Goal: Task Accomplishment & Management: Use online tool/utility

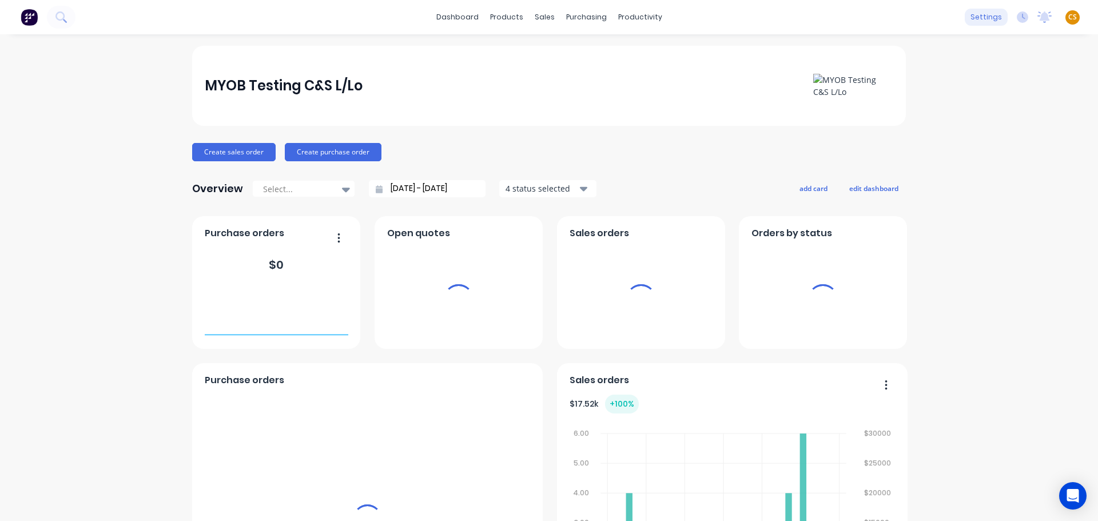
click at [982, 17] on div "settings" at bounding box center [986, 17] width 43 height 17
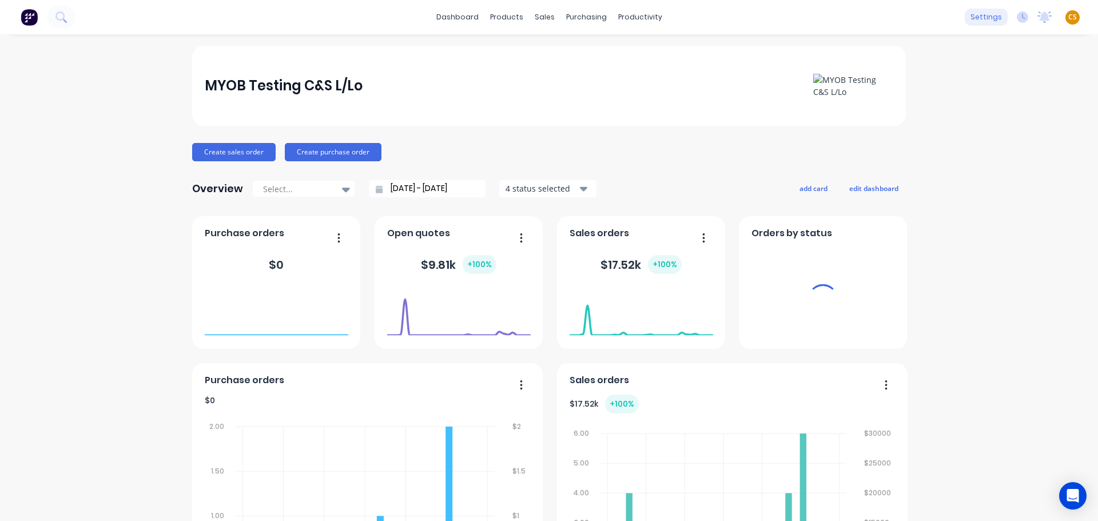
click at [986, 14] on div "settings" at bounding box center [986, 17] width 43 height 17
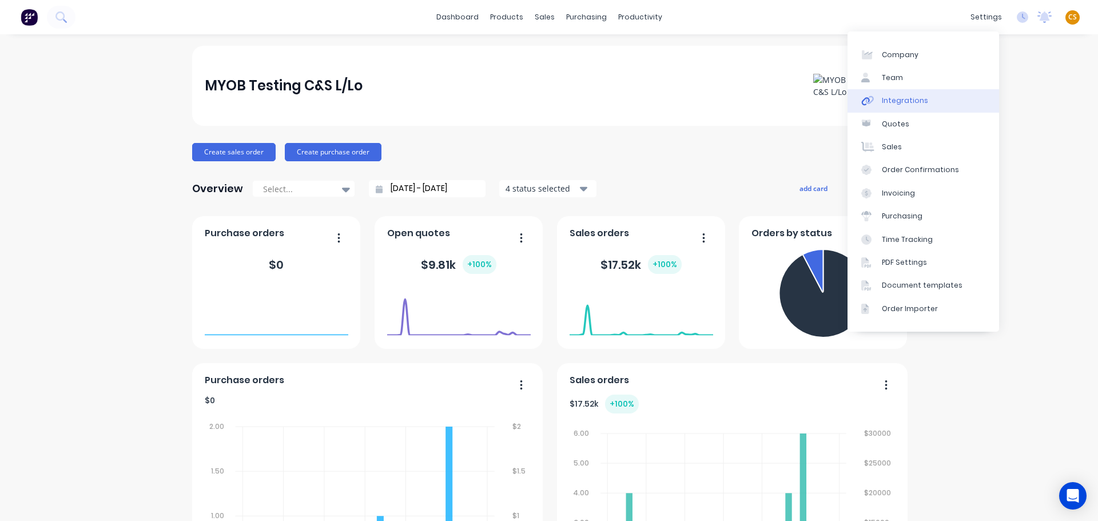
click at [910, 101] on div "Integrations" at bounding box center [905, 100] width 46 height 10
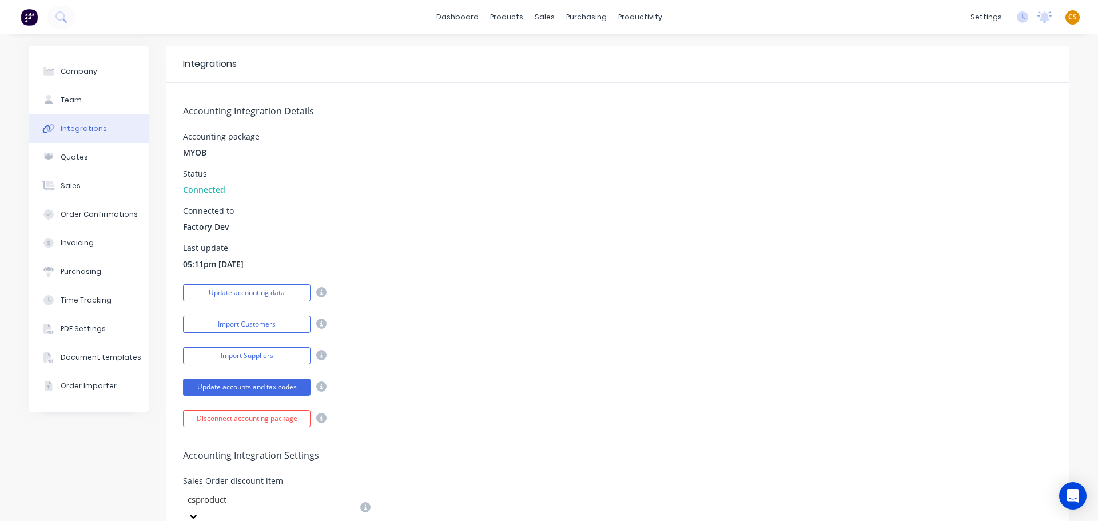
click at [188, 229] on span "Factory Dev" at bounding box center [206, 227] width 46 height 12
drag, startPoint x: 188, startPoint y: 229, endPoint x: 234, endPoint y: 230, distance: 45.8
click at [234, 230] on div "Connected to Factory Dev" at bounding box center [617, 220] width 869 height 26
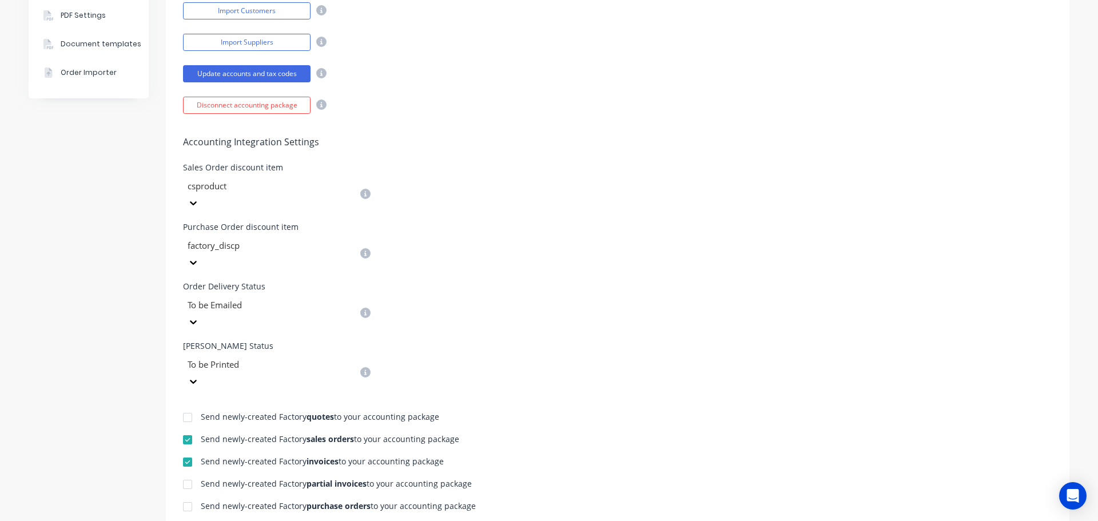
scroll to position [343, 0]
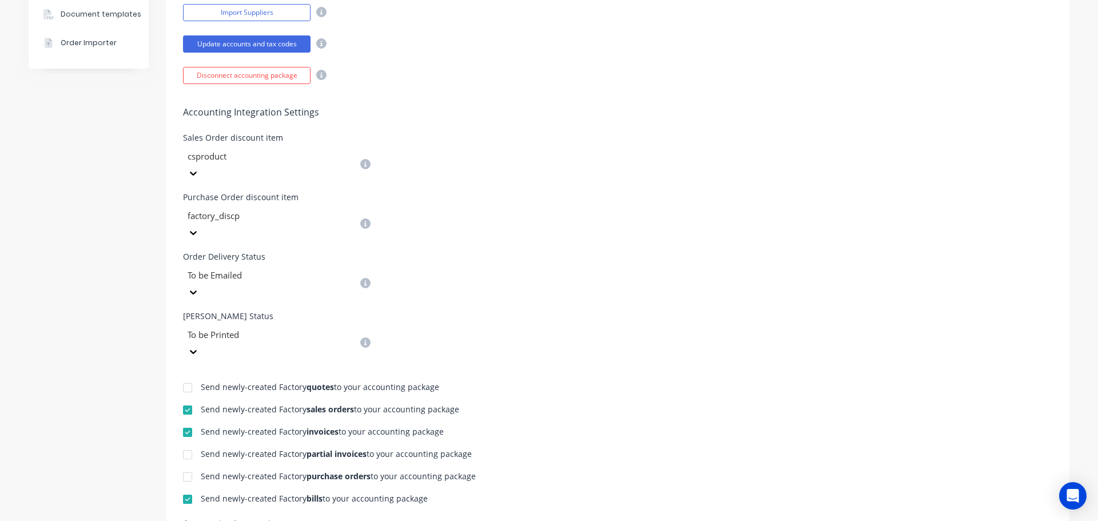
click at [183, 376] on div at bounding box center [187, 387] width 23 height 23
click at [184, 443] on div at bounding box center [187, 454] width 23 height 23
drag, startPoint x: 182, startPoint y: 409, endPoint x: 553, endPoint y: 336, distance: 377.7
click at [184, 465] on div at bounding box center [187, 476] width 23 height 23
click at [759, 312] on div "Bill Delivery Status To be Printed" at bounding box center [617, 336] width 869 height 48
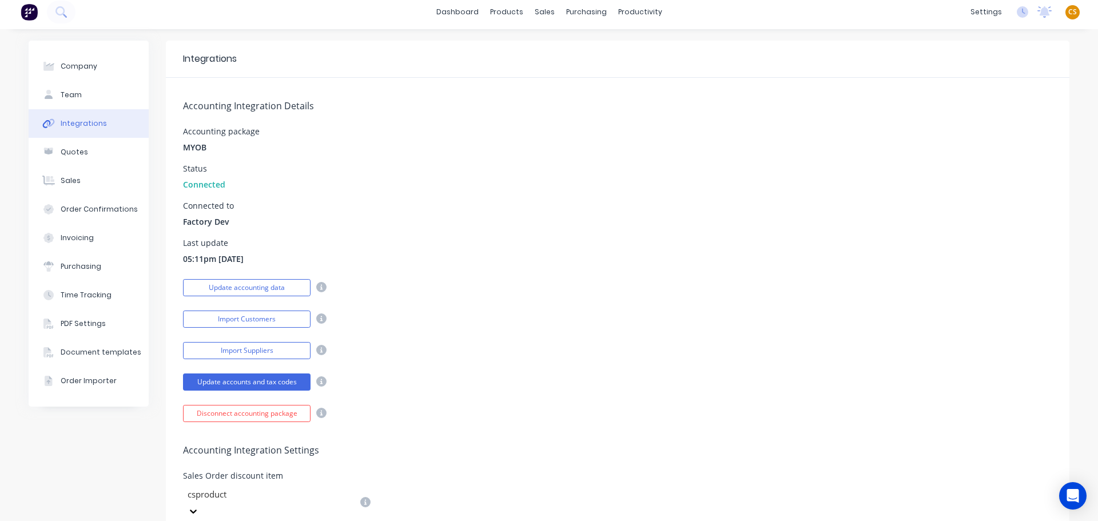
scroll to position [0, 0]
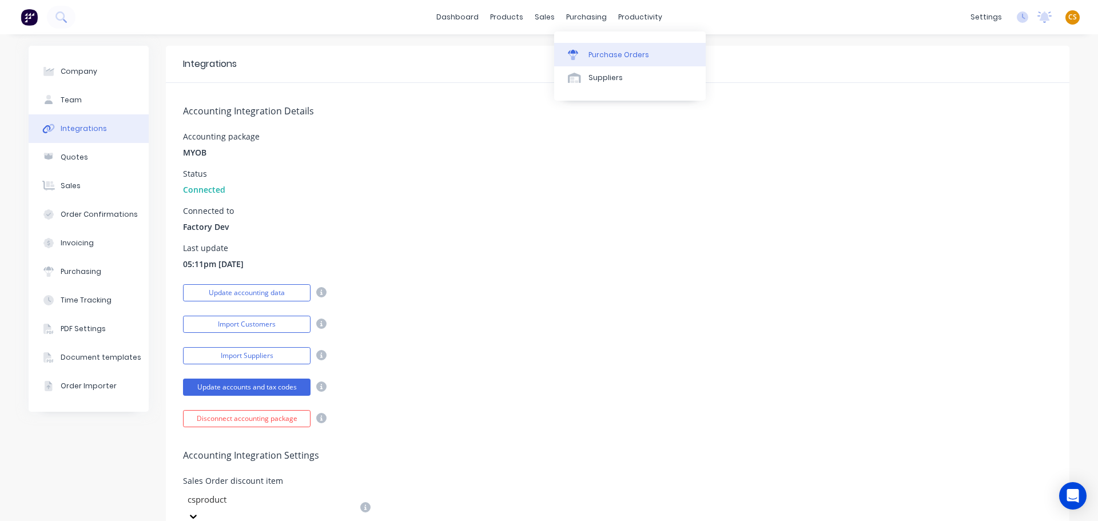
click at [603, 58] on div "Purchase Orders" at bounding box center [618, 55] width 61 height 10
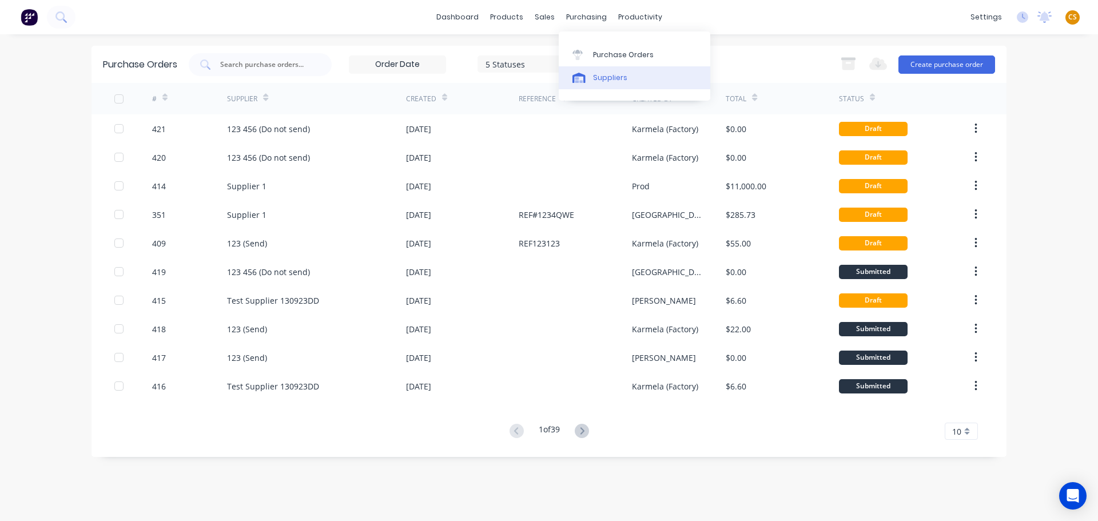
click at [610, 82] on div "Suppliers" at bounding box center [610, 78] width 34 height 10
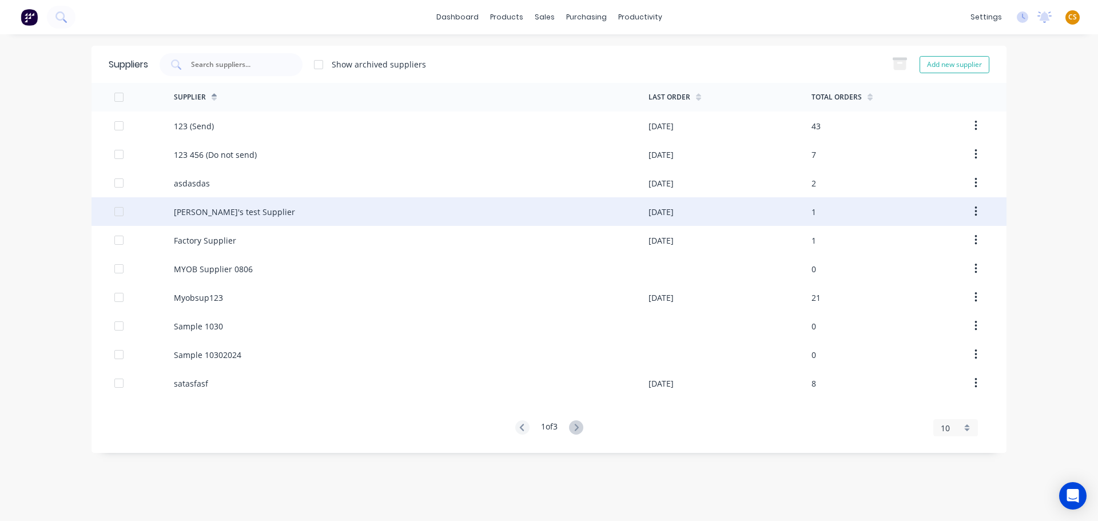
click at [219, 208] on div "[PERSON_NAME]'s test Supplier" at bounding box center [234, 212] width 121 height 12
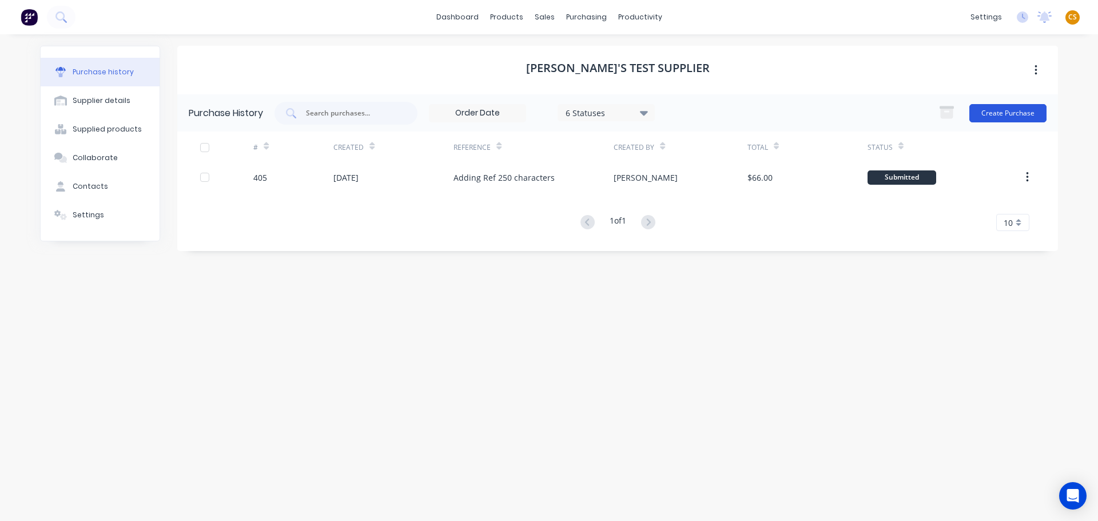
click at [1011, 113] on button "Create Purchase" at bounding box center [1007, 113] width 77 height 18
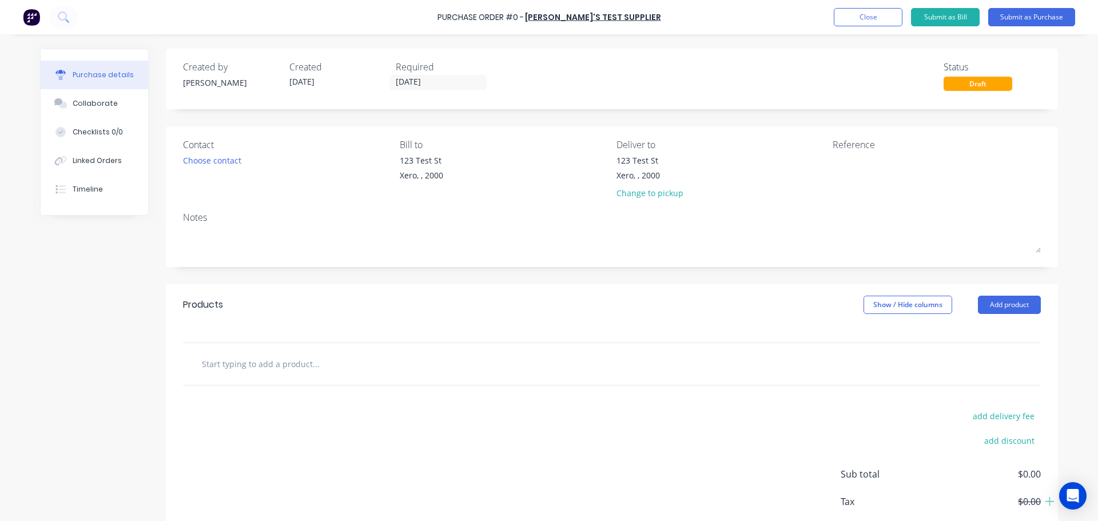
click at [216, 362] on input "text" at bounding box center [315, 363] width 229 height 23
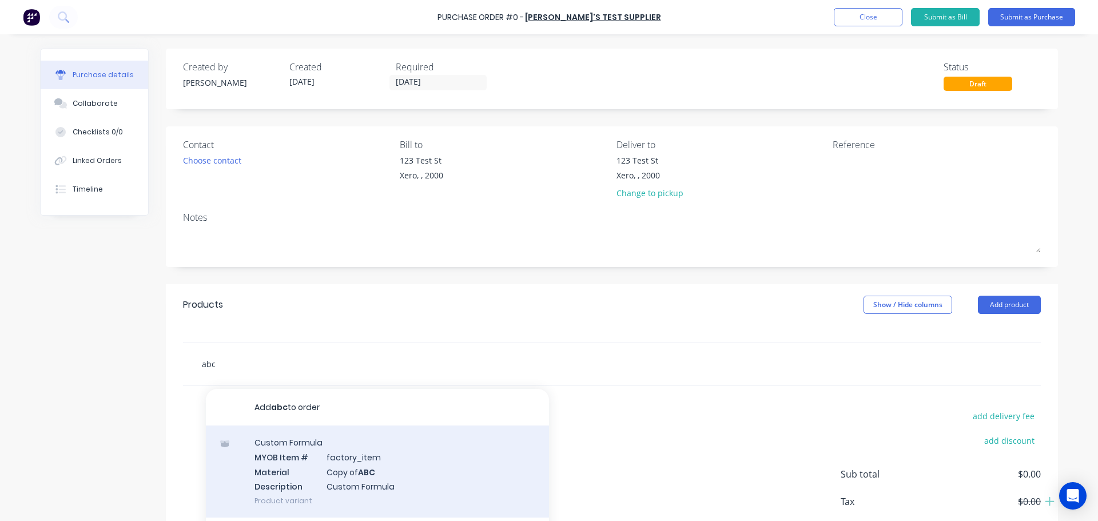
type input "abc"
click at [296, 461] on div "Custom Formula MYOB Item # factory_item Material Copy of ABC Description Custom…" at bounding box center [377, 471] width 343 height 92
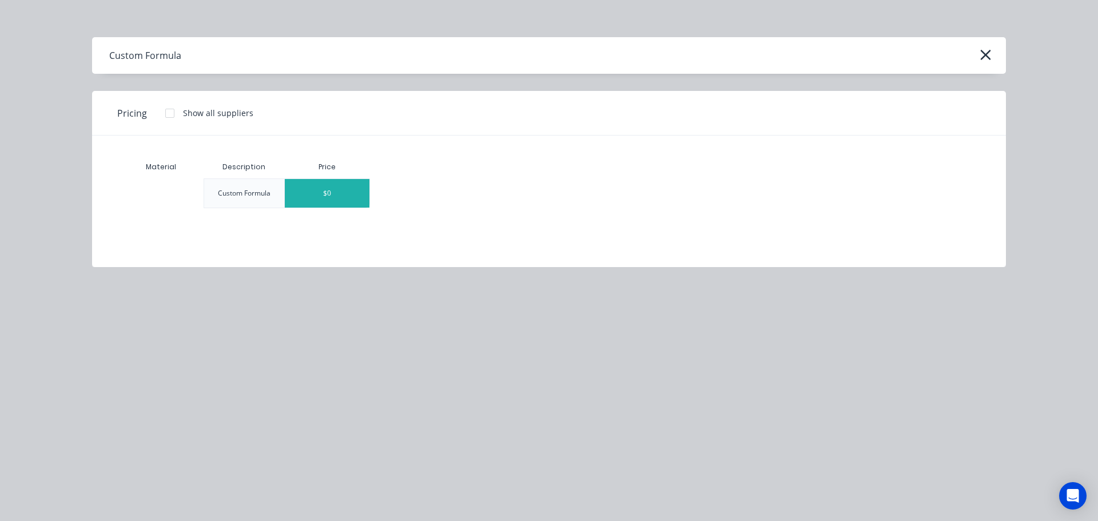
click at [336, 192] on div "$0" at bounding box center [327, 193] width 85 height 29
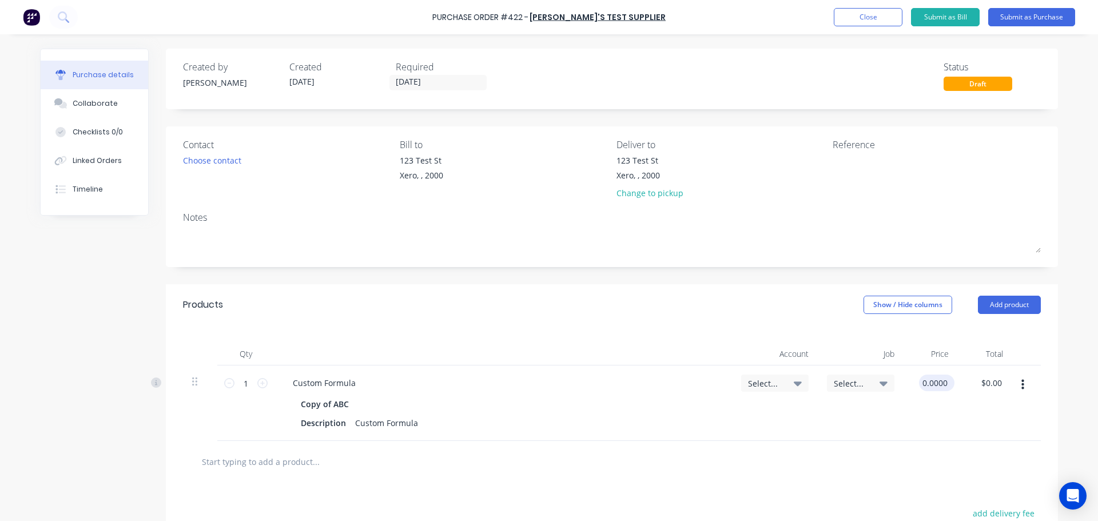
click at [932, 380] on input "0.0000" at bounding box center [934, 383] width 31 height 17
type input "$0.56"
type input "0.56"
type input "0.5600"
type input "$0.56"
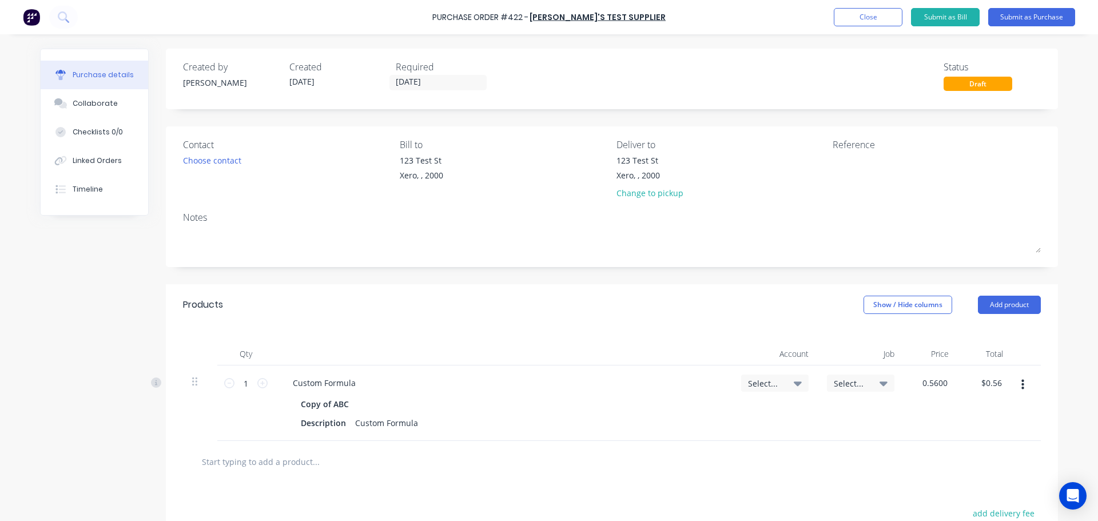
drag, startPoint x: 942, startPoint y: 380, endPoint x: 886, endPoint y: 380, distance: 56.0
click at [886, 380] on div "1 1 Custom Formula Copy of ABC Description Custom Formula Select... Select... 0…" at bounding box center [612, 402] width 858 height 75
type input "0"
type input "$560.00"
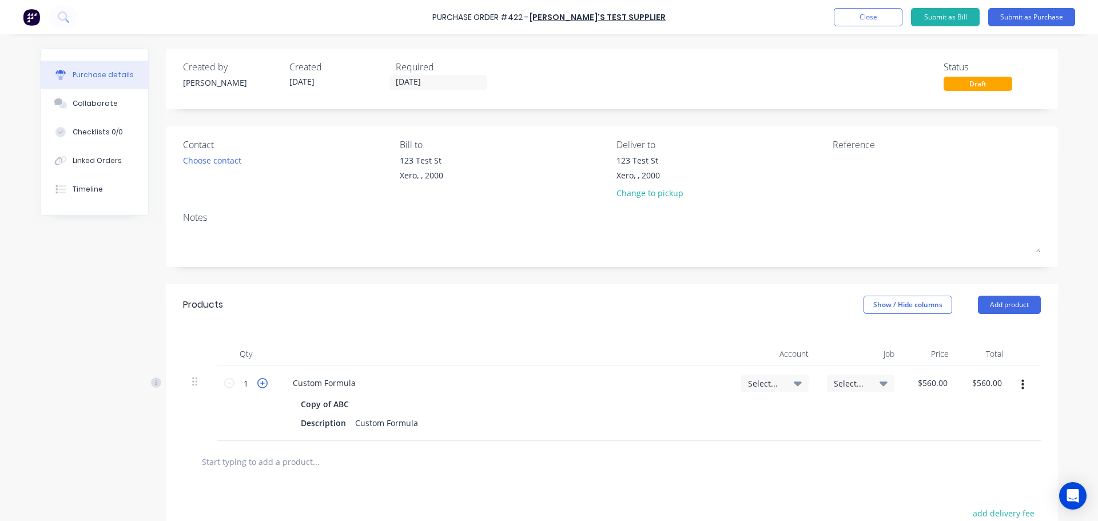
click at [260, 384] on icon at bounding box center [262, 383] width 10 height 10
type input "2"
type input "$1,120.00"
click at [260, 384] on icon at bounding box center [262, 383] width 10 height 10
type input "3"
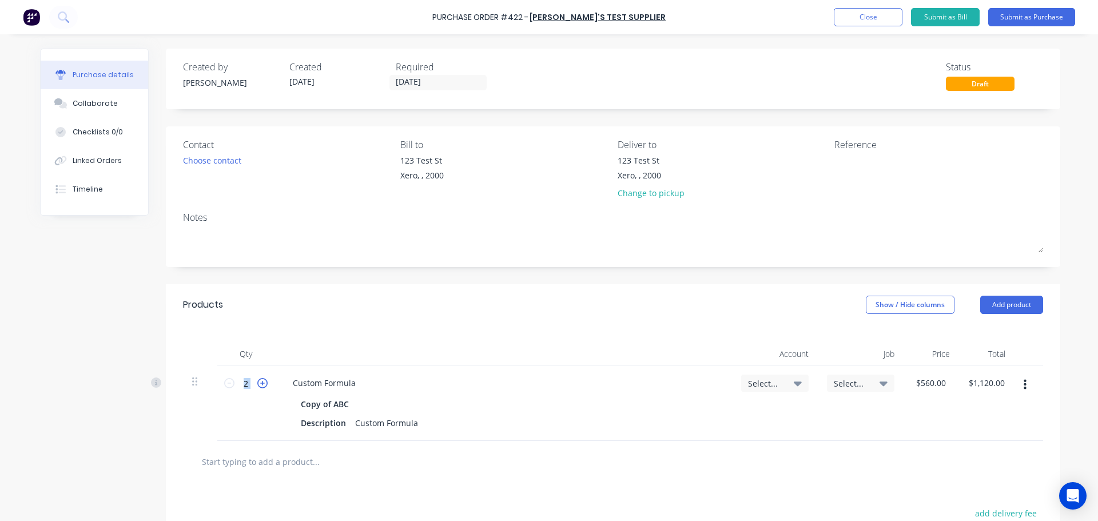
type input "$1,680.00"
click at [260, 384] on icon at bounding box center [262, 383] width 10 height 10
type input "4"
type input "$2,240.00"
click at [1036, 18] on button "Submit as Purchase" at bounding box center [1031, 17] width 87 height 18
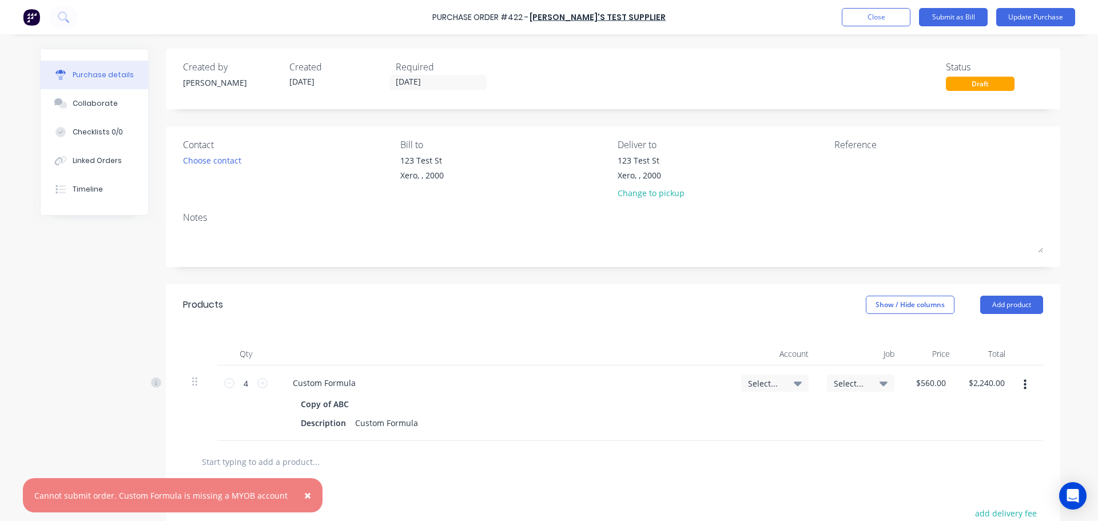
click at [39, 494] on div "Cannot submit order. Custom Formula is missing a MYOB account" at bounding box center [160, 496] width 253 height 12
drag, startPoint x: 39, startPoint y: 494, endPoint x: 267, endPoint y: 495, distance: 227.6
click at [267, 495] on div "Cannot submit order. Custom Formula is missing a MYOB account" at bounding box center [160, 496] width 253 height 12
click at [1024, 383] on icon "button" at bounding box center [1025, 385] width 3 height 13
drag, startPoint x: 962, startPoint y: 477, endPoint x: 727, endPoint y: 461, distance: 236.1
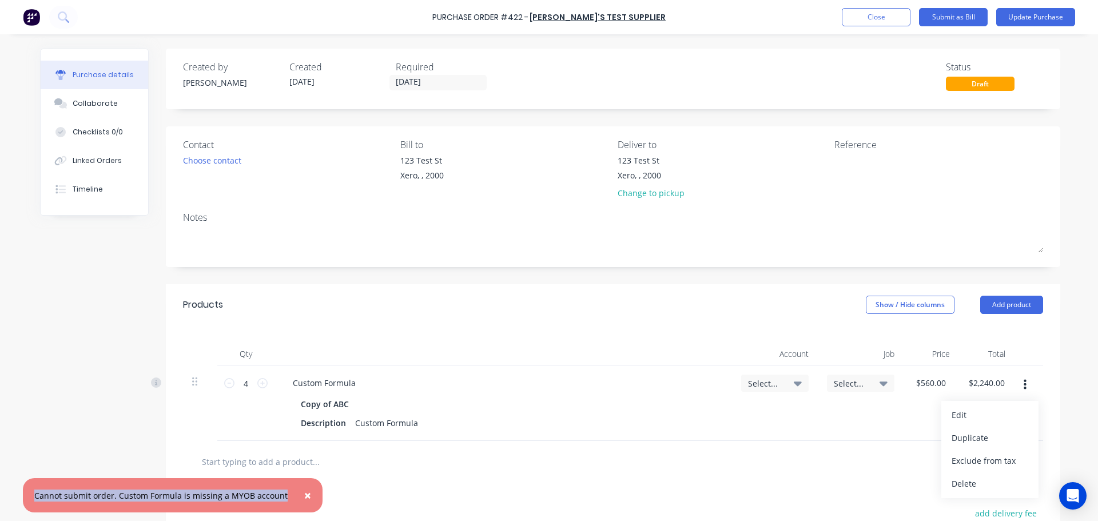
click at [961, 478] on button "Delete" at bounding box center [989, 483] width 97 height 23
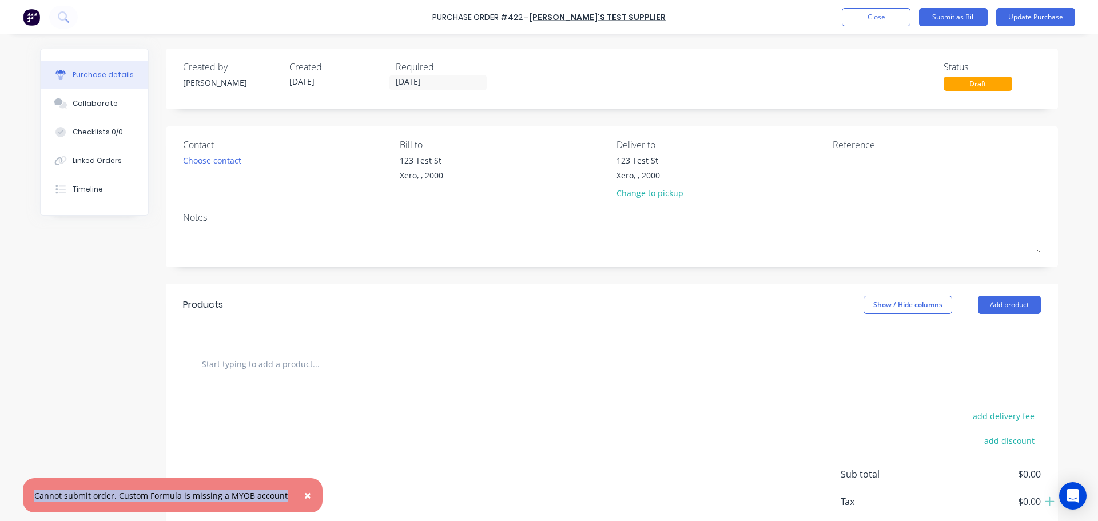
click at [257, 369] on input "text" at bounding box center [315, 363] width 229 height 23
click at [1010, 304] on button "Add product" at bounding box center [1009, 305] width 63 height 18
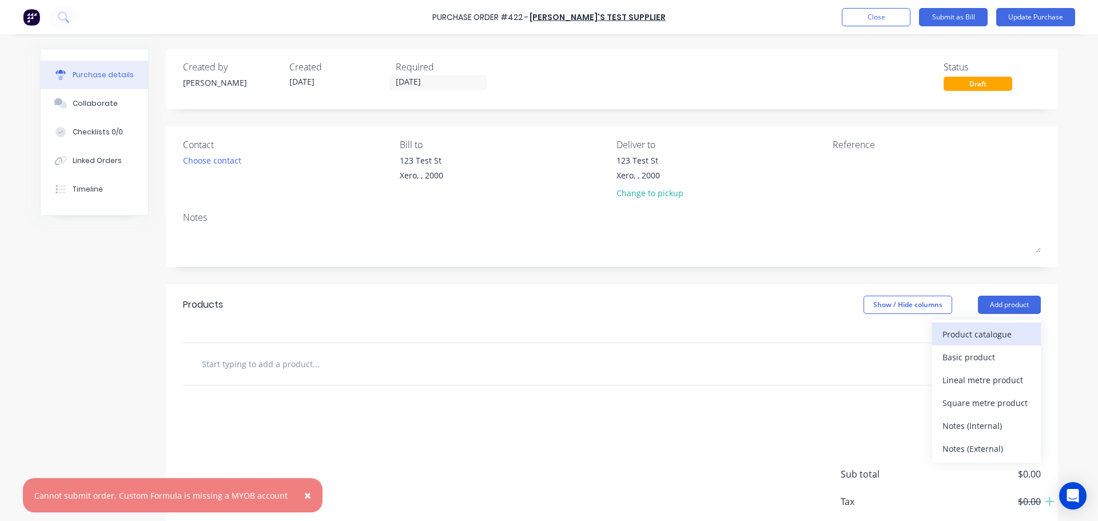
click at [977, 333] on div "Product catalogue" at bounding box center [986, 334] width 88 height 17
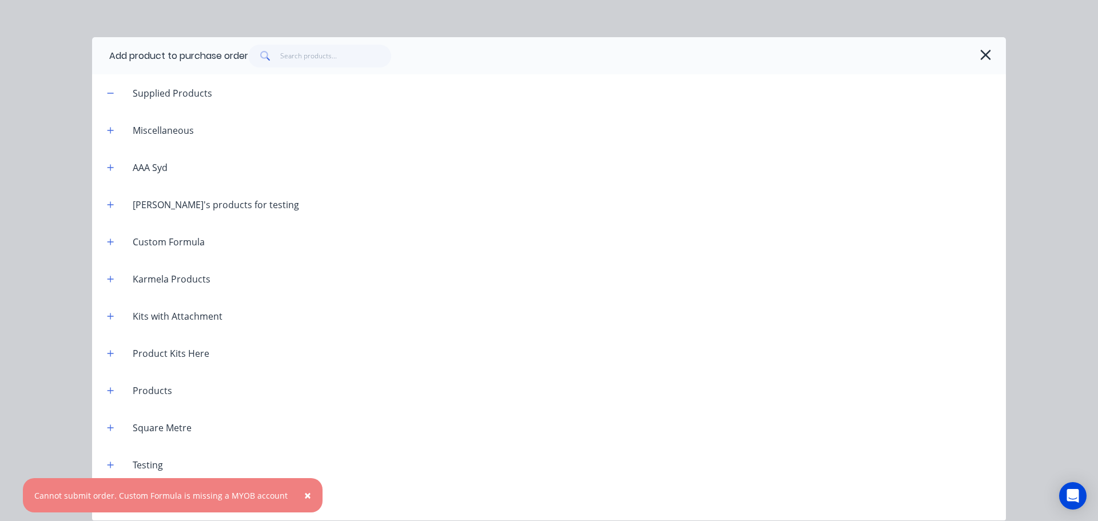
drag, startPoint x: 109, startPoint y: 204, endPoint x: 113, endPoint y: 210, distance: 8.2
click at [109, 204] on icon "button" at bounding box center [110, 205] width 7 height 8
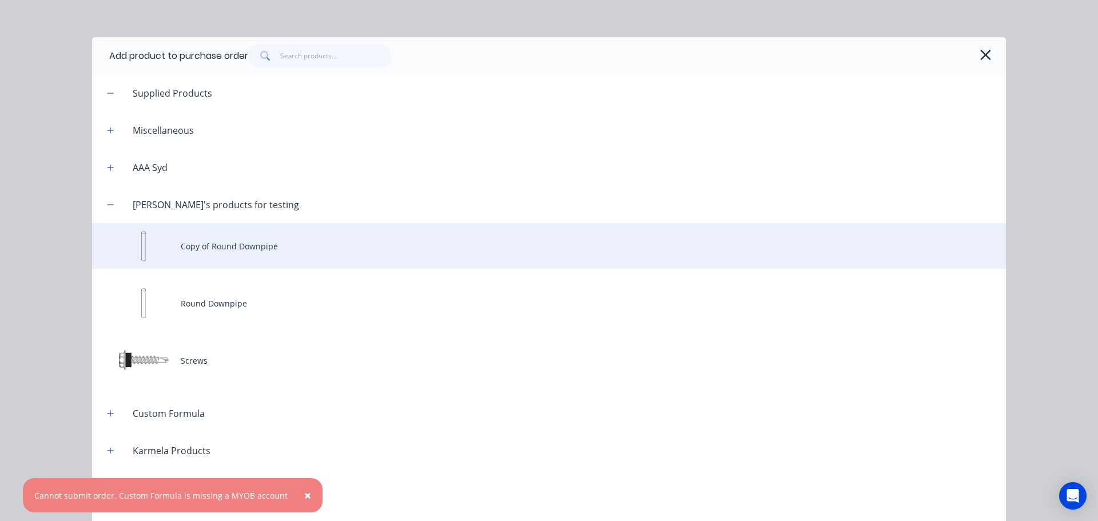
click at [218, 252] on div "Copy of Round Downpipe" at bounding box center [549, 246] width 914 height 46
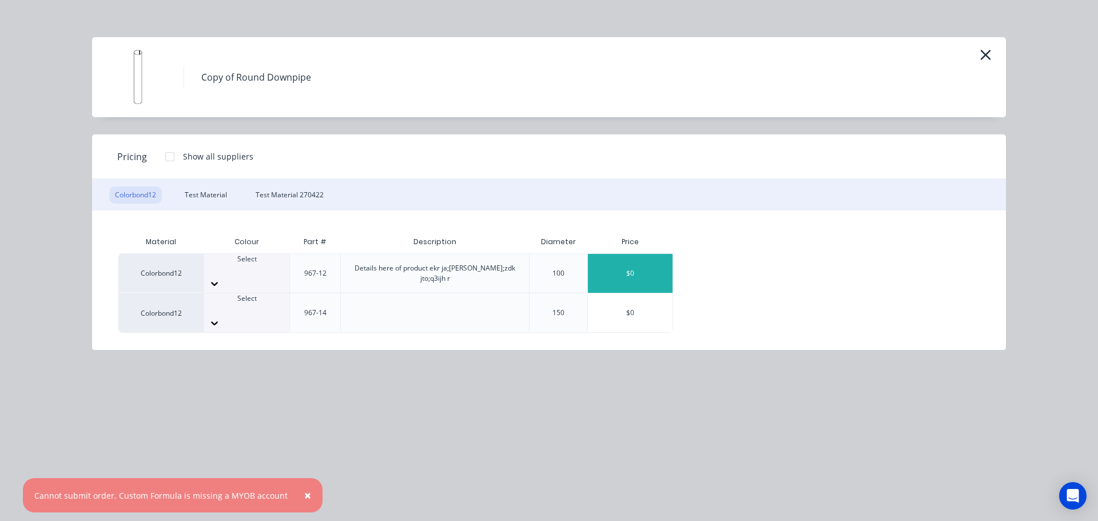
click at [619, 274] on div "$0" at bounding box center [630, 273] width 85 height 39
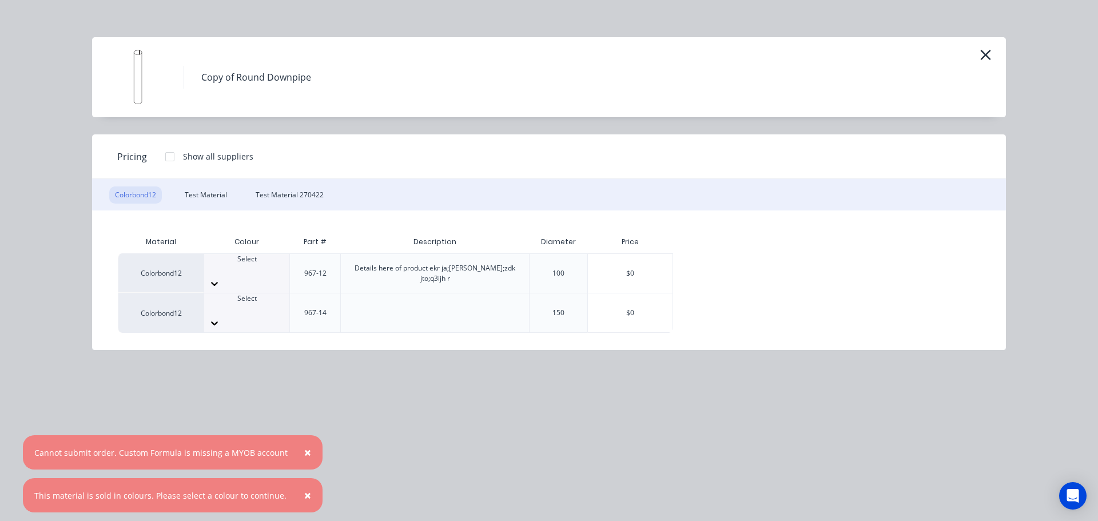
click at [241, 271] on div at bounding box center [246, 269] width 85 height 10
click at [624, 270] on div "$0" at bounding box center [630, 273] width 85 height 39
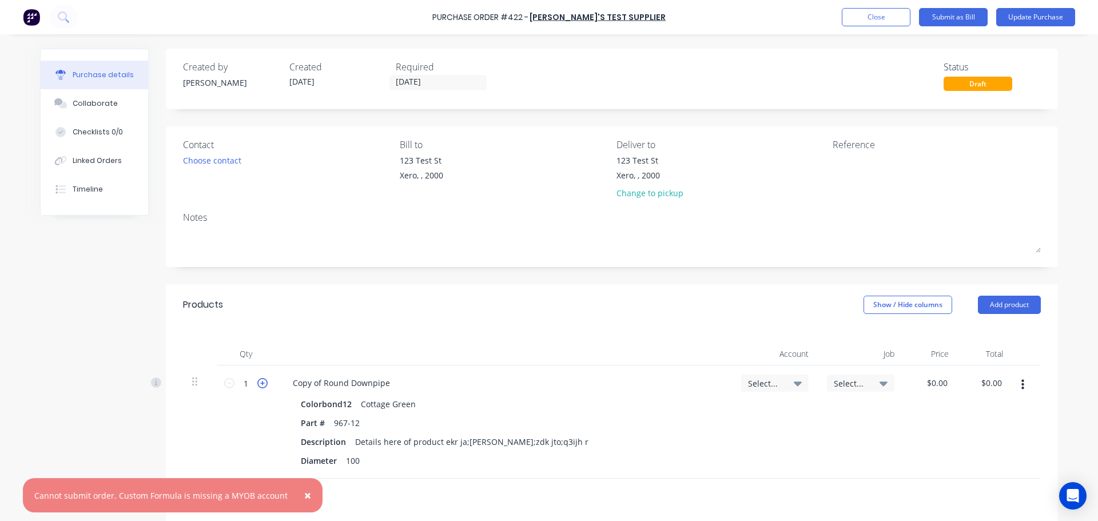
click at [257, 382] on icon at bounding box center [262, 383] width 10 height 10
drag, startPoint x: 256, startPoint y: 382, endPoint x: 366, endPoint y: 383, distance: 110.4
click at [257, 383] on icon at bounding box center [262, 383] width 10 height 10
type input "4"
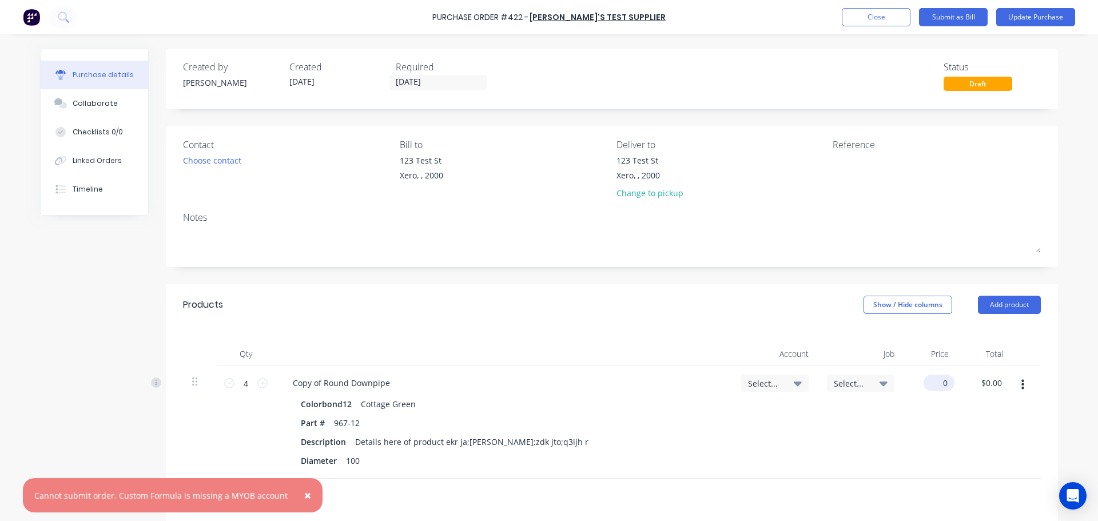
click at [937, 381] on input "0" at bounding box center [937, 383] width 26 height 17
type input "$150.00"
type input "$600.00"
click at [304, 498] on span "×" at bounding box center [307, 495] width 7 height 16
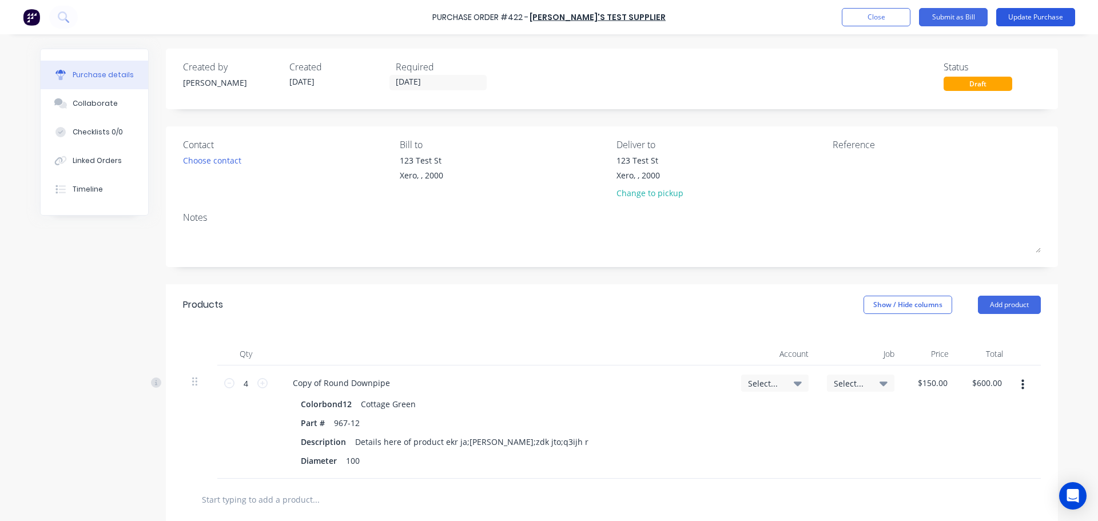
click at [1022, 15] on button "Update Purchase" at bounding box center [1035, 17] width 79 height 18
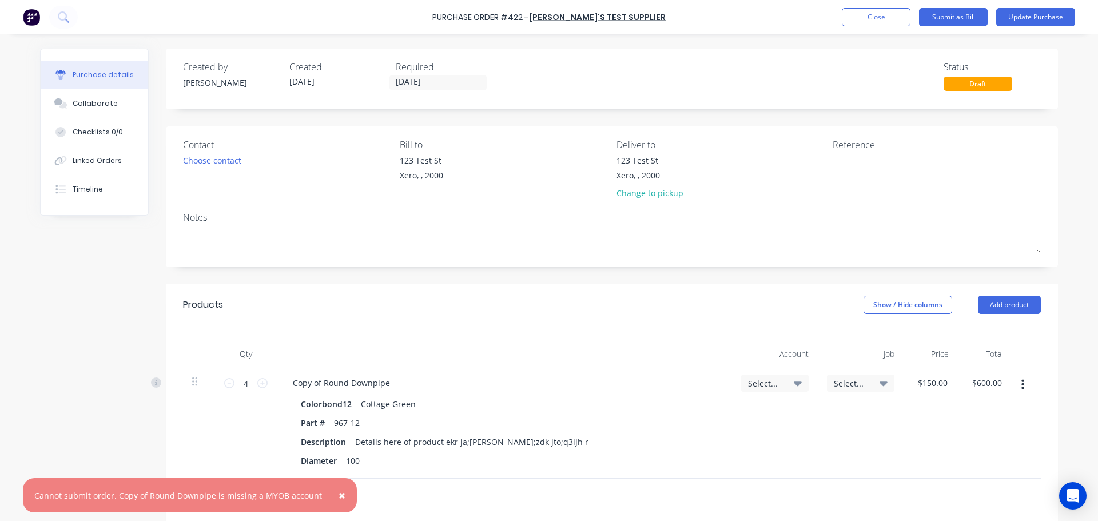
click at [339, 497] on span "×" at bounding box center [342, 495] width 7 height 16
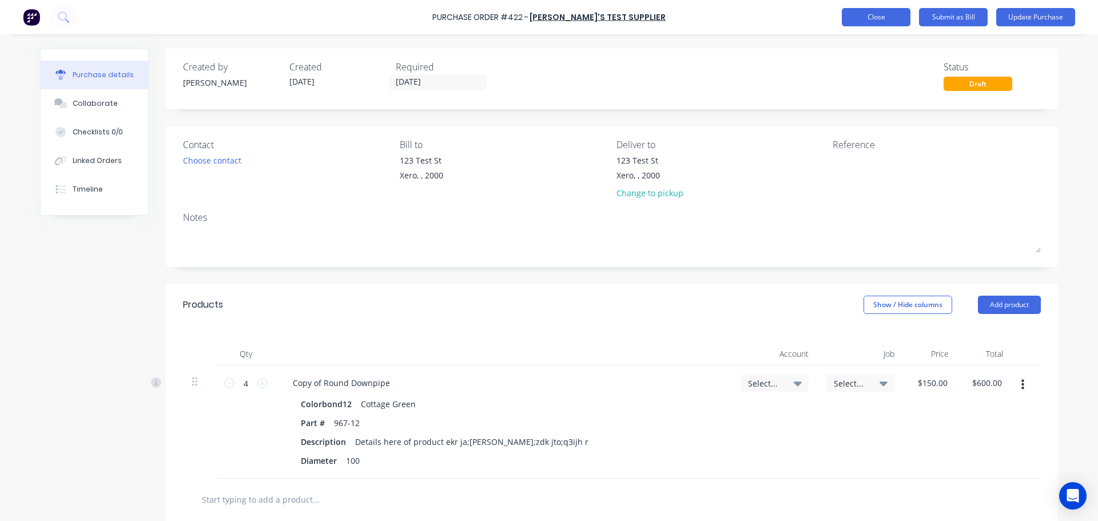
click at [868, 19] on button "Close" at bounding box center [876, 17] width 69 height 18
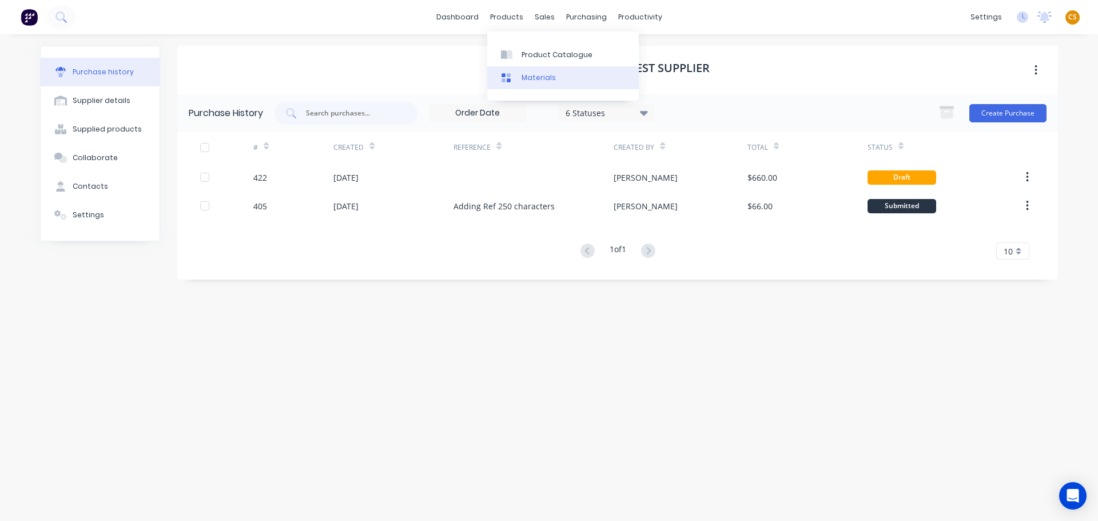
drag, startPoint x: 544, startPoint y: 61, endPoint x: 509, endPoint y: 71, distance: 36.2
click at [543, 61] on link "Product Catalogue" at bounding box center [563, 54] width 152 height 23
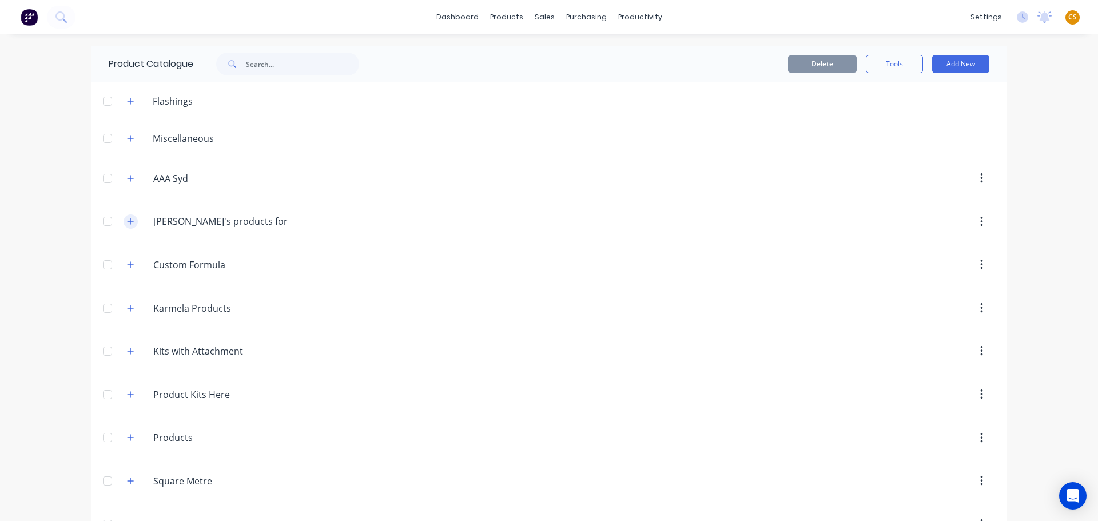
click at [127, 219] on icon "button" at bounding box center [130, 221] width 7 height 8
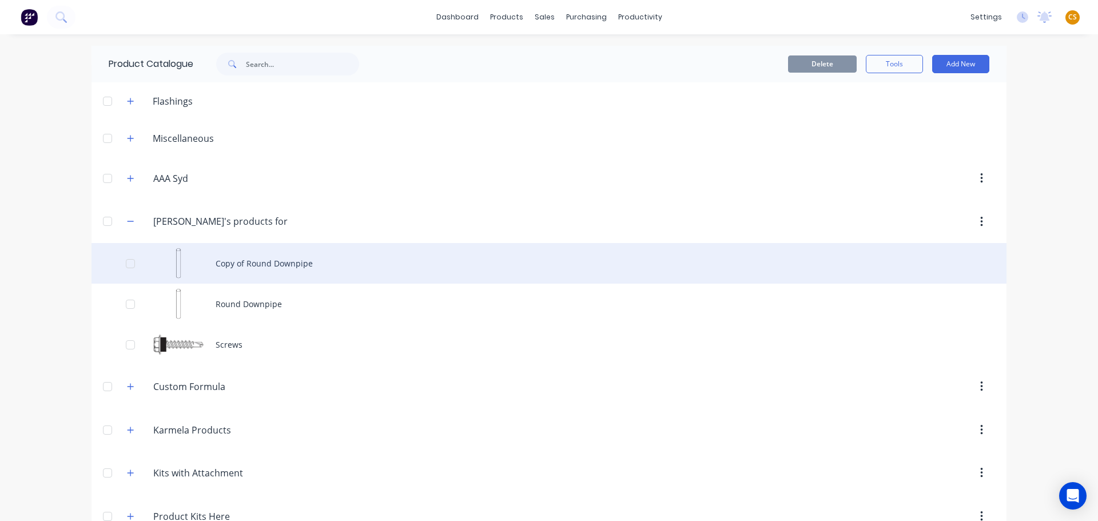
click at [238, 266] on div "Copy of Round Downpipe" at bounding box center [548, 263] width 915 height 41
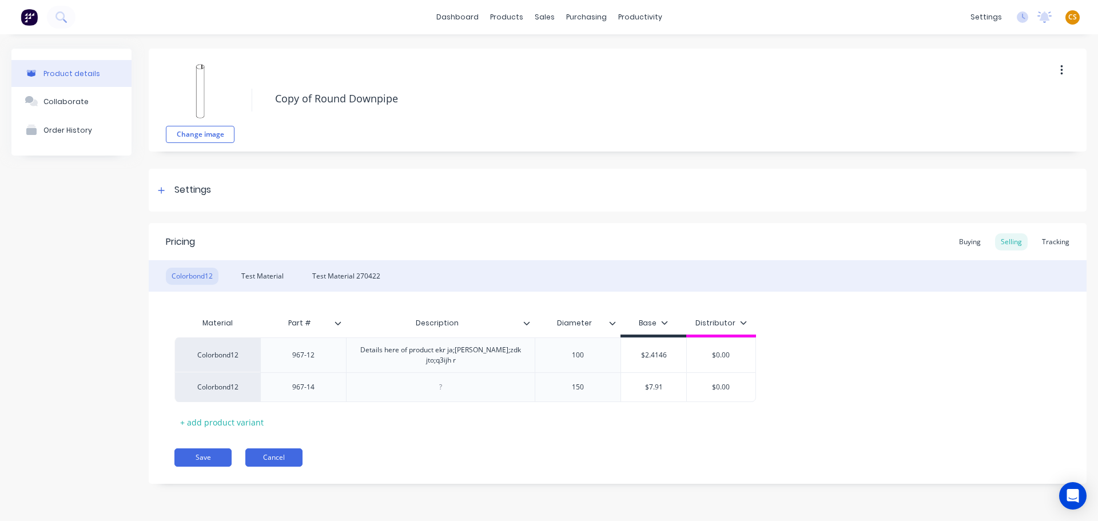
click at [284, 459] on button "Cancel" at bounding box center [273, 457] width 57 height 18
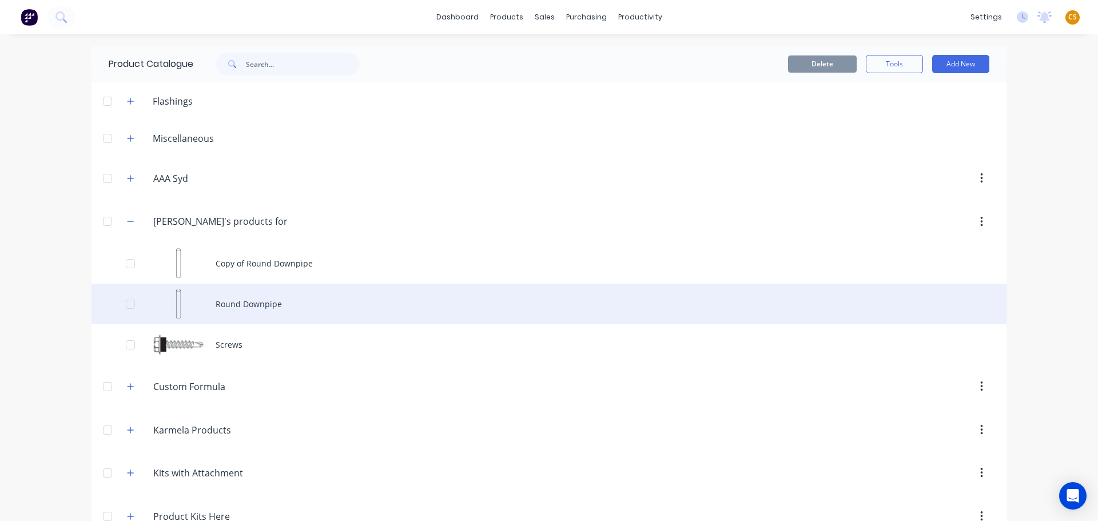
click at [237, 290] on div "Round Downpipe" at bounding box center [548, 304] width 915 height 41
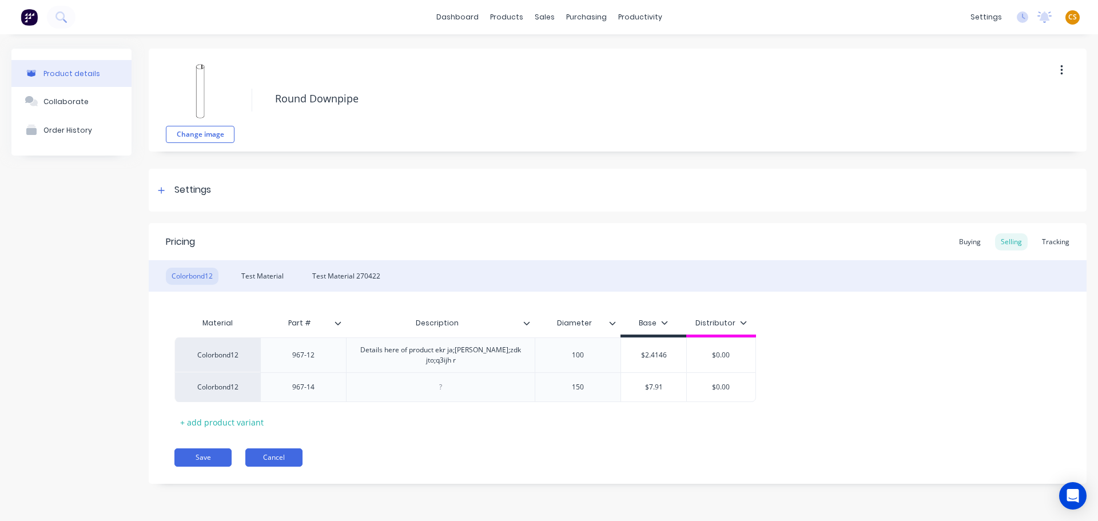
click at [280, 455] on button "Cancel" at bounding box center [273, 457] width 57 height 18
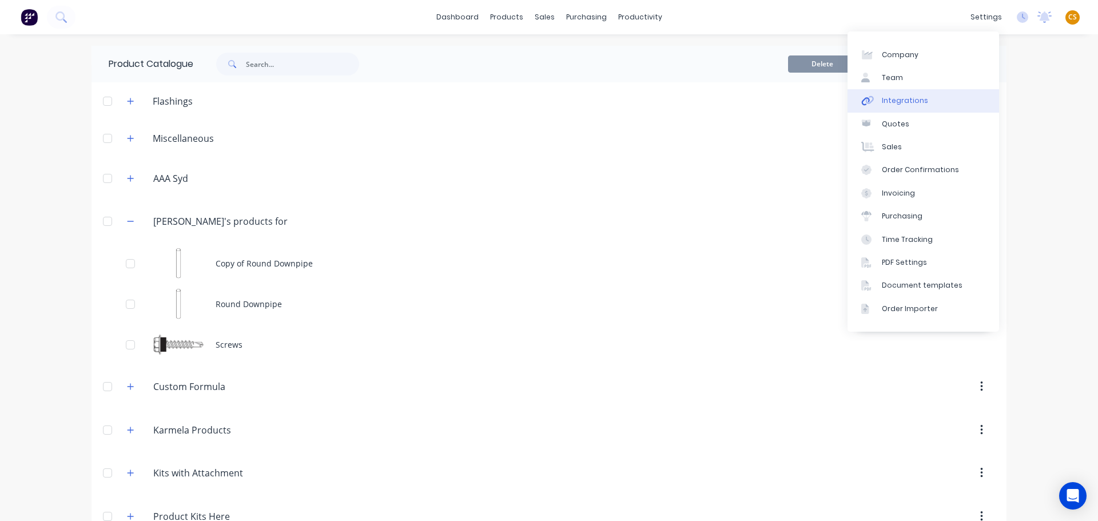
click at [903, 108] on link "Integrations" at bounding box center [923, 100] width 152 height 23
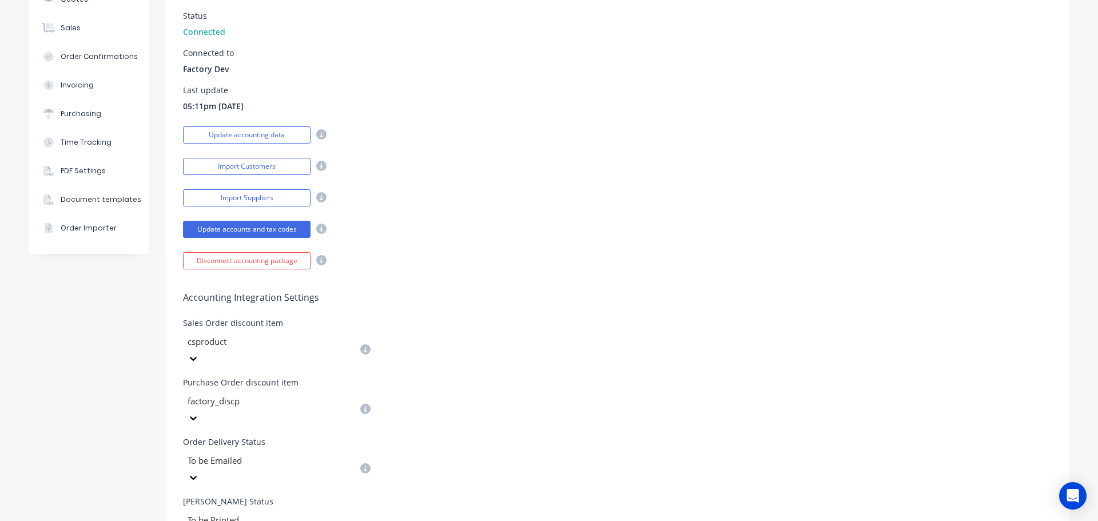
scroll to position [172, 0]
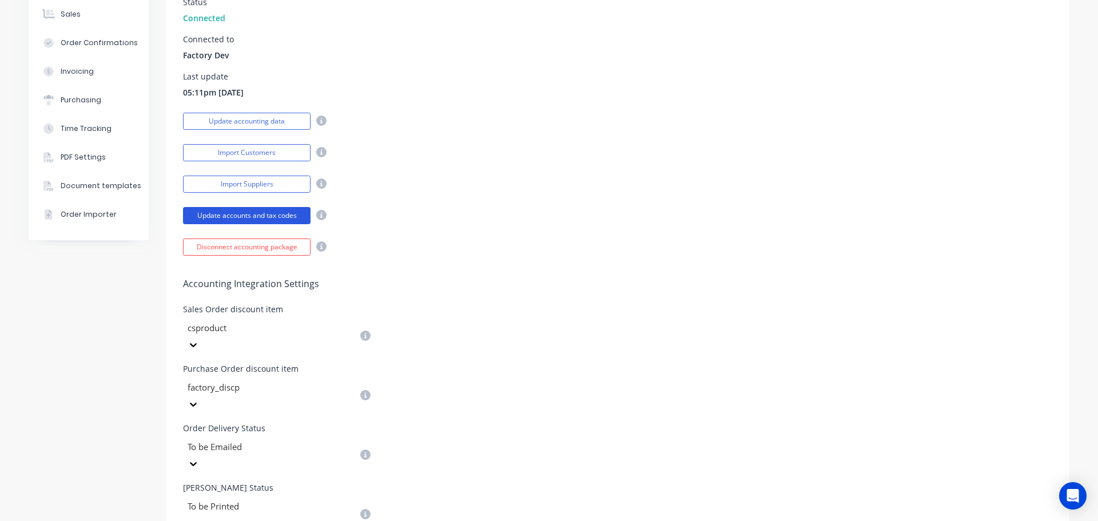
click at [227, 216] on button "Update accounts and tax codes" at bounding box center [247, 215] width 128 height 17
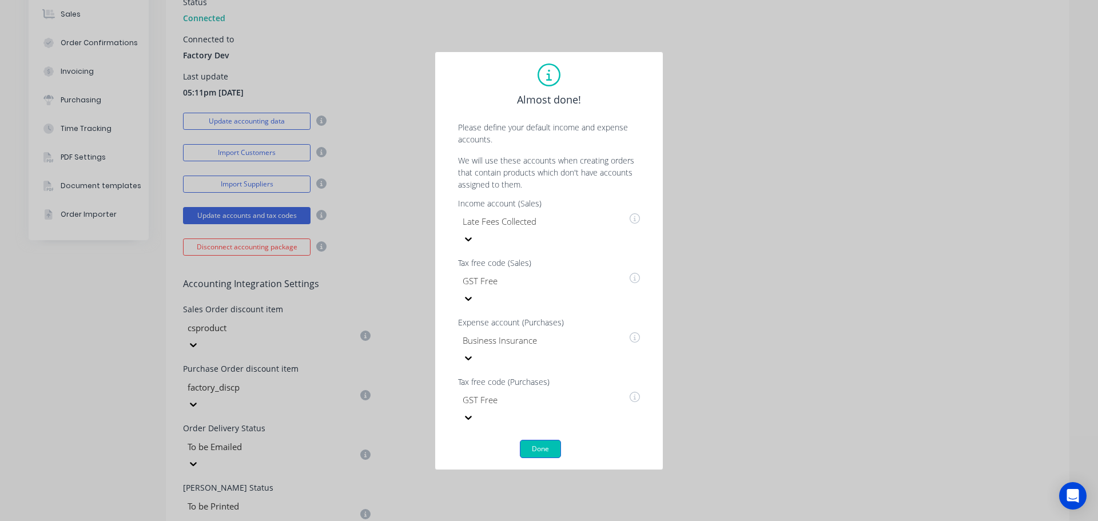
click at [542, 440] on button "Done" at bounding box center [540, 449] width 41 height 18
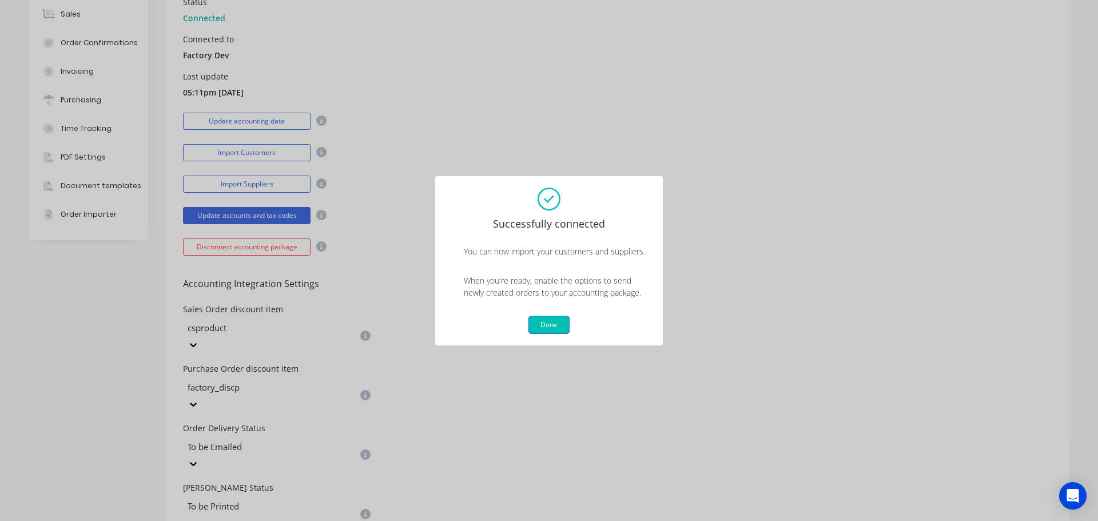
click at [556, 327] on button "Done" at bounding box center [548, 325] width 41 height 18
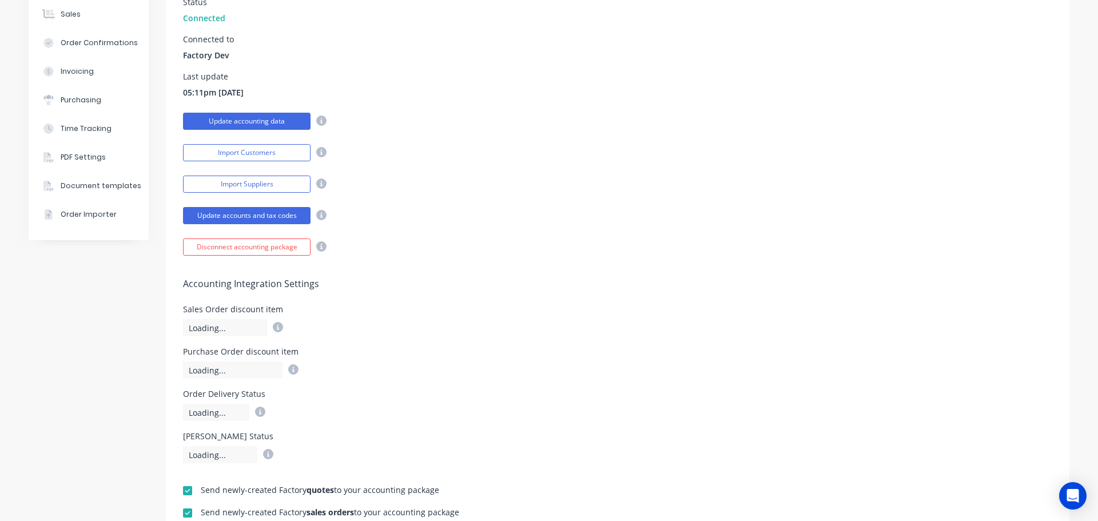
click at [217, 120] on button "Update accounting data" at bounding box center [247, 121] width 128 height 17
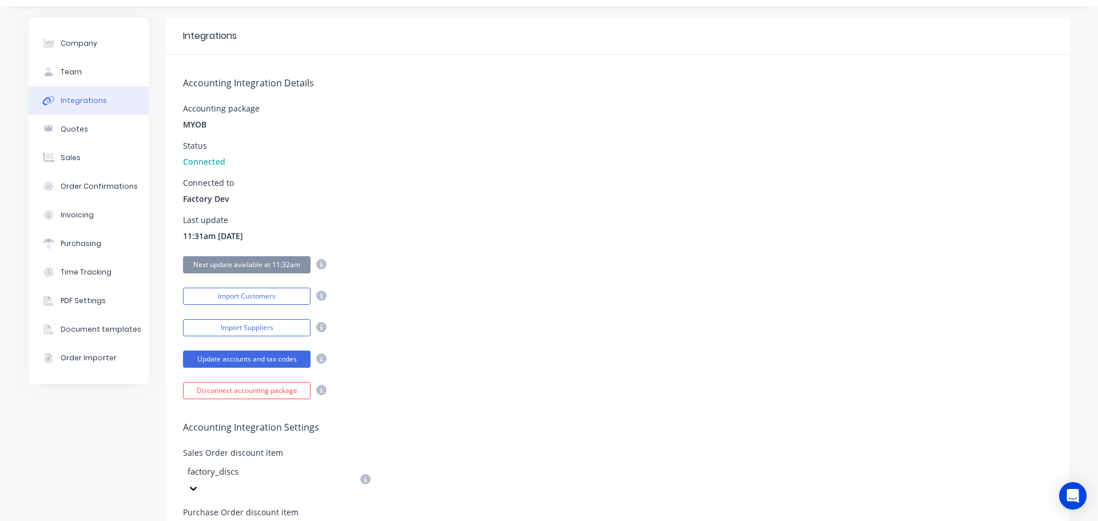
scroll to position [0, 0]
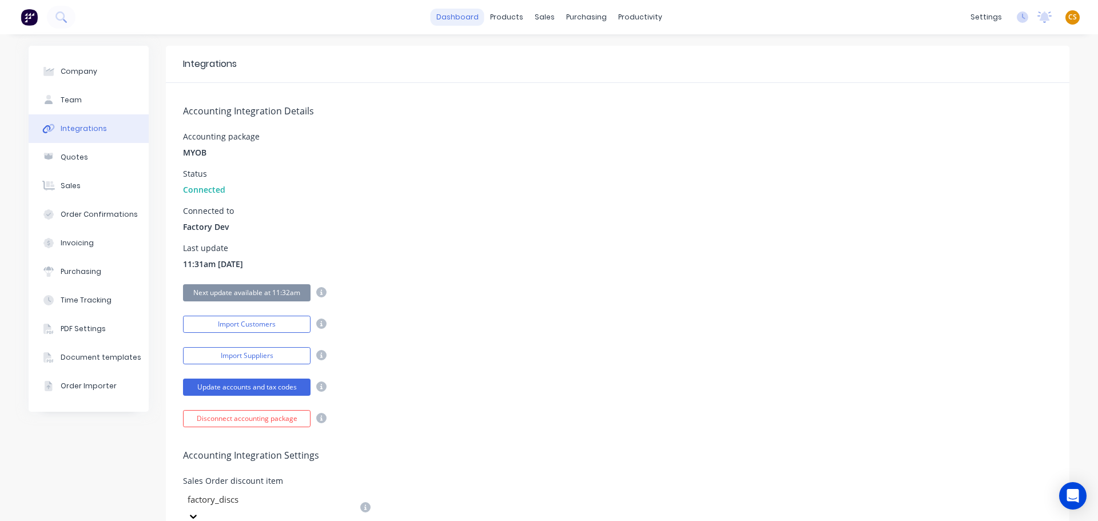
click at [464, 19] on link "dashboard" at bounding box center [458, 17] width 54 height 17
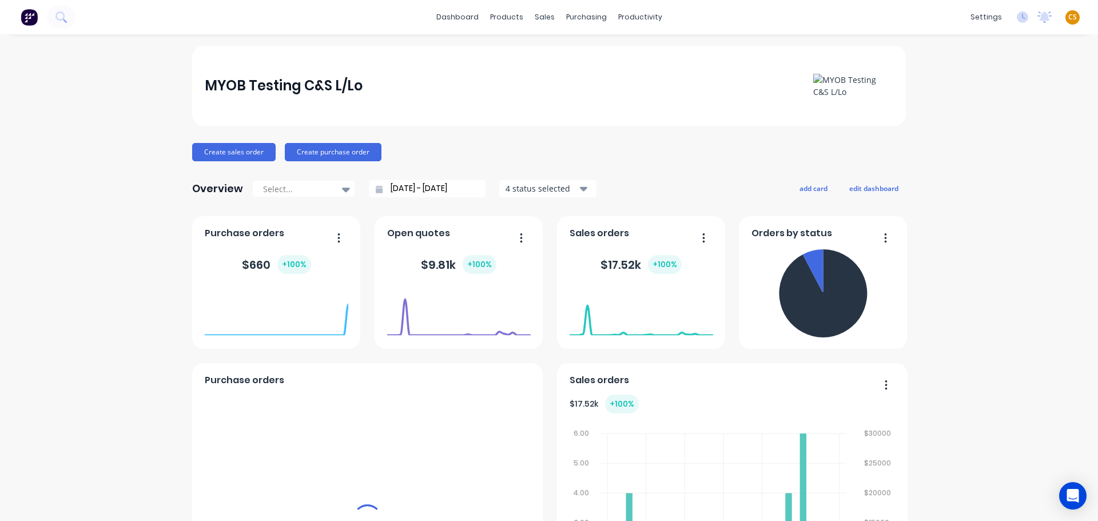
click at [772, 26] on div "dashboard products sales purchasing productivity dashboard products Product Cat…" at bounding box center [549, 17] width 1098 height 34
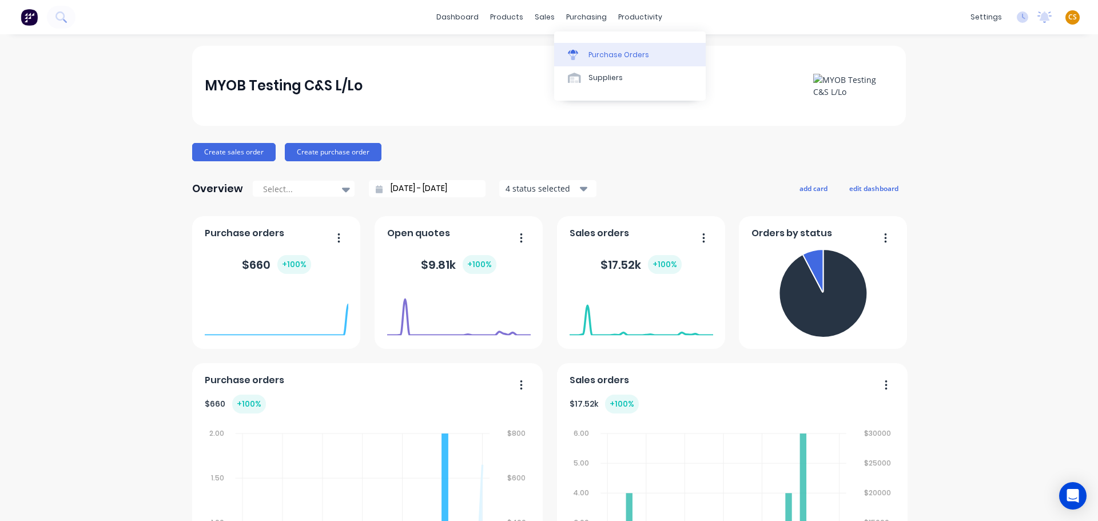
click at [596, 58] on div "Purchase Orders" at bounding box center [618, 55] width 61 height 10
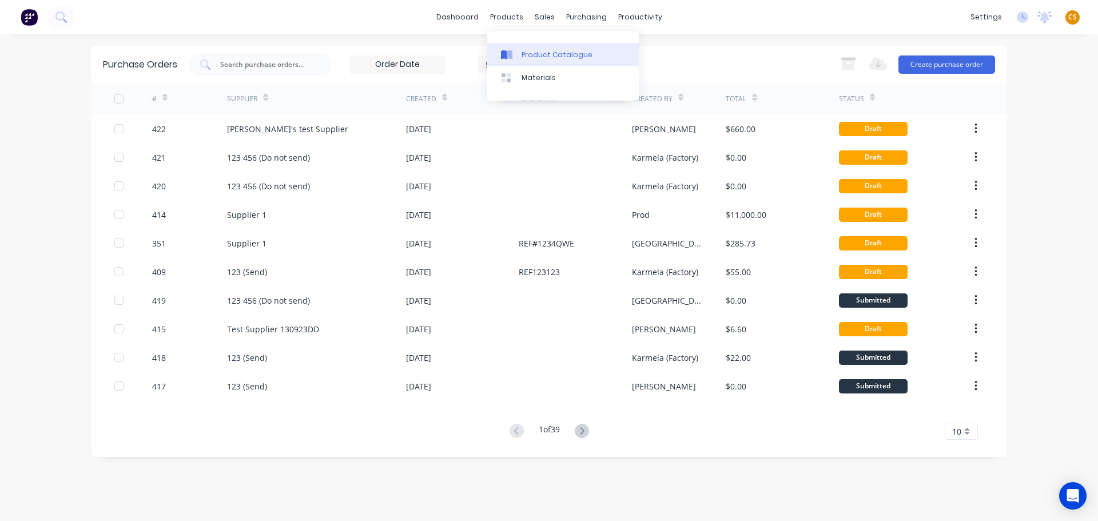
click at [537, 57] on div "Product Catalogue" at bounding box center [557, 55] width 71 height 10
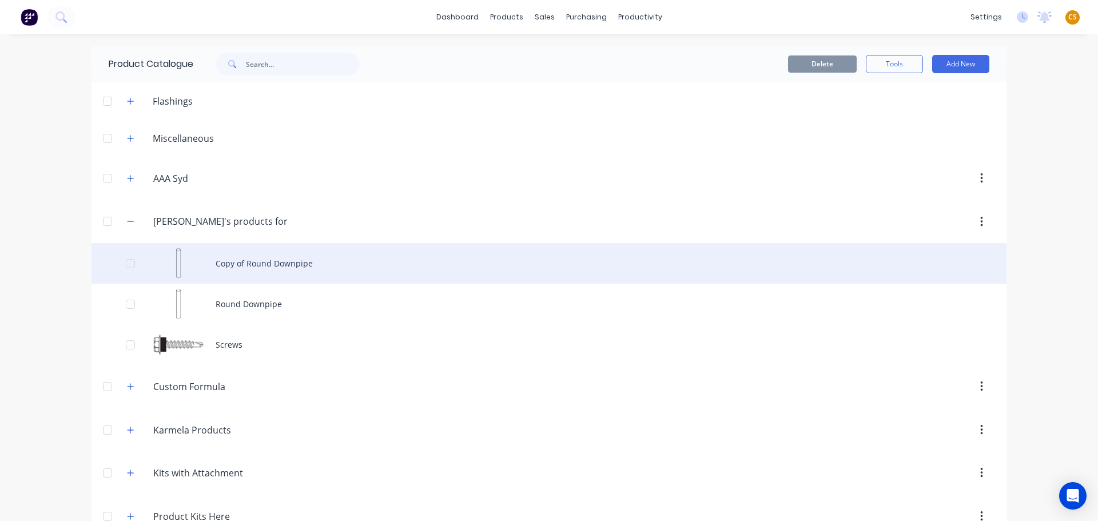
click at [254, 263] on div "Copy of Round Downpipe" at bounding box center [548, 263] width 915 height 41
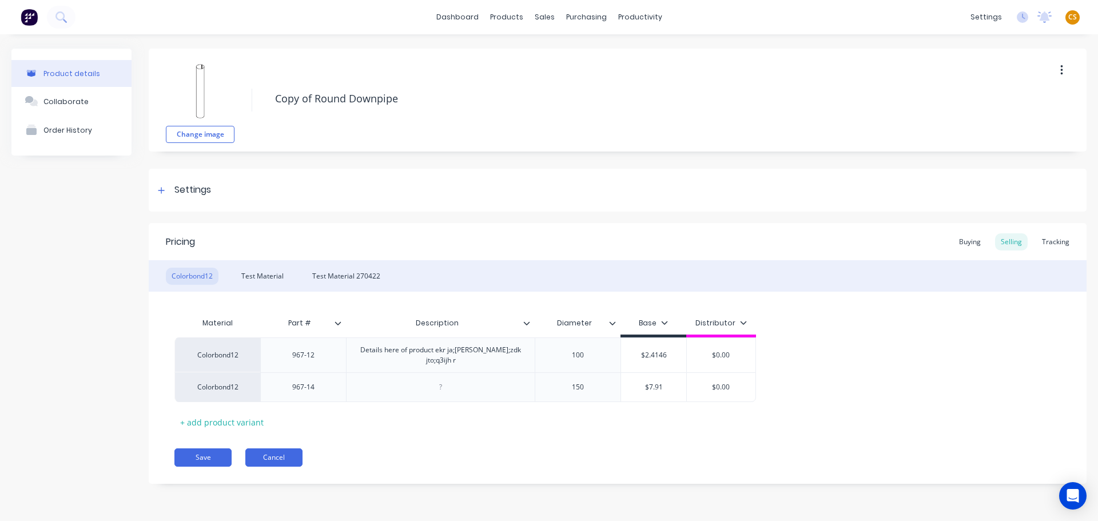
click at [270, 460] on button "Cancel" at bounding box center [273, 457] width 57 height 18
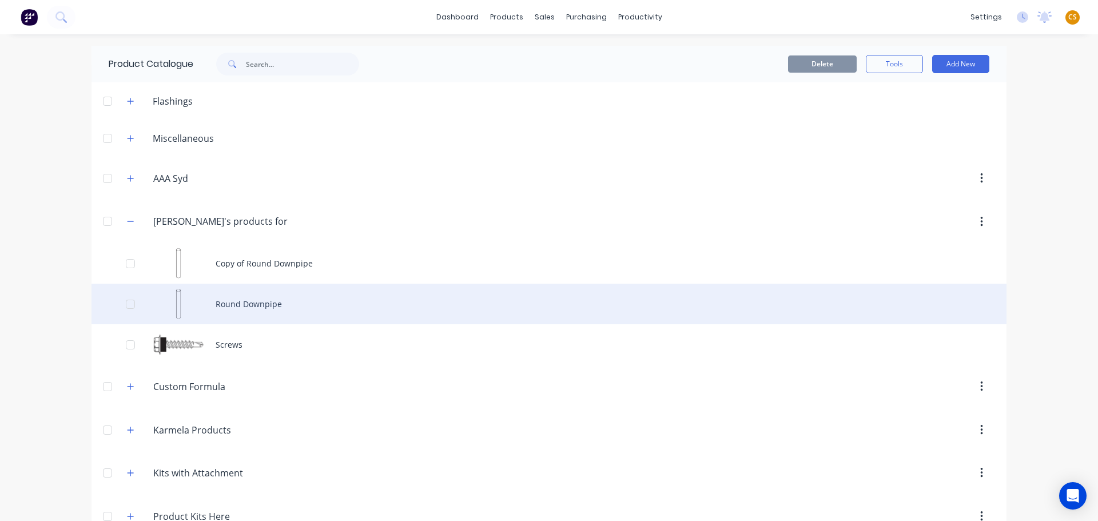
click at [235, 309] on div "Round Downpipe" at bounding box center [548, 304] width 915 height 41
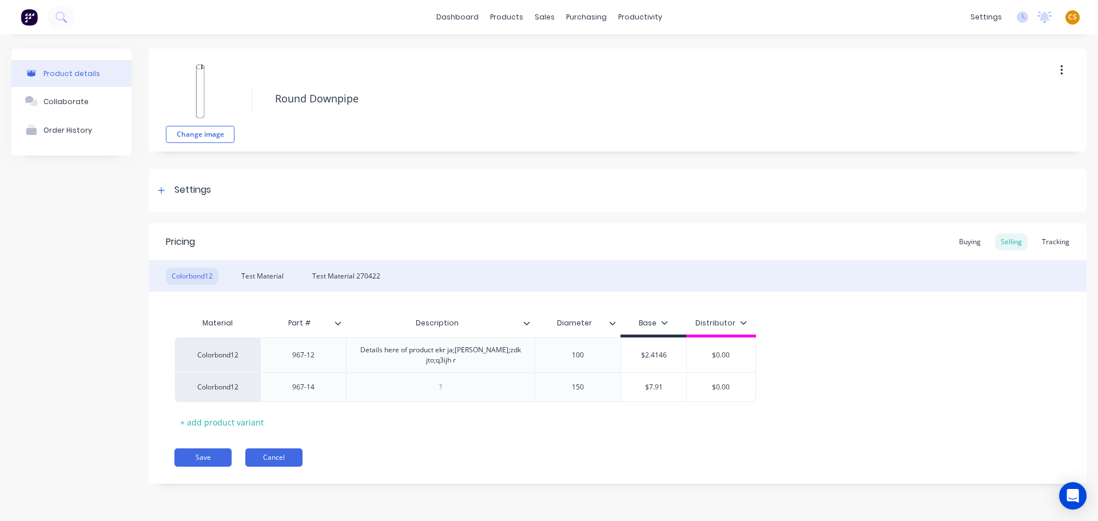
click at [258, 457] on button "Cancel" at bounding box center [273, 457] width 57 height 18
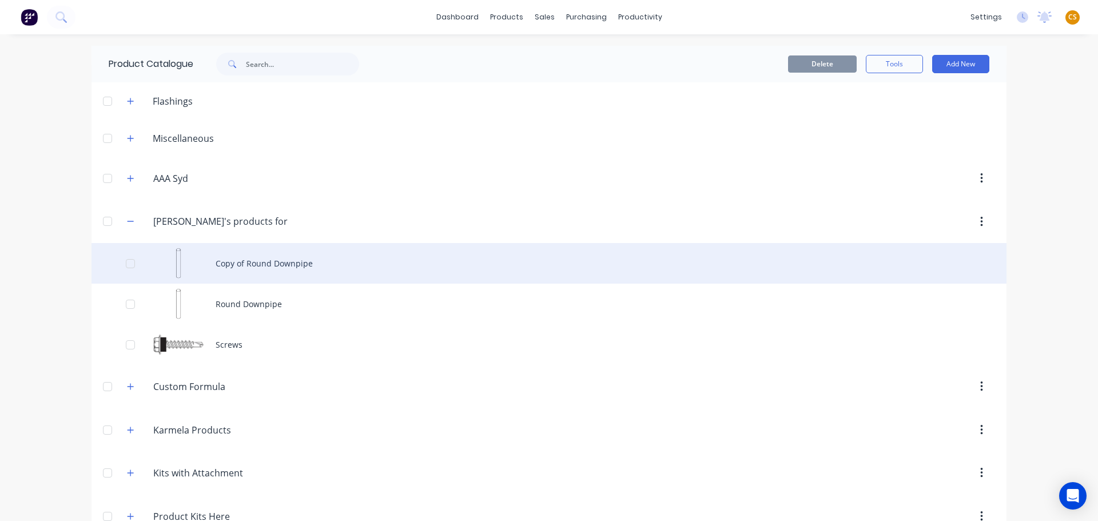
click at [127, 264] on div at bounding box center [130, 263] width 23 height 23
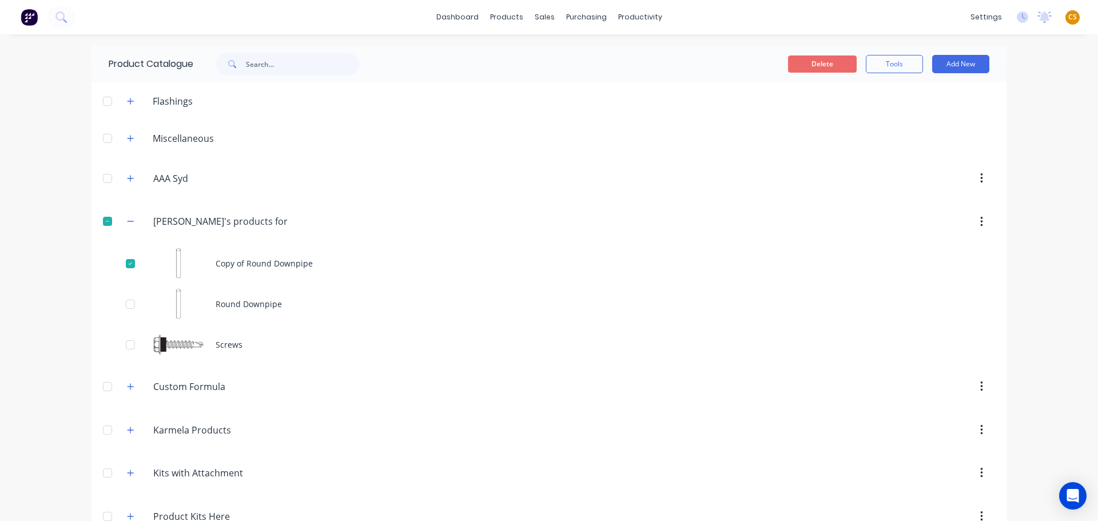
click at [832, 62] on button "Delete" at bounding box center [822, 63] width 69 height 17
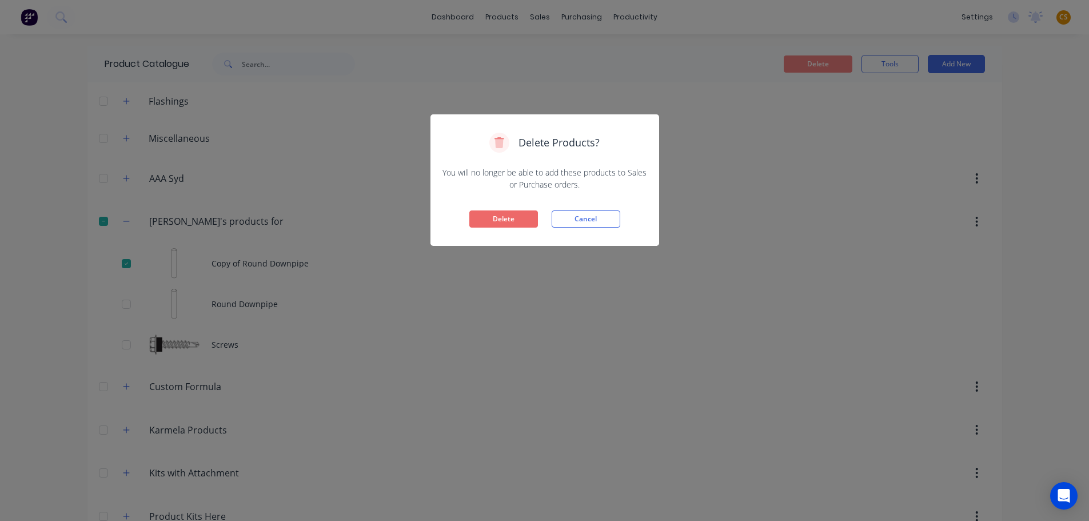
click at [514, 219] on button "Delete" at bounding box center [503, 218] width 69 height 17
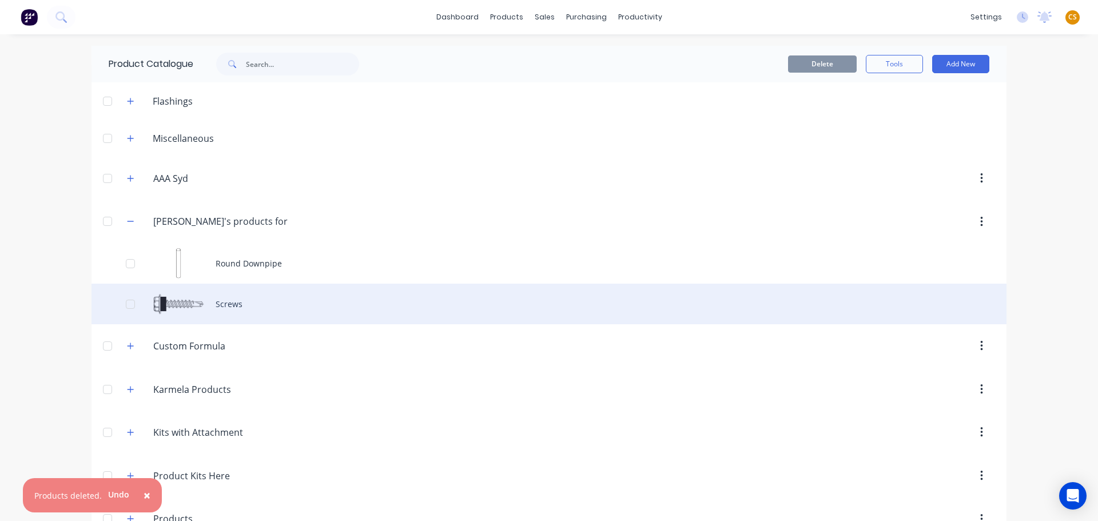
click at [220, 304] on div "Screws" at bounding box center [548, 304] width 915 height 41
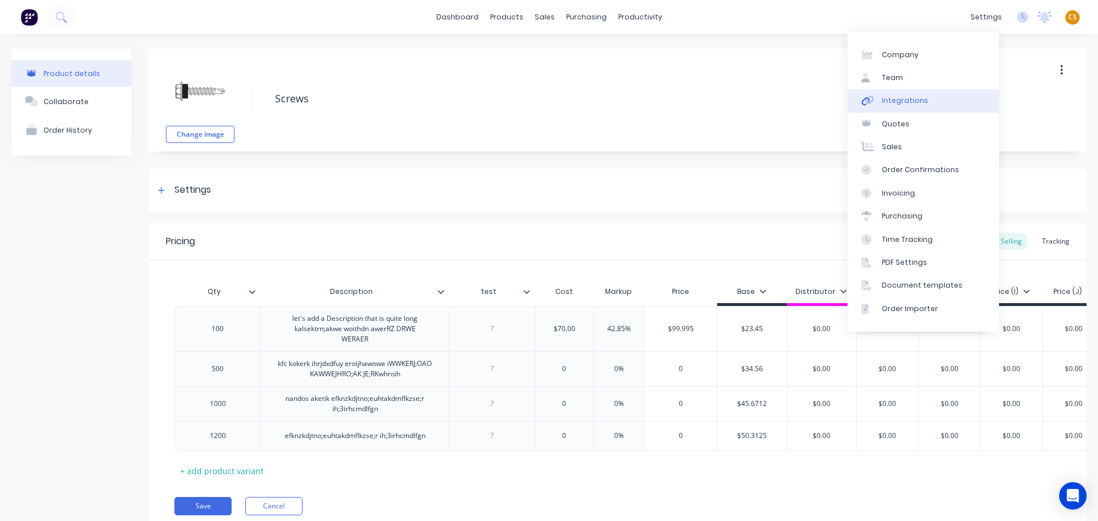
click at [910, 101] on div "Integrations" at bounding box center [905, 100] width 46 height 10
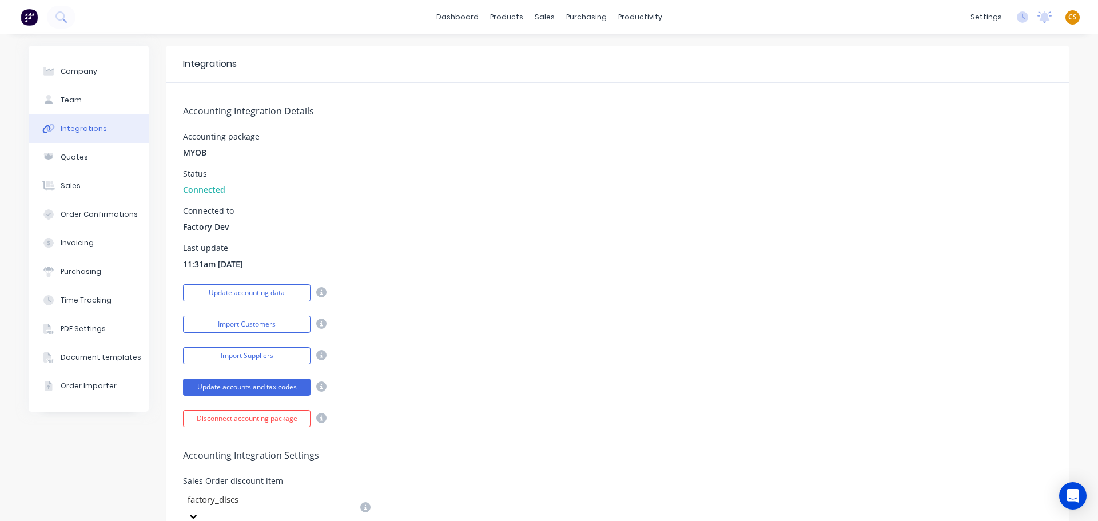
click at [190, 153] on span "MYOB" at bounding box center [194, 152] width 23 height 12
click at [237, 294] on button "Update accounting data" at bounding box center [247, 292] width 128 height 17
click at [246, 386] on button "Update accounts and tax codes" at bounding box center [247, 387] width 128 height 17
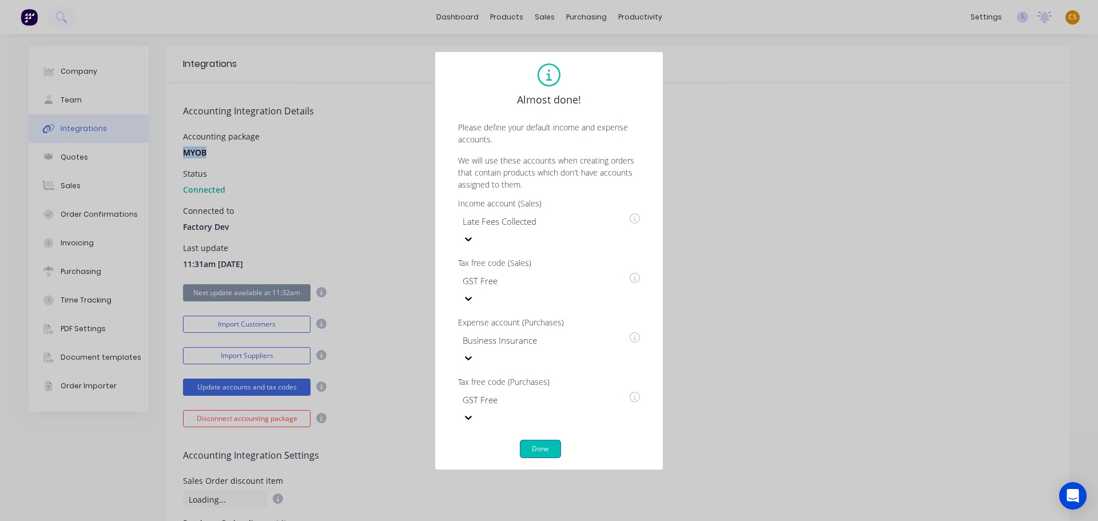
click at [539, 440] on button "Done" at bounding box center [540, 449] width 41 height 18
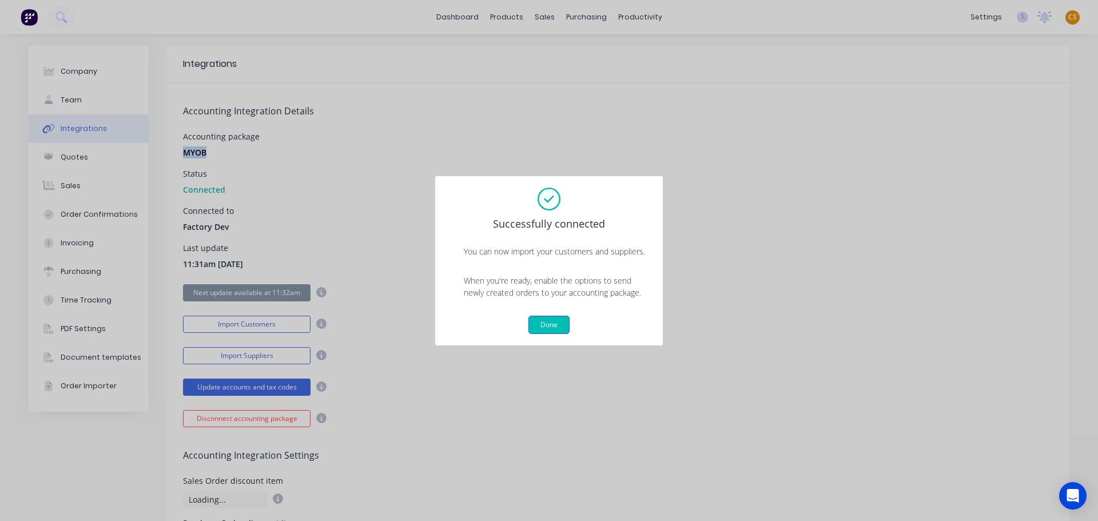
click at [553, 323] on button "Done" at bounding box center [548, 325] width 41 height 18
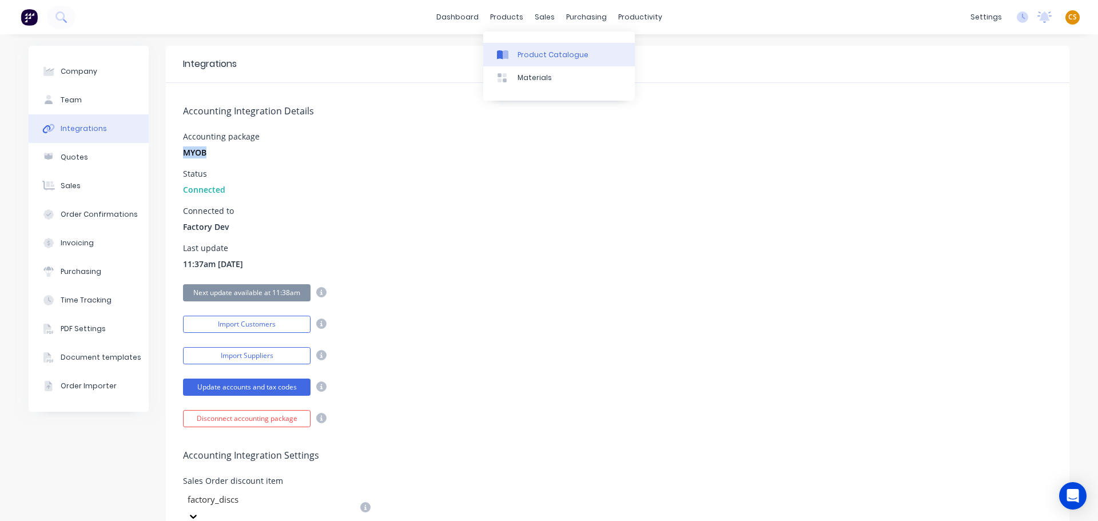
click at [529, 55] on div "Product Catalogue" at bounding box center [553, 55] width 71 height 10
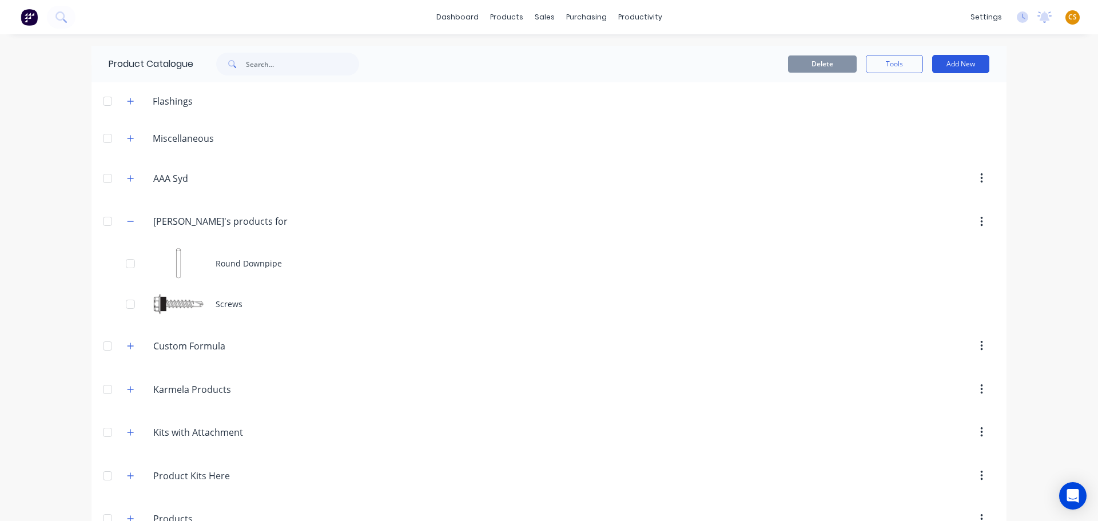
click at [957, 69] on button "Add New" at bounding box center [960, 64] width 57 height 18
click at [902, 143] on div "Product" at bounding box center [935, 139] width 88 height 17
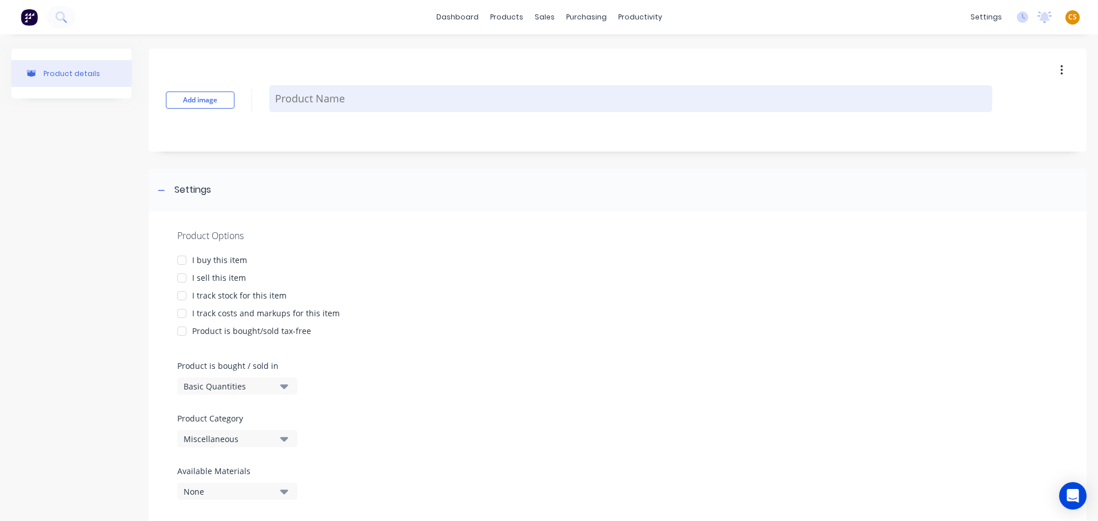
click at [308, 101] on textarea at bounding box center [630, 98] width 723 height 27
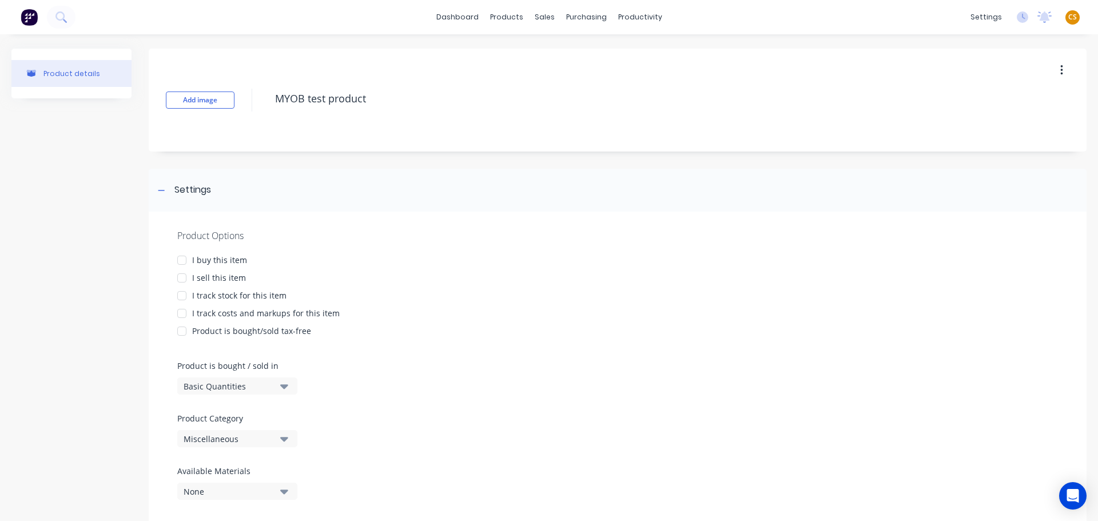
click at [182, 262] on div at bounding box center [181, 260] width 23 height 23
click at [181, 275] on div at bounding box center [181, 277] width 23 height 23
drag, startPoint x: 178, startPoint y: 312, endPoint x: 304, endPoint y: 317, distance: 125.9
click at [178, 313] on div at bounding box center [181, 313] width 23 height 23
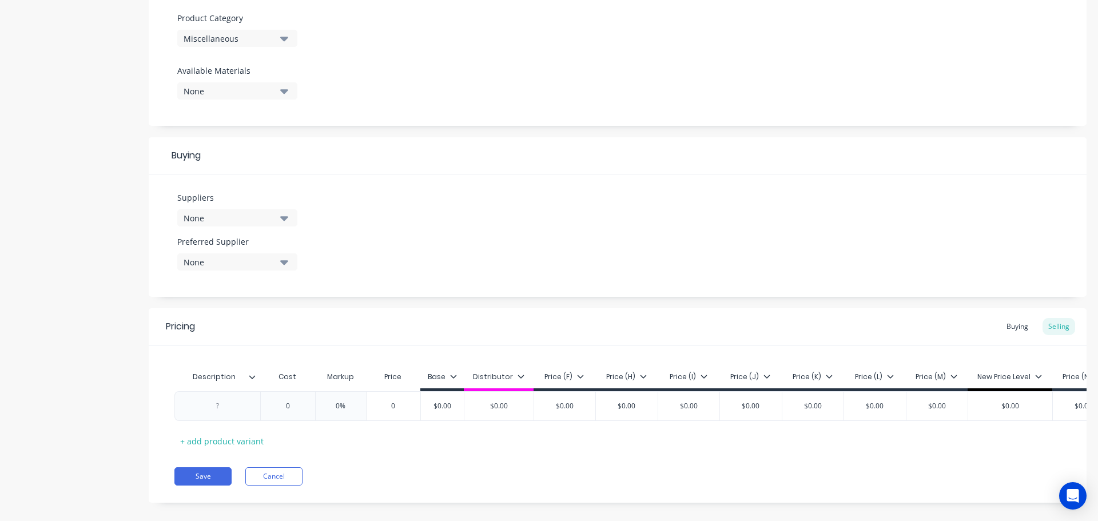
scroll to position [422, 0]
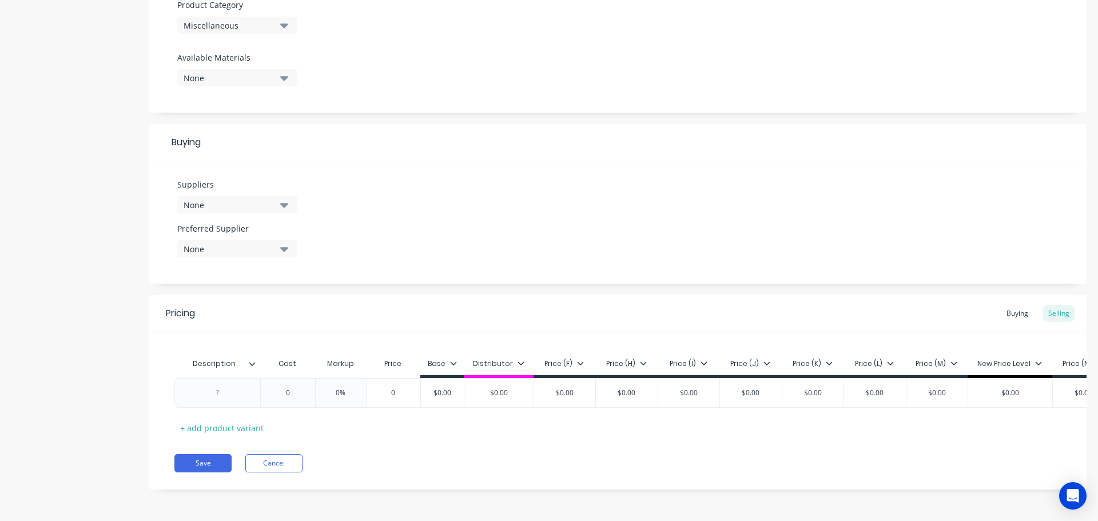
type textarea "MYOB test product"
click at [452, 361] on icon at bounding box center [453, 362] width 6 height 3
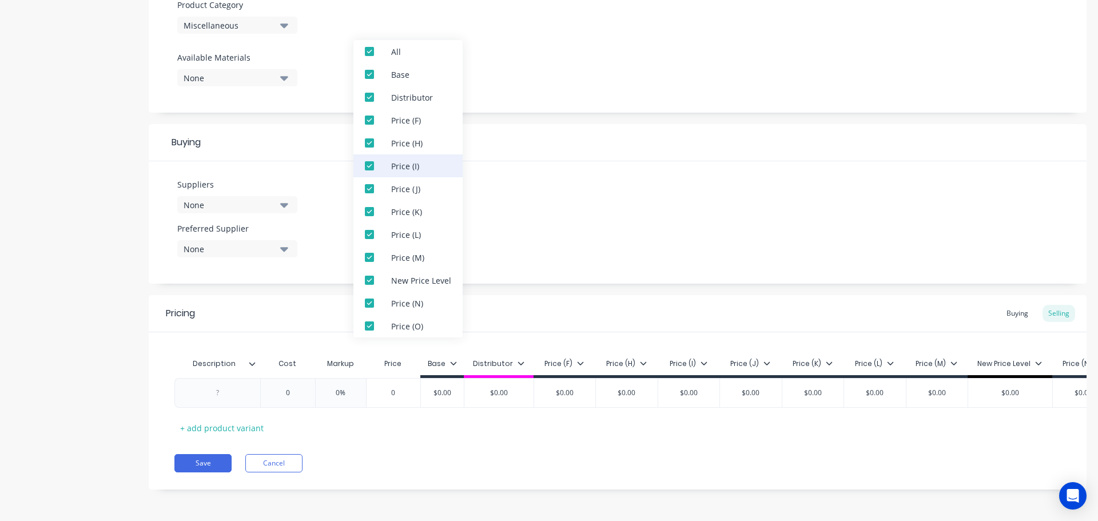
click at [371, 169] on div at bounding box center [369, 165] width 23 height 23
click at [370, 187] on div at bounding box center [369, 188] width 23 height 23
drag, startPoint x: 371, startPoint y: 212, endPoint x: 364, endPoint y: 229, distance: 18.3
click at [371, 213] on div at bounding box center [369, 211] width 23 height 23
drag, startPoint x: 368, startPoint y: 236, endPoint x: 368, endPoint y: 242, distance: 6.3
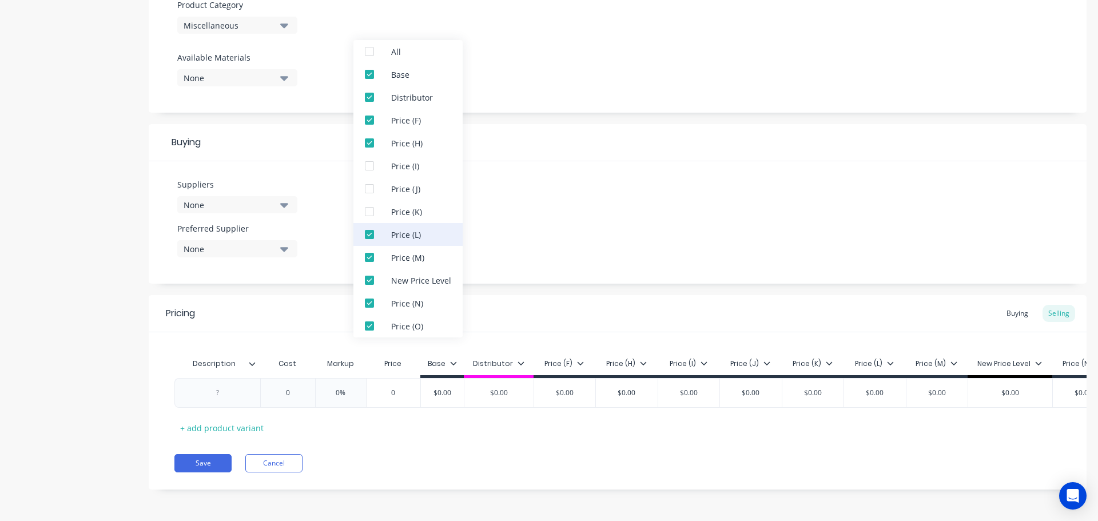
click at [368, 236] on div at bounding box center [369, 234] width 23 height 23
click at [368, 257] on div at bounding box center [369, 257] width 23 height 23
click at [366, 281] on div at bounding box center [369, 280] width 23 height 23
click at [371, 304] on div at bounding box center [369, 303] width 23 height 23
click at [371, 327] on div at bounding box center [369, 326] width 23 height 23
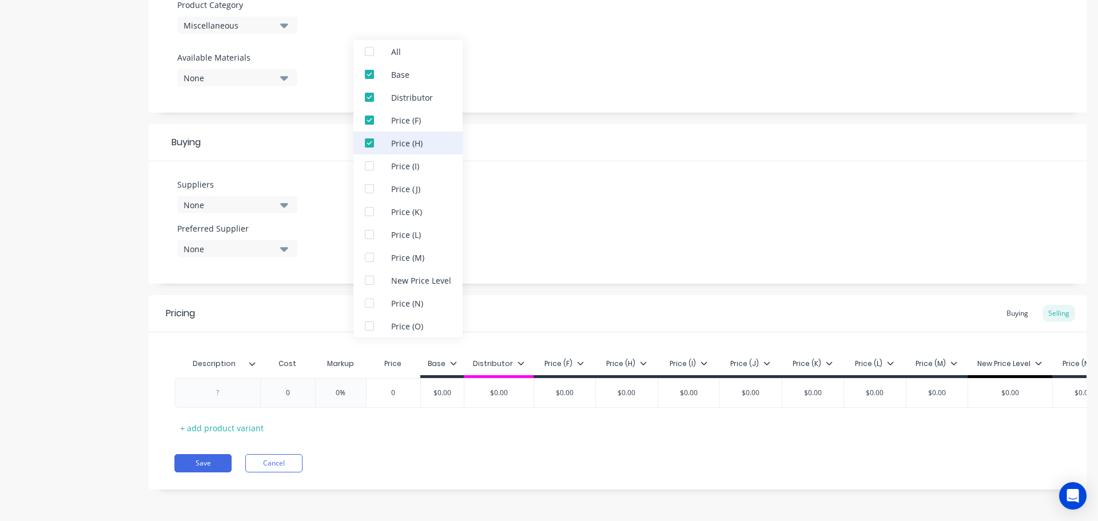
click at [372, 144] on div at bounding box center [369, 143] width 23 height 23
click at [366, 121] on div at bounding box center [369, 120] width 23 height 23
click at [365, 98] on div at bounding box center [369, 97] width 23 height 23
click at [221, 464] on button "Save" at bounding box center [202, 463] width 57 height 18
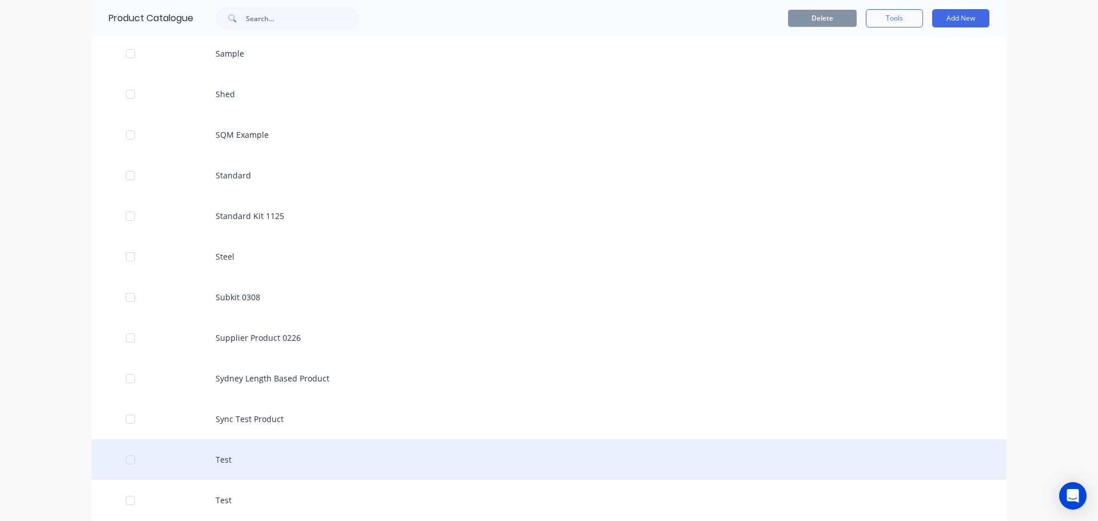
scroll to position [1544, 0]
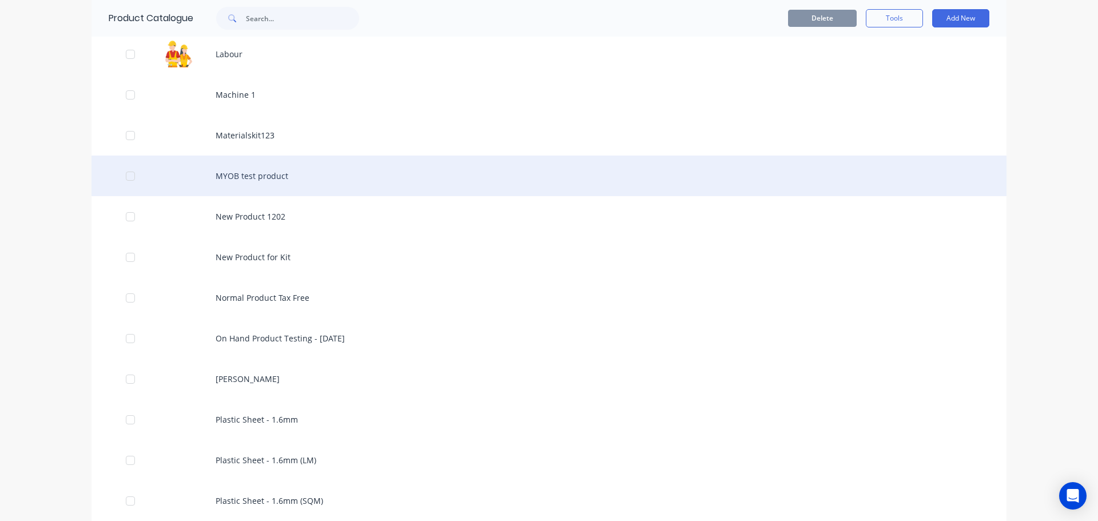
click at [249, 176] on div "MYOB test product" at bounding box center [548, 176] width 915 height 41
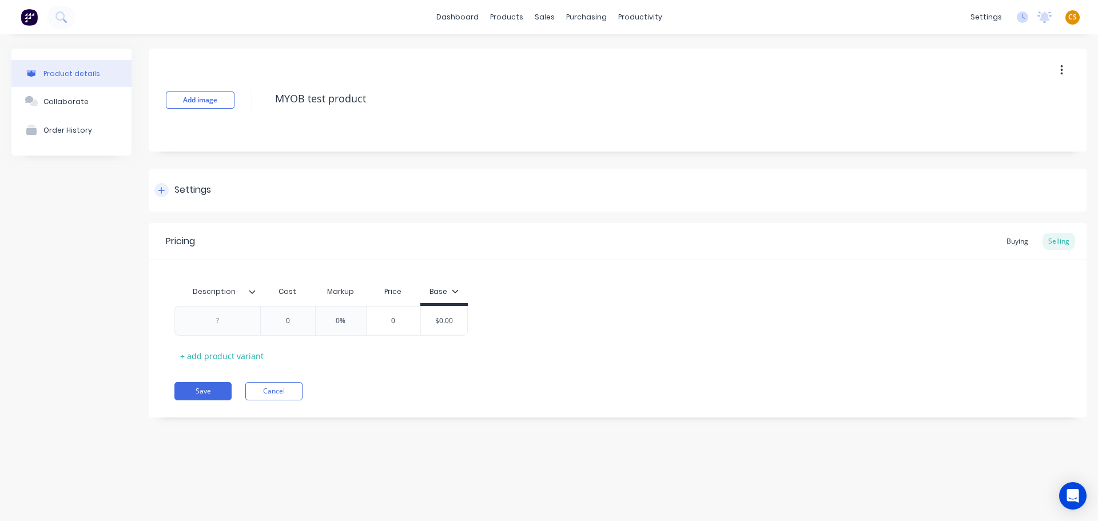
click at [157, 189] on div at bounding box center [161, 190] width 14 height 14
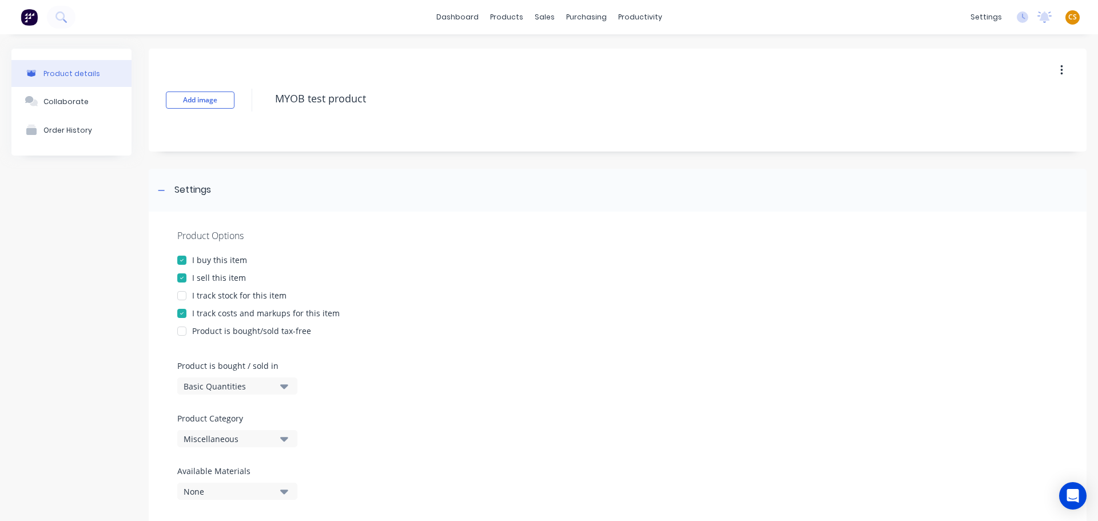
click at [221, 440] on div "Miscellaneous" at bounding box center [229, 439] width 91 height 12
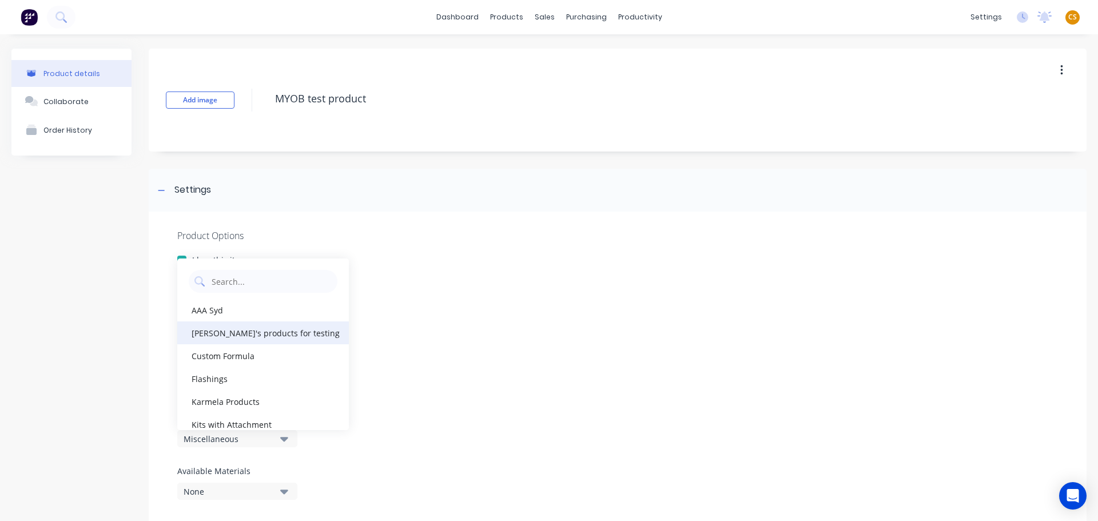
click at [257, 336] on div "Cathy's products for testing" at bounding box center [263, 332] width 172 height 23
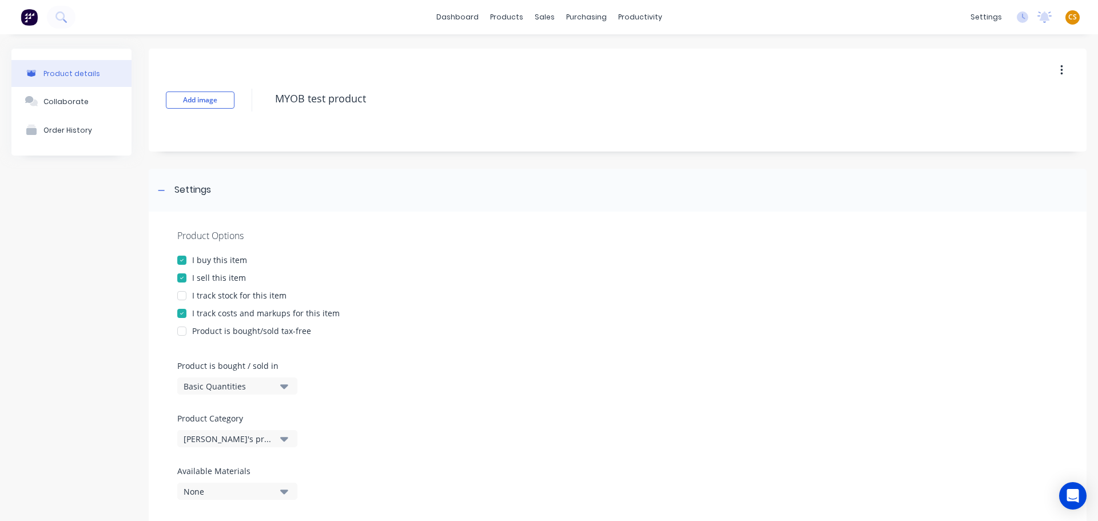
click at [48, 401] on div "Product details Collaborate Order History" at bounding box center [71, 485] width 120 height 872
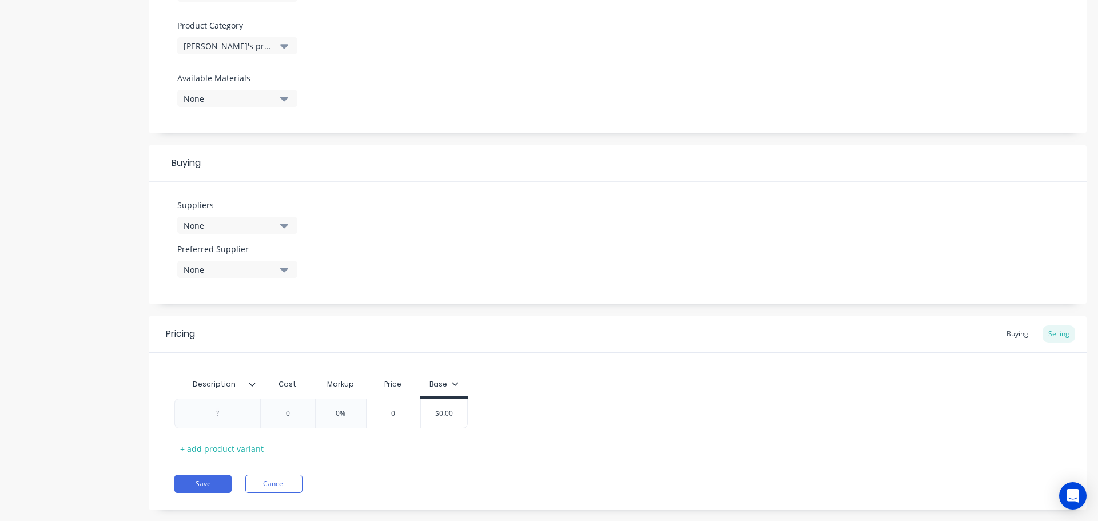
scroll to position [413, 0]
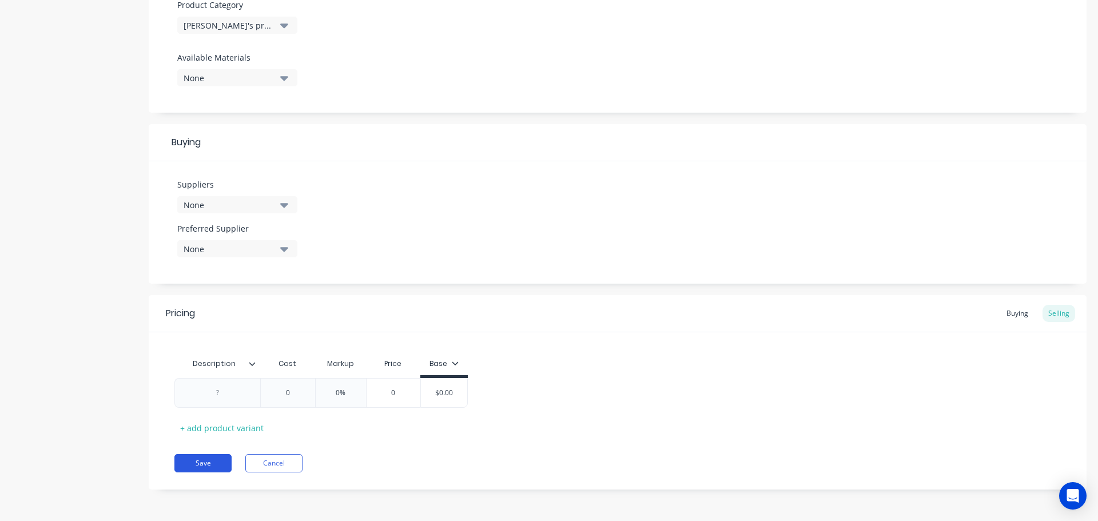
click at [205, 471] on button "Save" at bounding box center [202, 463] width 57 height 18
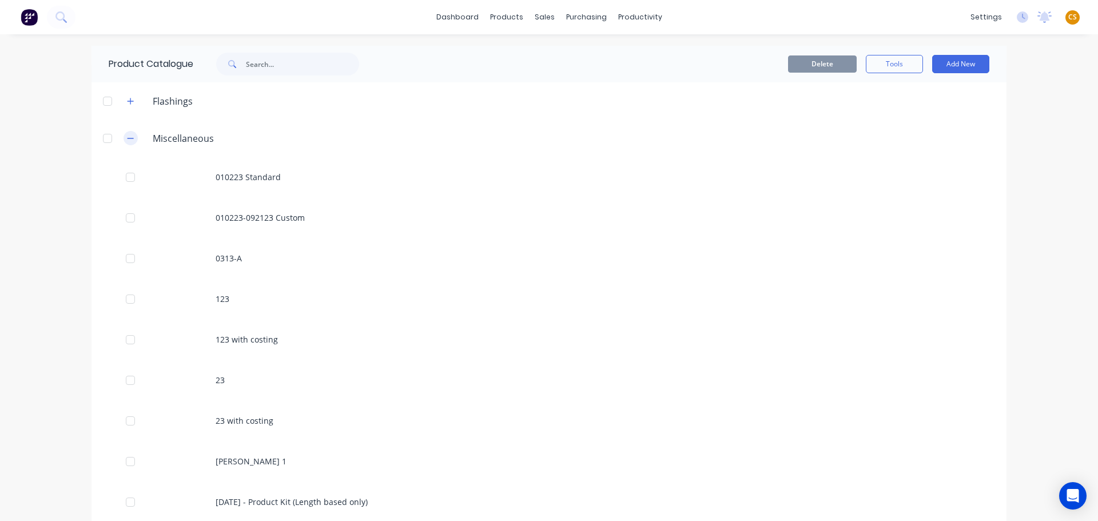
click at [127, 139] on icon "button" at bounding box center [130, 138] width 7 height 8
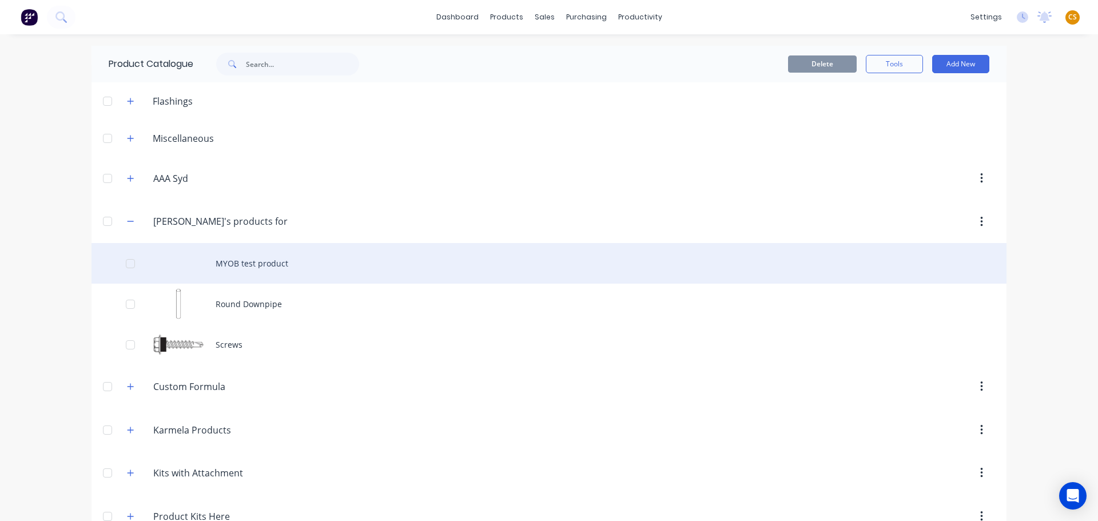
click at [240, 261] on div "MYOB test product" at bounding box center [548, 263] width 915 height 41
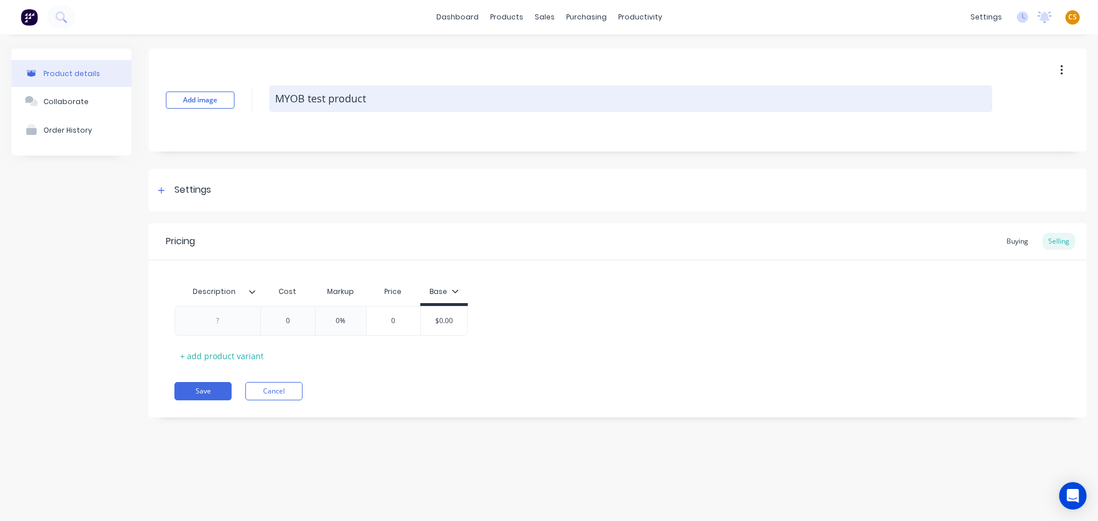
click at [283, 100] on textarea "MYOB test product" at bounding box center [630, 98] width 723 height 27
drag, startPoint x: 283, startPoint y: 100, endPoint x: 353, endPoint y: 100, distance: 69.8
click at [353, 100] on textarea "MYOB test product" at bounding box center [630, 98] width 723 height 27
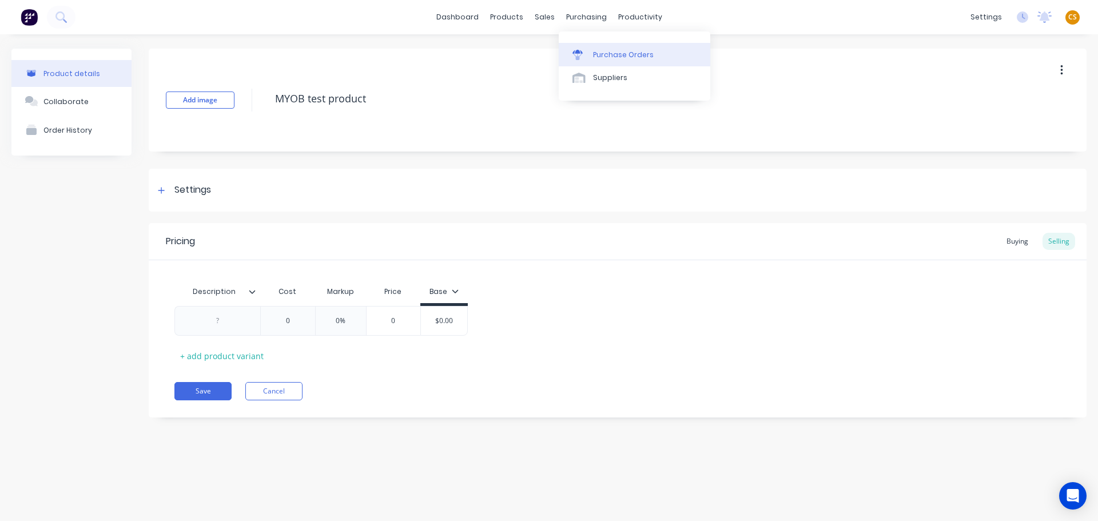
click at [622, 54] on div "Purchase Orders" at bounding box center [623, 55] width 61 height 10
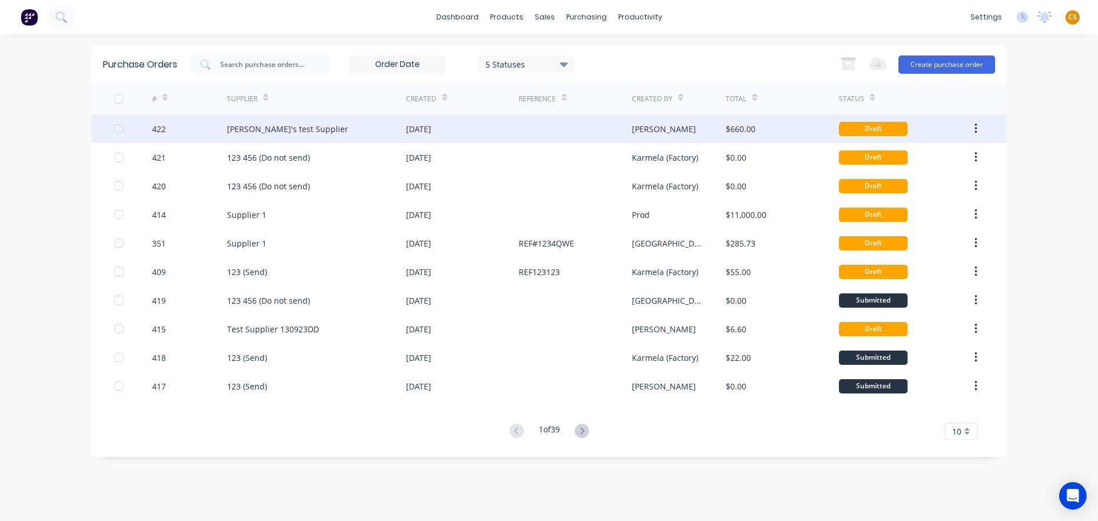
click at [319, 129] on div "Cathy's test Supplier" at bounding box center [316, 128] width 179 height 29
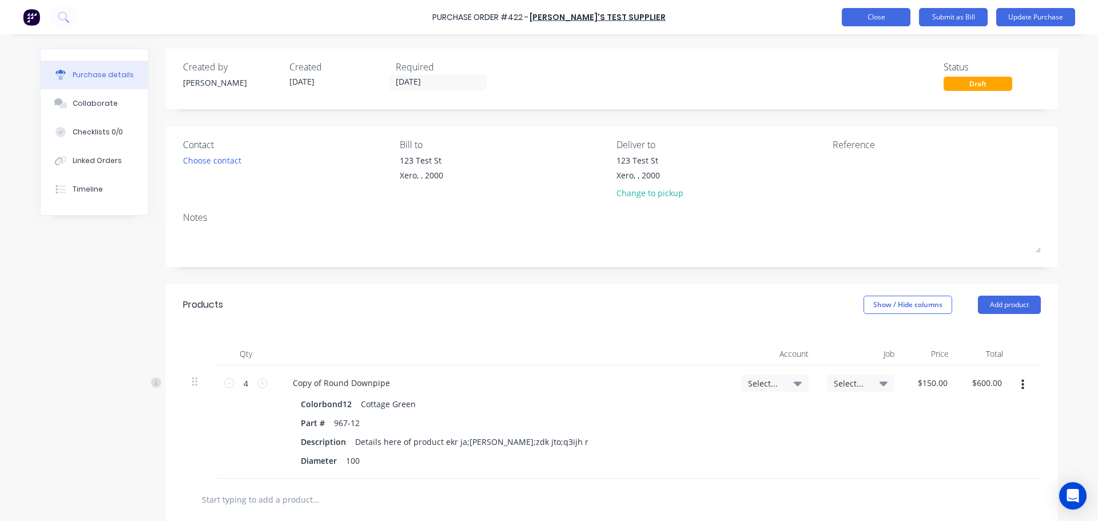
click at [890, 22] on button "Close" at bounding box center [876, 17] width 69 height 18
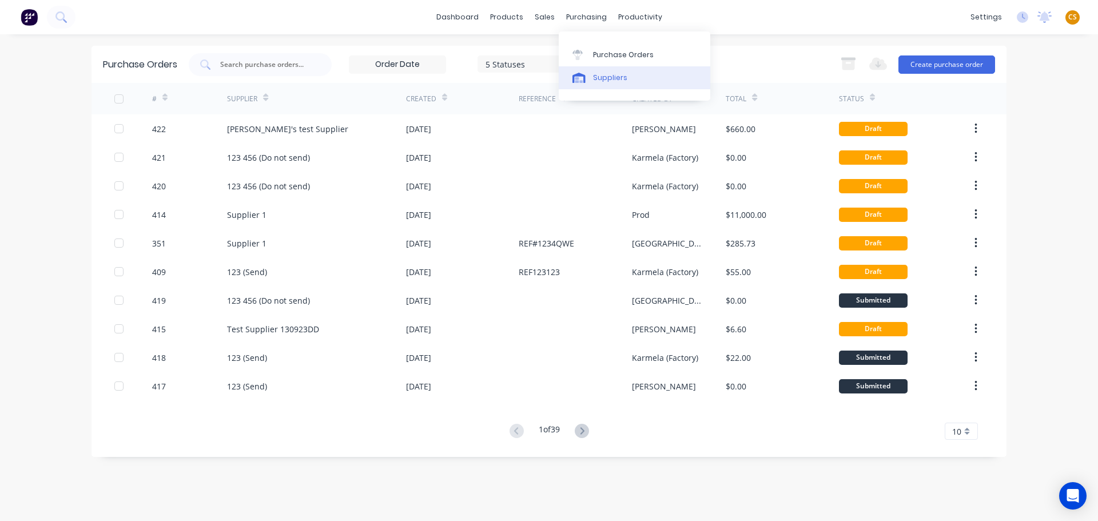
click at [605, 84] on link "Suppliers" at bounding box center [635, 77] width 152 height 23
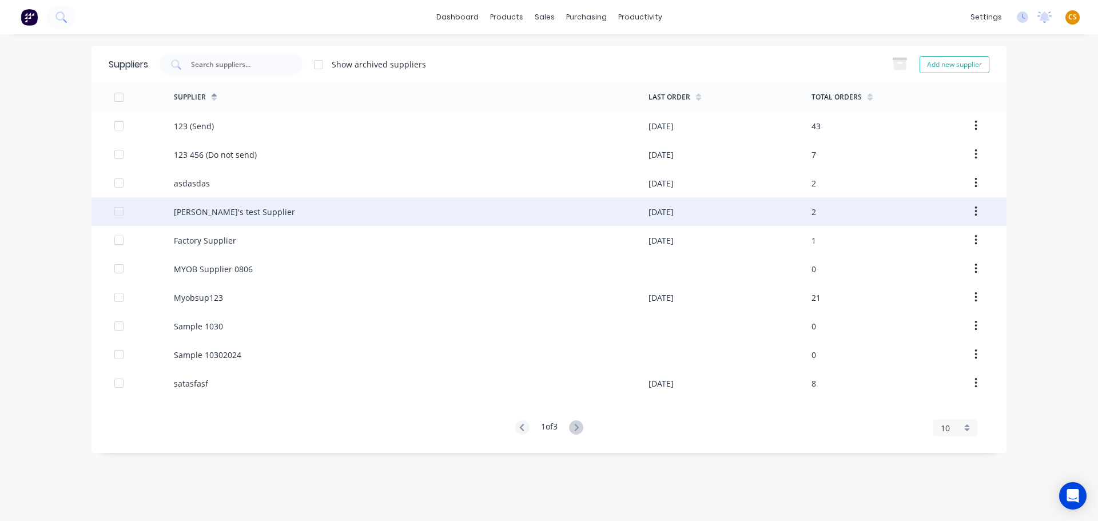
click at [256, 214] on div "Cathy's test Supplier" at bounding box center [411, 211] width 475 height 29
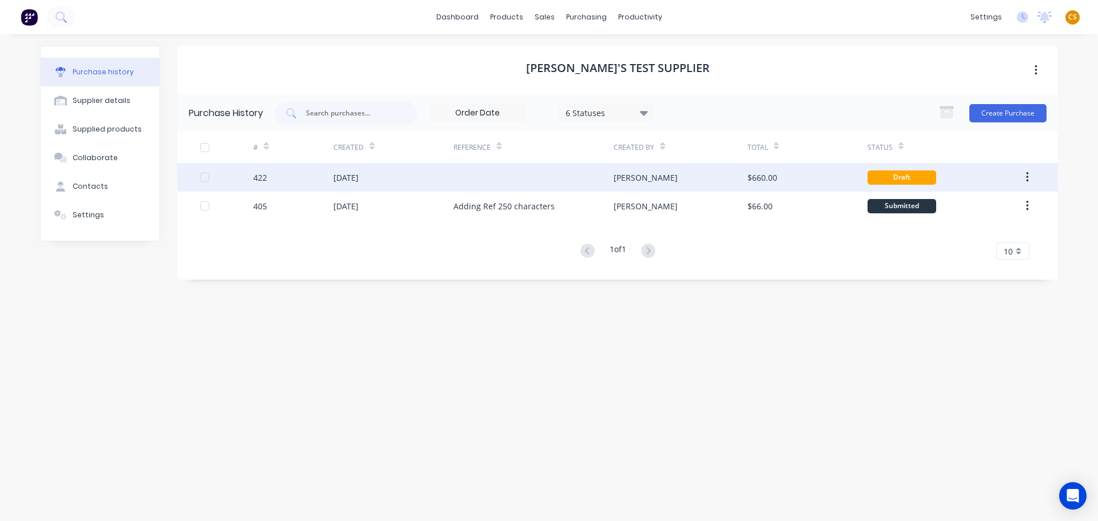
click at [459, 174] on div at bounding box center [533, 177] width 160 height 29
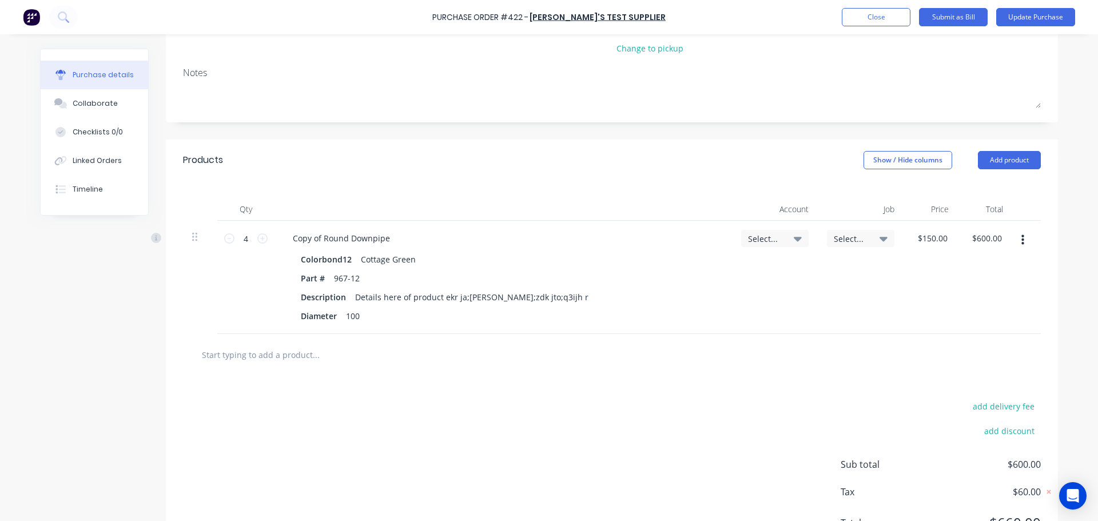
scroll to position [199, 0]
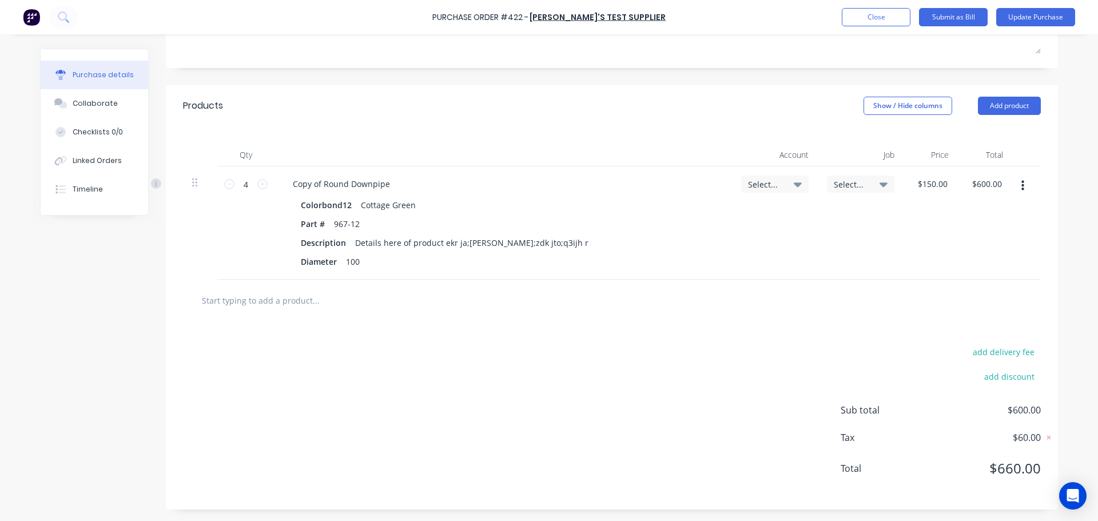
click at [1021, 181] on icon "button" at bounding box center [1022, 186] width 3 height 10
drag, startPoint x: 968, startPoint y: 287, endPoint x: 944, endPoint y: 289, distance: 24.7
click at [962, 289] on button "Delete" at bounding box center [987, 284] width 97 height 23
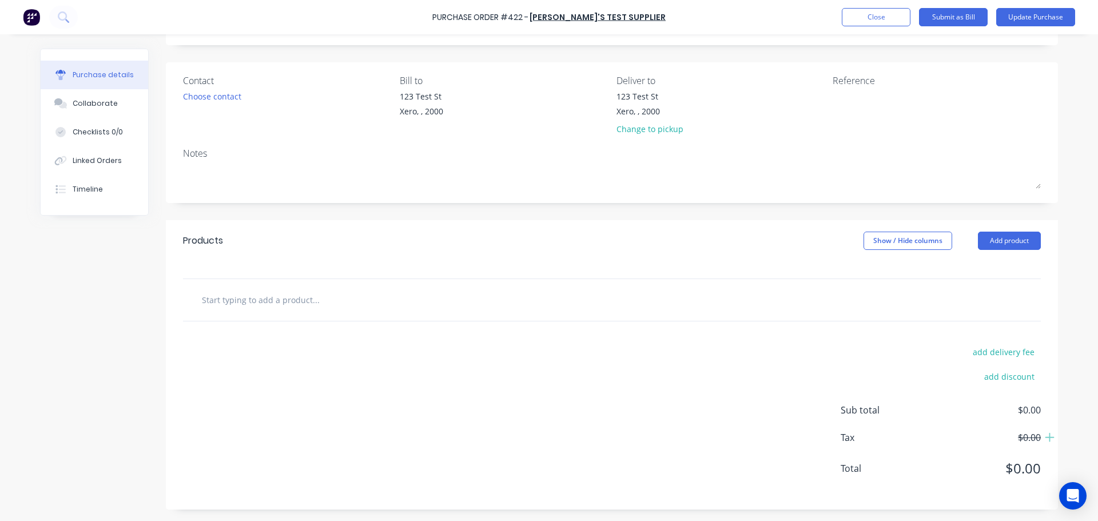
scroll to position [64, 0]
click at [243, 300] on input "text" at bounding box center [315, 299] width 229 height 23
paste input "MYOB test product"
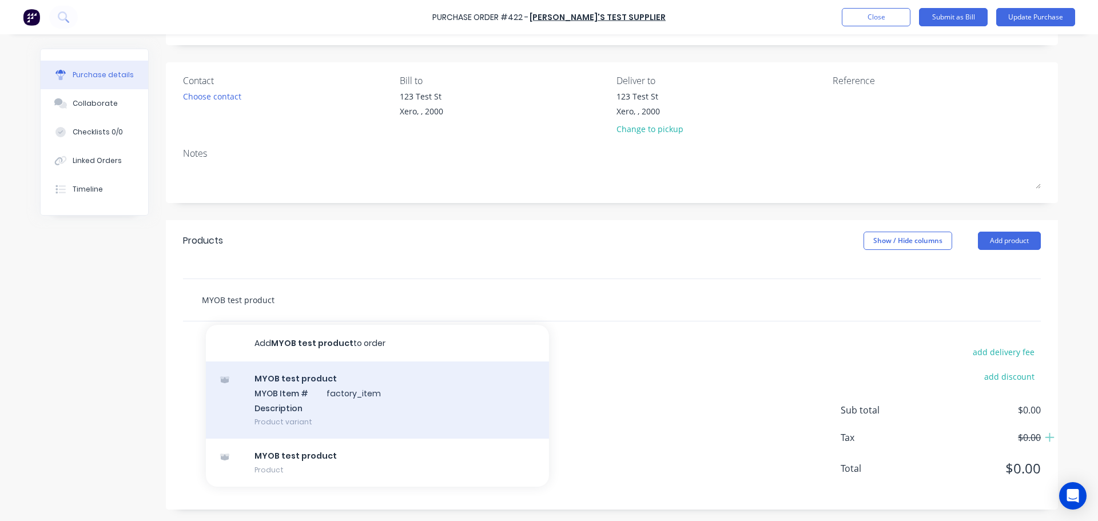
type input "MYOB test product"
click at [297, 397] on div "MYOB test product MYOB Item # factory_item Description Product variant" at bounding box center [377, 399] width 343 height 77
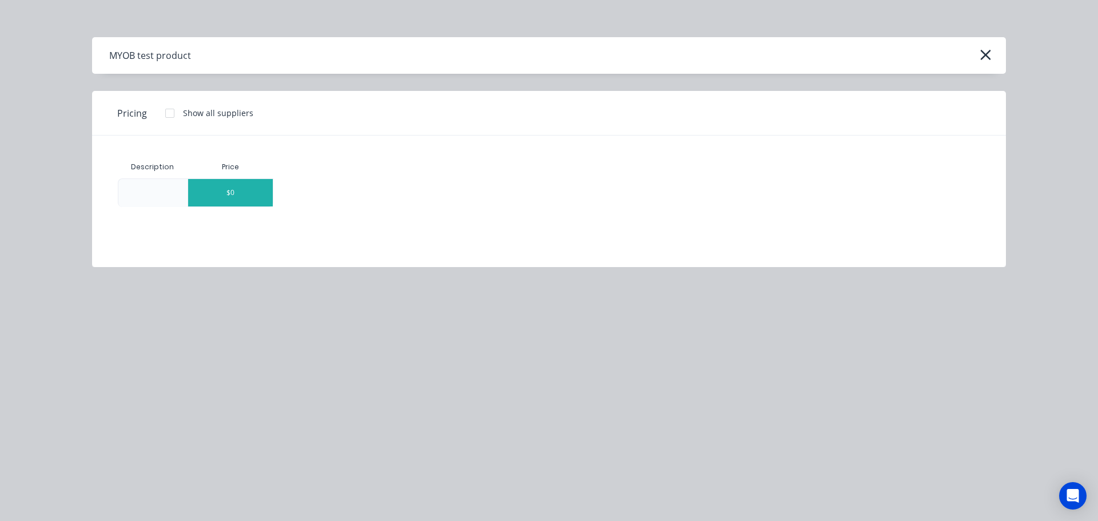
click at [248, 193] on div "$0" at bounding box center [230, 192] width 85 height 27
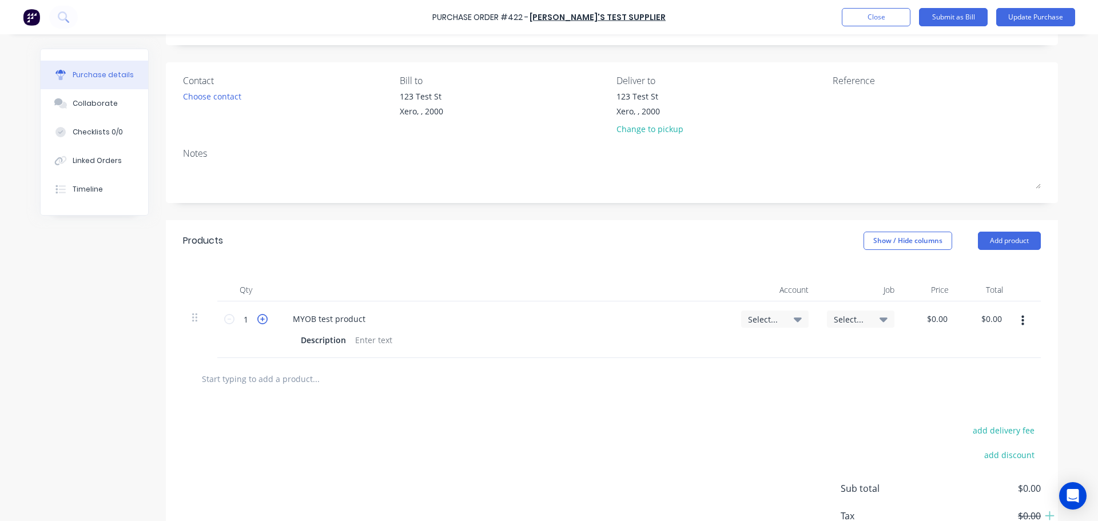
click at [258, 319] on icon at bounding box center [262, 319] width 10 height 10
drag, startPoint x: 258, startPoint y: 319, endPoint x: 730, endPoint y: 315, distance: 471.8
click at [260, 319] on icon at bounding box center [262, 319] width 10 height 10
type input "4"
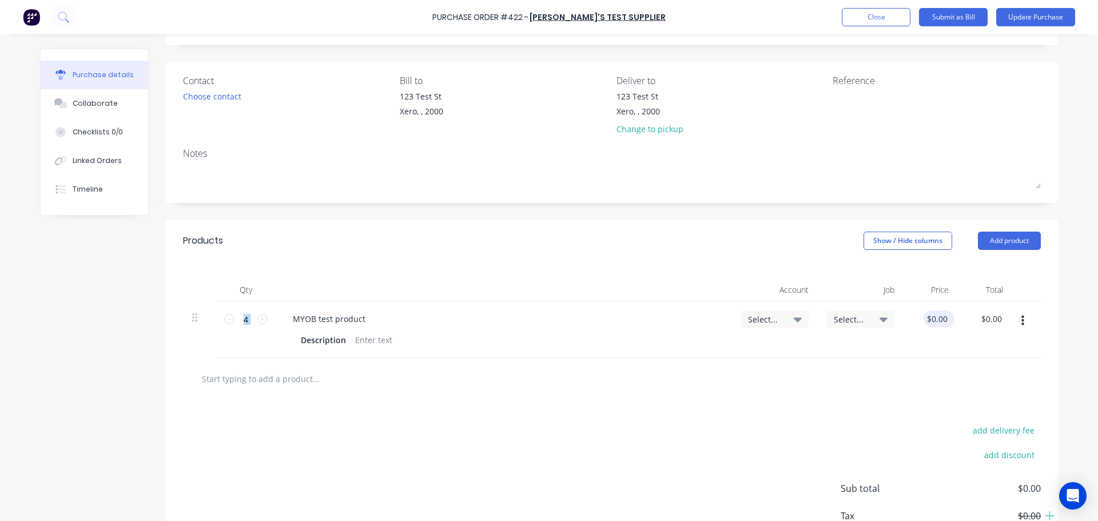
type input "0"
click at [934, 321] on input "0" at bounding box center [937, 319] width 26 height 17
type input "$500.00"
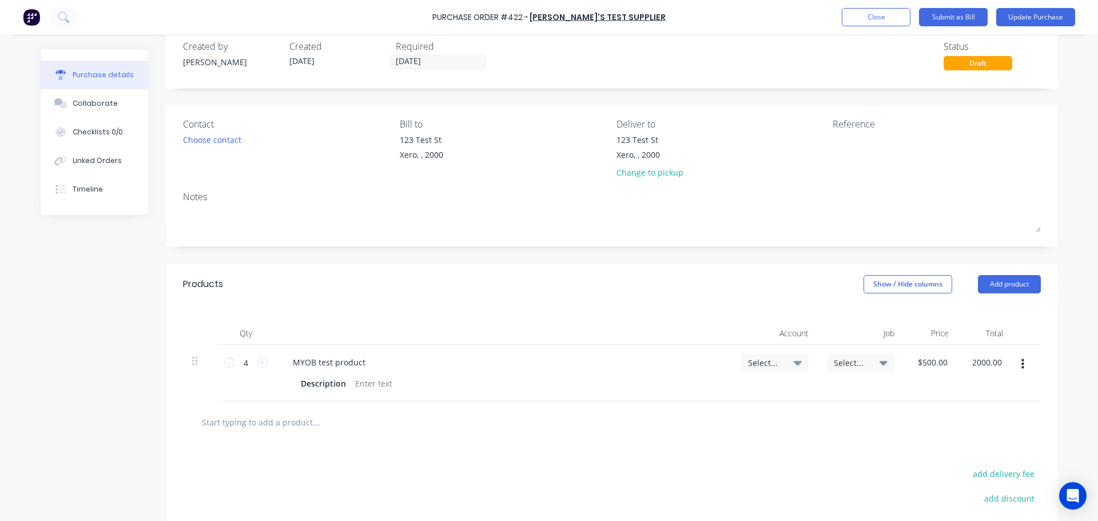
scroll to position [0, 0]
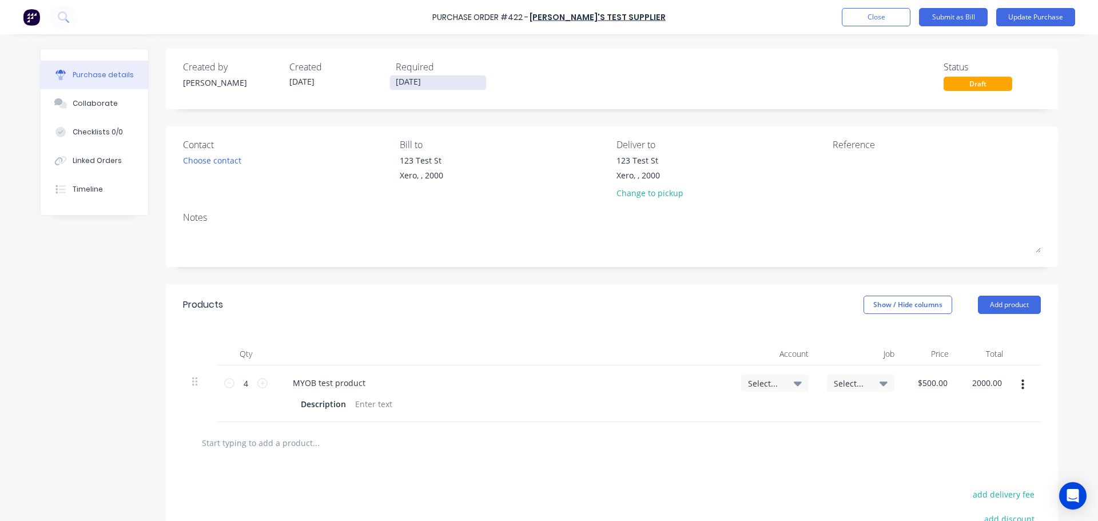
type input "$2,000.00"
click at [400, 81] on input "[DATE]" at bounding box center [438, 82] width 96 height 14
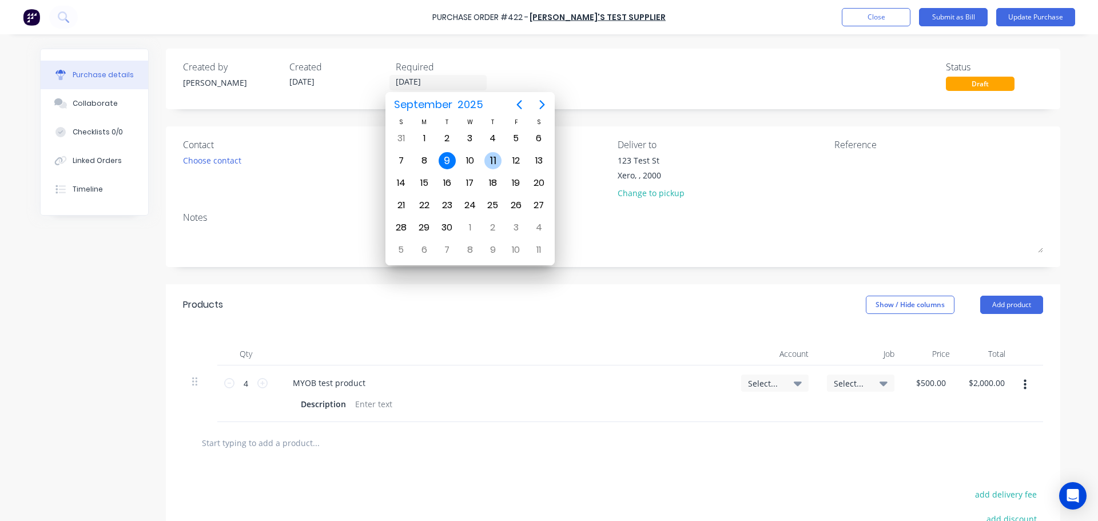
click at [492, 162] on div "11" at bounding box center [492, 160] width 17 height 17
type input "[DATE]"
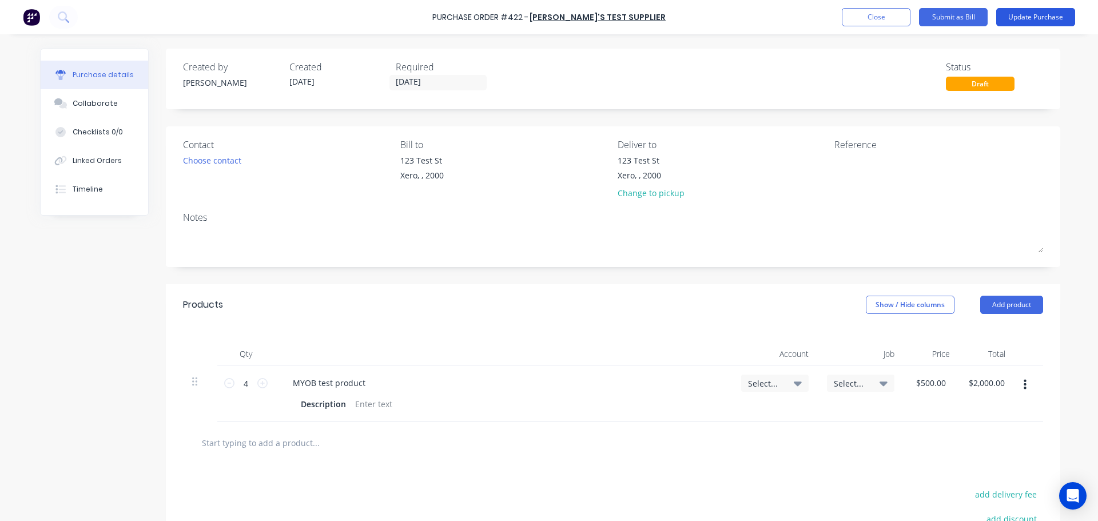
click at [1022, 18] on button "Update Purchase" at bounding box center [1035, 17] width 79 height 18
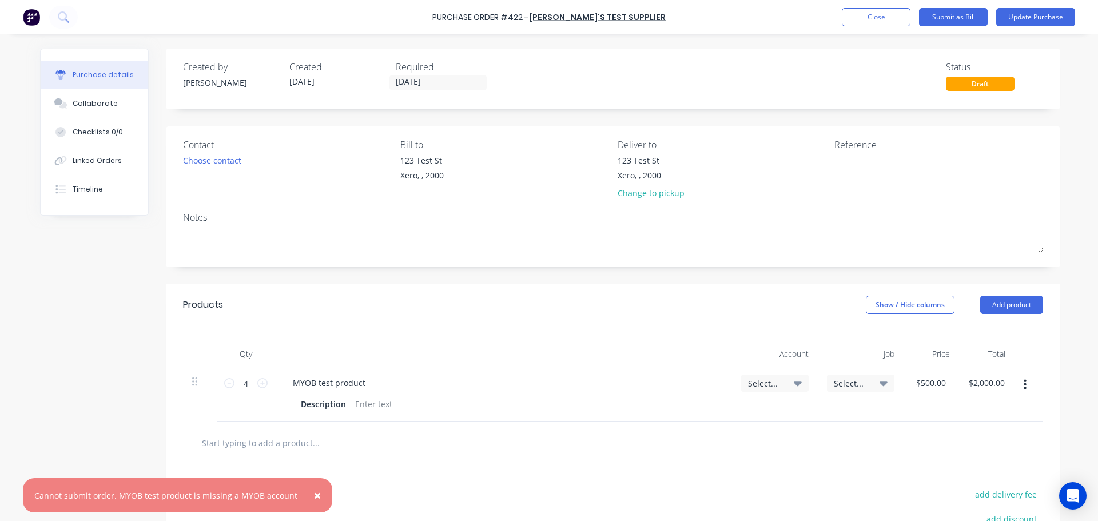
click at [314, 495] on span "×" at bounding box center [317, 495] width 7 height 16
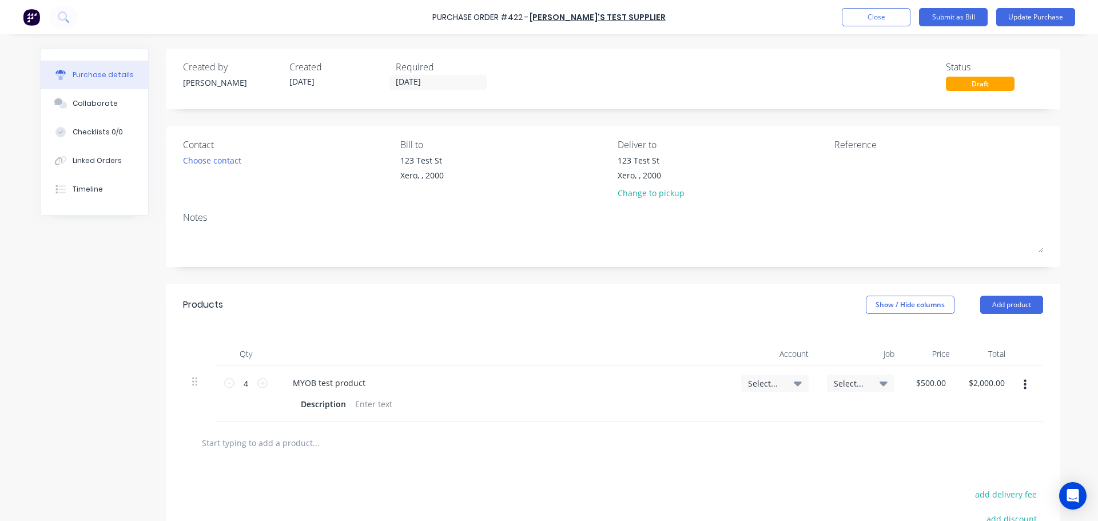
click at [842, 384] on span "Select..." at bounding box center [851, 383] width 34 height 12
click at [893, 306] on button "Show / Hide columns" at bounding box center [910, 305] width 89 height 18
click at [870, 340] on label "Account" at bounding box center [875, 342] width 20 height 10
click at [865, 337] on input "Account" at bounding box center [865, 337] width 0 height 0
click at [872, 360] on label "Job" at bounding box center [873, 361] width 20 height 10
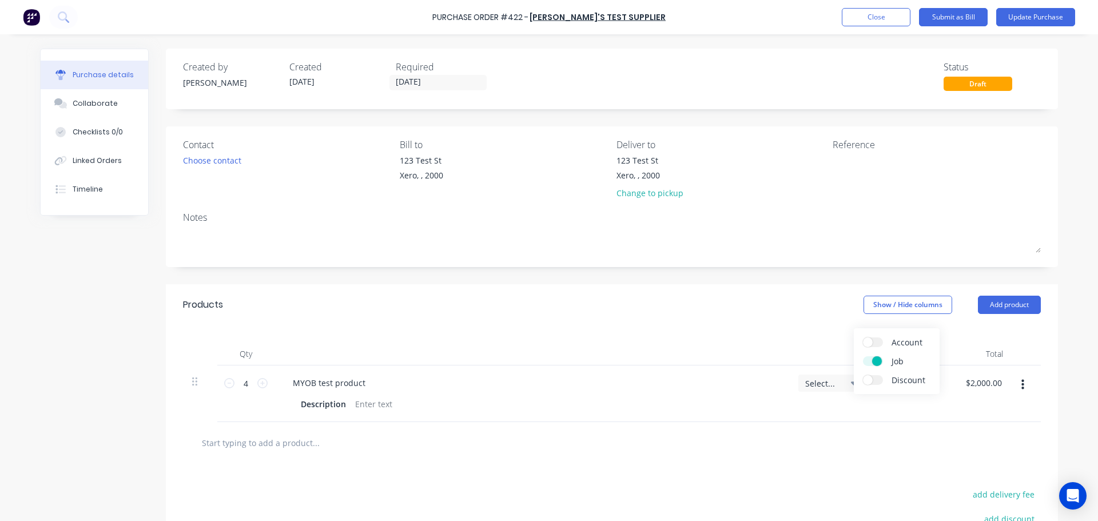
click at [863, 356] on input "Job" at bounding box center [863, 356] width 0 height 0
click at [632, 315] on div "Products Show / Hide columns Add product" at bounding box center [612, 304] width 892 height 41
click at [297, 381] on div "MYOB test product" at bounding box center [329, 383] width 91 height 17
drag, startPoint x: 297, startPoint y: 381, endPoint x: 355, endPoint y: 381, distance: 57.8
click at [355, 381] on div "MYOB test product" at bounding box center [329, 383] width 91 height 17
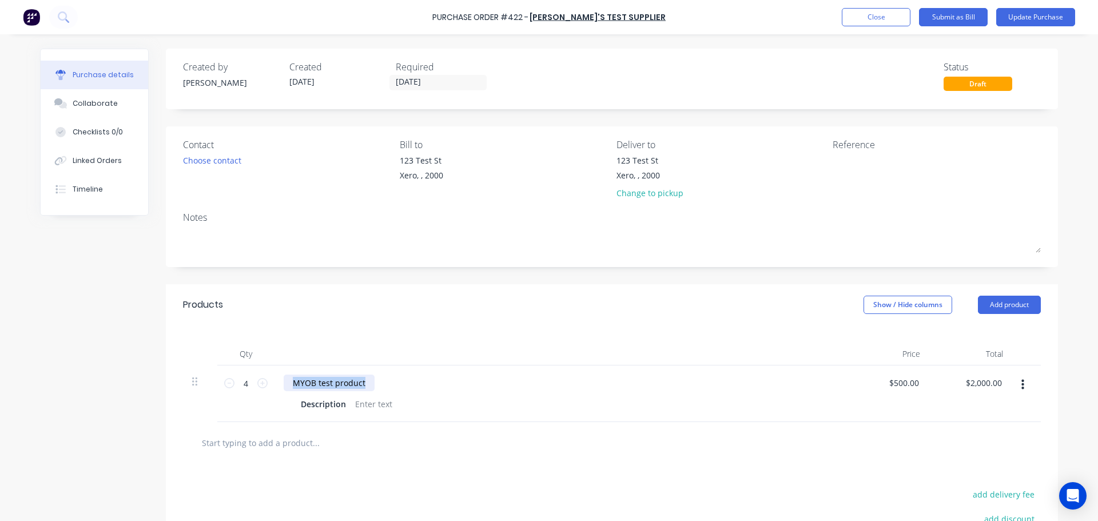
copy div "MYOB test product"
click at [1026, 16] on button "Update Purchase" at bounding box center [1035, 17] width 79 height 18
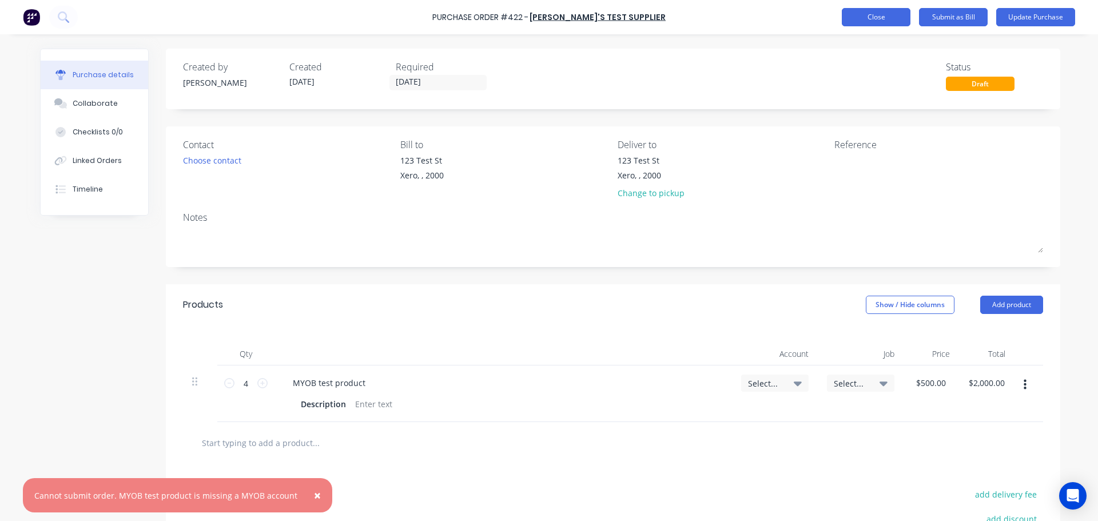
click at [873, 18] on button "Close" at bounding box center [876, 17] width 69 height 18
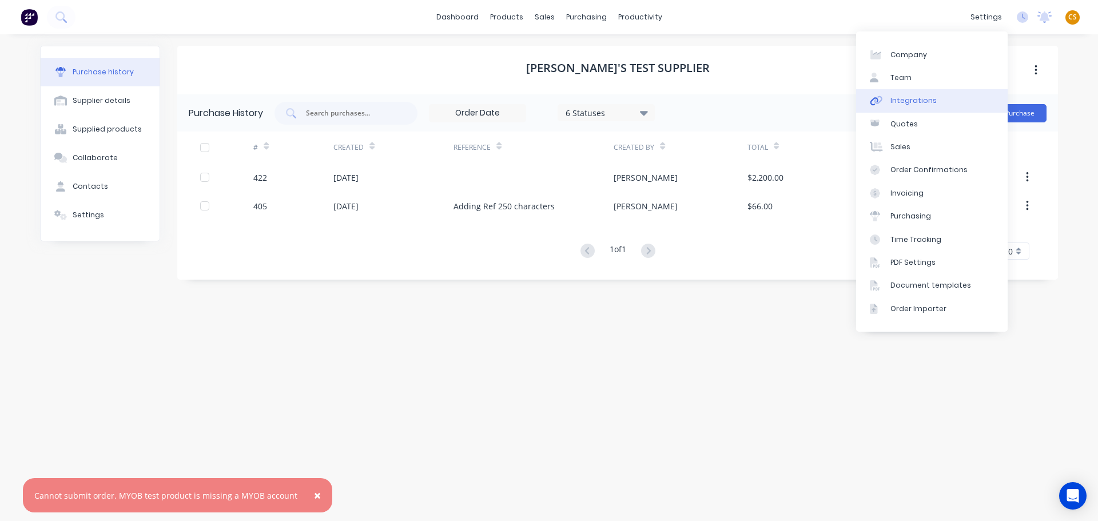
click at [921, 98] on div "Integrations" at bounding box center [913, 100] width 46 height 10
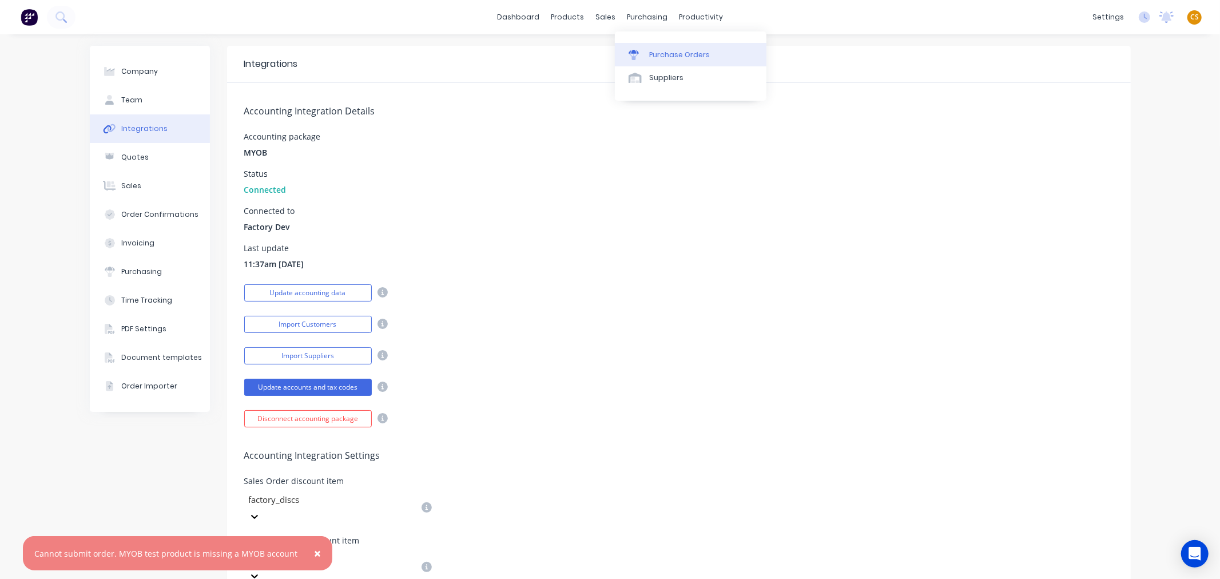
click at [662, 53] on div "Purchase Orders" at bounding box center [679, 55] width 61 height 10
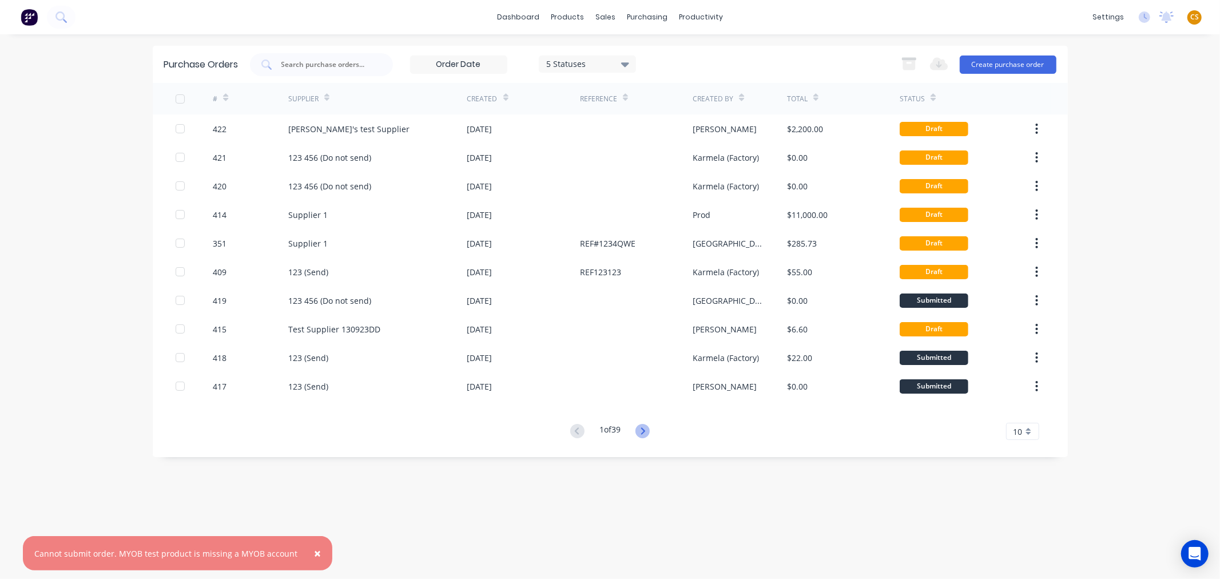
click at [642, 432] on icon at bounding box center [642, 431] width 14 height 14
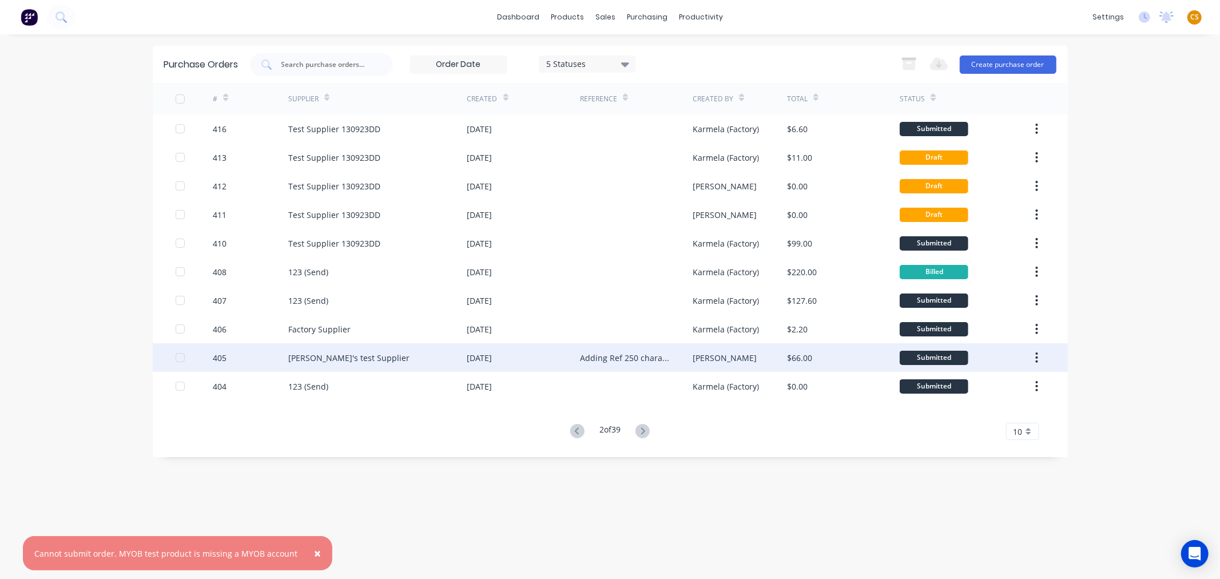
click at [384, 357] on div "Cathy's test Supplier" at bounding box center [377, 357] width 179 height 29
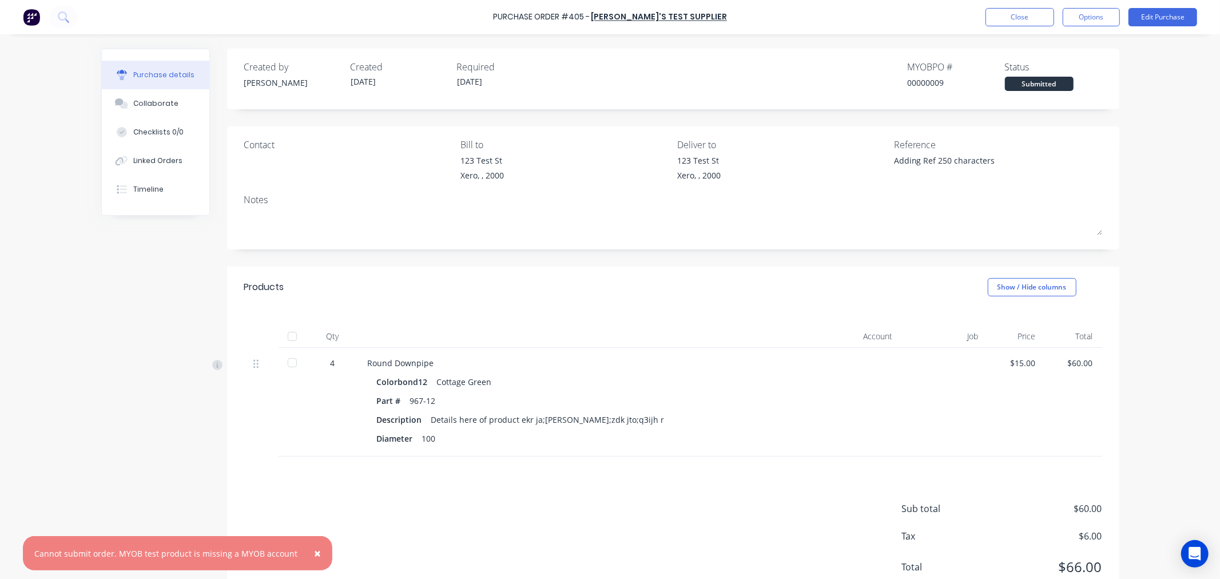
click at [314, 520] on span "×" at bounding box center [317, 553] width 7 height 16
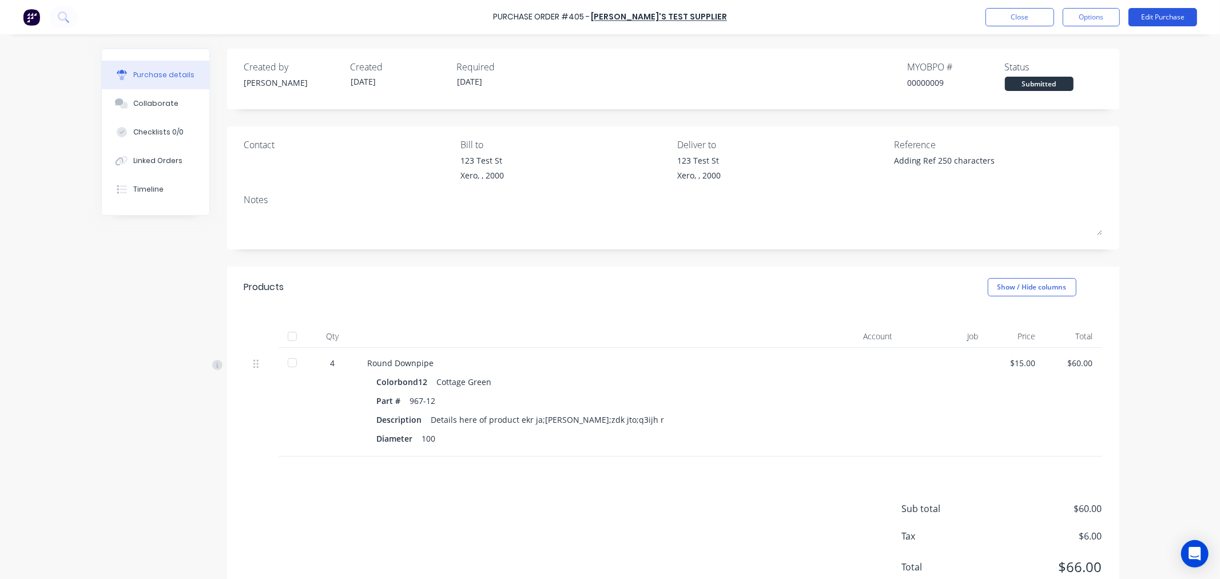
click at [1097, 15] on button "Edit Purchase" at bounding box center [1162, 17] width 69 height 18
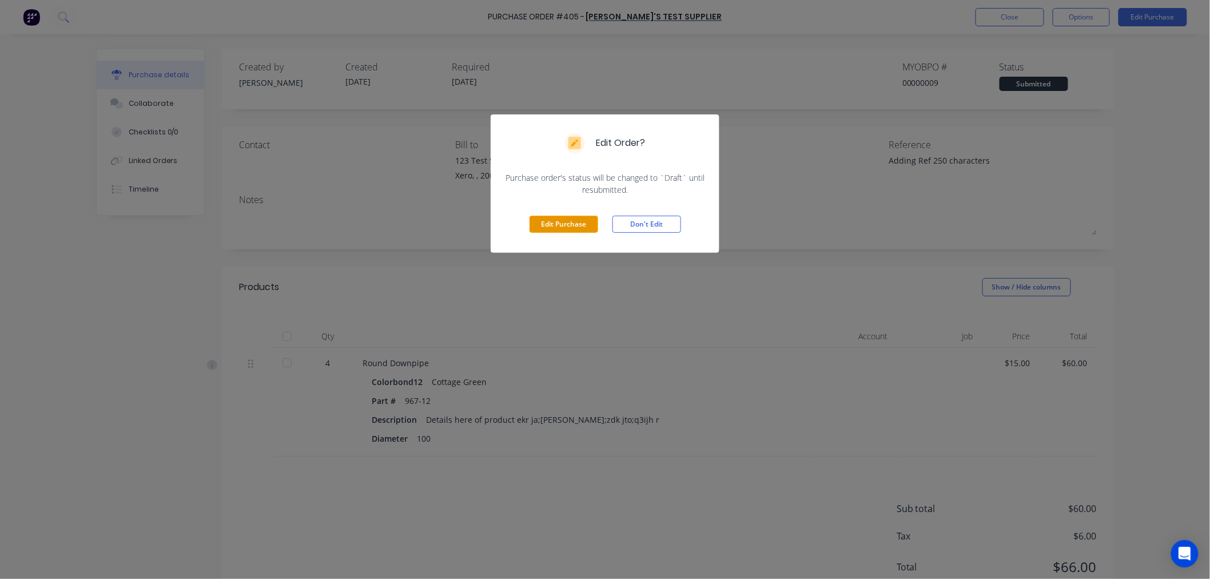
click at [551, 225] on button "Edit Purchase" at bounding box center [564, 224] width 69 height 17
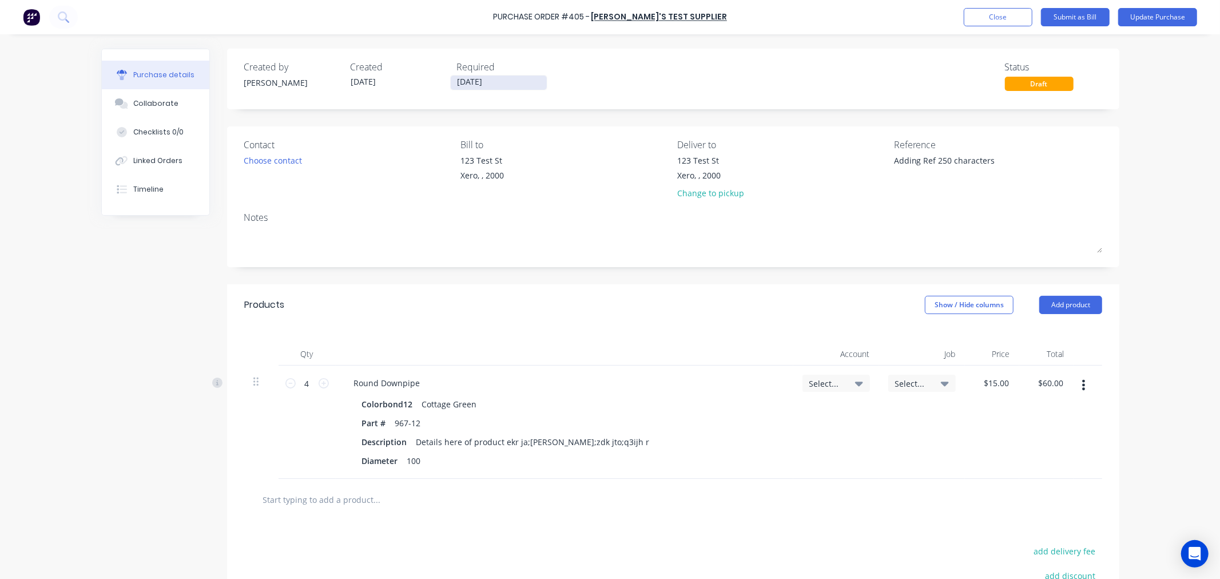
click at [477, 84] on input "17/12/24" at bounding box center [499, 82] width 96 height 14
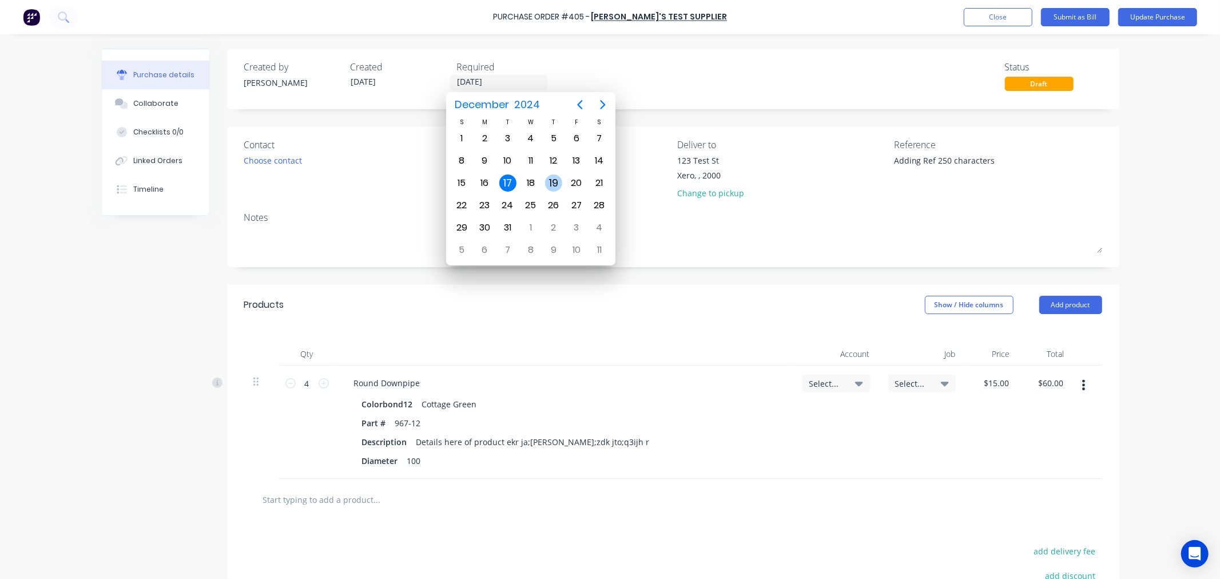
click at [555, 182] on div "19" at bounding box center [553, 182] width 17 height 17
type input "19/12/24"
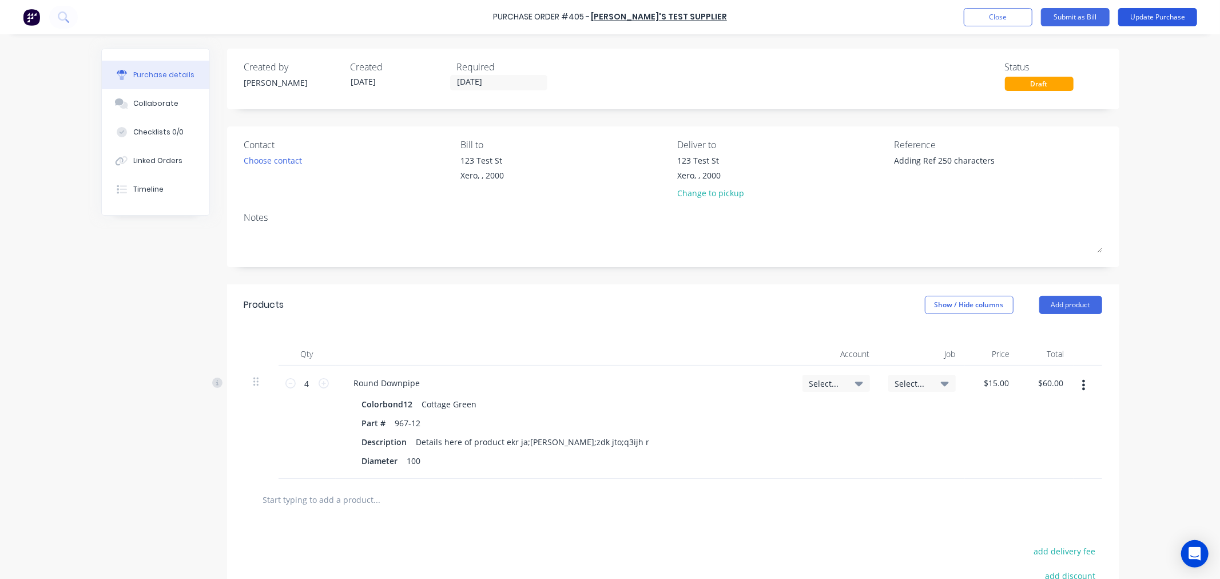
click at [1097, 20] on button "Update Purchase" at bounding box center [1157, 17] width 79 height 18
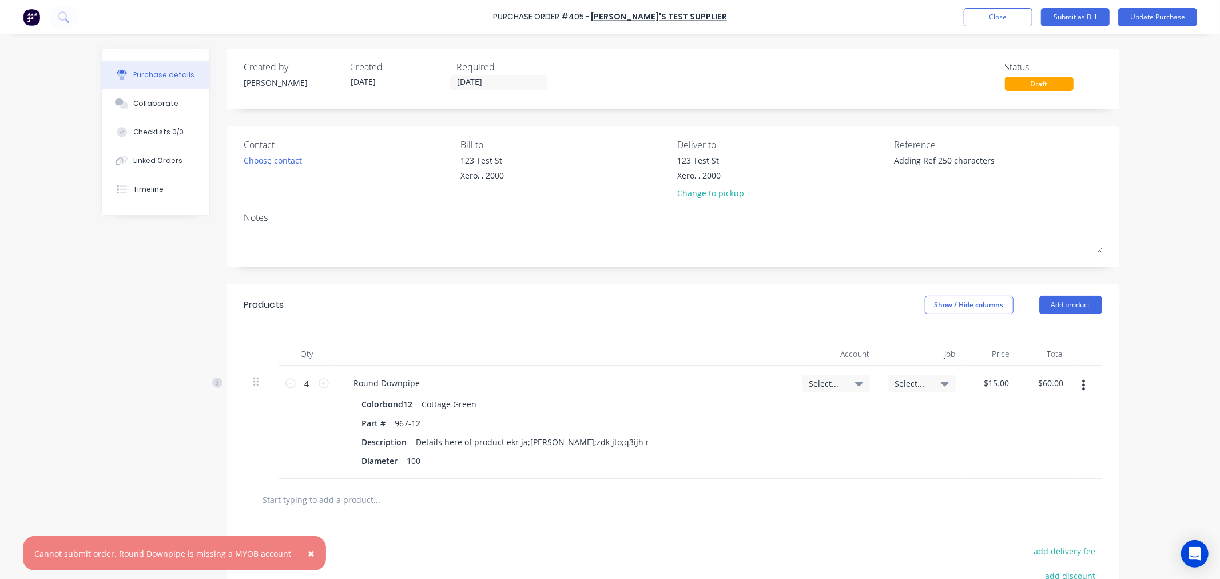
click at [308, 520] on span "×" at bounding box center [311, 553] width 7 height 16
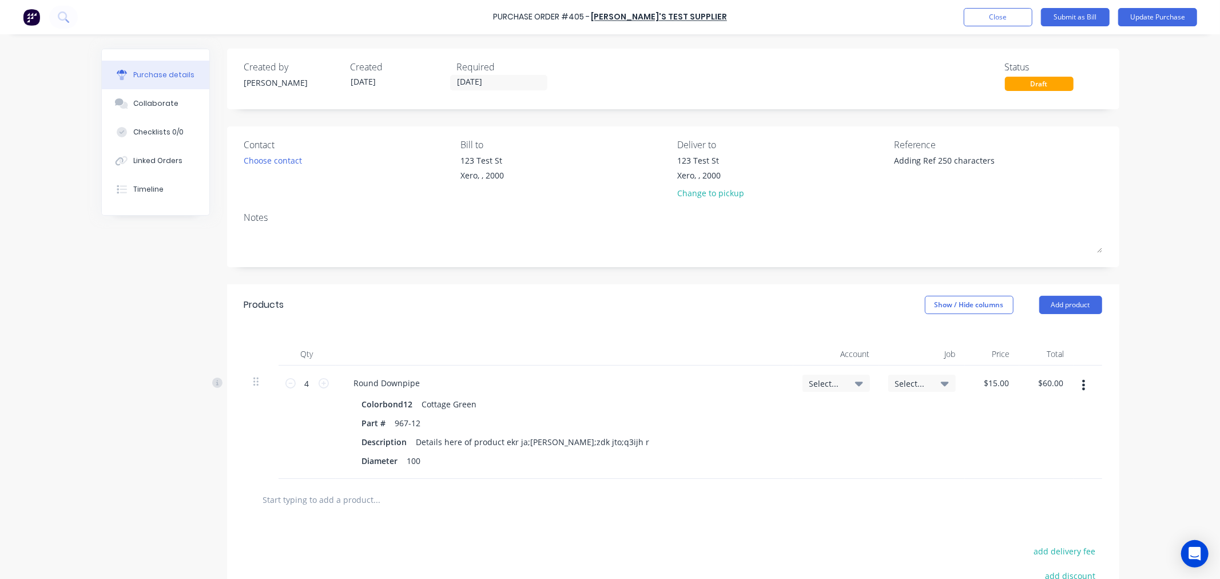
click at [855, 384] on icon at bounding box center [859, 383] width 8 height 5
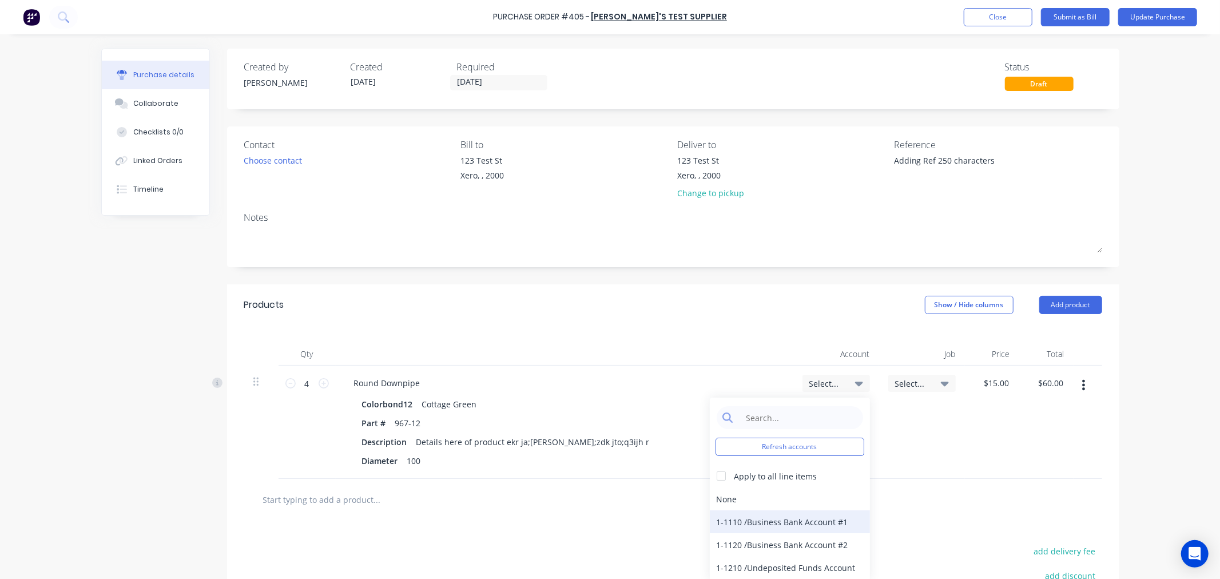
click at [751, 520] on div "1-1110 / Business Bank Account #1" at bounding box center [790, 521] width 160 height 23
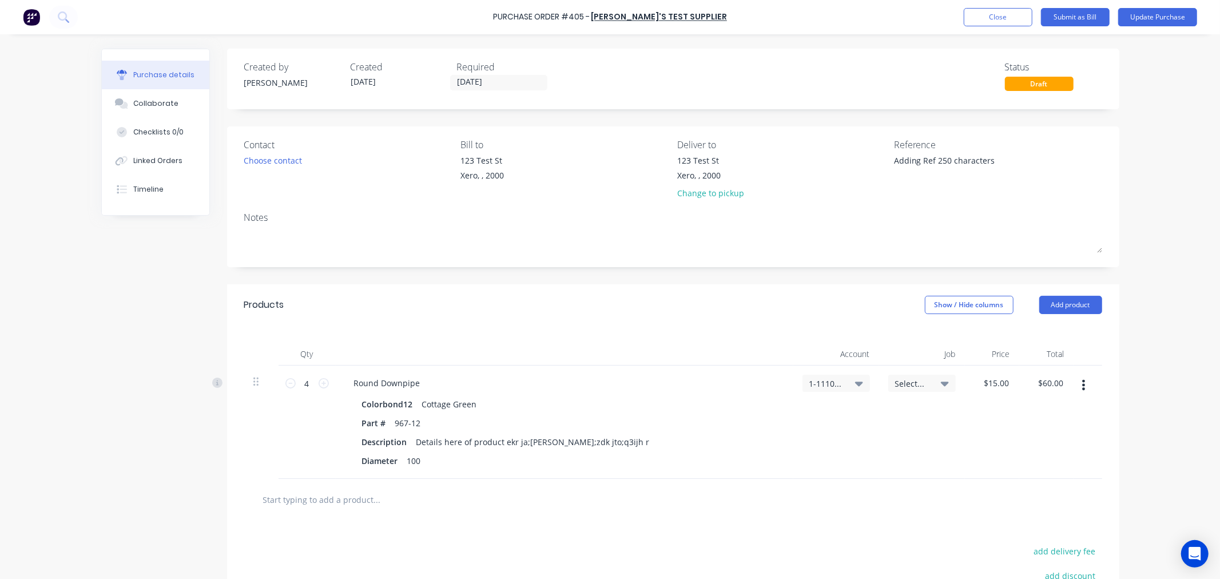
click at [912, 384] on span "Select..." at bounding box center [912, 383] width 34 height 12
click at [842, 520] on div "111 testing lang / 111 testing lang" at bounding box center [875, 536] width 160 height 23
click at [1097, 18] on button "Update Purchase" at bounding box center [1157, 17] width 79 height 18
click at [37, 520] on div "MYOB line item mismatch" at bounding box center [84, 553] width 100 height 12
drag, startPoint x: 37, startPoint y: 552, endPoint x: 106, endPoint y: 552, distance: 69.2
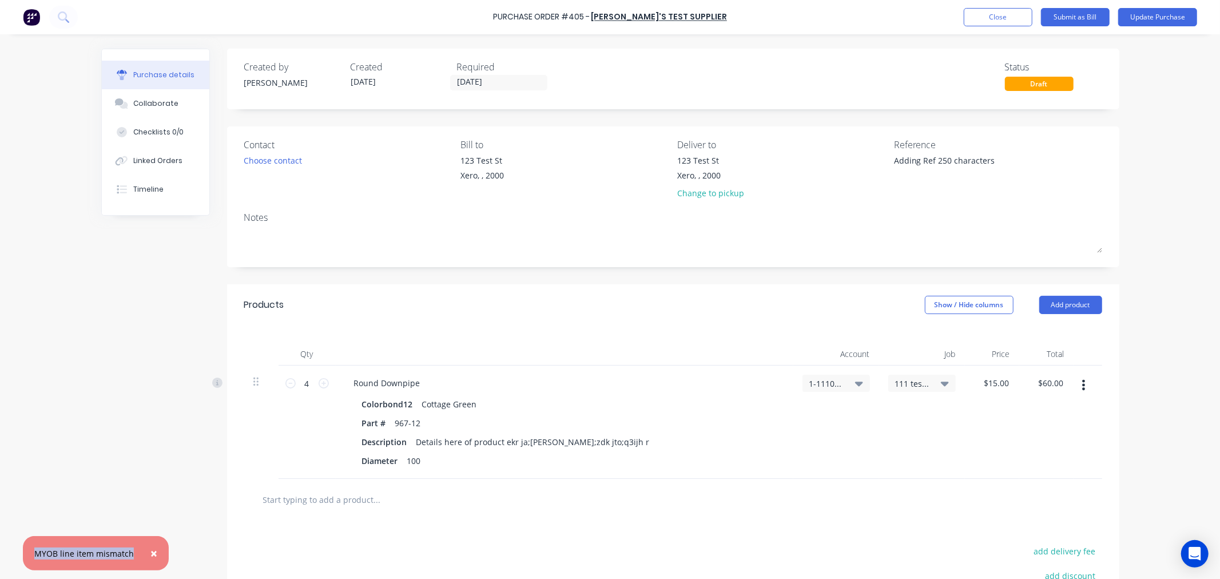
click at [106, 520] on div "MYOB line item mismatch" at bounding box center [84, 553] width 100 height 12
click at [987, 16] on button "Close" at bounding box center [998, 17] width 69 height 18
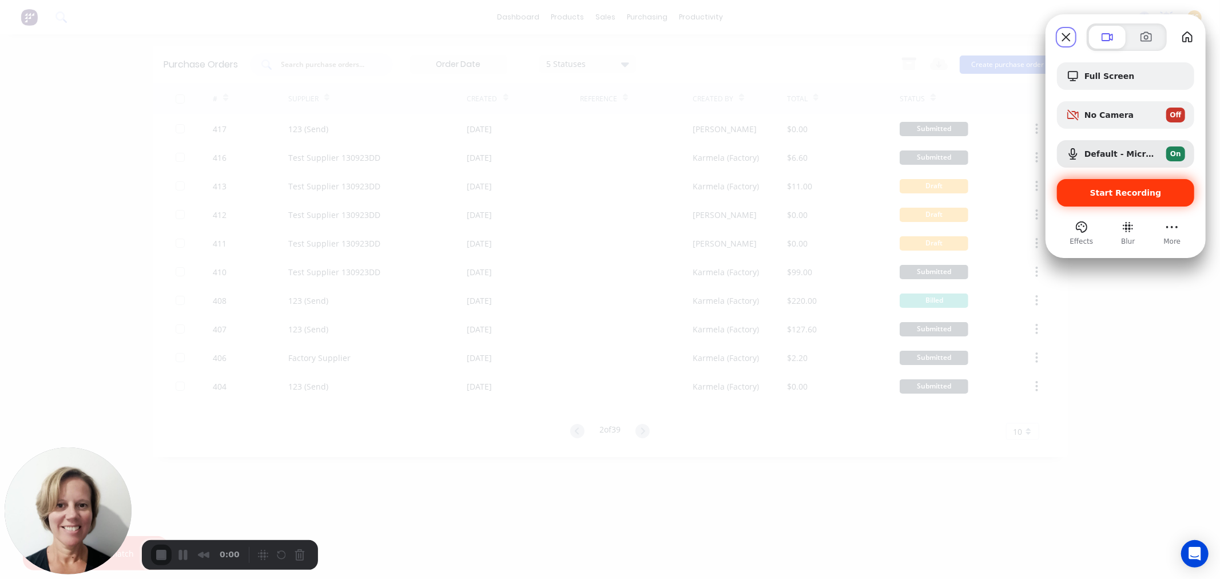
click at [1097, 194] on span "Start Recording" at bounding box center [1125, 192] width 71 height 9
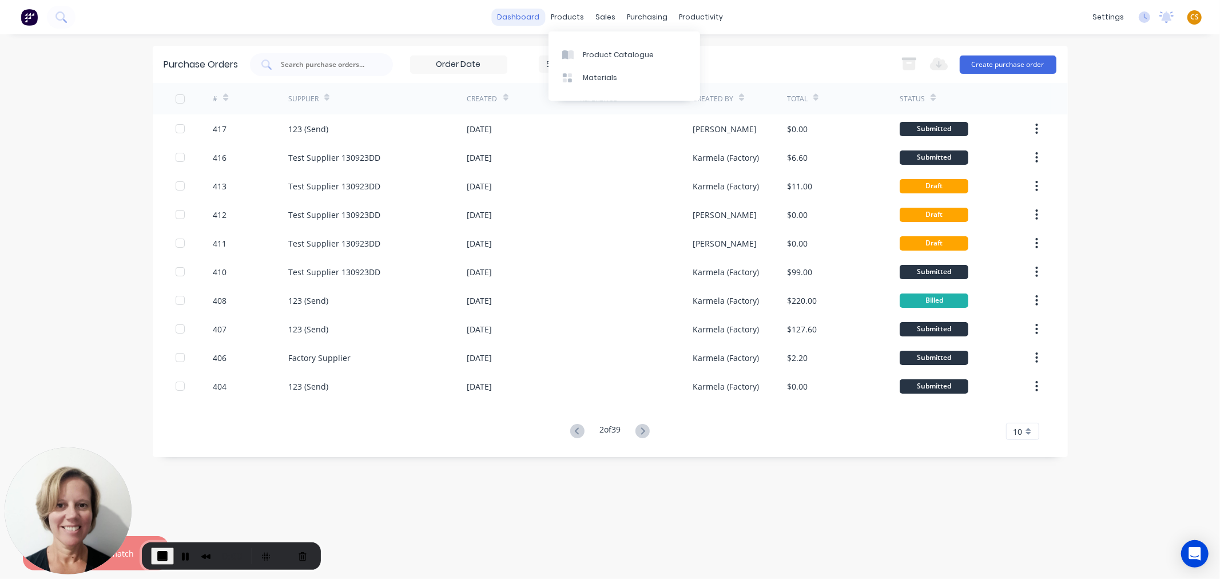
click at [526, 15] on link "dashboard" at bounding box center [518, 17] width 54 height 17
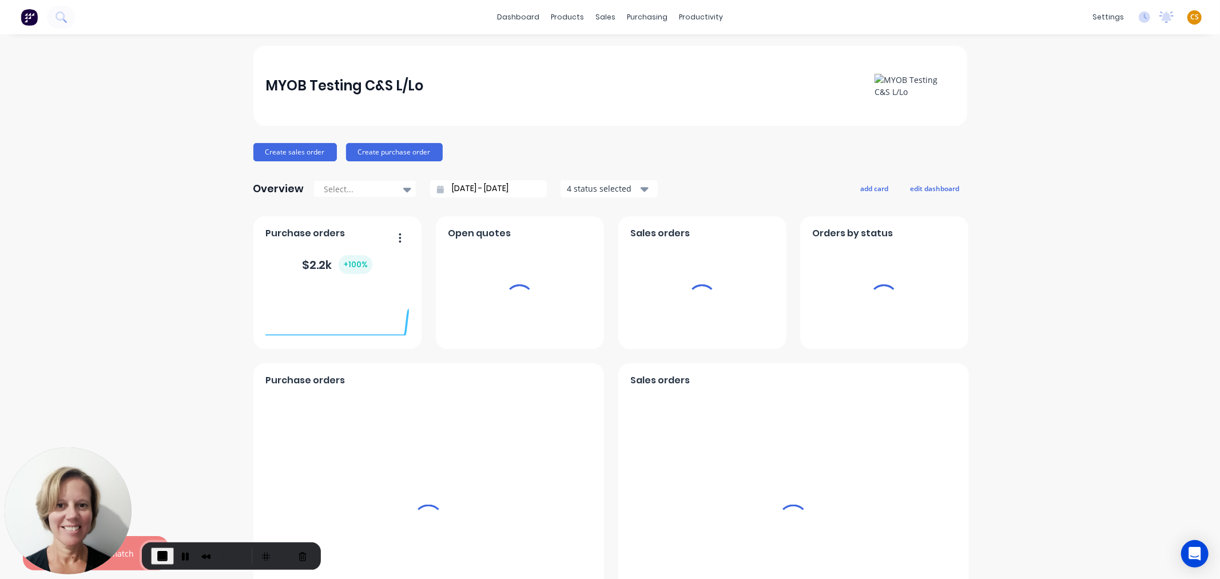
click at [276, 84] on div "MYOB Testing C&S L/Lo" at bounding box center [344, 85] width 158 height 23
click at [275, 83] on div "MYOB Testing C&S L/Lo" at bounding box center [344, 85] width 158 height 23
click at [393, 86] on div "MYOB Testing C&S L/Lo" at bounding box center [344, 85] width 158 height 23
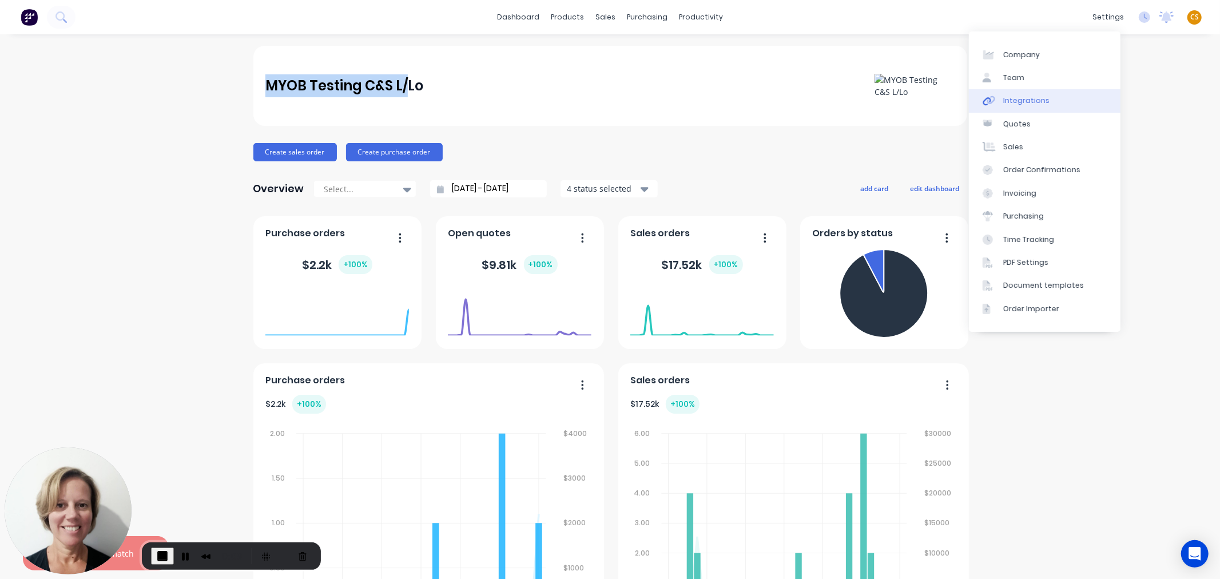
click at [1033, 105] on div "Integrations" at bounding box center [1026, 100] width 46 height 10
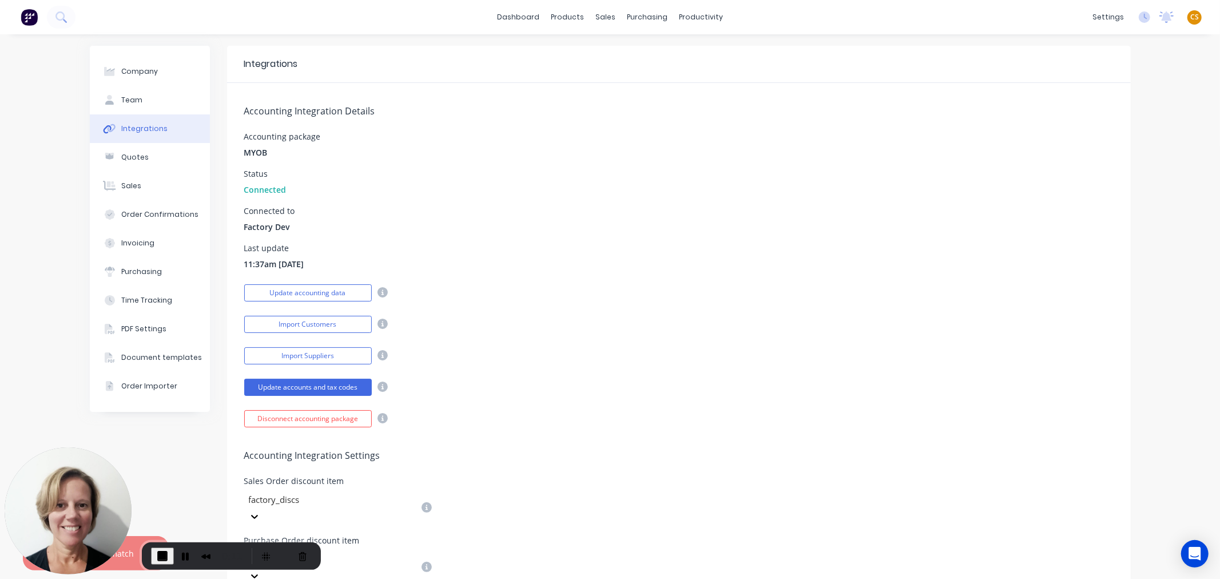
click at [250, 188] on span "Connected" at bounding box center [265, 190] width 42 height 12
click at [315, 295] on button "Update accounting data" at bounding box center [308, 292] width 128 height 17
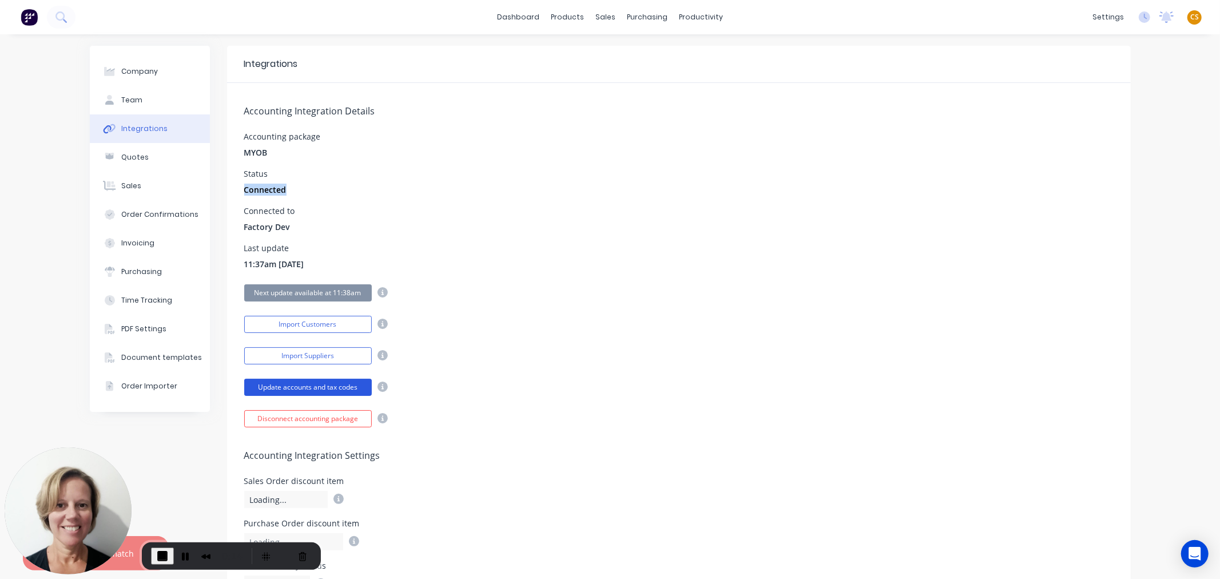
click at [276, 383] on button "Update accounts and tax codes" at bounding box center [308, 387] width 128 height 17
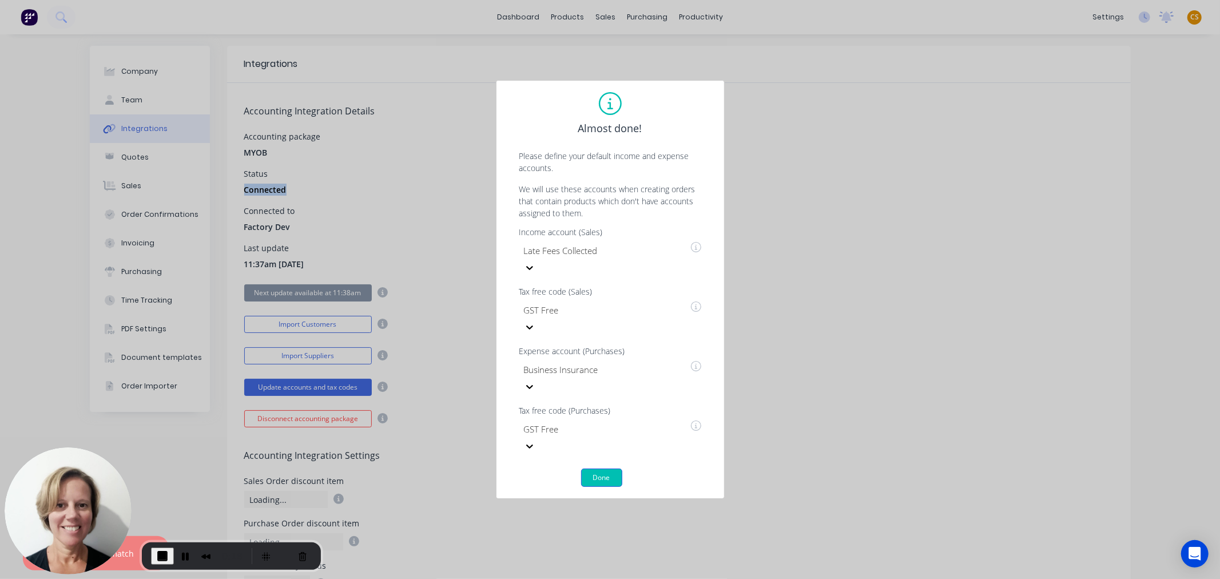
click at [593, 468] on button "Done" at bounding box center [601, 477] width 41 height 18
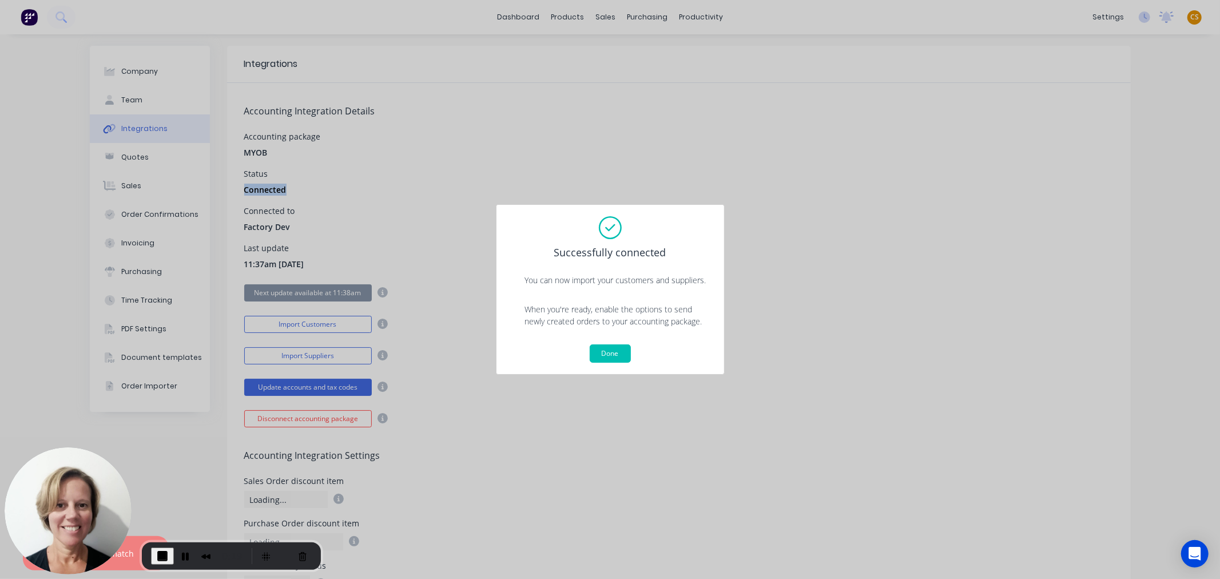
click at [612, 349] on button "Done" at bounding box center [610, 353] width 41 height 18
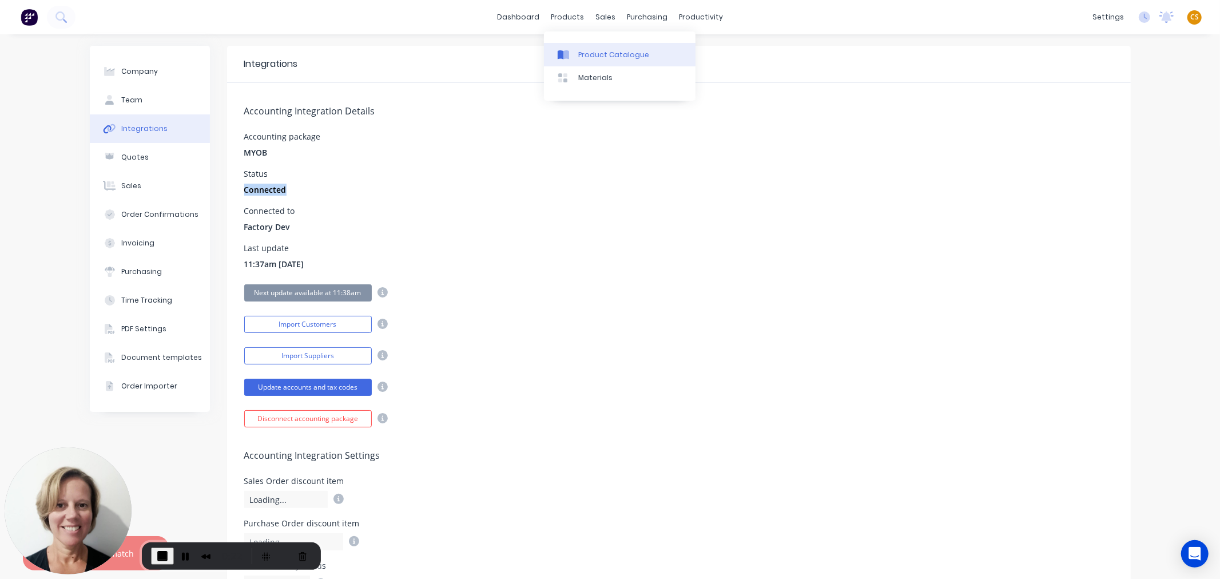
click at [586, 50] on div "Product Catalogue" at bounding box center [613, 55] width 71 height 10
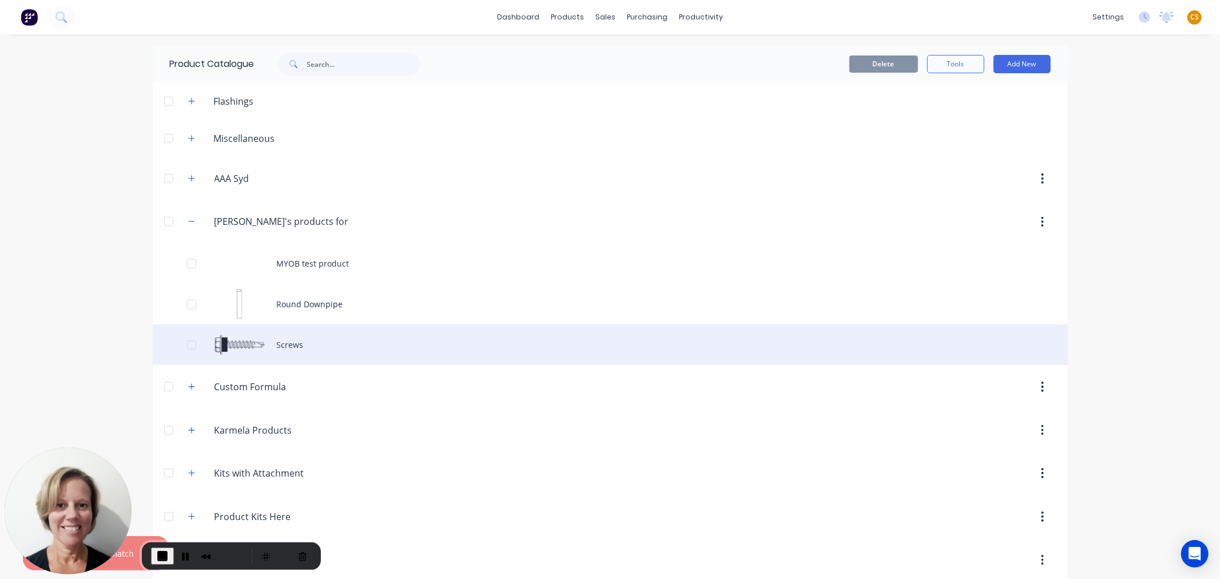
click at [284, 341] on div "Screws" at bounding box center [610, 344] width 915 height 41
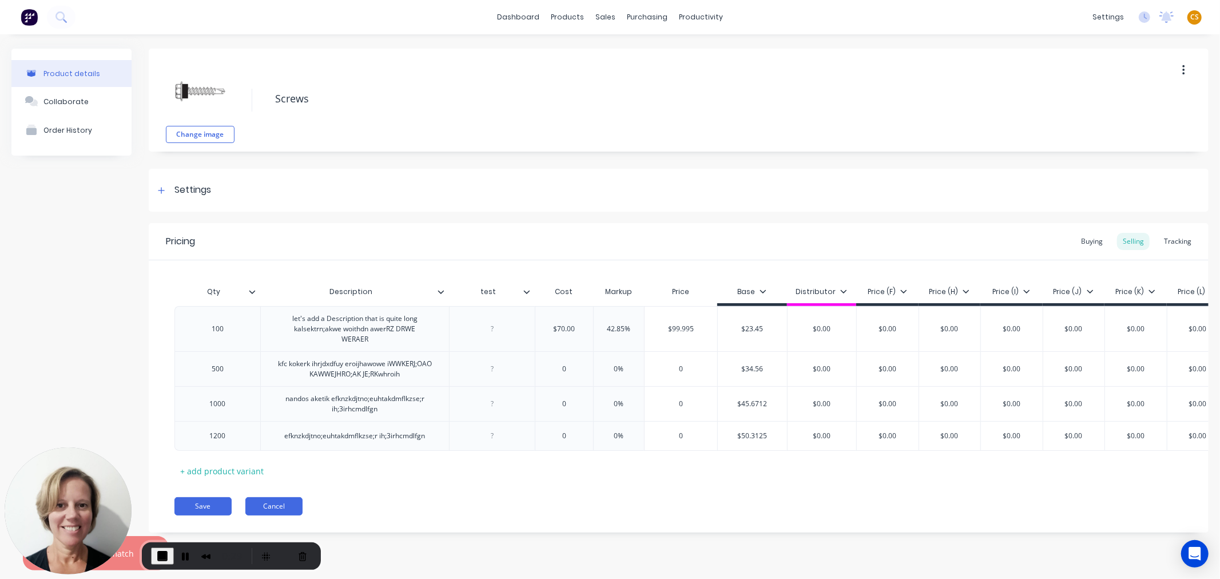
click at [279, 515] on button "Cancel" at bounding box center [273, 506] width 57 height 18
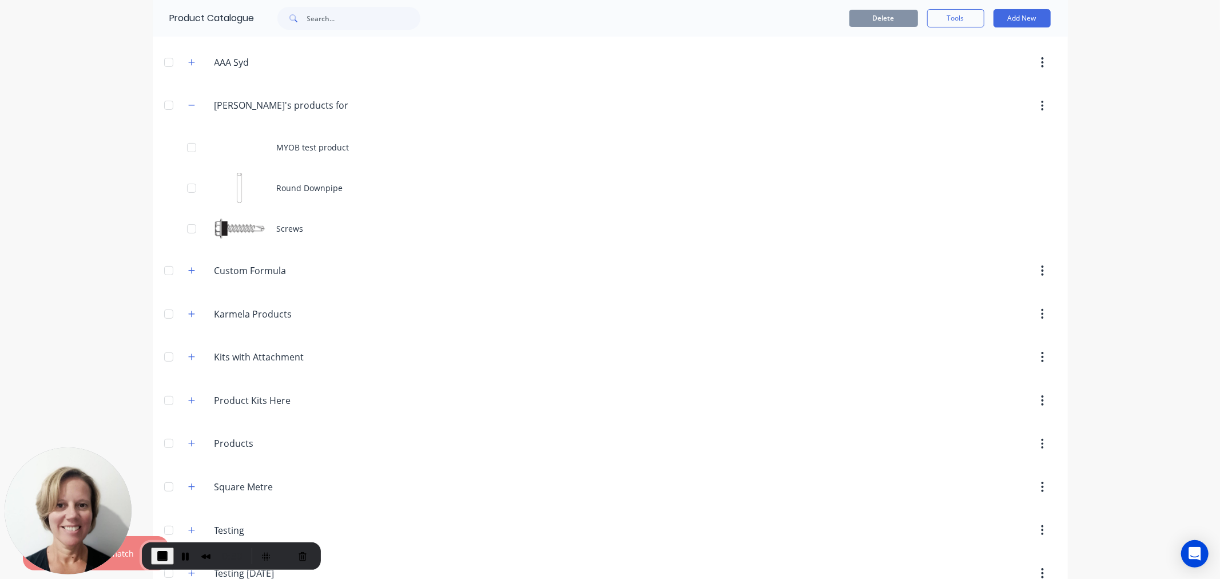
scroll to position [144, 0]
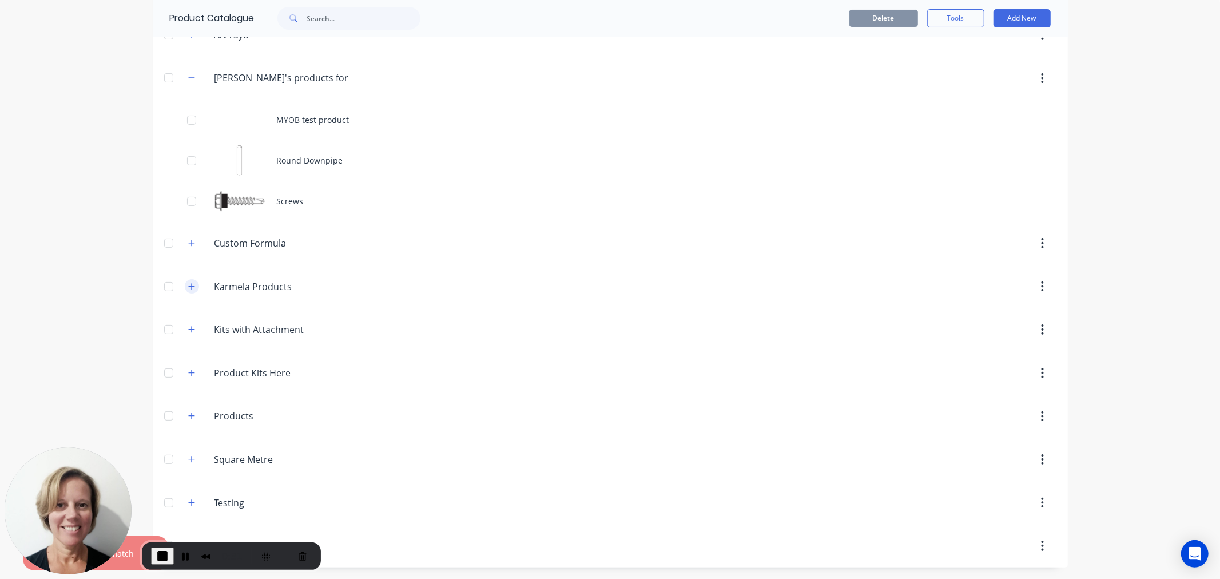
click at [188, 286] on icon "button" at bounding box center [191, 286] width 6 height 6
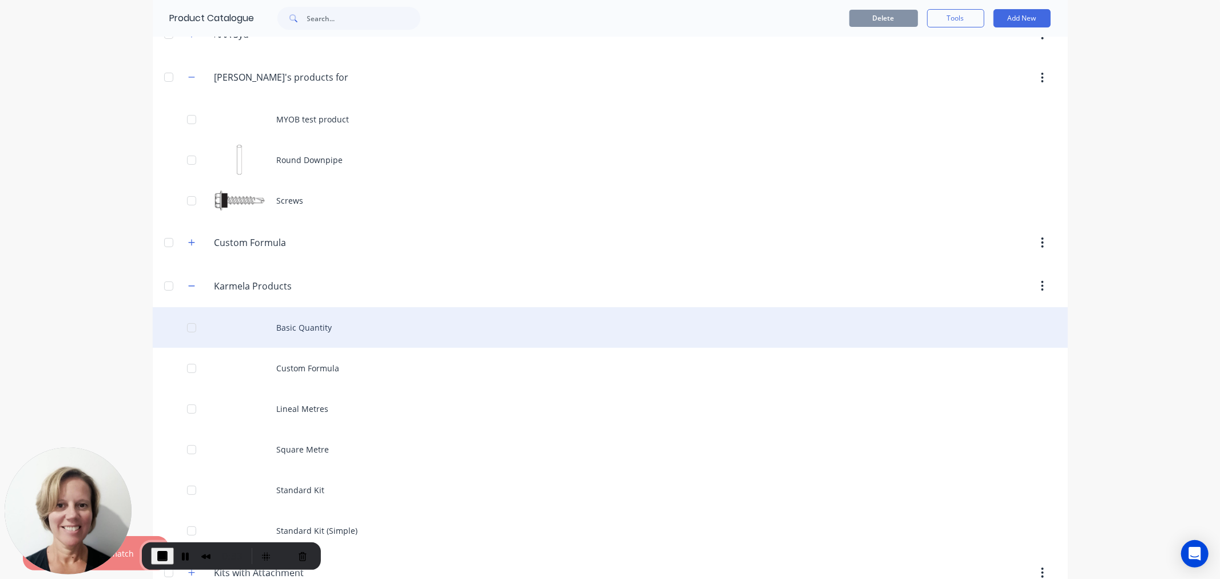
click at [301, 324] on div "Basic Quantity" at bounding box center [610, 327] width 915 height 41
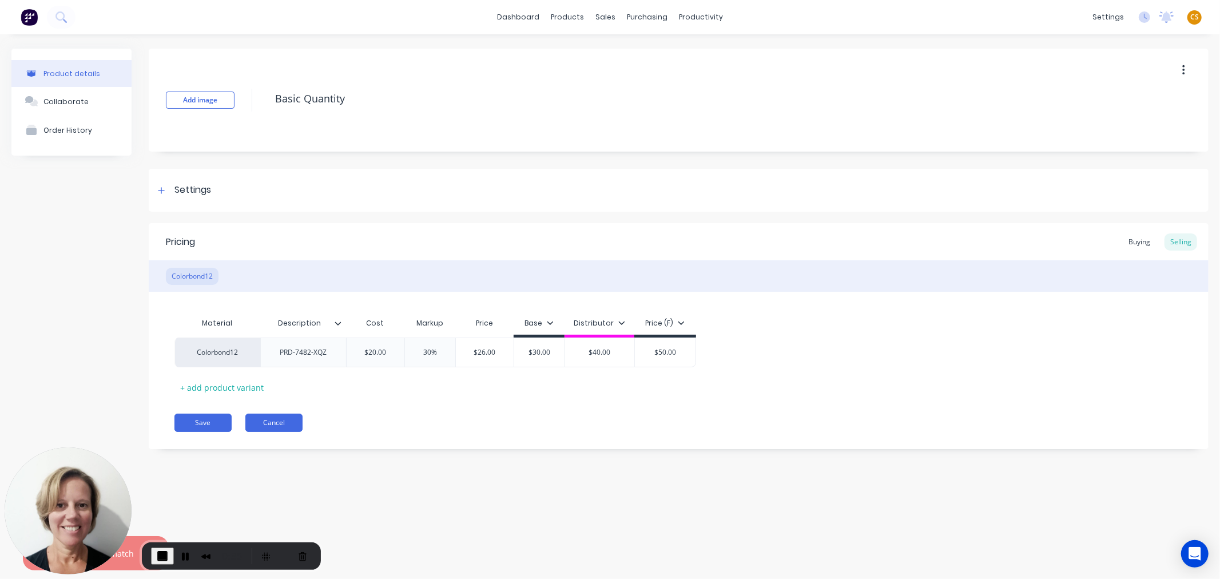
click at [289, 424] on button "Cancel" at bounding box center [273, 422] width 57 height 18
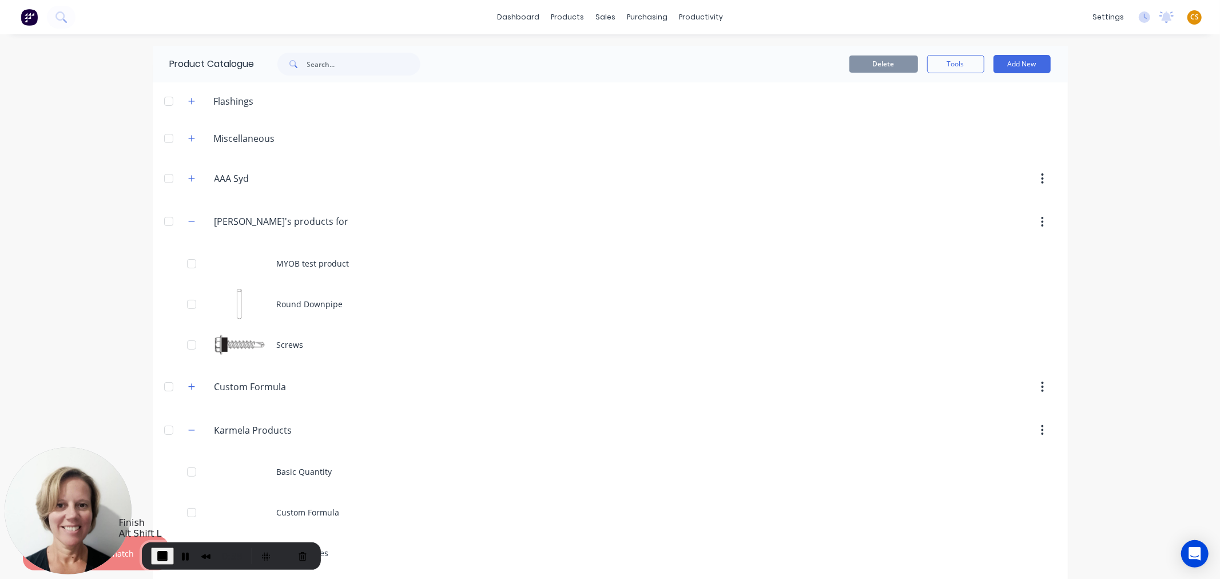
drag, startPoint x: 157, startPoint y: 554, endPoint x: 194, endPoint y: 528, distance: 45.4
click at [157, 520] on span "End Recording" at bounding box center [163, 556] width 14 height 14
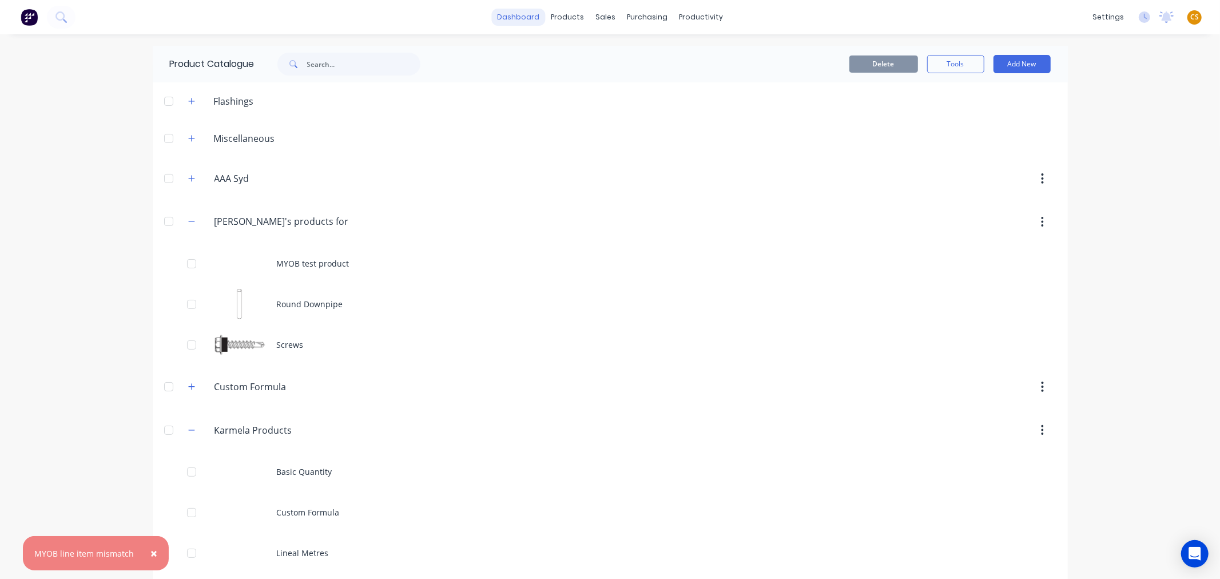
click at [518, 17] on link "dashboard" at bounding box center [518, 17] width 54 height 17
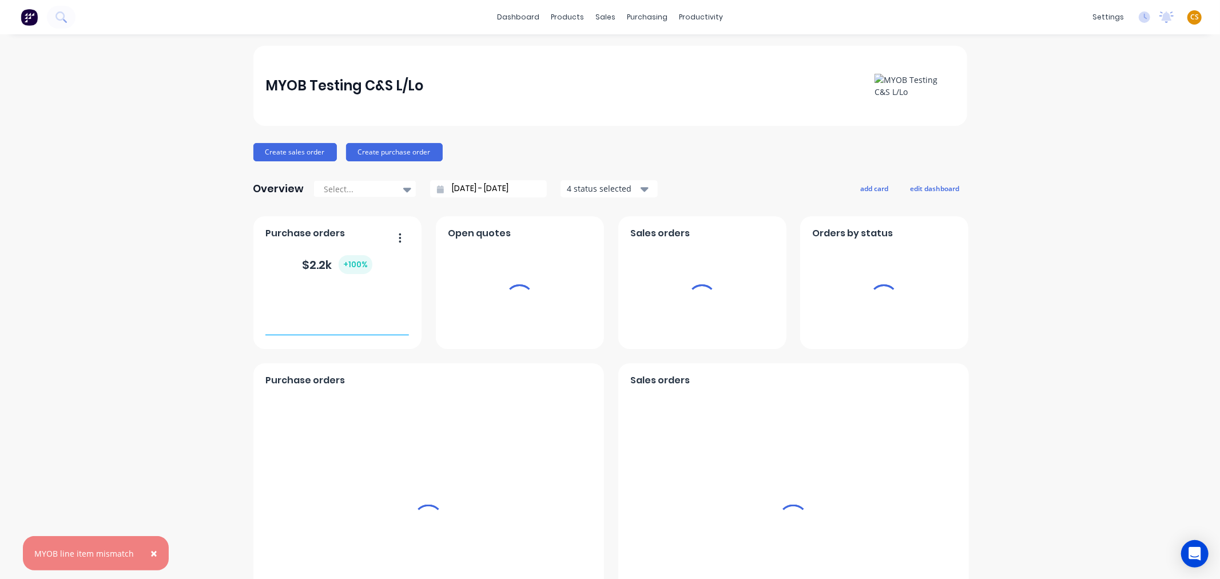
drag, startPoint x: 260, startPoint y: 84, endPoint x: 421, endPoint y: 93, distance: 162.1
click at [421, 93] on div "MYOB Testing C&S L/Lo" at bounding box center [610, 86] width 714 height 80
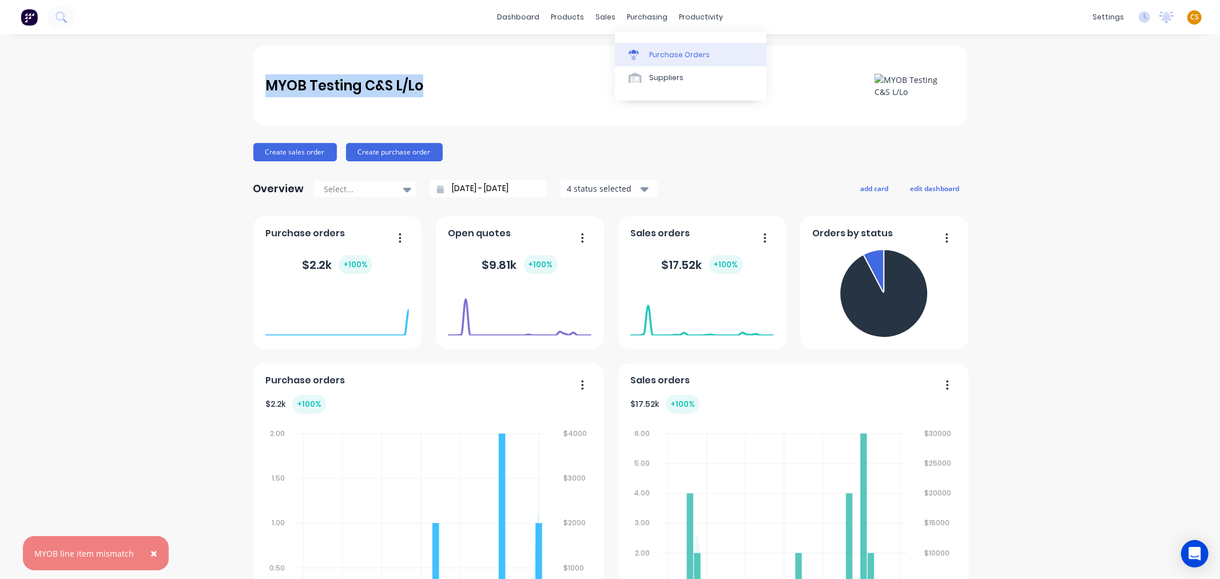
click at [673, 57] on div "Purchase Orders" at bounding box center [679, 55] width 61 height 10
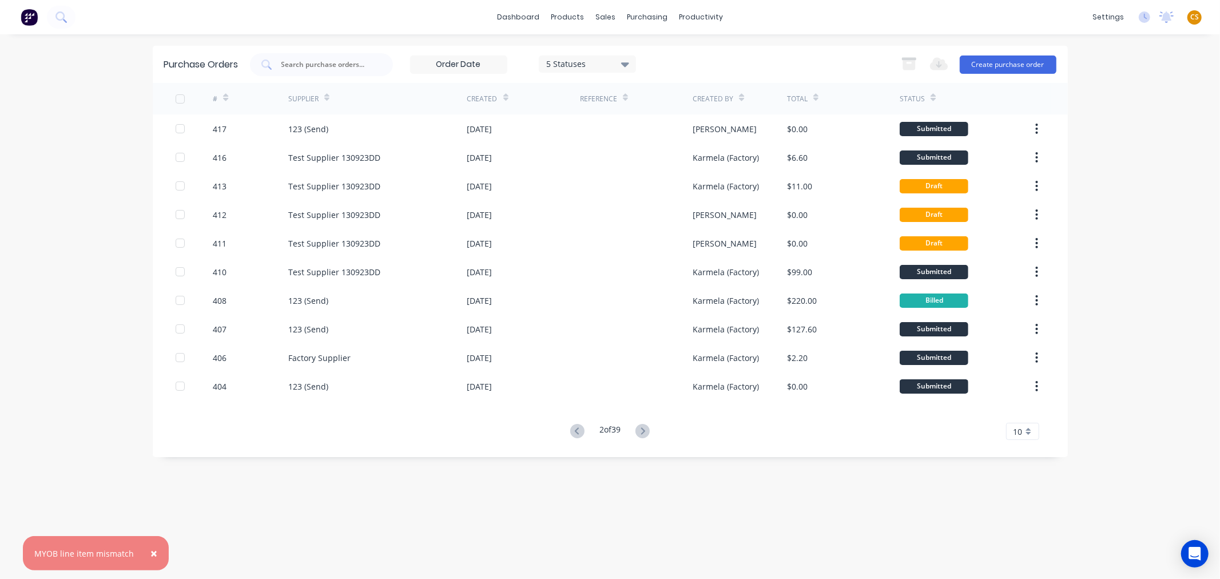
click at [503, 96] on icon at bounding box center [505, 97] width 5 height 9
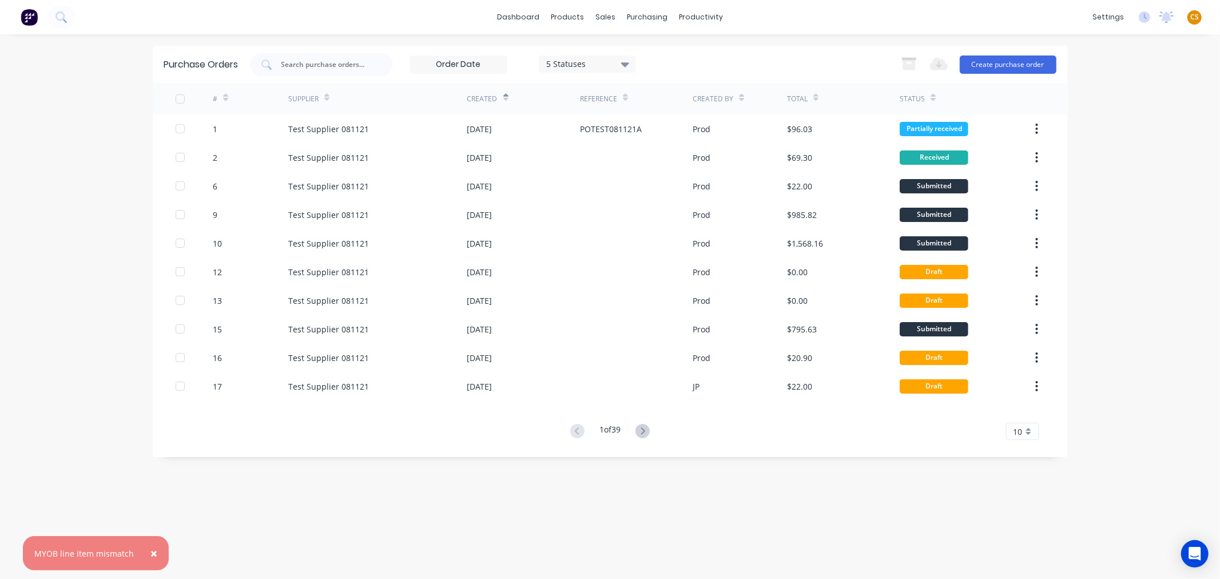
click at [503, 96] on icon at bounding box center [505, 97] width 5 height 9
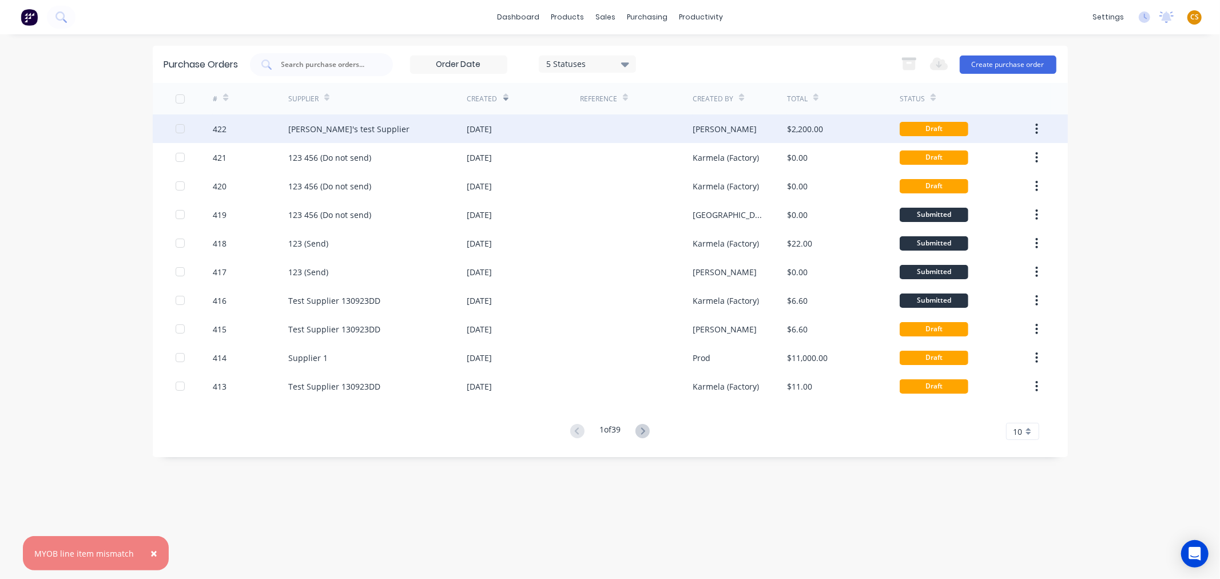
click at [534, 126] on div "09 Sep 2025" at bounding box center [523, 128] width 113 height 29
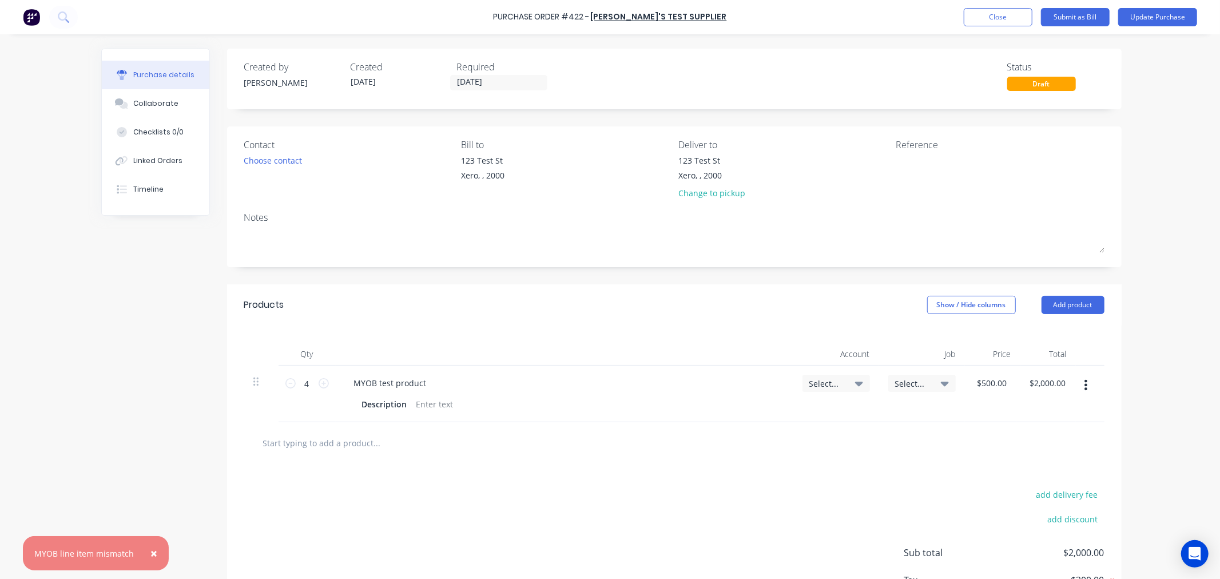
click at [856, 381] on icon at bounding box center [859, 383] width 8 height 13
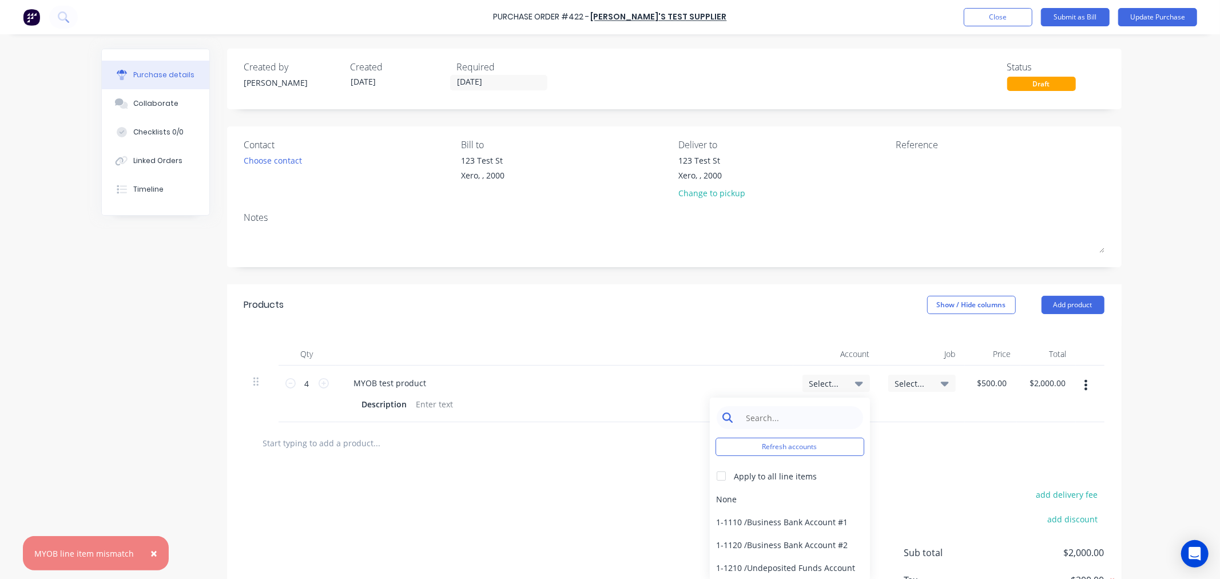
click at [779, 414] on input at bounding box center [798, 417] width 117 height 23
type input "ser"
click at [984, 15] on button "Close" at bounding box center [998, 17] width 69 height 18
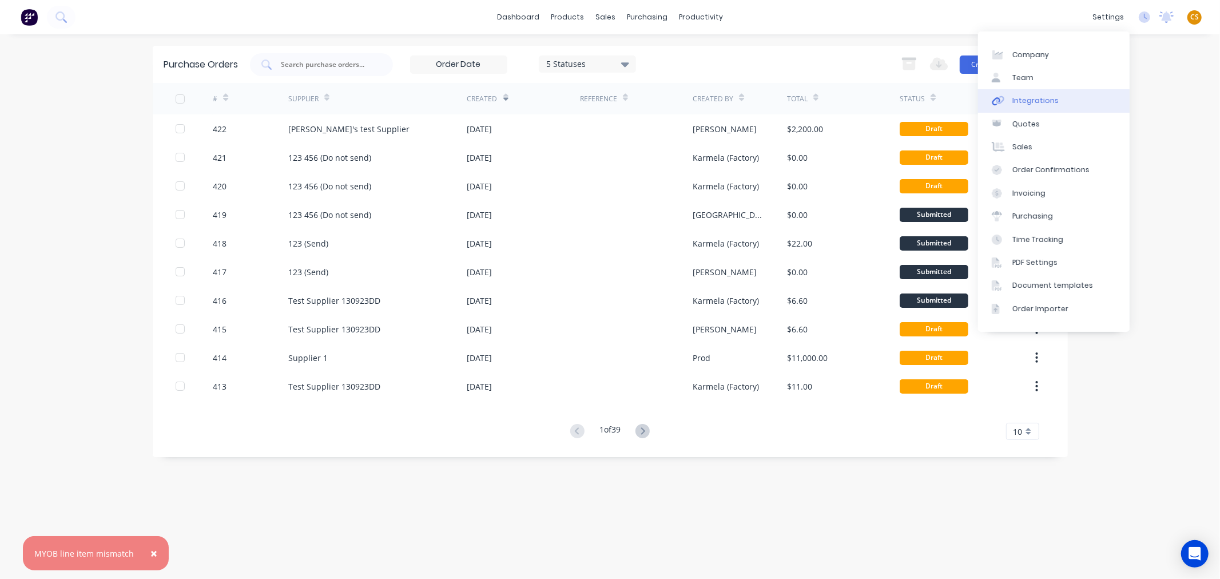
click at [1054, 101] on link "Integrations" at bounding box center [1054, 100] width 152 height 23
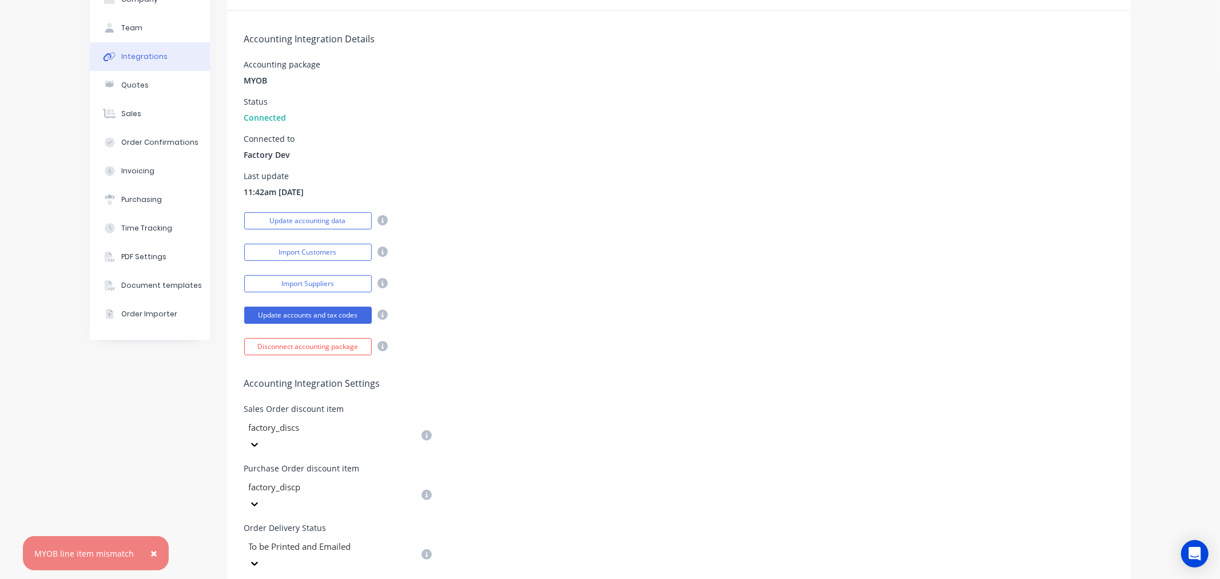
scroll to position [453, 0]
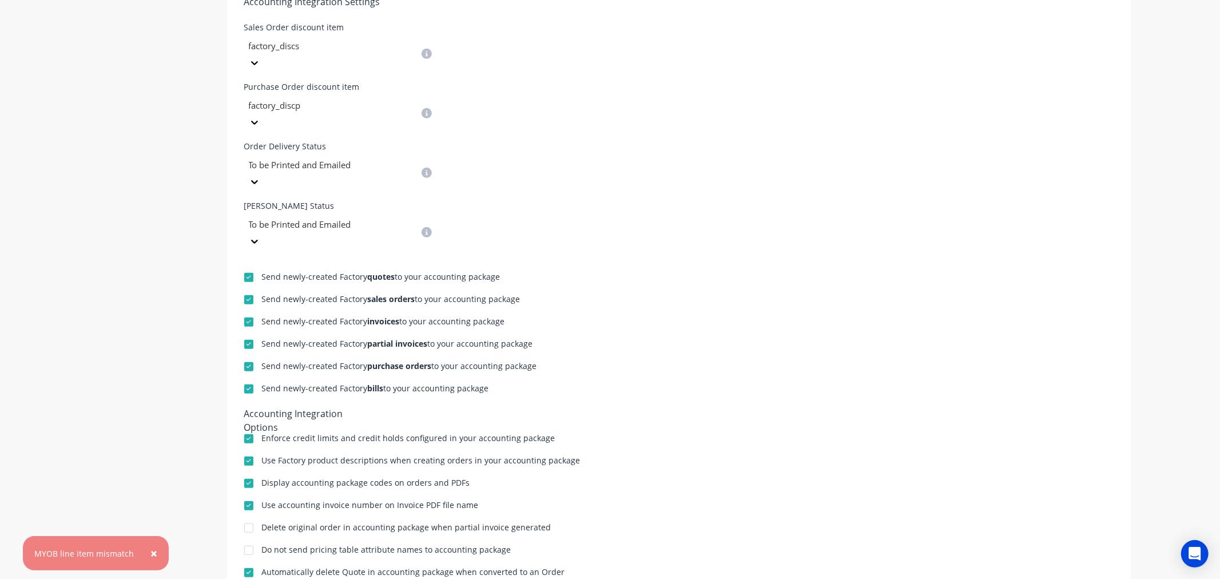
click at [730, 384] on div "Send newly-created Factory bills to your accounting package" at bounding box center [678, 389] width 869 height 11
click at [769, 362] on div "Send newly-created Factory purchase orders to your accounting package" at bounding box center [678, 367] width 869 height 11
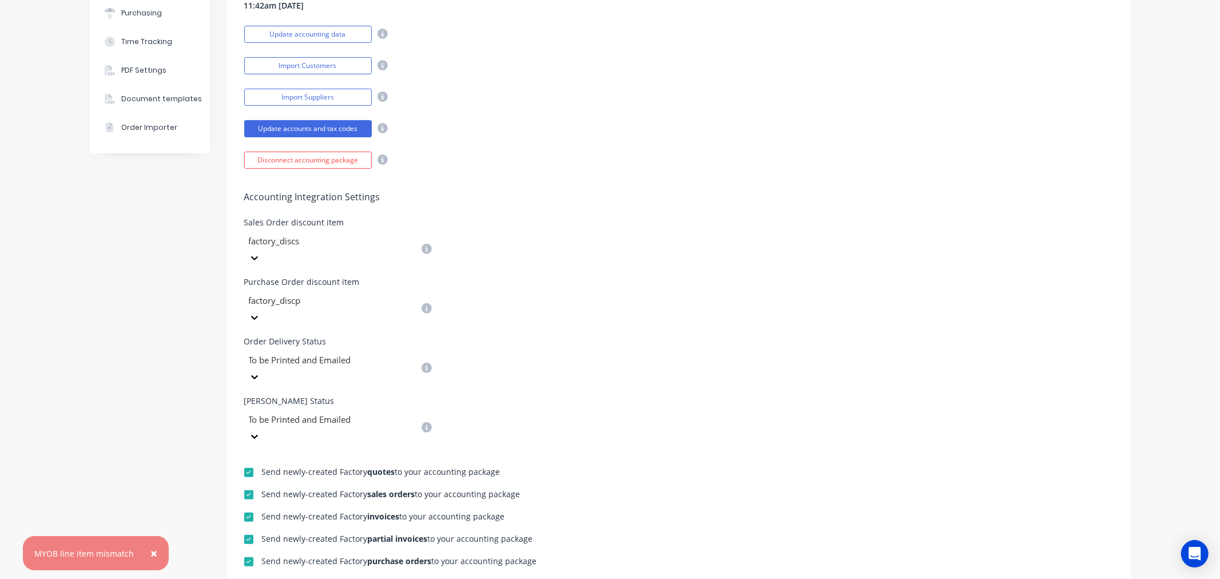
scroll to position [72, 0]
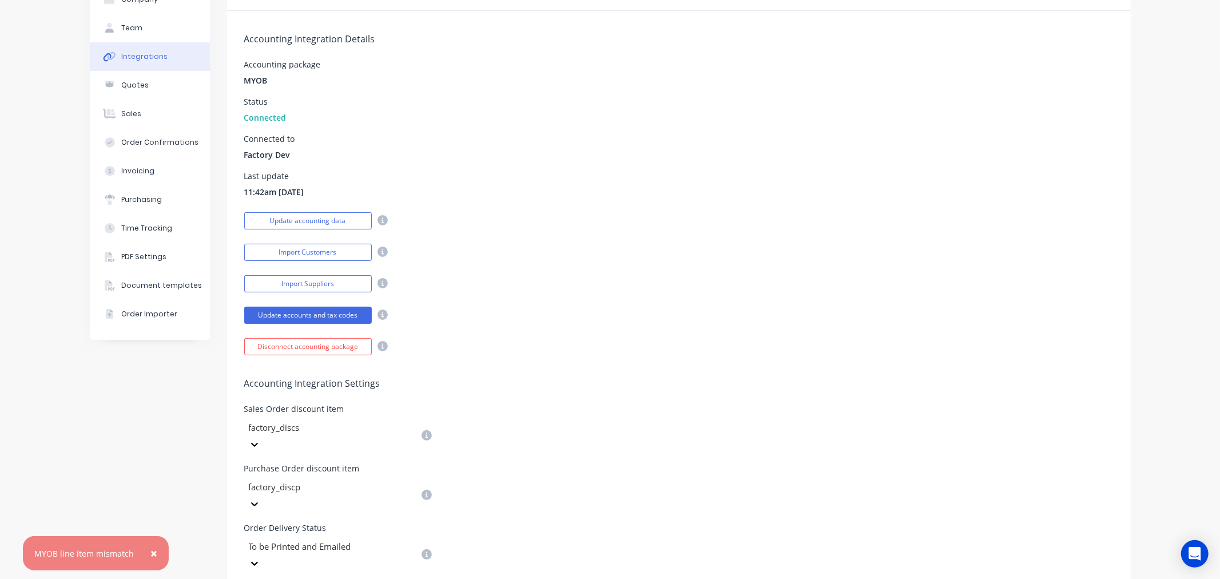
click at [355, 428] on div at bounding box center [330, 427] width 165 height 14
click at [550, 480] on div "Accounting Integration Settings Sales Order discount item factory_discs Purchas…" at bounding box center [679, 493] width 904 height 276
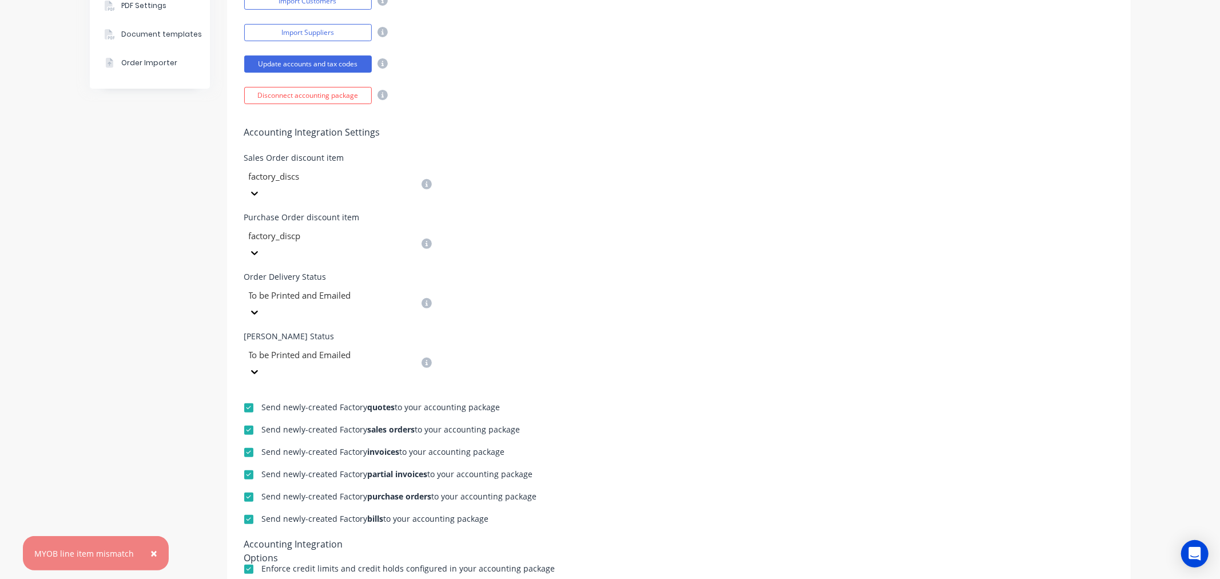
scroll to position [453, 0]
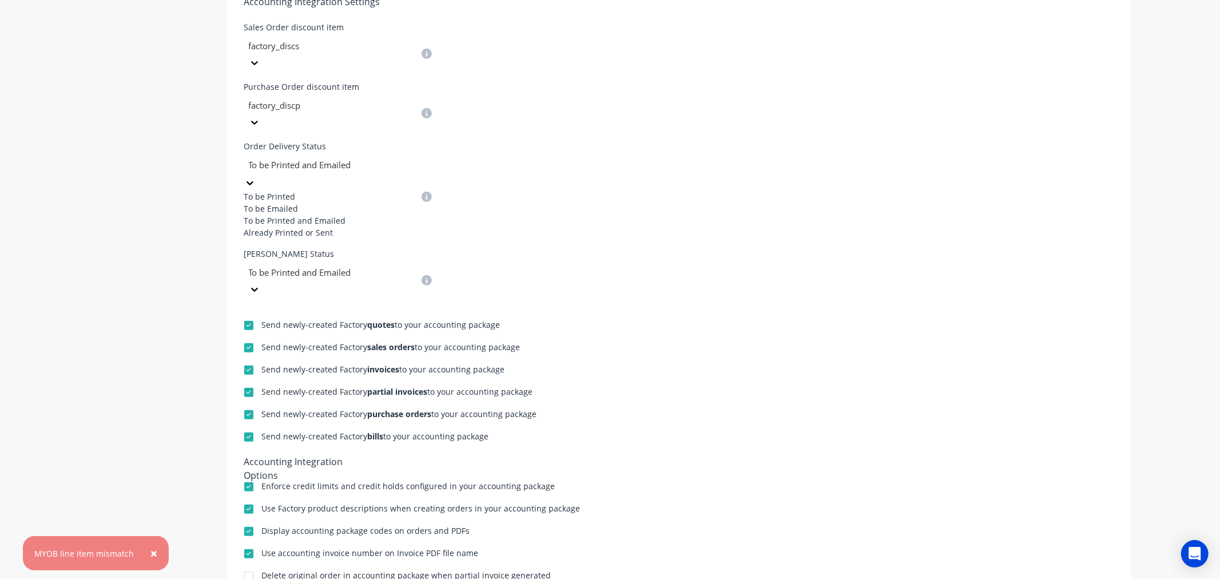
click at [256, 176] on div at bounding box center [249, 182] width 11 height 13
click at [540, 145] on div "Accounting Integration Settings Sales Order discount item factory_discs Purchas…" at bounding box center [679, 136] width 904 height 324
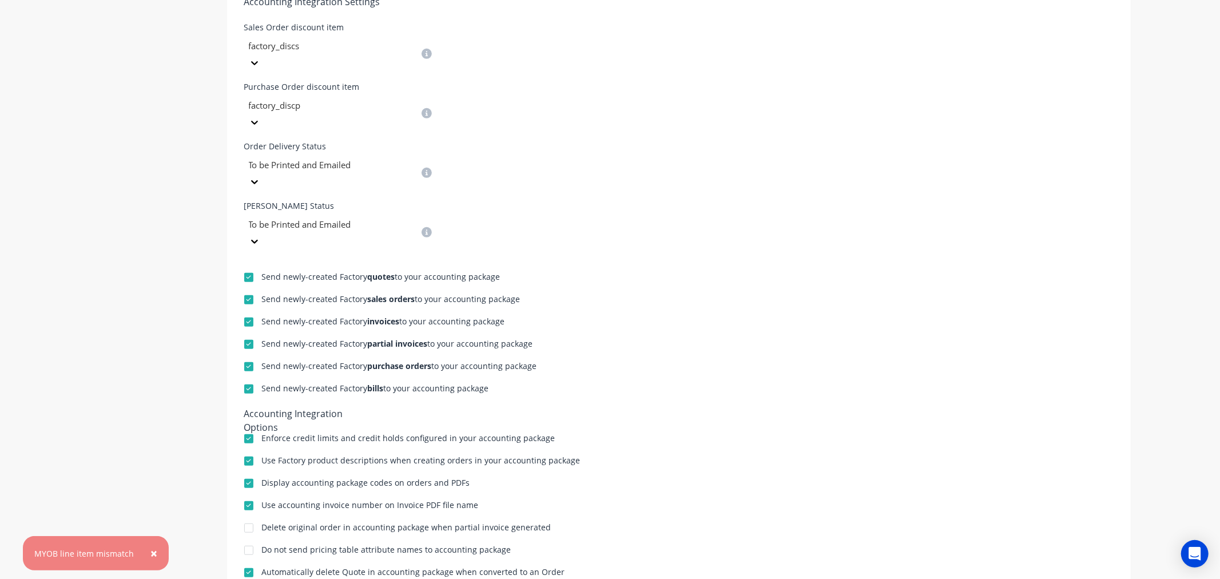
click at [371, 217] on div at bounding box center [330, 224] width 165 height 14
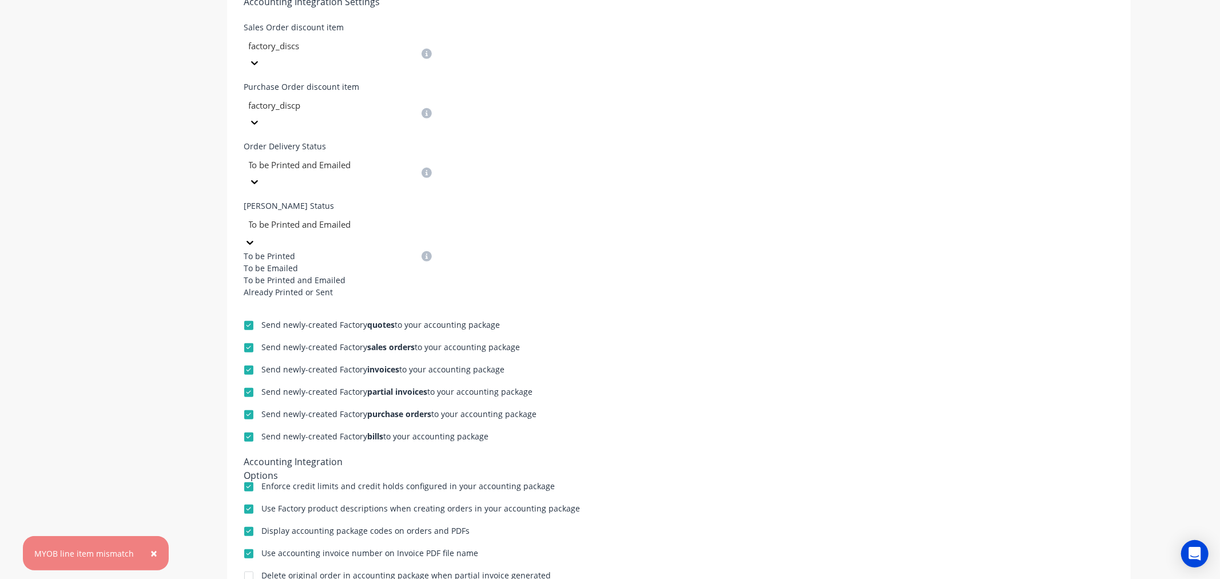
click at [591, 298] on div "Send newly-created Factory quotes to your accounting package Send newly-created…" at bounding box center [679, 473] width 904 height 351
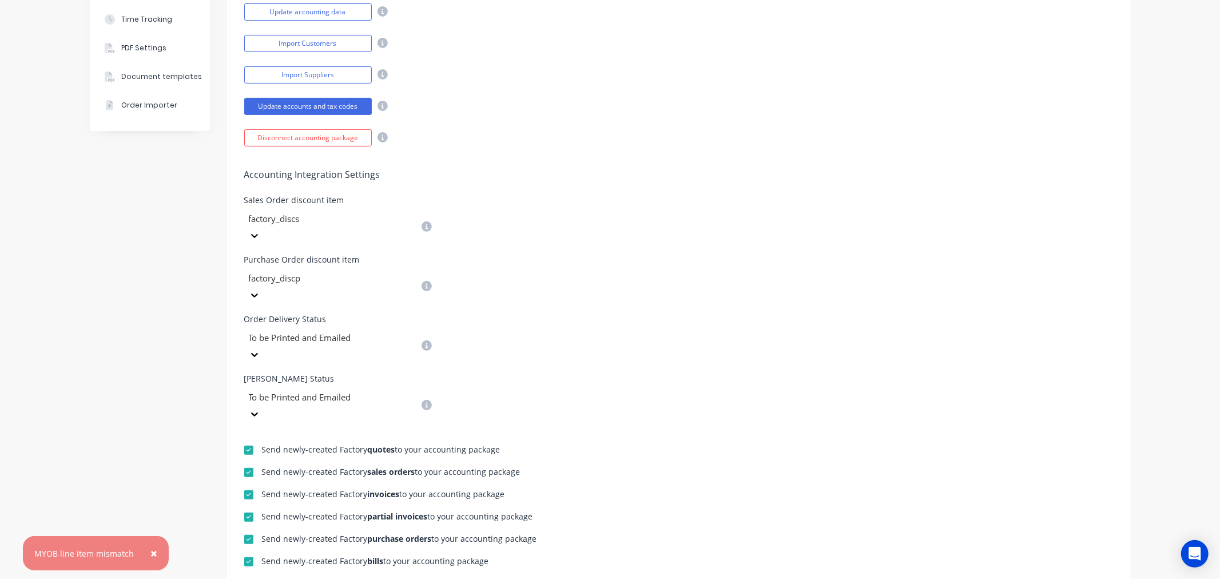
scroll to position [263, 0]
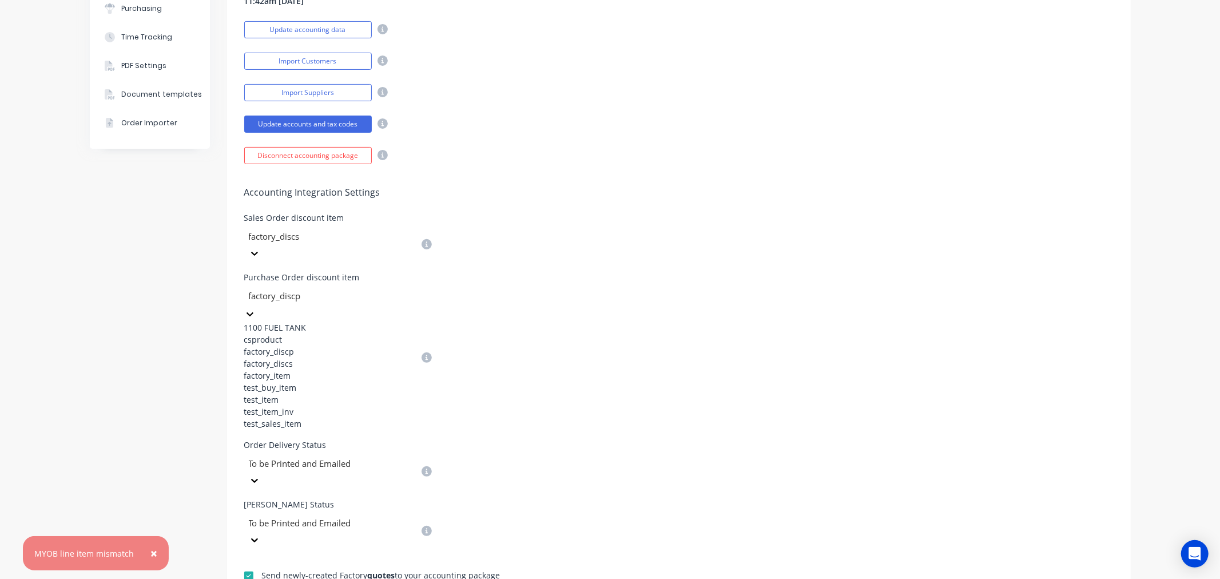
click at [348, 289] on div at bounding box center [330, 296] width 165 height 14
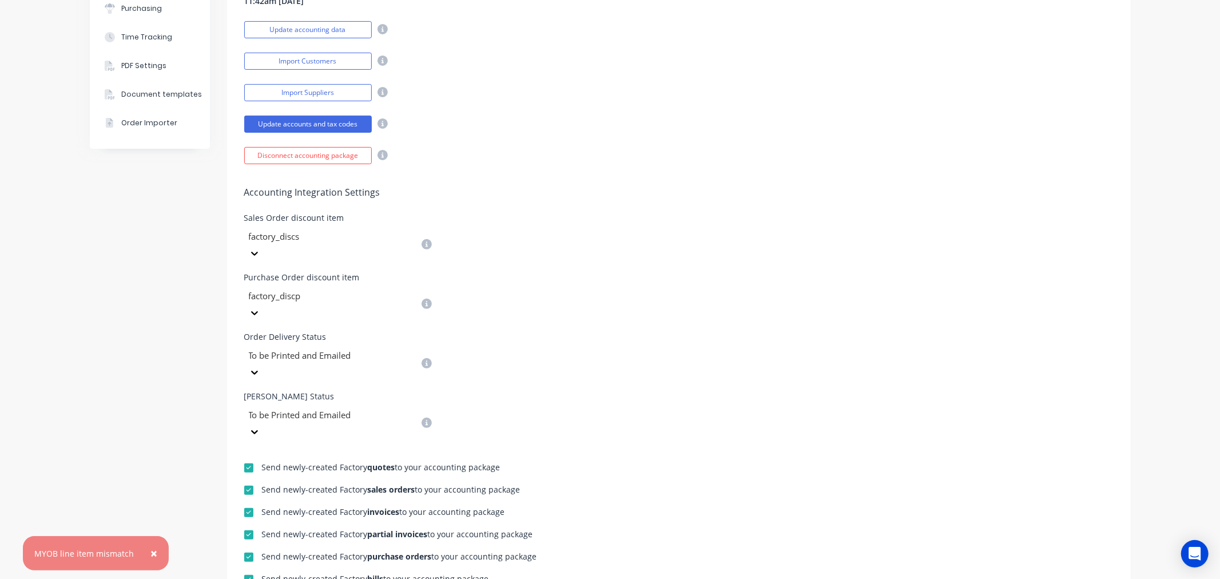
click at [611, 335] on div "Accounting Integration Settings Sales Order discount item factory_discs Purchas…" at bounding box center [679, 302] width 904 height 276
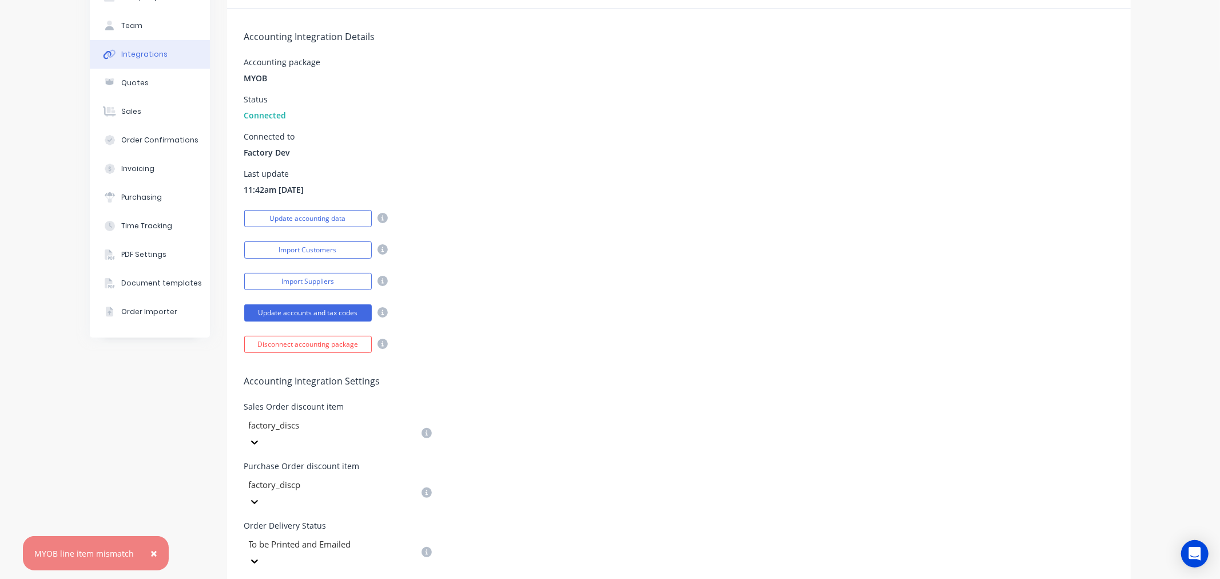
scroll to position [0, 0]
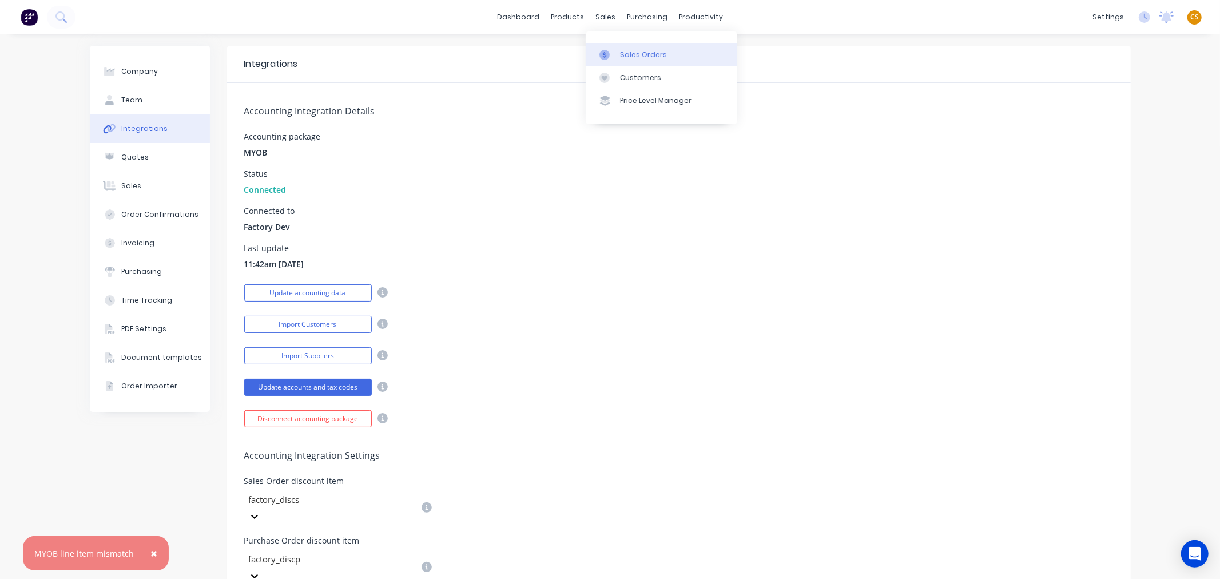
click at [636, 58] on div "Sales Orders" at bounding box center [643, 55] width 47 height 10
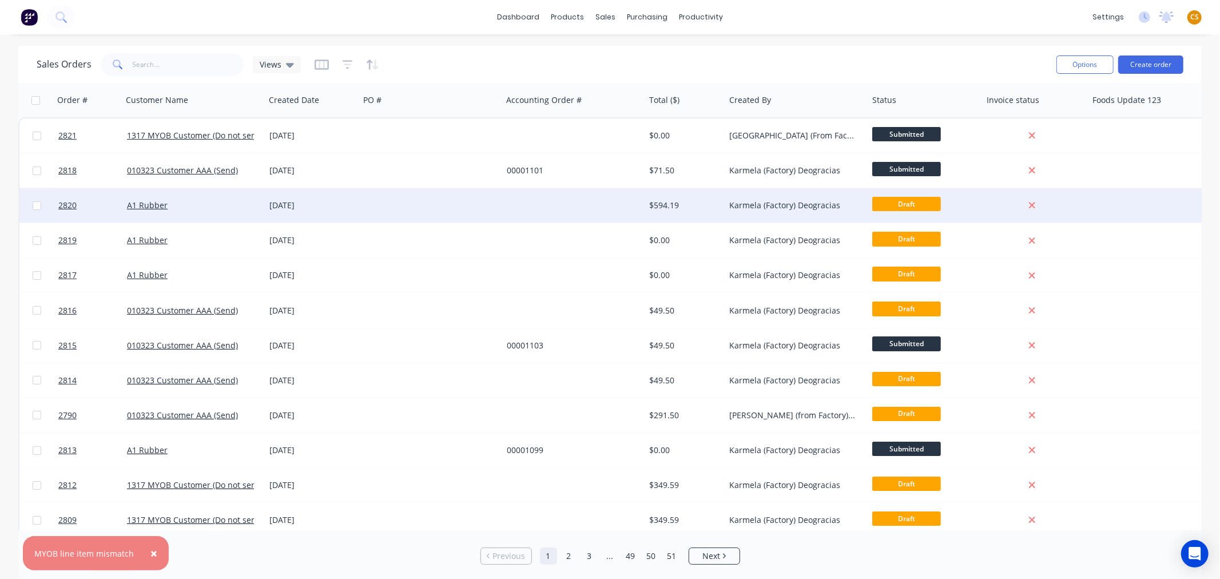
click at [335, 210] on div "05 Sep 2025" at bounding box center [312, 205] width 94 height 34
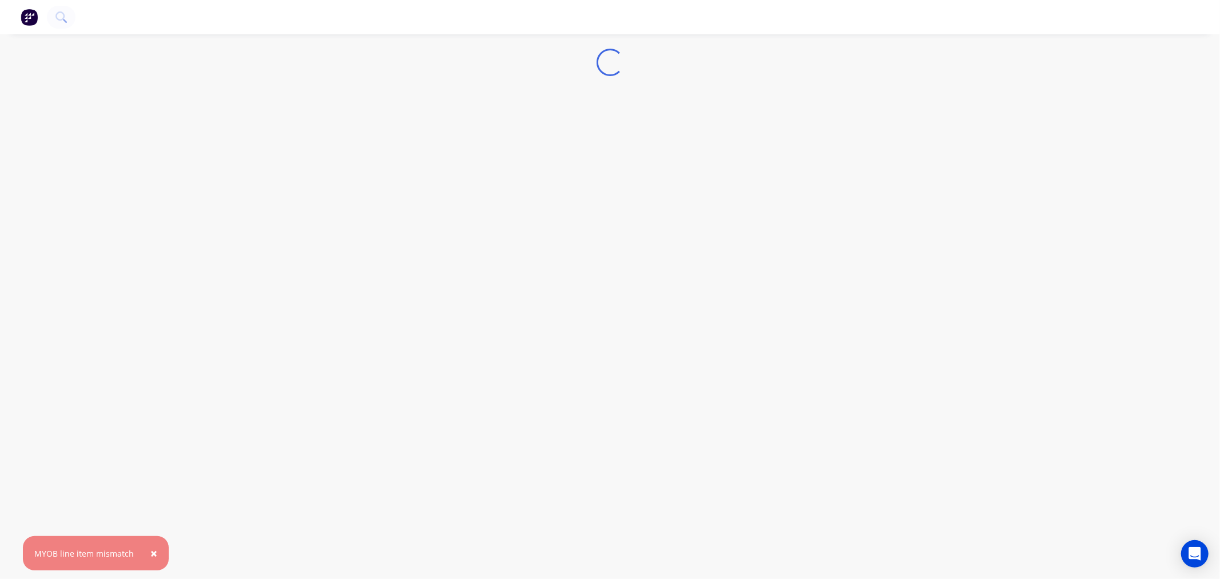
click at [150, 520] on span "×" at bounding box center [153, 553] width 7 height 16
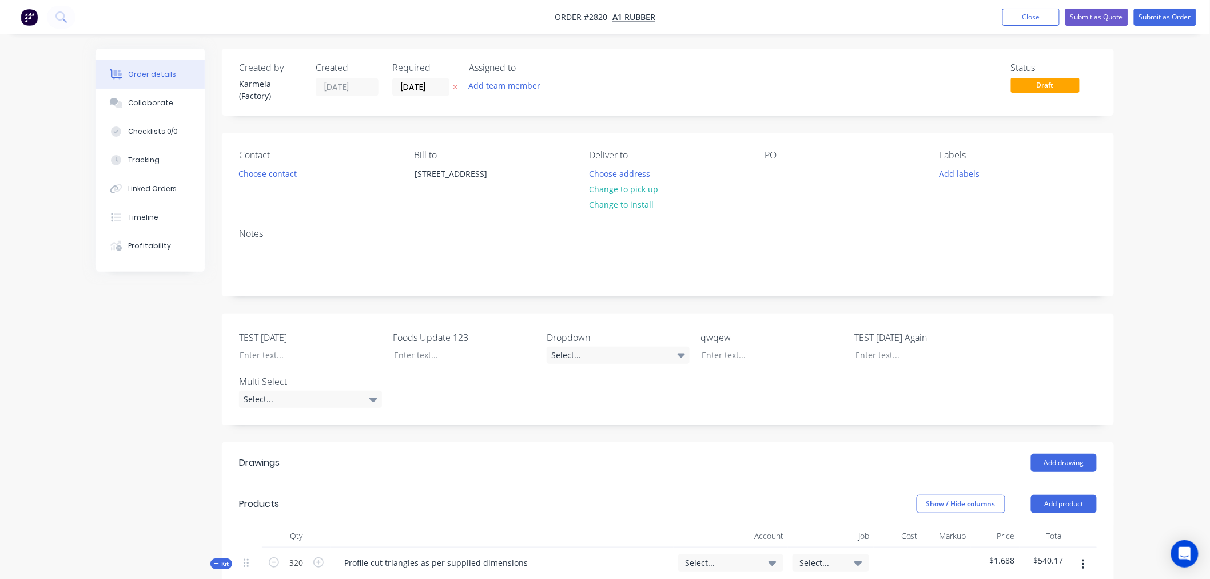
click at [839, 19] on nav "Order #2820 - A1 Rubber Add product Close Submit as Quote Submit as Order" at bounding box center [605, 17] width 1210 height 34
click at [1009, 19] on button "Close" at bounding box center [1030, 17] width 57 height 17
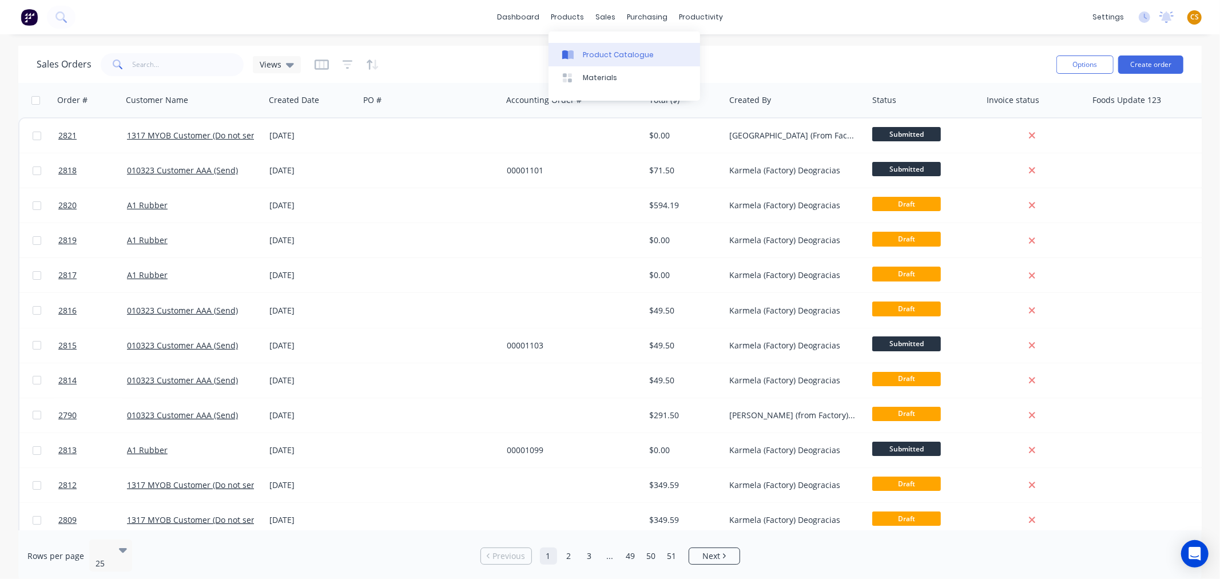
click at [596, 48] on link "Product Catalogue" at bounding box center [624, 54] width 152 height 23
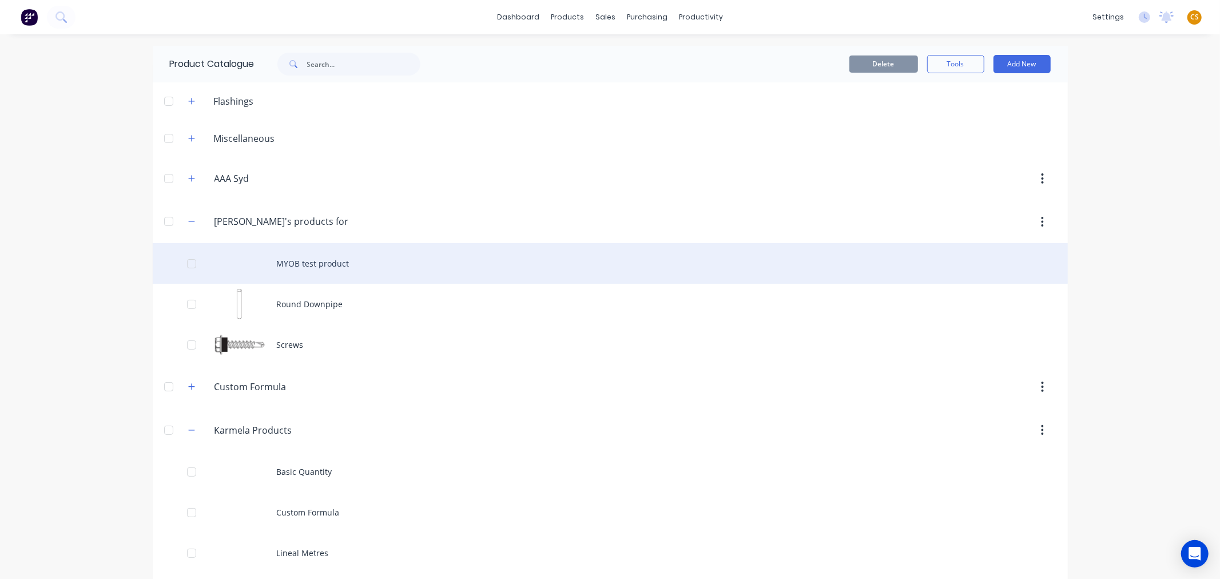
click at [303, 266] on div "MYOB test product" at bounding box center [610, 263] width 915 height 41
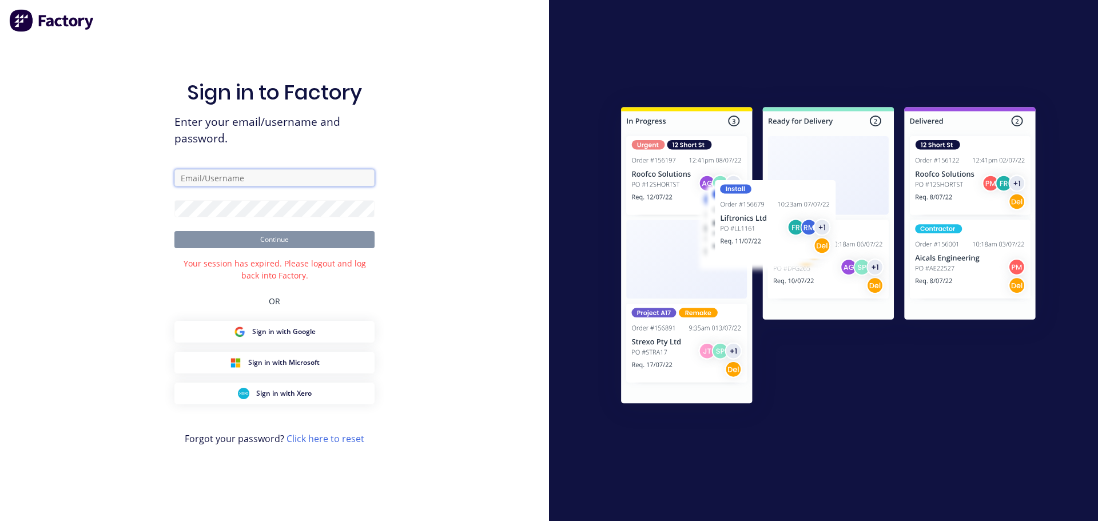
click at [244, 178] on input "text" at bounding box center [274, 177] width 200 height 17
click at [211, 178] on input "text" at bounding box center [274, 177] width 200 height 17
type input "[PERSON_NAME][EMAIL_ADDRESS][DOMAIN_NAME]"
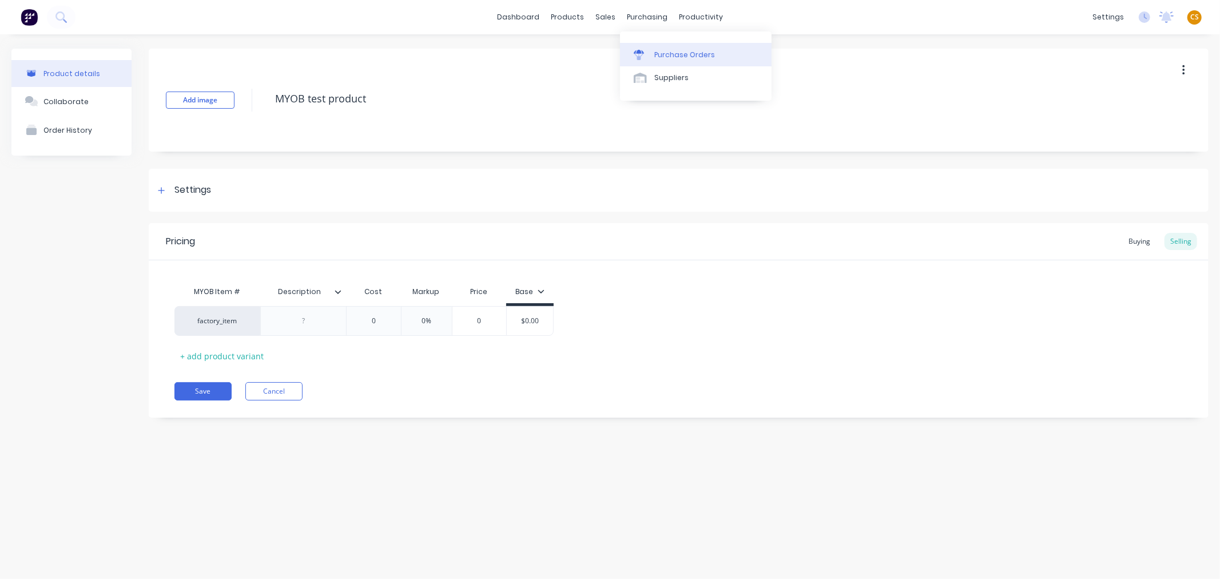
click at [671, 53] on div "Purchase Orders" at bounding box center [684, 55] width 61 height 10
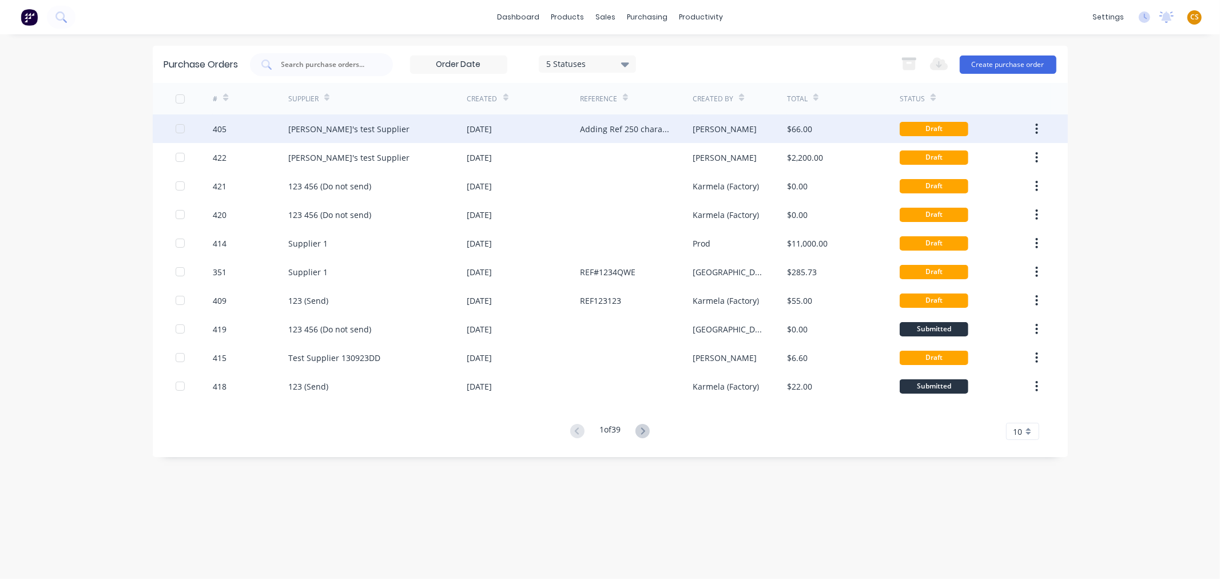
click at [527, 130] on div "17 Dec 2024" at bounding box center [523, 128] width 113 height 29
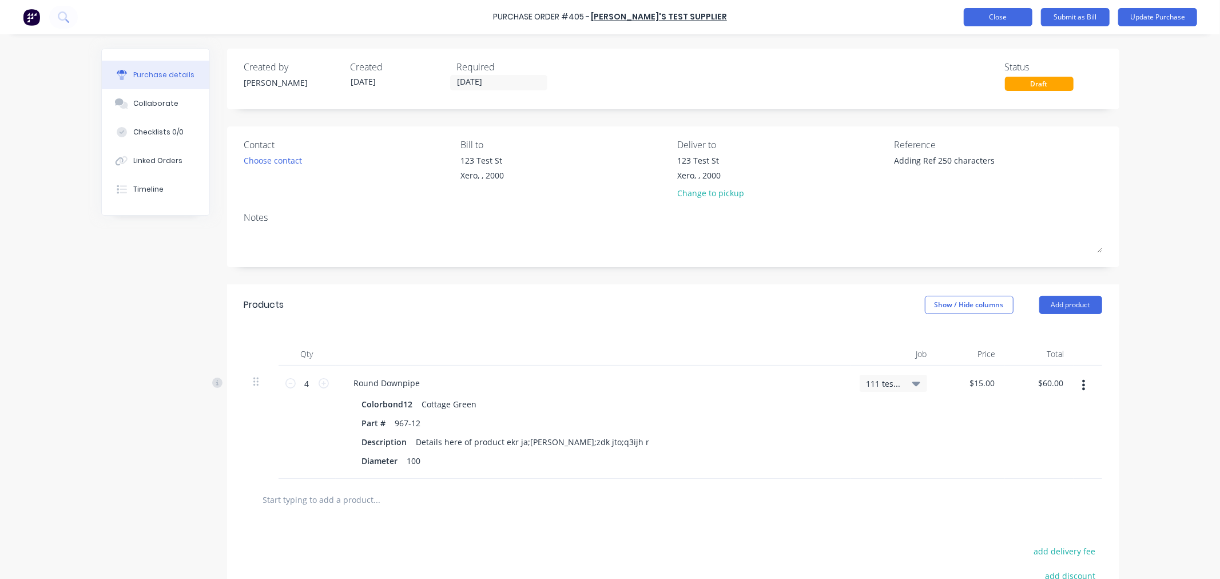
type textarea "x"
click at [985, 13] on button "Close" at bounding box center [998, 17] width 69 height 18
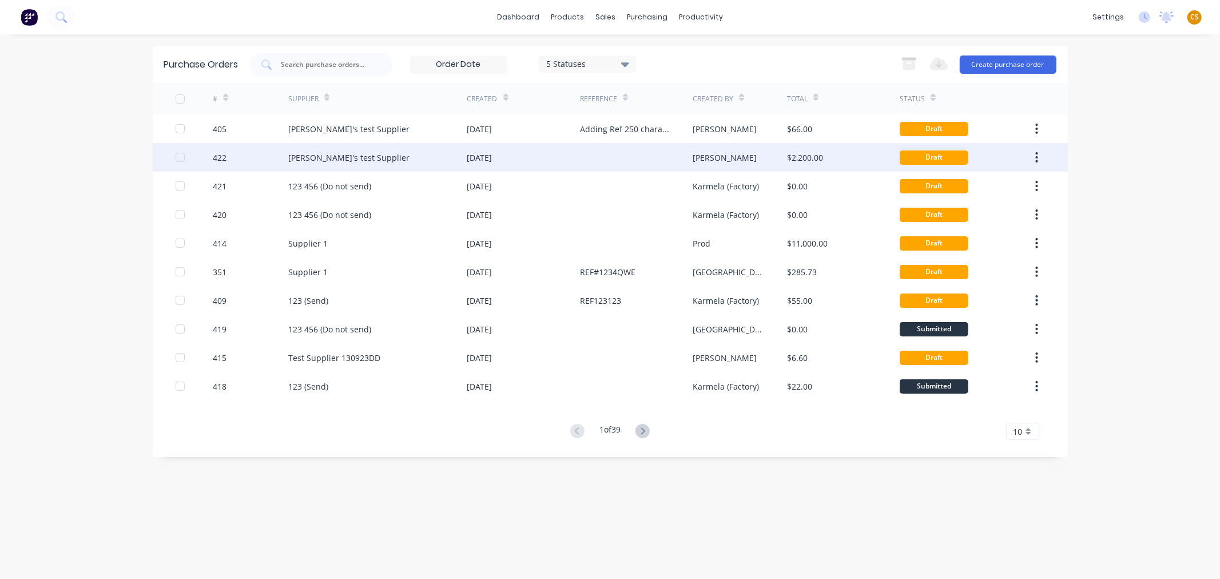
click at [424, 155] on div "Cathy's test Supplier" at bounding box center [377, 157] width 179 height 29
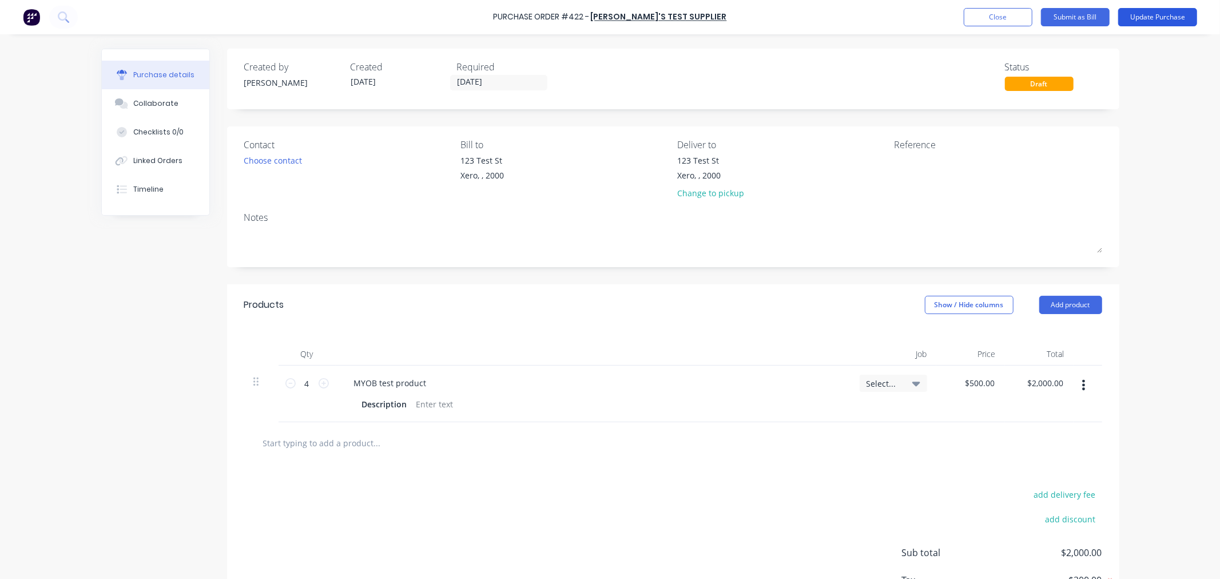
click at [1147, 21] on button "Update Purchase" at bounding box center [1157, 17] width 79 height 18
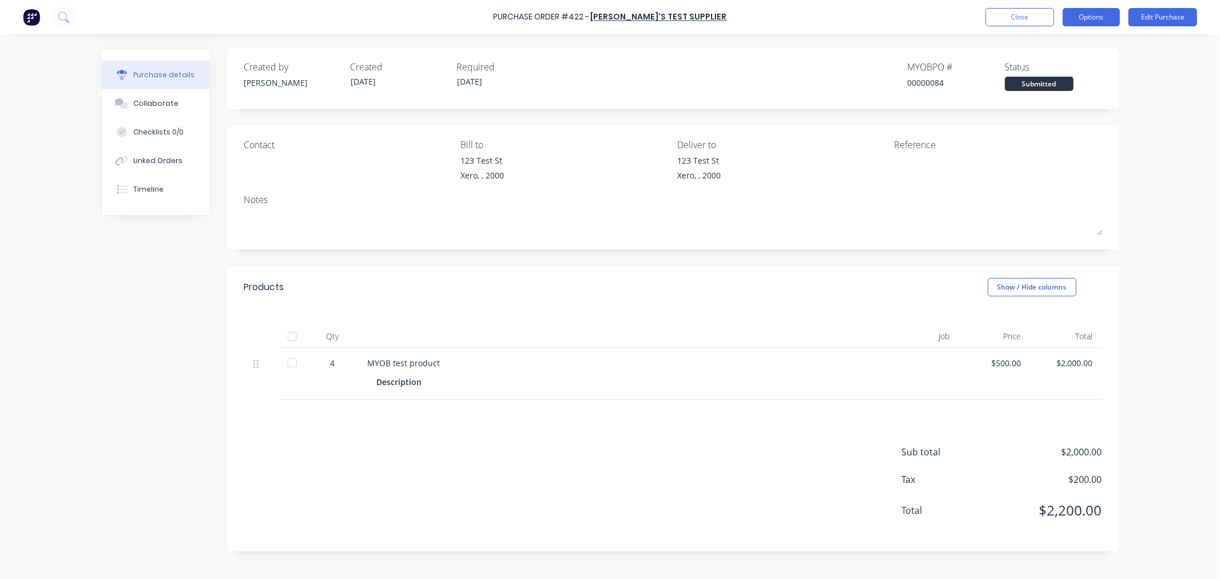
click at [1101, 18] on button "Options" at bounding box center [1091, 17] width 57 height 18
click at [1058, 73] on div "Convert to Bill" at bounding box center [1065, 69] width 88 height 17
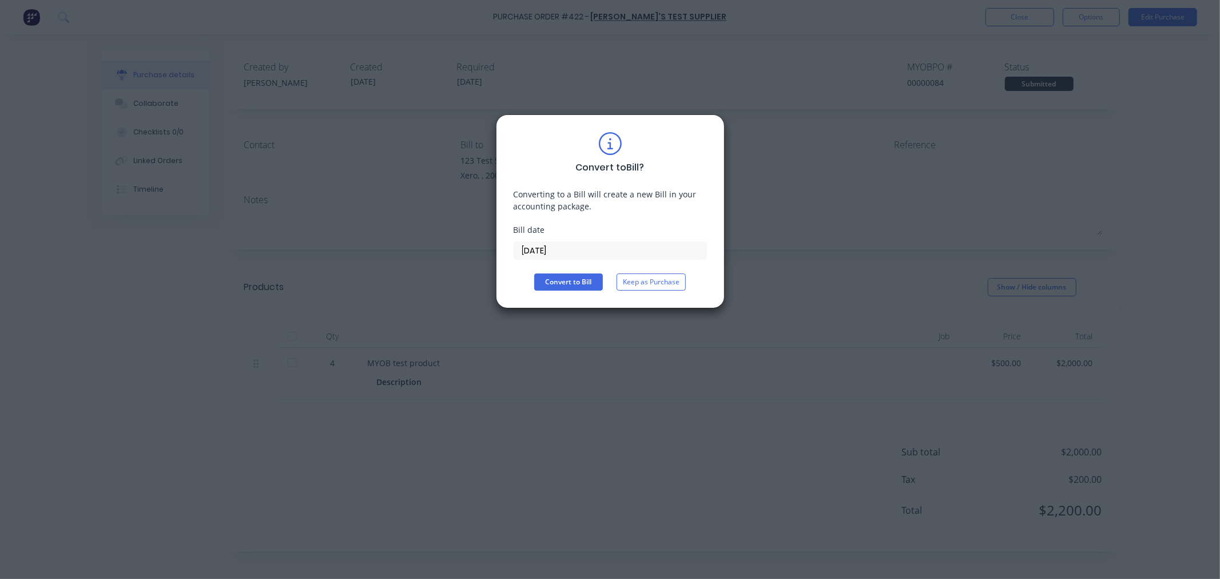
click at [576, 249] on input "09/09/25" at bounding box center [610, 250] width 192 height 17
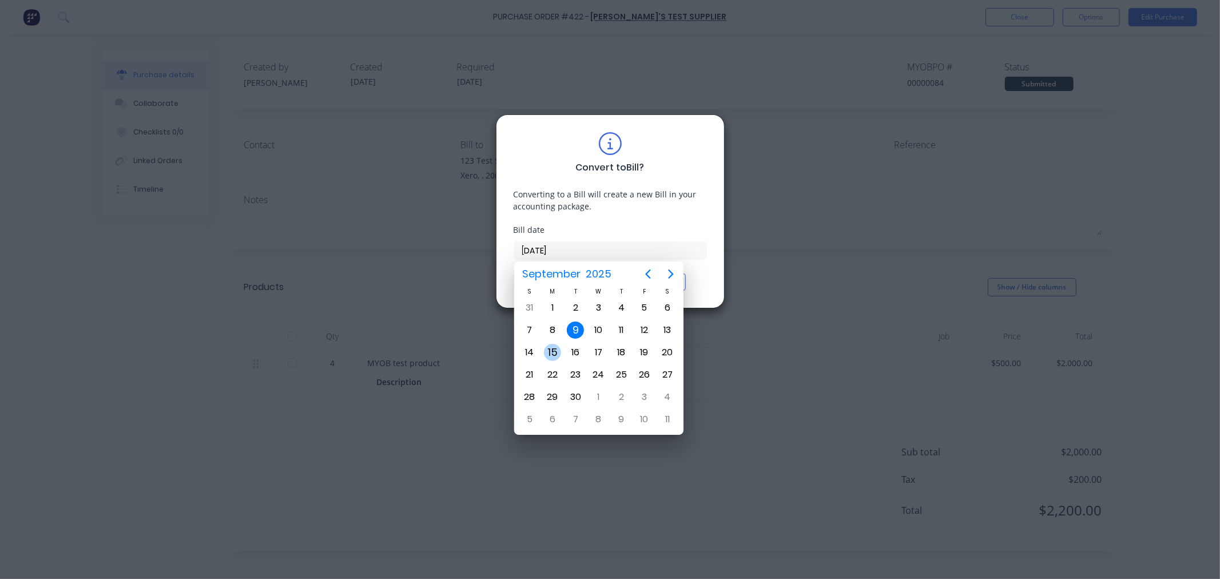
click at [550, 351] on div "15" at bounding box center [552, 352] width 17 height 17
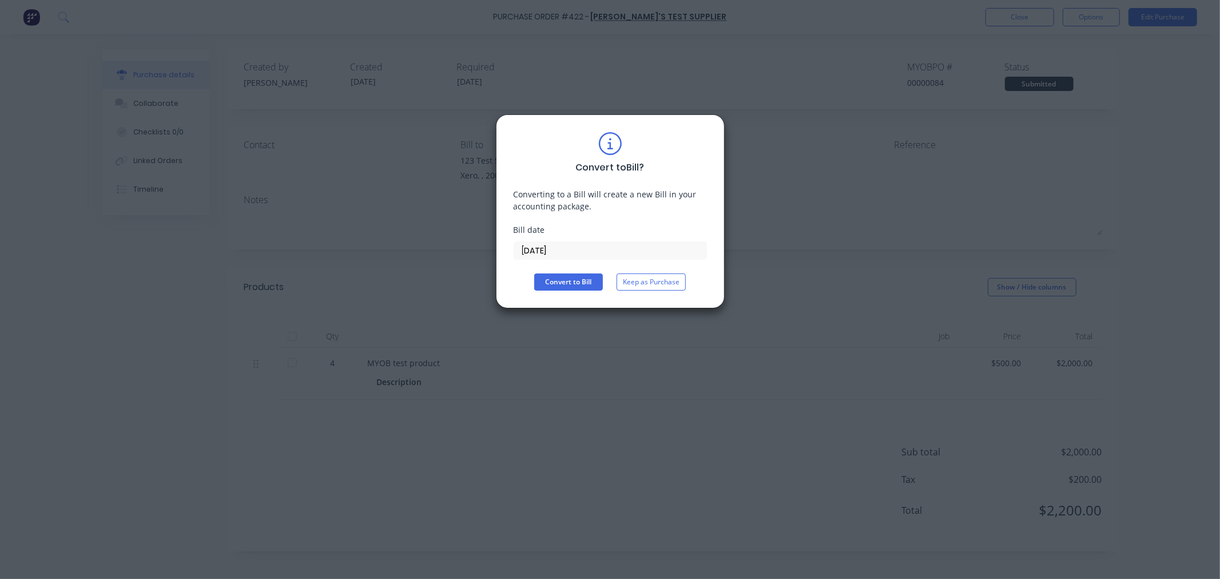
type input "15/09/25"
click at [565, 284] on button "Convert to Bill" at bounding box center [568, 281] width 69 height 17
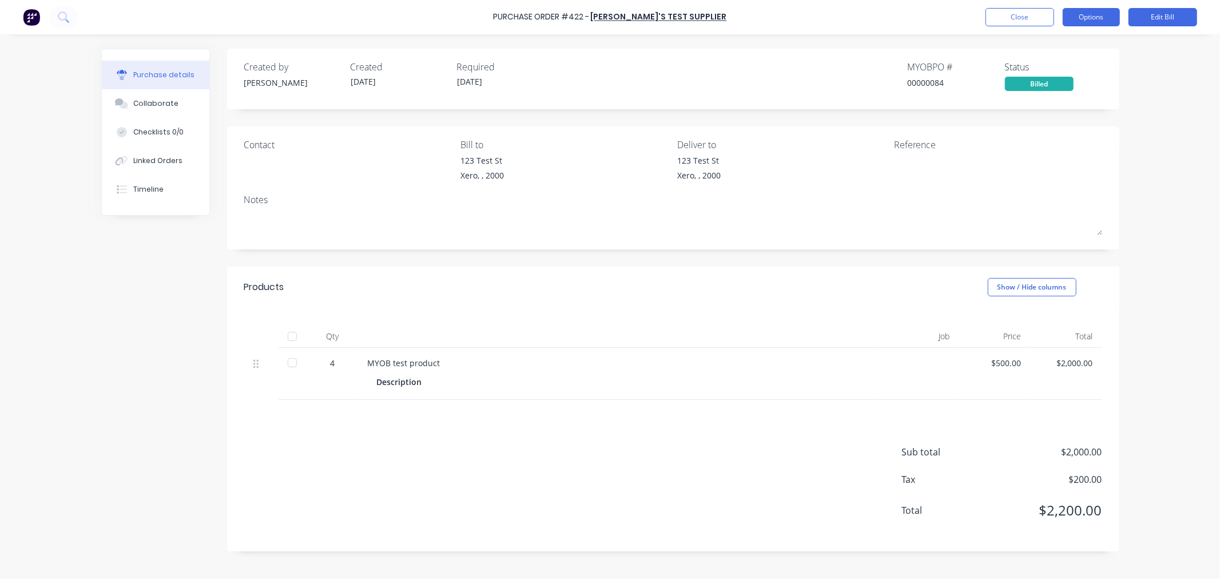
click at [1088, 20] on button "Options" at bounding box center [1091, 17] width 57 height 18
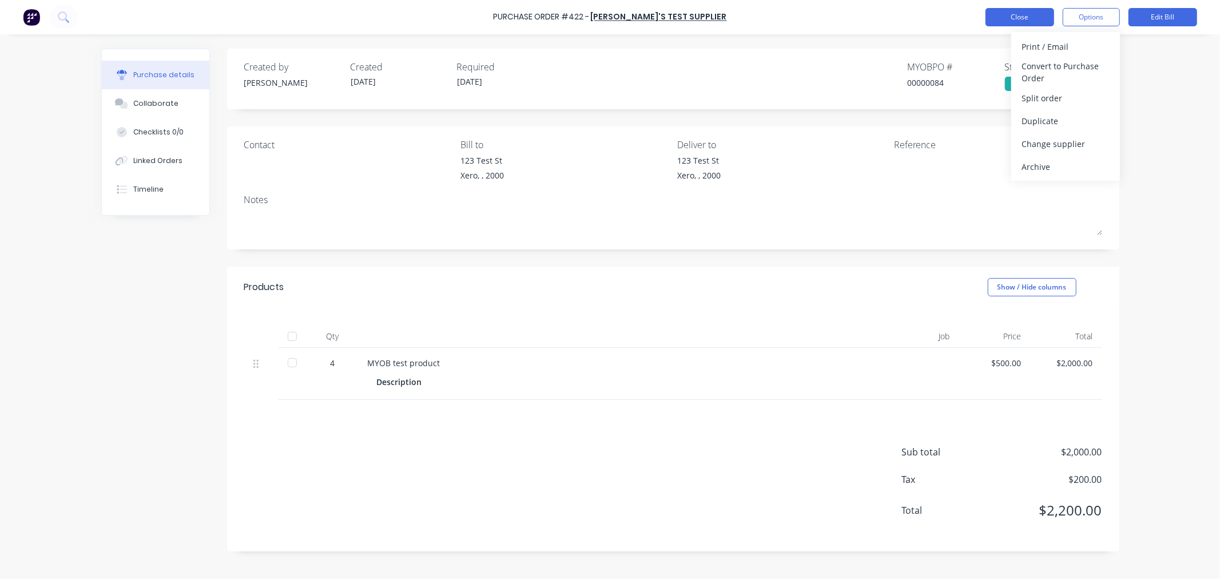
click at [1008, 18] on button "Close" at bounding box center [1019, 17] width 69 height 18
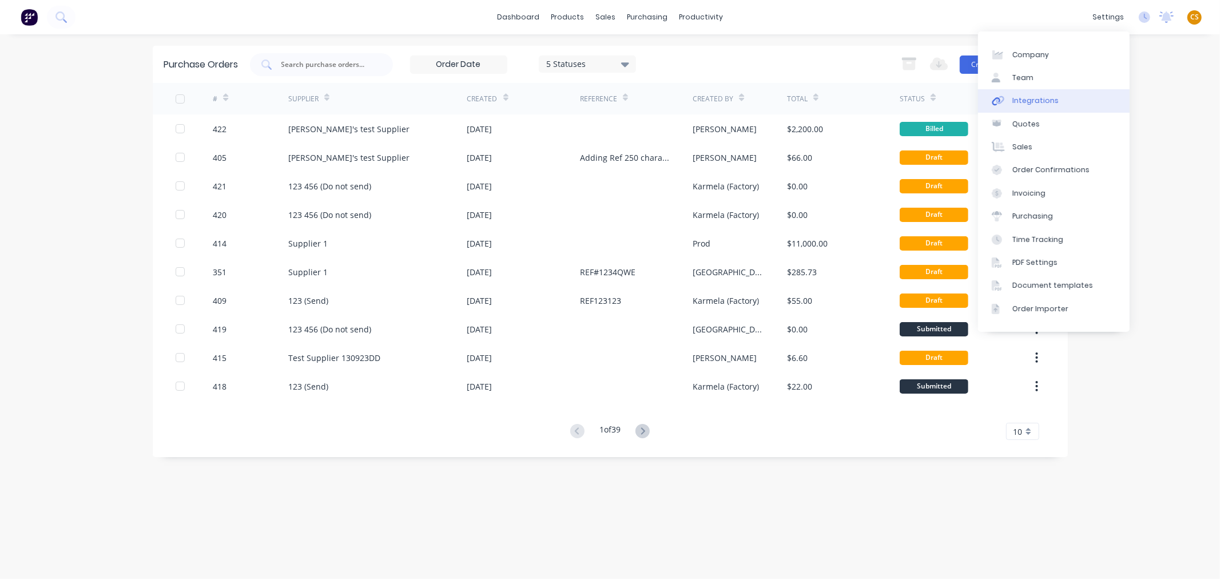
click at [1051, 103] on div "Integrations" at bounding box center [1035, 100] width 46 height 10
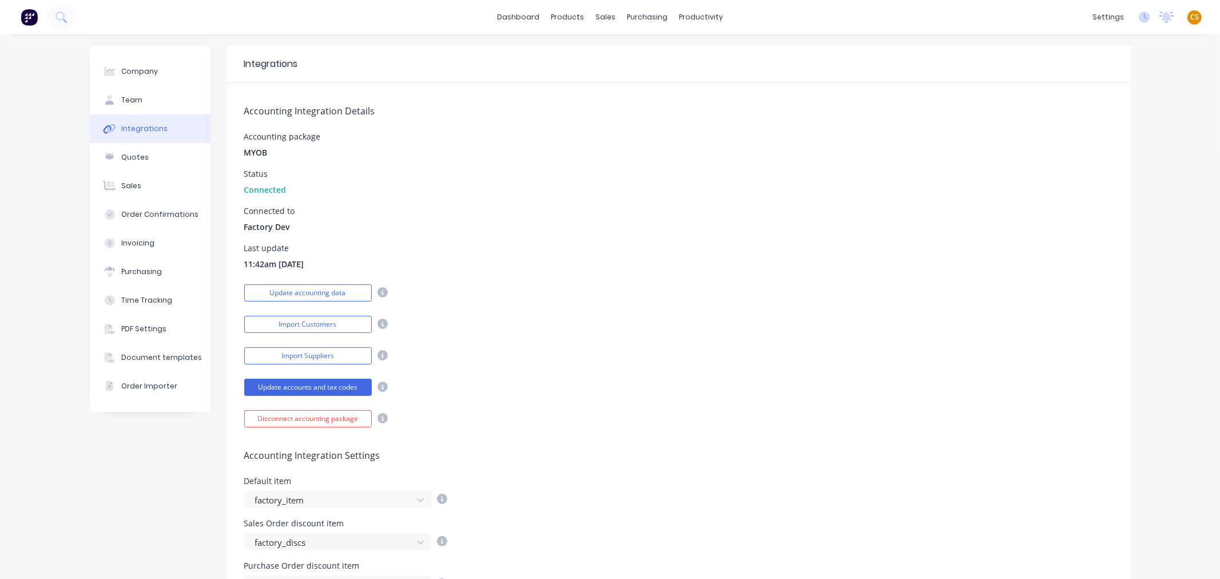
scroll to position [495, 0]
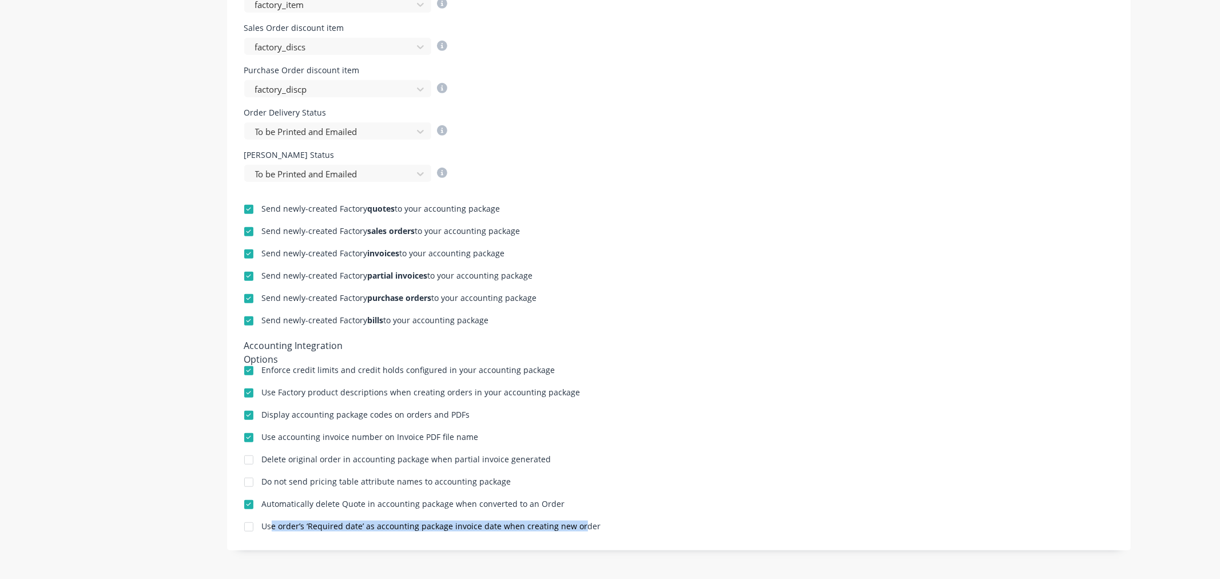
drag, startPoint x: 265, startPoint y: 524, endPoint x: 574, endPoint y: 526, distance: 308.8
click at [574, 526] on div "Use order’s ‘Required date’ as accounting package invoice date when creating ne…" at bounding box center [431, 526] width 339 height 8
click at [424, 527] on div "Use order’s ‘Required date’ as accounting package invoice date when creating ne…" at bounding box center [431, 526] width 339 height 8
drag, startPoint x: 424, startPoint y: 527, endPoint x: 479, endPoint y: 528, distance: 54.9
click at [479, 528] on div "Use order’s ‘Required date’ as accounting package invoice date when creating ne…" at bounding box center [431, 526] width 339 height 8
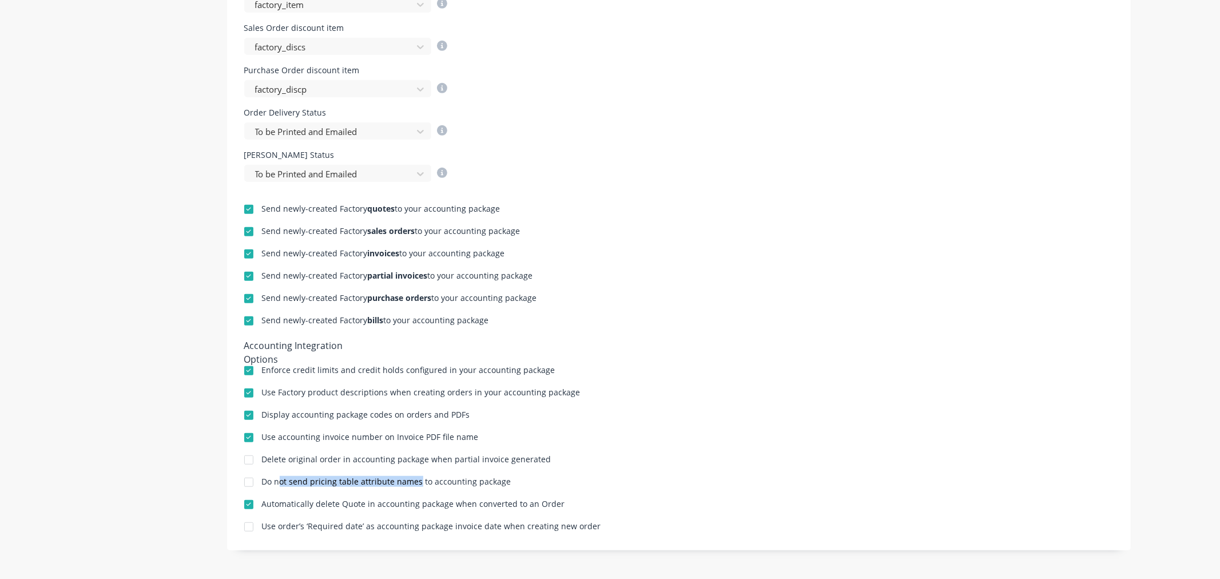
drag, startPoint x: 272, startPoint y: 480, endPoint x: 304, endPoint y: 469, distance: 33.8
click at [411, 483] on div "Do not send pricing table attribute names to accounting package" at bounding box center [386, 481] width 249 height 8
drag, startPoint x: 272, startPoint y: 504, endPoint x: 373, endPoint y: 505, distance: 101.8
click at [373, 505] on div "Automatically delete Quote in accounting package when converted to an Order" at bounding box center [413, 504] width 303 height 8
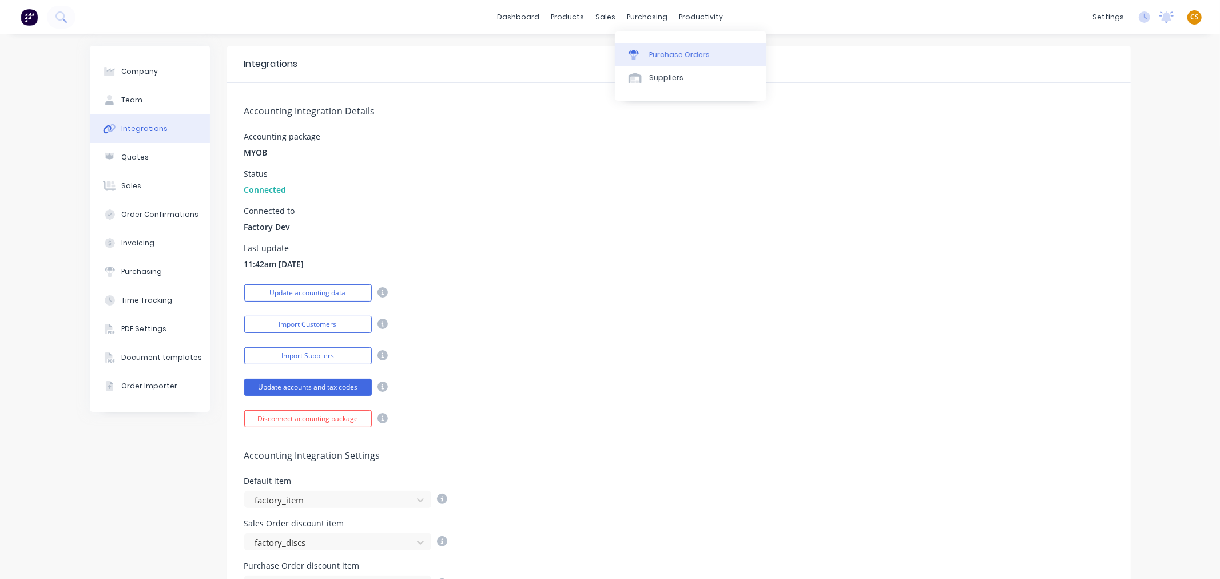
click at [668, 50] on div "Purchase Orders" at bounding box center [679, 55] width 61 height 10
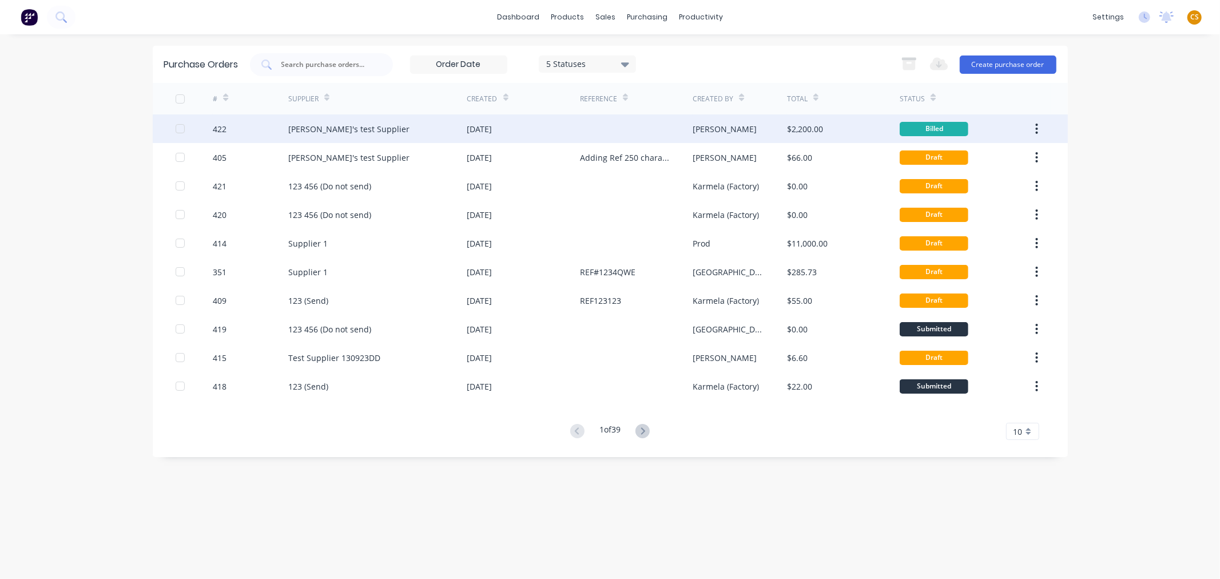
click at [584, 127] on div at bounding box center [636, 128] width 113 height 29
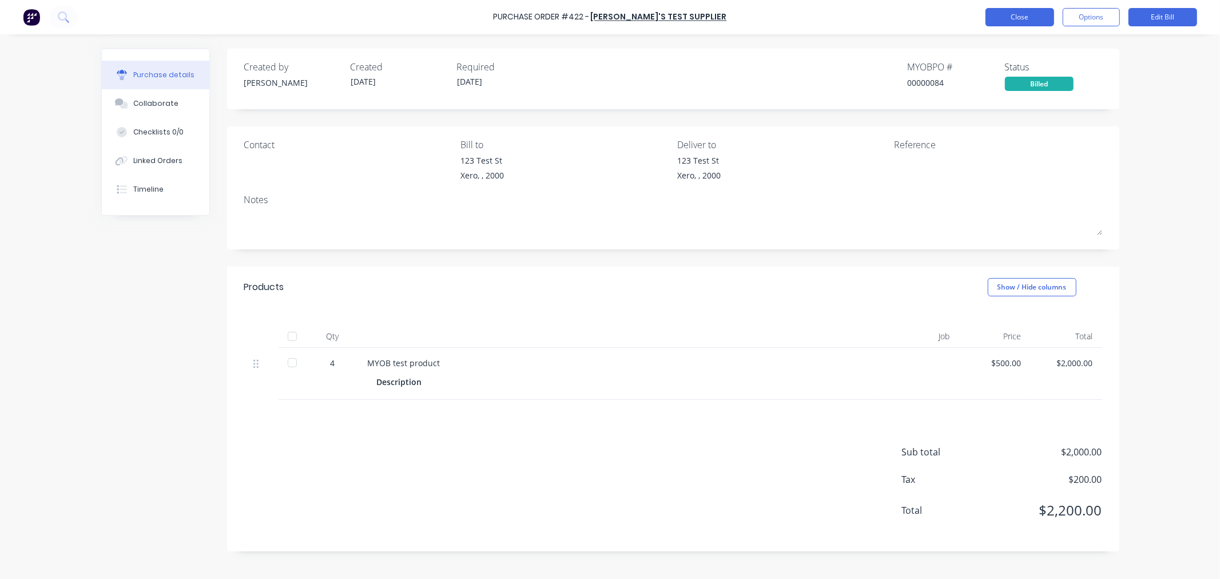
click at [1000, 14] on button "Close" at bounding box center [1019, 17] width 69 height 18
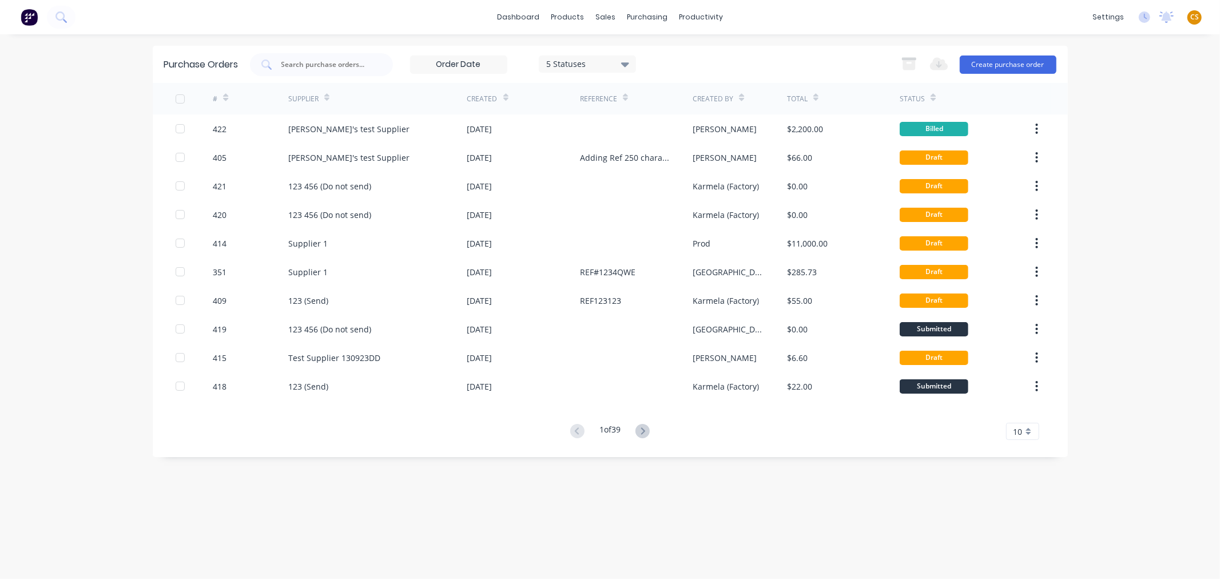
click at [1196, 18] on span "CS" at bounding box center [1194, 17] width 9 height 10
click at [533, 21] on link "dashboard" at bounding box center [518, 17] width 54 height 17
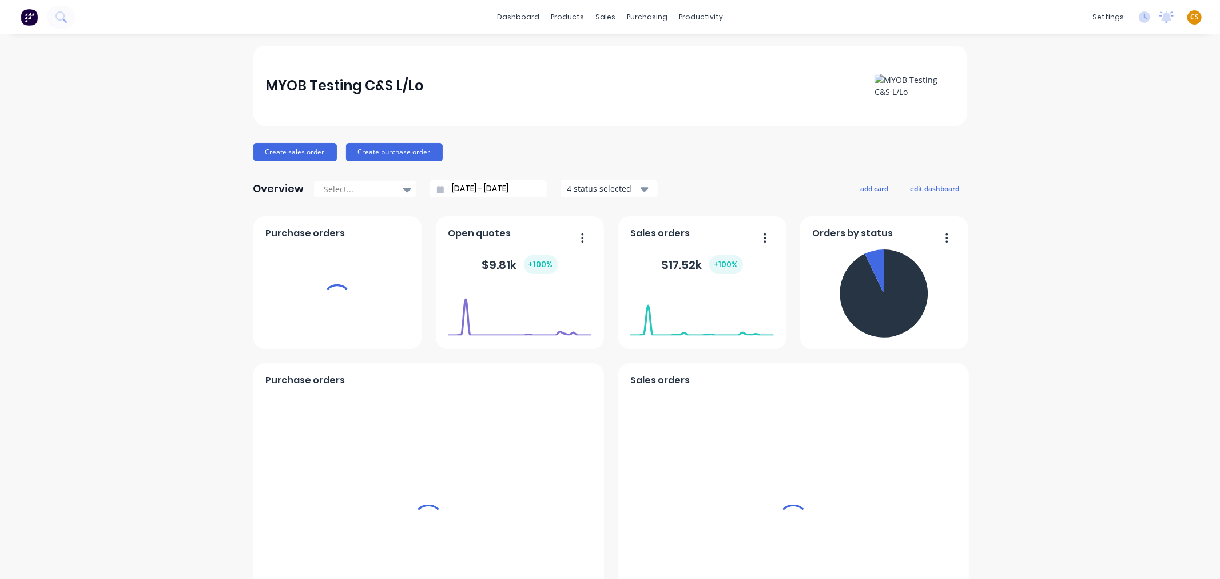
click at [1190, 18] on span "CS" at bounding box center [1194, 17] width 9 height 10
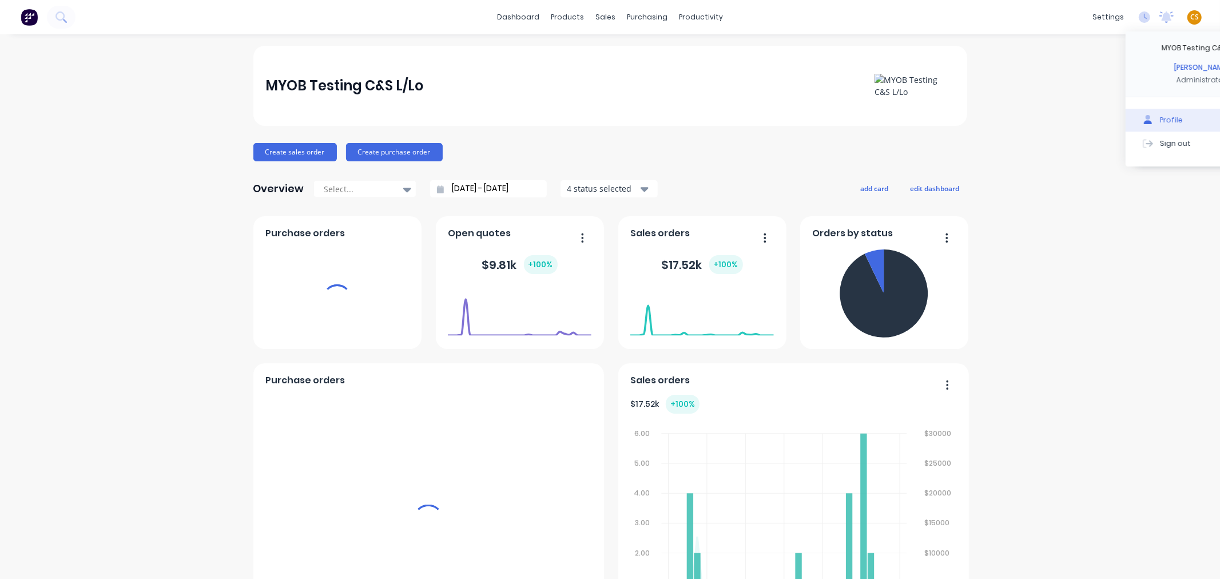
click at [1161, 143] on button "Sign out" at bounding box center [1201, 143] width 152 height 23
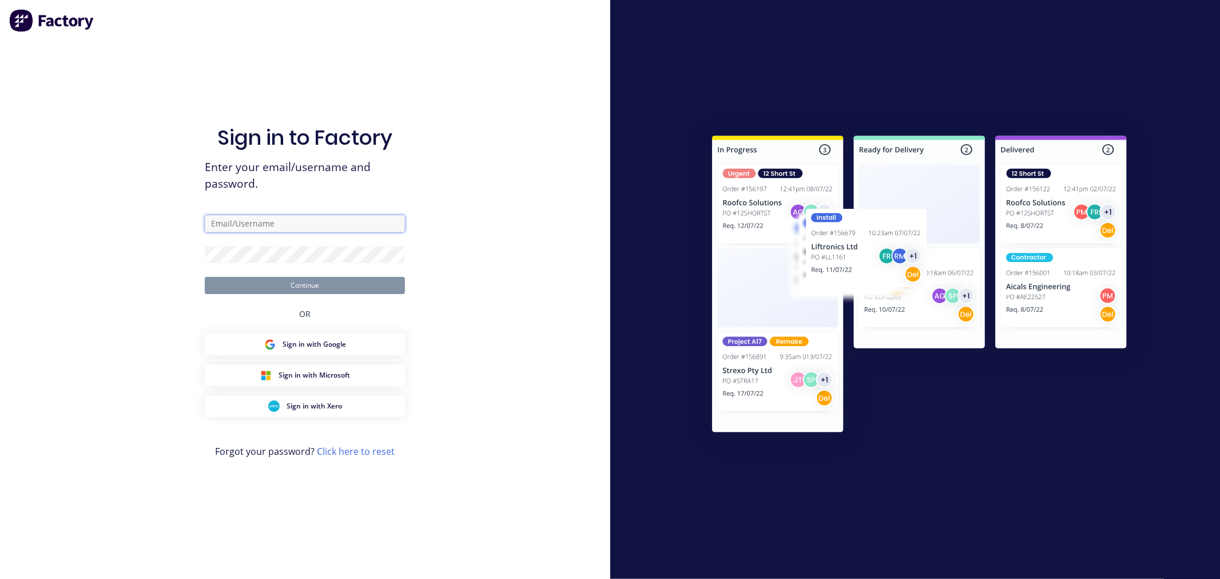
click at [270, 221] on input "text" at bounding box center [305, 223] width 200 height 17
type input "[PERSON_NAME][EMAIL_ADDRESS][DOMAIN_NAME]"
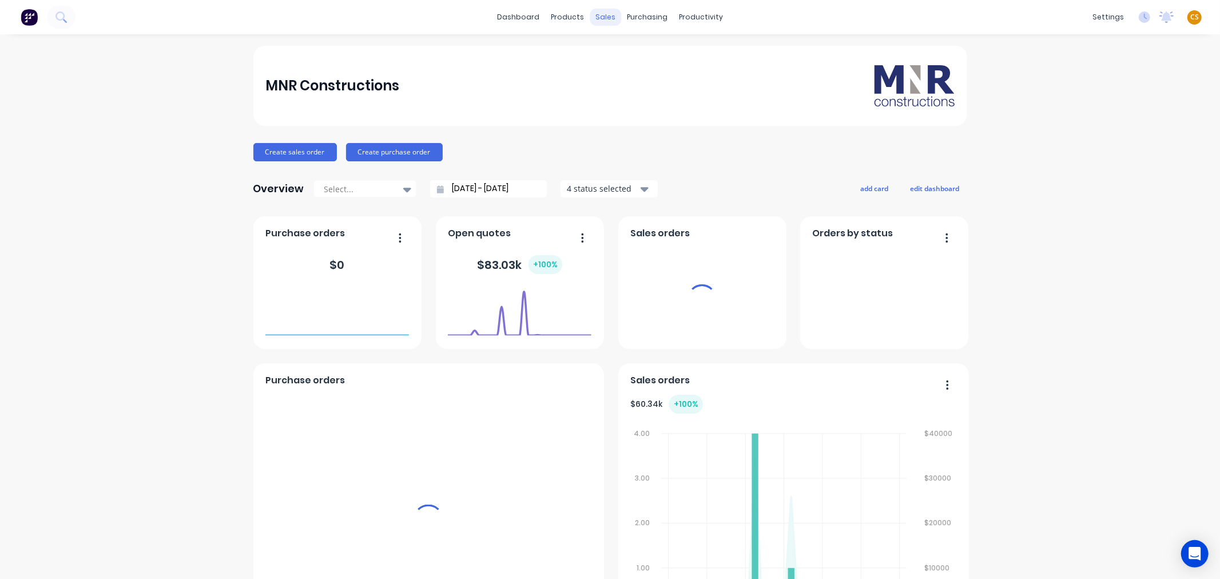
click at [601, 20] on div "sales" at bounding box center [605, 17] width 31 height 17
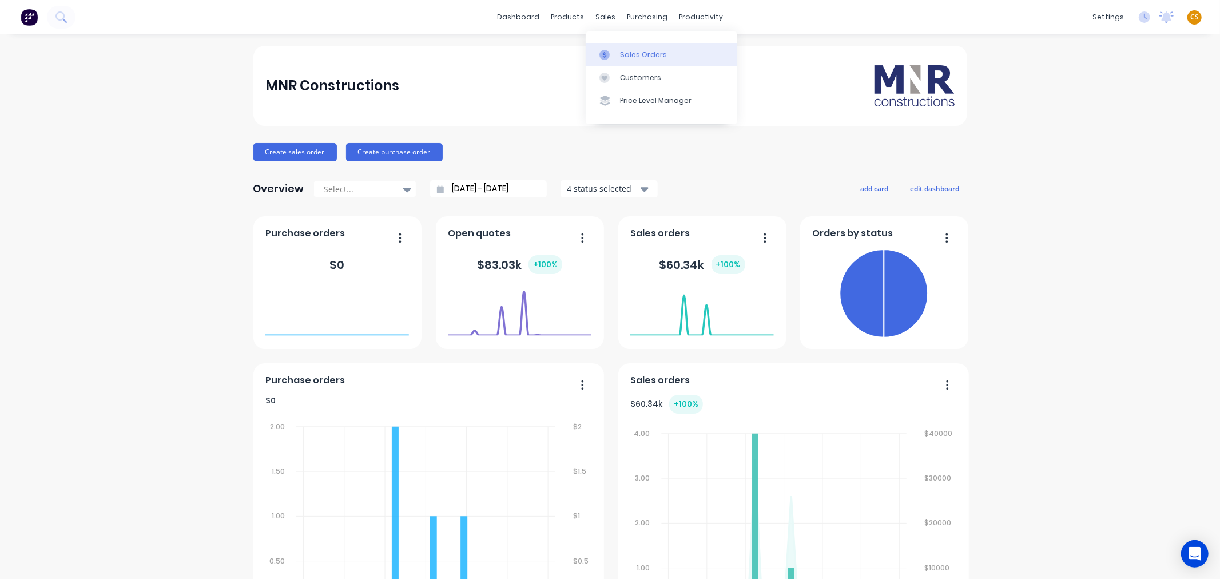
click at [628, 53] on div "Sales Orders" at bounding box center [643, 55] width 47 height 10
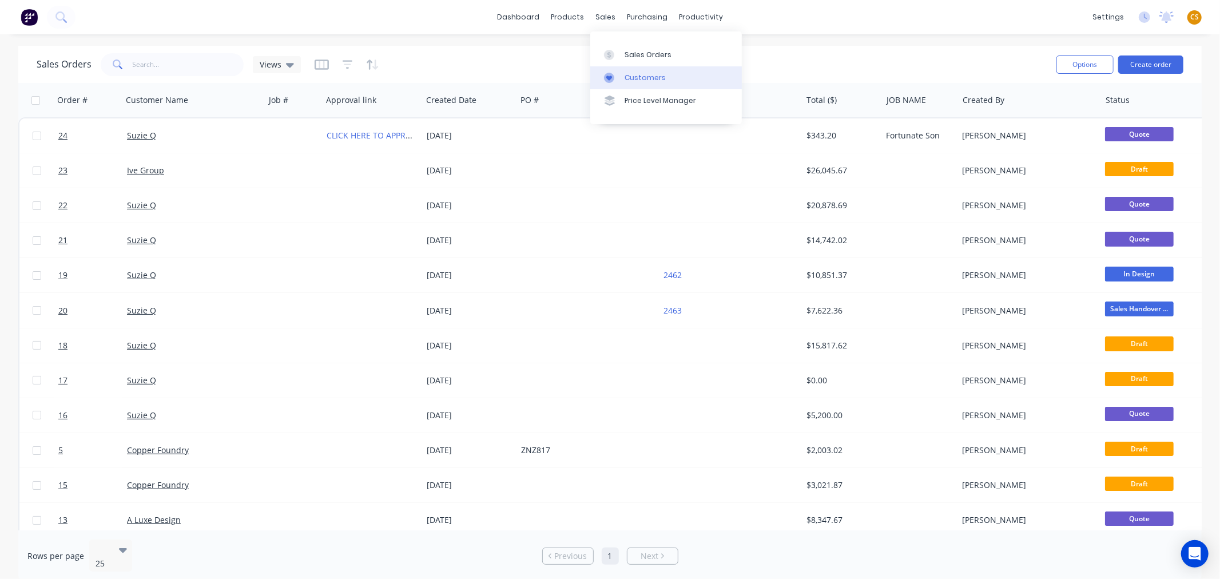
click at [643, 81] on div "Customers" at bounding box center [644, 78] width 41 height 10
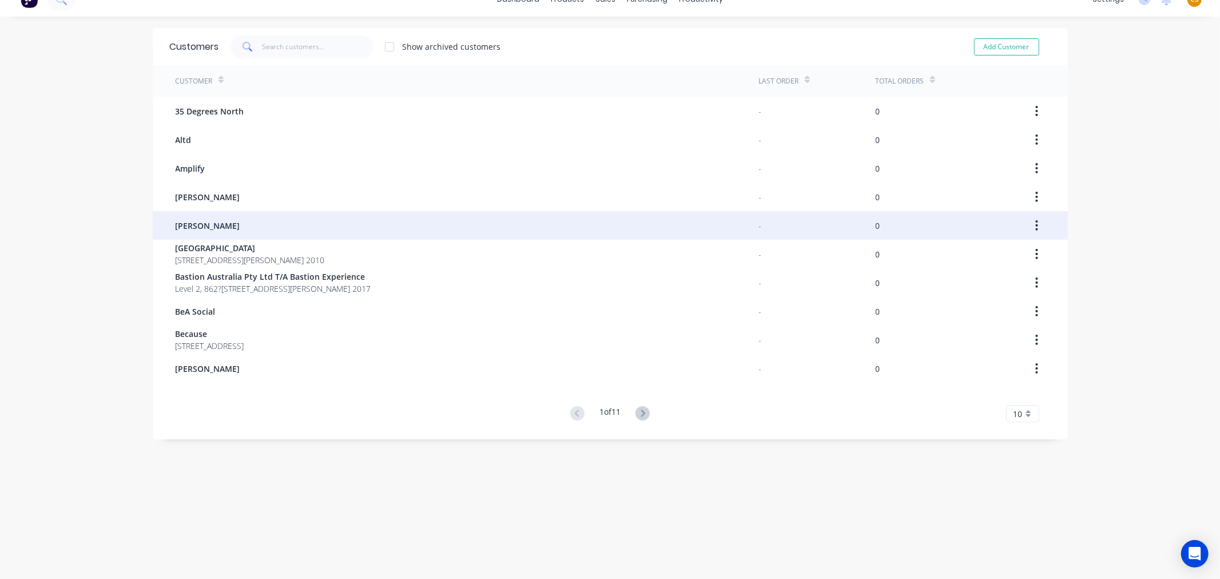
scroll to position [23, 0]
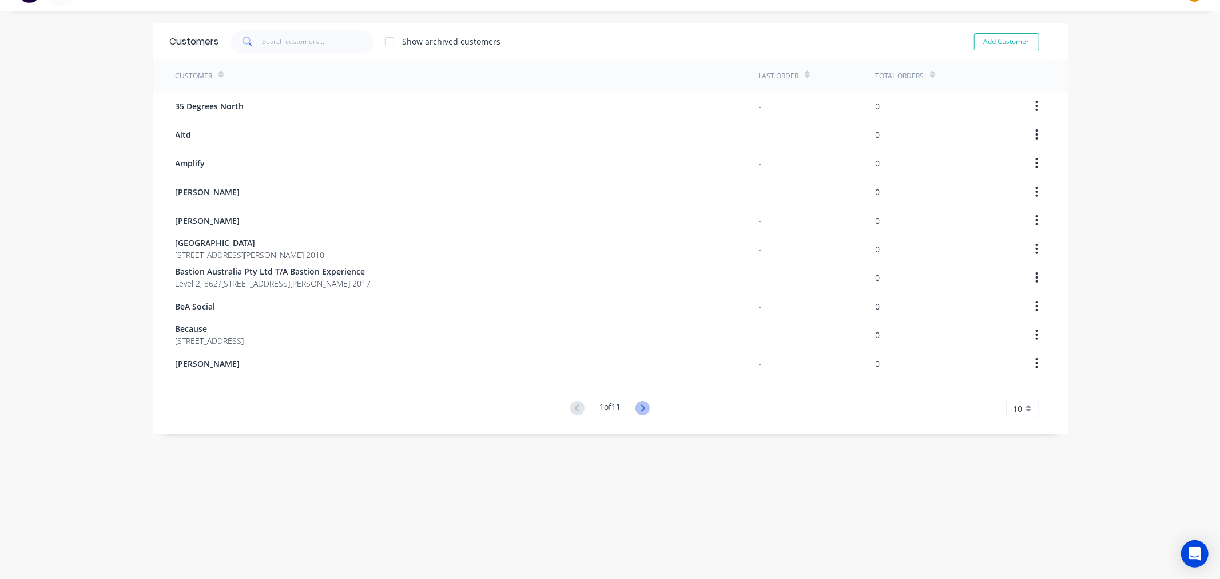
click at [641, 409] on icon at bounding box center [643, 407] width 4 height 7
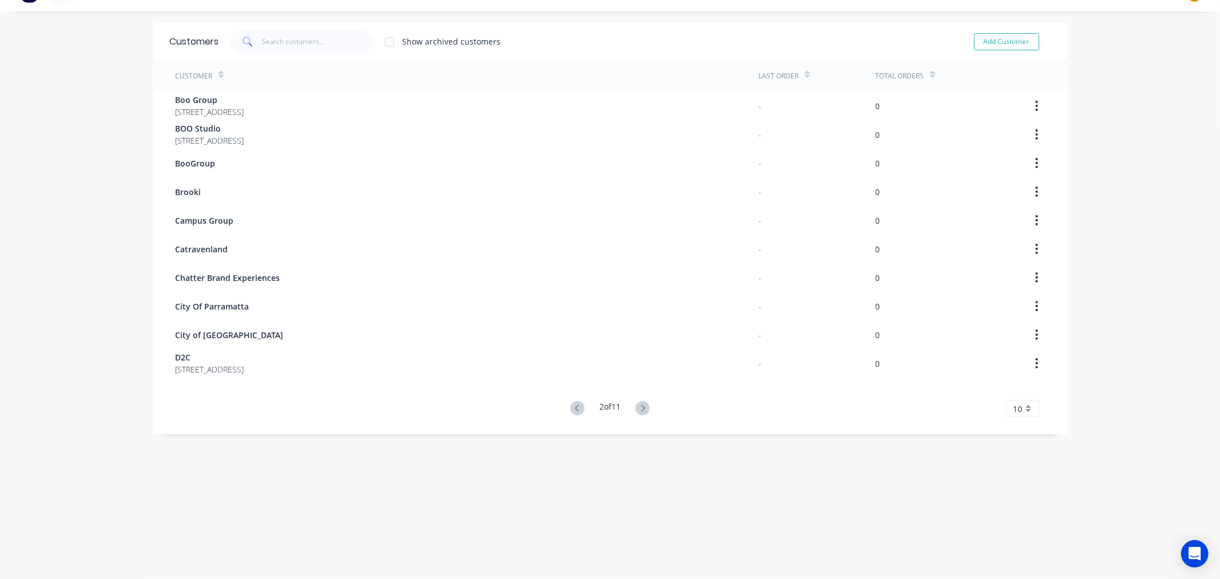
click at [387, 42] on div at bounding box center [389, 41] width 23 height 23
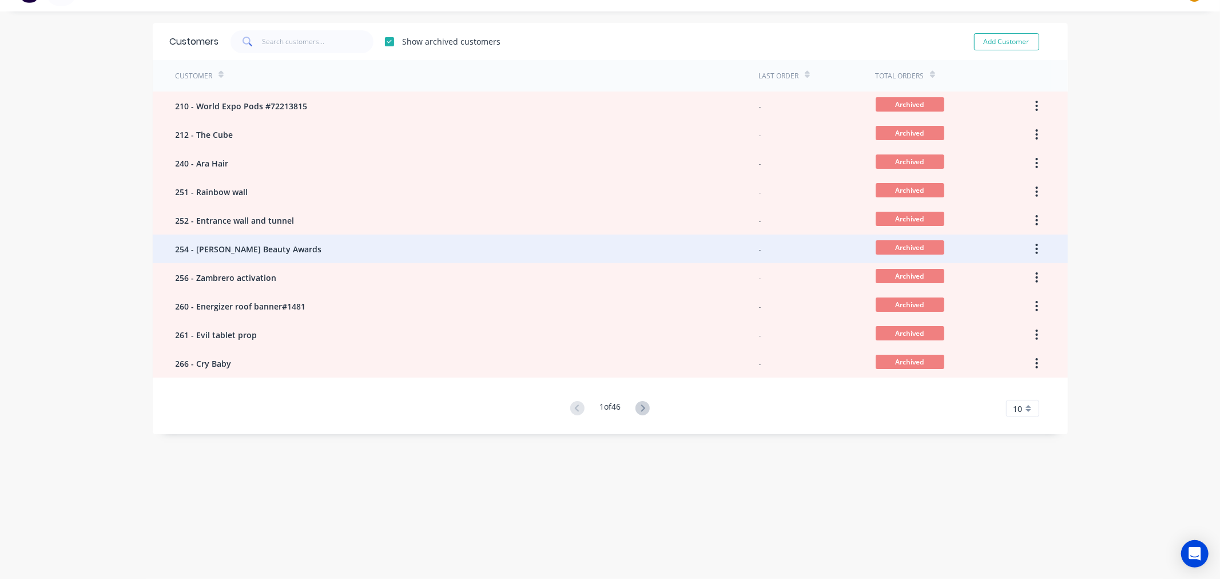
scroll to position [0, 0]
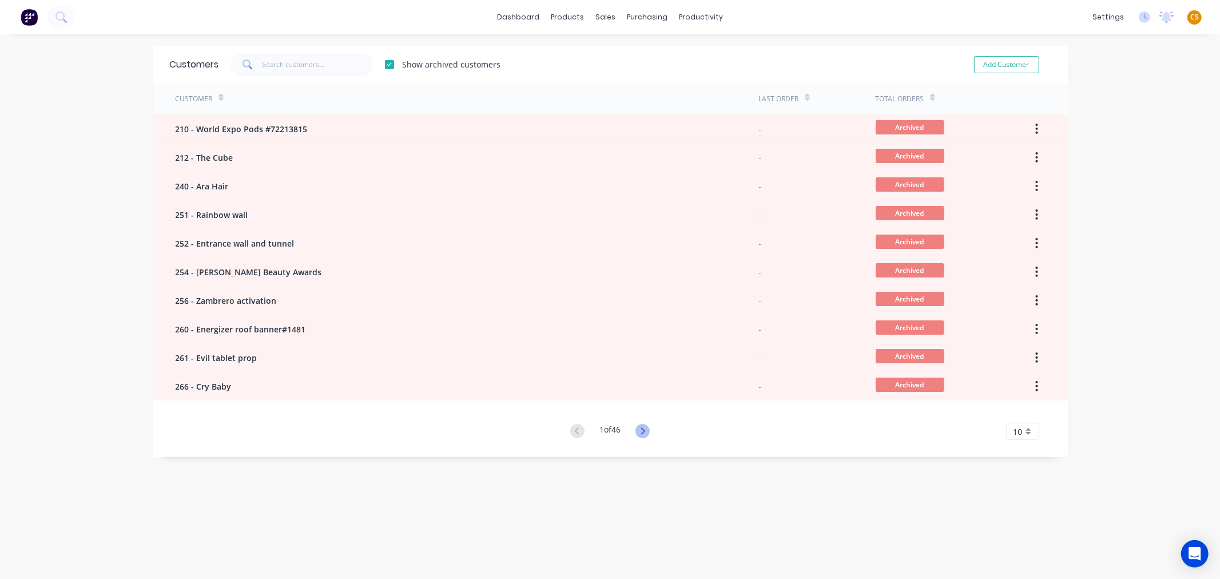
click at [641, 430] on icon at bounding box center [643, 430] width 4 height 7
drag, startPoint x: 641, startPoint y: 431, endPoint x: 611, endPoint y: 432, distance: 30.3
click at [640, 431] on g at bounding box center [642, 431] width 14 height 14
drag, startPoint x: 213, startPoint y: 553, endPoint x: 218, endPoint y: 542, distance: 12.0
click at [215, 551] on div "Customers Show archived customers Add Customer Customer Last Order Total Orders…" at bounding box center [610, 318] width 915 height 544
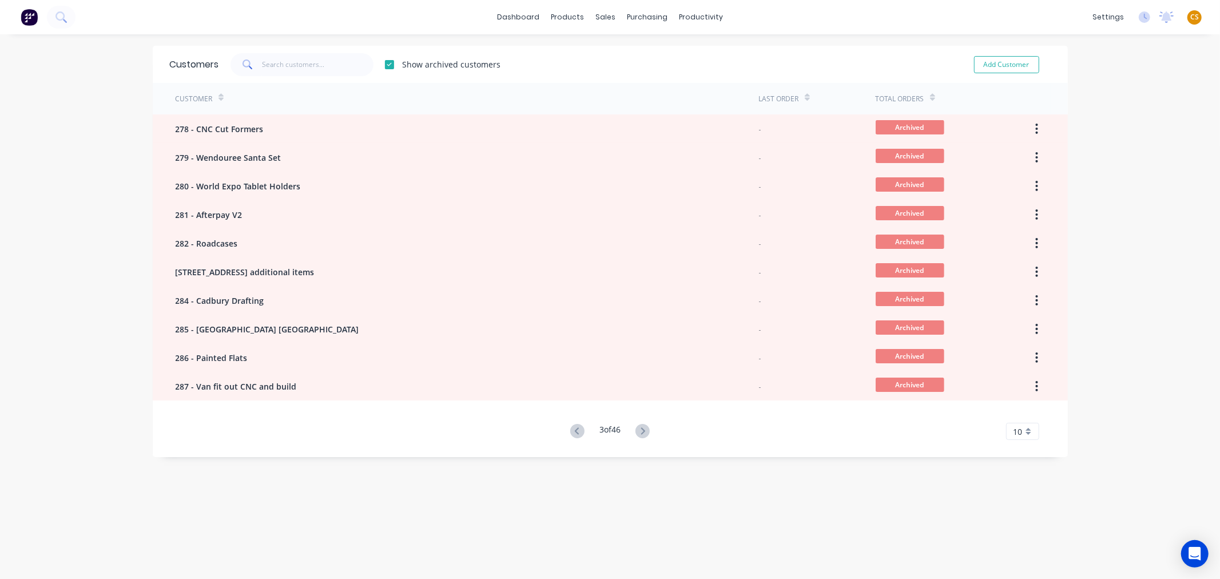
click at [1145, 159] on div "dashboard products sales purchasing productivity dashboard products Product Cat…" at bounding box center [610, 289] width 1220 height 579
click at [634, 53] on div "Sales Orders" at bounding box center [643, 55] width 47 height 10
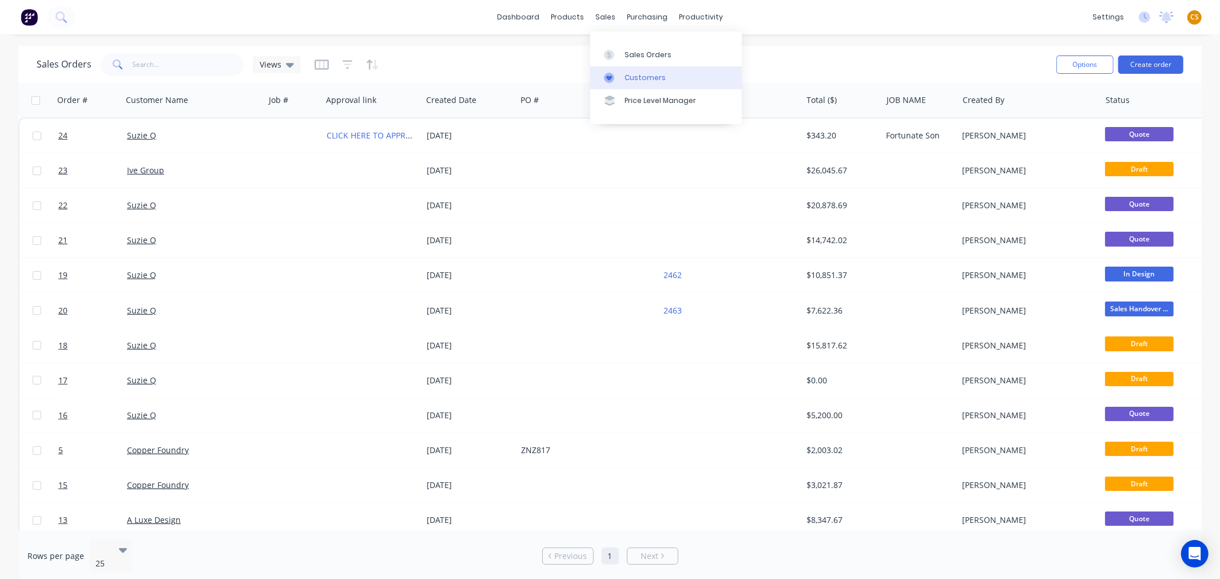
click at [650, 78] on div "Customers" at bounding box center [644, 78] width 41 height 10
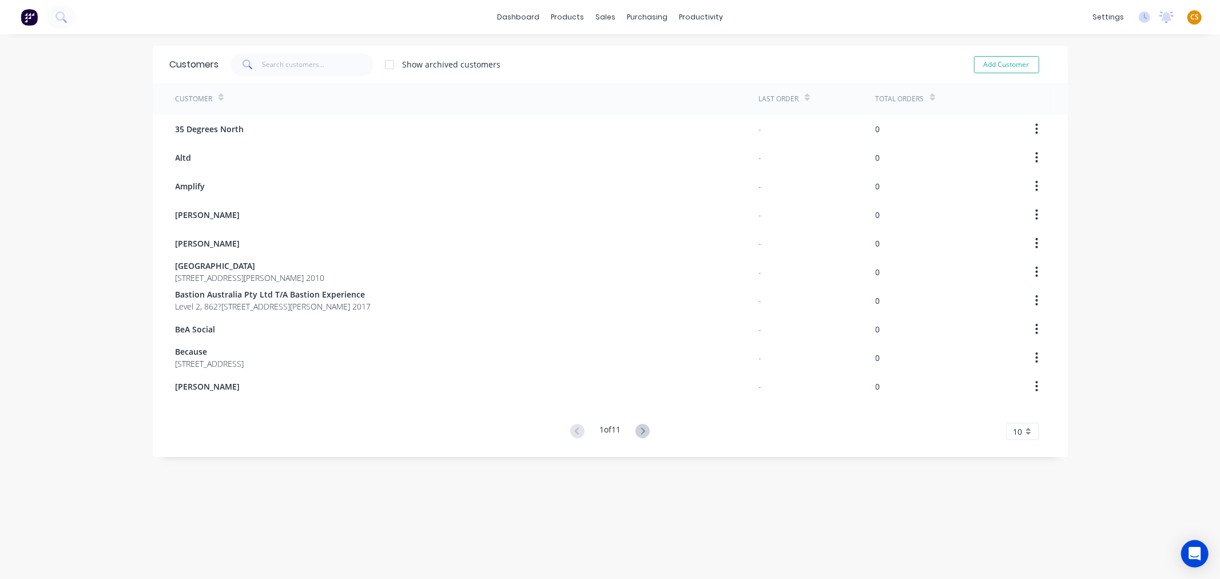
click at [384, 65] on div at bounding box center [389, 64] width 23 height 23
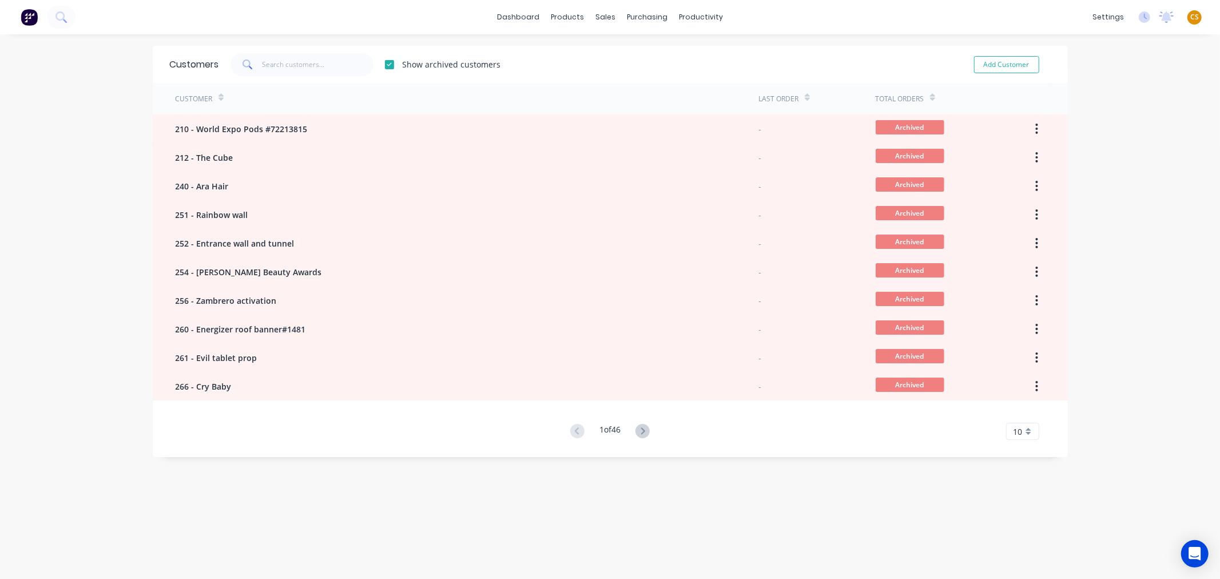
click at [1024, 431] on div "10" at bounding box center [1022, 431] width 33 height 17
click at [1013, 413] on div "35" at bounding box center [1022, 411] width 32 height 20
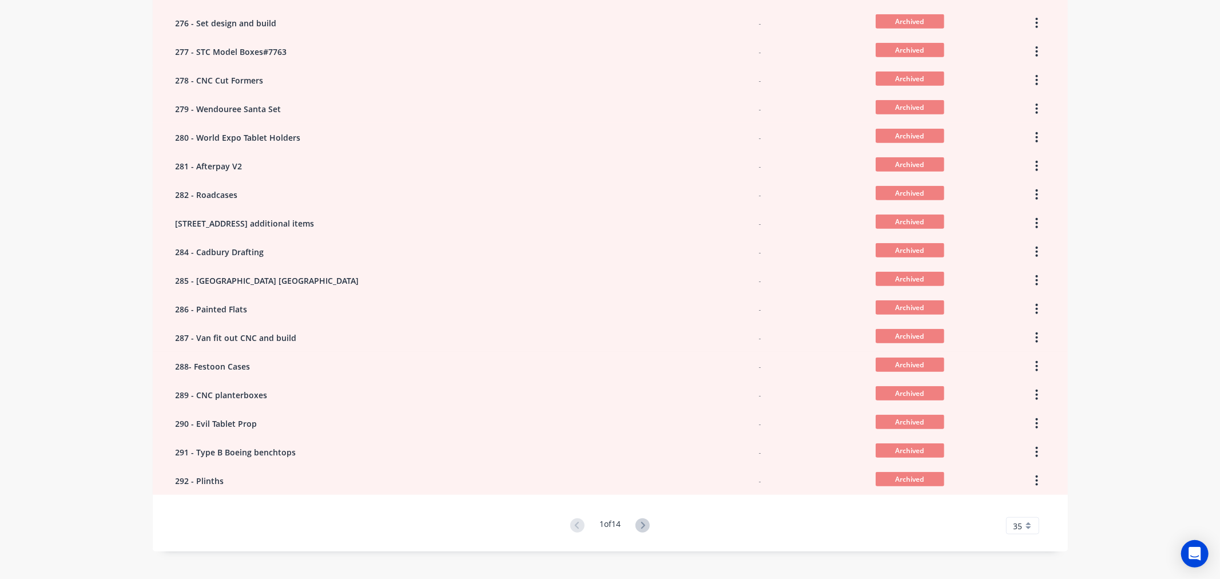
scroll to position [633, 0]
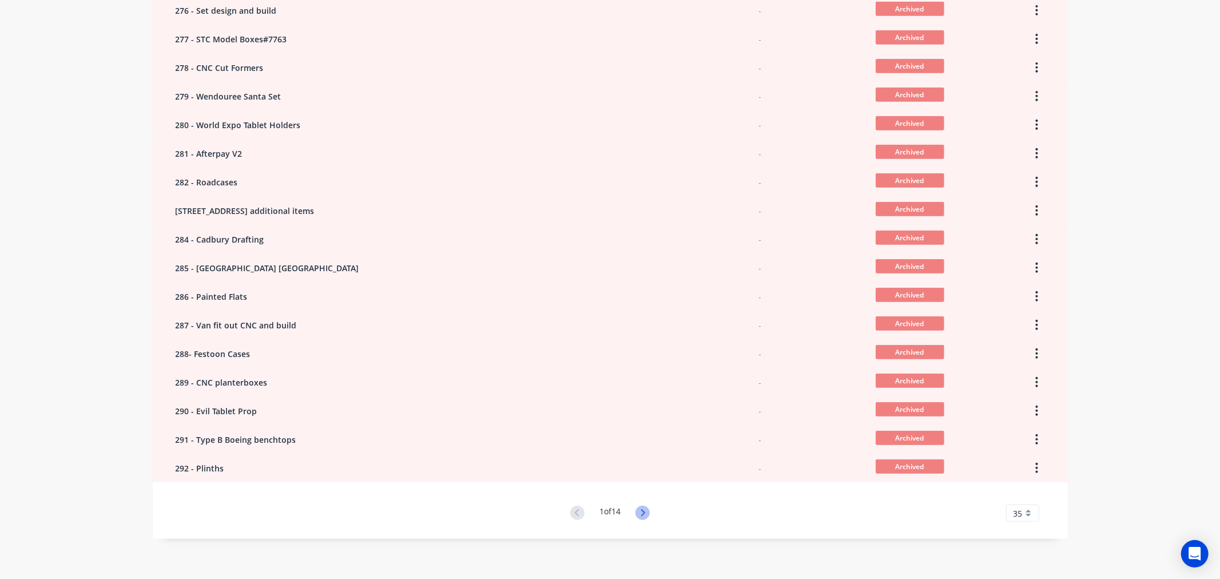
click at [641, 511] on icon at bounding box center [643, 512] width 4 height 7
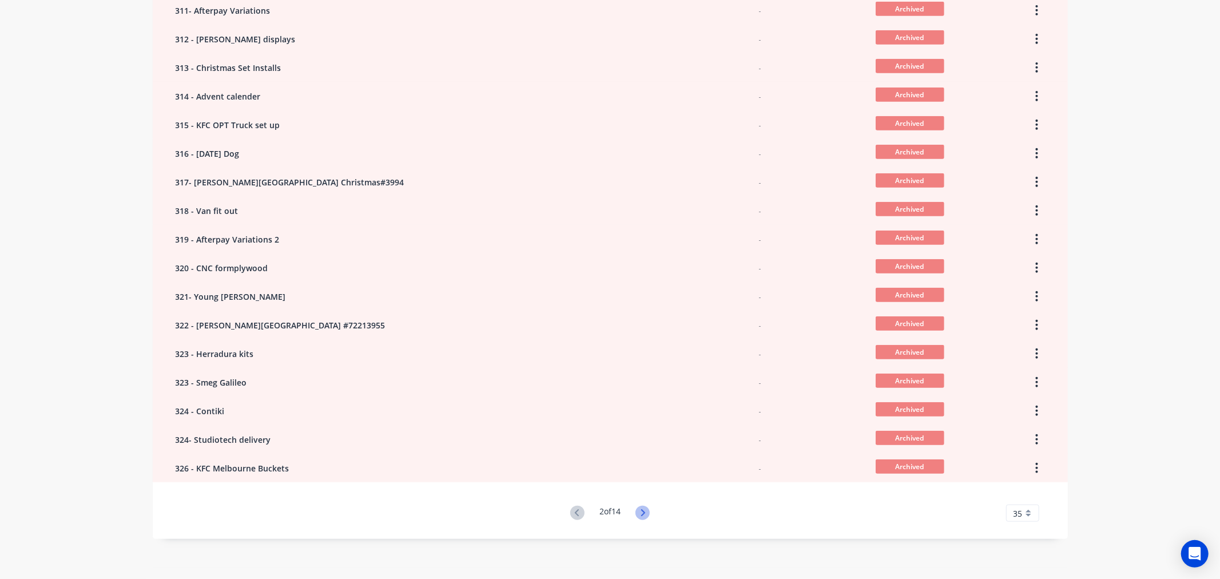
click at [641, 512] on icon at bounding box center [643, 512] width 4 height 7
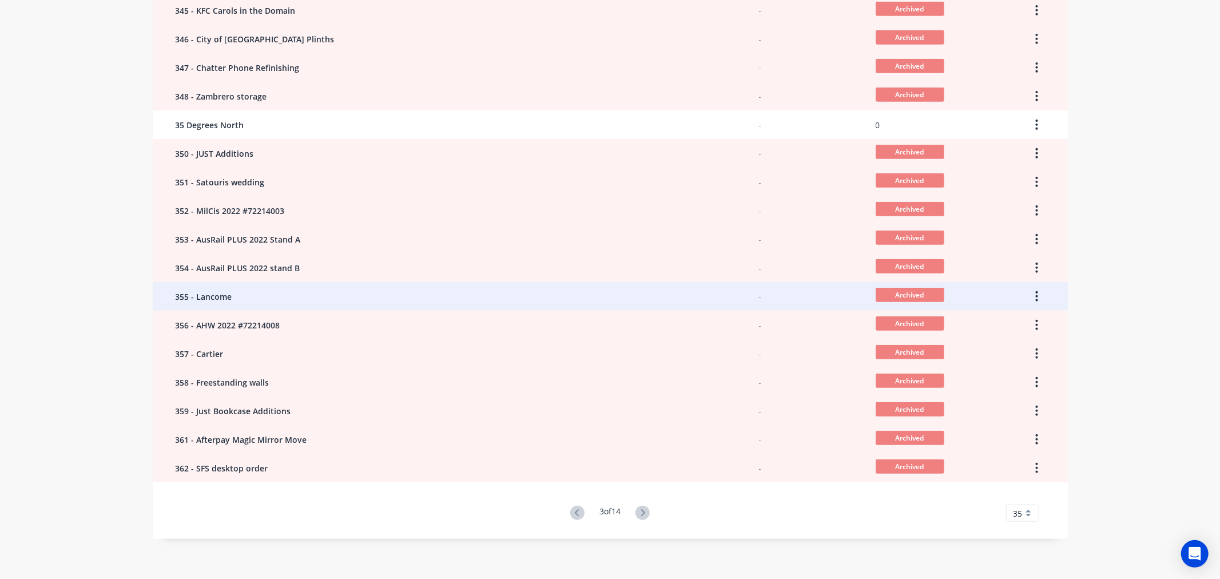
click at [209, 296] on span "355 - Lancome" at bounding box center [204, 297] width 57 height 12
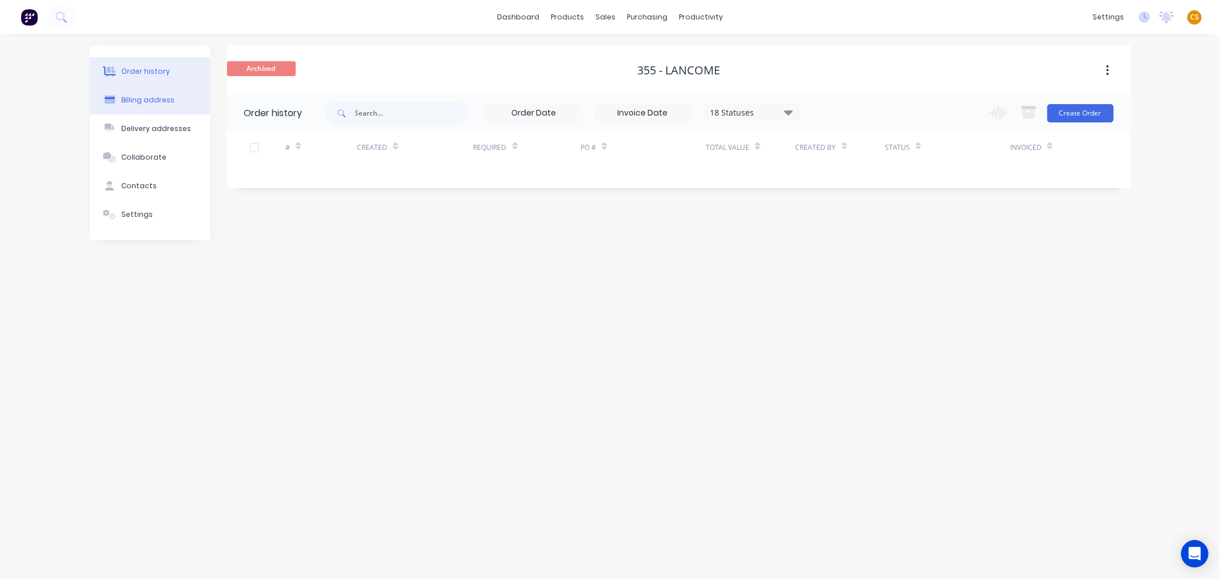
click at [134, 96] on div "Billing address" at bounding box center [147, 100] width 53 height 10
select select "AU"
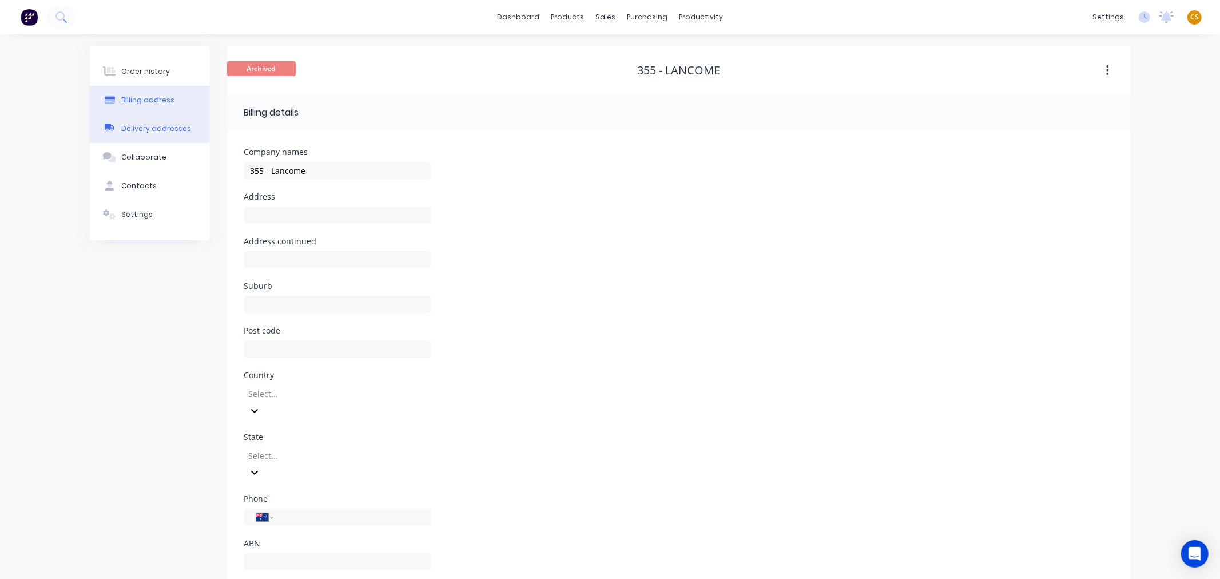
click at [141, 129] on div "Delivery addresses" at bounding box center [156, 129] width 70 height 10
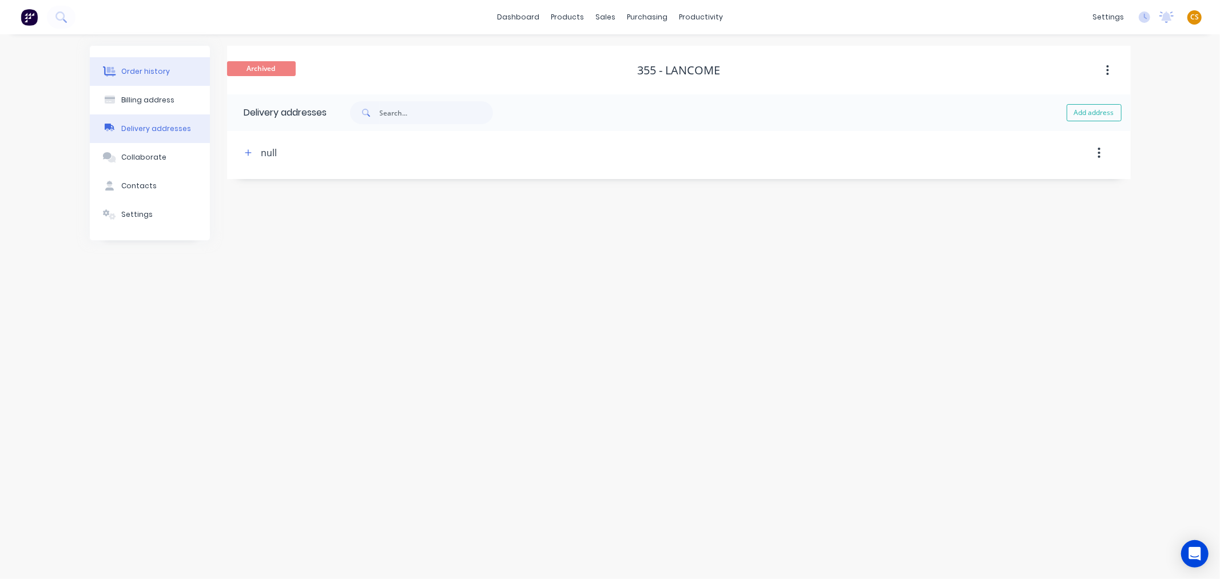
click at [142, 71] on div "Order history" at bounding box center [145, 71] width 49 height 10
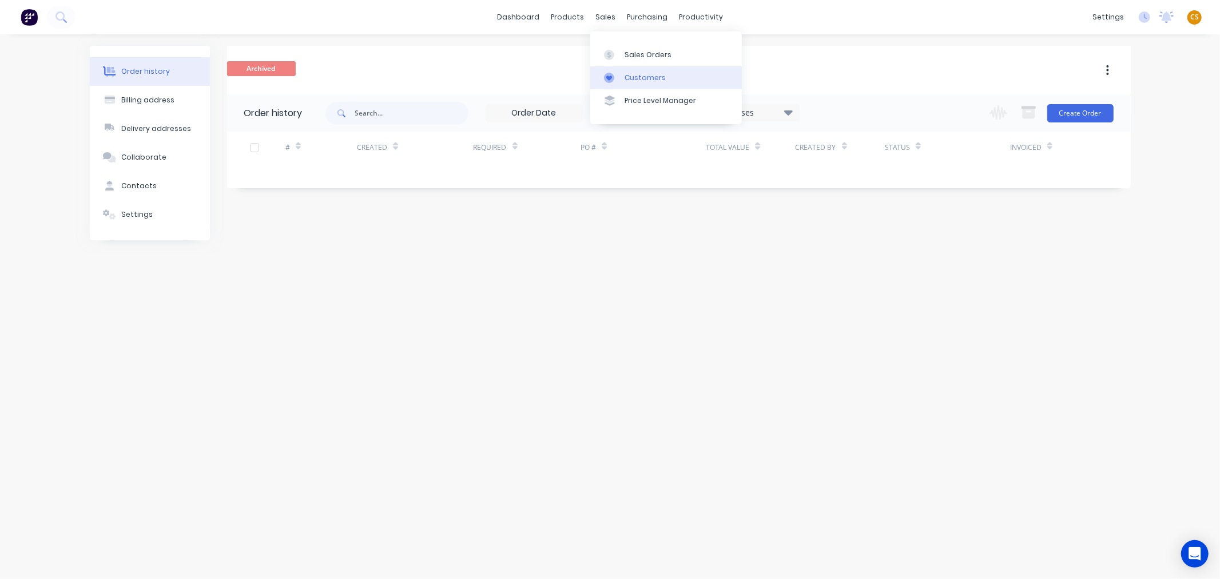
click at [640, 76] on div "Customers" at bounding box center [644, 78] width 41 height 10
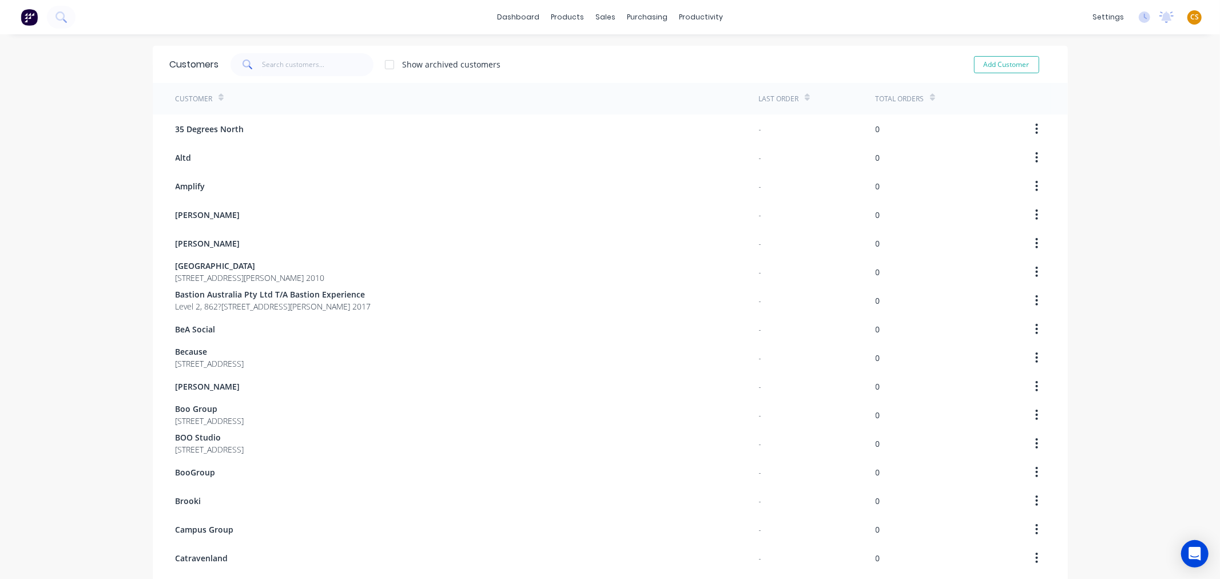
click at [387, 64] on div at bounding box center [389, 64] width 23 height 23
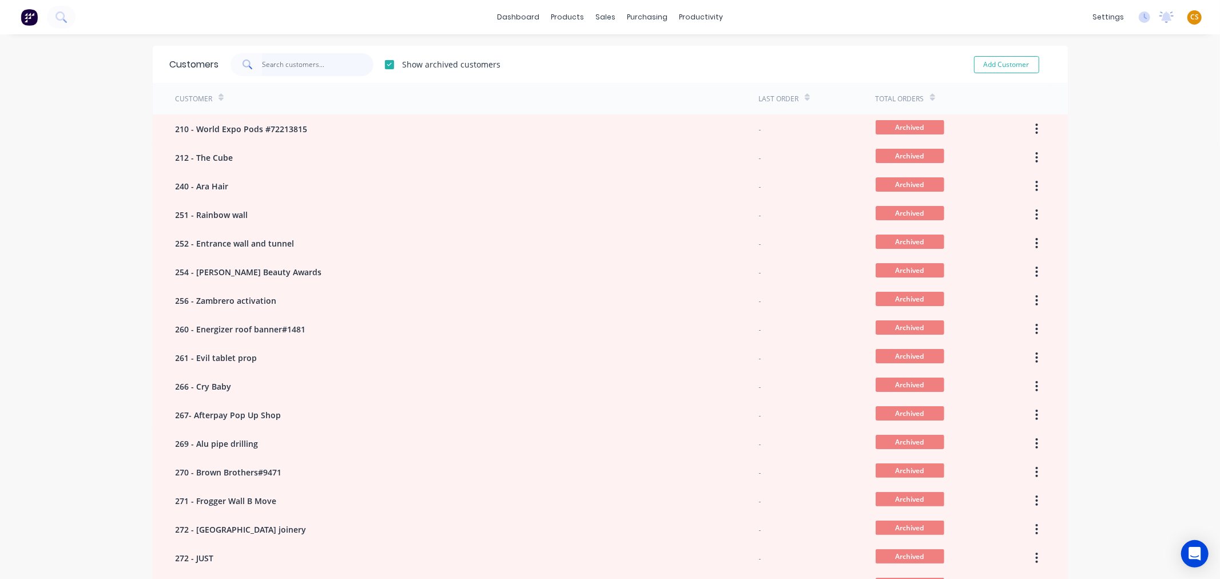
click at [269, 58] on input "text" at bounding box center [318, 64] width 112 height 23
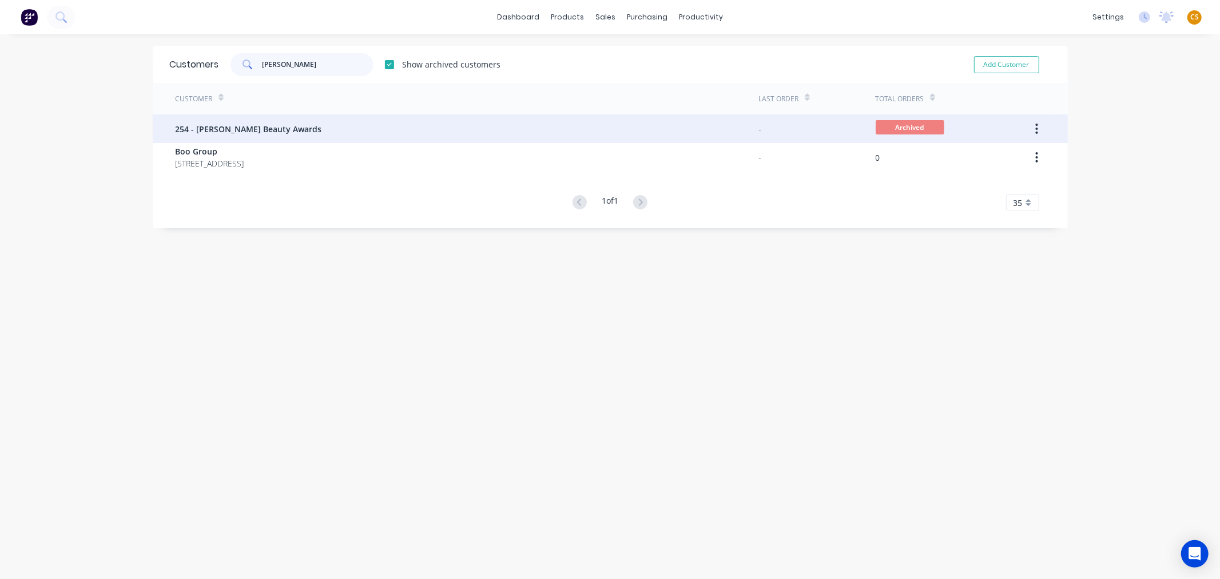
type input "david"
click at [307, 127] on div "254 - David Jones Beauty Awards" at bounding box center [467, 128] width 583 height 29
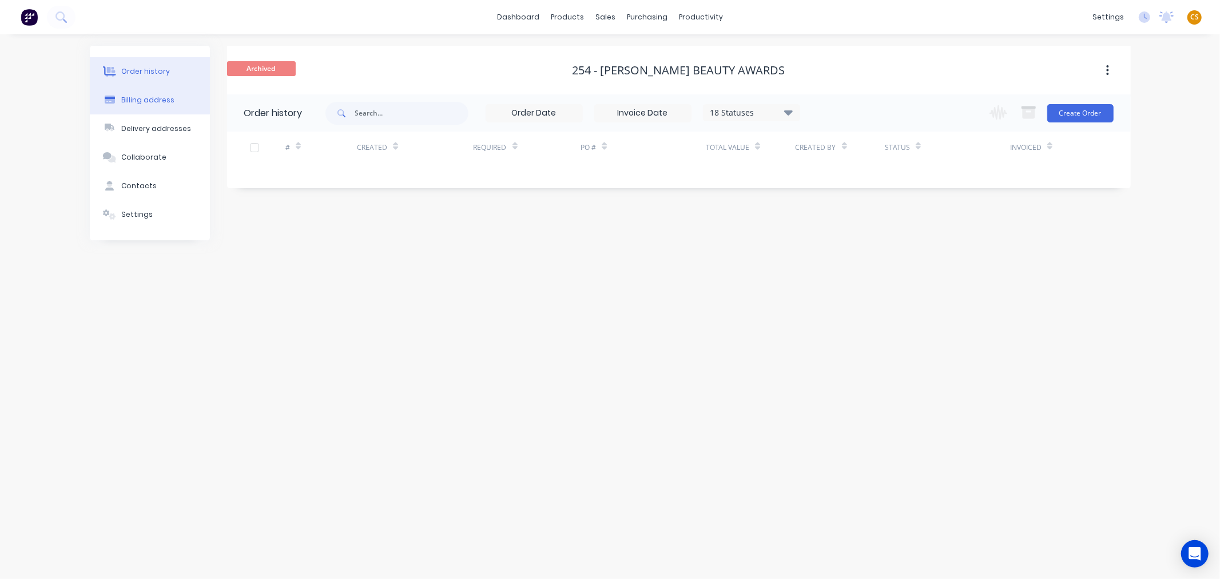
click at [160, 101] on div "Billing address" at bounding box center [147, 100] width 53 height 10
select select "AU"
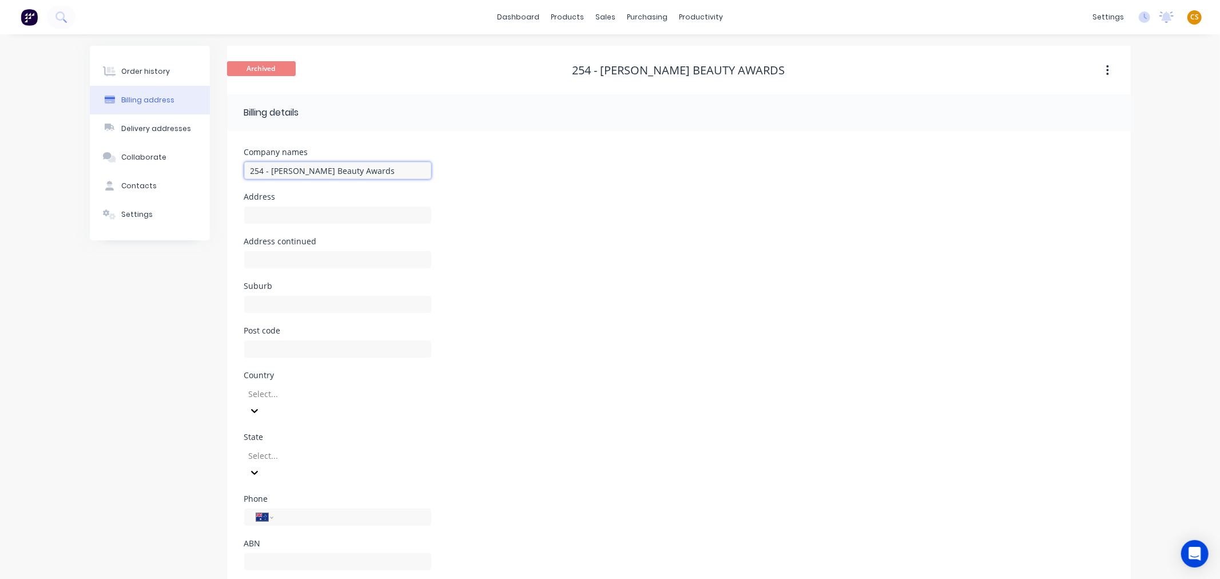
drag, startPoint x: 272, startPoint y: 173, endPoint x: 216, endPoint y: 172, distance: 56.1
click at [216, 172] on div "Order history Billing address Delivery addresses Collaborate Contacts Settings …" at bounding box center [610, 321] width 1041 height 550
click at [153, 369] on div "Order history Billing address Delivery addresses Collaborate Contacts Settings" at bounding box center [150, 321] width 120 height 550
click at [637, 74] on div "Customers" at bounding box center [644, 78] width 41 height 10
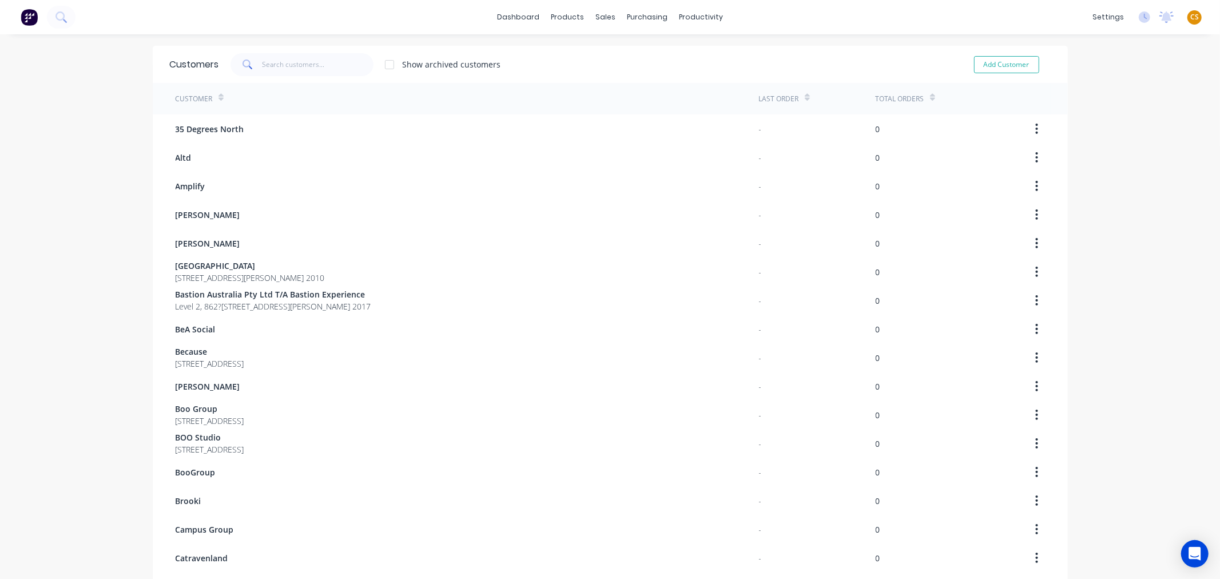
click at [387, 66] on div at bounding box center [389, 64] width 23 height 23
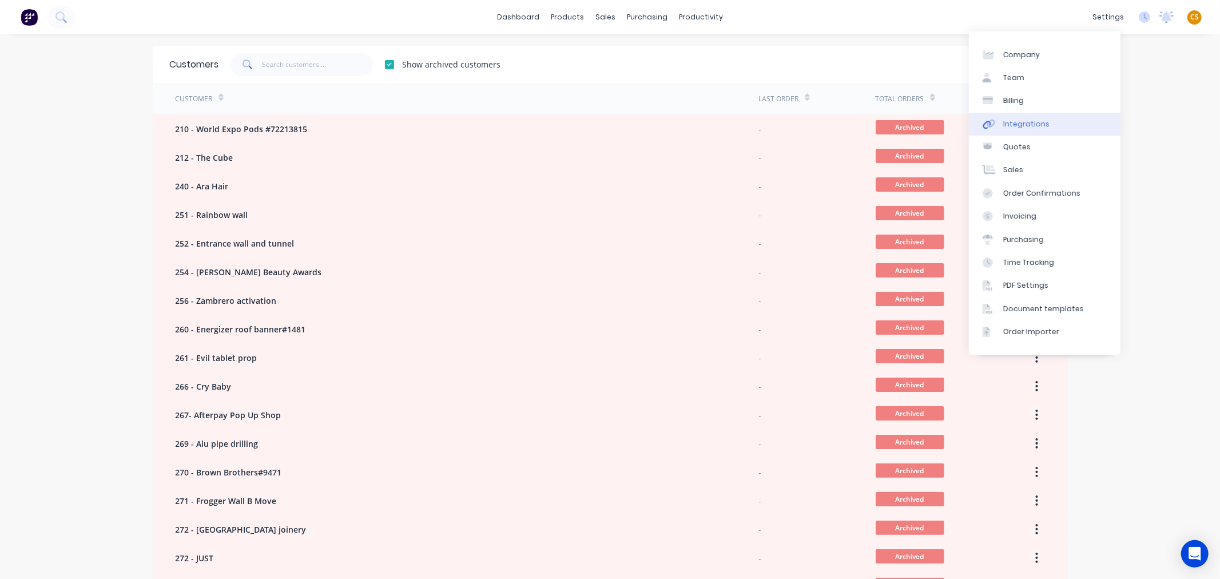
click at [1041, 122] on div "Integrations" at bounding box center [1026, 124] width 46 height 10
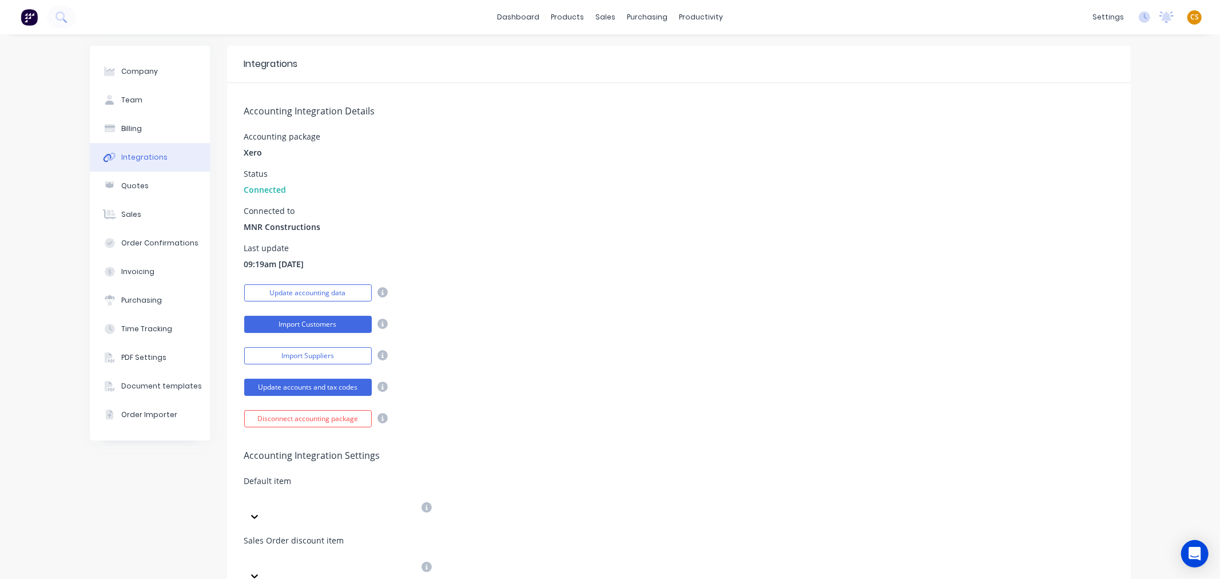
click at [324, 327] on button "Import Customers" at bounding box center [308, 324] width 128 height 17
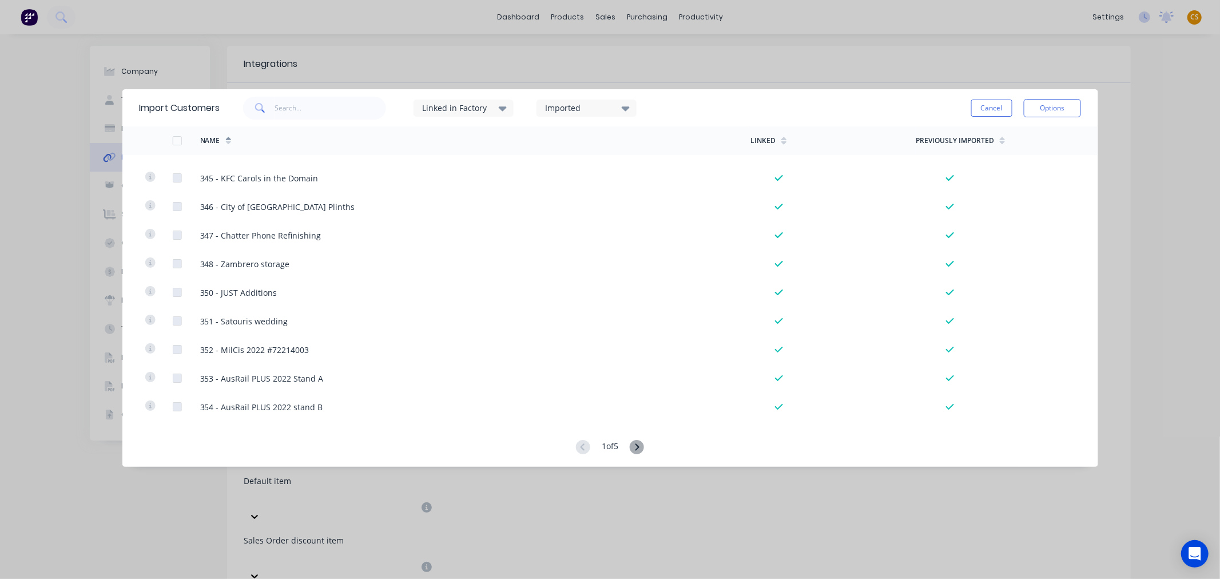
scroll to position [2597, 0]
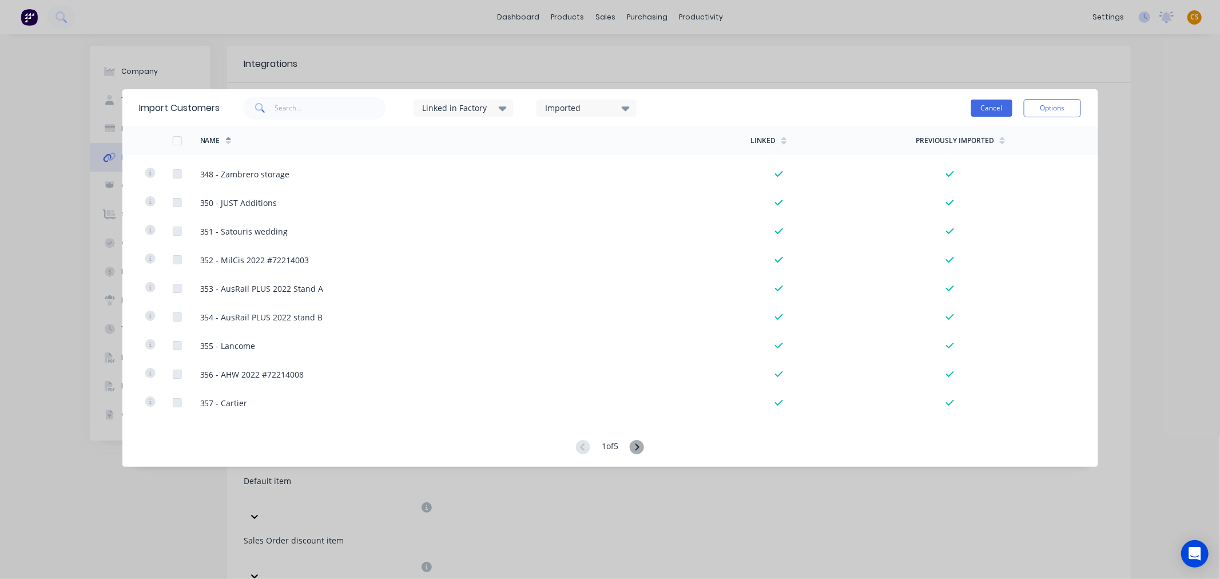
click at [990, 110] on button "Cancel" at bounding box center [991, 108] width 41 height 17
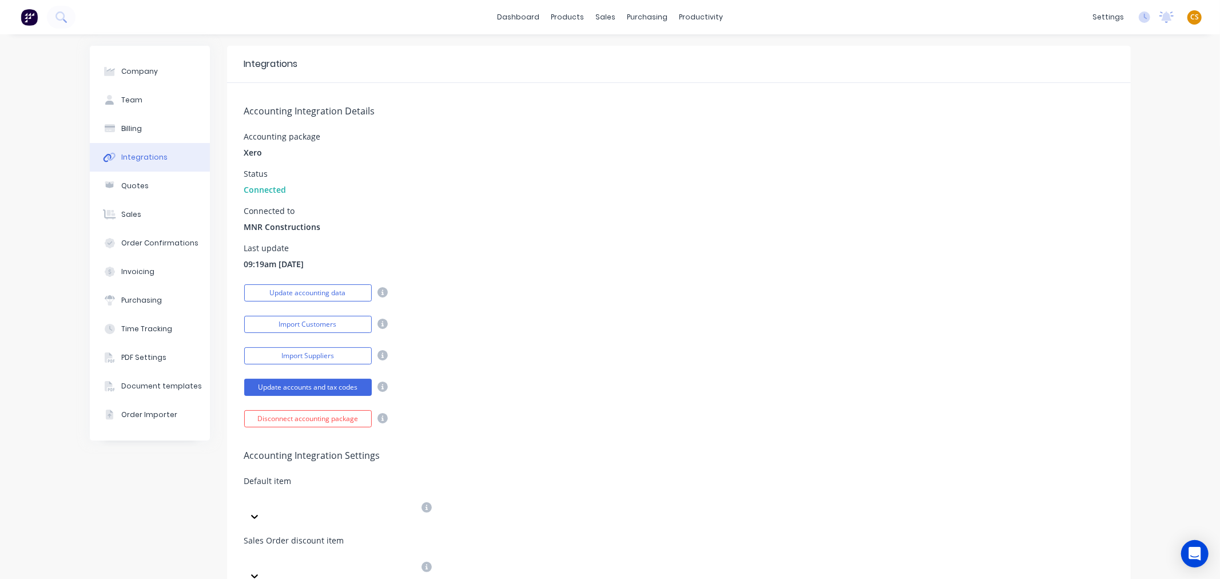
click at [244, 150] on span "Xero" at bounding box center [253, 152] width 18 height 12
click at [308, 323] on button "Import Customers" at bounding box center [308, 324] width 128 height 17
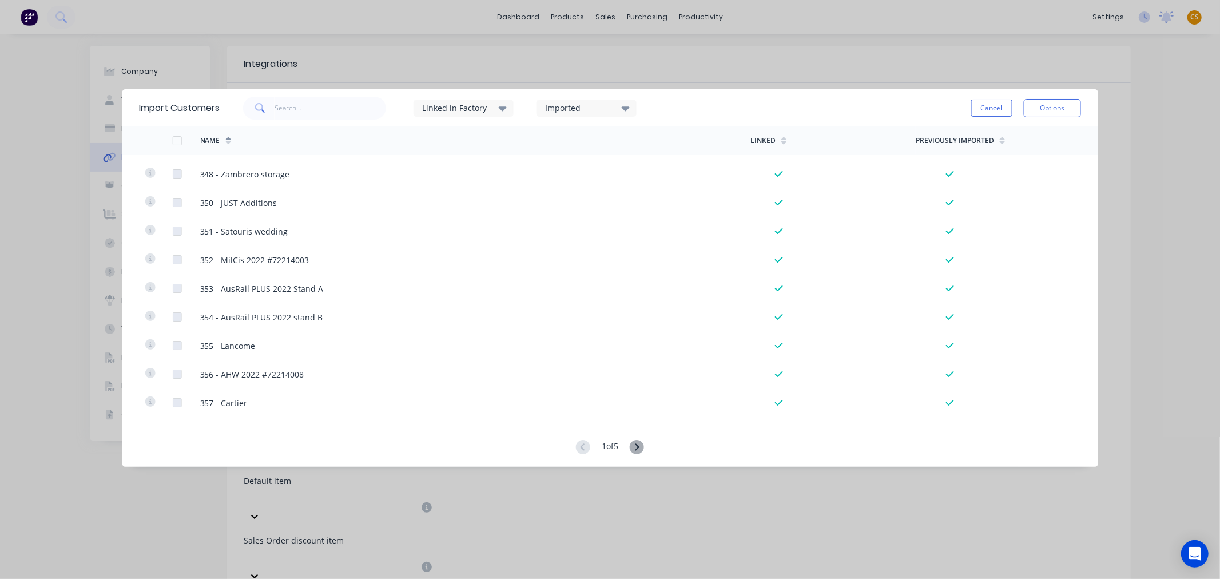
click at [635, 447] on icon at bounding box center [637, 447] width 14 height 14
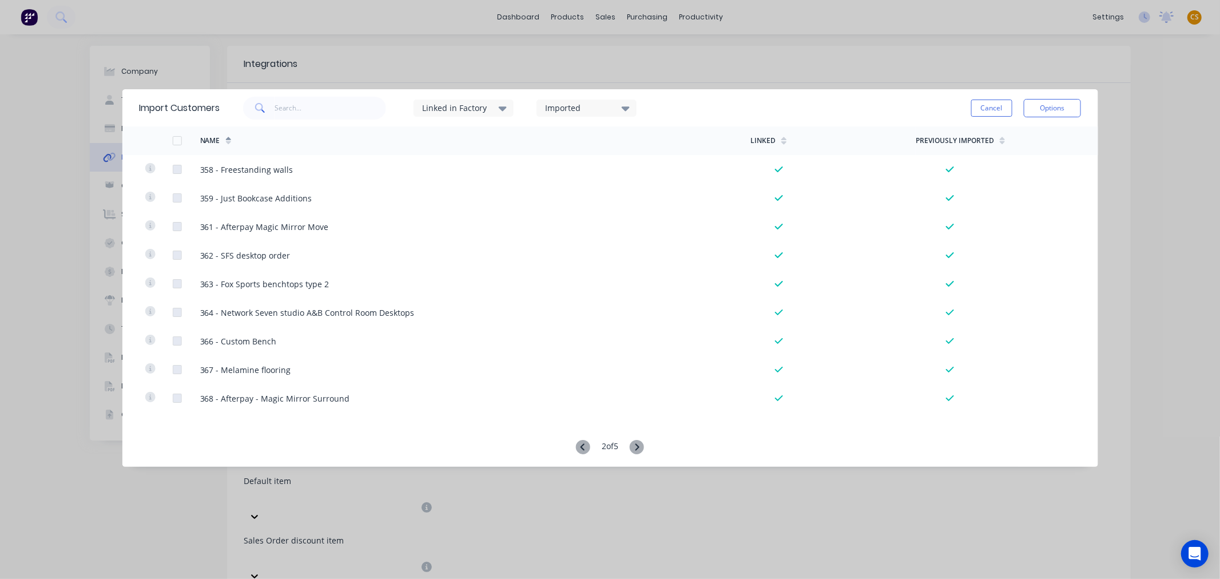
click at [639, 446] on icon at bounding box center [637, 446] width 4 height 7
click at [985, 110] on button "Cancel" at bounding box center [991, 108] width 41 height 17
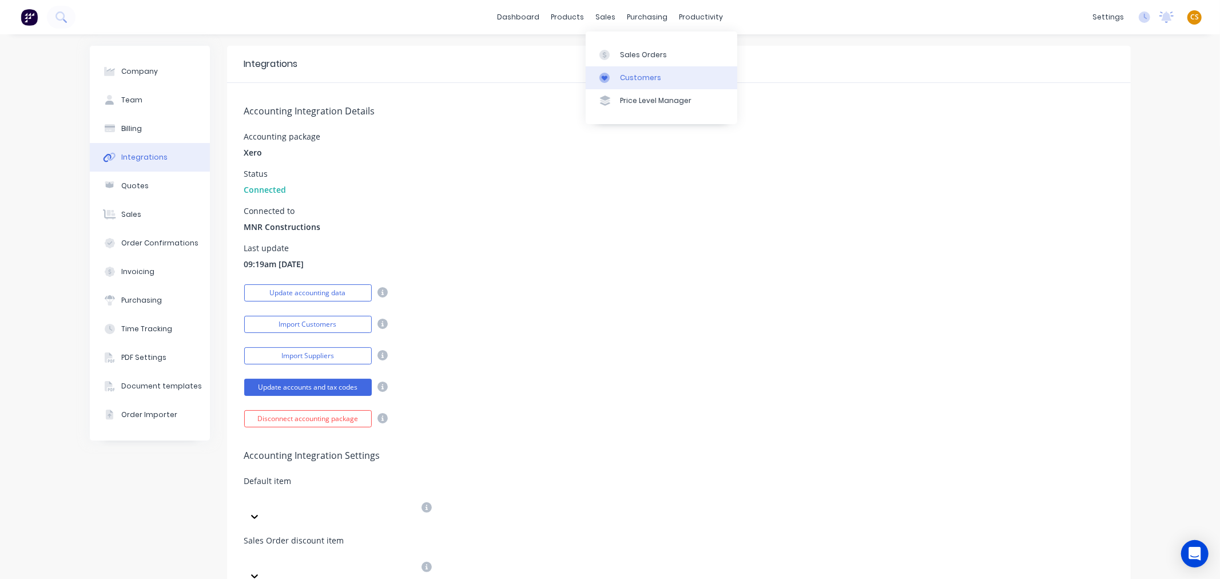
click at [632, 76] on div "Customers" at bounding box center [640, 78] width 41 height 10
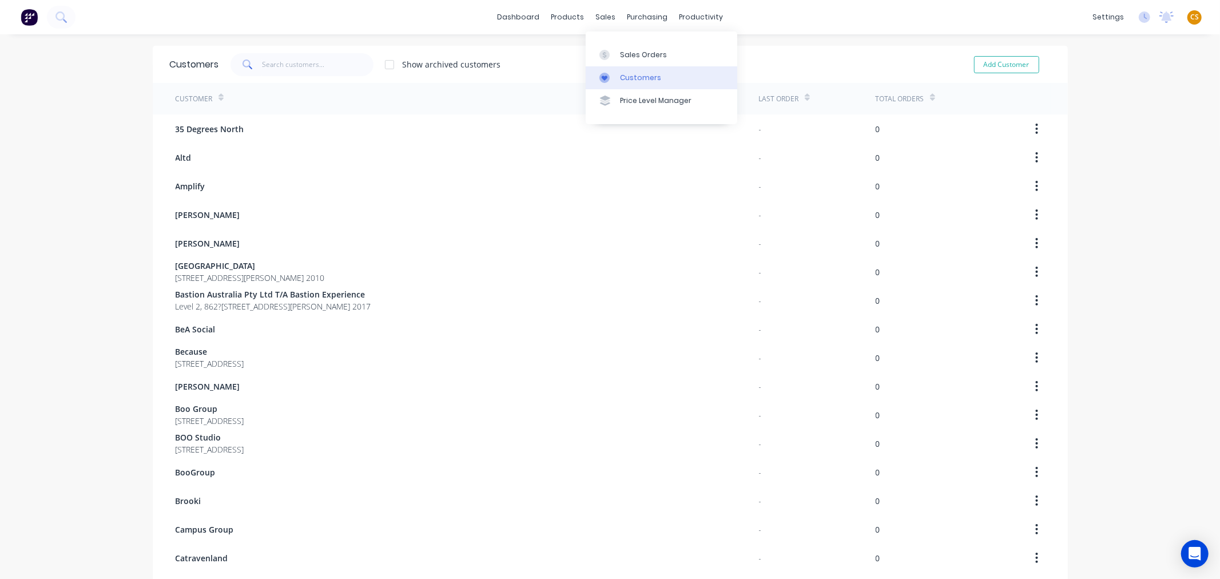
click at [631, 75] on div "Customers" at bounding box center [640, 78] width 41 height 10
click at [929, 98] on icon at bounding box center [931, 99] width 5 height 3
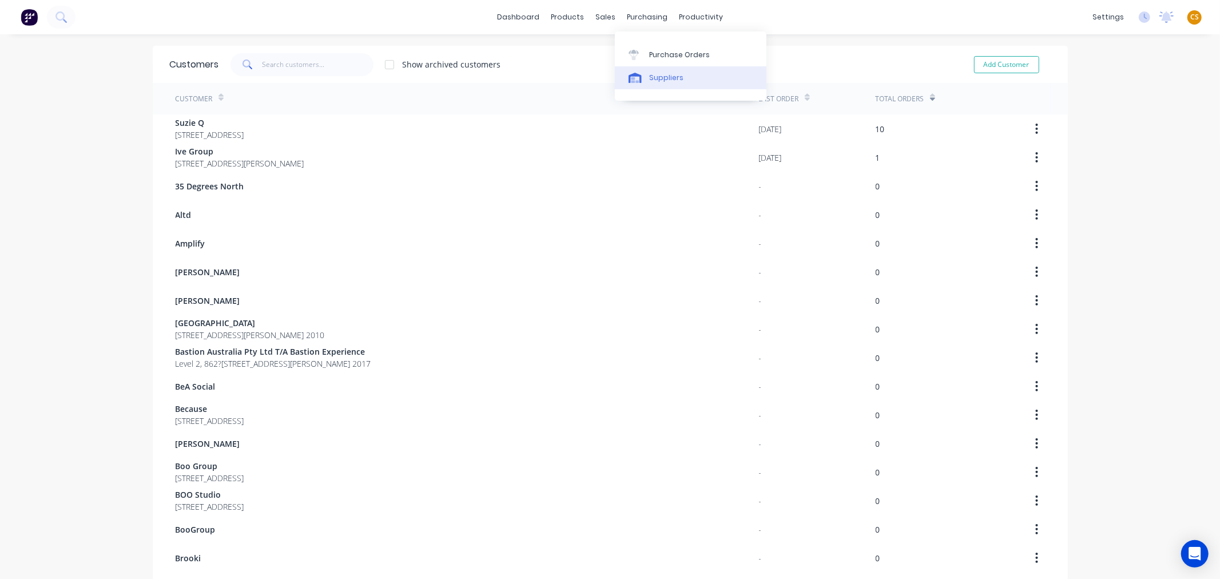
click at [668, 75] on div "Suppliers" at bounding box center [666, 78] width 34 height 10
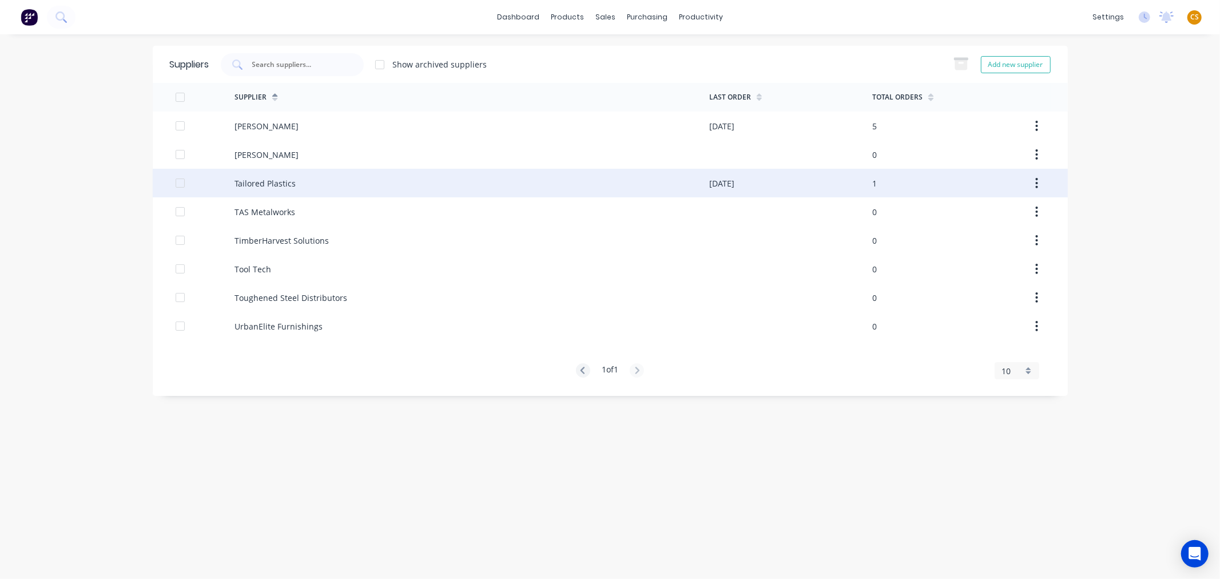
click at [178, 184] on div at bounding box center [180, 183] width 23 height 23
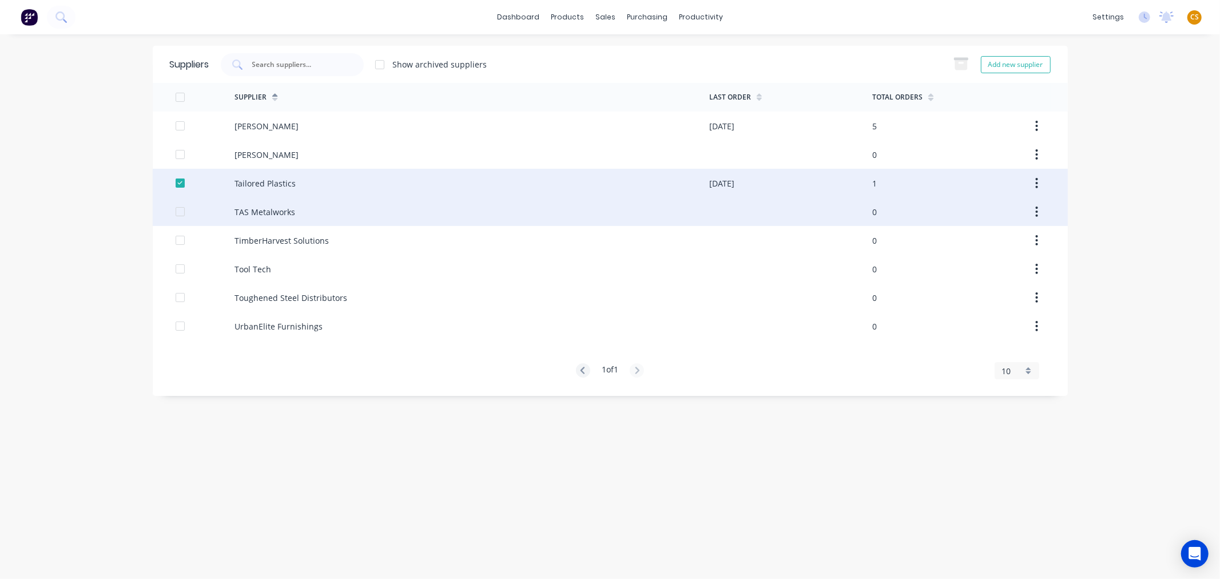
click at [180, 213] on div at bounding box center [180, 211] width 23 height 23
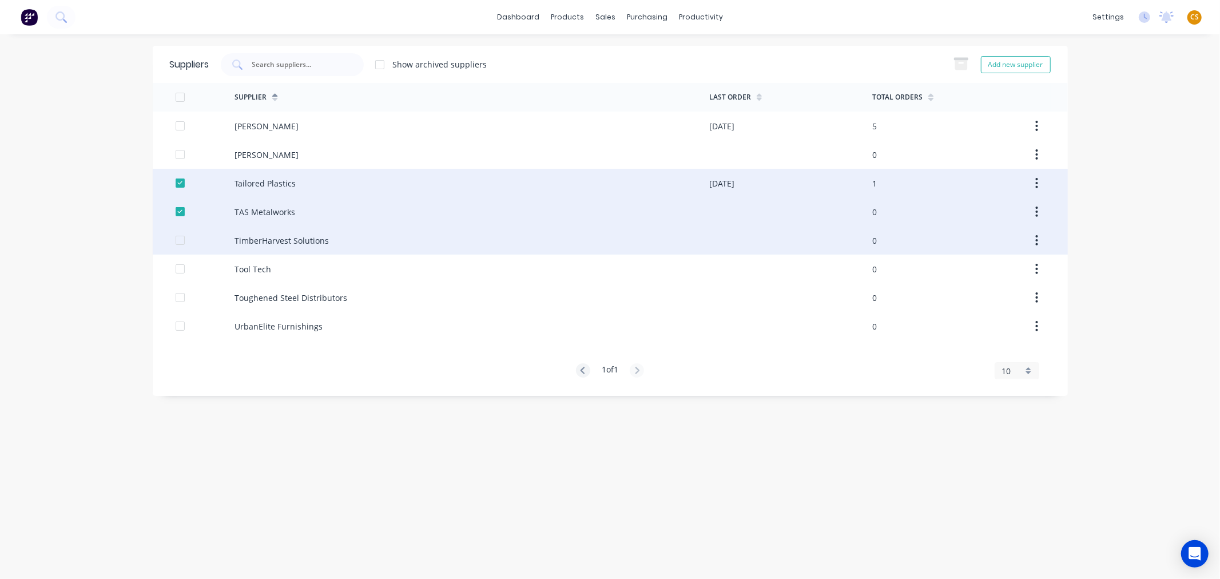
click at [180, 238] on div at bounding box center [180, 240] width 23 height 23
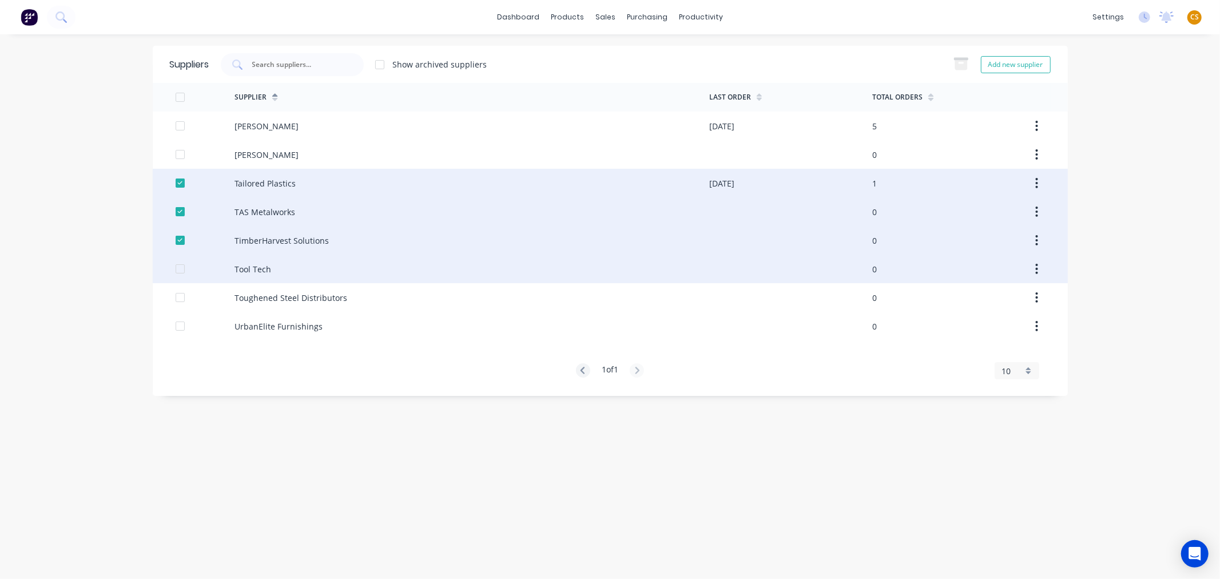
drag, startPoint x: 178, startPoint y: 266, endPoint x: 179, endPoint y: 277, distance: 10.9
click at [178, 266] on div at bounding box center [180, 268] width 23 height 23
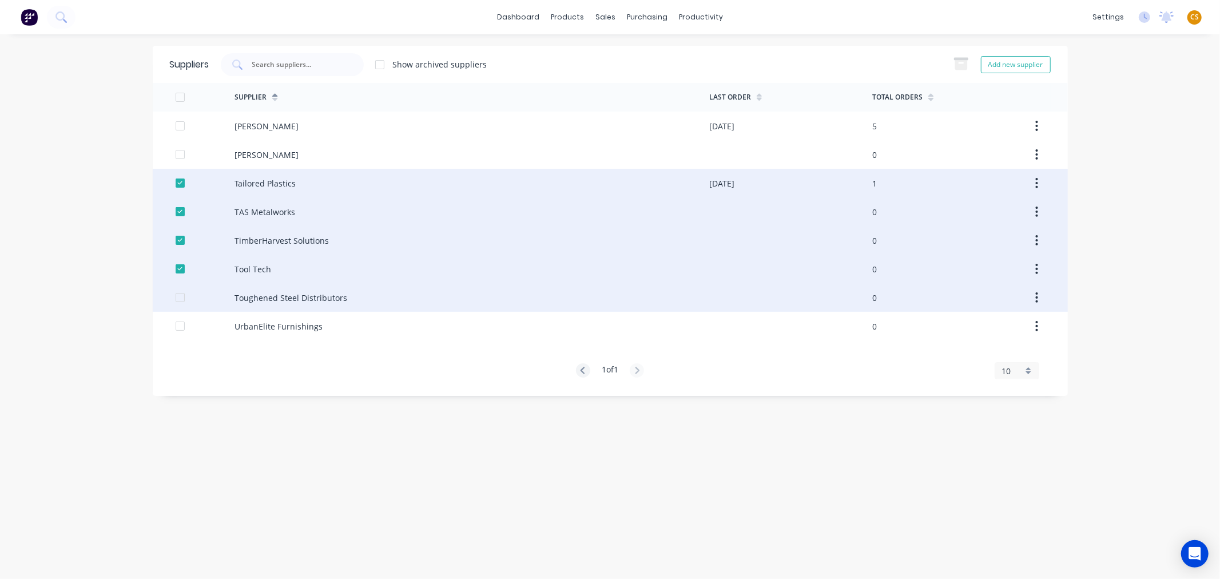
drag, startPoint x: 178, startPoint y: 296, endPoint x: 179, endPoint y: 306, distance: 9.8
click at [178, 299] on div at bounding box center [180, 297] width 23 height 23
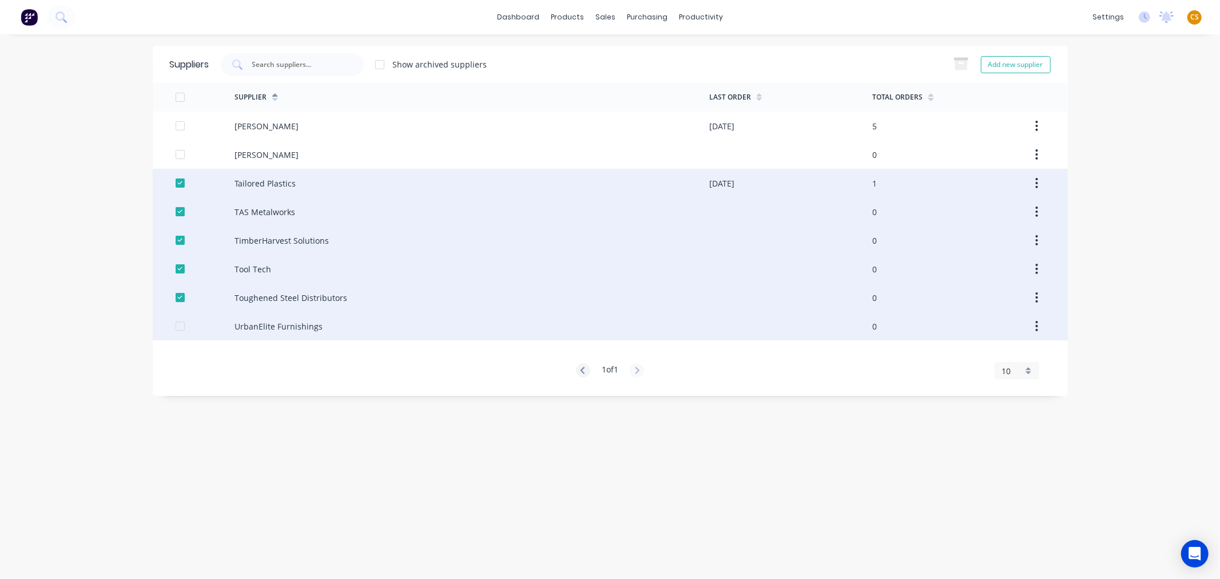
click at [180, 327] on div at bounding box center [180, 326] width 23 height 23
click at [178, 299] on div at bounding box center [180, 297] width 23 height 23
click at [177, 269] on div at bounding box center [180, 268] width 23 height 23
click at [180, 324] on div at bounding box center [180, 326] width 23 height 23
click at [635, 58] on div "Sales Orders" at bounding box center [647, 55] width 47 height 10
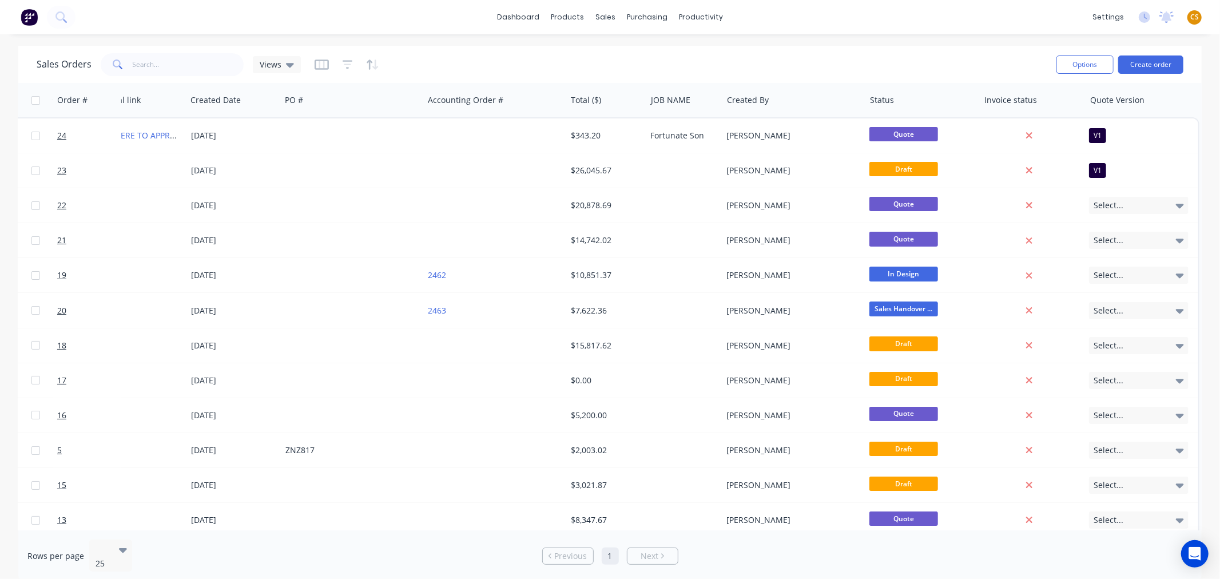
scroll to position [0, 241]
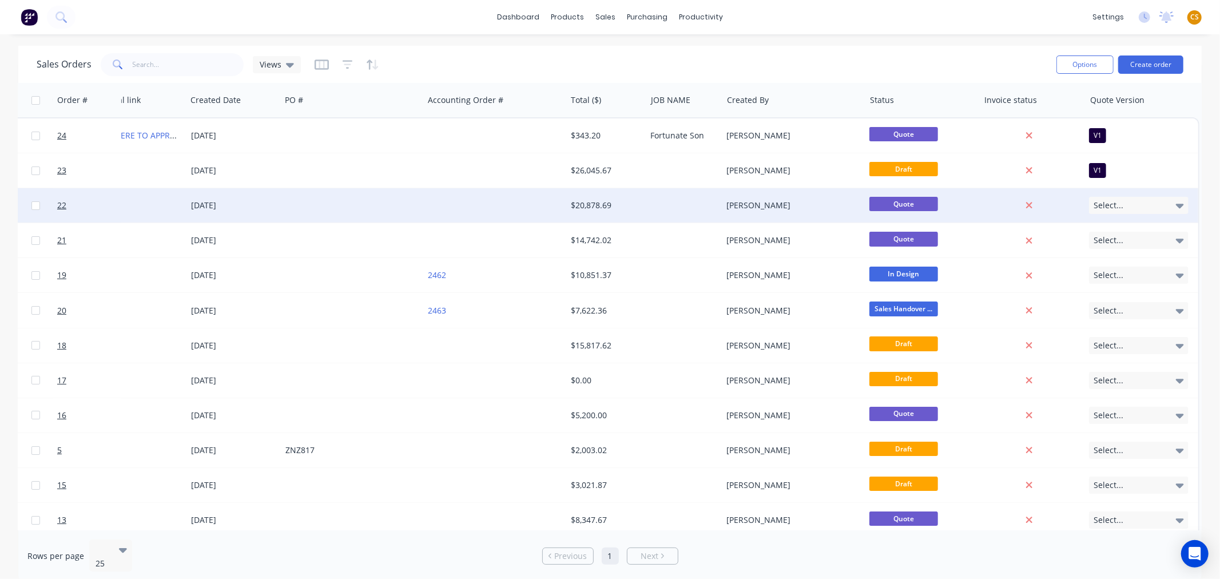
click at [1176, 206] on icon at bounding box center [1180, 205] width 8 height 13
click at [714, 58] on div "Sales Orders Views" at bounding box center [542, 64] width 1010 height 28
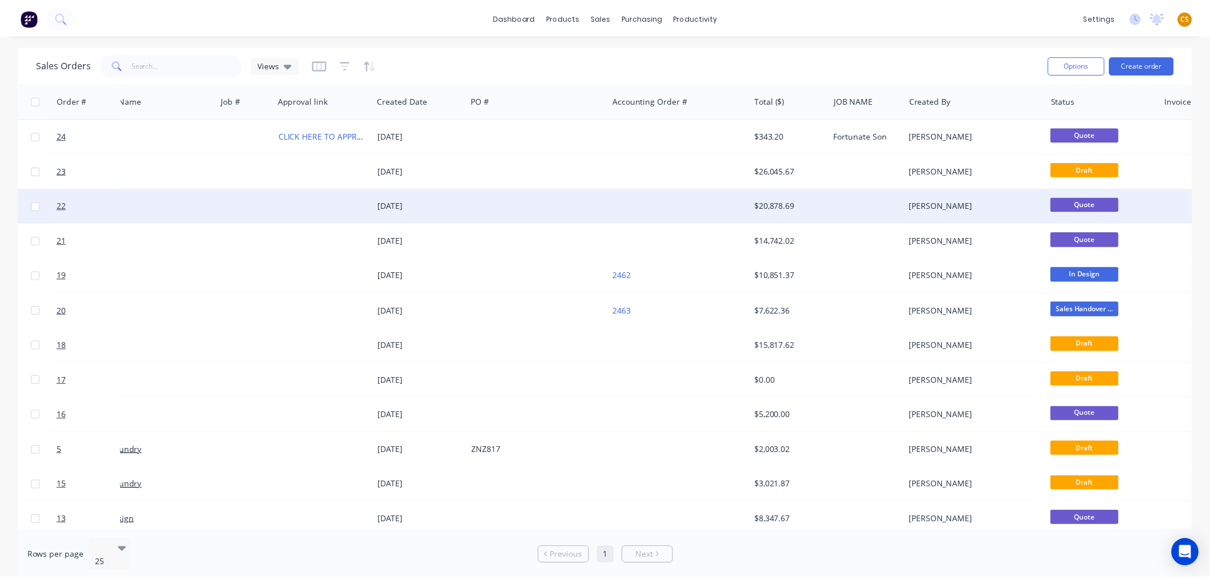
scroll to position [0, 0]
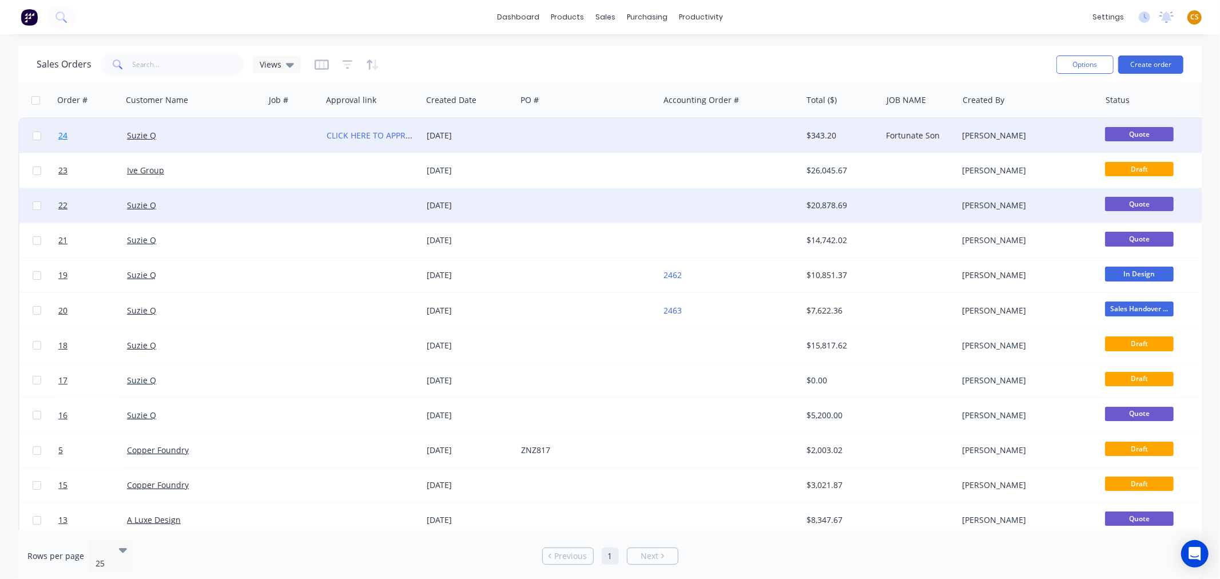
click at [63, 136] on span "24" at bounding box center [62, 135] width 9 height 11
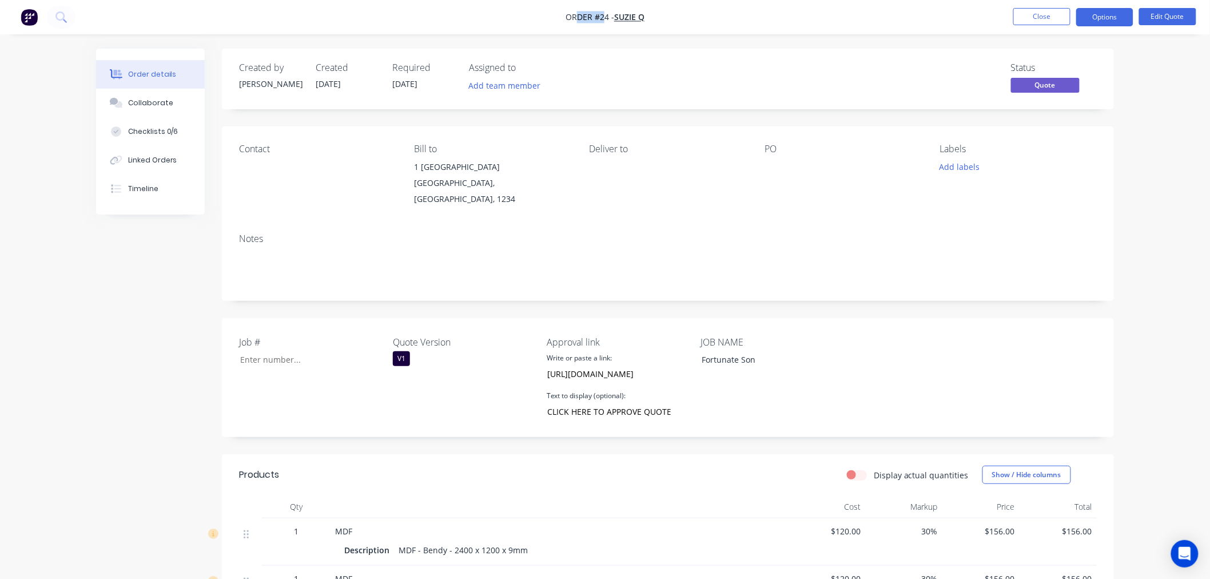
drag, startPoint x: 578, startPoint y: 15, endPoint x: 603, endPoint y: 16, distance: 25.8
click at [603, 16] on span "Order #24 -" at bounding box center [590, 17] width 49 height 11
click at [1048, 14] on button "Close" at bounding box center [1041, 16] width 57 height 17
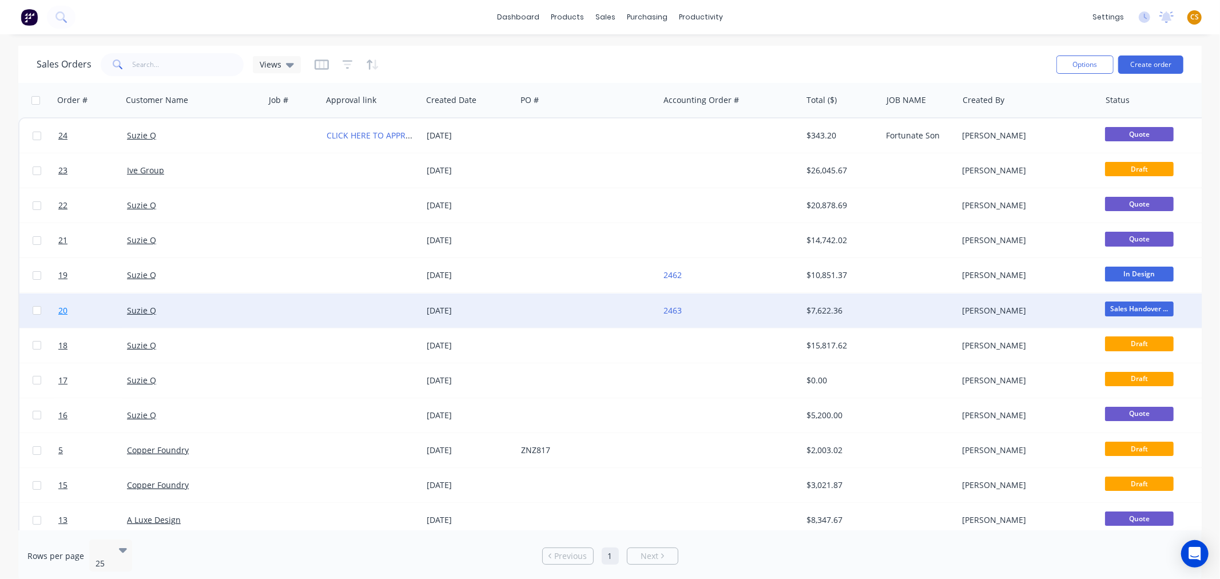
click at [65, 309] on span "20" at bounding box center [62, 310] width 9 height 11
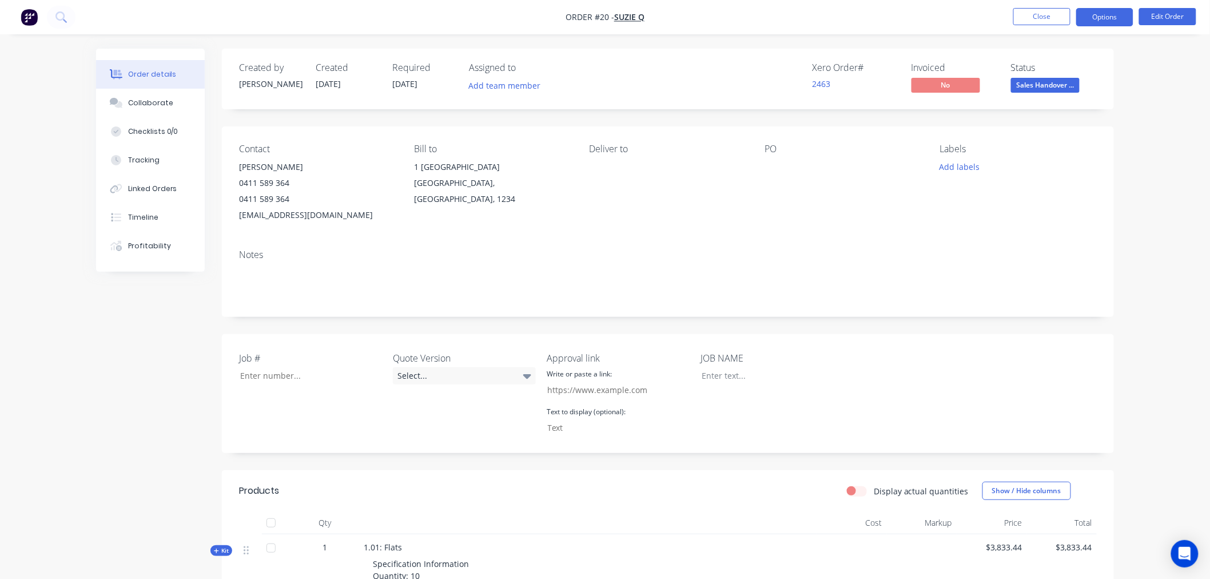
click at [1096, 18] on button "Options" at bounding box center [1104, 17] width 57 height 18
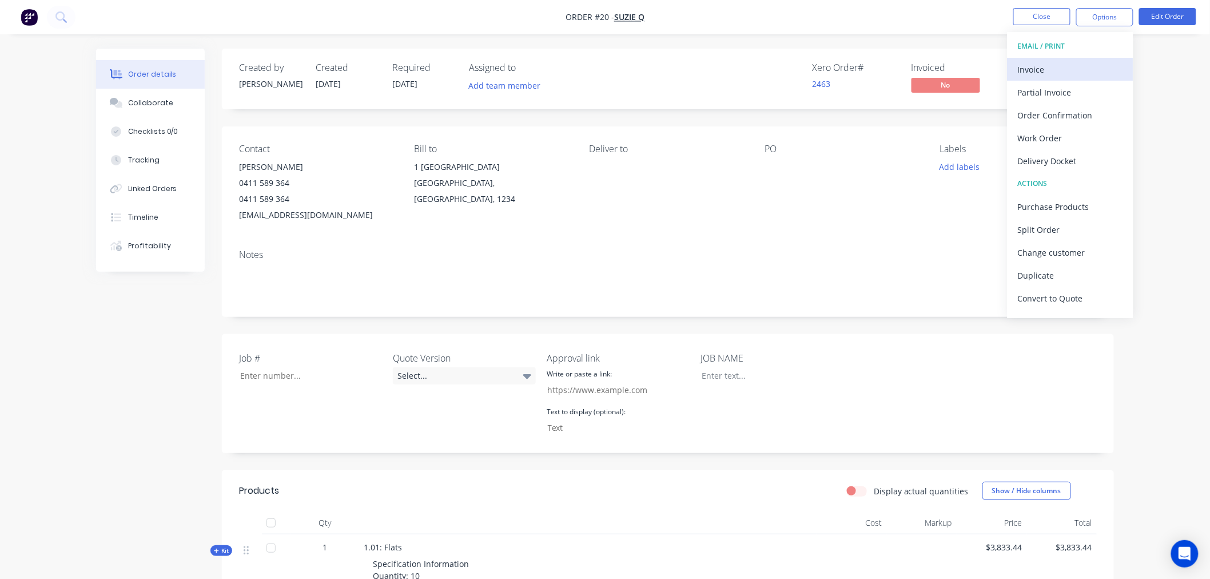
click at [1061, 72] on div "Invoice" at bounding box center [1070, 69] width 105 height 17
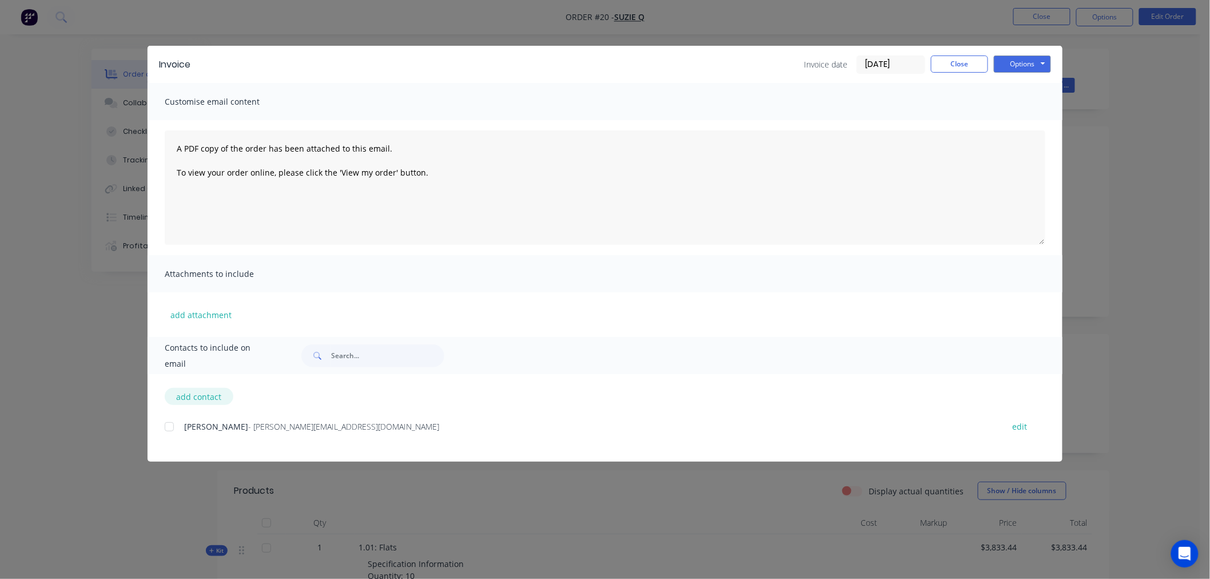
click at [190, 396] on button "add contact" at bounding box center [199, 396] width 69 height 17
select select "AU"
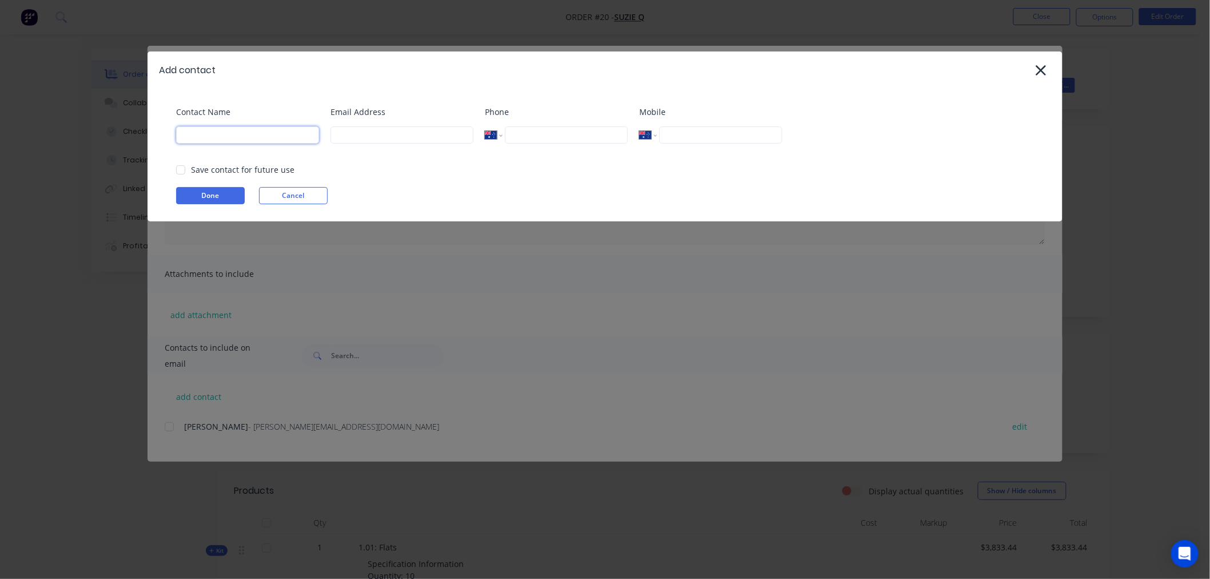
click at [203, 130] on input at bounding box center [247, 134] width 143 height 17
type input "Dean"
click at [348, 138] on input at bounding box center [402, 134] width 143 height 17
paste input "dean@mnrconstructions.com.au"
click at [183, 169] on div at bounding box center [180, 169] width 23 height 23
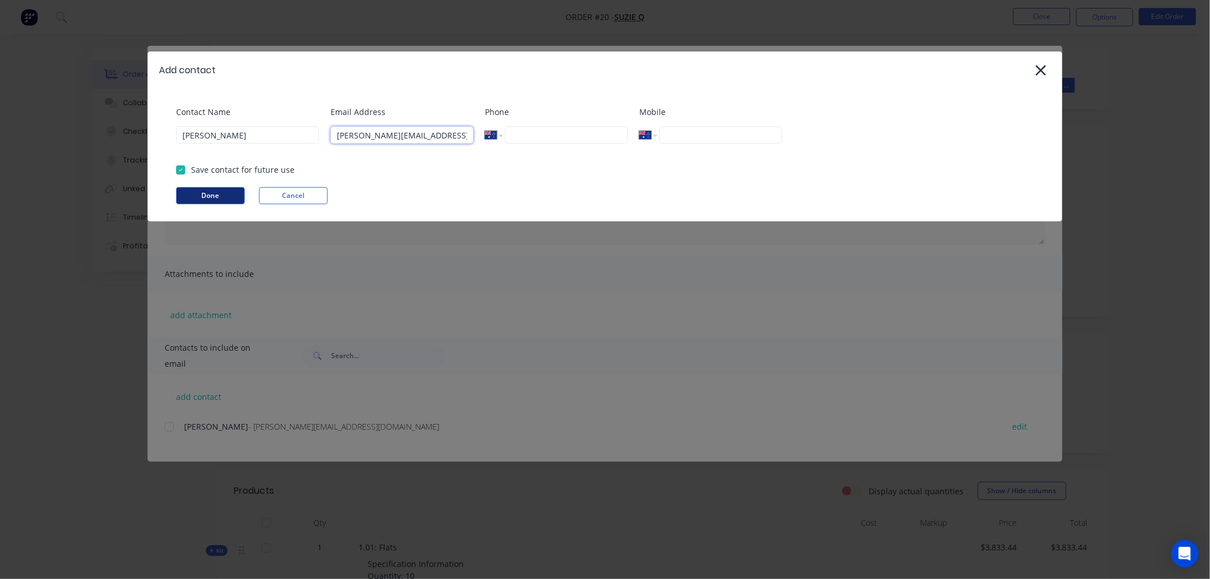
type input "dean@mnrconstructions.com.au"
click at [196, 192] on button "Done" at bounding box center [210, 195] width 69 height 17
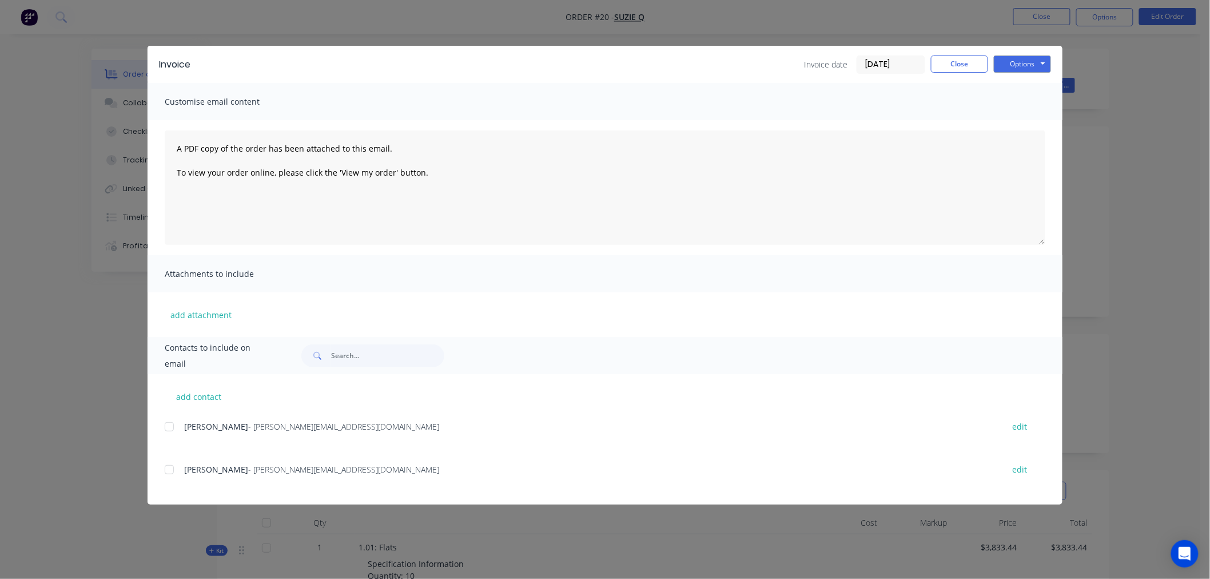
drag, startPoint x: 169, startPoint y: 471, endPoint x: 204, endPoint y: 459, distance: 37.4
click at [169, 470] on div at bounding box center [169, 469] width 23 height 23
click at [1029, 63] on button "Options" at bounding box center [1022, 63] width 57 height 17
click at [958, 63] on button "Close" at bounding box center [959, 63] width 57 height 17
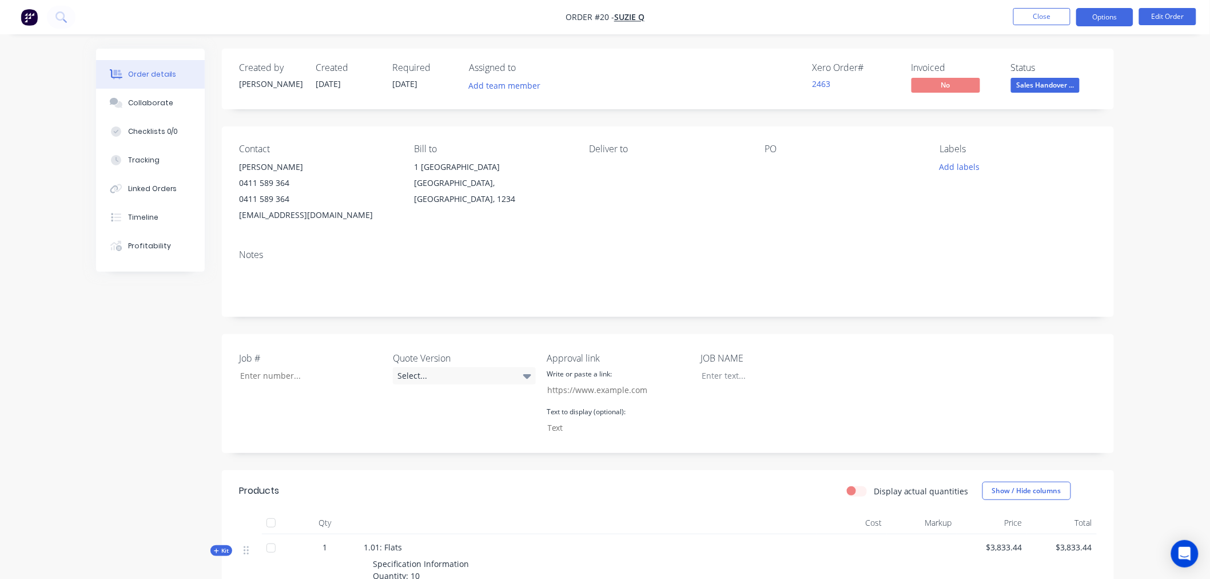
click at [1083, 20] on button "Options" at bounding box center [1104, 17] width 57 height 18
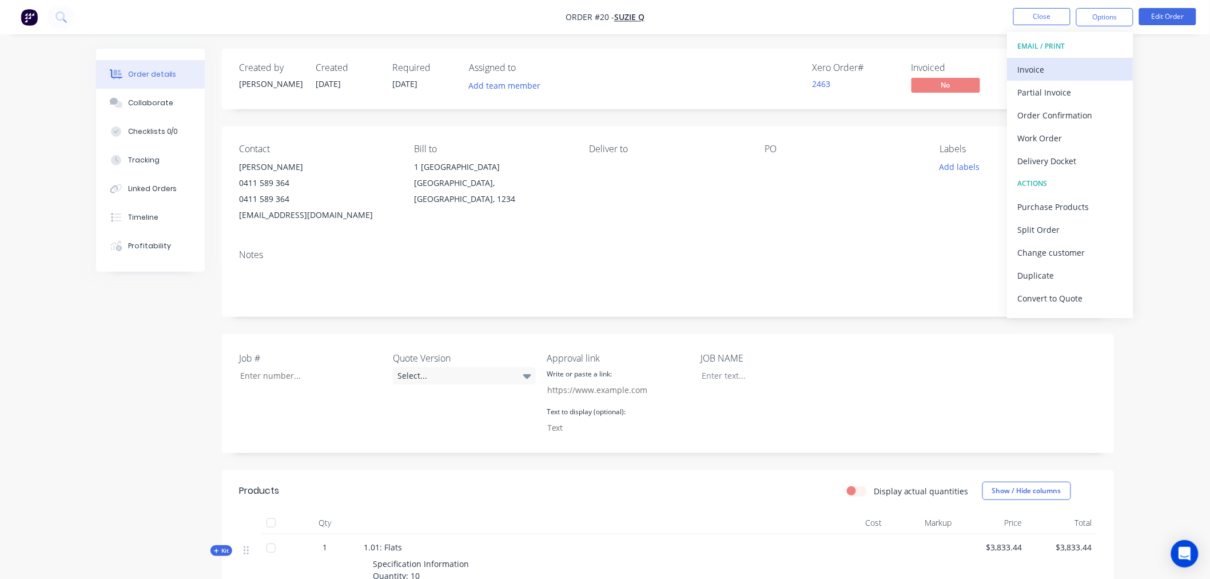
click at [1053, 74] on div "Invoice" at bounding box center [1070, 69] width 105 height 17
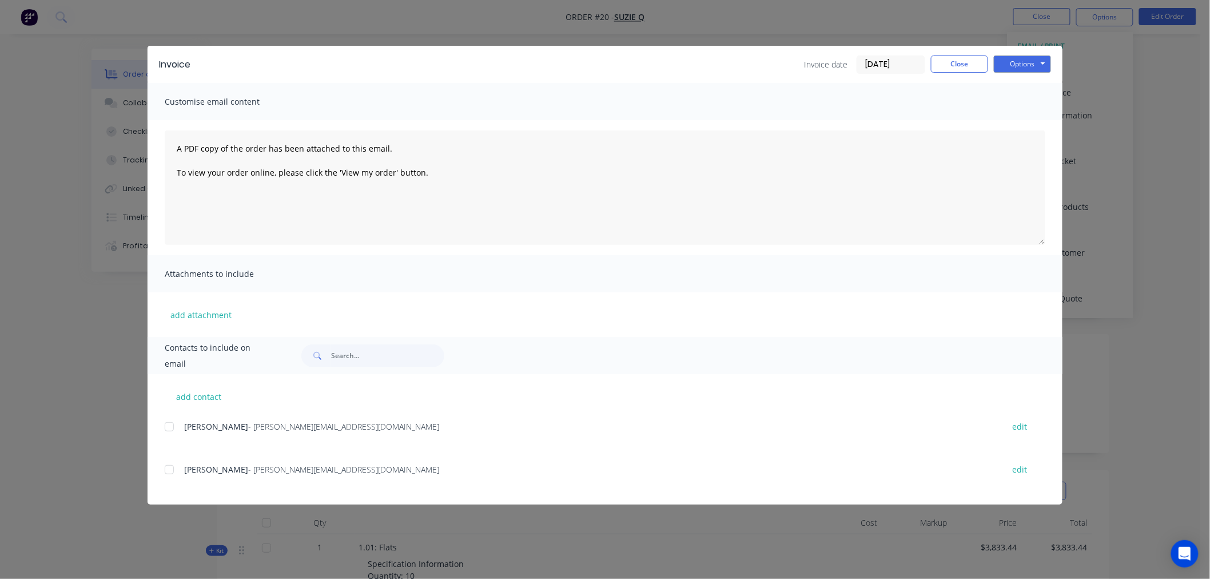
click at [167, 471] on div at bounding box center [169, 469] width 23 height 23
click at [1001, 66] on button "Options" at bounding box center [1022, 63] width 57 height 17
click at [1014, 124] on button "Email" at bounding box center [1030, 122] width 73 height 19
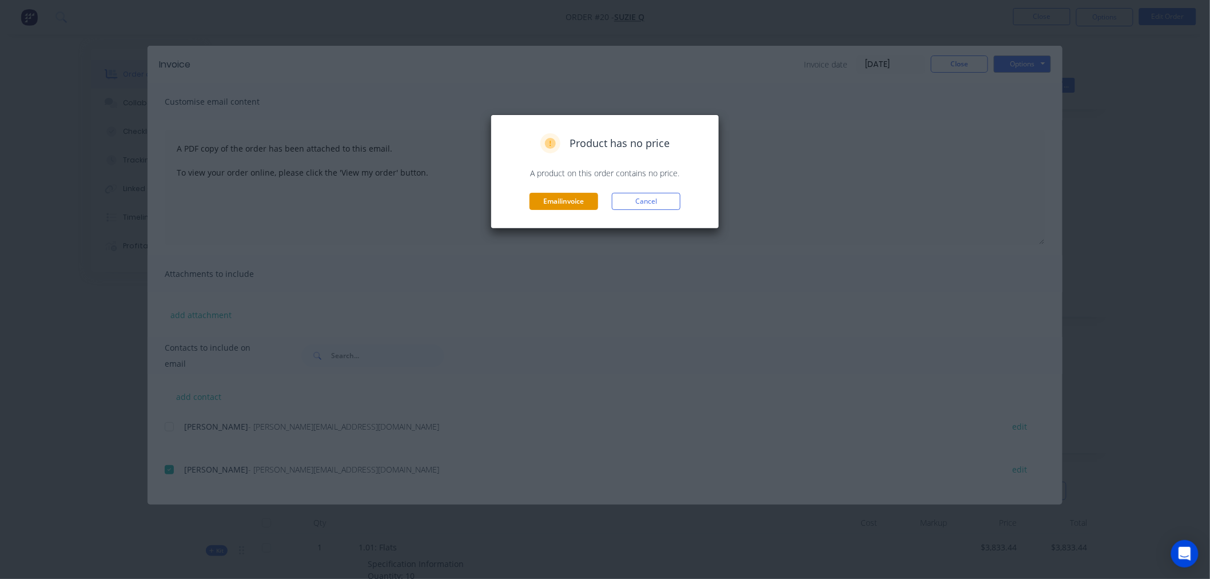
click at [558, 203] on button "Email invoice" at bounding box center [564, 201] width 69 height 17
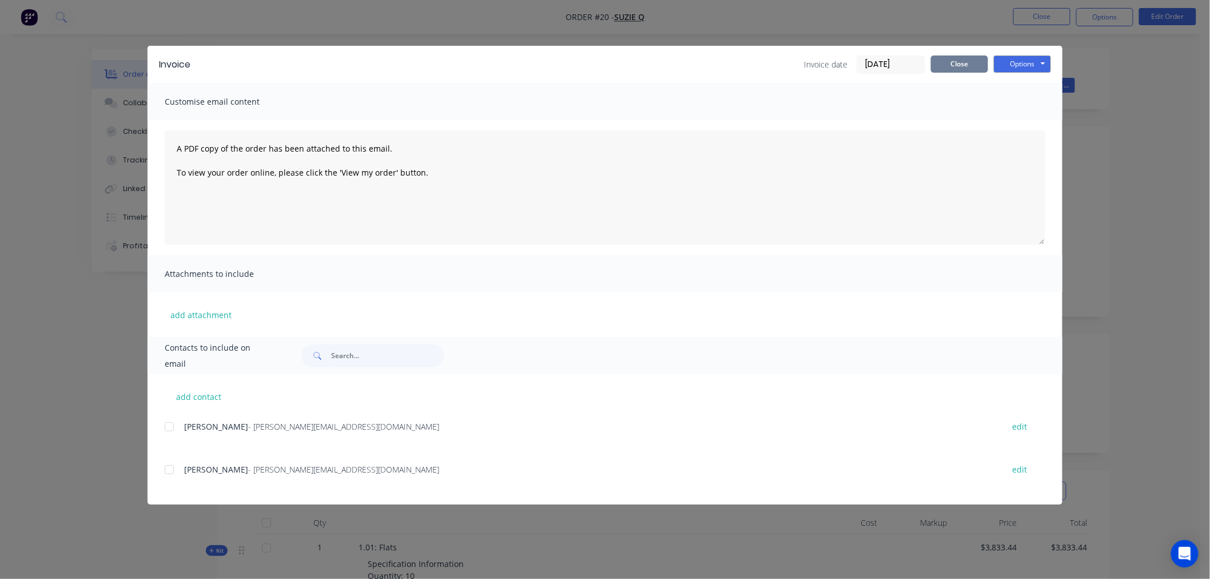
click at [962, 63] on button "Close" at bounding box center [959, 63] width 57 height 17
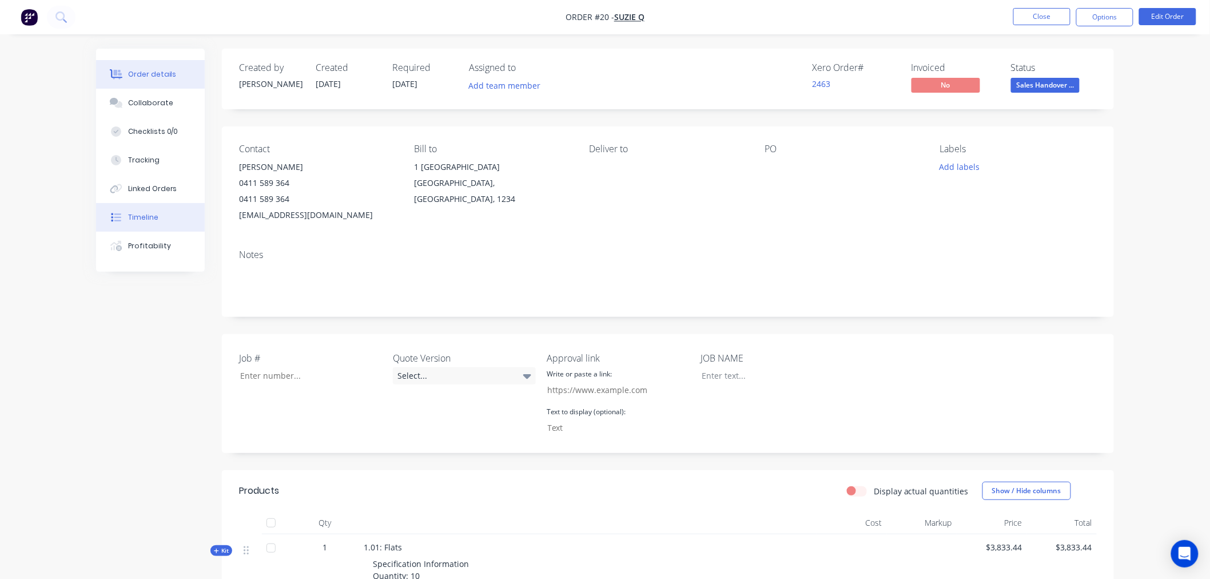
click at [158, 220] on button "Timeline" at bounding box center [150, 217] width 109 height 29
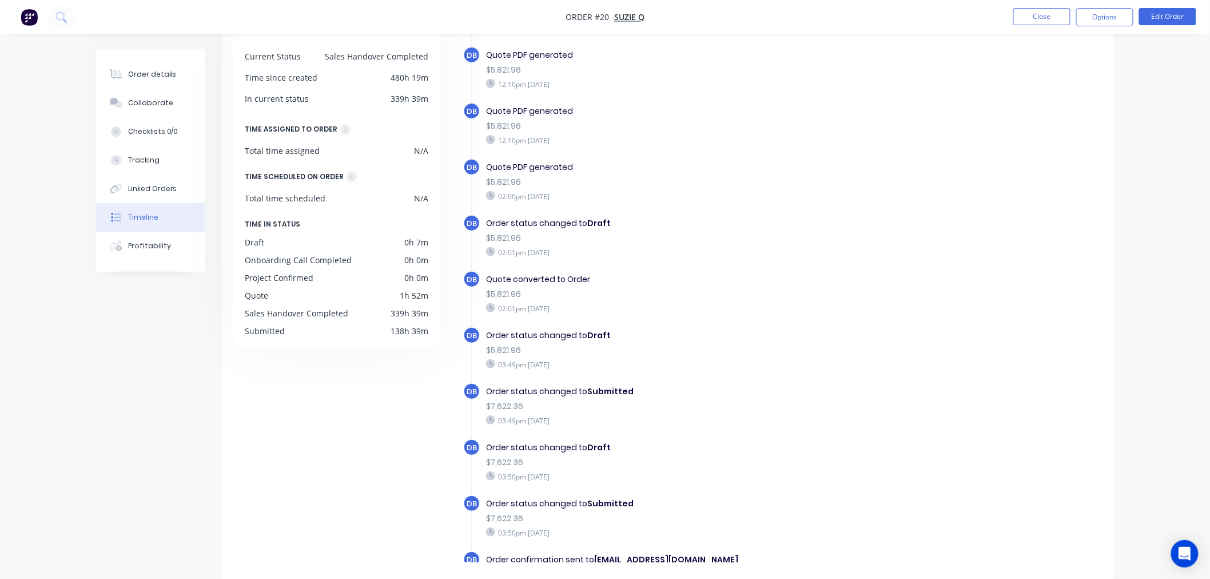
scroll to position [301, 0]
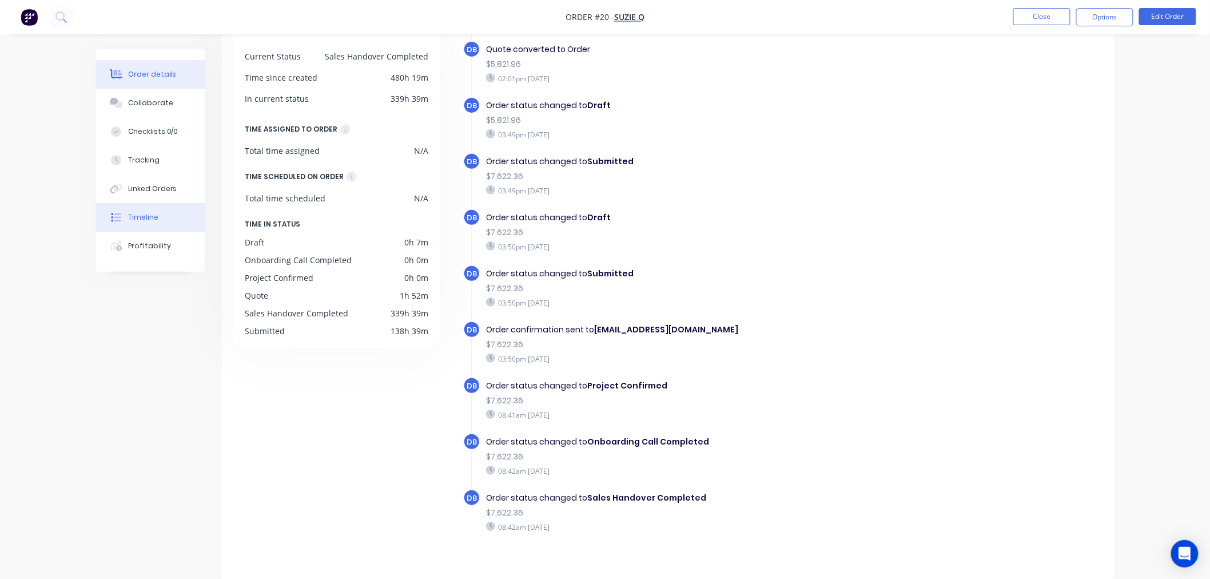
click at [152, 75] on div "Order details" at bounding box center [152, 74] width 49 height 10
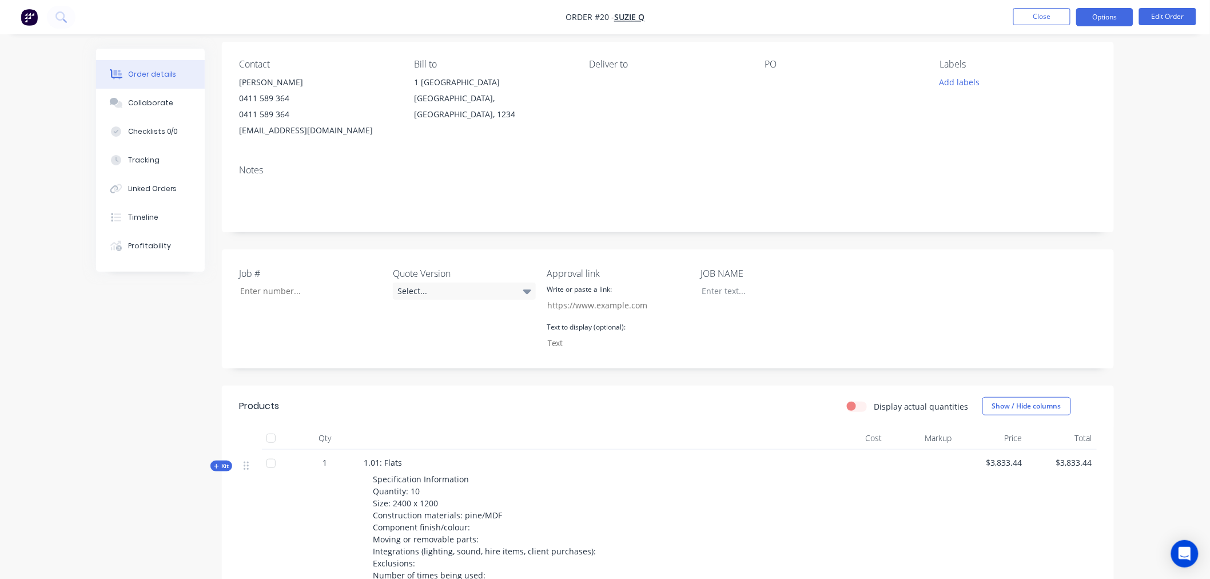
click at [1107, 15] on button "Options" at bounding box center [1104, 17] width 57 height 18
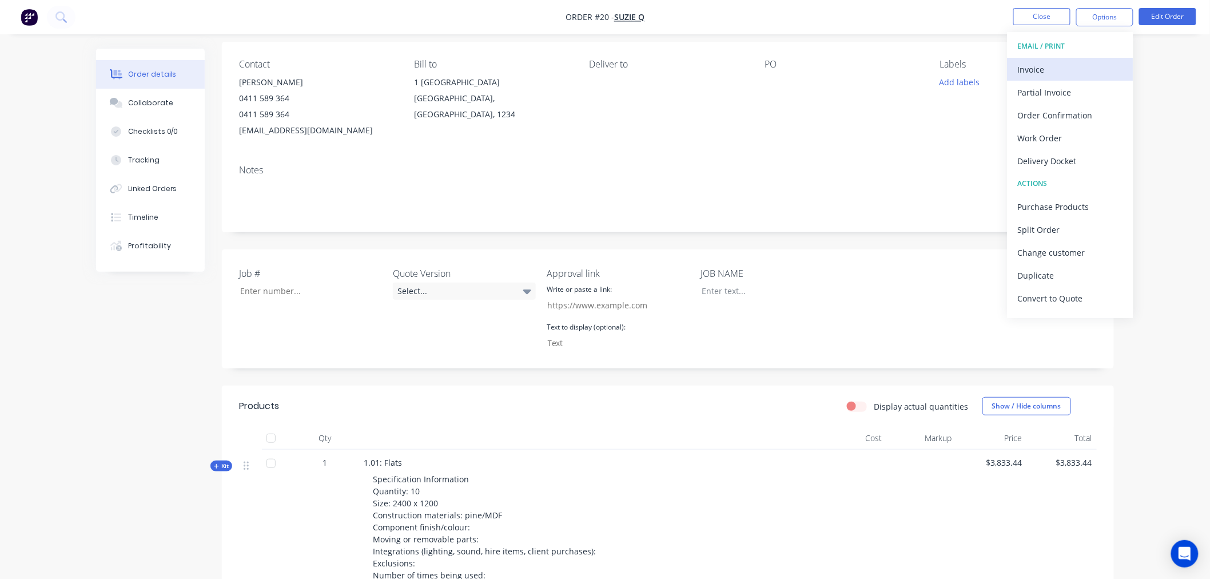
click at [1063, 69] on div "Invoice" at bounding box center [1070, 69] width 105 height 17
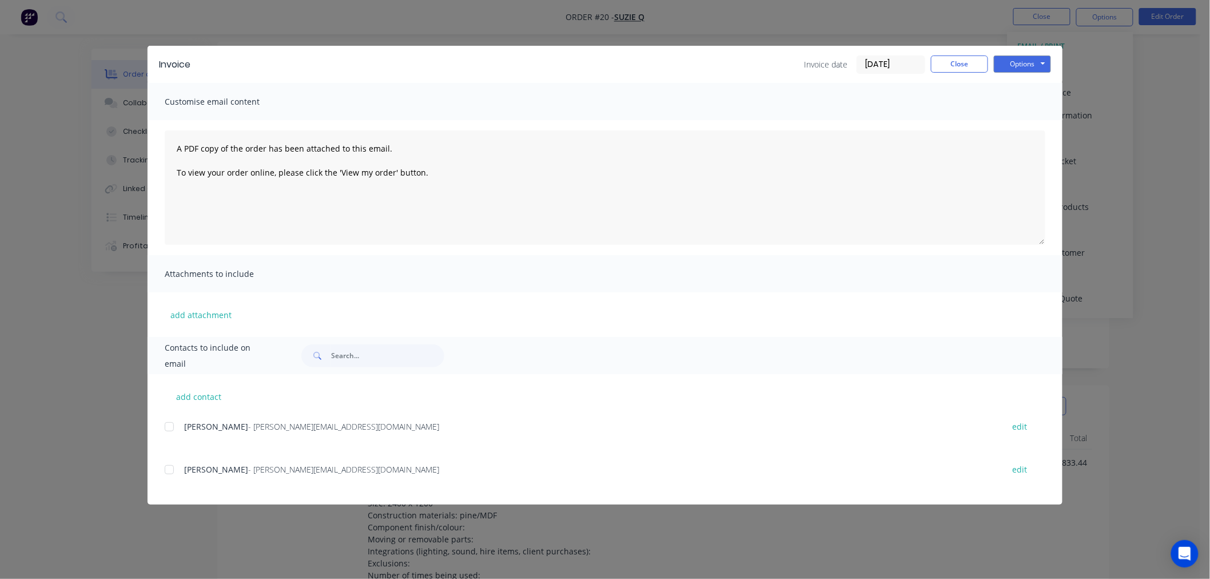
click at [170, 468] on div at bounding box center [169, 469] width 23 height 23
click at [1020, 66] on button "Options" at bounding box center [1022, 63] width 57 height 17
click at [1008, 121] on button "Email" at bounding box center [1030, 122] width 73 height 19
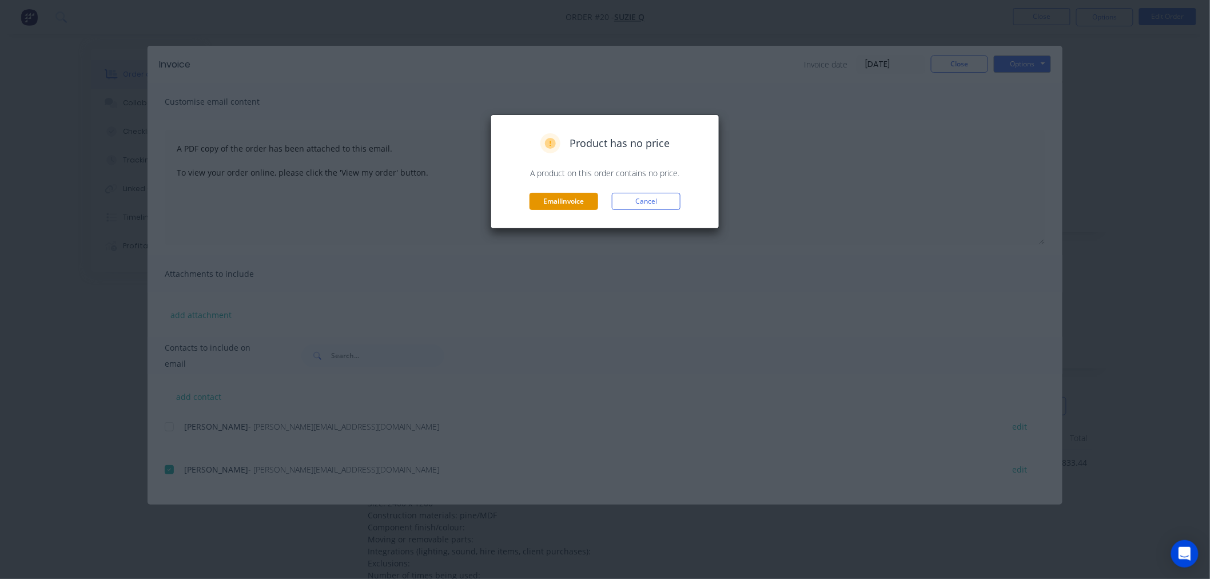
click at [567, 199] on button "Email invoice" at bounding box center [564, 201] width 69 height 17
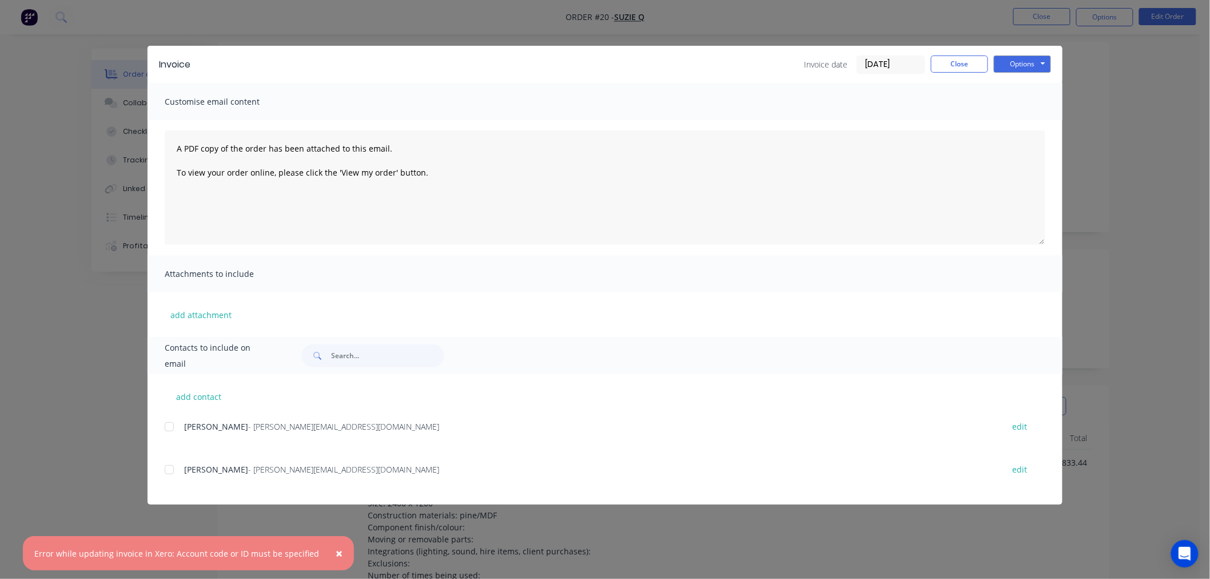
click at [41, 550] on div "Error while updating invoice in Xero: Account code or ID must be specified" at bounding box center [176, 553] width 285 height 12
drag, startPoint x: 40, startPoint y: 550, endPoint x: 301, endPoint y: 554, distance: 261.4
click at [301, 554] on div "Error while updating invoice in Xero: Account code or ID must be specified" at bounding box center [176, 553] width 285 height 12
copy div "Error while updating invoice in Xero: Account code or ID must be specified"
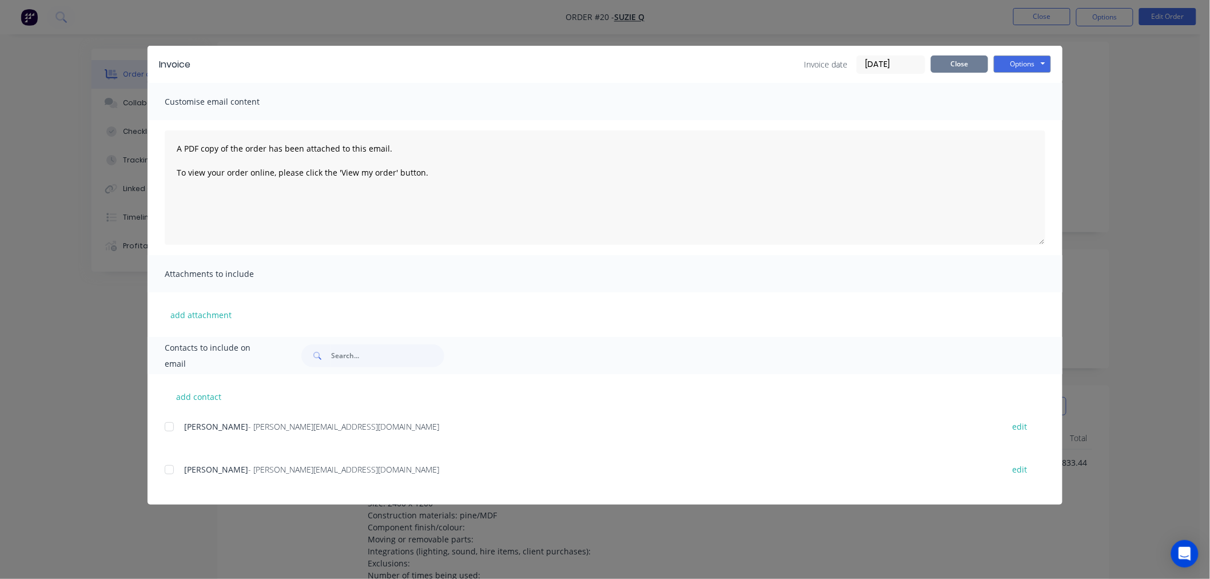
click at [976, 67] on button "Close" at bounding box center [959, 63] width 57 height 17
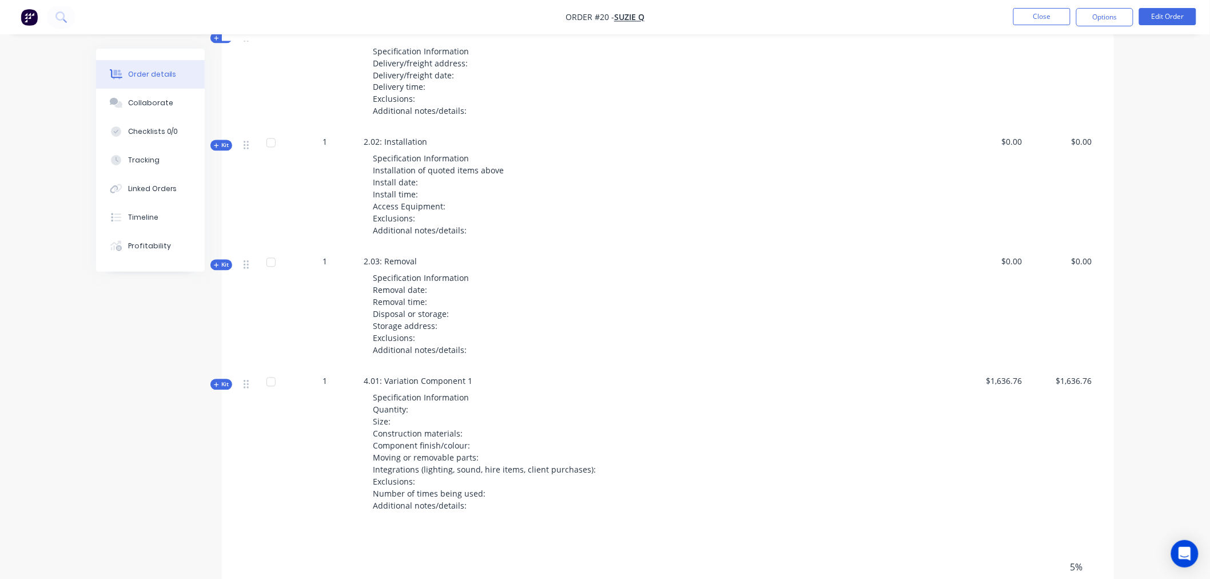
scroll to position [424, 0]
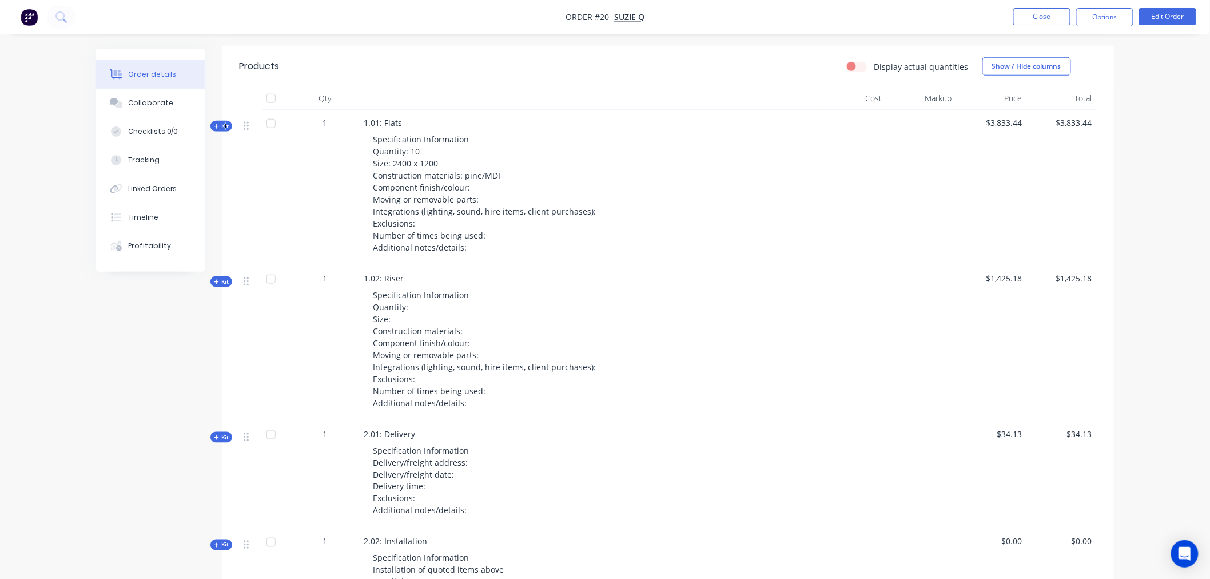
click at [223, 123] on span "Kit" at bounding box center [221, 126] width 15 height 9
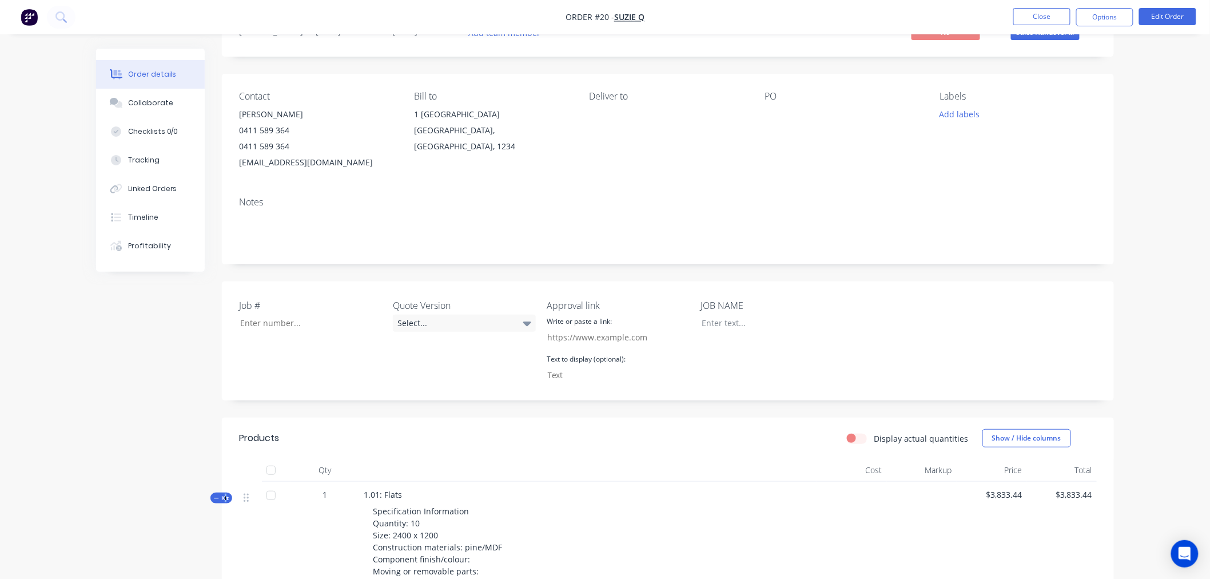
scroll to position [43, 0]
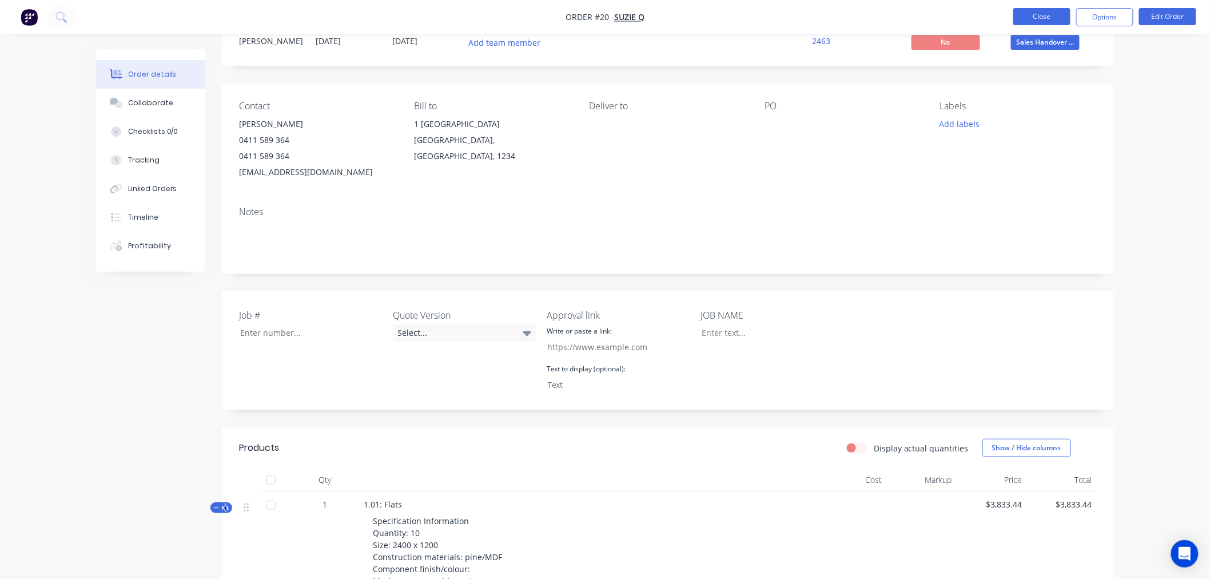
click at [1036, 12] on button "Close" at bounding box center [1041, 16] width 57 height 17
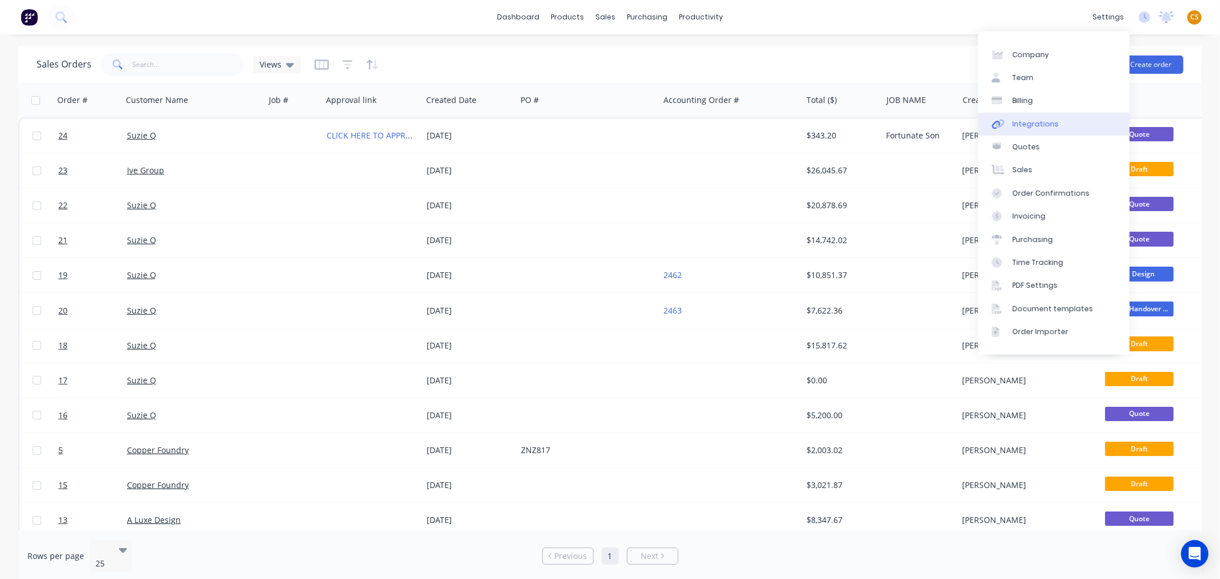
click at [1033, 126] on div "Integrations" at bounding box center [1035, 124] width 46 height 10
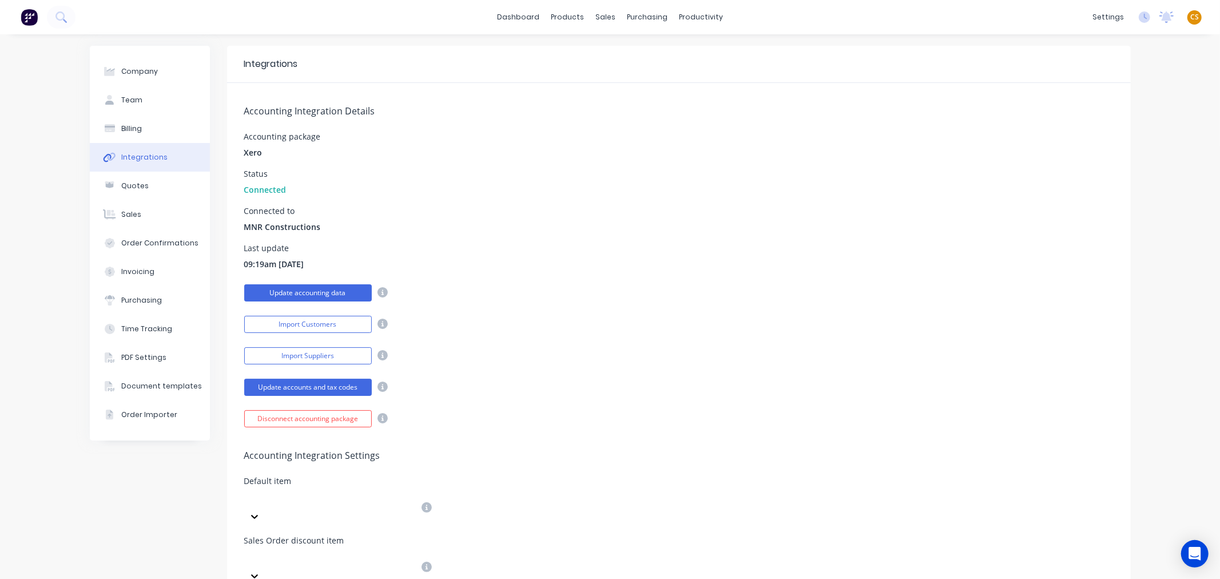
click at [312, 289] on button "Update accounting data" at bounding box center [308, 292] width 128 height 17
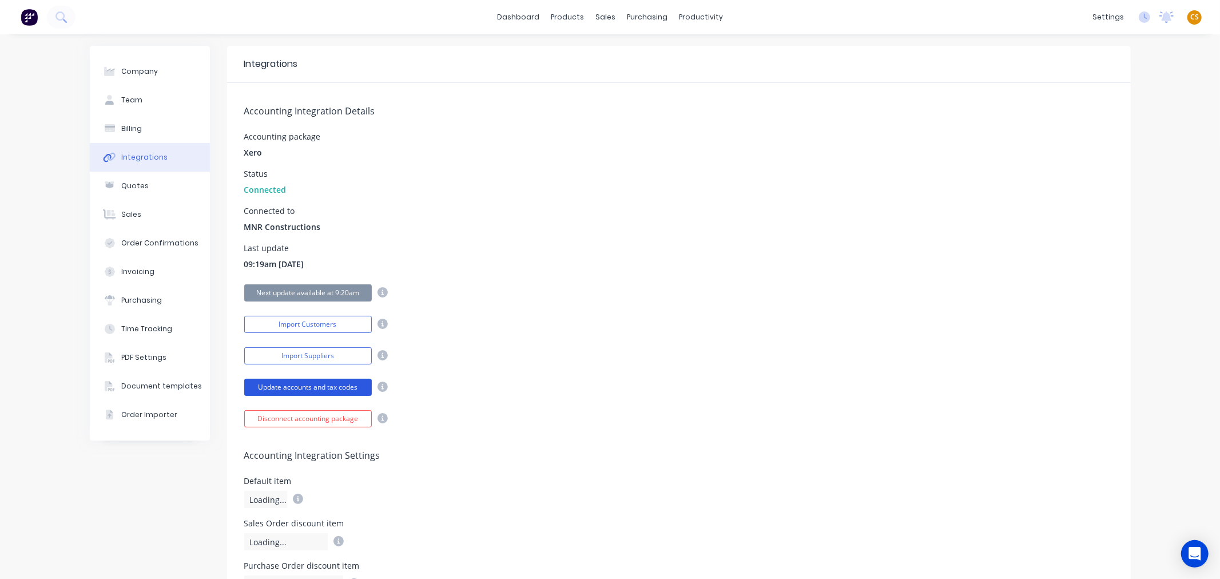
click at [309, 388] on button "Update accounts and tax codes" at bounding box center [308, 387] width 128 height 17
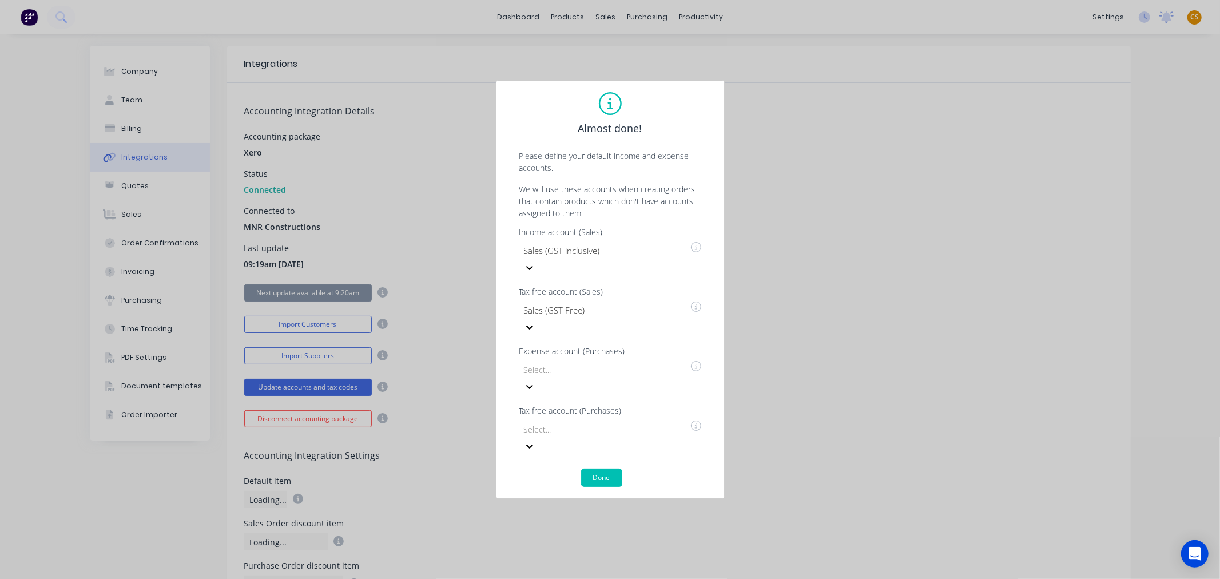
click at [546, 367] on div "Select..." at bounding box center [605, 378] width 172 height 34
click at [759, 363] on div "Almost done! Please define your default income and expense accounts. We will us…" at bounding box center [610, 289] width 1220 height 579
click at [596, 468] on button "Done" at bounding box center [601, 477] width 41 height 18
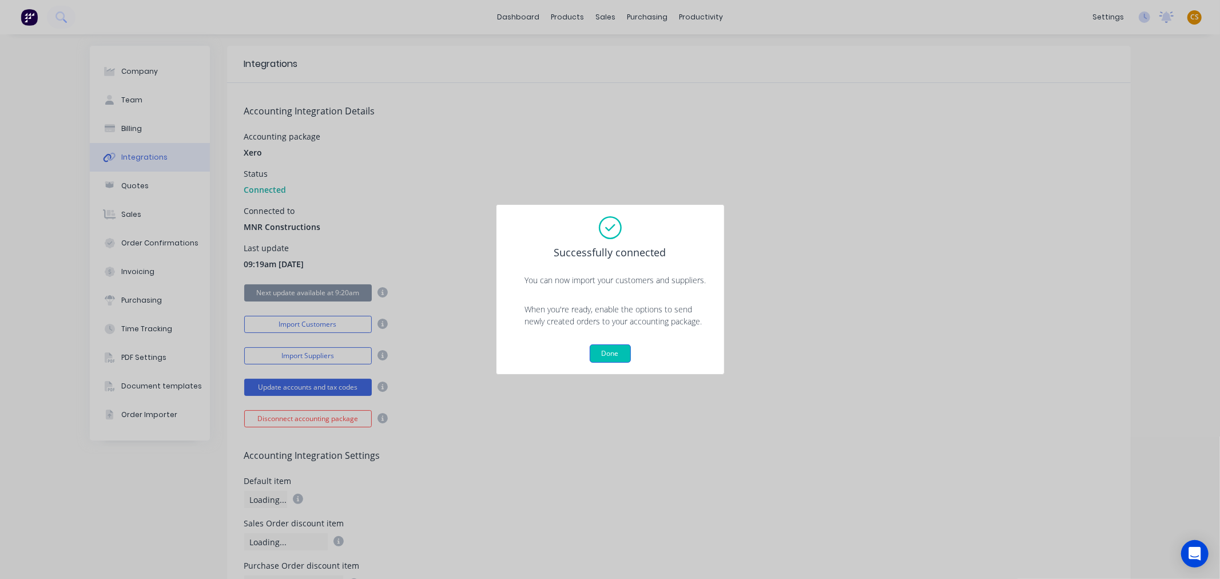
click at [618, 353] on button "Done" at bounding box center [610, 353] width 41 height 18
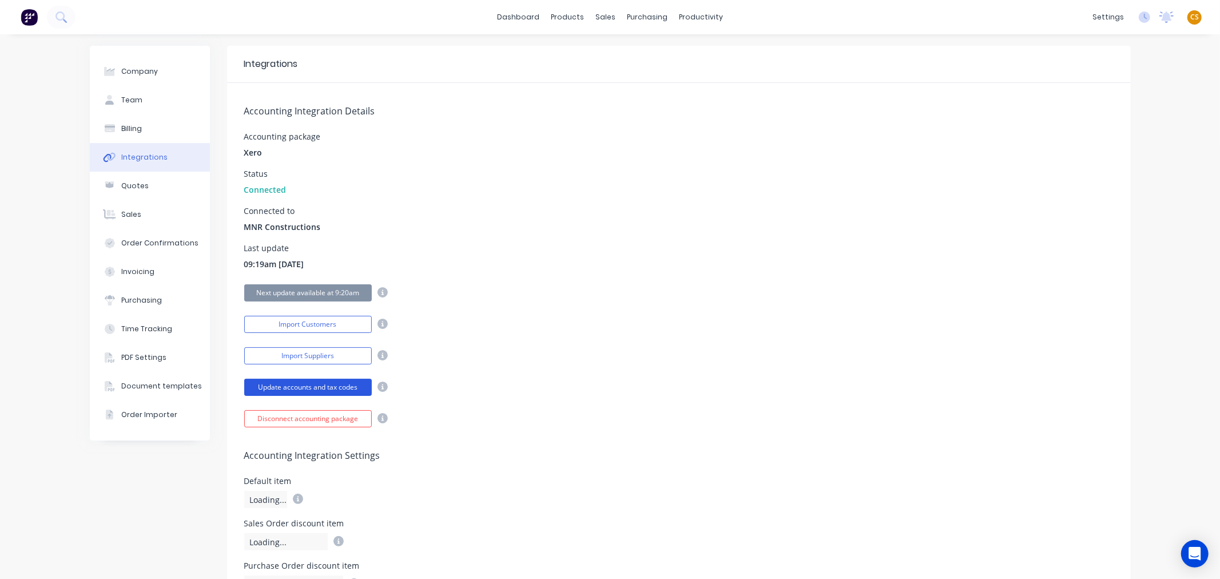
click at [302, 387] on button "Update accounts and tax codes" at bounding box center [308, 387] width 128 height 17
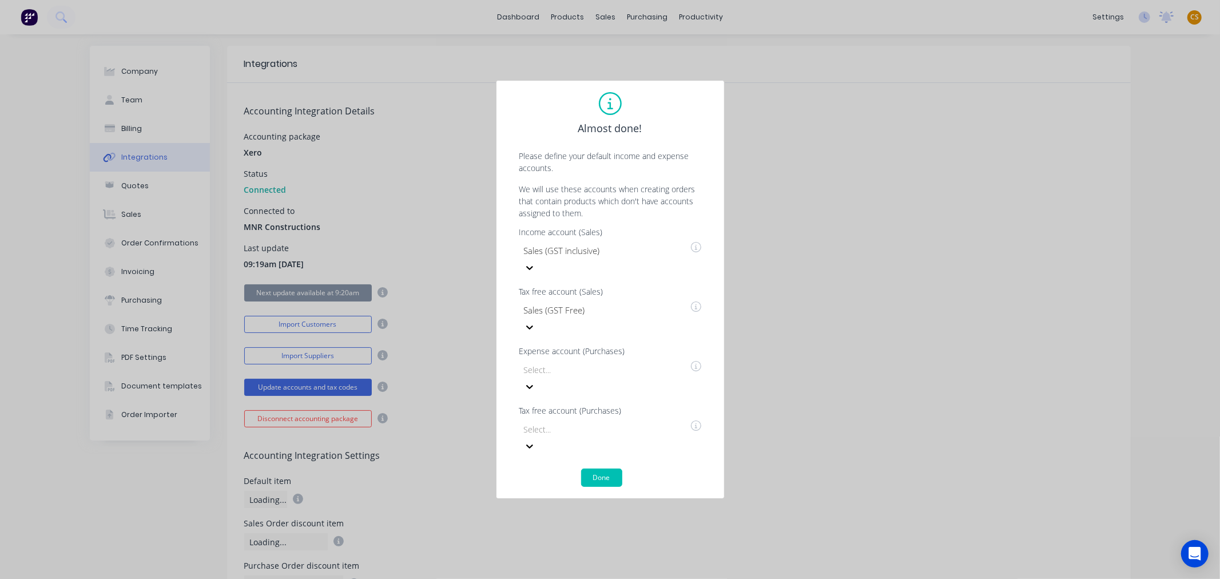
click at [585, 369] on div "Select..." at bounding box center [605, 378] width 172 height 34
click at [538, 353] on div "Expense account (Purchases)" at bounding box center [610, 351] width 182 height 8
drag, startPoint x: 539, startPoint y: 353, endPoint x: 623, endPoint y: 353, distance: 84.6
click at [623, 353] on div "Expense account (Purchases)" at bounding box center [610, 351] width 182 height 8
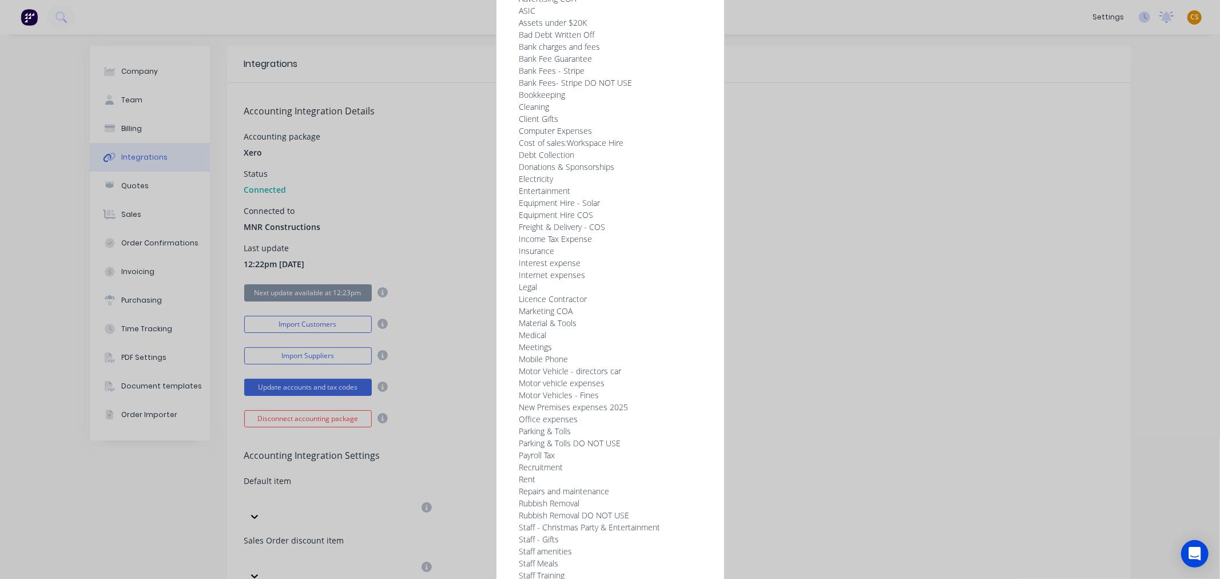
click at [555, 370] on div "69 results available. Use Up and Down to choose options, press Enter to select …" at bounding box center [605, 378] width 172 height 863
click at [559, 329] on div "Material & Tools" at bounding box center [605, 323] width 172 height 12
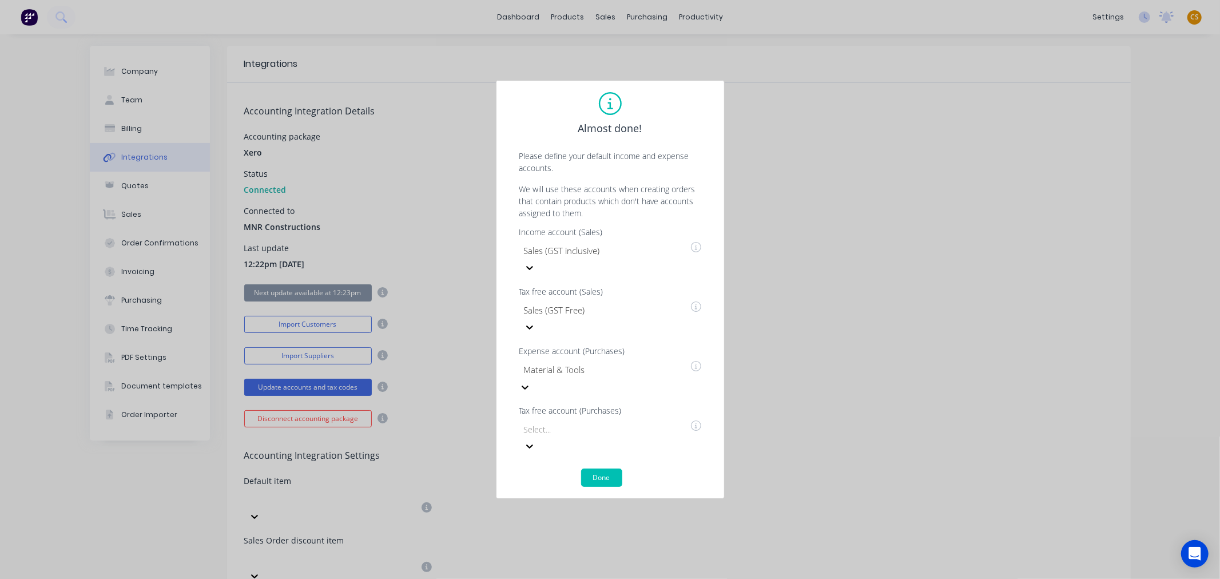
scroll to position [133, 0]
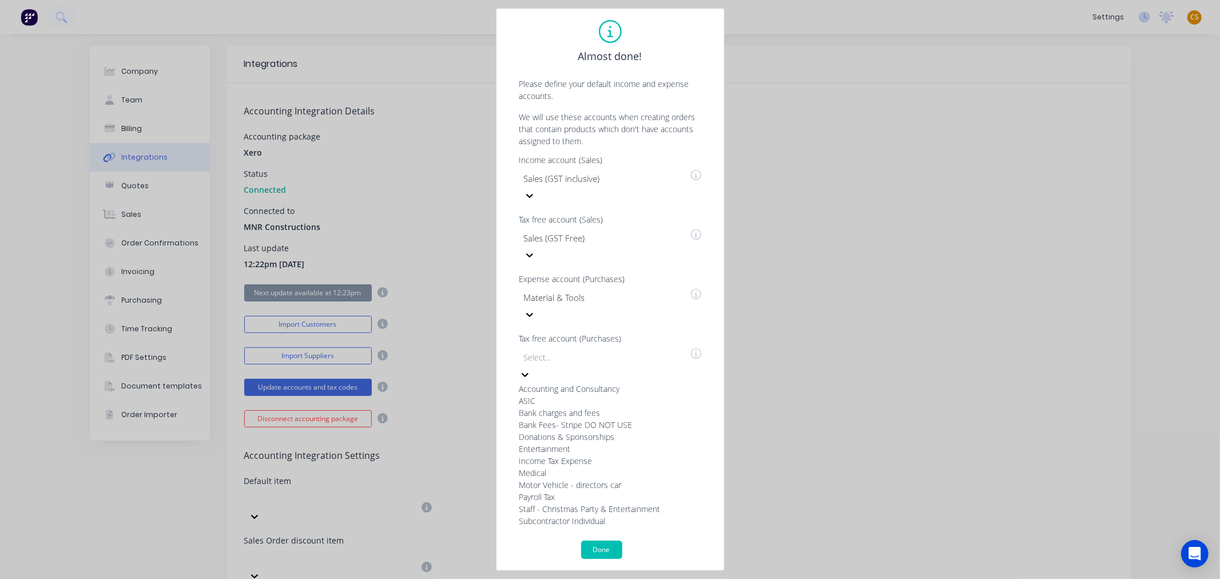
click at [610, 409] on div "12 results available. Use Up and Down to choose options, press Enter to select …" at bounding box center [605, 437] width 172 height 178
click at [585, 455] on div "Income Tax Expense" at bounding box center [605, 461] width 172 height 12
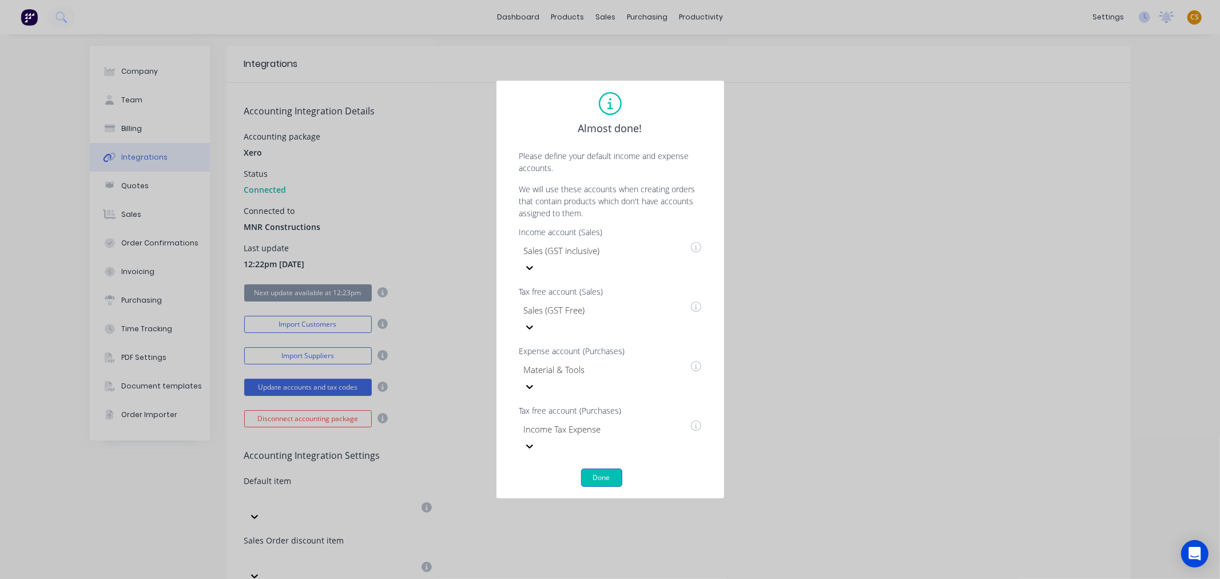
click at [605, 468] on button "Done" at bounding box center [601, 477] width 41 height 18
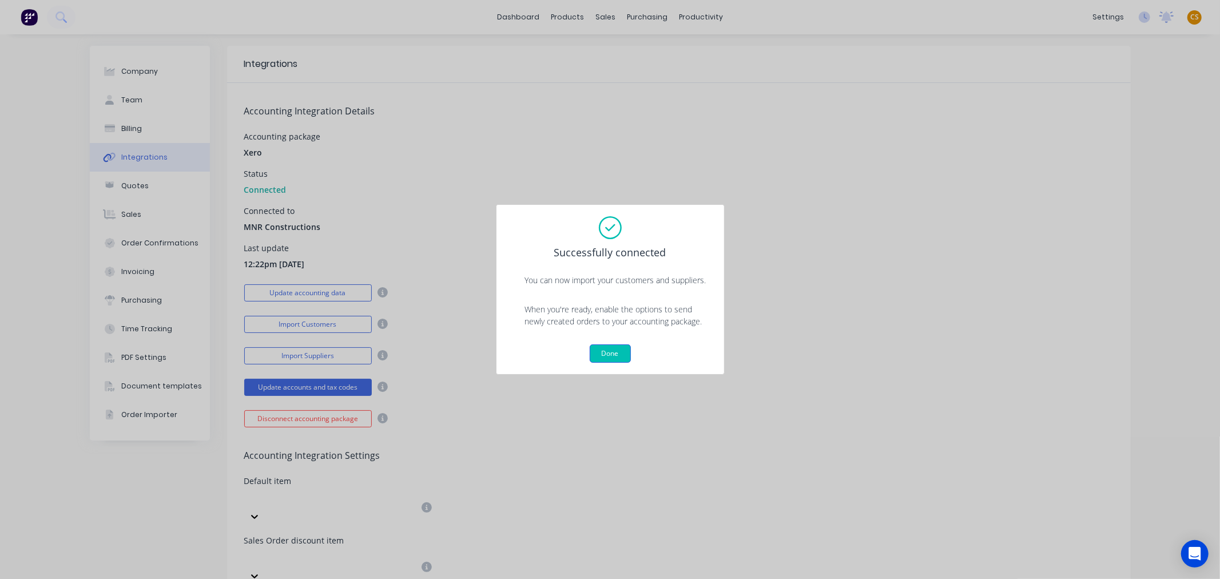
click at [601, 356] on button "Done" at bounding box center [610, 353] width 41 height 18
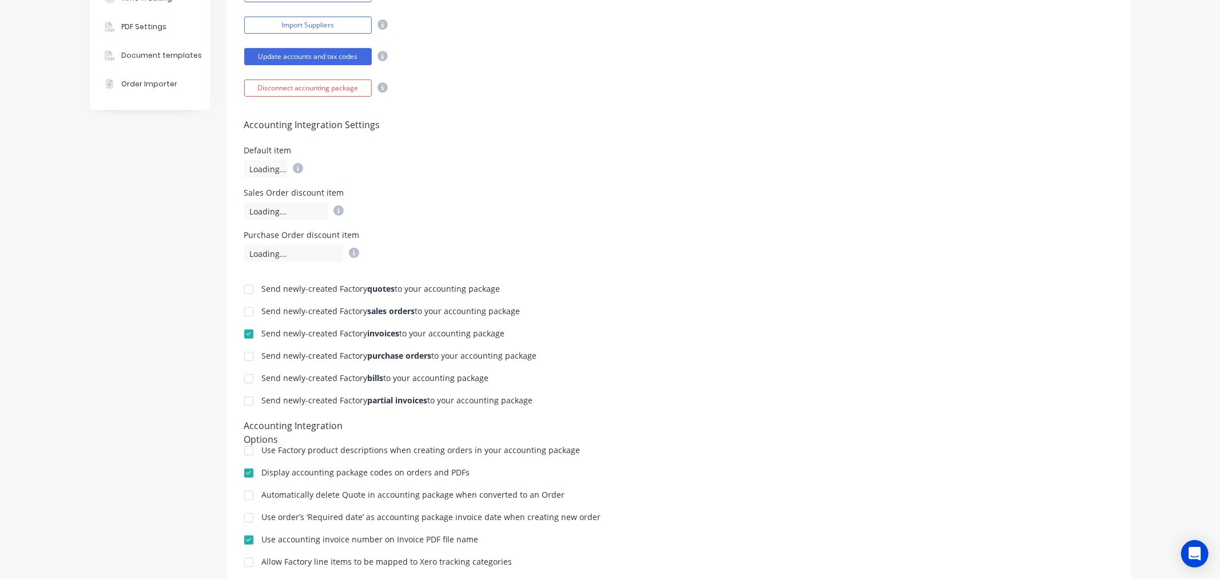
scroll to position [389, 0]
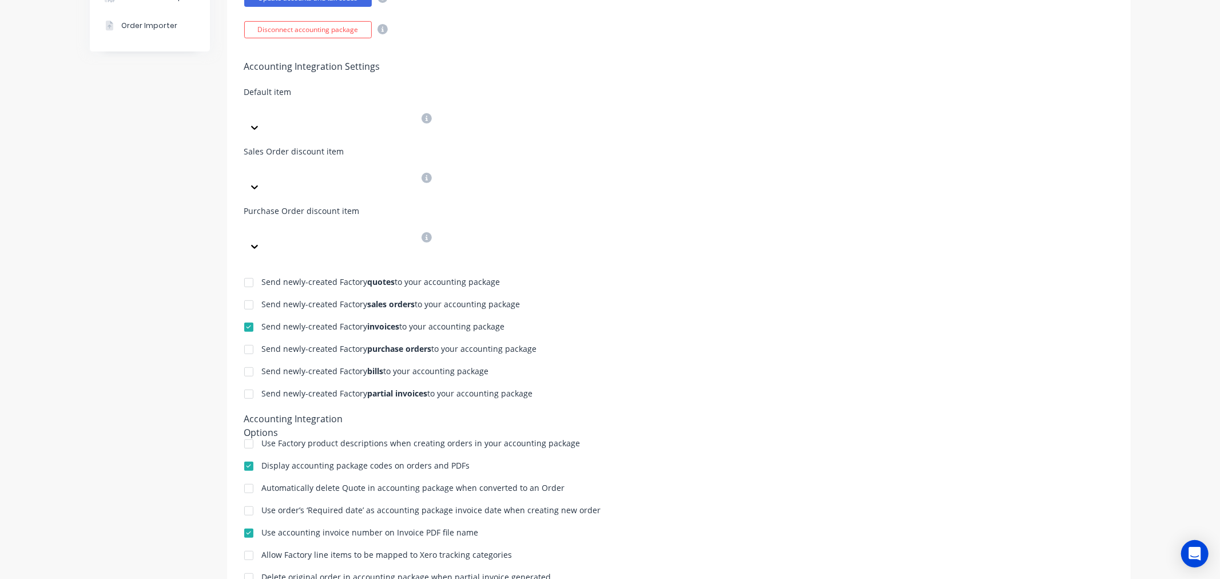
click at [242, 316] on div at bounding box center [248, 327] width 23 height 23
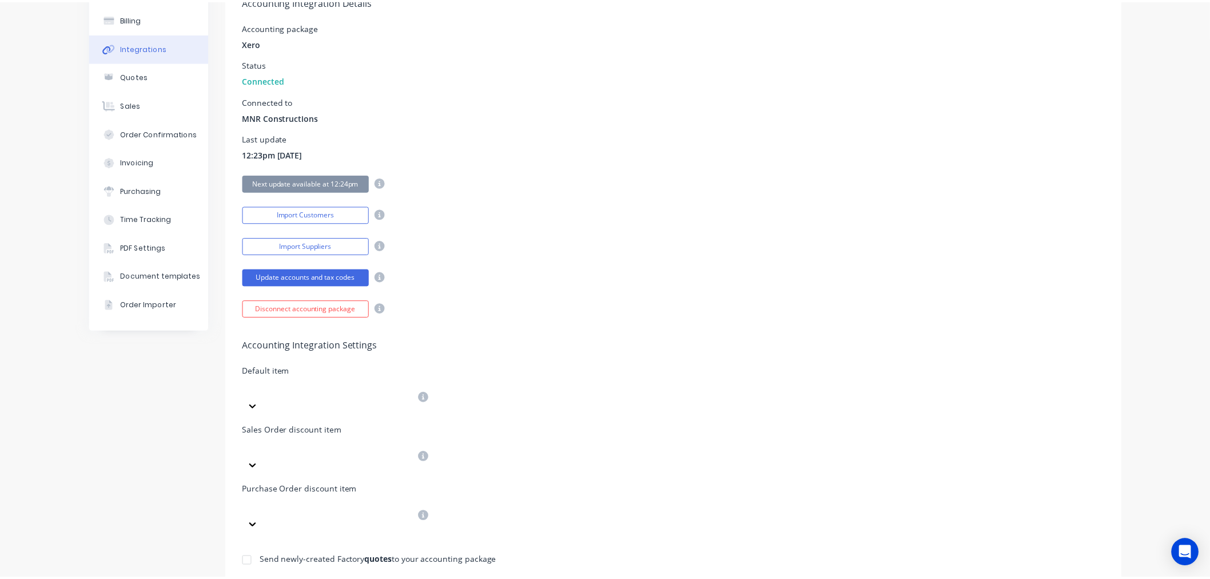
scroll to position [0, 0]
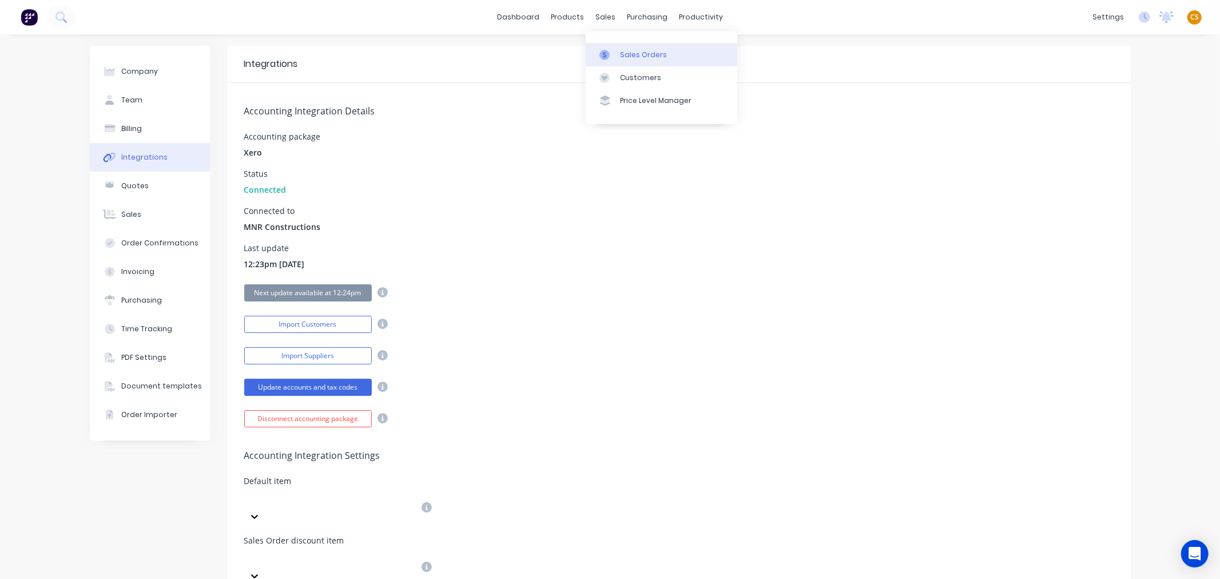
click at [631, 56] on div "Sales Orders" at bounding box center [643, 55] width 47 height 10
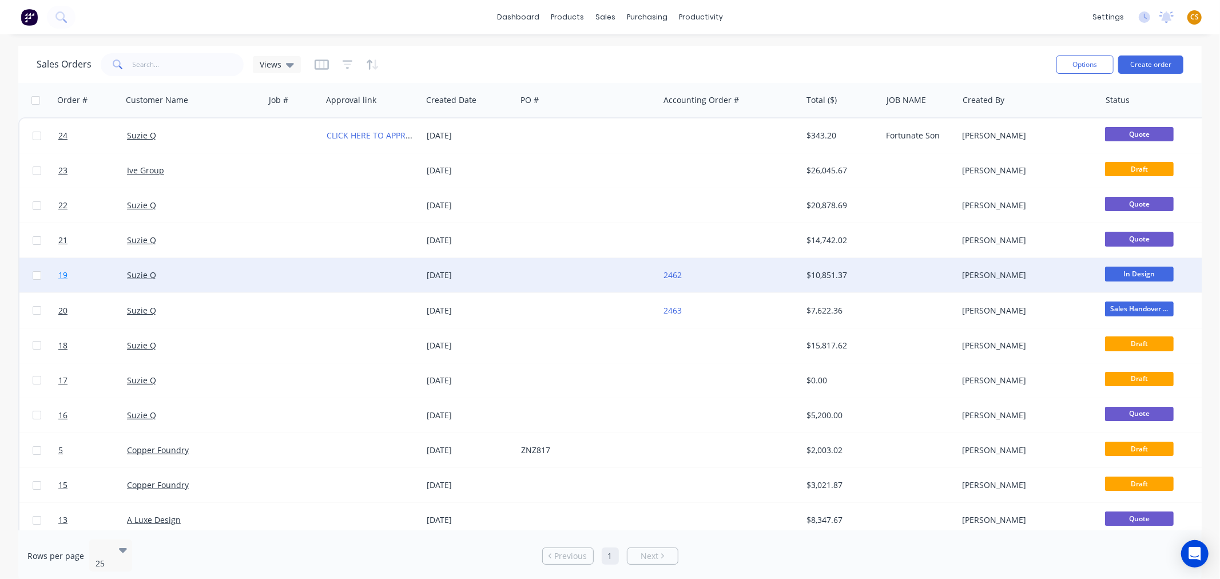
click at [59, 277] on span "19" at bounding box center [62, 274] width 9 height 11
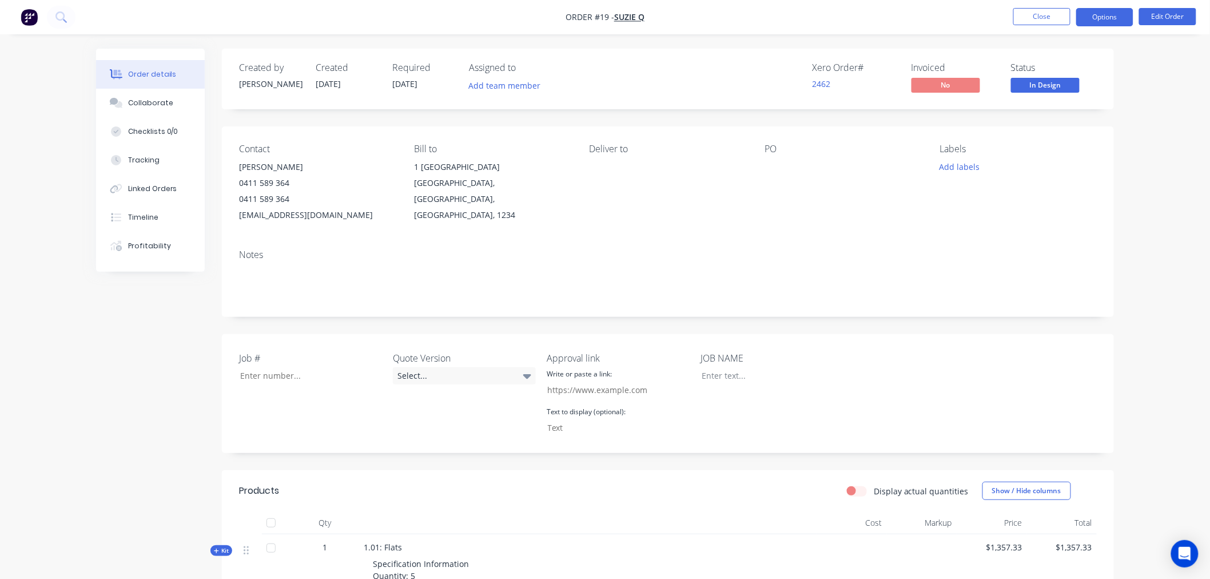
click at [1088, 22] on button "Options" at bounding box center [1104, 17] width 57 height 18
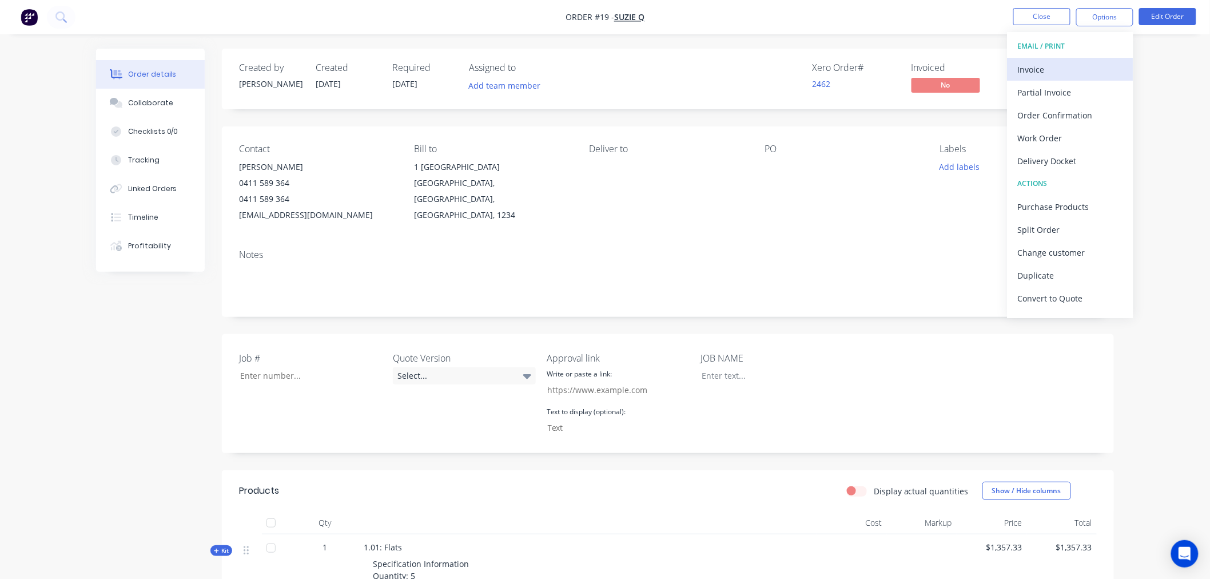
click at [1057, 65] on div "Invoice" at bounding box center [1070, 69] width 105 height 17
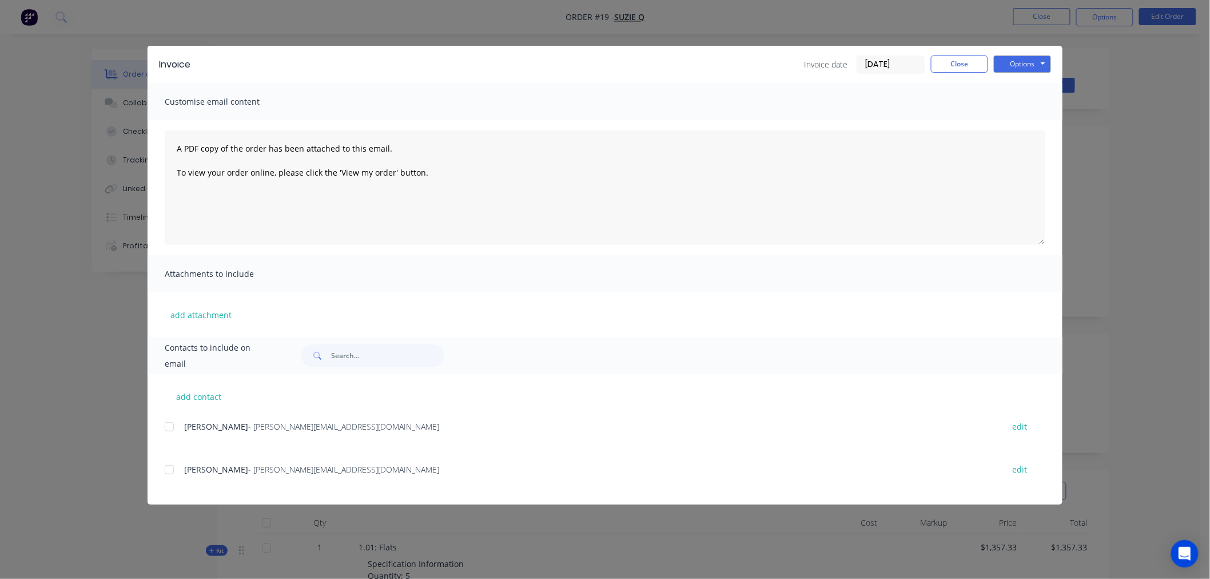
click at [166, 470] on div at bounding box center [169, 469] width 23 height 23
click at [1027, 64] on button "Options" at bounding box center [1022, 63] width 57 height 17
click at [1021, 127] on button "Email" at bounding box center [1030, 122] width 73 height 19
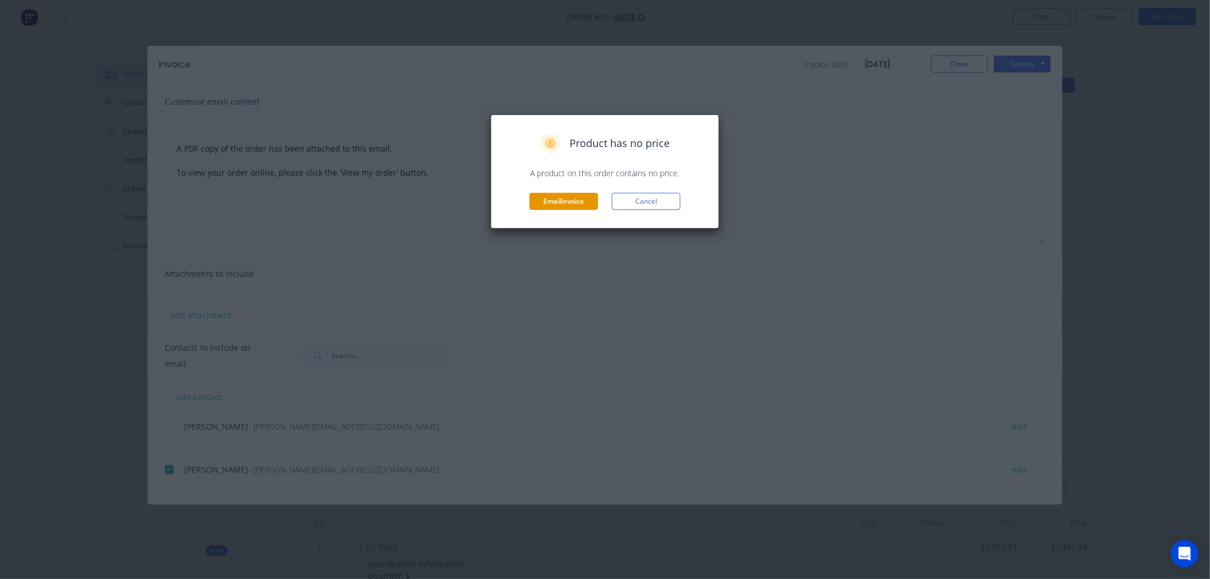
click at [556, 202] on button "Email invoice" at bounding box center [564, 201] width 69 height 17
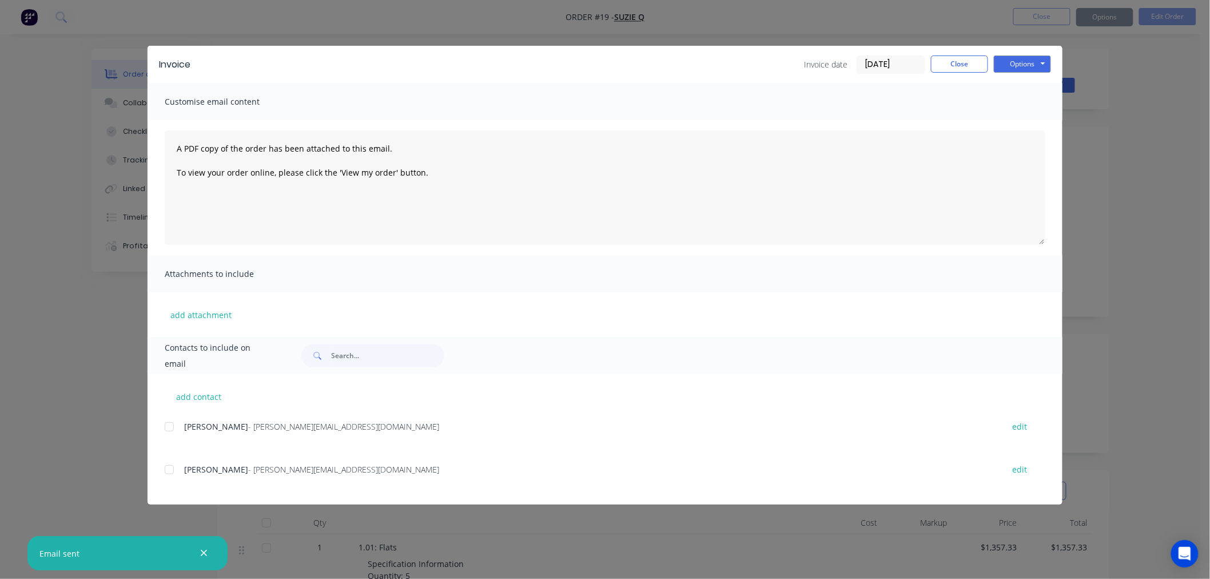
drag, startPoint x: 200, startPoint y: 555, endPoint x: 296, endPoint y: 511, distance: 105.7
click at [201, 555] on icon "button" at bounding box center [203, 553] width 7 height 10
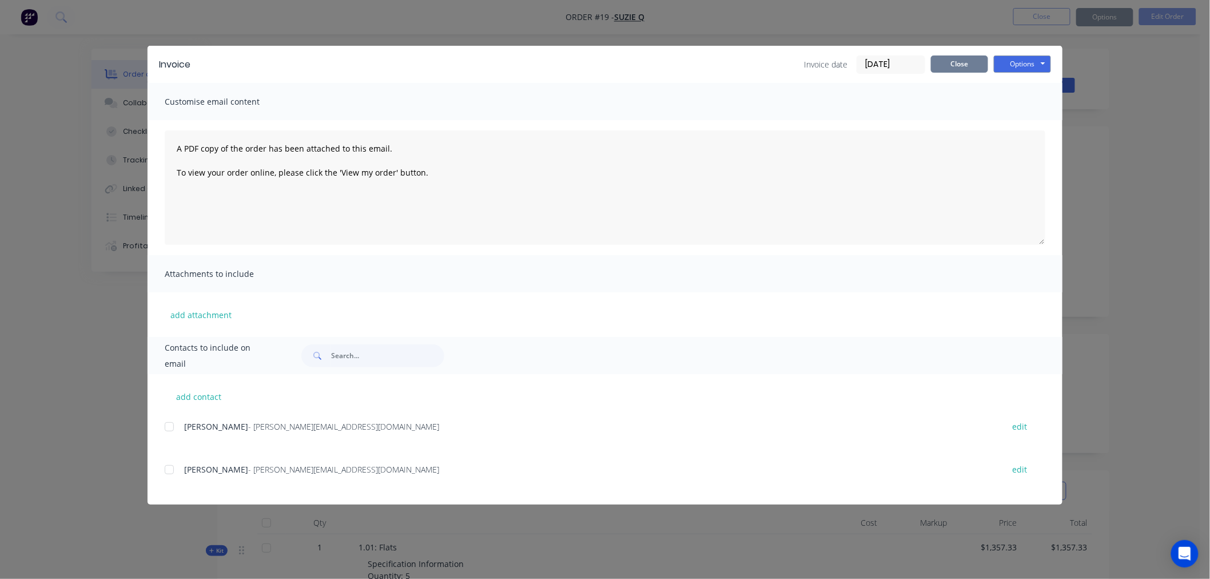
click at [944, 66] on button "Close" at bounding box center [959, 63] width 57 height 17
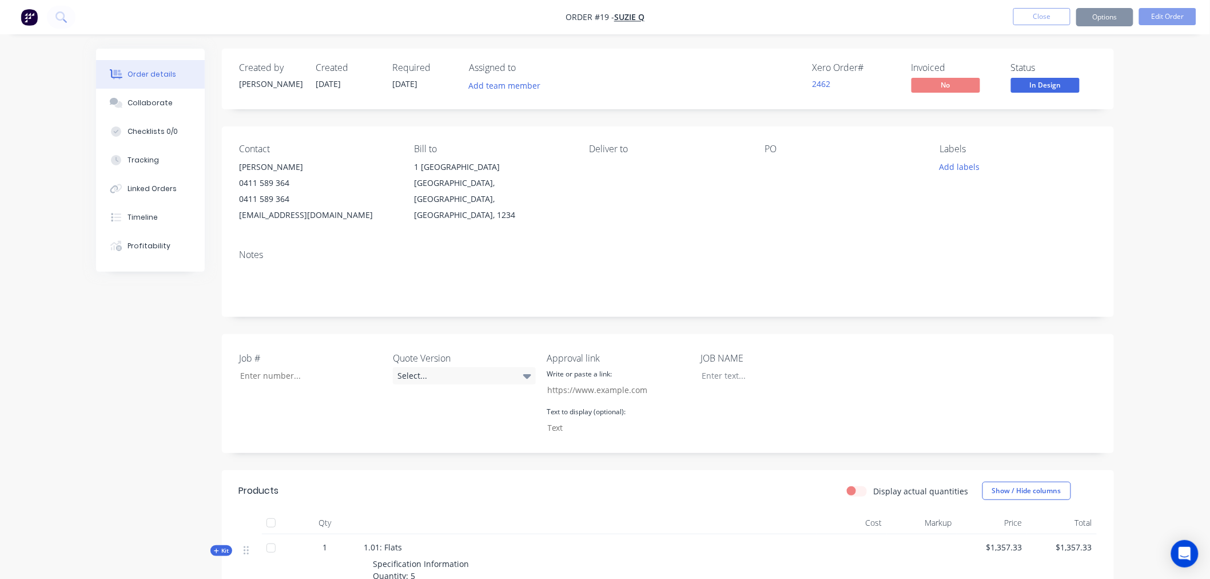
drag, startPoint x: 574, startPoint y: 16, endPoint x: 609, endPoint y: 17, distance: 34.9
click at [609, 17] on span "Order #19 -" at bounding box center [590, 17] width 49 height 11
click at [1104, 16] on button "Options" at bounding box center [1104, 17] width 57 height 18
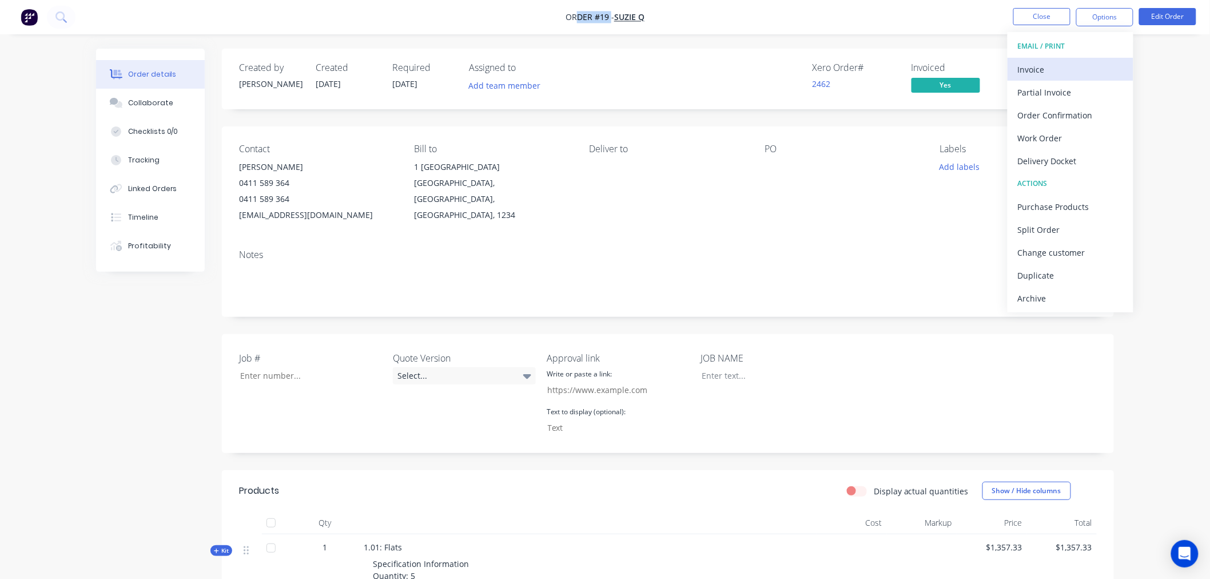
click at [1025, 69] on div "Invoice" at bounding box center [1070, 69] width 105 height 17
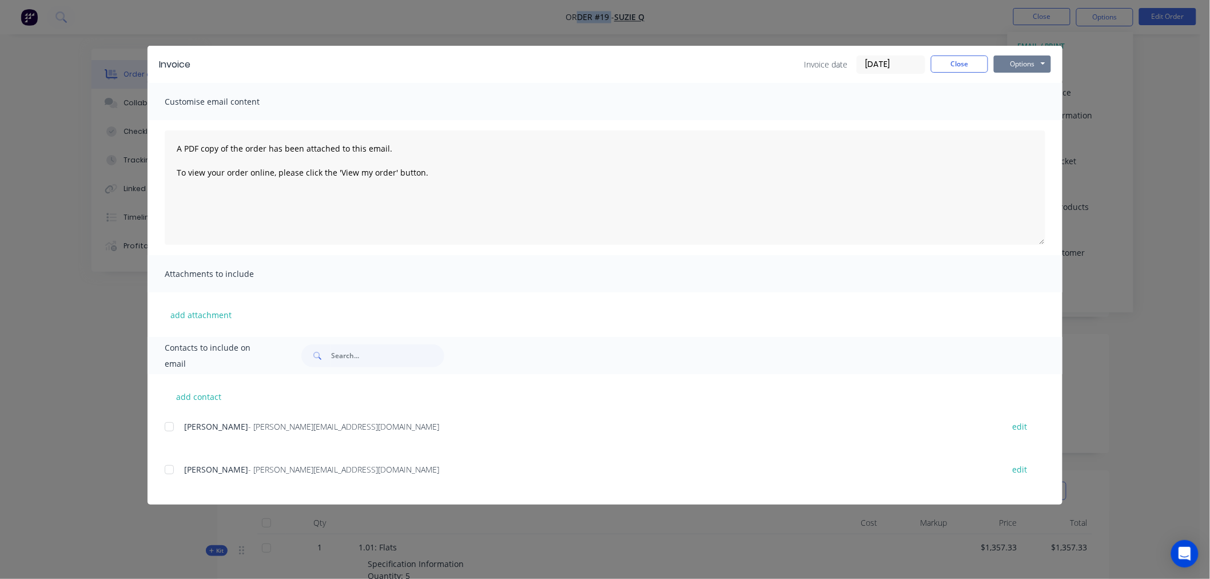
click at [1032, 65] on button "Options" at bounding box center [1022, 63] width 57 height 17
click at [957, 67] on button "Close" at bounding box center [959, 63] width 57 height 17
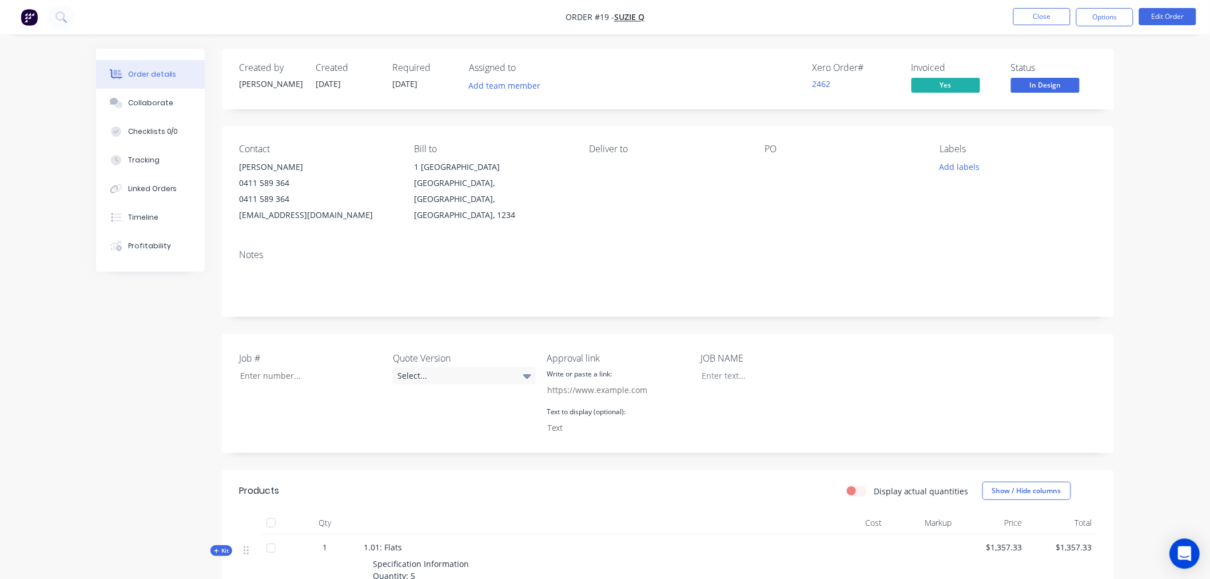
click at [1186, 557] on icon "Open Intercom Messenger" at bounding box center [1184, 553] width 15 height 15
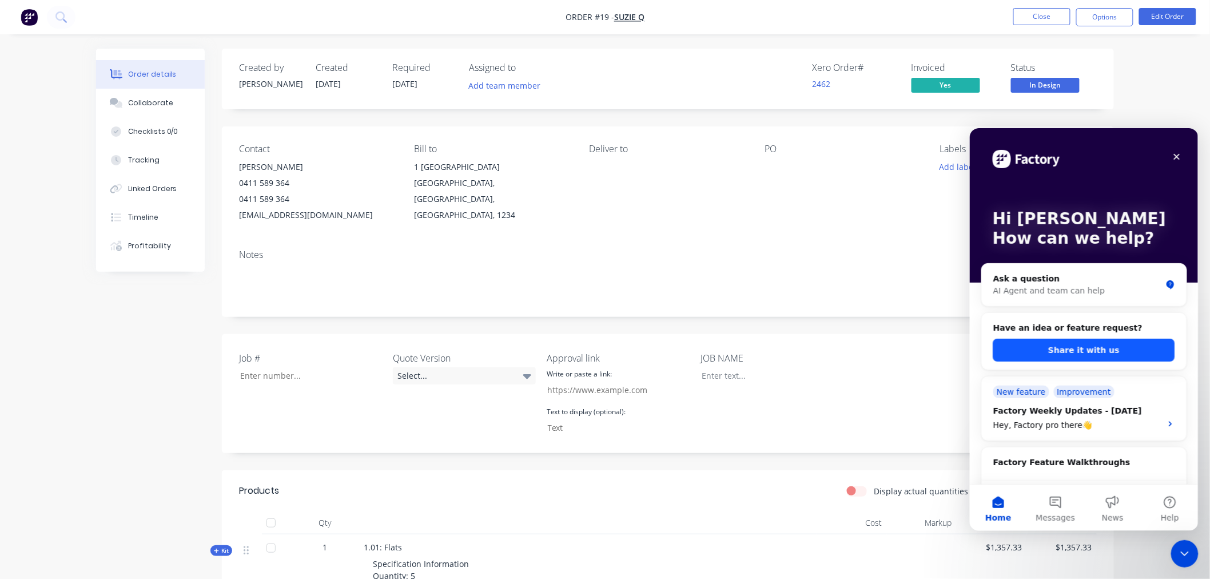
click at [1046, 348] on button "Share it with us" at bounding box center [1084, 349] width 182 height 23
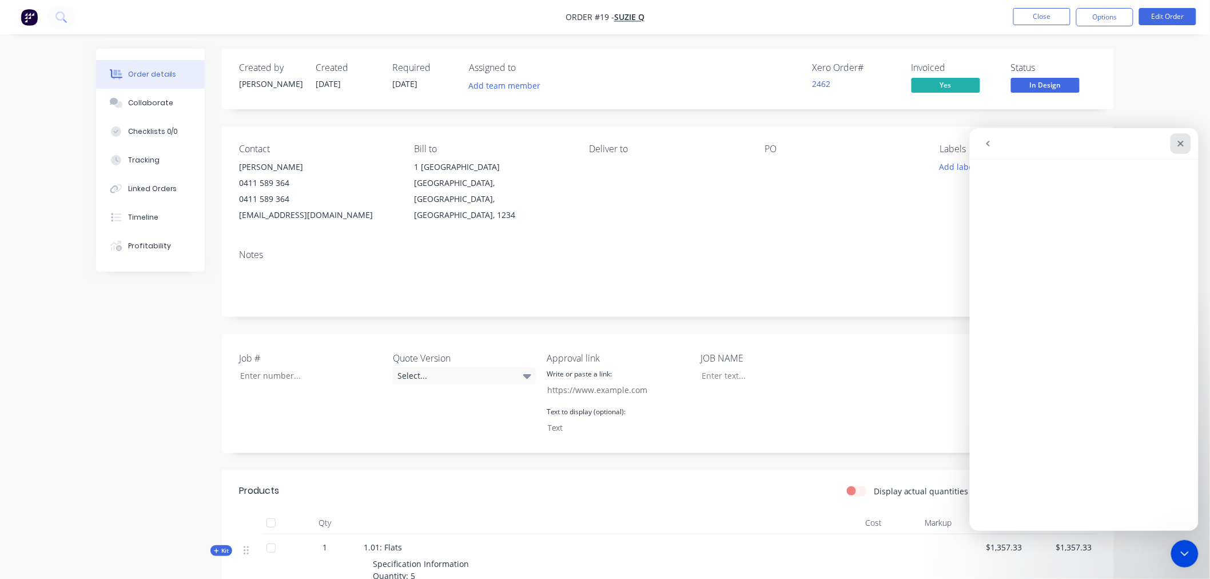
click at [1178, 142] on icon "Close" at bounding box center [1180, 142] width 9 height 9
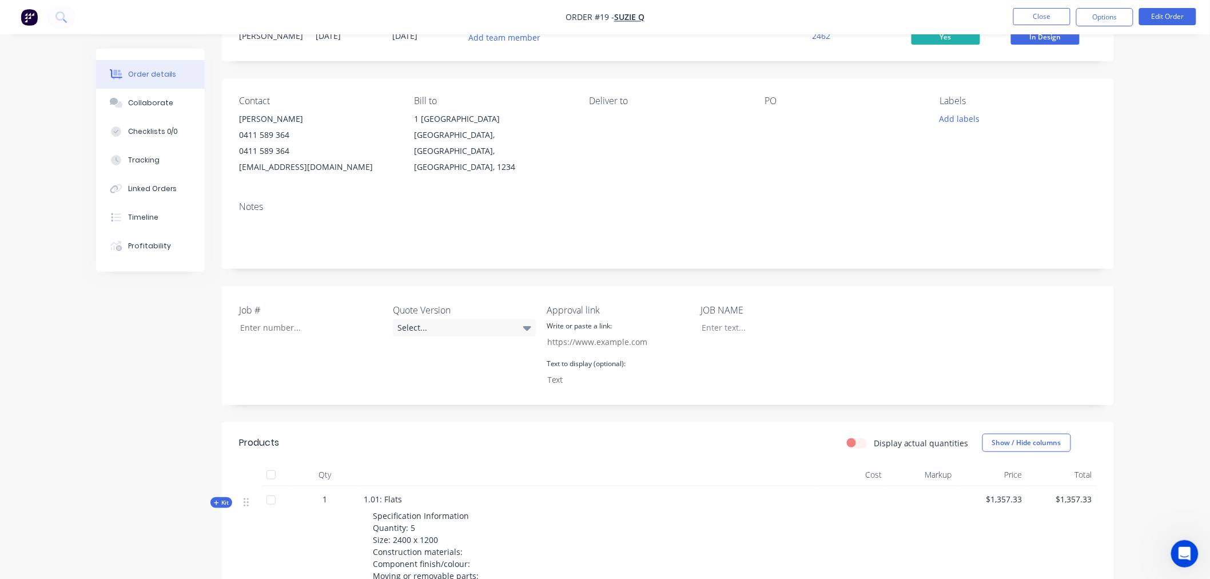
scroll to position [381, 0]
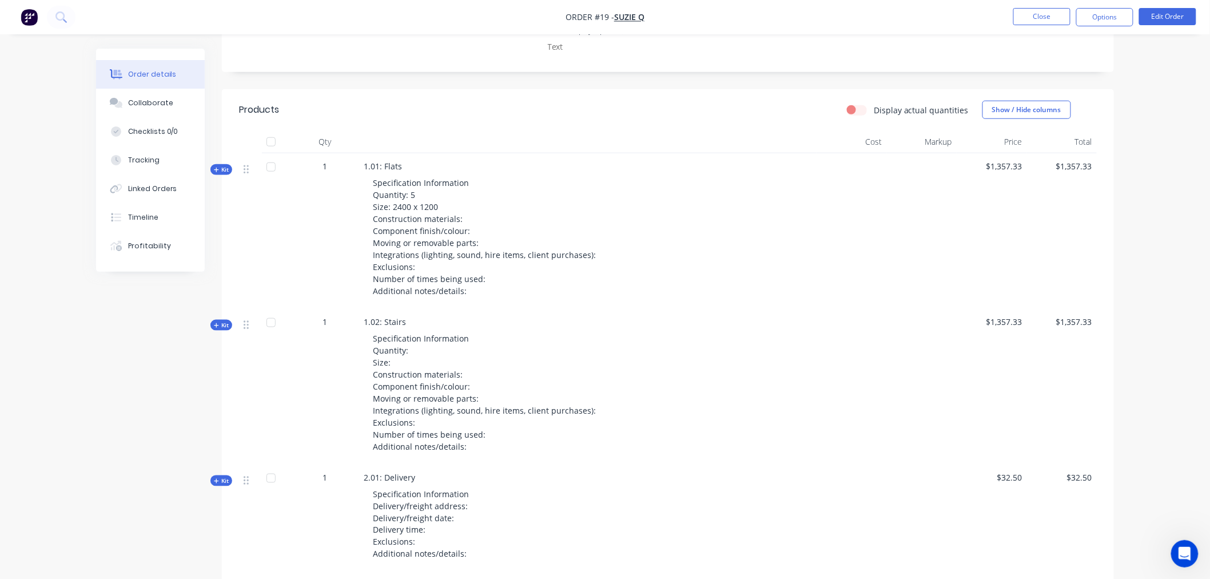
click at [223, 170] on span "Kit" at bounding box center [221, 169] width 15 height 9
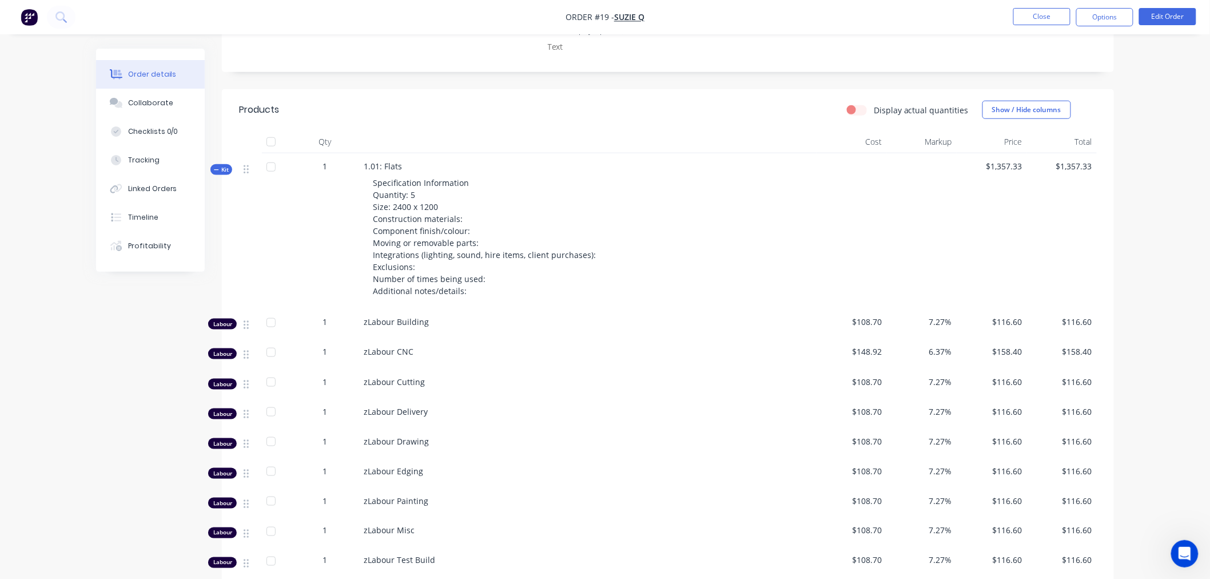
click at [224, 166] on span "Kit" at bounding box center [221, 169] width 15 height 9
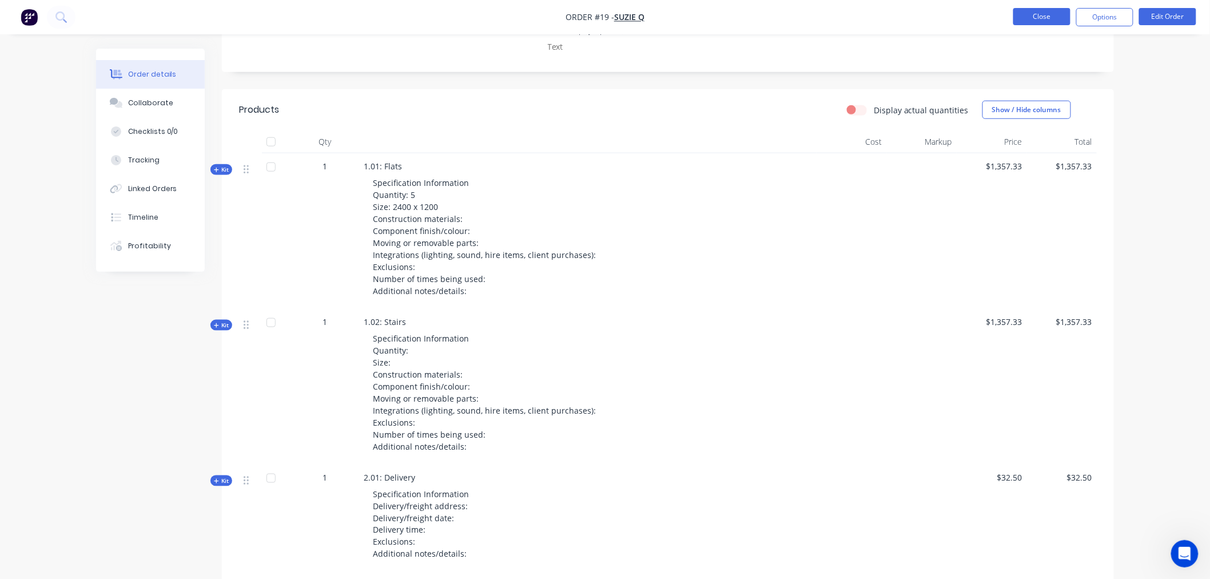
click at [1045, 18] on button "Close" at bounding box center [1041, 16] width 57 height 17
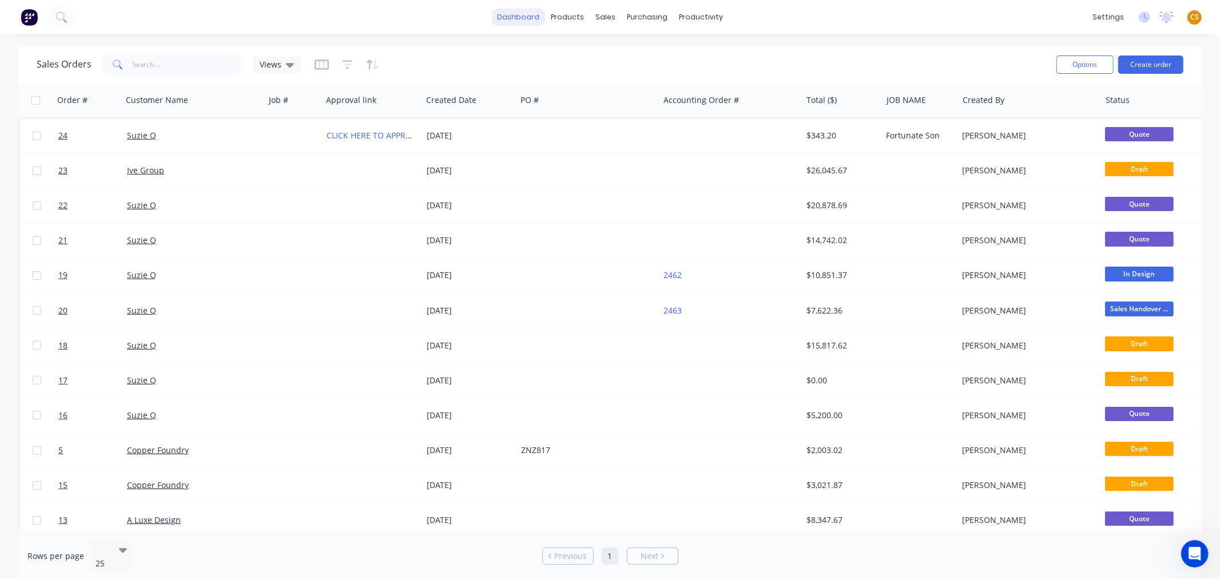
click at [525, 18] on link "dashboard" at bounding box center [518, 17] width 54 height 17
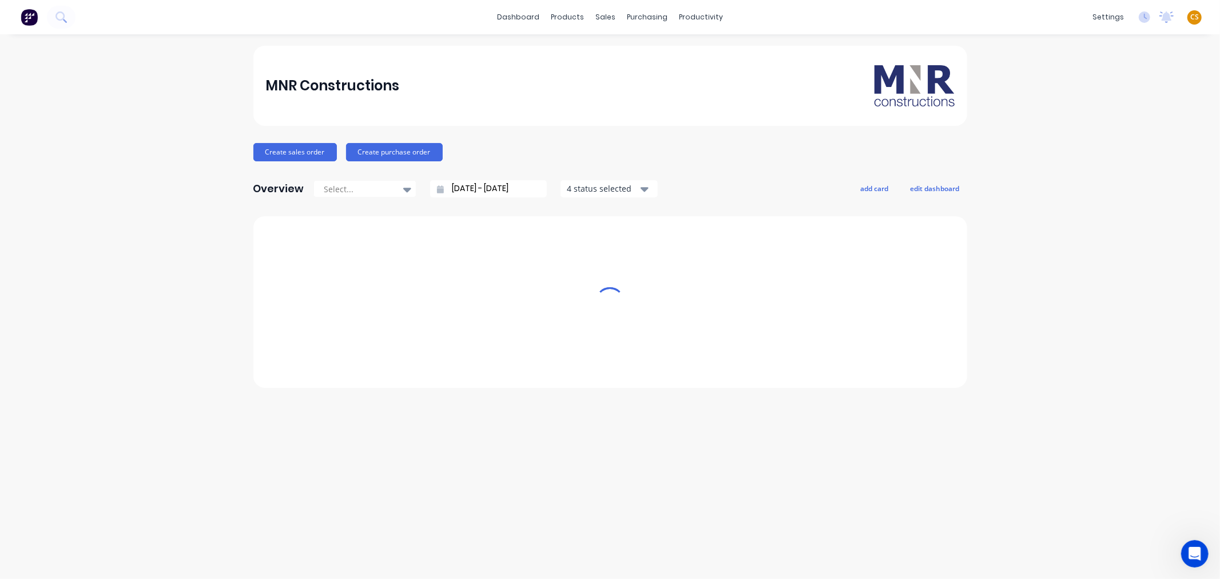
click at [1196, 16] on span "CS" at bounding box center [1194, 17] width 9 height 10
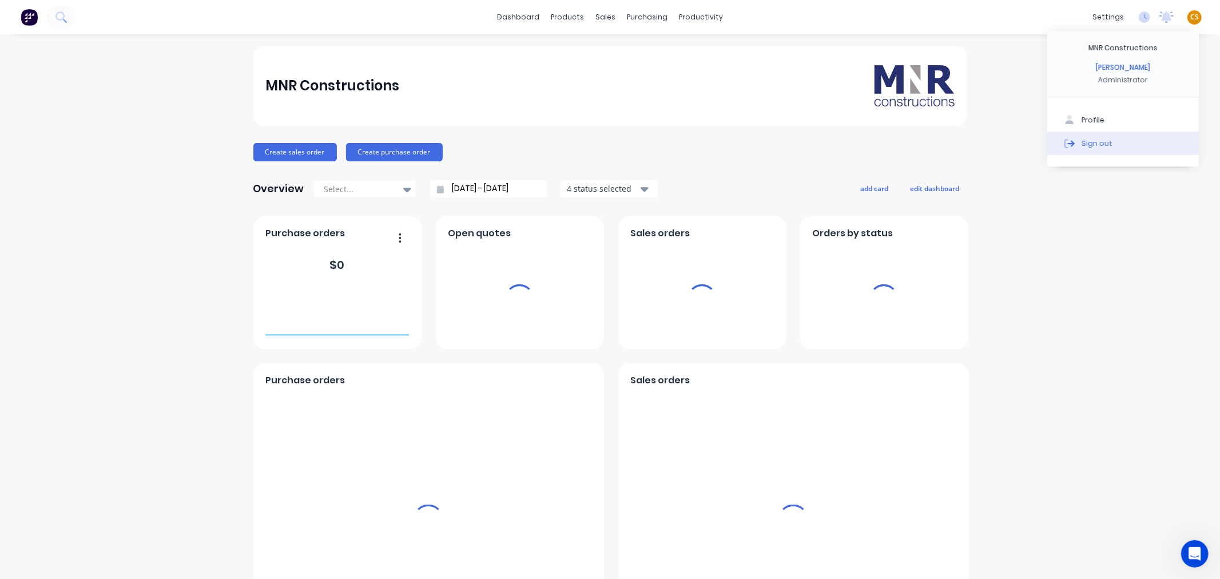
click at [1093, 147] on div "Sign out" at bounding box center [1096, 143] width 31 height 10
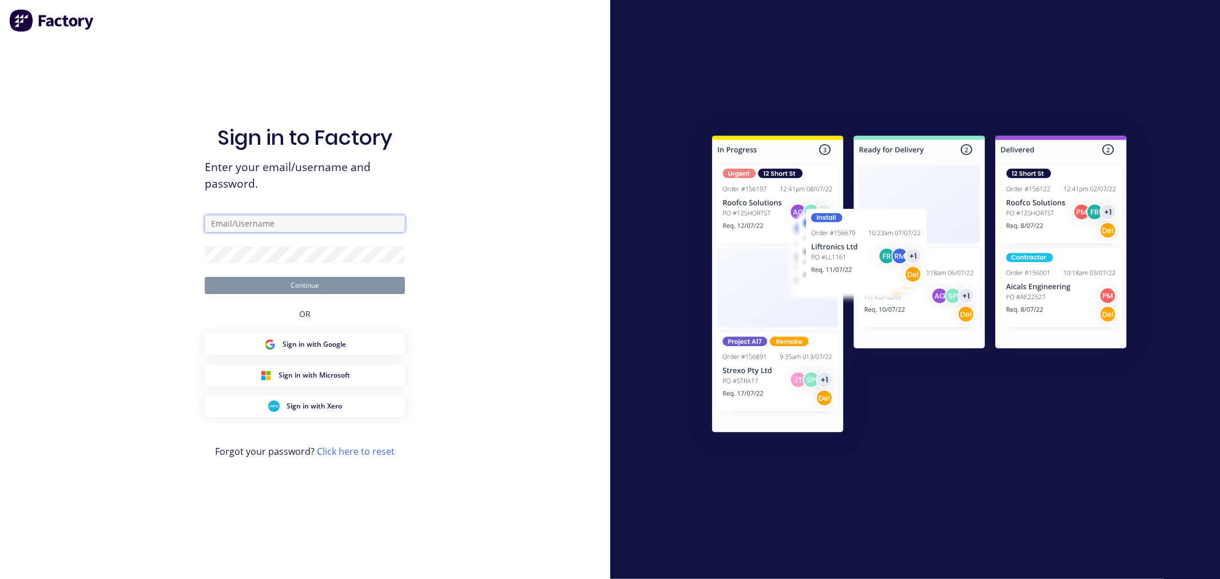
click at [306, 223] on input "text" at bounding box center [305, 223] width 200 height 17
type input "[PERSON_NAME][EMAIL_ADDRESS][DOMAIN_NAME]"
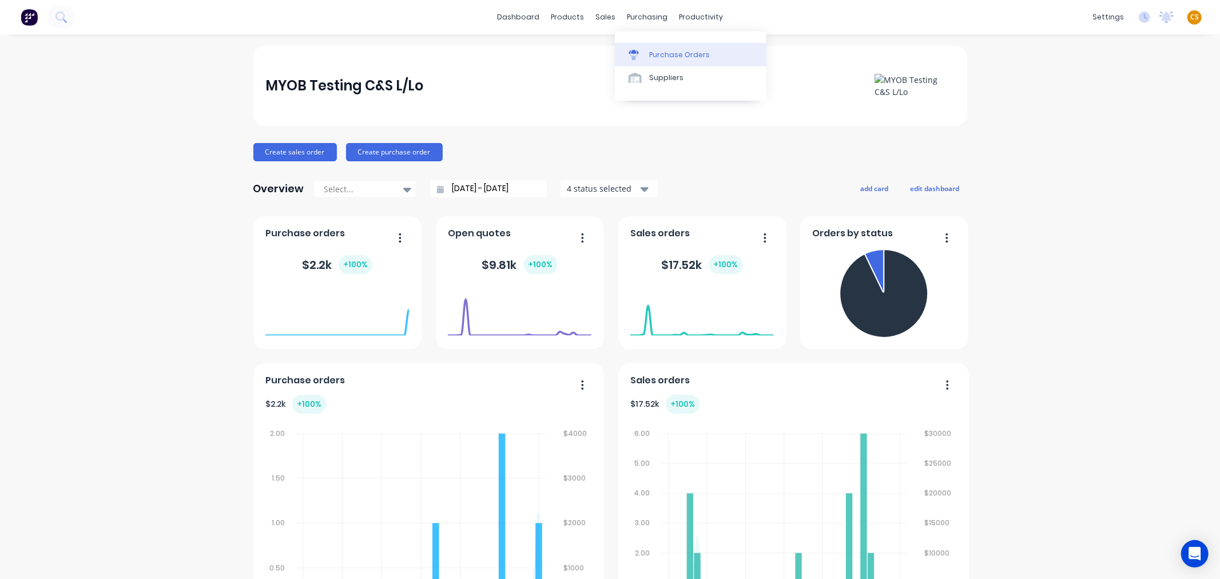
click at [675, 55] on div "Purchase Orders" at bounding box center [679, 55] width 61 height 10
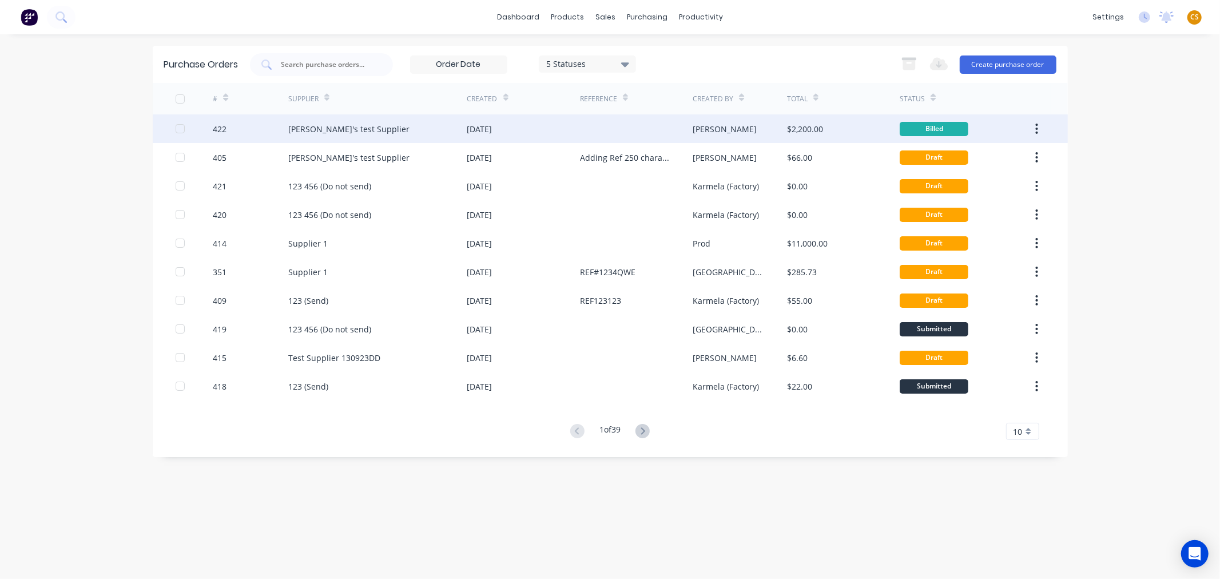
click at [397, 134] on div "[PERSON_NAME]'s test Supplier" at bounding box center [377, 128] width 179 height 29
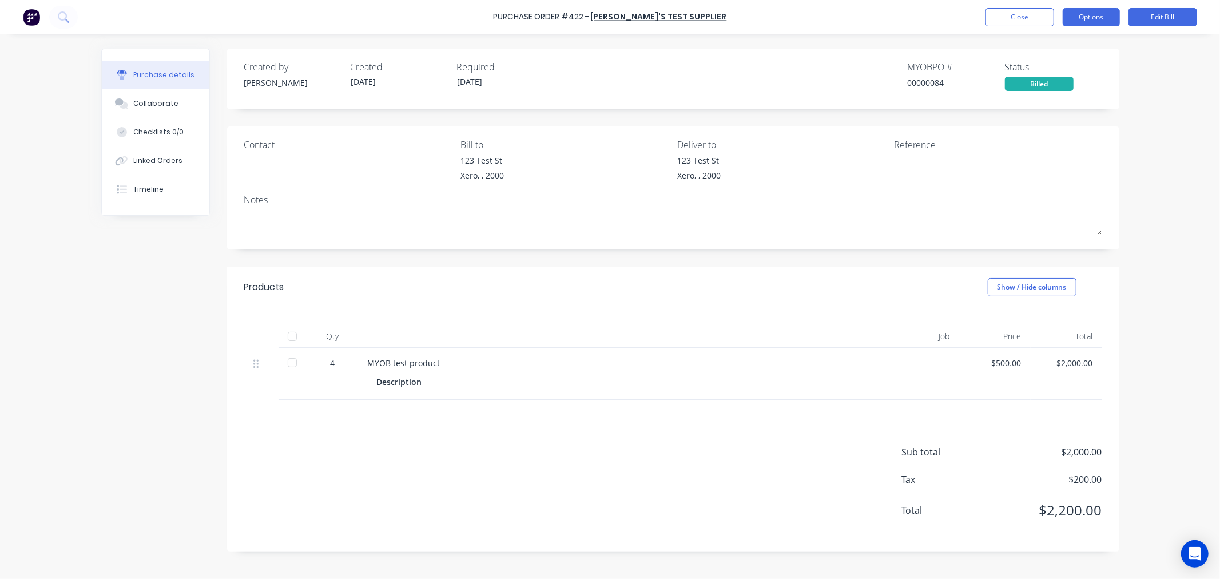
click at [1089, 18] on button "Options" at bounding box center [1091, 17] width 57 height 18
click at [1171, 70] on div "Purchase Order #422 - [PERSON_NAME]'s test Supplier Close Options Edit Bill Pur…" at bounding box center [610, 289] width 1220 height 579
click at [1093, 15] on button "Options" at bounding box center [1091, 17] width 57 height 18
click at [1067, 69] on div "Convert to Purchase Order" at bounding box center [1065, 72] width 88 height 29
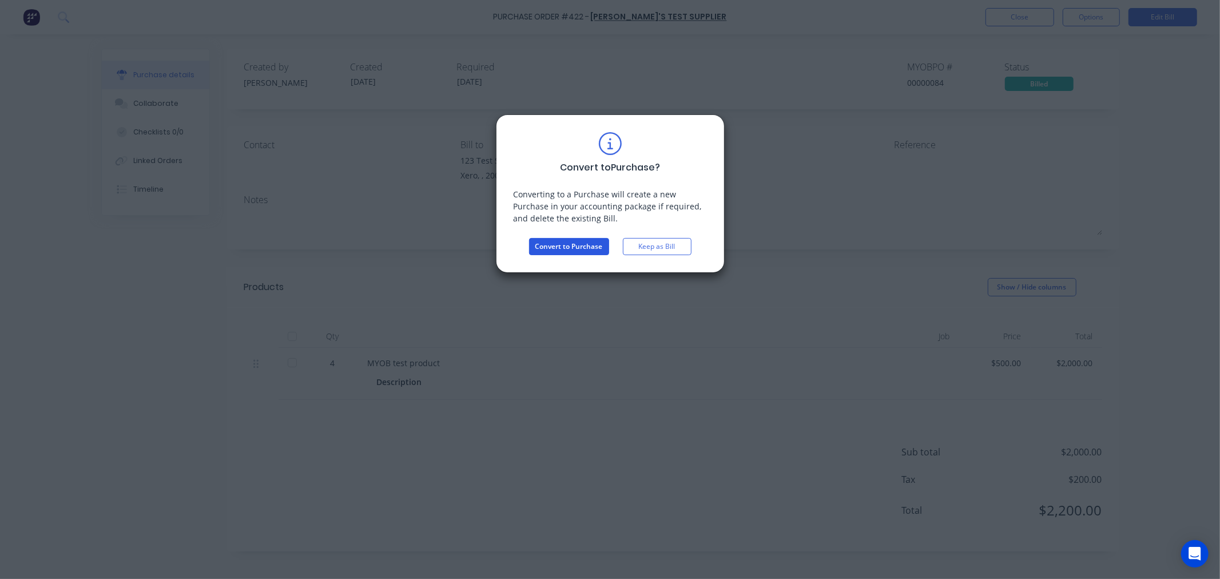
click at [575, 249] on button "Convert to Purchase" at bounding box center [569, 246] width 80 height 17
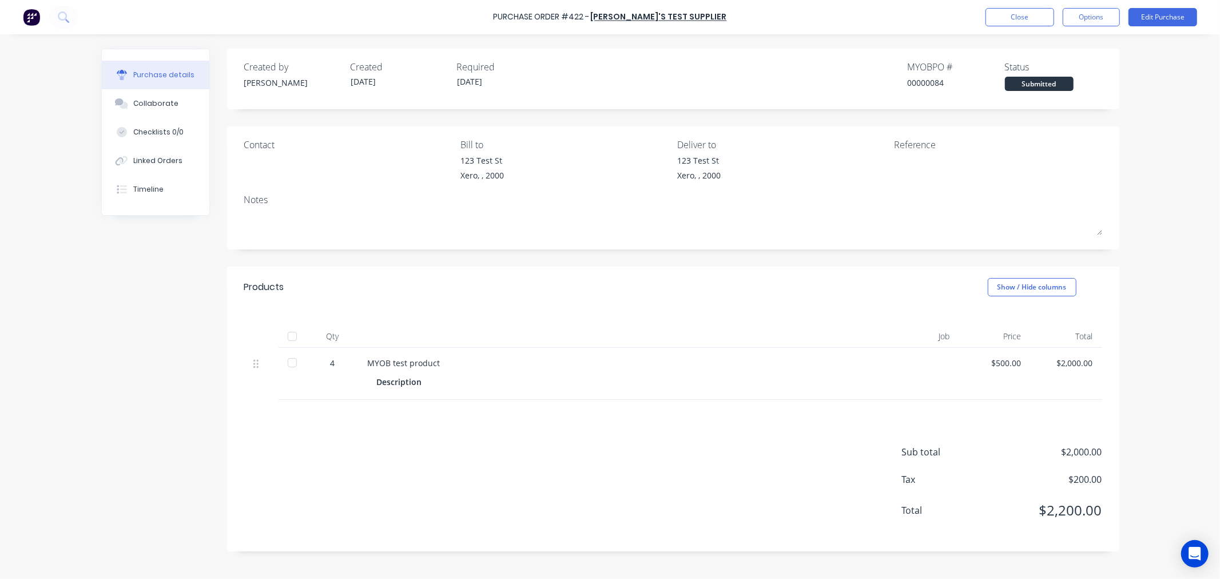
click at [380, 80] on div "Created by [PERSON_NAME] Created [DATE] Required [DATE]" at bounding box center [399, 75] width 310 height 31
click at [1147, 134] on div "Purchase Order #422 - [PERSON_NAME]'s test Supplier Close Options Edit Purchase…" at bounding box center [610, 289] width 1220 height 579
click at [1095, 19] on button "Options" at bounding box center [1091, 17] width 57 height 18
click at [1068, 67] on div "Convert to Bill" at bounding box center [1065, 69] width 88 height 17
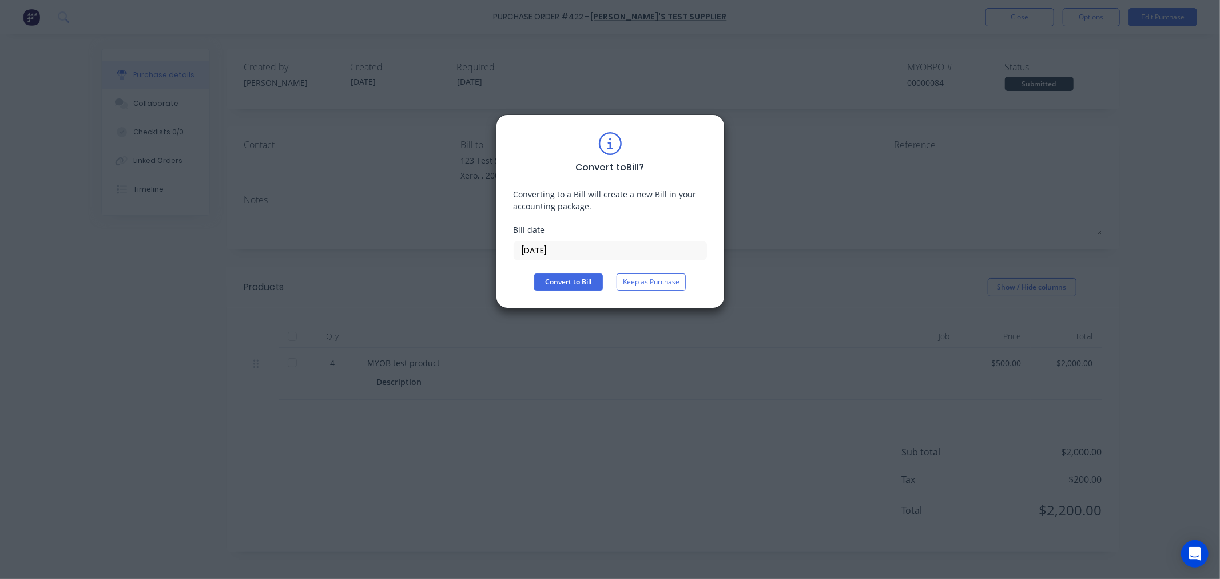
click at [568, 249] on input "[DATE]" at bounding box center [610, 250] width 192 height 17
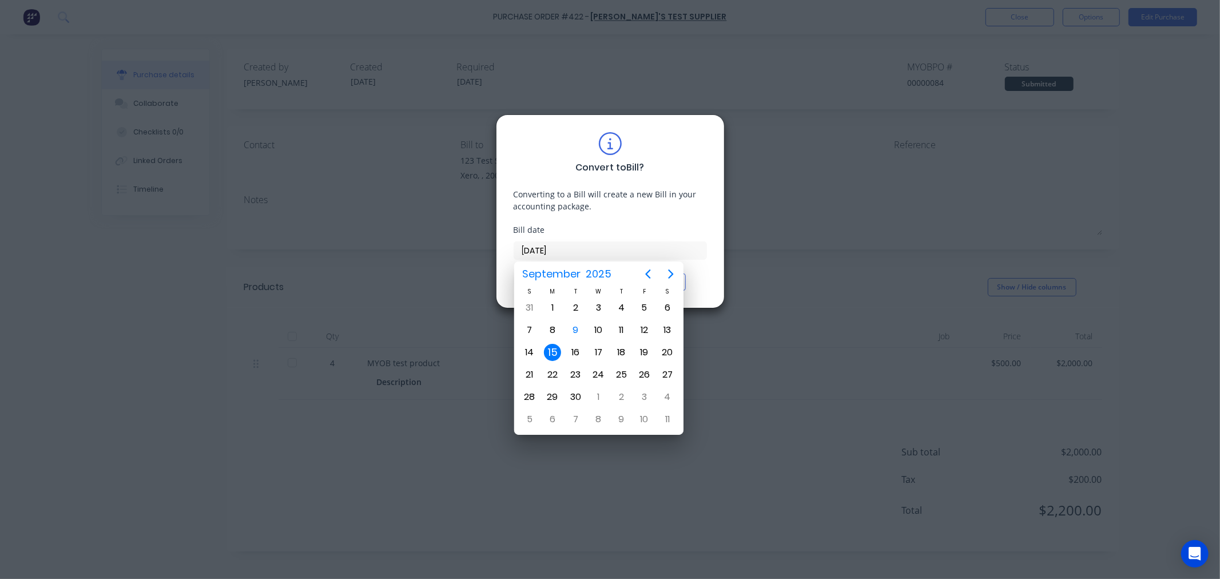
click at [551, 349] on div "15" at bounding box center [552, 352] width 17 height 17
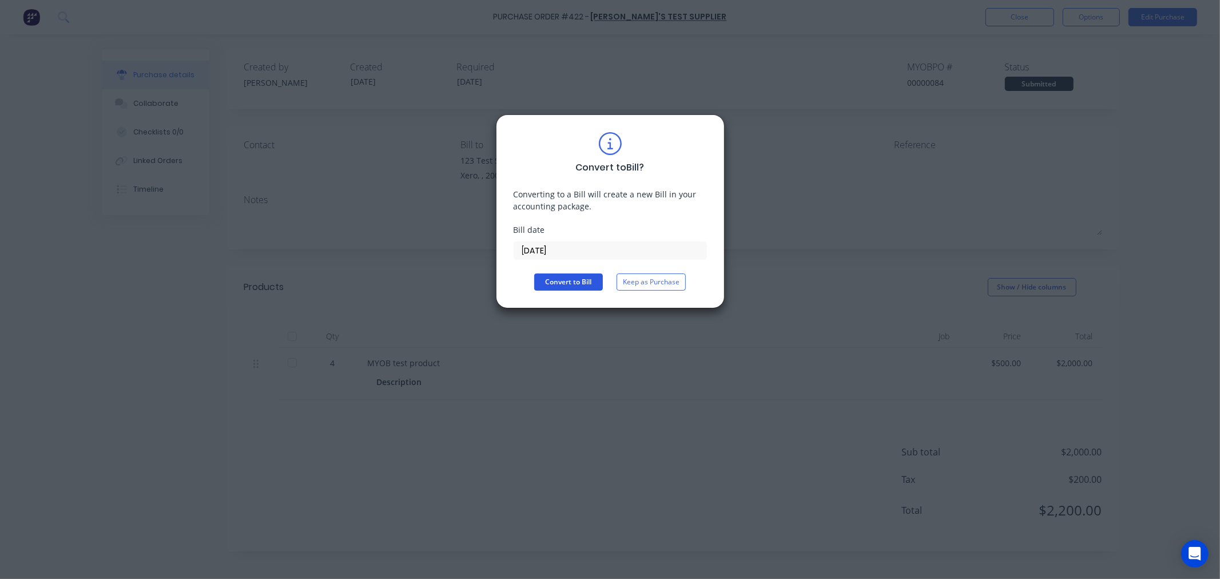
click at [591, 284] on button "Convert to Bill" at bounding box center [568, 281] width 69 height 17
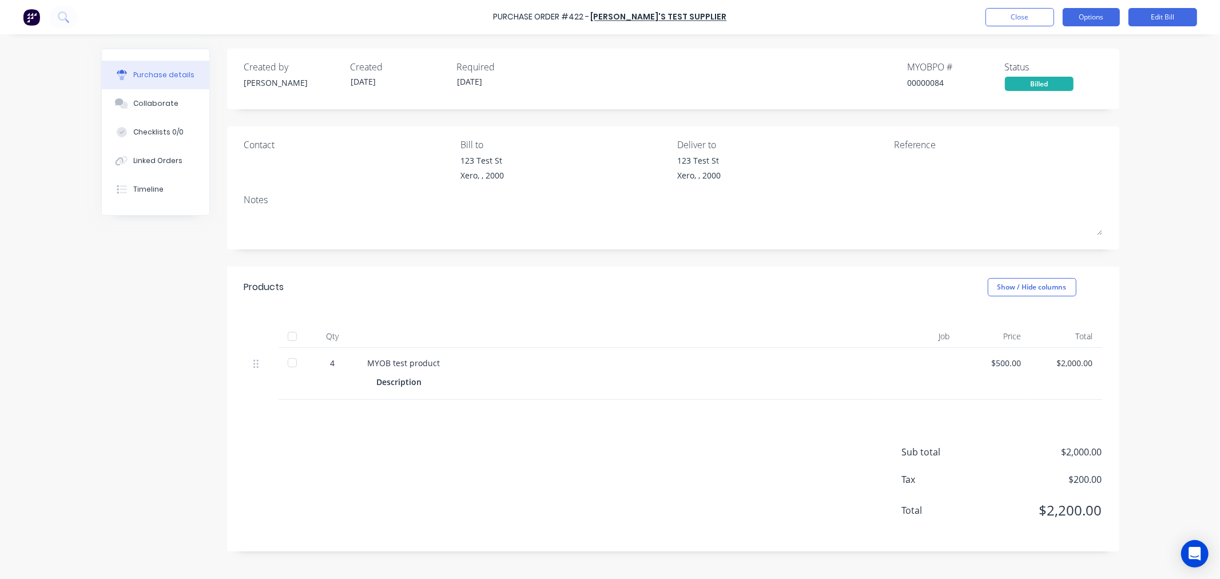
click at [1087, 18] on button "Options" at bounding box center [1091, 17] width 57 height 18
click at [1048, 70] on div "Convert to Purchase Order" at bounding box center [1065, 72] width 88 height 29
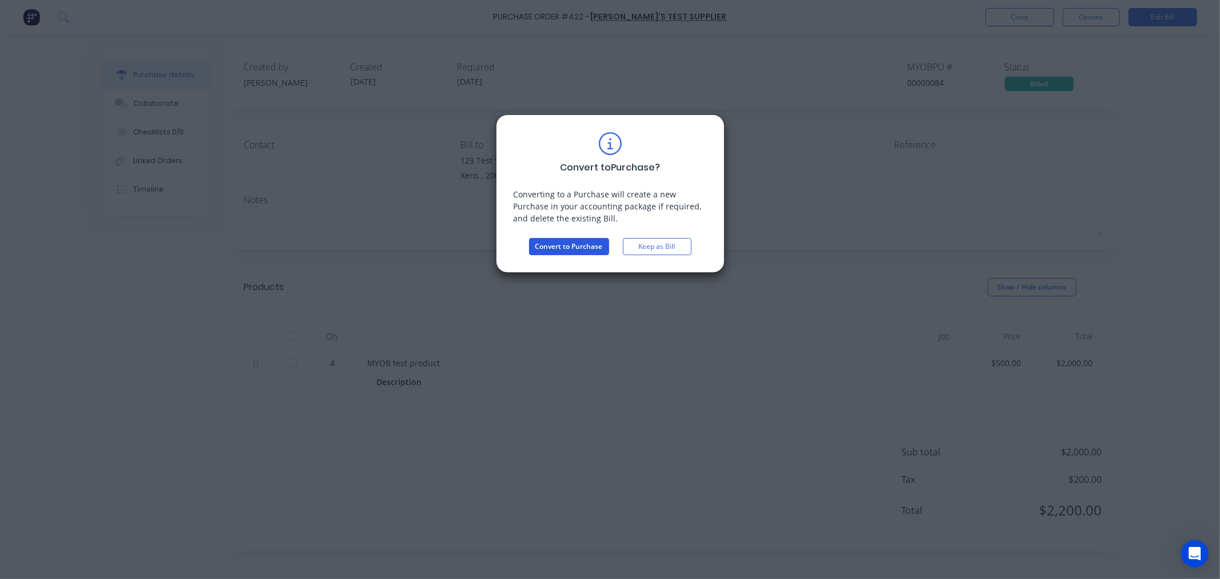
click at [550, 245] on button "Convert to Purchase" at bounding box center [569, 246] width 80 height 17
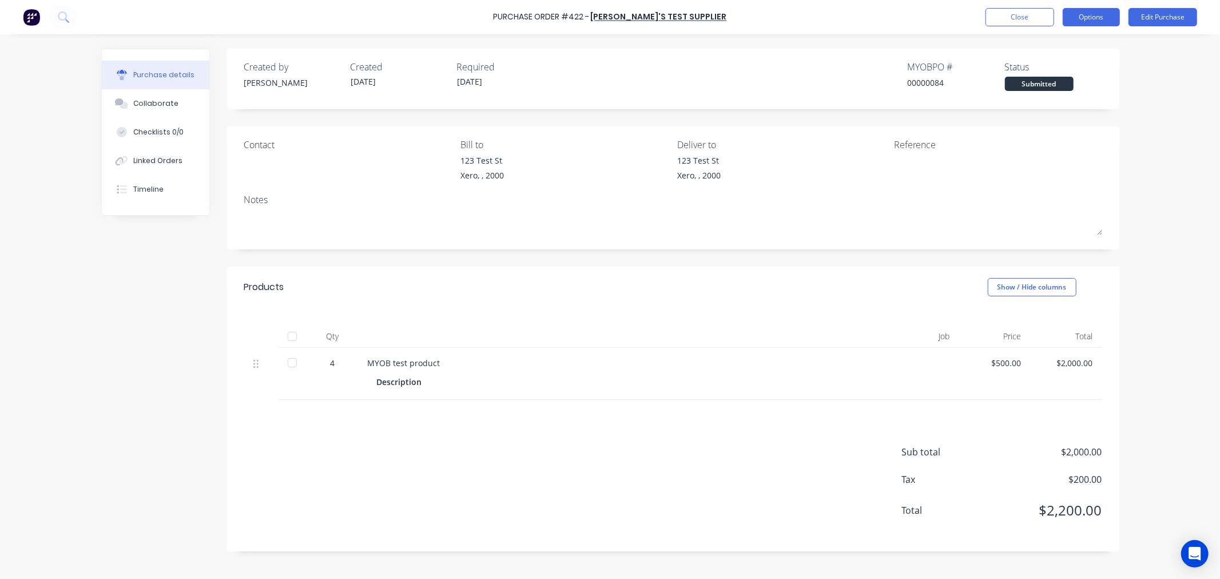
click at [1079, 16] on button "Options" at bounding box center [1091, 17] width 57 height 18
click at [1047, 71] on div "Convert to Bill" at bounding box center [1065, 69] width 88 height 17
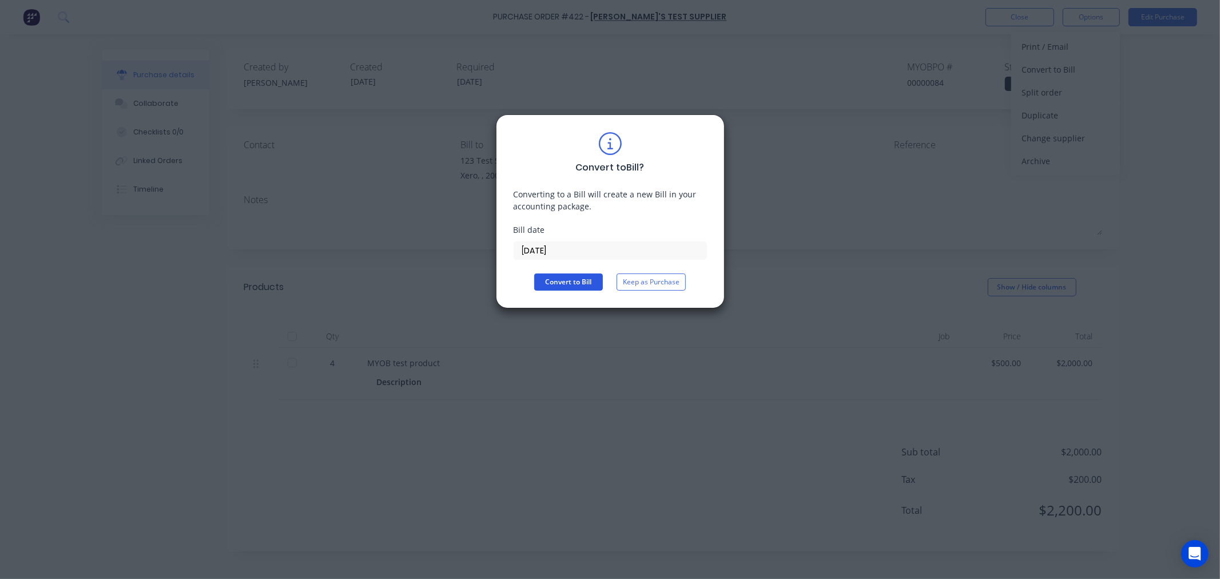
click at [589, 285] on button "Convert to Bill" at bounding box center [568, 281] width 69 height 17
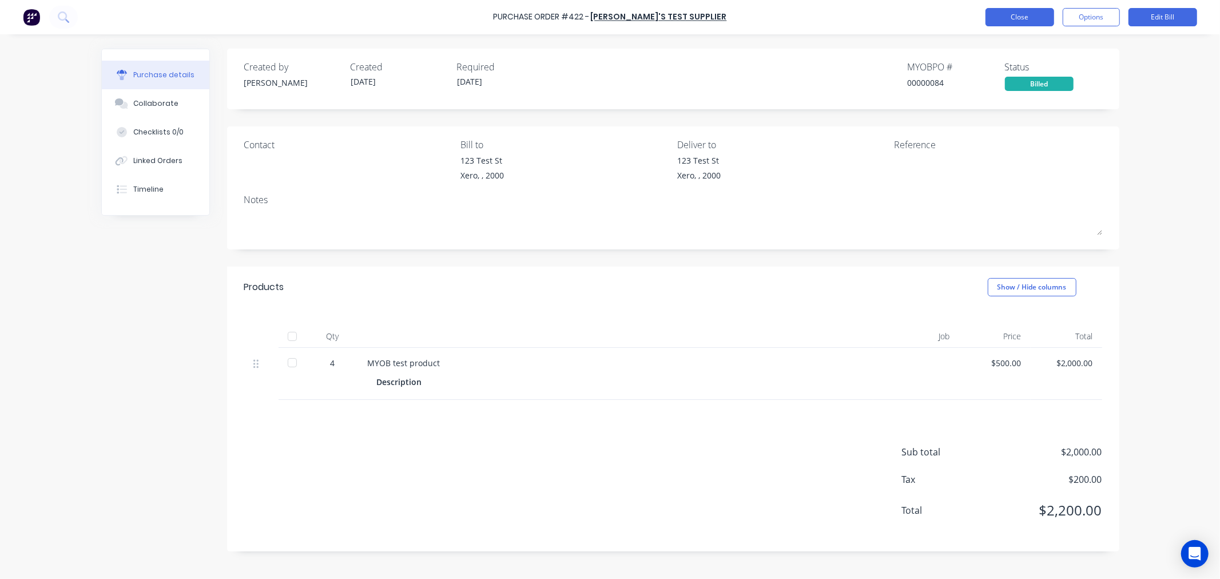
click at [1013, 17] on button "Close" at bounding box center [1019, 17] width 69 height 18
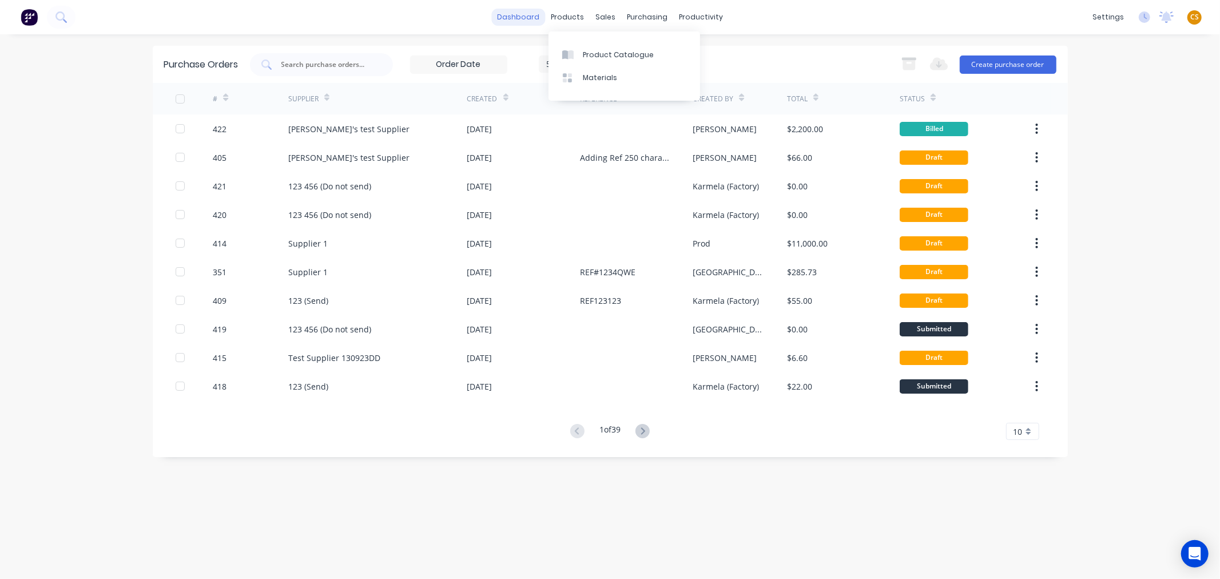
click at [519, 17] on link "dashboard" at bounding box center [518, 17] width 54 height 17
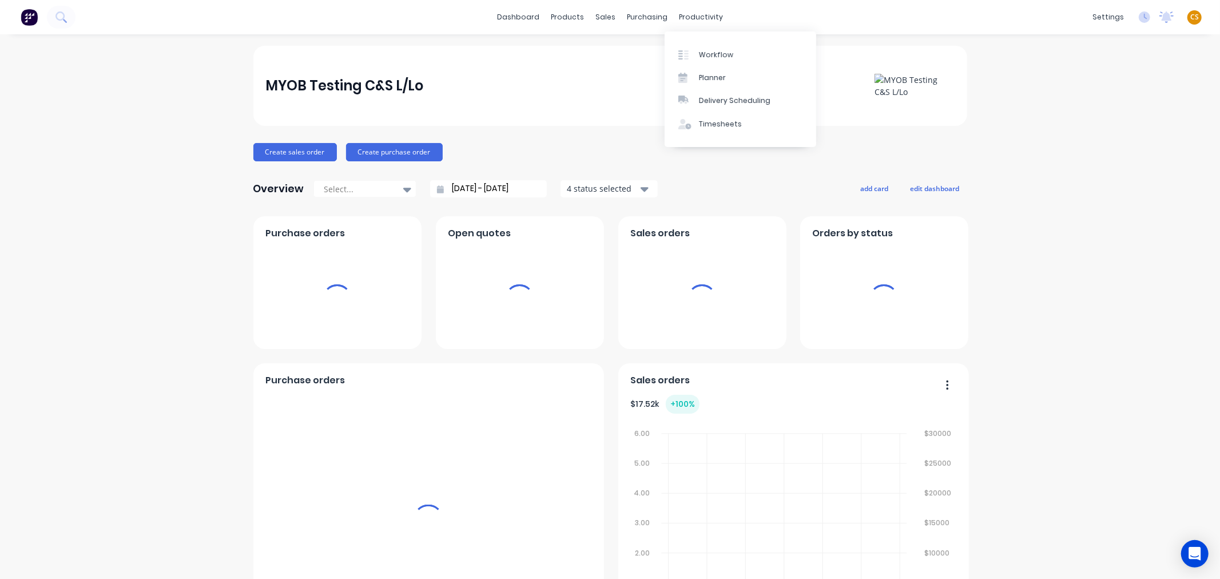
click at [1190, 17] on span "CS" at bounding box center [1194, 17] width 9 height 10
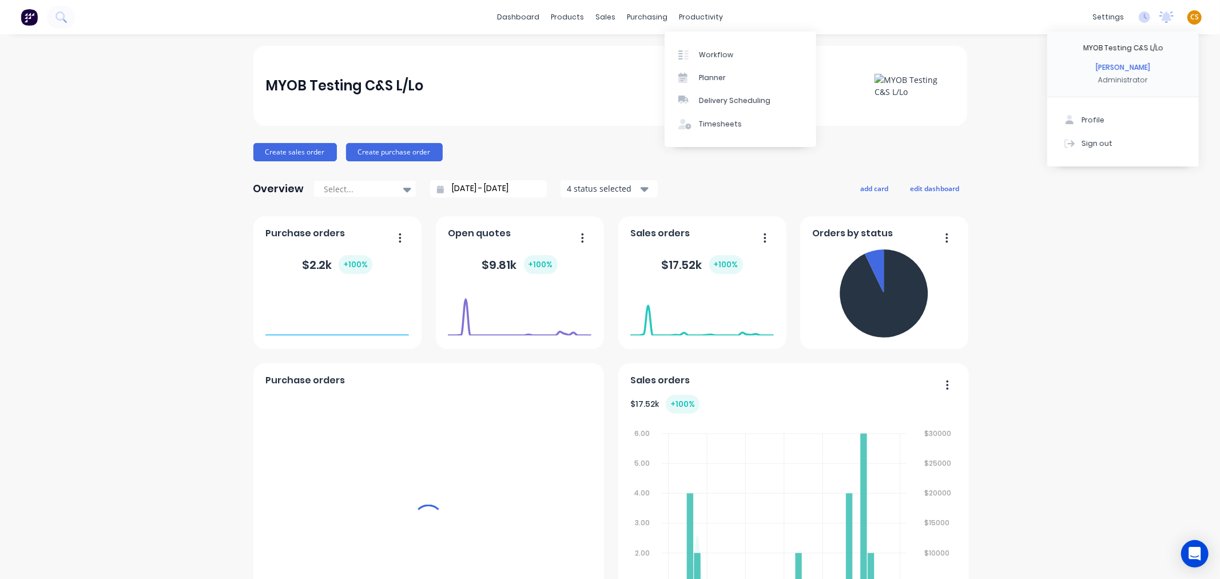
click at [1108, 146] on button "Sign out" at bounding box center [1123, 143] width 152 height 23
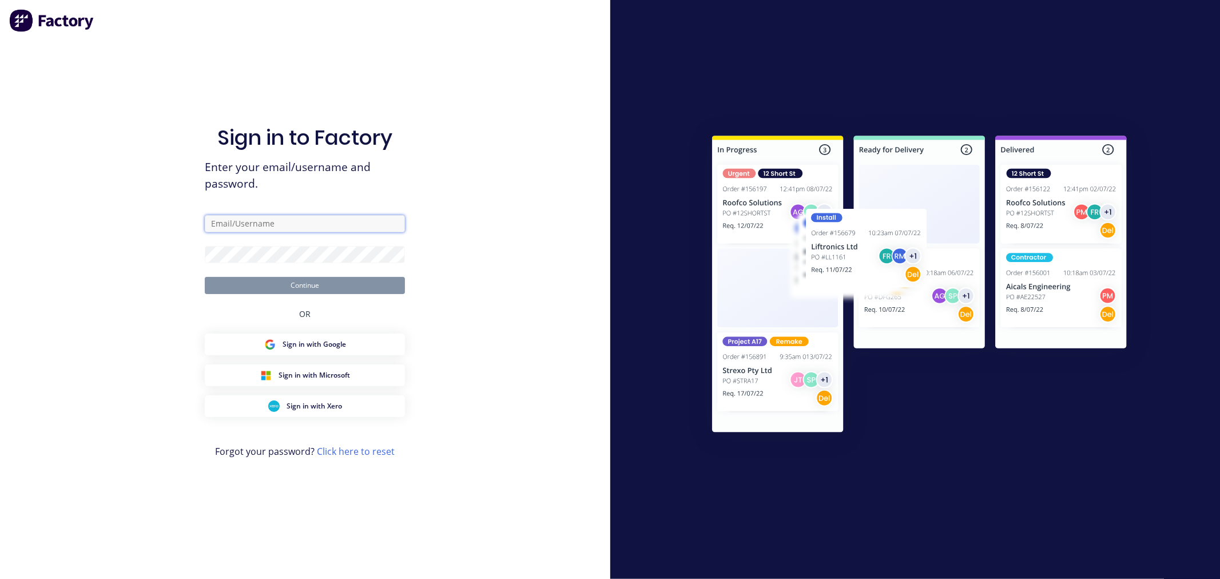
click at [241, 226] on input "text" at bounding box center [305, 223] width 200 height 17
type input "[PERSON_NAME][EMAIL_ADDRESS][DOMAIN_NAME]"
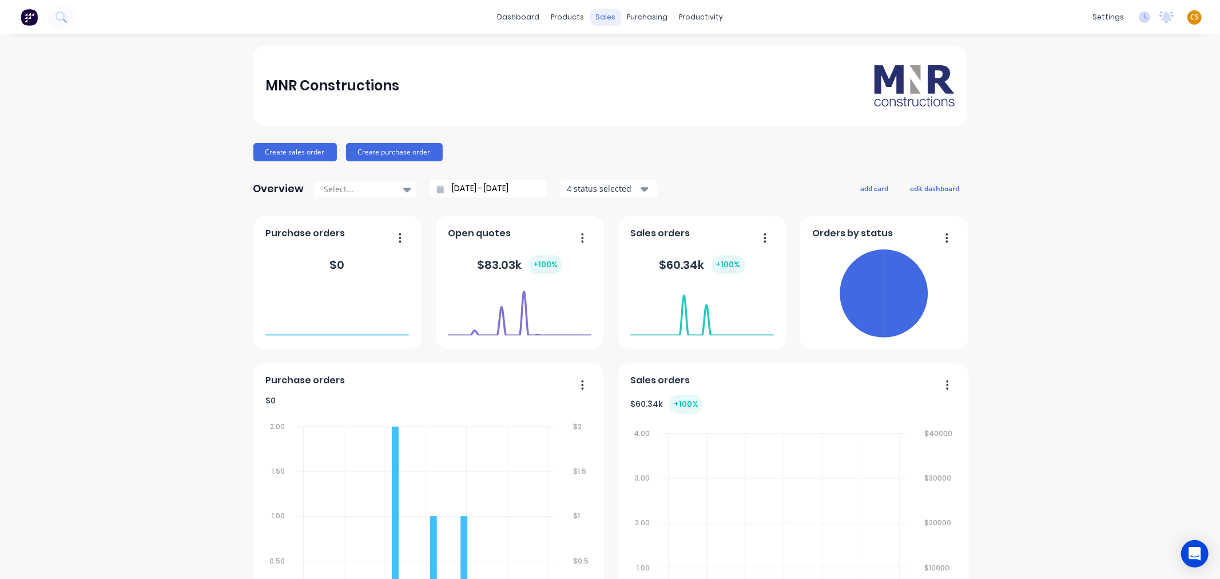
click at [597, 18] on div "sales" at bounding box center [605, 17] width 31 height 17
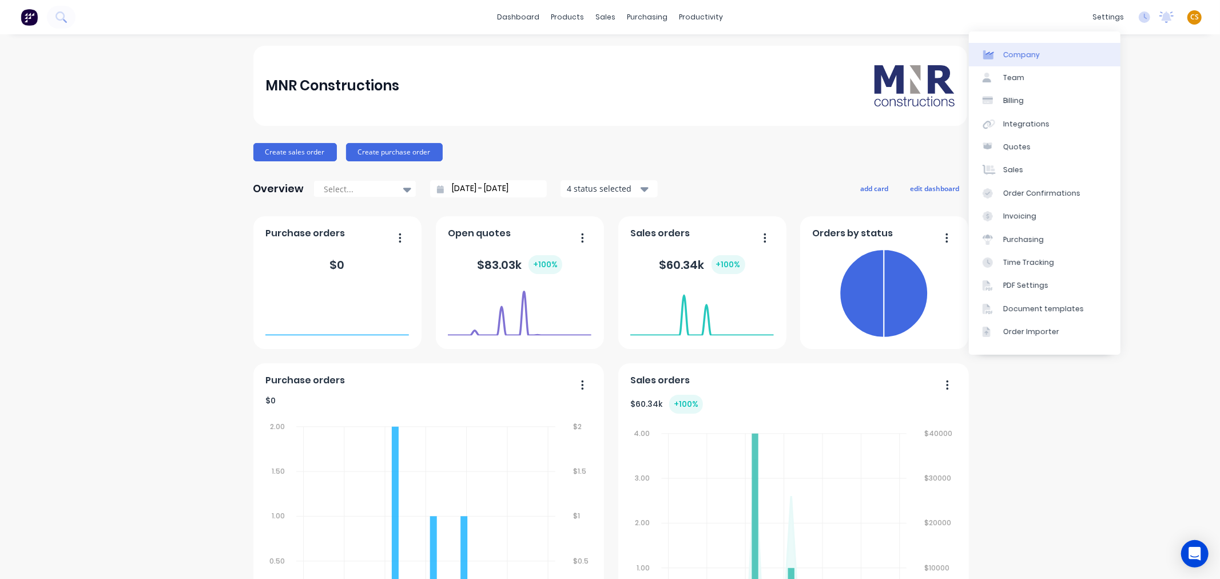
click at [1024, 58] on div "Company" at bounding box center [1021, 55] width 37 height 10
select select "AU"
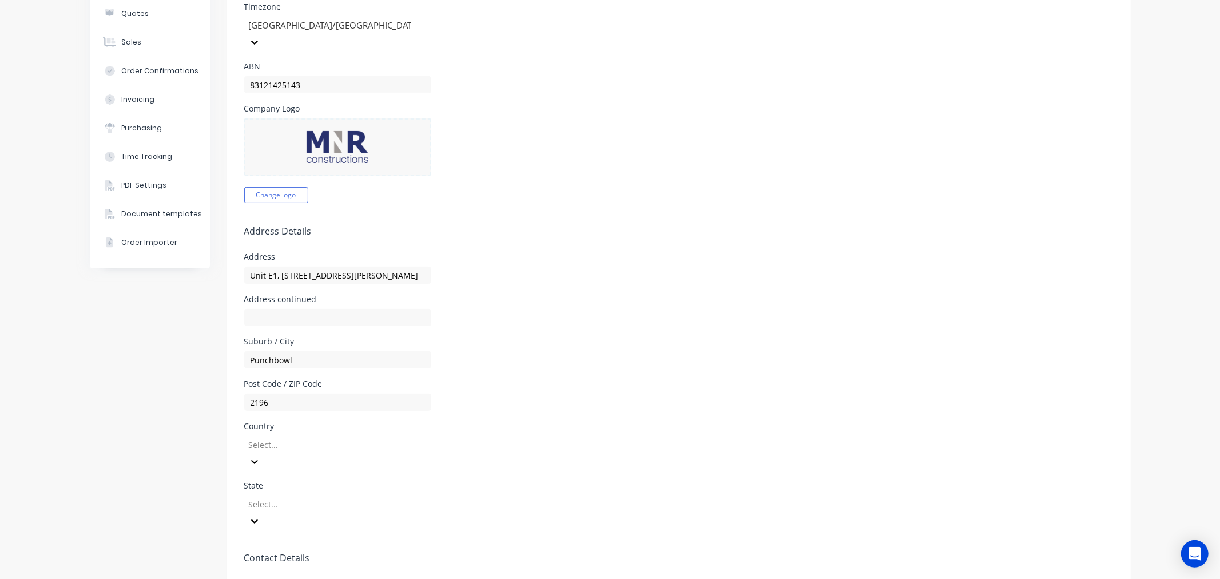
scroll to position [190, 0]
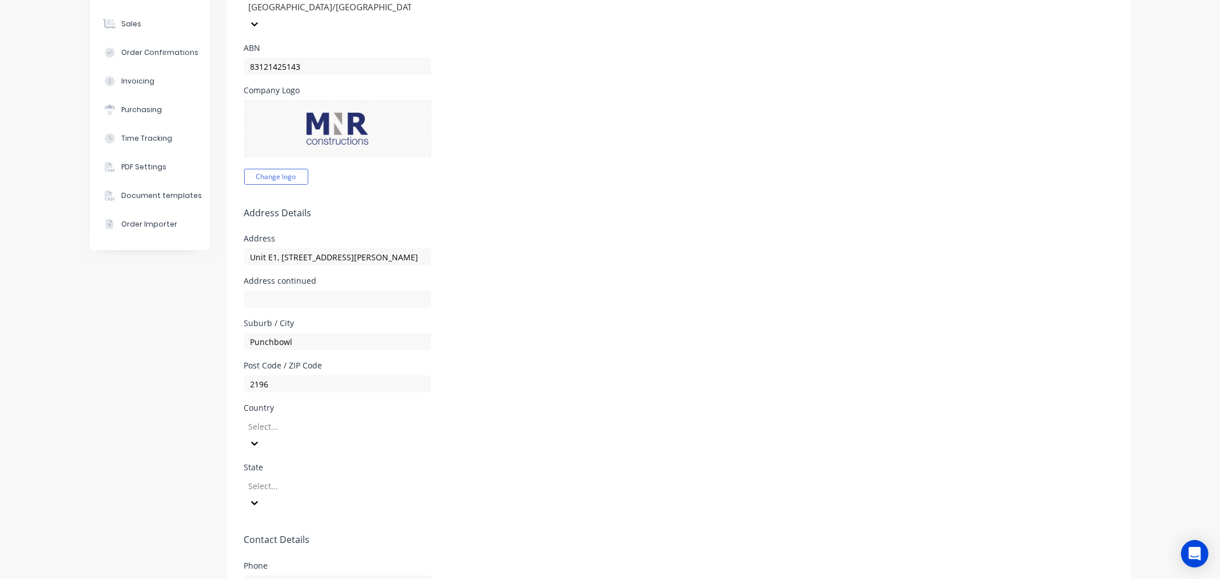
click at [293, 419] on div at bounding box center [330, 426] width 165 height 14
click at [280, 452] on div "[GEOGRAPHIC_DATA]" at bounding box center [330, 458] width 172 height 12
click at [281, 479] on div at bounding box center [330, 486] width 165 height 14
click at [292, 523] on div "[GEOGRAPHIC_DATA]" at bounding box center [330, 529] width 172 height 12
click at [612, 319] on div "Suburb / City Punchbowl" at bounding box center [678, 334] width 869 height 31
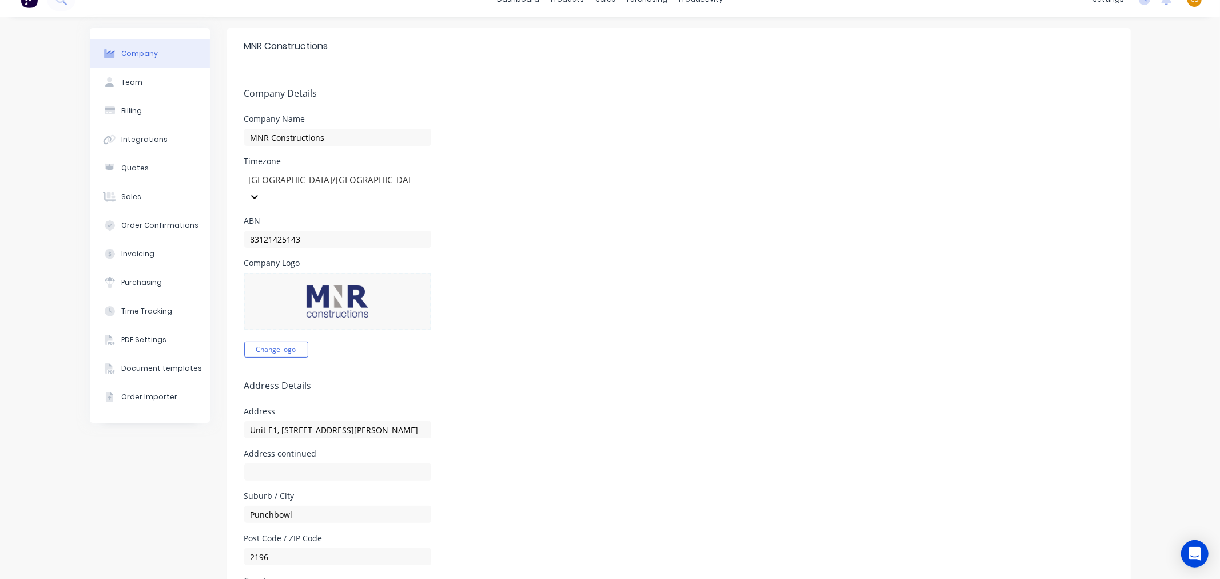
scroll to position [0, 0]
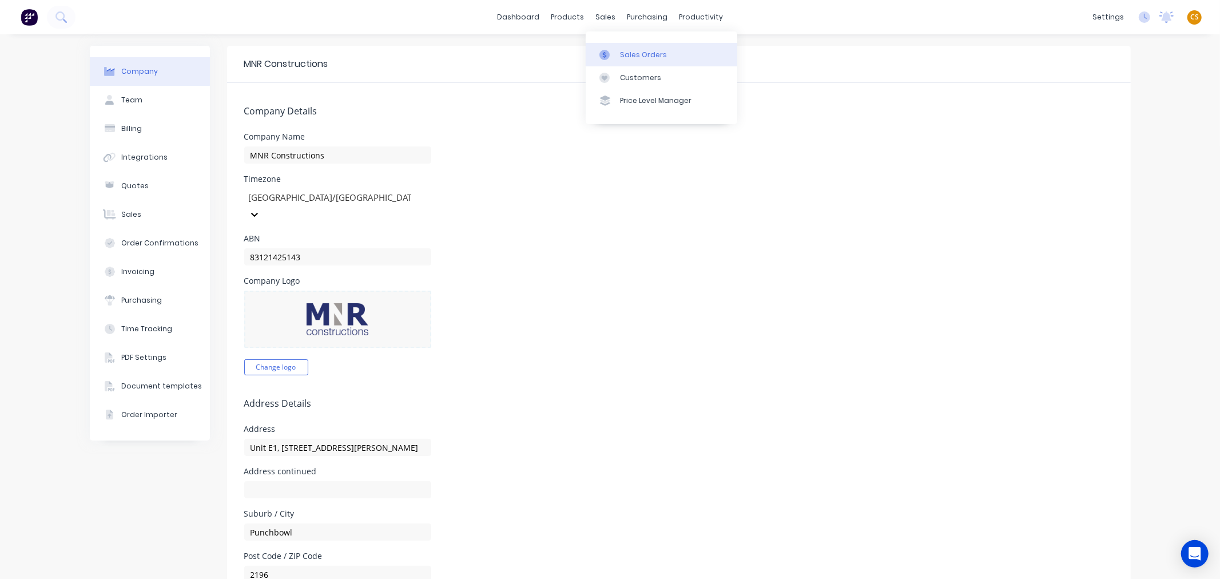
click at [636, 54] on div "Sales Orders" at bounding box center [643, 55] width 47 height 10
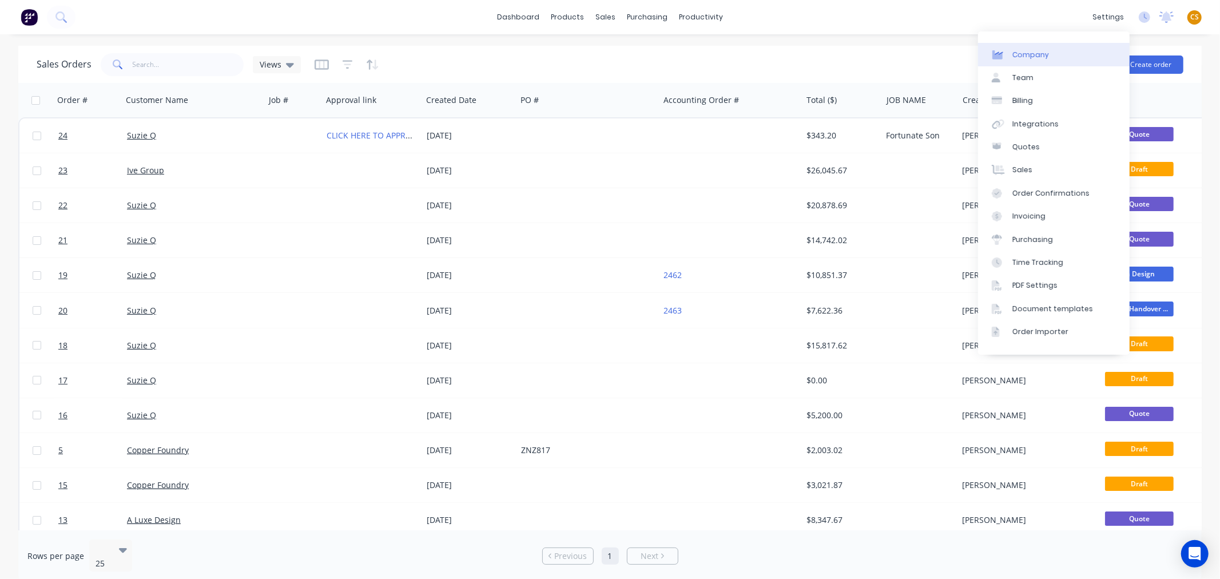
click at [1031, 54] on div "Company" at bounding box center [1030, 55] width 37 height 10
select select "AU"
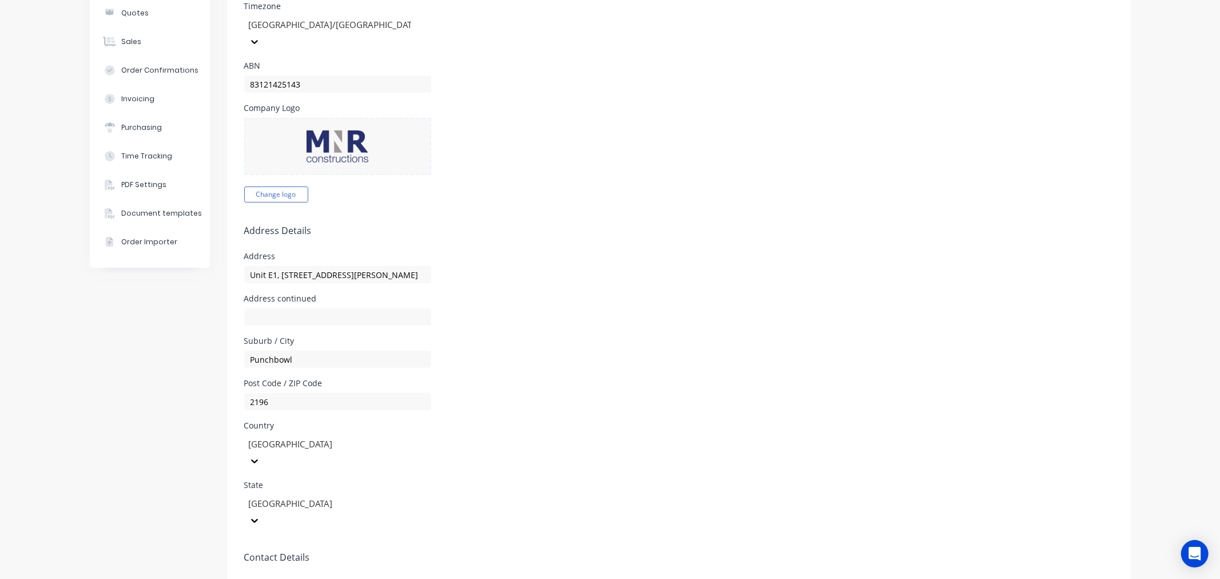
scroll to position [190, 0]
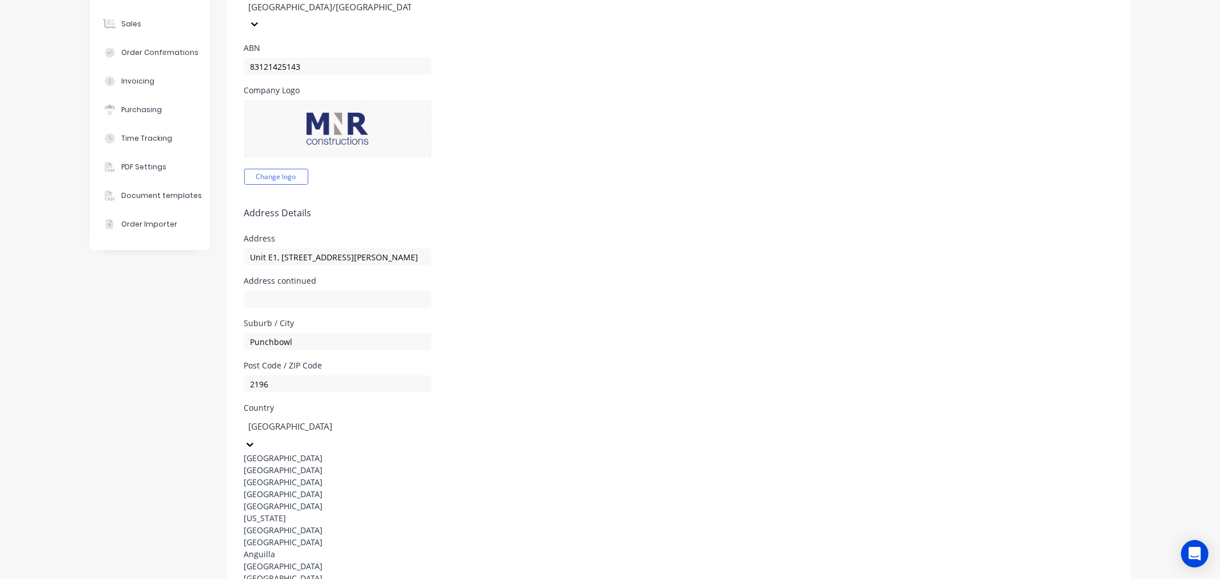
click at [315, 419] on div at bounding box center [330, 426] width 165 height 14
click at [596, 463] on div "State New South Wales" at bounding box center [678, 487] width 869 height 48
click at [254, 419] on div at bounding box center [330, 426] width 165 height 14
click at [321, 479] on div at bounding box center [330, 486] width 165 height 14
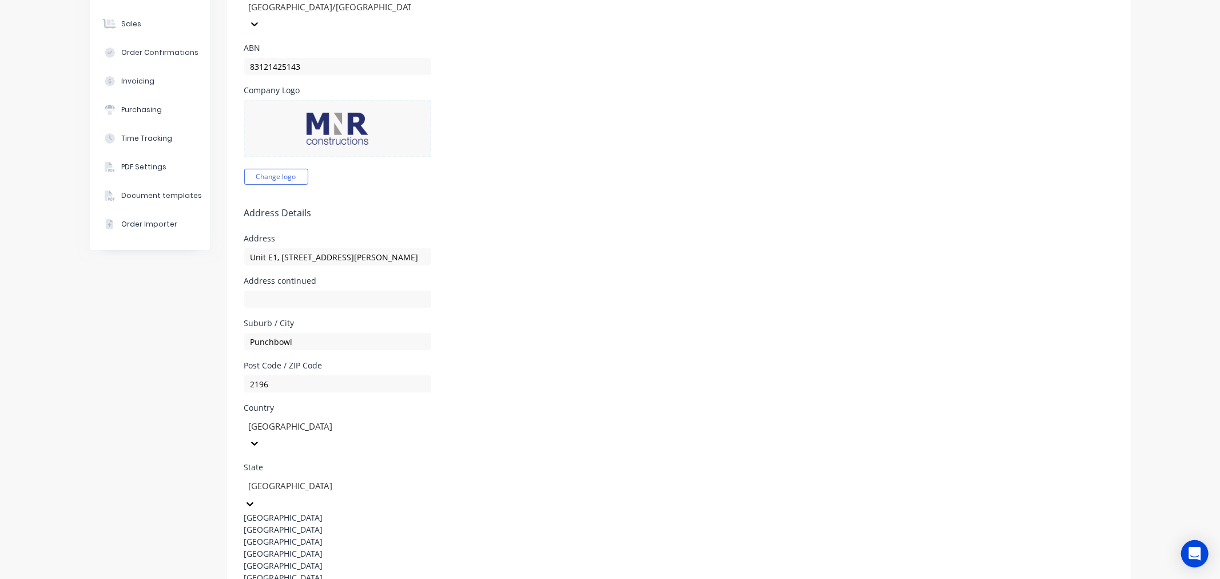
click at [563, 463] on div "State 8 results available. Use Up and Down to choose options, press Enter to se…" at bounding box center [678, 535] width 869 height 144
click at [293, 419] on div at bounding box center [330, 426] width 165 height 14
click at [558, 382] on form "Company Details Company Name MNR Constructions Timezone Australia/Sydney ABN 83…" at bounding box center [679, 366] width 904 height 948
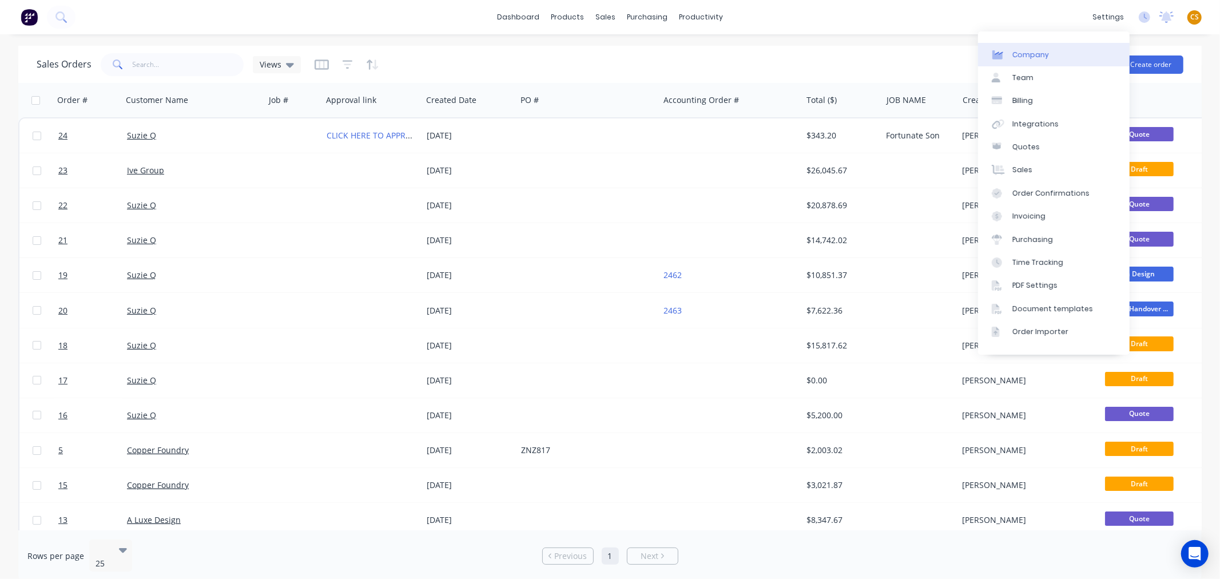
click at [1026, 60] on link "Company" at bounding box center [1054, 54] width 152 height 23
select select "AU"
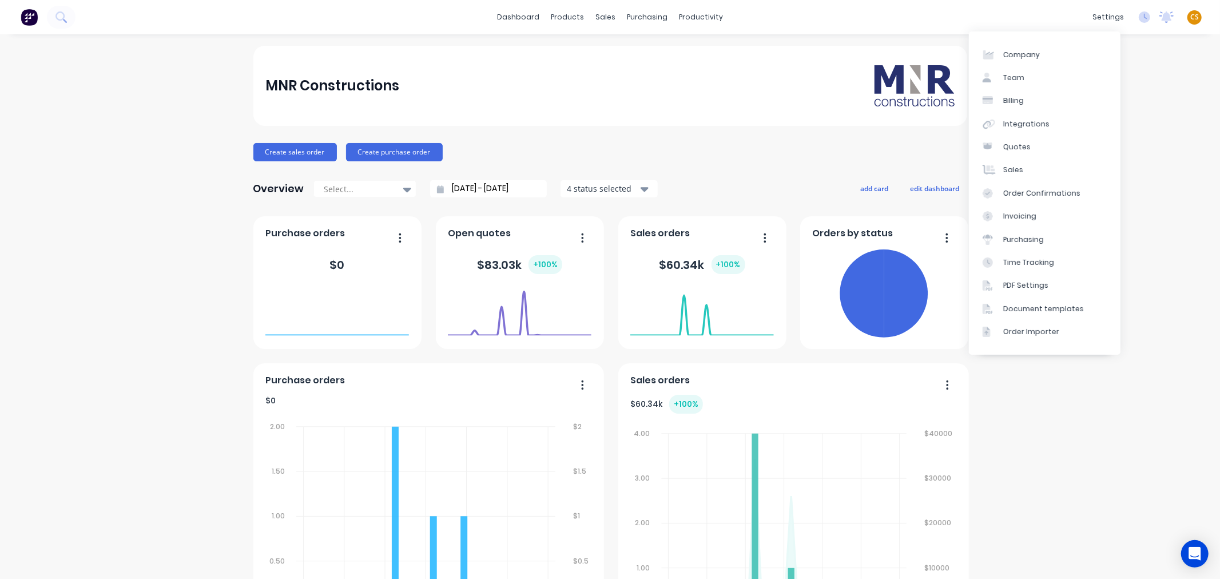
click at [1190, 17] on span "CS" at bounding box center [1194, 17] width 9 height 10
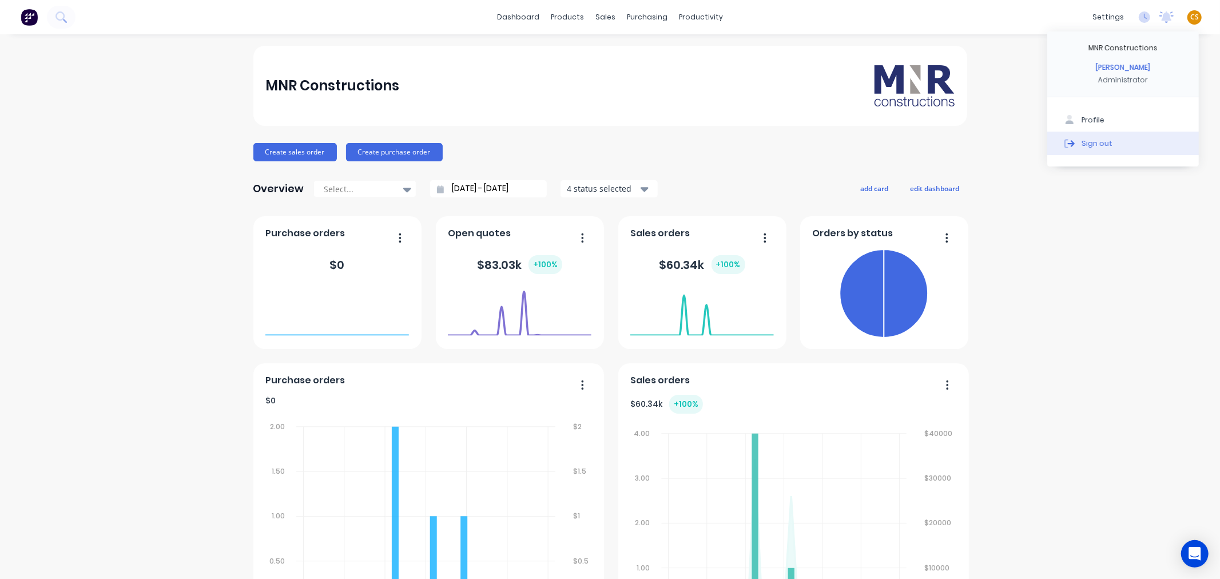
click at [1092, 141] on div "Sign out" at bounding box center [1096, 143] width 31 height 10
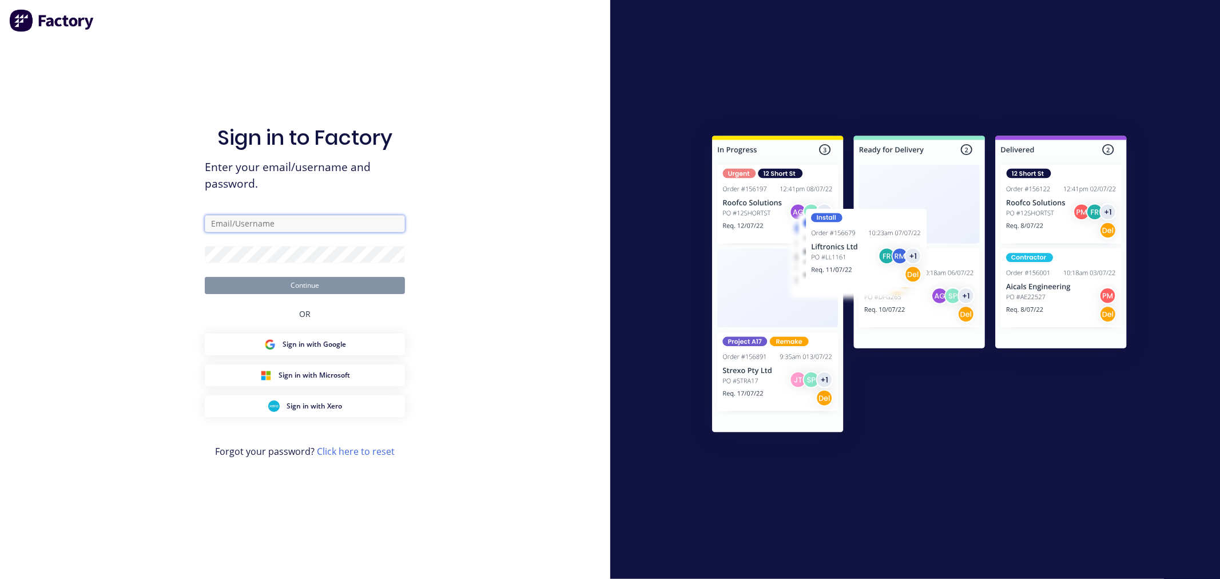
click at [233, 223] on input "text" at bounding box center [305, 223] width 200 height 17
type input "[PERSON_NAME][EMAIL_ADDRESS][DOMAIN_NAME]"
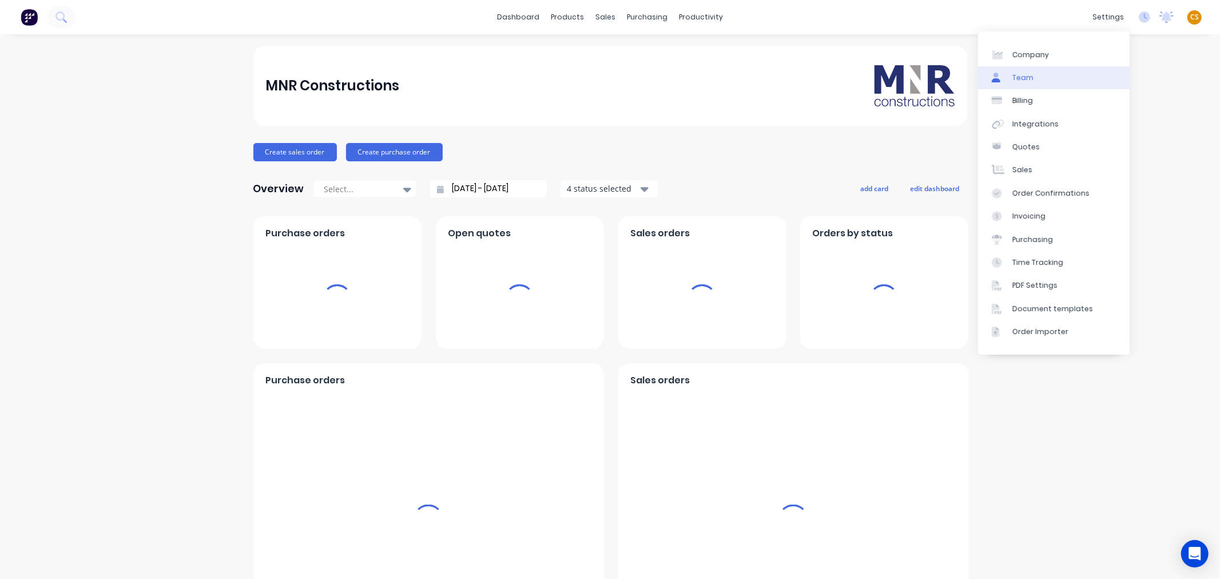
click at [1021, 73] on div "Team" at bounding box center [1022, 78] width 21 height 10
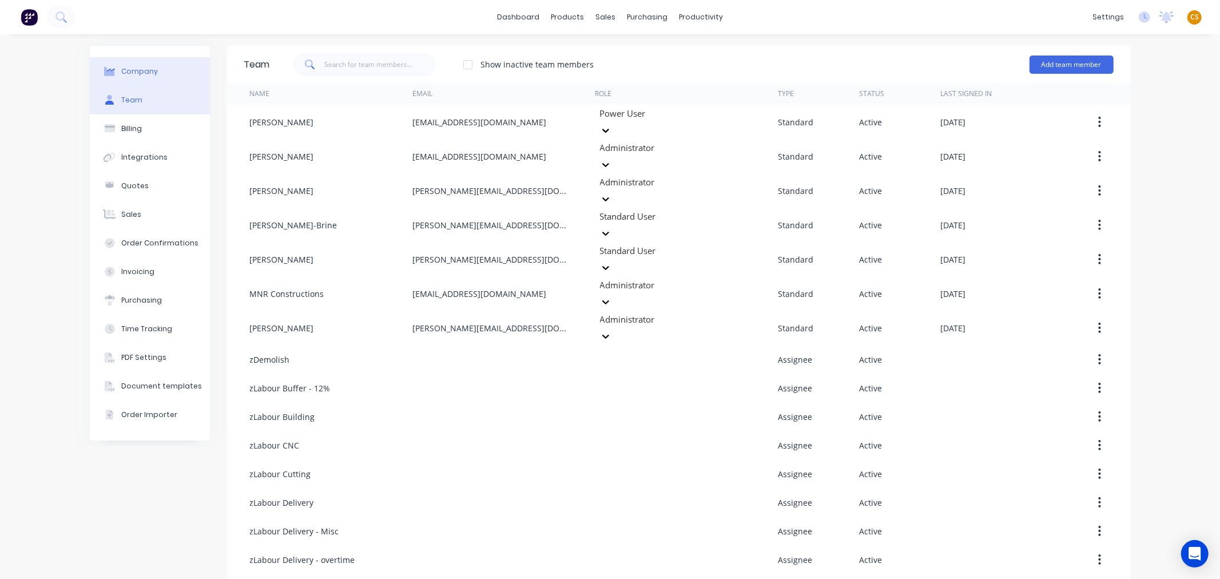
click at [140, 70] on div "Company" at bounding box center [139, 71] width 37 height 10
select select "AU"
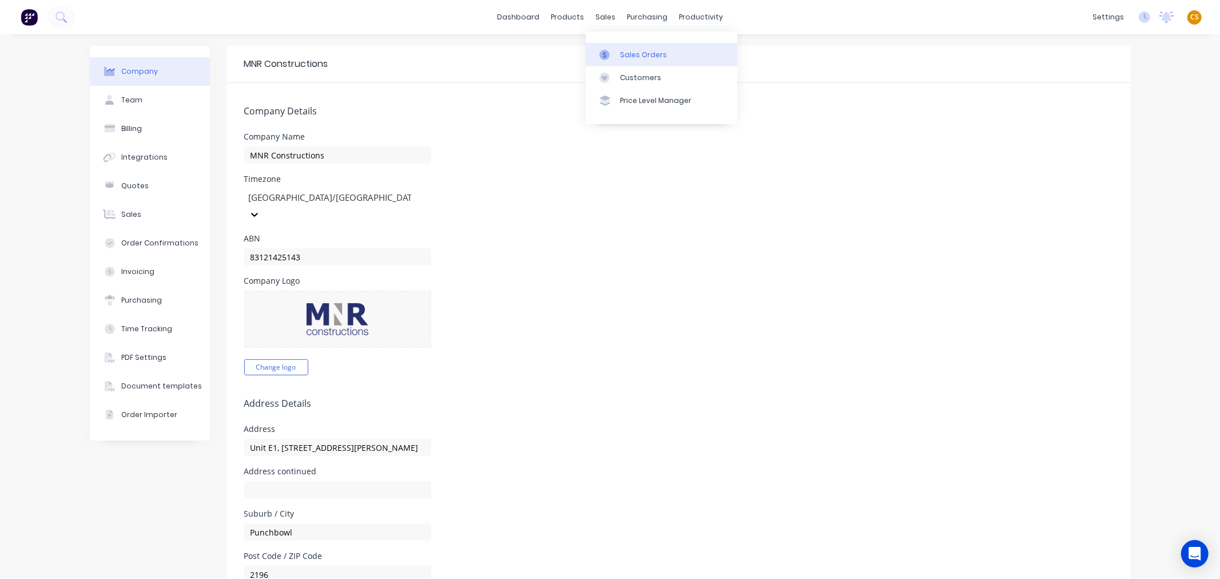
click at [643, 57] on div "Sales Orders" at bounding box center [643, 55] width 47 height 10
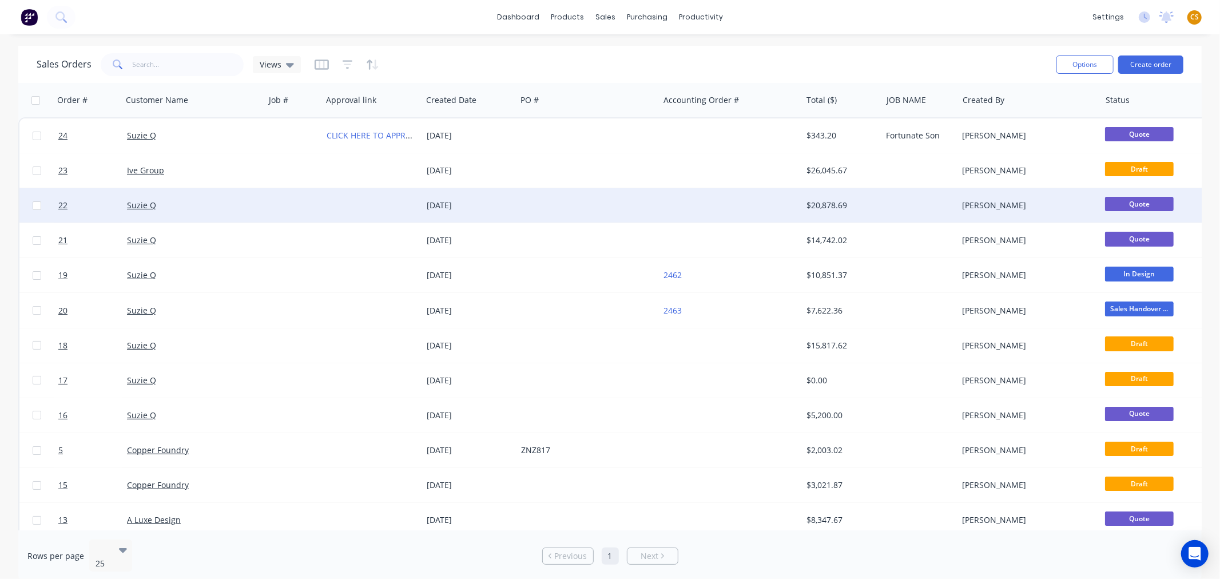
click at [231, 203] on div "Suzie Q" at bounding box center [190, 205] width 127 height 11
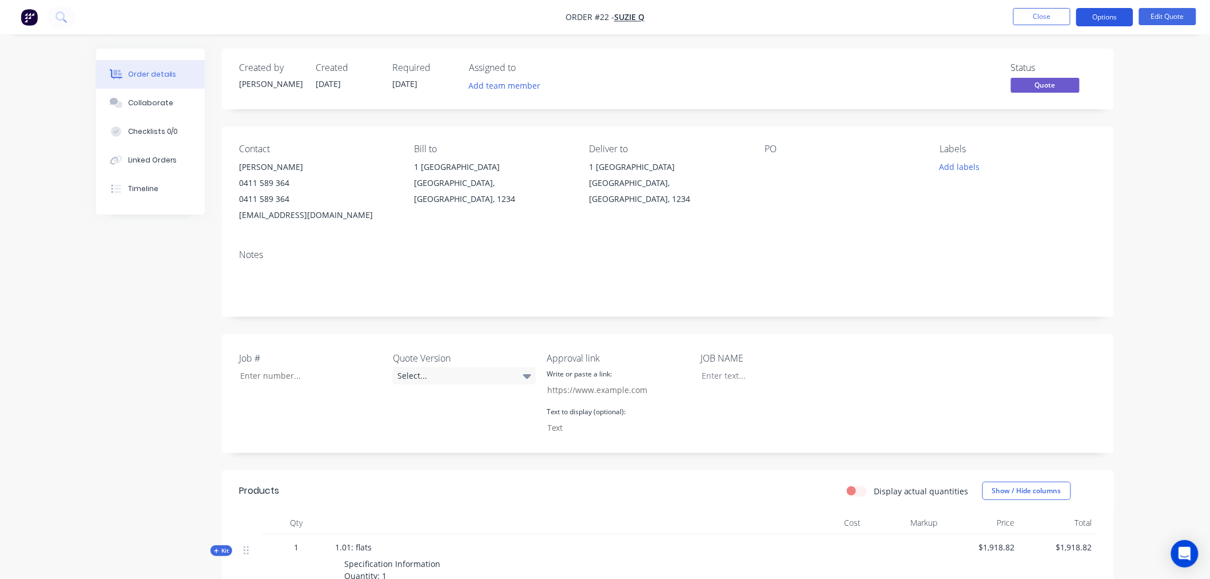
click at [1109, 20] on button "Options" at bounding box center [1104, 17] width 57 height 18
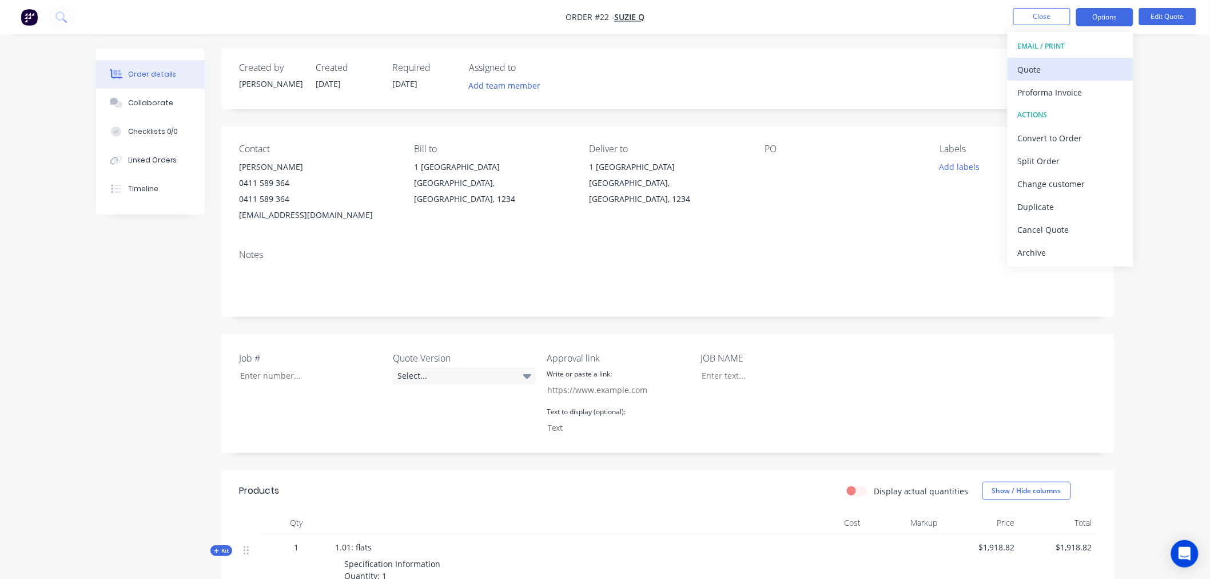
click at [1051, 67] on div "Quote" at bounding box center [1070, 69] width 105 height 17
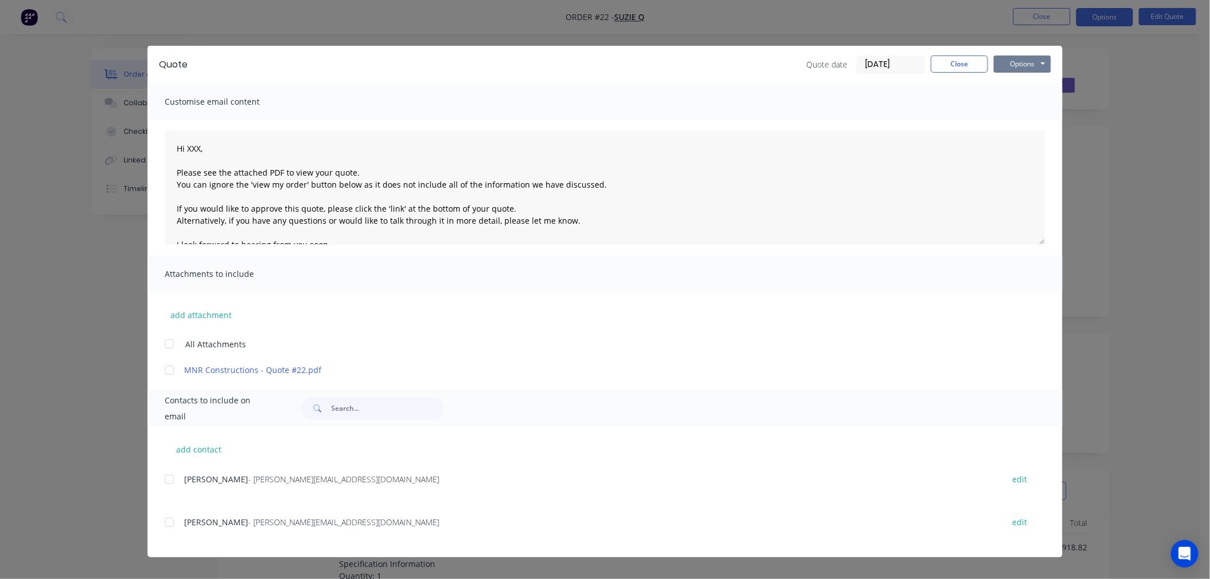
click at [1026, 66] on button "Options" at bounding box center [1022, 63] width 57 height 17
click at [1020, 87] on button "Preview" at bounding box center [1030, 84] width 73 height 19
click at [947, 66] on button "Close" at bounding box center [959, 63] width 57 height 17
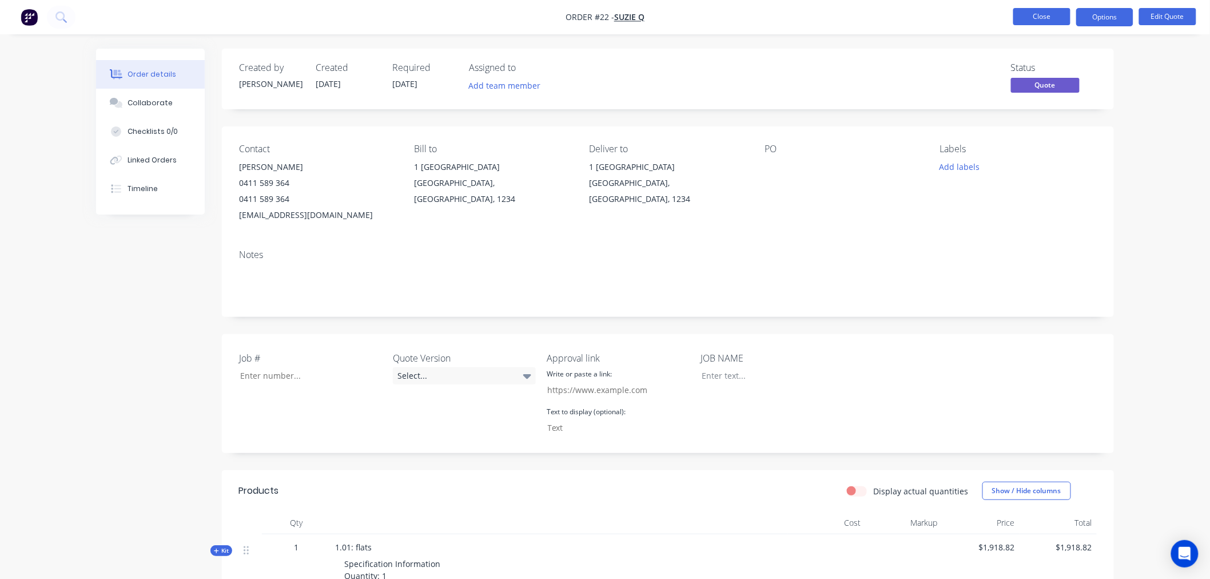
click at [1032, 19] on button "Close" at bounding box center [1041, 16] width 57 height 17
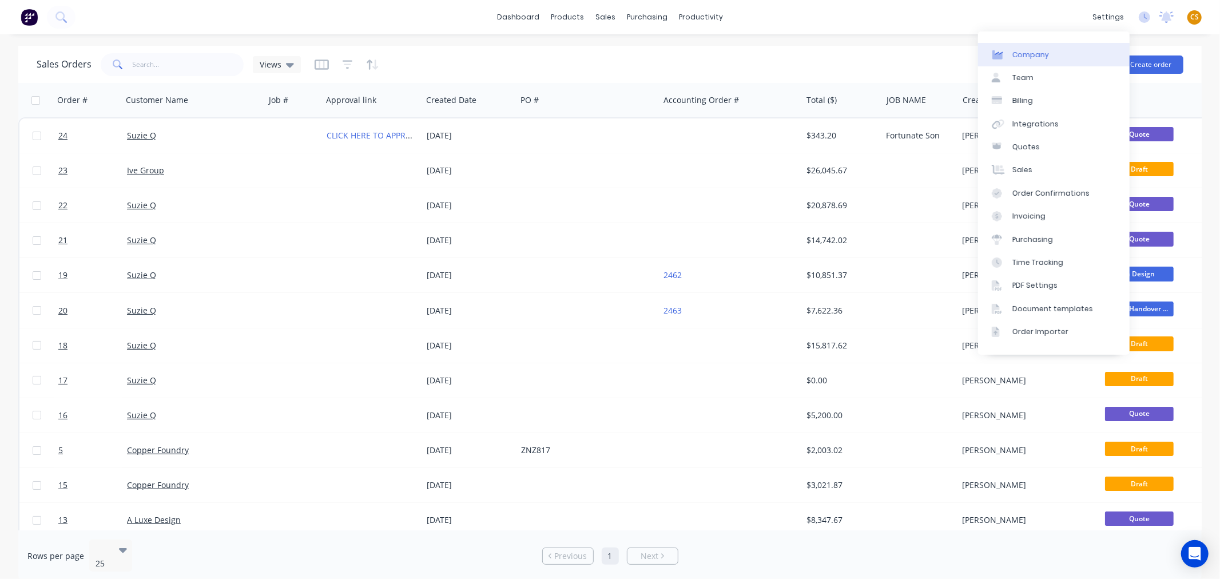
click at [1043, 58] on div "Company" at bounding box center [1030, 55] width 37 height 10
select select "AU"
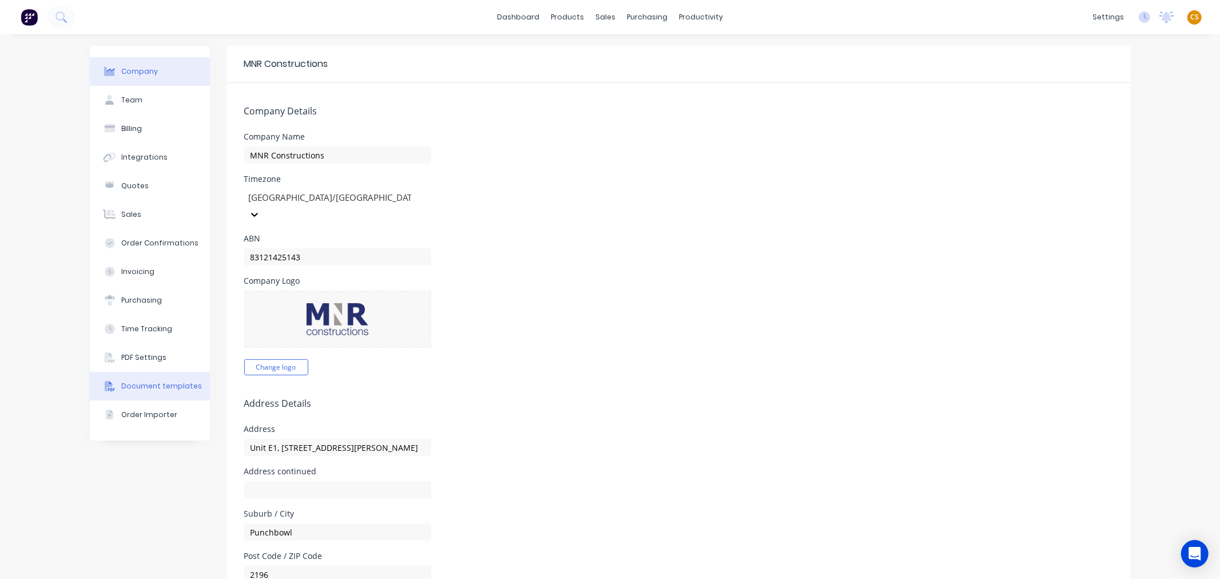
click at [164, 386] on div "Document templates" at bounding box center [161, 386] width 81 height 10
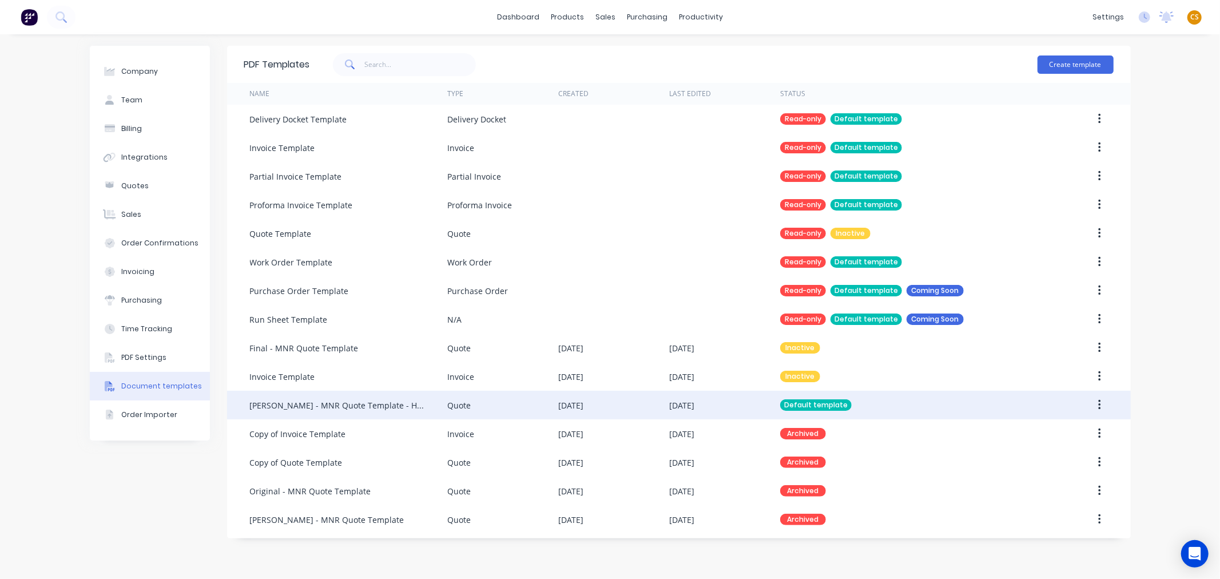
click at [348, 403] on div "[PERSON_NAME] - MNR Quote Template - Hubspot Link" at bounding box center [337, 405] width 174 height 12
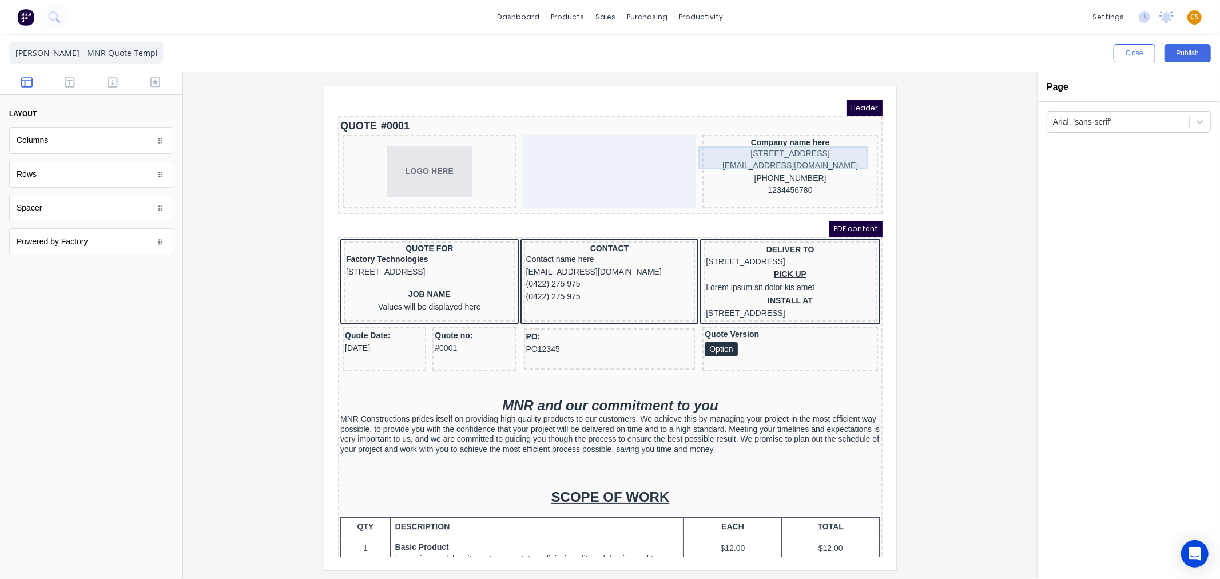
click at [757, 136] on div "234 Beach Road Gold Coast, Queensland, Australia, 4217" at bounding box center [775, 139] width 171 height 13
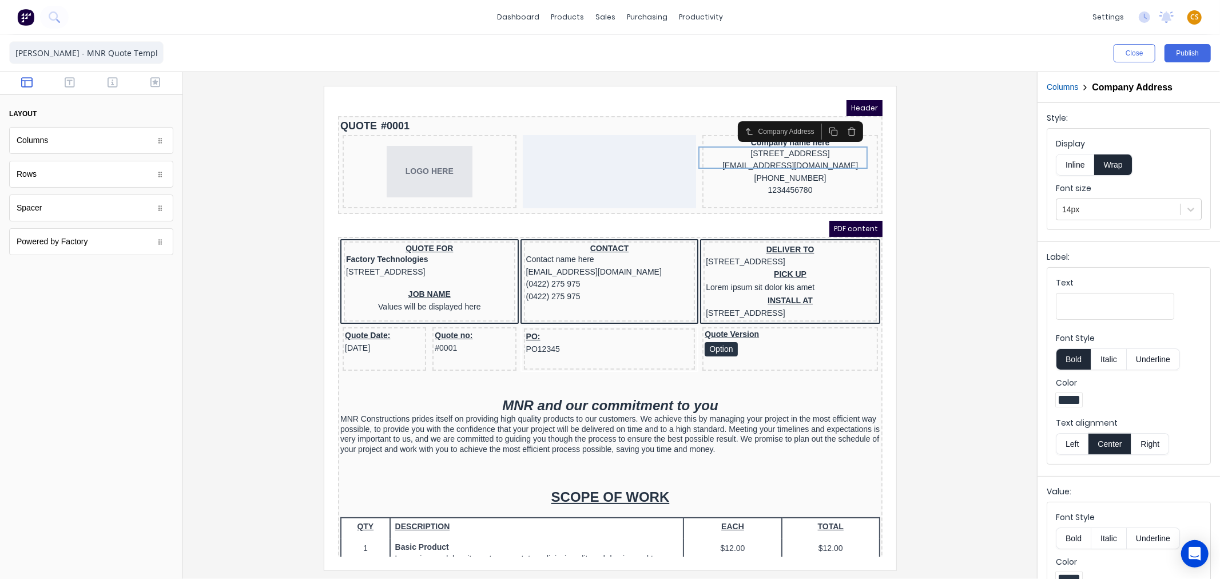
click at [951, 180] on div at bounding box center [609, 328] width 835 height 484
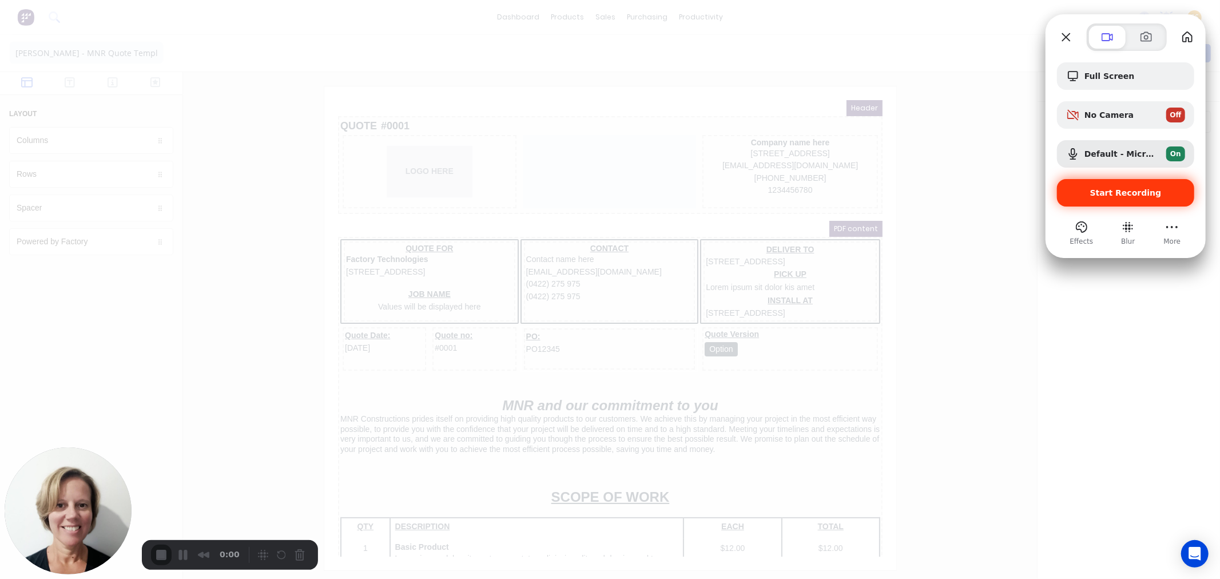
click at [1124, 193] on span "Start Recording" at bounding box center [1125, 192] width 71 height 9
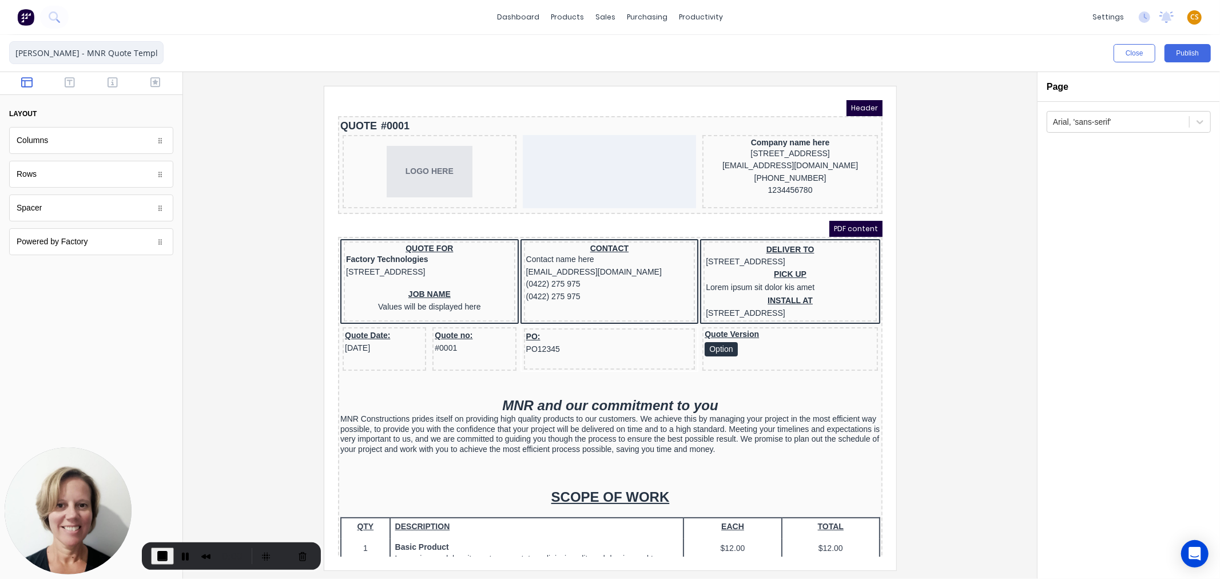
click at [50, 50] on input "Terry - MNR Quote Template - Hubspot Link" at bounding box center [86, 52] width 154 height 23
click at [787, 140] on div "234 Beach Road Gold Coast, Queensland, Australia, 4217" at bounding box center [775, 139] width 171 height 13
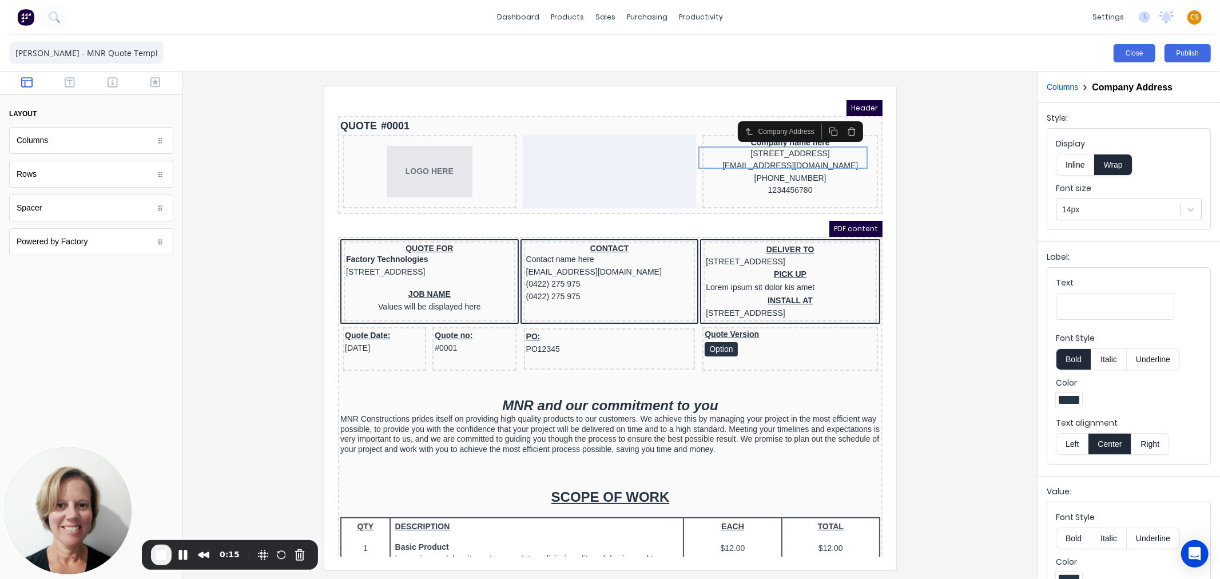
click at [1132, 54] on button "Close" at bounding box center [1134, 53] width 42 height 18
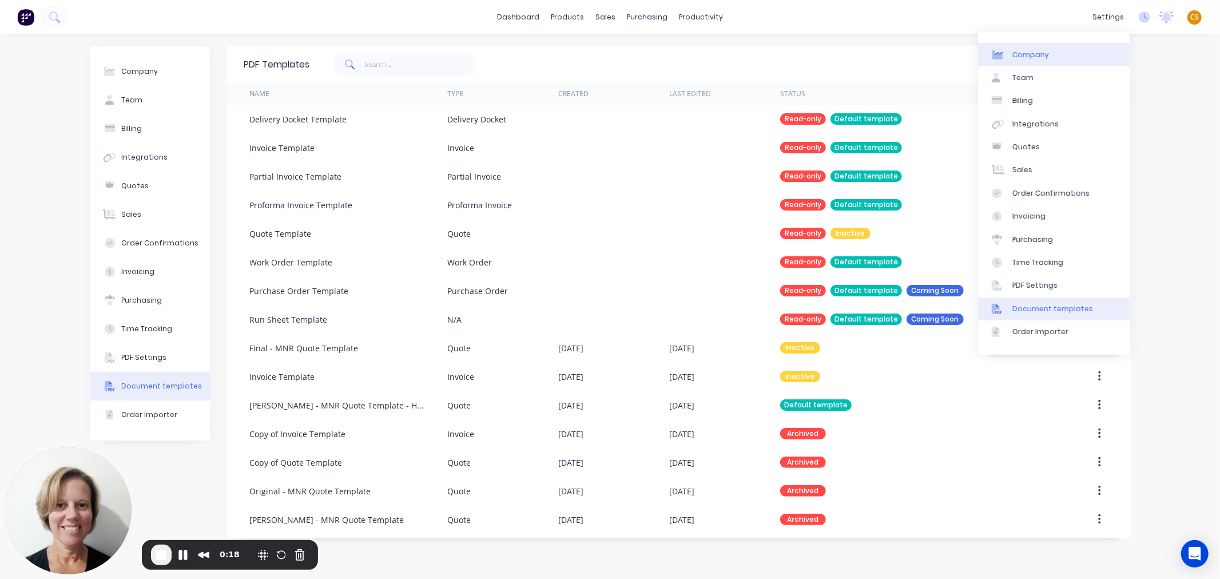
click at [1038, 53] on div "Company" at bounding box center [1030, 55] width 37 height 10
select select "AU"
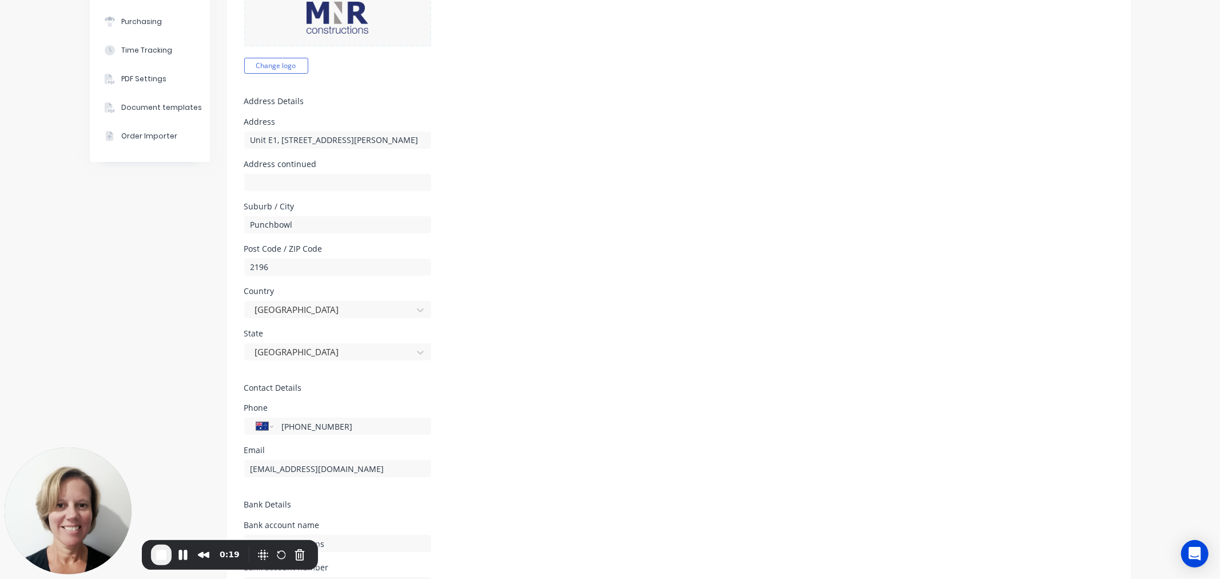
scroll to position [387, 0]
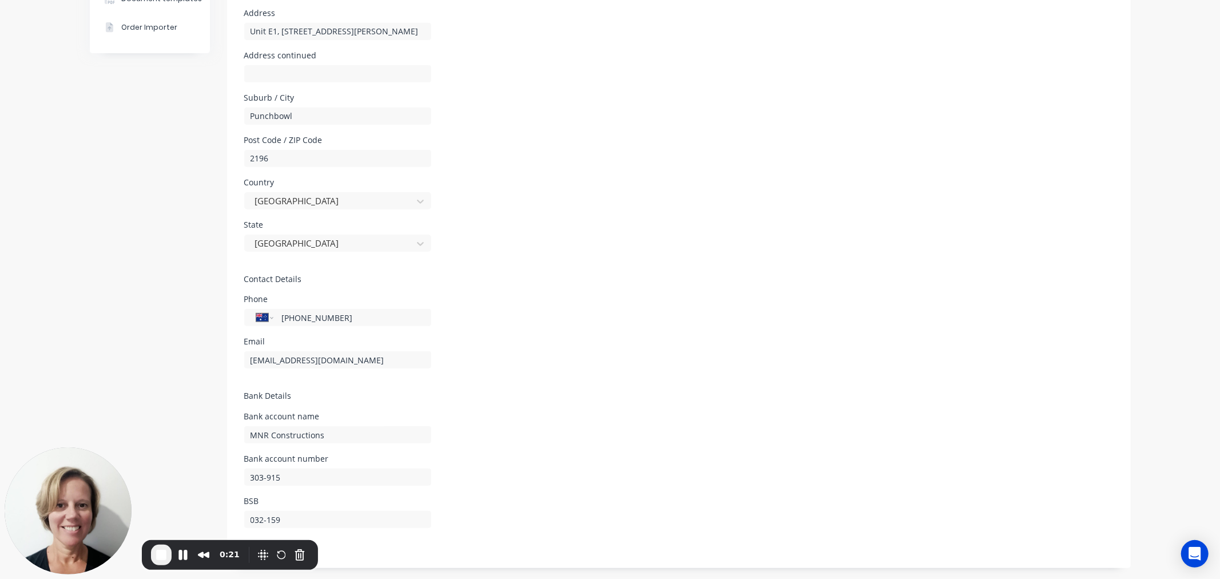
click at [249, 180] on div "Country" at bounding box center [337, 182] width 187 height 8
click at [248, 225] on div "State" at bounding box center [337, 225] width 187 height 8
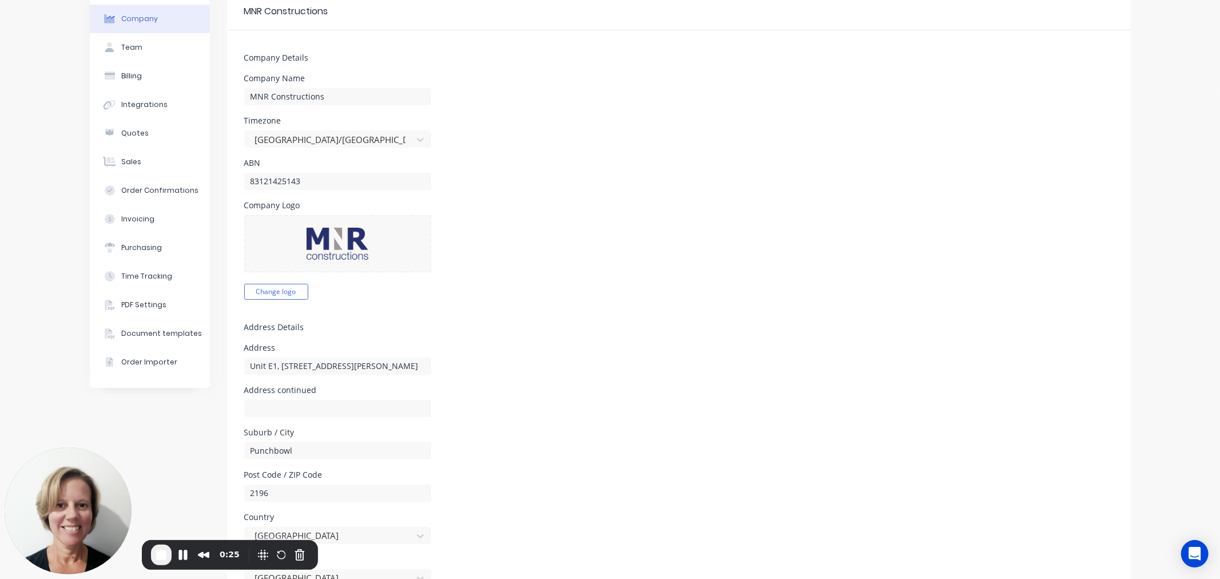
scroll to position [0, 0]
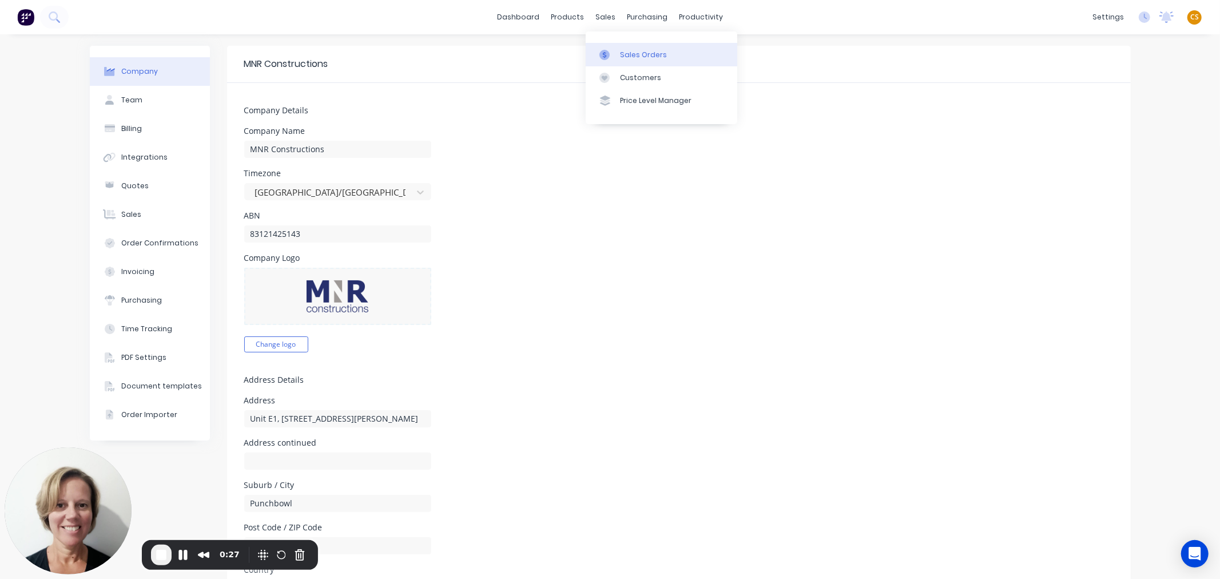
click at [635, 56] on div "Sales Orders" at bounding box center [643, 55] width 47 height 10
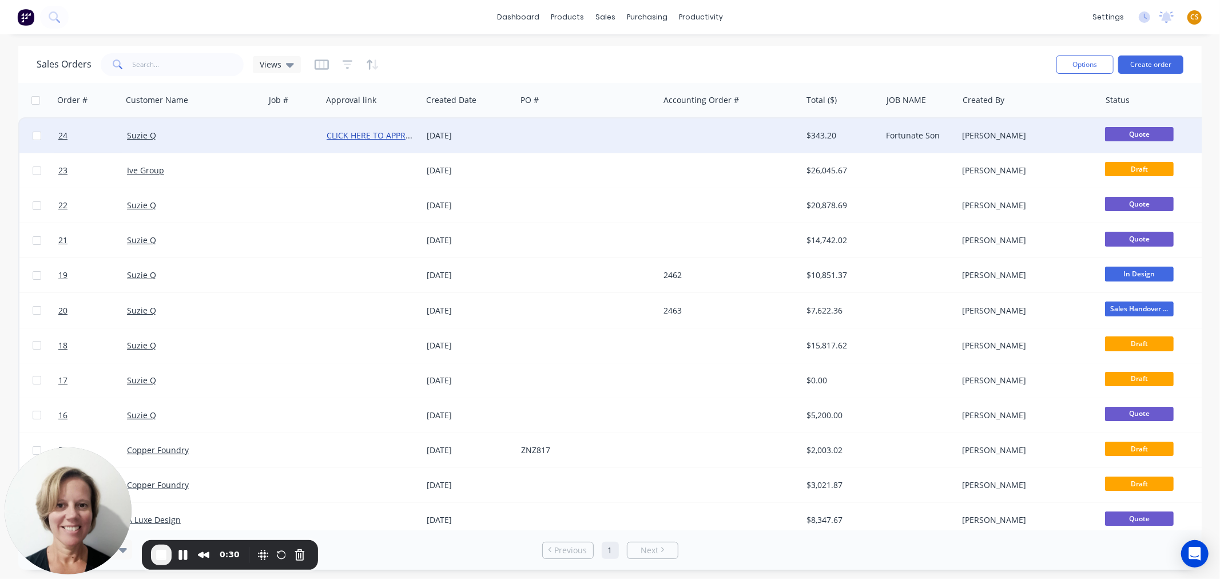
click at [391, 130] on link "CLICK HERE TO APPROVE QUOTE" at bounding box center [389, 135] width 124 height 11
click at [70, 140] on link "24" at bounding box center [92, 135] width 69 height 34
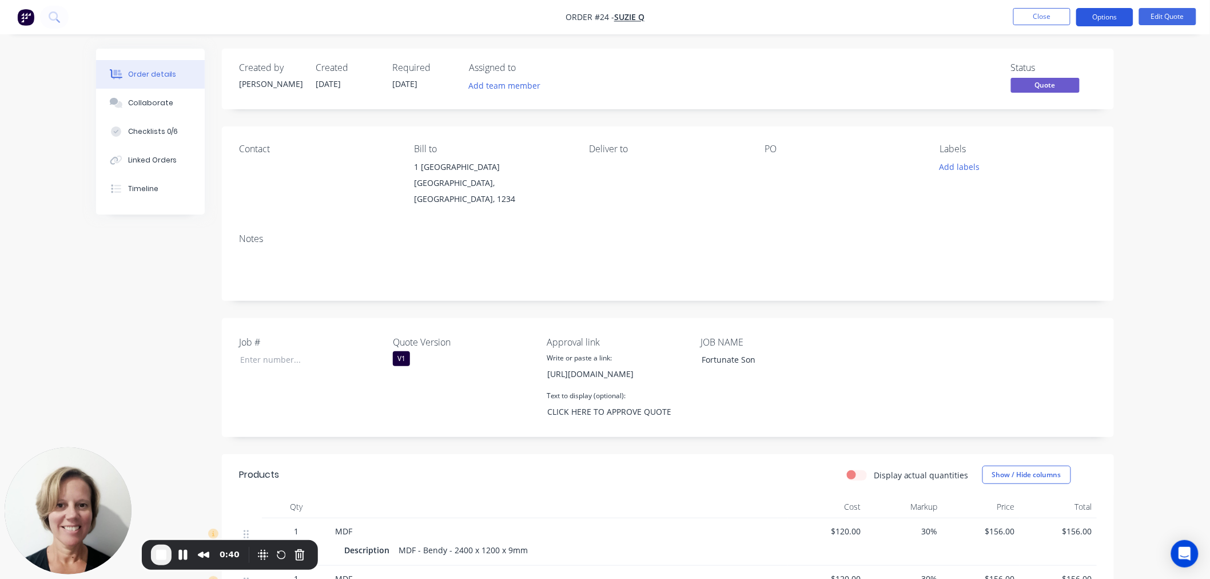
click at [1104, 21] on button "Options" at bounding box center [1104, 17] width 57 height 18
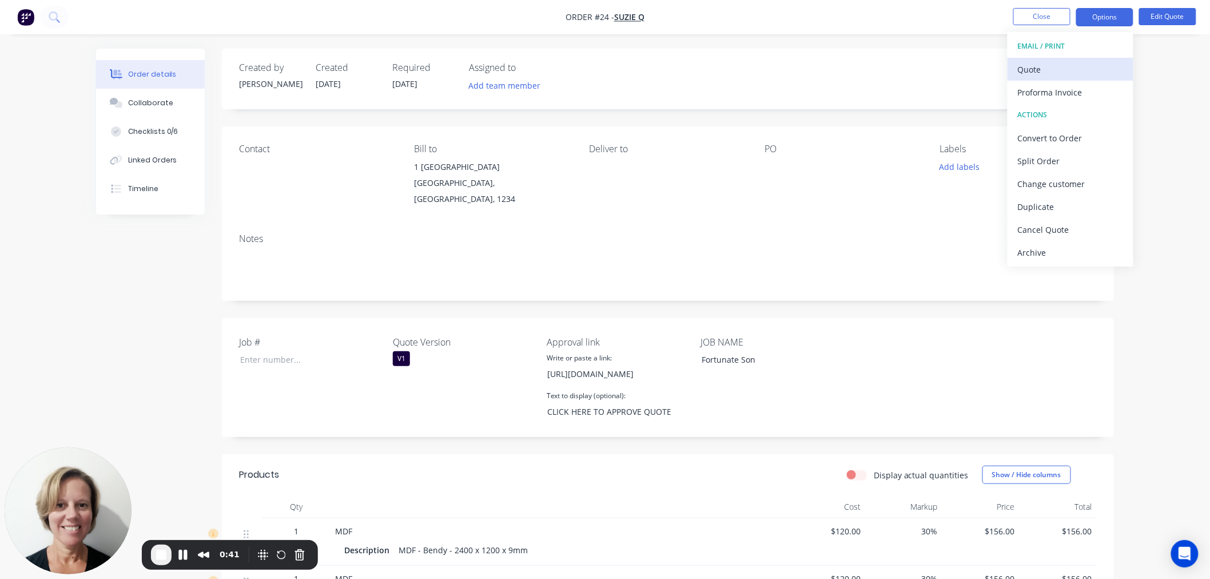
click at [1050, 75] on div "Quote" at bounding box center [1070, 69] width 105 height 17
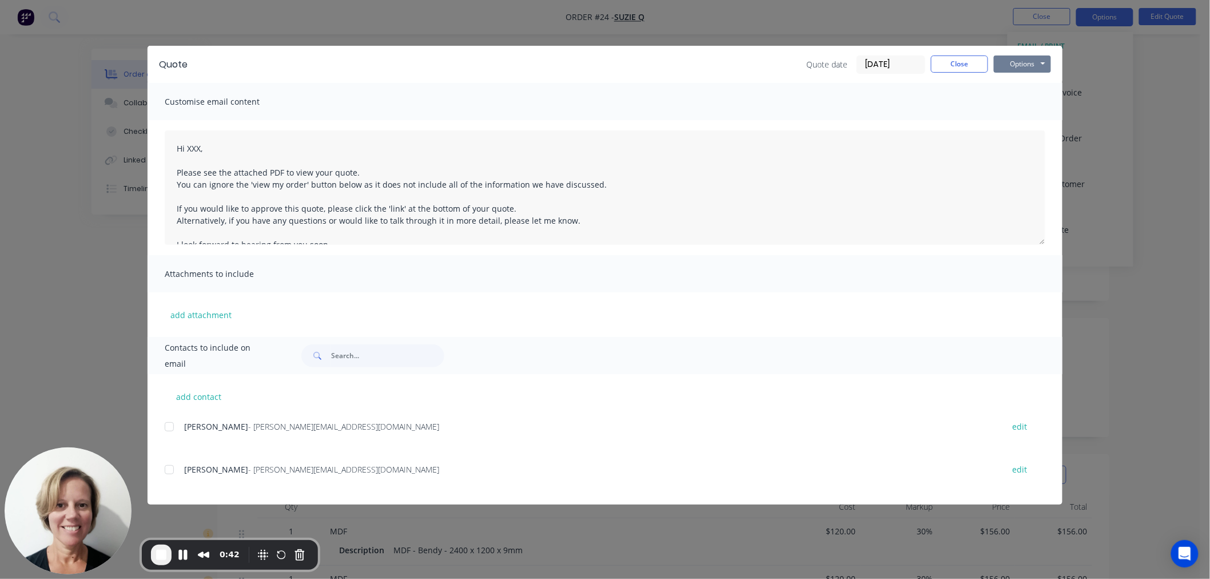
click at [1012, 65] on button "Options" at bounding box center [1022, 63] width 57 height 17
click at [1008, 86] on button "Preview" at bounding box center [1030, 84] width 73 height 19
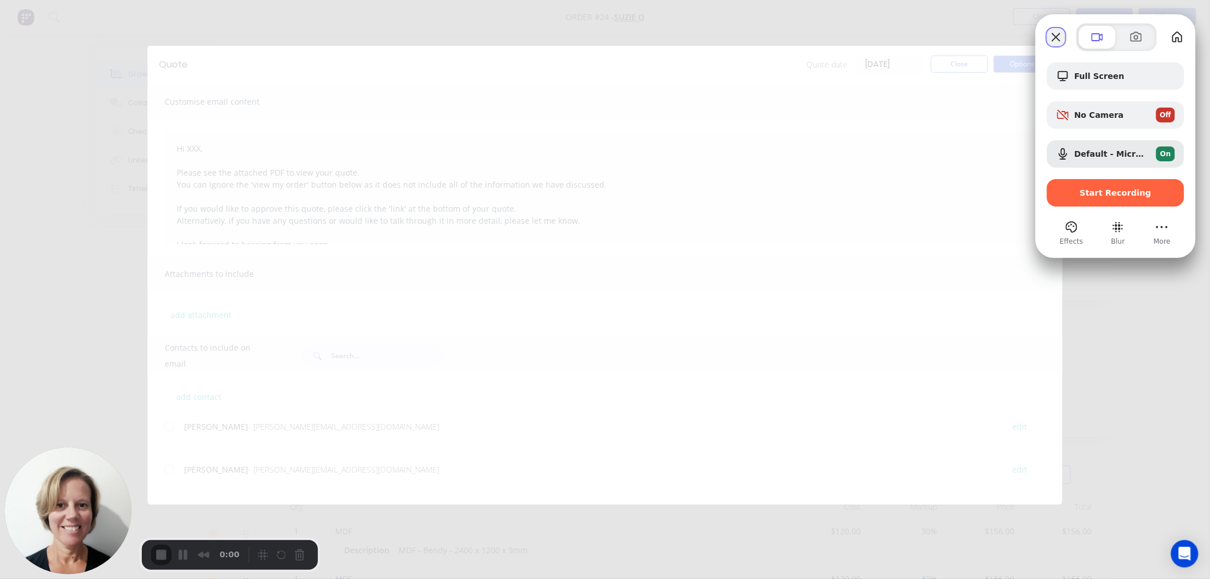
click at [1058, 35] on button "Close" at bounding box center [1056, 37] width 18 height 18
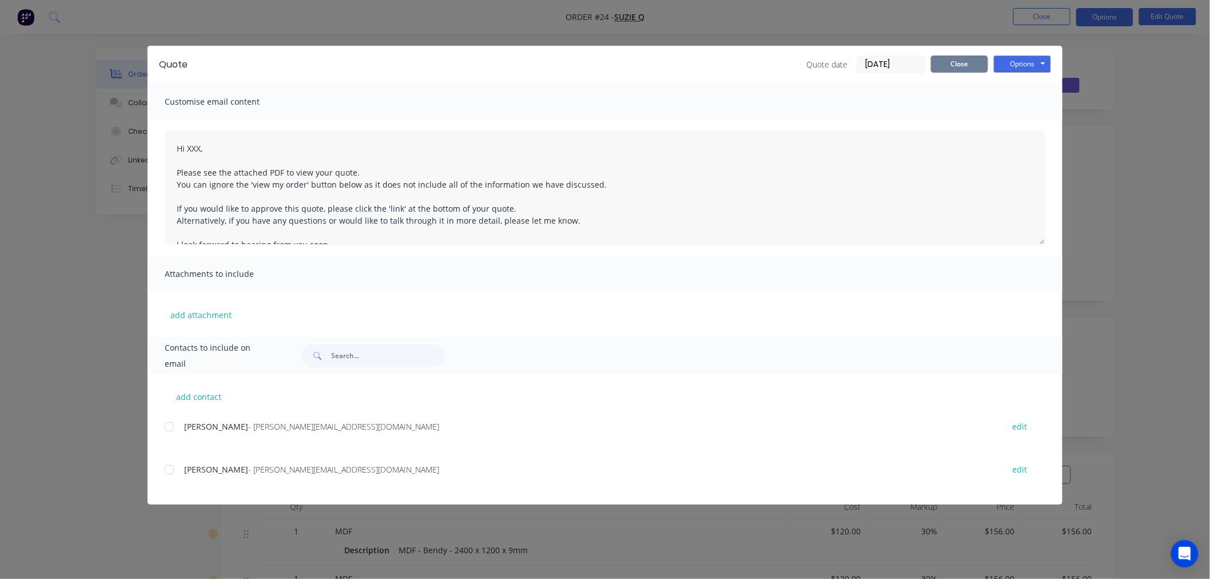
click at [962, 70] on button "Close" at bounding box center [959, 63] width 57 height 17
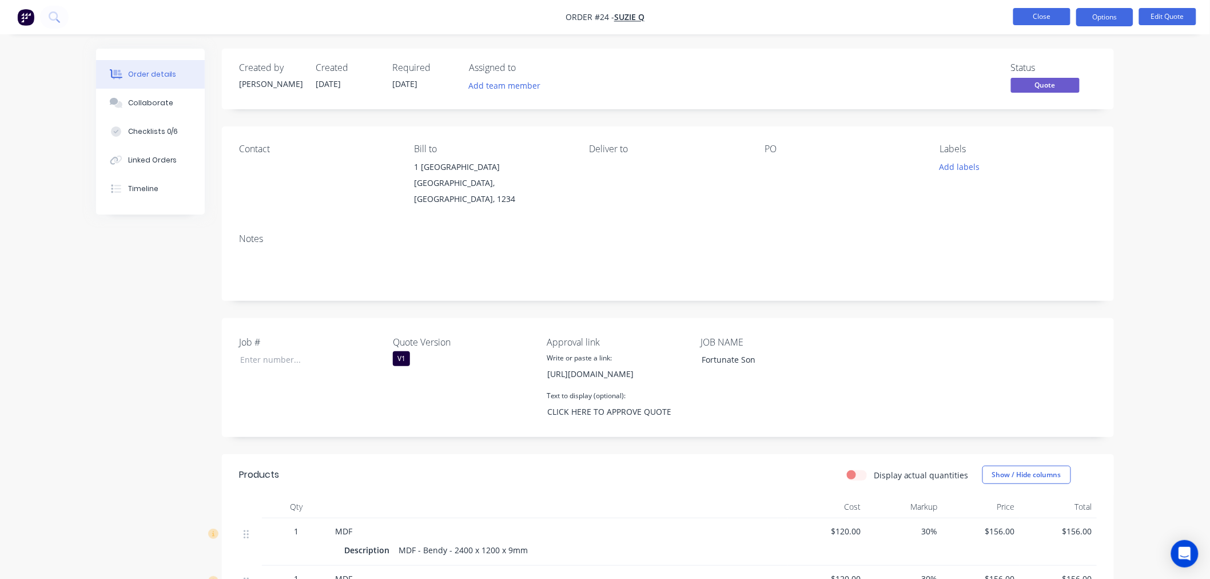
click at [1028, 15] on button "Close" at bounding box center [1041, 16] width 57 height 17
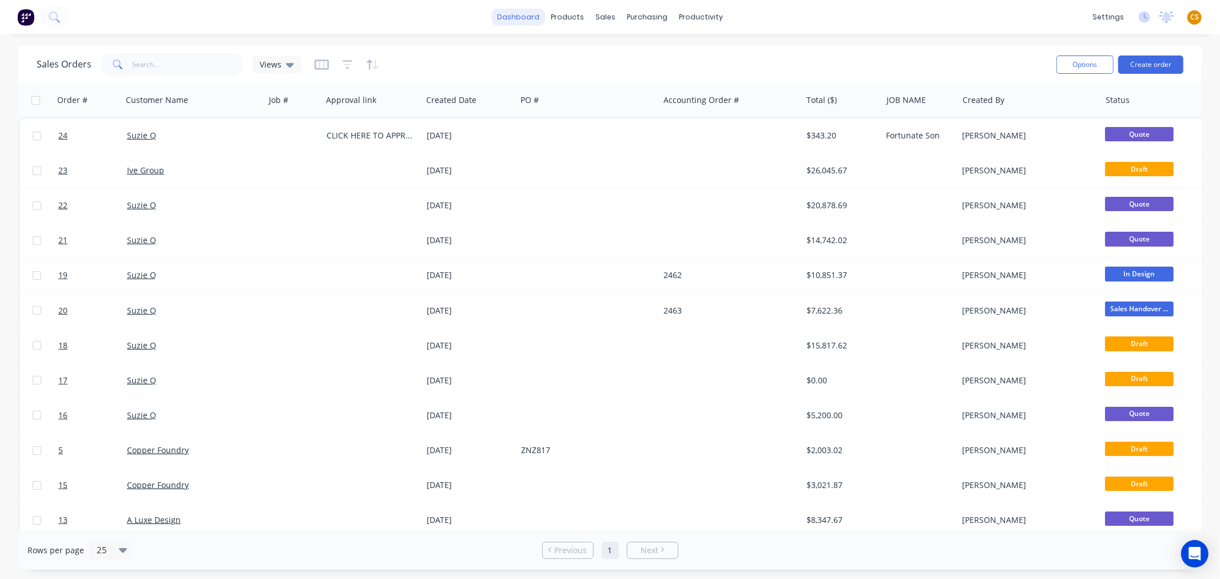
click at [509, 17] on link "dashboard" at bounding box center [518, 17] width 54 height 17
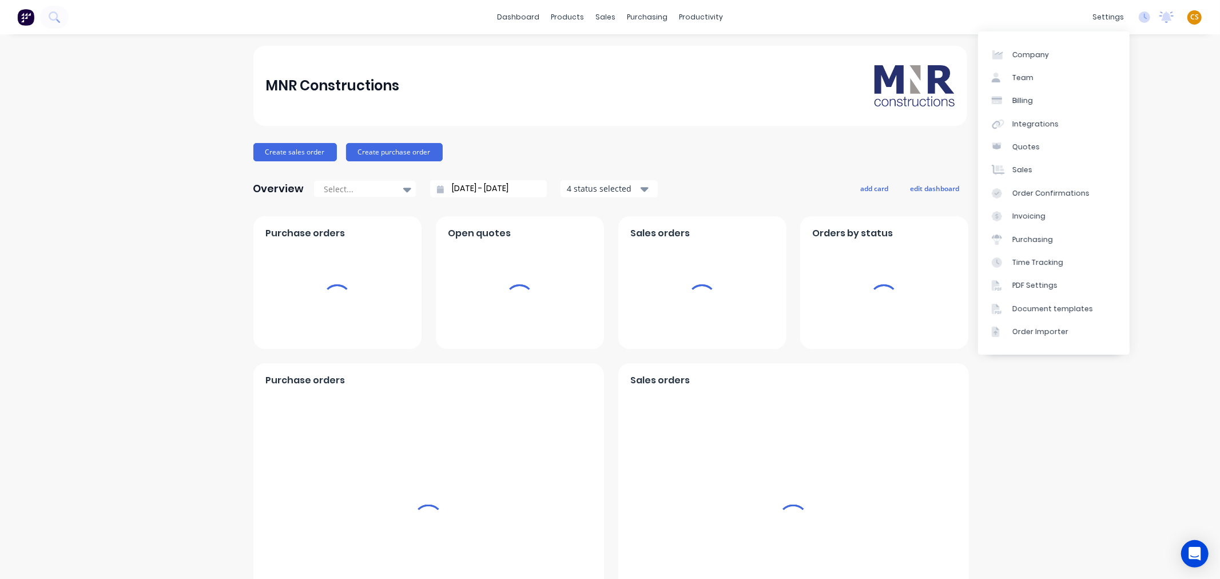
click at [1190, 18] on span "CS" at bounding box center [1194, 17] width 9 height 10
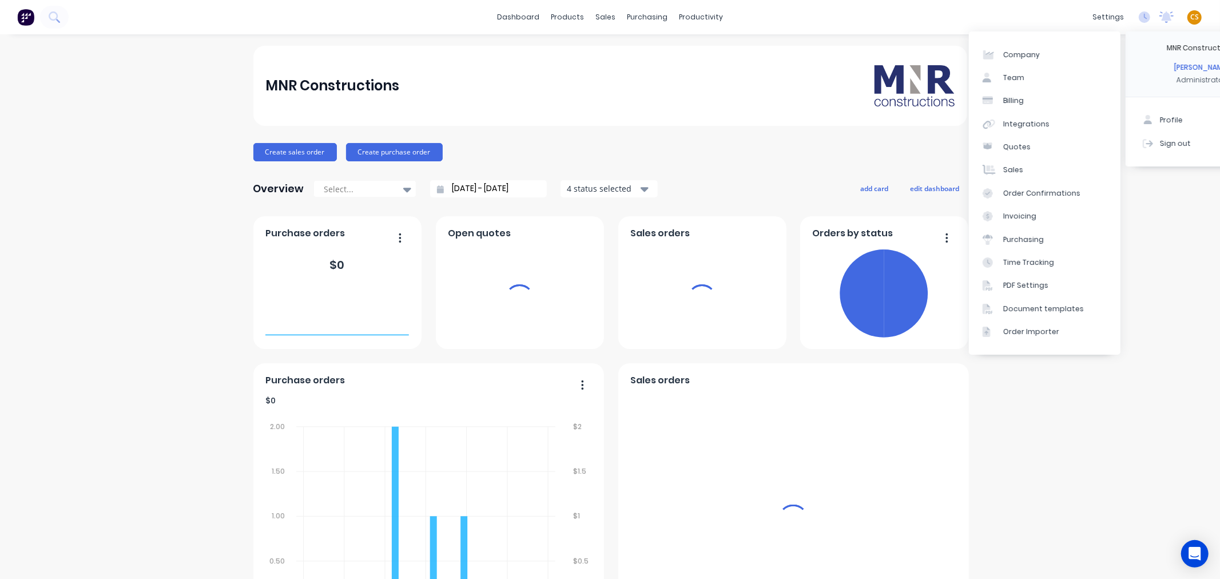
click at [1165, 139] on div "Sign out" at bounding box center [1175, 143] width 31 height 10
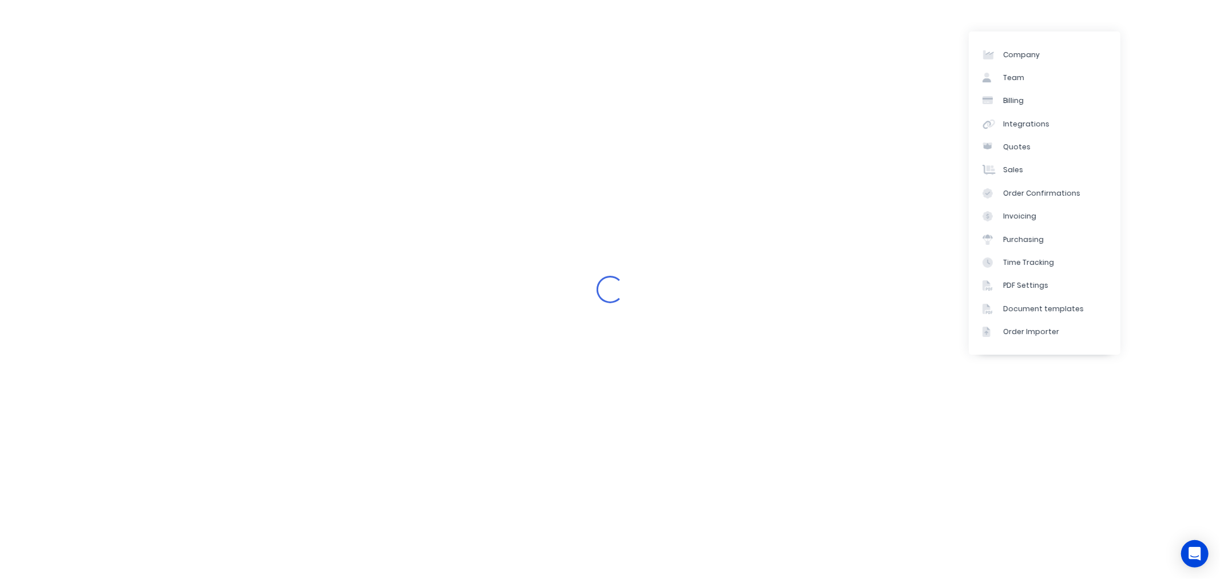
select select "AU"
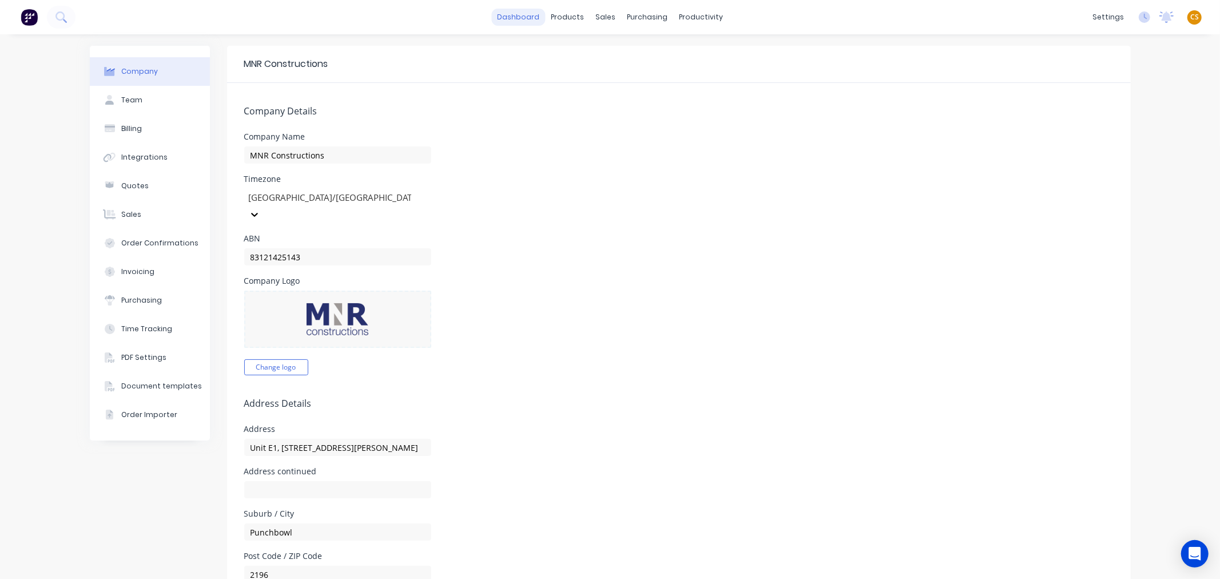
click at [518, 19] on link "dashboard" at bounding box center [518, 17] width 54 height 17
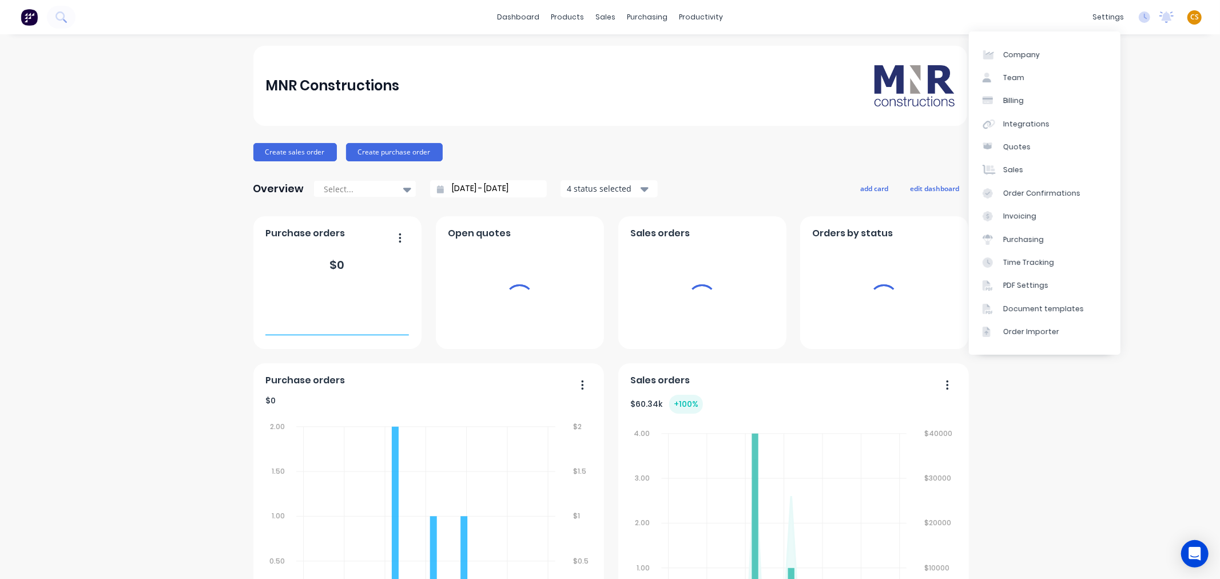
click at [1190, 17] on span "CS" at bounding box center [1194, 17] width 9 height 10
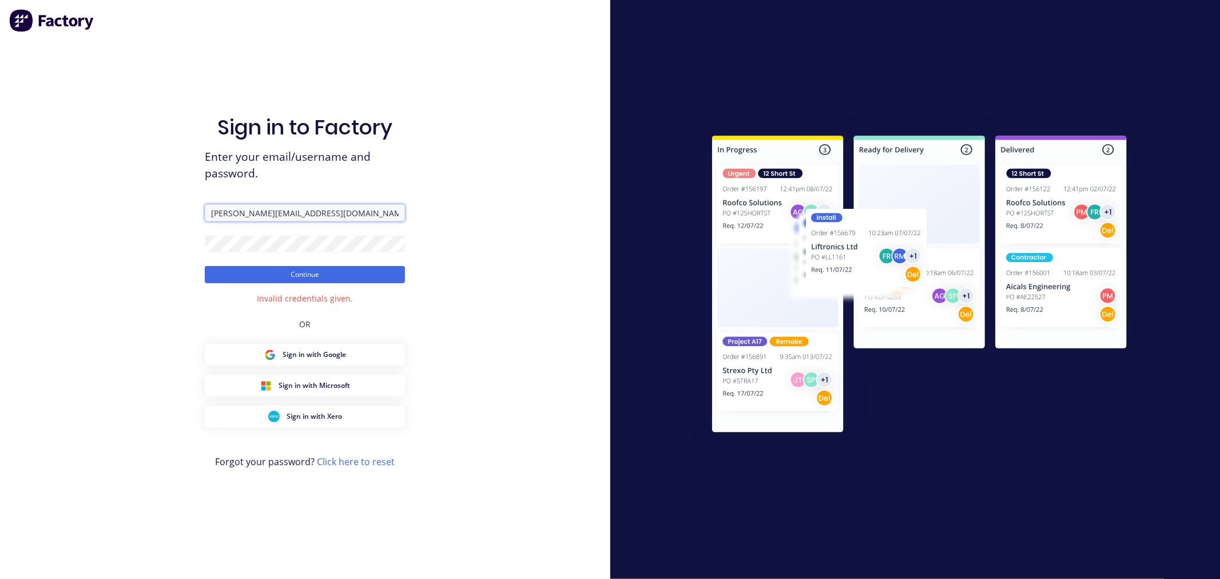
drag, startPoint x: 286, startPoint y: 213, endPoint x: 184, endPoint y: 212, distance: 102.9
click at [184, 212] on div "Sign in to Factory Enter your email/username and password. [PERSON_NAME][EMAIL_…" at bounding box center [305, 289] width 610 height 579
paste input "[PERSON_NAME][EMAIL_ADDRESS][PERSON_NAME][DOMAIN_NAME]"
click at [212, 214] on input "[PERSON_NAME][EMAIL_ADDRESS][PERSON_NAME][DOMAIN_NAME]" at bounding box center [305, 212] width 200 height 17
type input "[PERSON_NAME][EMAIL_ADDRESS][PERSON_NAME][DOMAIN_NAME]"
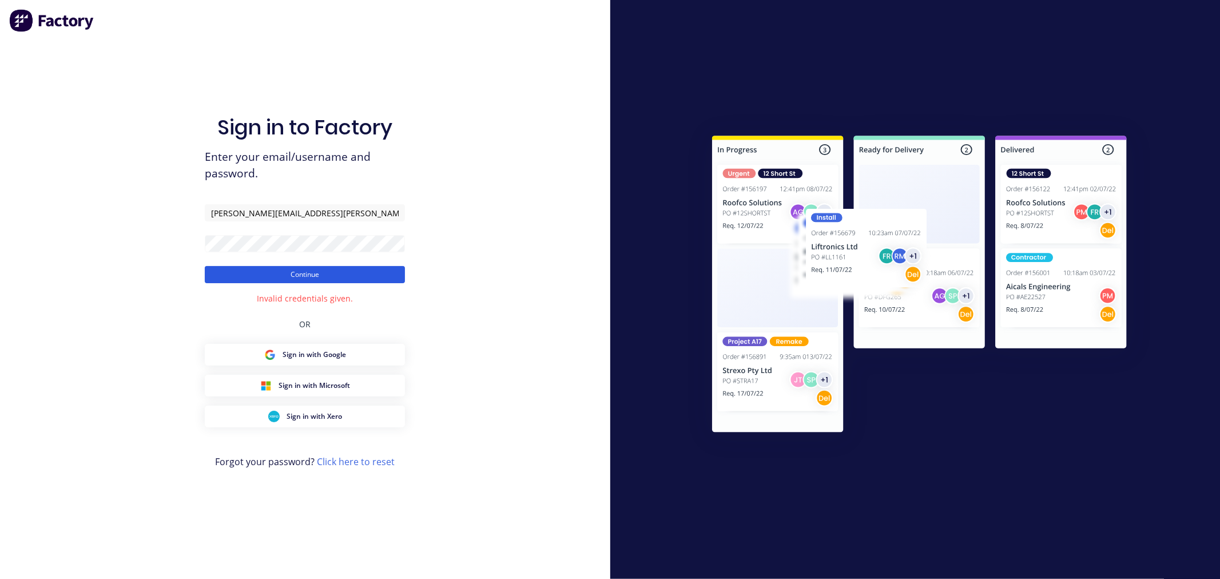
click at [253, 272] on button "Continue" at bounding box center [305, 274] width 200 height 17
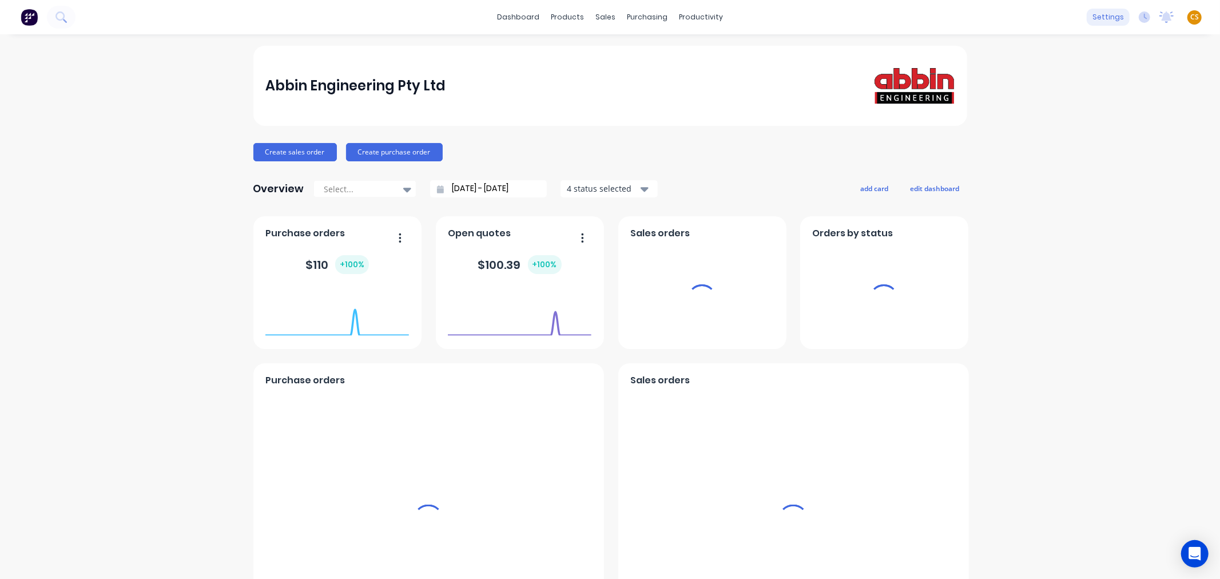
click at [1100, 15] on div "settings" at bounding box center [1108, 17] width 43 height 17
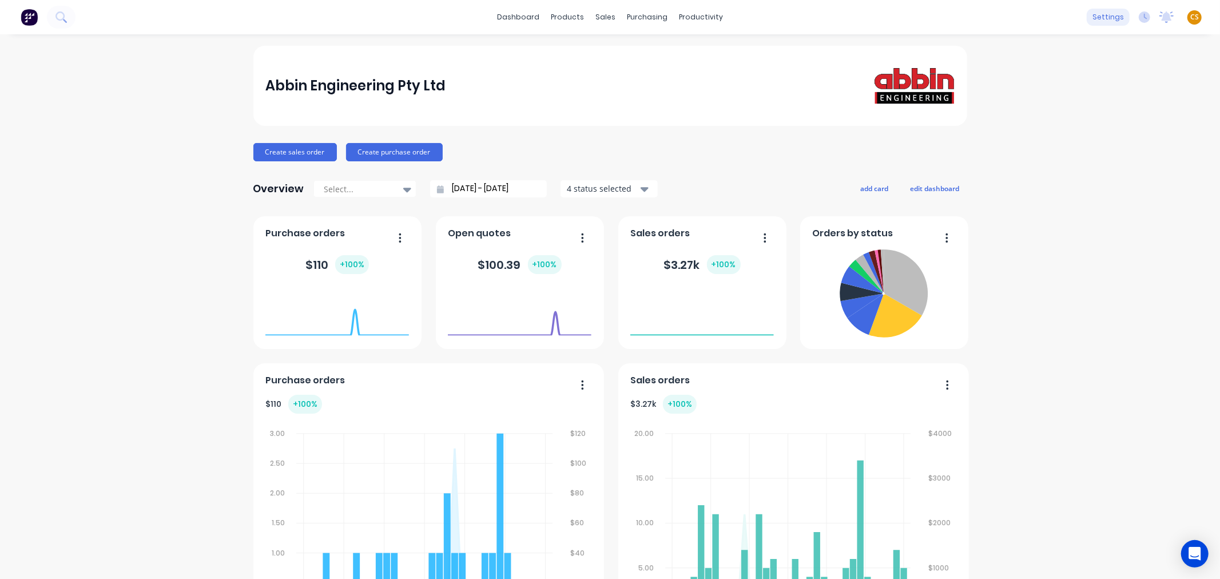
click at [1099, 13] on div "settings" at bounding box center [1108, 17] width 43 height 17
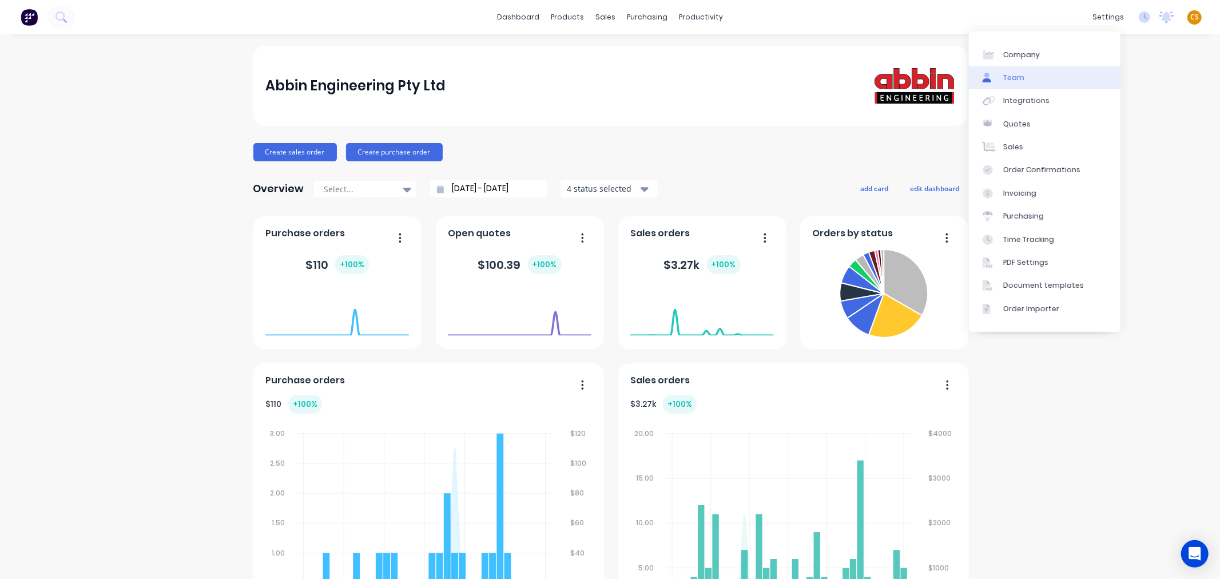
click at [1009, 76] on div "Team" at bounding box center [1013, 78] width 21 height 10
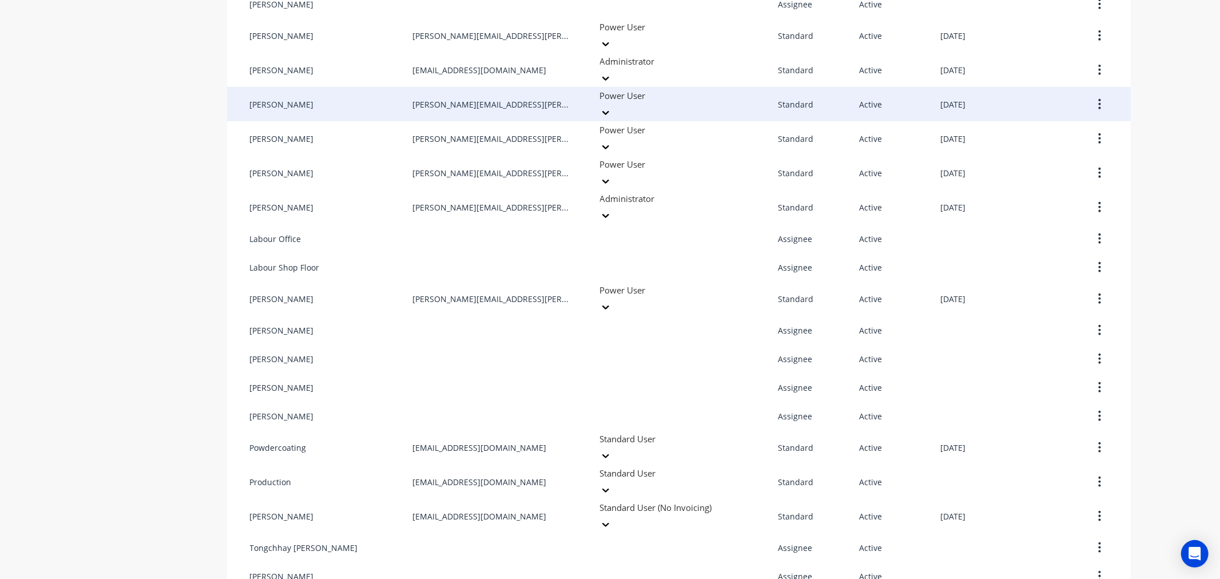
scroll to position [271, 0]
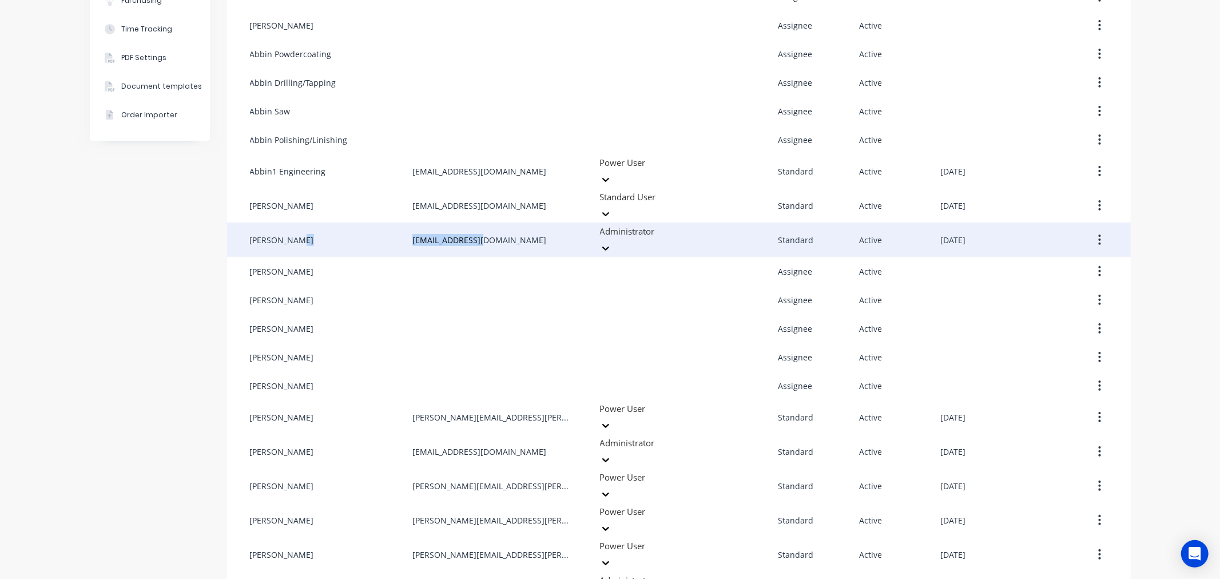
drag, startPoint x: 484, startPoint y: 216, endPoint x: 391, endPoint y: 219, distance: 93.8
click at [391, 222] on div "[PERSON_NAME] [PERSON_NAME][EMAIL_ADDRESS][PERSON_NAME][DOMAIN_NAME] Administra…" at bounding box center [679, 239] width 904 height 34
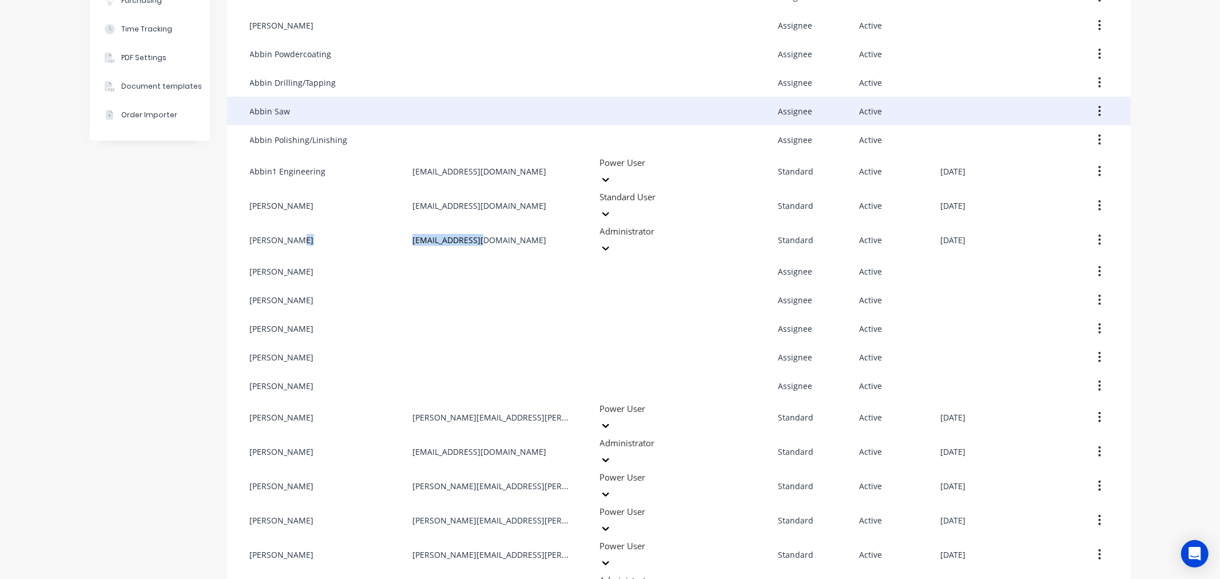
copy div "[EMAIL_ADDRESS][DOMAIN_NAME]"
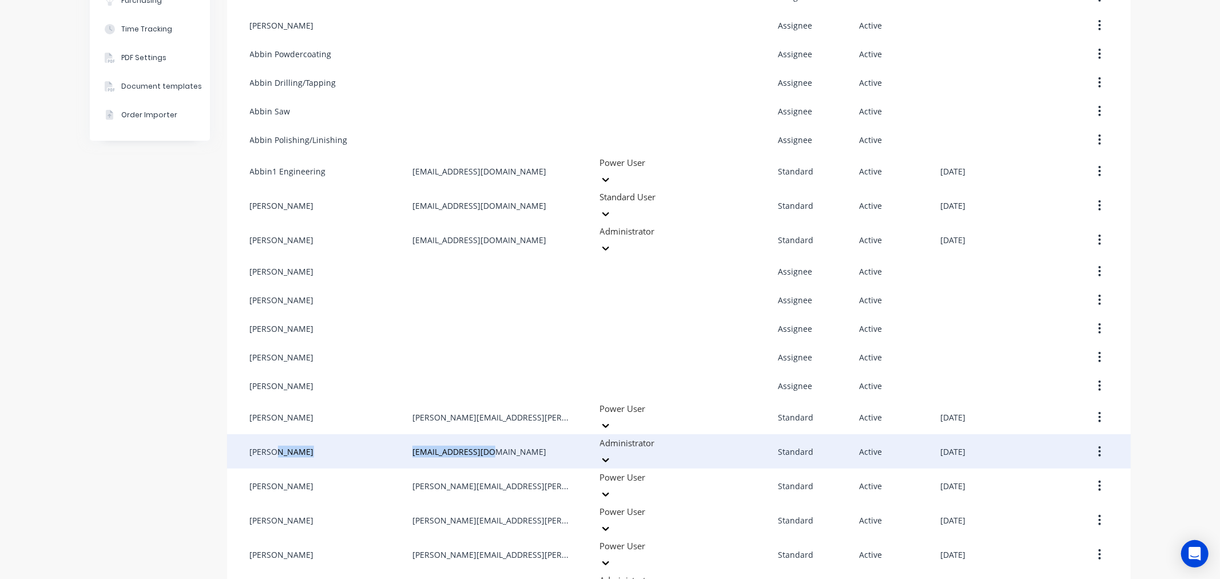
drag, startPoint x: 460, startPoint y: 419, endPoint x: 384, endPoint y: 419, distance: 76.6
click at [384, 434] on div "[PERSON_NAME] [PERSON_NAME][EMAIL_ADDRESS][PERSON_NAME][DOMAIN_NAME] Administra…" at bounding box center [679, 451] width 904 height 34
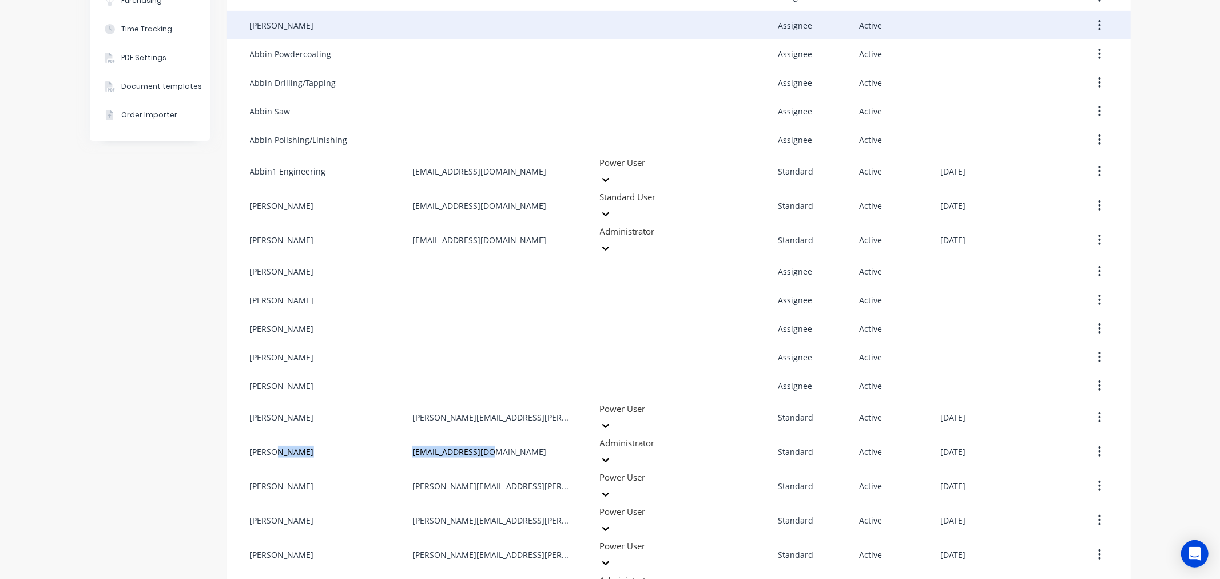
copy div "[EMAIL_ADDRESS][DOMAIN_NAME]"
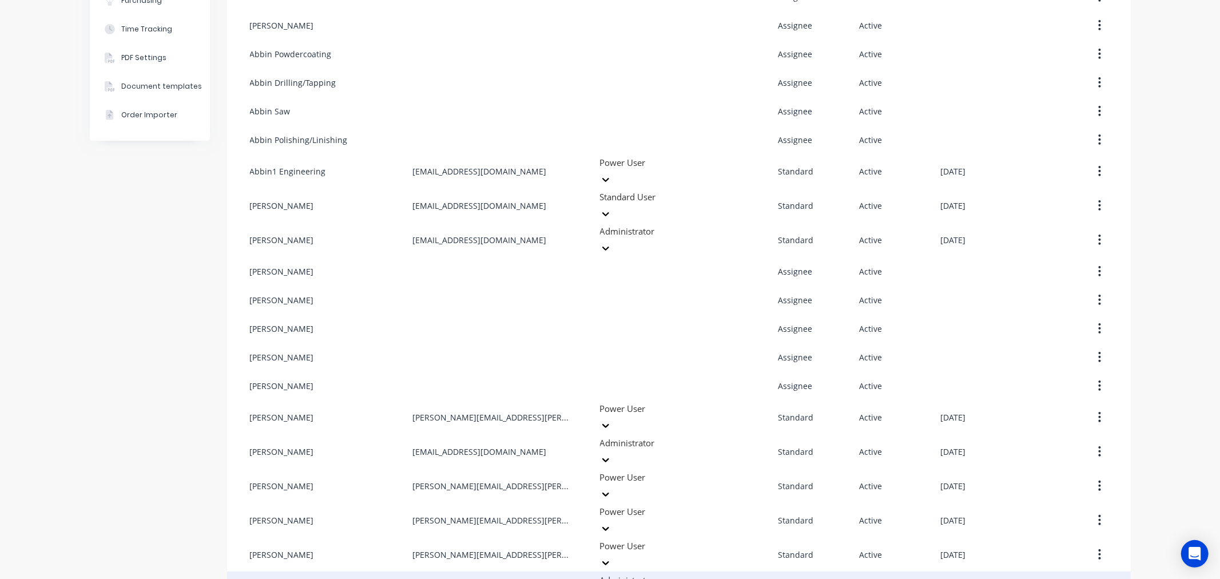
drag, startPoint x: 484, startPoint y: 532, endPoint x: 367, endPoint y: 533, distance: 116.7
click at [367, 571] on div "[PERSON_NAME] [PERSON_NAME][EMAIL_ADDRESS][PERSON_NAME][DOMAIN_NAME] Administra…" at bounding box center [679, 588] width 904 height 34
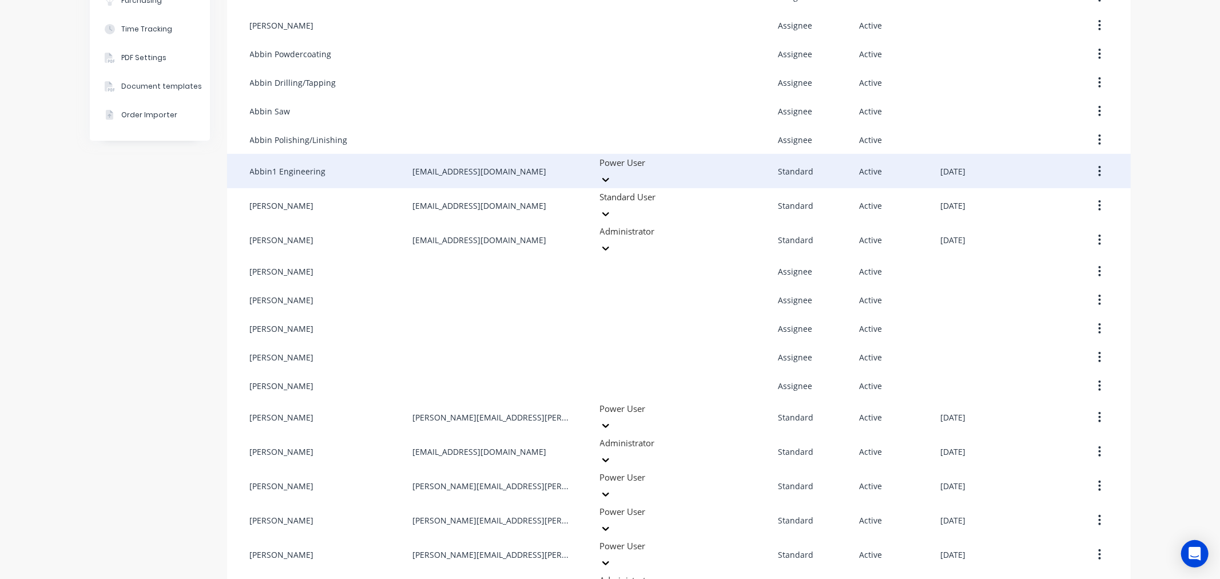
copy div "[PERSON_NAME][EMAIL_ADDRESS][PERSON_NAME][DOMAIN_NAME]"
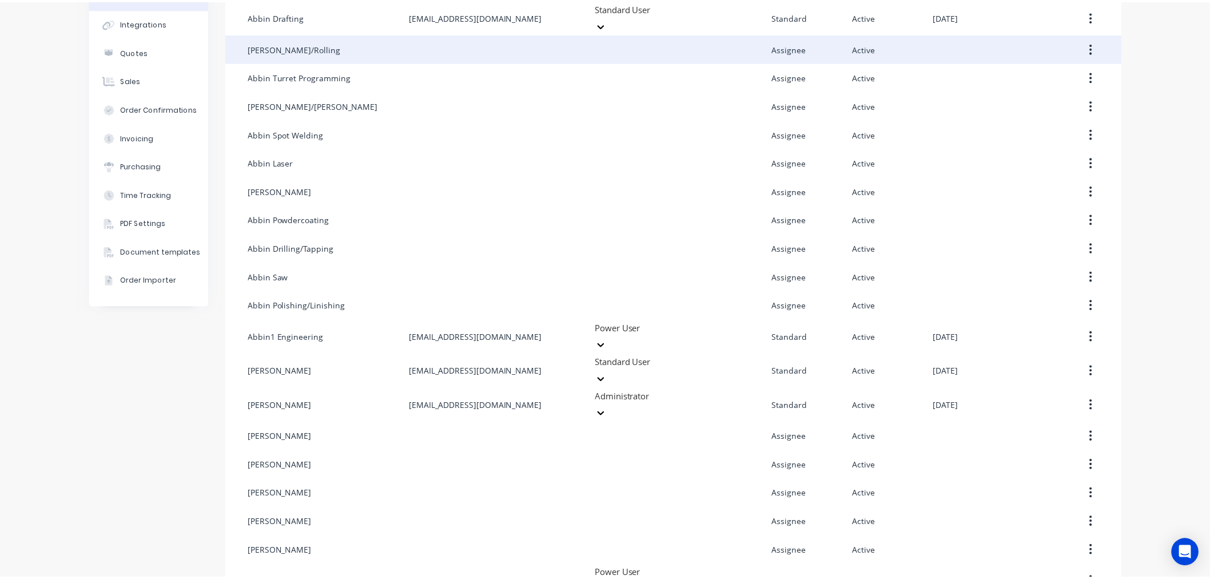
scroll to position [0, 0]
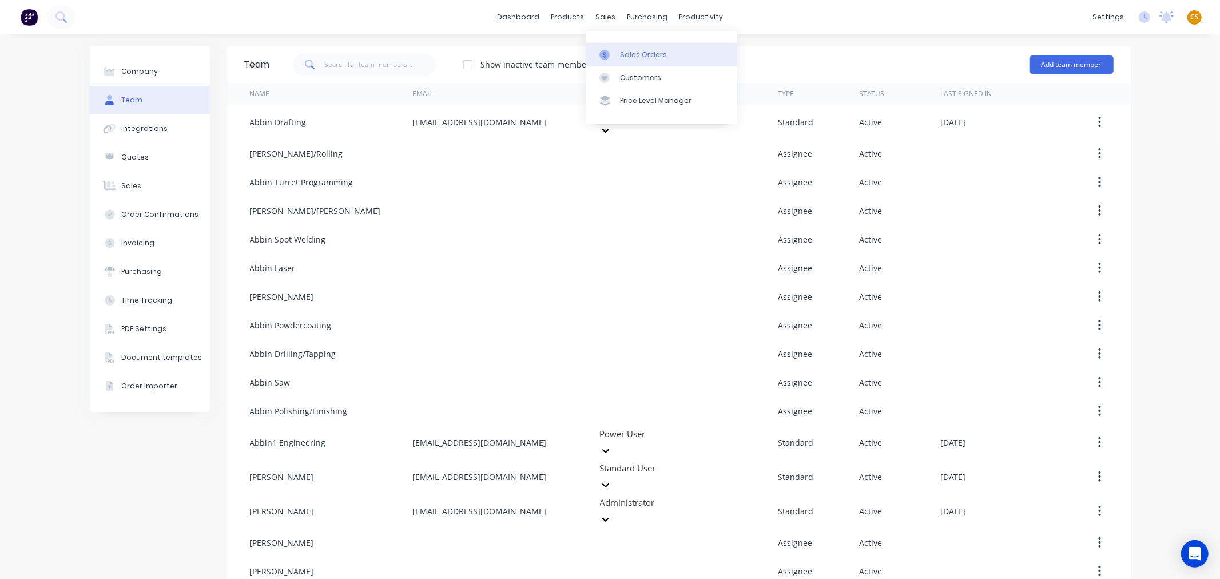
click at [653, 55] on div "Sales Orders" at bounding box center [643, 55] width 47 height 10
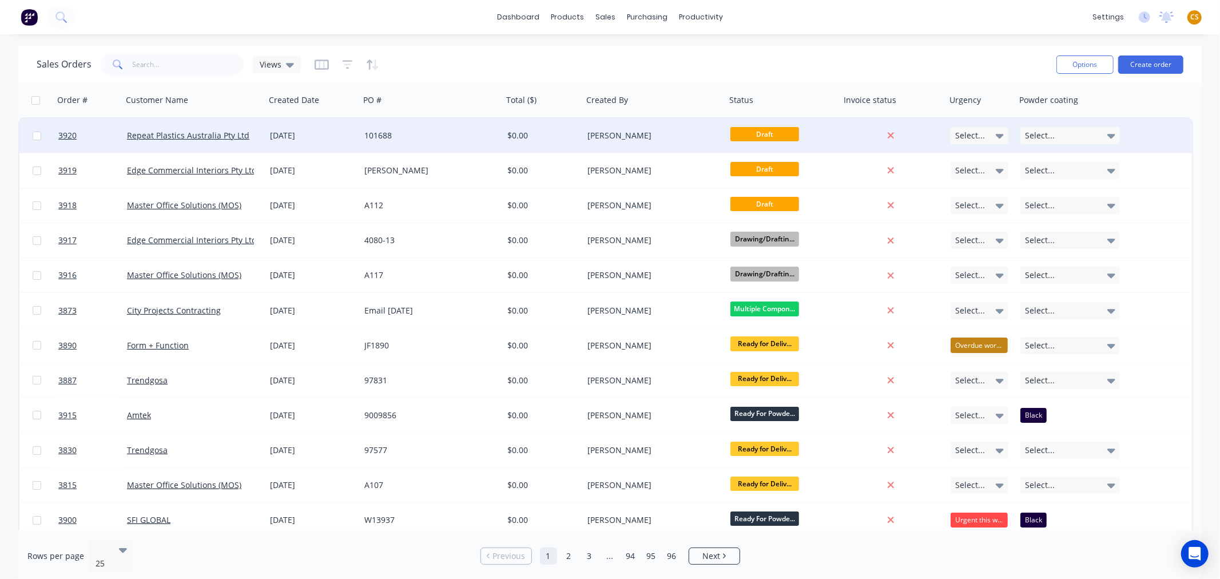
click at [419, 133] on div "101688" at bounding box center [427, 135] width 127 height 11
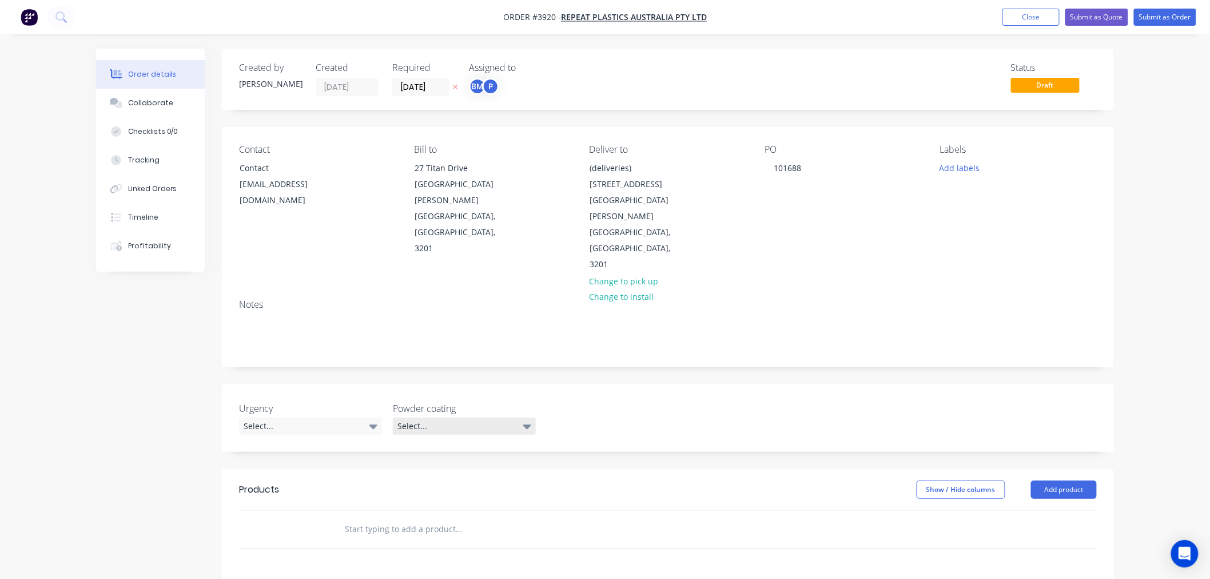
click at [433, 417] on div "Select..." at bounding box center [464, 425] width 143 height 17
click at [317, 417] on div "Select..." at bounding box center [310, 425] width 143 height 17
click at [1021, 18] on button "Close" at bounding box center [1030, 17] width 57 height 17
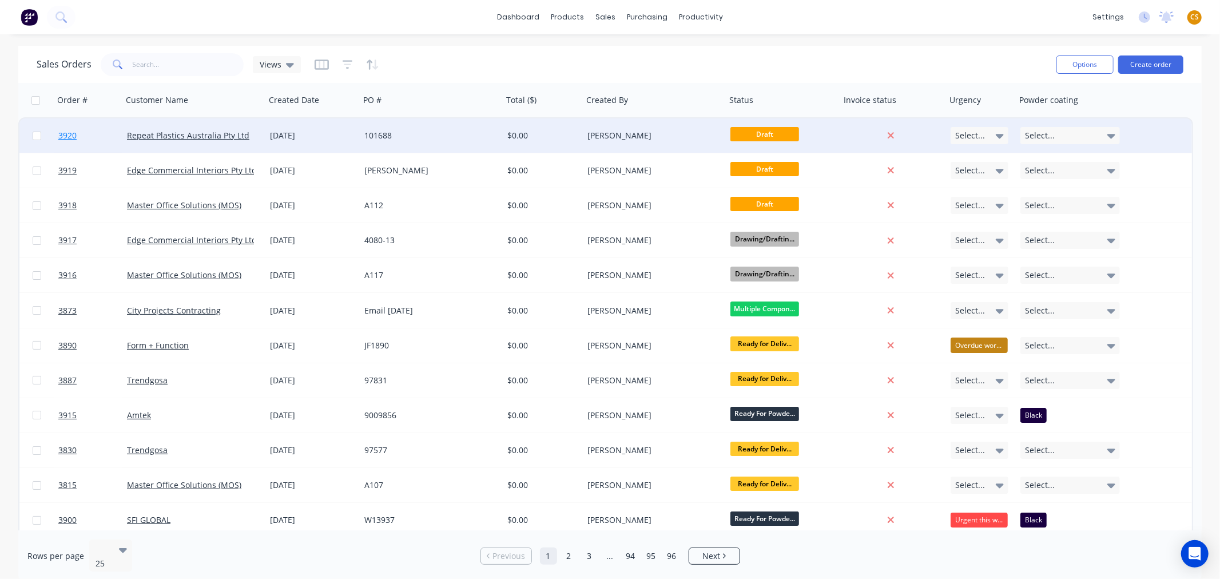
click at [89, 136] on link "3920" at bounding box center [92, 135] width 69 height 34
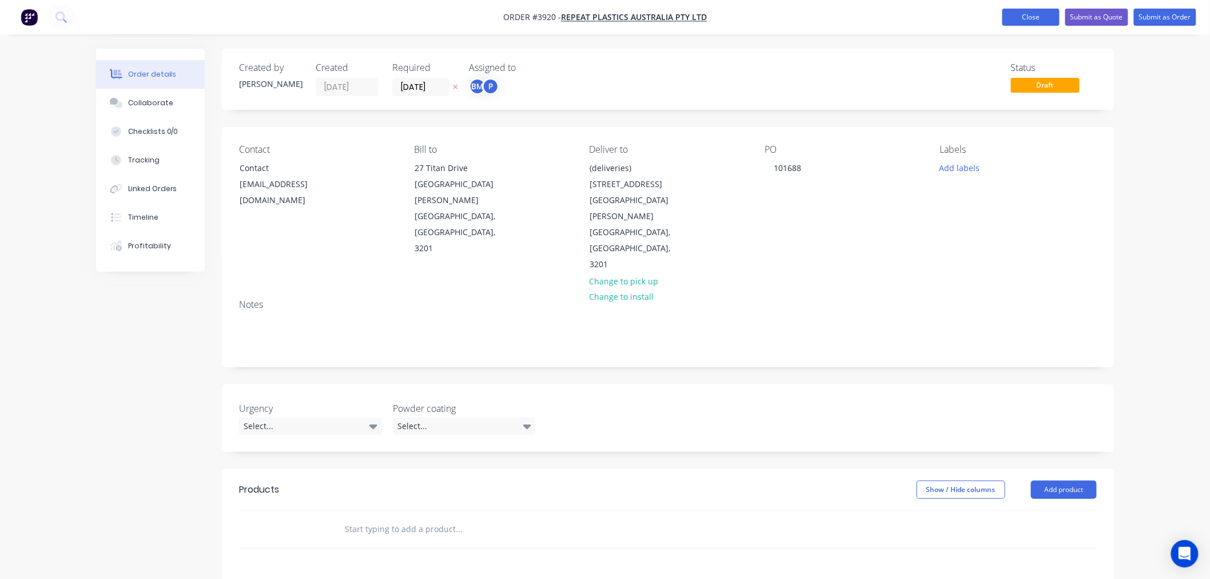
click at [1028, 18] on button "Close" at bounding box center [1030, 17] width 57 height 17
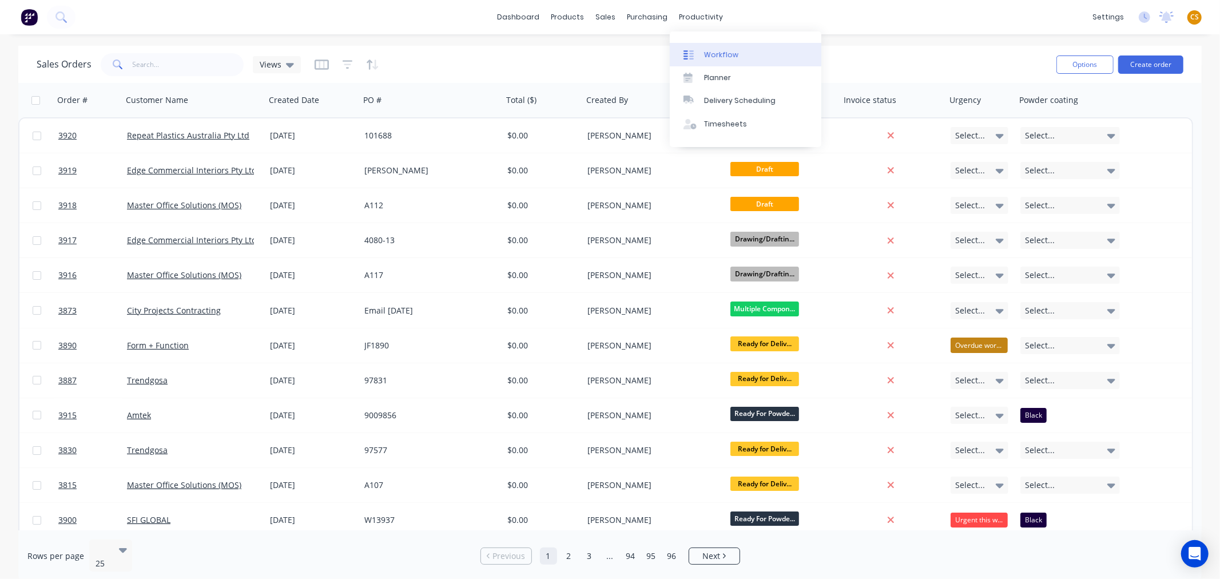
click at [711, 54] on div "Workflow" at bounding box center [721, 55] width 34 height 10
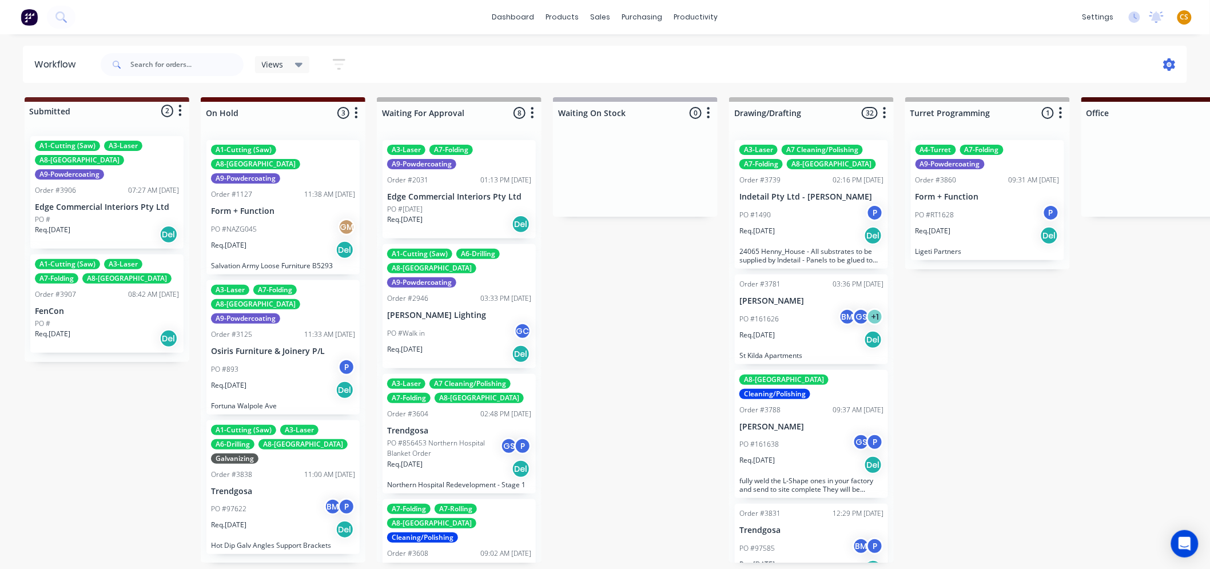
click at [1173, 62] on icon at bounding box center [1170, 64] width 12 height 13
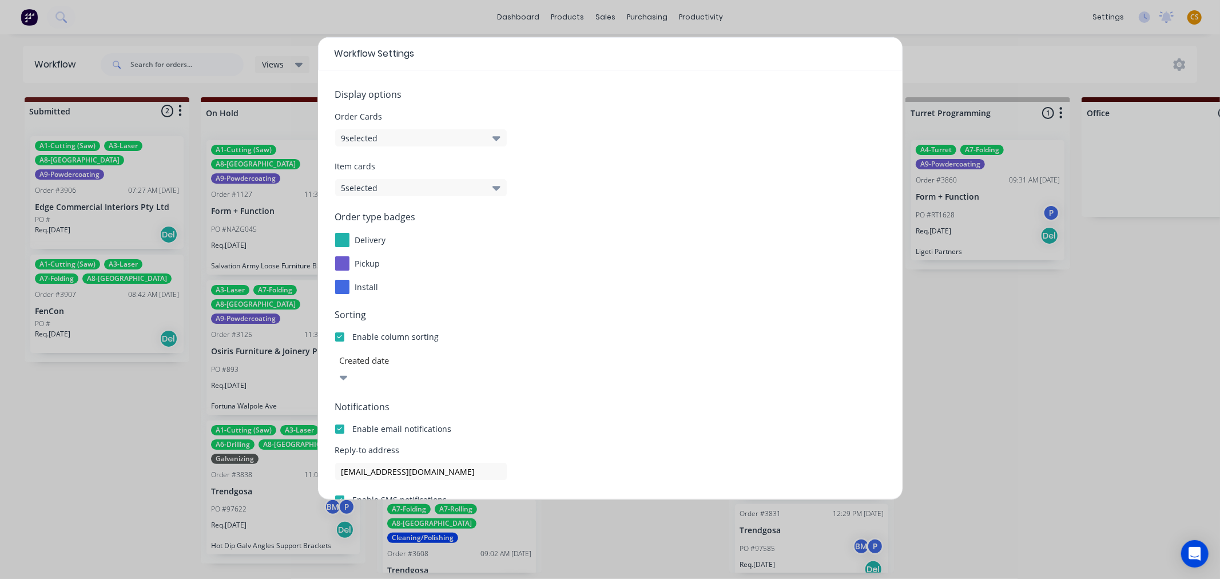
click at [479, 136] on button "9 selected" at bounding box center [421, 137] width 172 height 17
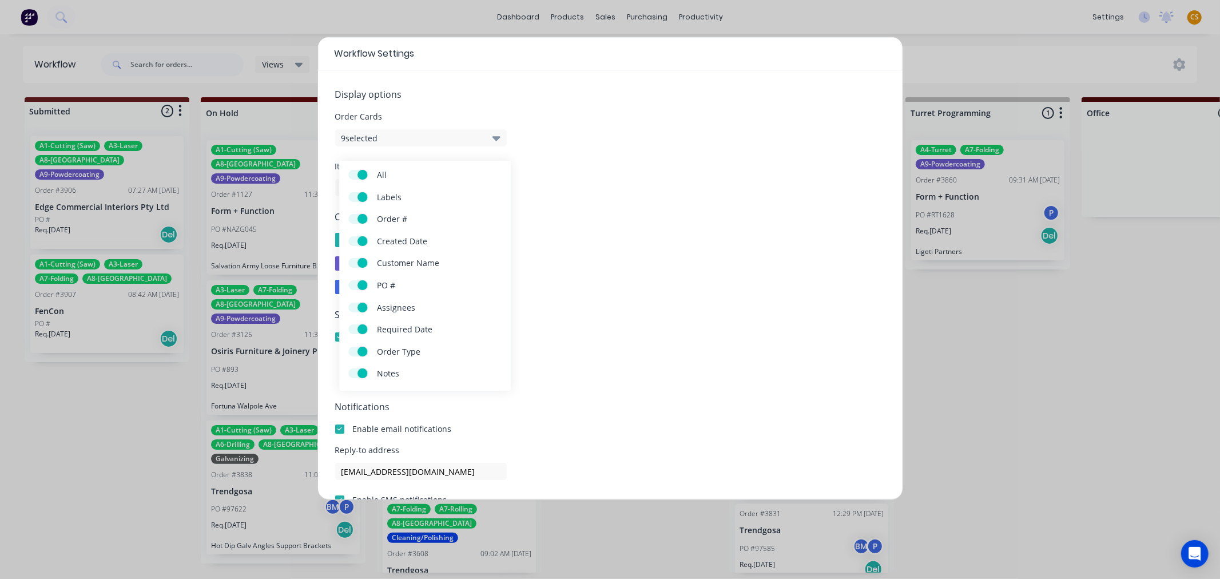
click at [675, 181] on div "Item cards 5 selected" at bounding box center [610, 178] width 550 height 36
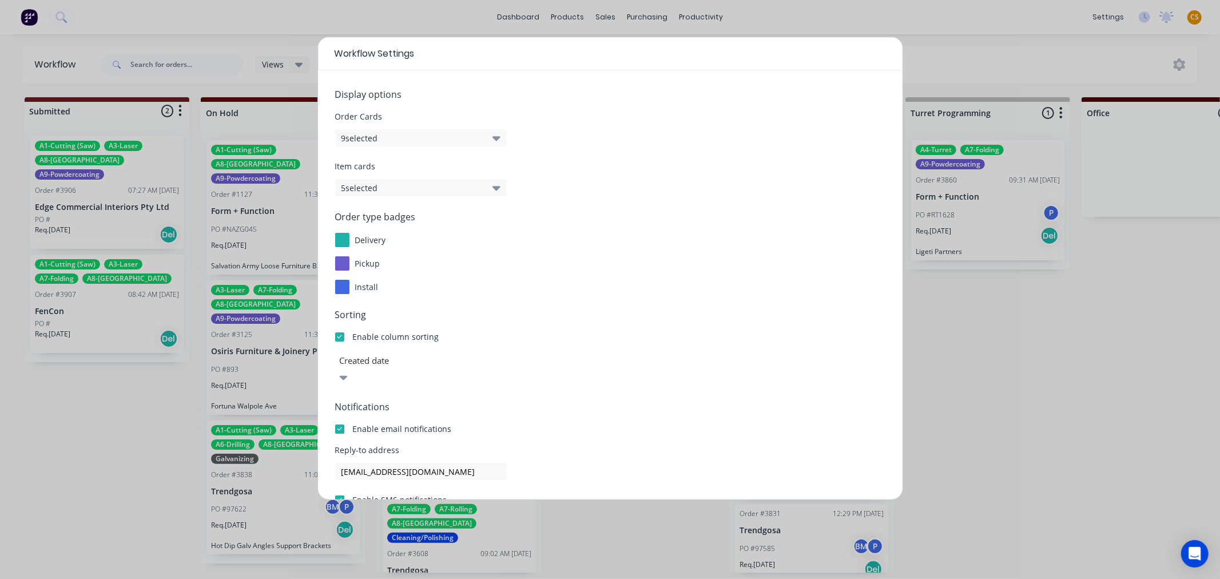
click at [403, 186] on button "5 selected" at bounding box center [421, 187] width 172 height 17
click at [648, 195] on div "Item cards 5 selected" at bounding box center [610, 178] width 550 height 36
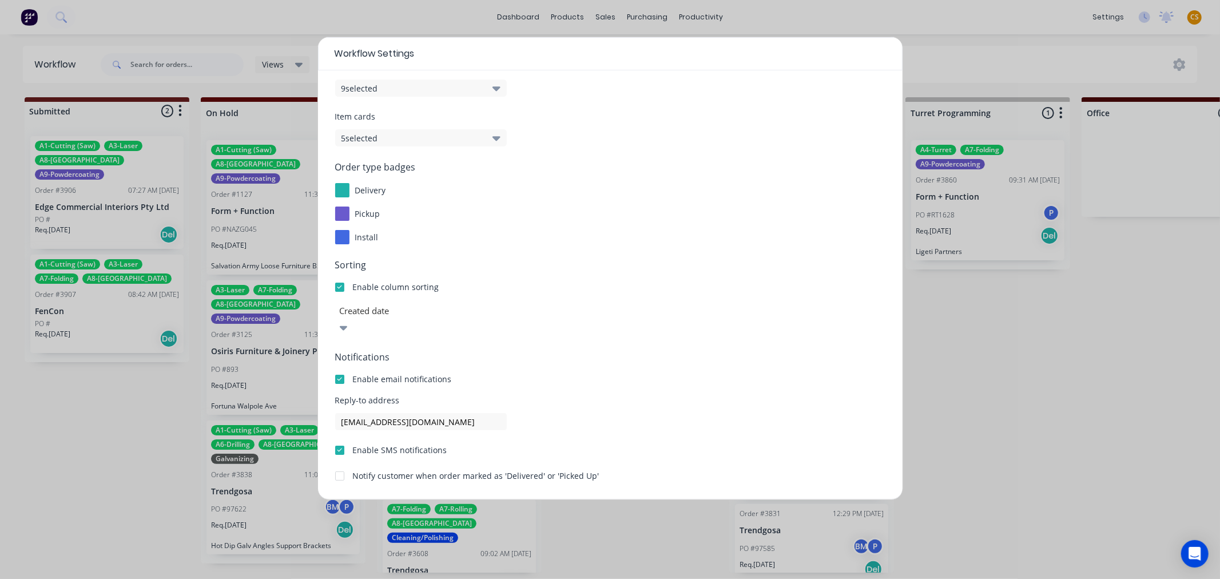
scroll to position [77, 0]
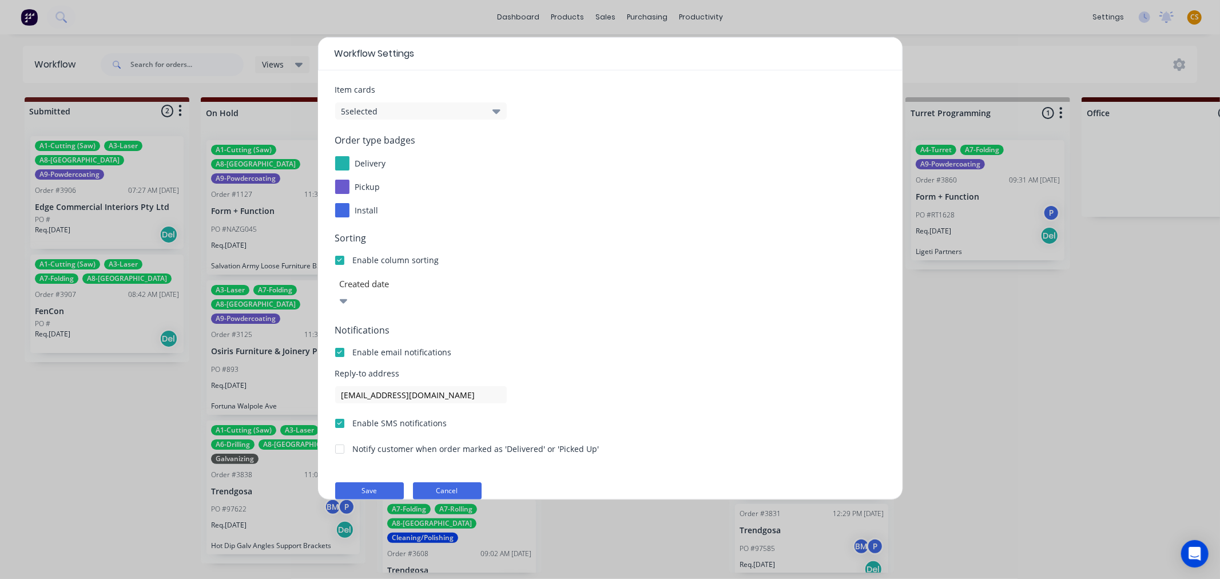
click at [433, 482] on button "Cancel" at bounding box center [447, 490] width 69 height 17
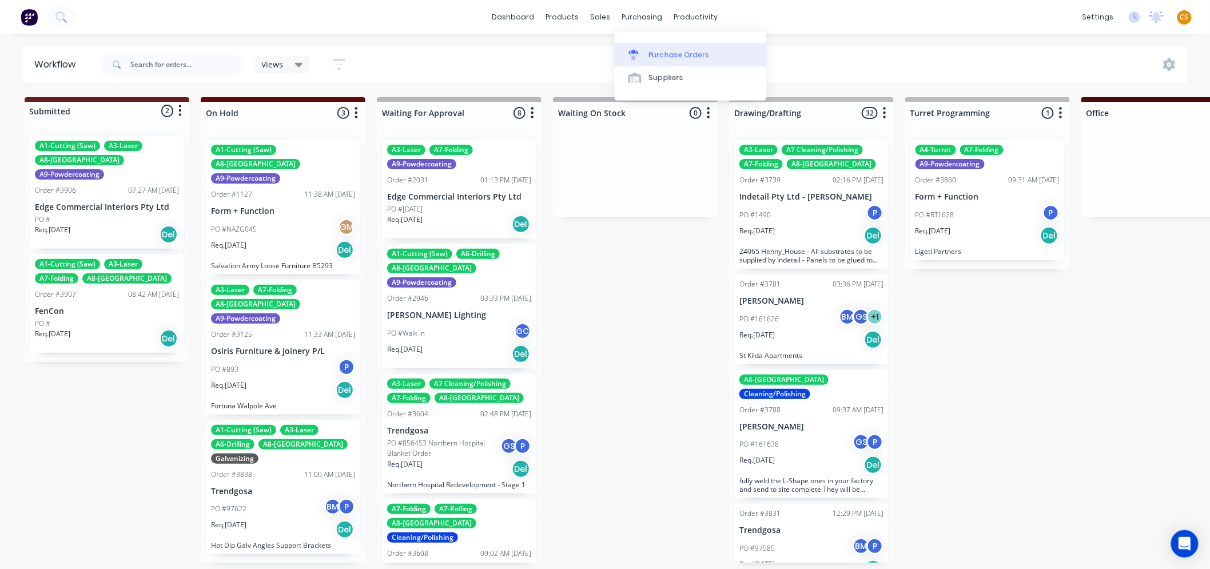
click at [654, 54] on div "Purchase Orders" at bounding box center [679, 55] width 61 height 10
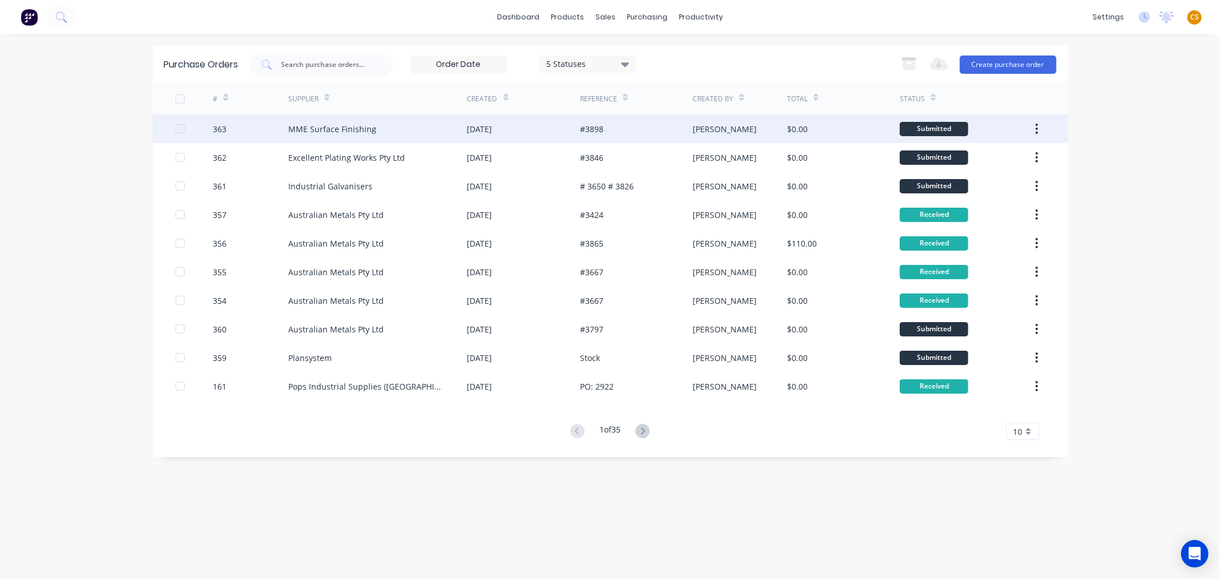
click at [289, 130] on div "MME Surface Finishing" at bounding box center [332, 129] width 88 height 12
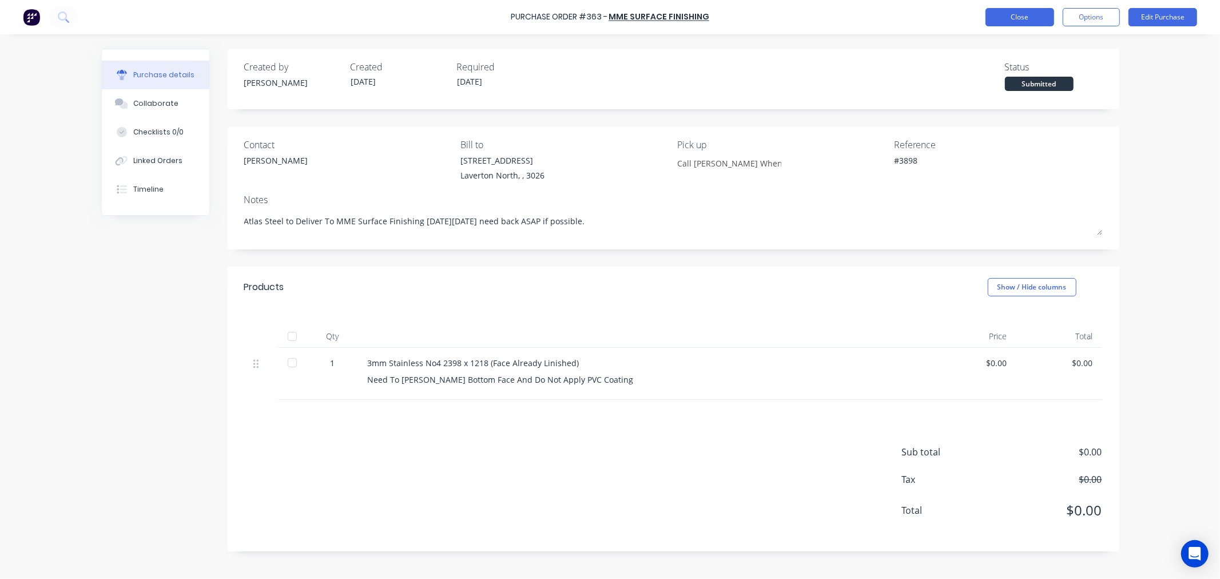
click at [998, 19] on button "Close" at bounding box center [1019, 17] width 69 height 18
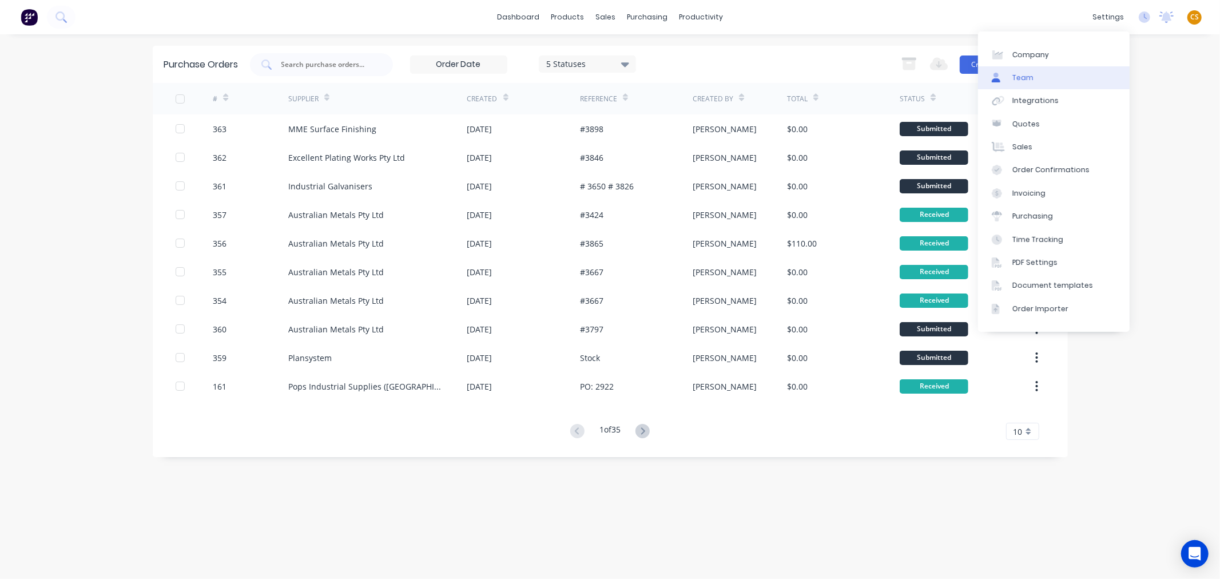
click at [1050, 73] on link "Team" at bounding box center [1054, 77] width 152 height 23
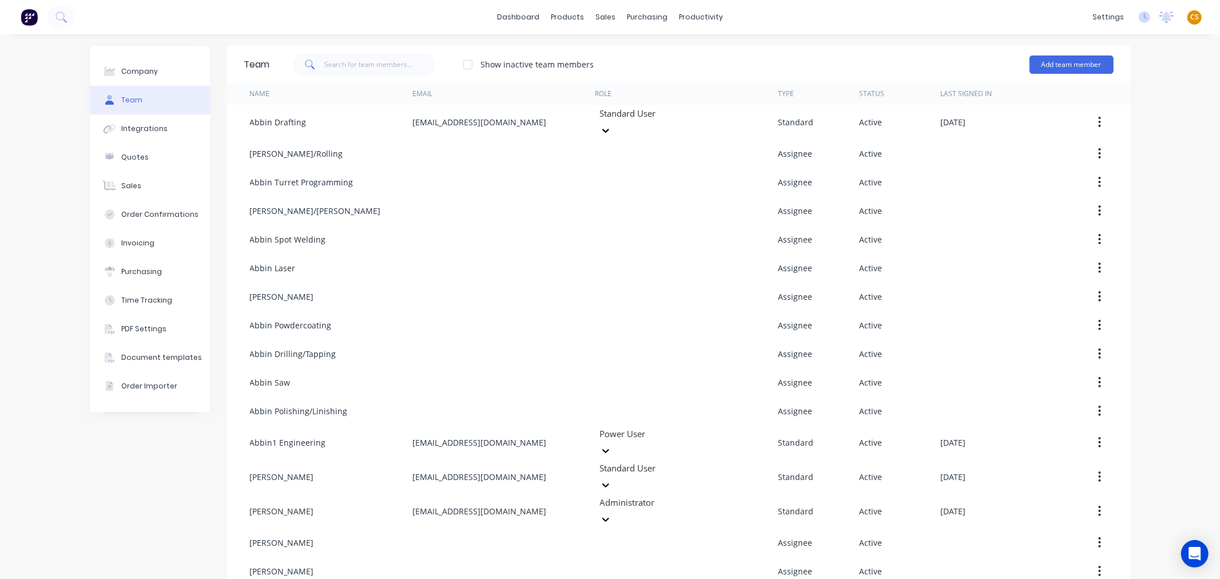
scroll to position [652, 0]
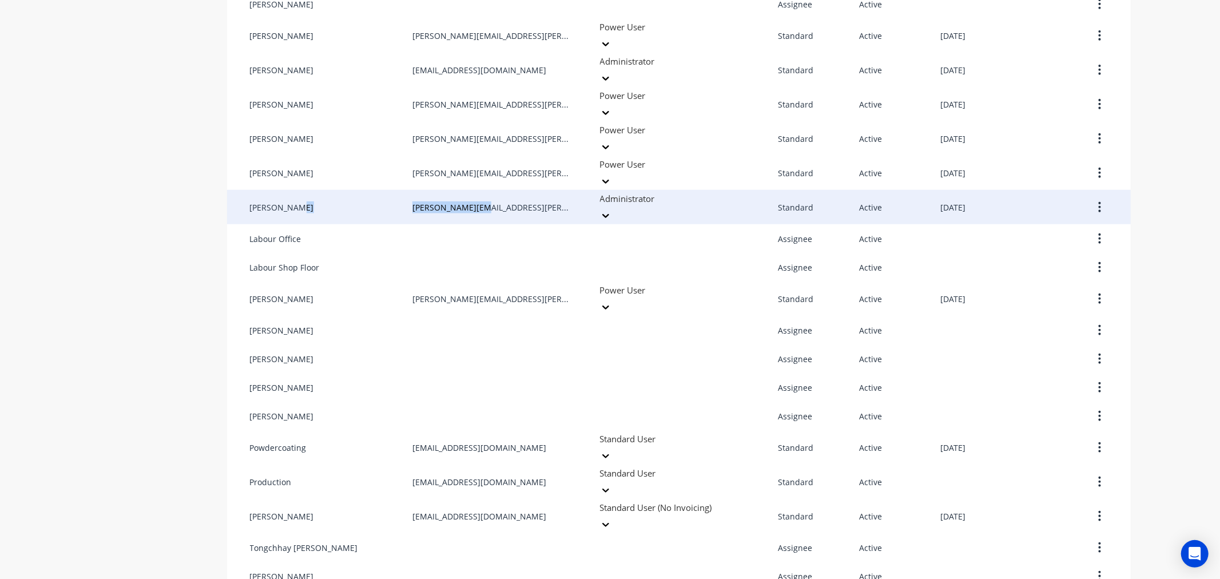
drag, startPoint x: 481, startPoint y: 152, endPoint x: 395, endPoint y: 146, distance: 86.0
click at [395, 190] on div "Joe Muscari joe@abbin.com.au Administrator Standard Active September 9th 2025" at bounding box center [679, 207] width 904 height 34
copy div "[PERSON_NAME][EMAIL_ADDRESS][PERSON_NAME][DOMAIN_NAME]"
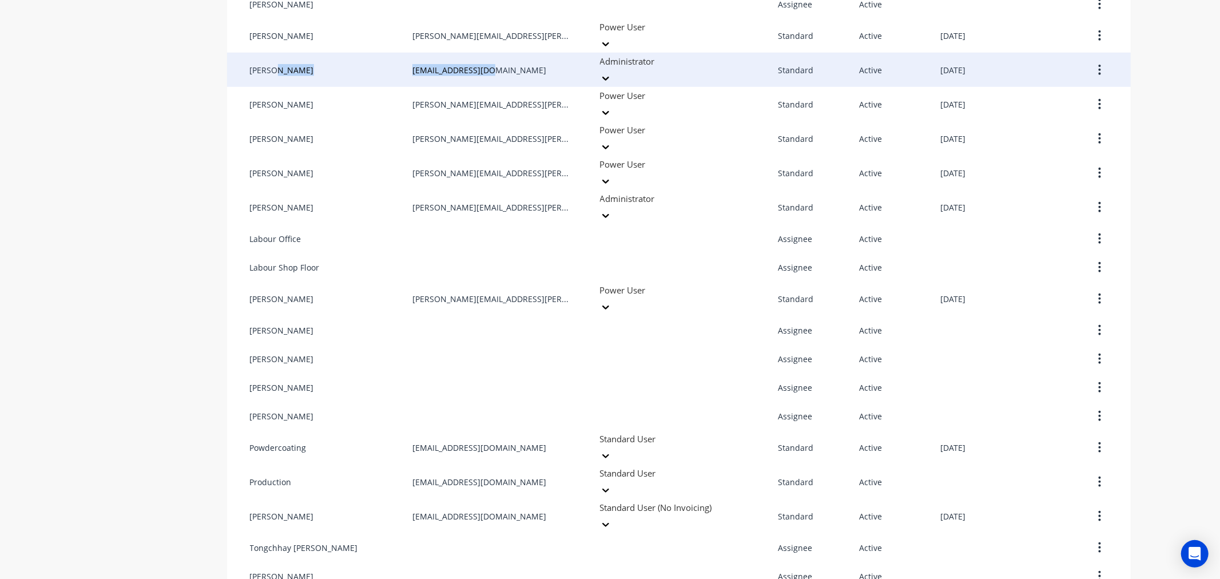
drag, startPoint x: 490, startPoint y: 37, endPoint x: 390, endPoint y: 38, distance: 100.1
click at [390, 53] on div "Gino C ginoc@abbin.com.au Administrator Standard Active September 9th 2025" at bounding box center [679, 70] width 904 height 34
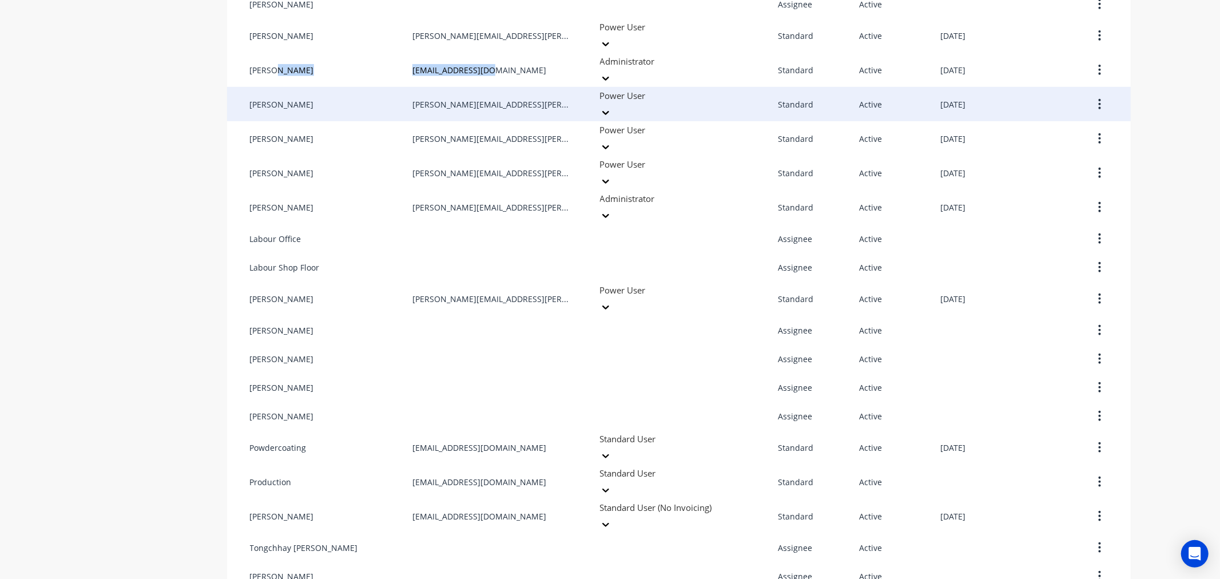
copy div "[EMAIL_ADDRESS][DOMAIN_NAME]"
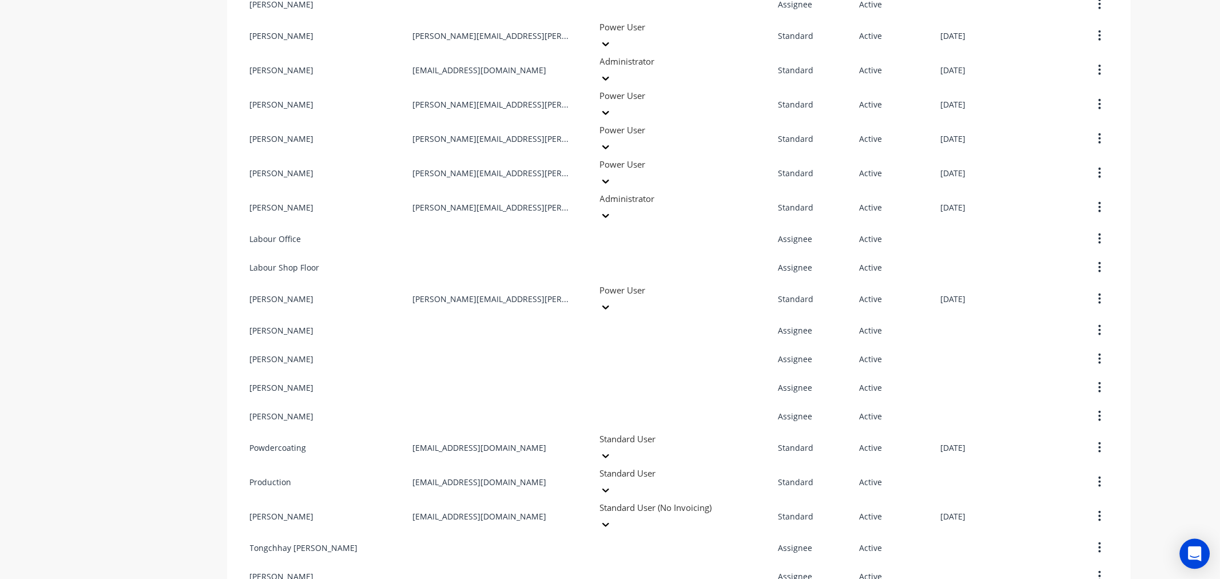
click at [1188, 556] on icon "Open Intercom Messenger" at bounding box center [1194, 553] width 15 height 15
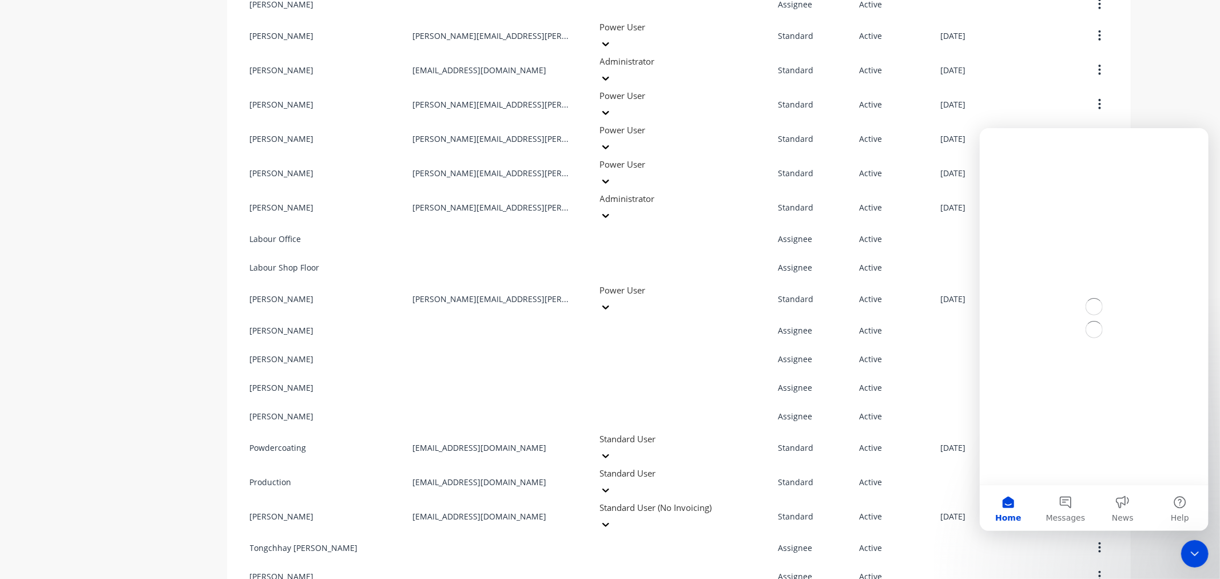
scroll to position [0, 0]
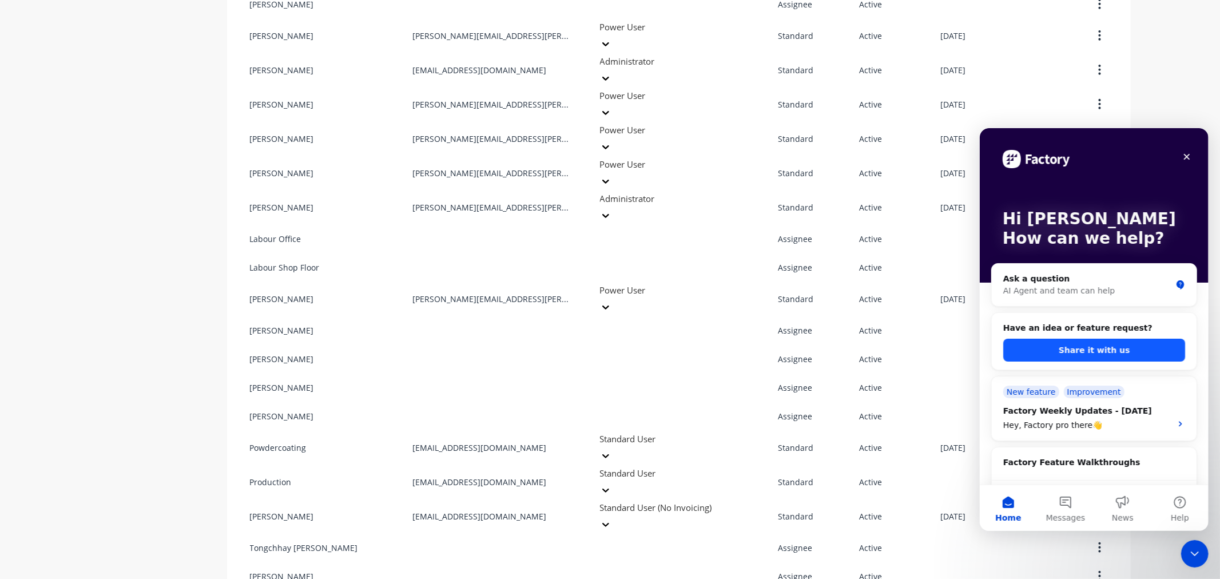
click at [1040, 352] on button "Share it with us" at bounding box center [1093, 349] width 182 height 23
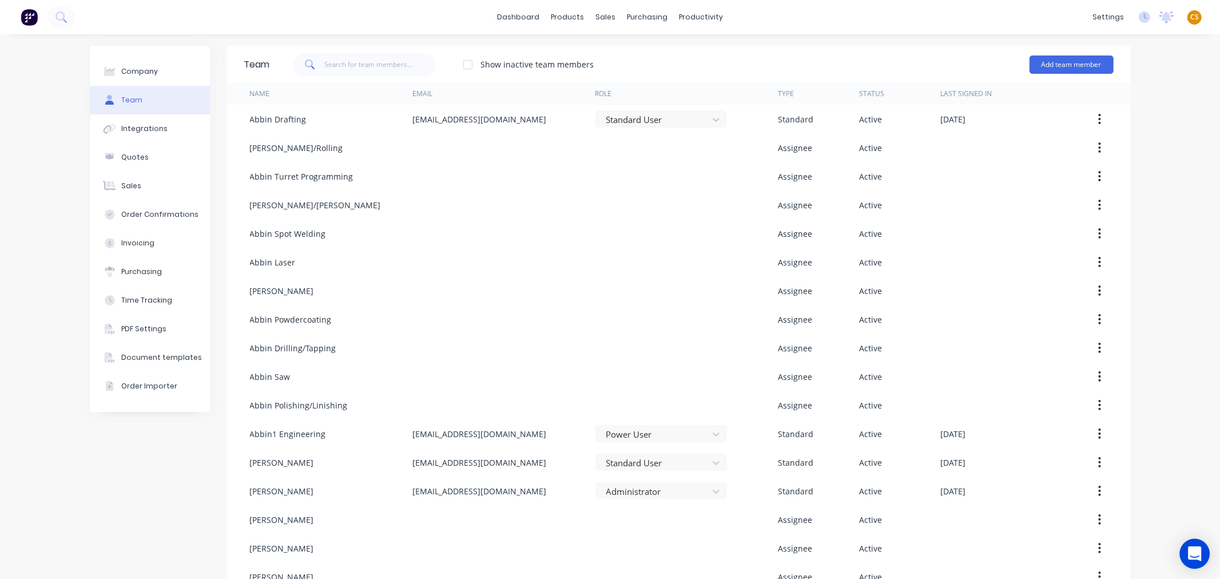
click at [1192, 550] on icon "Open Intercom Messenger" at bounding box center [1194, 553] width 13 height 15
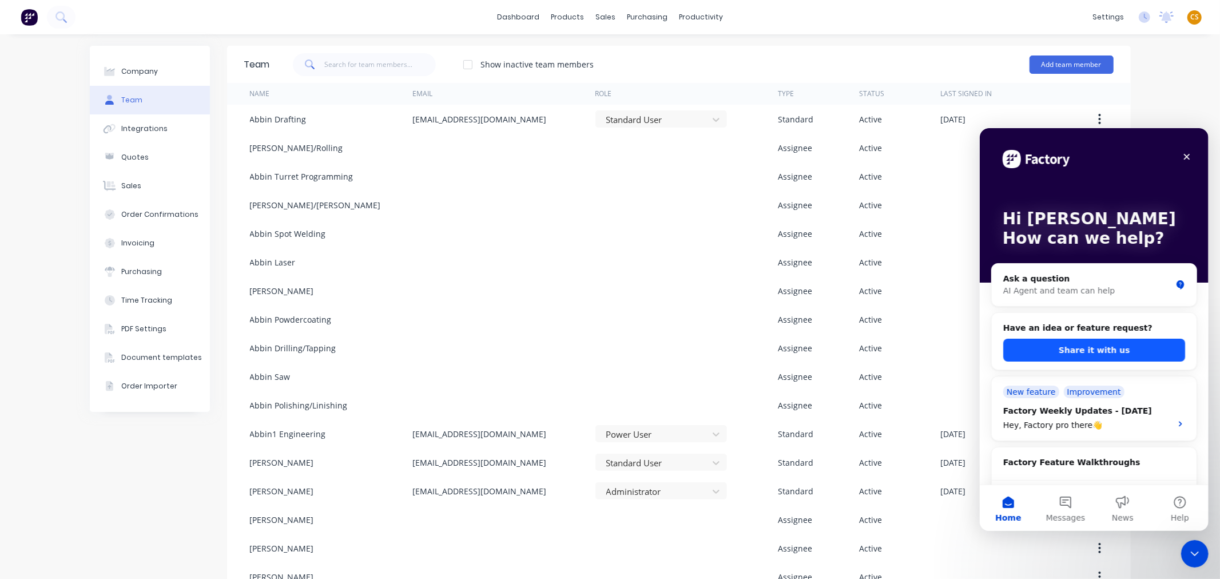
click at [1063, 348] on button "Share it with us" at bounding box center [1093, 349] width 182 height 23
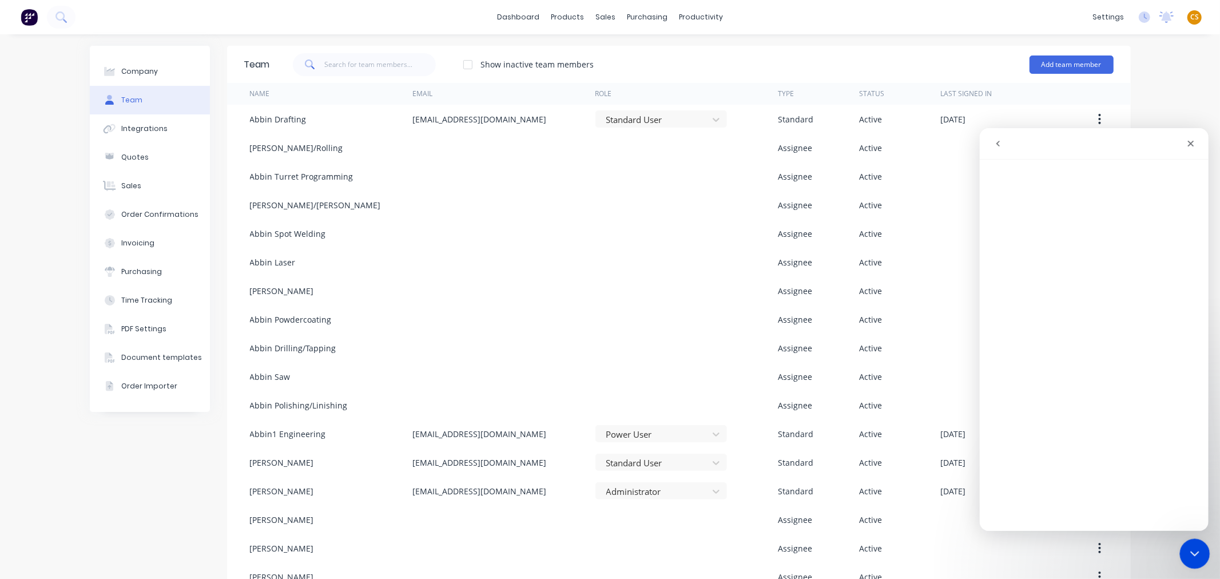
click at [1190, 554] on icon "Close Intercom Messenger" at bounding box center [1193, 552] width 14 height 14
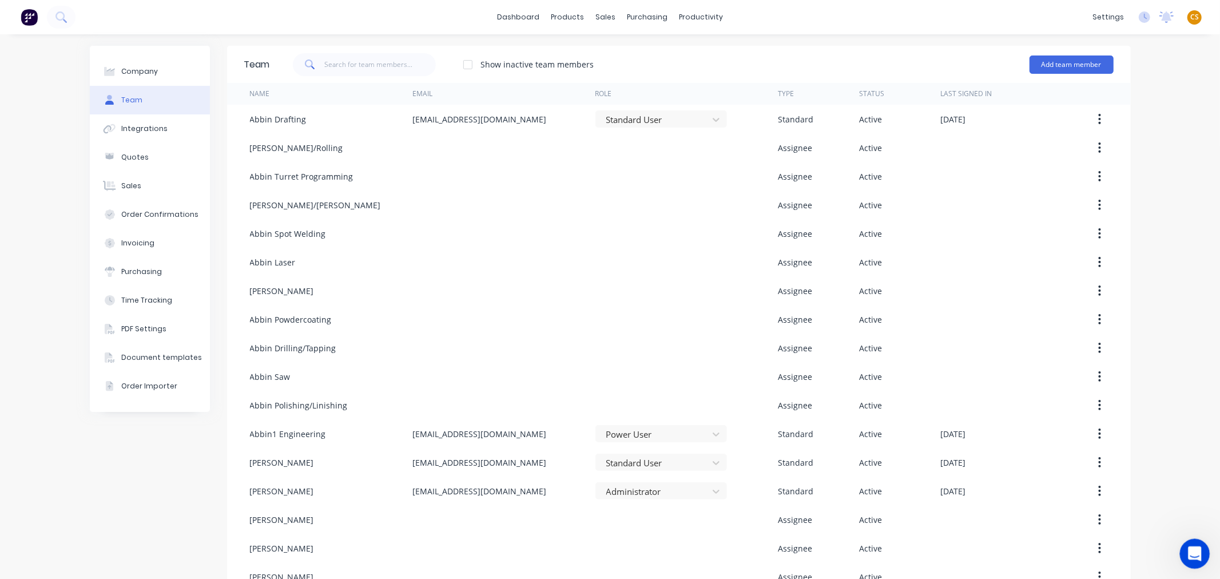
click at [1192, 554] on icon "Open Intercom Messenger" at bounding box center [1193, 552] width 19 height 19
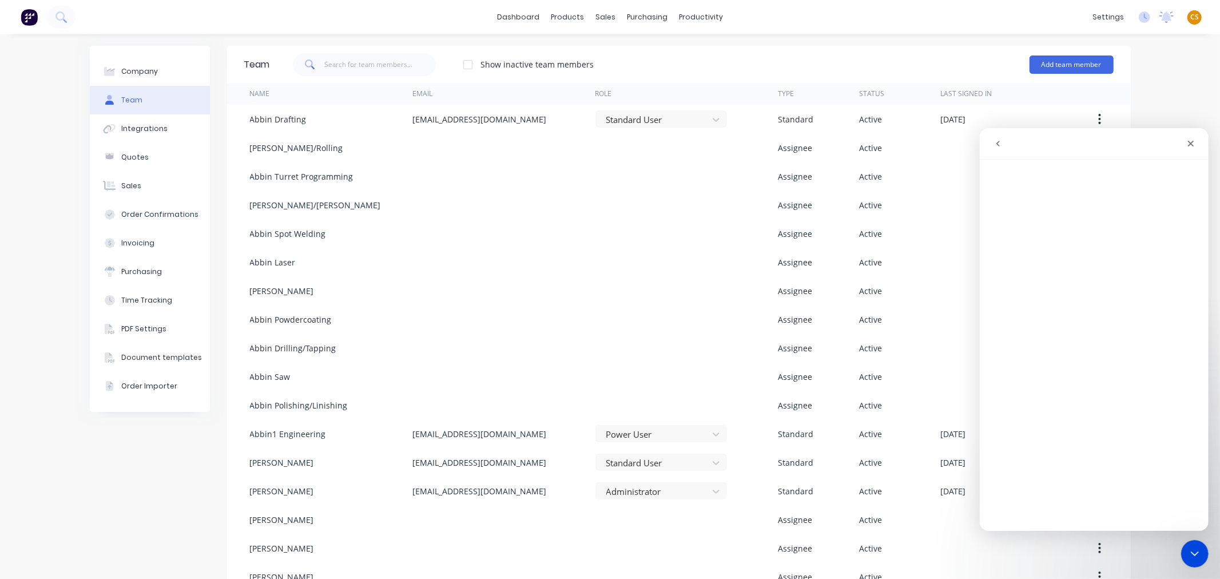
click at [998, 145] on icon "go back" at bounding box center [997, 143] width 3 height 6
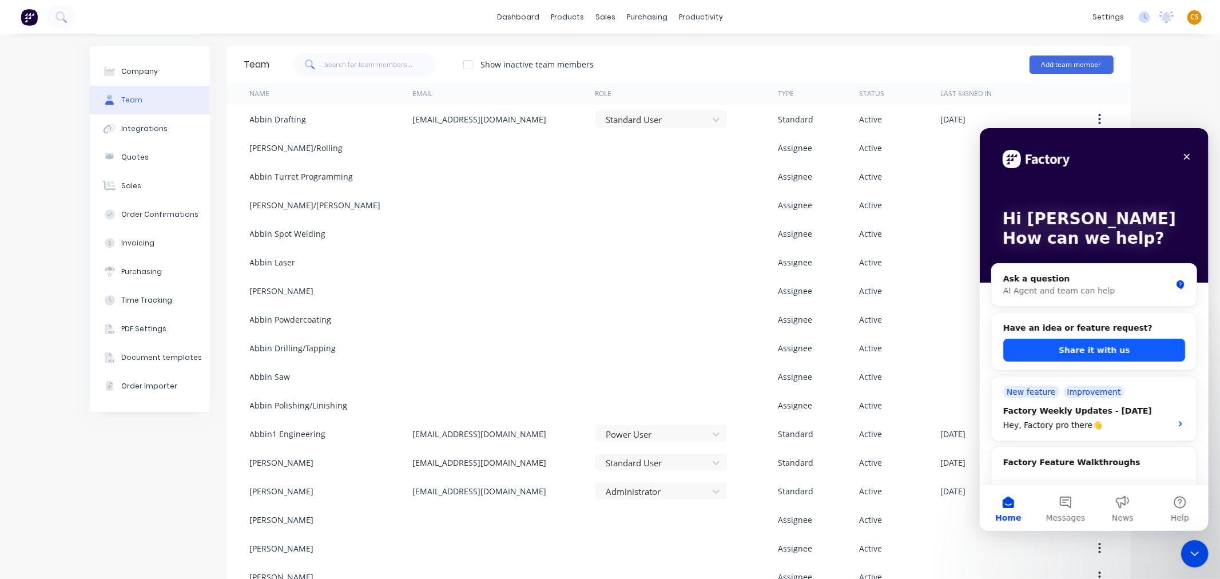
click at [1089, 348] on button "Share it with us" at bounding box center [1093, 349] width 182 height 23
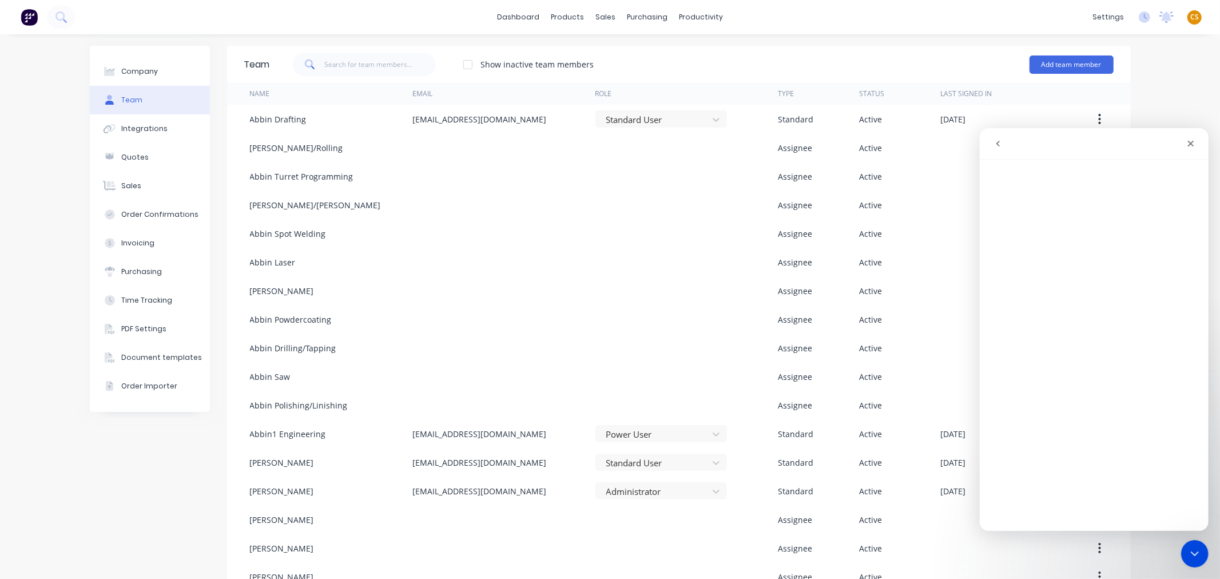
click at [998, 140] on icon "go back" at bounding box center [997, 142] width 9 height 9
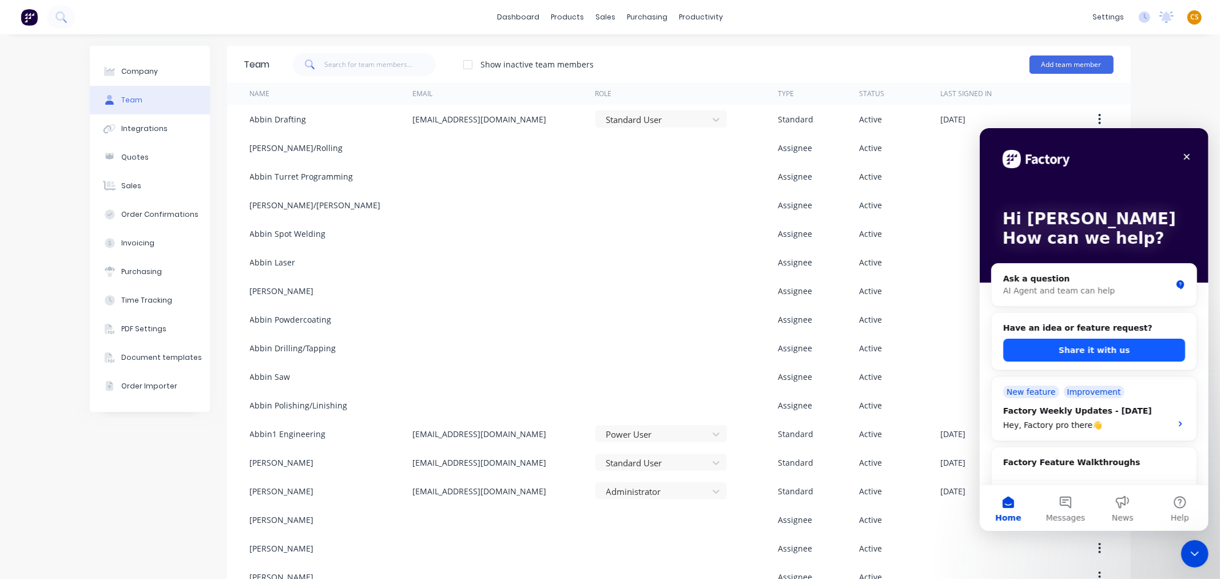
click at [1083, 351] on button "Share it with us" at bounding box center [1093, 349] width 182 height 23
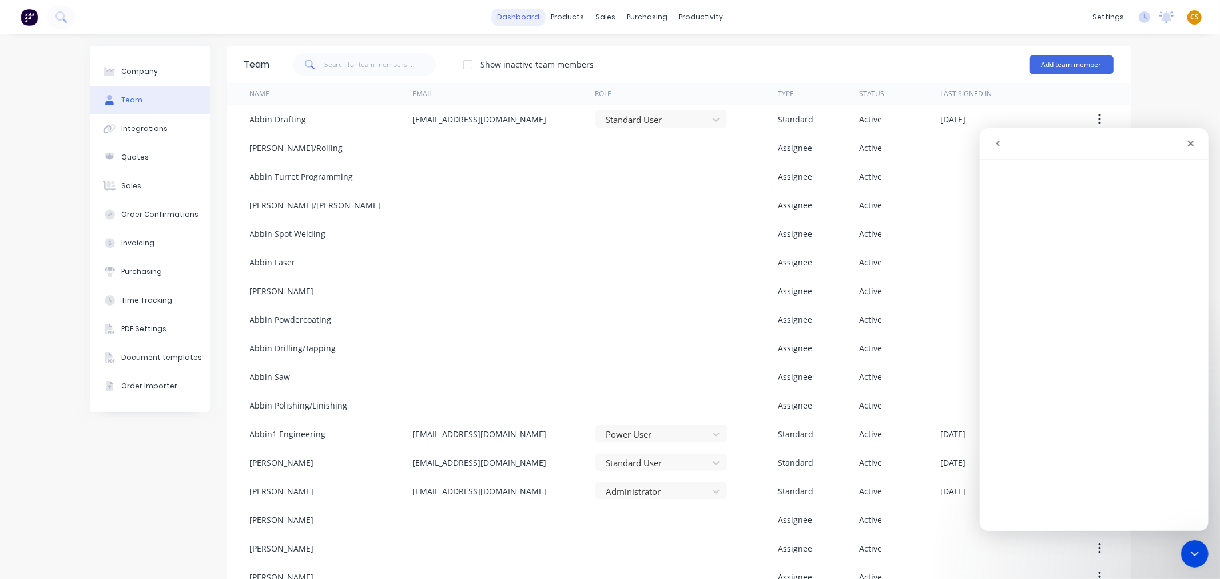
click at [529, 18] on link "dashboard" at bounding box center [518, 17] width 54 height 17
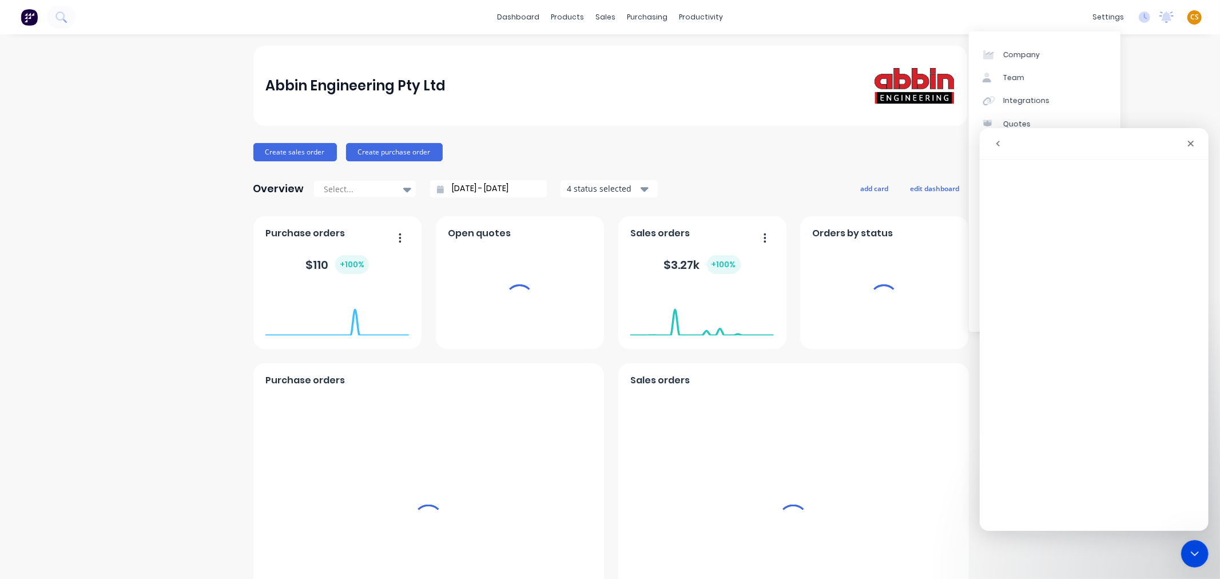
drag, startPoint x: 1186, startPoint y: 18, endPoint x: 172, endPoint y: 31, distance: 1014.6
click at [1190, 18] on span "CS" at bounding box center [1194, 17] width 9 height 10
click at [1191, 143] on icon "Close" at bounding box center [1190, 143] width 6 height 6
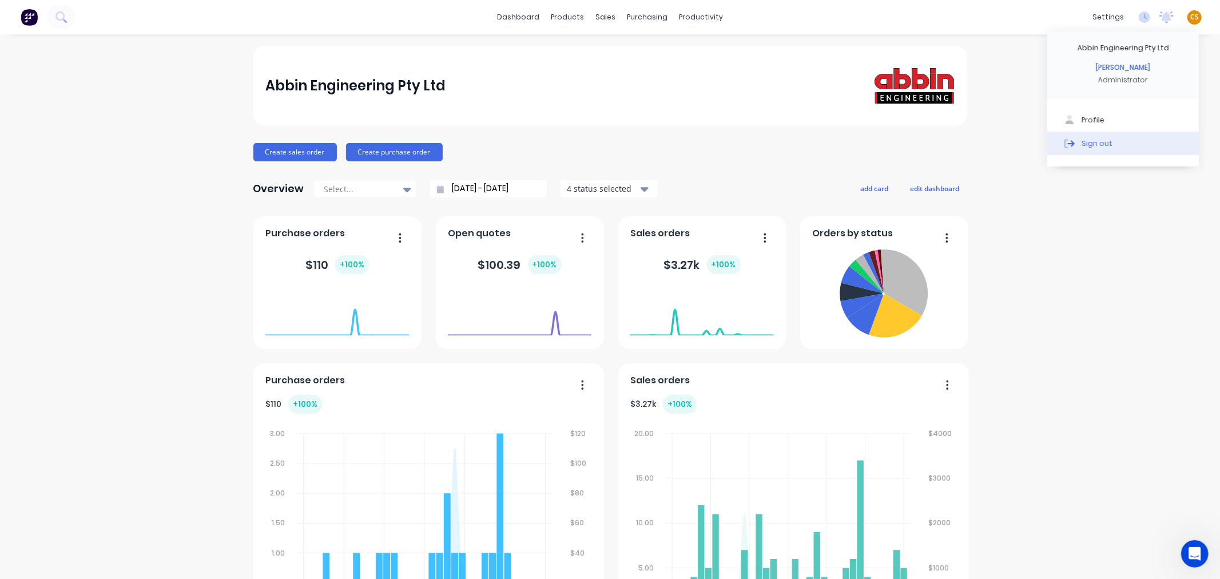
click at [1153, 141] on button "Sign out" at bounding box center [1123, 143] width 152 height 23
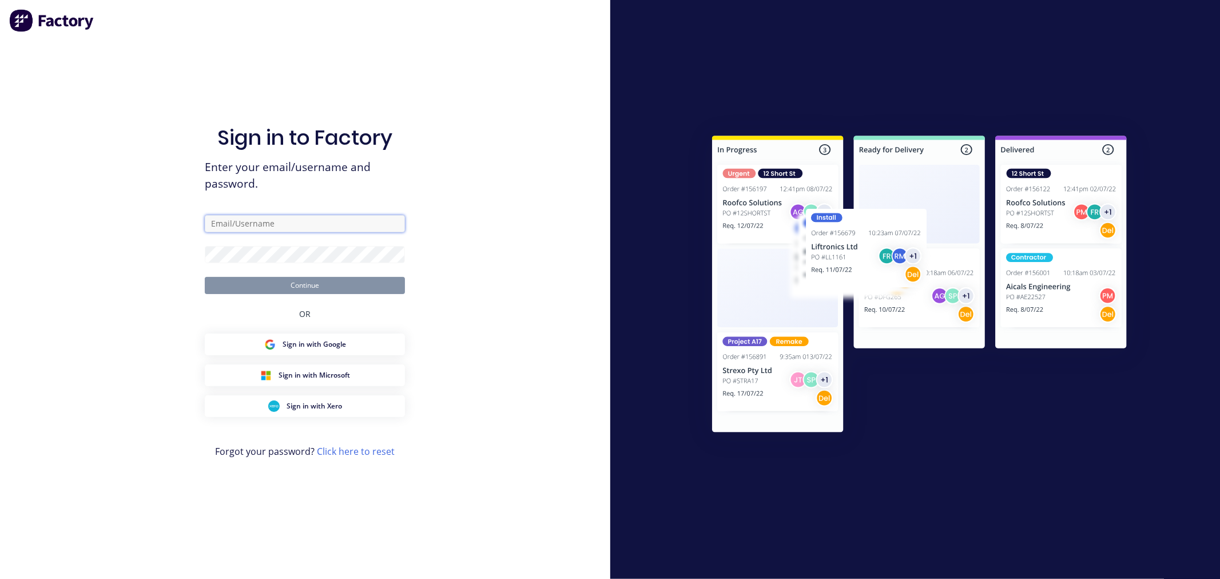
click at [313, 222] on input "text" at bounding box center [305, 223] width 200 height 17
type input "[PERSON_NAME][EMAIL_ADDRESS][DOMAIN_NAME]"
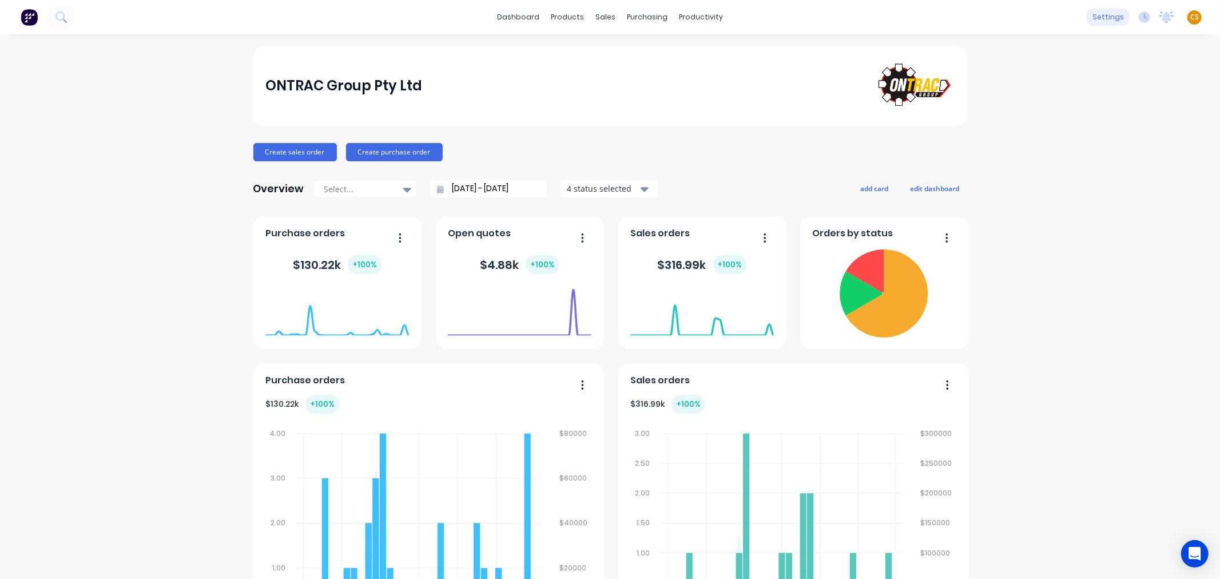
click at [1093, 17] on div "settings" at bounding box center [1108, 17] width 43 height 17
click at [1190, 15] on span "CS" at bounding box center [1194, 17] width 9 height 10
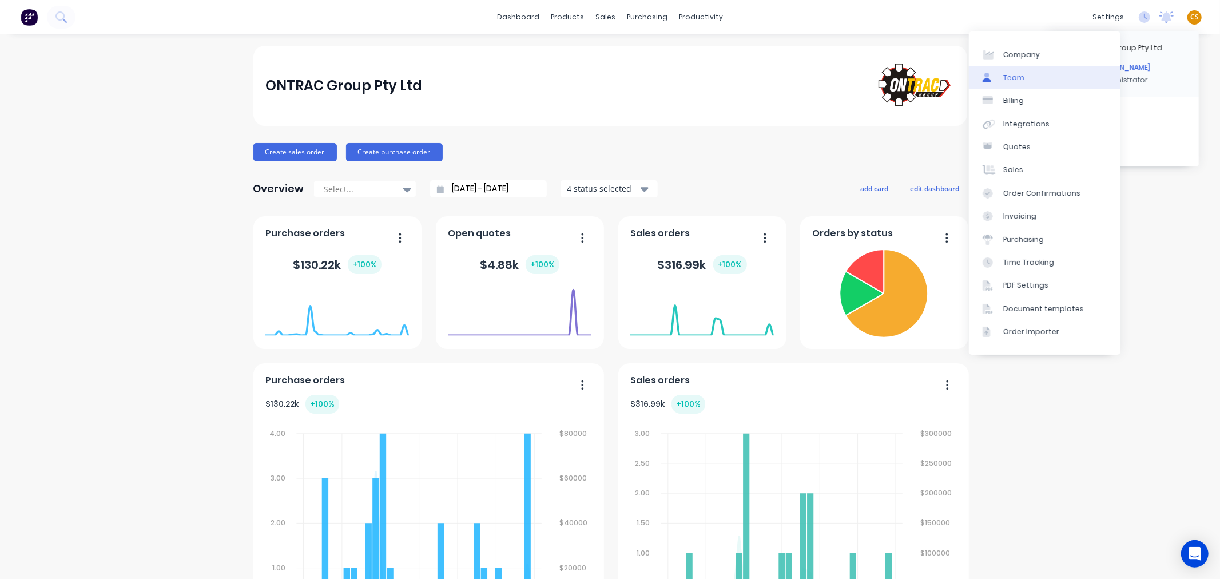
click at [1022, 75] on link "Team" at bounding box center [1045, 77] width 152 height 23
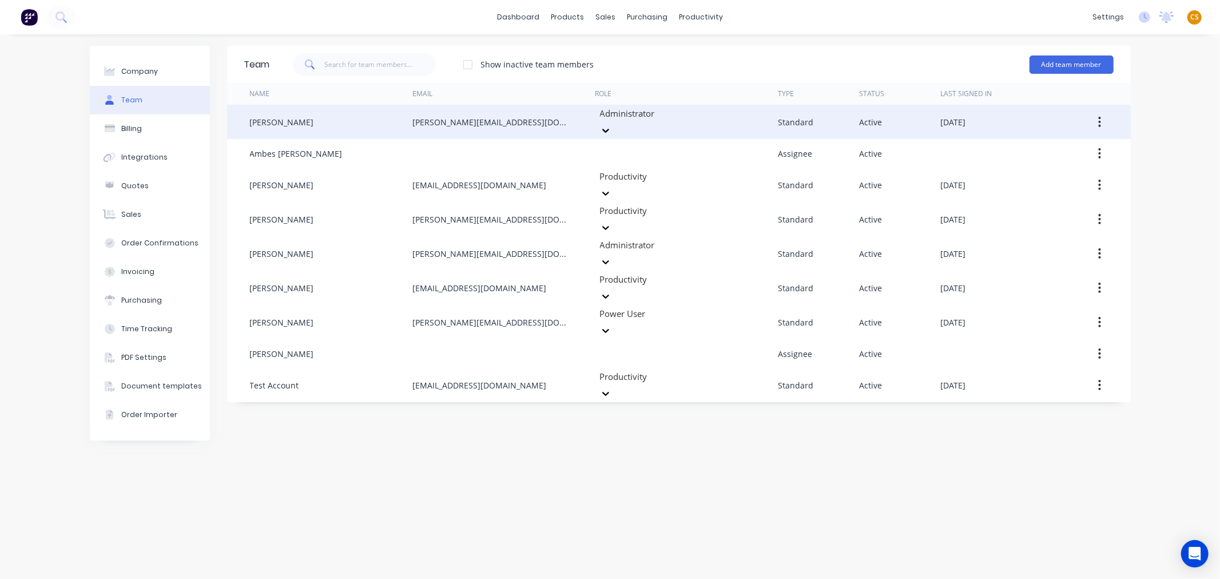
drag, startPoint x: 532, startPoint y: 117, endPoint x: 397, endPoint y: 113, distance: 135.6
click at [397, 113] on div "[PERSON_NAME] [PERSON_NAME][EMAIL_ADDRESS][DOMAIN_NAME] Administrator Standard …" at bounding box center [679, 122] width 904 height 34
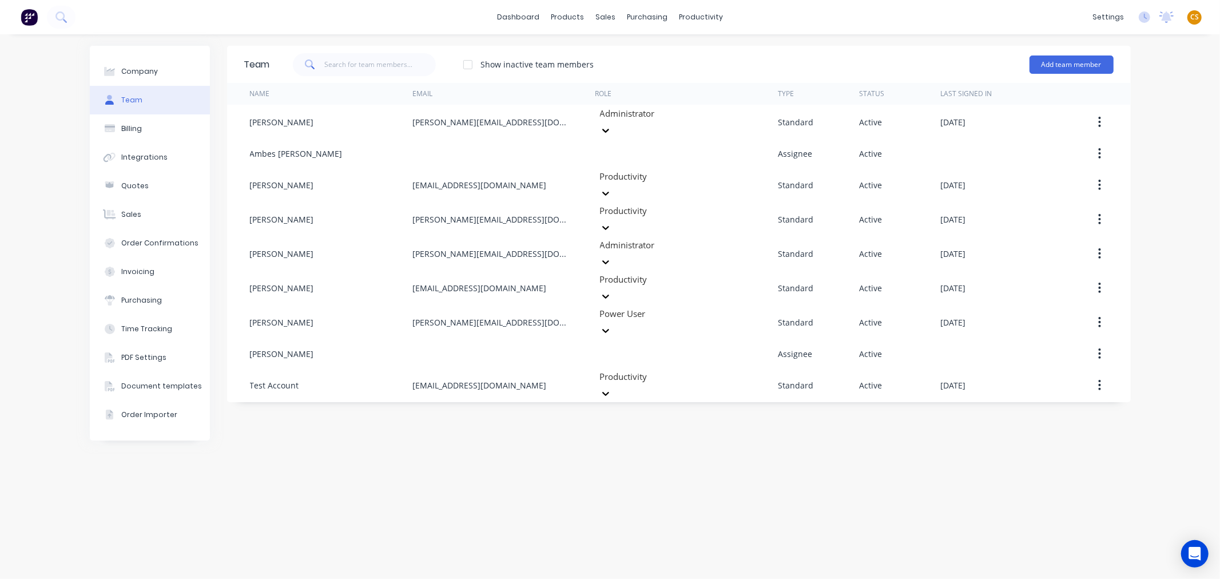
copy div "[PERSON_NAME][EMAIL_ADDRESS][DOMAIN_NAME]"
click at [1196, 556] on icon "Open Intercom Messenger" at bounding box center [1194, 553] width 13 height 15
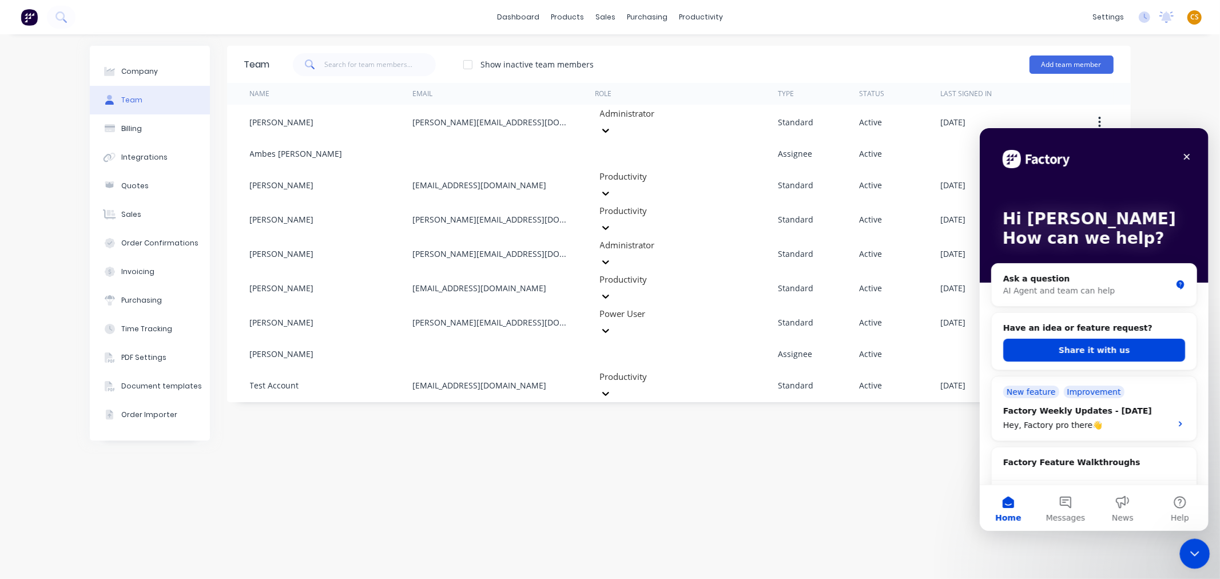
click at [1192, 555] on icon "Close Intercom Messenger" at bounding box center [1193, 552] width 14 height 14
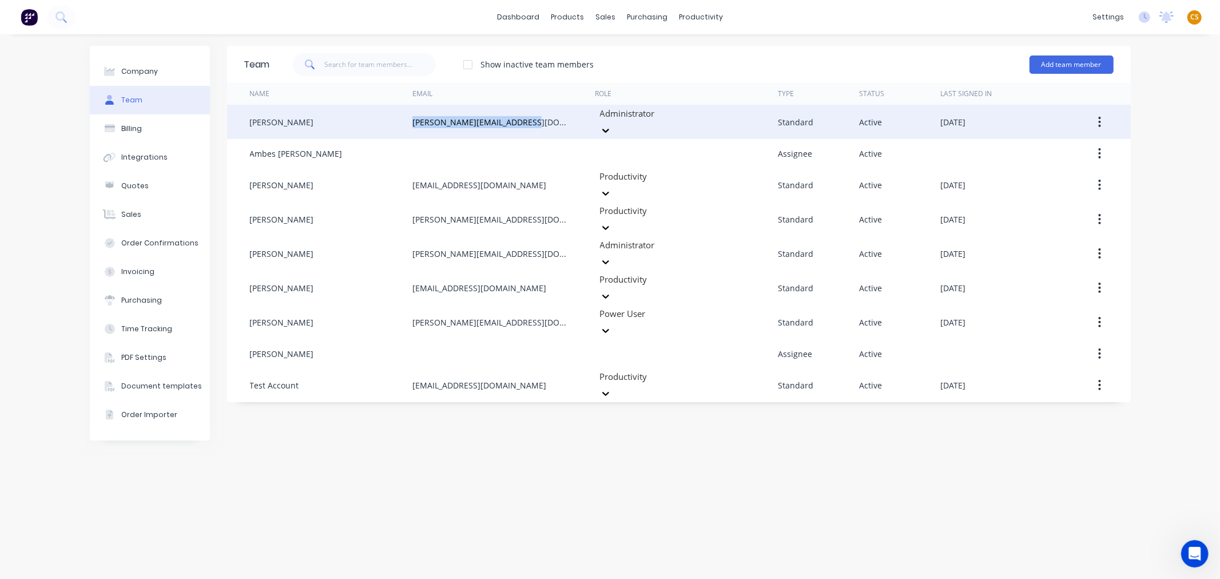
drag, startPoint x: 531, startPoint y: 118, endPoint x: 412, endPoint y: 118, distance: 118.4
click at [412, 118] on div "[PERSON_NAME][EMAIL_ADDRESS][DOMAIN_NAME]" at bounding box center [503, 122] width 183 height 34
click at [412, 118] on div "[PERSON_NAME][EMAIL_ADDRESS][DOMAIN_NAME]" at bounding box center [492, 122] width 160 height 12
drag, startPoint x: 535, startPoint y: 113, endPoint x: 409, endPoint y: 115, distance: 125.2
click at [409, 115] on div "[PERSON_NAME] [PERSON_NAME][EMAIL_ADDRESS][DOMAIN_NAME] Administrator Standard …" at bounding box center [679, 122] width 904 height 34
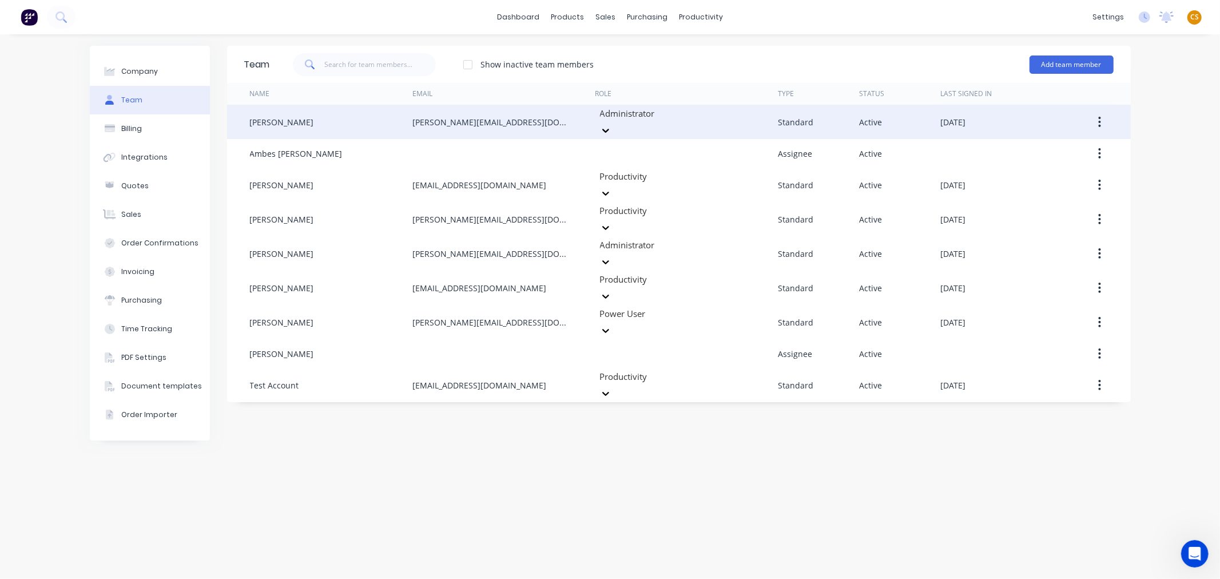
copy div "[PERSON_NAME][EMAIL_ADDRESS][DOMAIN_NAME]"
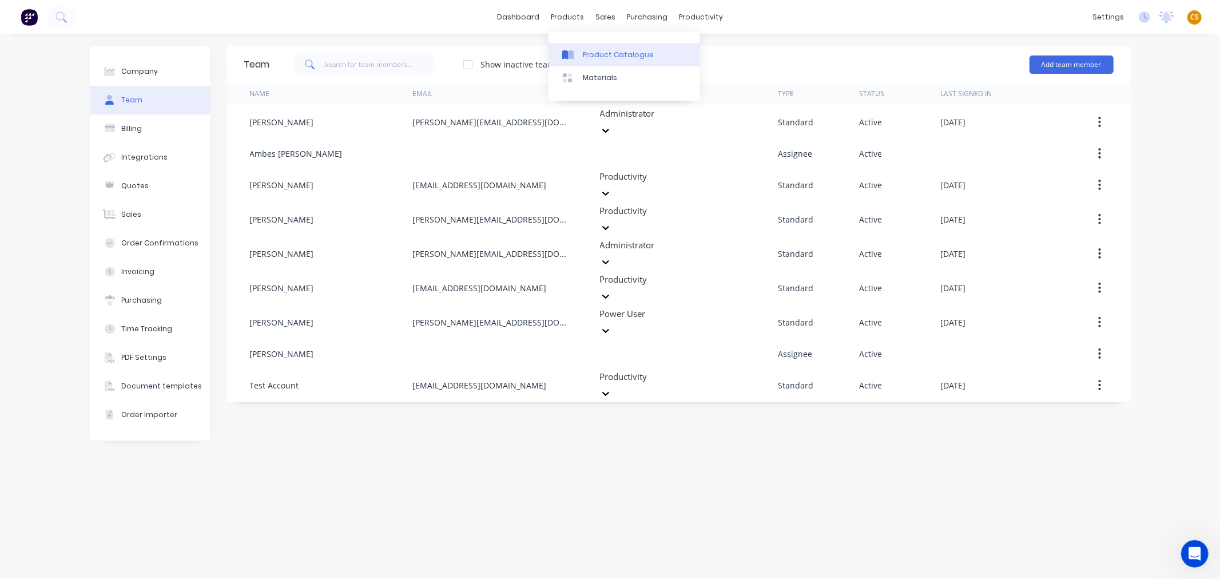
click at [607, 51] on div "Product Catalogue" at bounding box center [618, 55] width 71 height 10
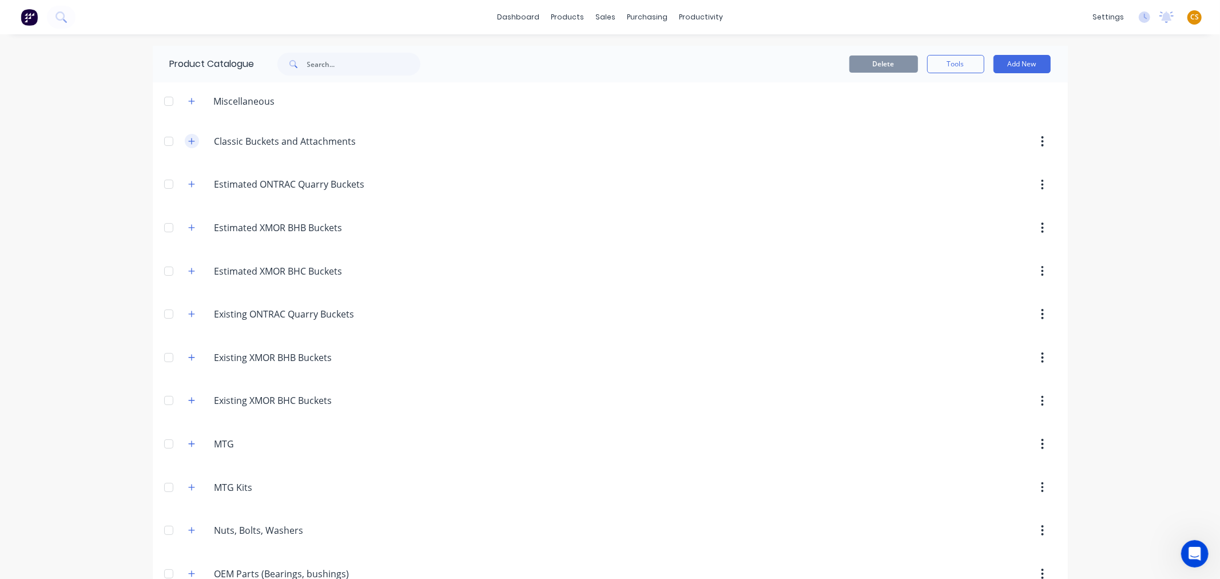
click at [188, 141] on icon "button" at bounding box center [191, 141] width 7 height 8
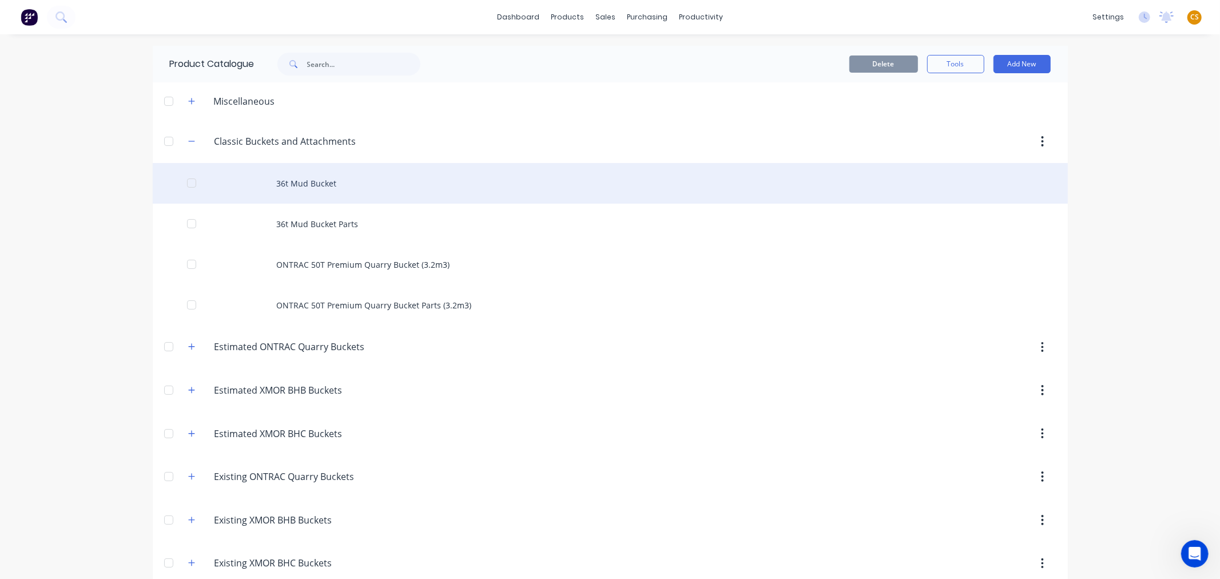
click at [304, 186] on div "36t Mud Bucket" at bounding box center [610, 183] width 915 height 41
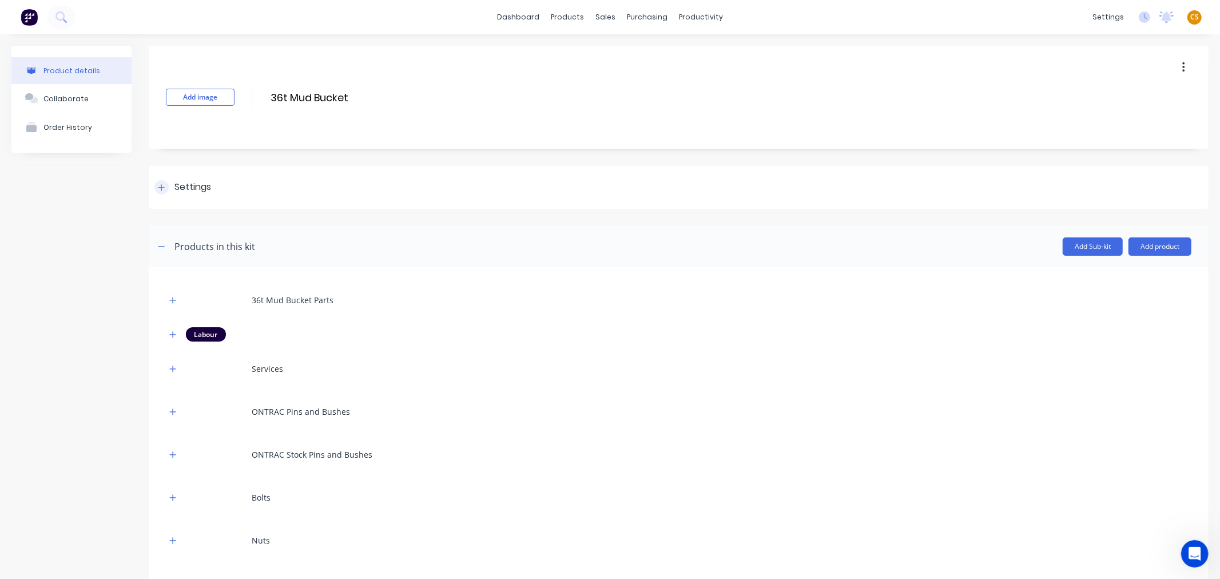
click at [164, 185] on icon at bounding box center [161, 188] width 7 height 8
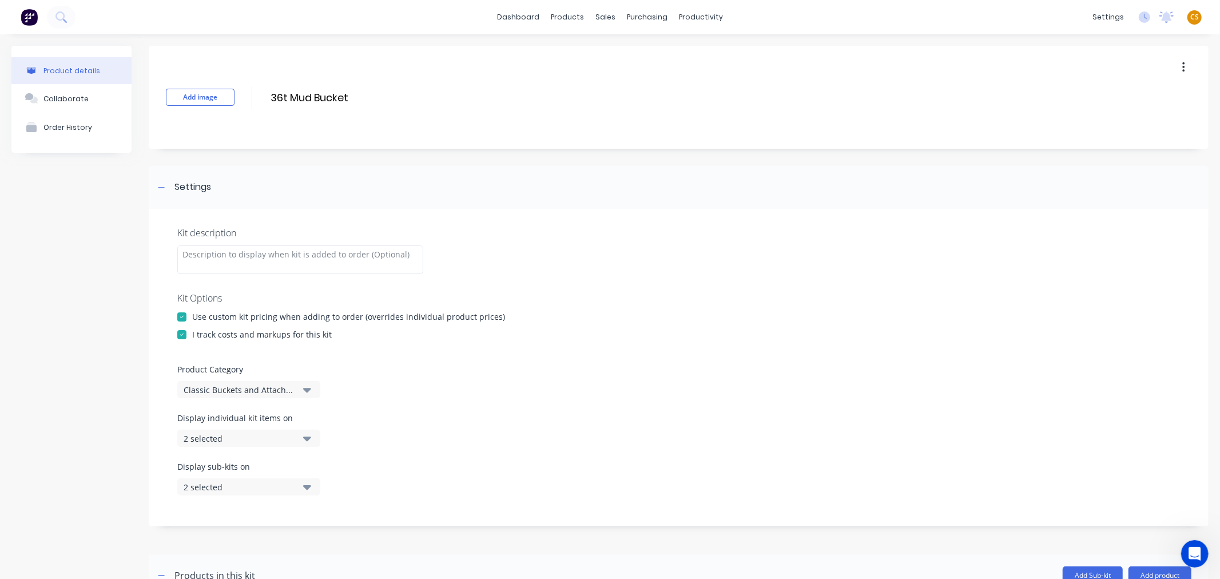
click at [243, 439] on div "2 selected" at bounding box center [239, 438] width 111 height 12
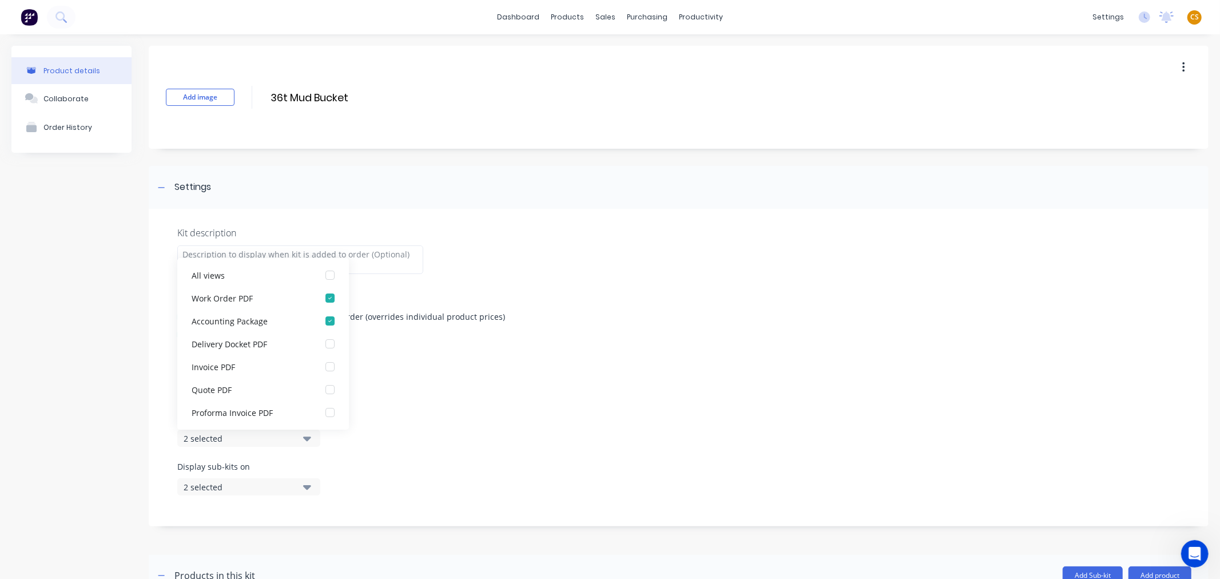
click at [425, 427] on div "Display individual kit items on 2 selected" at bounding box center [678, 436] width 1002 height 49
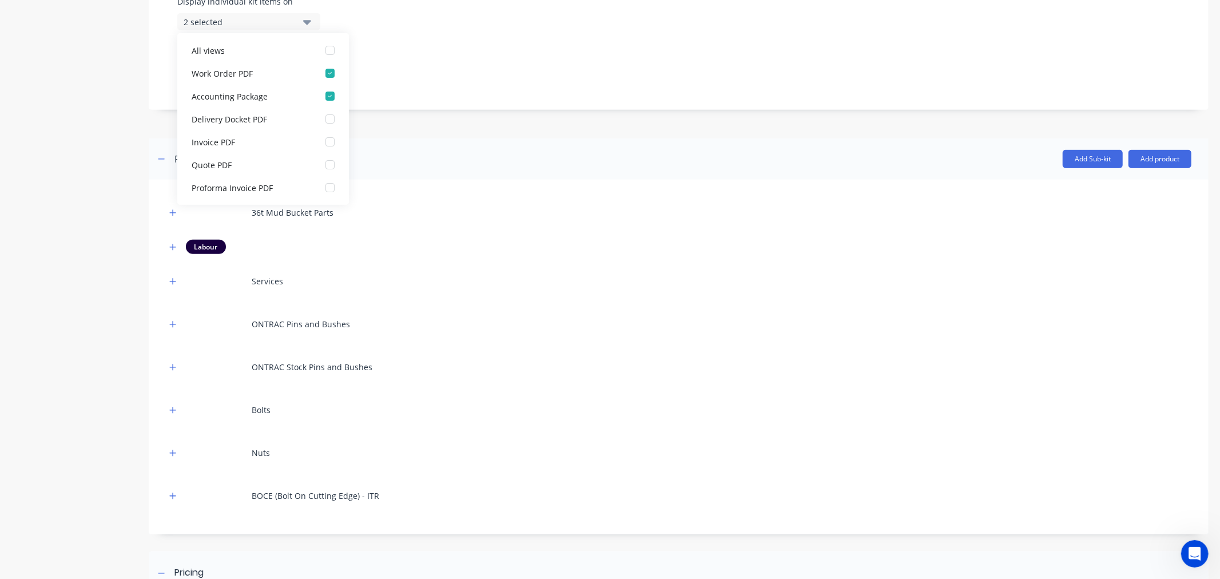
scroll to position [615, 0]
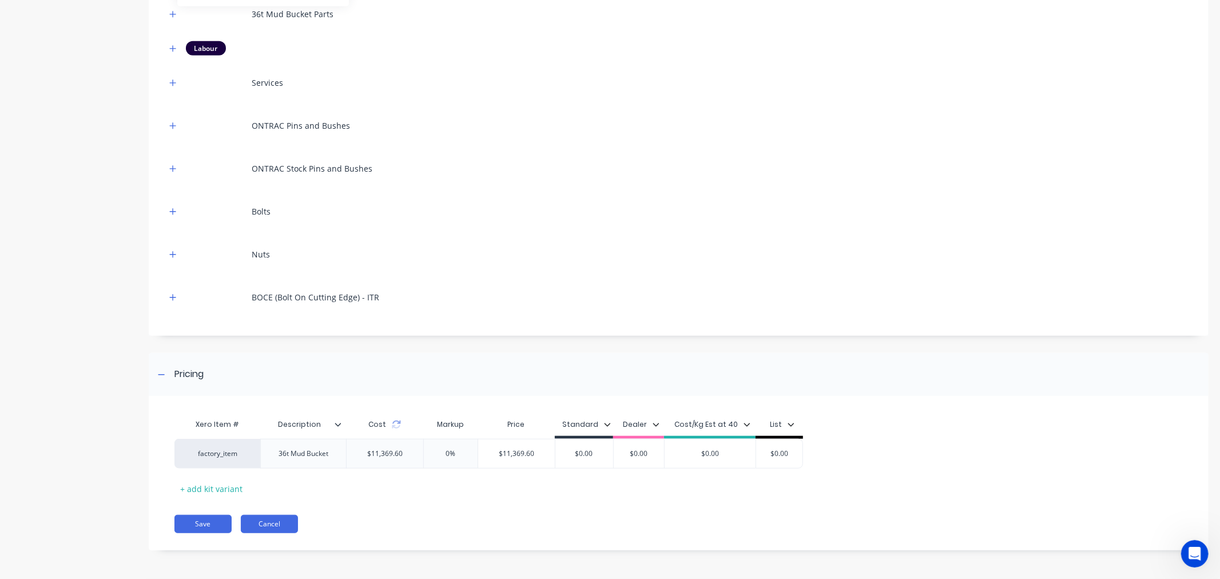
click at [261, 525] on button "Cancel" at bounding box center [269, 524] width 57 height 18
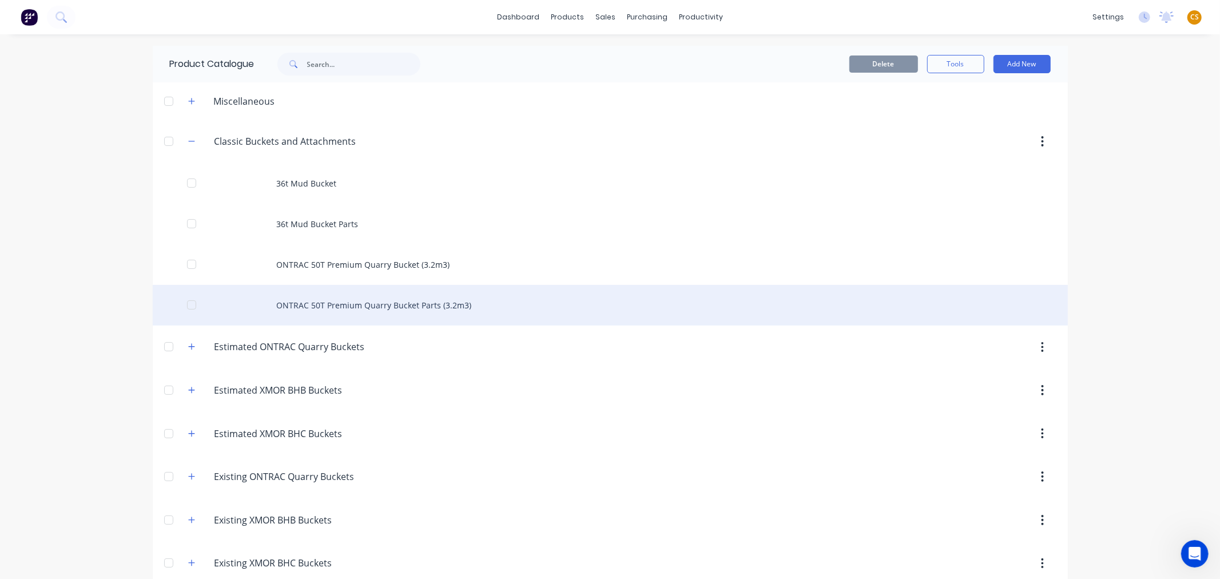
click at [311, 305] on div "ONTRAC 50T Premium Quarry Bucket Parts (3.2m3)" at bounding box center [610, 305] width 915 height 41
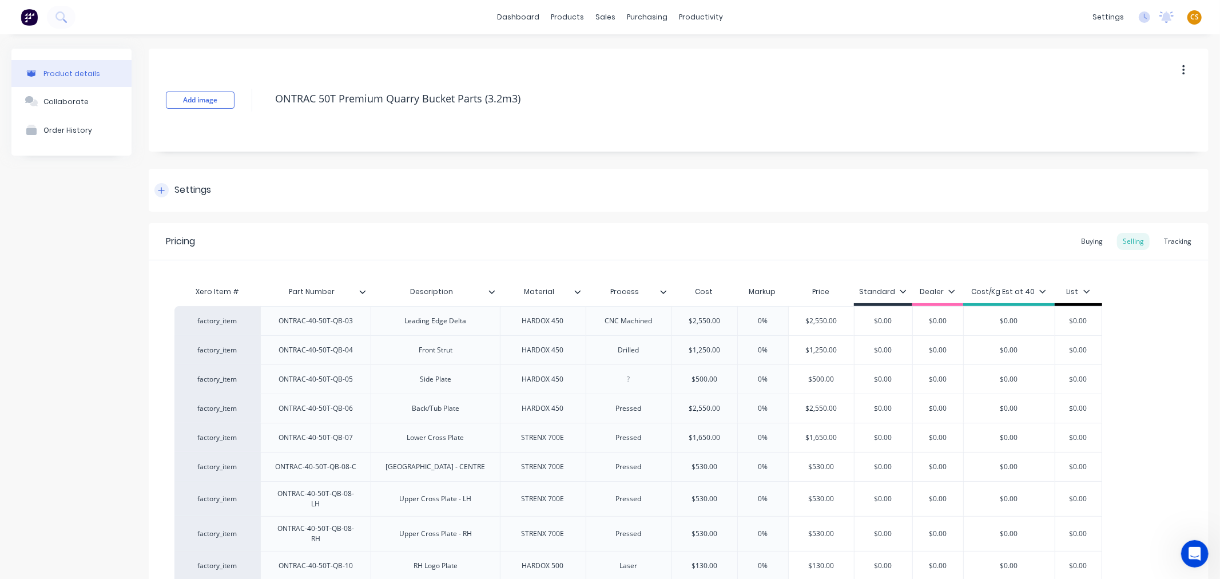
click at [164, 196] on div at bounding box center [161, 190] width 14 height 14
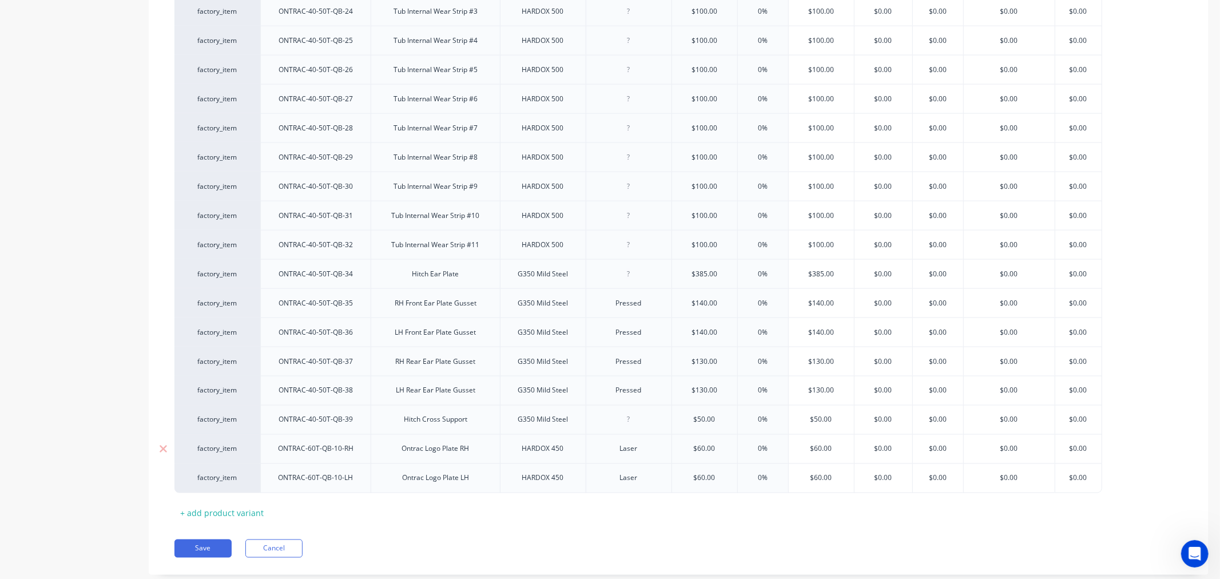
scroll to position [1478, 0]
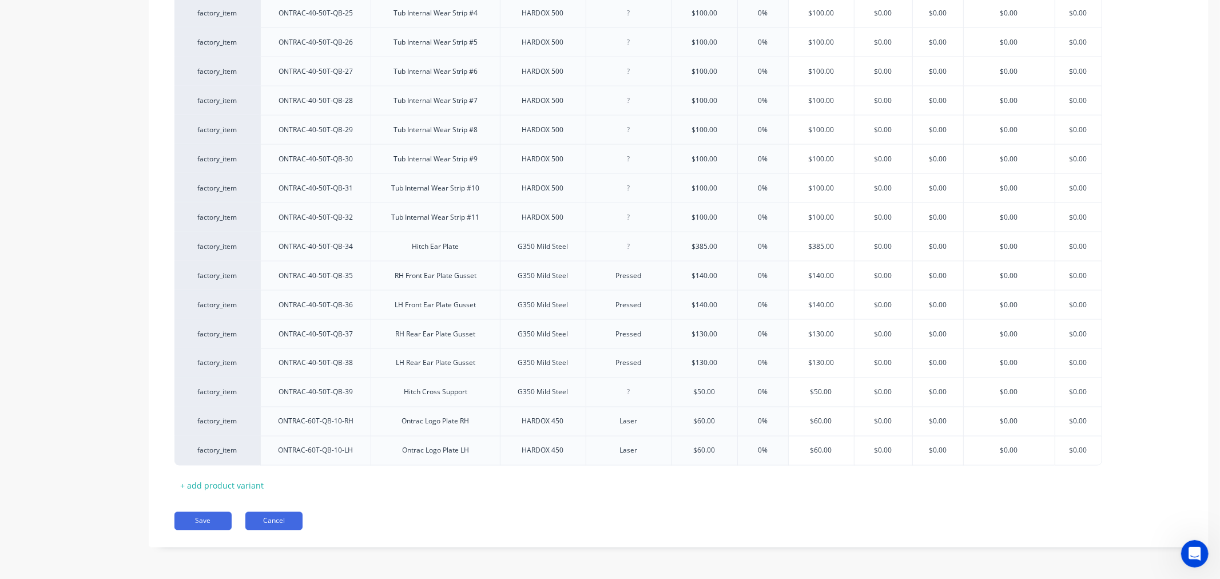
click at [273, 525] on button "Cancel" at bounding box center [273, 521] width 57 height 18
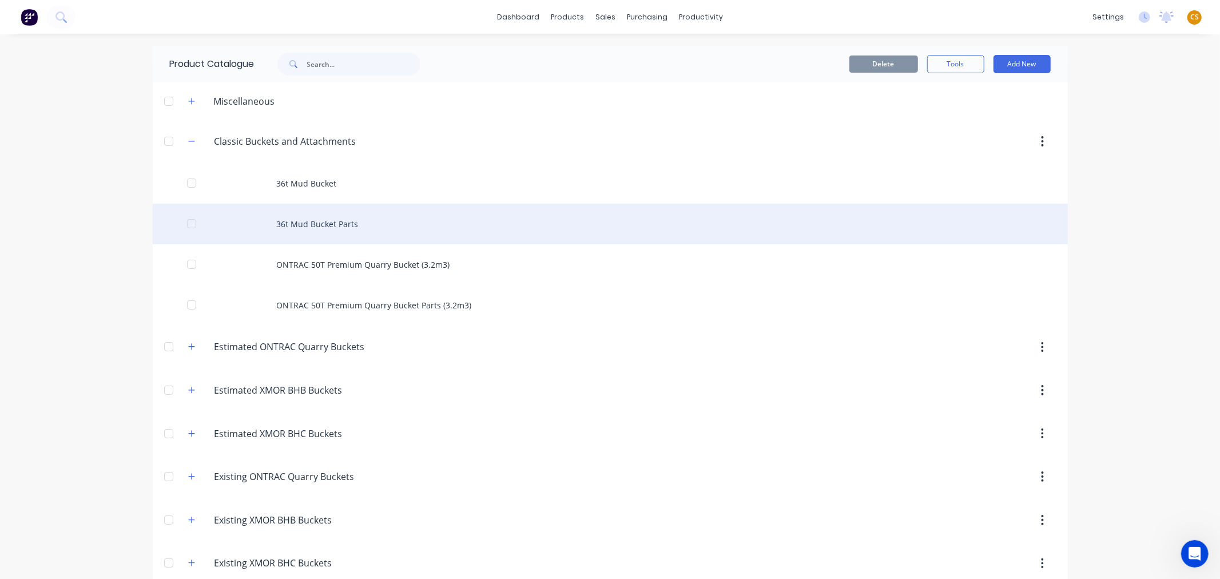
click at [333, 224] on div "36t Mud Bucket Parts" at bounding box center [610, 224] width 915 height 41
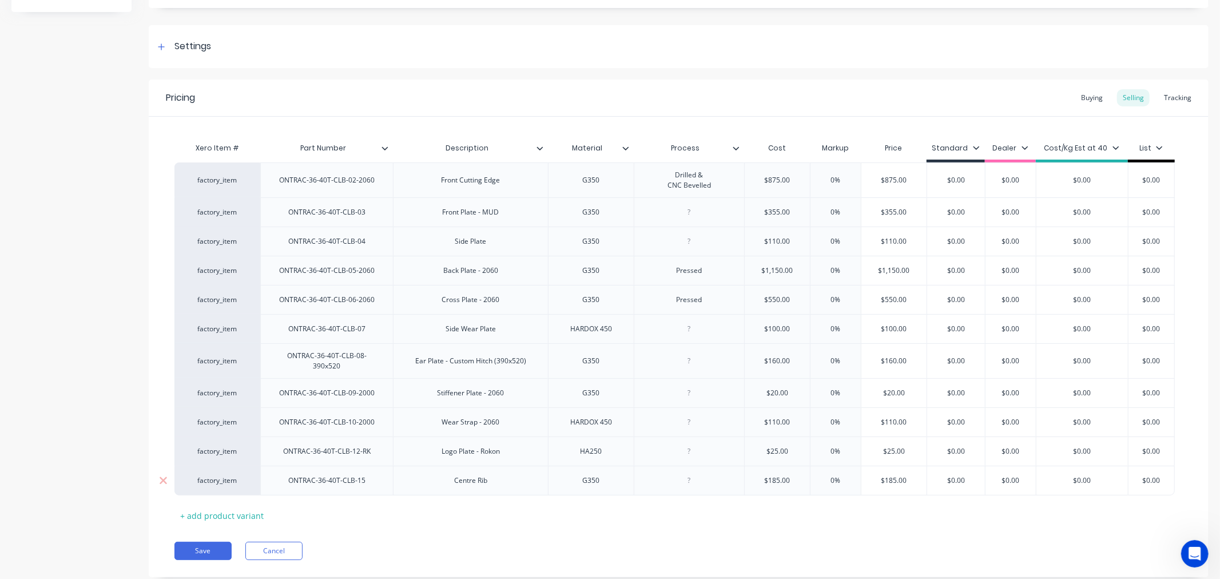
scroll to position [168, 0]
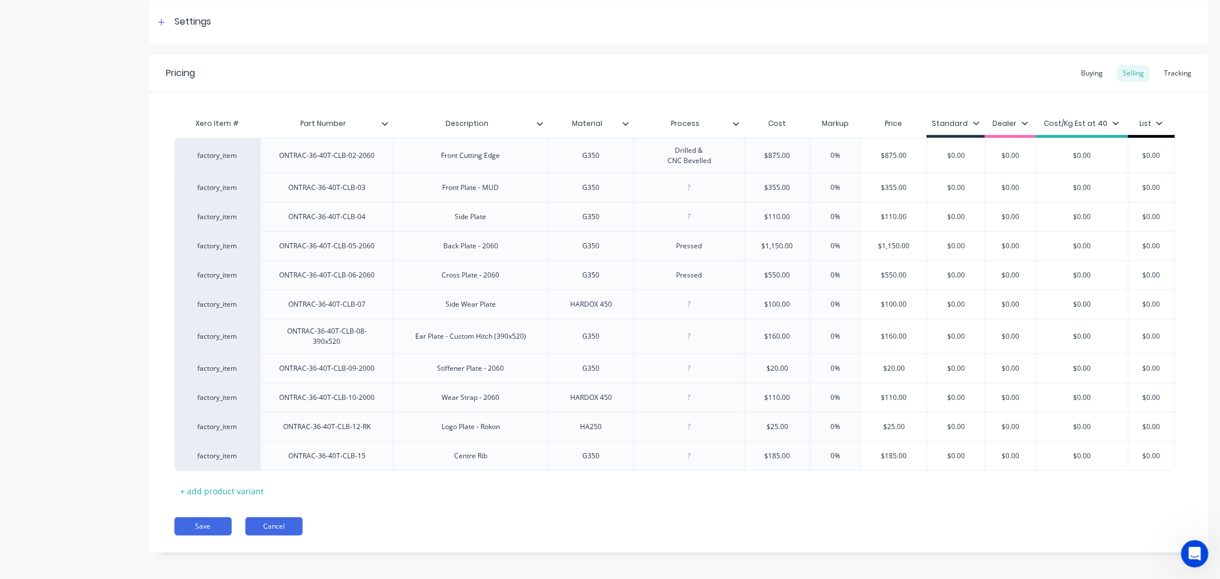
click at [281, 522] on button "Cancel" at bounding box center [273, 526] width 57 height 18
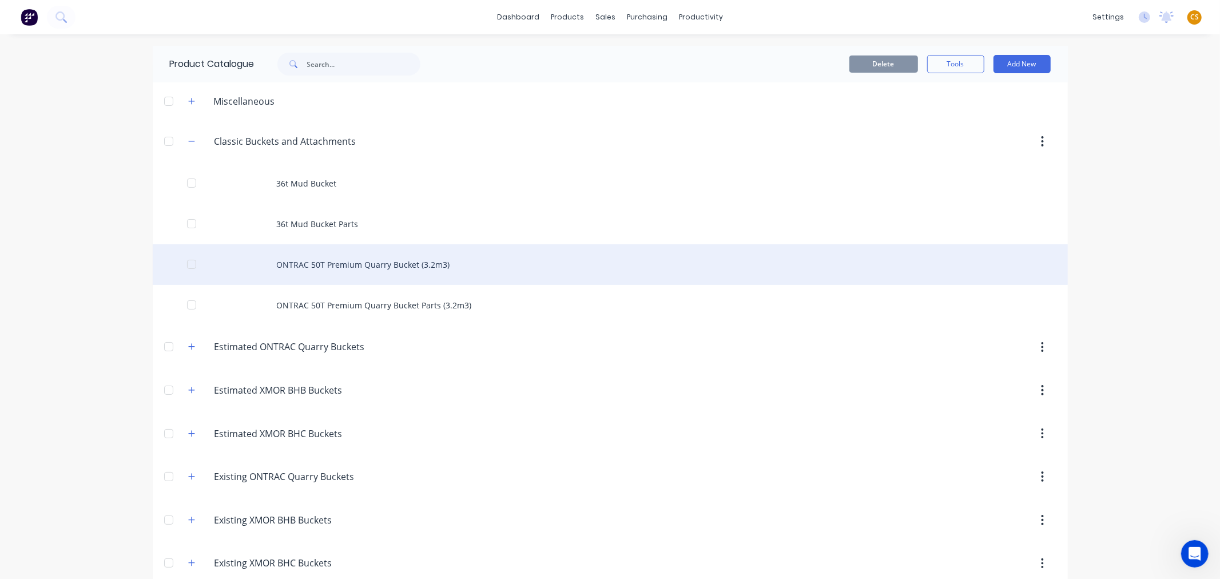
click at [381, 266] on div "ONTRAC 50T Premium Quarry Bucket (3.2m3)" at bounding box center [610, 264] width 915 height 41
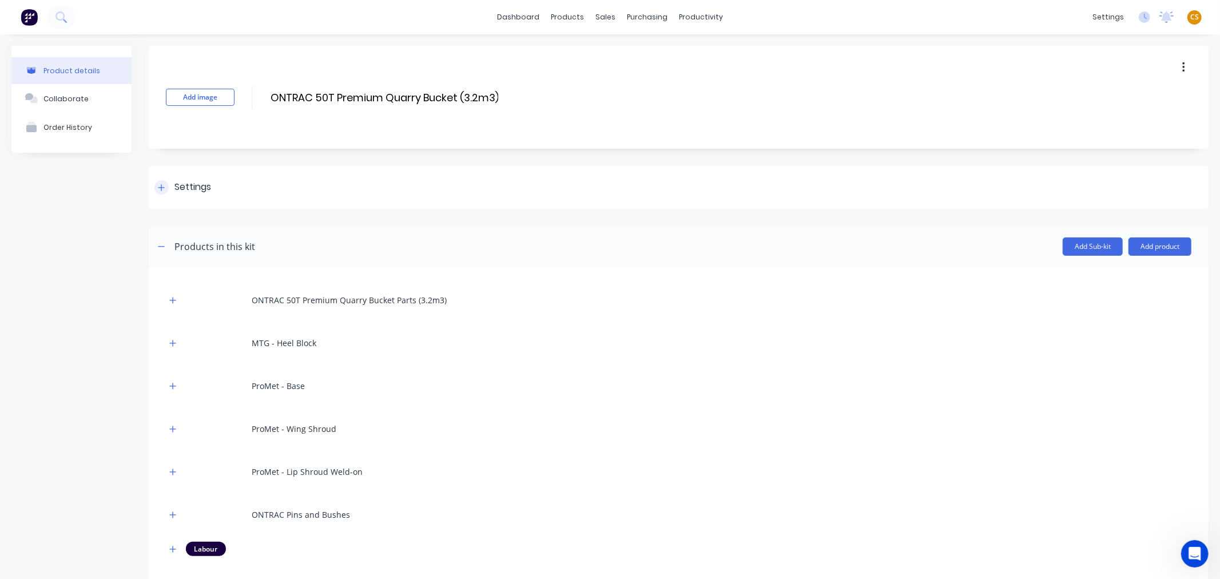
click at [160, 189] on icon at bounding box center [161, 188] width 7 height 8
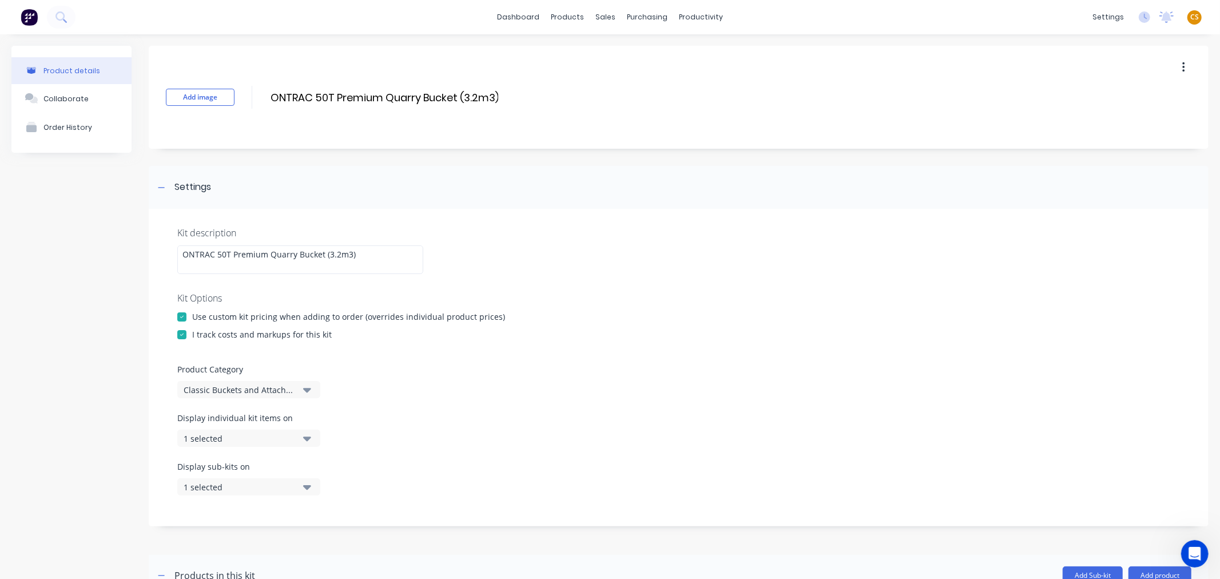
click at [266, 437] on div "1 selected" at bounding box center [239, 438] width 111 height 12
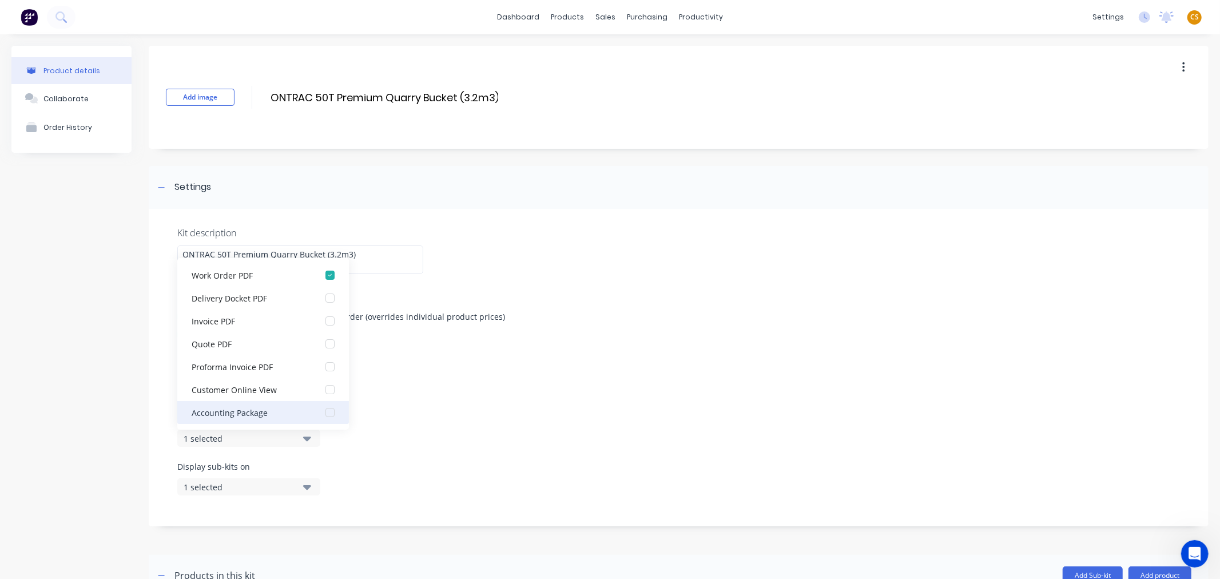
click at [319, 414] on div "button" at bounding box center [330, 412] width 23 height 23
drag, startPoint x: 446, startPoint y: 436, endPoint x: 413, endPoint y: 453, distance: 37.6
click at [446, 436] on div "Display individual kit items on 2 selected" at bounding box center [678, 436] width 1002 height 49
click at [293, 488] on div "1 selected" at bounding box center [239, 487] width 111 height 12
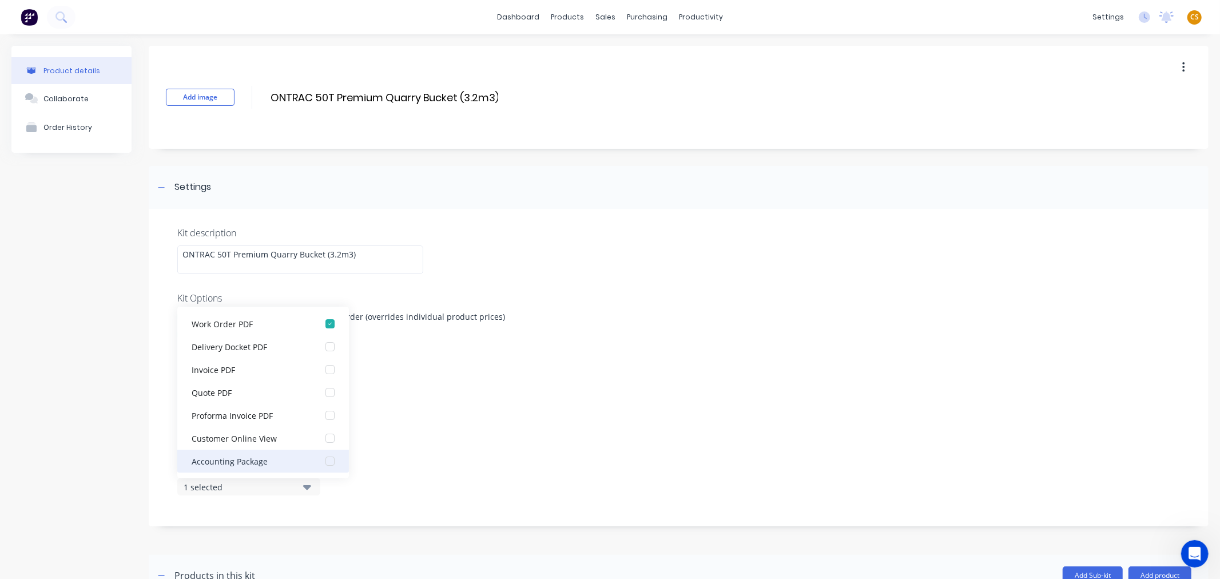
click at [321, 461] on div "button" at bounding box center [330, 460] width 23 height 23
click at [489, 459] on div "Display individual kit items on 2 selected" at bounding box center [678, 436] width 1002 height 49
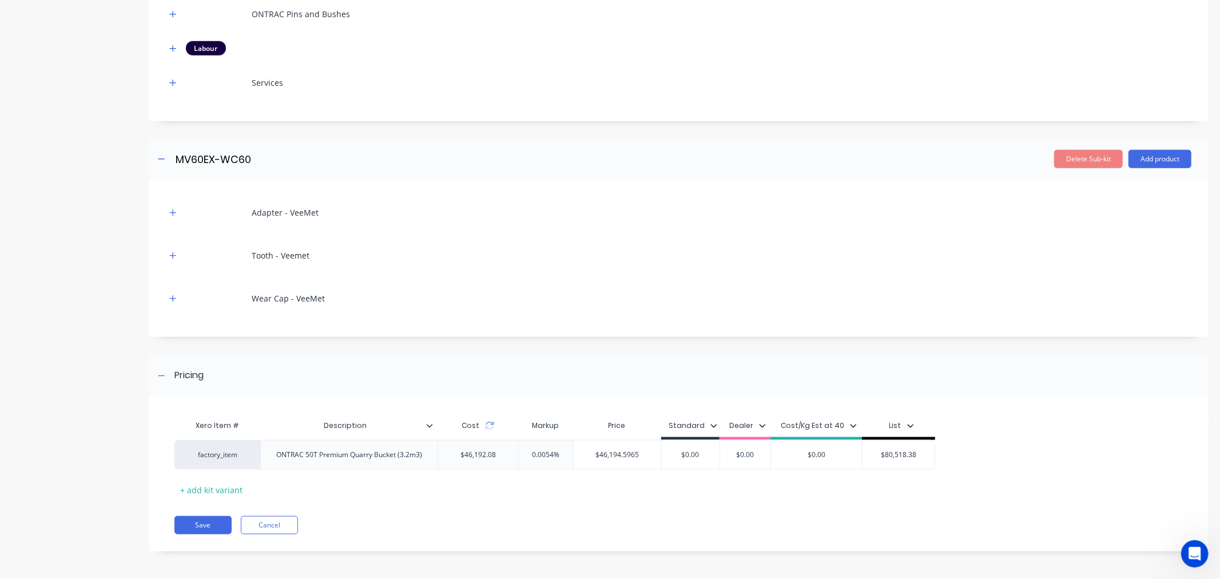
scroll to position [830, 0]
click at [195, 524] on button "Save" at bounding box center [202, 524] width 57 height 18
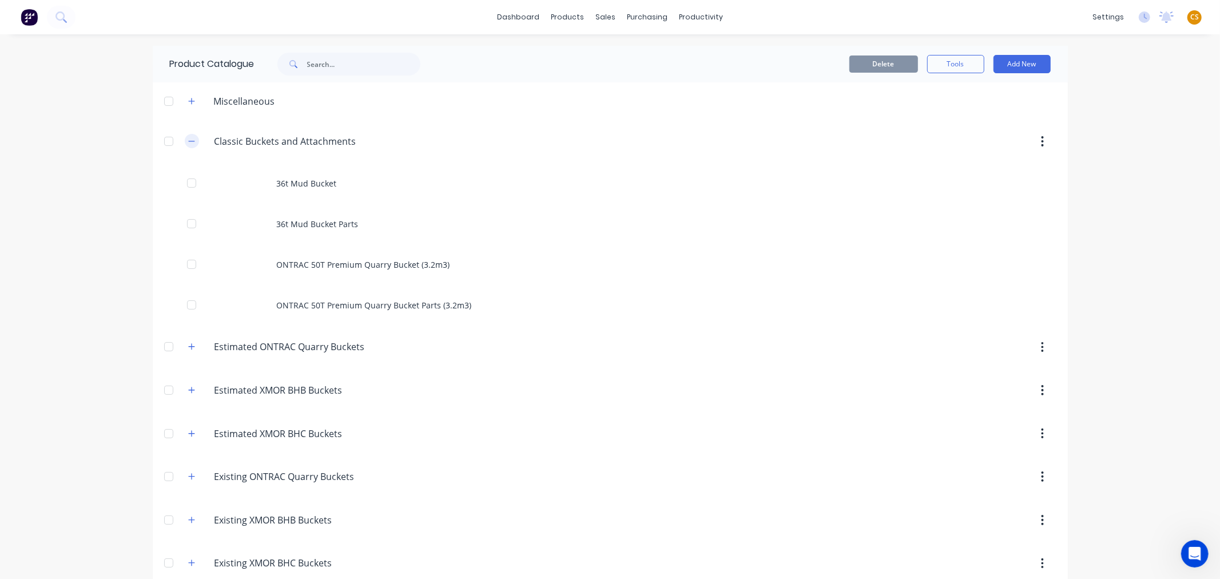
click at [188, 144] on icon "button" at bounding box center [191, 141] width 7 height 8
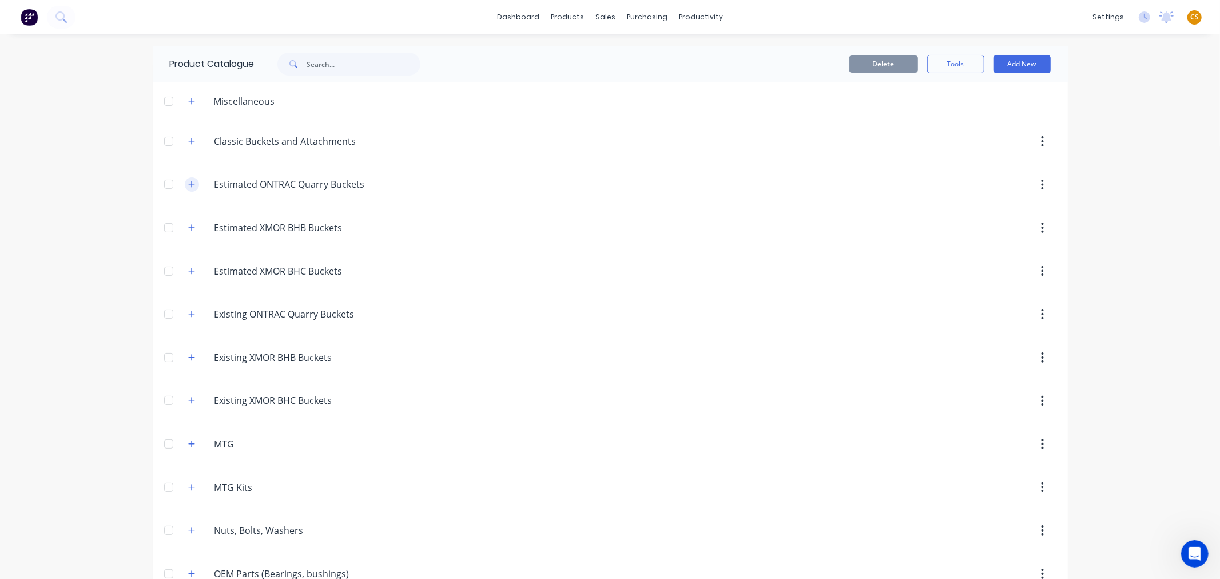
click at [188, 184] on icon "button" at bounding box center [191, 184] width 6 height 6
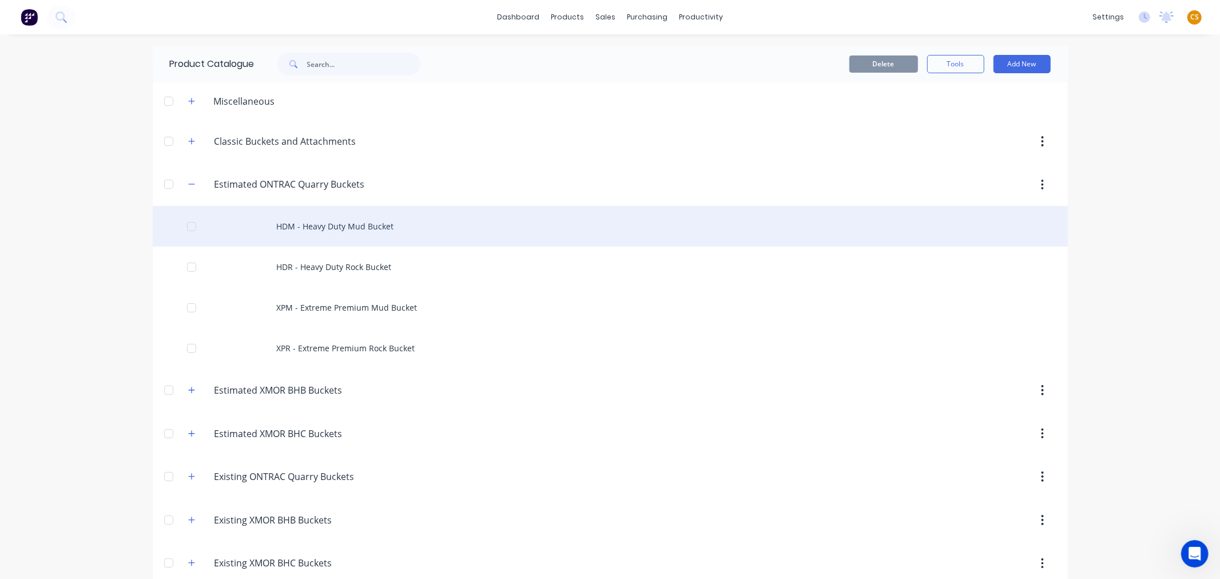
click at [313, 229] on div "HDM - Heavy Duty Mud Bucket" at bounding box center [610, 226] width 915 height 41
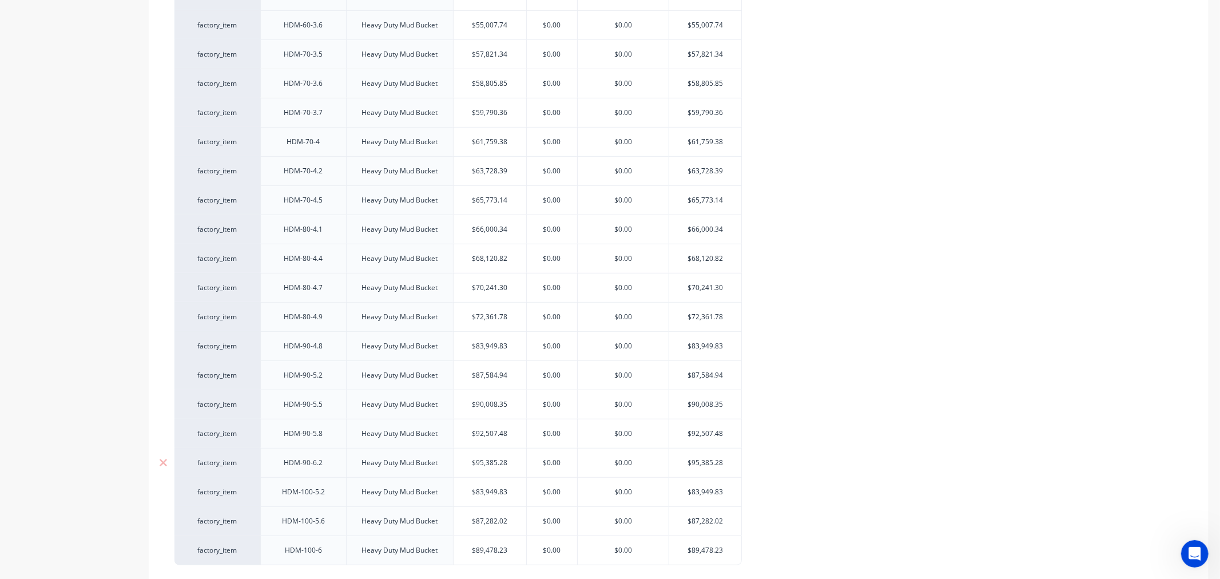
scroll to position [601, 0]
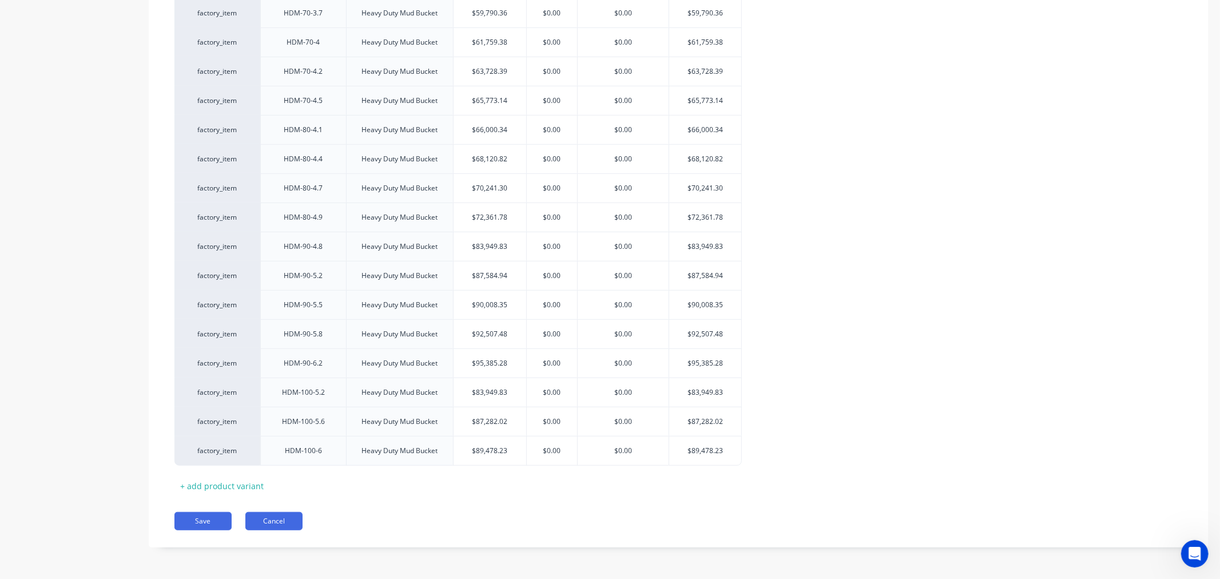
click at [268, 522] on button "Cancel" at bounding box center [273, 521] width 57 height 18
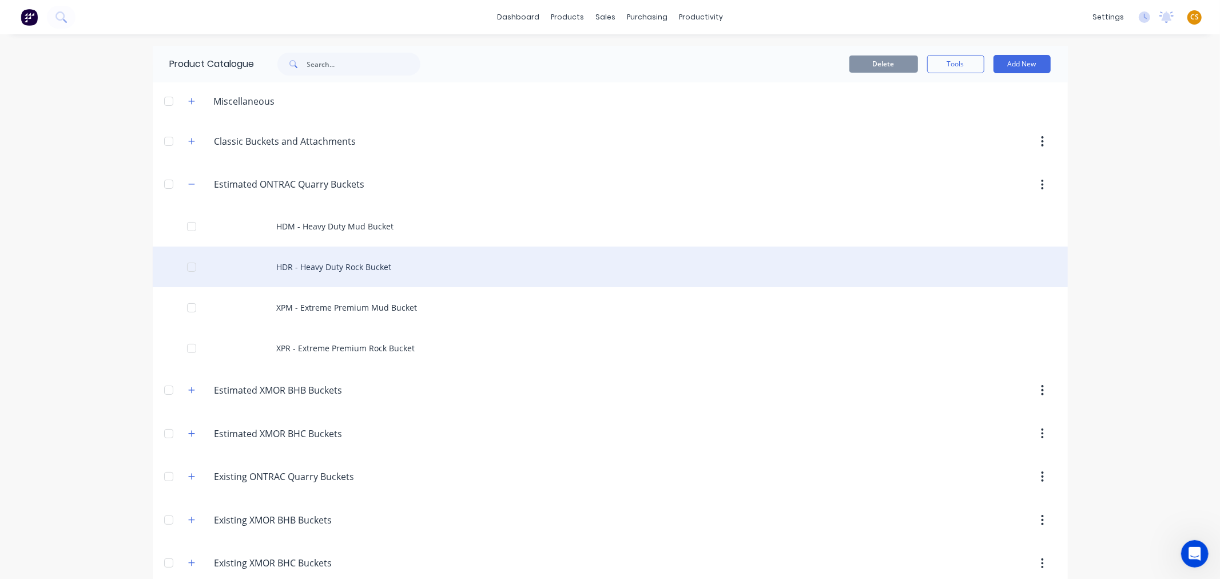
click at [328, 268] on div "HDR - Heavy Duty Rock Bucket" at bounding box center [610, 266] width 915 height 41
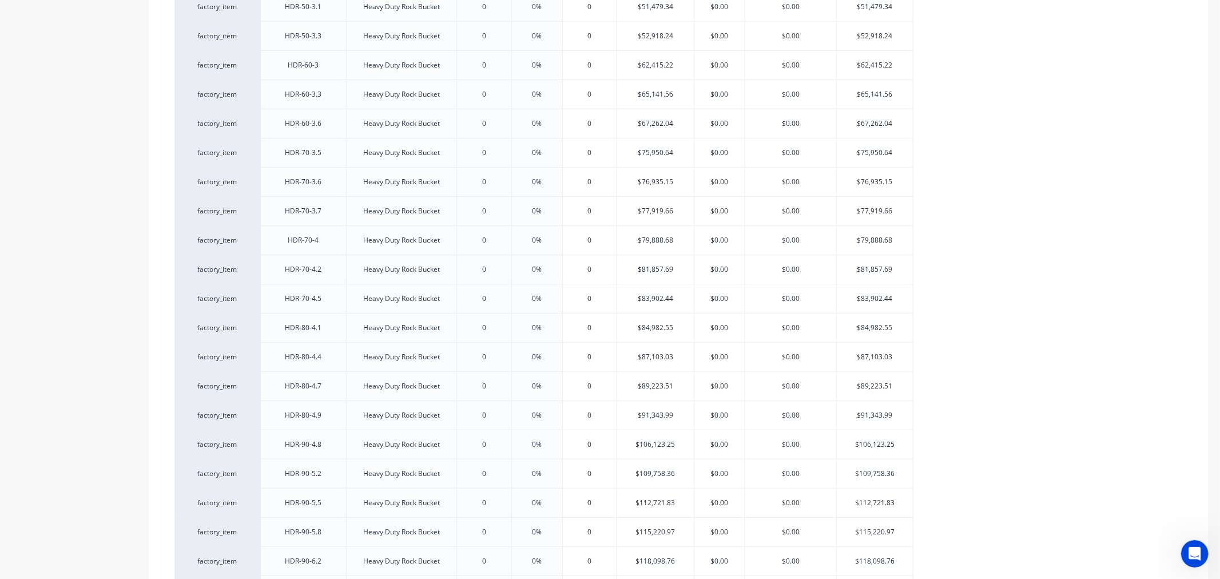
scroll to position [601, 0]
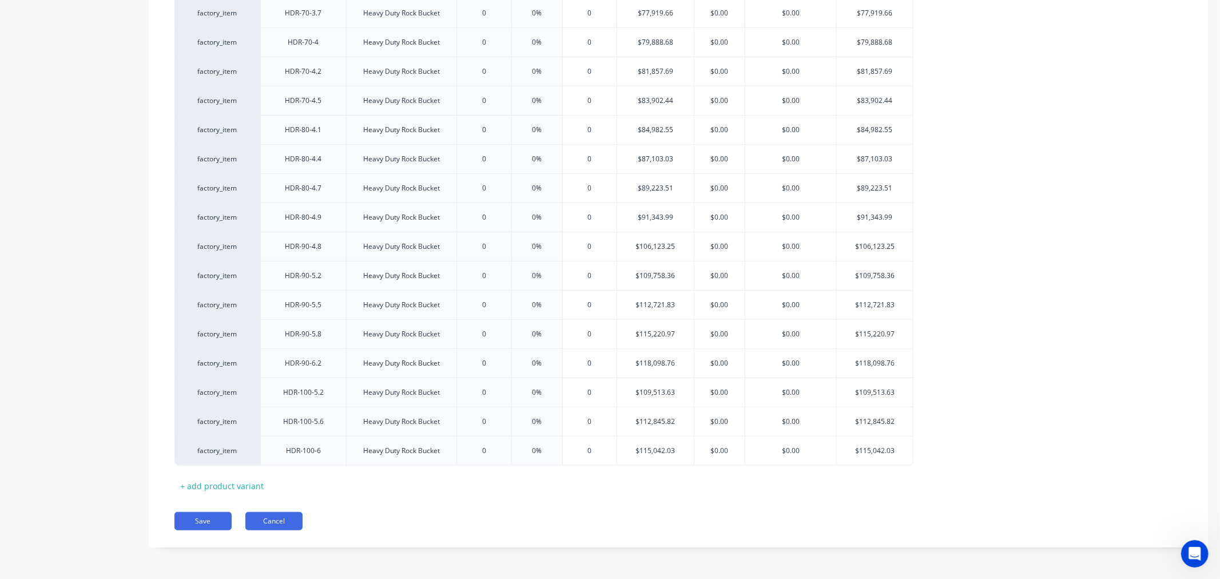
click at [282, 524] on button "Cancel" at bounding box center [273, 521] width 57 height 18
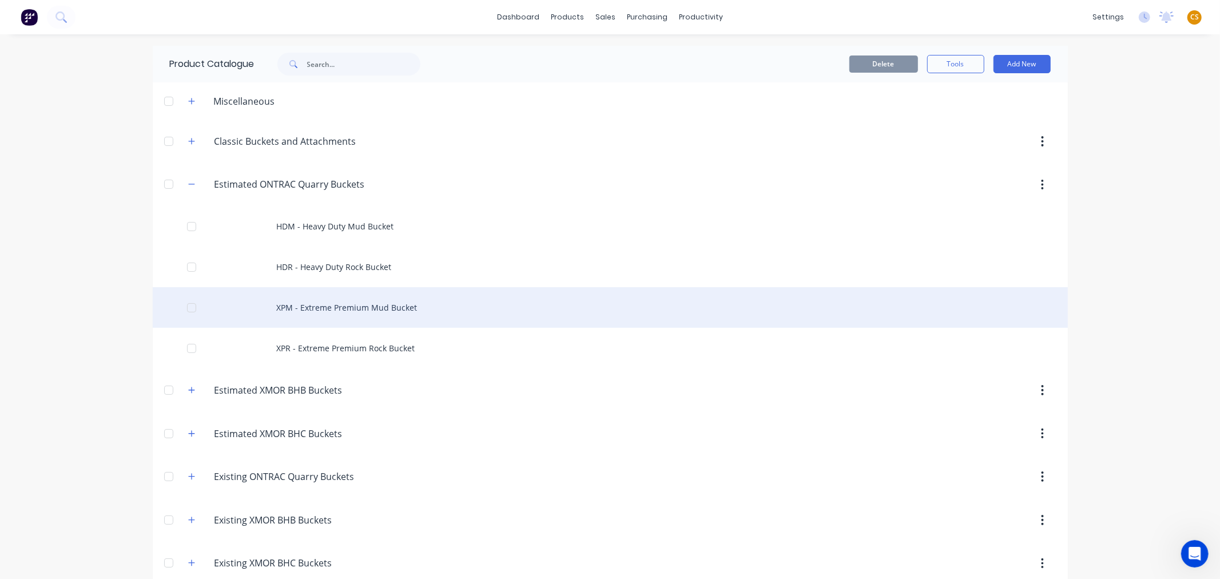
click at [319, 304] on div "XPM - Extreme Premium Mud Bucket" at bounding box center [610, 307] width 915 height 41
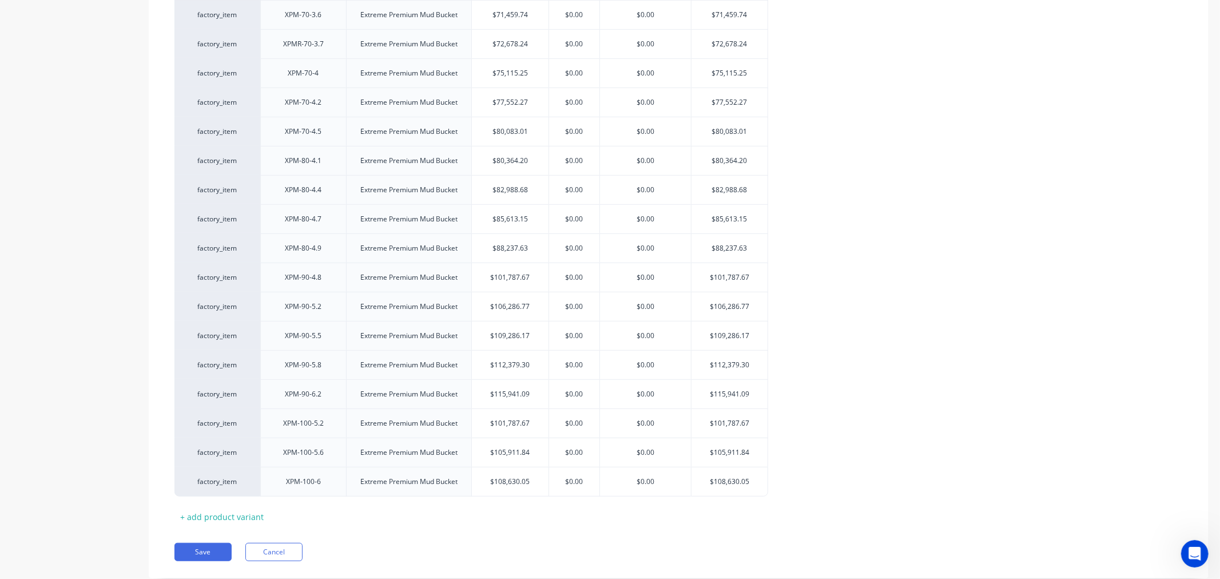
scroll to position [748, 0]
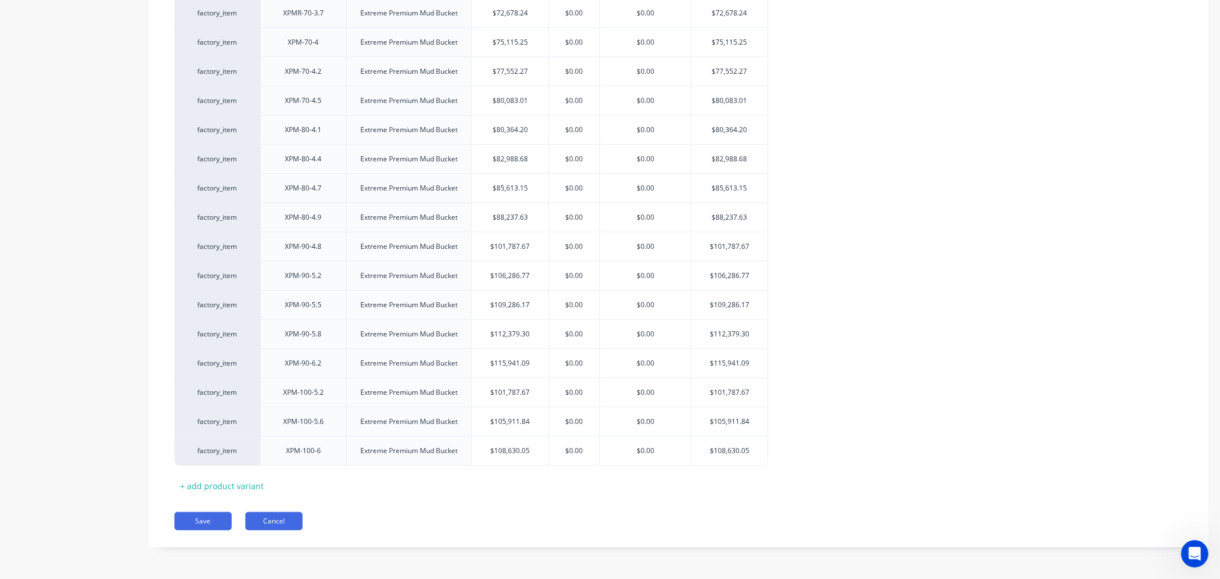
click at [282, 524] on button "Cancel" at bounding box center [273, 521] width 57 height 18
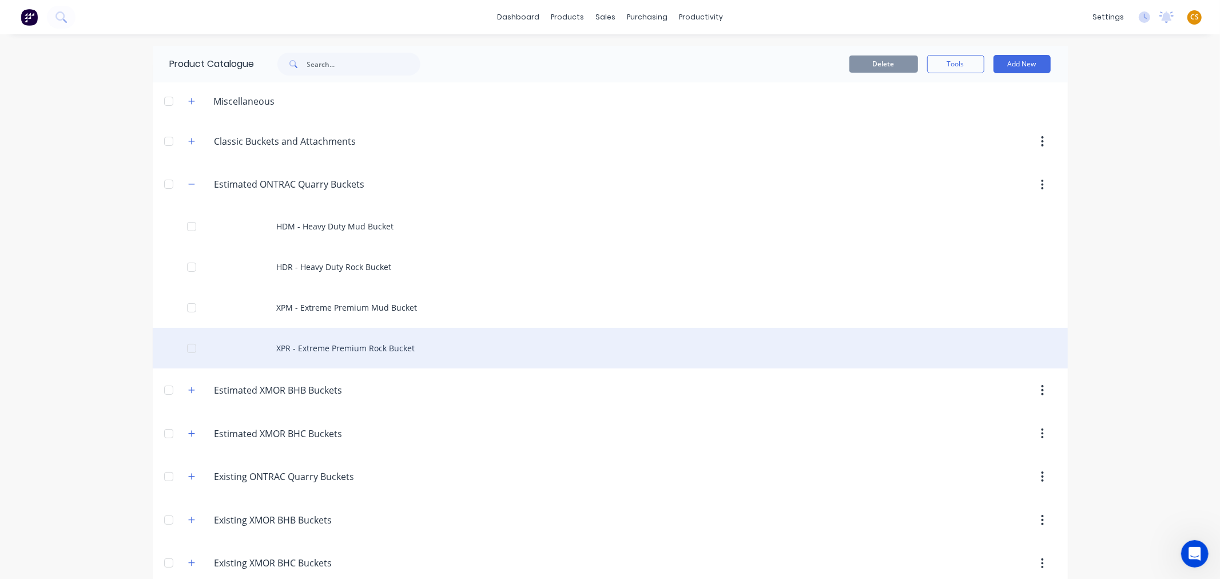
click at [336, 344] on div "XPR - Extreme Premium Rock Bucket" at bounding box center [610, 348] width 915 height 41
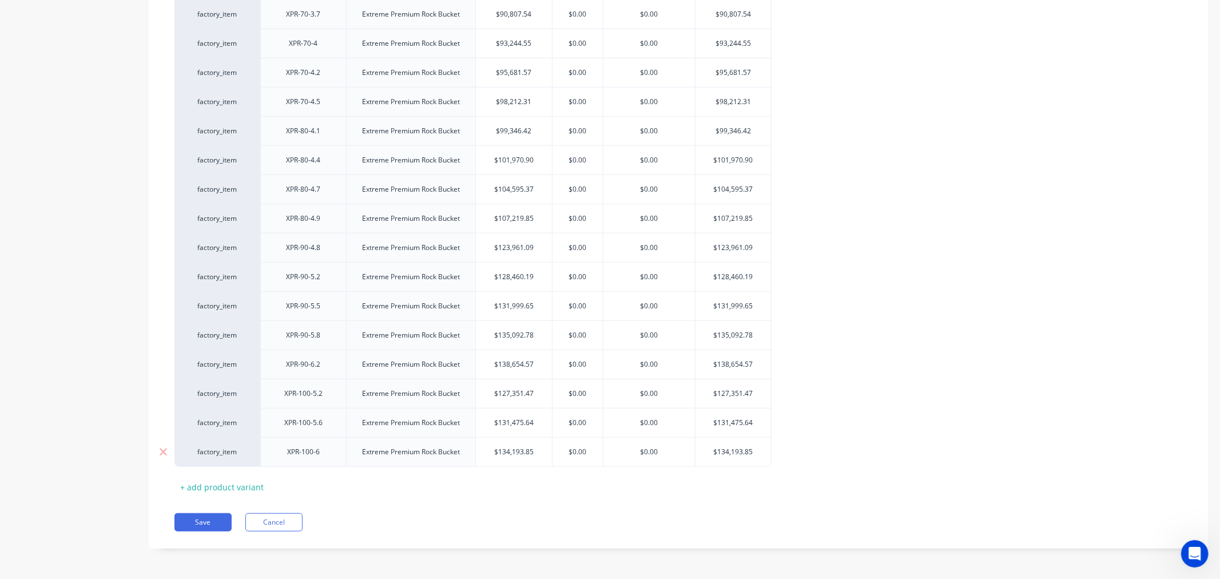
scroll to position [601, 0]
click at [285, 520] on button "Cancel" at bounding box center [273, 521] width 57 height 18
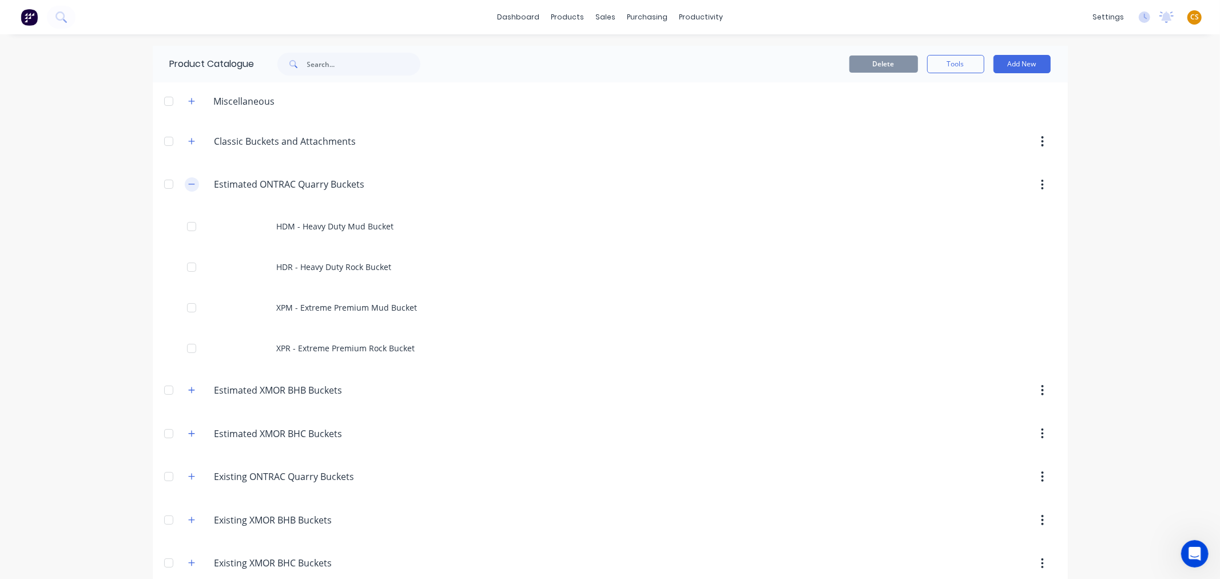
click at [188, 181] on icon "button" at bounding box center [191, 184] width 7 height 8
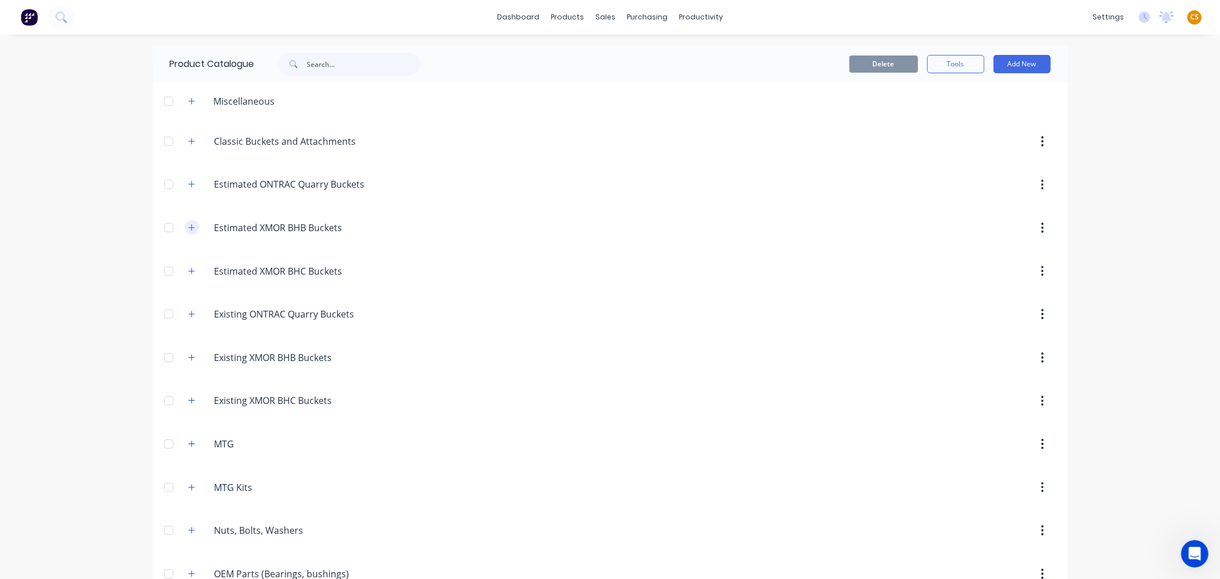
click at [188, 225] on icon "button" at bounding box center [191, 228] width 7 height 8
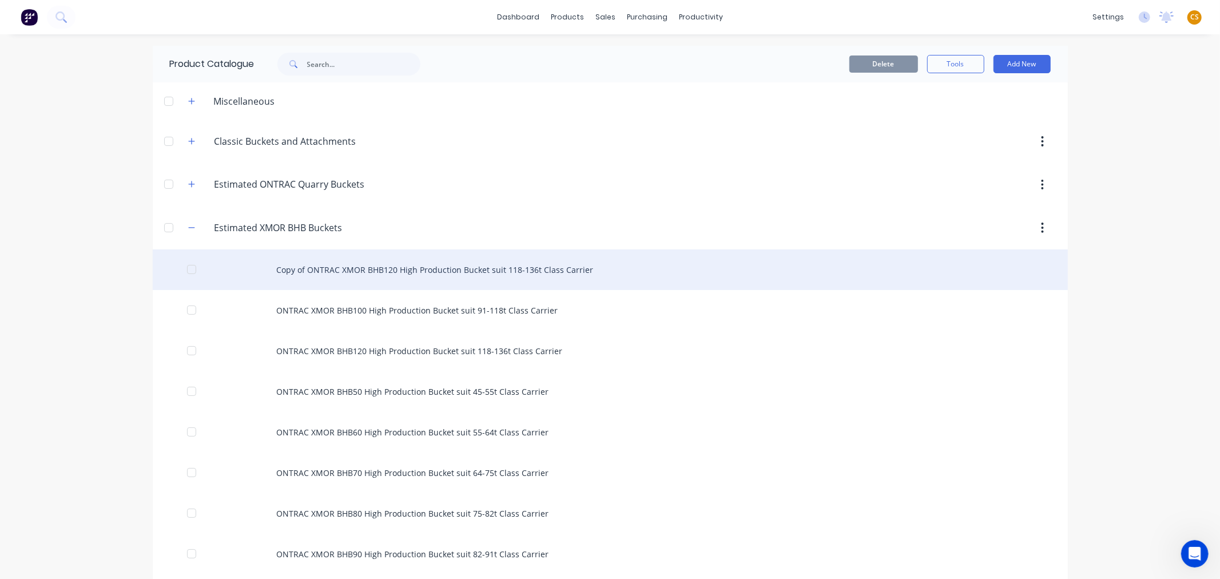
click at [327, 269] on div "Copy of ONTRAC XMOR BHB120 High Production Bucket suit 118-136t Class Carrier" at bounding box center [610, 269] width 915 height 41
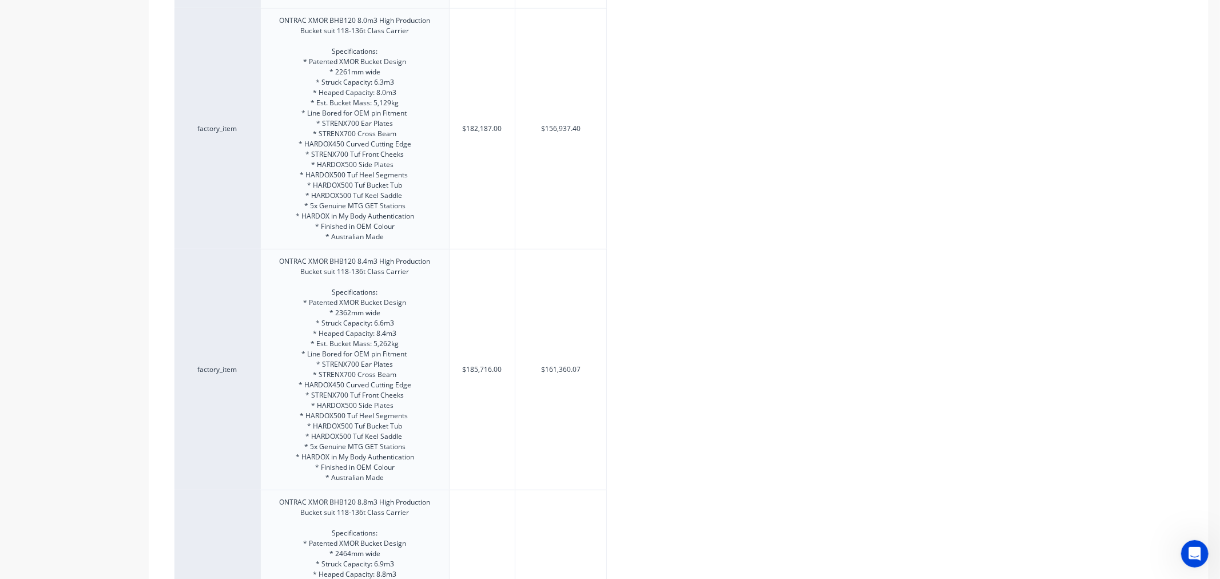
scroll to position [1044, 0]
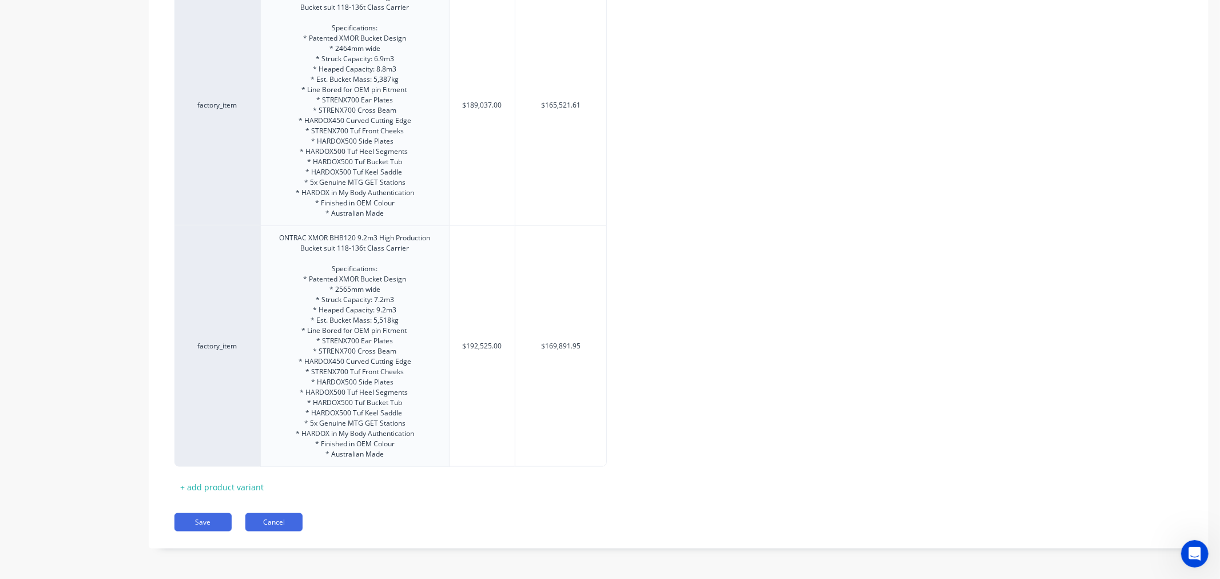
click at [279, 514] on button "Cancel" at bounding box center [273, 522] width 57 height 18
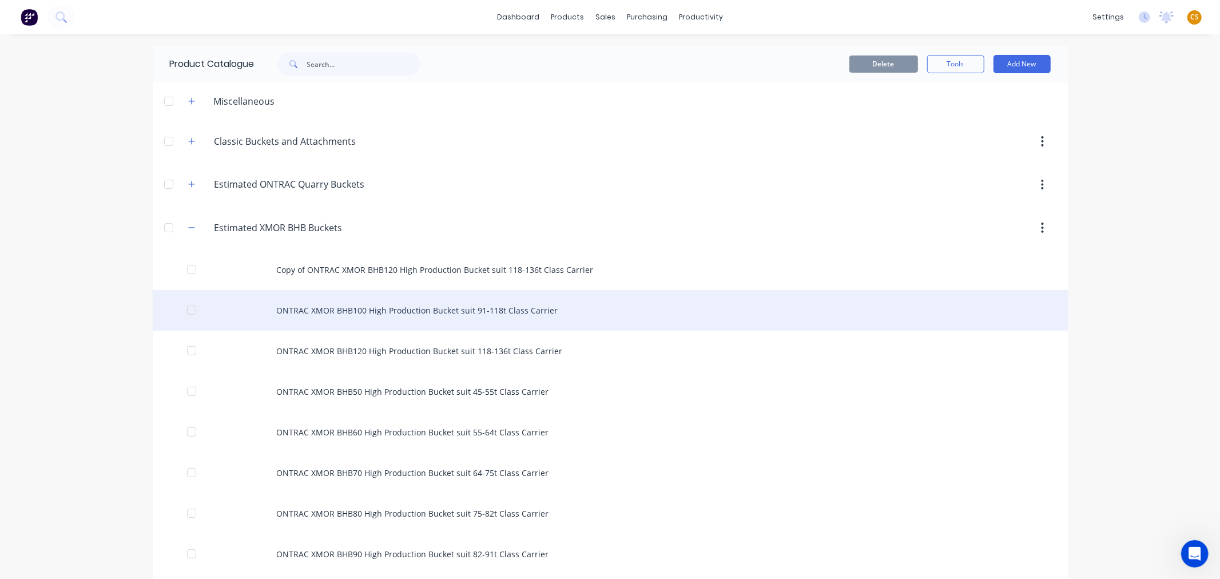
click at [329, 301] on div "ONTRAC XMOR BHB100 High Production Bucket suit 91-118t Class Carrier" at bounding box center [610, 310] width 915 height 41
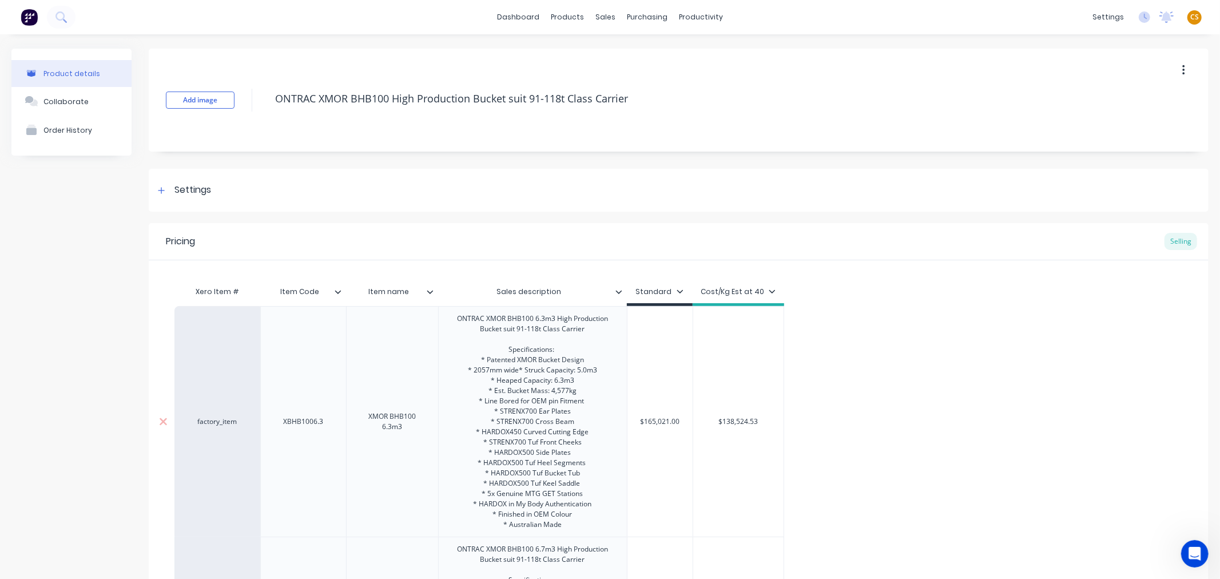
scroll to position [1033, 0]
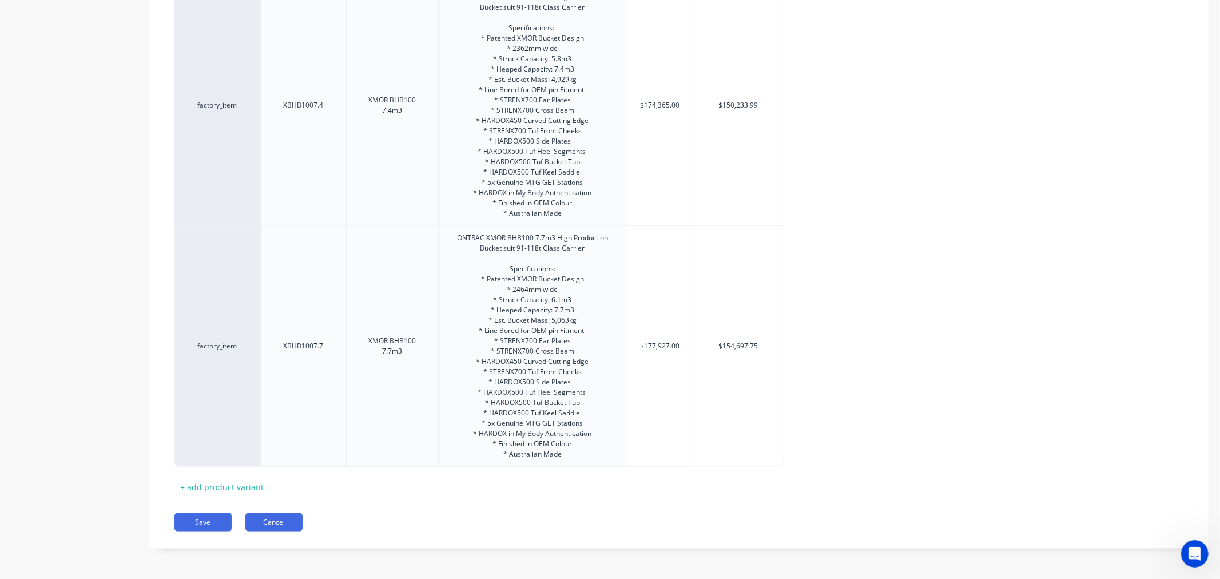
click at [274, 518] on button "Cancel" at bounding box center [273, 522] width 57 height 18
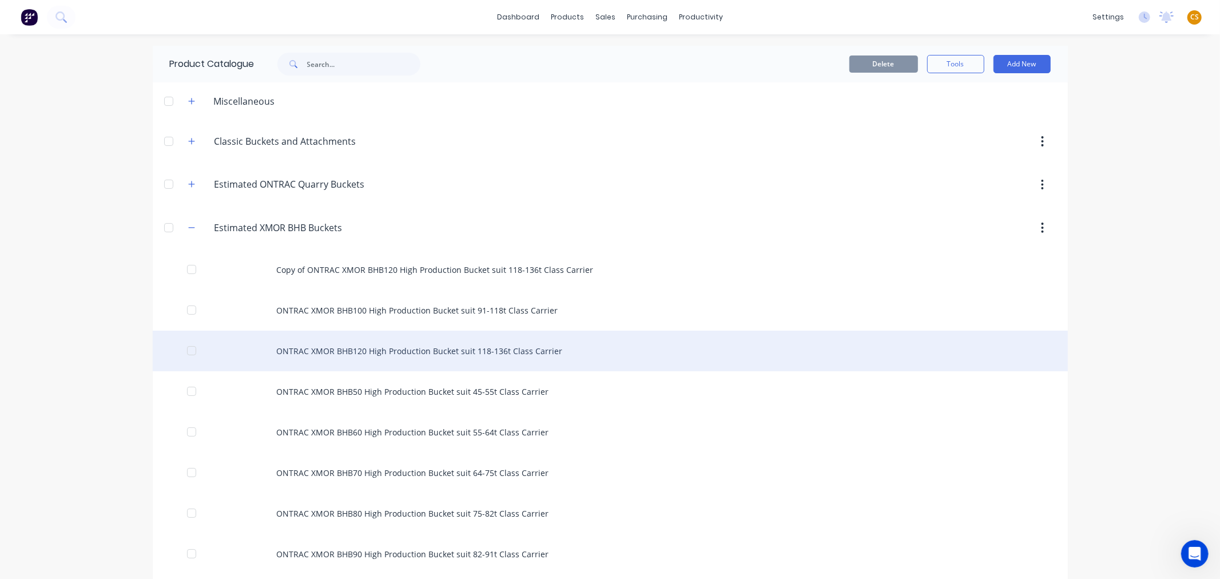
click at [310, 350] on div "ONTRAC XMOR BHB120 High Production Bucket suit 118-136t Class Carrier" at bounding box center [610, 351] width 915 height 41
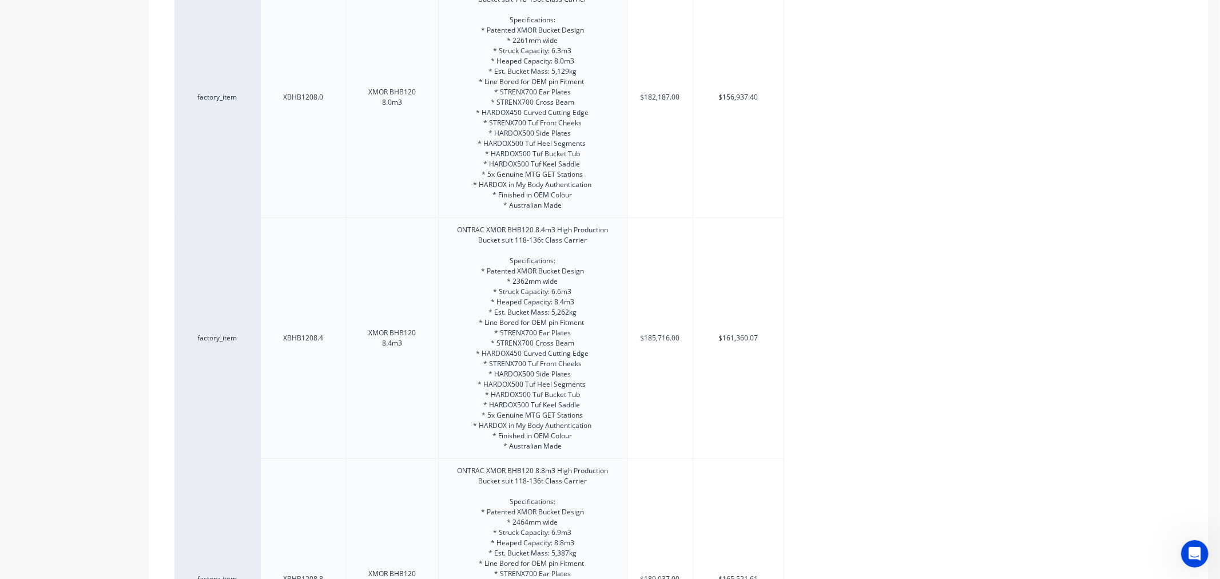
scroll to position [1044, 0]
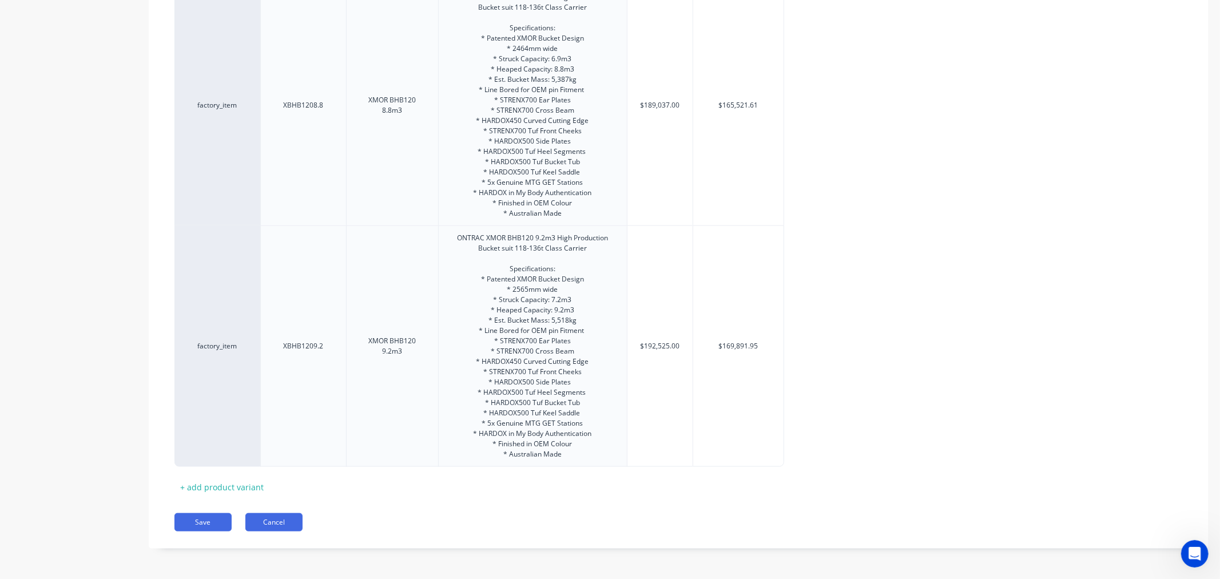
click at [288, 522] on button "Cancel" at bounding box center [273, 522] width 57 height 18
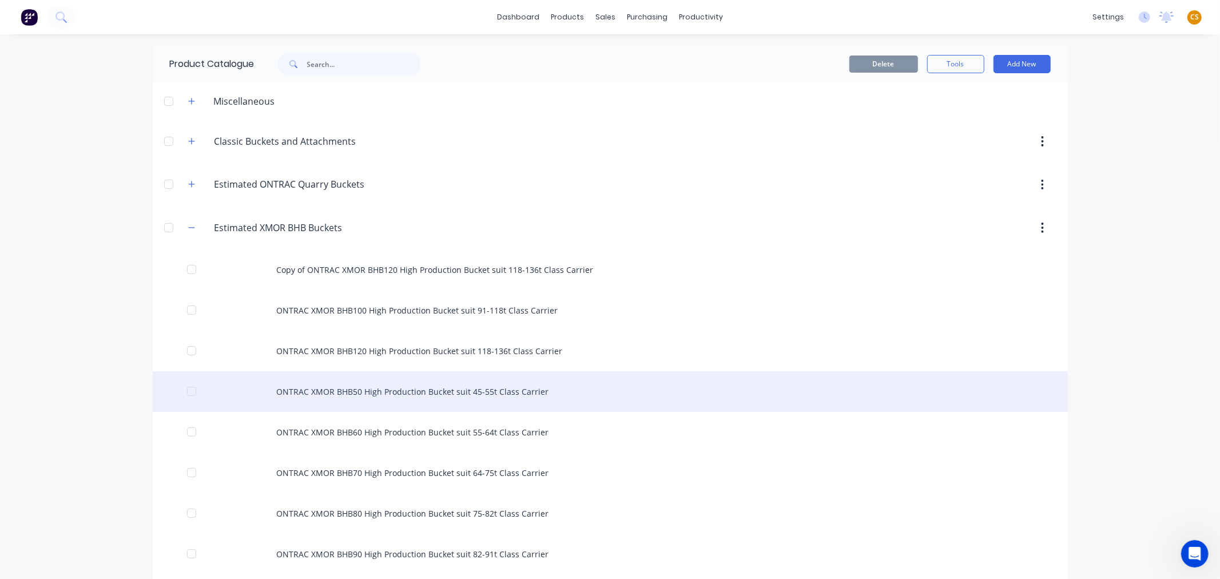
click at [311, 385] on div "ONTRAC XMOR BHB50 High Production Bucket suit 45-55t Class Carrier" at bounding box center [610, 391] width 915 height 41
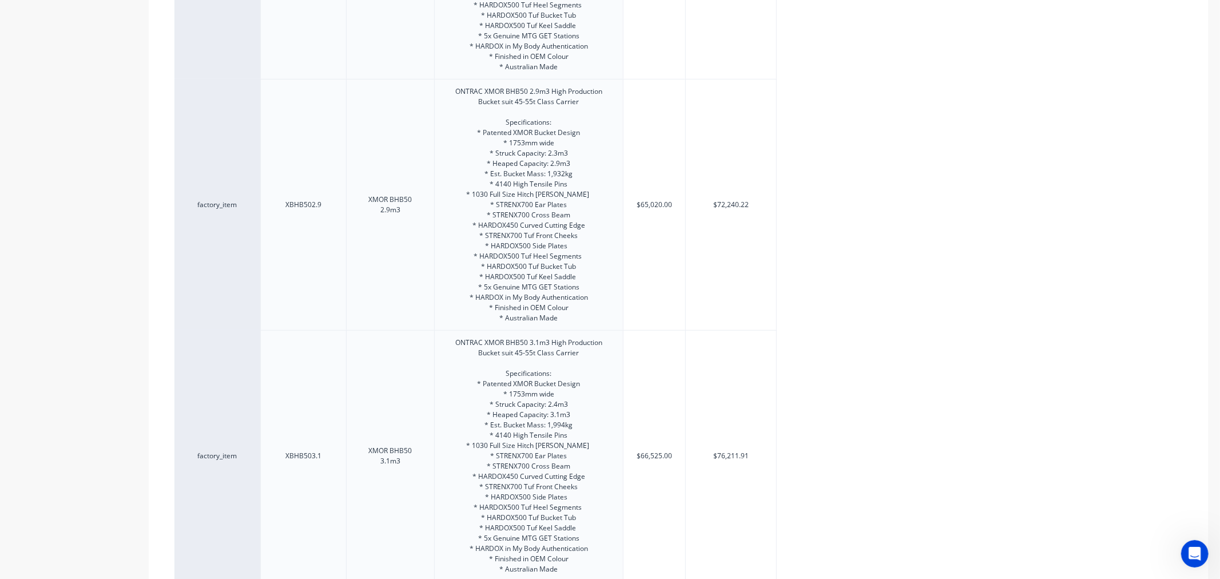
scroll to position [1095, 0]
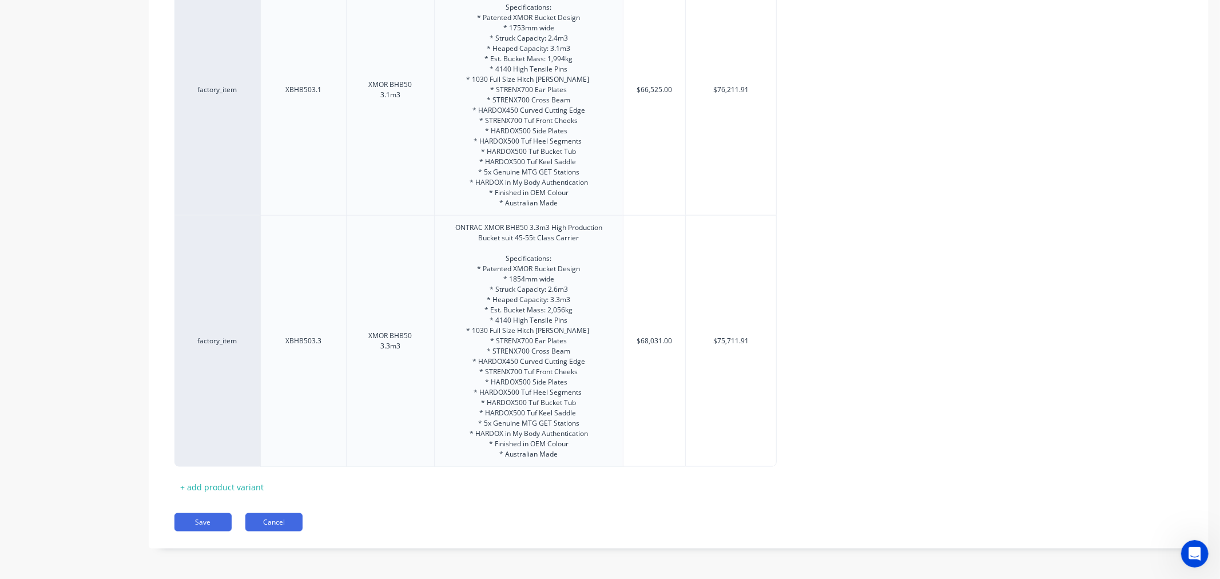
click at [277, 523] on button "Cancel" at bounding box center [273, 522] width 57 height 18
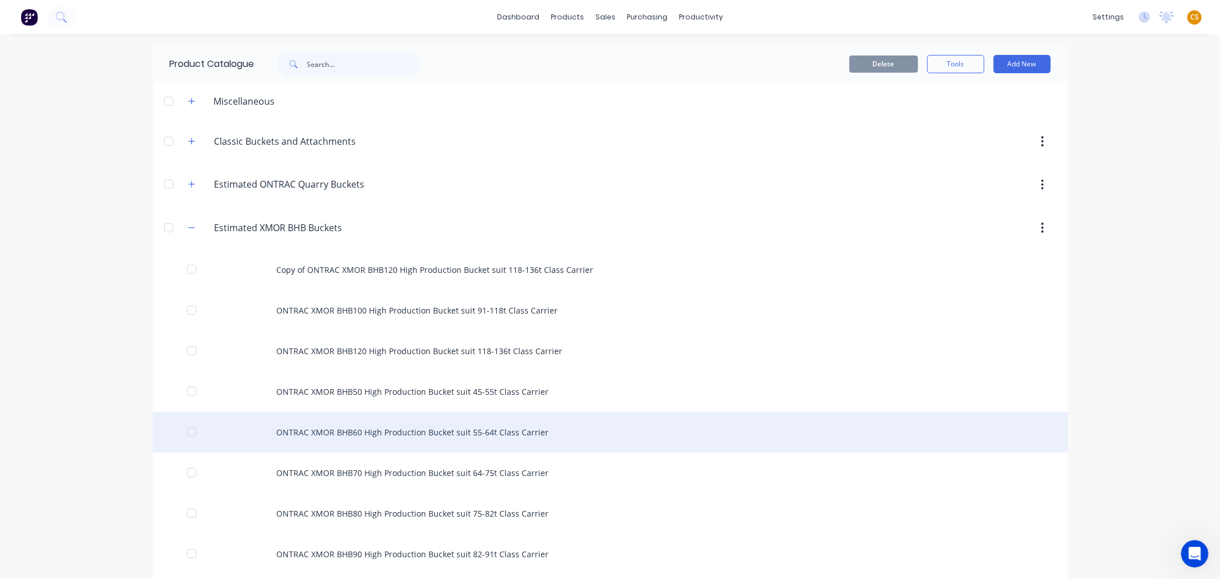
click at [340, 427] on div "ONTRAC XMOR BHB60 High Production Bucket suit 55-64t Class Carrier" at bounding box center [610, 432] width 915 height 41
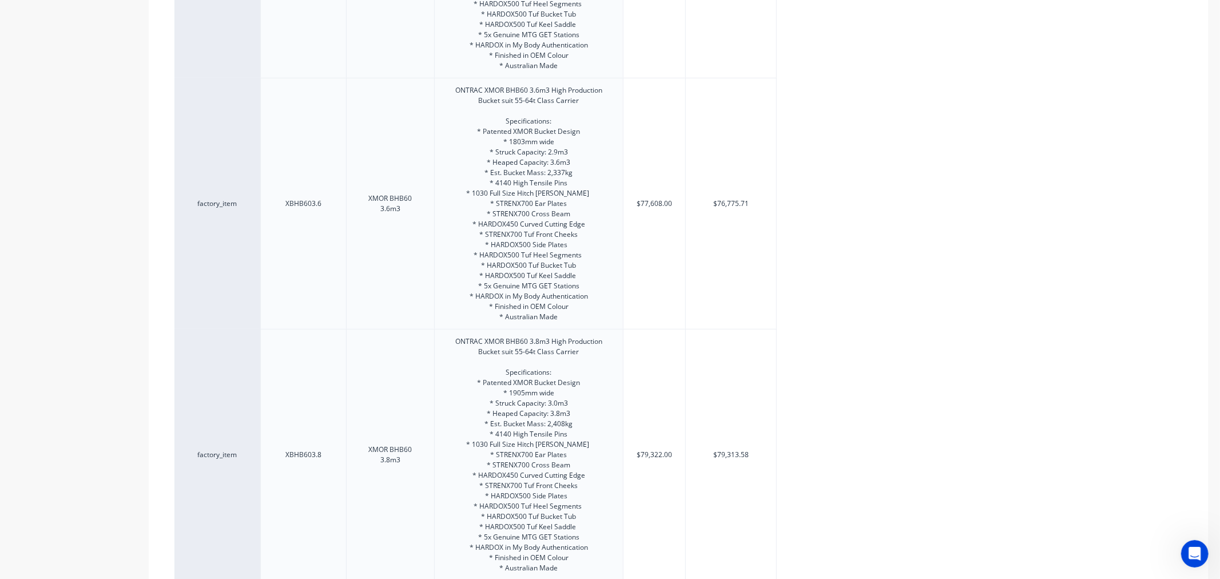
scroll to position [1095, 0]
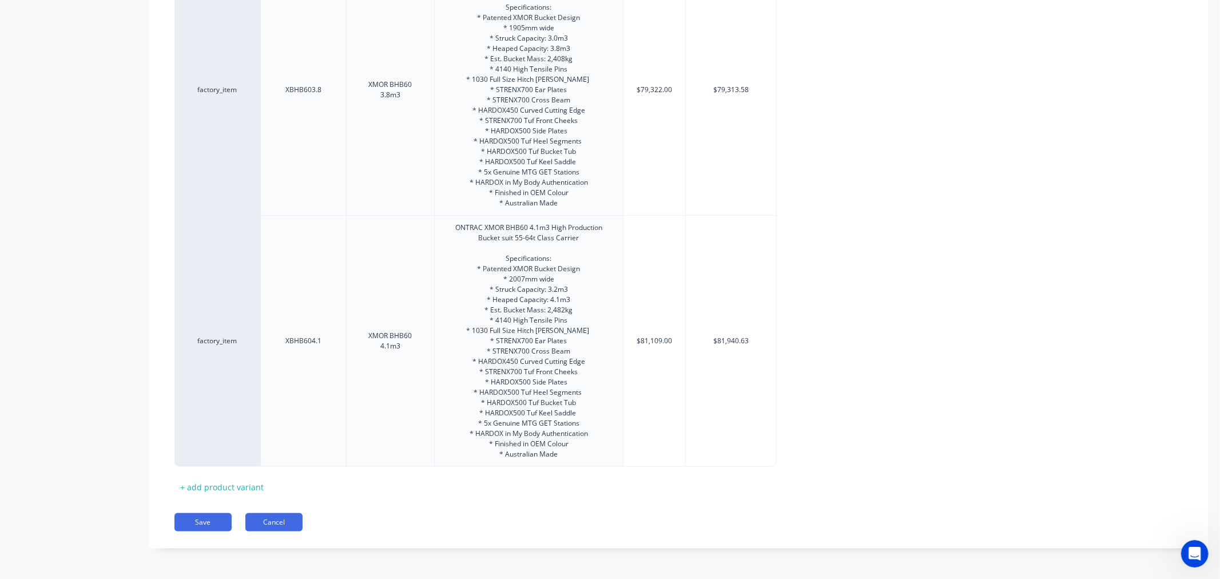
click at [284, 524] on button "Cancel" at bounding box center [273, 522] width 57 height 18
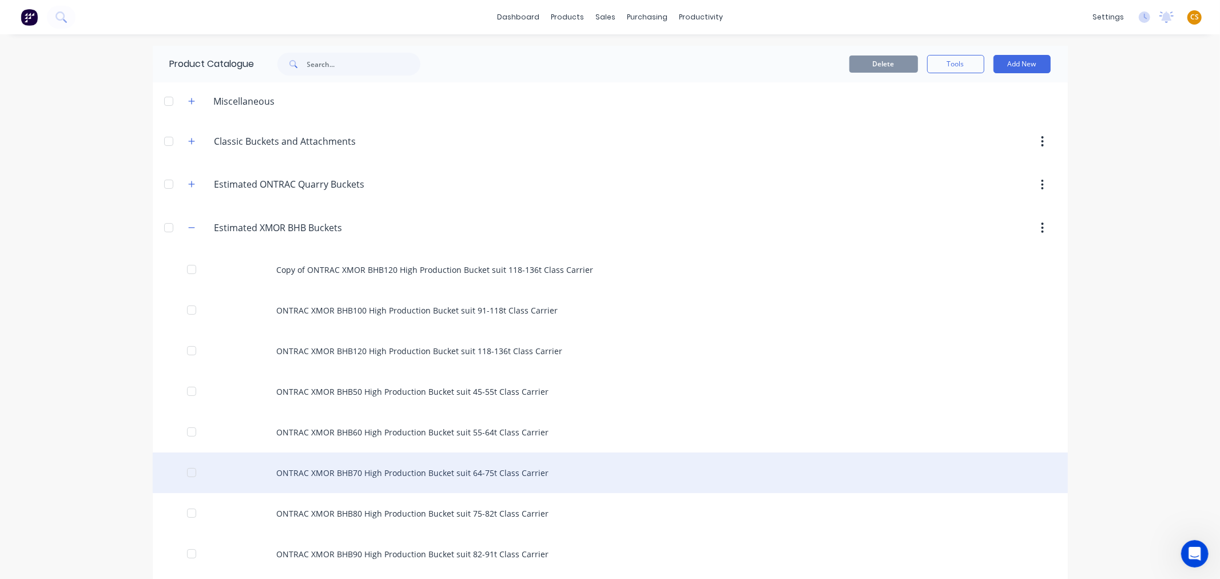
click at [363, 473] on div "ONTRAC XMOR BHB70 High Production Bucket suit 64-75t Class Carrier" at bounding box center [610, 472] width 915 height 41
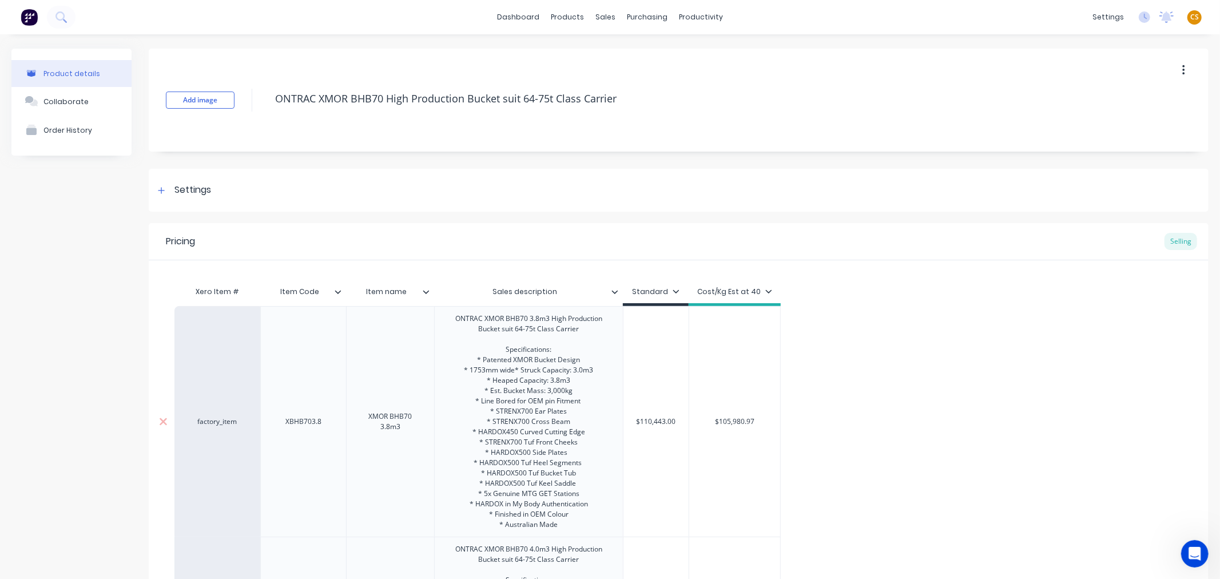
scroll to position [1024, 0]
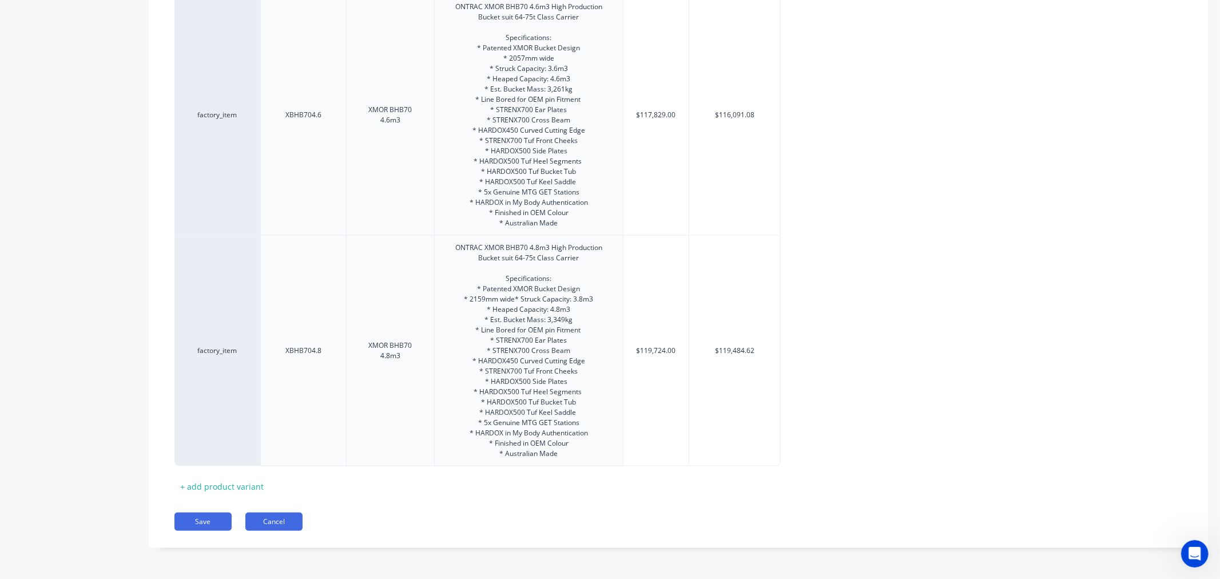
click at [288, 521] on button "Cancel" at bounding box center [273, 521] width 57 height 18
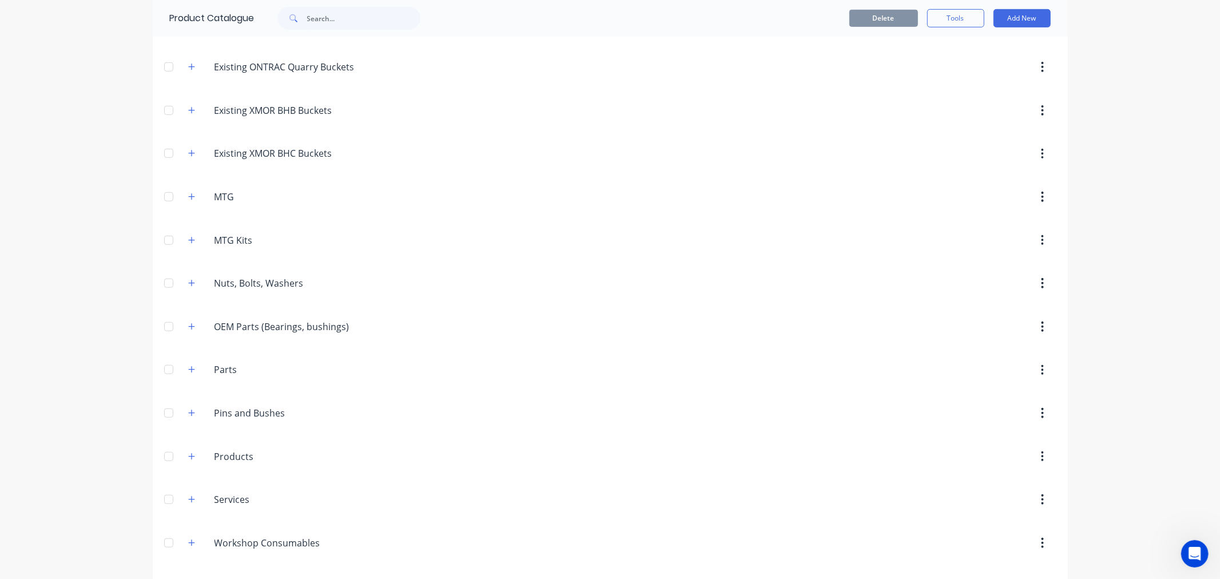
scroll to position [190, 0]
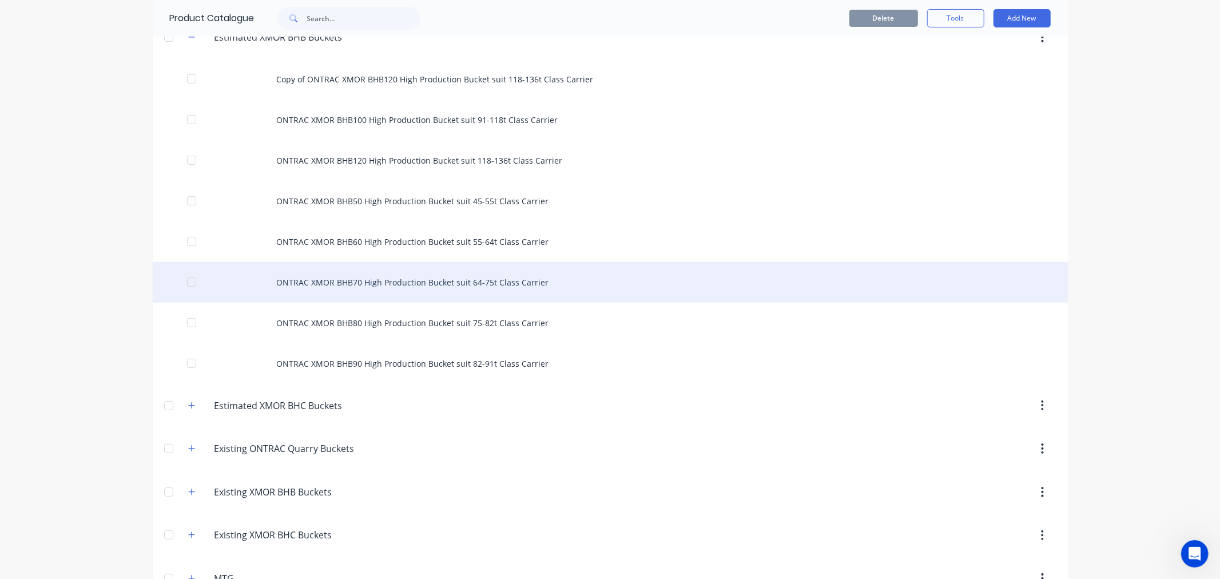
click at [381, 281] on div "ONTRAC XMOR BHB70 High Production Bucket suit 64-75t Class Carrier" at bounding box center [610, 282] width 915 height 41
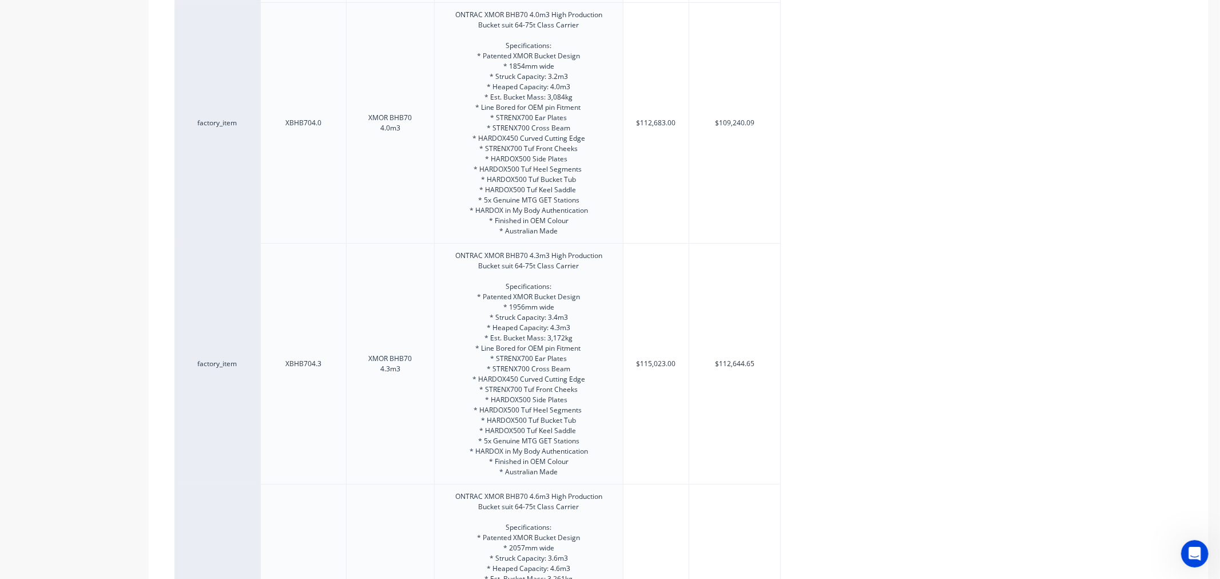
scroll to position [1024, 0]
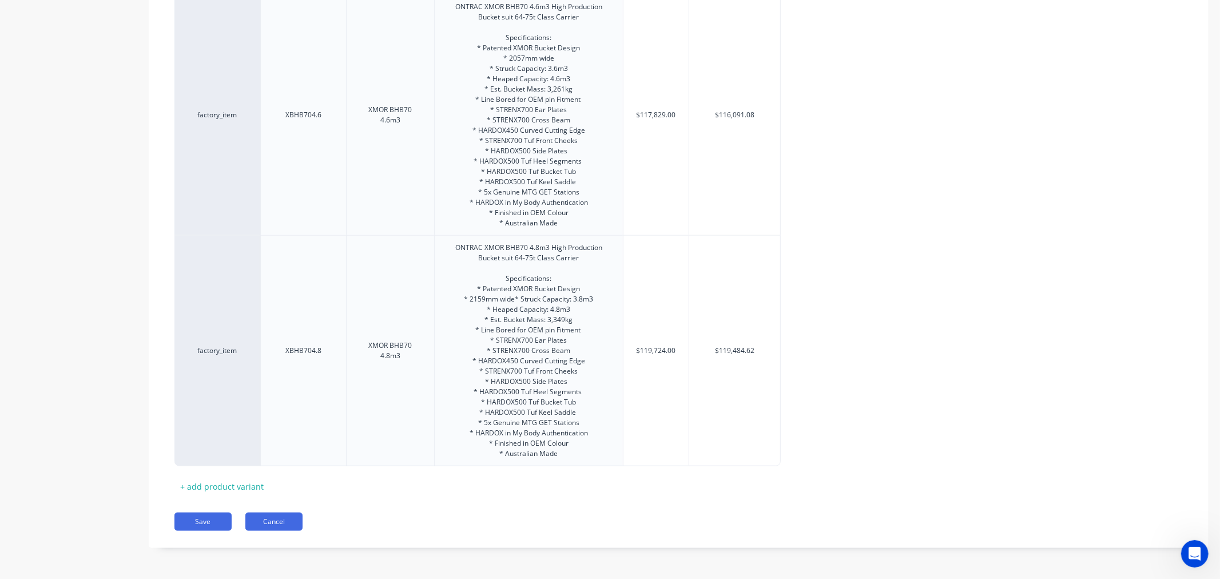
click at [289, 521] on button "Cancel" at bounding box center [273, 521] width 57 height 18
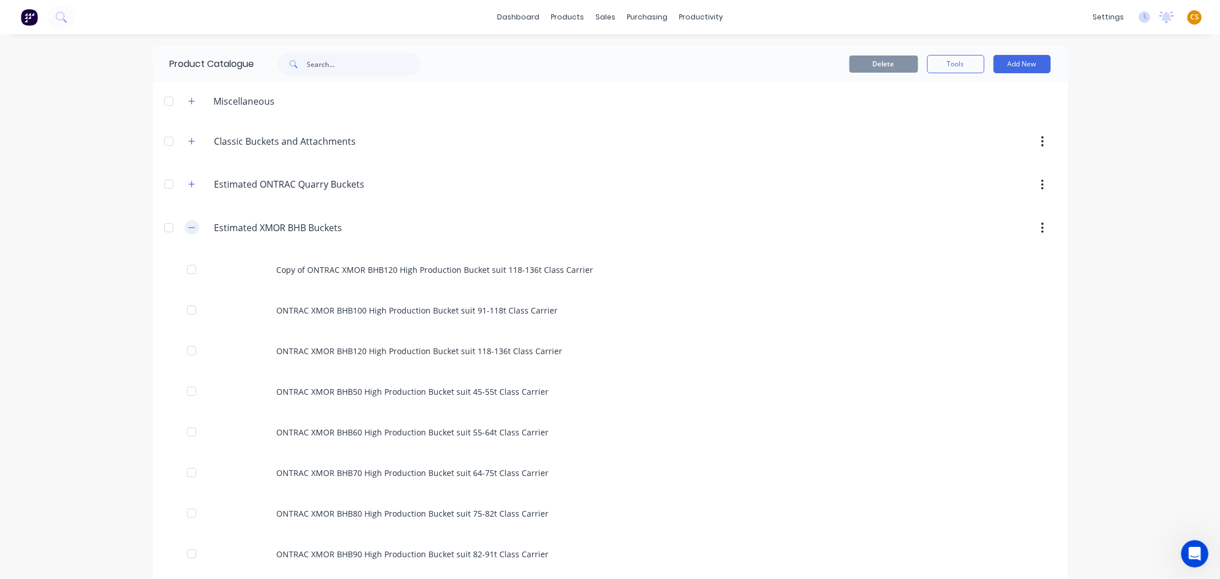
click at [188, 226] on icon "button" at bounding box center [191, 228] width 7 height 8
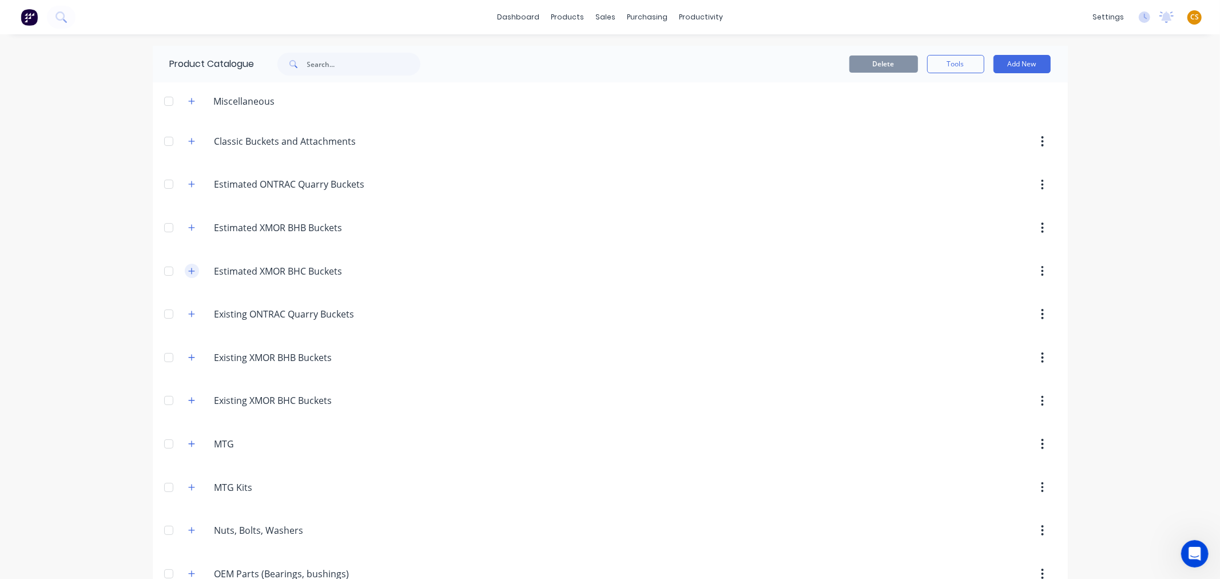
click at [188, 270] on icon "button" at bounding box center [191, 271] width 7 height 8
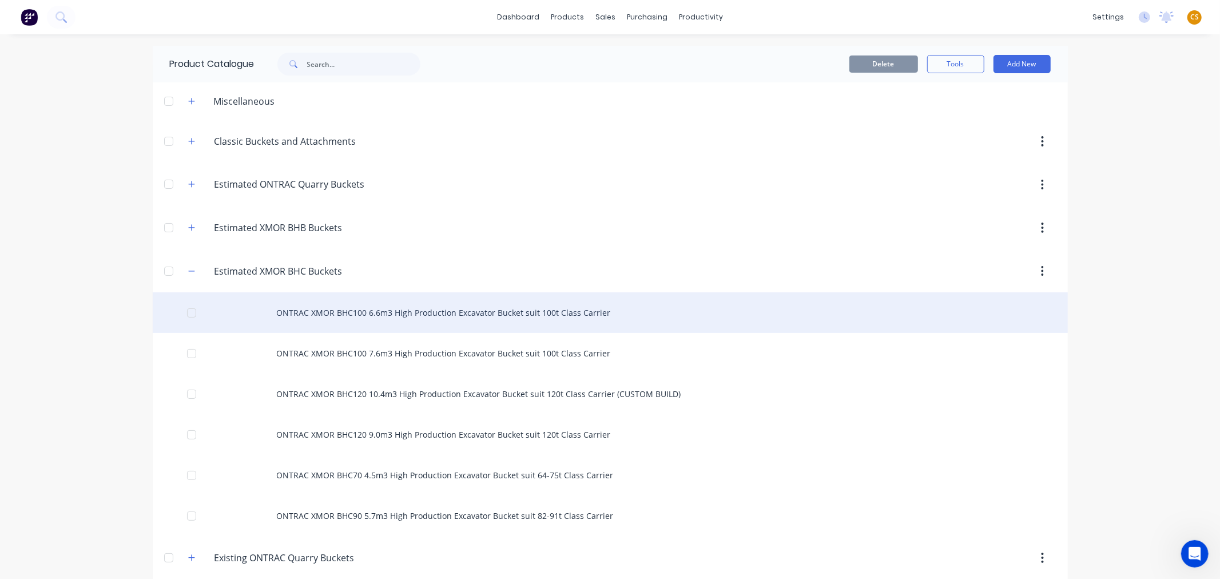
click at [290, 309] on div "ONTRAC XMOR BHC100 6.6m3 High Production Excavator Bucket suit 100t Class Carri…" at bounding box center [610, 312] width 915 height 41
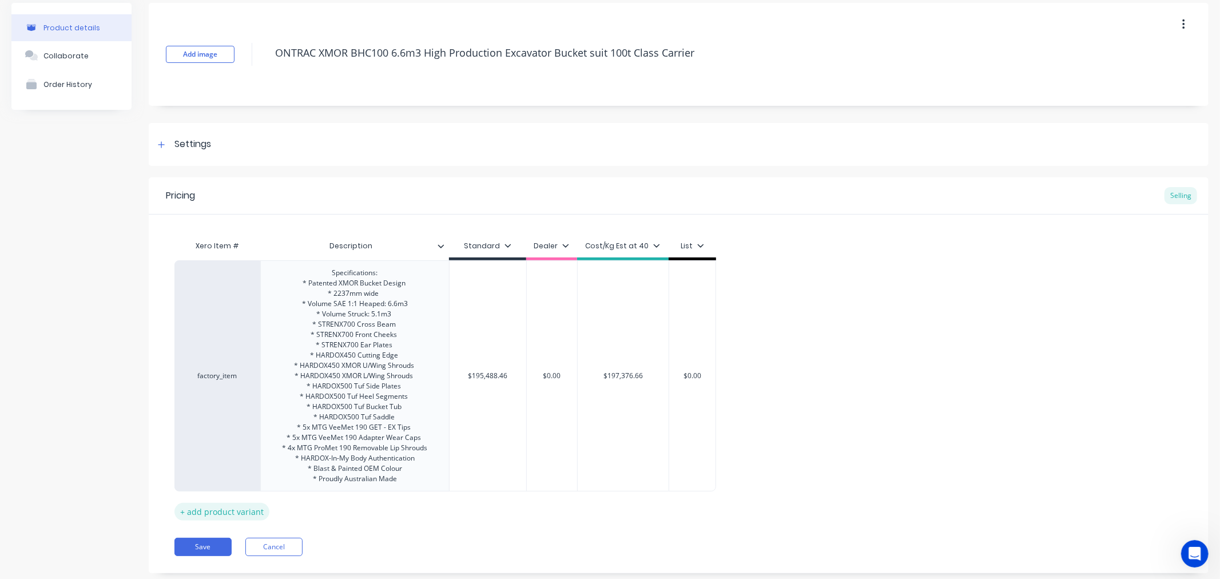
scroll to position [71, 0]
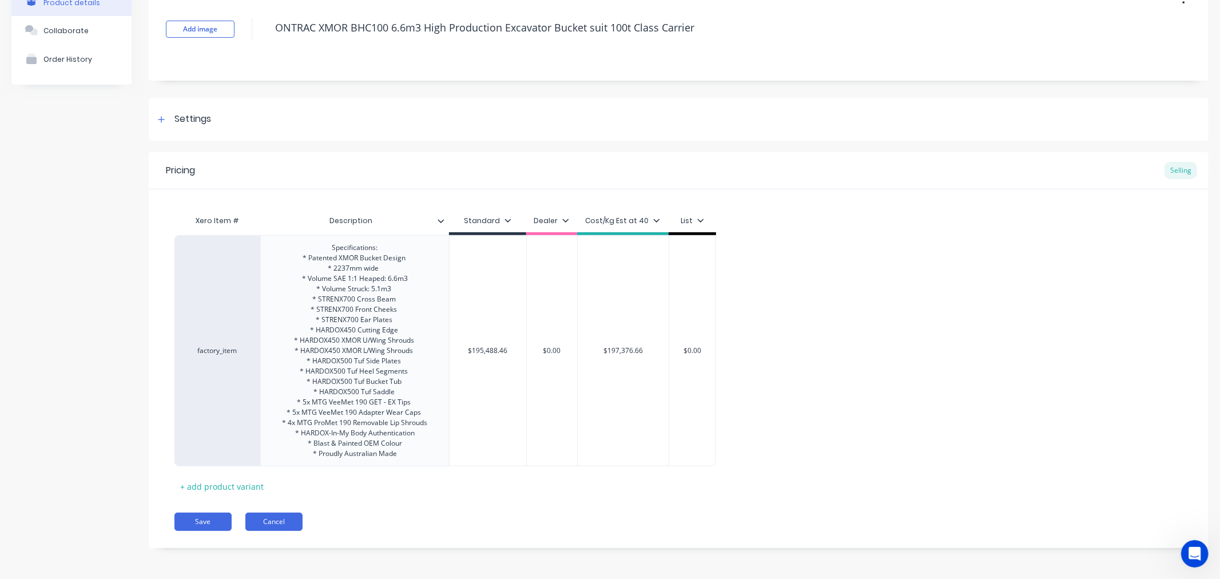
click at [270, 523] on button "Cancel" at bounding box center [273, 521] width 57 height 18
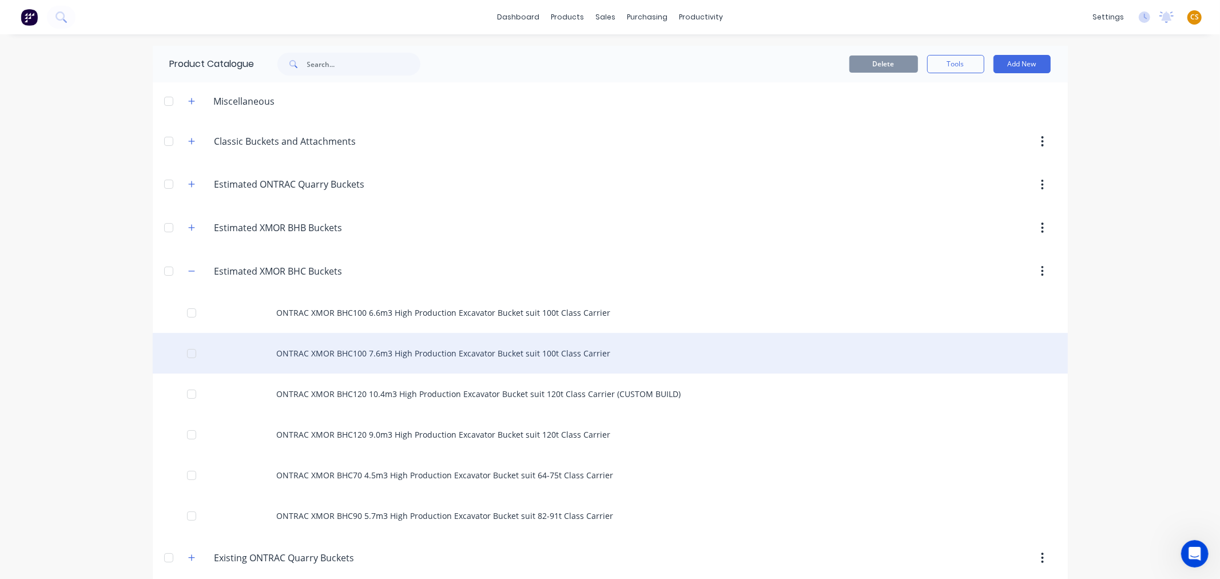
click at [329, 349] on div "ONTRAC XMOR BHC100 7.6m3 High Production Excavator Bucket suit 100t Class Carri…" at bounding box center [610, 353] width 915 height 41
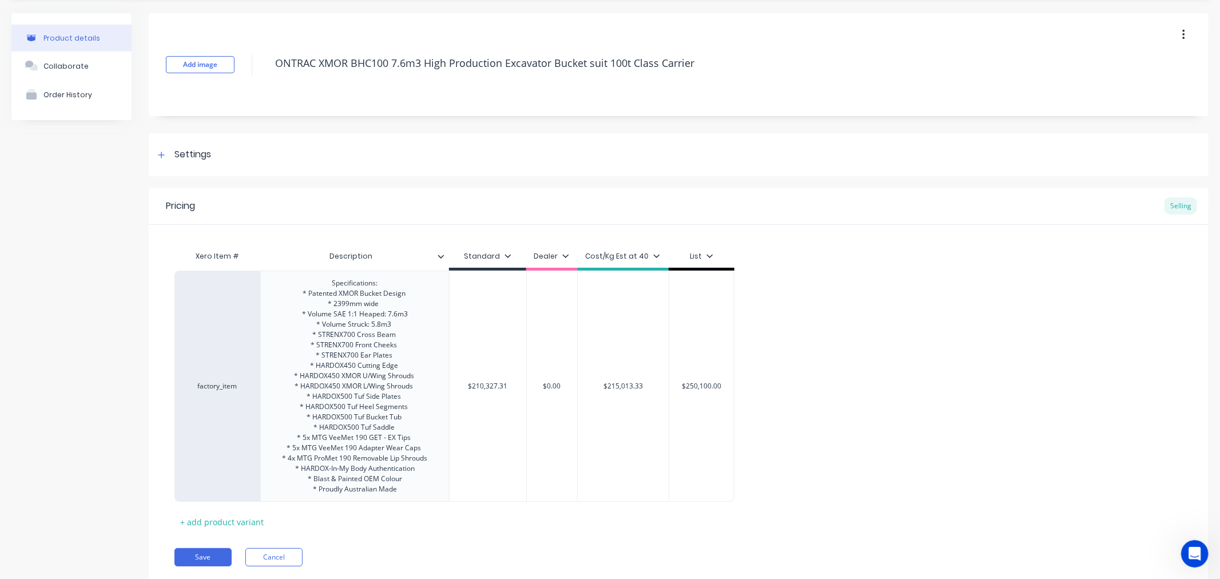
scroll to position [71, 0]
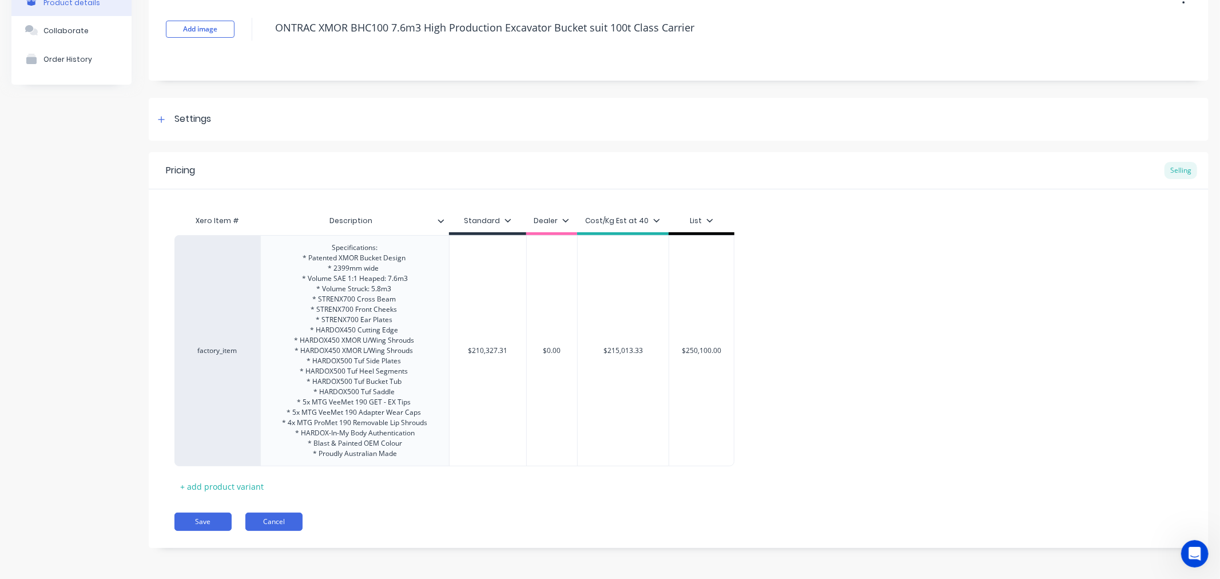
click at [288, 520] on button "Cancel" at bounding box center [273, 521] width 57 height 18
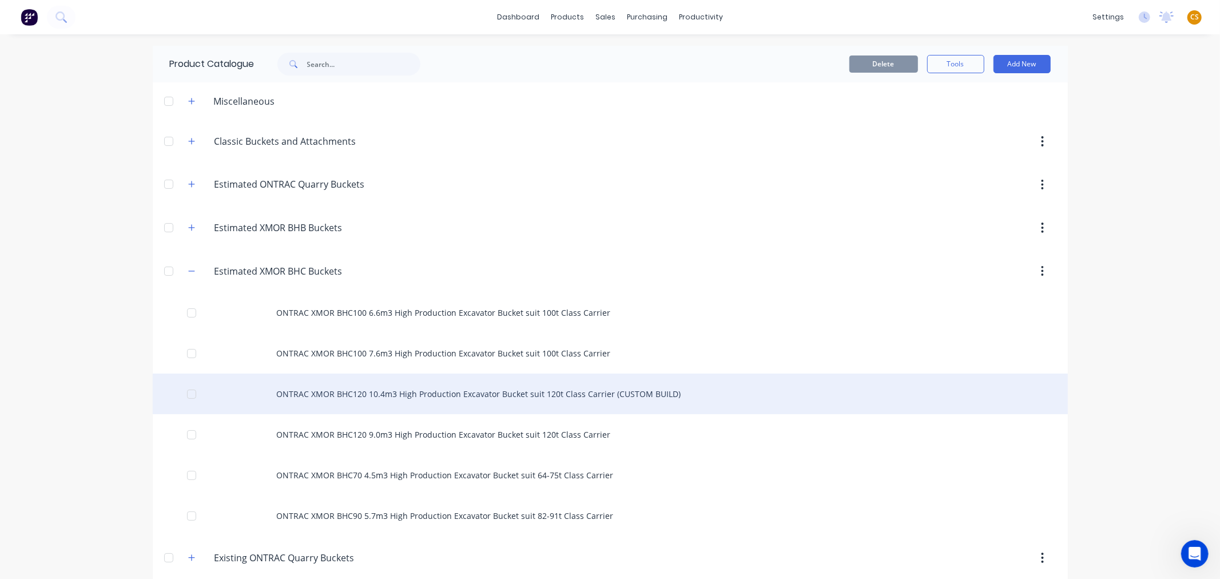
click at [355, 404] on div "ONTRAC XMOR BHC120 10.4m3 High Production Excavator Bucket suit 120t Class Carr…" at bounding box center [610, 393] width 915 height 41
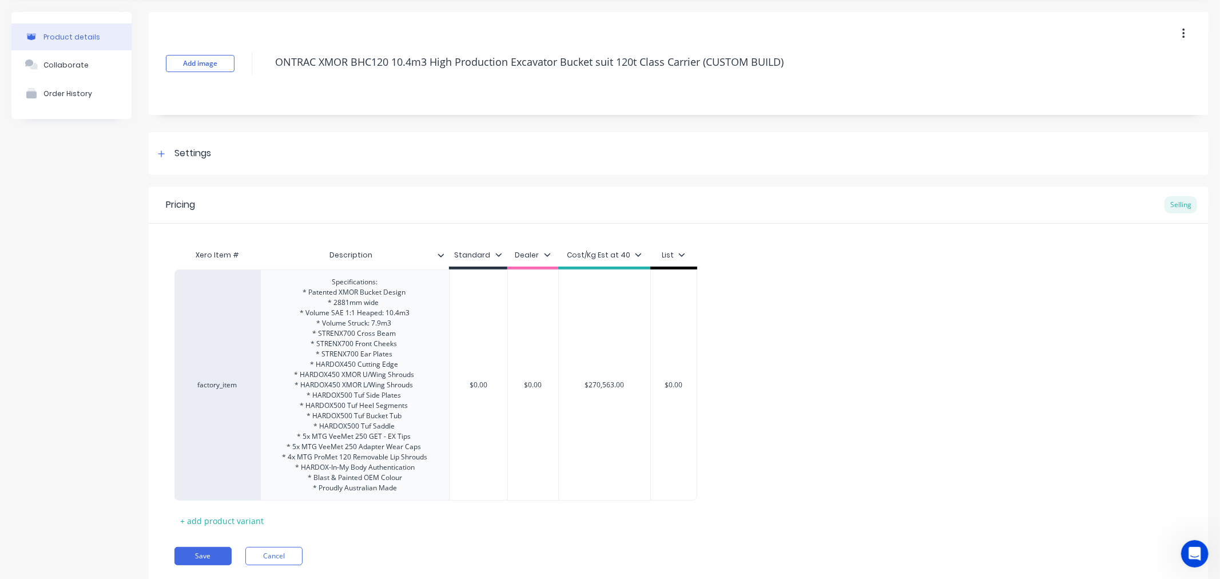
scroll to position [71, 0]
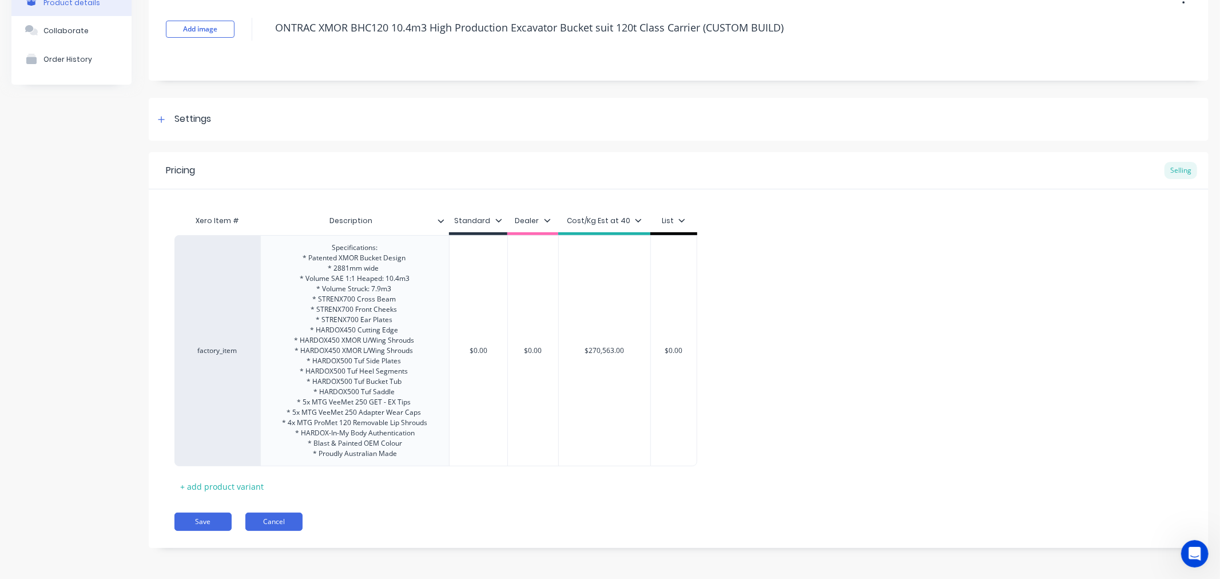
click at [290, 523] on button "Cancel" at bounding box center [273, 521] width 57 height 18
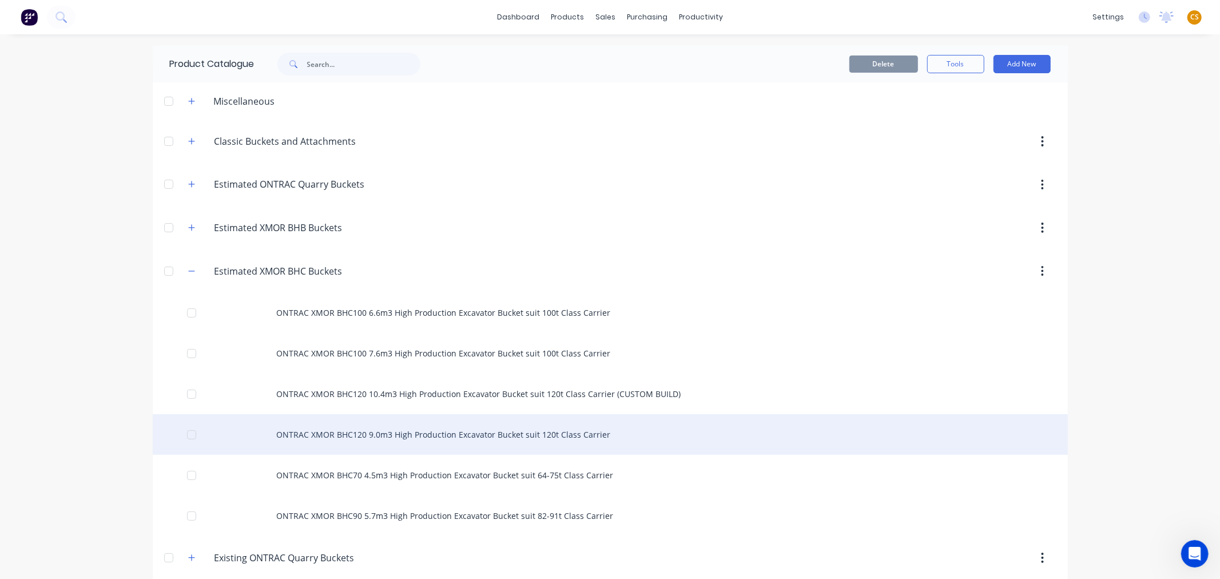
click at [339, 436] on div "ONTRAC XMOR BHC120 9.0m3 High Production Excavator Bucket suit 120t Class Carri…" at bounding box center [610, 434] width 915 height 41
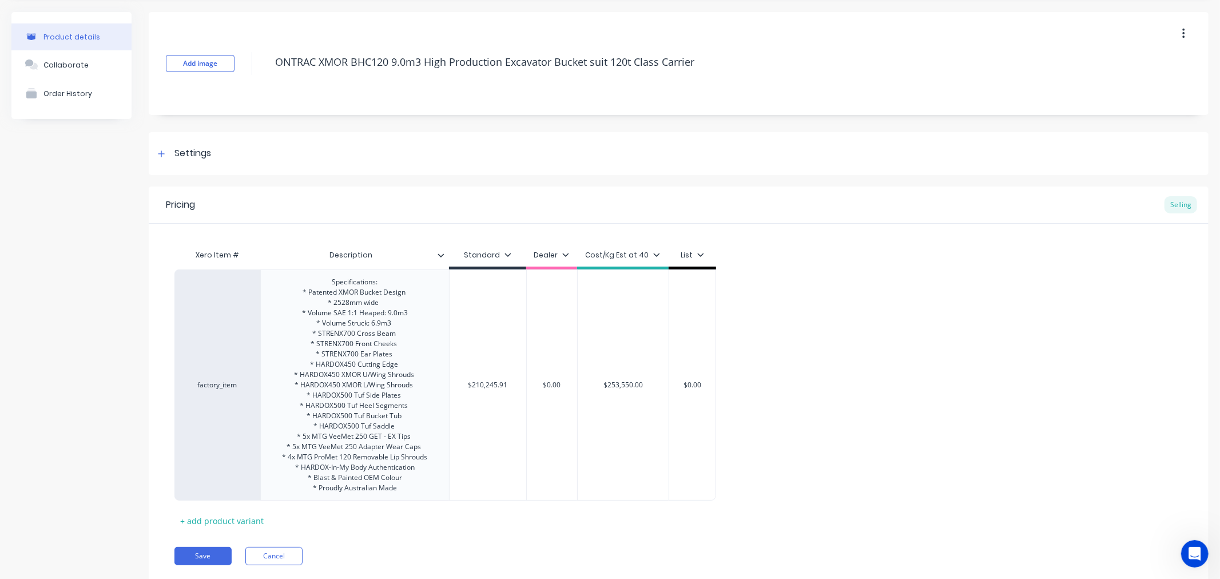
scroll to position [71, 0]
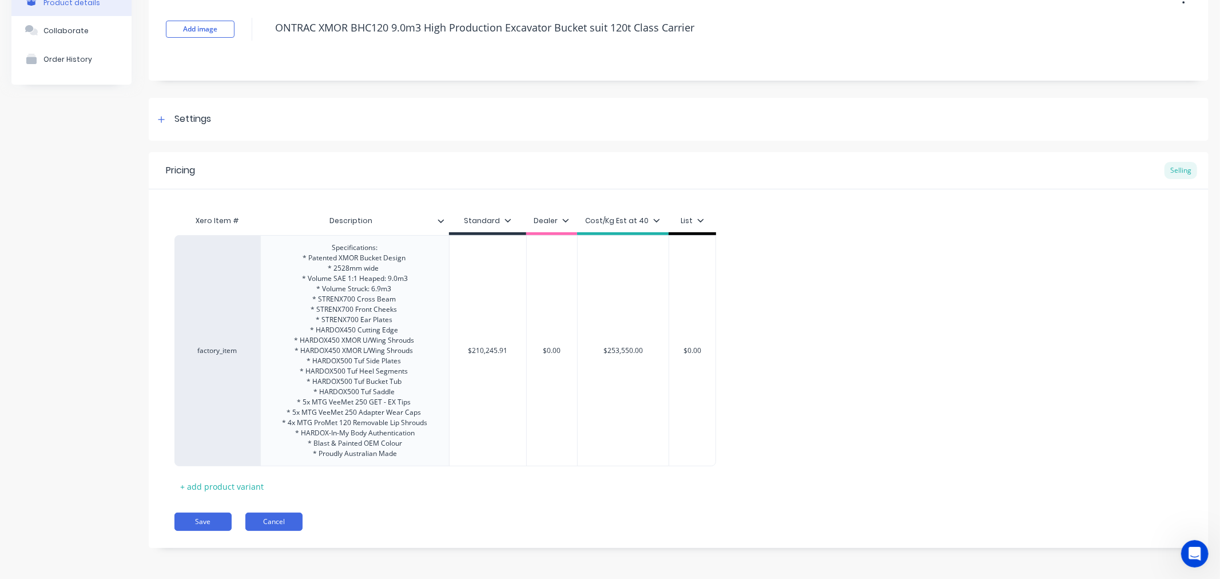
click at [281, 518] on button "Cancel" at bounding box center [273, 521] width 57 height 18
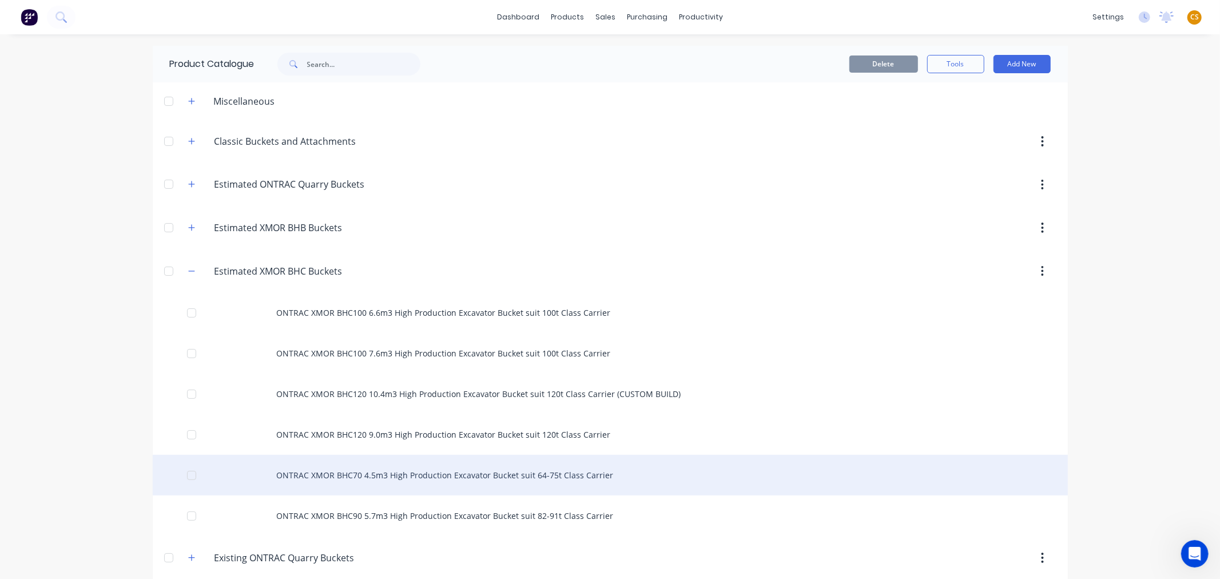
click at [363, 476] on div "ONTRAC XMOR BHC70 4.5m3 High Production Excavator Bucket suit 64-75t Class Carr…" at bounding box center [610, 475] width 915 height 41
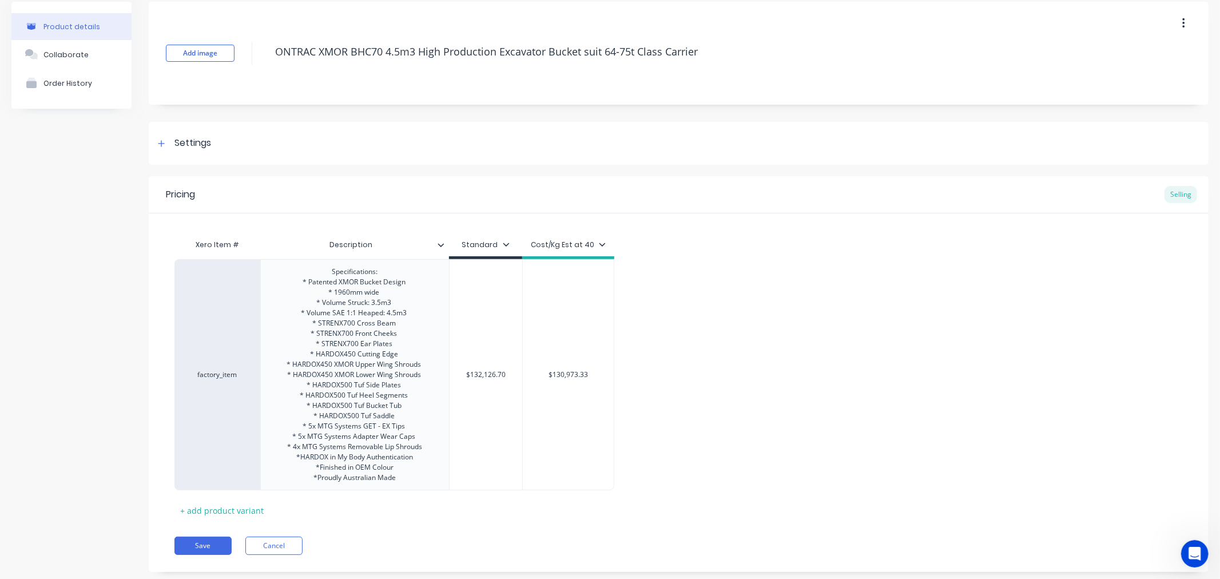
scroll to position [71, 0]
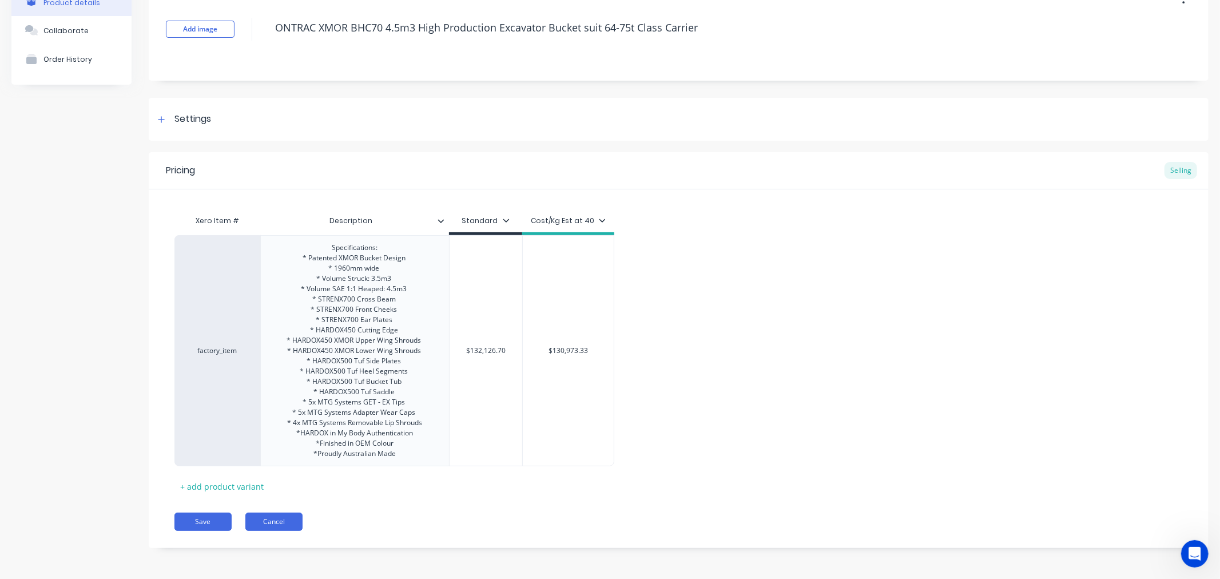
click at [282, 524] on button "Cancel" at bounding box center [273, 521] width 57 height 18
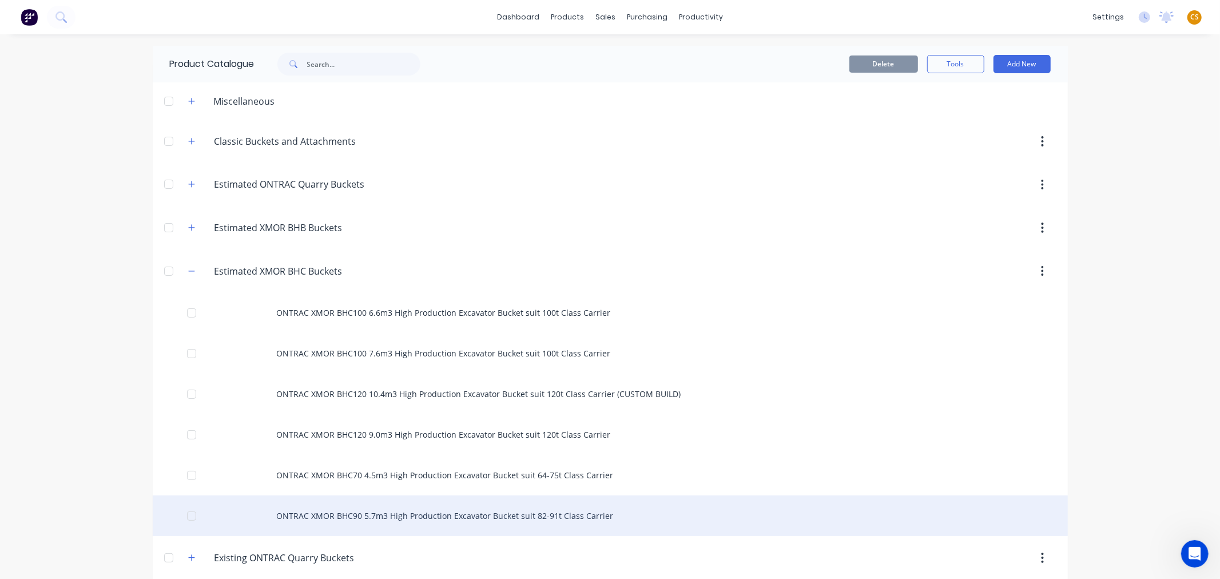
click at [337, 515] on div "ONTRAC XMOR BHC90 5.7m3 High Production Excavator Bucket suit 82-91t Class Carr…" at bounding box center [610, 515] width 915 height 41
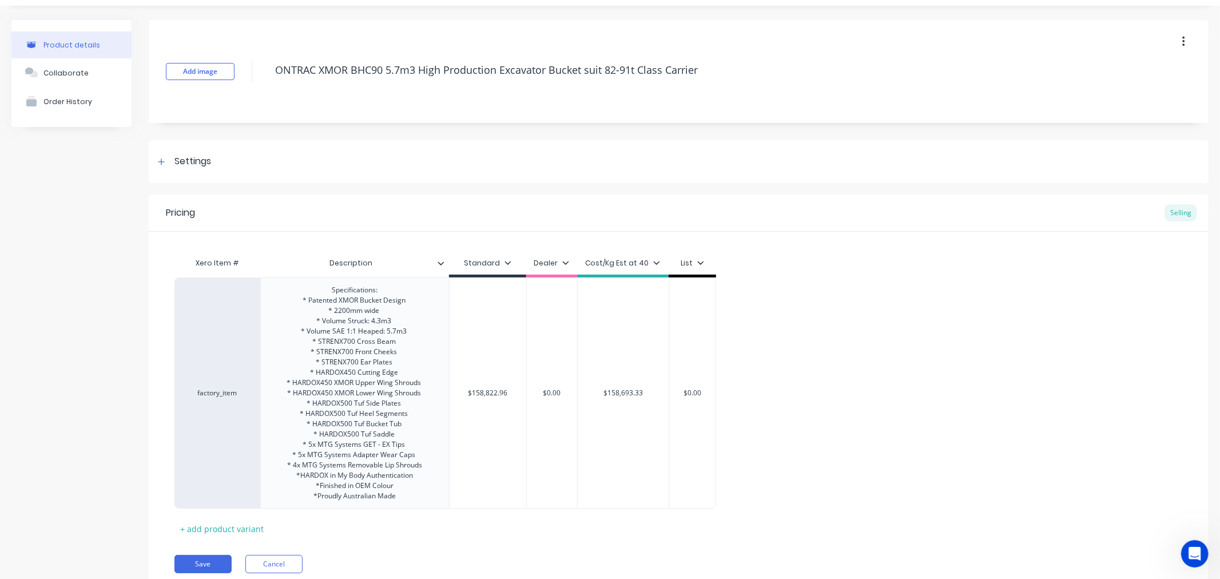
scroll to position [71, 0]
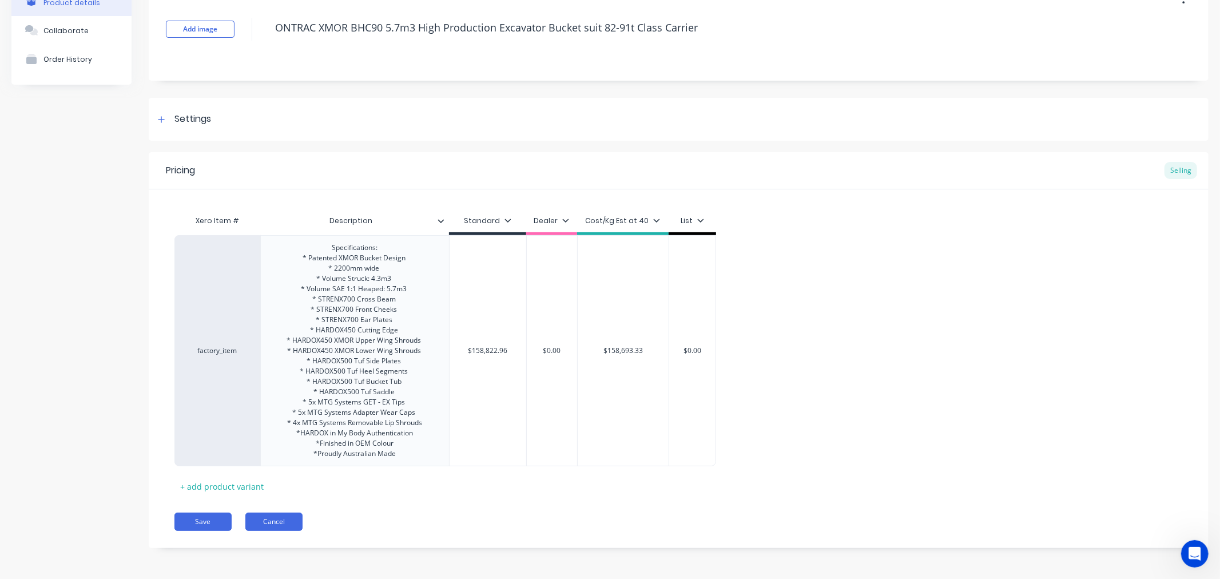
click at [288, 522] on button "Cancel" at bounding box center [273, 521] width 57 height 18
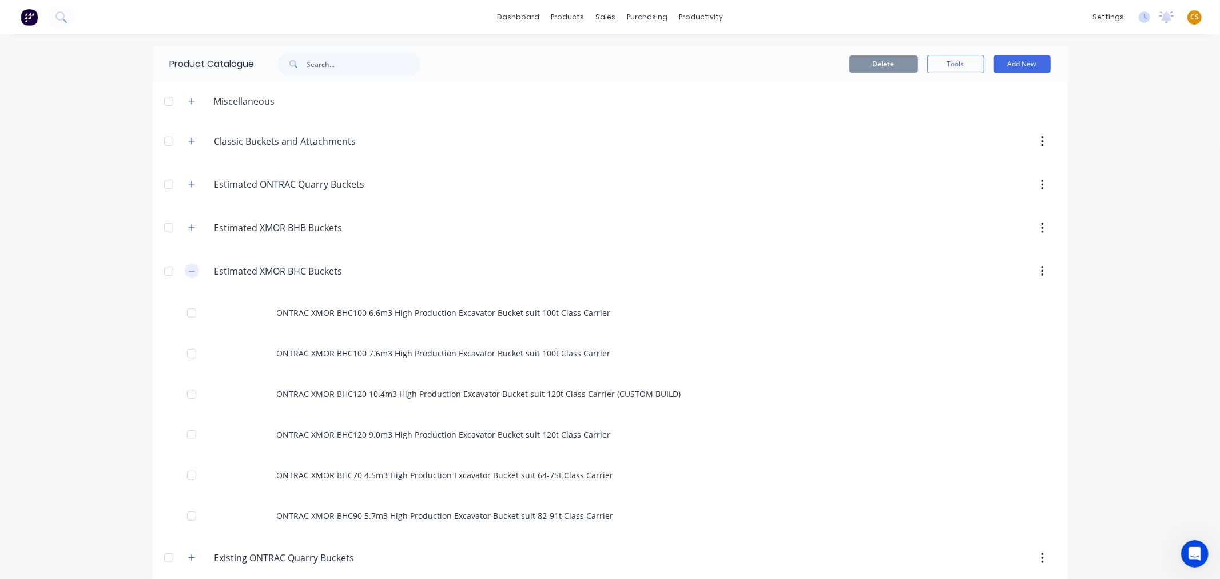
click at [188, 270] on icon "button" at bounding box center [191, 271] width 7 height 8
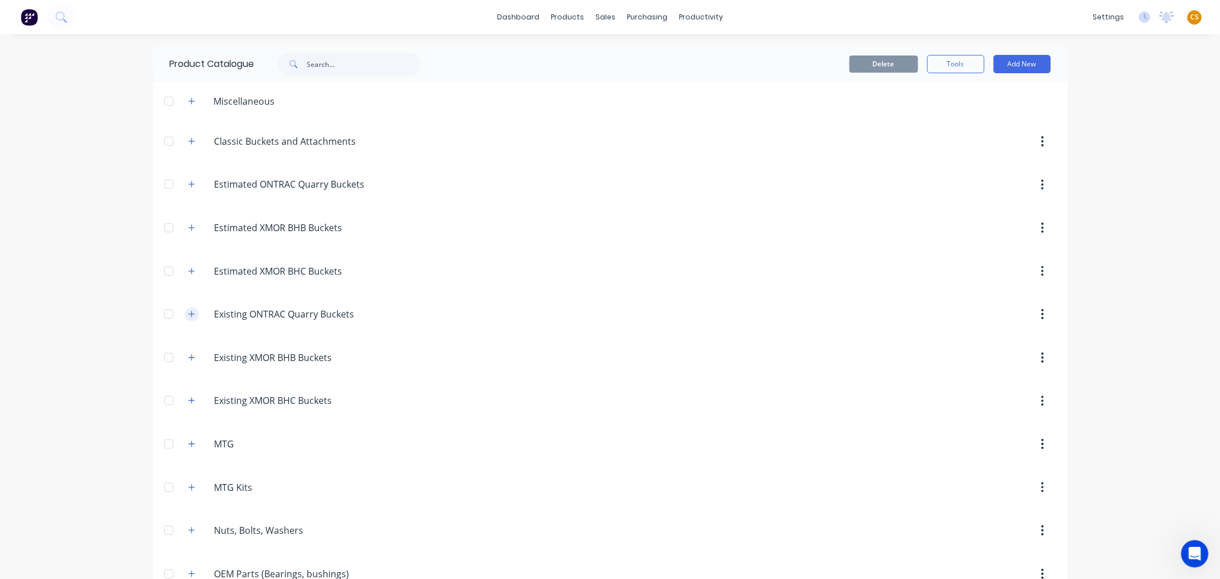
click at [188, 312] on icon "button" at bounding box center [191, 314] width 7 height 8
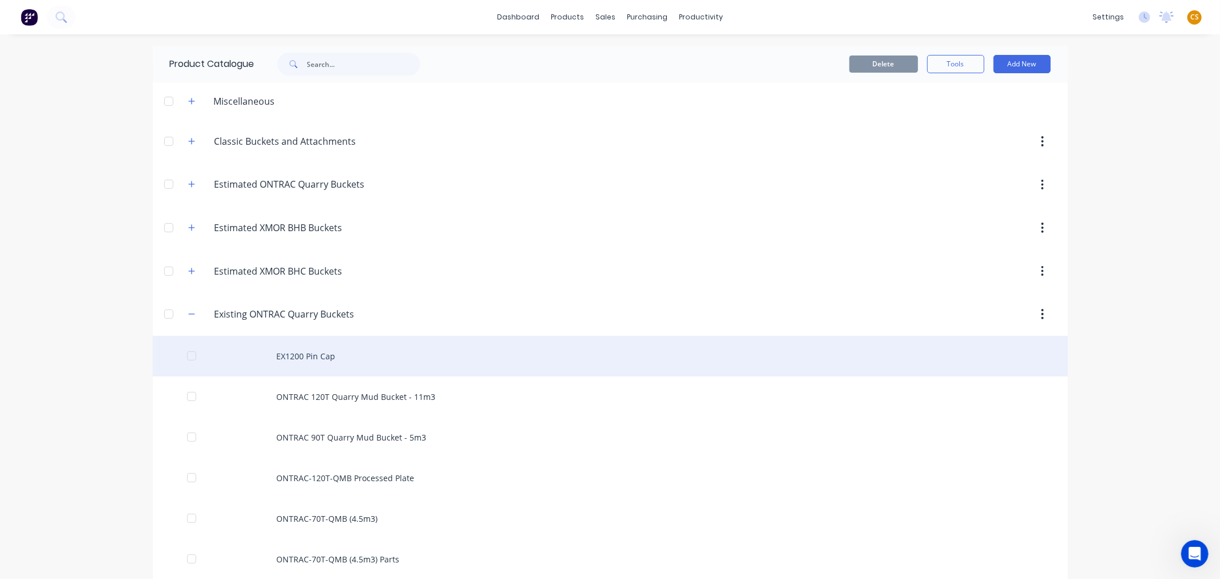
click at [313, 360] on div "EX1200 Pin Cap" at bounding box center [610, 356] width 915 height 41
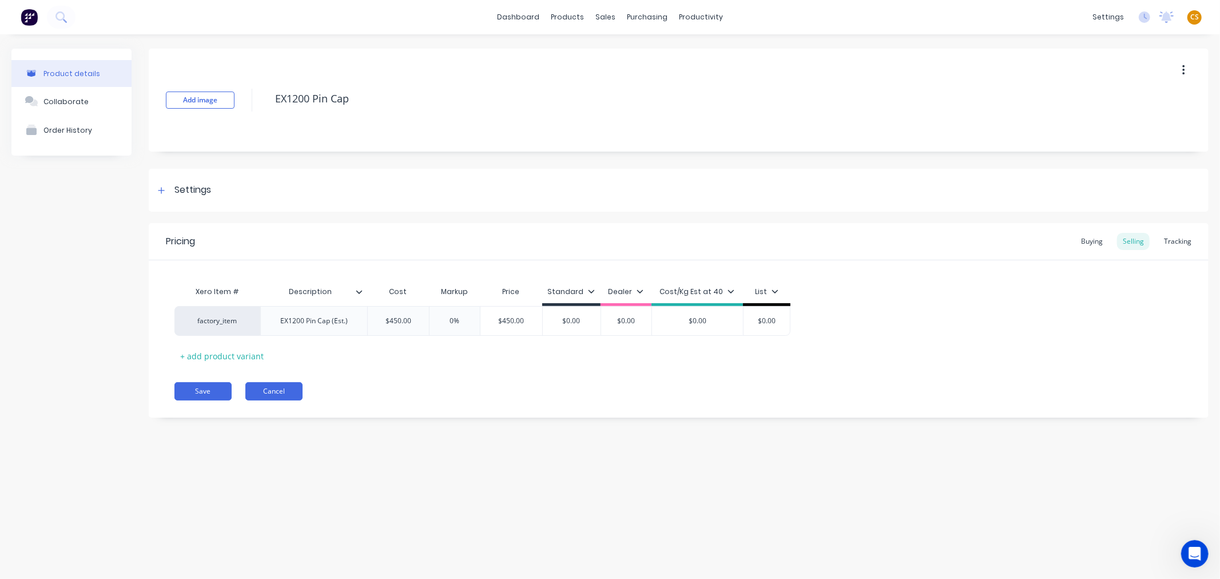
click at [261, 395] on button "Cancel" at bounding box center [273, 391] width 57 height 18
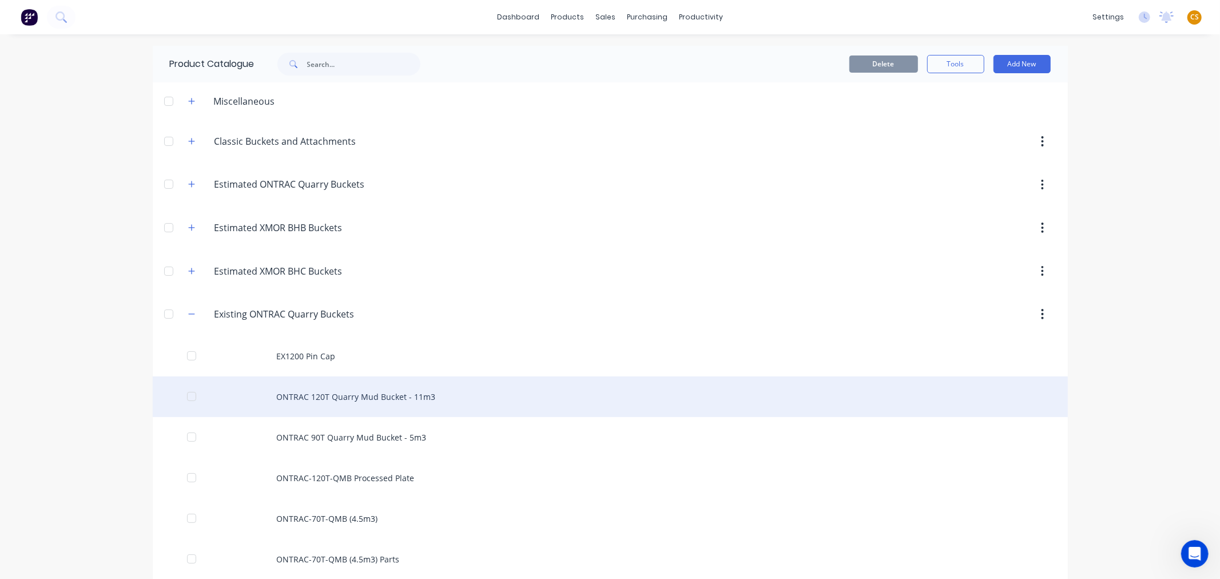
click at [329, 389] on div "ONTRAC 120T Quarry Mud Bucket - 11m3" at bounding box center [610, 396] width 915 height 41
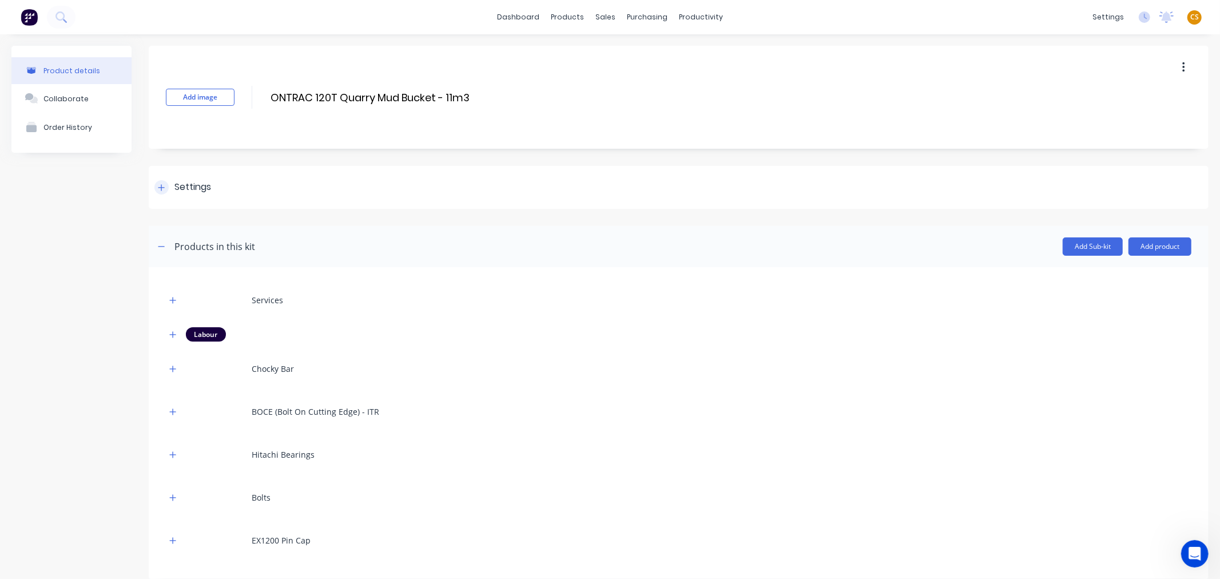
click at [160, 186] on icon at bounding box center [161, 188] width 7 height 8
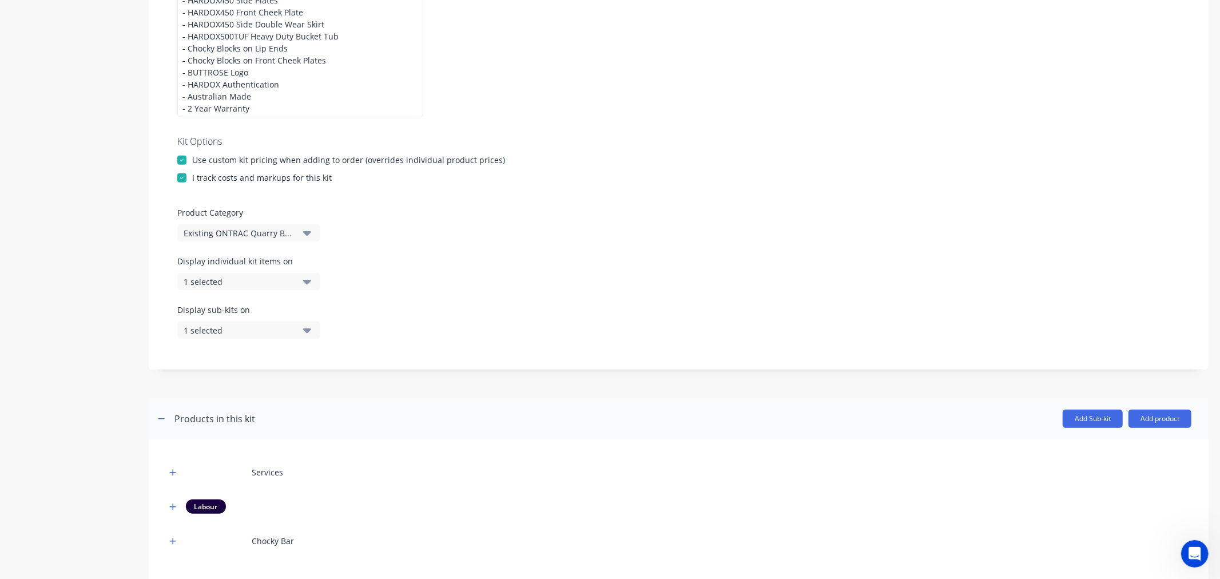
scroll to position [381, 0]
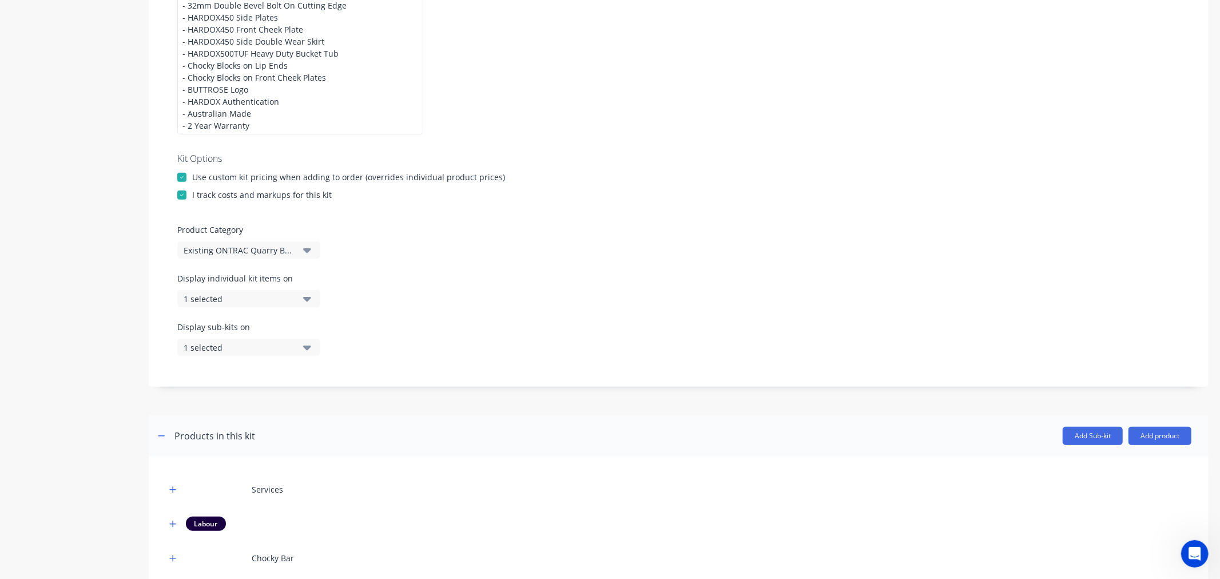
click at [266, 295] on div "1 selected" at bounding box center [239, 299] width 111 height 12
click at [321, 464] on div "button" at bounding box center [330, 464] width 23 height 23
click at [471, 330] on div "Display sub-kits on 1 selected" at bounding box center [678, 345] width 1002 height 49
click at [305, 347] on icon "button" at bounding box center [307, 347] width 8 height 5
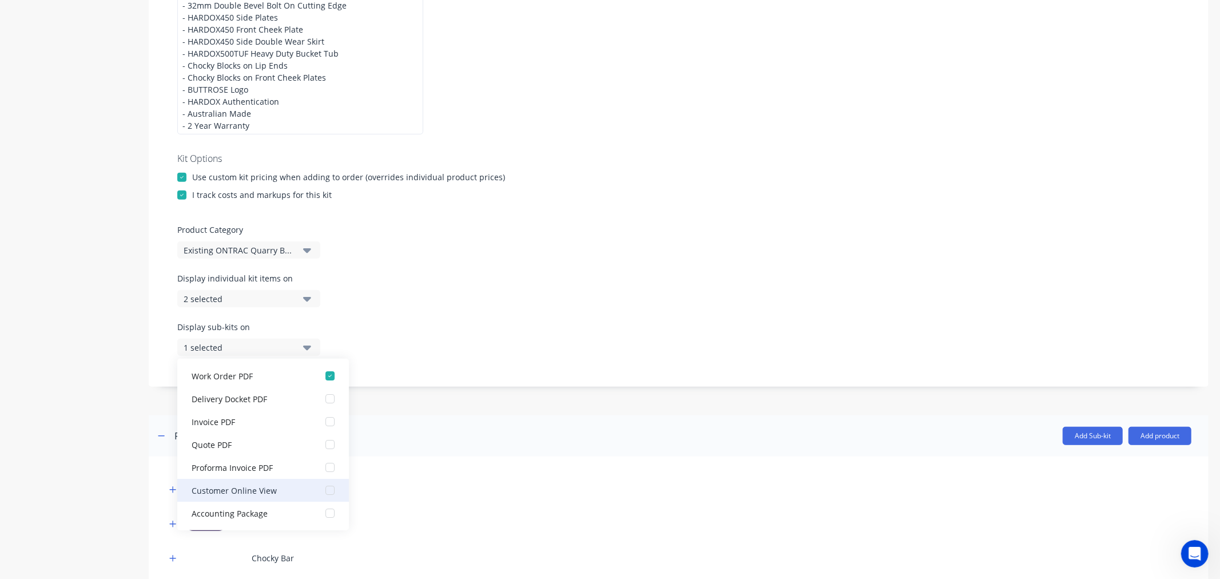
click at [319, 513] on div "button" at bounding box center [330, 513] width 23 height 23
click at [555, 313] on div "Display individual kit items on 2 selected" at bounding box center [678, 296] width 1002 height 49
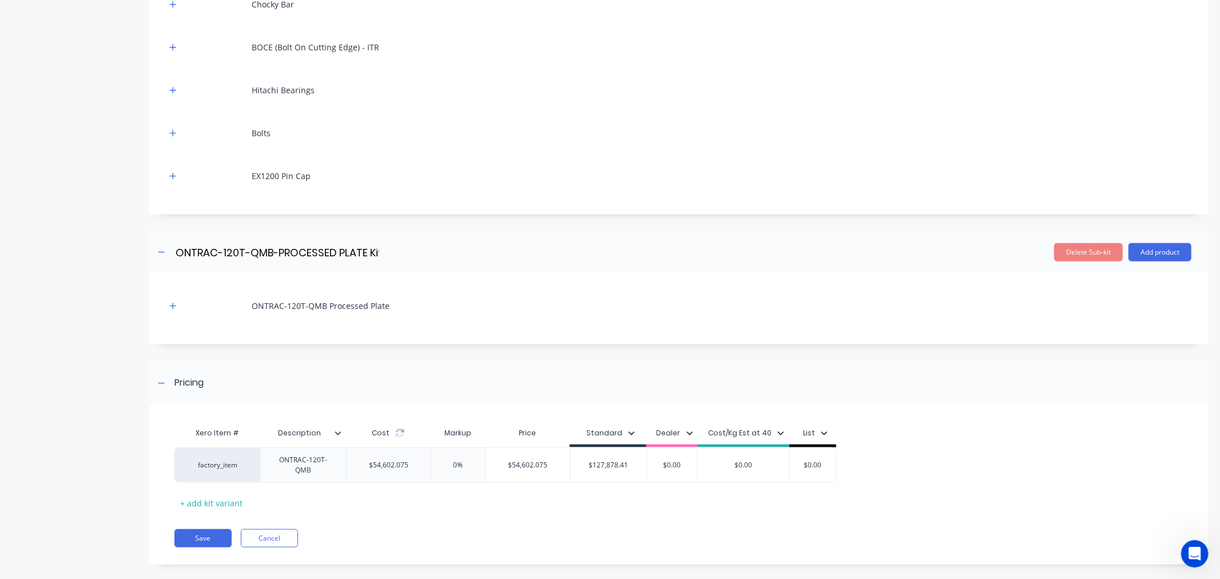
scroll to position [948, 0]
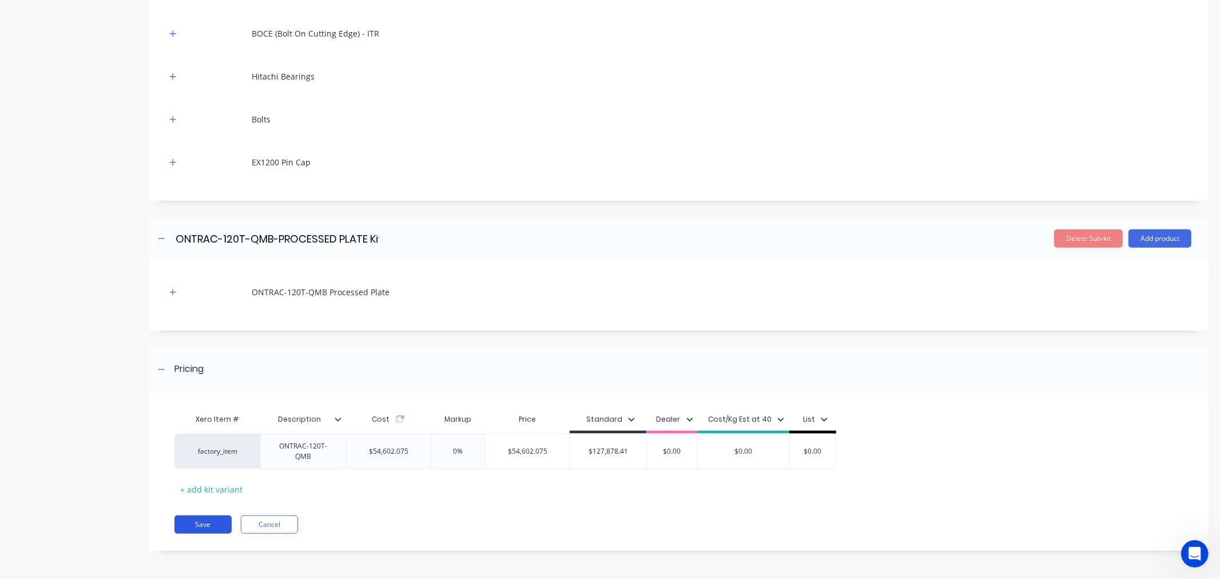
click at [210, 522] on button "Save" at bounding box center [202, 524] width 57 height 18
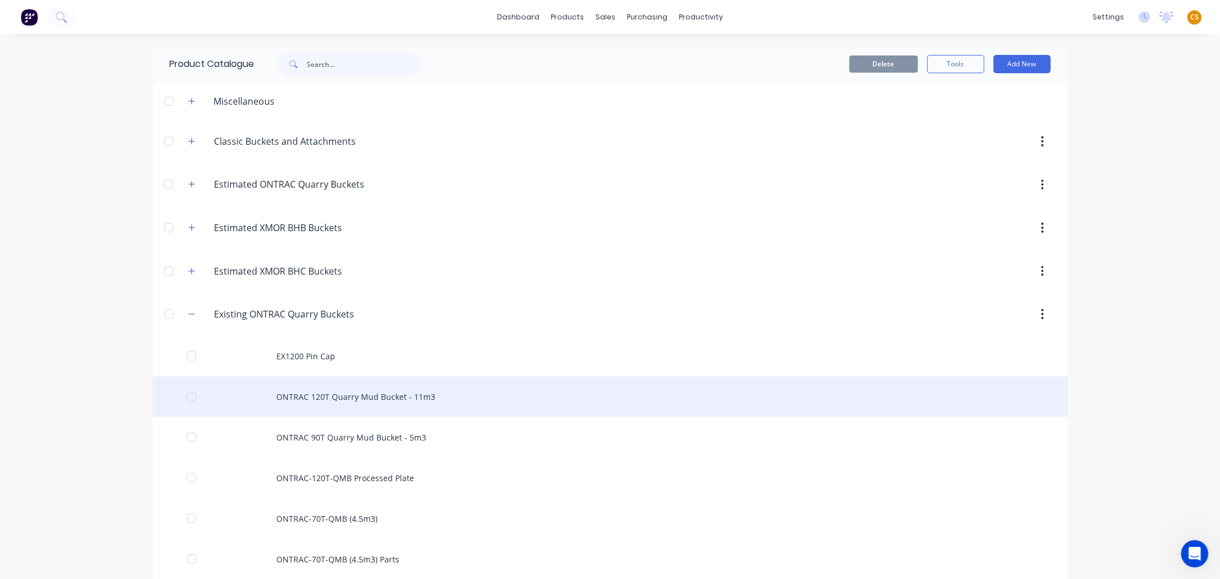
click at [363, 401] on div "ONTRAC 120T Quarry Mud Bucket - 11m3" at bounding box center [610, 396] width 915 height 41
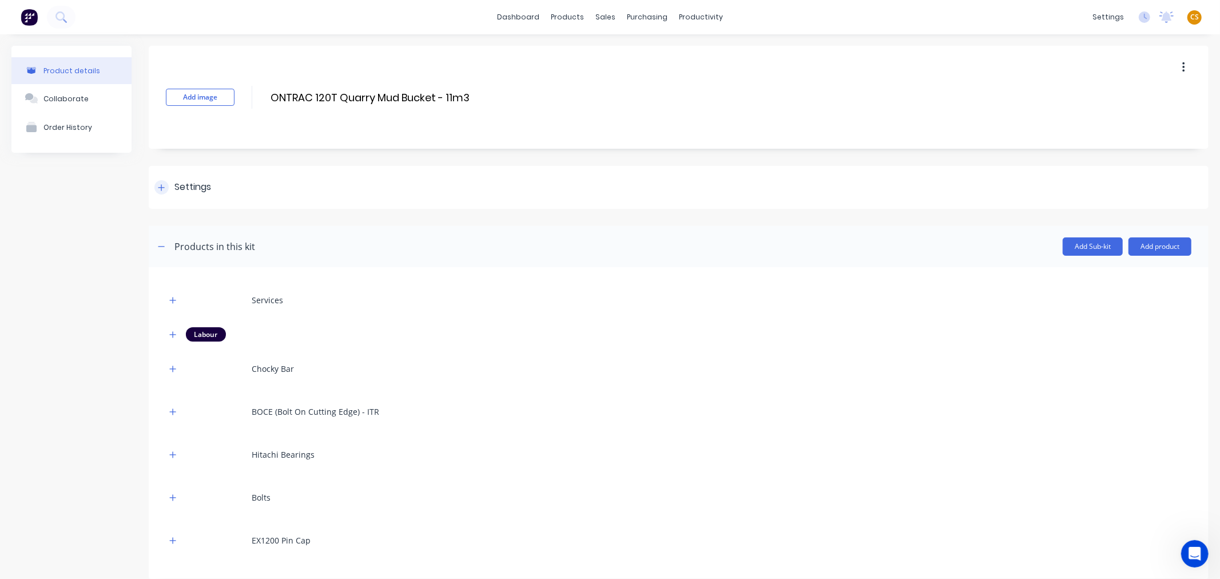
click at [160, 189] on icon at bounding box center [161, 188] width 7 height 8
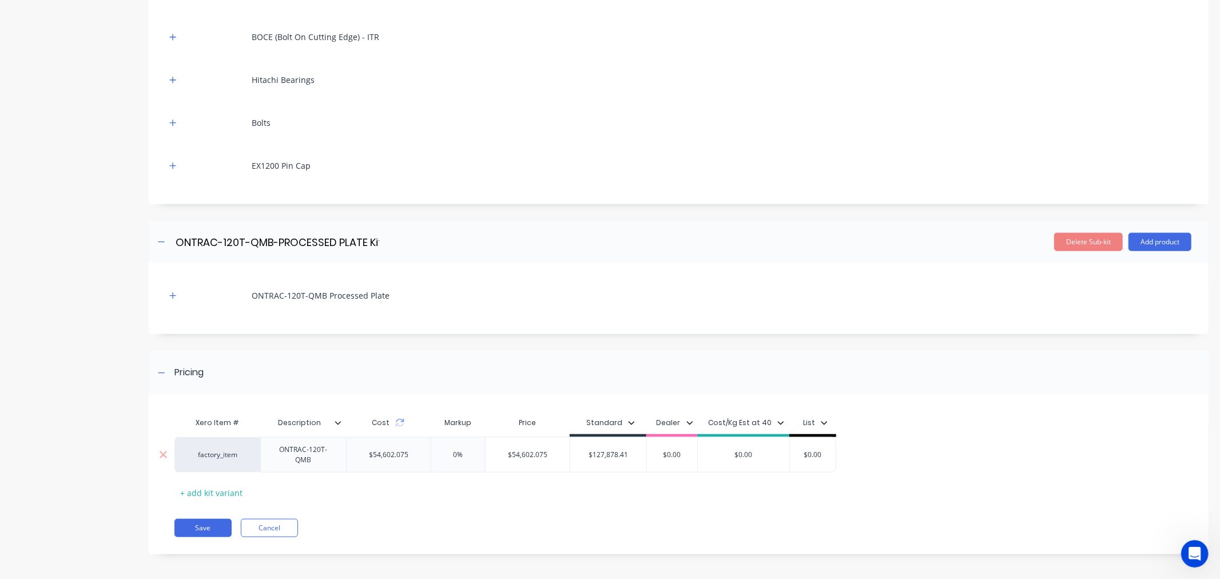
scroll to position [948, 0]
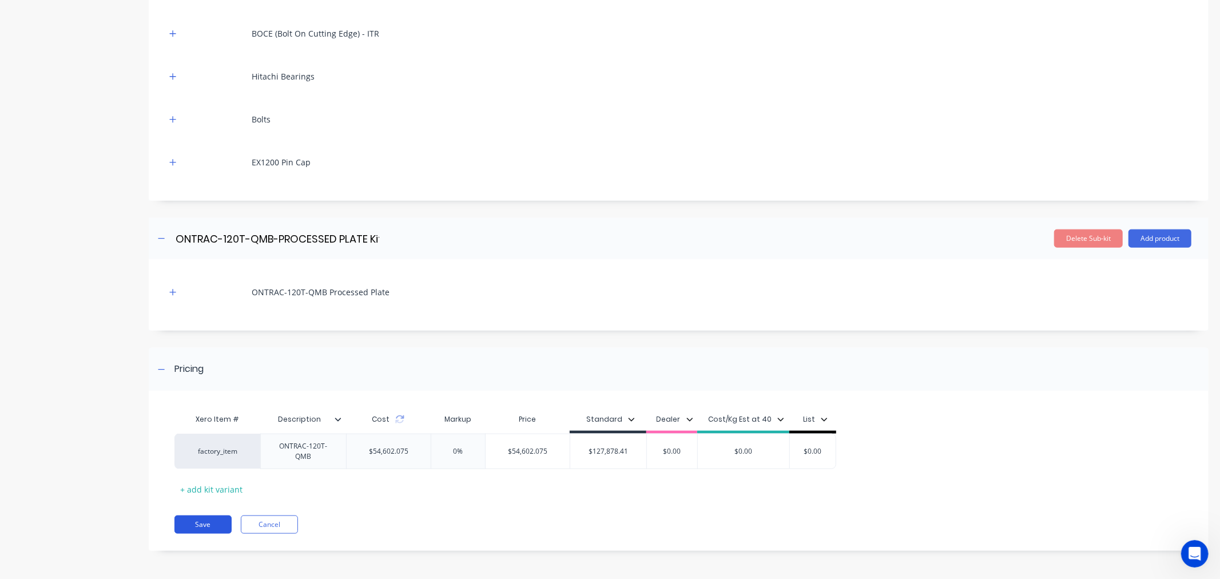
click at [212, 527] on button "Save" at bounding box center [202, 524] width 57 height 18
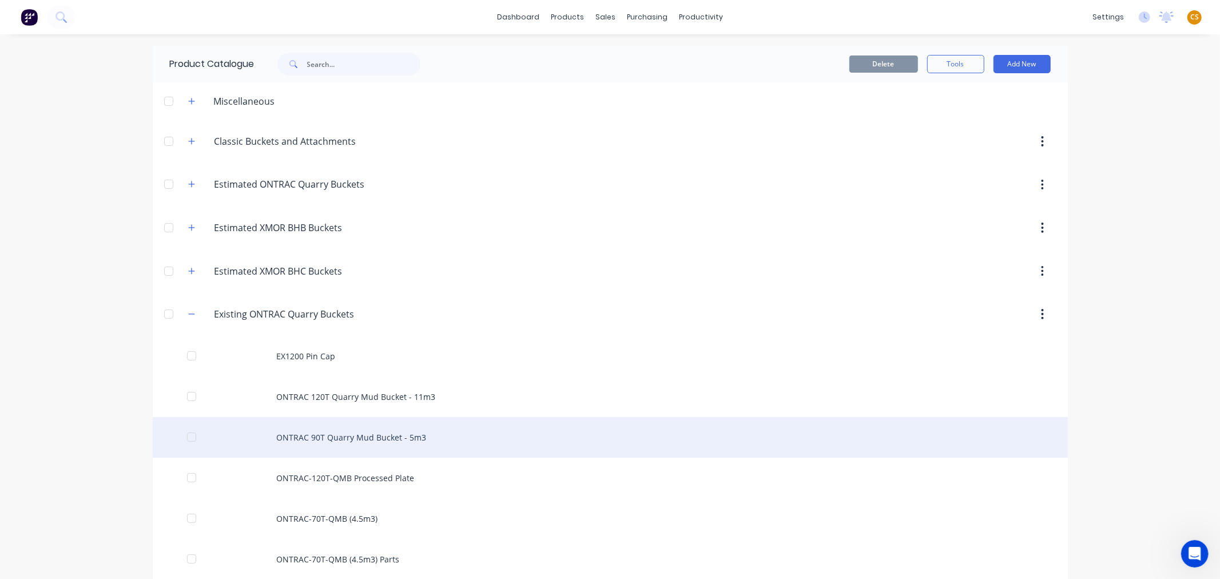
click at [367, 436] on div "ONTRAC 90T Quarry Mud Bucket - 5m3" at bounding box center [610, 437] width 915 height 41
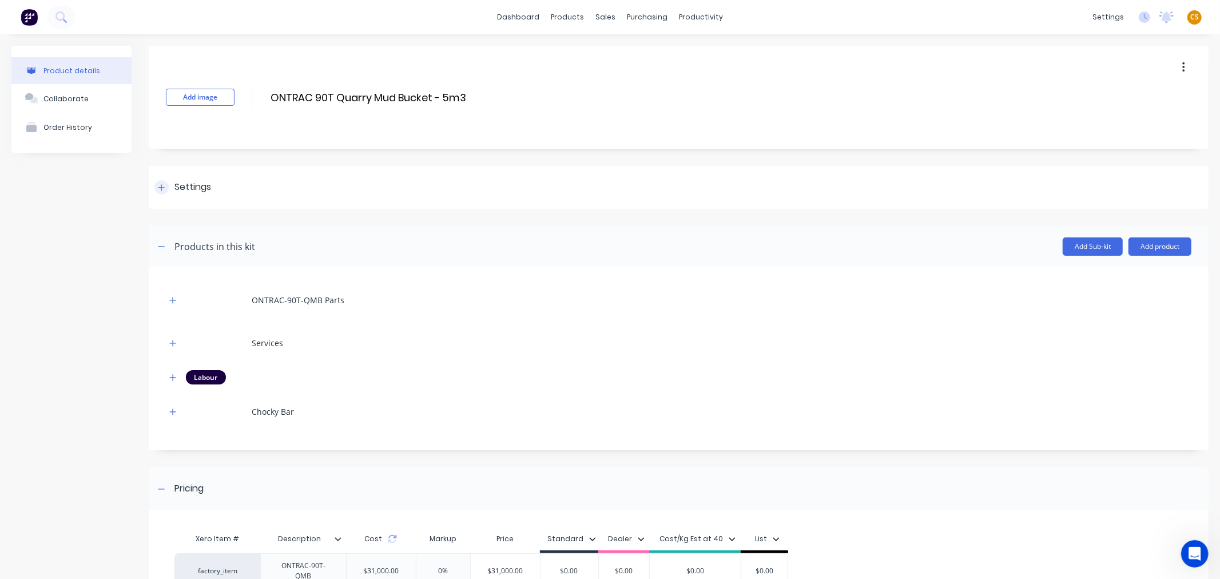
click at [161, 190] on icon at bounding box center [161, 188] width 7 height 8
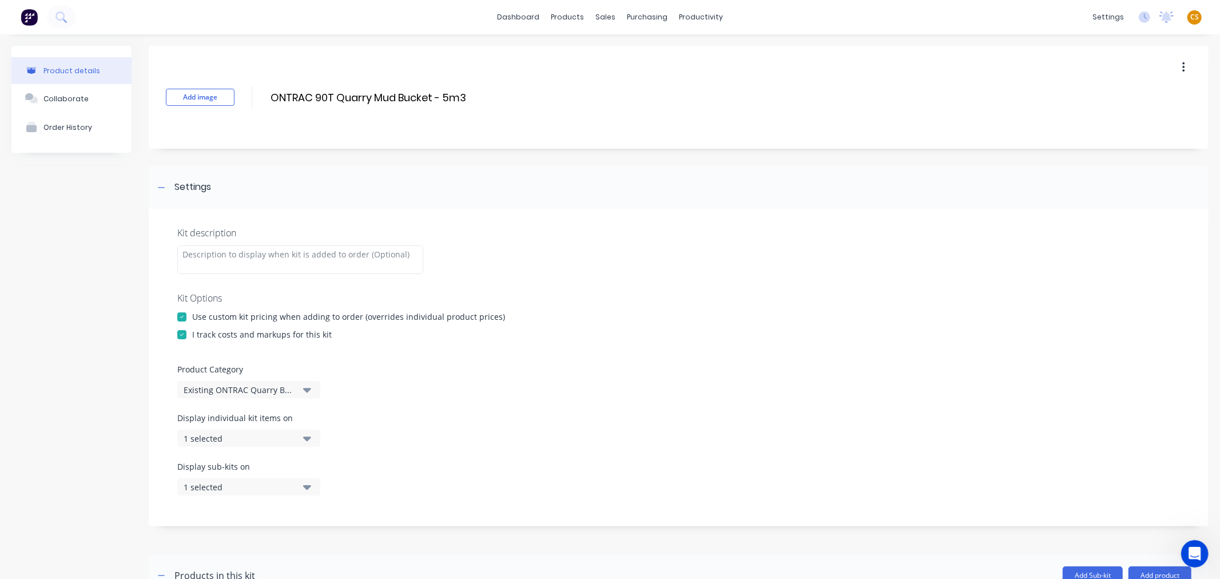
click at [232, 439] on div "1 selected" at bounding box center [239, 438] width 111 height 12
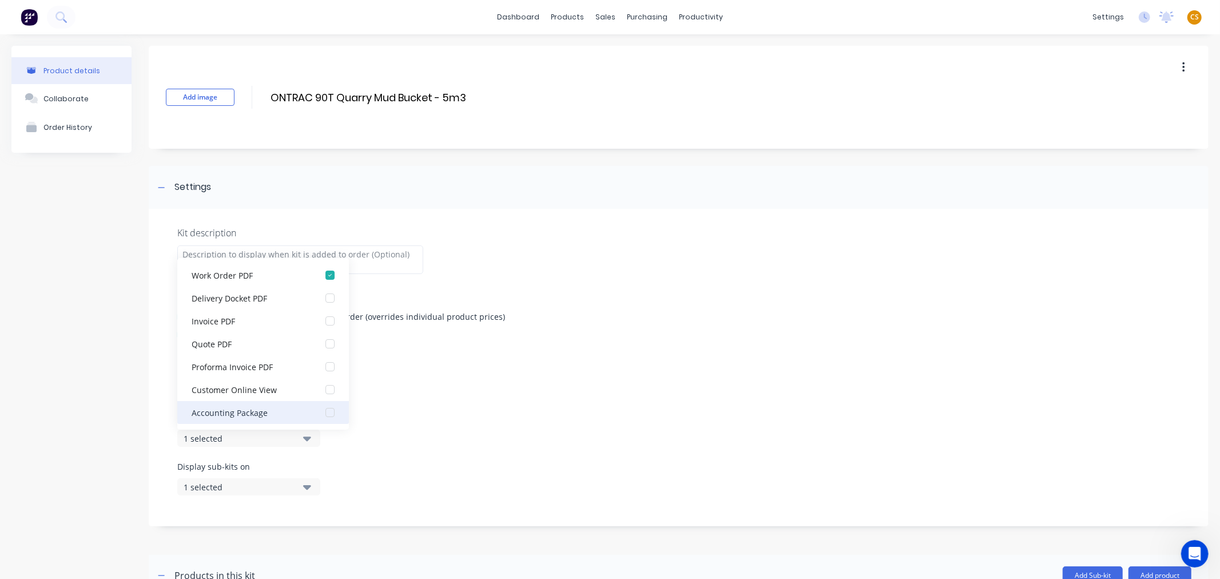
click at [320, 412] on div "button" at bounding box center [330, 412] width 23 height 23
click at [464, 439] on div "Display individual kit items on 2 selected" at bounding box center [678, 436] width 1002 height 49
click at [263, 486] on div "1 selected" at bounding box center [239, 487] width 111 height 12
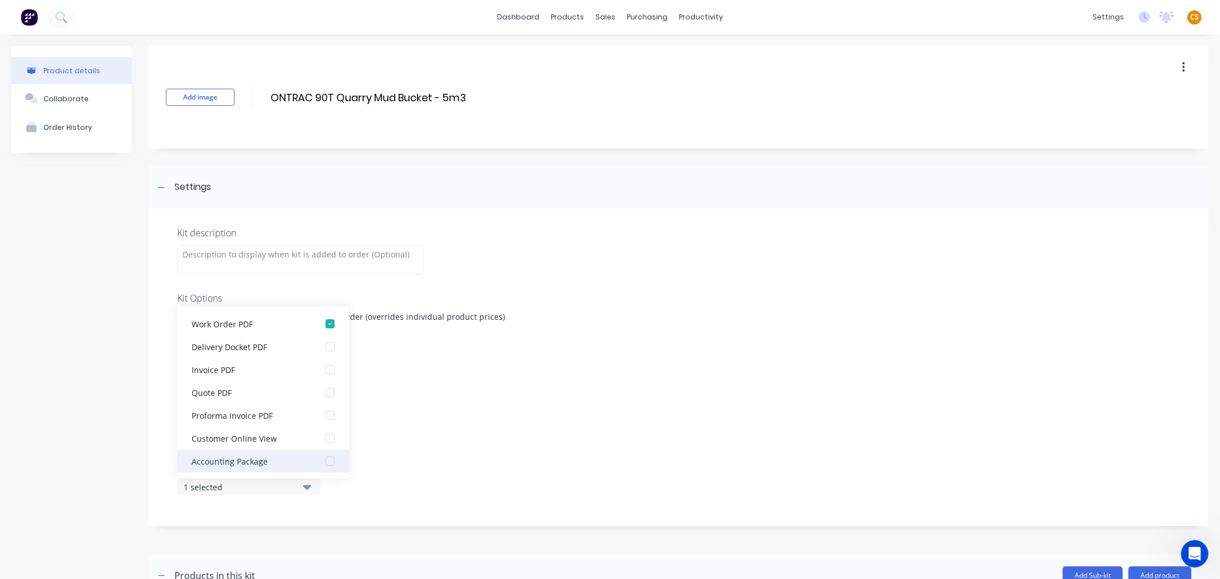
click at [321, 461] on div "button" at bounding box center [330, 460] width 23 height 23
click at [494, 444] on div "Display individual kit items on 2 selected" at bounding box center [678, 436] width 1002 height 49
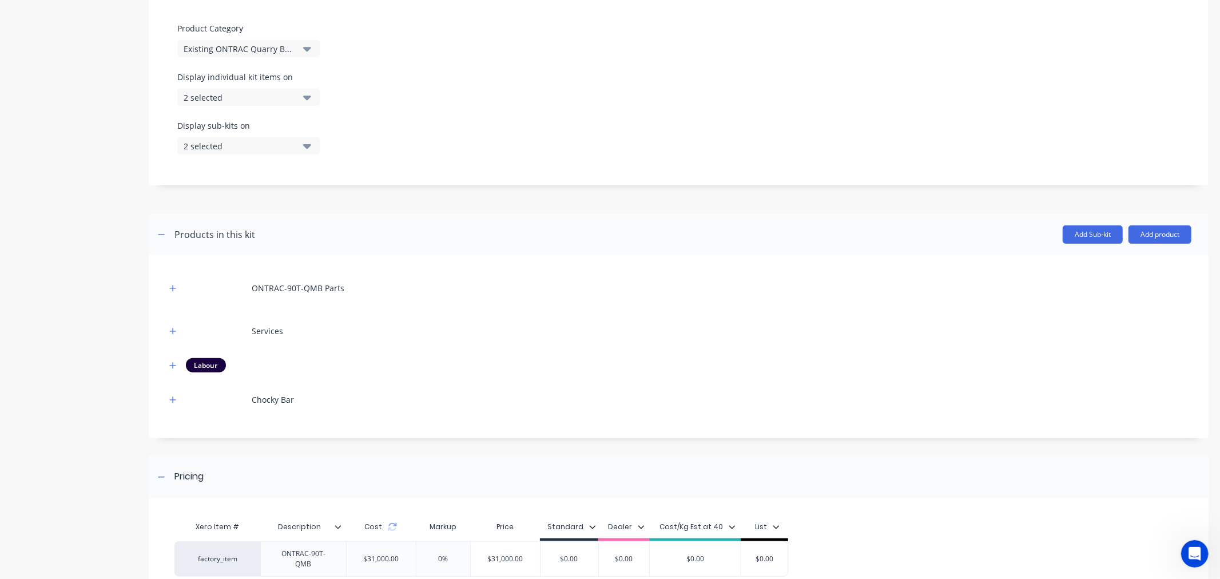
scroll to position [449, 0]
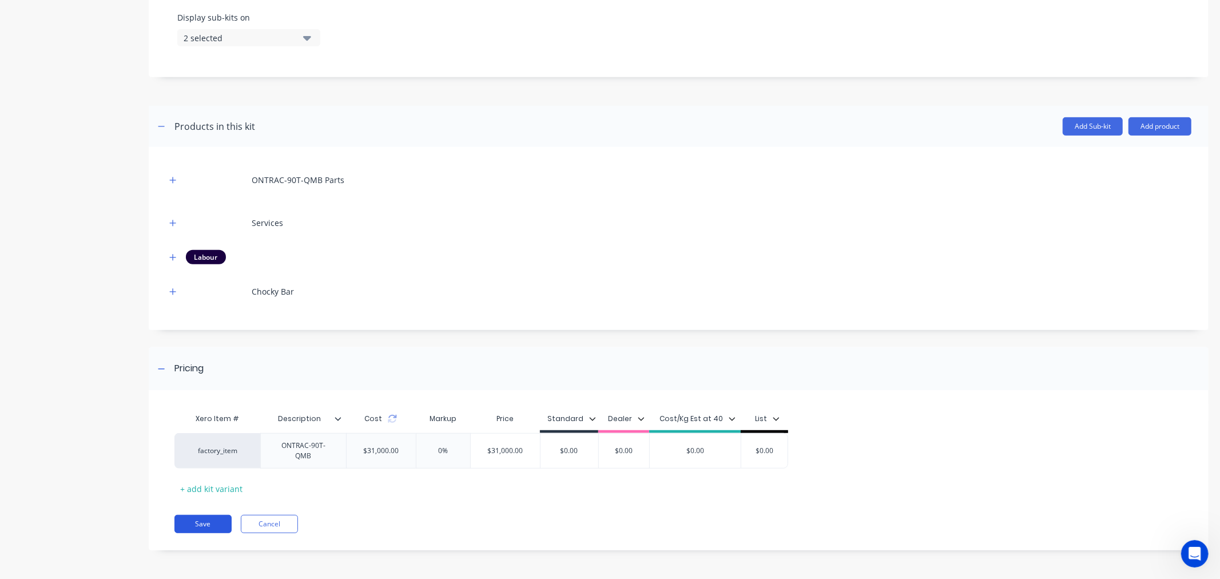
click at [193, 524] on button "Save" at bounding box center [202, 524] width 57 height 18
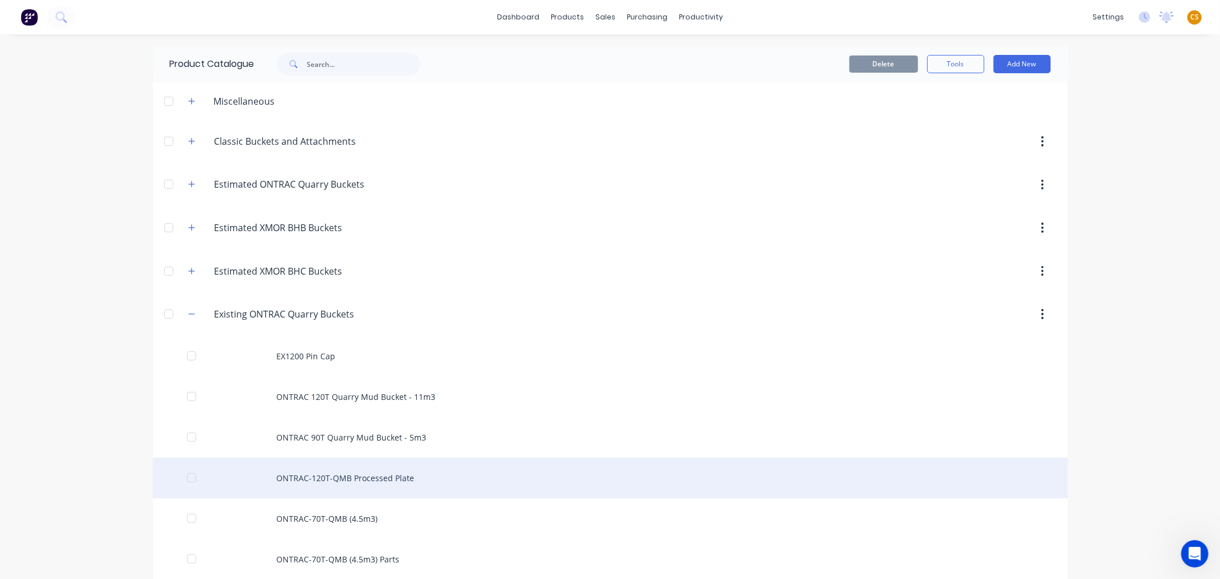
click at [347, 475] on div "ONTRAC-120T-QMB Processed Plate" at bounding box center [610, 477] width 915 height 41
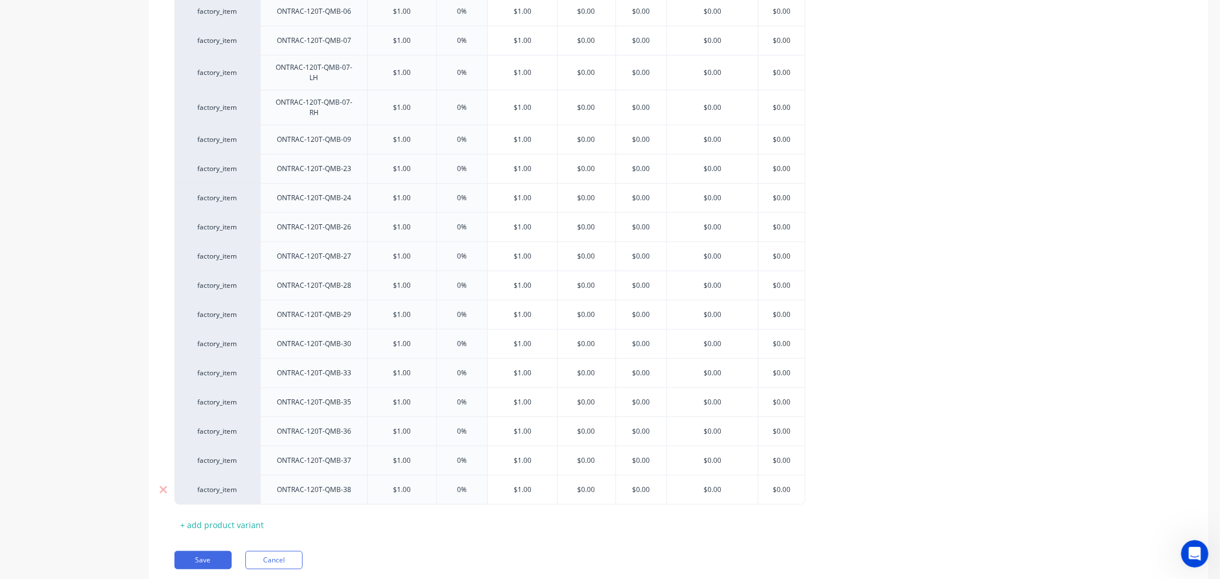
scroll to position [437, 0]
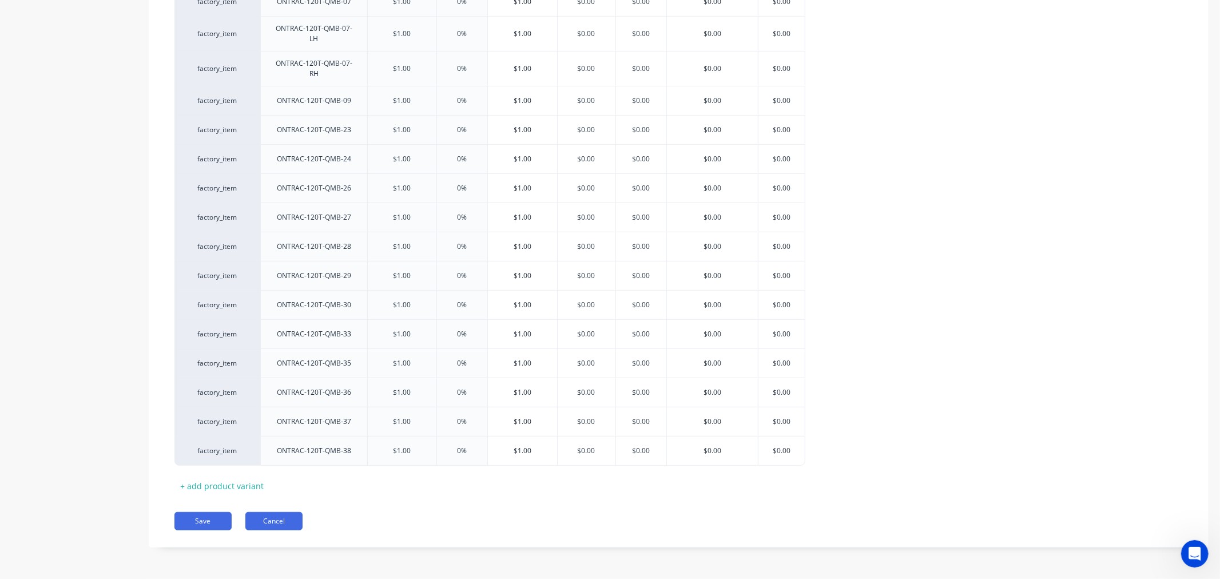
click at [279, 522] on button "Cancel" at bounding box center [273, 521] width 57 height 18
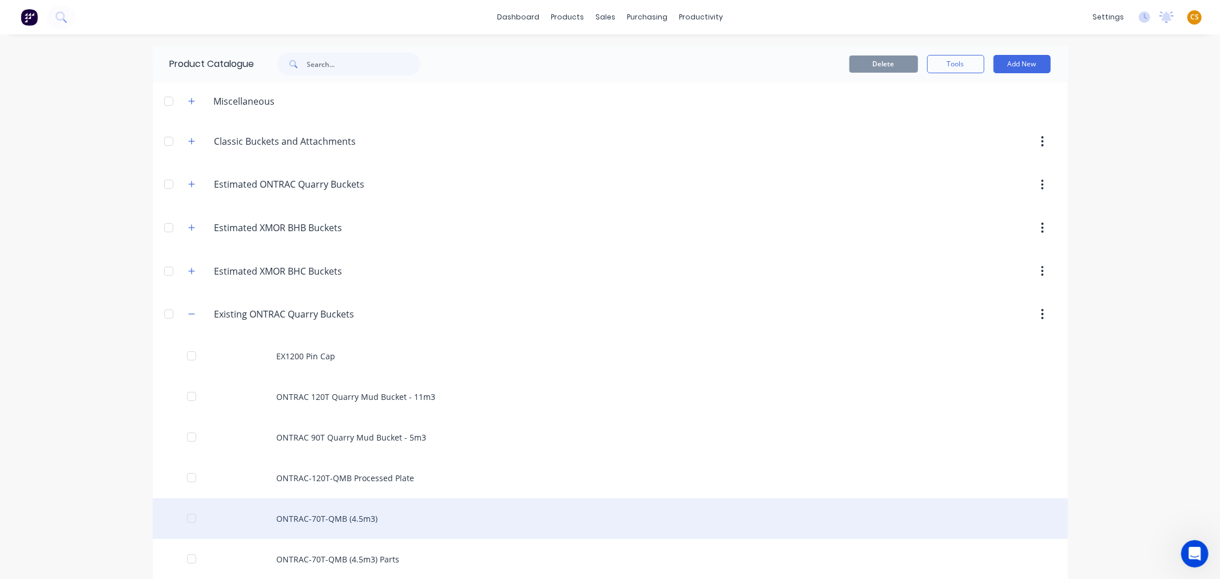
click at [329, 513] on div "ONTRAC-70T-QMB (4.5m3)" at bounding box center [610, 518] width 915 height 41
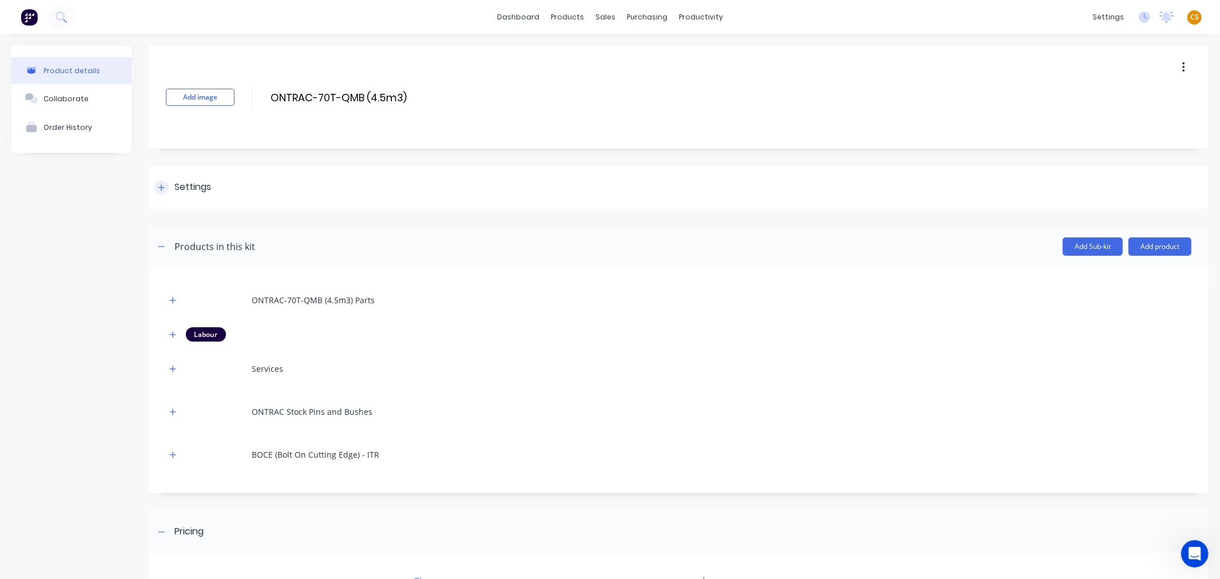
click at [162, 188] on icon at bounding box center [161, 188] width 7 height 8
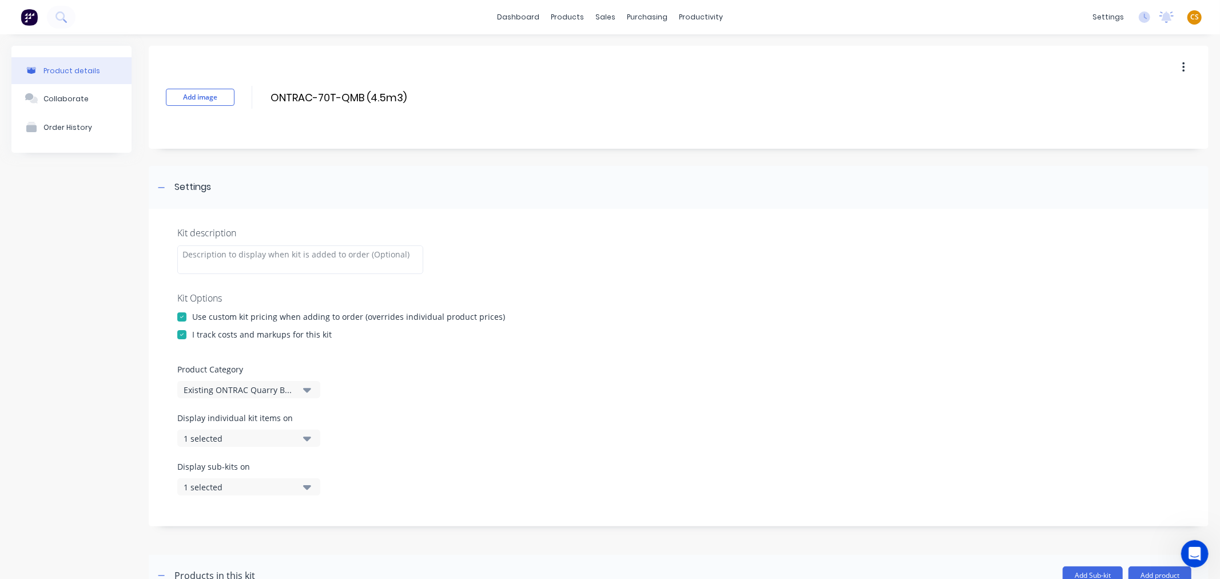
drag, startPoint x: 252, startPoint y: 440, endPoint x: 282, endPoint y: 437, distance: 29.9
click at [252, 441] on div "1 selected" at bounding box center [239, 438] width 111 height 12
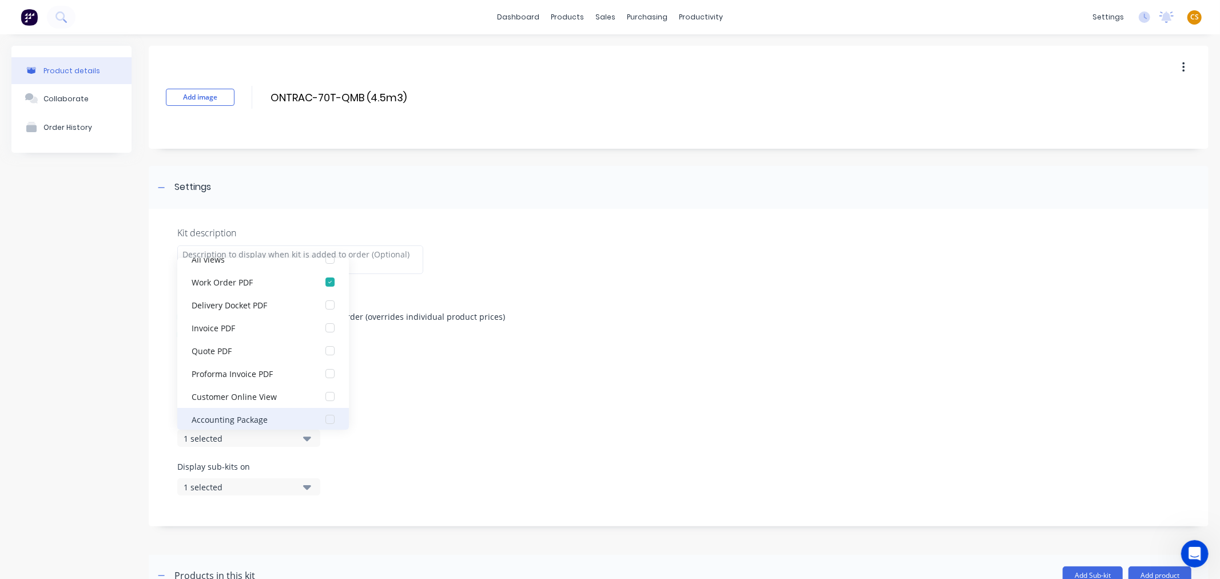
scroll to position [23, 0]
click at [321, 414] on div "button" at bounding box center [330, 412] width 23 height 23
click at [469, 441] on div "Display individual kit items on 2 selected" at bounding box center [678, 436] width 1002 height 49
click at [307, 489] on icon "button" at bounding box center [307, 487] width 8 height 5
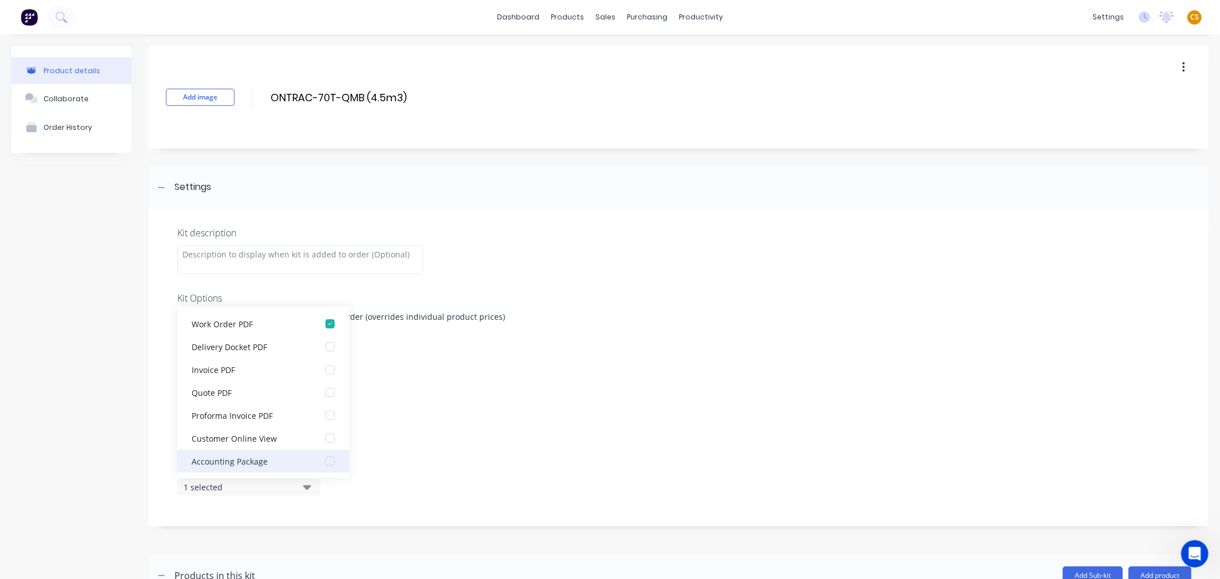
click at [321, 461] on div "button" at bounding box center [330, 460] width 23 height 23
click at [452, 464] on div "Display sub-kits on 2 selected" at bounding box center [678, 484] width 1002 height 49
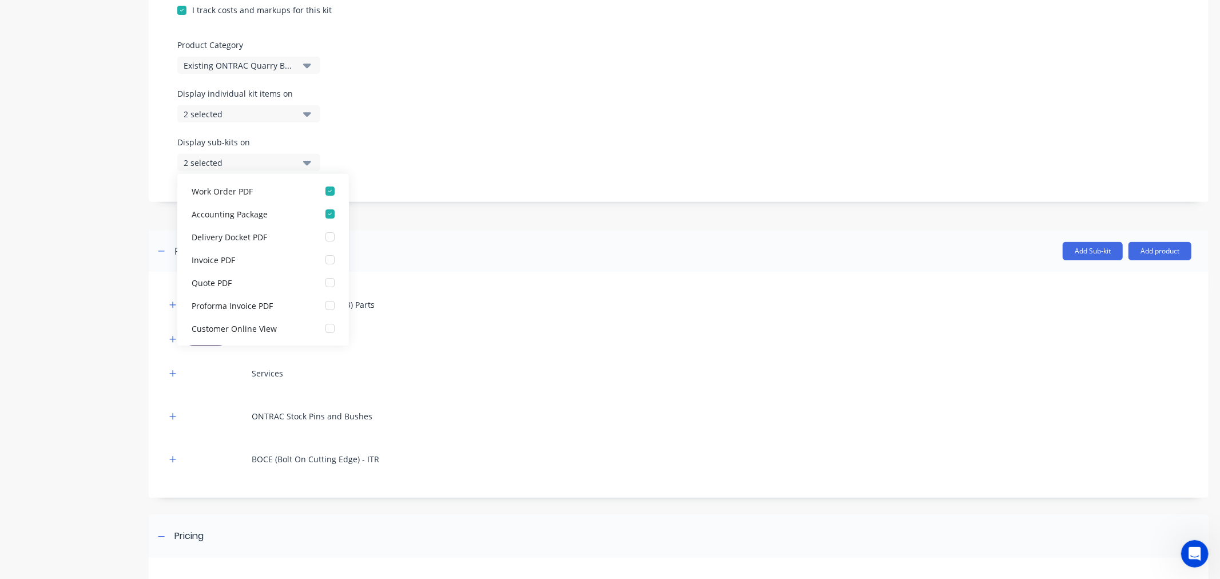
scroll to position [492, 0]
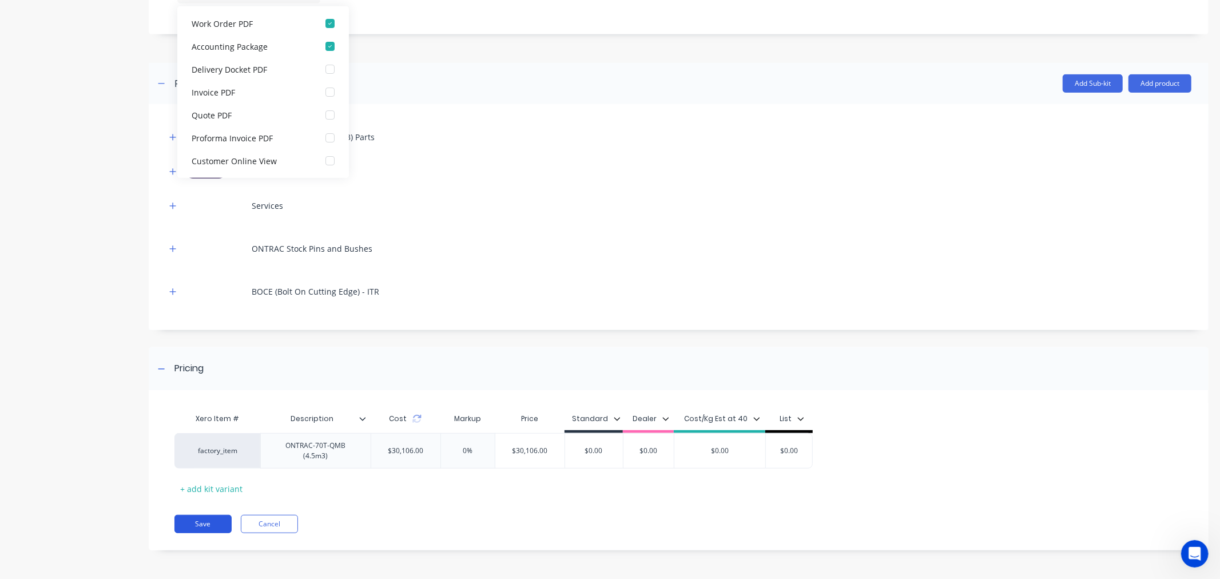
click at [197, 524] on button "Save" at bounding box center [202, 524] width 57 height 18
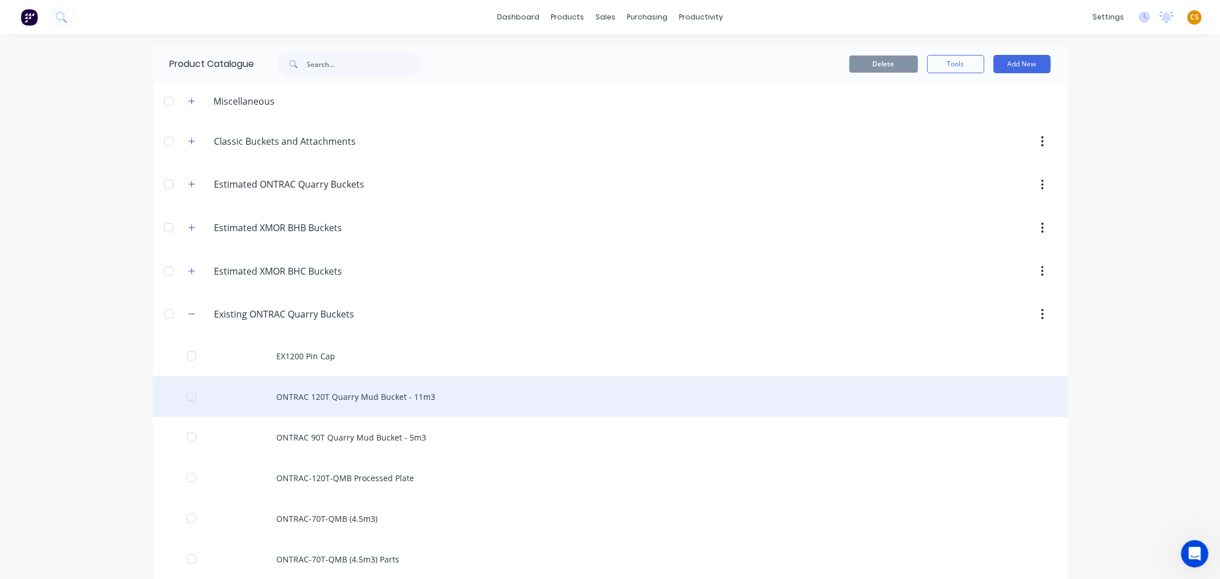
scroll to position [190, 0]
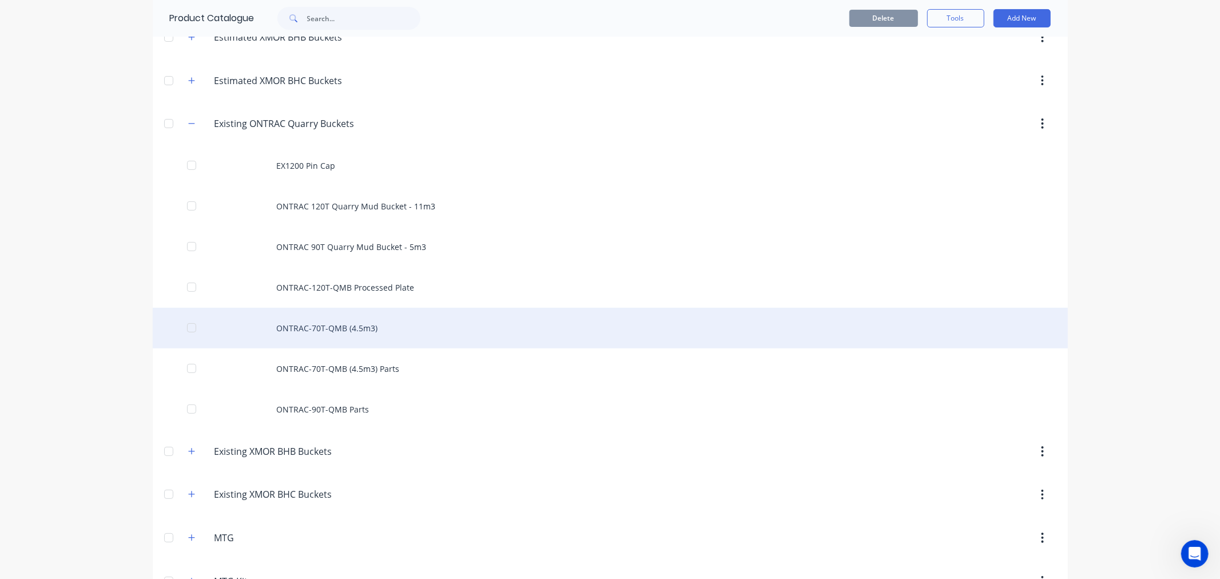
click at [325, 329] on div "ONTRAC-70T-QMB (4.5m3)" at bounding box center [610, 328] width 915 height 41
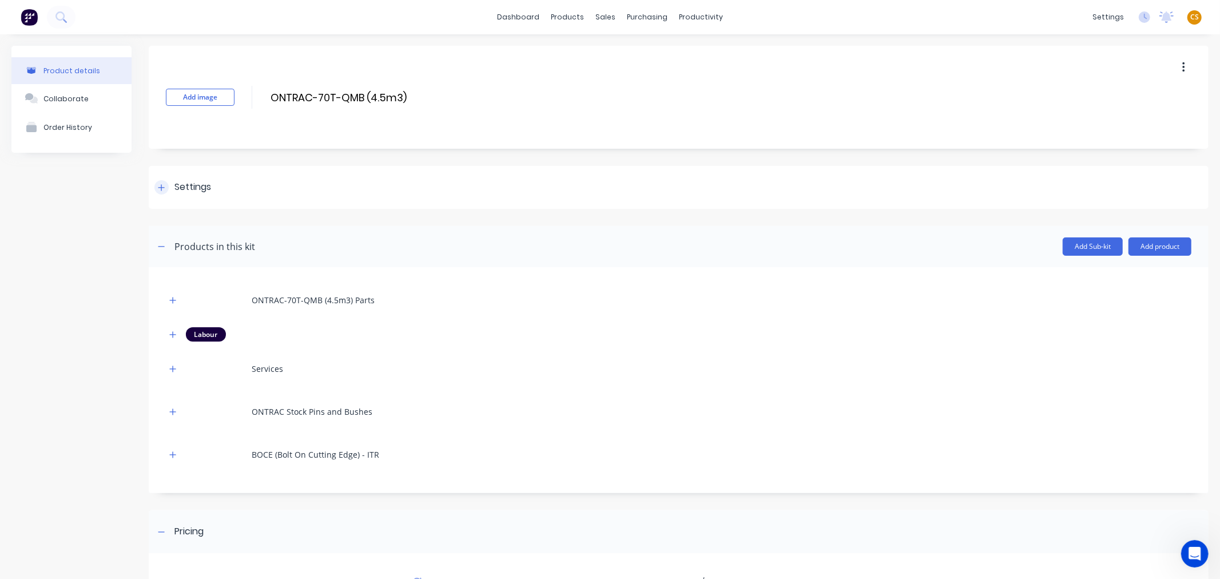
click at [162, 187] on icon at bounding box center [161, 187] width 6 height 6
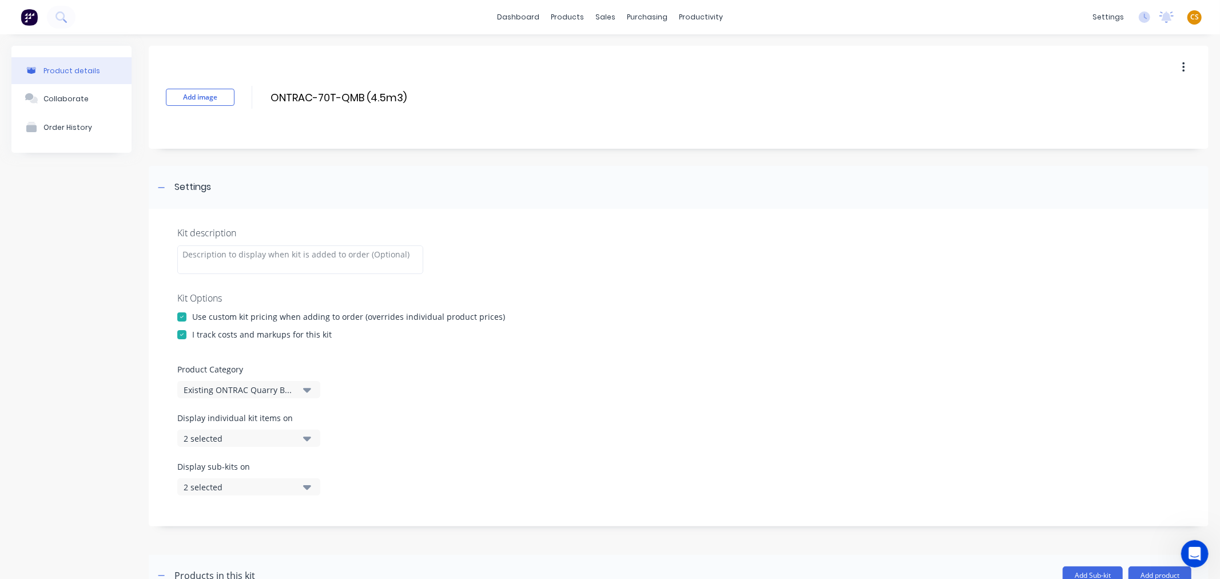
scroll to position [492, 0]
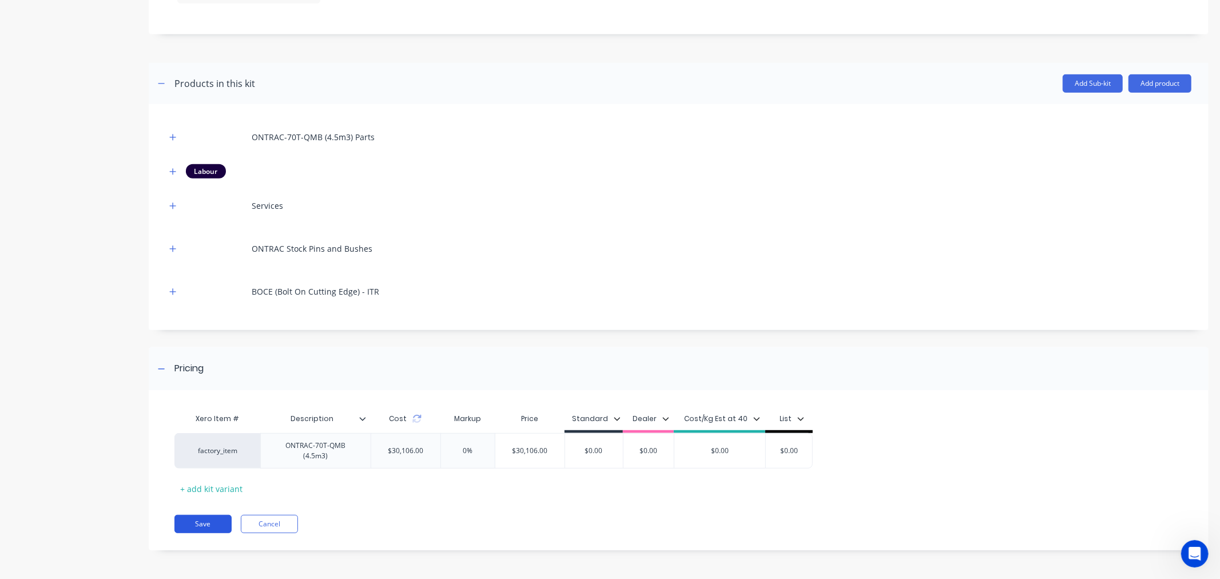
click at [200, 528] on button "Save" at bounding box center [202, 524] width 57 height 18
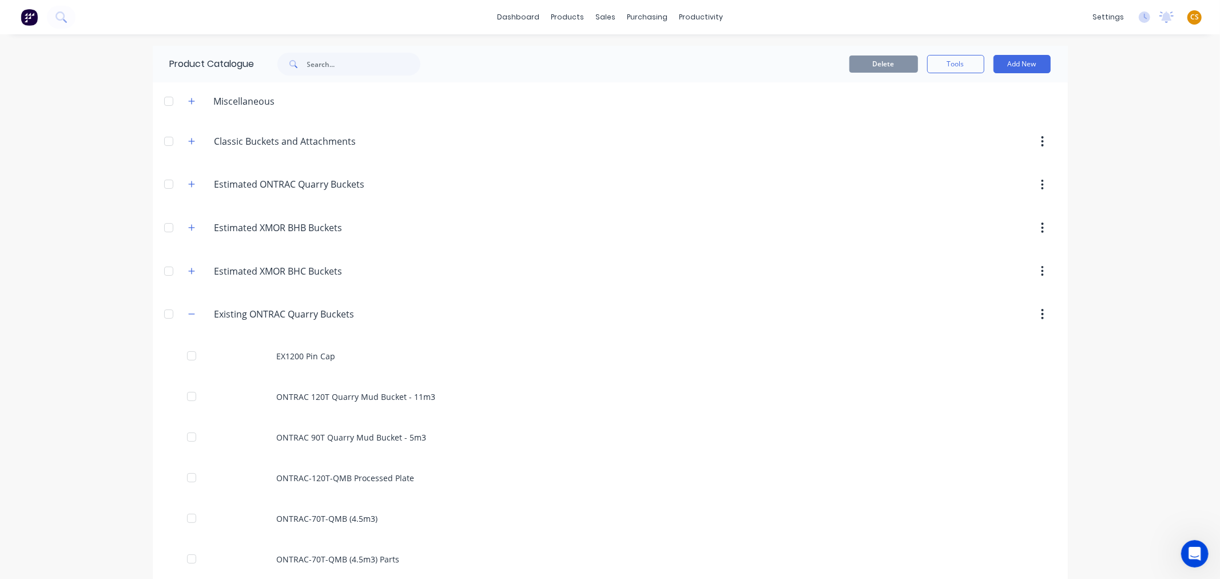
scroll to position [190, 0]
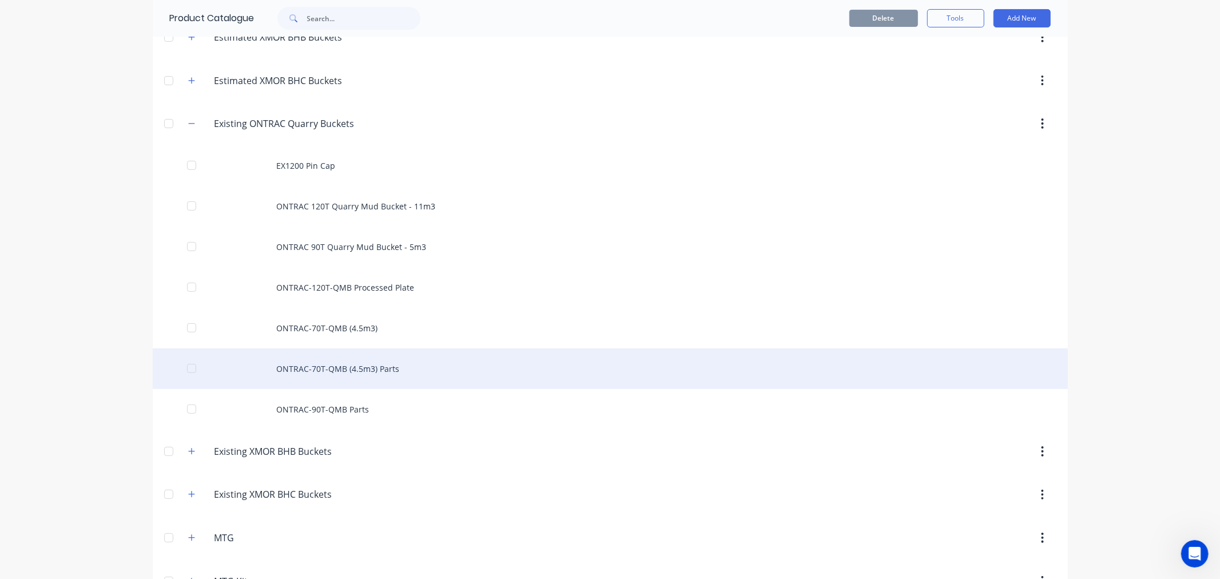
click at [340, 364] on div "ONTRAC-70T-QMB (4.5m3) Parts" at bounding box center [610, 368] width 915 height 41
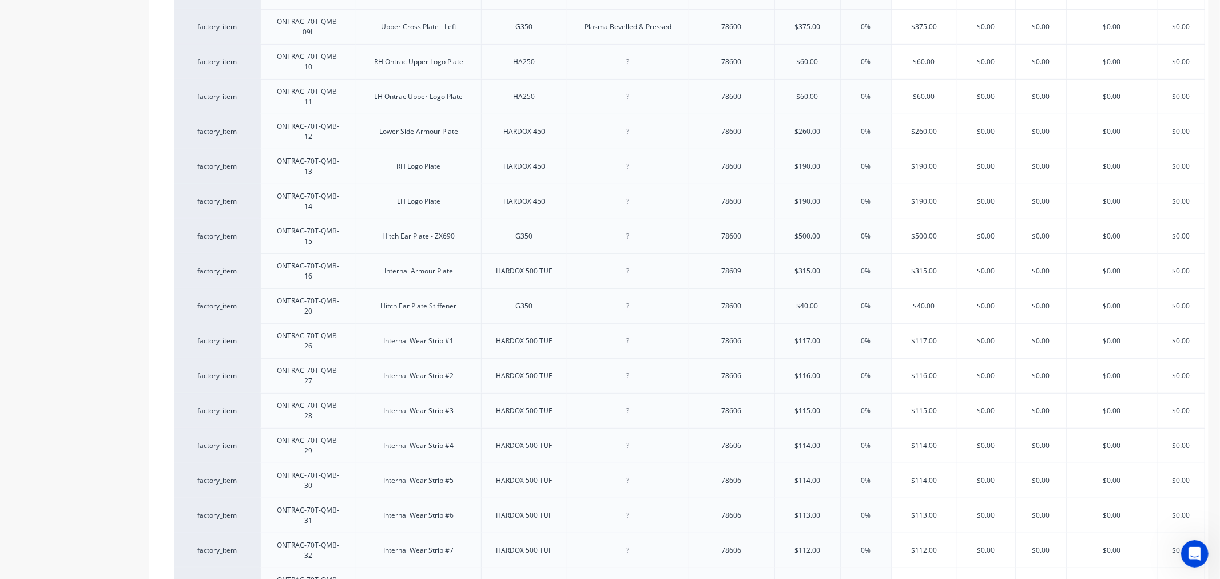
scroll to position [862, 0]
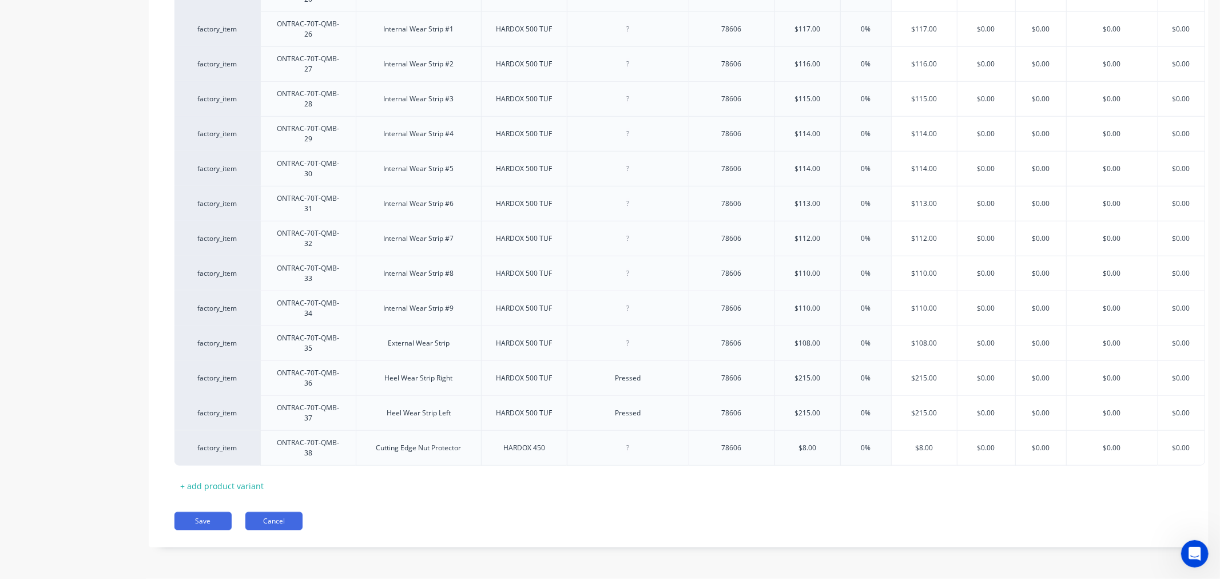
click at [261, 523] on button "Cancel" at bounding box center [273, 521] width 57 height 18
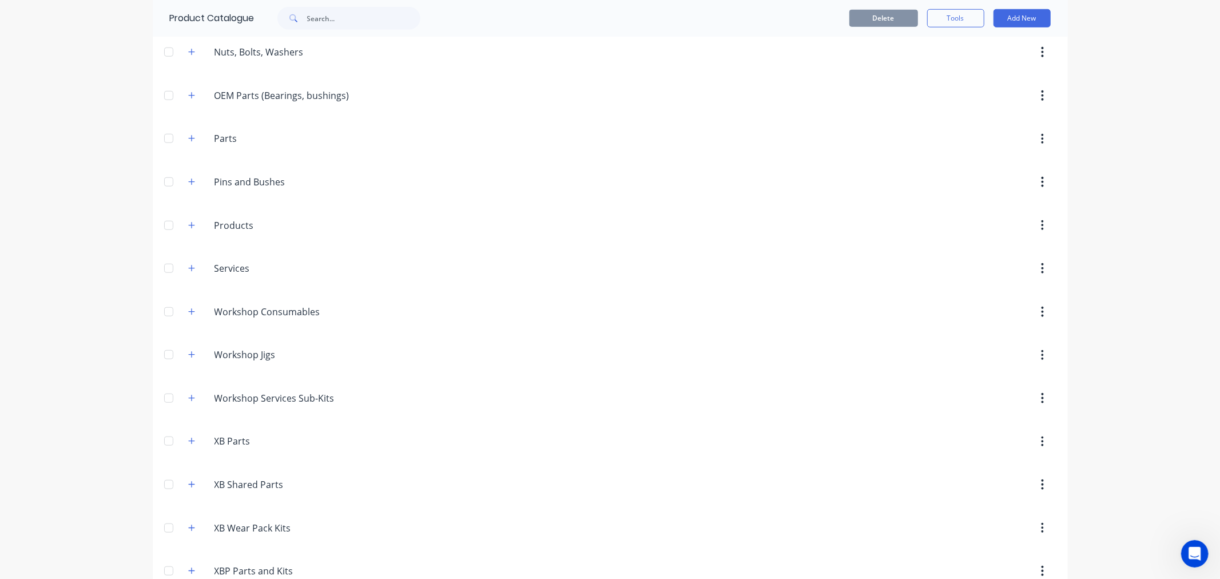
scroll to position [381, 0]
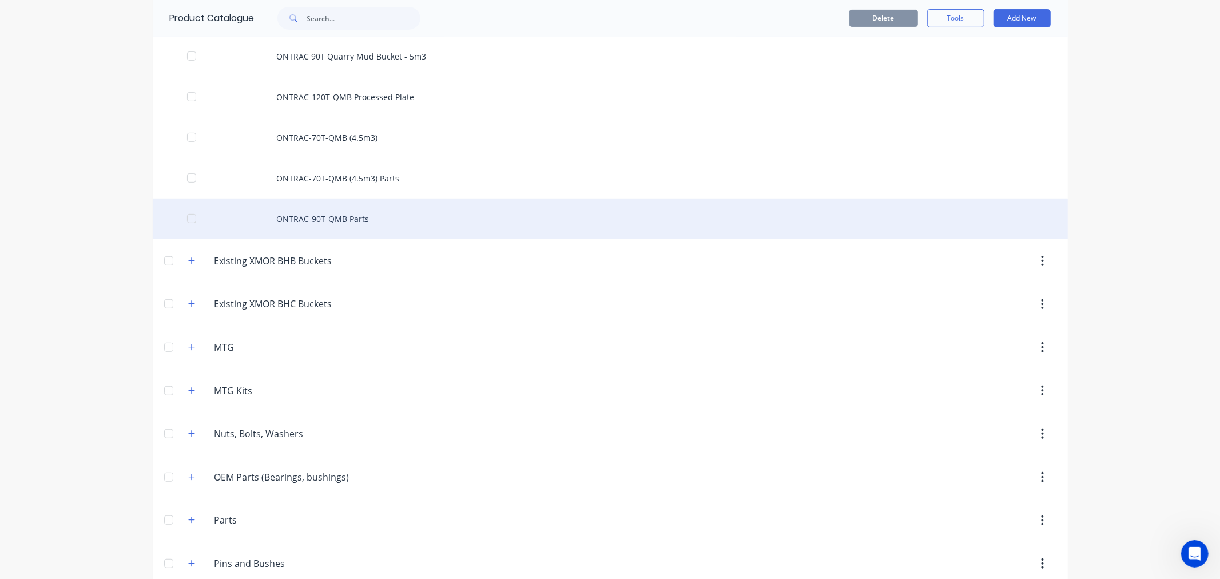
click at [349, 218] on div "ONTRAC-90T-QMB Parts" at bounding box center [610, 218] width 915 height 41
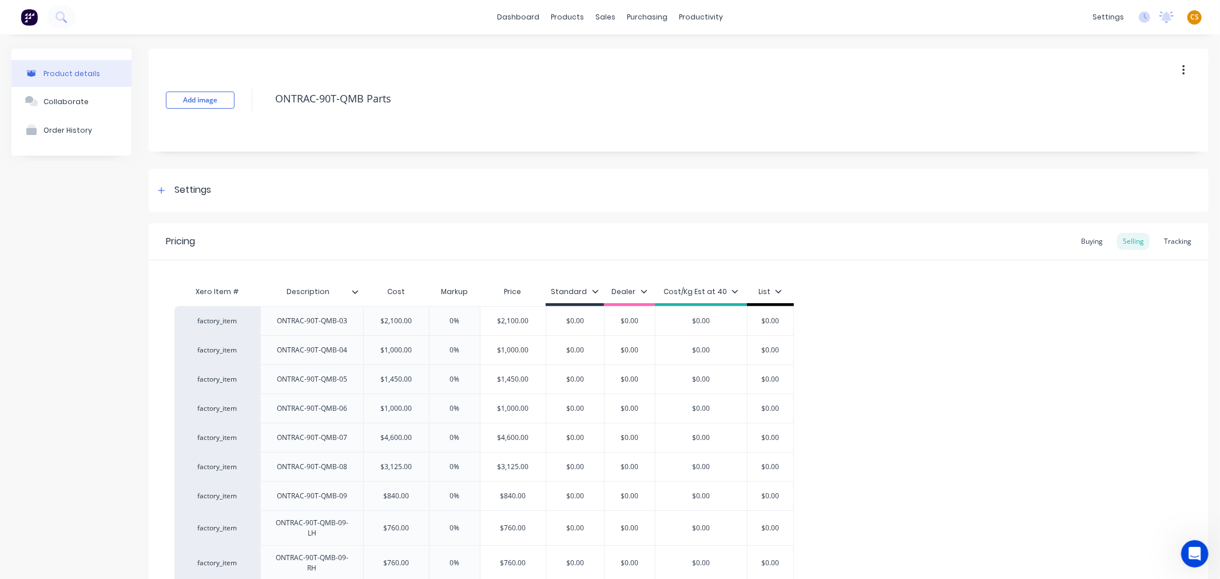
scroll to position [612, 0]
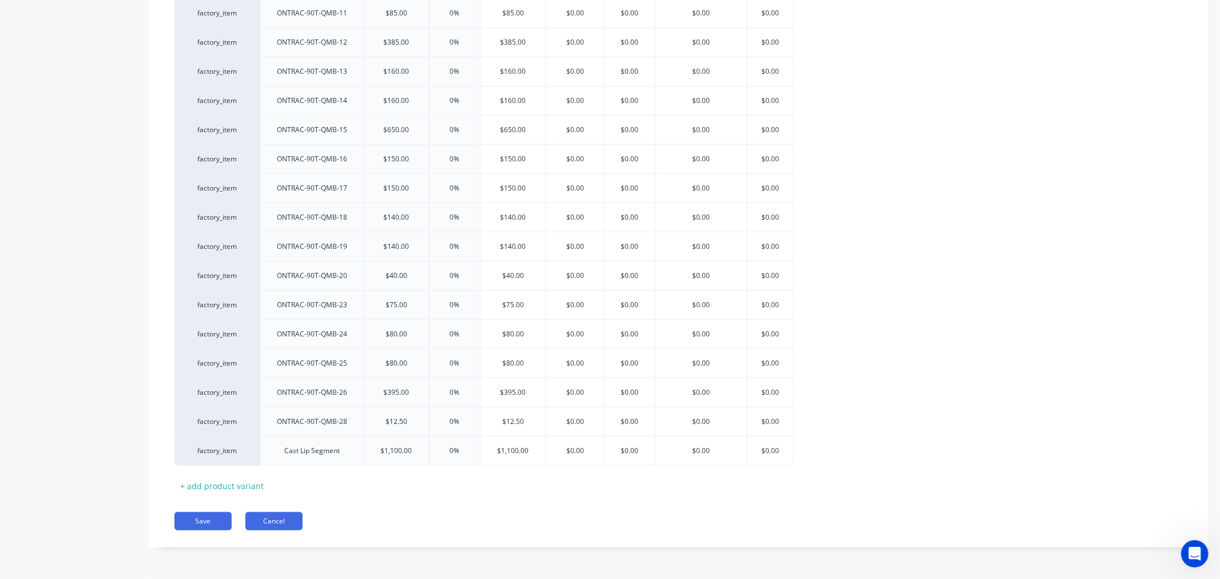
click at [282, 519] on button "Cancel" at bounding box center [273, 521] width 57 height 18
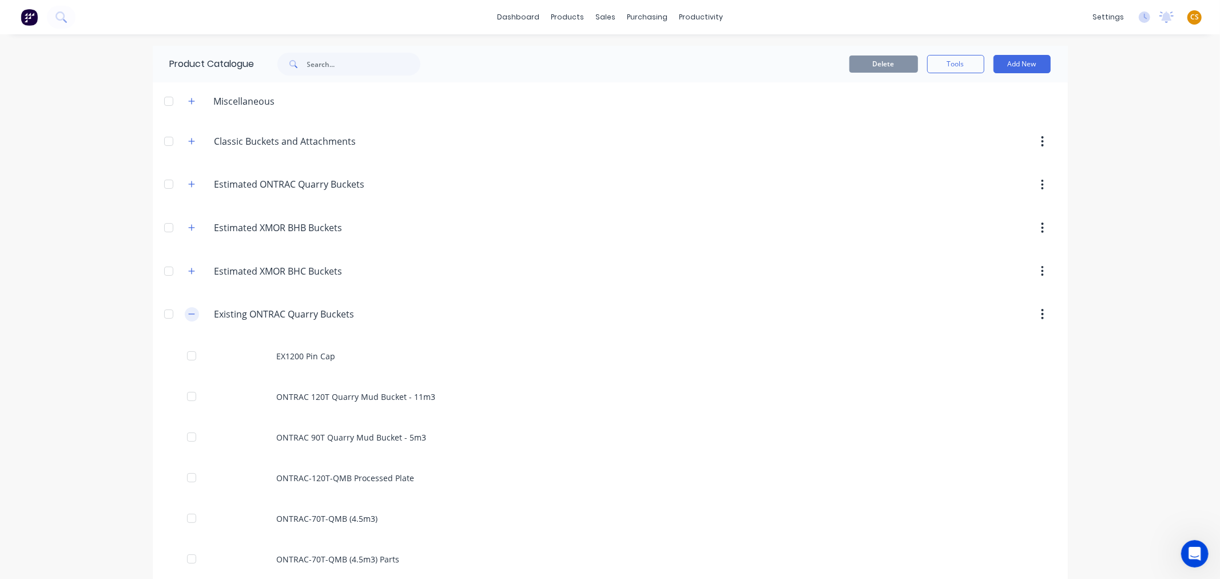
click at [185, 313] on button "button" at bounding box center [192, 314] width 14 height 14
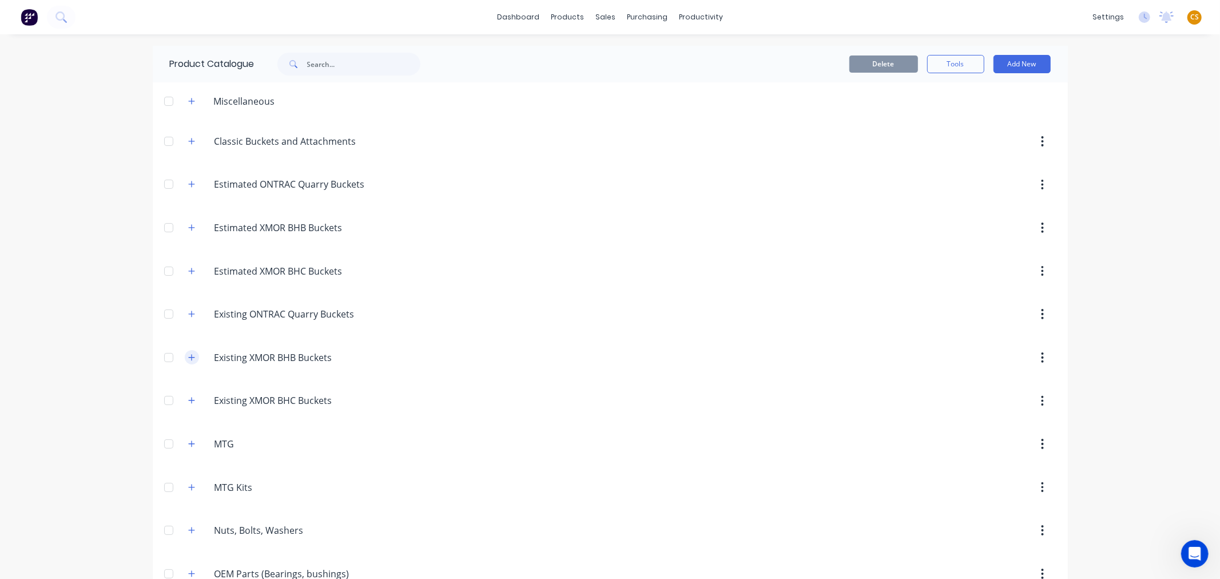
click at [188, 358] on icon "button" at bounding box center [191, 357] width 7 height 8
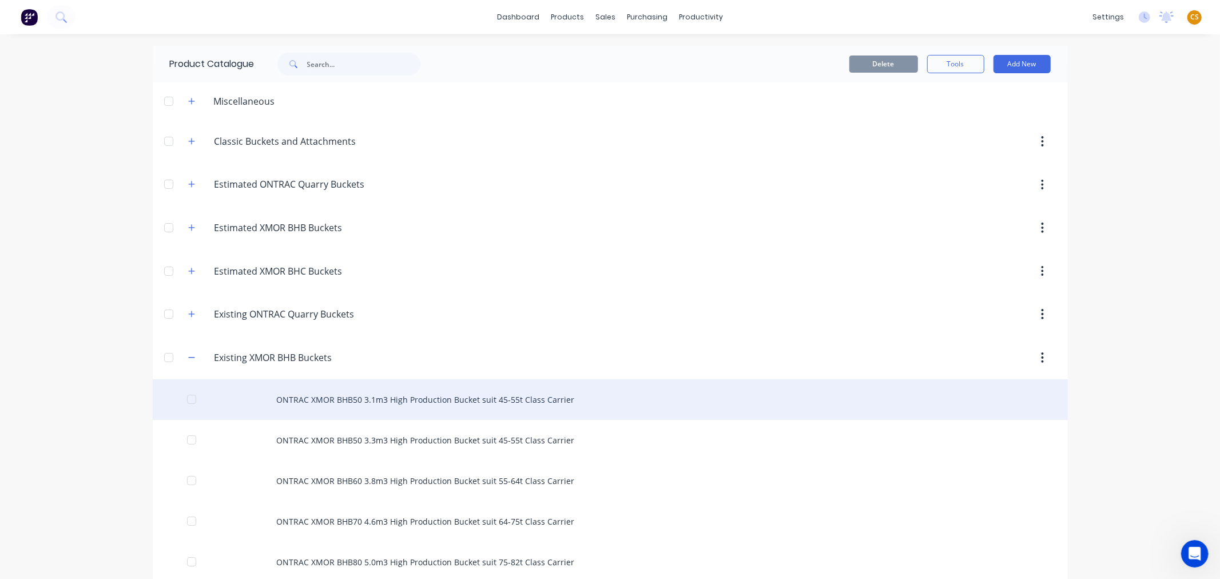
click at [359, 399] on div "ONTRAC XMOR BHB50 3.1m3 High Production Bucket suit 45-55t Class Carrier" at bounding box center [610, 399] width 915 height 41
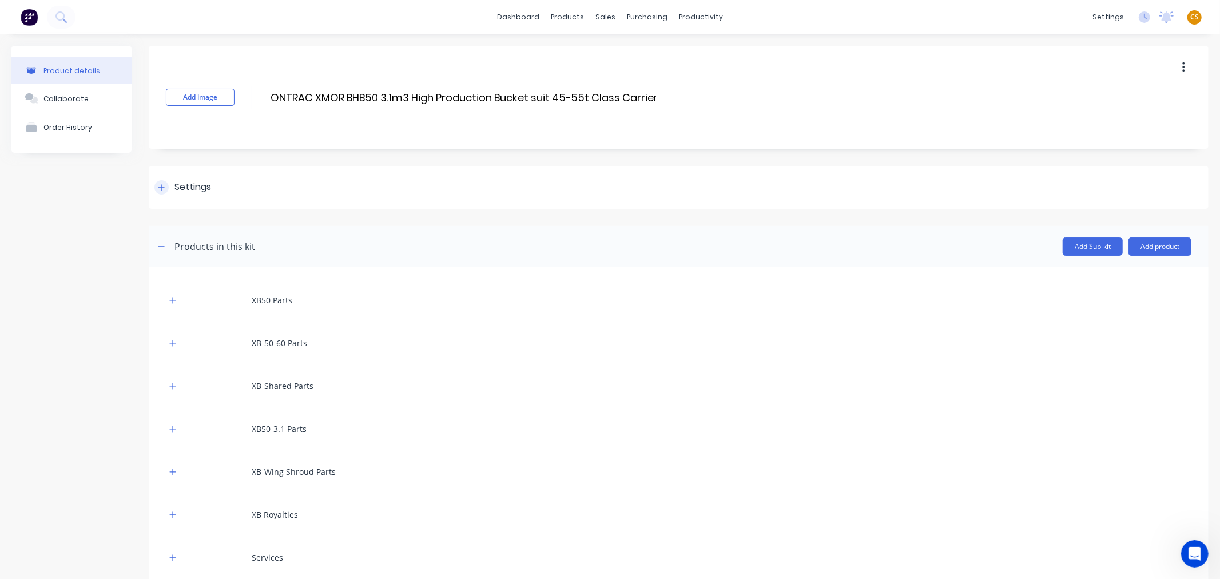
click at [166, 188] on div at bounding box center [161, 187] width 14 height 14
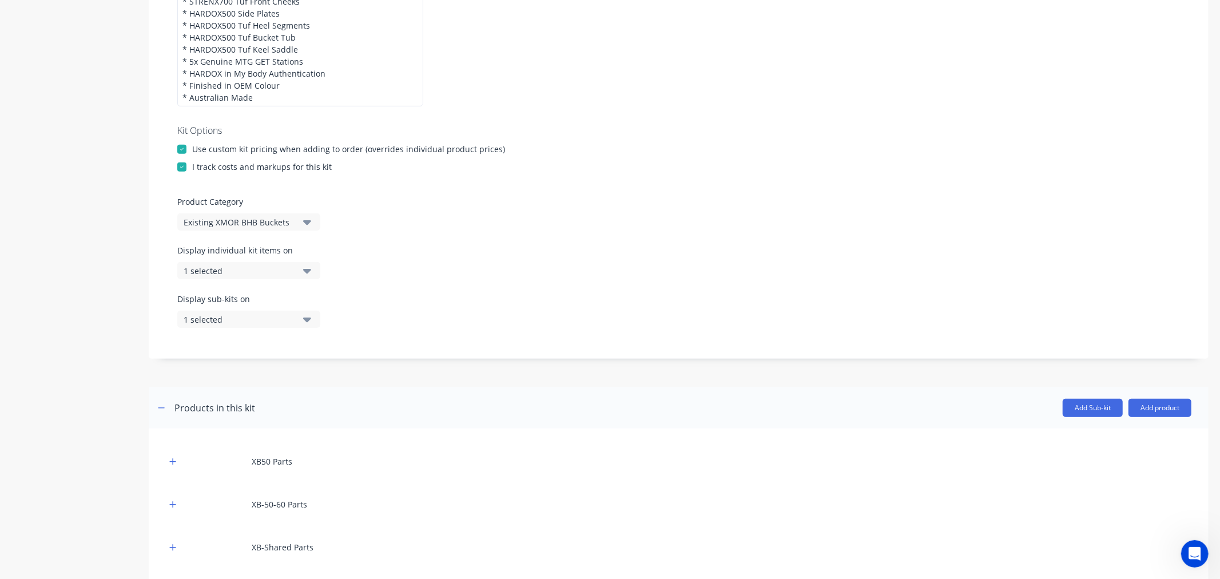
scroll to position [572, 0]
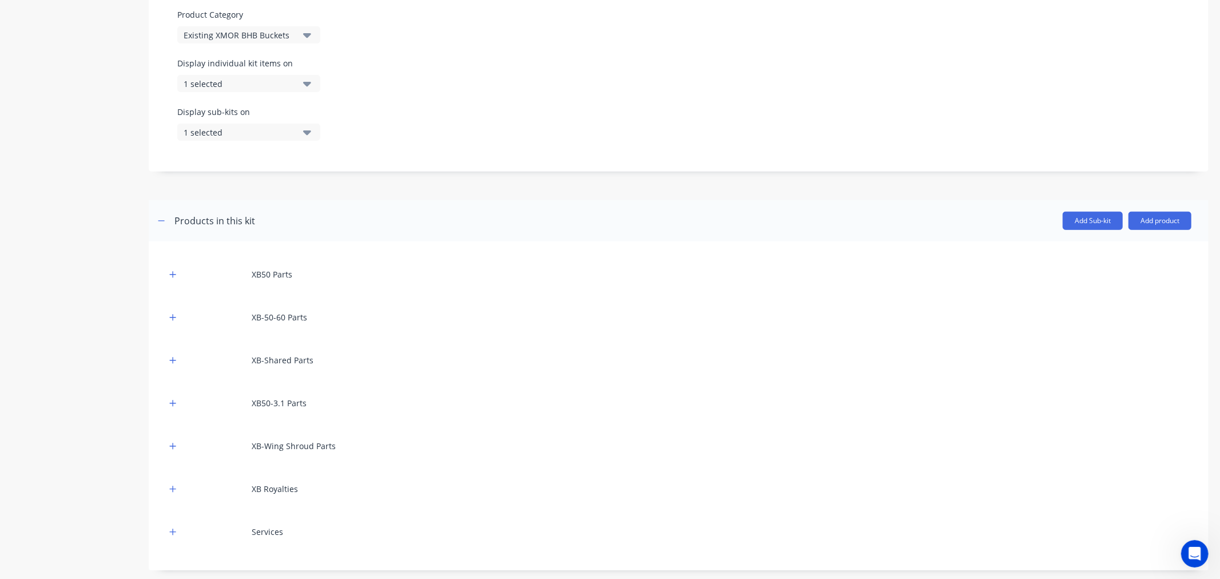
click at [228, 83] on div "1 selected" at bounding box center [239, 84] width 111 height 12
click at [321, 247] on div "button" at bounding box center [330, 249] width 23 height 23
click at [498, 101] on div "Display individual kit items on 2 selected" at bounding box center [678, 81] width 1002 height 49
click at [469, 116] on div "Display sub-kits on 1 selected" at bounding box center [678, 130] width 1002 height 49
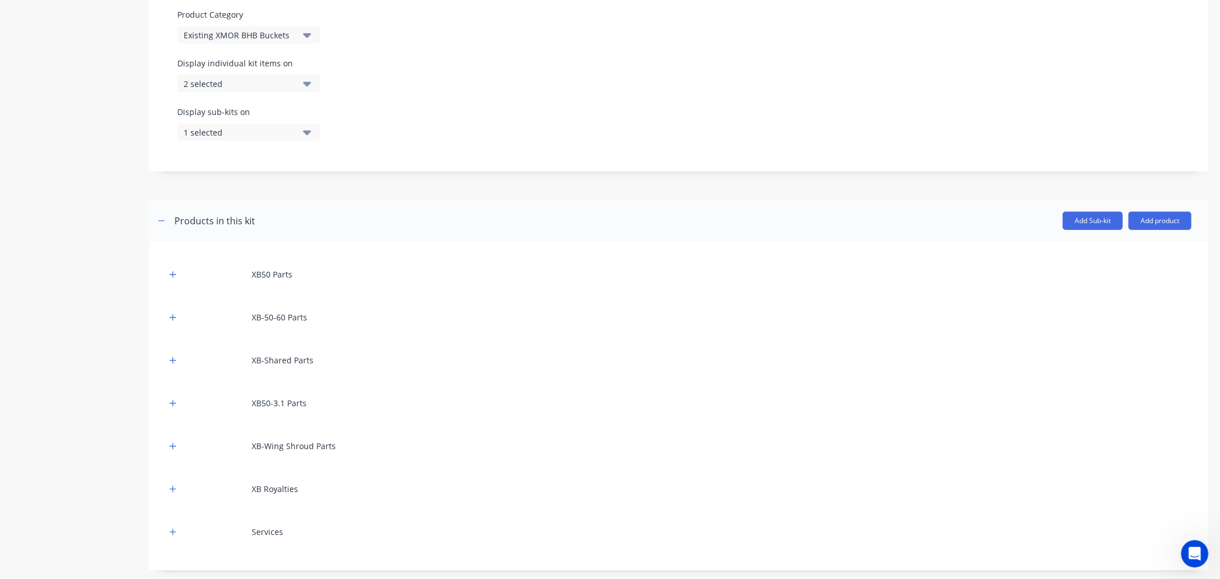
click at [246, 136] on div "1 selected" at bounding box center [239, 132] width 111 height 12
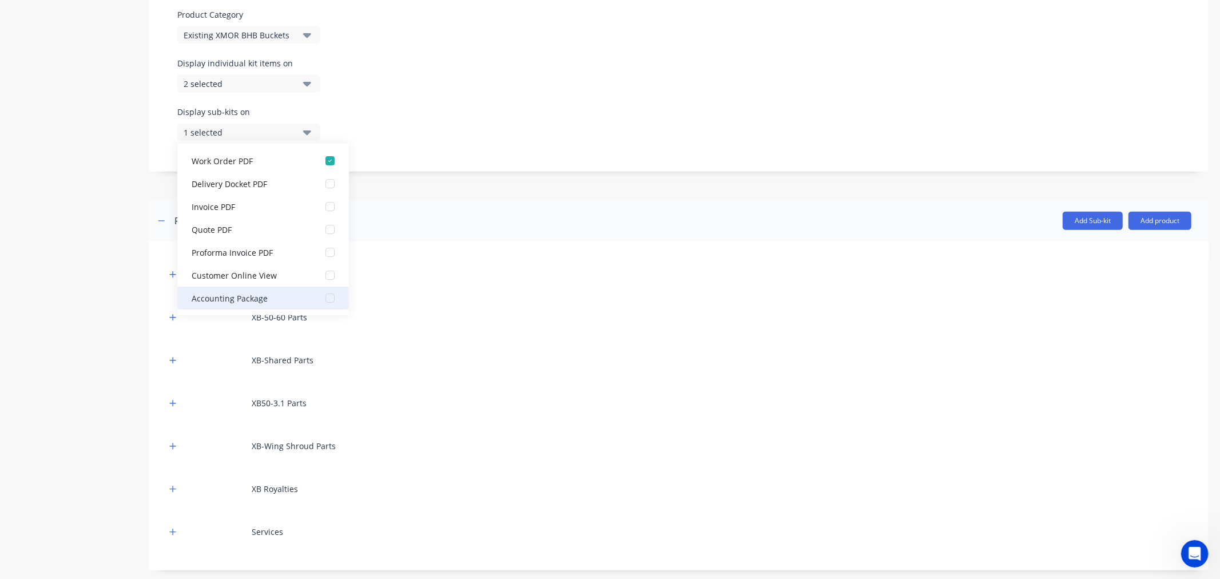
click at [319, 298] on div "button" at bounding box center [330, 297] width 23 height 23
click at [498, 122] on div "Display sub-kits on 2 selected" at bounding box center [678, 130] width 1002 height 49
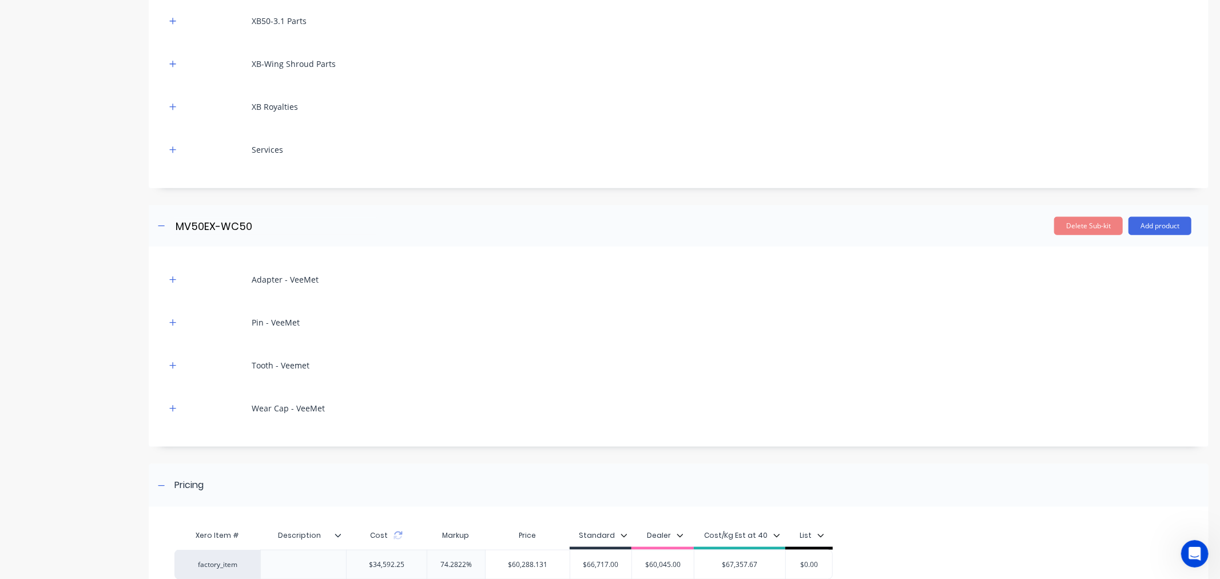
scroll to position [1065, 0]
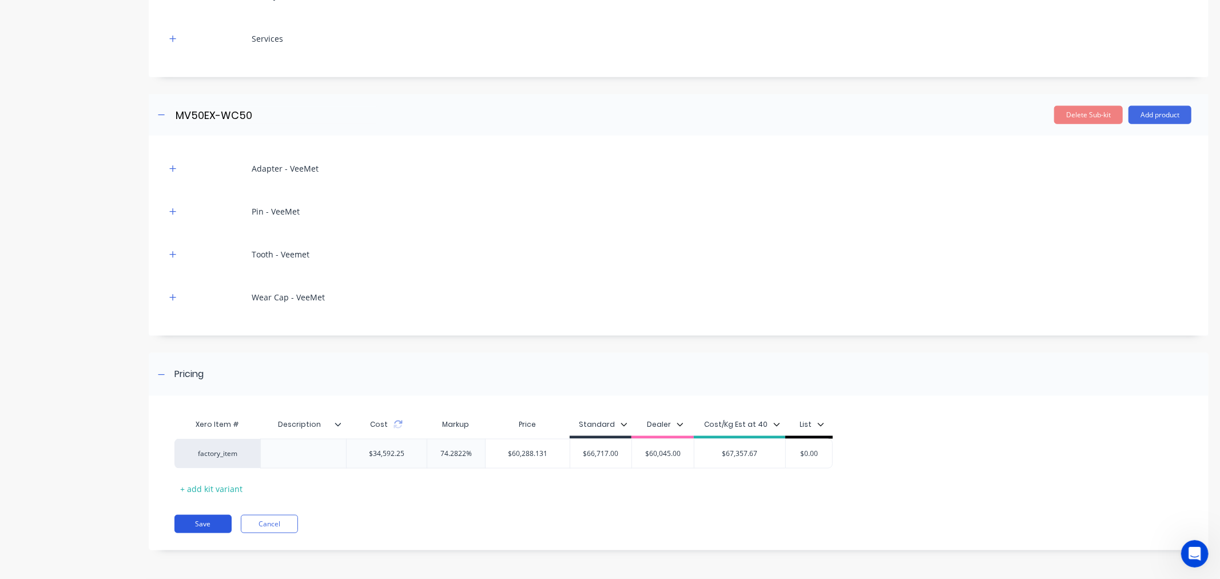
click at [186, 522] on button "Save" at bounding box center [202, 524] width 57 height 18
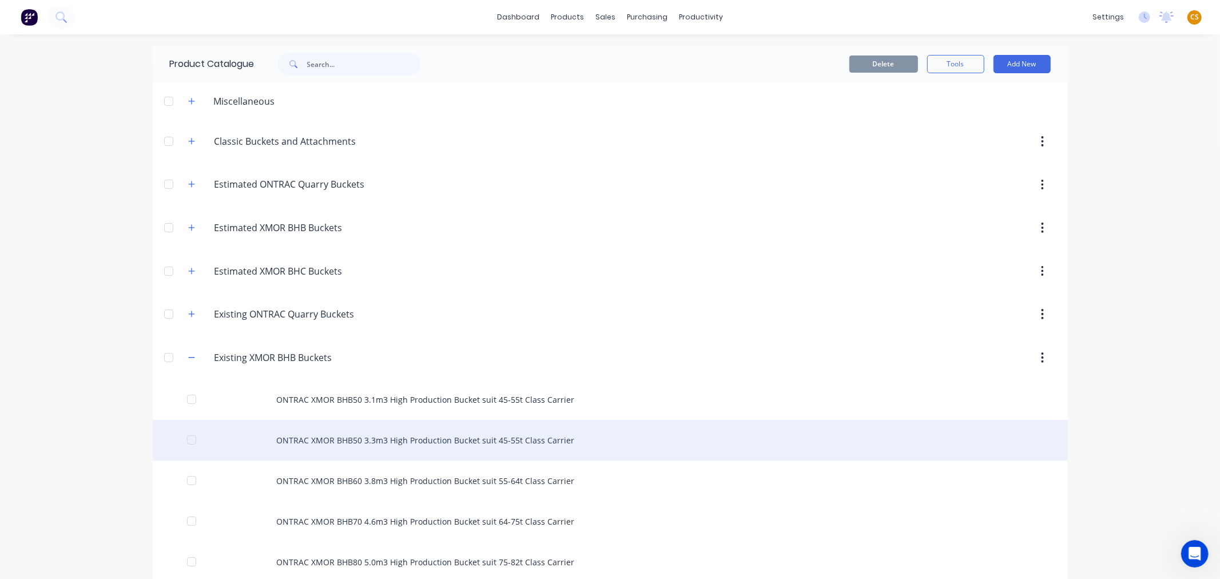
click at [361, 436] on div "ONTRAC XMOR BHB50 3.3m3 High Production Bucket suit 45-55t Class Carrier" at bounding box center [610, 440] width 915 height 41
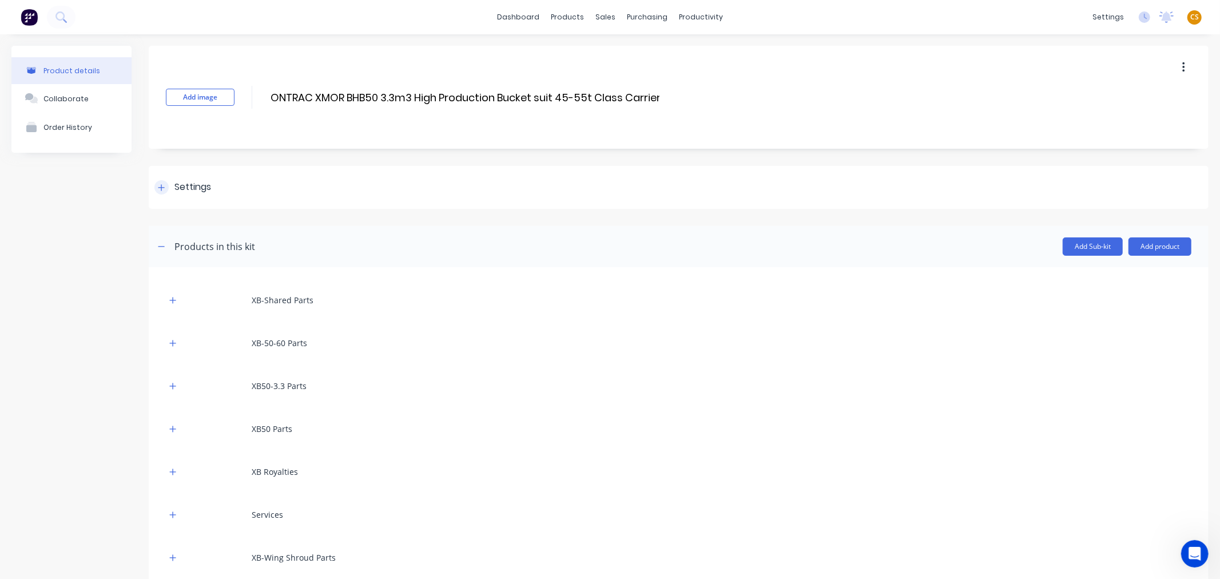
click at [161, 188] on icon at bounding box center [161, 187] width 6 height 6
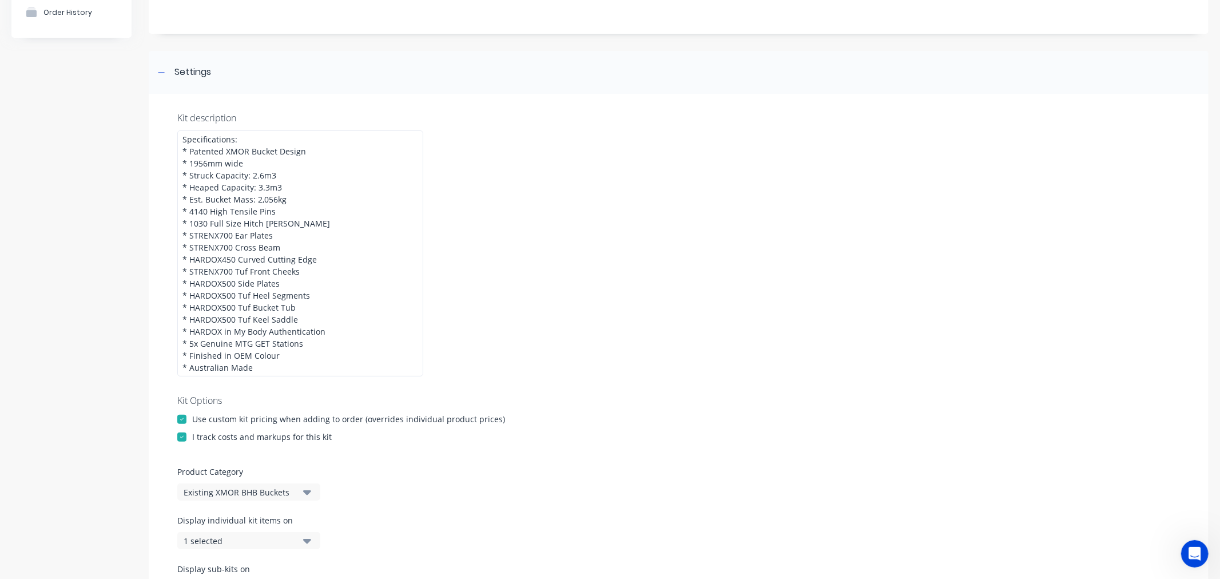
scroll to position [381, 0]
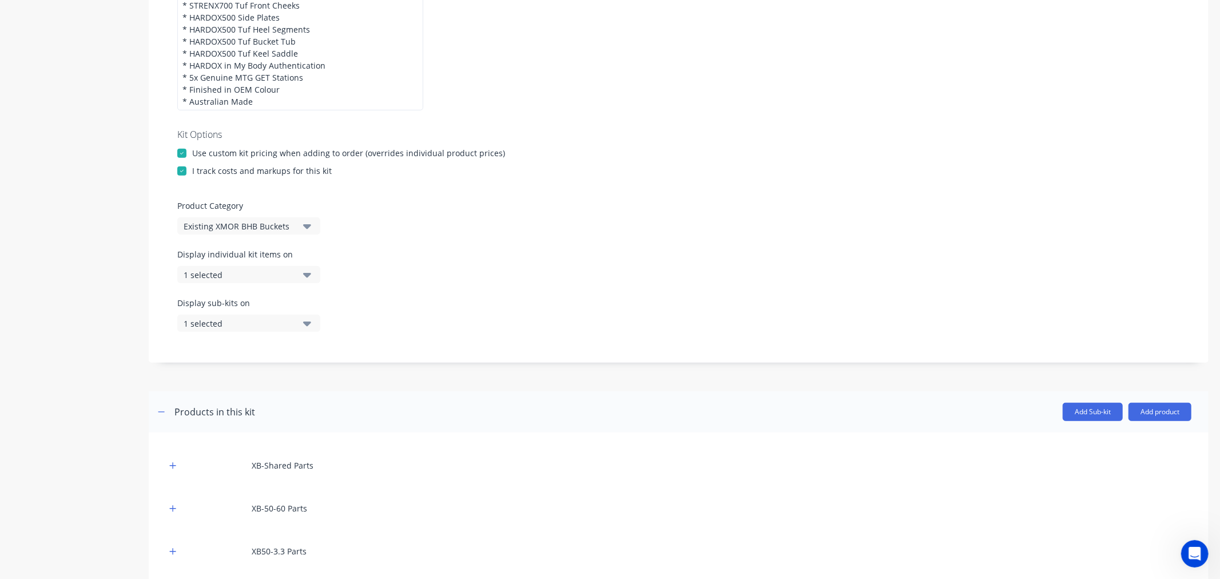
click at [226, 277] on div "1 selected" at bounding box center [239, 275] width 111 height 12
click at [321, 439] on div "button" at bounding box center [330, 440] width 23 height 23
click at [530, 302] on div "Display sub-kits on 1 selected" at bounding box center [678, 321] width 1002 height 49
click at [256, 325] on div "1 selected" at bounding box center [239, 323] width 111 height 12
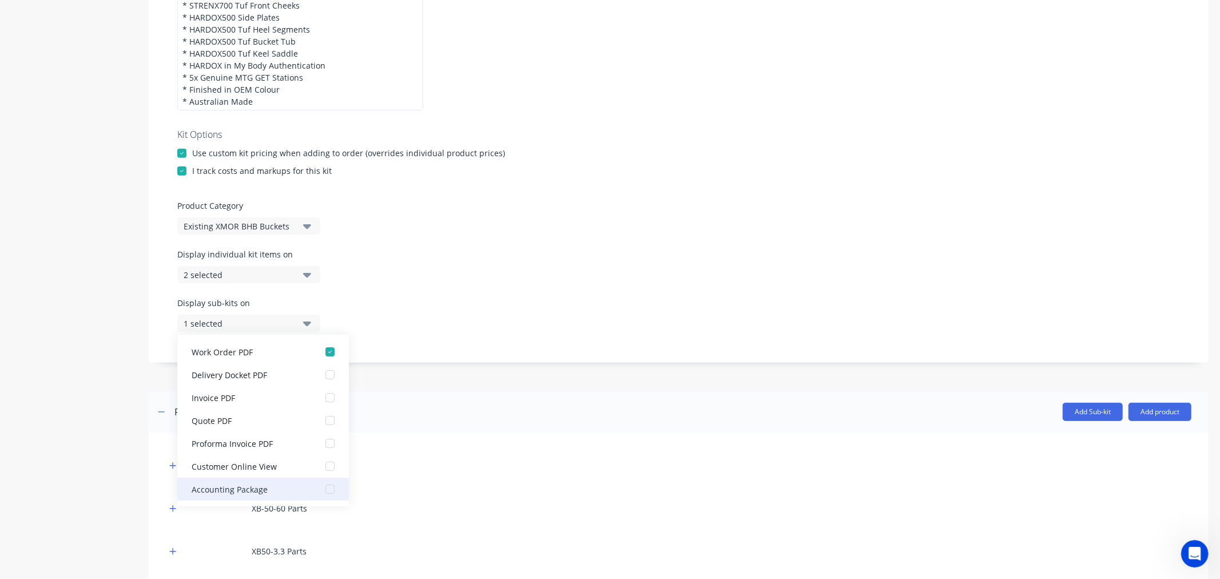
click at [321, 488] on div "button" at bounding box center [330, 488] width 23 height 23
click at [557, 294] on div "Display individual kit items on 2 selected" at bounding box center [678, 272] width 1002 height 49
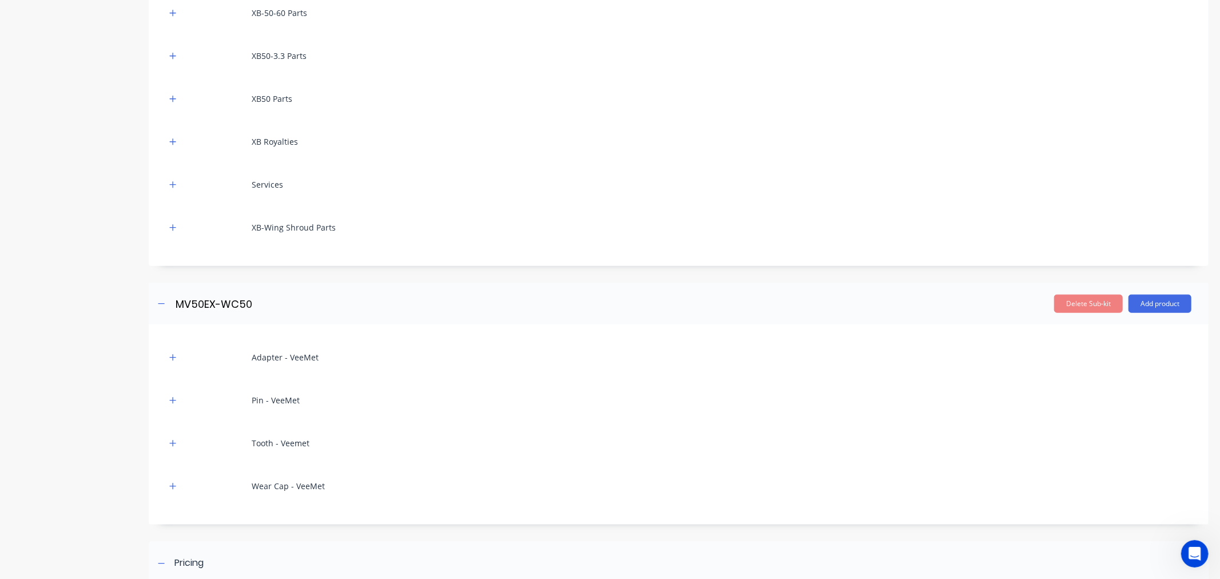
scroll to position [1065, 0]
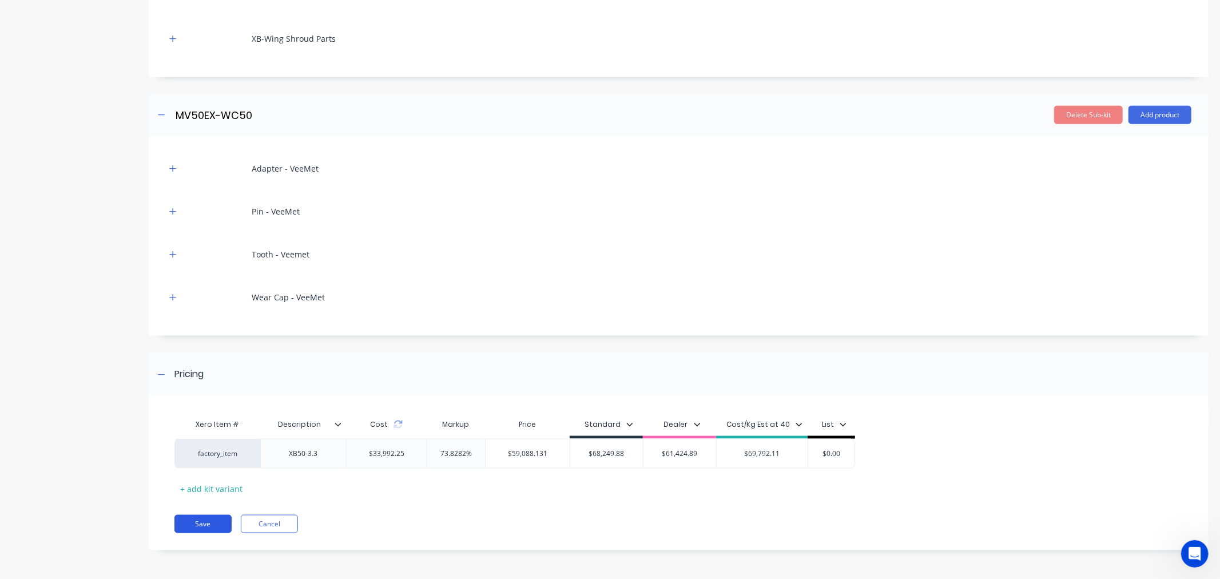
click at [210, 520] on button "Save" at bounding box center [202, 524] width 57 height 18
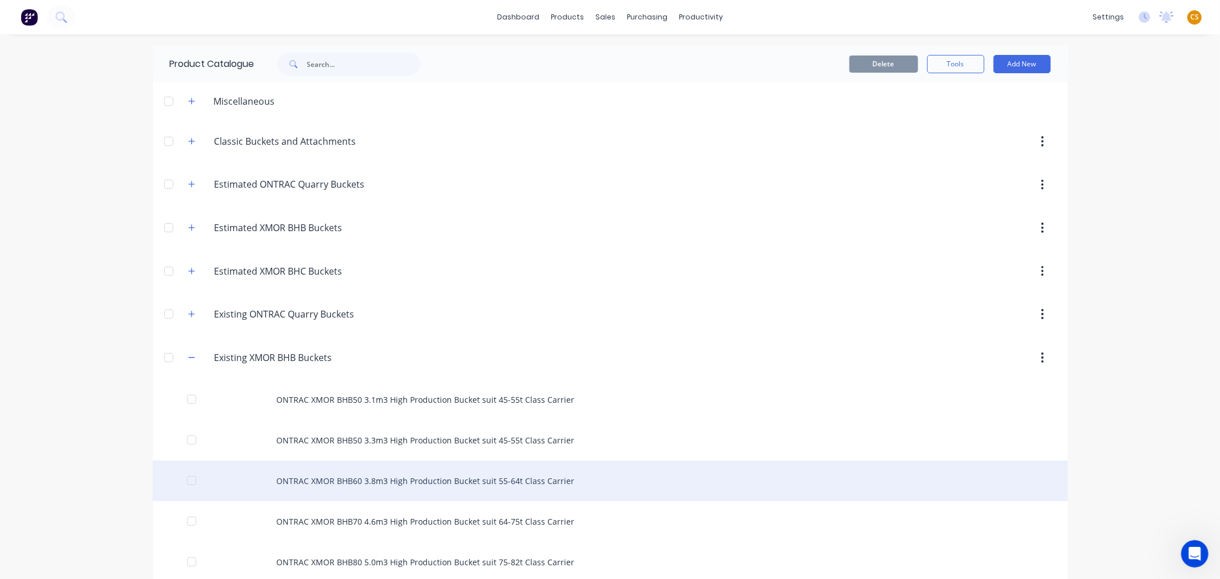
click at [361, 481] on div "ONTRAC XMOR BHB60 3.8m3 High Production Bucket suit 55-64t Class Carrier" at bounding box center [610, 480] width 915 height 41
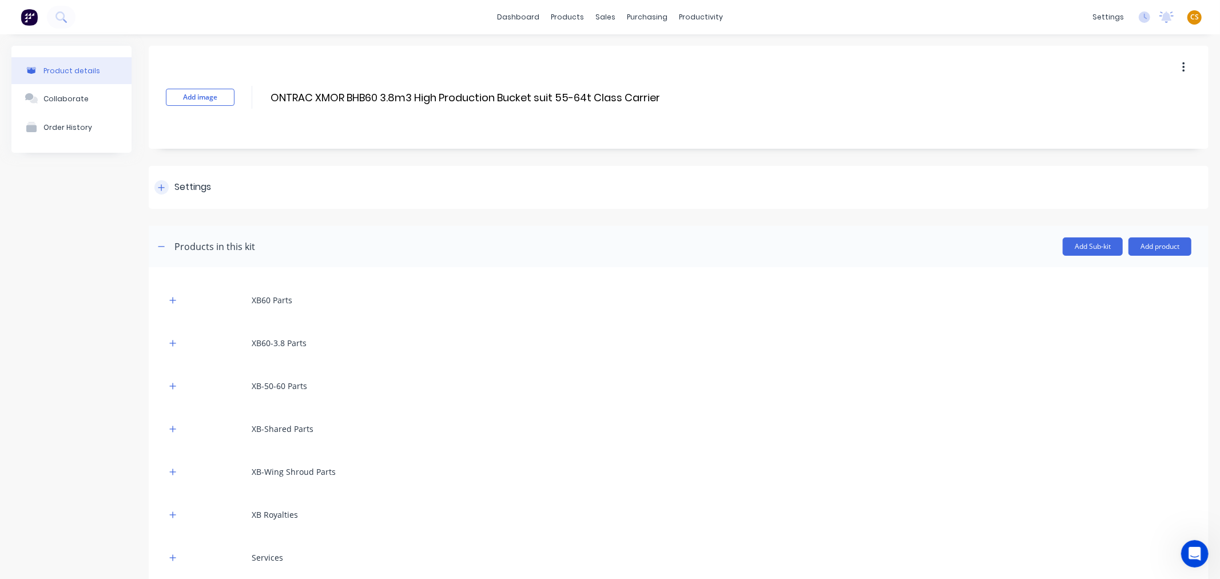
click at [156, 186] on div at bounding box center [161, 187] width 14 height 14
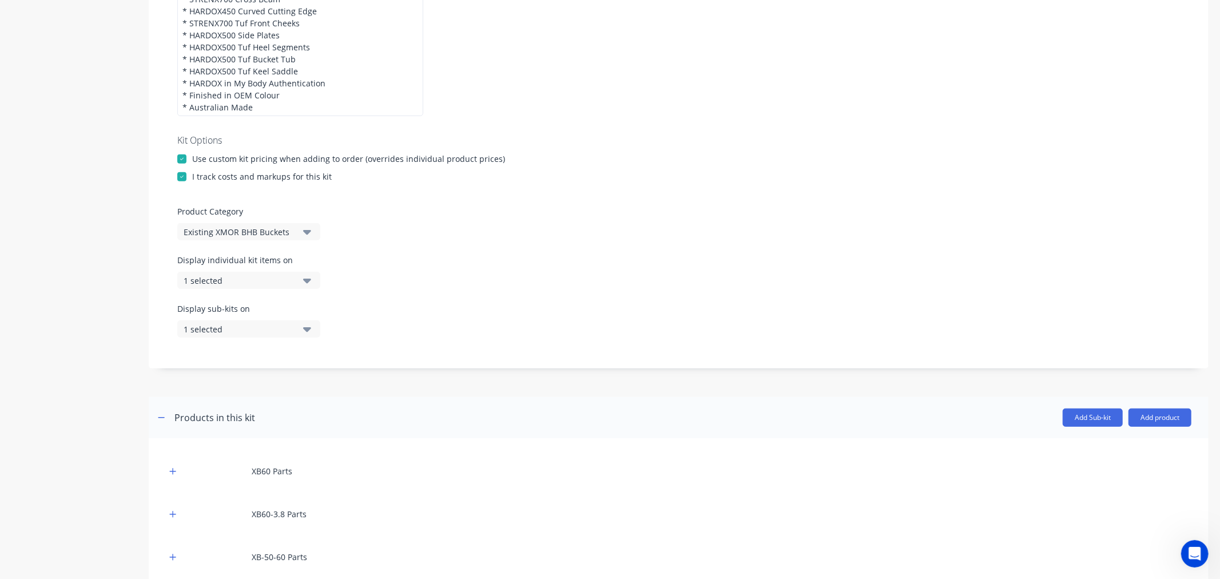
scroll to position [381, 0]
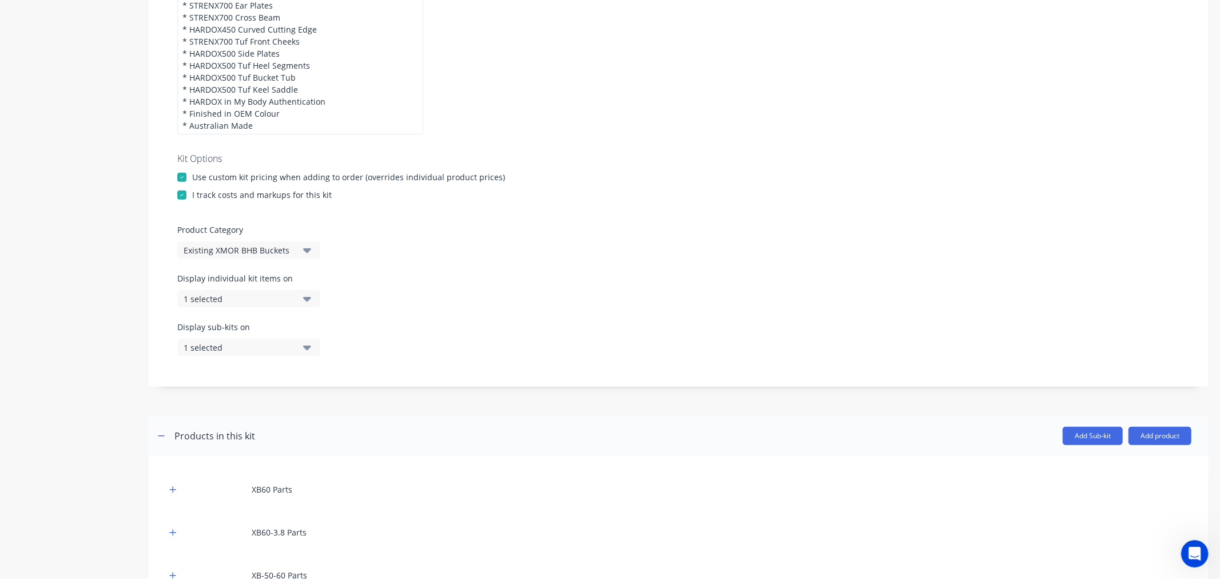
click at [234, 296] on div "1 selected" at bounding box center [239, 299] width 111 height 12
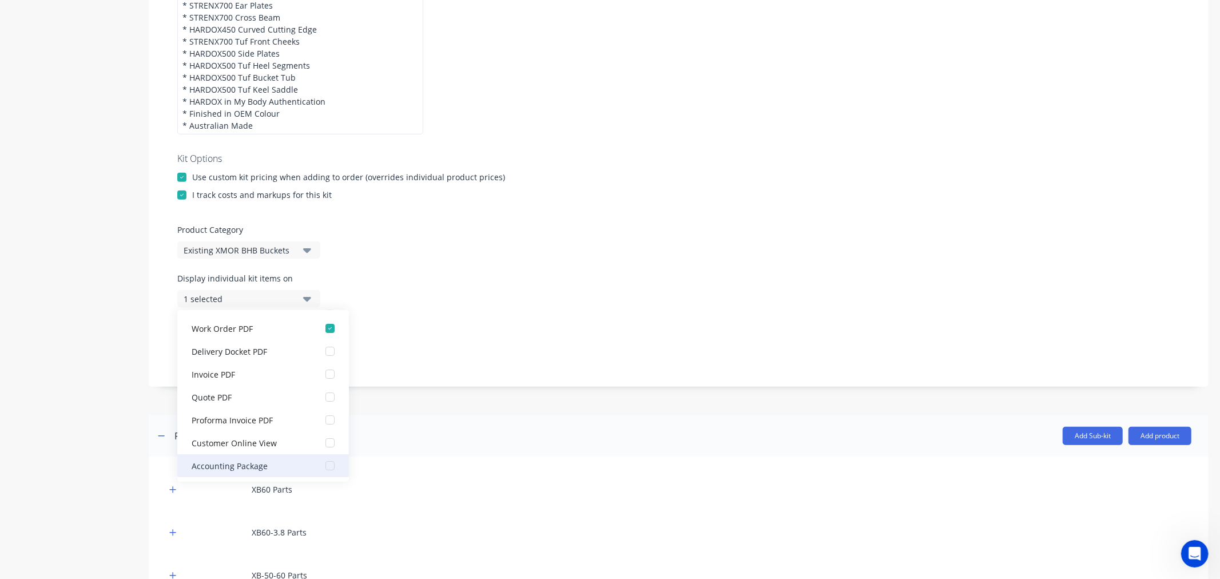
scroll to position [23, 0]
click at [321, 465] on div "button" at bounding box center [330, 464] width 23 height 23
click at [493, 296] on div "Display individual kit items on 2 selected" at bounding box center [678, 296] width 1002 height 49
click at [158, 355] on div "Kit description ONTRAC XMOR BHB60 3.8m3 High Production Bucket suit 55-64t Clas…" at bounding box center [679, 107] width 1060 height 559
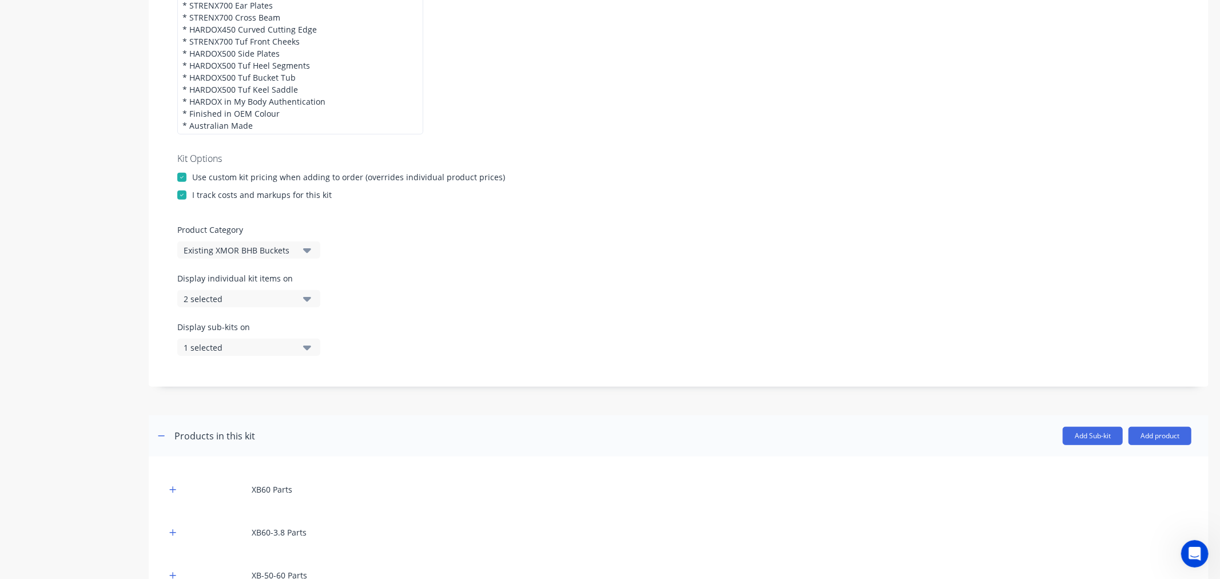
click at [188, 345] on div "1 selected" at bounding box center [239, 347] width 111 height 12
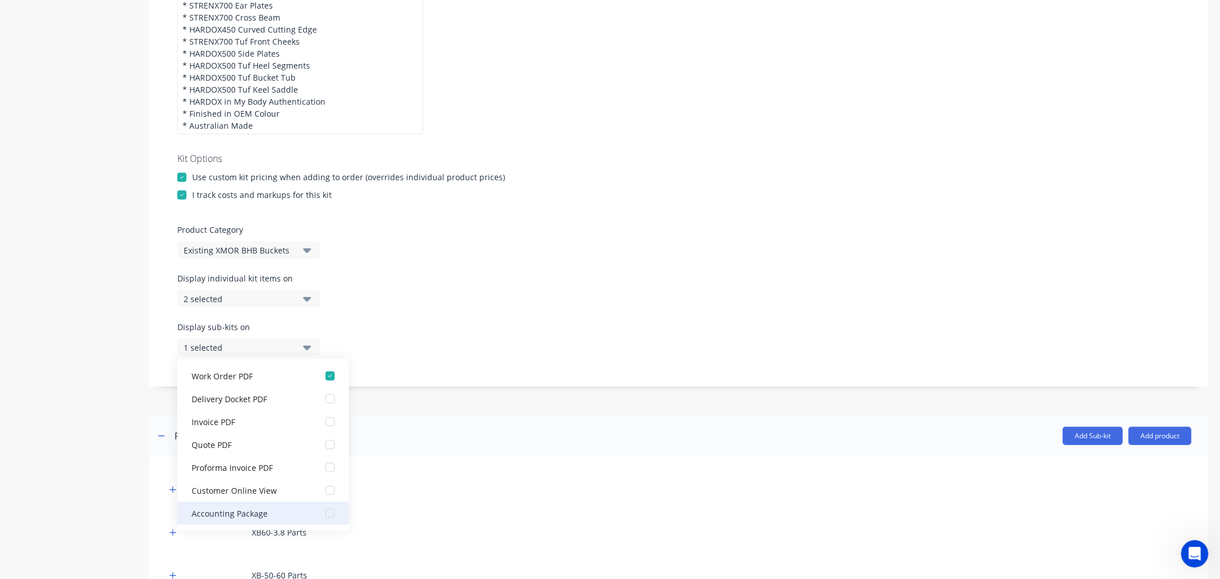
click at [320, 515] on div "button" at bounding box center [330, 513] width 23 height 23
click at [514, 333] on div "Display sub-kits on 2 selected" at bounding box center [678, 345] width 1002 height 49
click at [161, 365] on div "Kit description ONTRAC XMOR BHB60 3.8m3 High Production Bucket suit 55-64t Clas…" at bounding box center [679, 107] width 1060 height 559
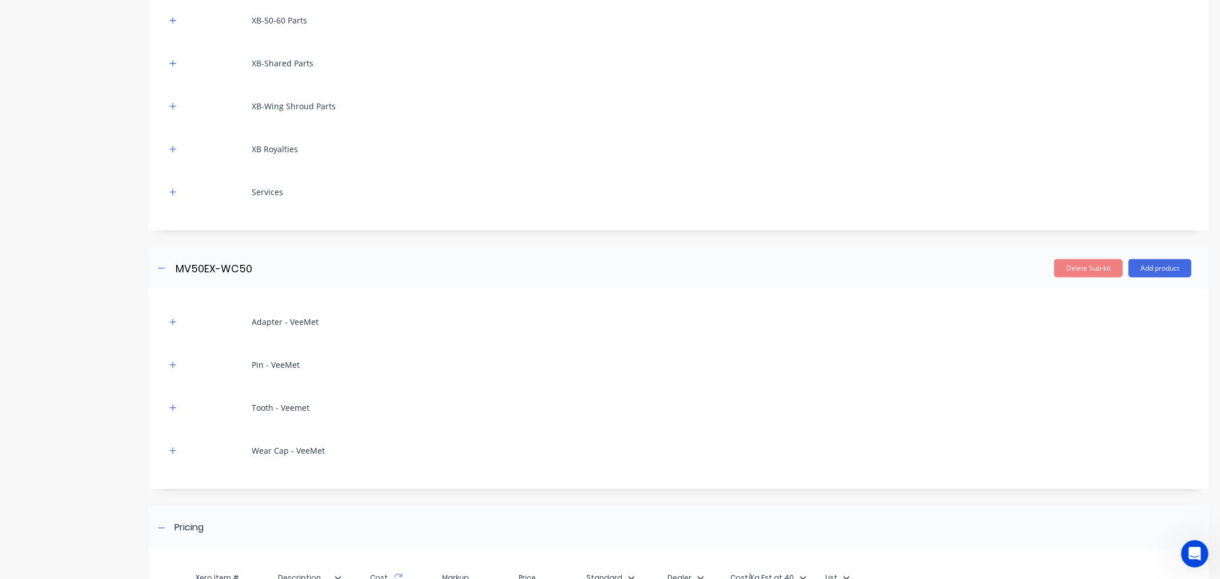
scroll to position [1089, 0]
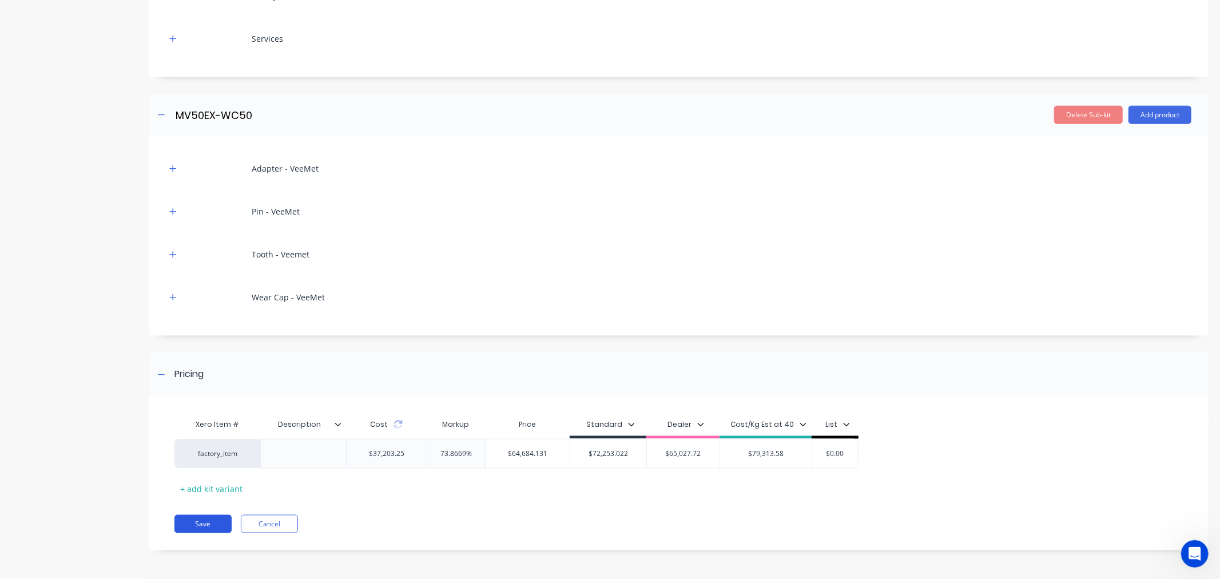
click at [200, 524] on button "Save" at bounding box center [202, 524] width 57 height 18
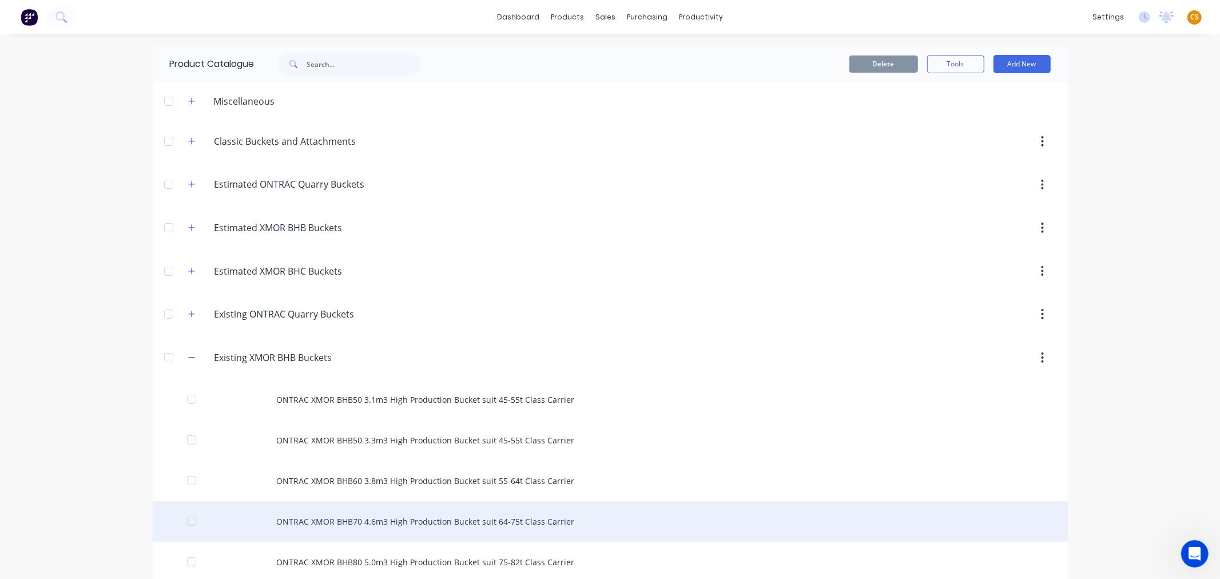
click at [385, 516] on div "ONTRAC XMOR BHB70 4.6m3 High Production Bucket suit 64-75t Class Carrier" at bounding box center [610, 521] width 915 height 41
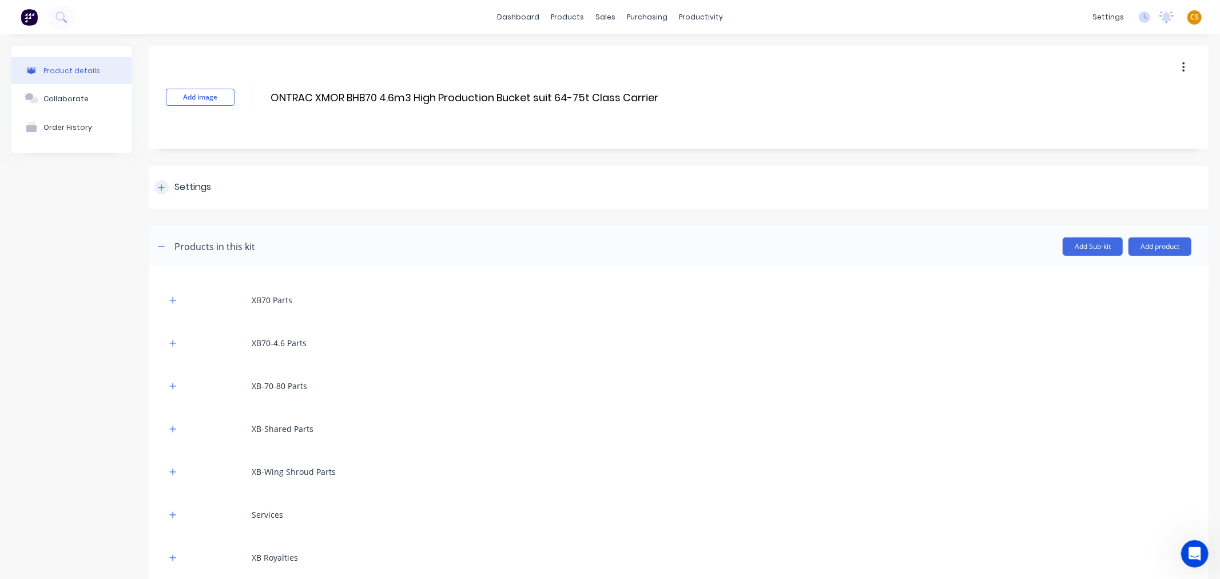
click at [158, 189] on icon at bounding box center [161, 188] width 7 height 8
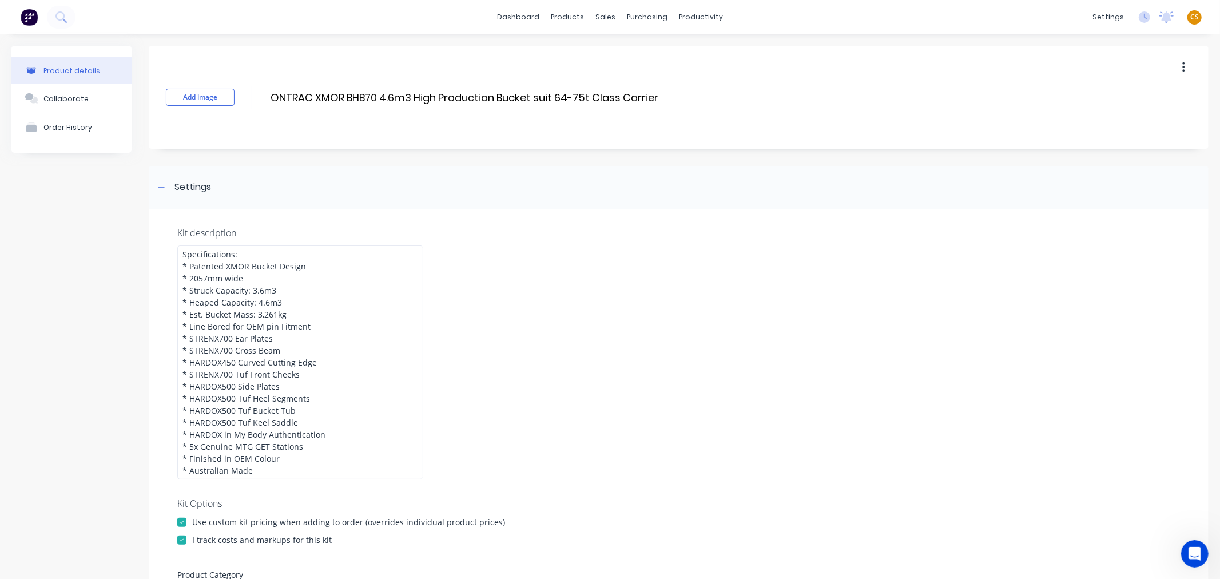
scroll to position [572, 0]
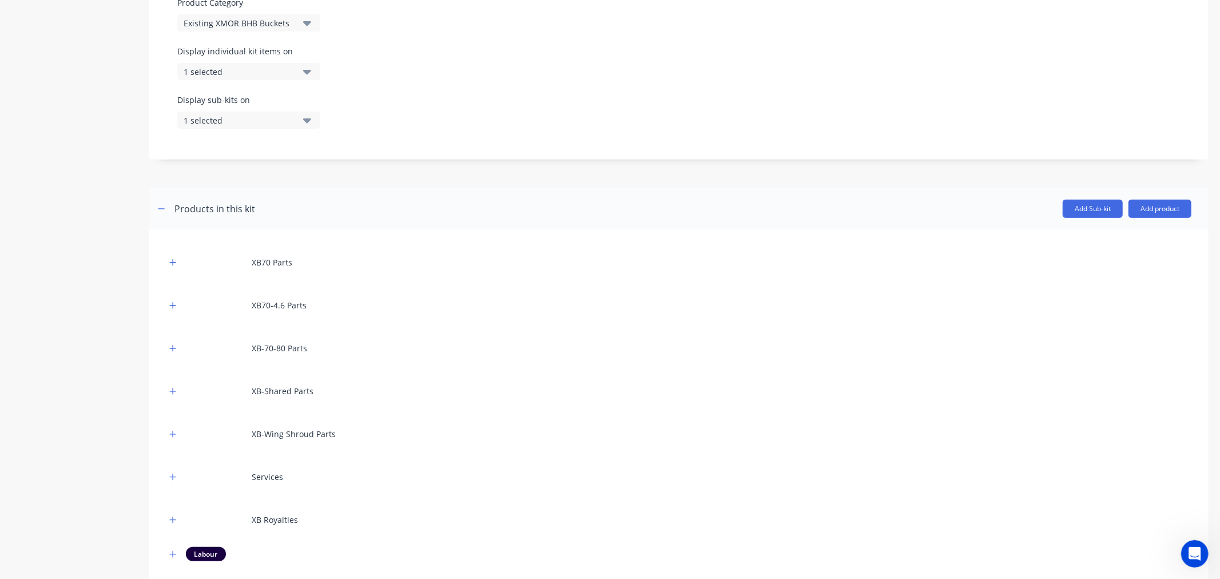
click at [237, 74] on div "1 selected" at bounding box center [239, 72] width 111 height 12
click at [320, 240] on div "button" at bounding box center [330, 237] width 23 height 23
click at [206, 121] on div "1 selected" at bounding box center [239, 120] width 111 height 12
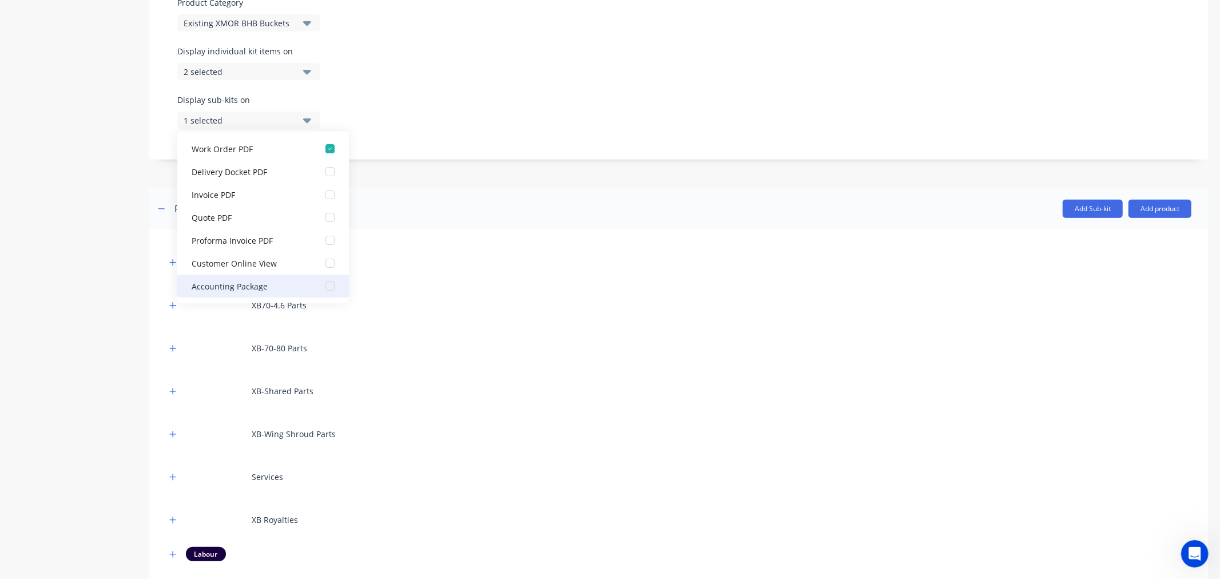
click at [319, 286] on div "button" at bounding box center [330, 285] width 23 height 23
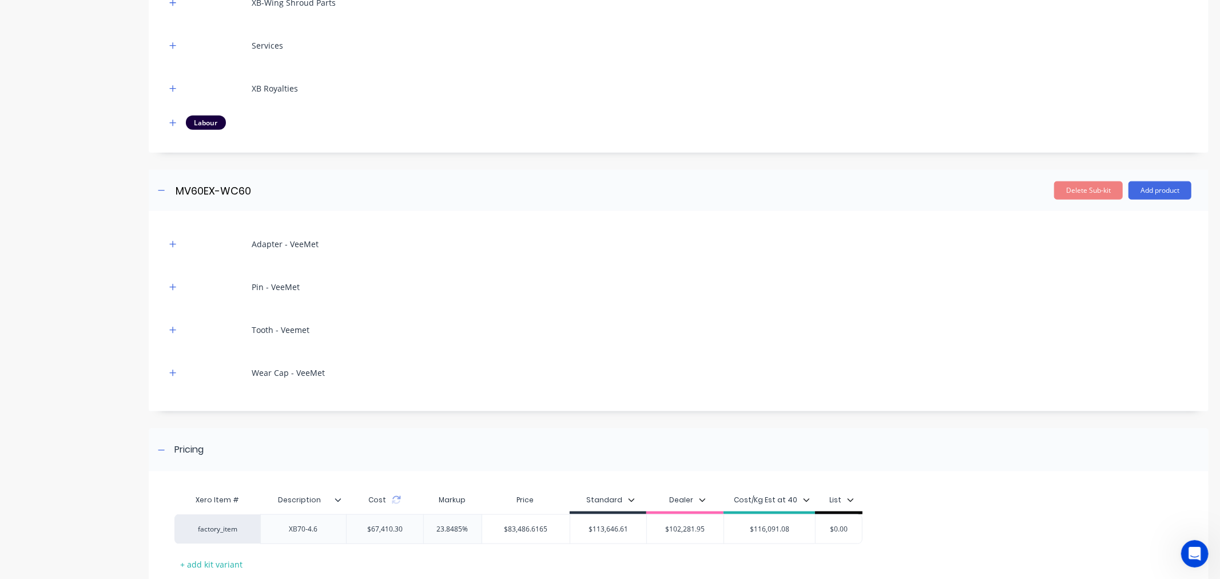
scroll to position [1079, 0]
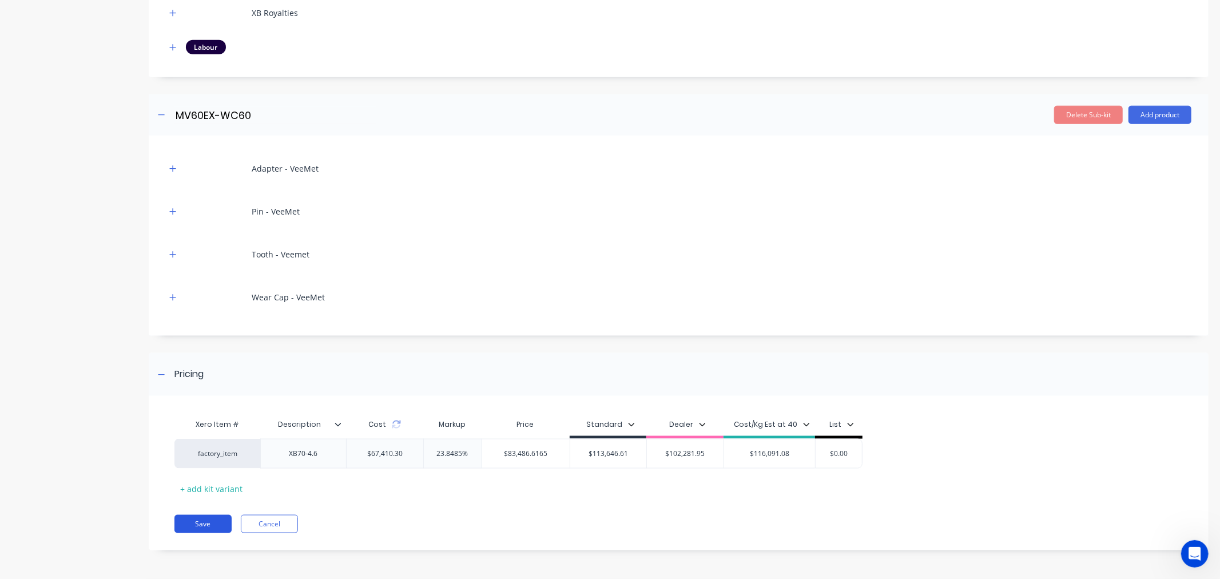
click at [201, 525] on button "Save" at bounding box center [202, 524] width 57 height 18
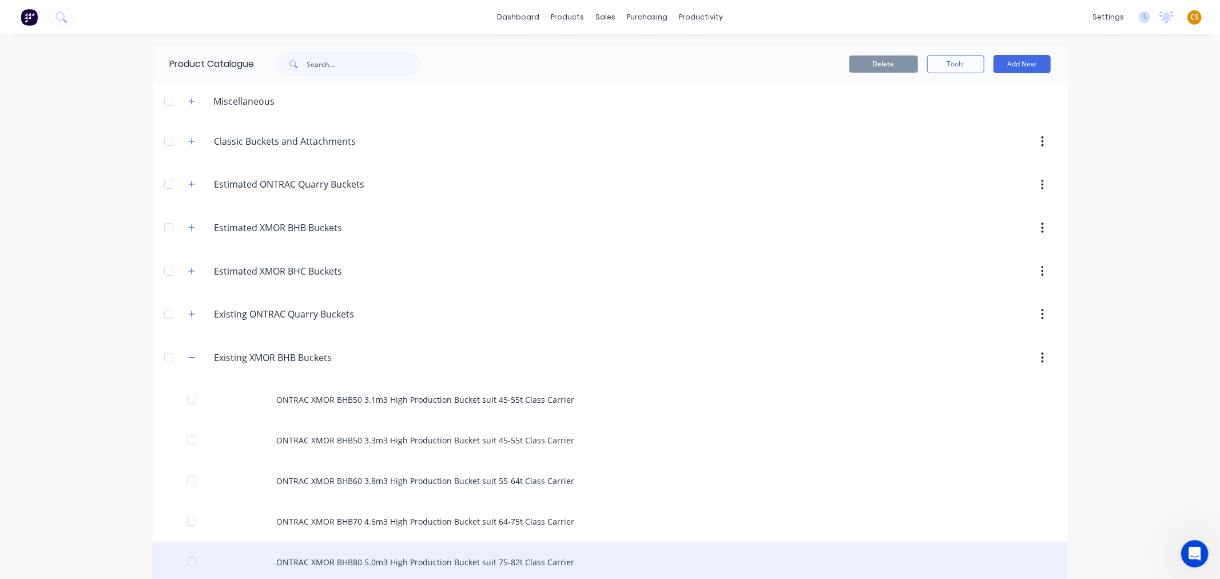
click at [328, 558] on div "ONTRAC XMOR BHB80 5.0m3 High Production Bucket suit 75-82t Class Carrier" at bounding box center [610, 562] width 915 height 41
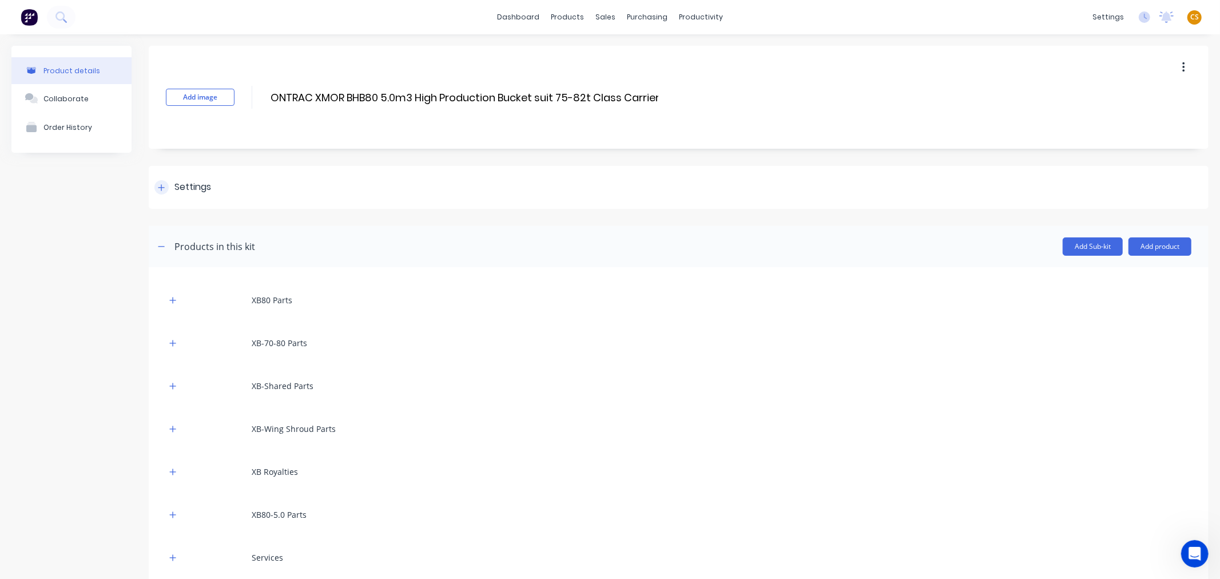
click at [157, 185] on div at bounding box center [161, 187] width 14 height 14
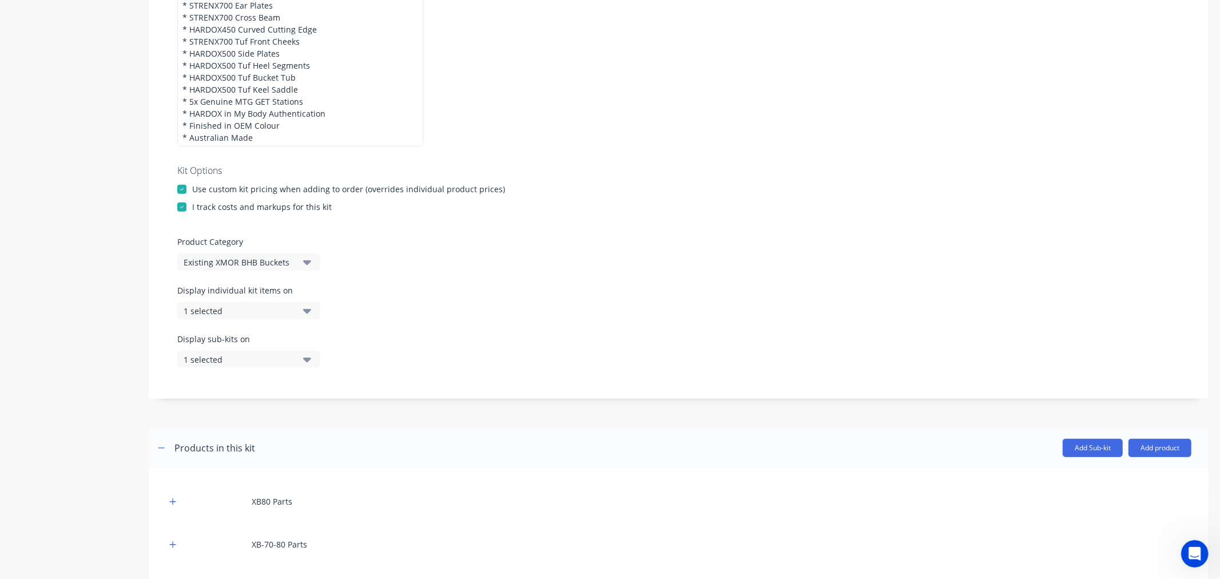
scroll to position [572, 0]
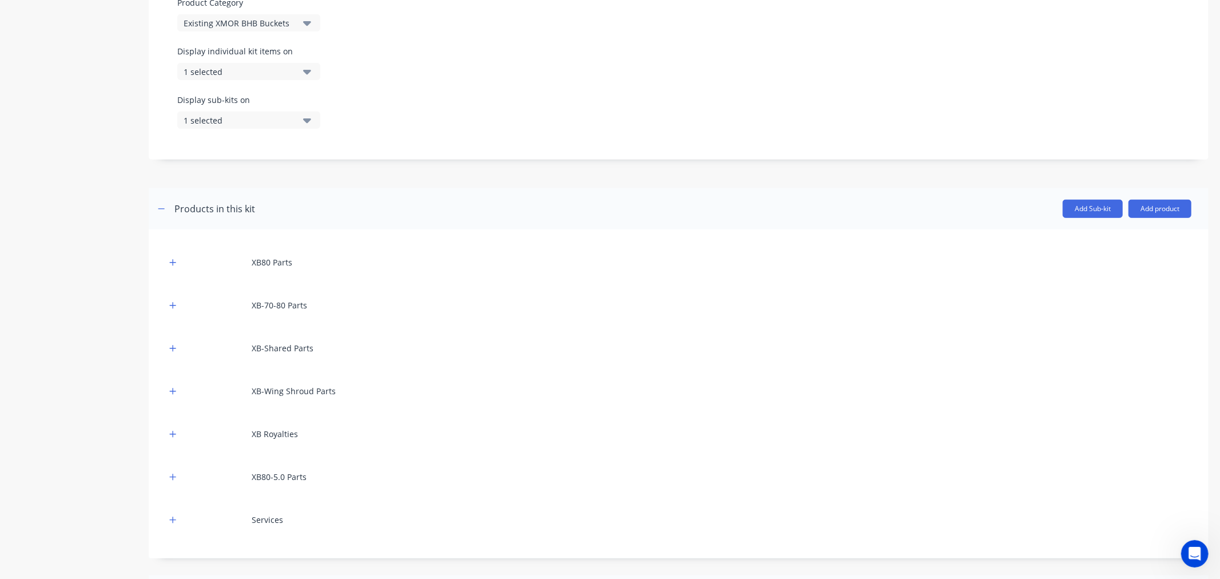
click at [224, 70] on div "1 selected" at bounding box center [239, 72] width 111 height 12
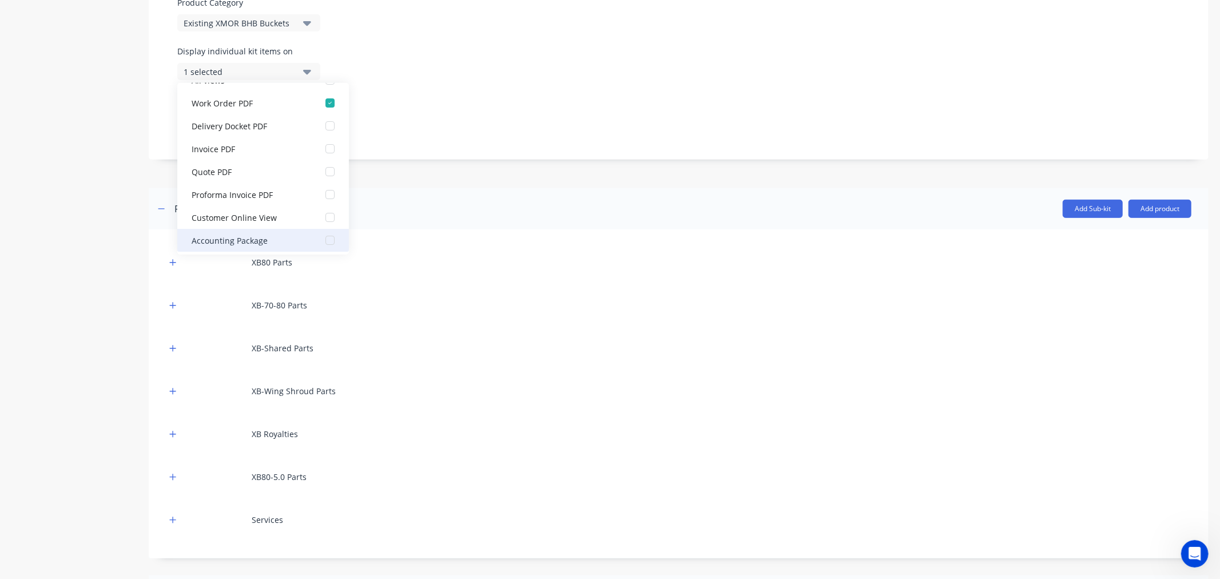
scroll to position [23, 0]
click at [321, 238] on div "button" at bounding box center [330, 237] width 23 height 23
click at [75, 230] on div "Product details Collaborate Order History" at bounding box center [71, 261] width 120 height 1574
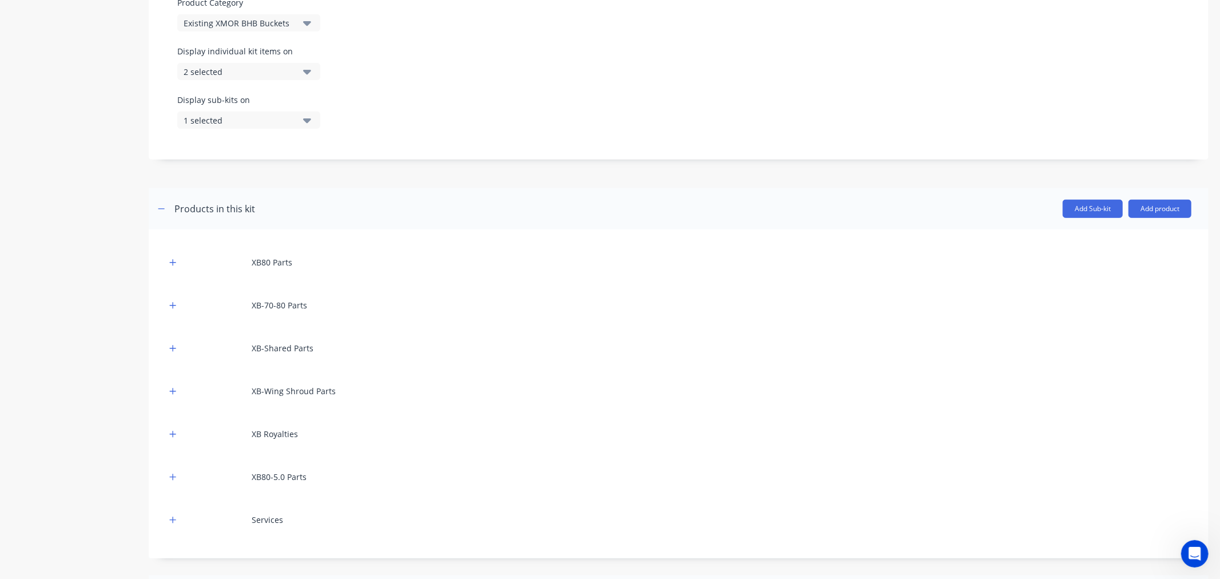
click at [202, 120] on div "1 selected" at bounding box center [239, 120] width 111 height 12
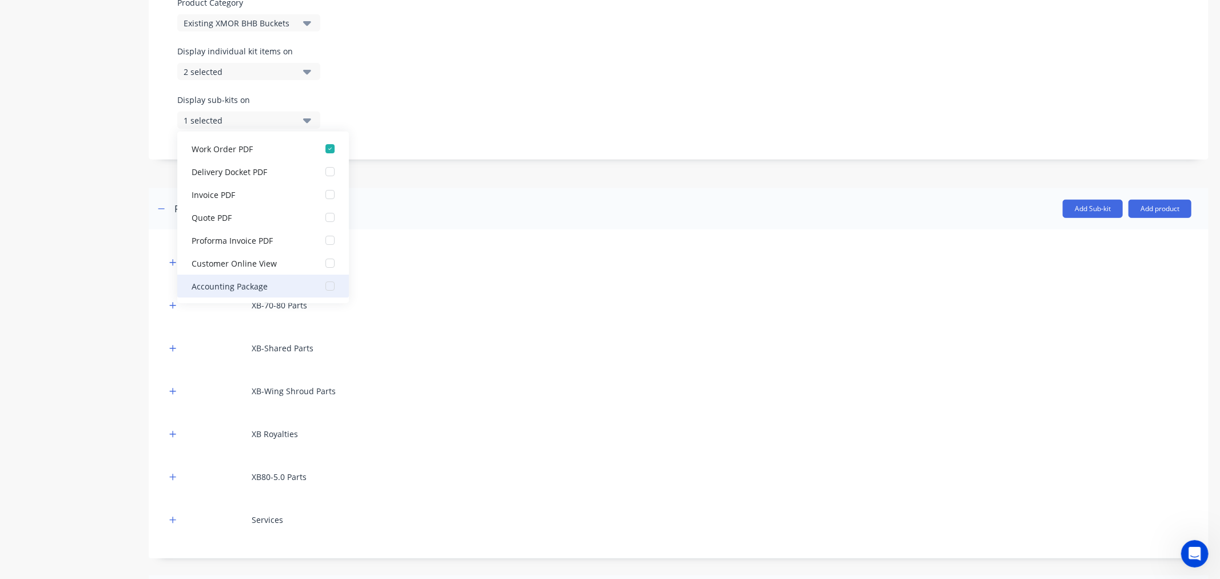
click at [319, 286] on div "button" at bounding box center [330, 285] width 23 height 23
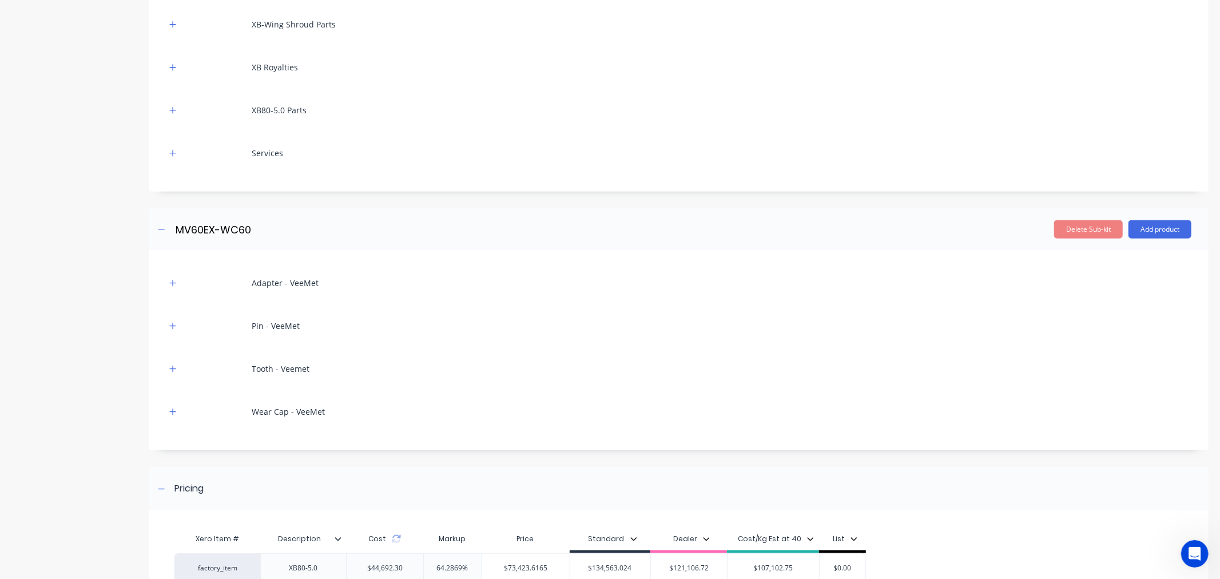
scroll to position [1053, 0]
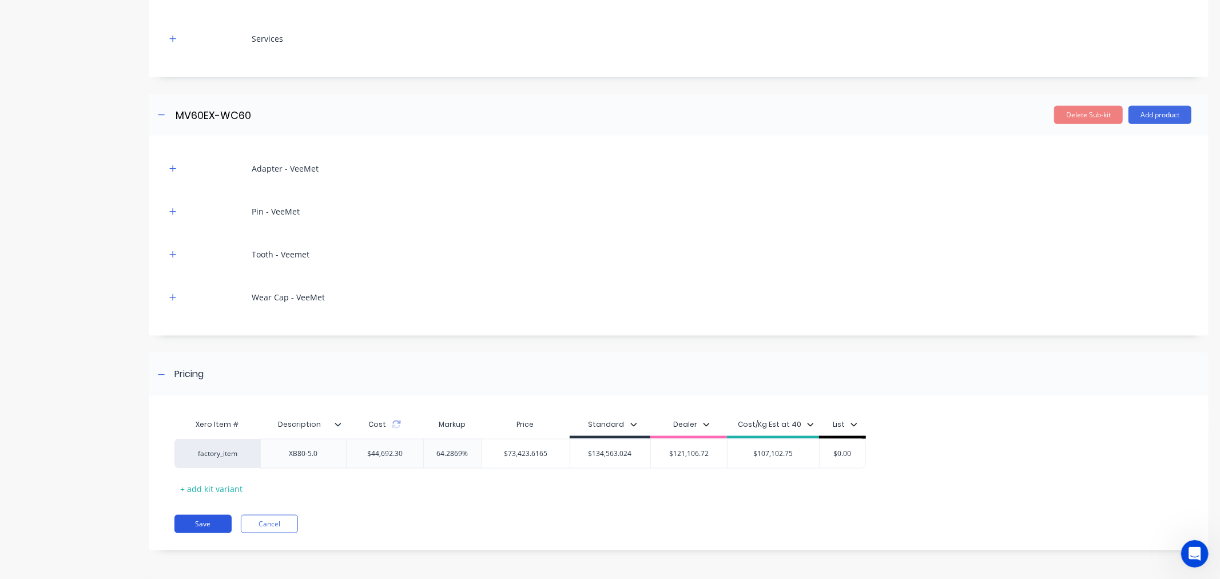
click at [198, 526] on button "Save" at bounding box center [202, 524] width 57 height 18
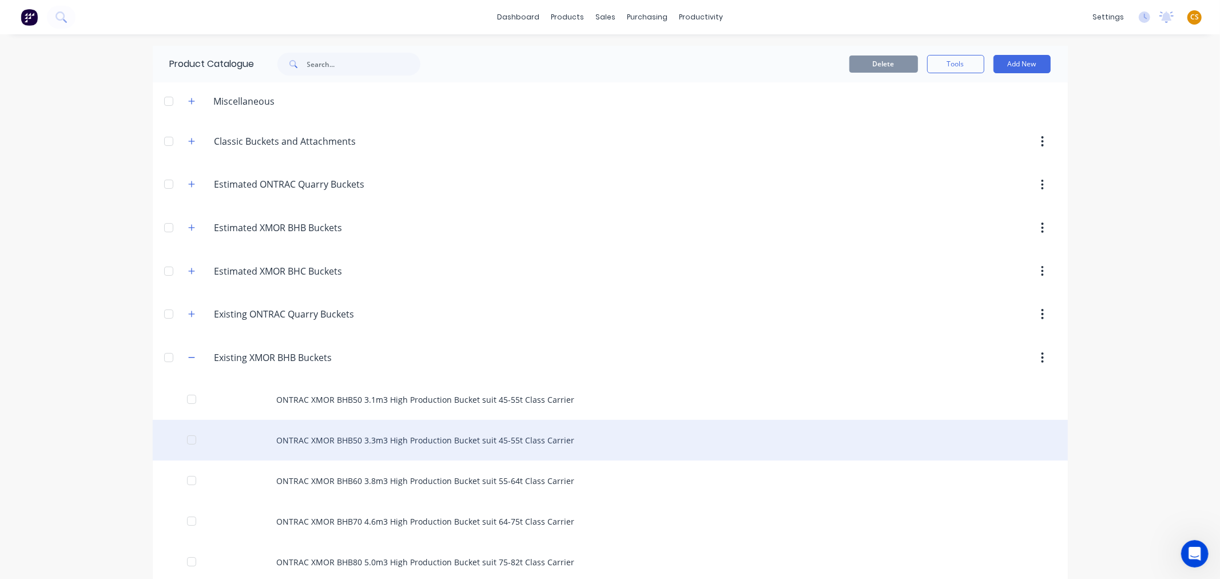
scroll to position [190, 0]
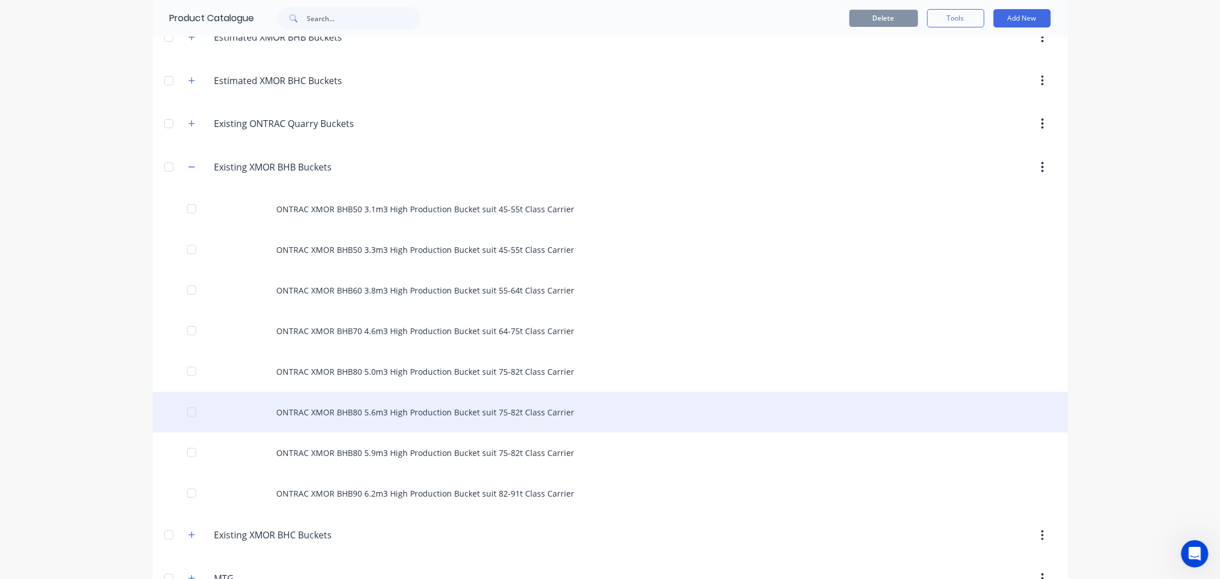
click at [349, 413] on div "ONTRAC XMOR BHB80 5.6m3 High Production Bucket suit 75-82t Class Carrier" at bounding box center [610, 412] width 915 height 41
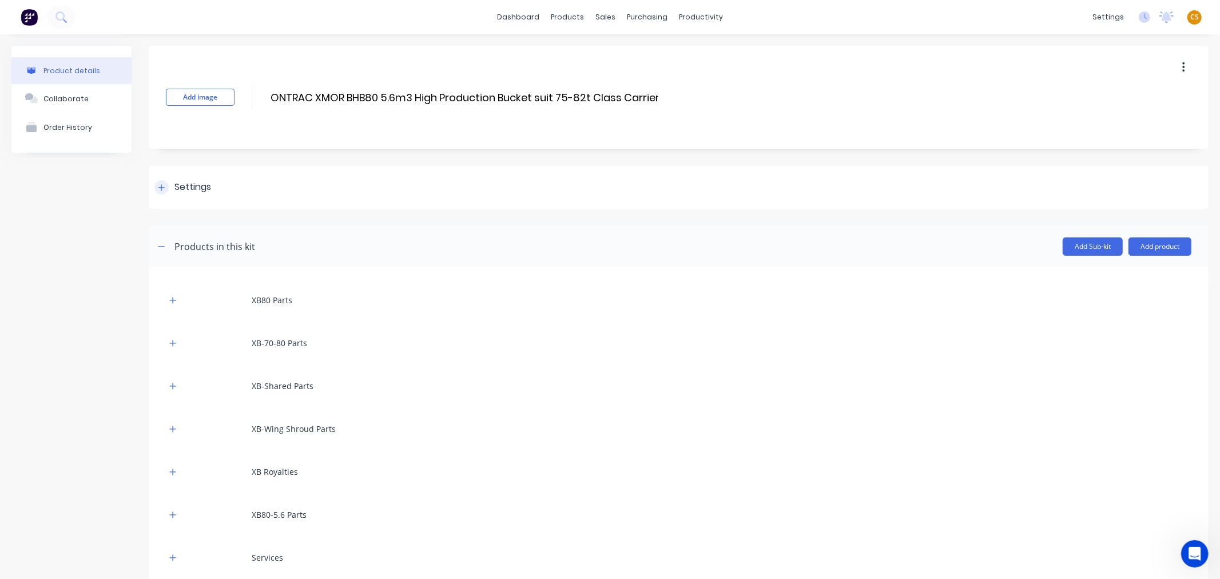
click at [159, 188] on icon at bounding box center [161, 188] width 7 height 8
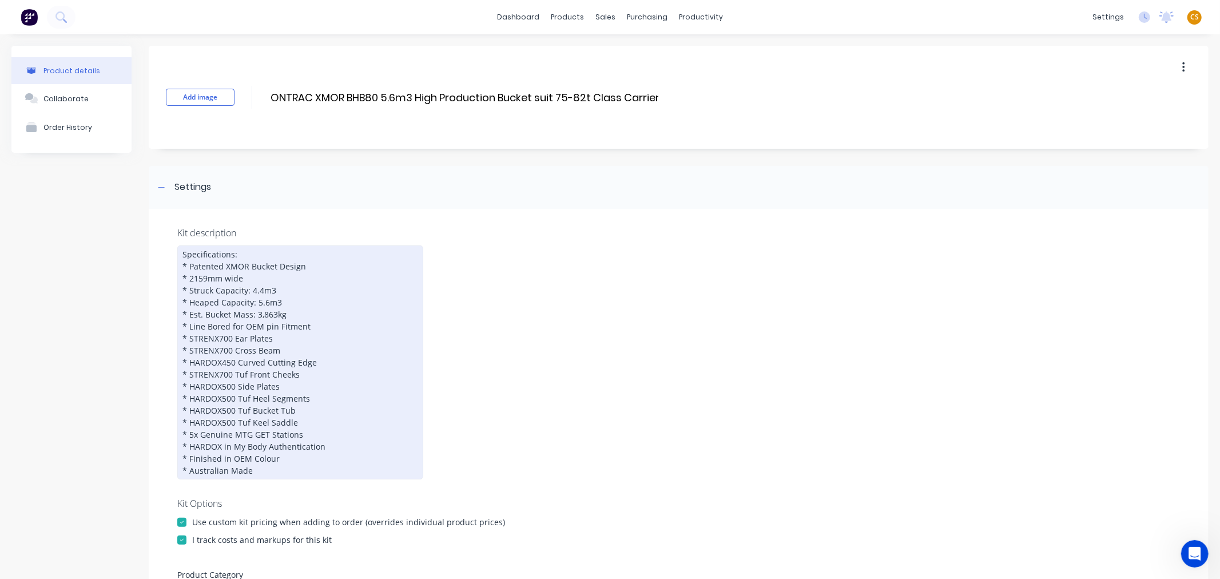
scroll to position [190, 0]
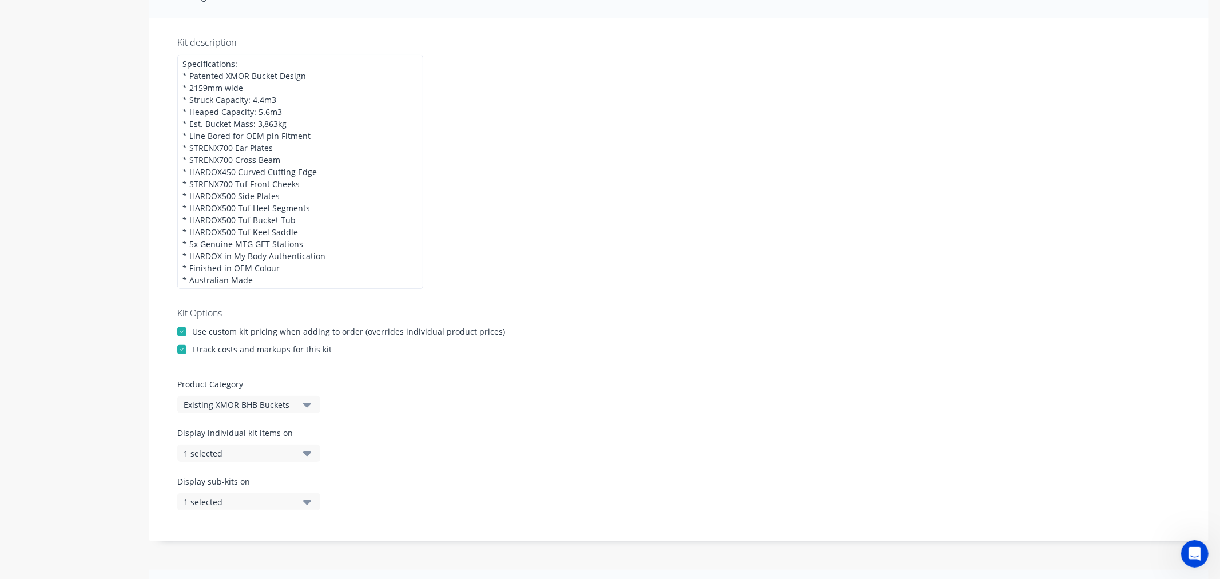
click at [231, 451] on div "1 selected" at bounding box center [239, 453] width 111 height 12
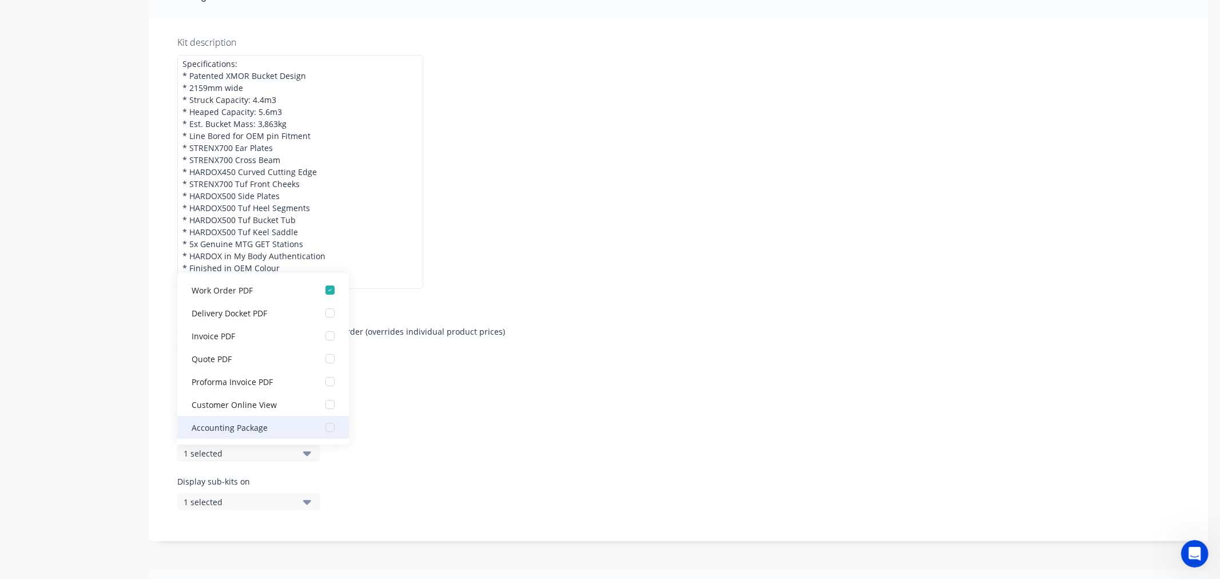
click at [319, 425] on div "button" at bounding box center [330, 427] width 23 height 23
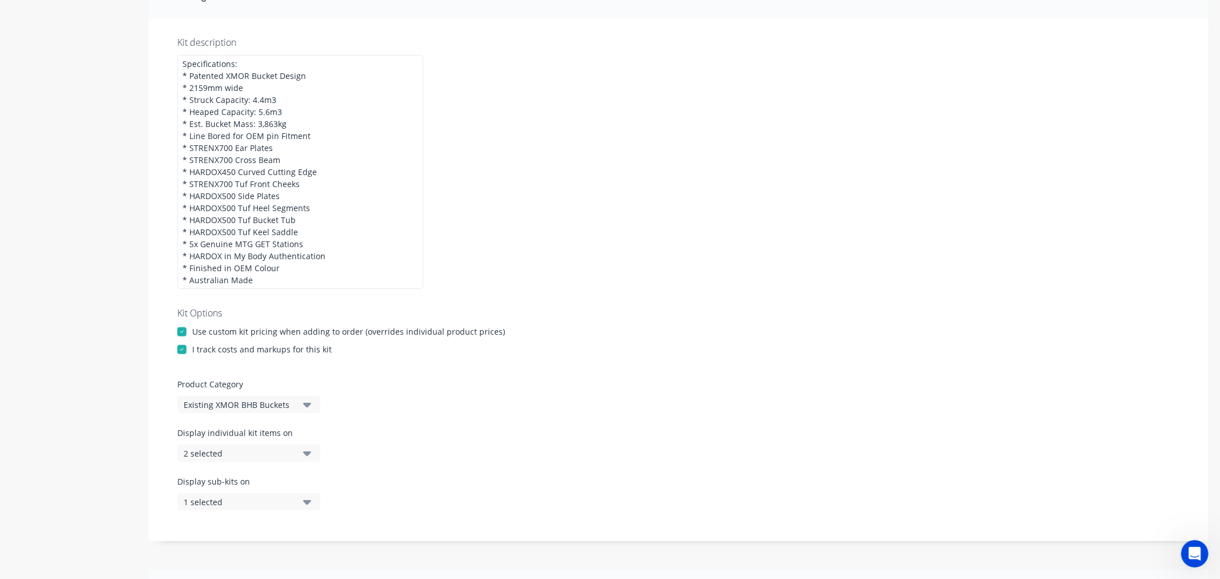
click at [232, 507] on div "1 selected" at bounding box center [239, 502] width 111 height 12
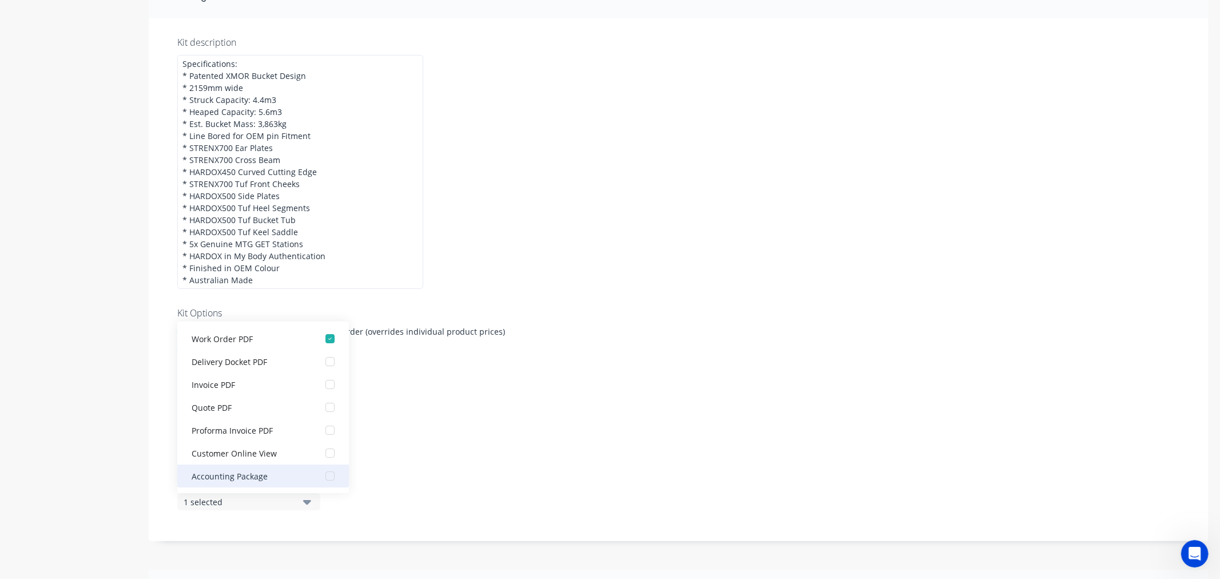
click at [320, 475] on div "button" at bounding box center [330, 475] width 23 height 23
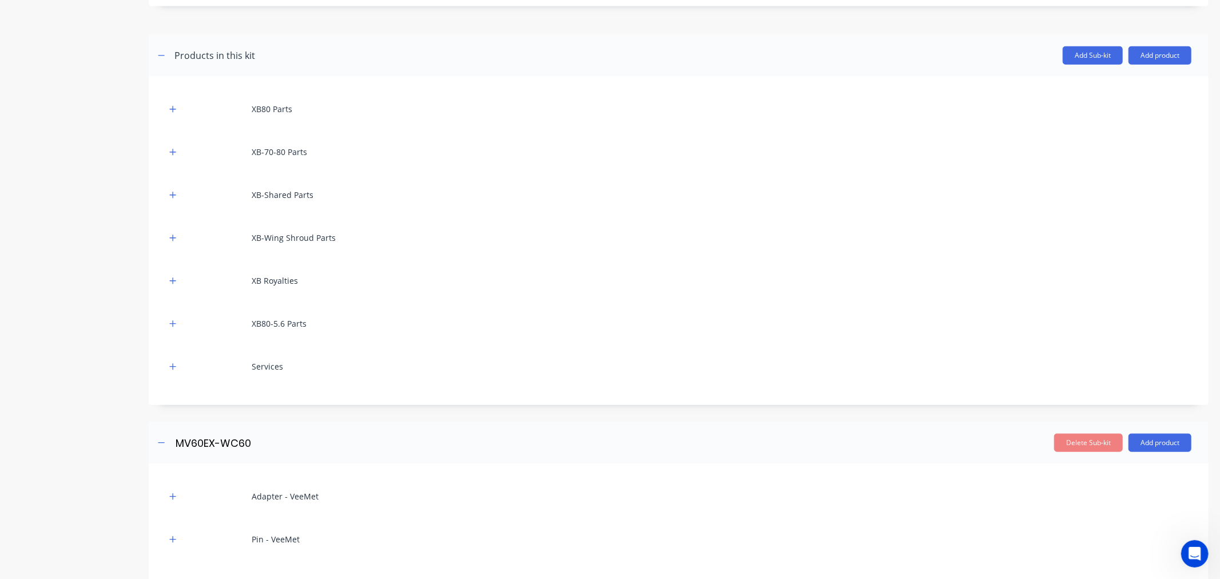
scroll to position [1053, 0]
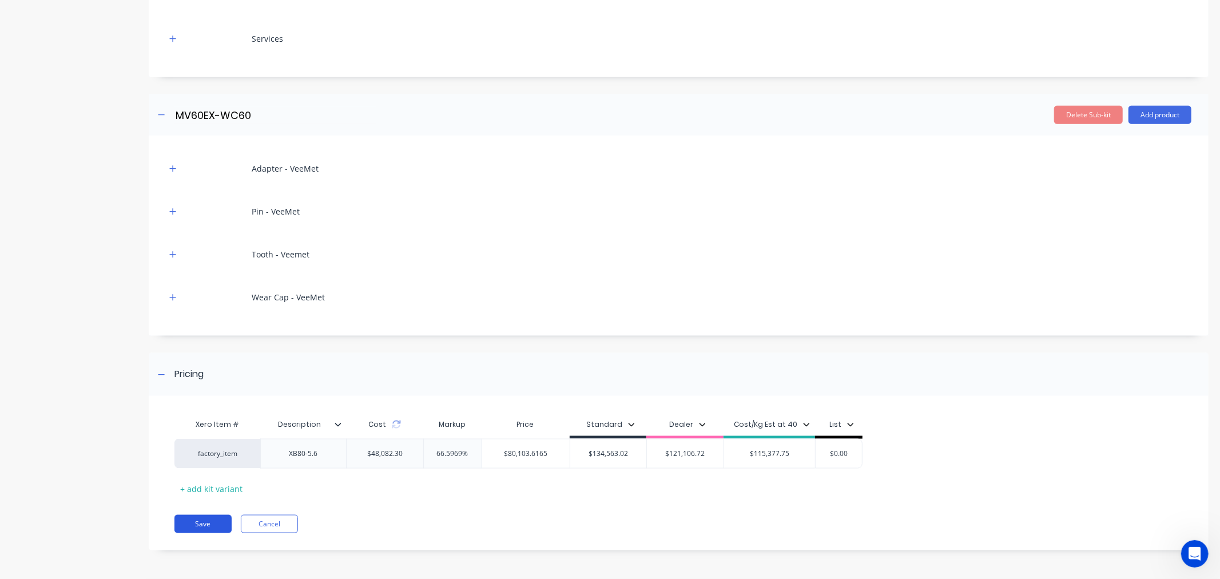
click at [192, 524] on button "Save" at bounding box center [202, 524] width 57 height 18
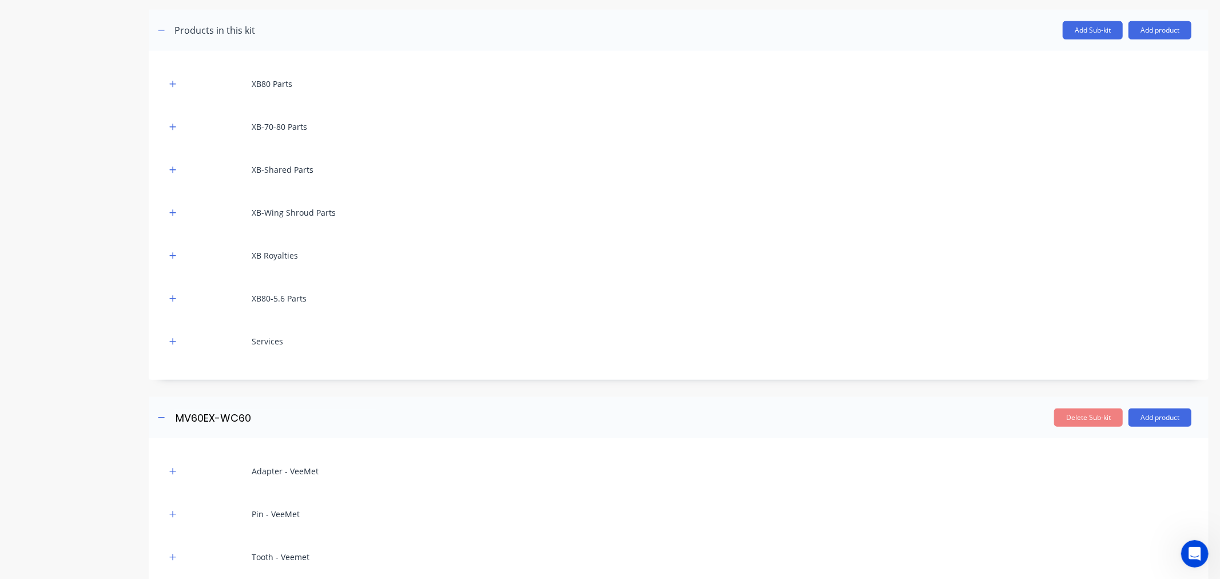
scroll to position [481, 0]
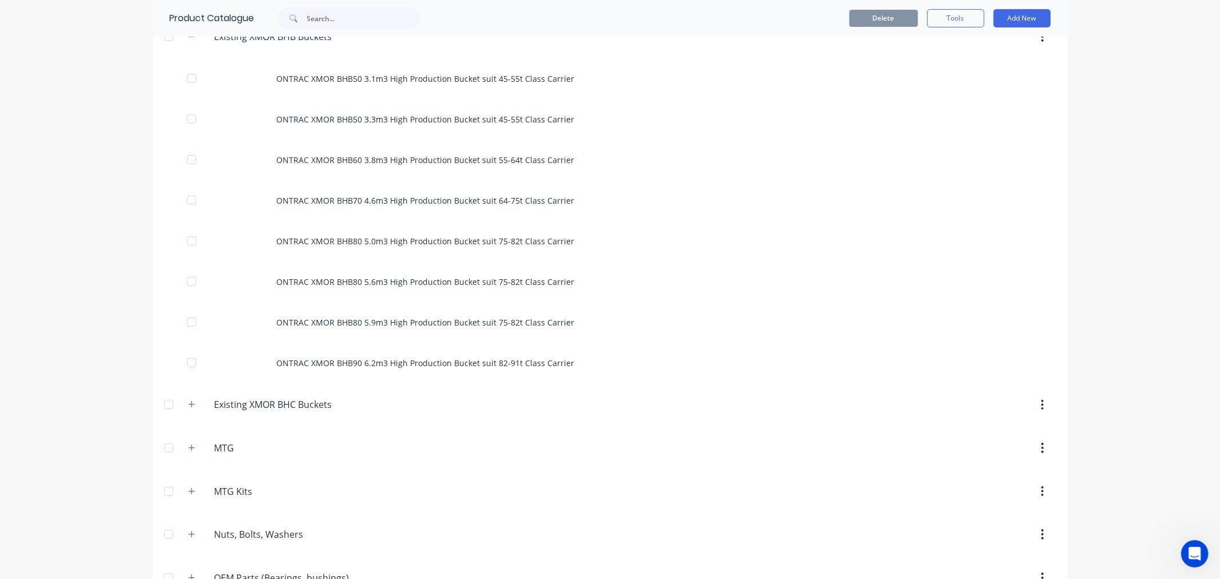
scroll to position [381, 0]
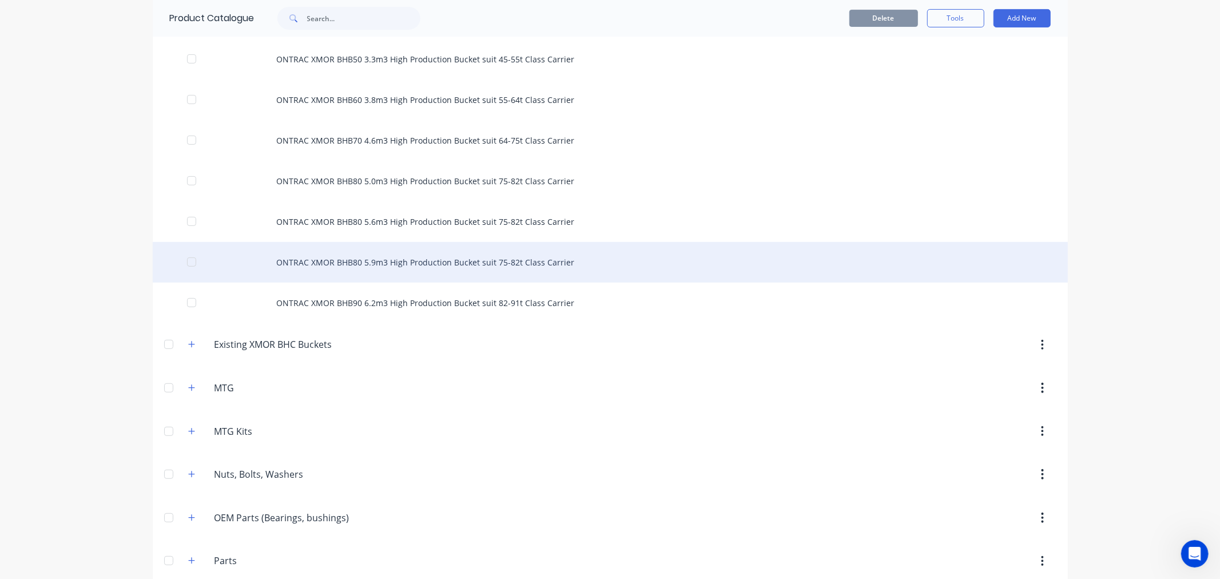
click at [345, 264] on div "ONTRAC XMOR BHB80 5.9m3 High Production Bucket suit 75-82t Class Carrier" at bounding box center [610, 262] width 915 height 41
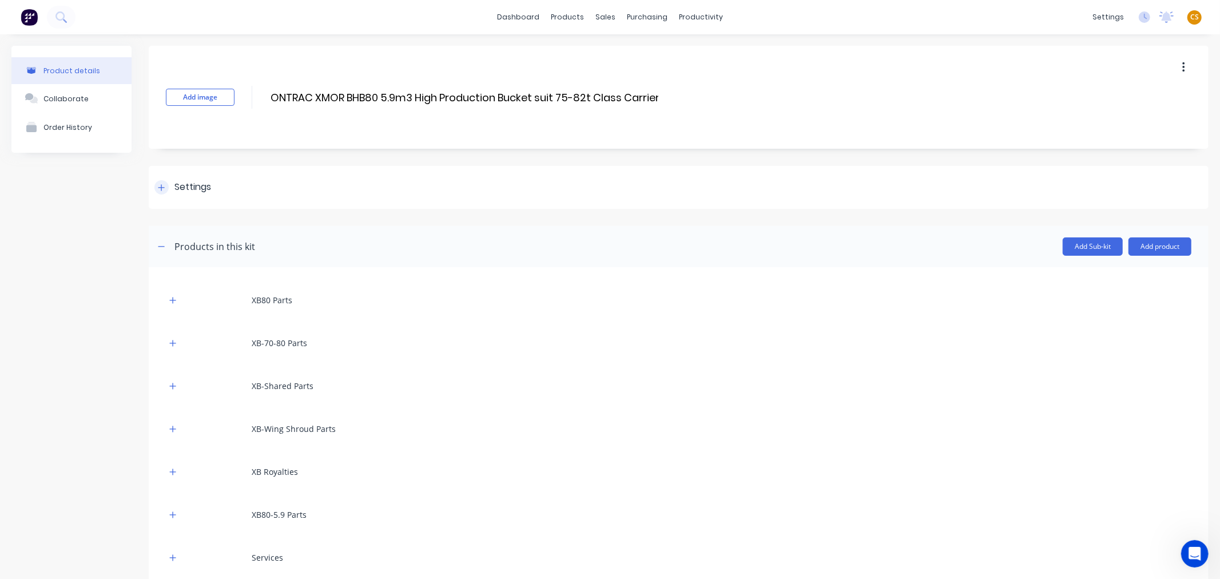
click at [164, 189] on icon at bounding box center [161, 188] width 7 height 8
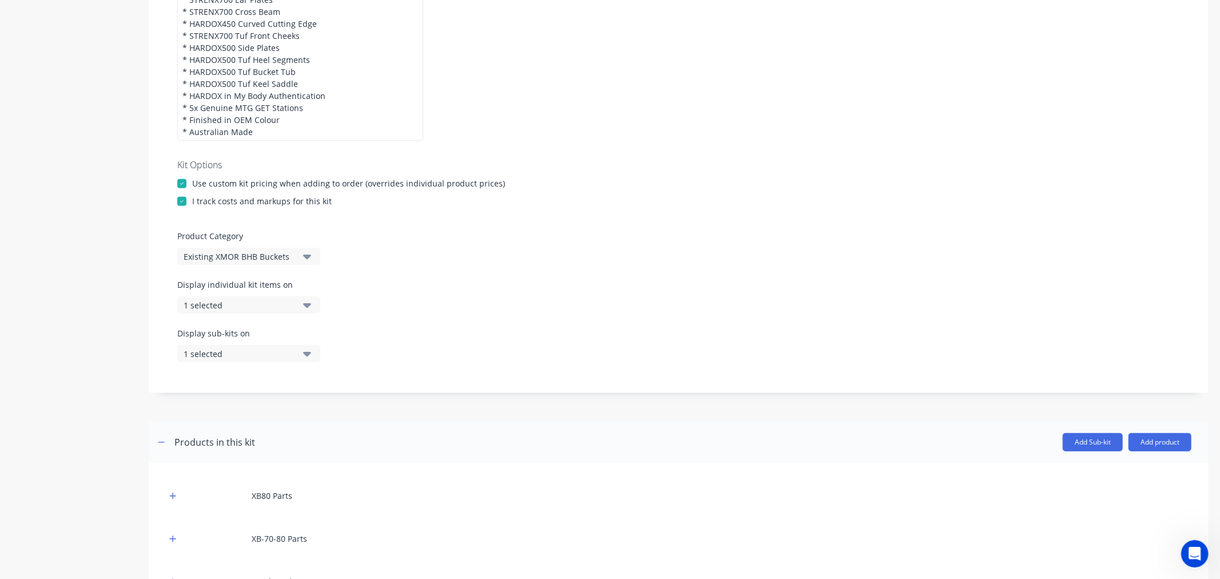
scroll to position [381, 0]
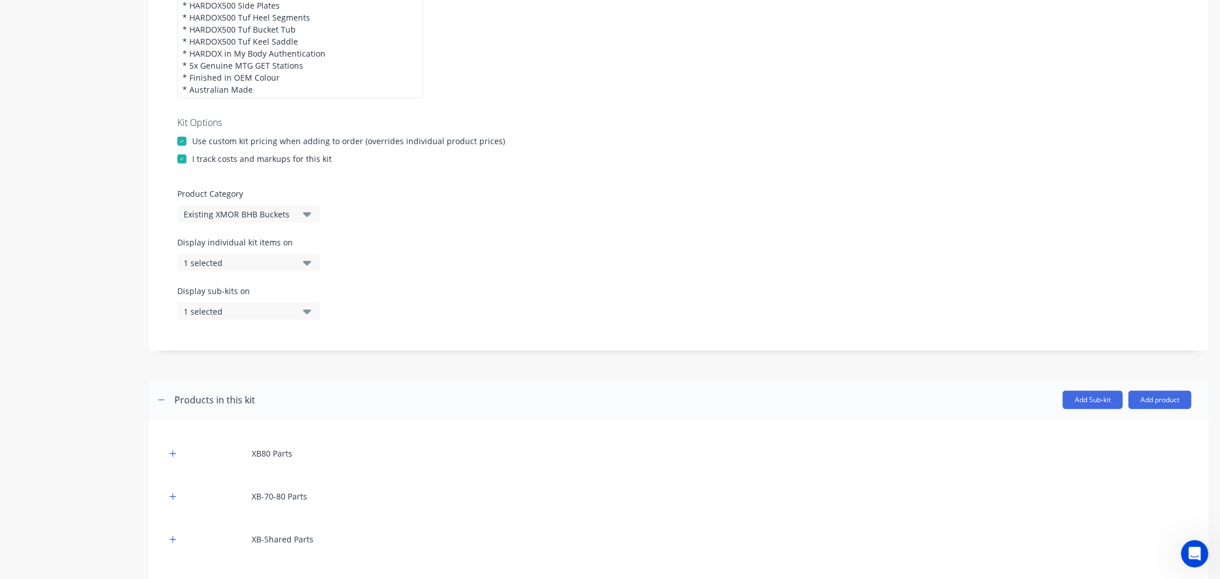
click at [225, 267] on div "1 selected" at bounding box center [239, 263] width 111 height 12
click at [319, 427] on div "button" at bounding box center [330, 428] width 23 height 23
click at [113, 352] on div "Product details Collaborate Order History" at bounding box center [71, 452] width 120 height 1574
click at [197, 311] on div "1 selected" at bounding box center [239, 311] width 111 height 12
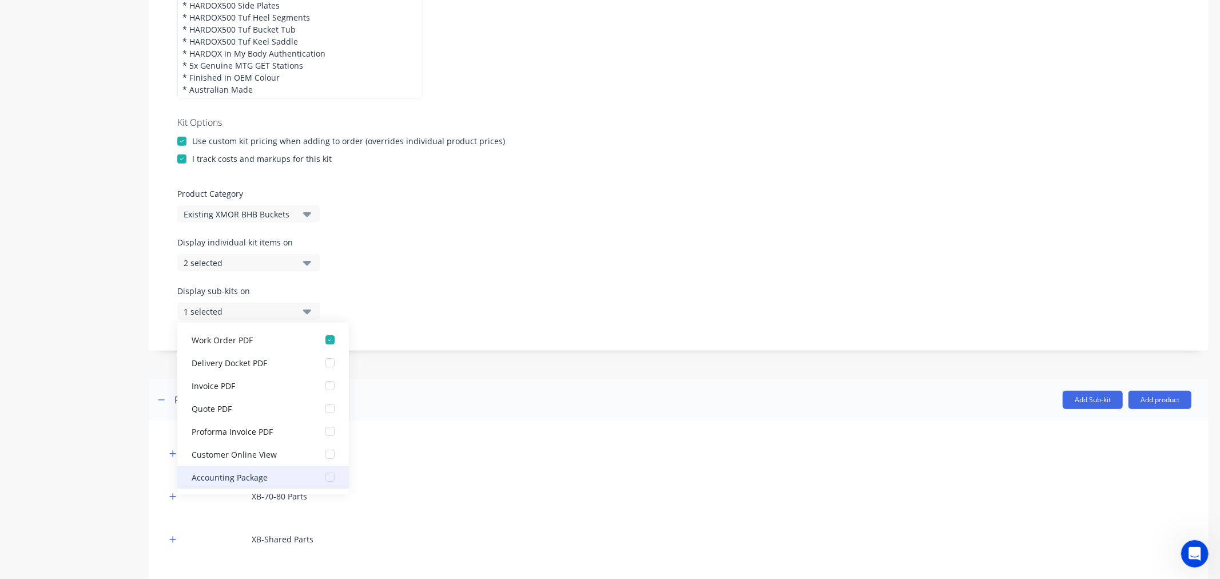
click at [319, 476] on div "button" at bounding box center [330, 476] width 23 height 23
click at [57, 421] on div "Product details Collaborate Order History" at bounding box center [71, 452] width 120 height 1574
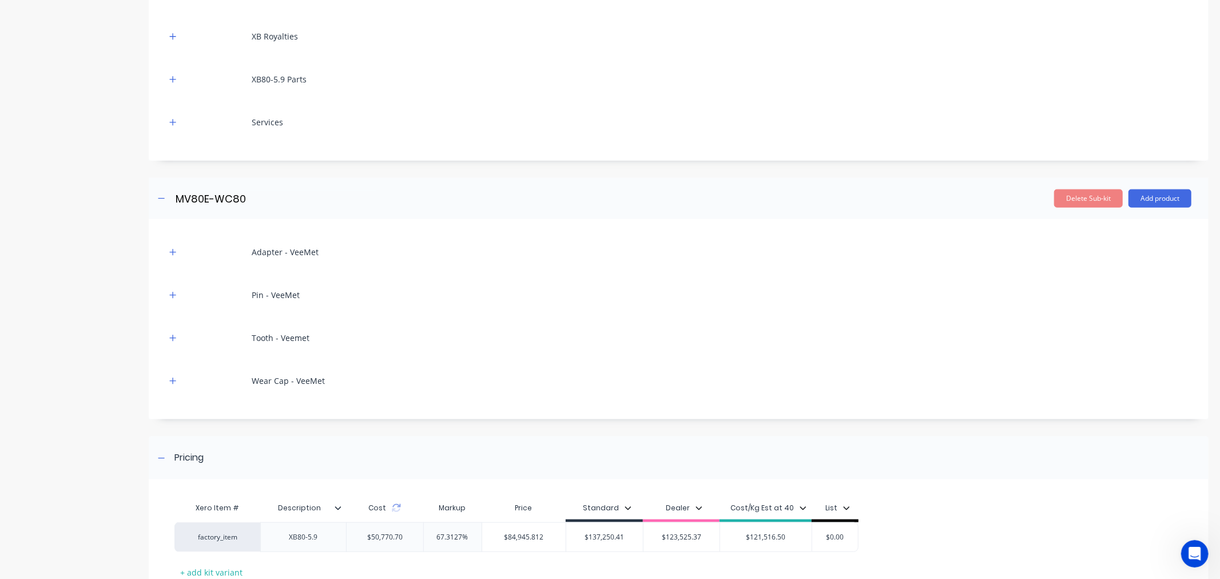
scroll to position [1053, 0]
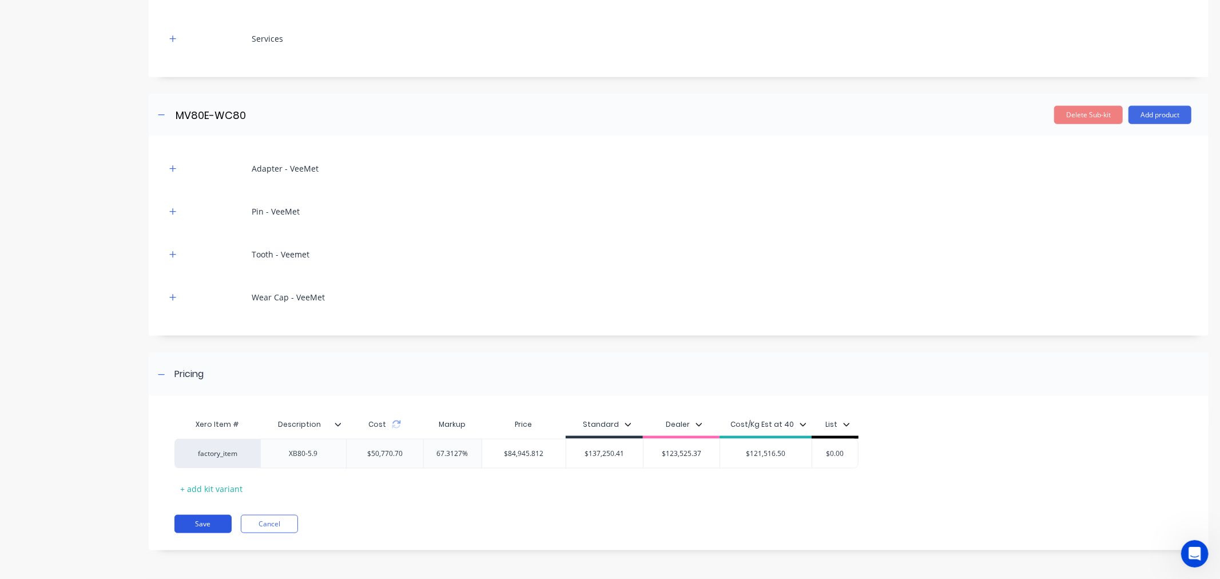
click at [193, 523] on button "Save" at bounding box center [202, 524] width 57 height 18
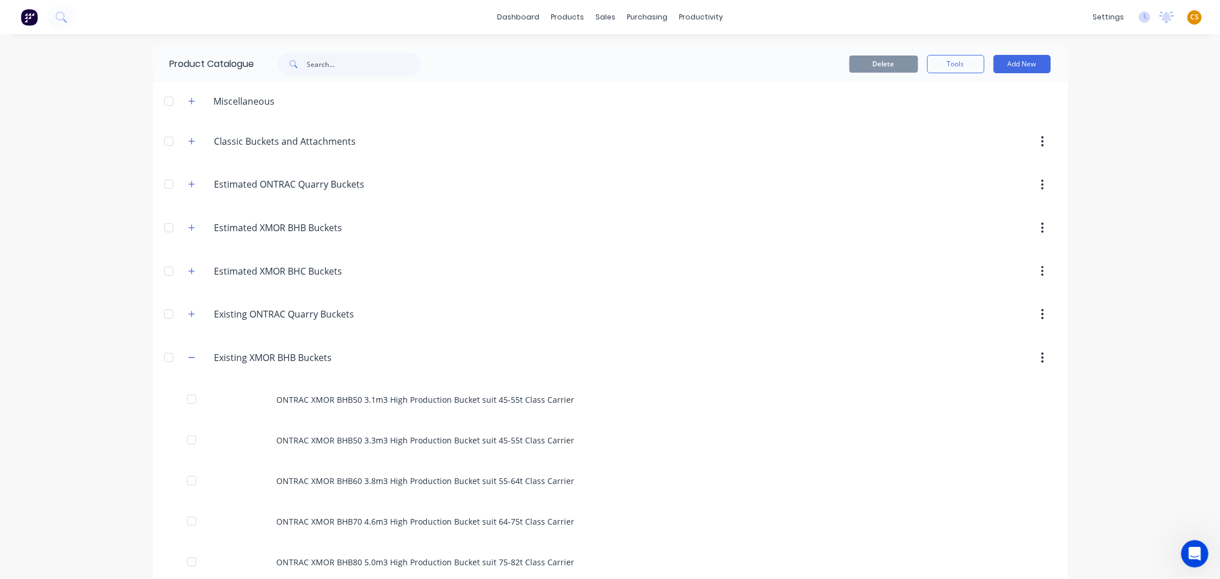
scroll to position [381, 0]
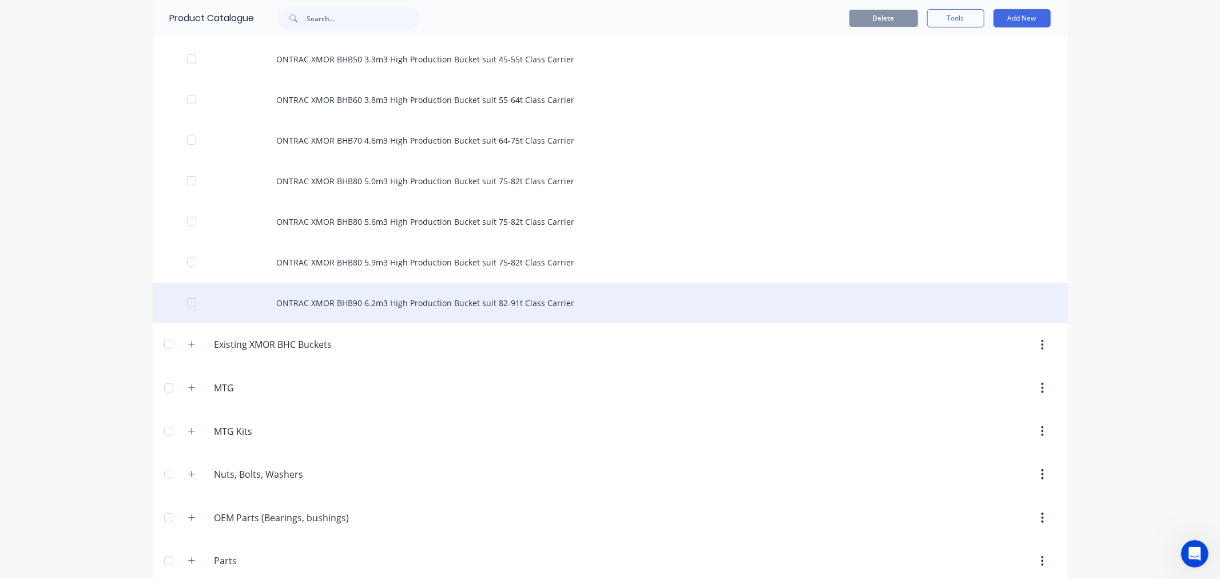
click at [396, 297] on div "ONTRAC XMOR BHB90 6.2m3 High Production Bucket suit 82-91t Class Carrier" at bounding box center [610, 302] width 915 height 41
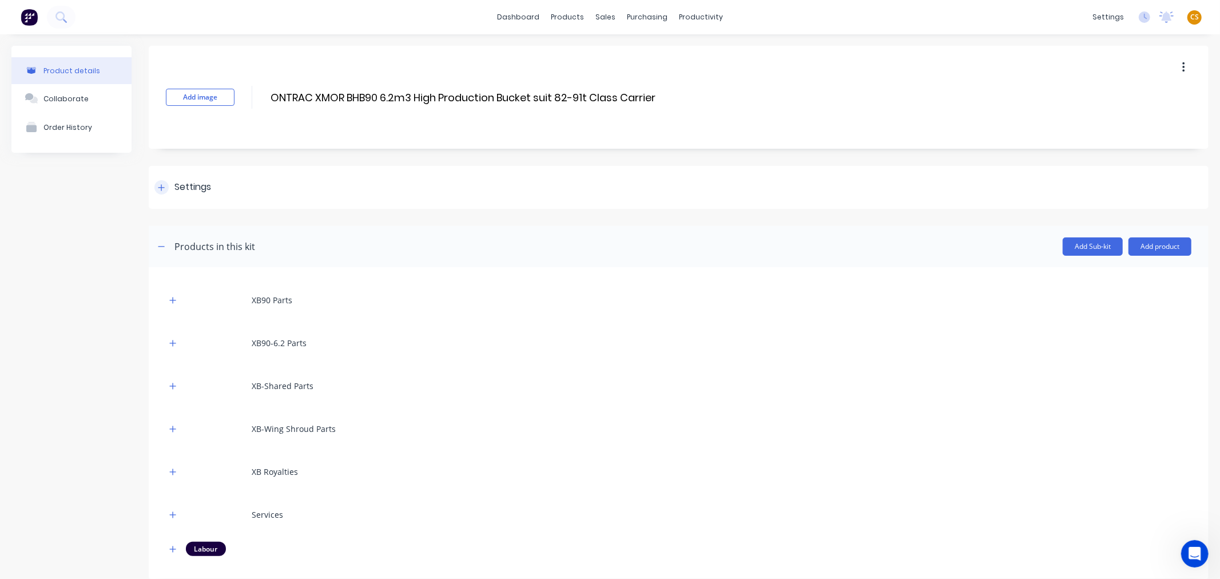
click at [159, 189] on icon at bounding box center [161, 188] width 7 height 8
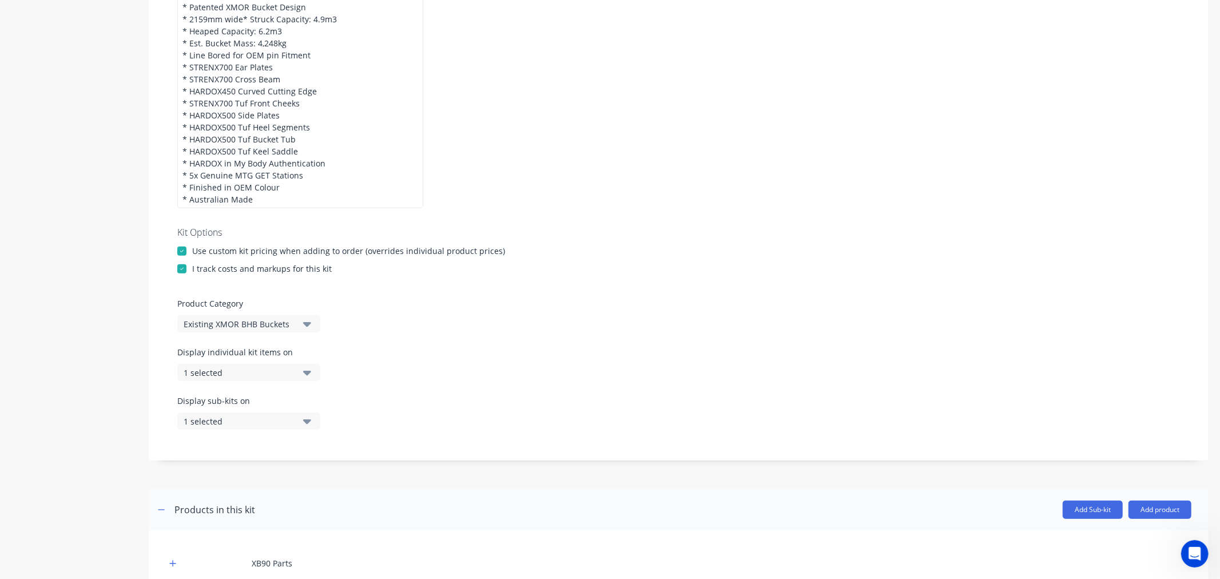
scroll to position [572, 0]
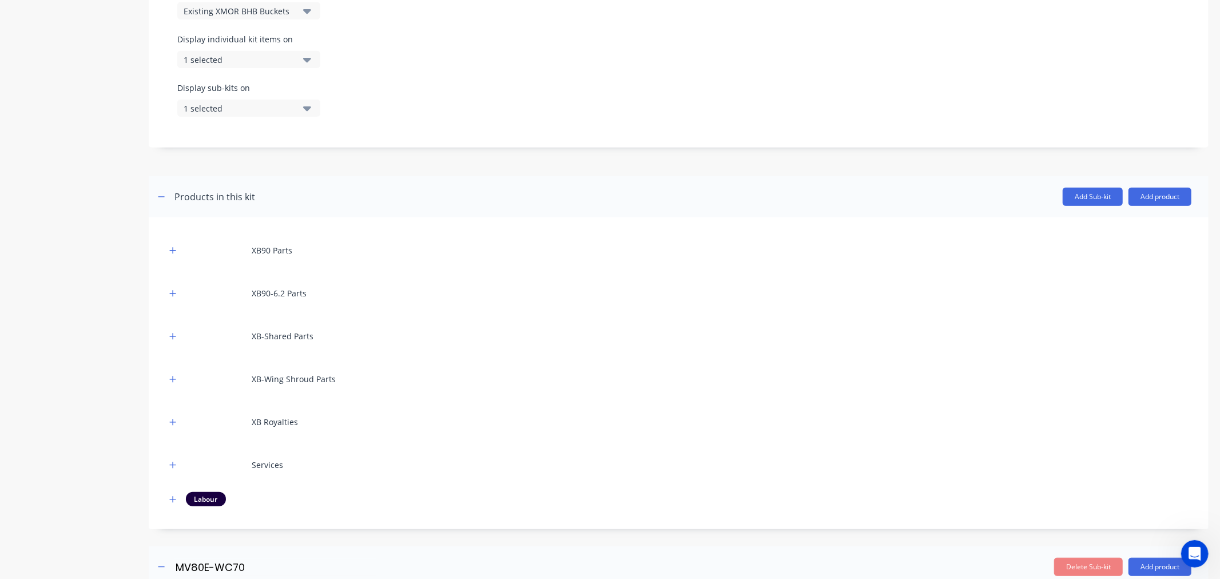
click at [225, 61] on div "1 selected" at bounding box center [239, 60] width 111 height 12
click at [244, 225] on div "Accounting Package" at bounding box center [249, 225] width 114 height 12
click at [116, 182] on div "Product details Collaborate Order History" at bounding box center [71, 246] width 120 height 1545
click at [202, 107] on div "1 selected" at bounding box center [239, 108] width 111 height 12
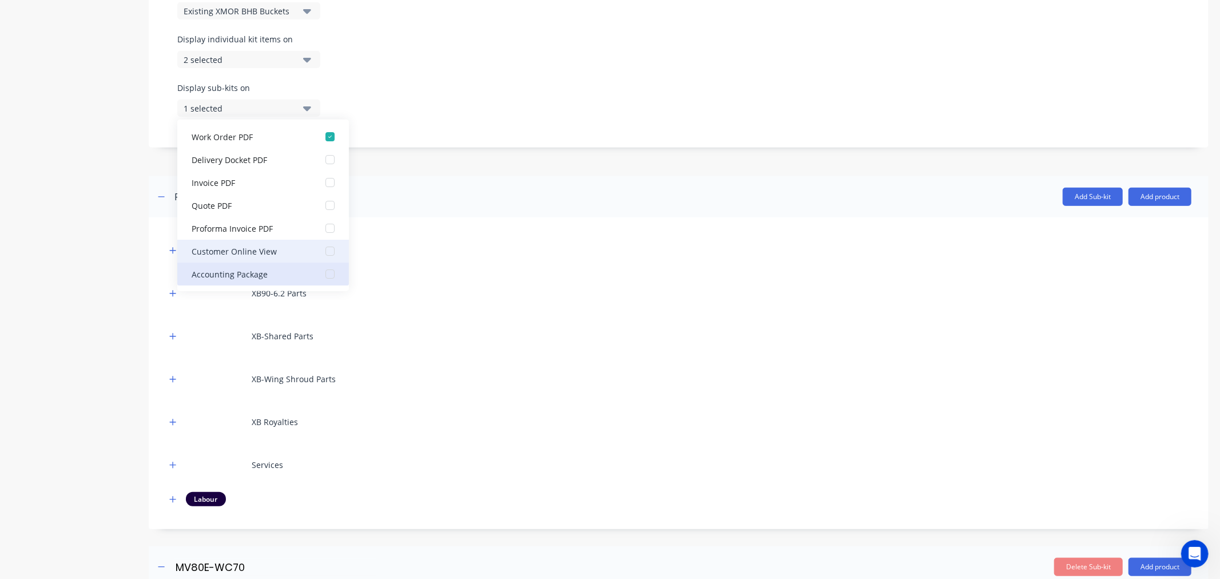
click at [257, 273] on div "Accounting Package" at bounding box center [249, 274] width 114 height 12
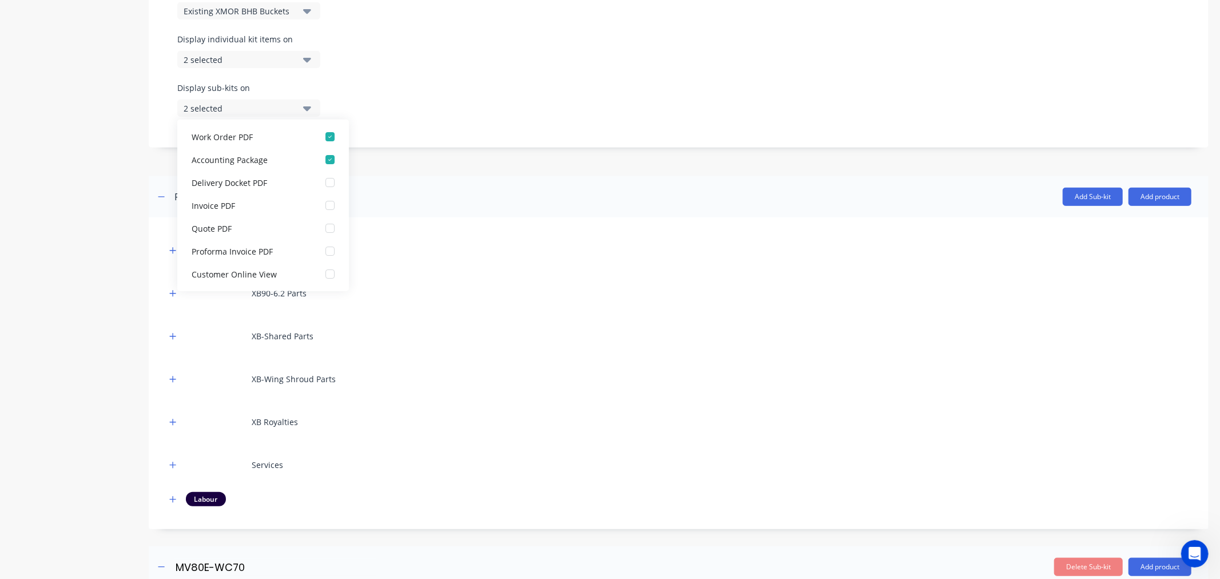
click at [32, 268] on div "Product details Collaborate Order History" at bounding box center [71, 246] width 120 height 1545
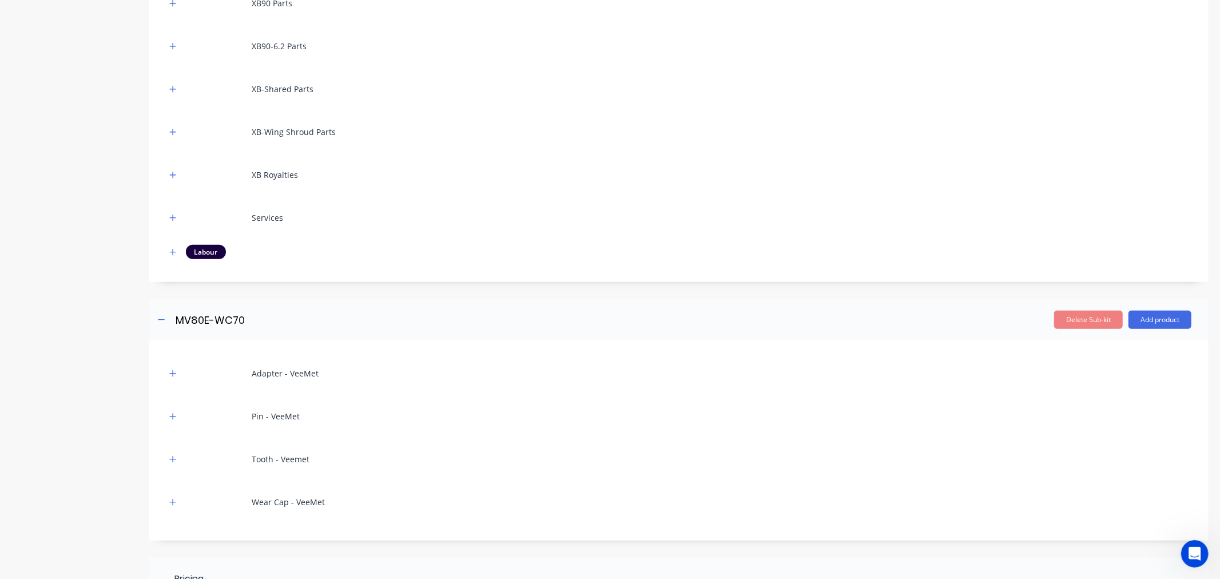
scroll to position [1024, 0]
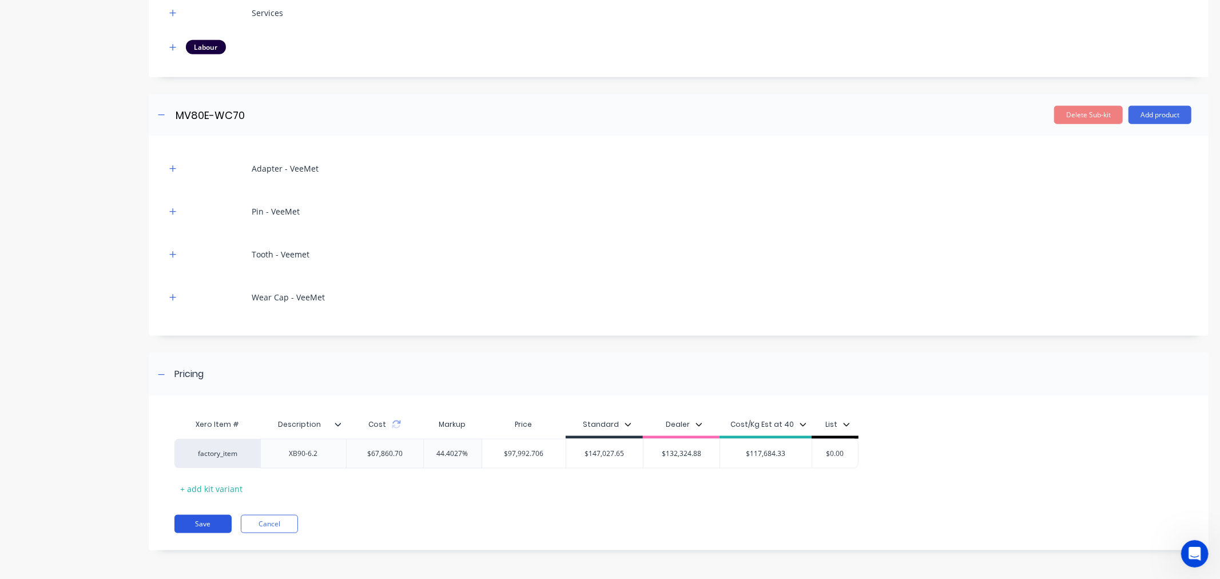
click at [197, 524] on button "Save" at bounding box center [202, 524] width 57 height 18
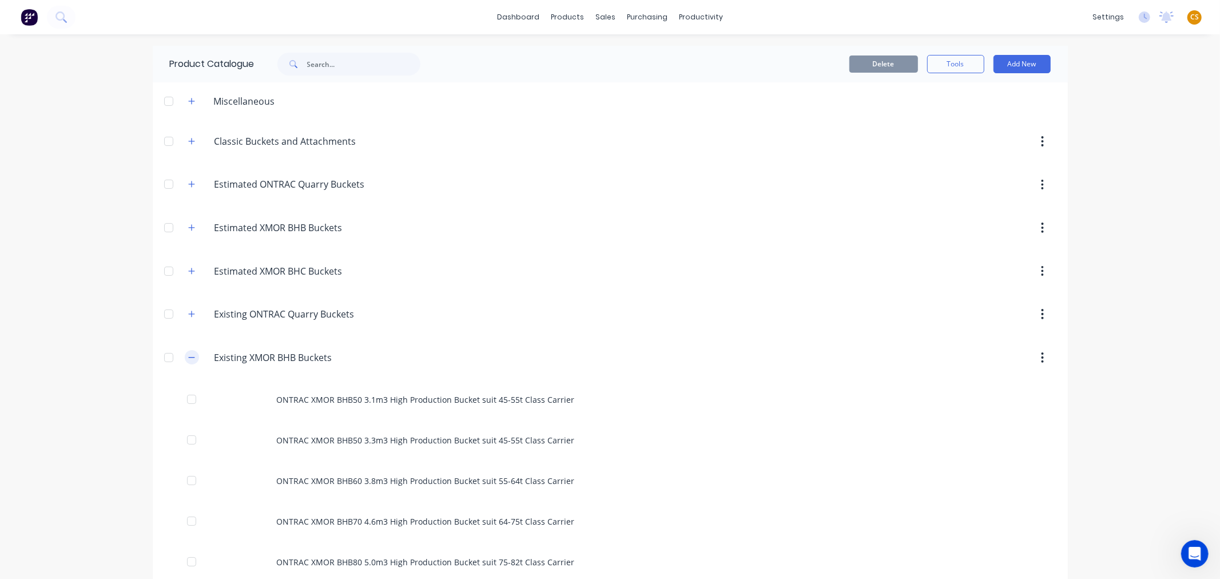
click at [188, 359] on icon "button" at bounding box center [191, 357] width 7 height 8
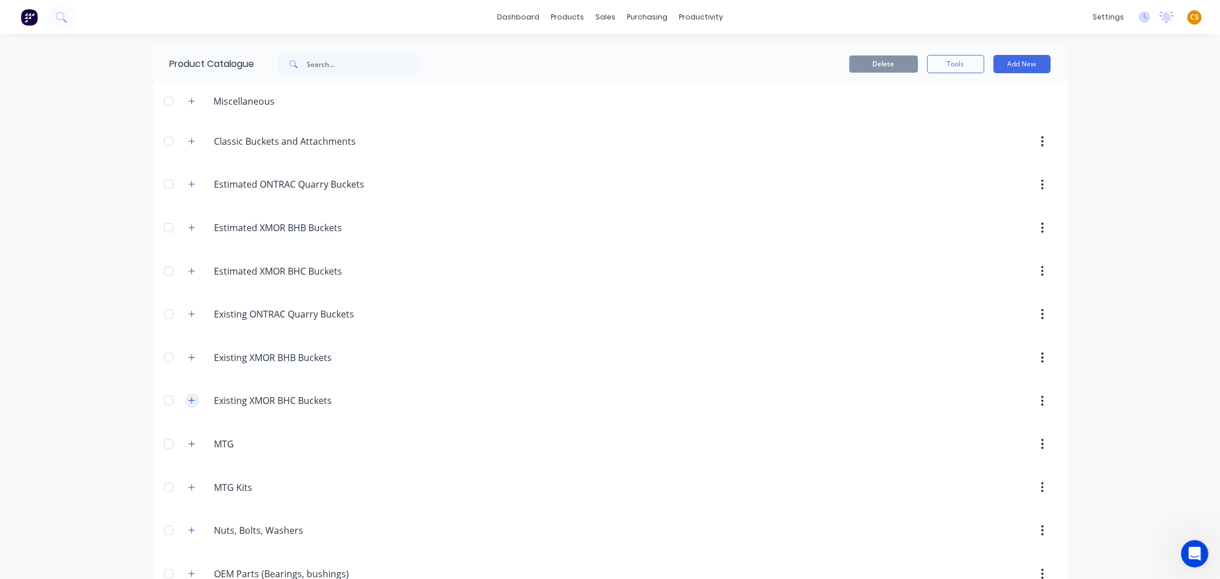
click at [188, 403] on icon "button" at bounding box center [191, 400] width 7 height 8
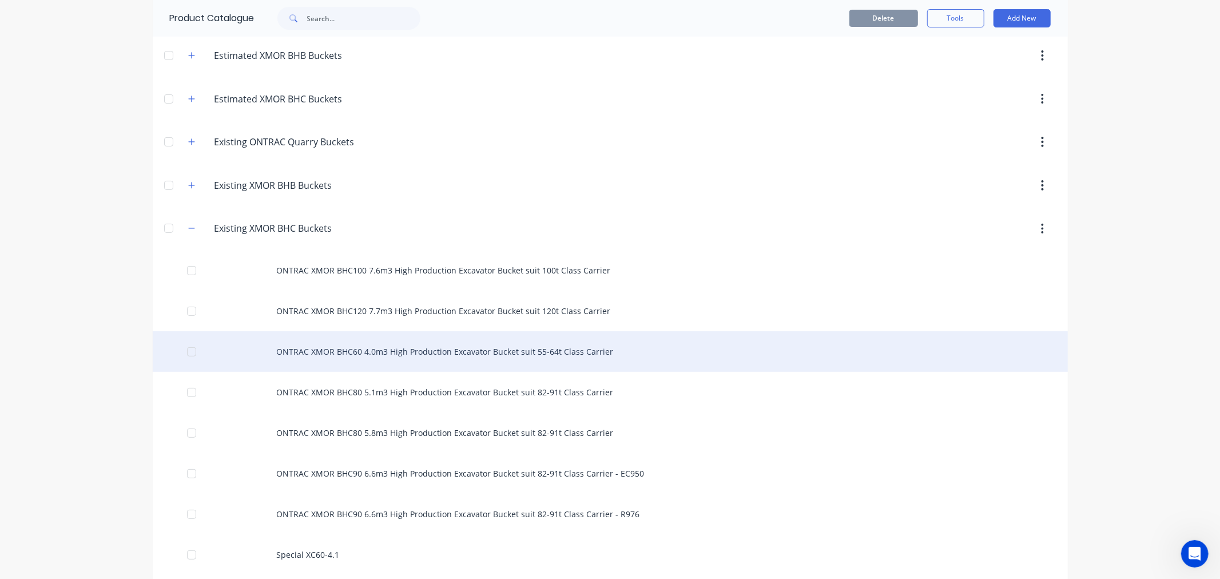
scroll to position [190, 0]
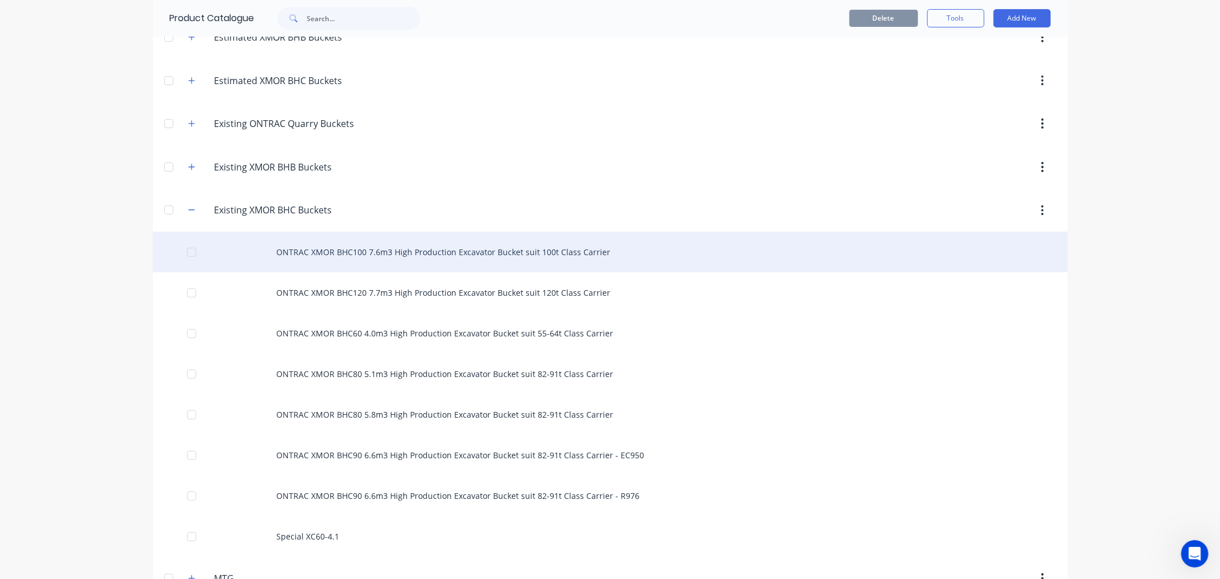
click at [367, 256] on div "ONTRAC XMOR BHC100 7.6m3 High Production Excavator Bucket suit 100t Class Carri…" at bounding box center [610, 252] width 915 height 41
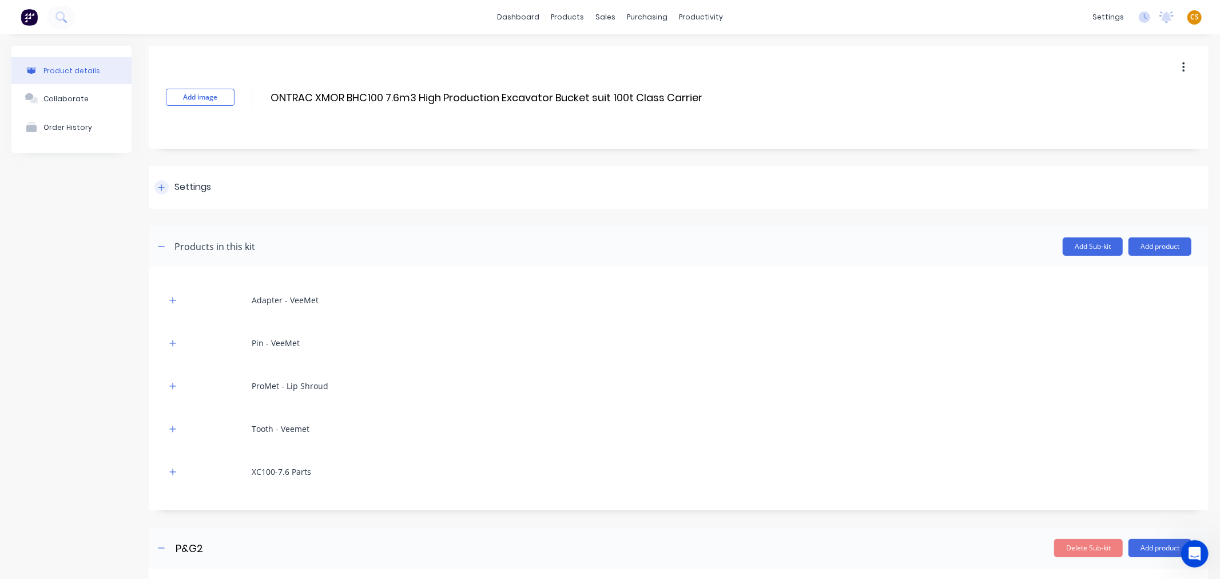
click at [164, 189] on icon at bounding box center [161, 188] width 7 height 8
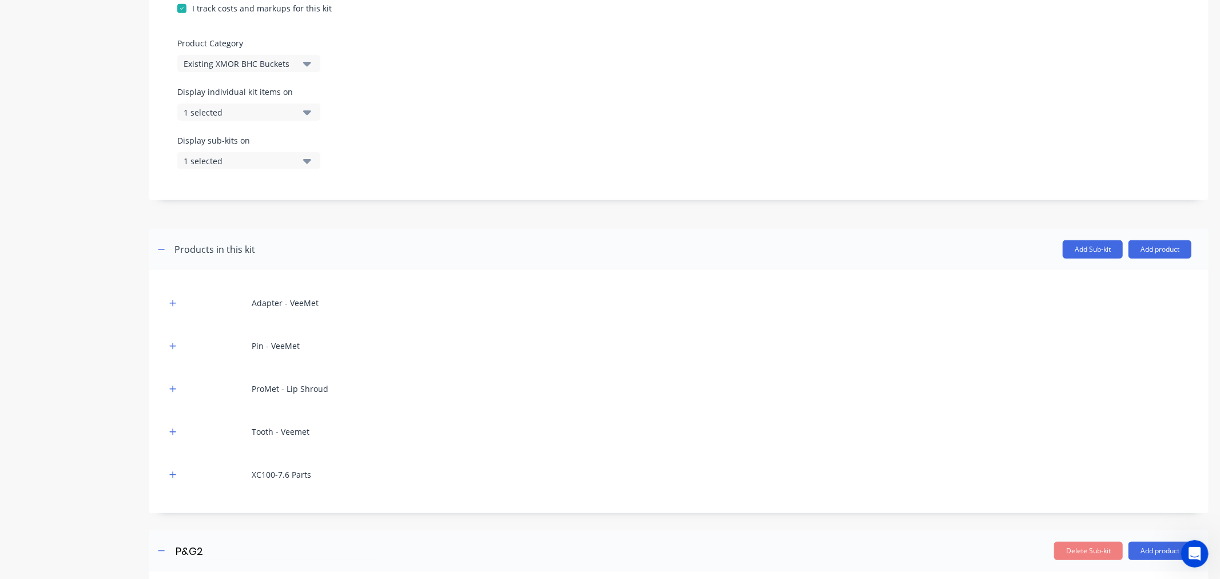
scroll to position [572, 0]
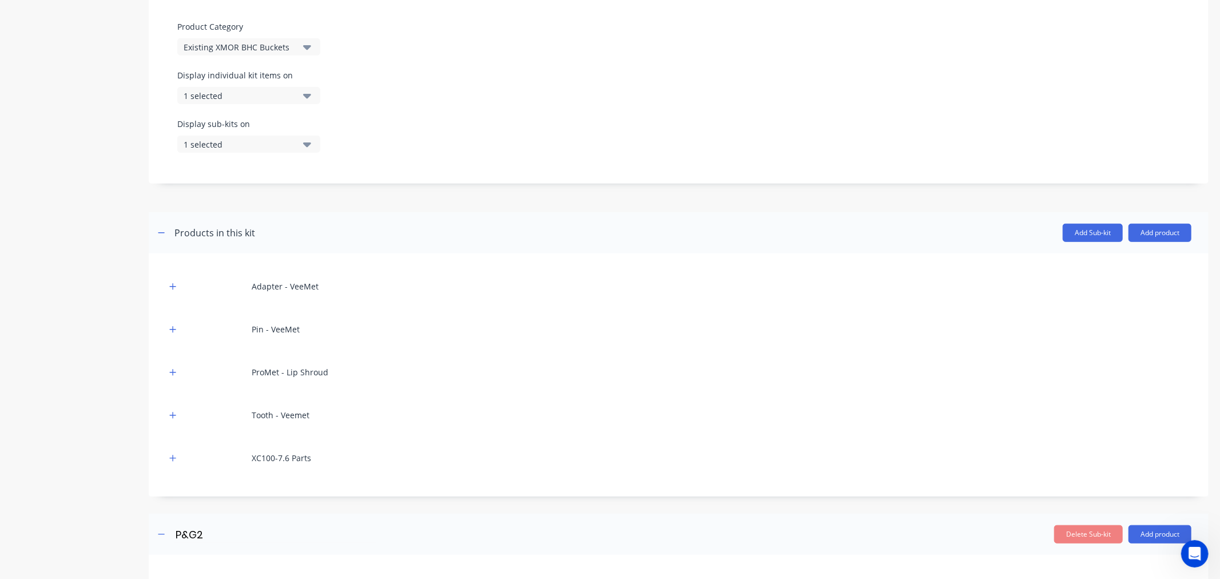
click at [230, 93] on div "1 selected" at bounding box center [239, 96] width 111 height 12
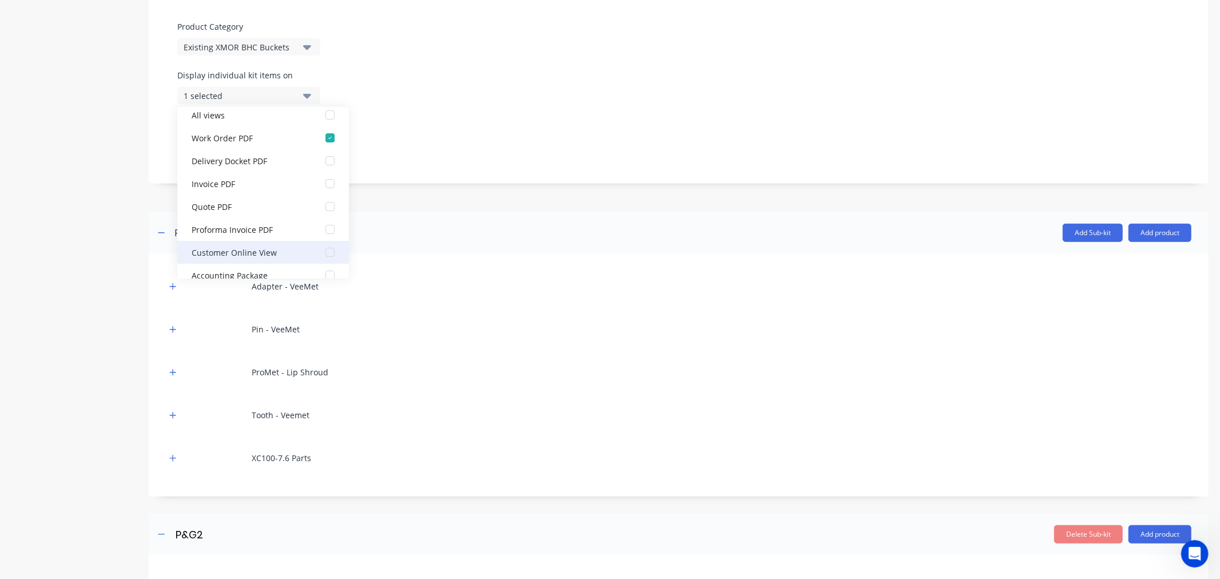
scroll to position [23, 0]
click at [246, 265] on div "Accounting Package" at bounding box center [249, 261] width 114 height 12
click at [129, 156] on div "Product details Collaborate Order History" at bounding box center [71, 265] width 120 height 1582
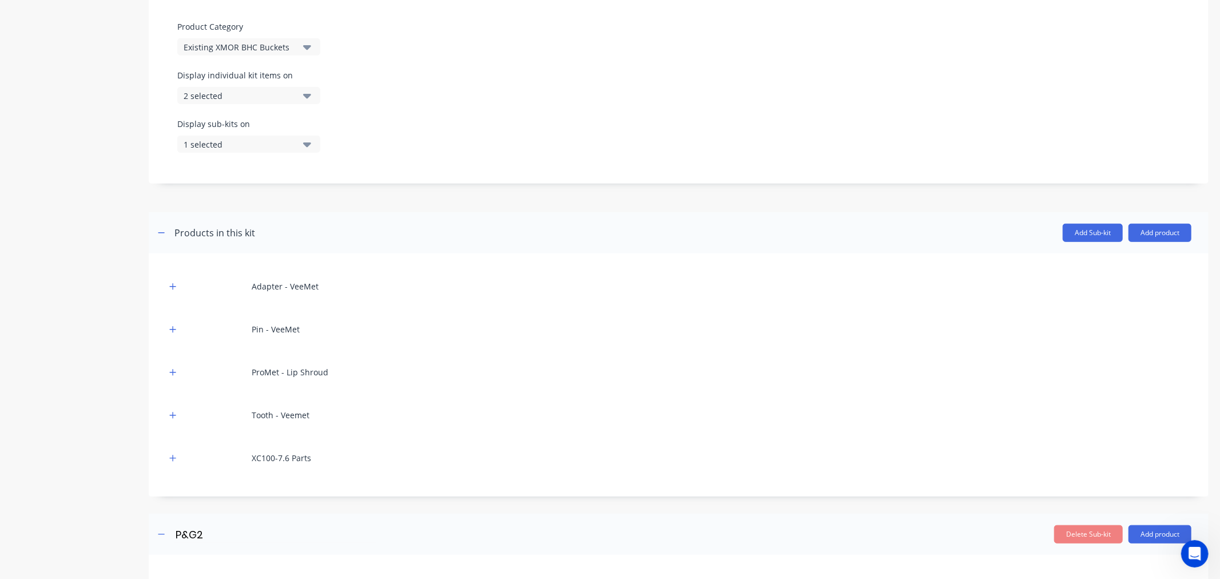
click at [204, 143] on div "1 selected" at bounding box center [239, 144] width 111 height 12
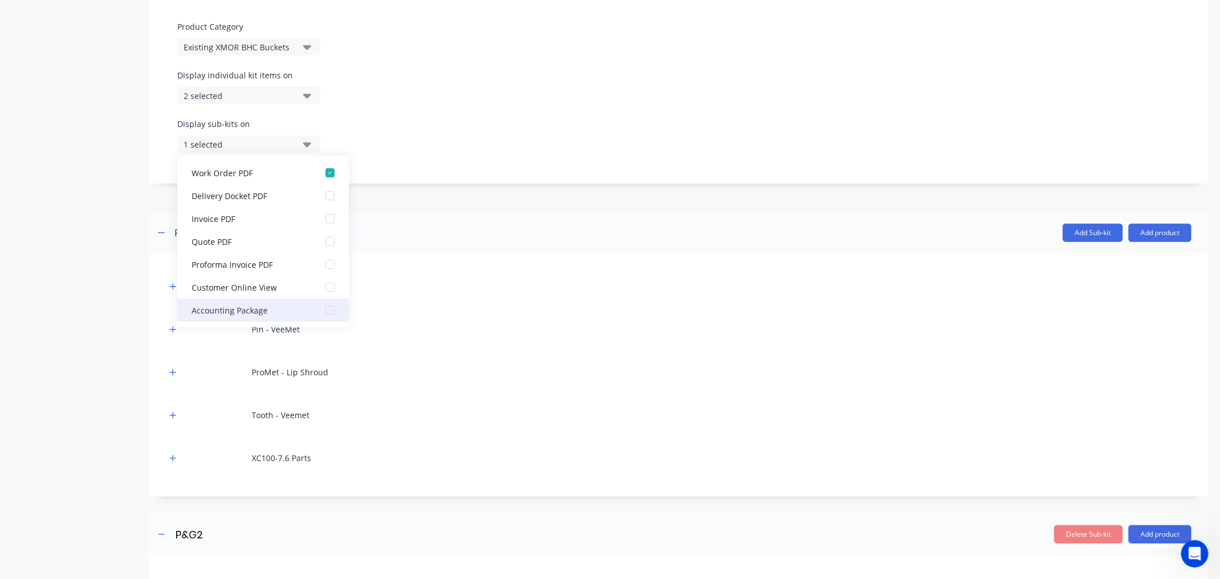
click at [245, 313] on div "Accounting Package" at bounding box center [249, 310] width 114 height 12
click at [89, 208] on div "Product details Collaborate Order History" at bounding box center [71, 265] width 120 height 1582
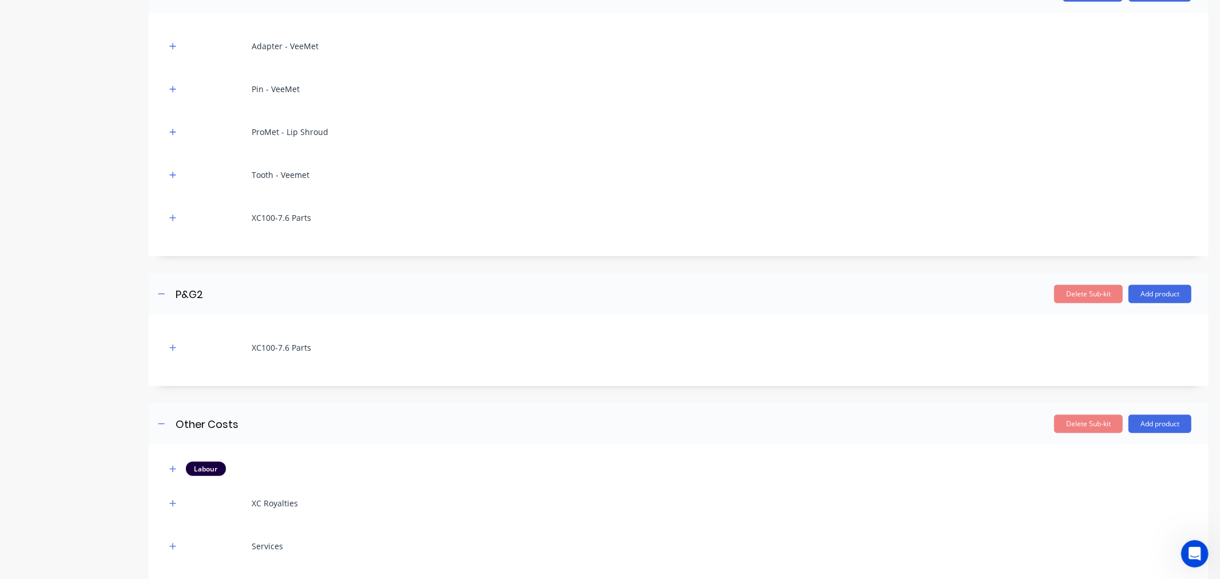
scroll to position [1061, 0]
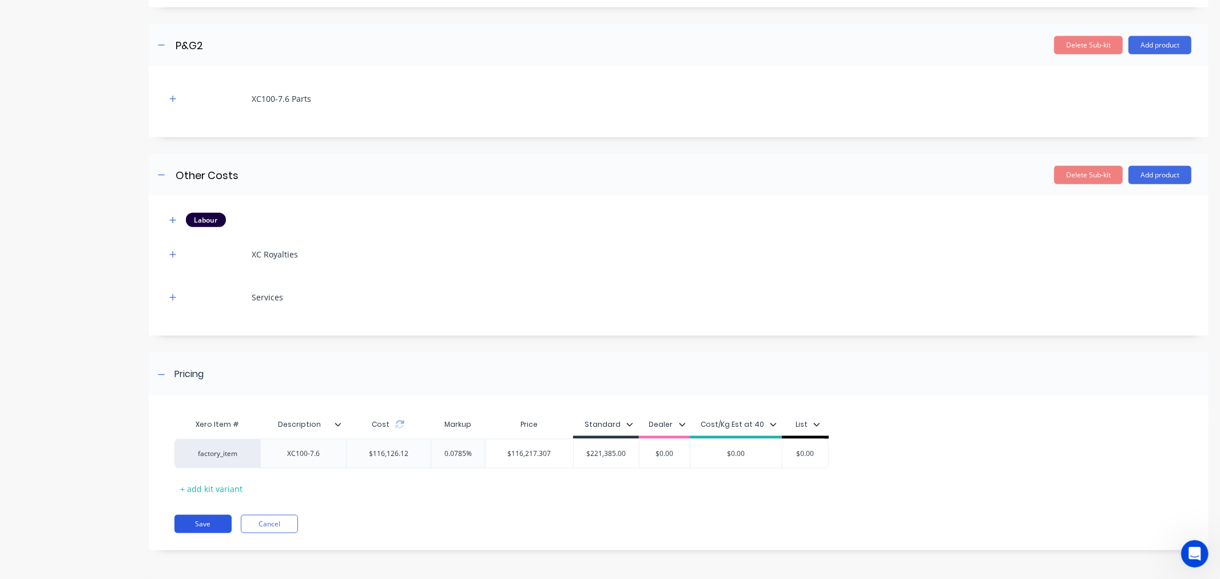
click at [196, 520] on button "Save" at bounding box center [202, 524] width 57 height 18
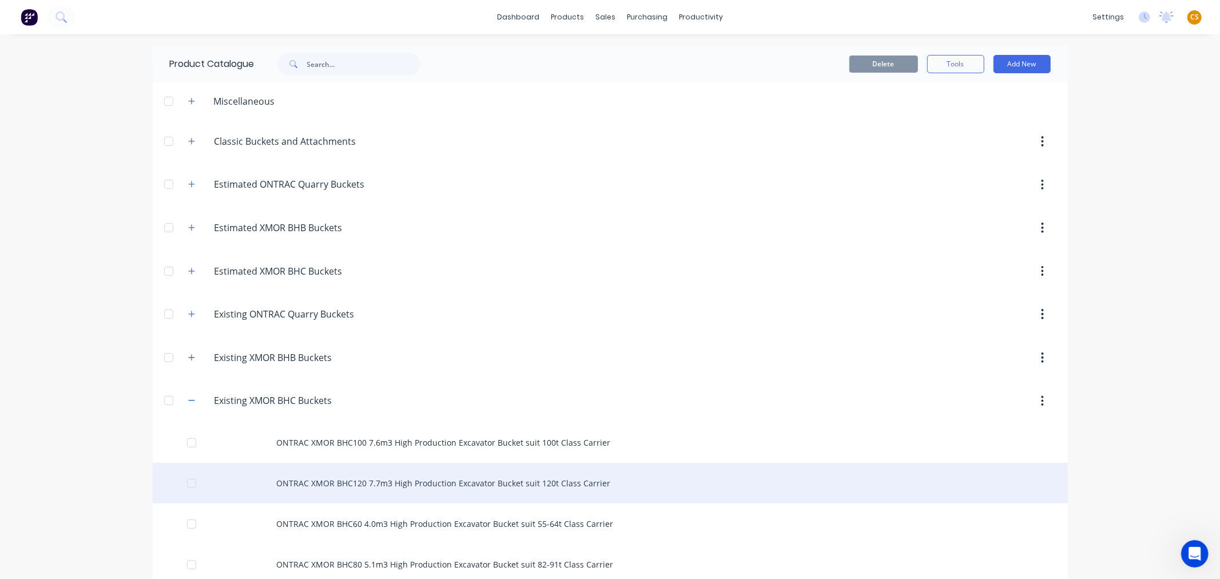
click at [336, 476] on div "ONTRAC XMOR BHC120 7.7m3 High Production Excavator Bucket suit 120t Class Carri…" at bounding box center [610, 483] width 915 height 41
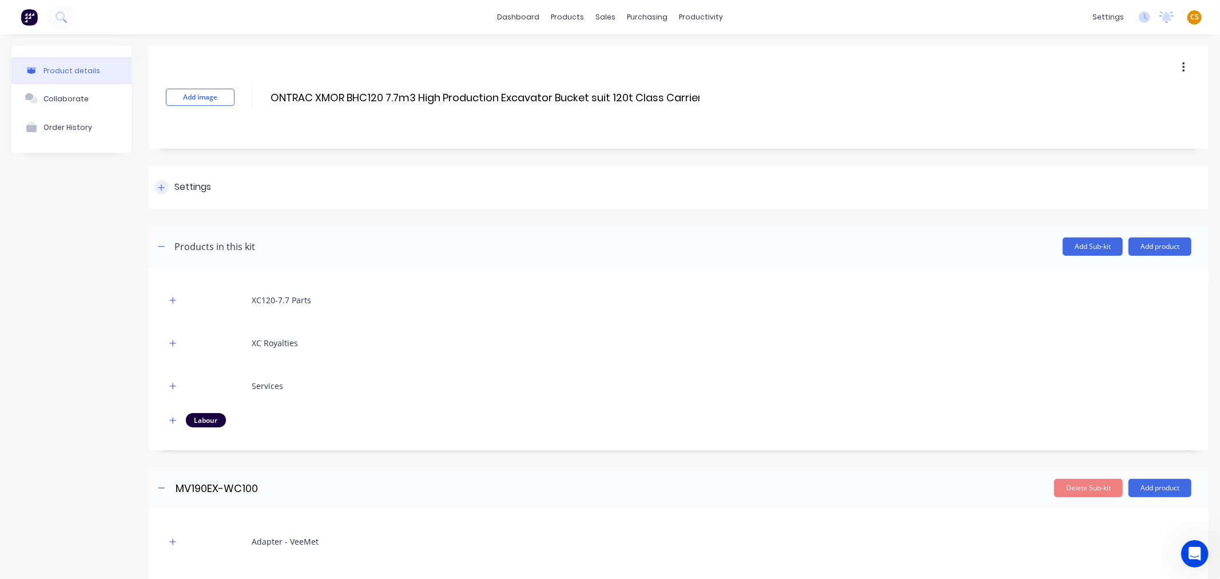
click at [162, 191] on div at bounding box center [161, 187] width 14 height 14
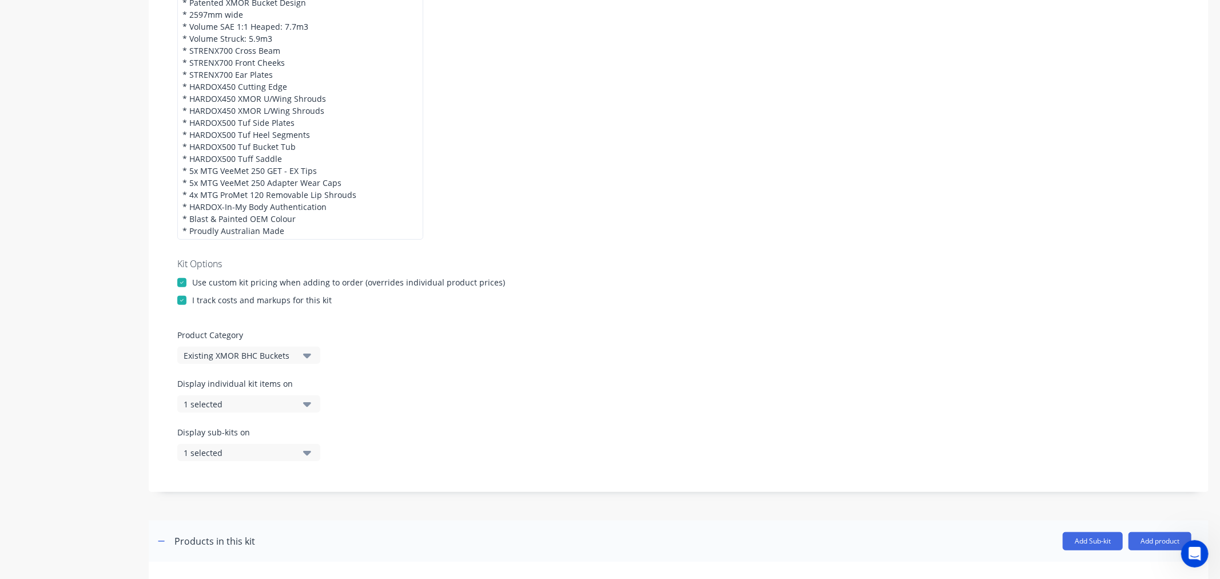
scroll to position [381, 0]
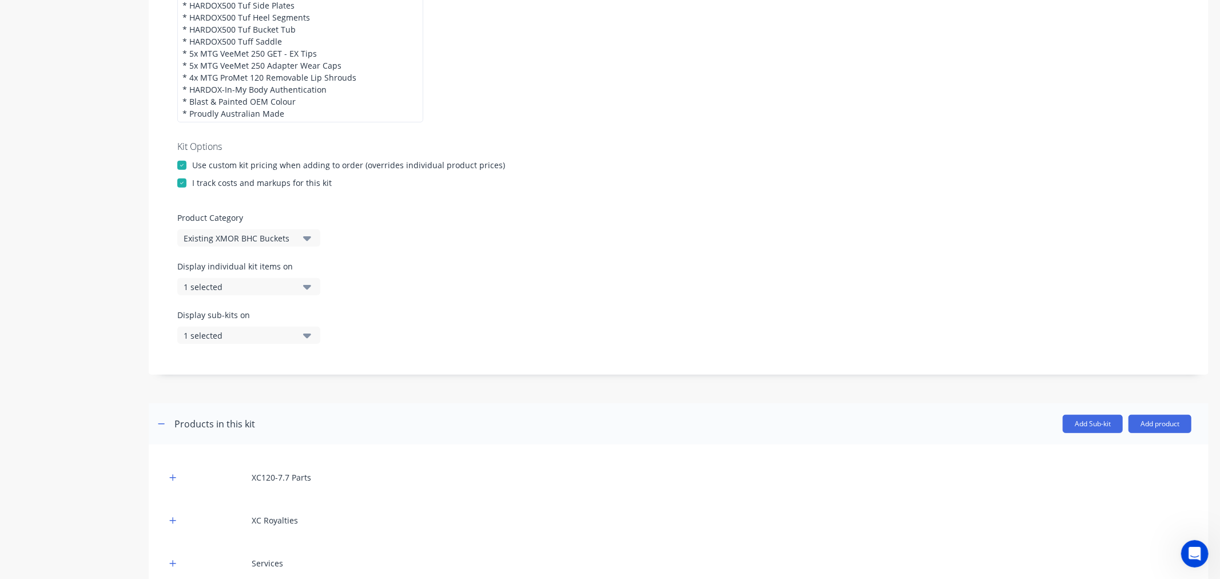
click at [206, 291] on div "1 selected" at bounding box center [239, 287] width 111 height 12
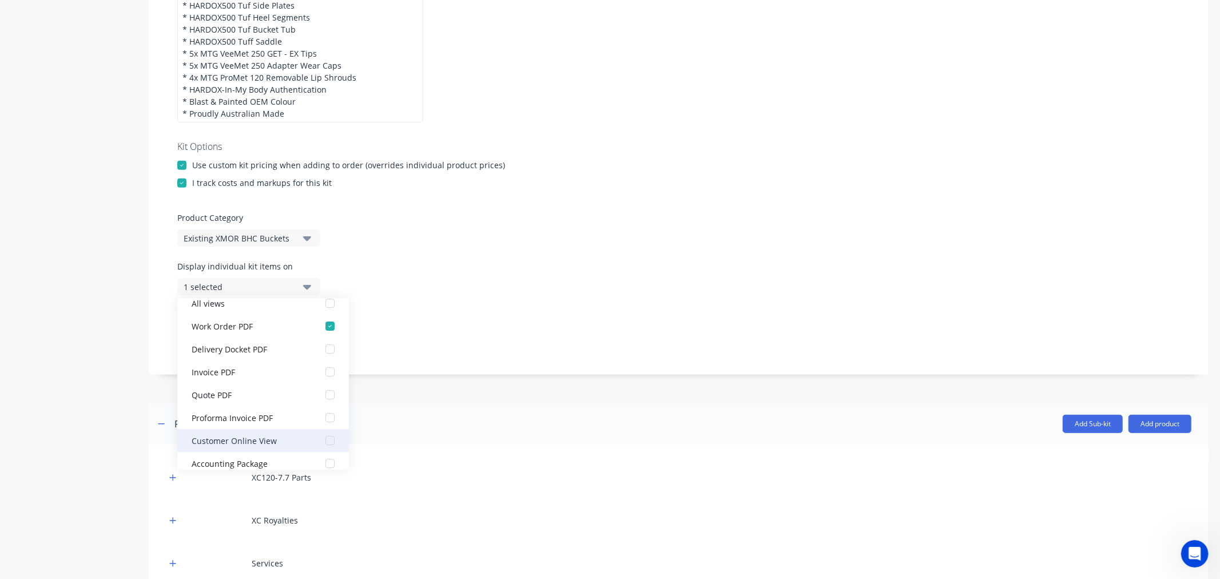
scroll to position [23, 0]
click at [276, 451] on div "Accounting Package" at bounding box center [249, 452] width 114 height 12
click at [112, 408] on div "Product details Collaborate Order History" at bounding box center [71, 391] width 120 height 1453
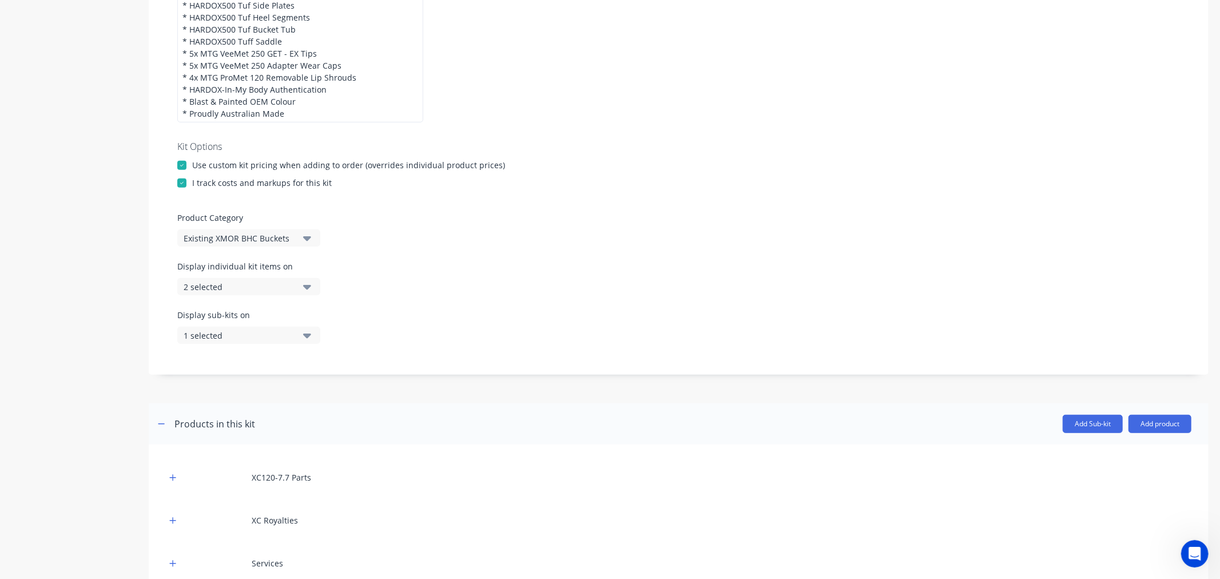
click at [214, 332] on div "1 selected" at bounding box center [239, 335] width 111 height 12
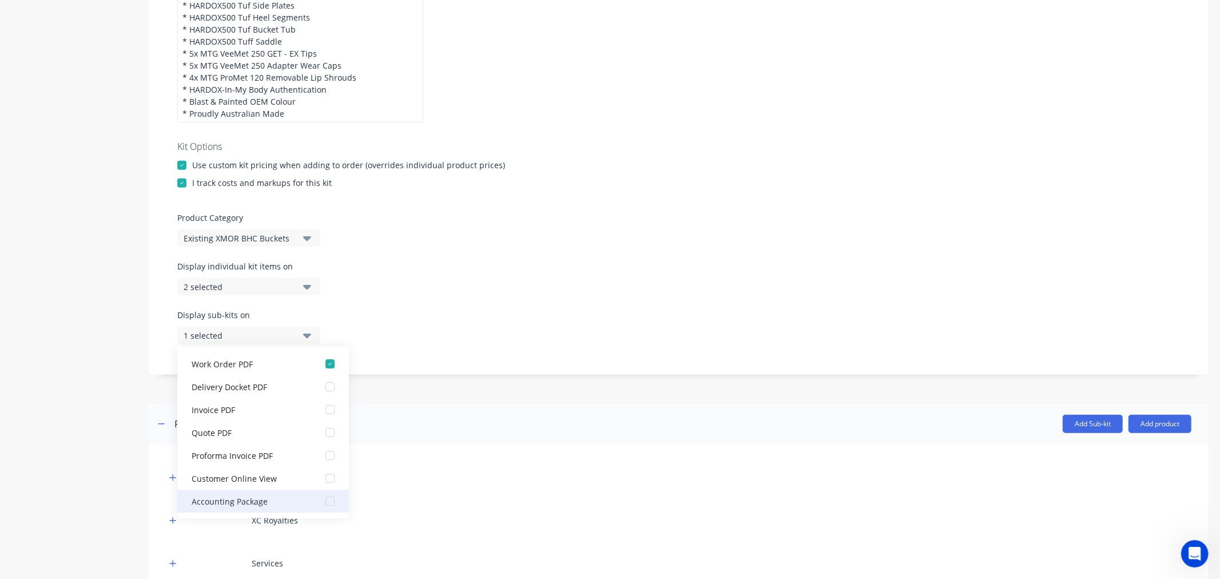
click at [232, 500] on div "Accounting Package" at bounding box center [249, 501] width 114 height 12
click at [58, 459] on div "Product details Collaborate Order History" at bounding box center [71, 391] width 120 height 1453
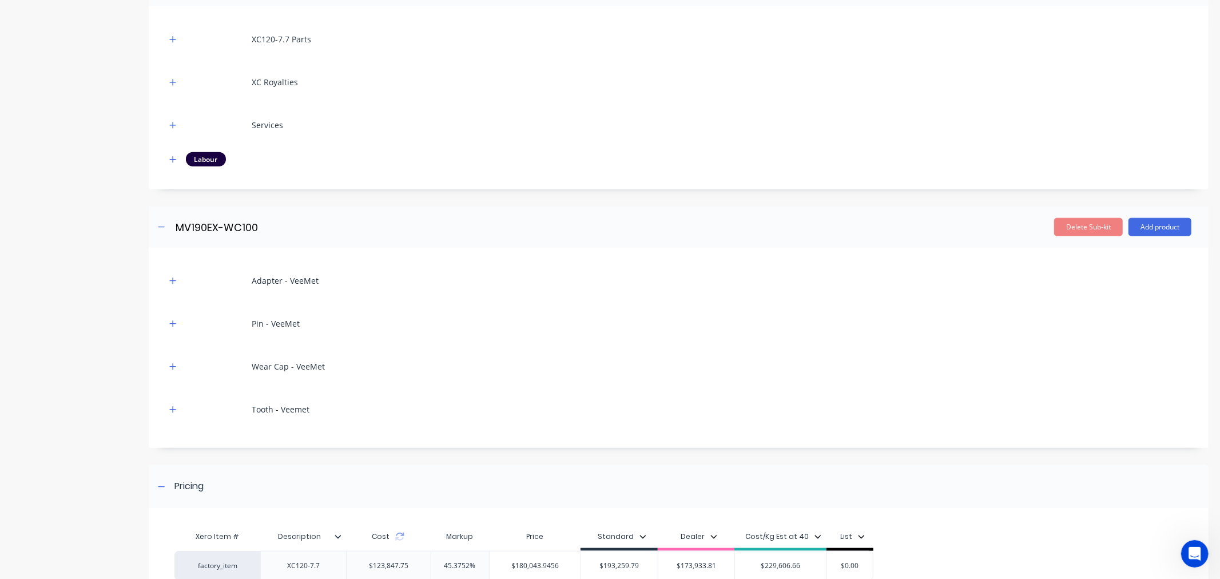
scroll to position [931, 0]
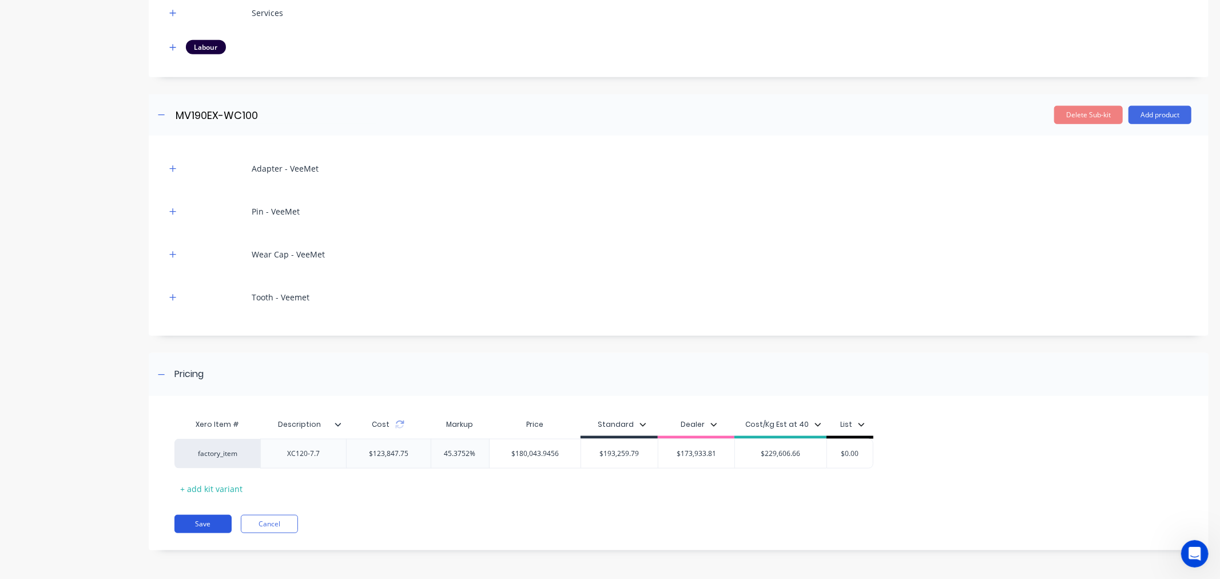
click at [190, 525] on button "Save" at bounding box center [202, 524] width 57 height 18
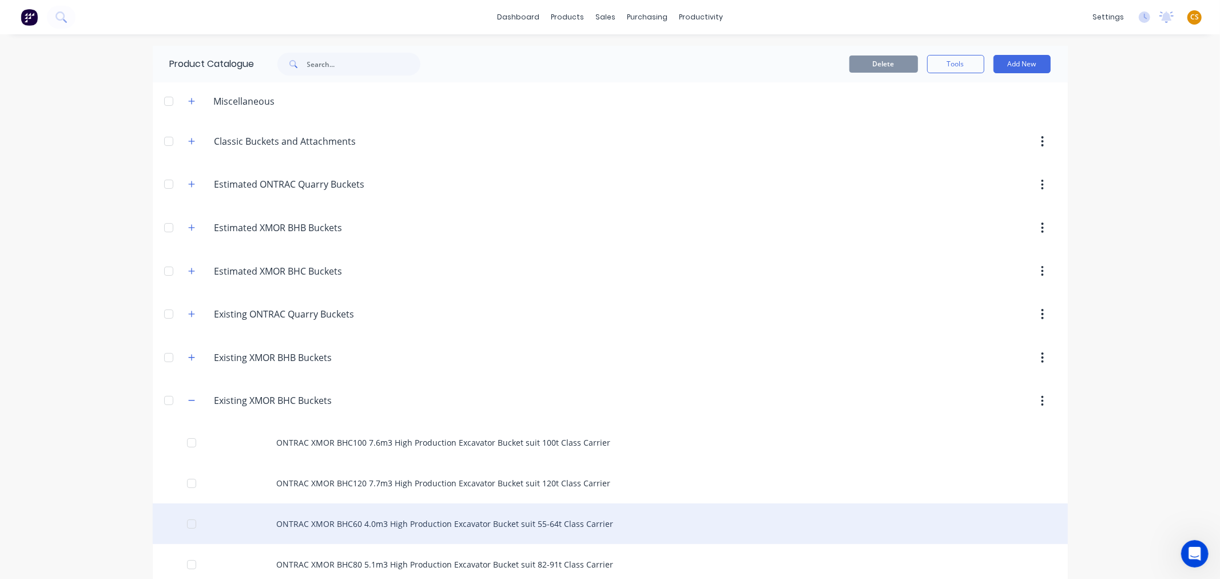
click at [330, 522] on div "ONTRAC XMOR BHC60 4.0m3 High Production Excavator Bucket suit 55-64t Class Carr…" at bounding box center [610, 523] width 915 height 41
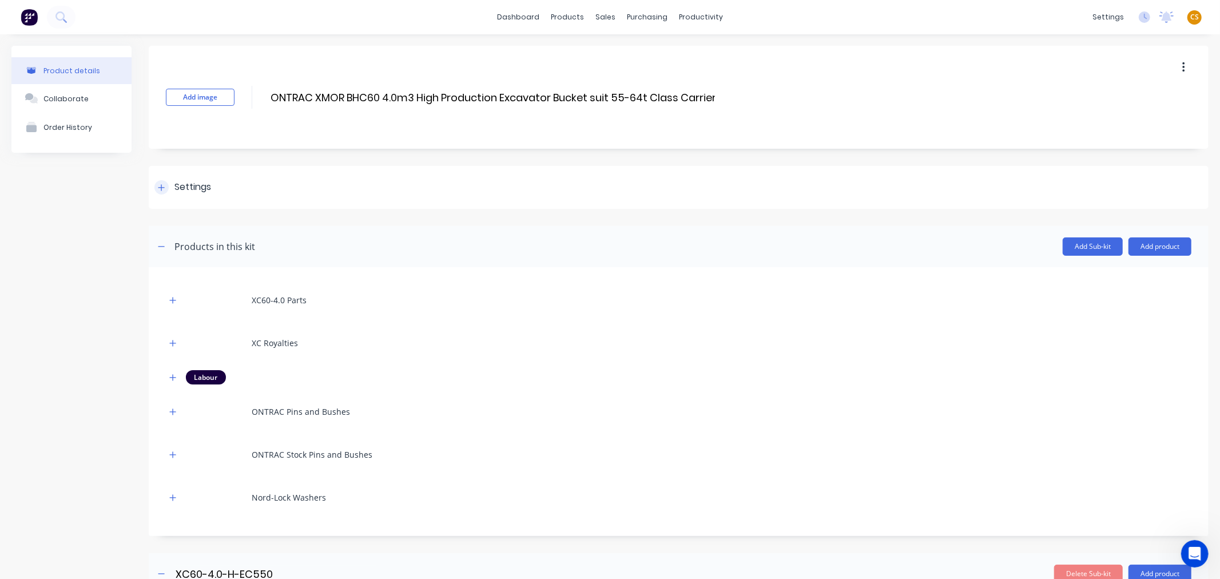
click at [162, 186] on icon at bounding box center [161, 188] width 7 height 8
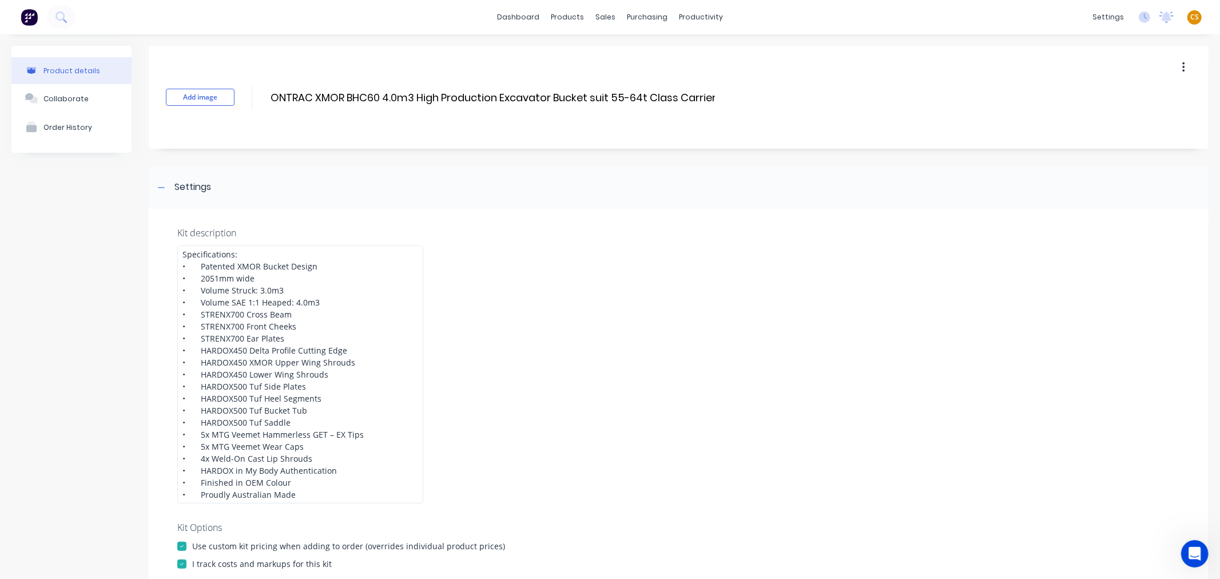
scroll to position [572, 0]
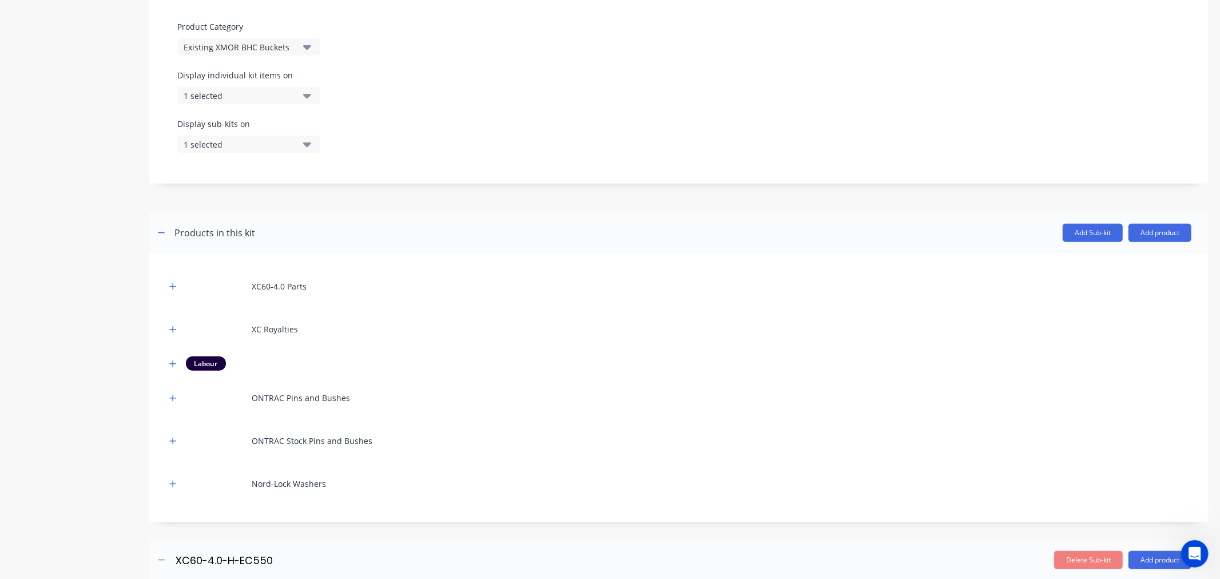
click at [272, 95] on div "1 selected" at bounding box center [239, 96] width 111 height 12
click at [319, 259] on div "button" at bounding box center [330, 261] width 23 height 23
click at [121, 140] on div "Product details Collaborate Order History" at bounding box center [71, 373] width 120 height 1798
click at [195, 144] on div "1 selected" at bounding box center [239, 144] width 111 height 12
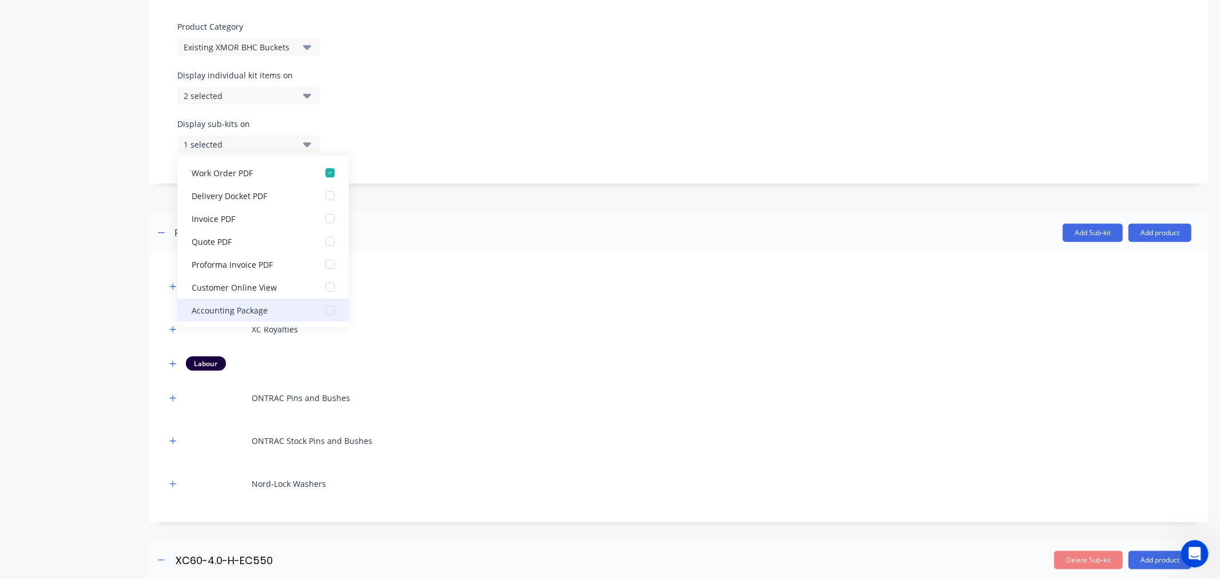
click at [319, 307] on div "button" at bounding box center [330, 310] width 23 height 23
click at [35, 294] on div "Product details Collaborate Order History" at bounding box center [71, 373] width 120 height 1798
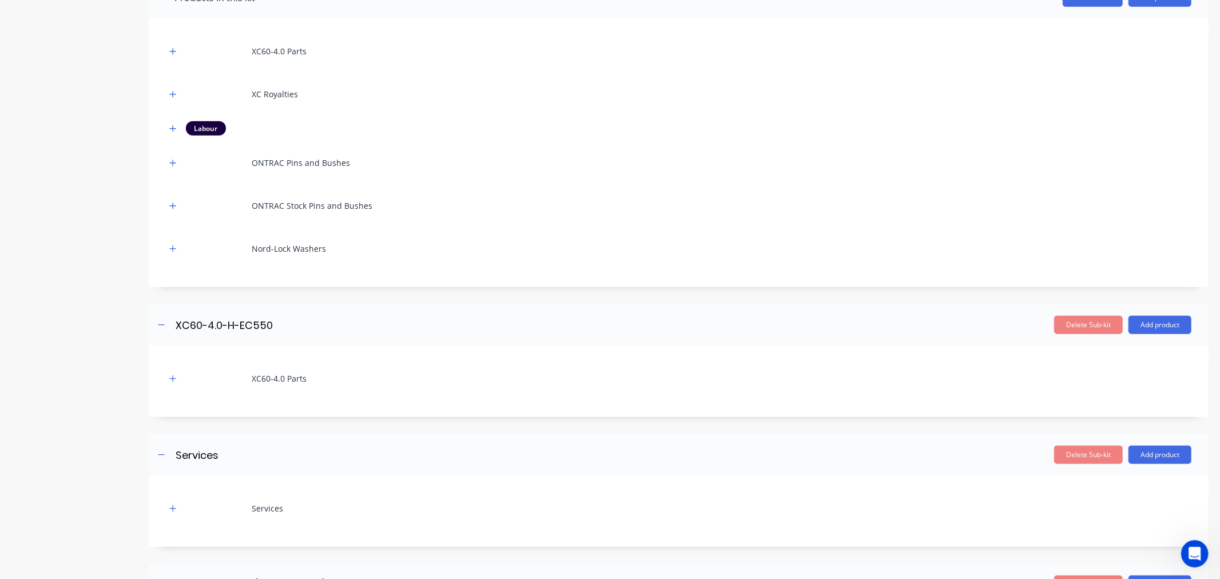
scroll to position [1277, 0]
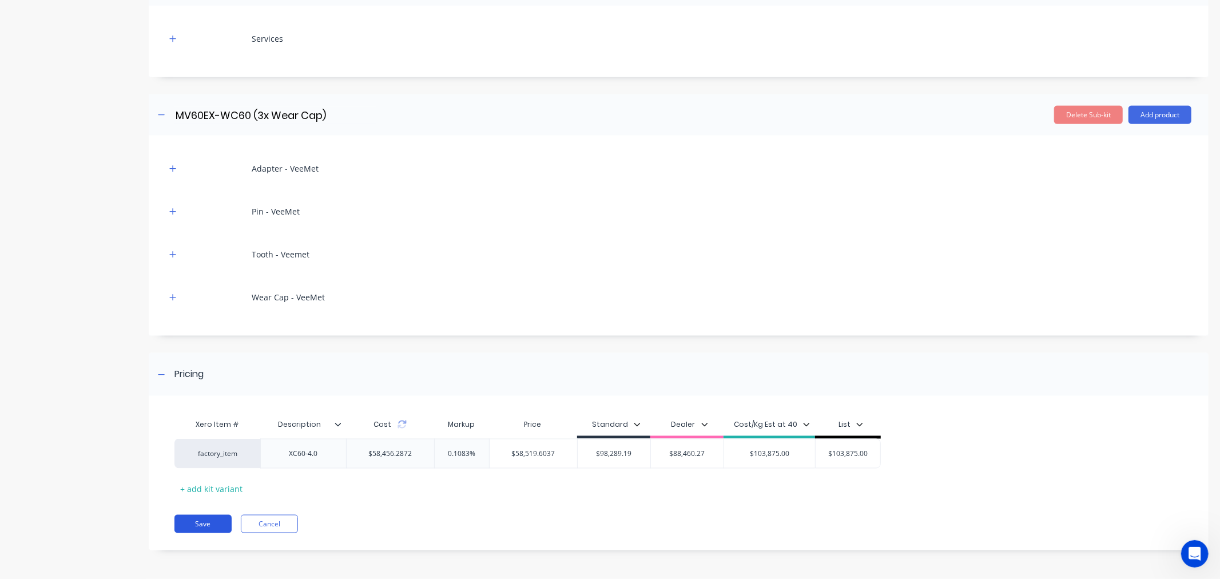
click at [190, 523] on button "Save" at bounding box center [202, 524] width 57 height 18
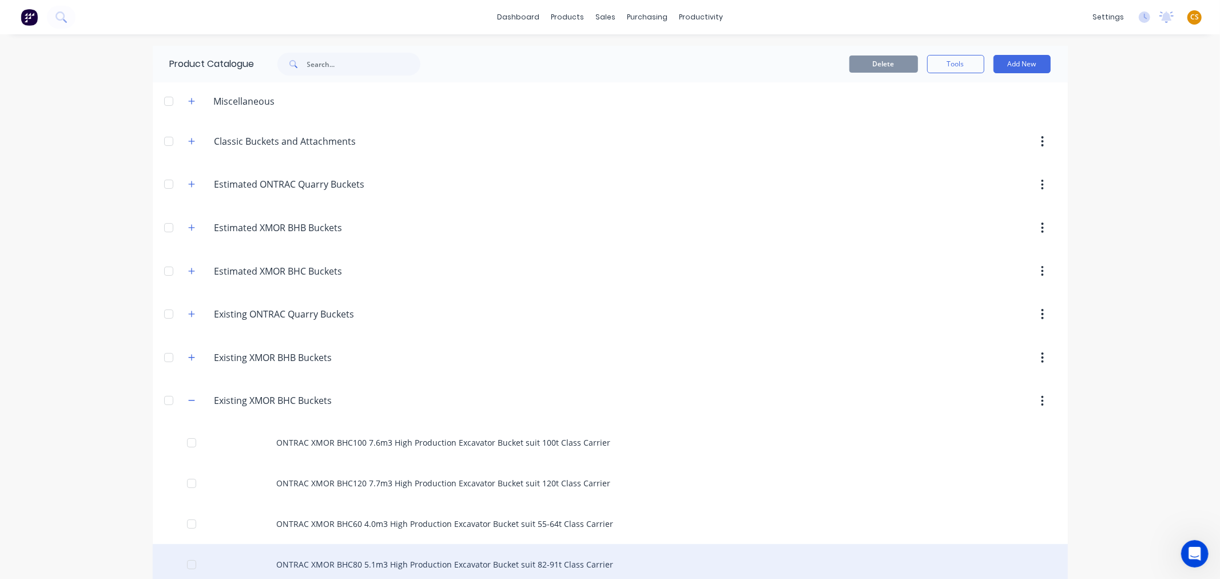
click at [374, 563] on div "ONTRAC XMOR BHC80 5.1m3 High Production Excavator Bucket suit 82-91t Class Carr…" at bounding box center [610, 564] width 915 height 41
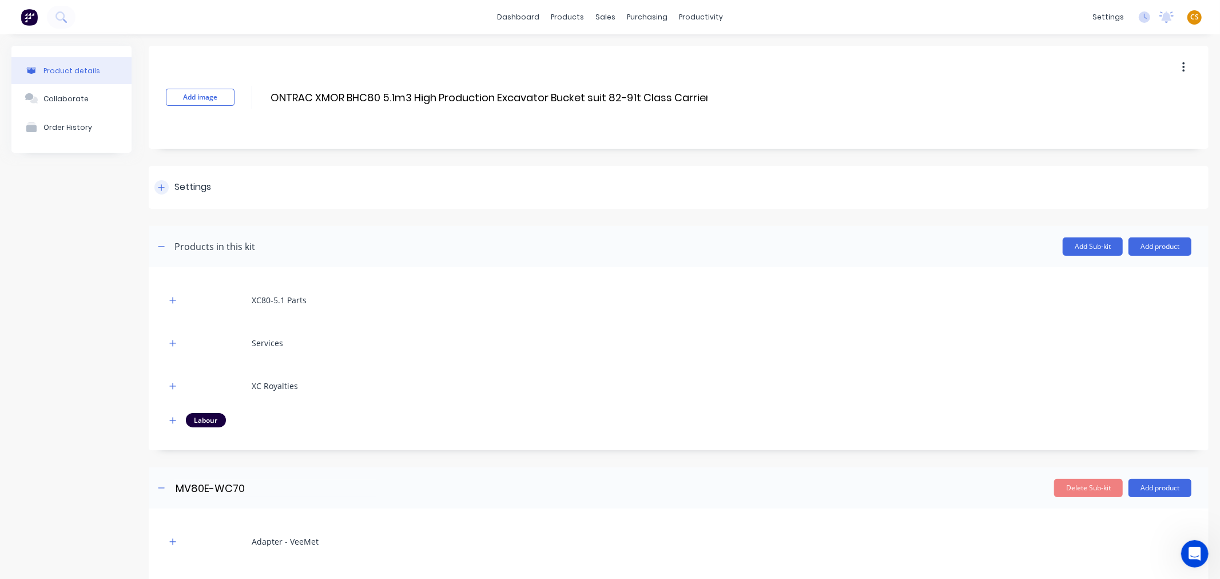
click at [161, 189] on icon at bounding box center [161, 187] width 6 height 6
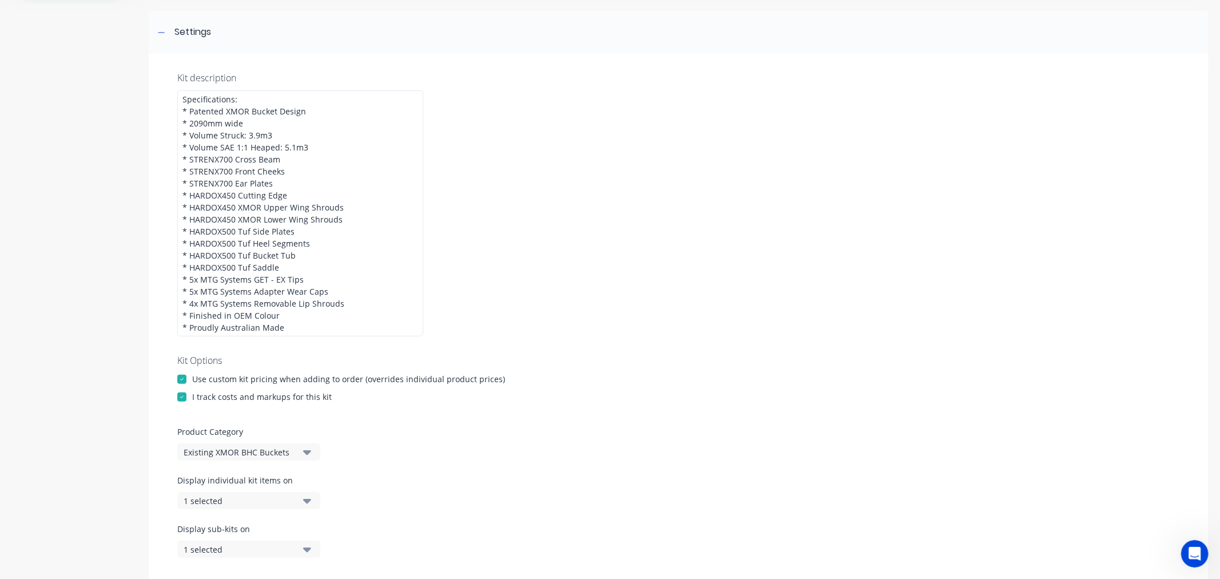
scroll to position [381, 0]
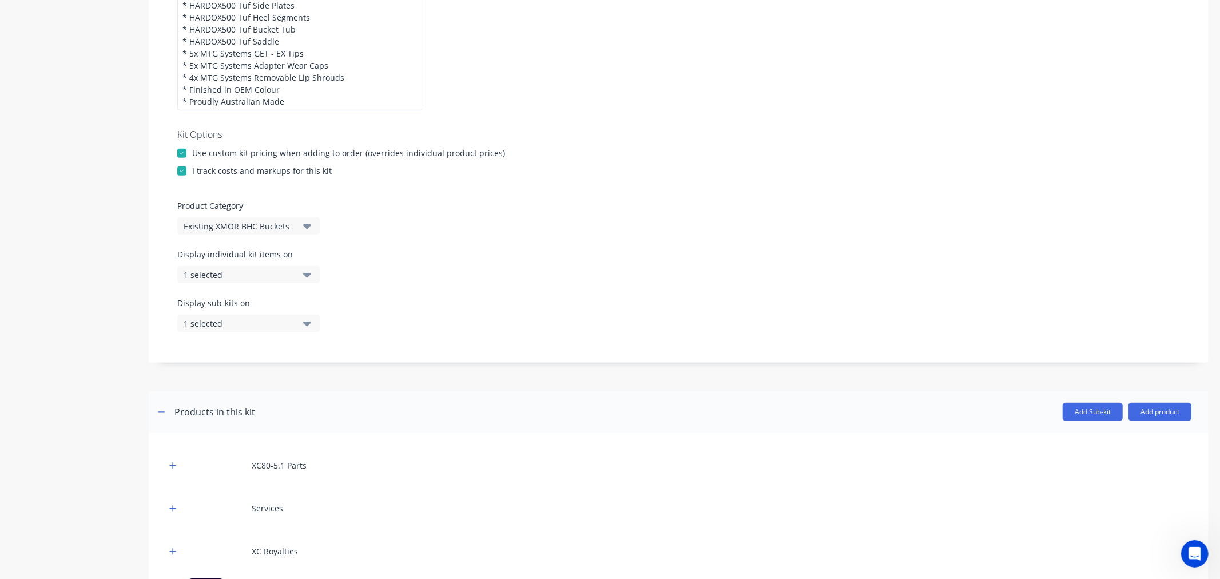
click at [223, 274] on div "1 selected" at bounding box center [239, 275] width 111 height 12
click at [324, 441] on div "button" at bounding box center [330, 440] width 23 height 23
click at [79, 393] on div "Product details Collaborate Order History" at bounding box center [71, 385] width 120 height 1441
click at [205, 321] on div "1 selected" at bounding box center [239, 323] width 111 height 12
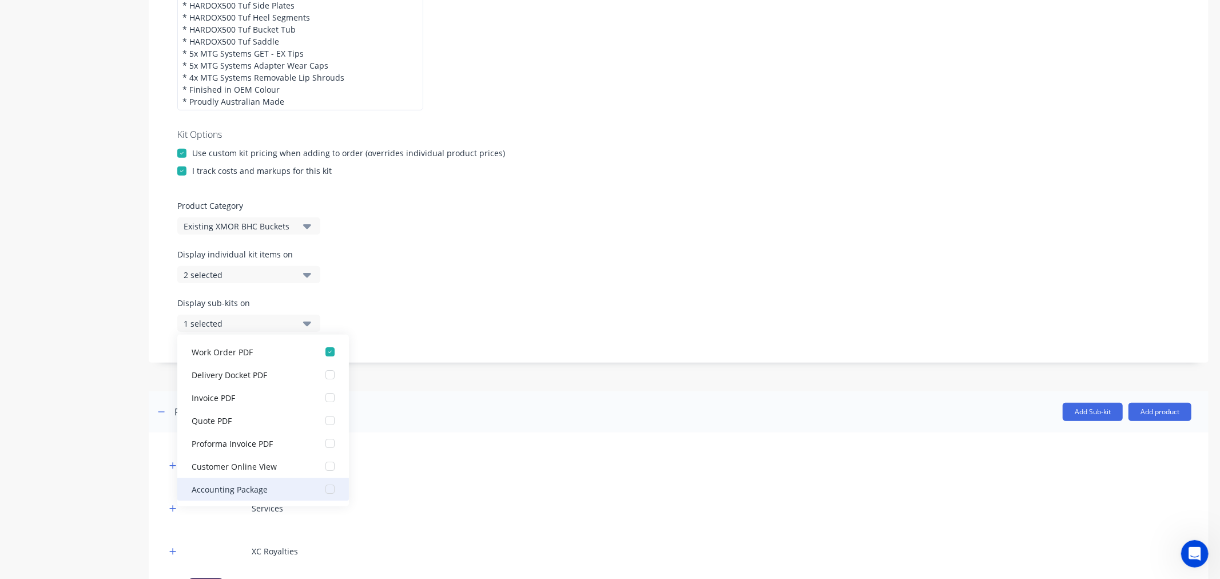
click at [321, 488] on div "button" at bounding box center [330, 488] width 23 height 23
click at [43, 403] on div "Product details Collaborate Order History" at bounding box center [71, 385] width 120 height 1441
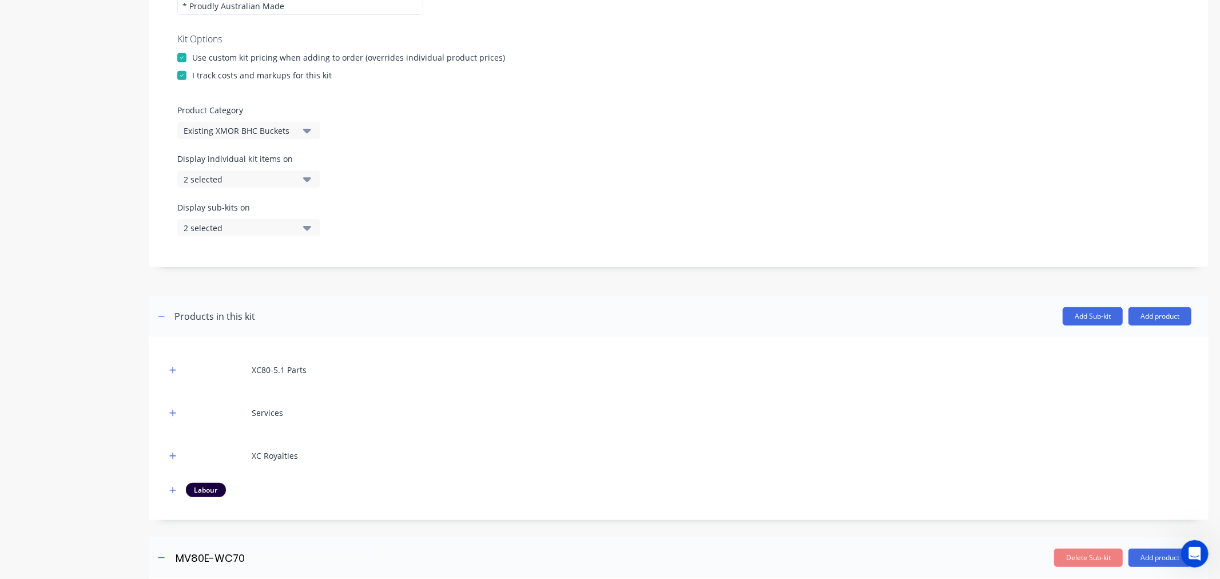
scroll to position [919, 0]
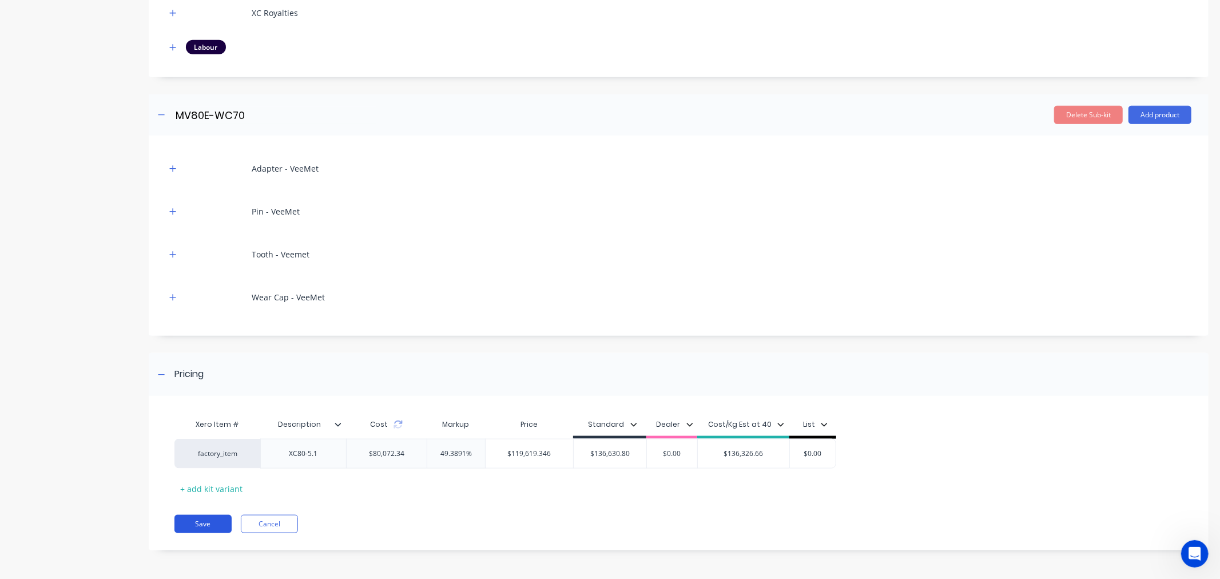
click at [193, 518] on button "Save" at bounding box center [202, 524] width 57 height 18
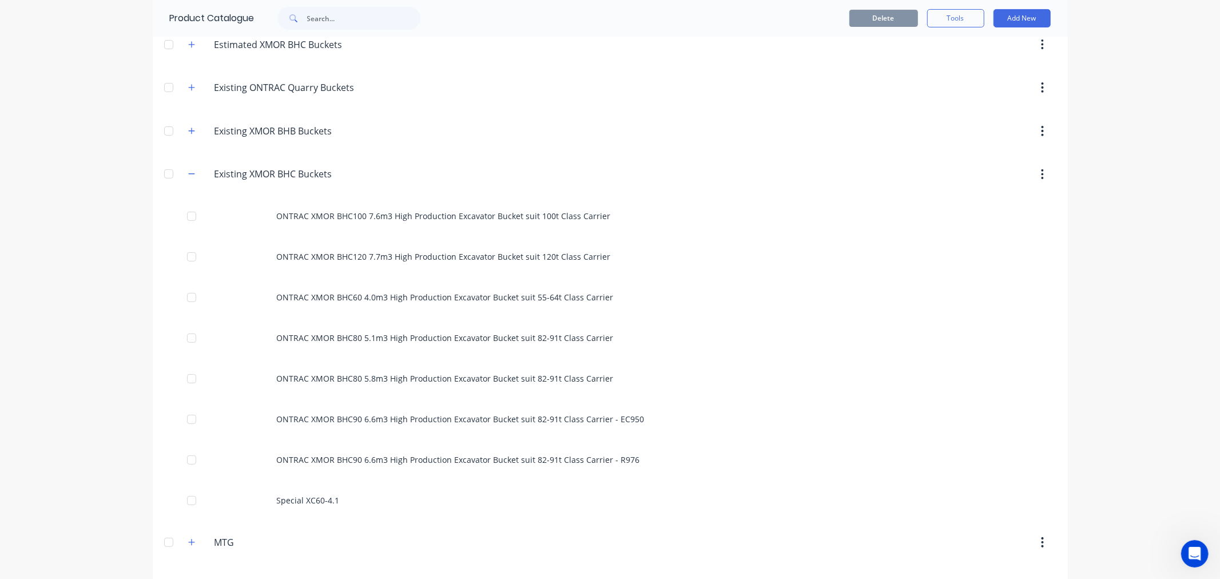
scroll to position [233, 0]
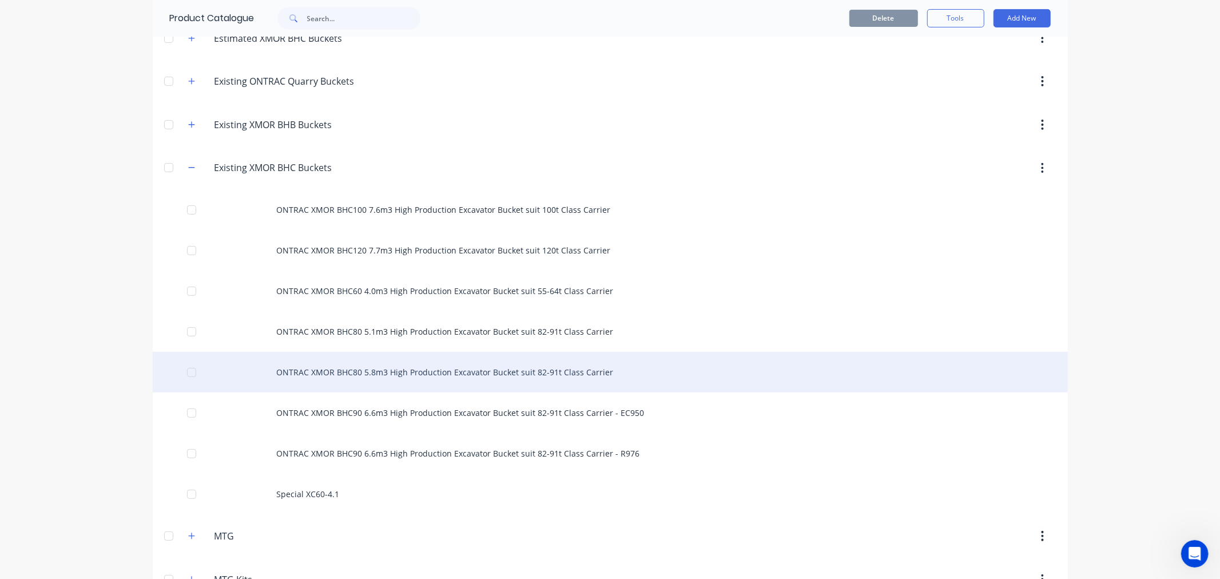
click at [372, 370] on div "ONTRAC XMOR BHC80 5.8m3 High Production Excavator Bucket suit 82-91t Class Carr…" at bounding box center [610, 372] width 915 height 41
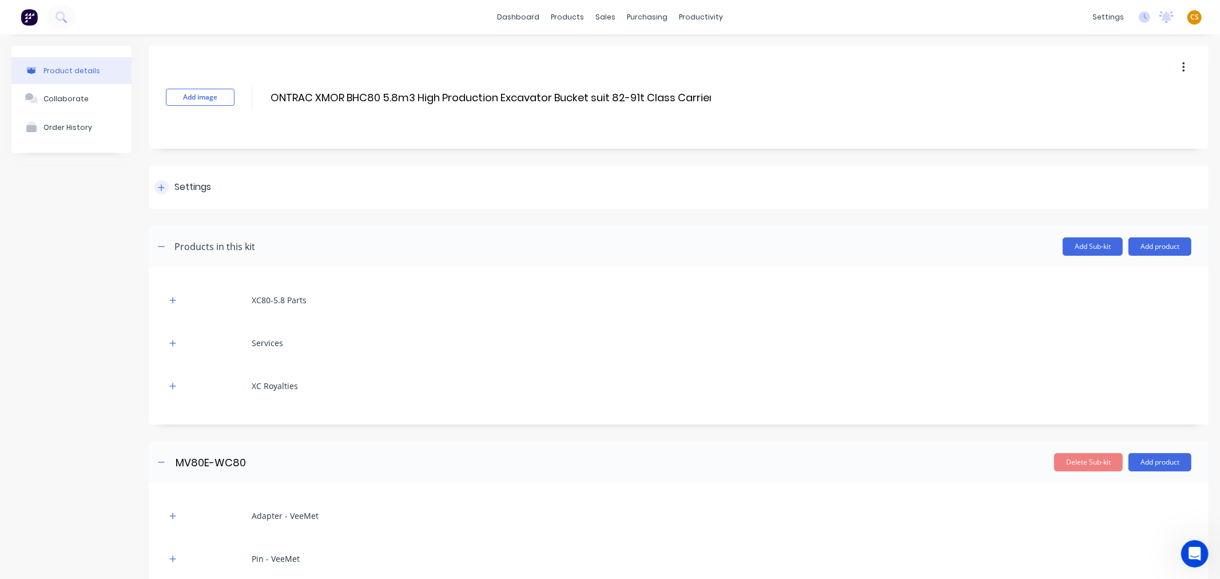
click at [165, 185] on div at bounding box center [161, 187] width 14 height 14
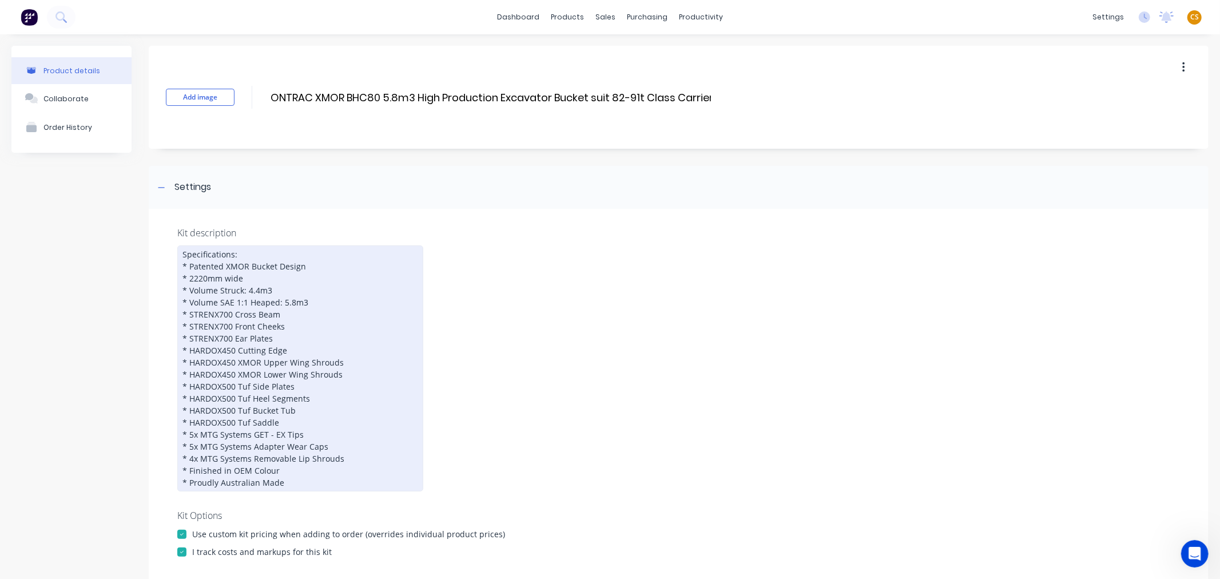
scroll to position [381, 0]
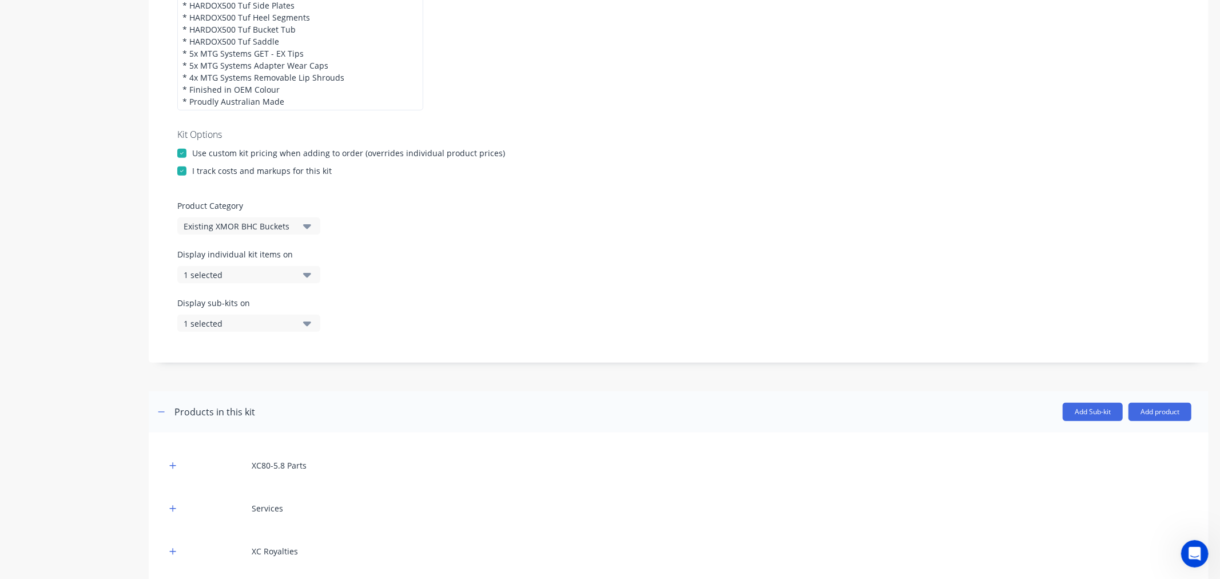
click at [238, 275] on div "1 selected" at bounding box center [239, 275] width 111 height 12
click at [323, 437] on div "button" at bounding box center [330, 440] width 23 height 23
click at [119, 366] on div "Product details Collaborate Order History" at bounding box center [71, 372] width 120 height 1415
click at [218, 324] on div "1 selected" at bounding box center [239, 323] width 111 height 12
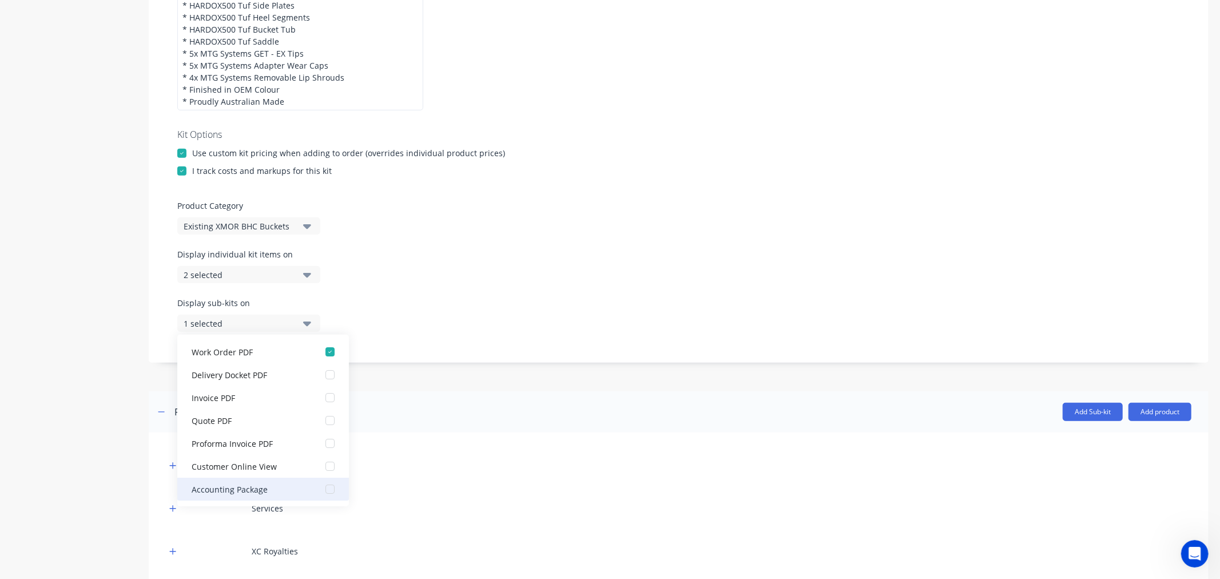
click at [321, 488] on div "button" at bounding box center [330, 488] width 23 height 23
click at [60, 387] on div "Product details Collaborate Order History" at bounding box center [71, 372] width 120 height 1415
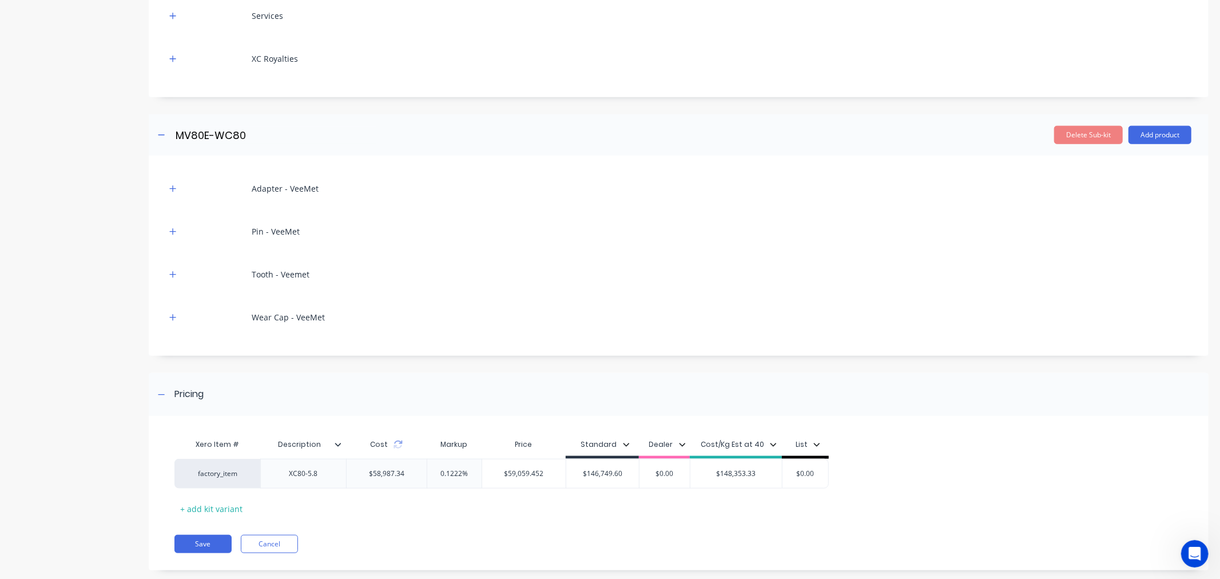
scroll to position [893, 0]
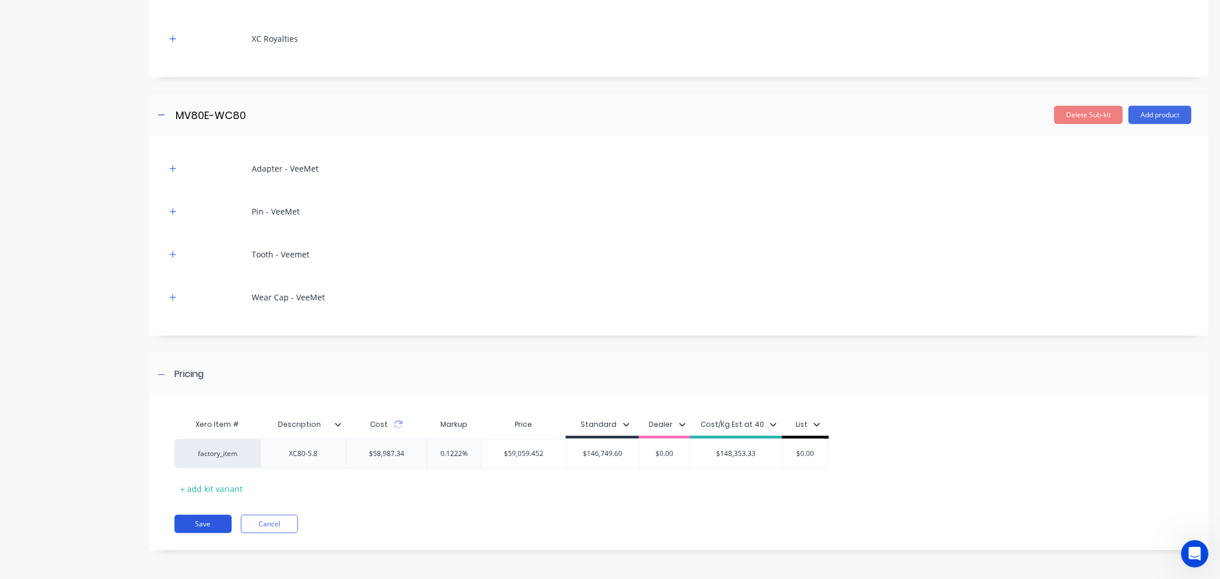
click at [198, 522] on button "Save" at bounding box center [202, 524] width 57 height 18
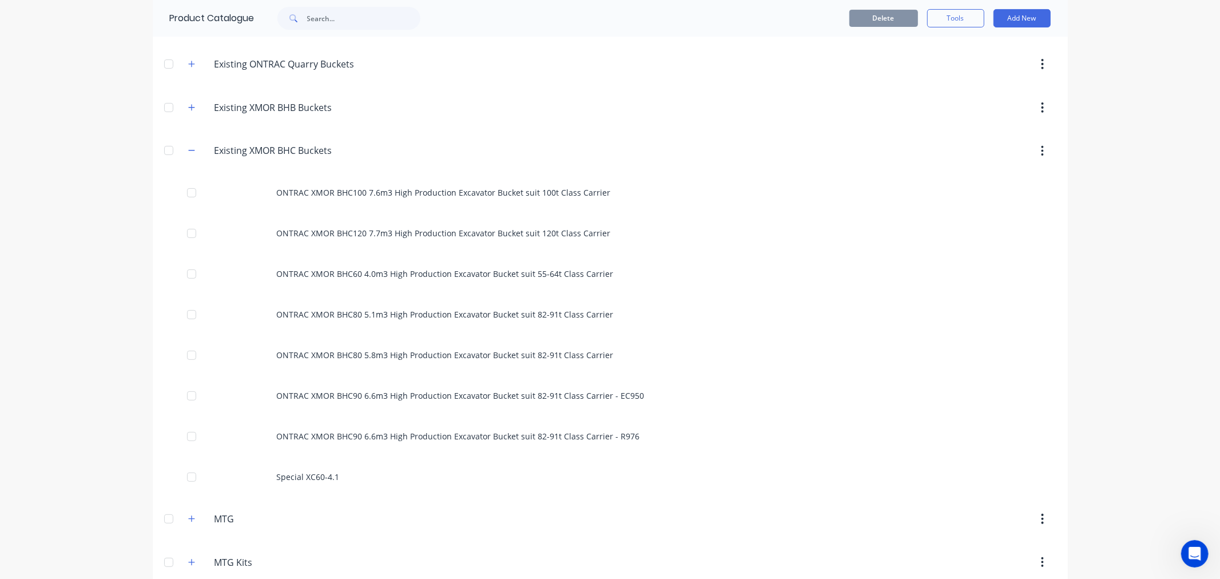
scroll to position [381, 0]
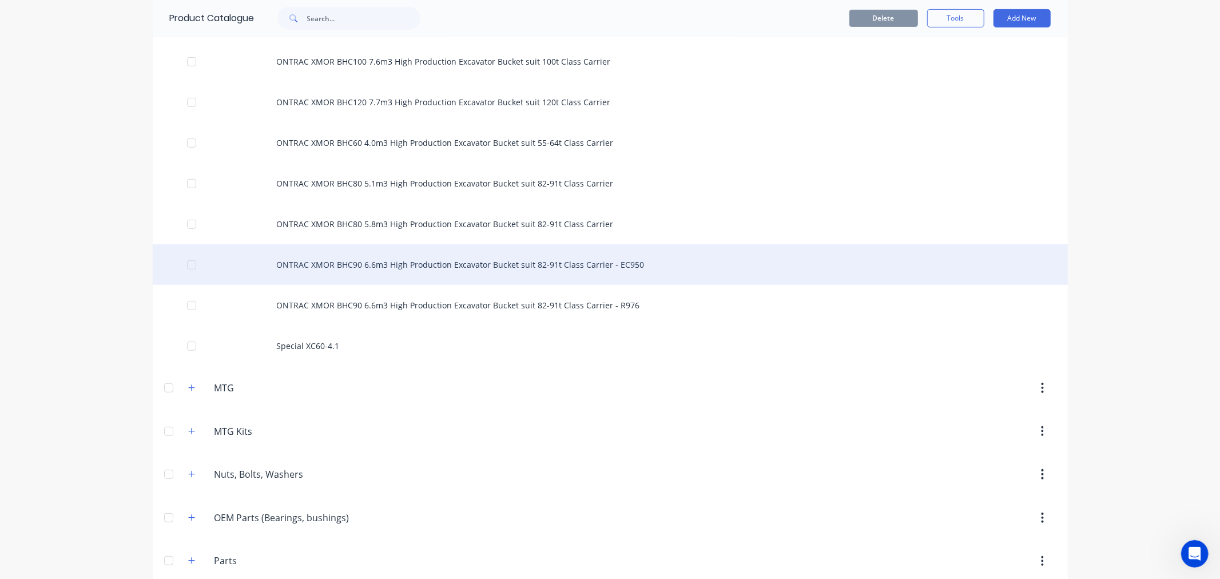
click at [335, 262] on div "ONTRAC XMOR BHC90 6.6m3 High Production Excavator Bucket suit 82-91t Class Carr…" at bounding box center [610, 264] width 915 height 41
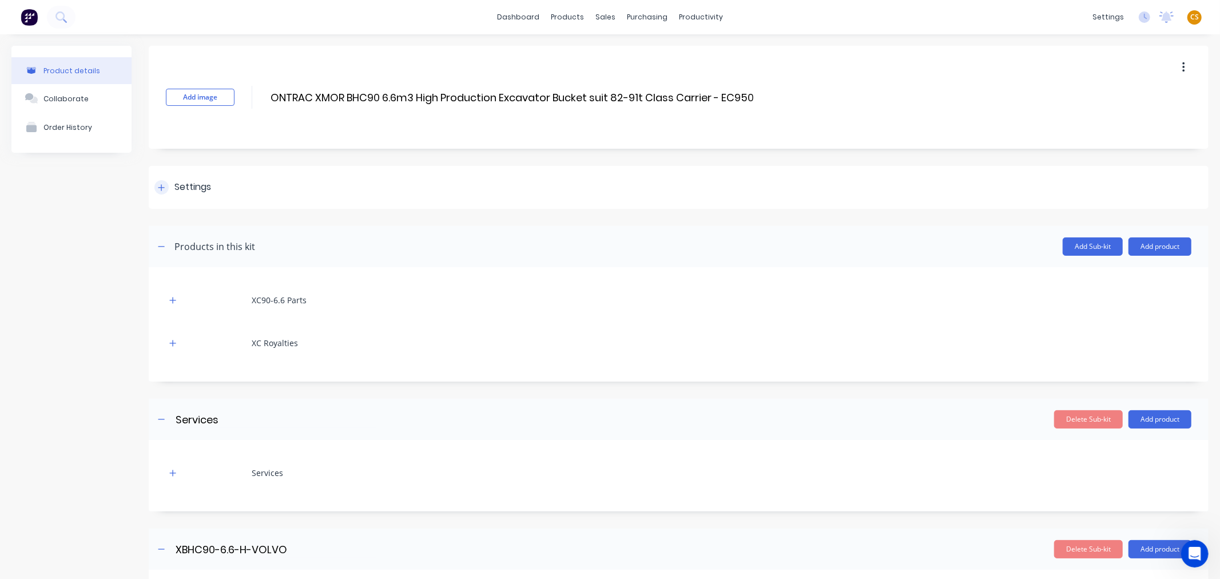
drag, startPoint x: 161, startPoint y: 186, endPoint x: 165, endPoint y: 192, distance: 7.0
click at [161, 186] on icon at bounding box center [161, 188] width 7 height 8
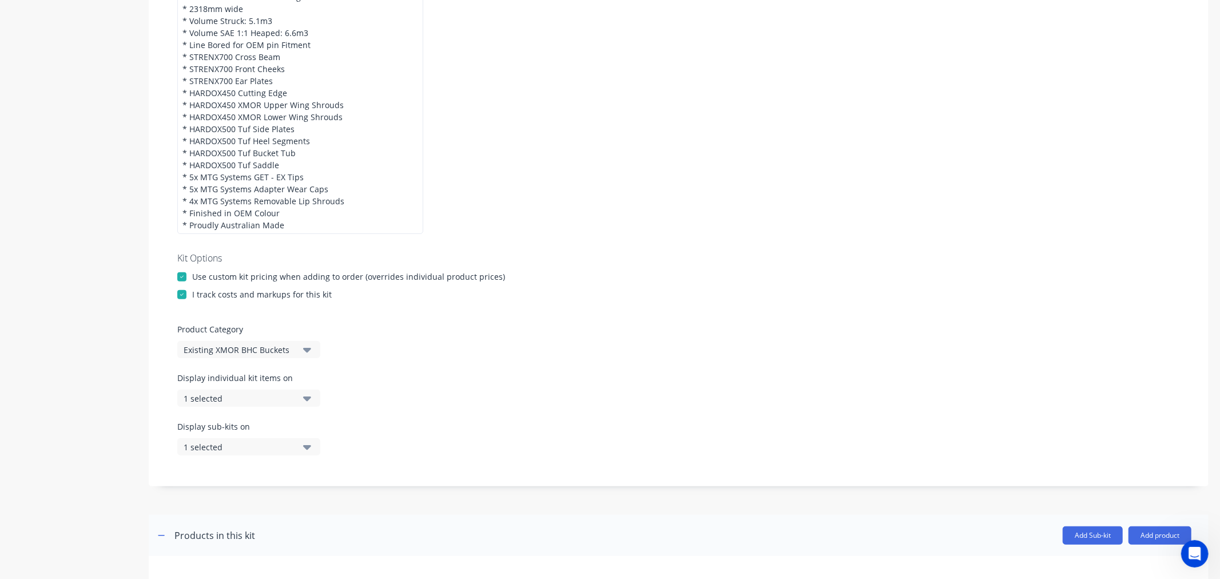
scroll to position [381, 0]
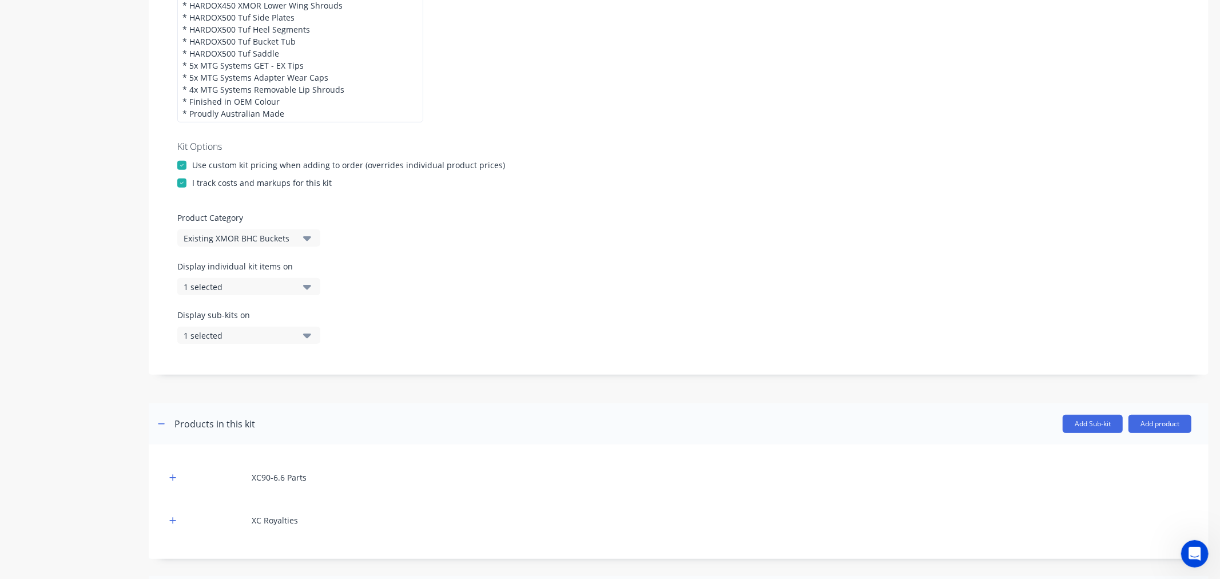
drag, startPoint x: 245, startPoint y: 286, endPoint x: 275, endPoint y: 292, distance: 30.8
click at [246, 286] on div "1 selected" at bounding box center [239, 287] width 111 height 12
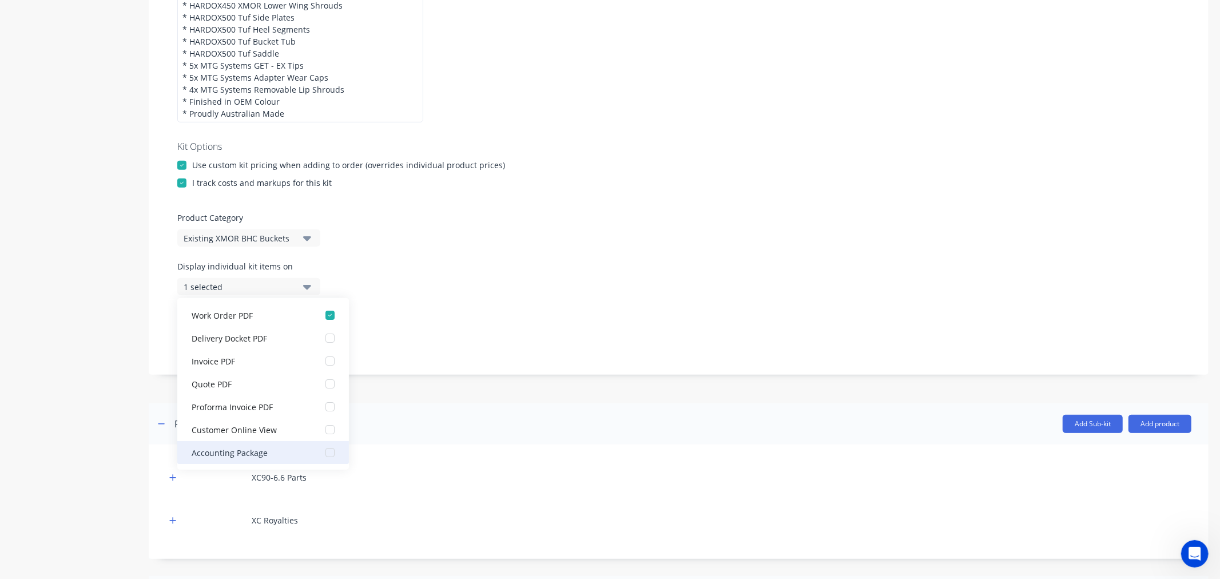
click at [322, 453] on div "button" at bounding box center [330, 452] width 23 height 23
click at [83, 410] on div "Product details Collaborate Order History" at bounding box center [71, 487] width 120 height 1644
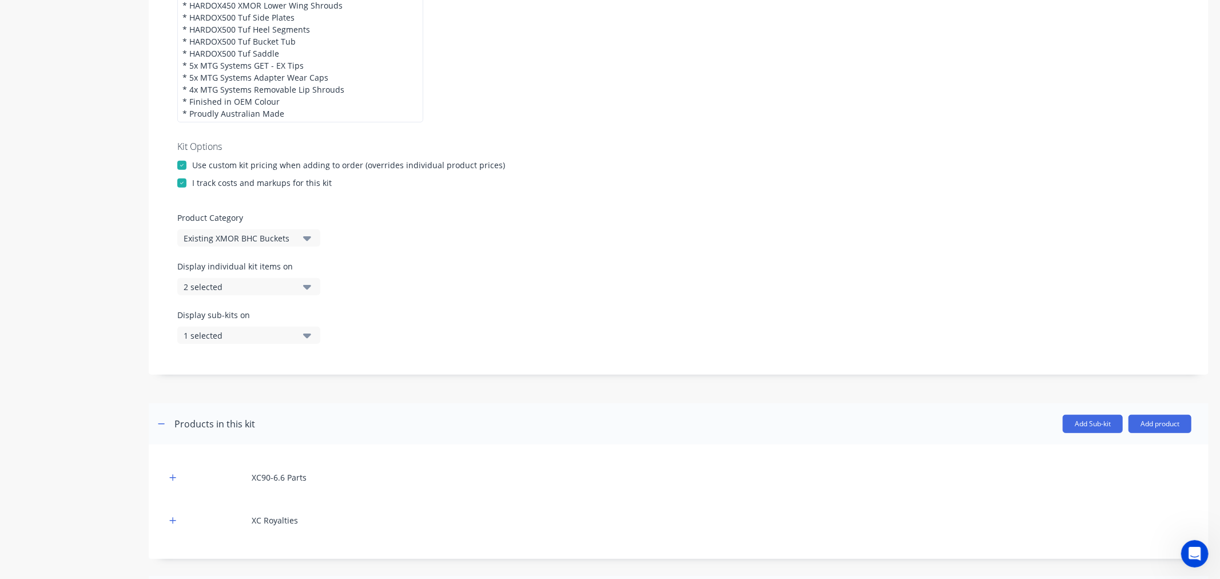
drag, startPoint x: 229, startPoint y: 333, endPoint x: 236, endPoint y: 334, distance: 6.9
click at [230, 334] on div "1 selected" at bounding box center [239, 335] width 111 height 12
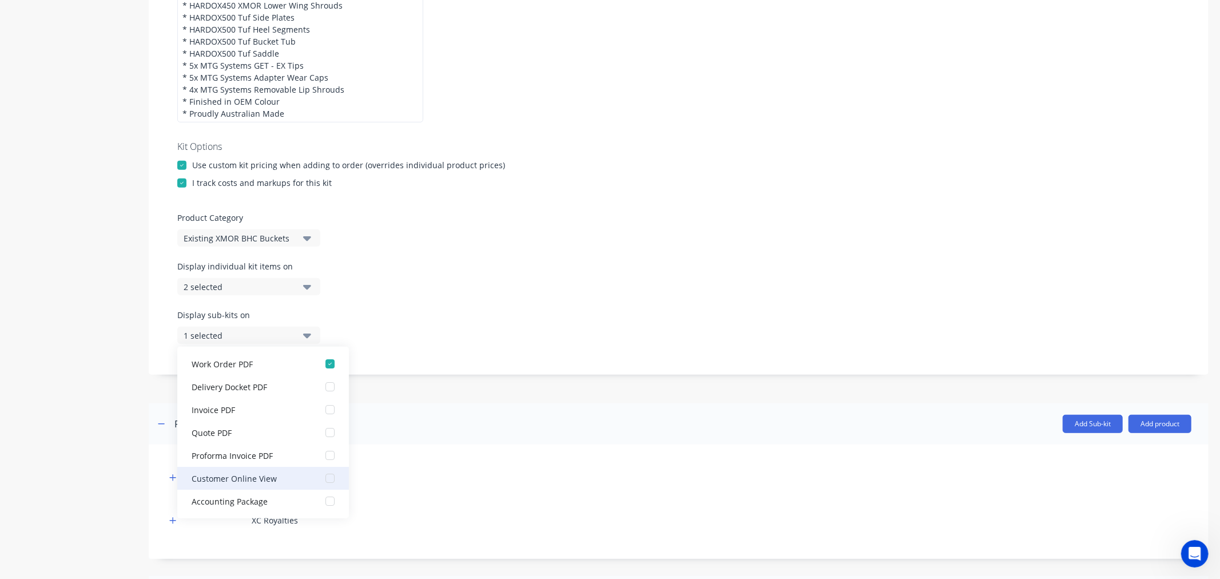
drag, startPoint x: 320, startPoint y: 500, endPoint x: 259, endPoint y: 495, distance: 61.4
click at [320, 500] on div "button" at bounding box center [330, 501] width 23 height 23
click at [95, 465] on div "Product details Collaborate Order History" at bounding box center [71, 487] width 120 height 1644
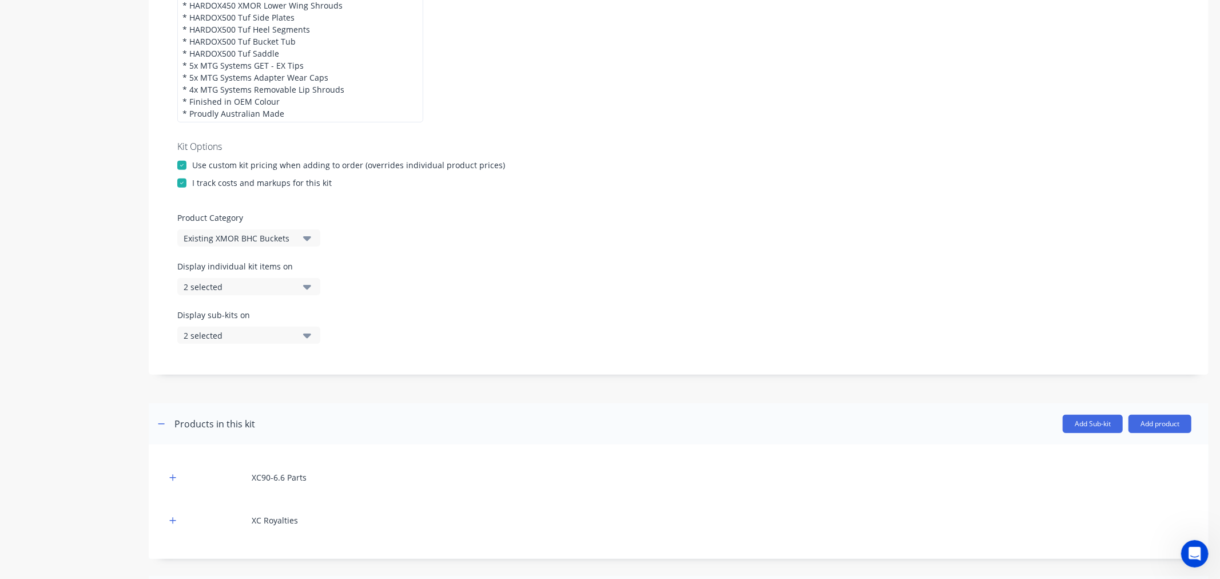
scroll to position [1123, 0]
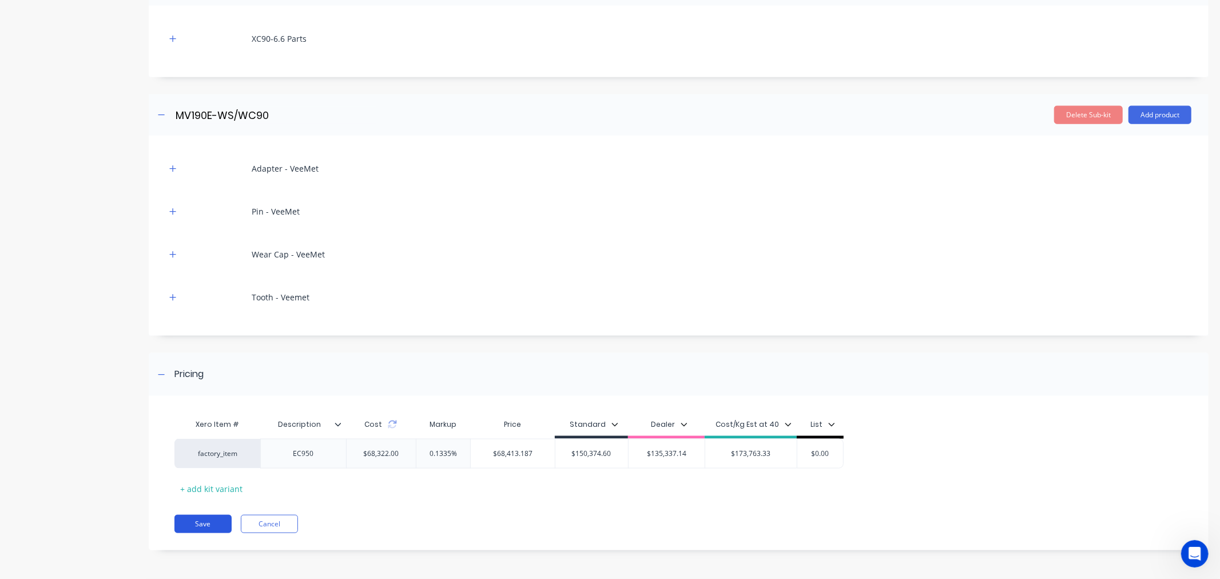
click at [215, 527] on button "Save" at bounding box center [202, 524] width 57 height 18
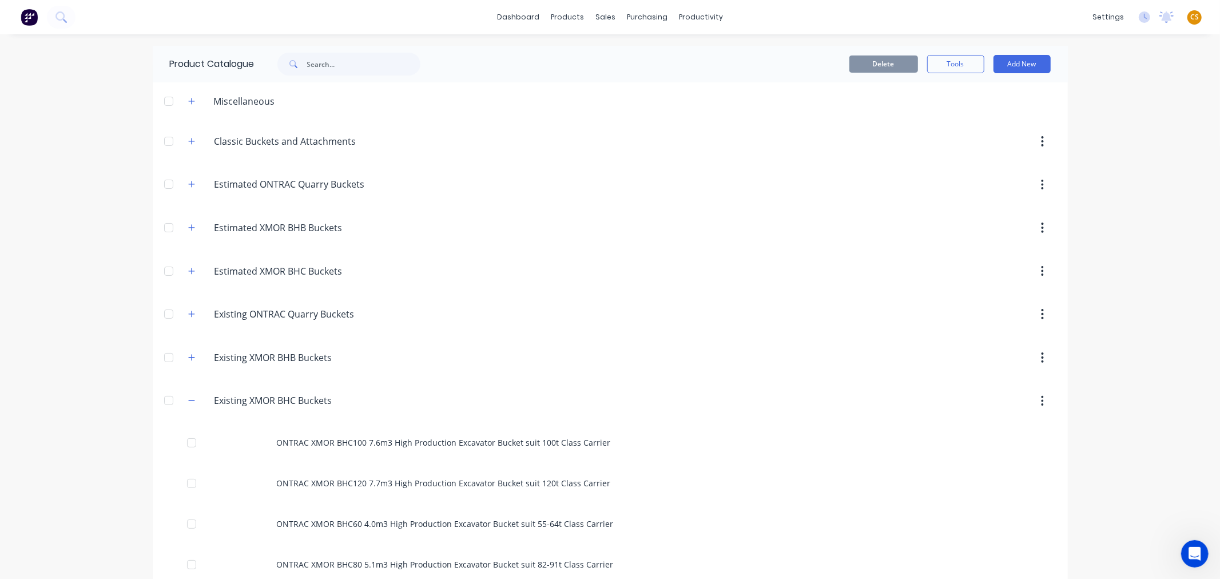
scroll to position [381, 0]
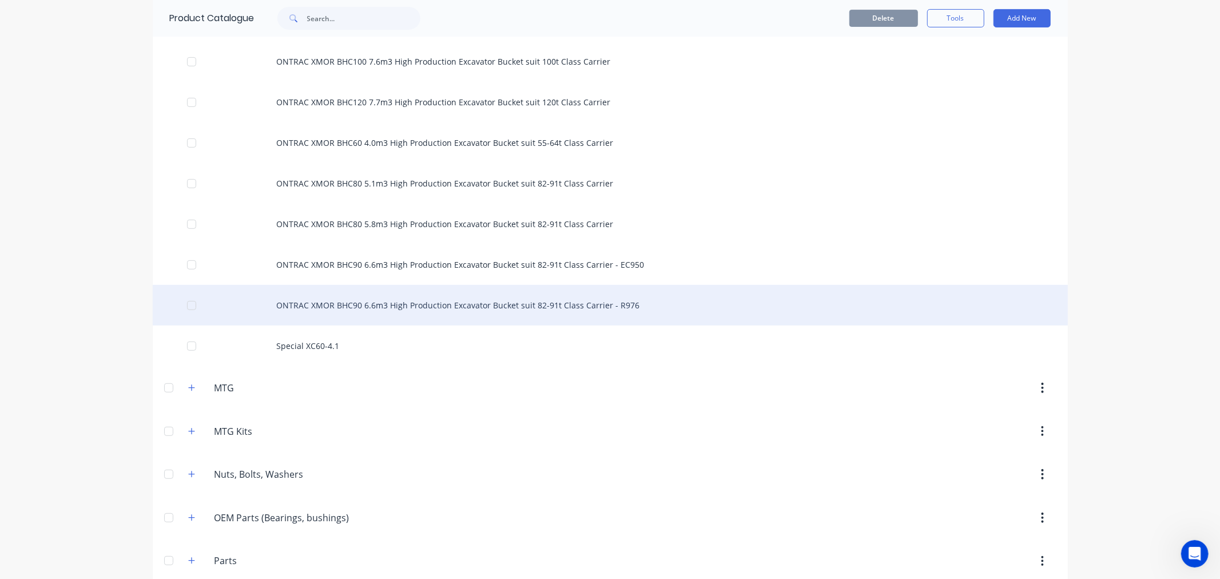
click at [316, 302] on div "ONTRAC XMOR BHC90 6.6m3 High Production Excavator Bucket suit 82-91t Class Carr…" at bounding box center [610, 305] width 915 height 41
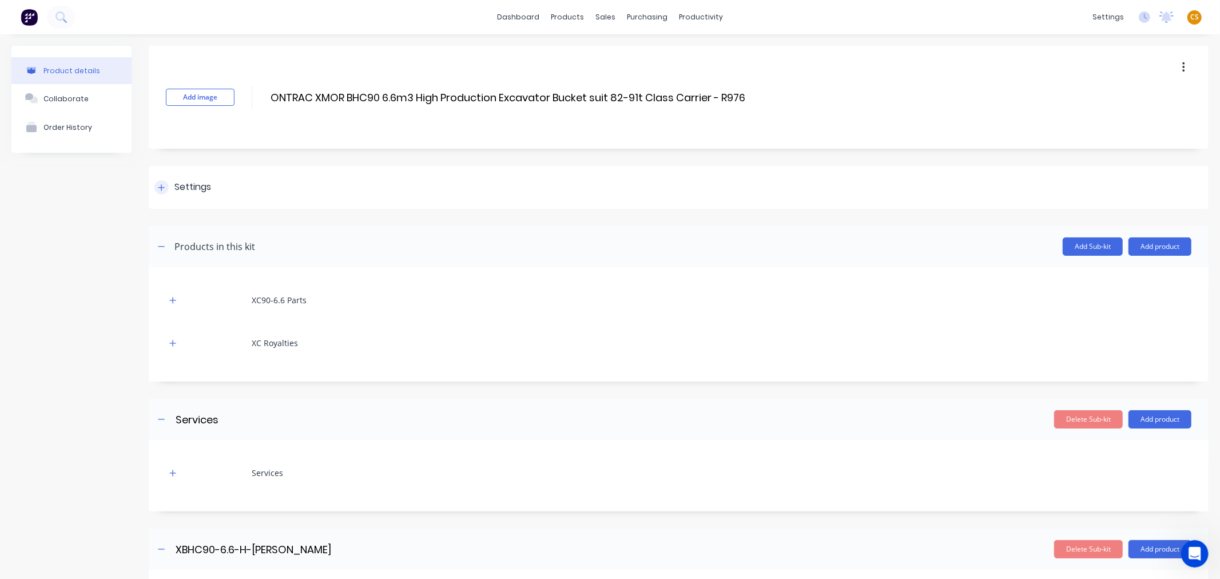
click at [161, 189] on icon at bounding box center [161, 187] width 6 height 6
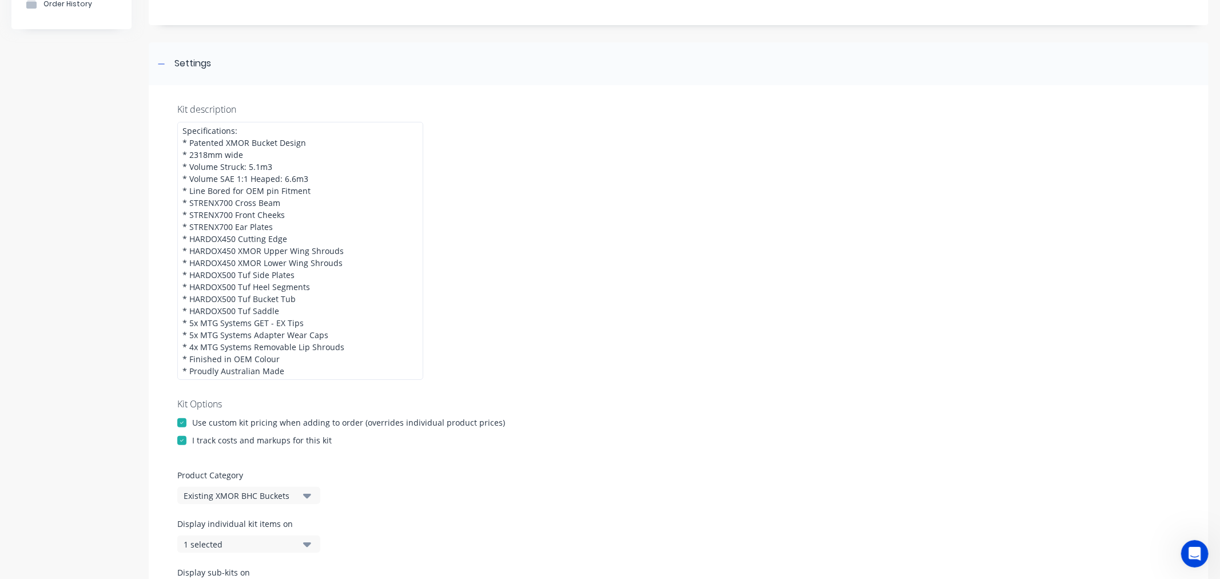
scroll to position [572, 0]
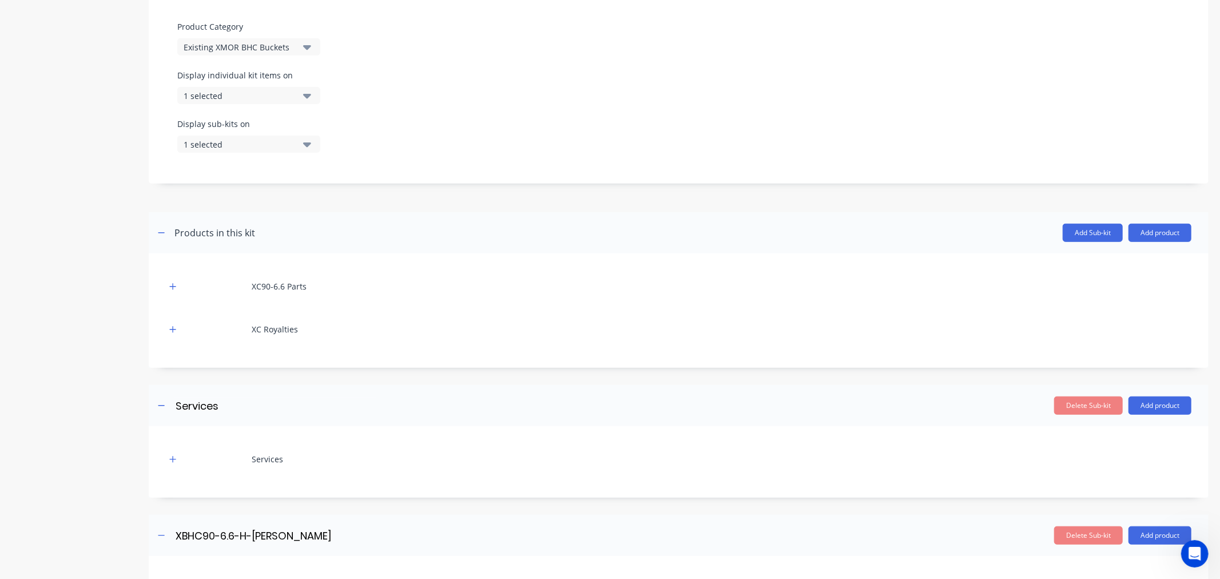
click at [237, 95] on div "1 selected" at bounding box center [239, 96] width 111 height 12
click at [319, 261] on div "button" at bounding box center [330, 261] width 23 height 23
click at [63, 158] on div "Product details Collaborate Order History" at bounding box center [71, 296] width 120 height 1644
click at [204, 147] on div "1 selected" at bounding box center [239, 144] width 111 height 12
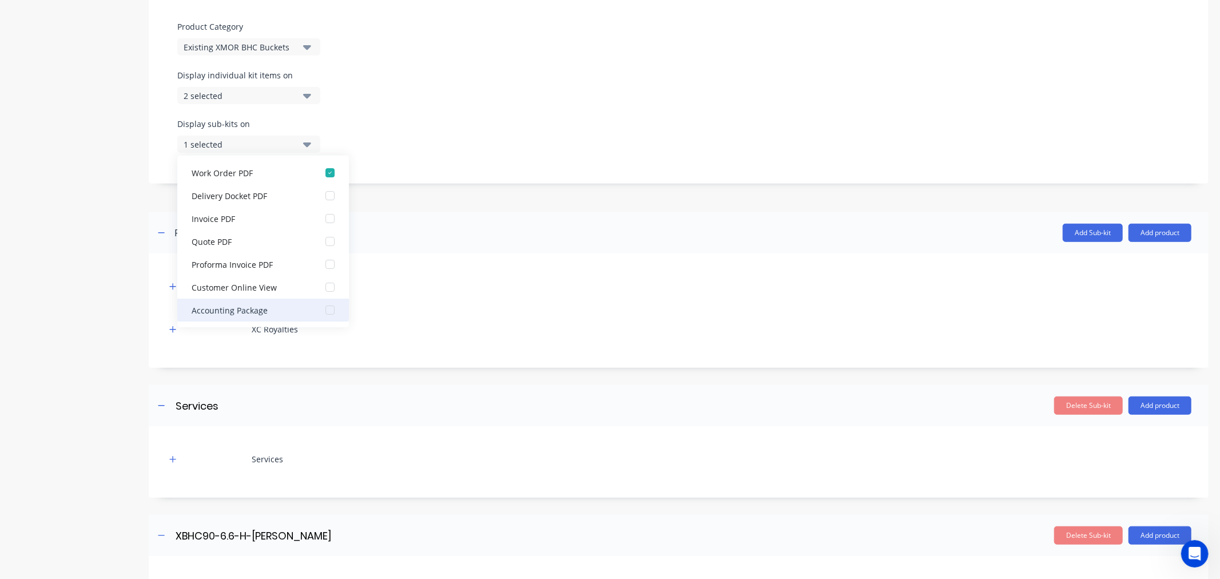
click at [319, 310] on div "button" at bounding box center [330, 310] width 23 height 23
click at [50, 273] on div "Product details Collaborate Order History" at bounding box center [71, 296] width 120 height 1644
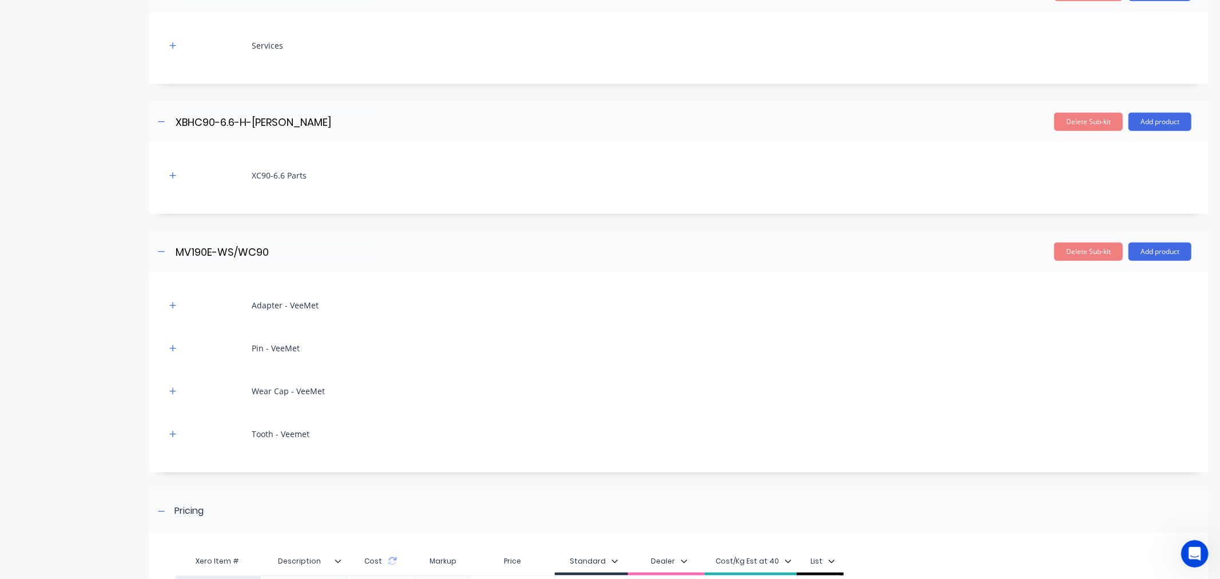
scroll to position [1123, 0]
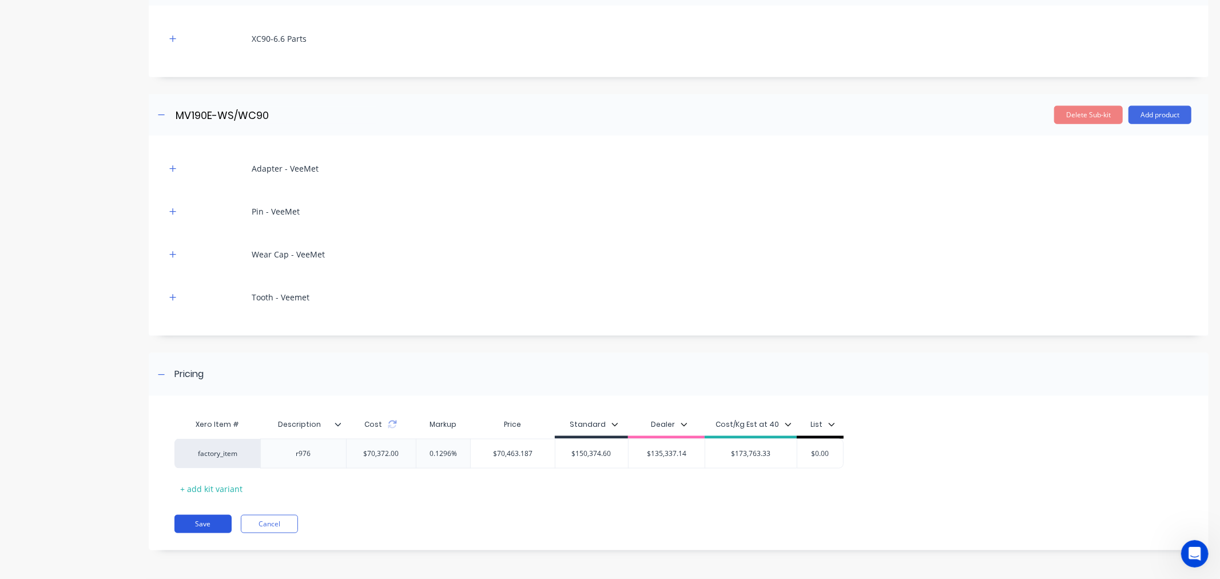
click at [199, 525] on button "Save" at bounding box center [202, 524] width 57 height 18
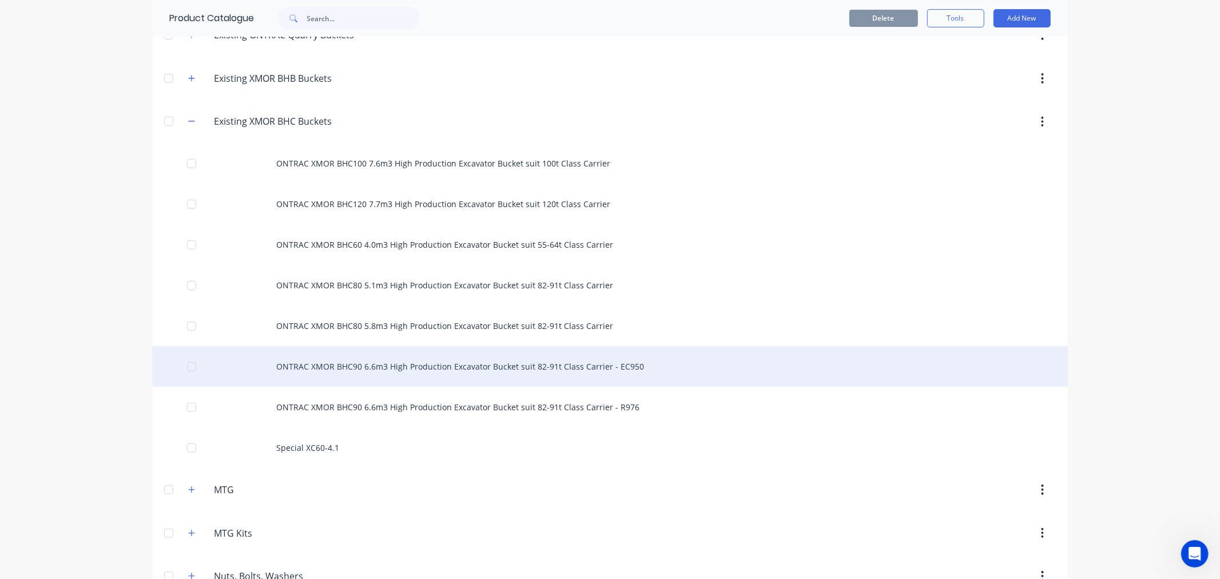
scroll to position [381, 0]
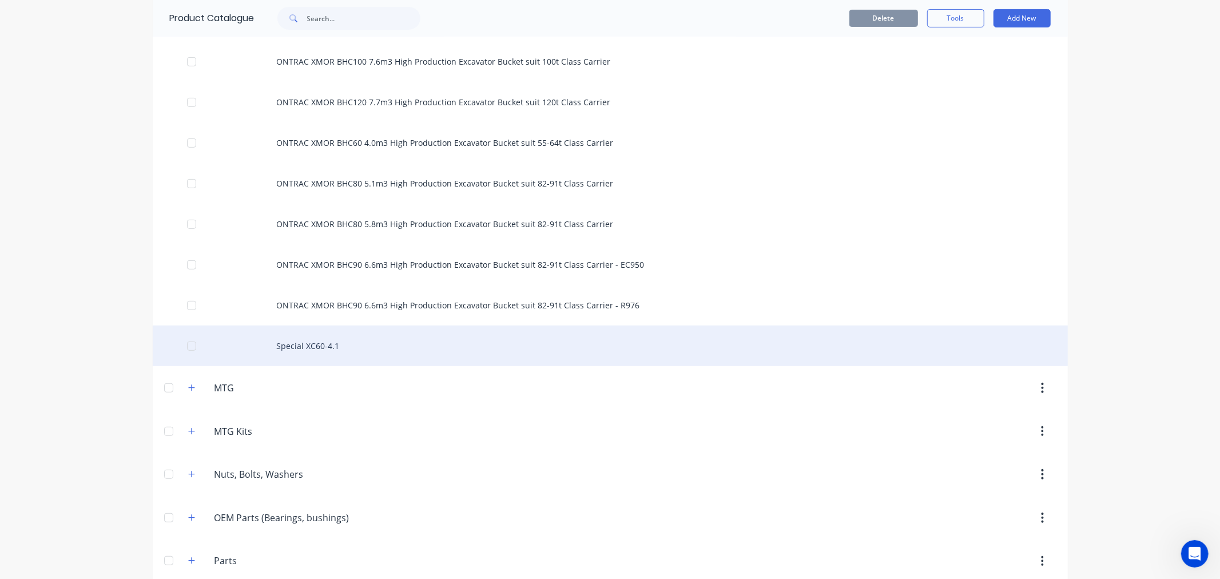
click at [294, 345] on div "Special XC60-4.1" at bounding box center [610, 345] width 915 height 41
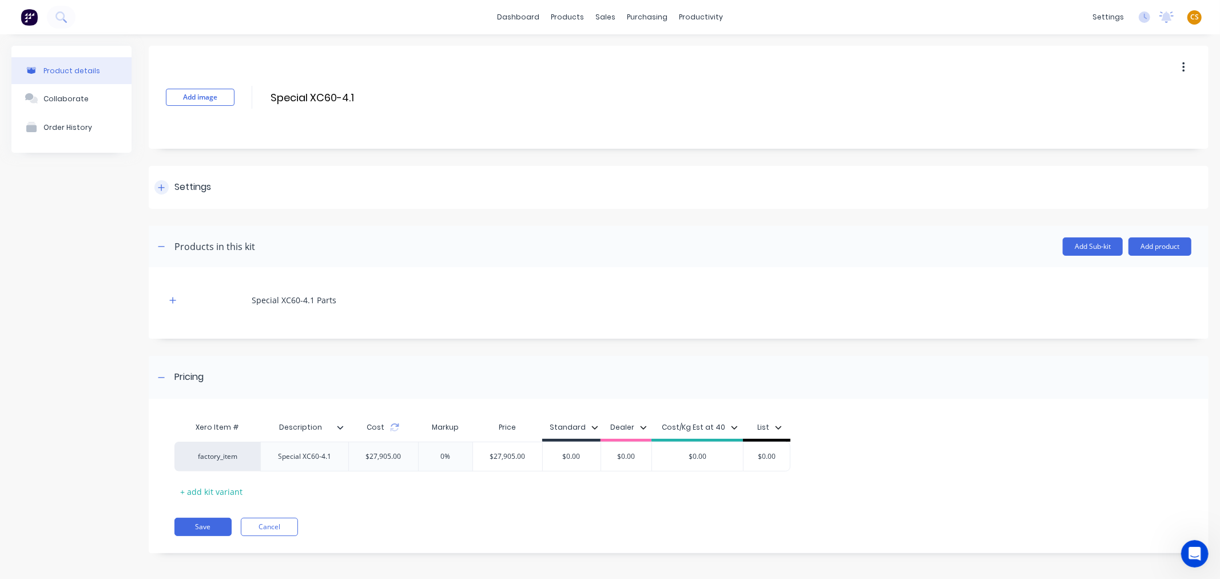
click at [158, 189] on icon at bounding box center [161, 188] width 7 height 8
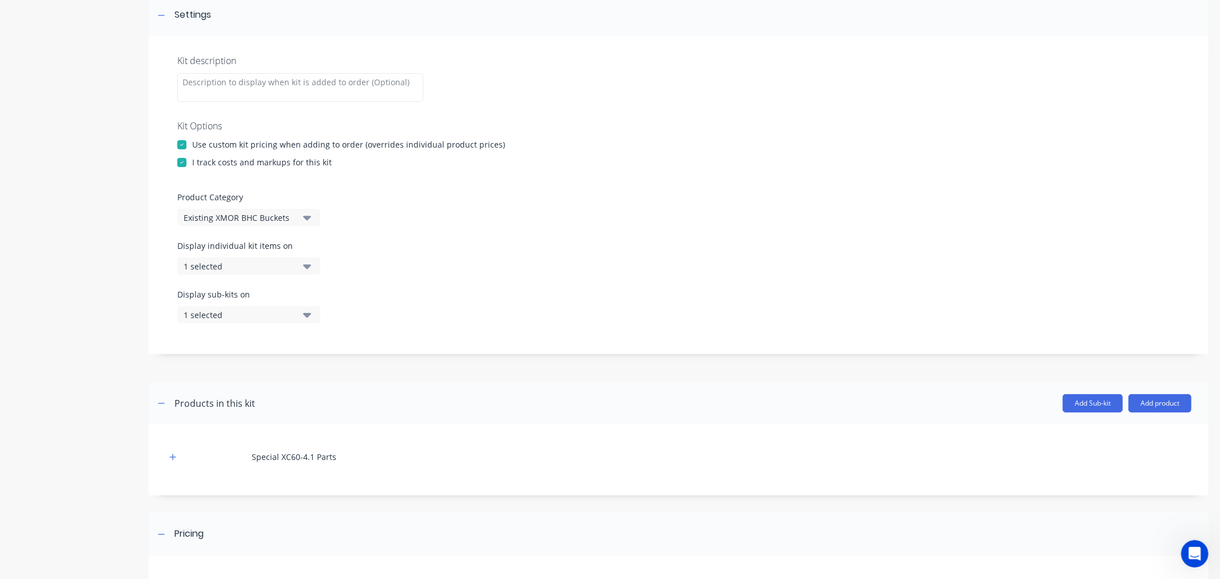
scroll to position [190, 0]
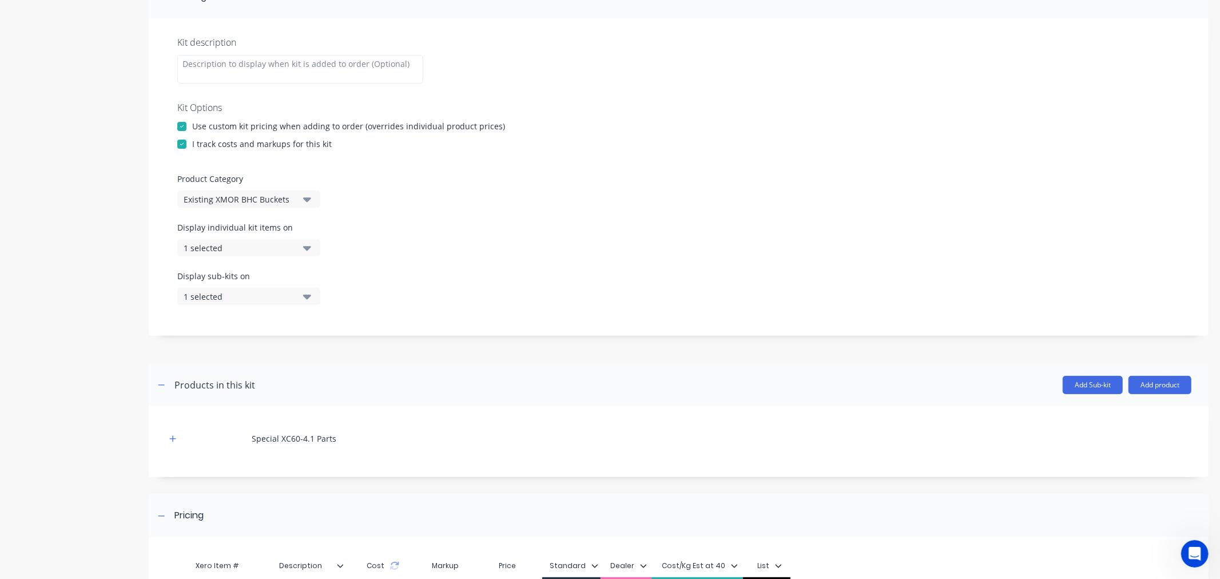
click at [237, 246] on div "1 selected" at bounding box center [239, 248] width 111 height 12
click at [322, 413] on div "button" at bounding box center [330, 413] width 23 height 23
click at [26, 385] on div "Product details Collaborate Order History" at bounding box center [71, 281] width 120 height 853
click at [198, 295] on div "1 selected" at bounding box center [239, 297] width 111 height 12
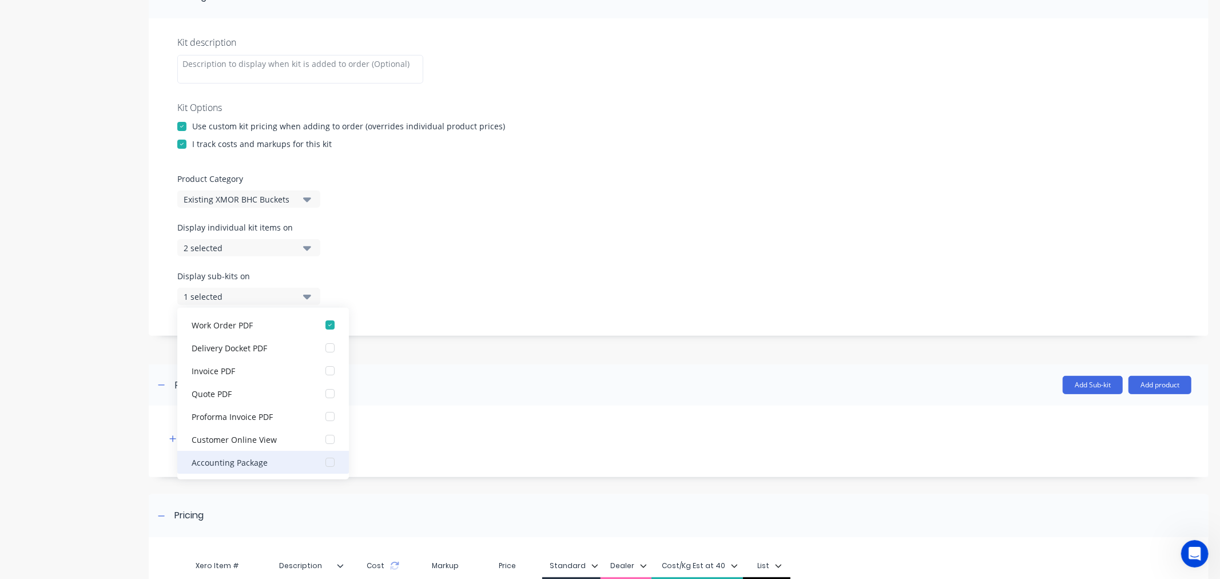
click at [322, 463] on div "button" at bounding box center [330, 462] width 23 height 23
click at [56, 431] on div "Product details Collaborate Order History" at bounding box center [71, 281] width 120 height 853
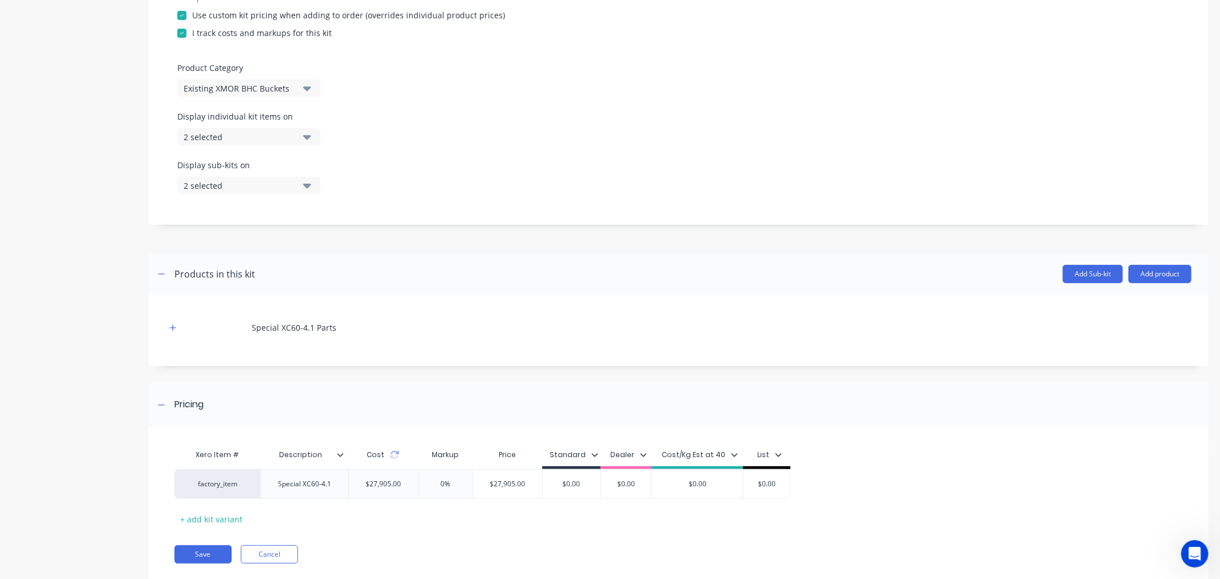
scroll to position [332, 0]
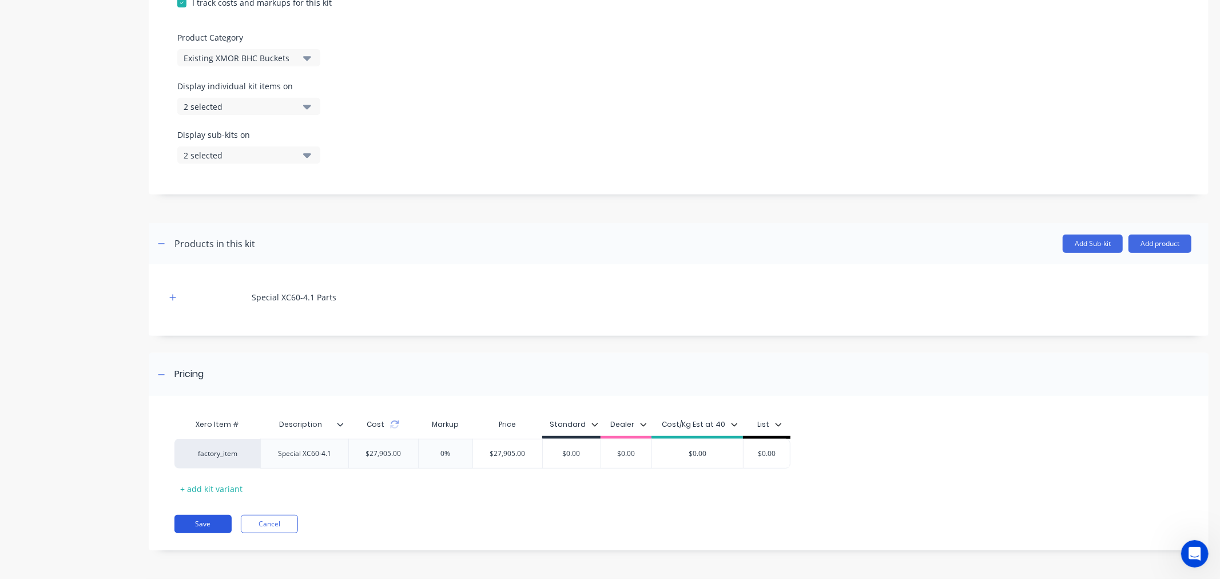
click at [208, 521] on button "Save" at bounding box center [202, 524] width 57 height 18
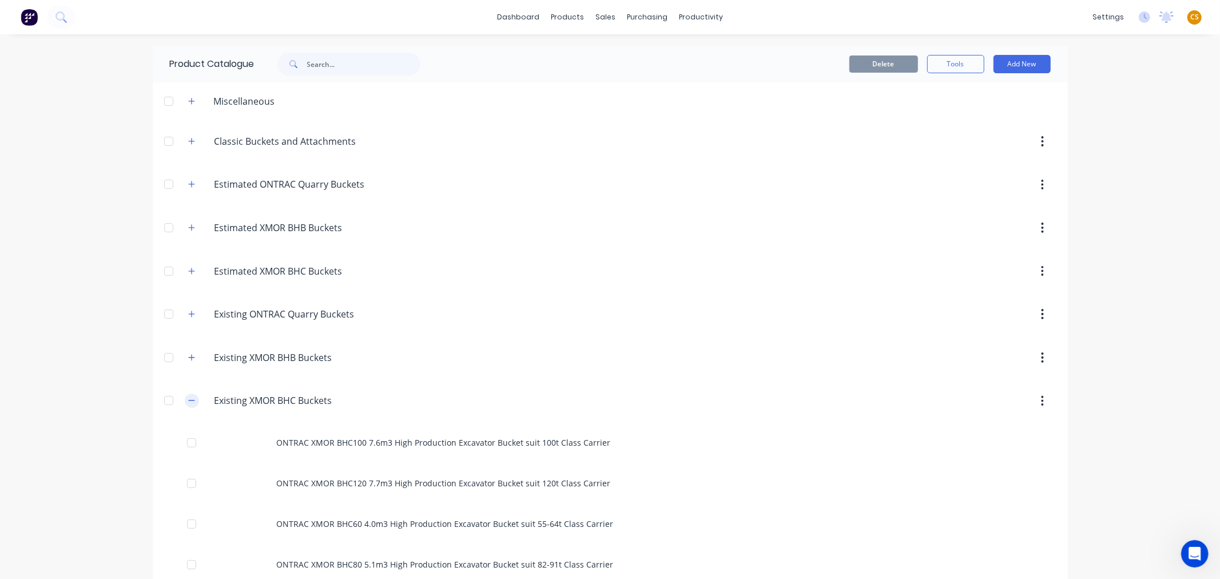
click at [188, 400] on icon "button" at bounding box center [191, 400] width 7 height 8
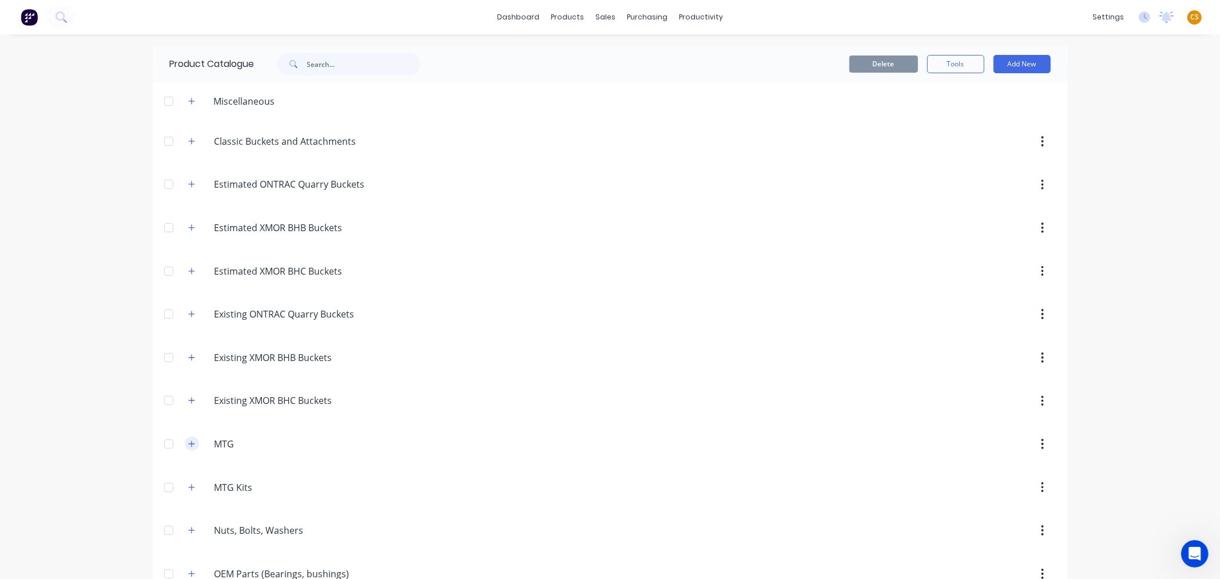
click at [188, 446] on icon "button" at bounding box center [191, 443] width 6 height 6
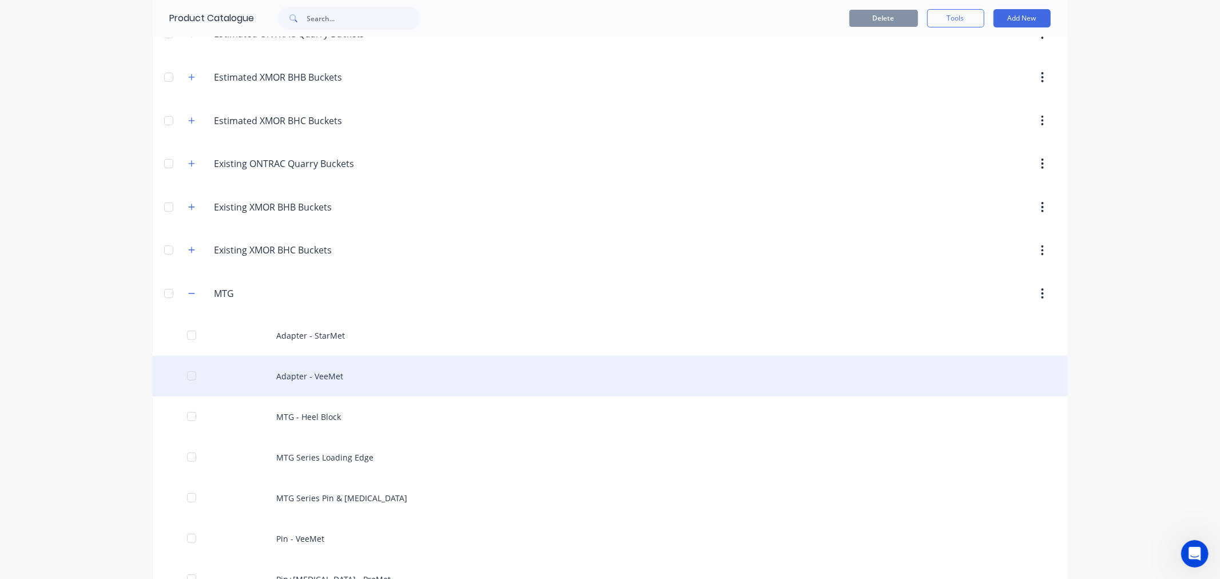
scroll to position [190, 0]
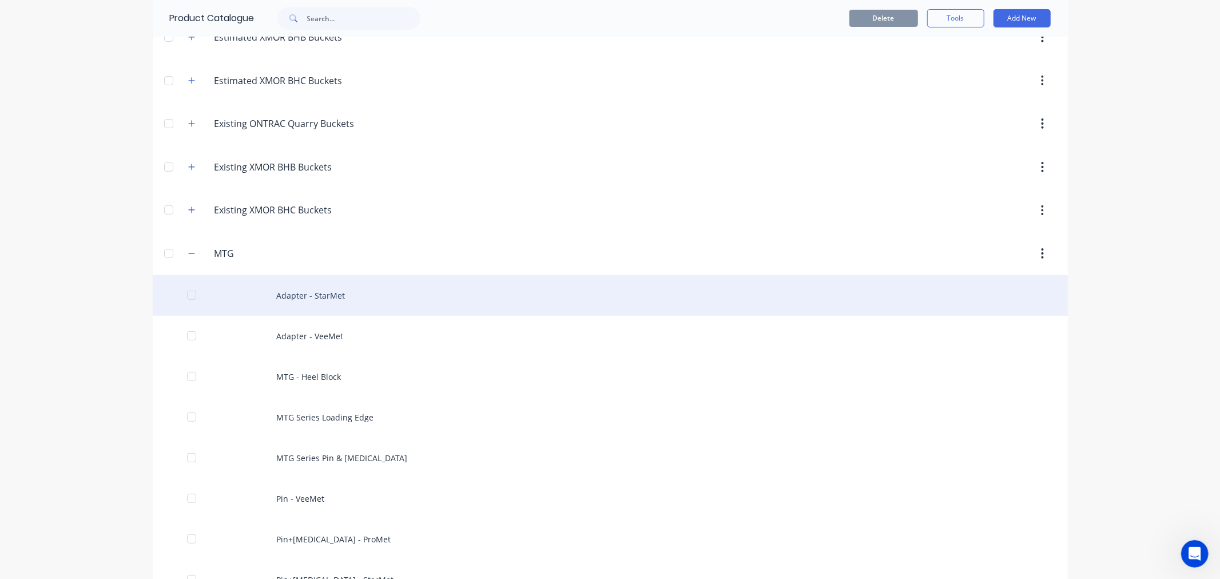
click at [323, 295] on div "Adapter - StarMet" at bounding box center [610, 295] width 915 height 41
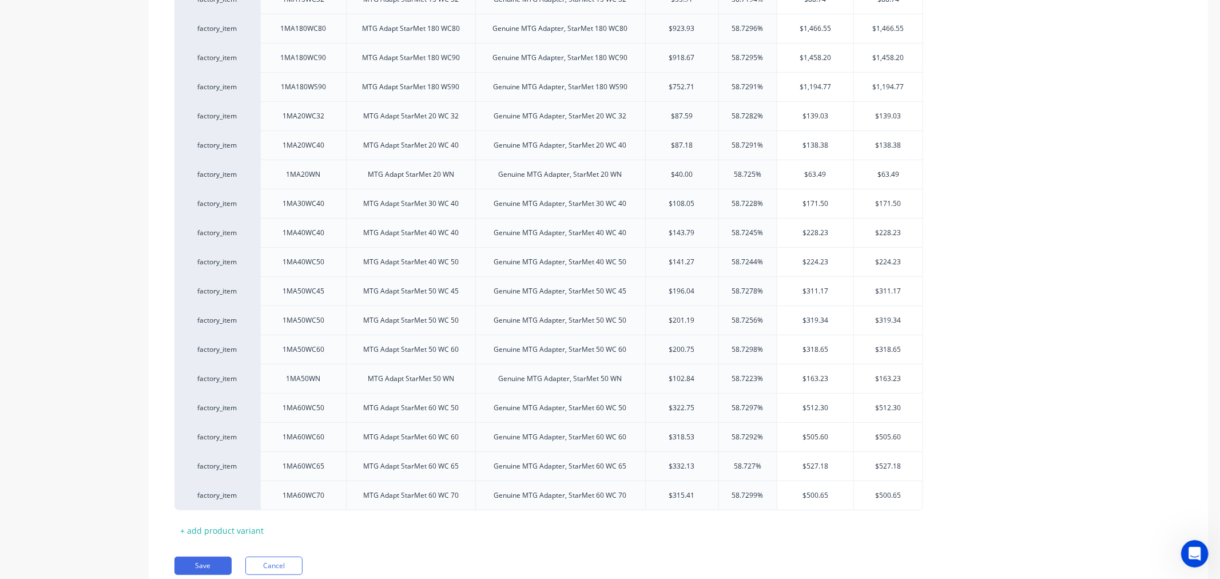
scroll to position [425, 0]
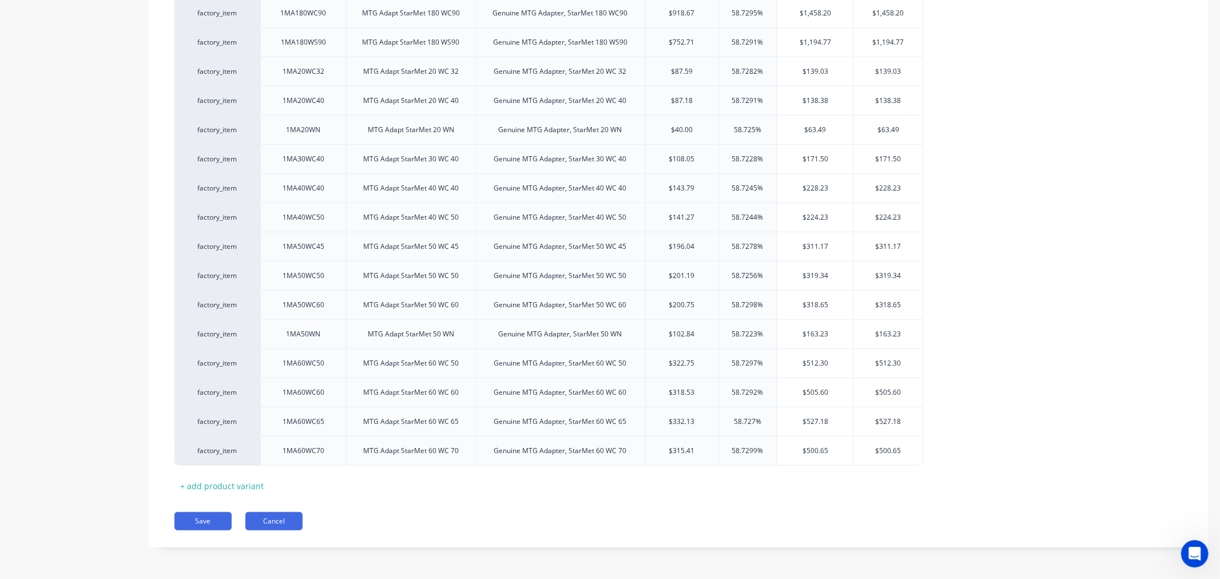
click at [273, 523] on button "Cancel" at bounding box center [273, 521] width 57 height 18
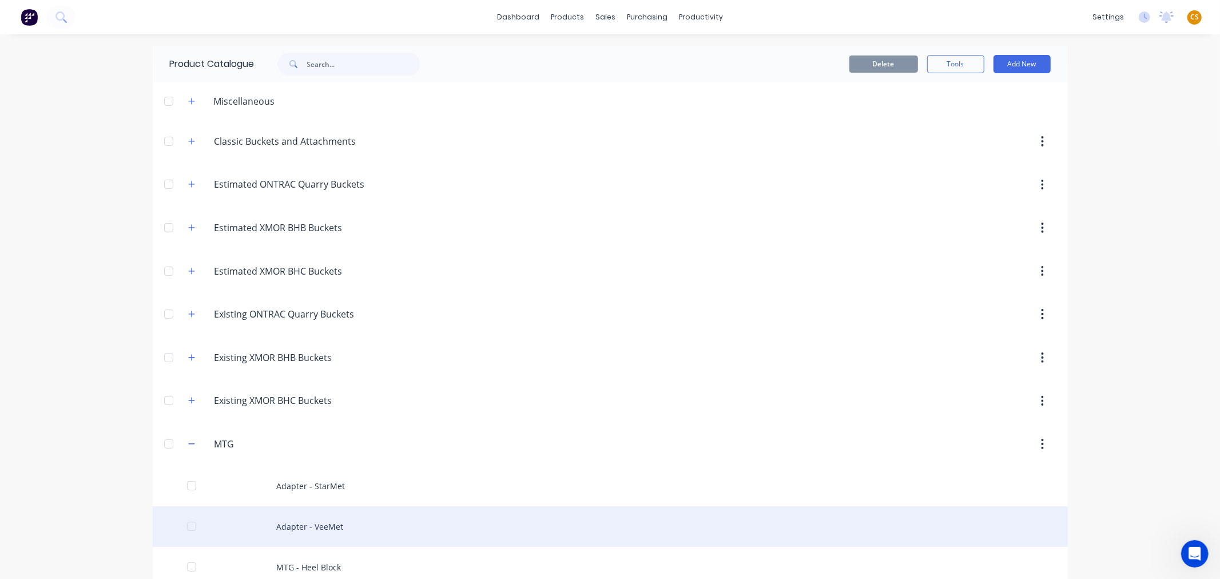
click at [304, 525] on div "Adapter - VeeMet" at bounding box center [610, 526] width 915 height 41
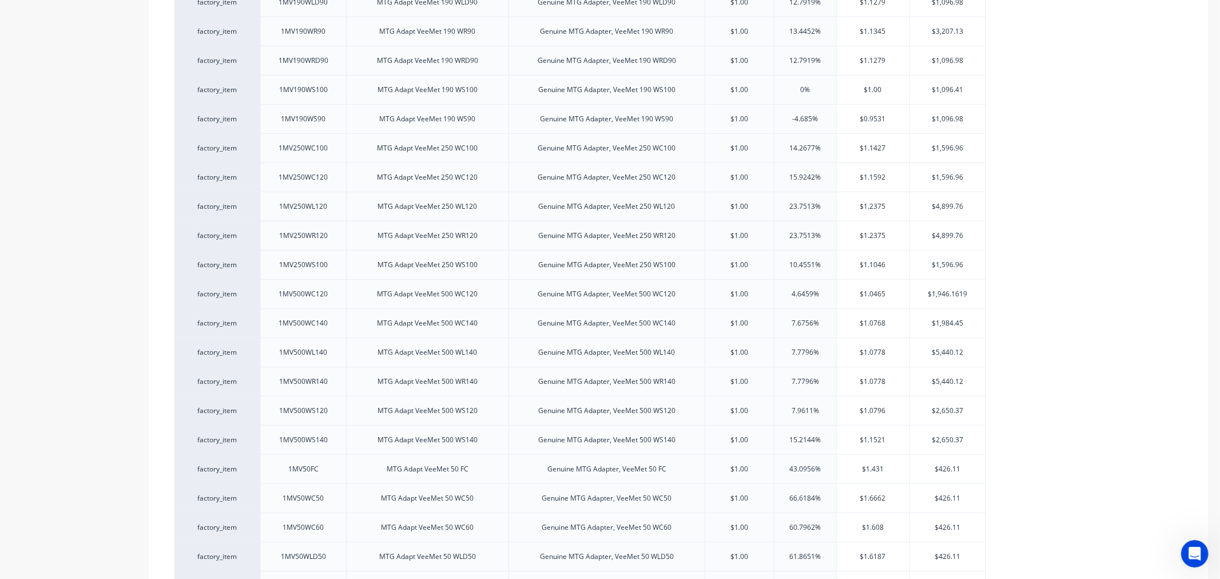
scroll to position [1162, 0]
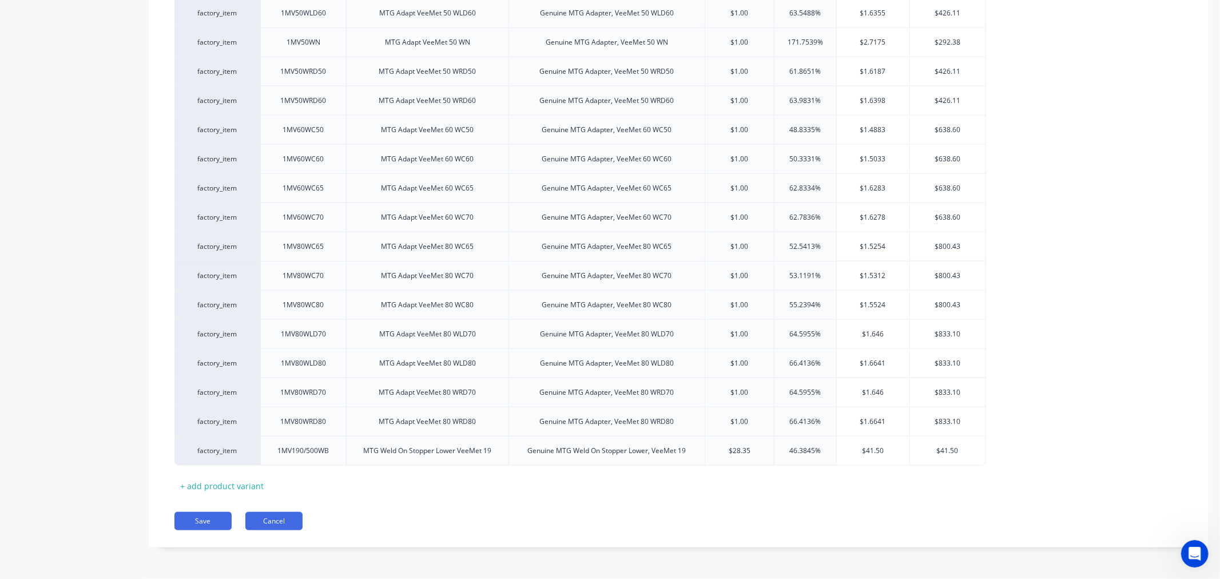
click at [275, 519] on button "Cancel" at bounding box center [273, 521] width 57 height 18
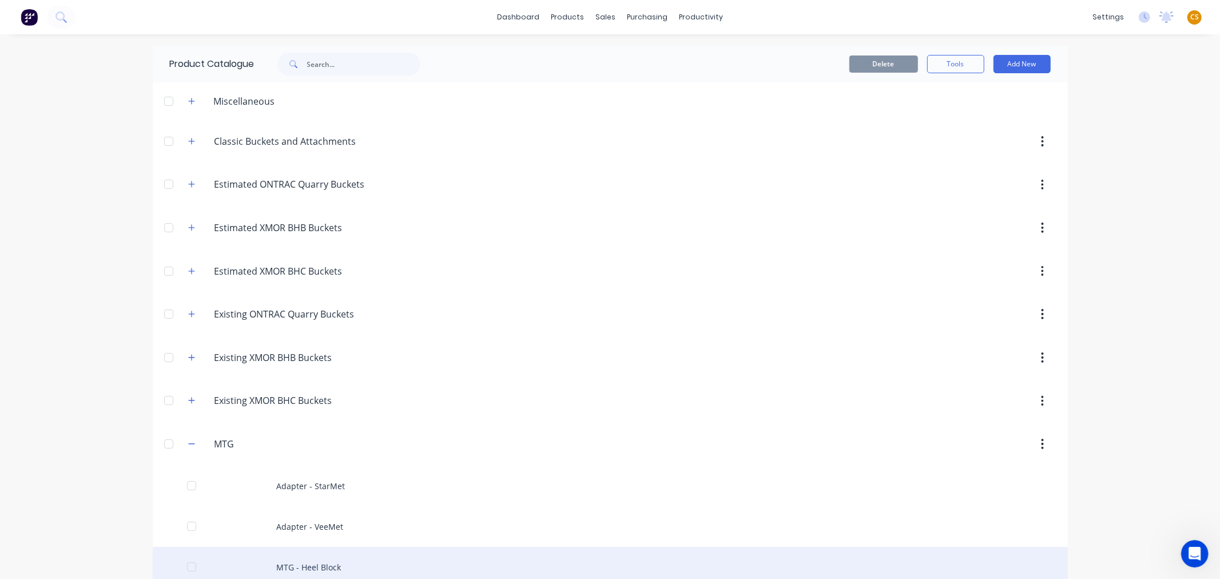
click at [311, 564] on div "MTG - Heel Block" at bounding box center [610, 567] width 915 height 41
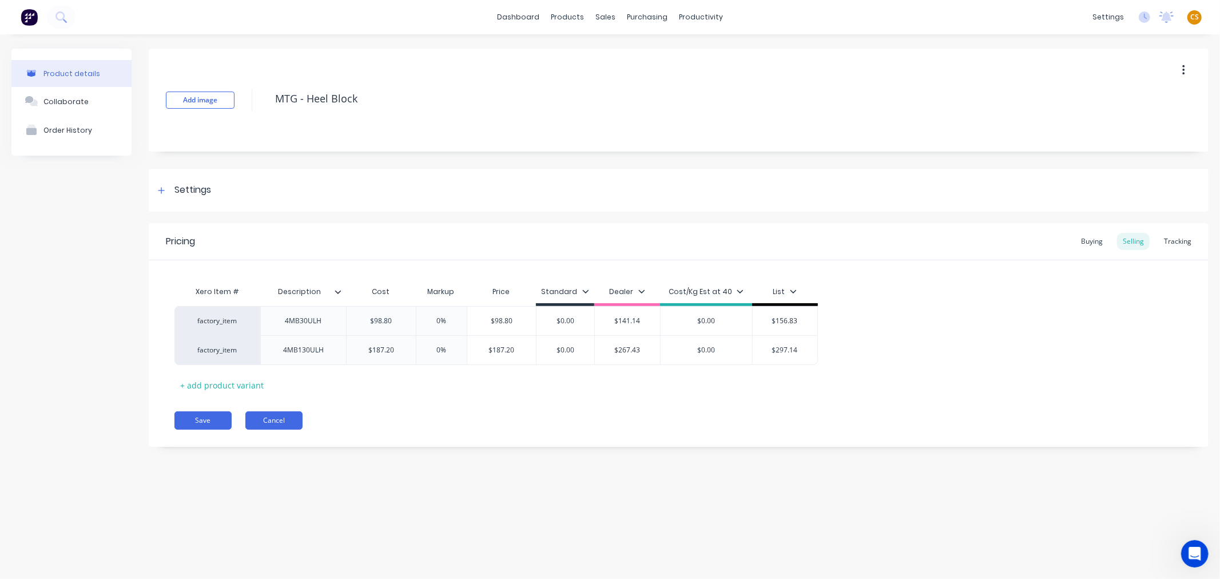
click at [284, 423] on button "Cancel" at bounding box center [273, 420] width 57 height 18
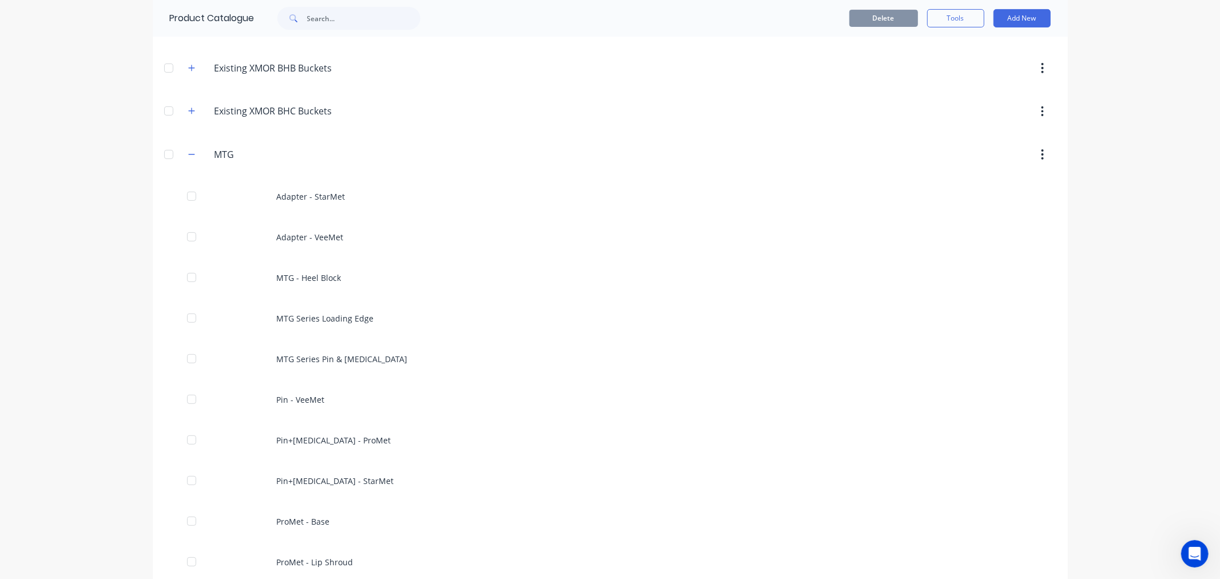
scroll to position [381, 0]
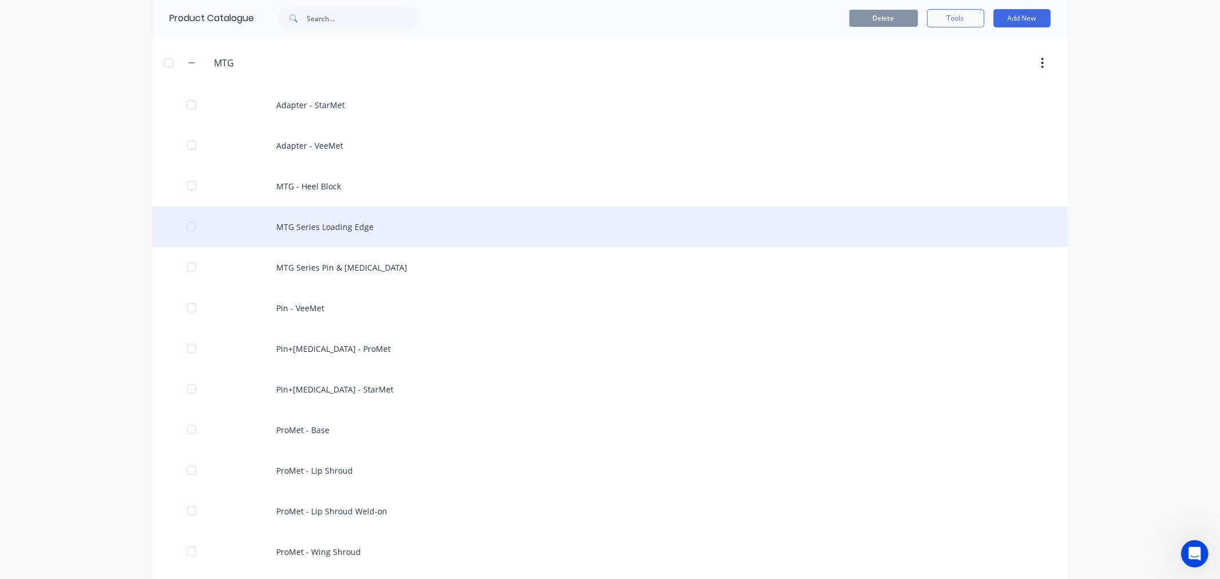
click at [311, 224] on div "MTG Series Loading Edge" at bounding box center [610, 226] width 915 height 41
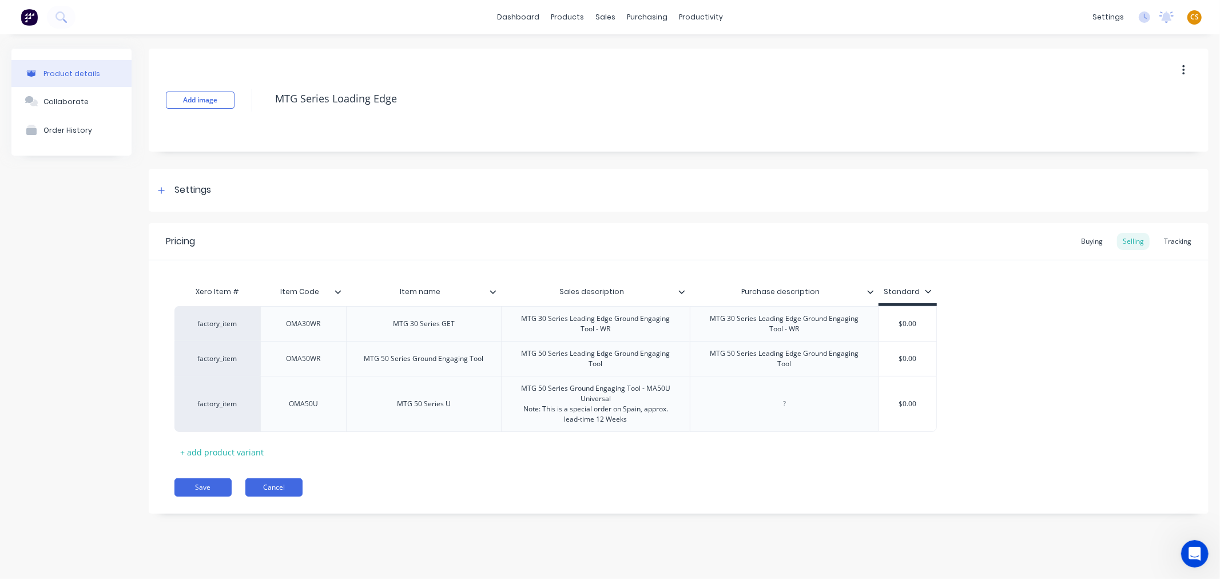
click at [288, 485] on button "Cancel" at bounding box center [273, 487] width 57 height 18
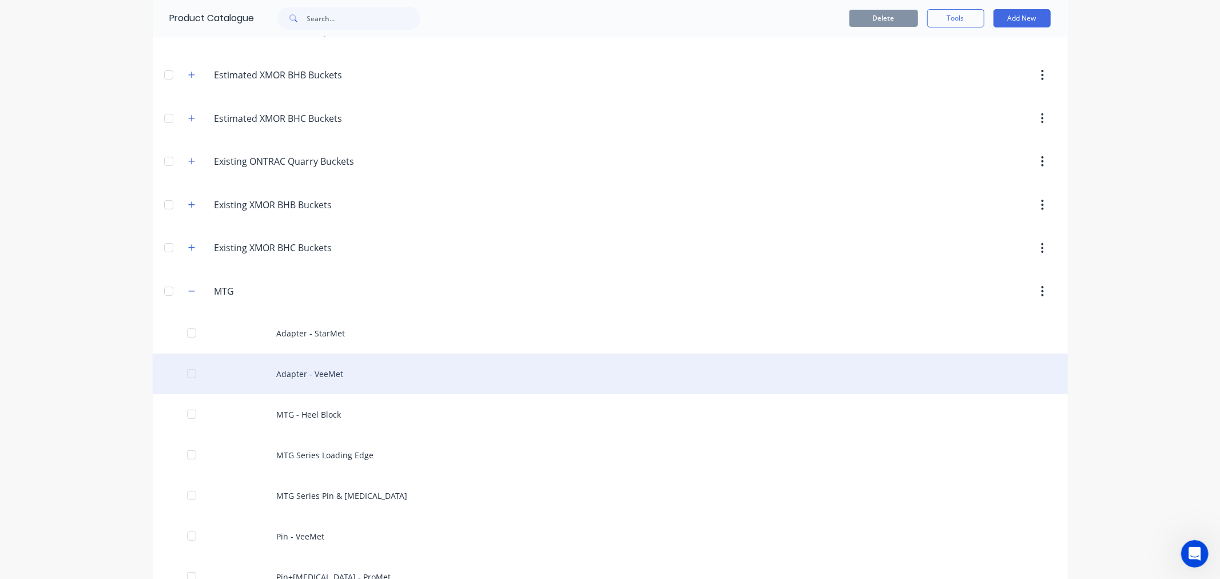
scroll to position [190, 0]
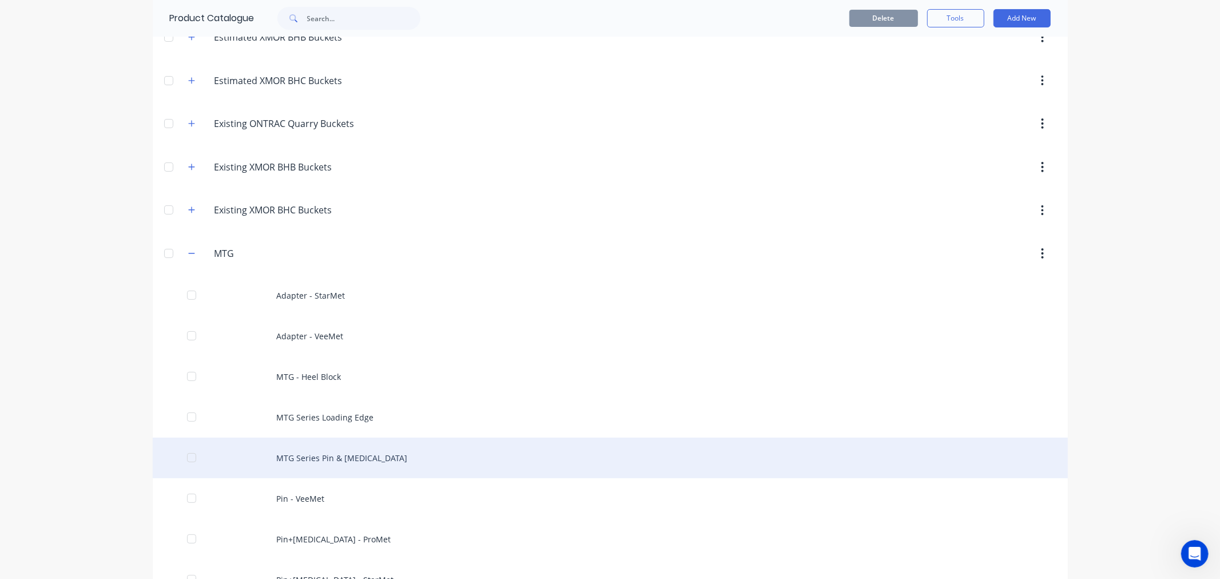
click at [292, 456] on div "MTG Series Pin & [MEDICAL_DATA]" at bounding box center [610, 457] width 915 height 41
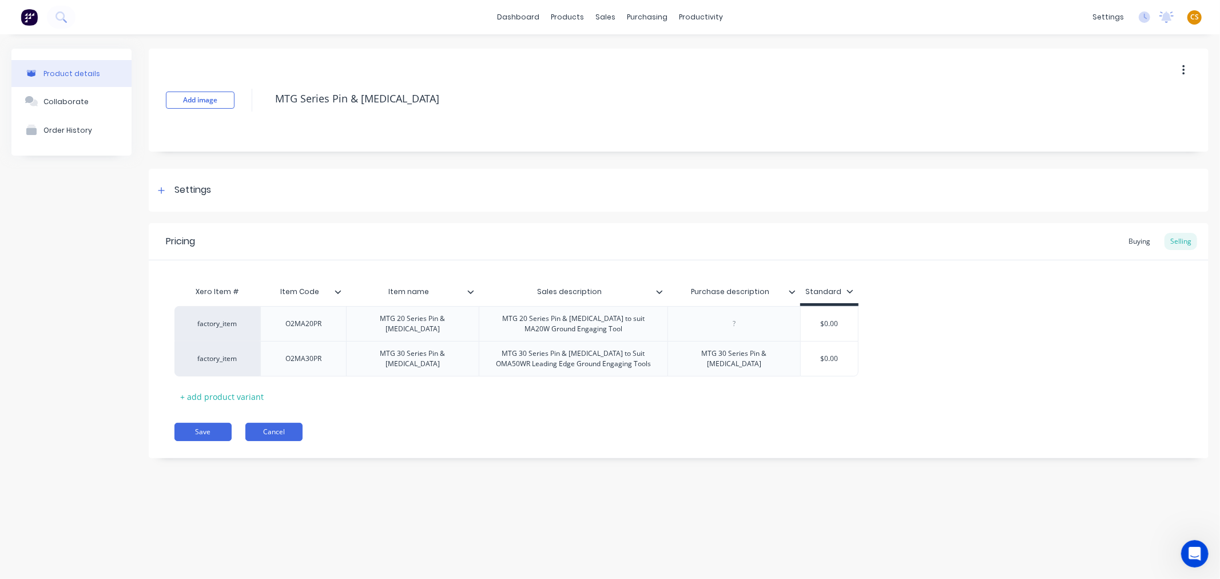
click at [276, 431] on button "Cancel" at bounding box center [273, 432] width 57 height 18
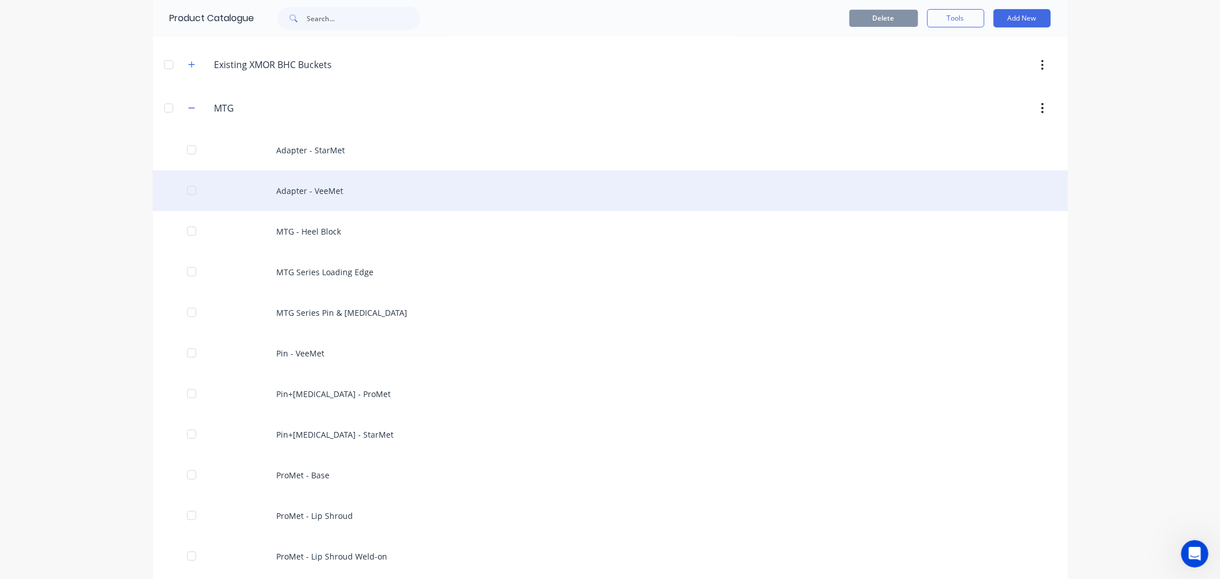
scroll to position [381, 0]
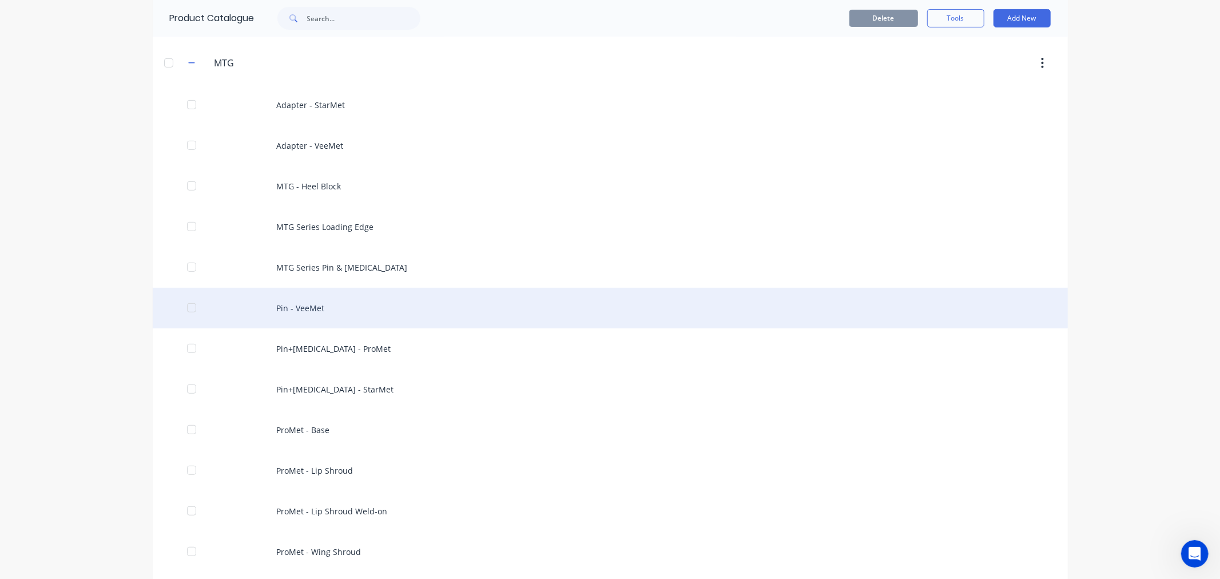
click at [309, 302] on div "Pin - VeeMet" at bounding box center [610, 308] width 915 height 41
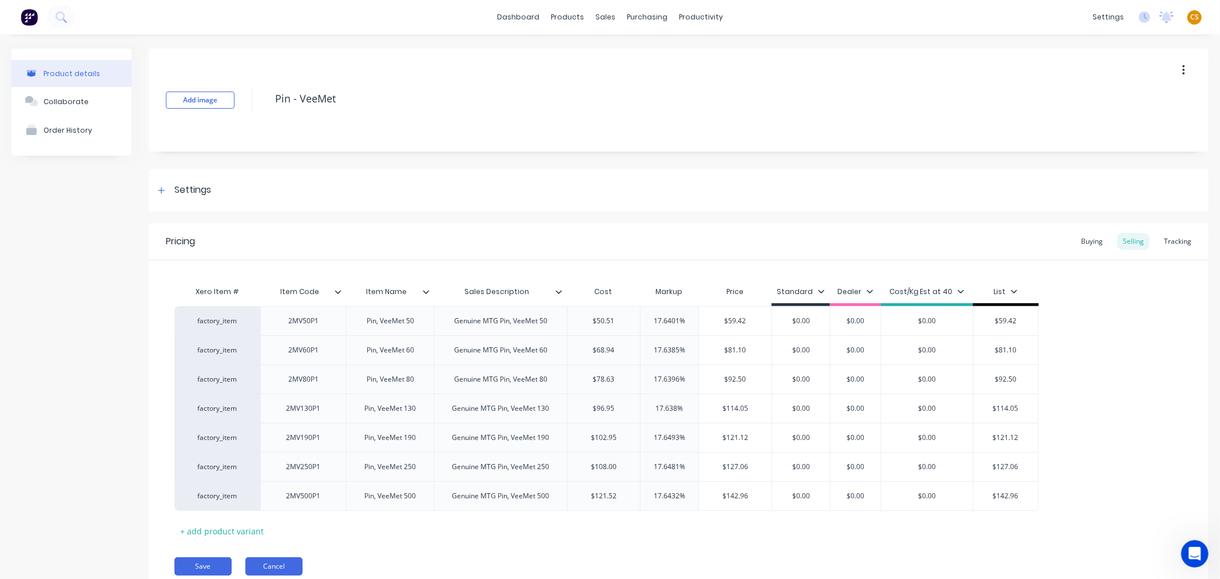
click at [269, 570] on button "Cancel" at bounding box center [273, 566] width 57 height 18
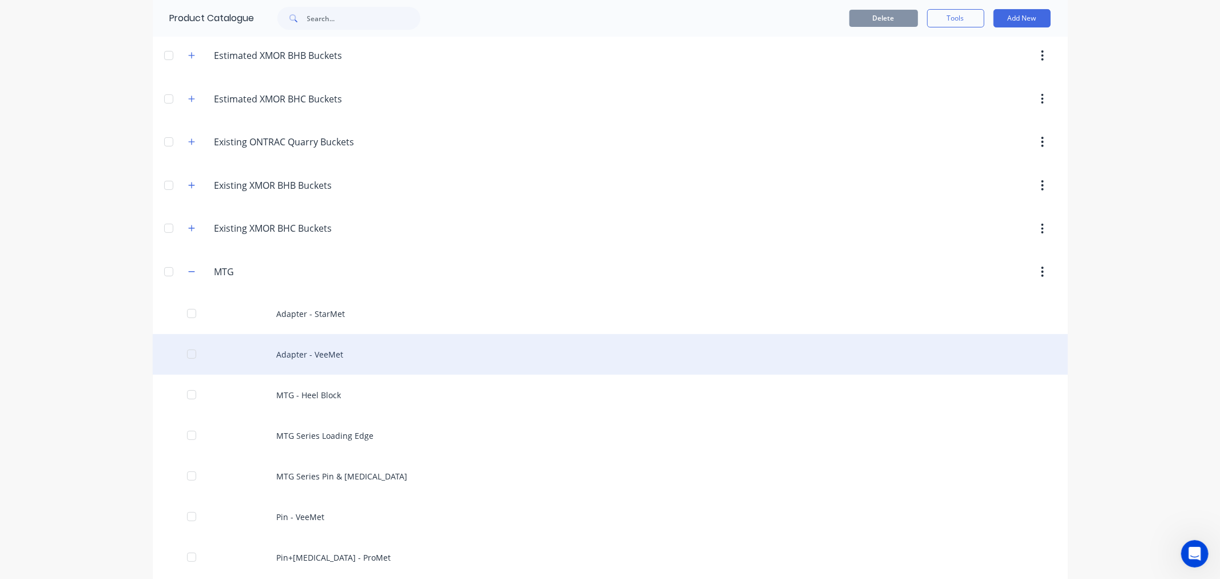
scroll to position [190, 0]
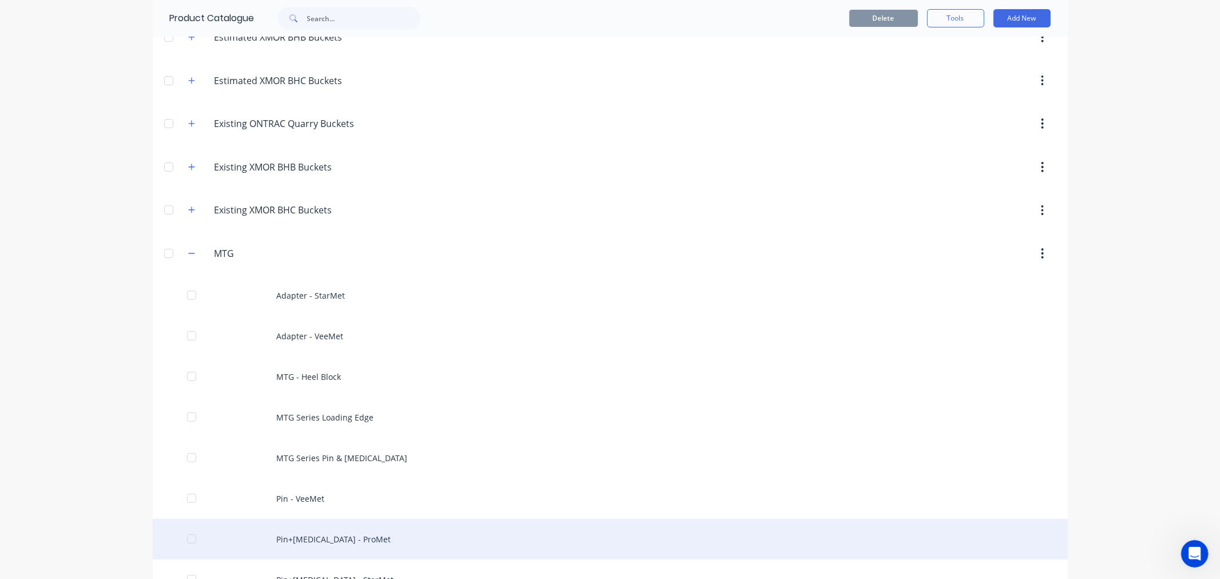
click at [316, 535] on div "Pin+[MEDICAL_DATA] - ProMet" at bounding box center [610, 539] width 915 height 41
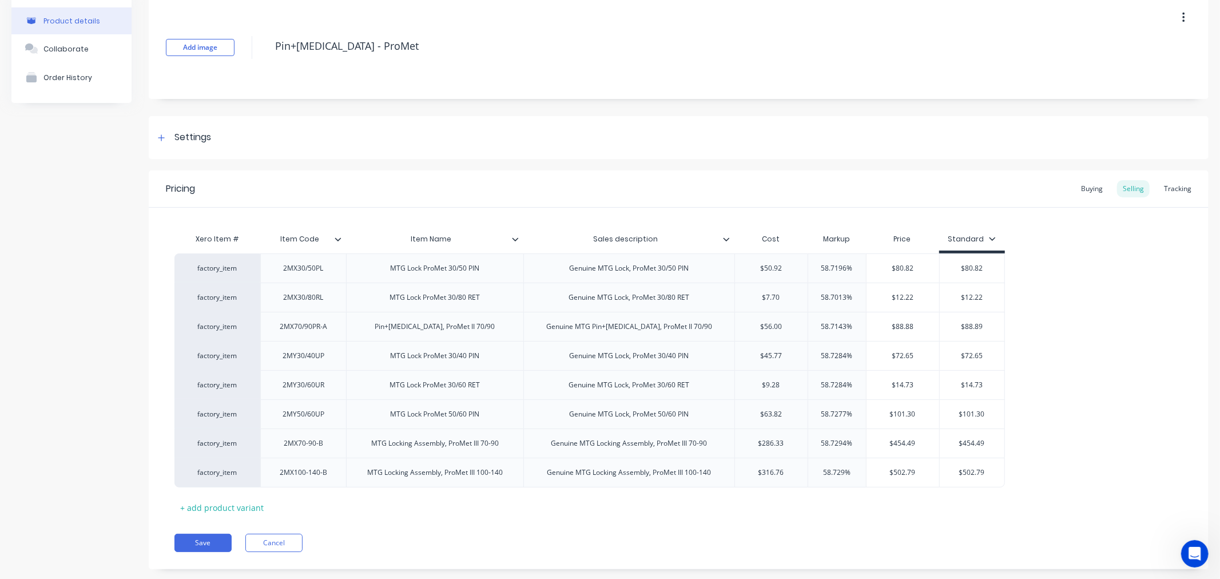
scroll to position [81, 0]
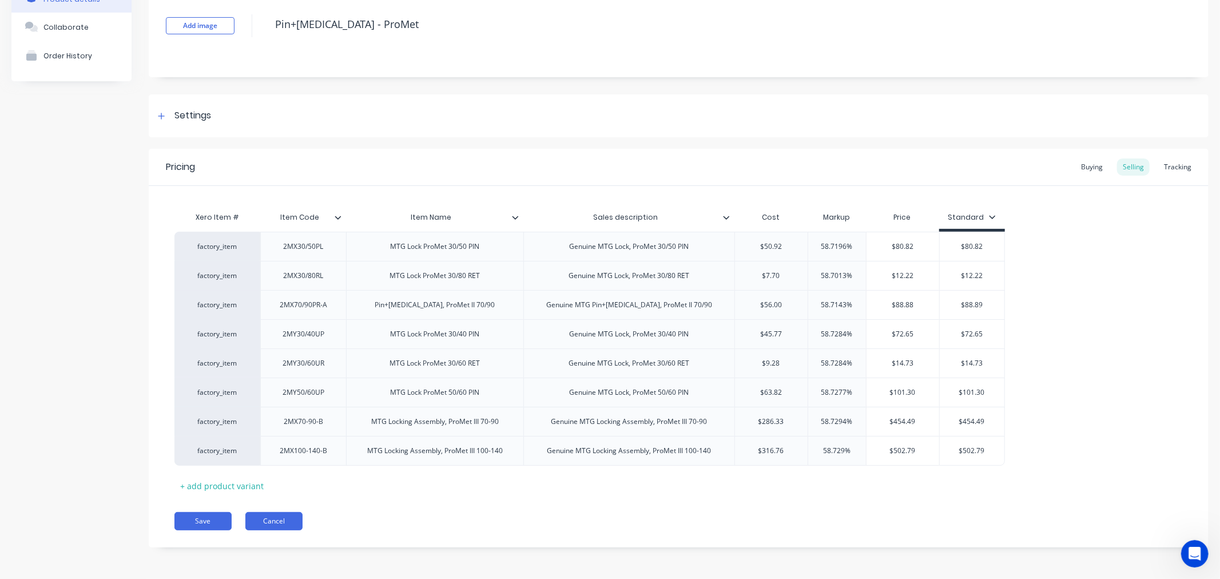
click at [275, 524] on button "Cancel" at bounding box center [273, 521] width 57 height 18
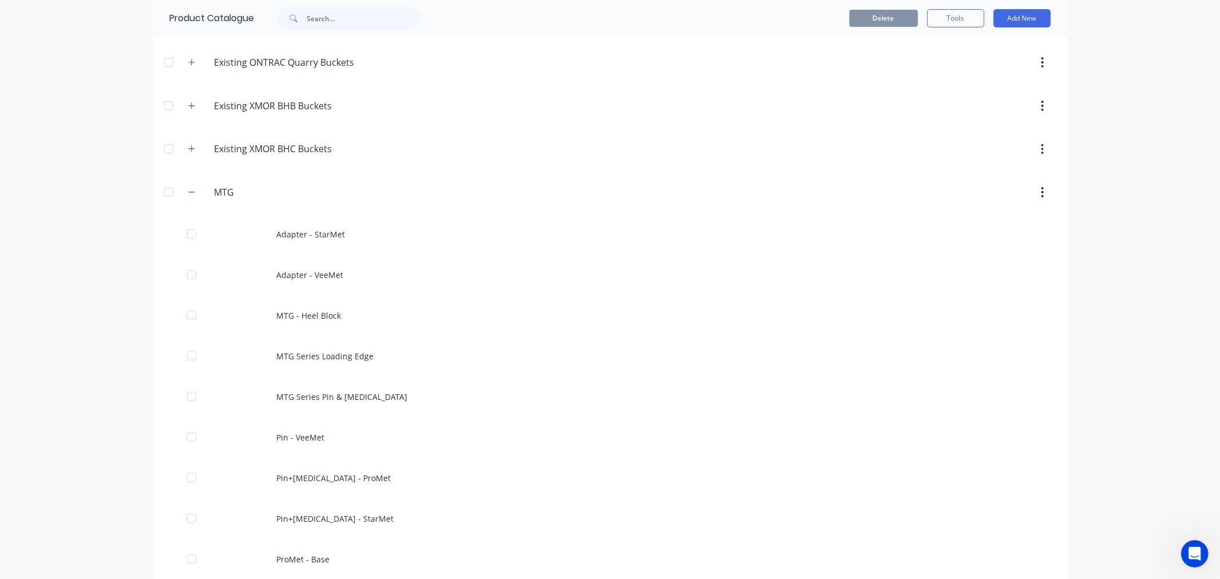
scroll to position [381, 0]
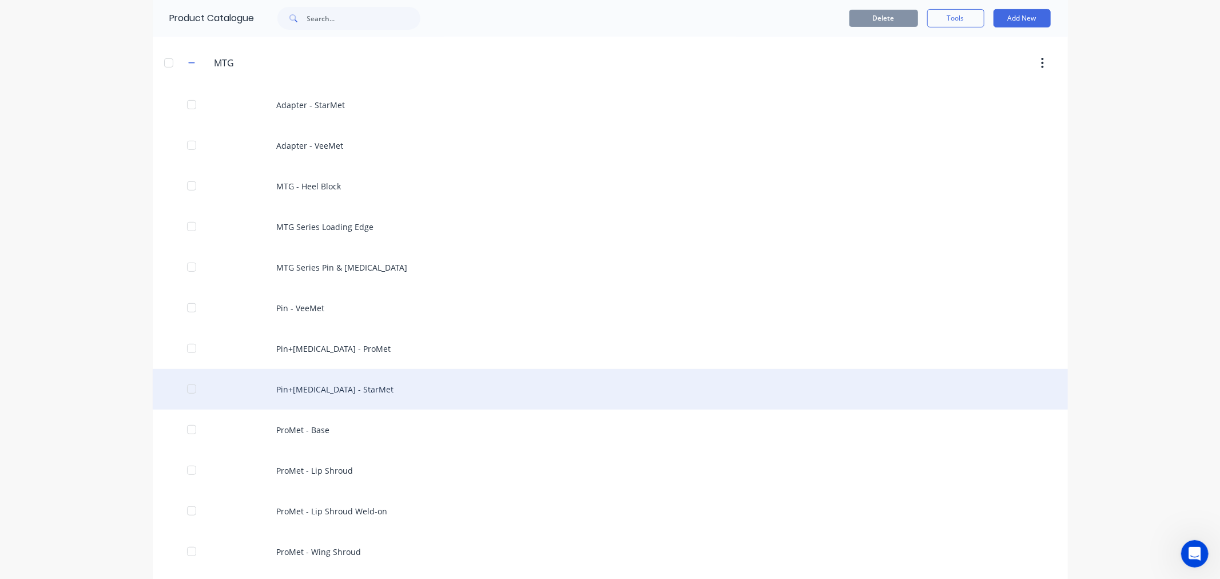
click at [347, 383] on div "Pin+[MEDICAL_DATA] - StarMet" at bounding box center [610, 389] width 915 height 41
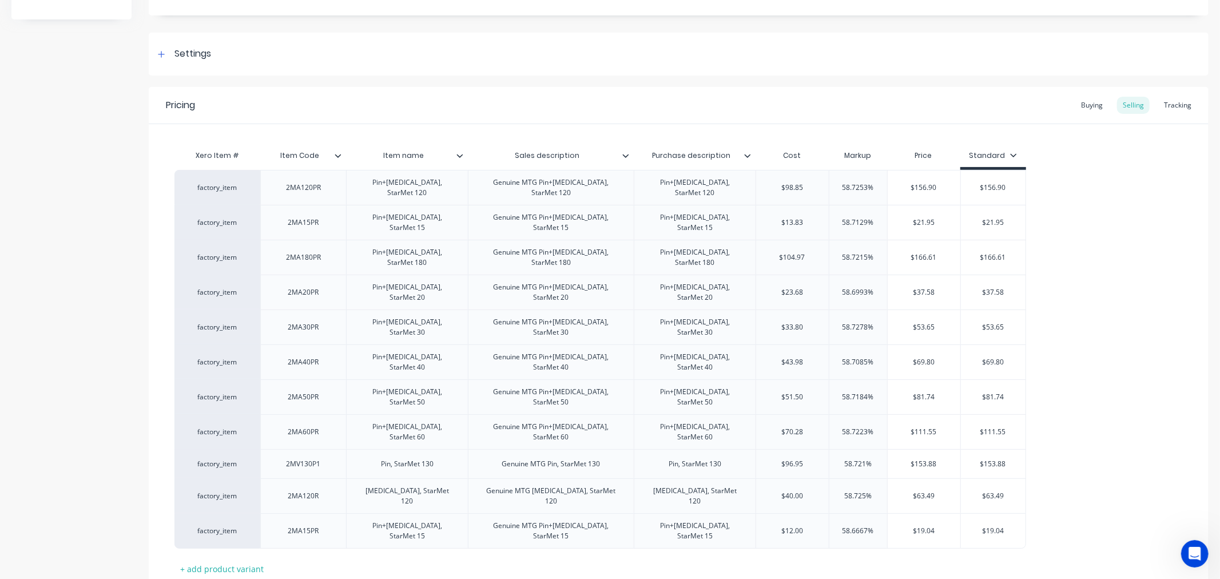
scroll to position [162, 0]
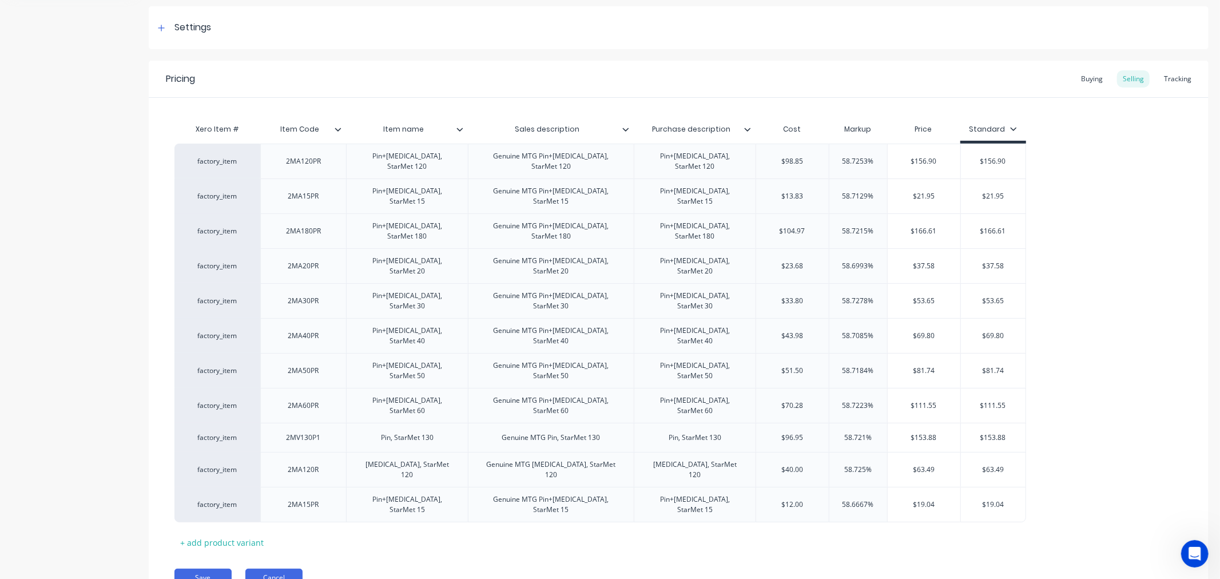
click at [288, 568] on button "Cancel" at bounding box center [273, 577] width 57 height 18
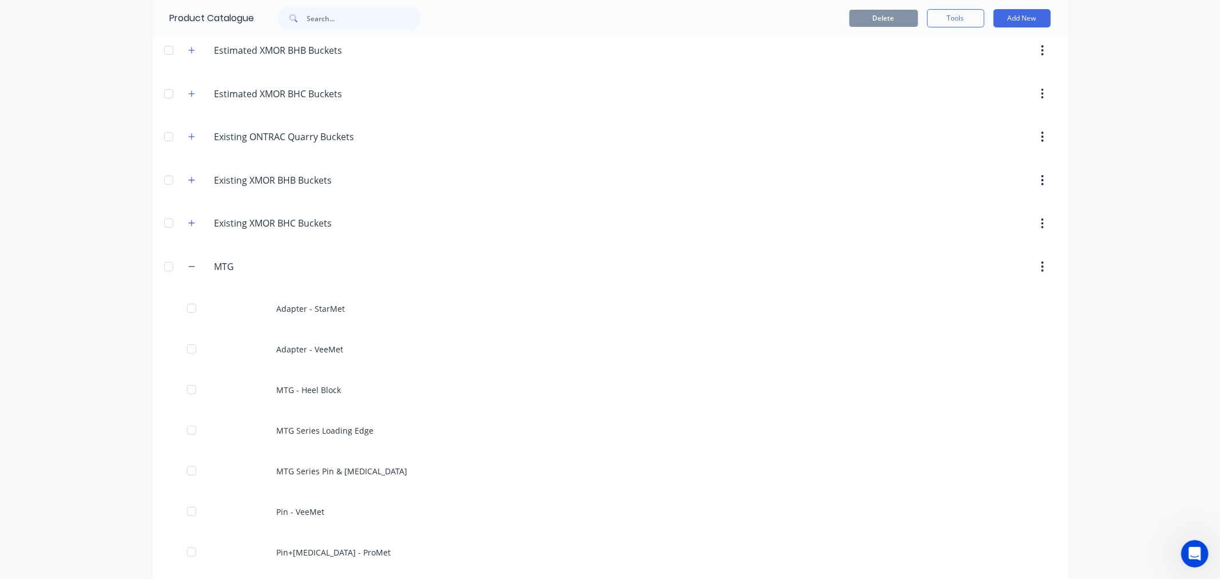
scroll to position [381, 0]
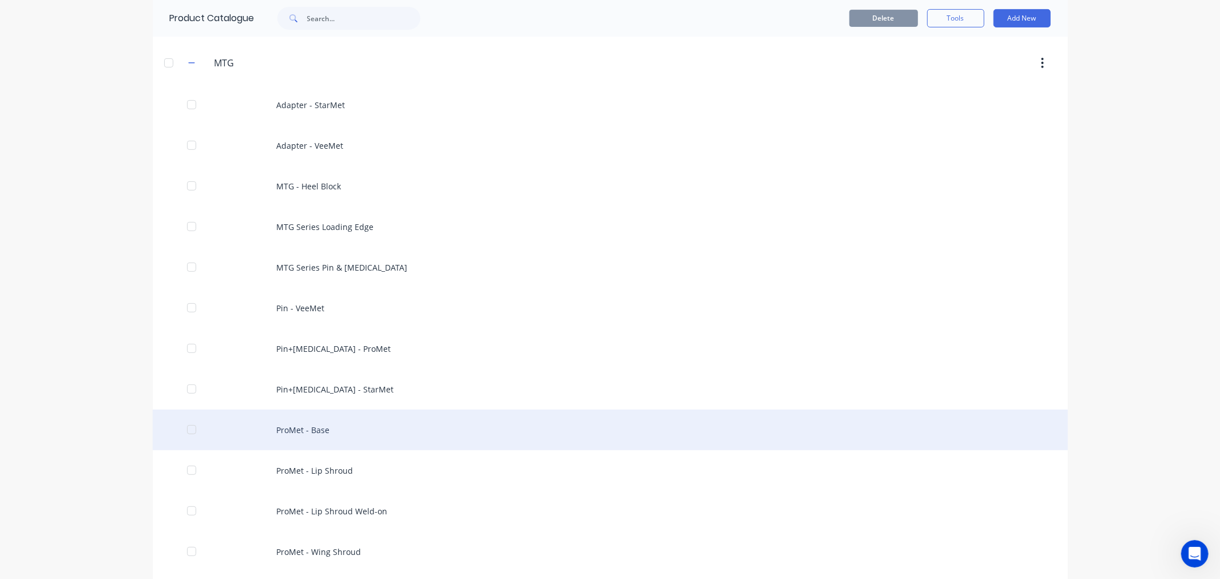
click at [310, 435] on div "ProMet - Base" at bounding box center [610, 429] width 915 height 41
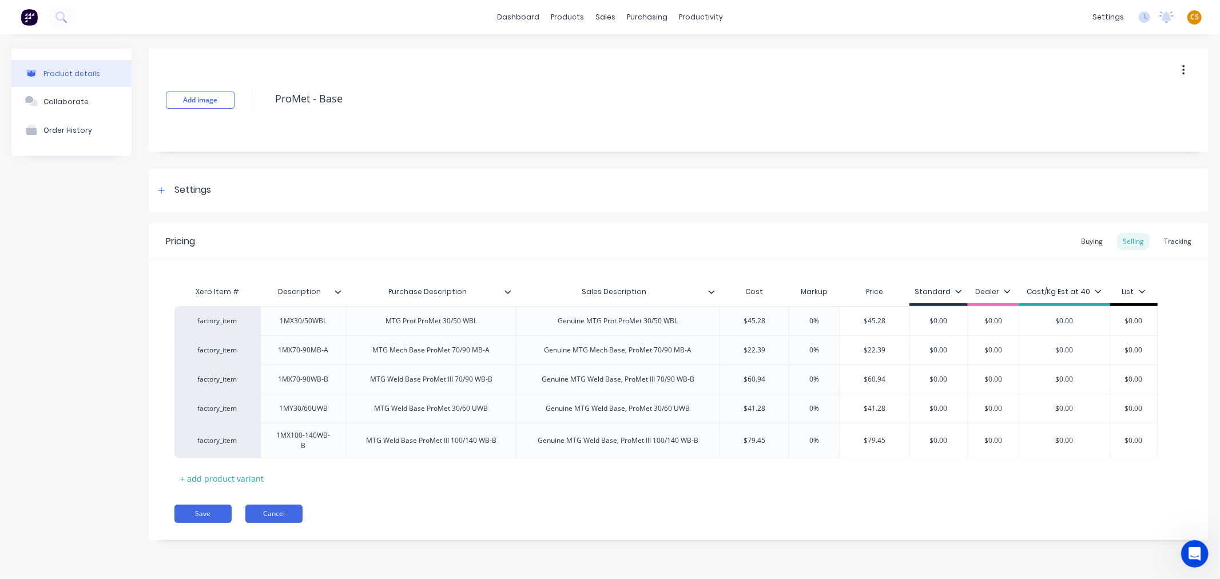
click at [288, 510] on button "Cancel" at bounding box center [273, 513] width 57 height 18
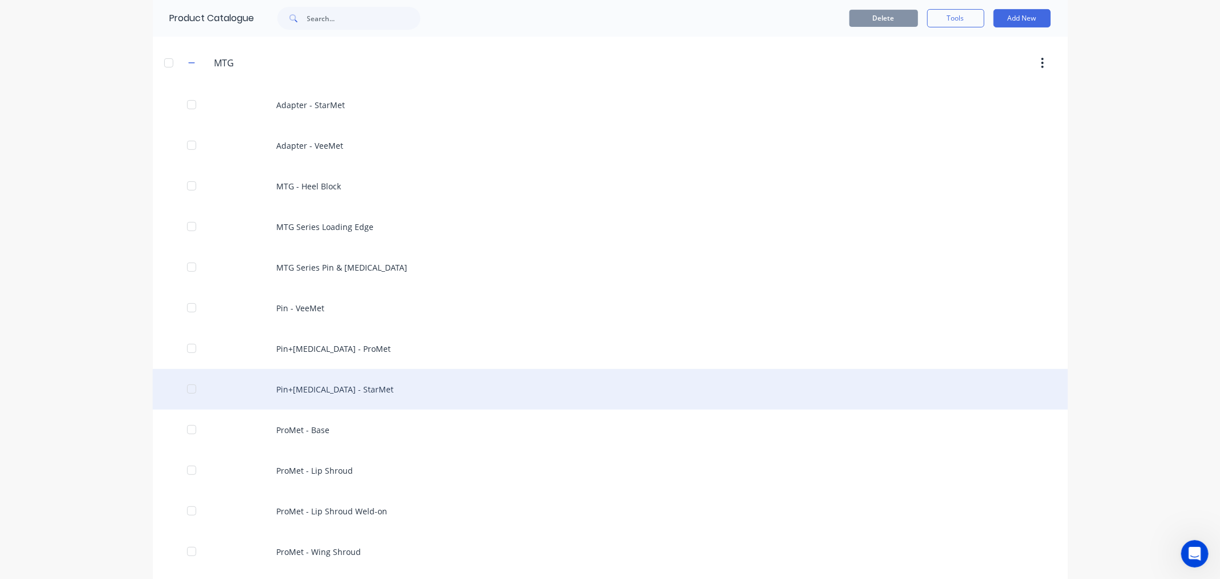
scroll to position [572, 0]
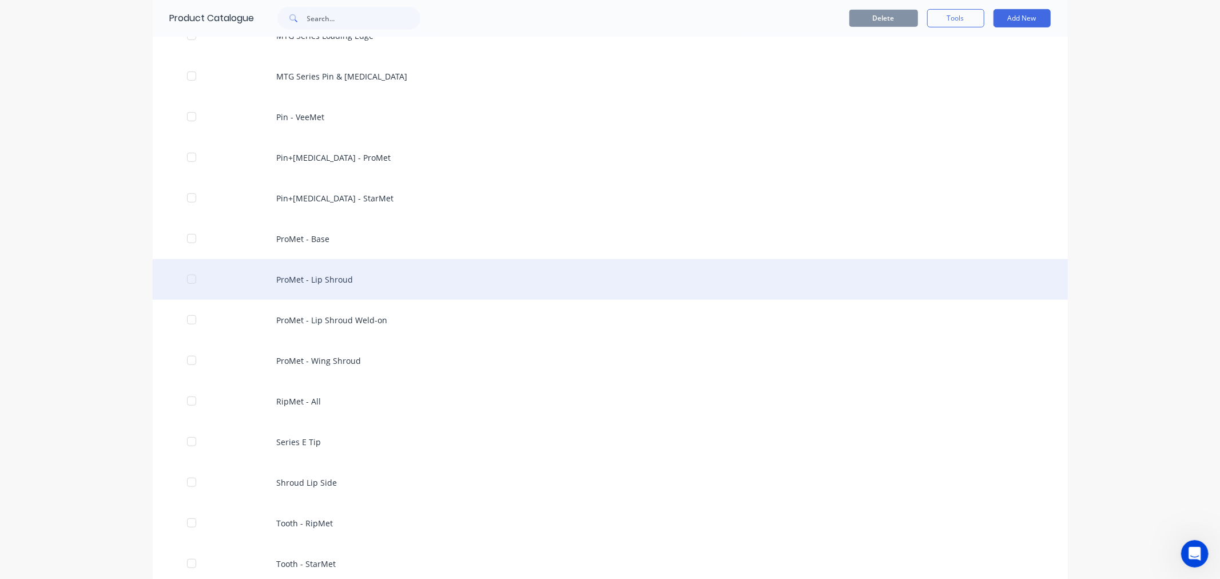
click at [325, 282] on div "ProMet - Lip Shroud" at bounding box center [610, 279] width 915 height 41
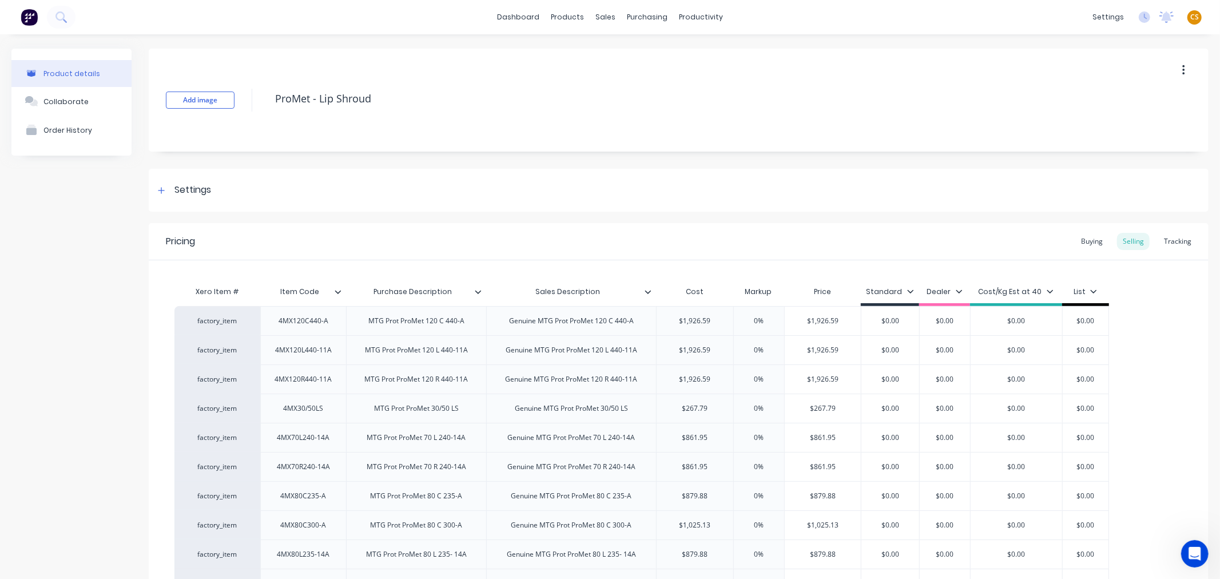
scroll to position [455, 0]
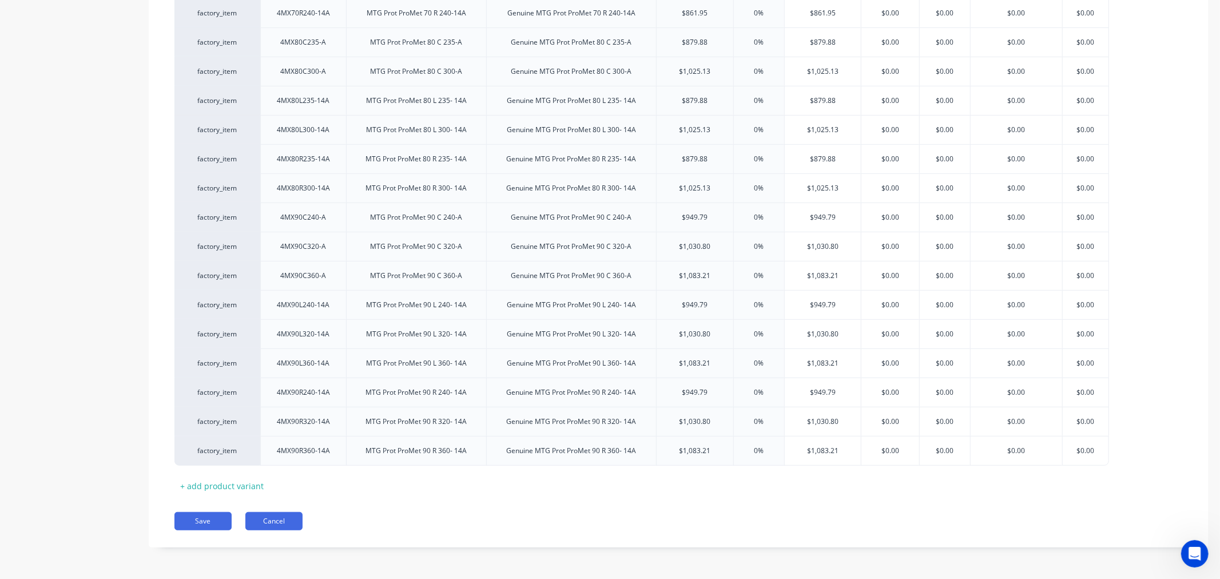
click at [282, 521] on button "Cancel" at bounding box center [273, 521] width 57 height 18
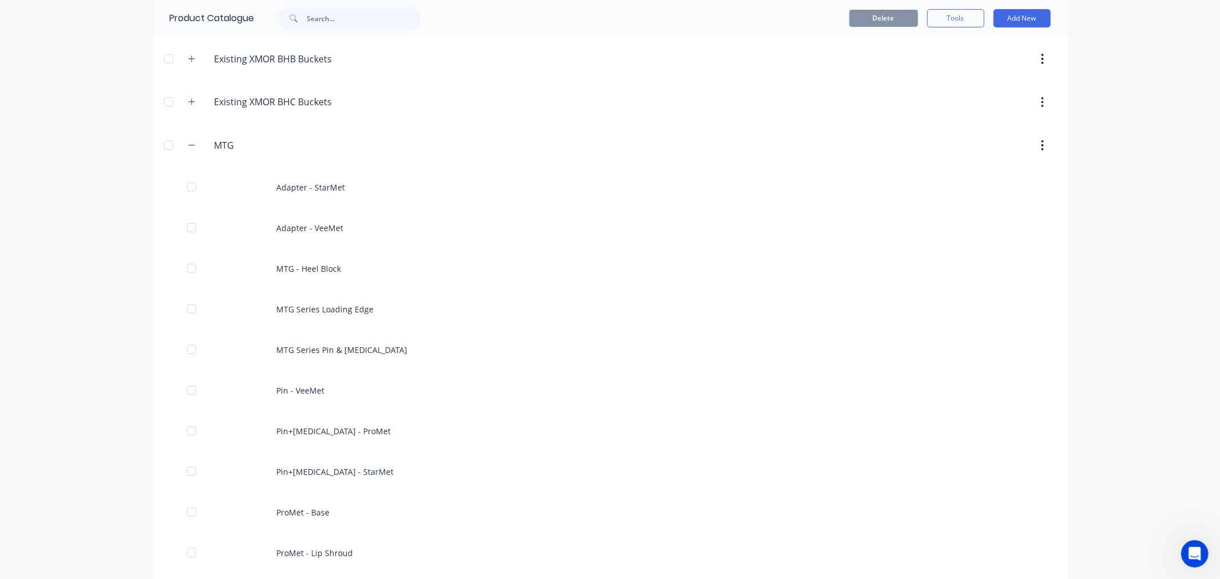
scroll to position [762, 0]
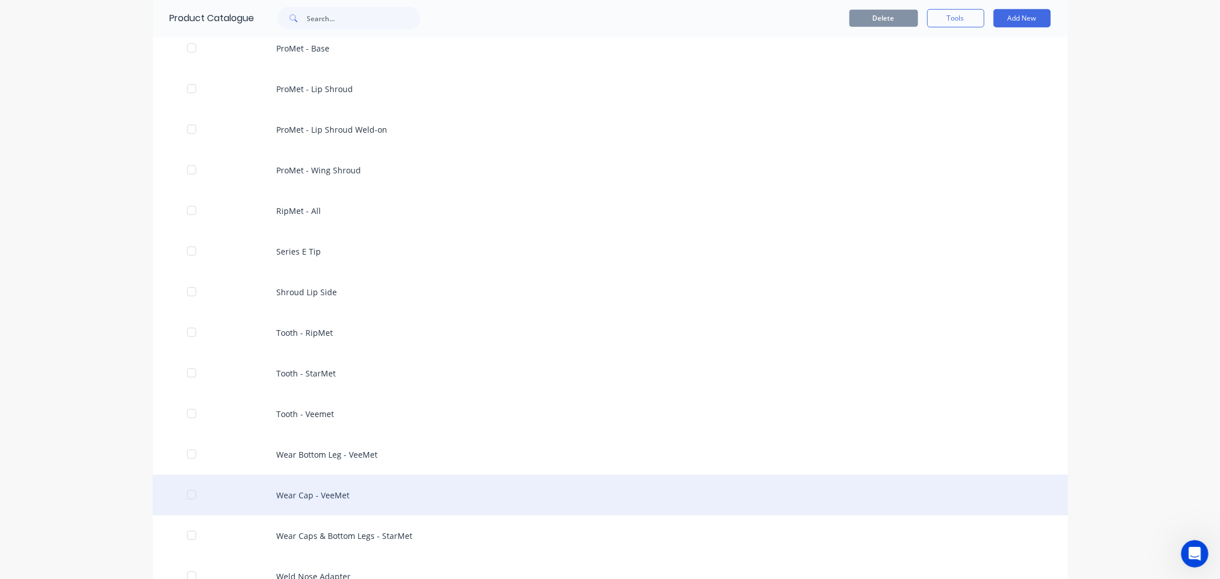
click at [315, 504] on div "Wear Cap - VeeMet" at bounding box center [610, 495] width 915 height 41
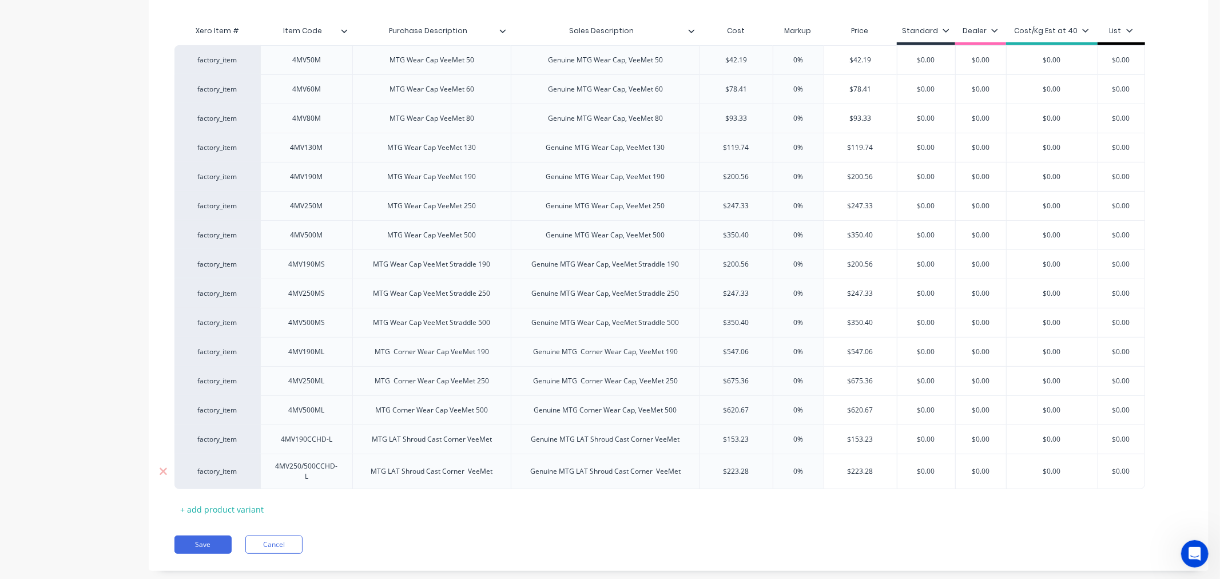
scroll to position [285, 0]
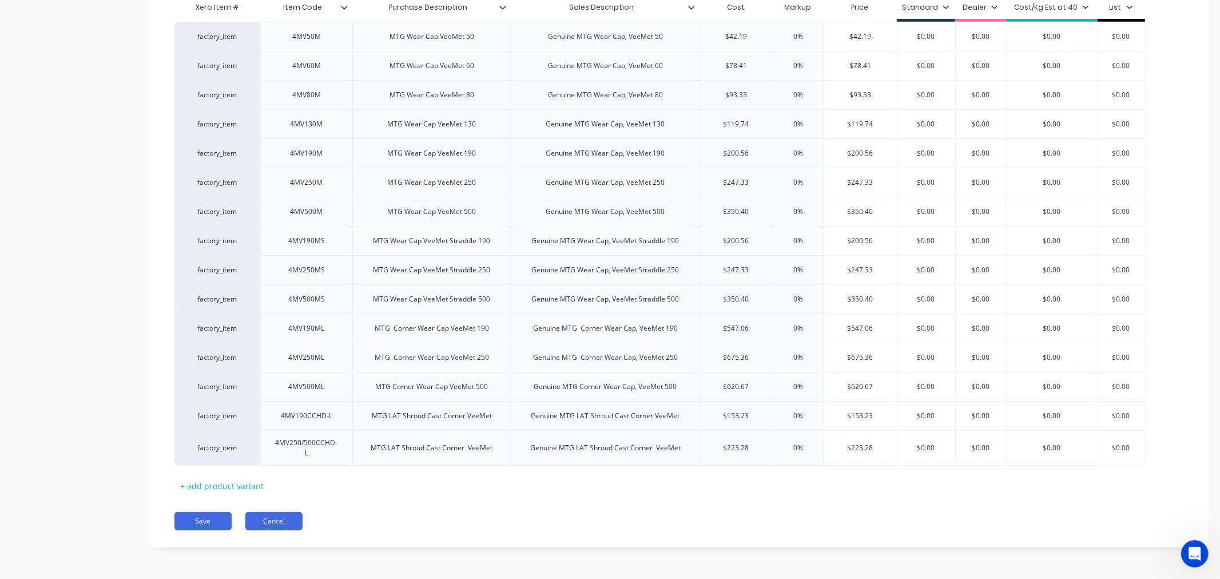
click at [288, 522] on button "Cancel" at bounding box center [273, 521] width 57 height 18
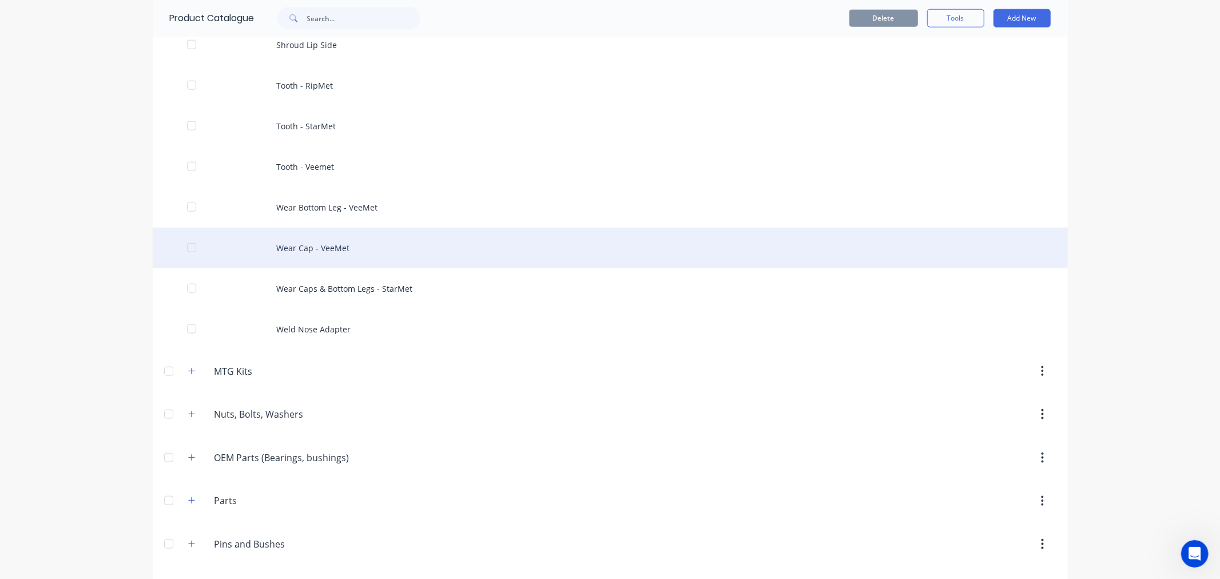
scroll to position [953, 0]
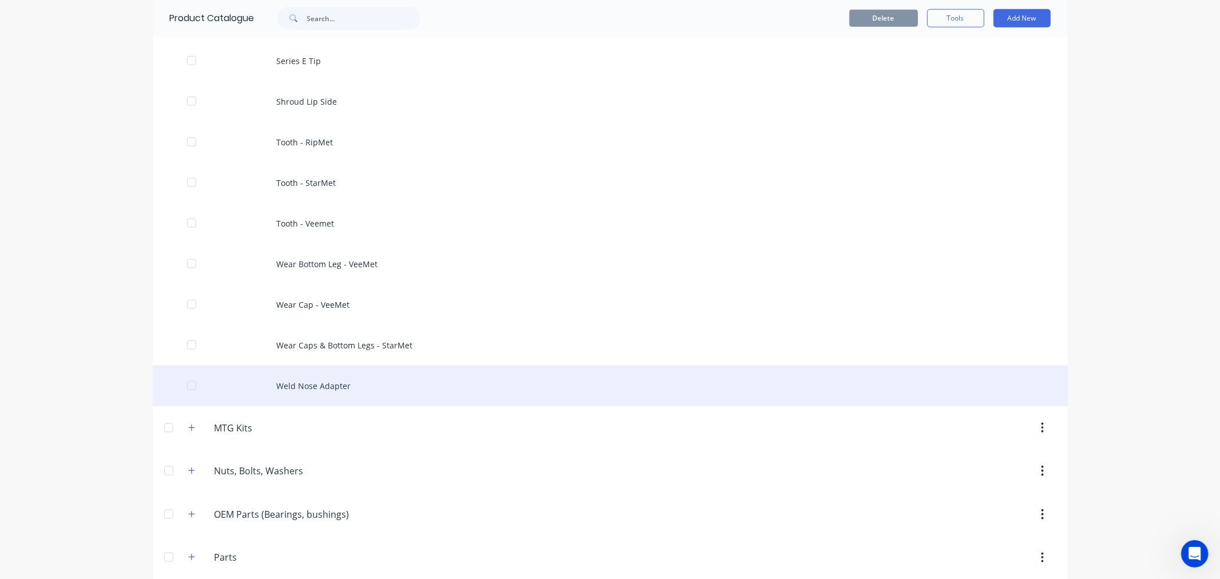
click at [305, 385] on div "Weld Nose Adapter" at bounding box center [610, 385] width 915 height 41
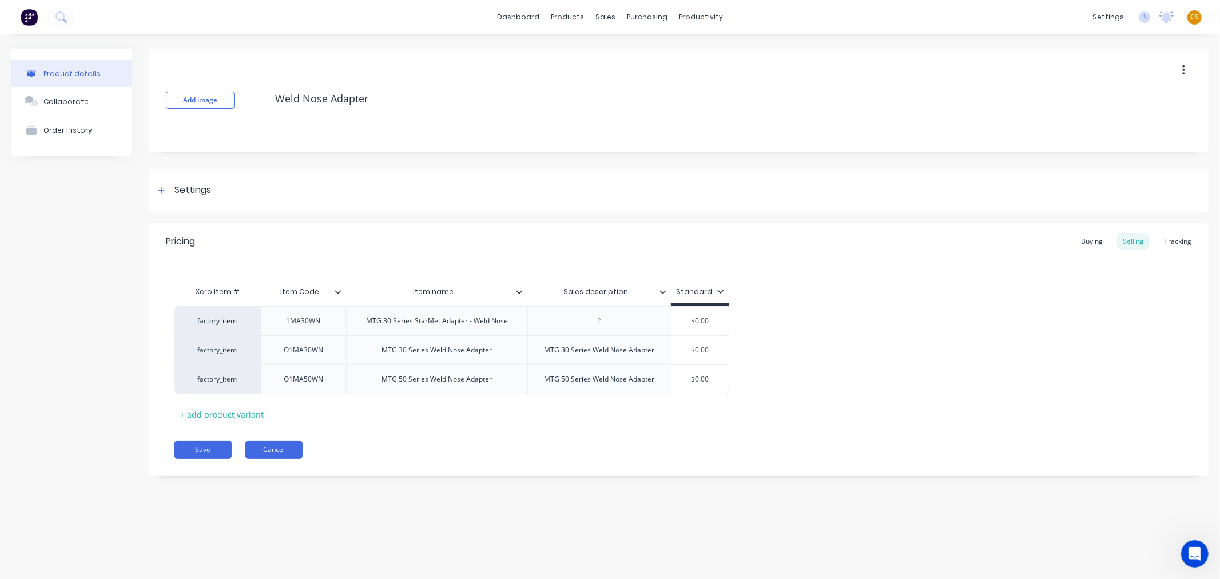
click at [261, 448] on button "Cancel" at bounding box center [273, 449] width 57 height 18
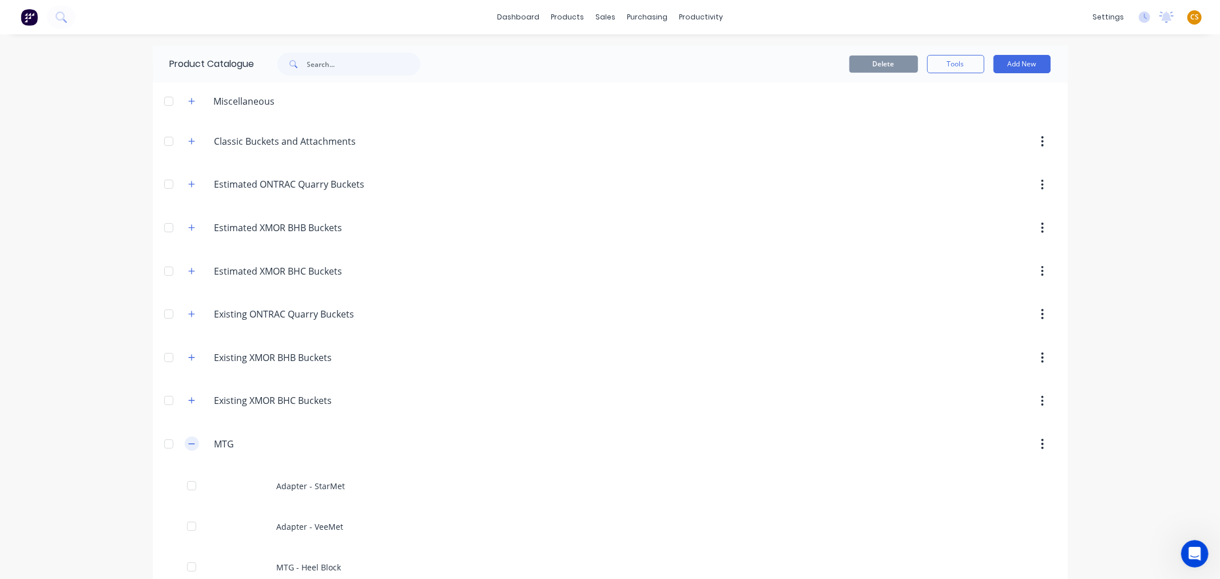
click at [188, 444] on icon "button" at bounding box center [191, 444] width 7 height 8
click at [188, 486] on icon "button" at bounding box center [191, 487] width 7 height 8
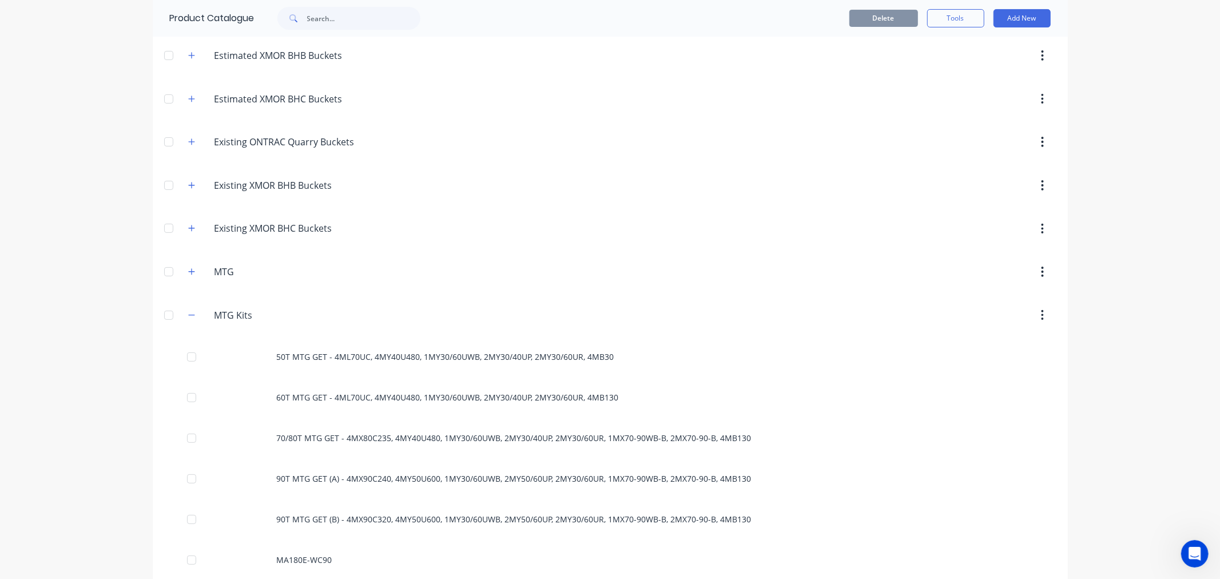
scroll to position [190, 0]
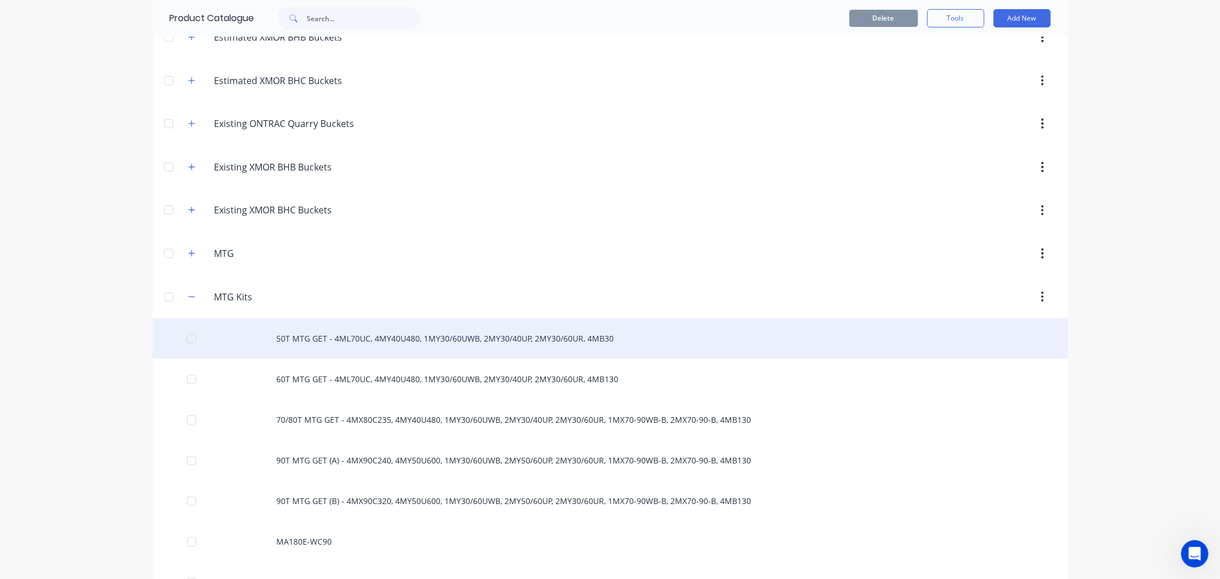
click at [400, 339] on div "50T MTG GET - 4ML70UC, 4MY40U480, 1MY30/60UWB, 2MY30/40UP, 2MY30/60UR, 4MB30" at bounding box center [610, 338] width 915 height 41
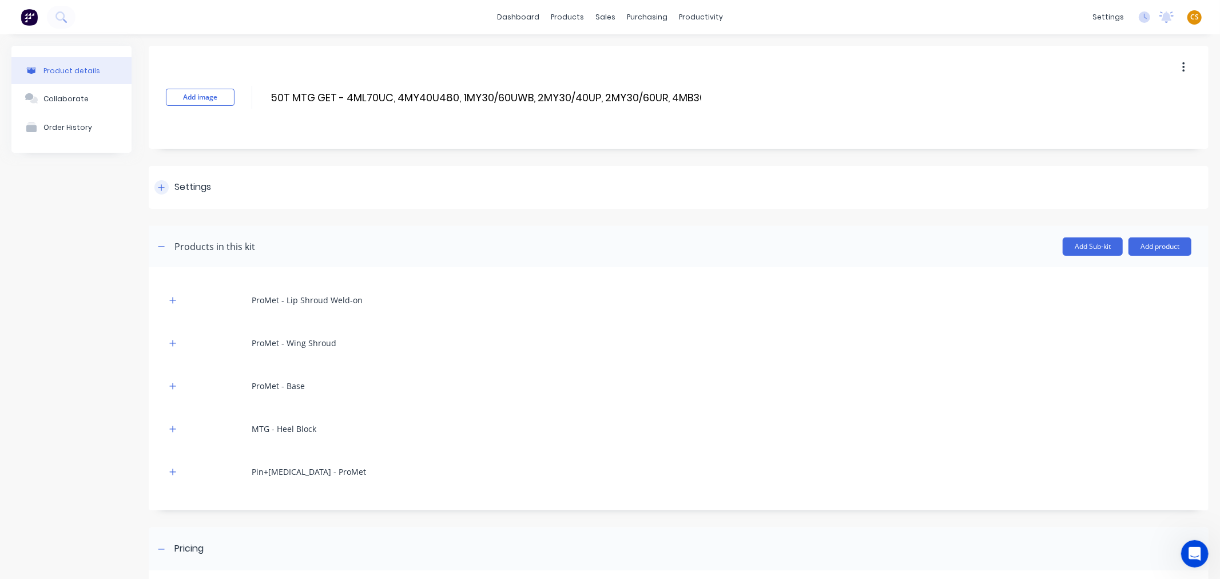
click at [158, 185] on icon at bounding box center [161, 188] width 7 height 8
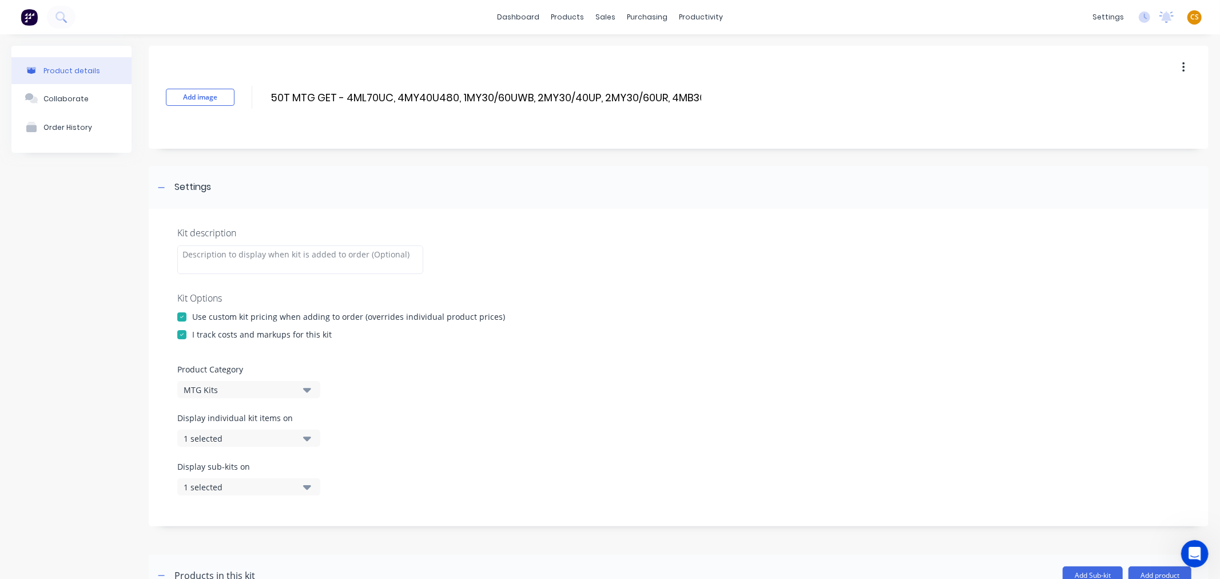
click at [234, 443] on div "1 selected" at bounding box center [239, 438] width 111 height 12
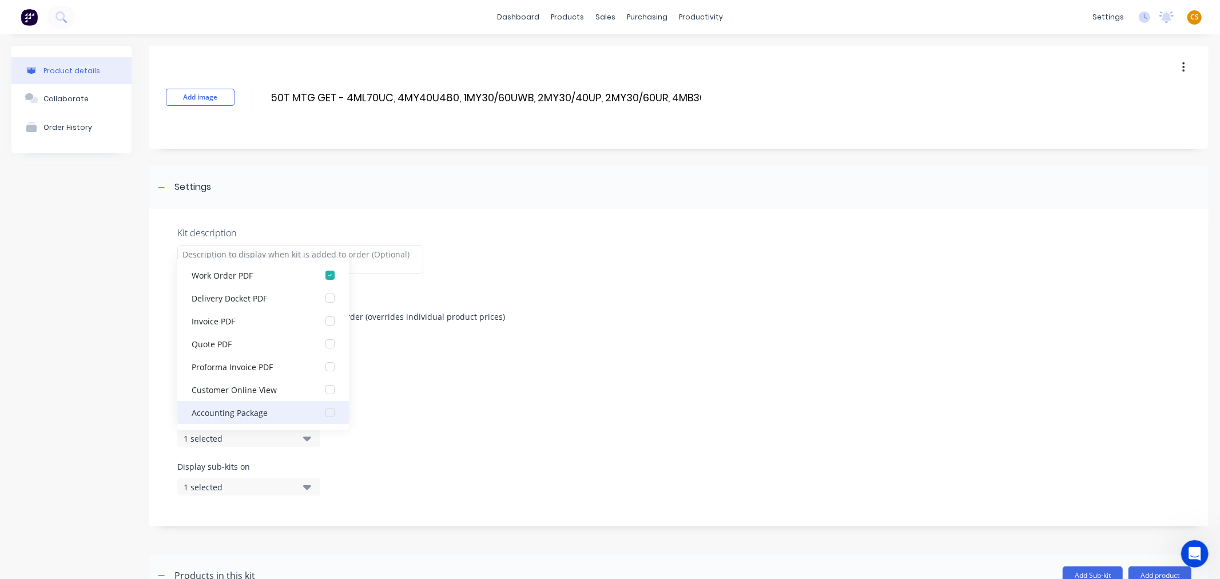
click at [319, 412] on div "button" at bounding box center [330, 412] width 23 height 23
click at [83, 415] on div "Product details Collaborate Order History" at bounding box center [71, 566] width 120 height 1041
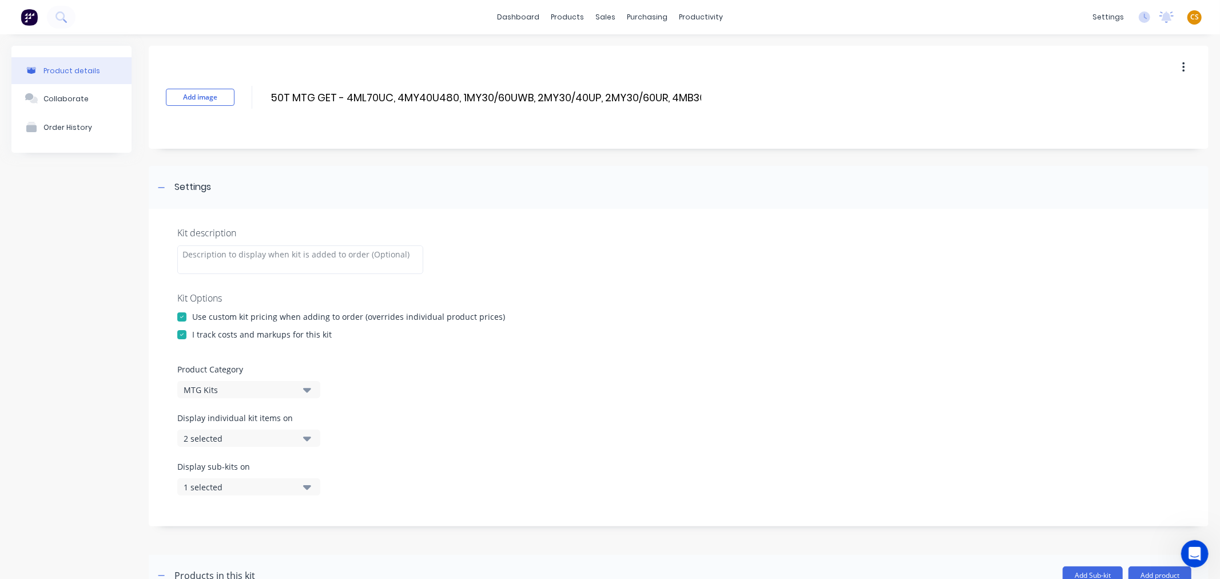
click at [221, 485] on div "1 selected" at bounding box center [239, 487] width 111 height 12
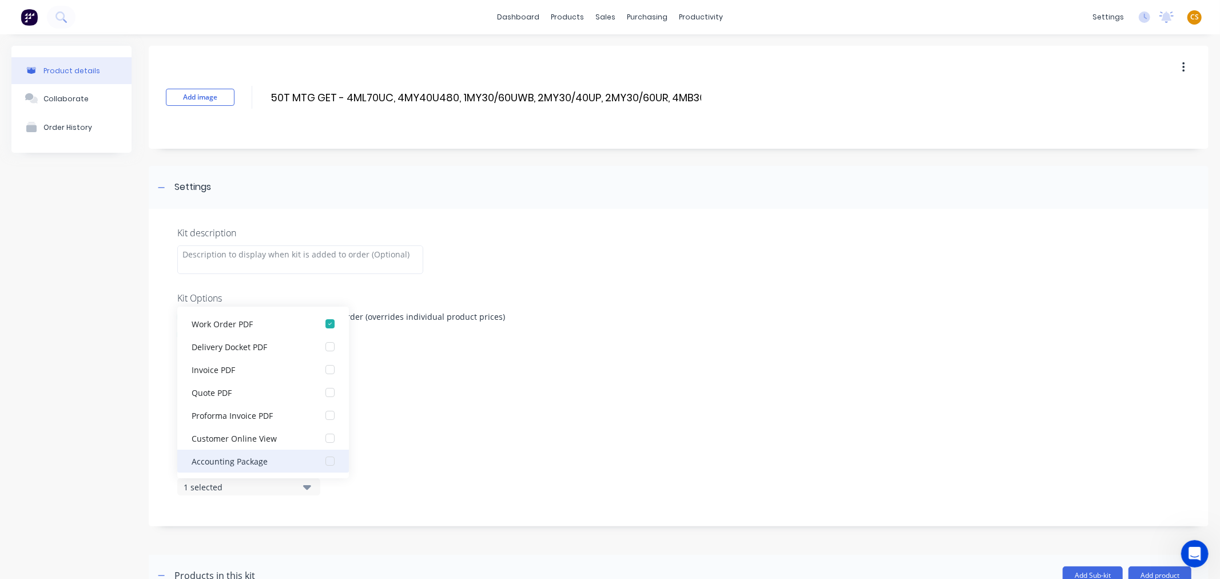
click at [250, 458] on div "Accounting Package" at bounding box center [249, 461] width 114 height 12
click at [128, 469] on div "Product details Collaborate Order History" at bounding box center [71, 566] width 120 height 1041
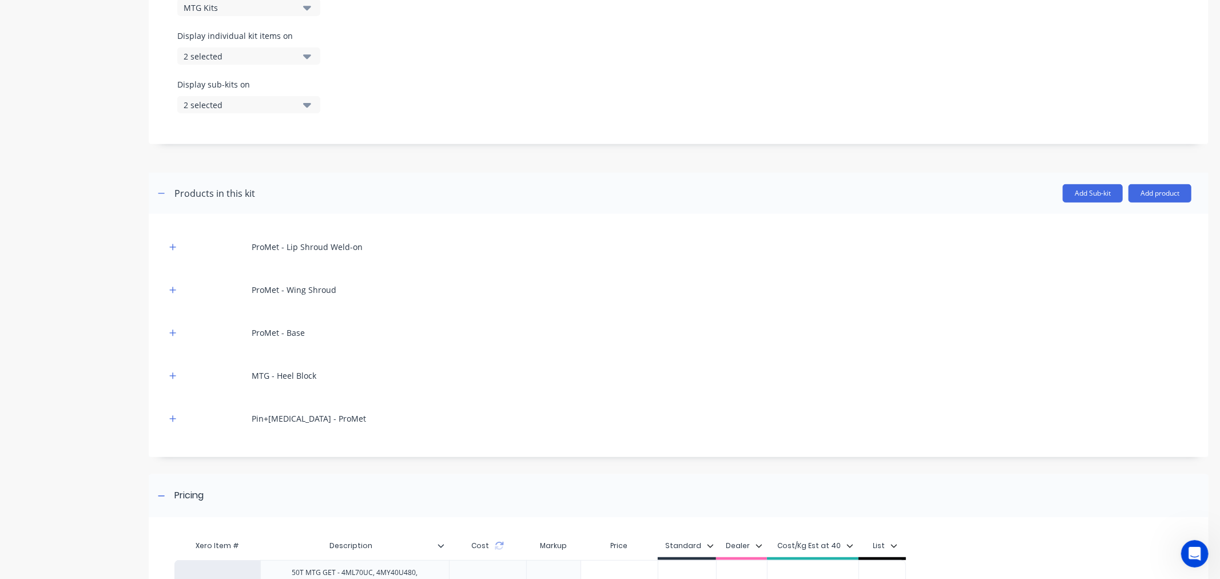
scroll to position [519, 0]
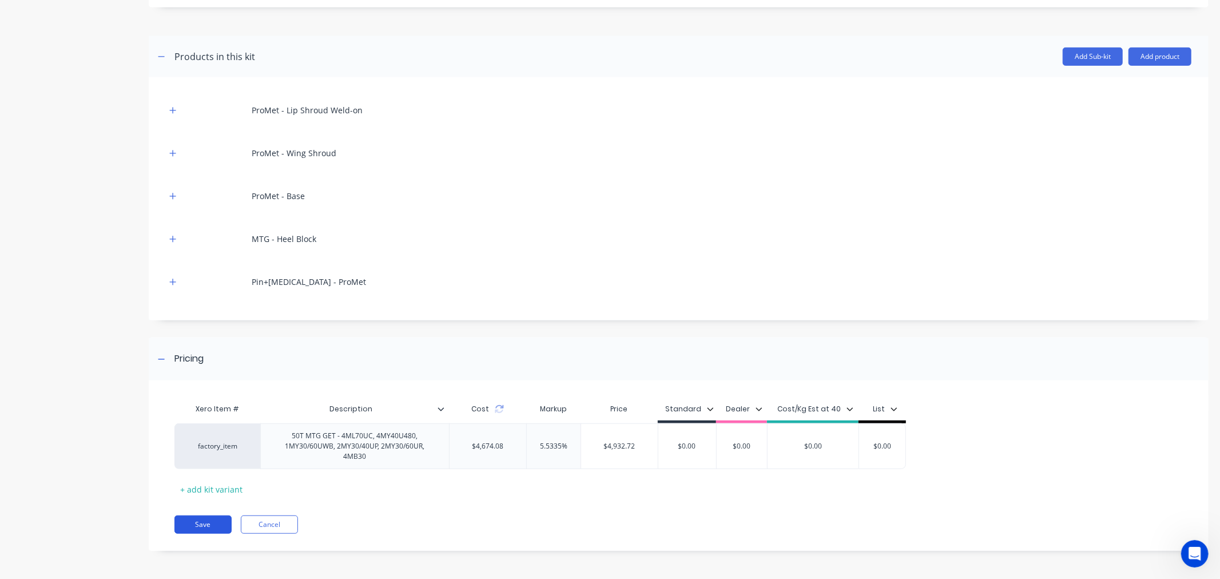
click at [193, 527] on button "Save" at bounding box center [202, 524] width 57 height 18
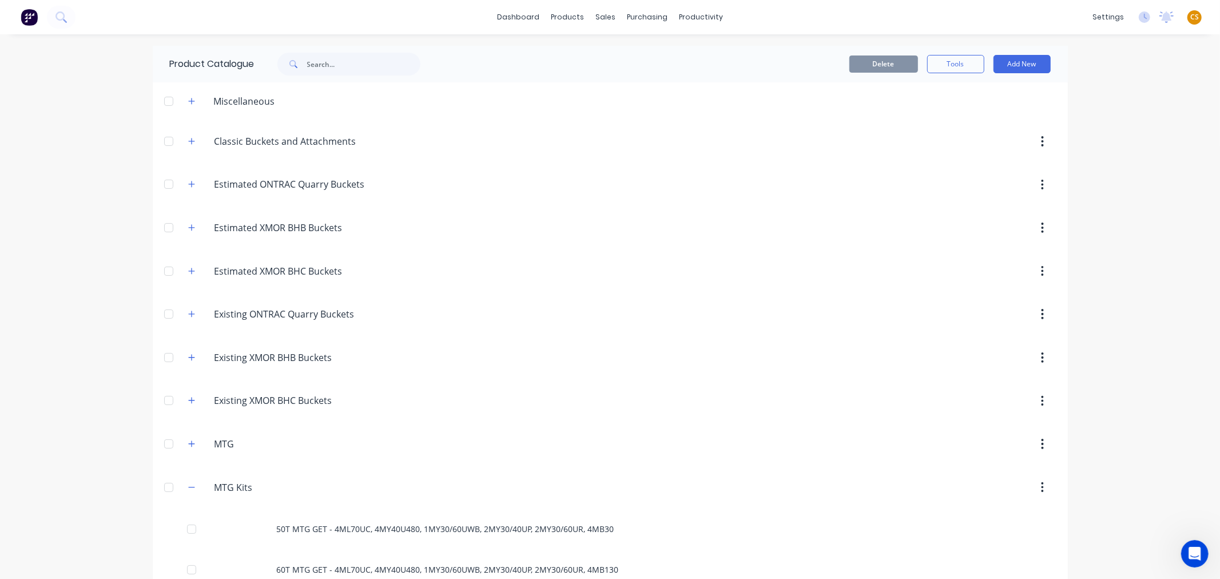
scroll to position [190, 0]
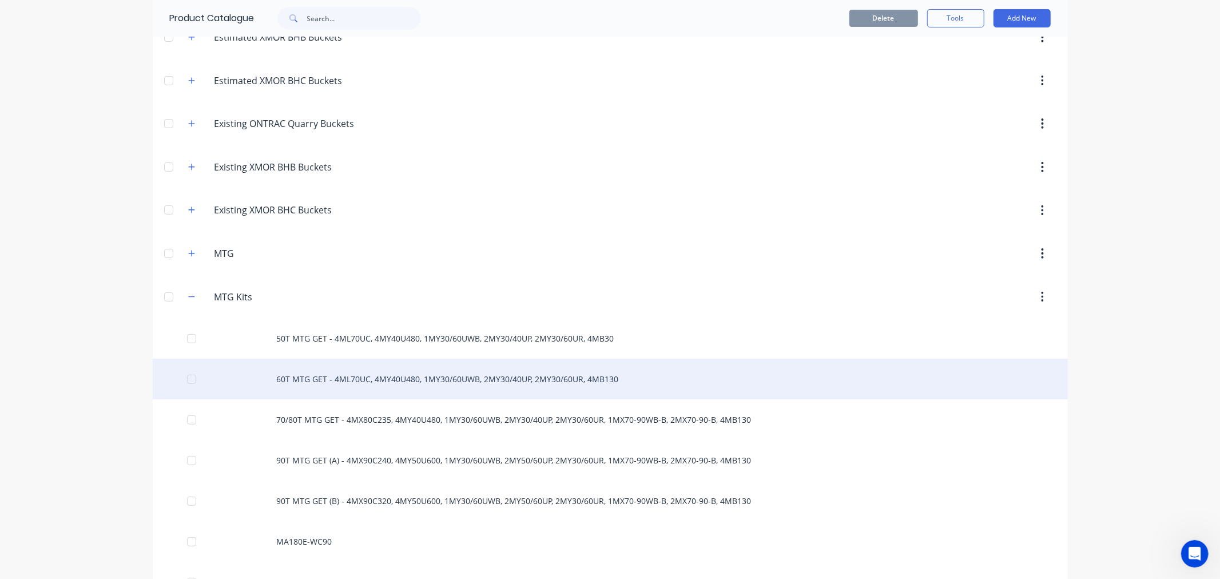
click at [332, 375] on div "60T MTG GET - 4ML70UC, 4MY40U480, 1MY30/60UWB, 2MY30/40UP, 2MY30/60UR, 4MB130" at bounding box center [610, 379] width 915 height 41
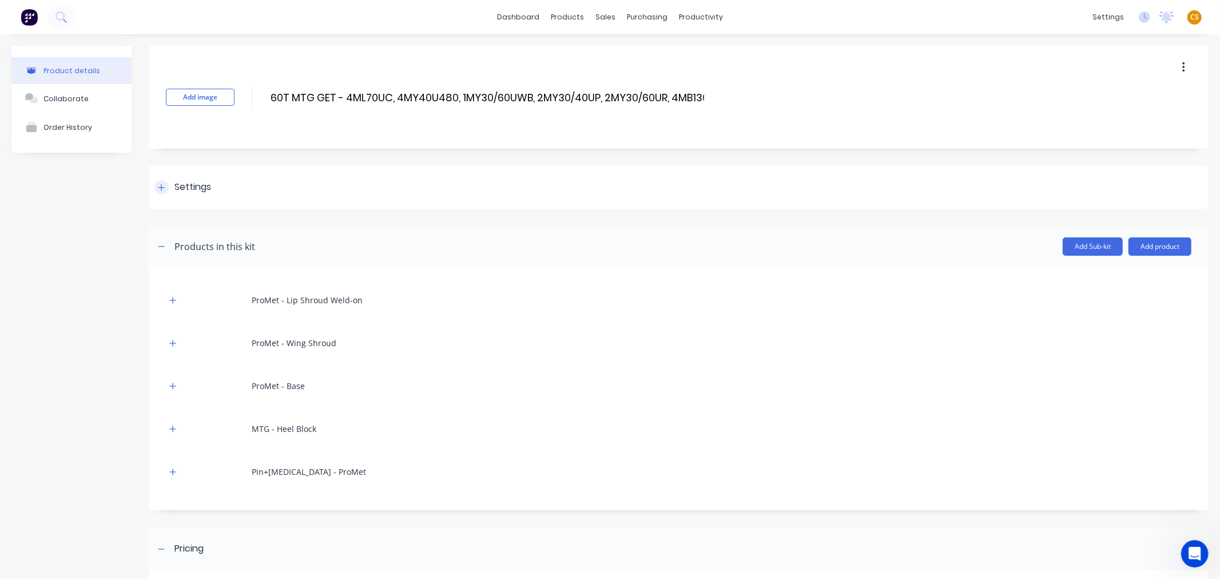
click at [158, 189] on icon at bounding box center [161, 188] width 7 height 8
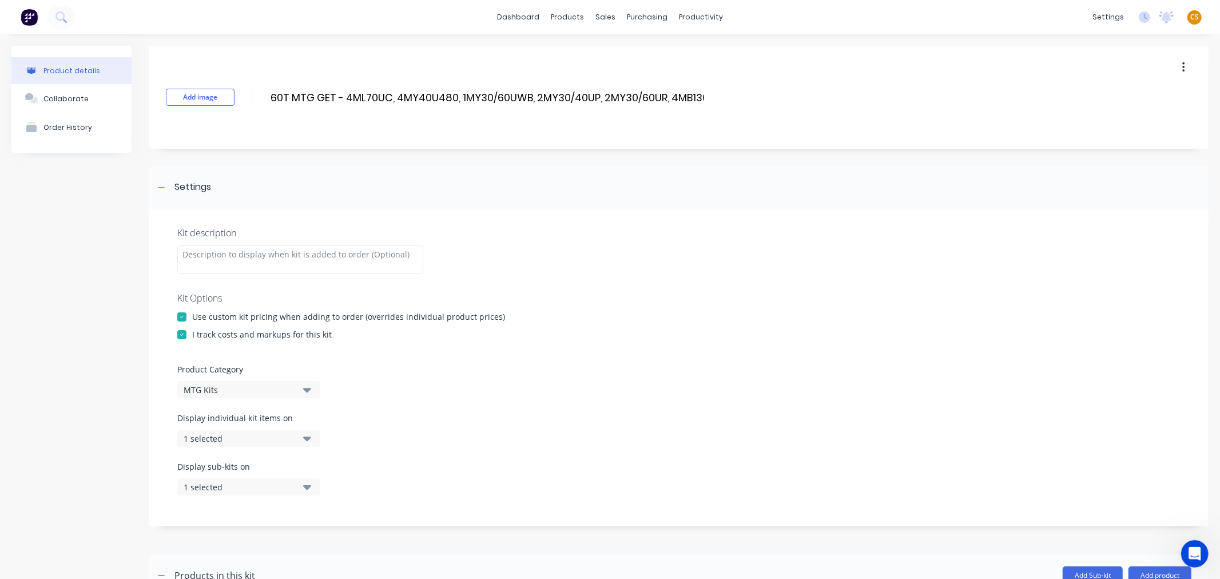
click at [248, 437] on div "1 selected" at bounding box center [239, 438] width 111 height 12
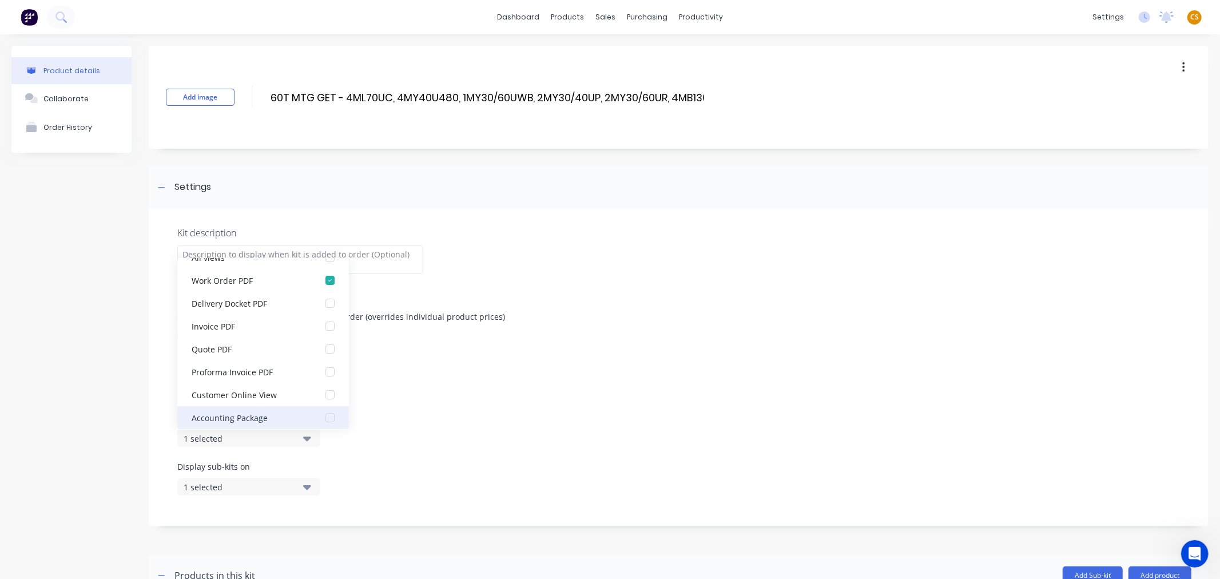
scroll to position [23, 0]
click at [267, 415] on div "Accounting Package" at bounding box center [249, 412] width 114 height 12
drag, startPoint x: 107, startPoint y: 423, endPoint x: 170, endPoint y: 455, distance: 70.3
click at [109, 423] on div "Product details Collaborate Order History" at bounding box center [71, 566] width 120 height 1041
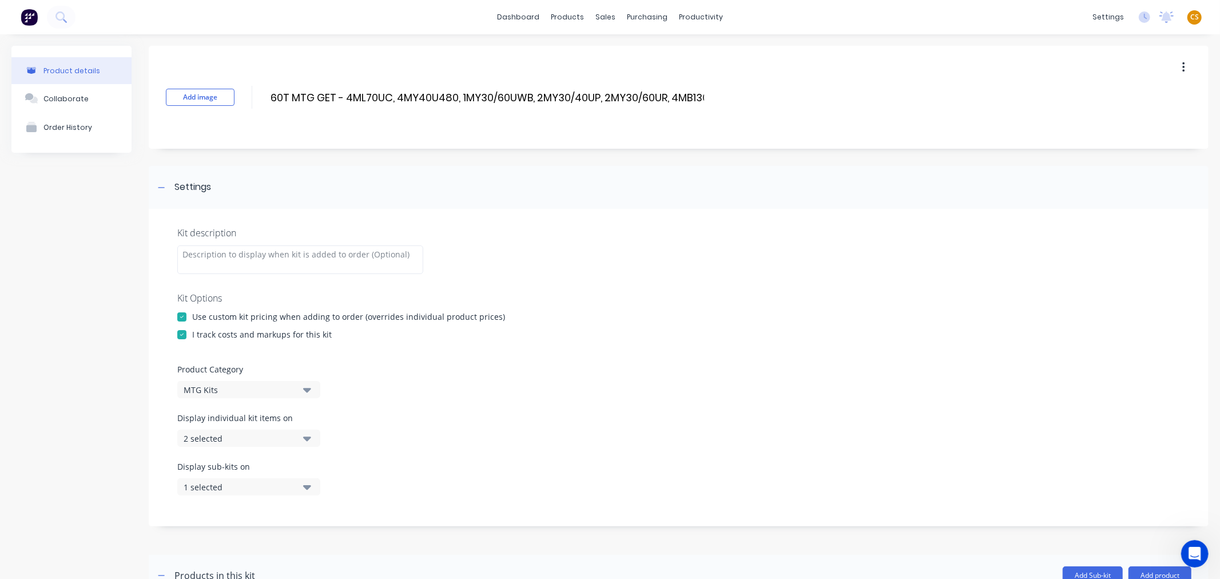
click at [249, 487] on div "1 selected" at bounding box center [239, 487] width 111 height 12
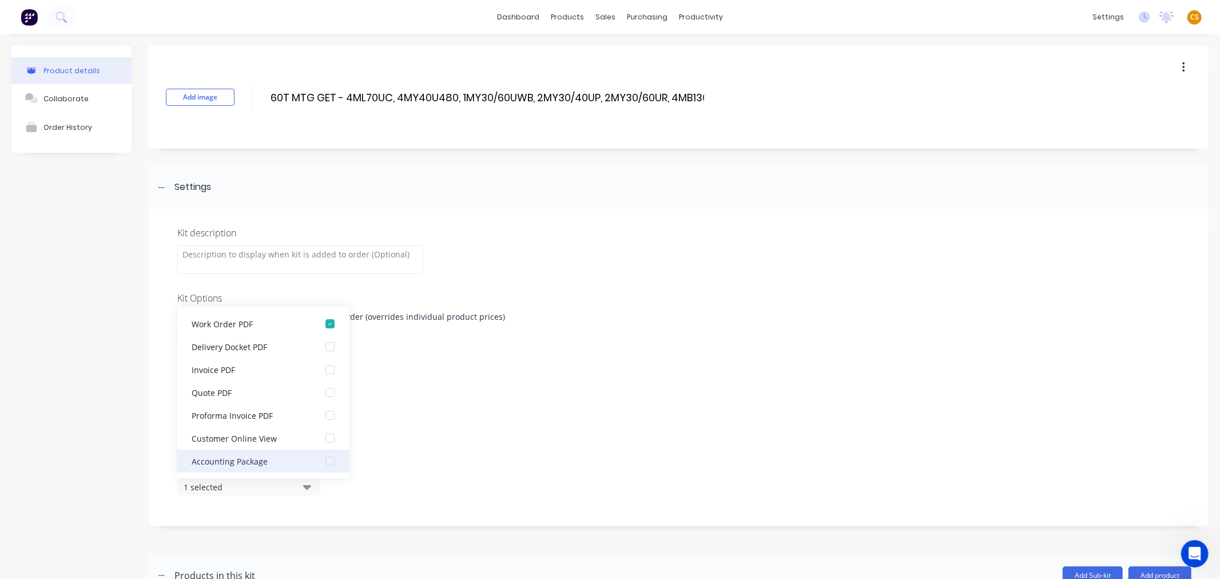
click at [223, 463] on div "Accounting Package" at bounding box center [249, 461] width 114 height 12
click at [63, 472] on div "Product details Collaborate Order History" at bounding box center [71, 566] width 120 height 1041
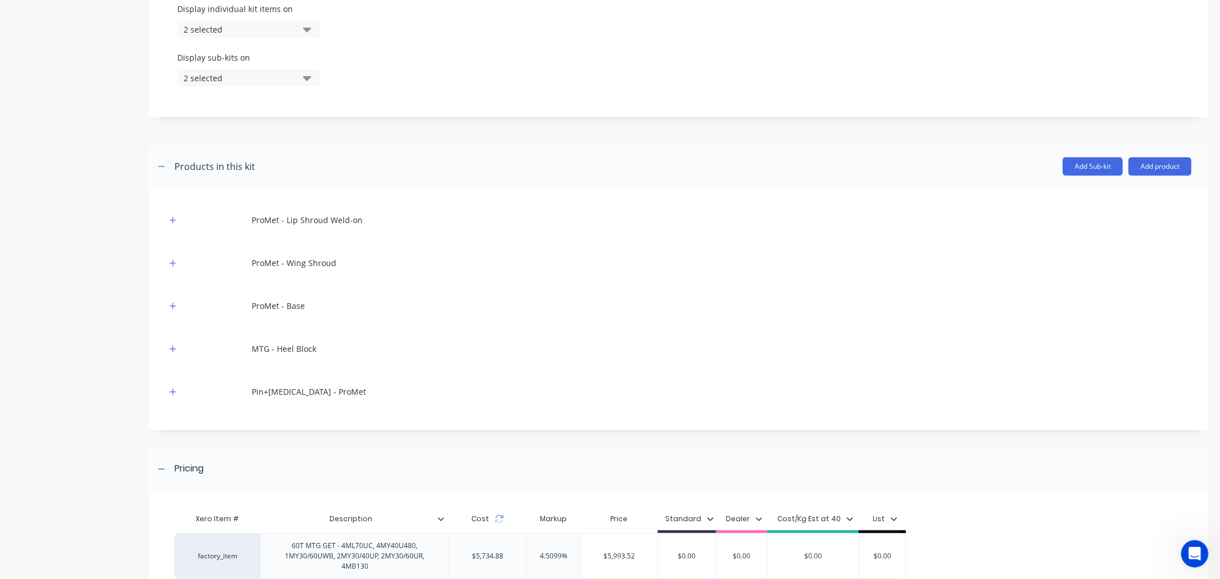
scroll to position [519, 0]
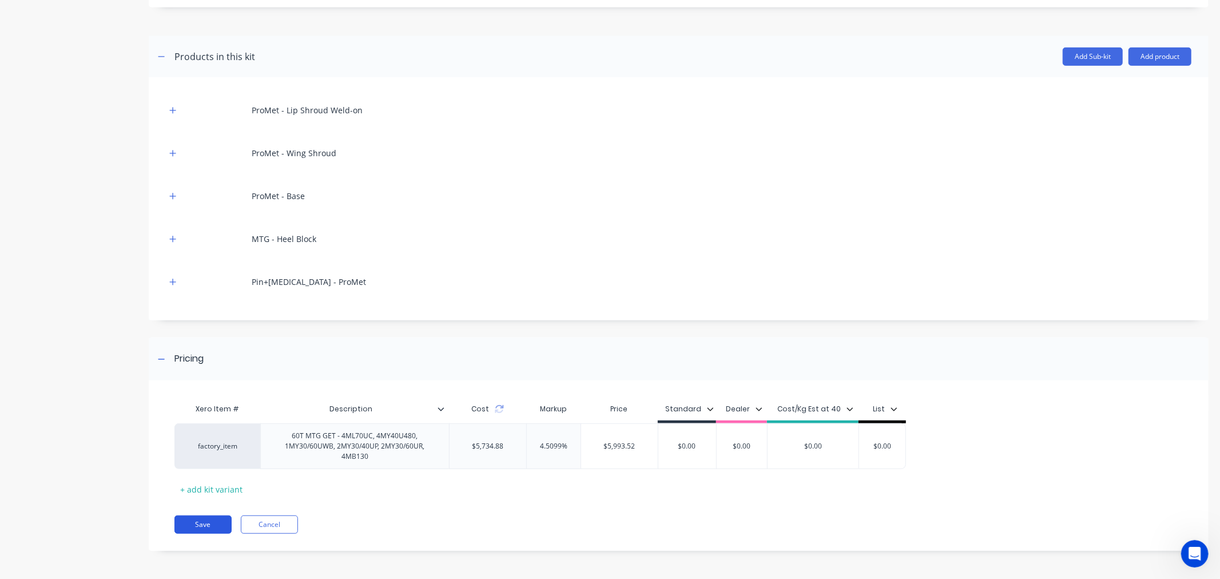
click at [197, 523] on button "Save" at bounding box center [202, 524] width 57 height 18
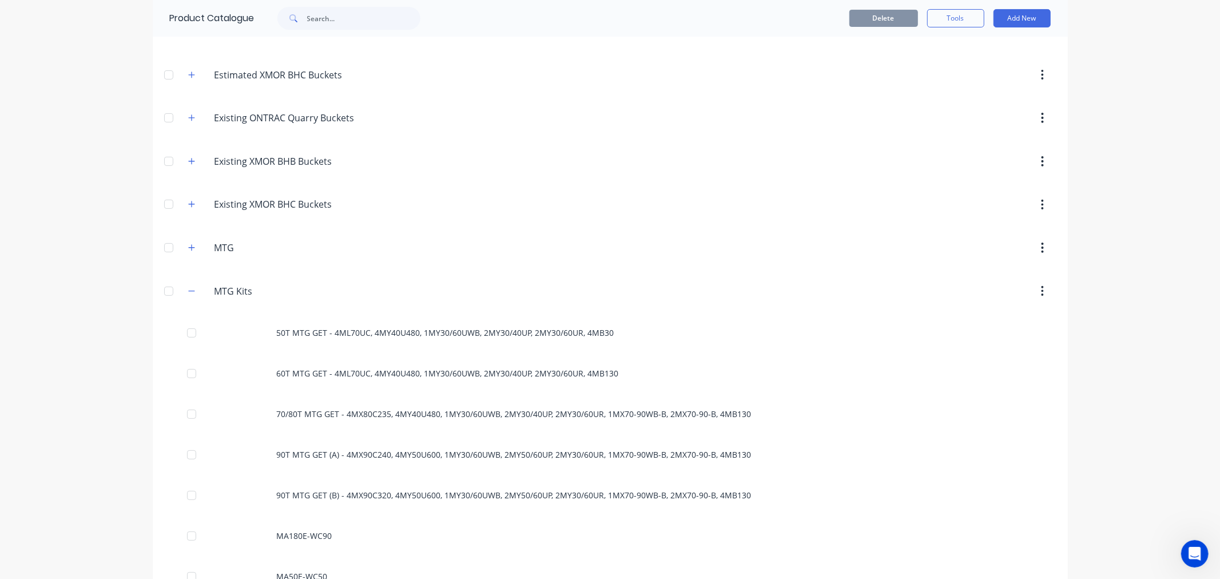
scroll to position [381, 0]
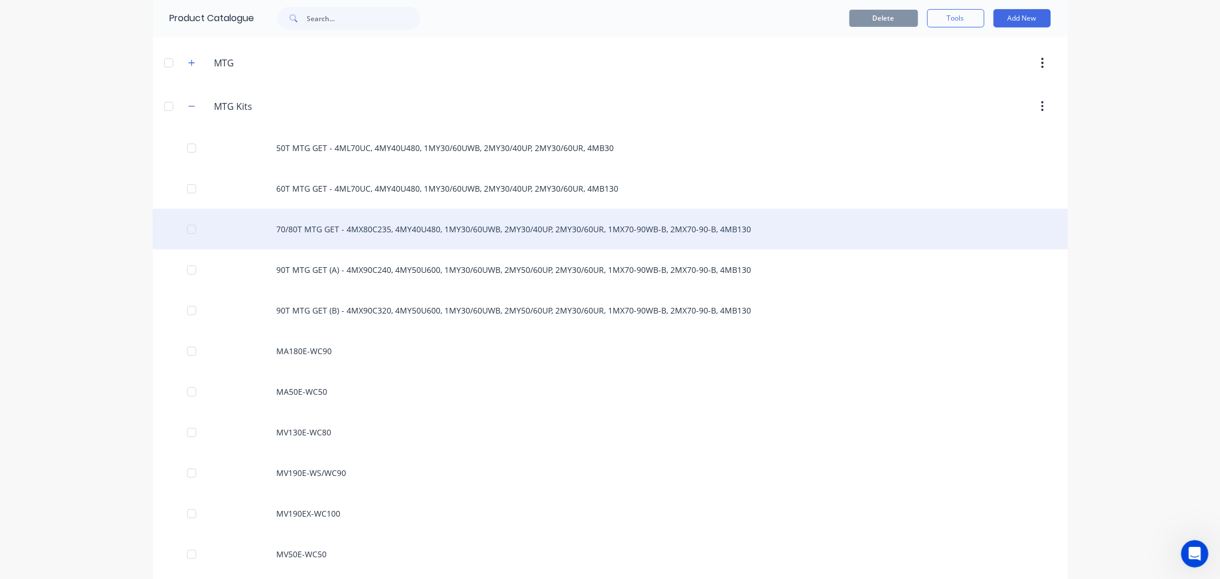
click at [294, 228] on div "70/80T MTG GET - 4MX80C235, 4MY40U480, 1MY30/60UWB, 2MY30/40UP, 2MY30/60UR, 1MX…" at bounding box center [610, 229] width 915 height 41
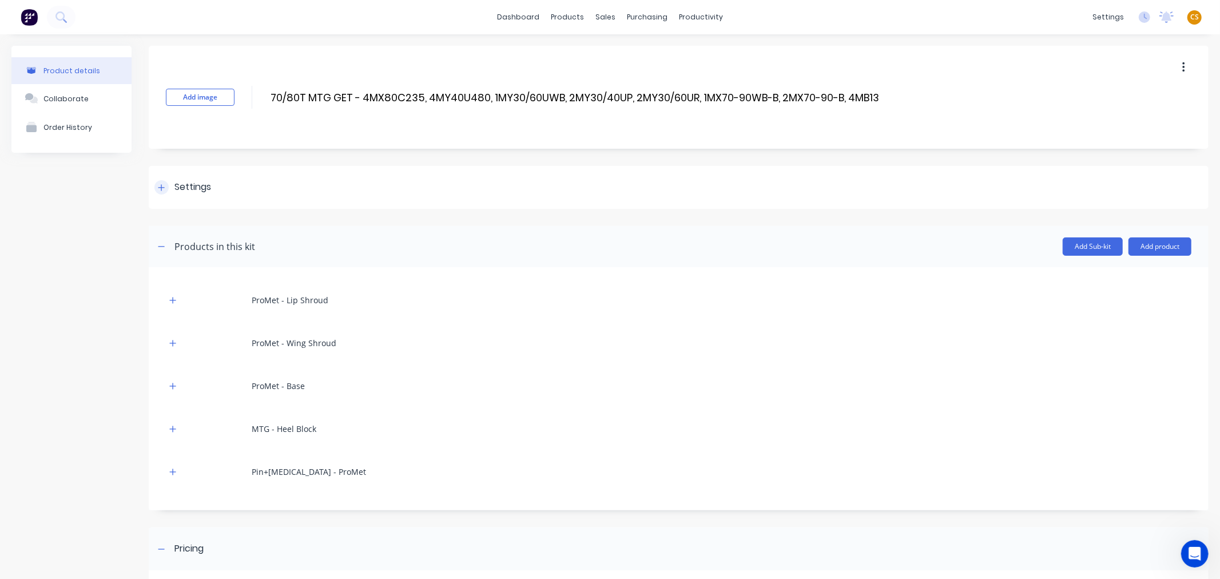
click at [162, 185] on icon at bounding box center [161, 188] width 7 height 8
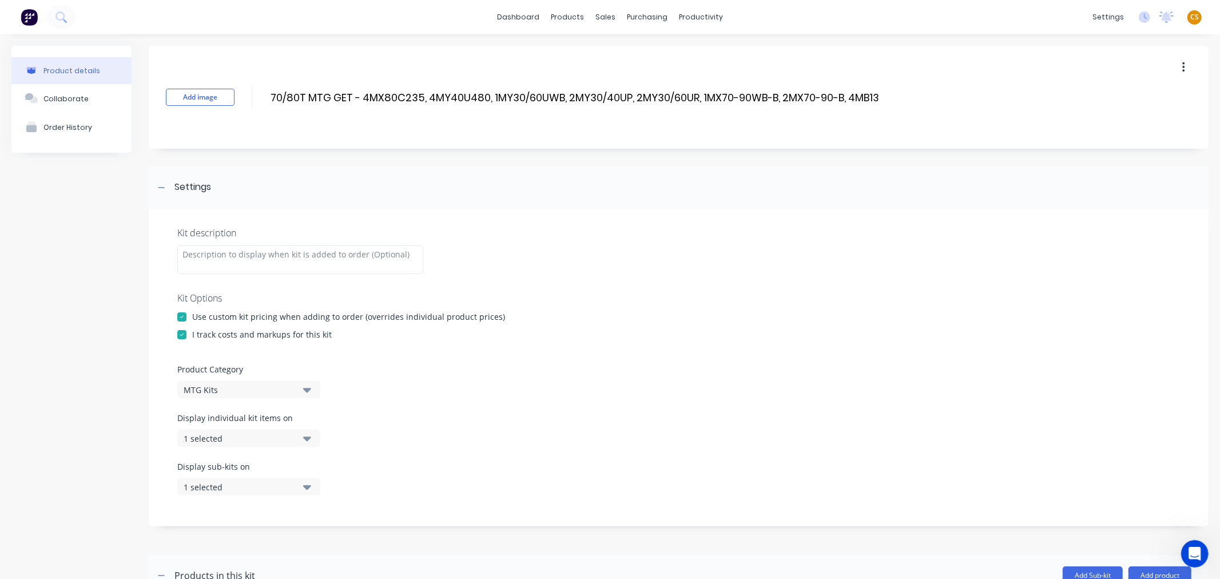
click at [237, 439] on div "1 selected" at bounding box center [239, 438] width 111 height 12
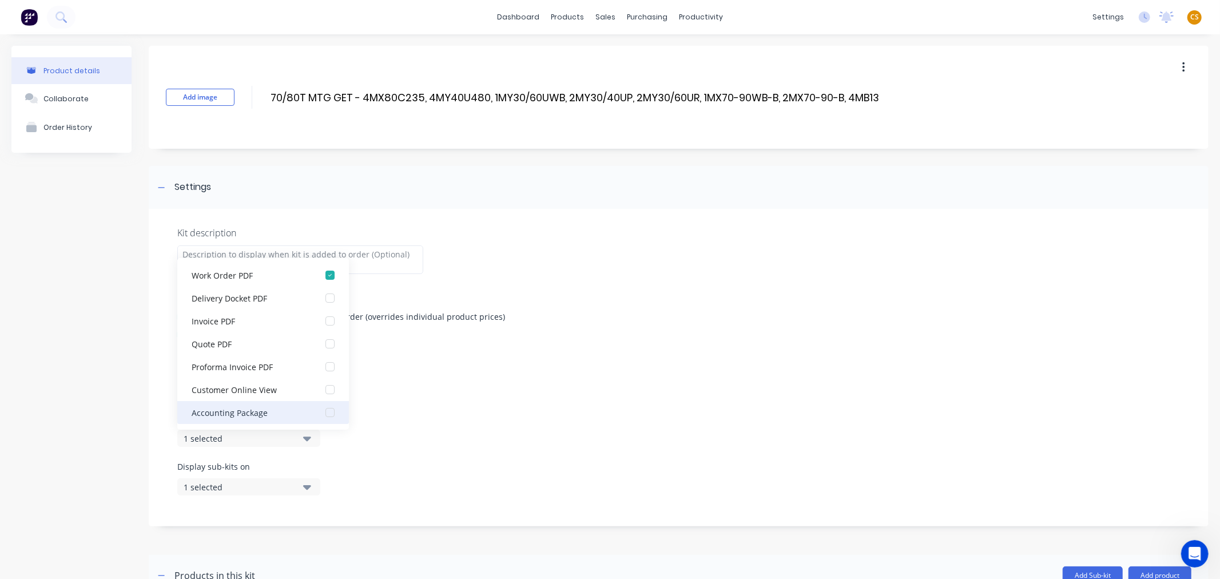
click at [242, 409] on div "Accounting Package" at bounding box center [249, 412] width 114 height 12
click at [86, 420] on div "Product details Collaborate Order History" at bounding box center [71, 566] width 120 height 1041
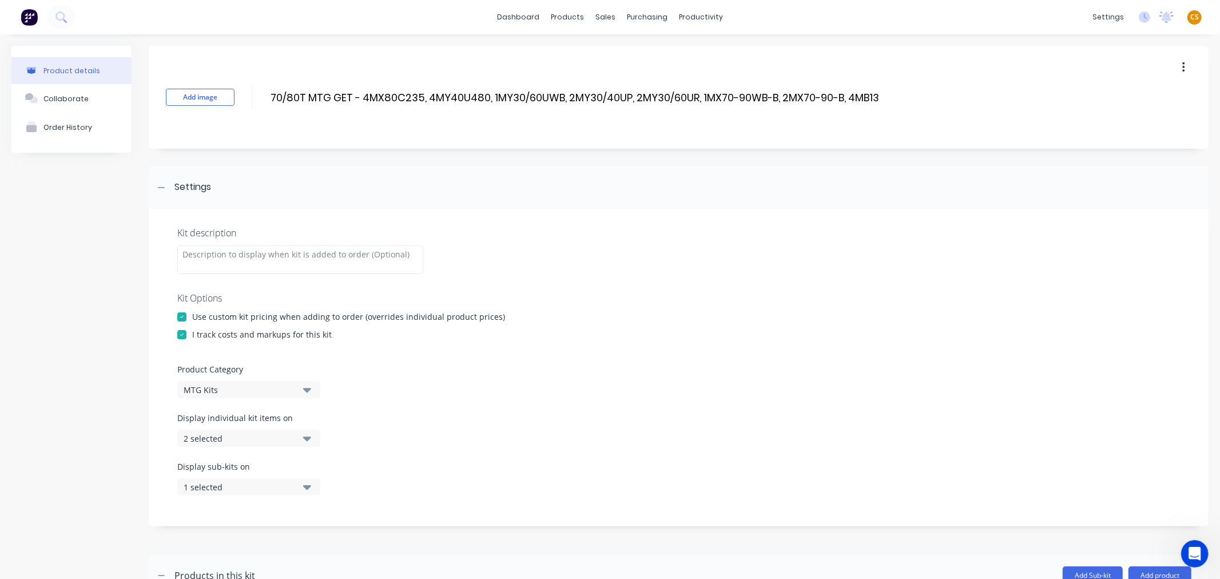
click at [217, 488] on div "1 selected" at bounding box center [239, 487] width 111 height 12
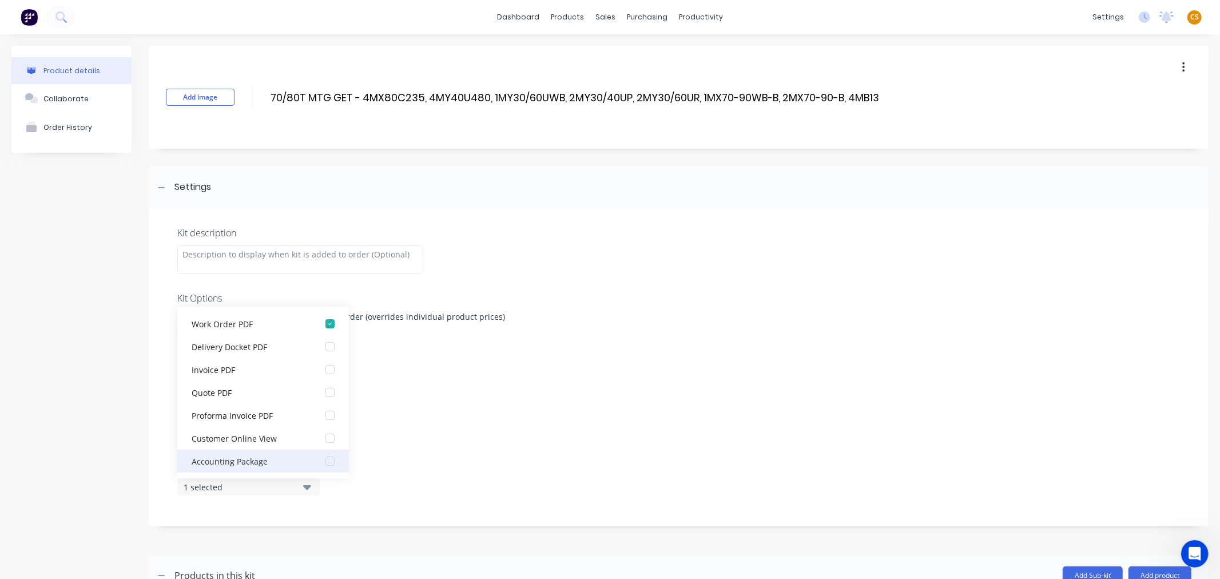
click at [225, 460] on div "Accounting Package" at bounding box center [249, 461] width 114 height 12
click at [77, 467] on div "Product details Collaborate Order History" at bounding box center [71, 566] width 120 height 1041
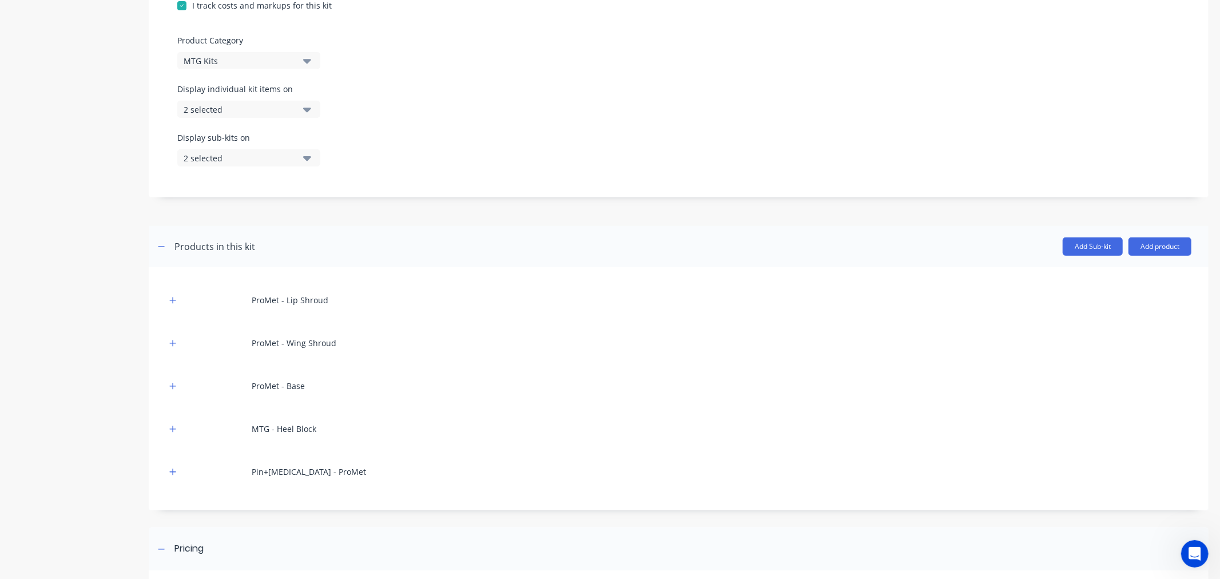
scroll to position [519, 0]
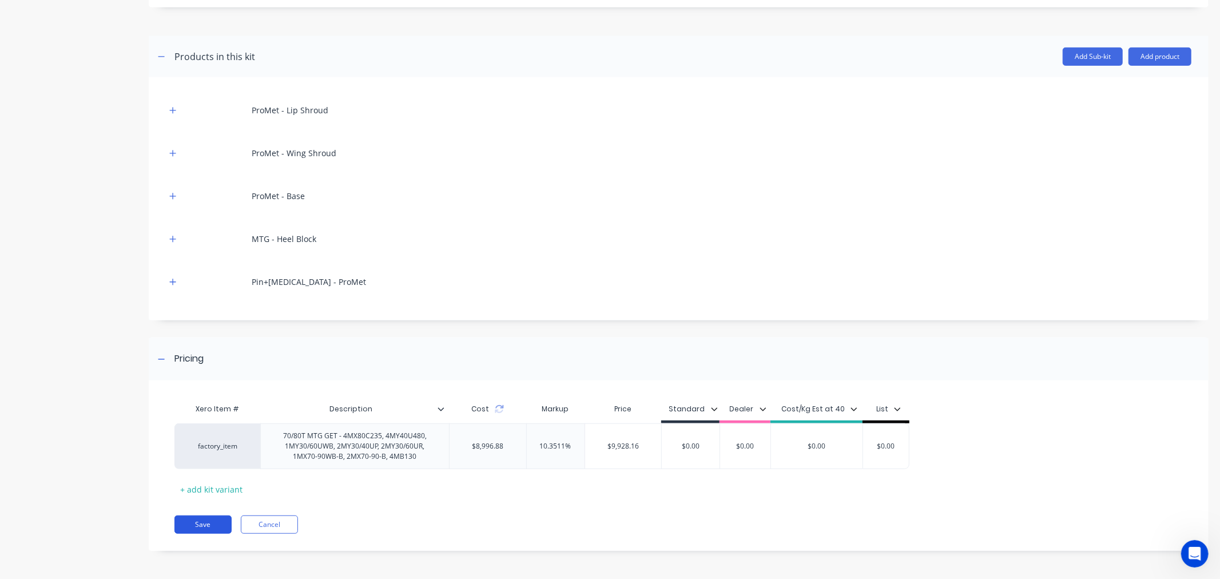
click at [191, 519] on button "Save" at bounding box center [202, 524] width 57 height 18
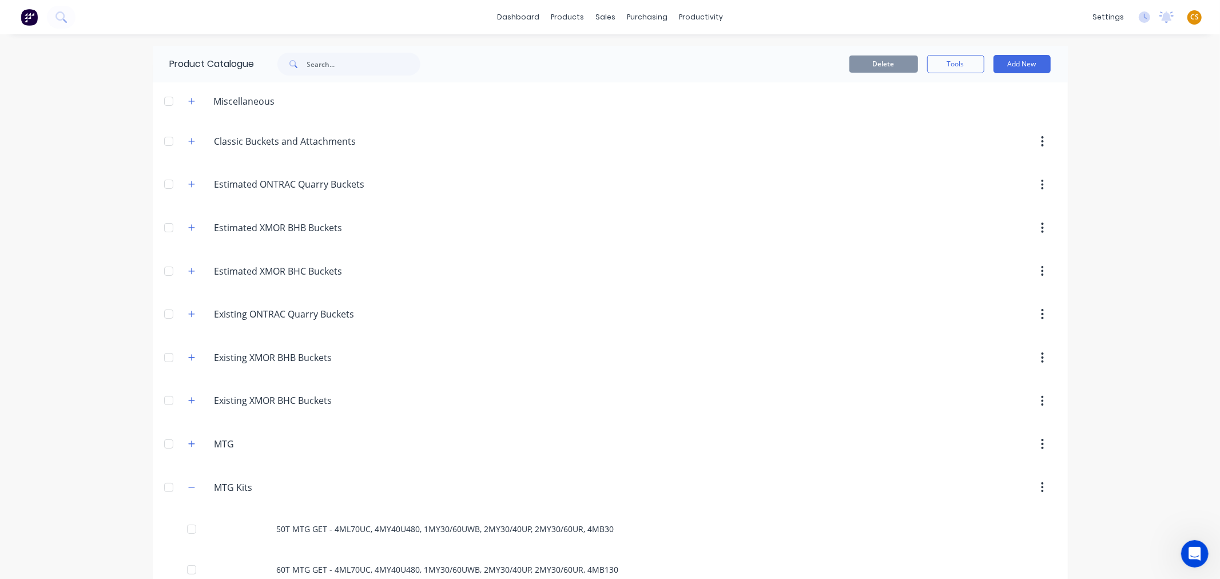
scroll to position [381, 0]
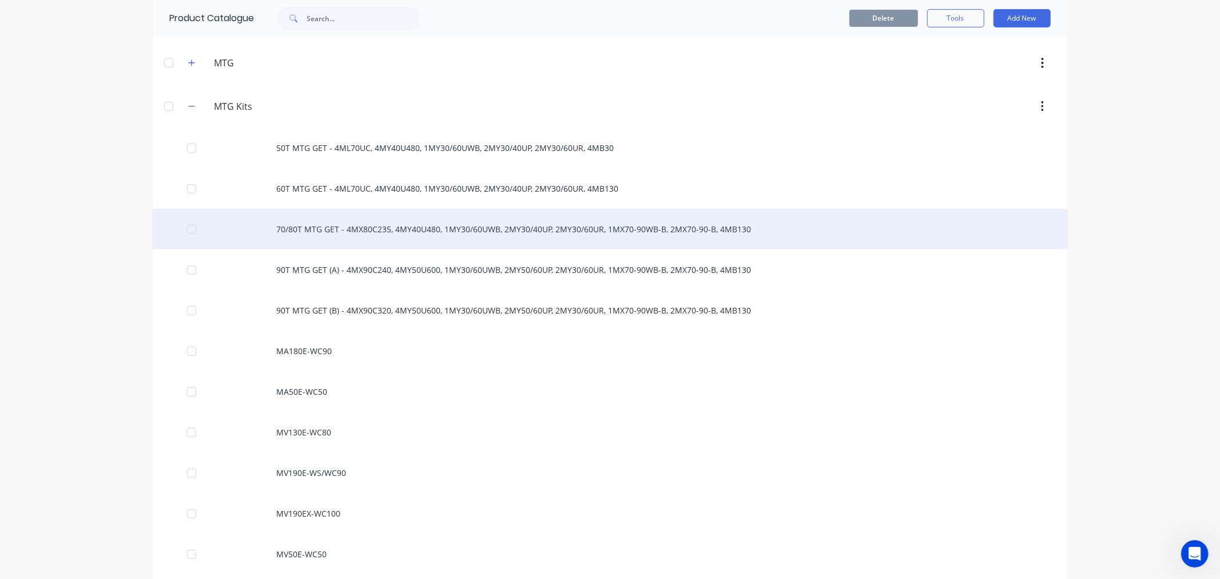
click at [309, 229] on div "70/80T MTG GET - 4MX80C235, 4MY40U480, 1MY30/60UWB, 2MY30/40UP, 2MY30/60UR, 1MX…" at bounding box center [610, 229] width 915 height 41
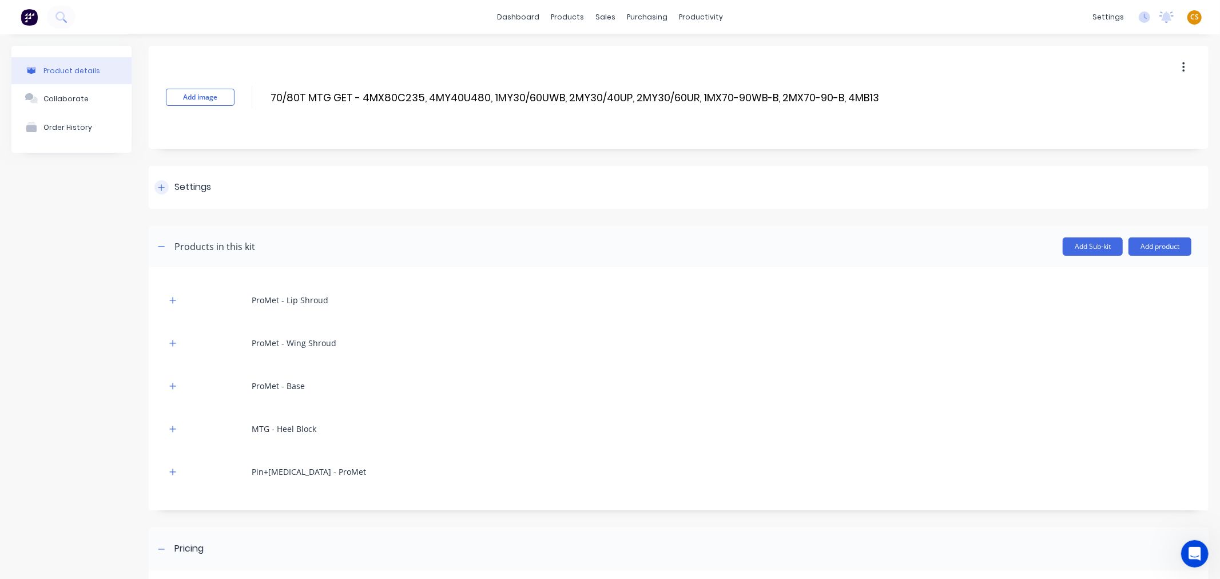
click at [164, 192] on div at bounding box center [161, 187] width 14 height 14
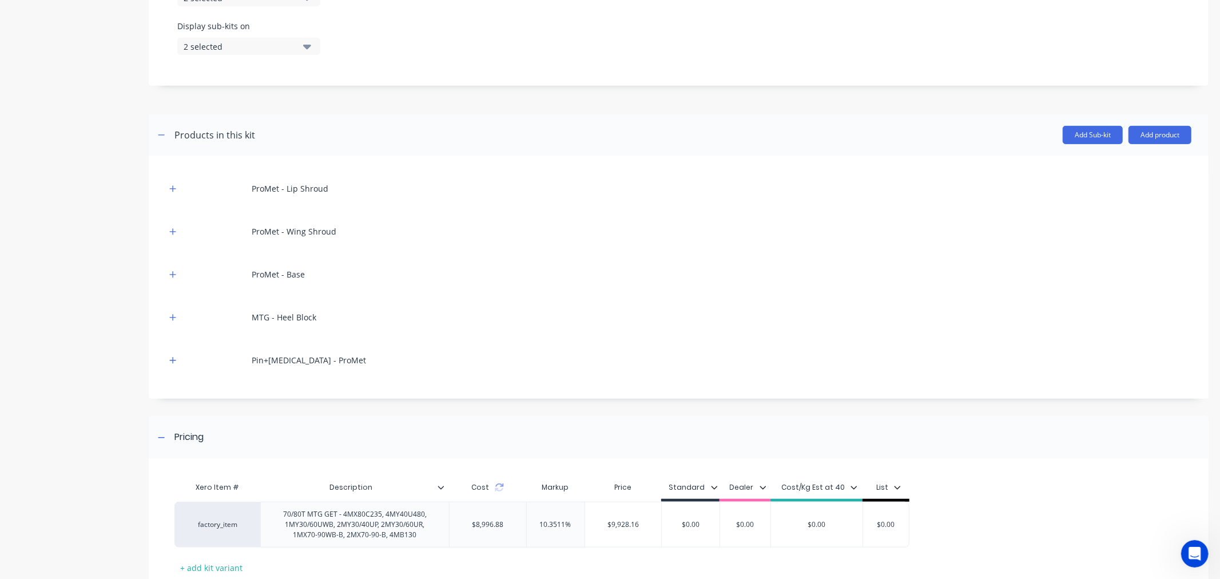
scroll to position [519, 0]
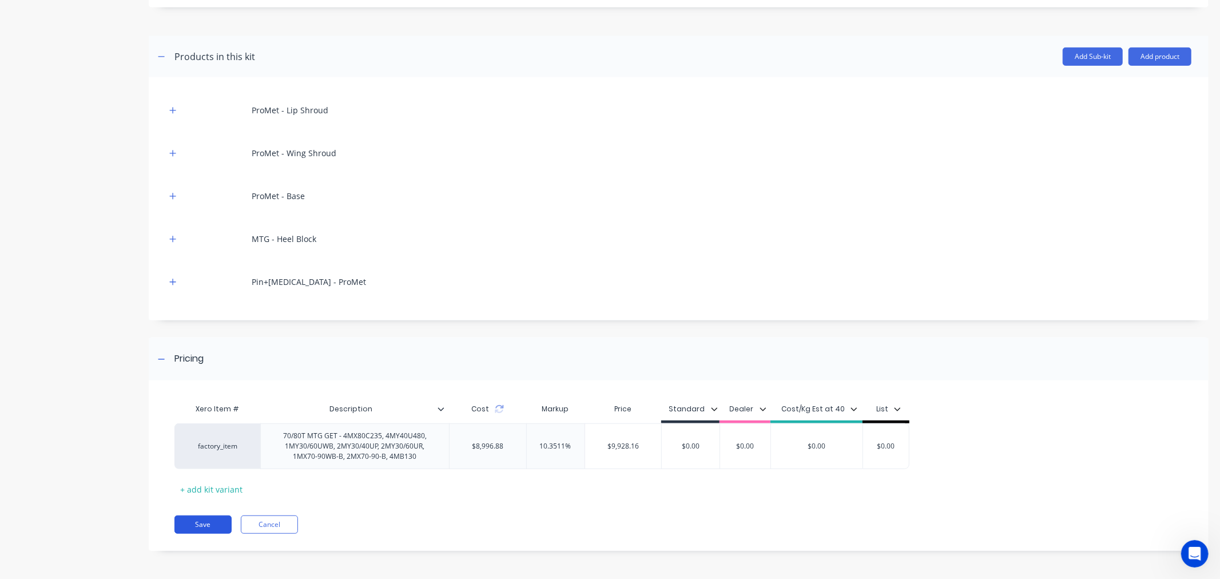
click at [199, 524] on button "Save" at bounding box center [202, 524] width 57 height 18
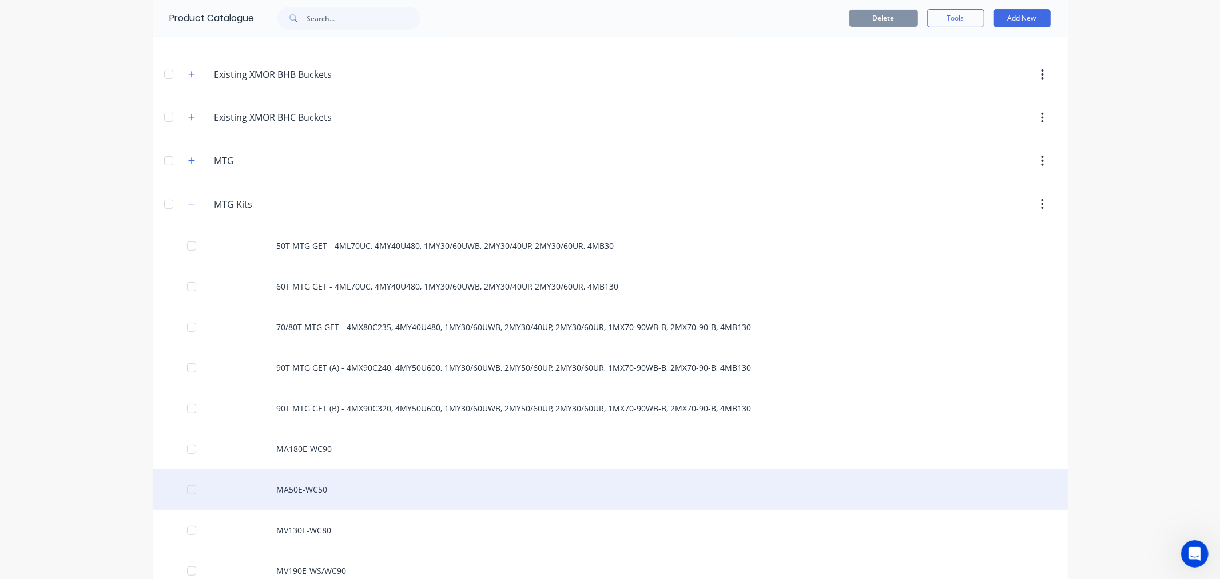
scroll to position [381, 0]
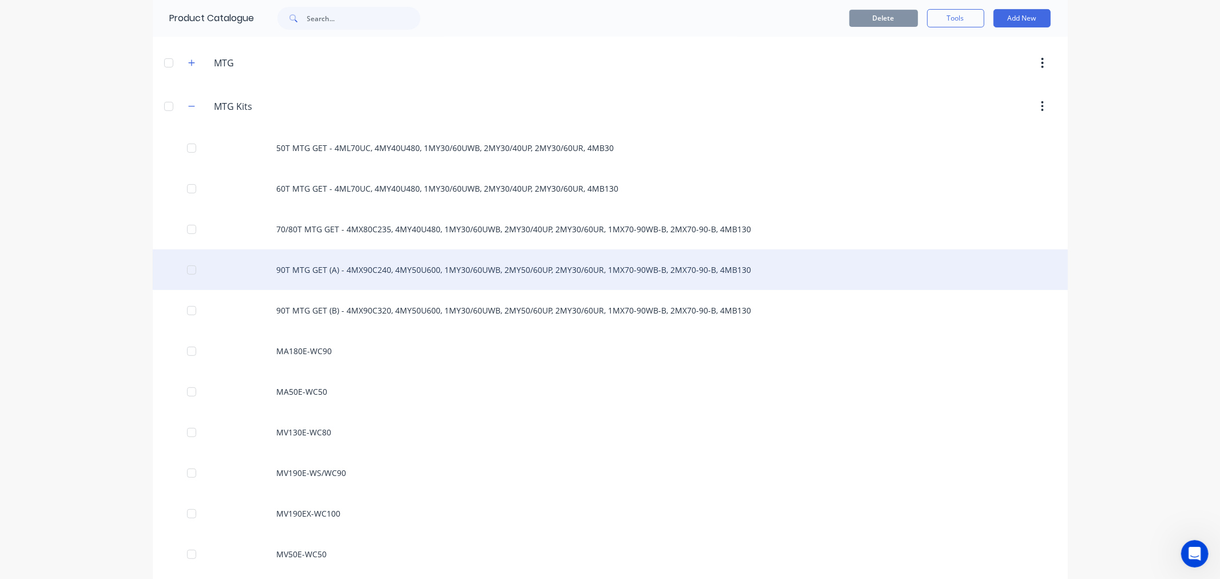
click at [313, 264] on div "90T MTG GET (A) - 4MX90C240, 4MY50U600, 1MY30/60UWB, 2MY50/60UP, 2MY30/60UR, 1M…" at bounding box center [610, 269] width 915 height 41
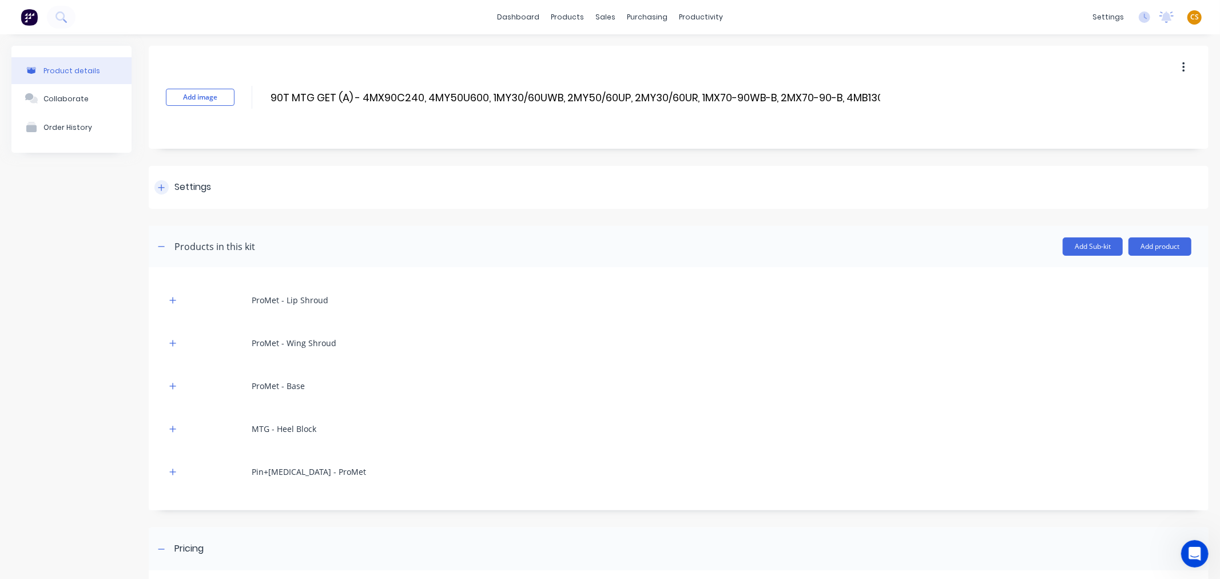
click at [164, 186] on icon at bounding box center [161, 188] width 7 height 8
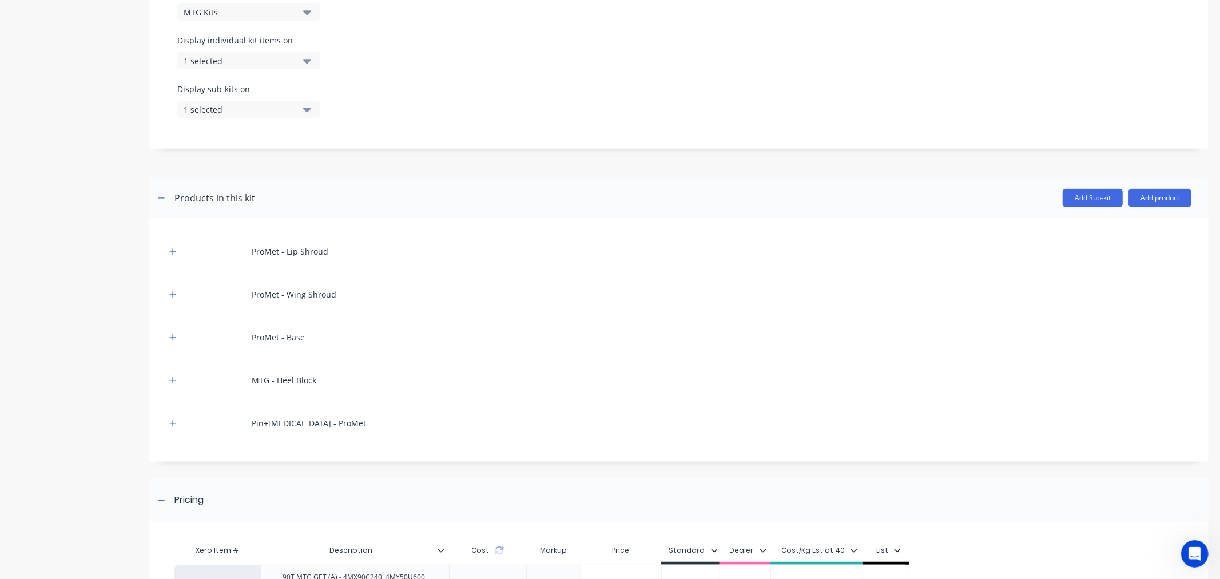
scroll to position [381, 0]
click at [233, 55] on div "1 selected" at bounding box center [239, 57] width 111 height 12
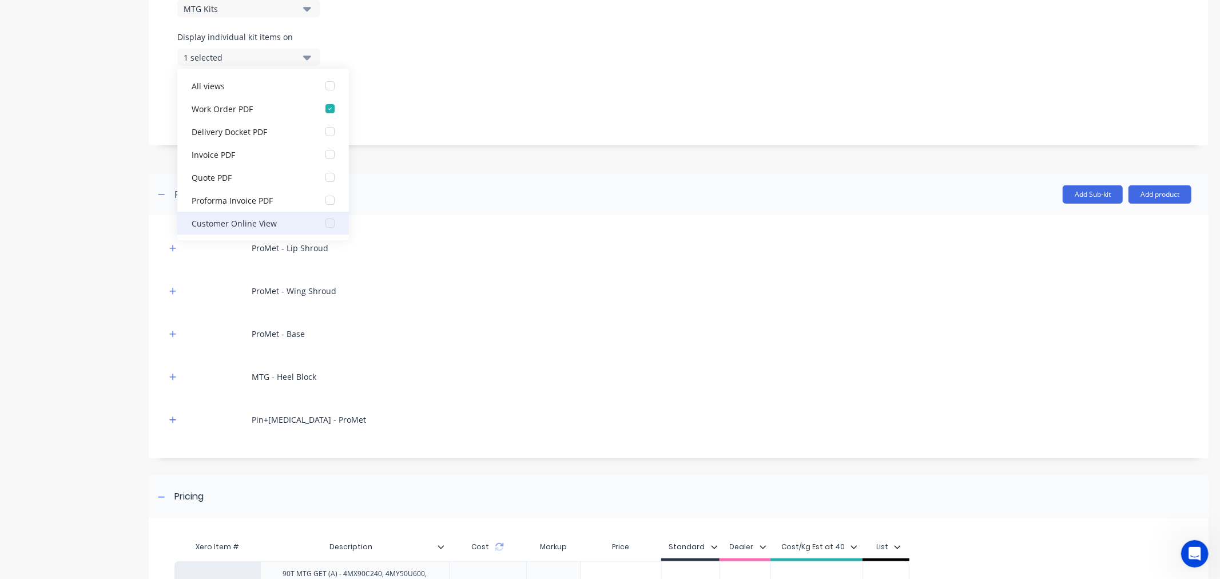
scroll to position [23, 0]
click at [245, 220] on div "Accounting Package" at bounding box center [249, 223] width 114 height 12
click at [105, 195] on div "Product details Collaborate Order History" at bounding box center [71, 185] width 120 height 1041
click at [199, 101] on div "1 selected" at bounding box center [239, 106] width 111 height 12
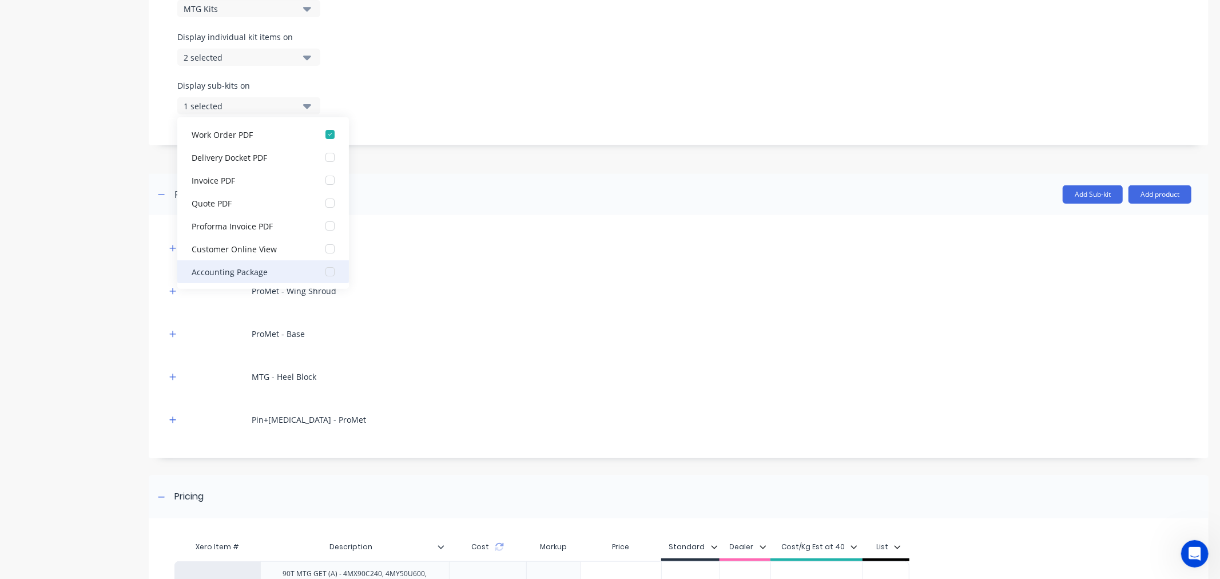
click at [208, 272] on div "Accounting Package" at bounding box center [249, 271] width 114 height 12
click at [87, 272] on div "Product details Collaborate Order History" at bounding box center [71, 185] width 120 height 1041
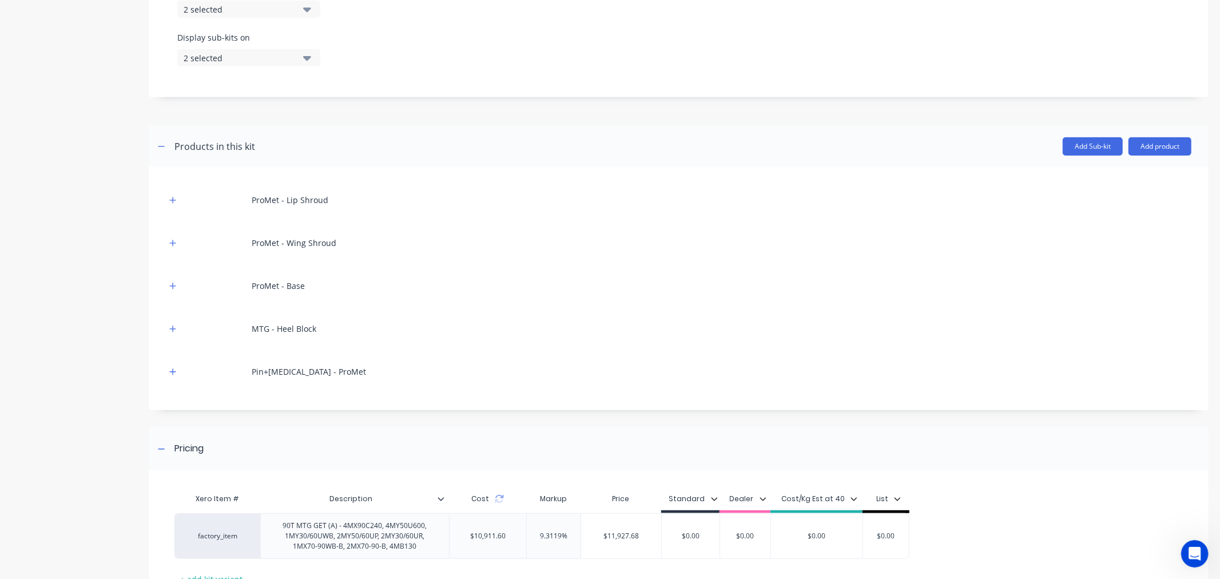
scroll to position [519, 0]
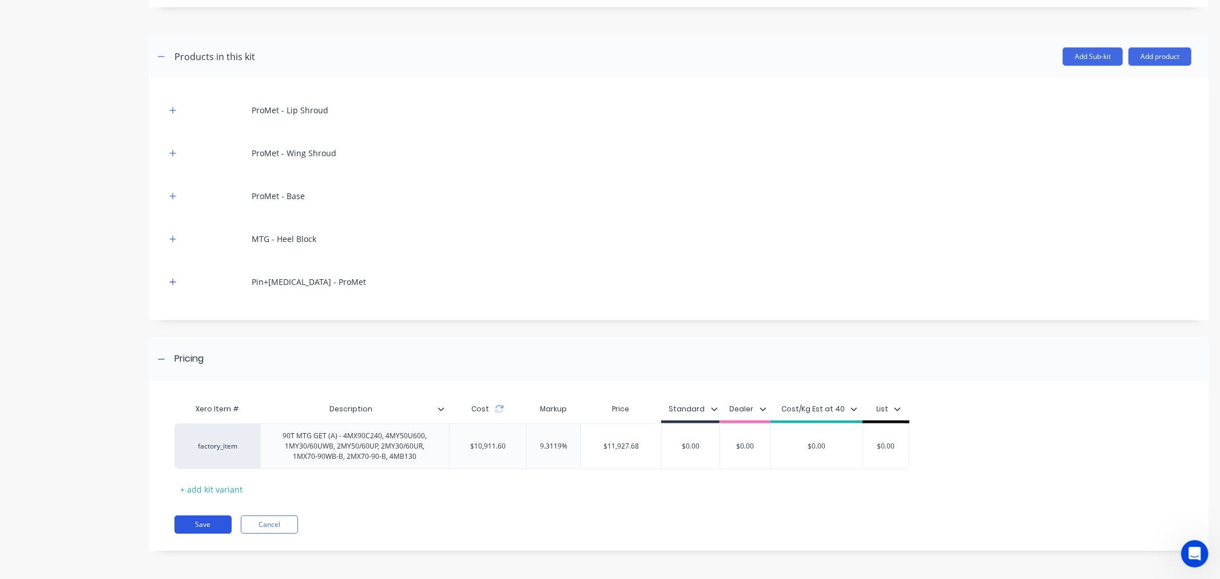
click at [206, 522] on button "Save" at bounding box center [202, 524] width 57 height 18
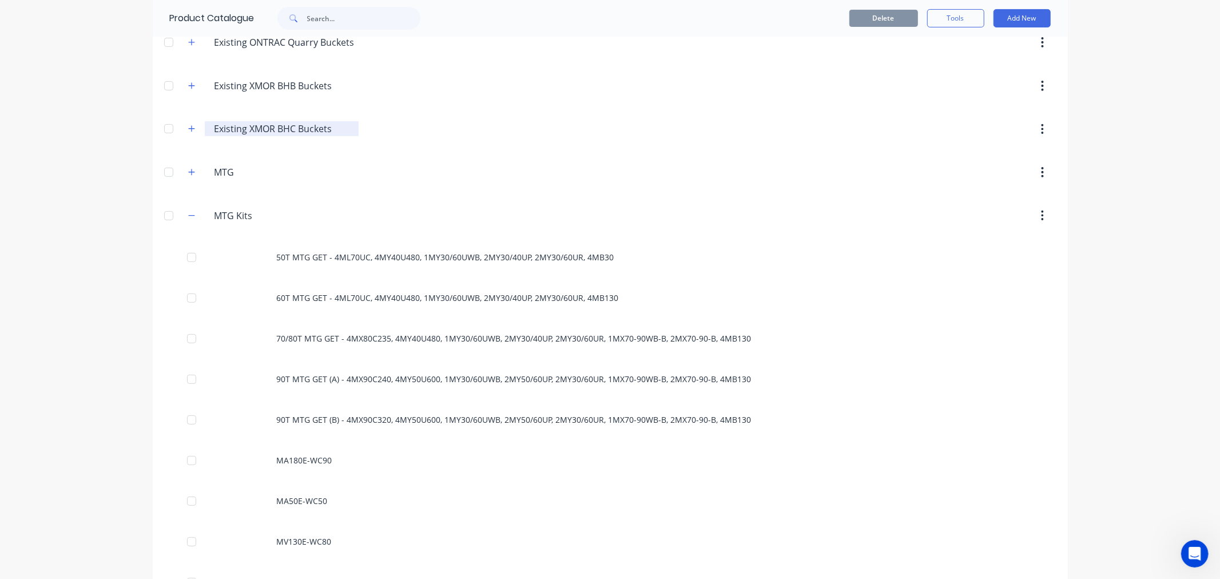
scroll to position [381, 0]
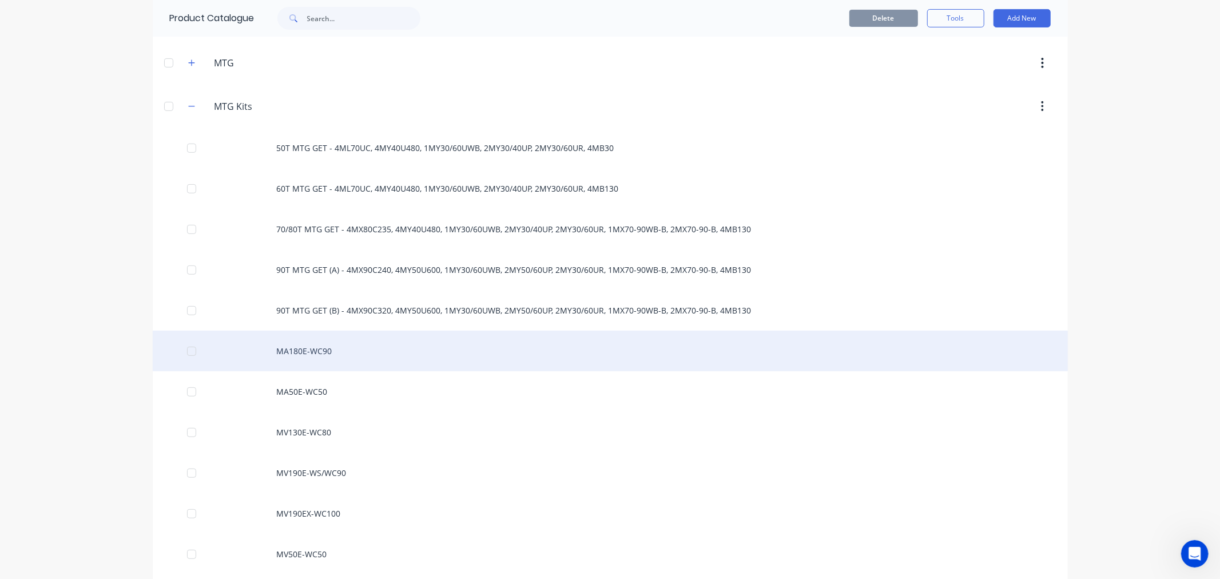
click at [284, 347] on div "MA180E-WC90" at bounding box center [610, 351] width 915 height 41
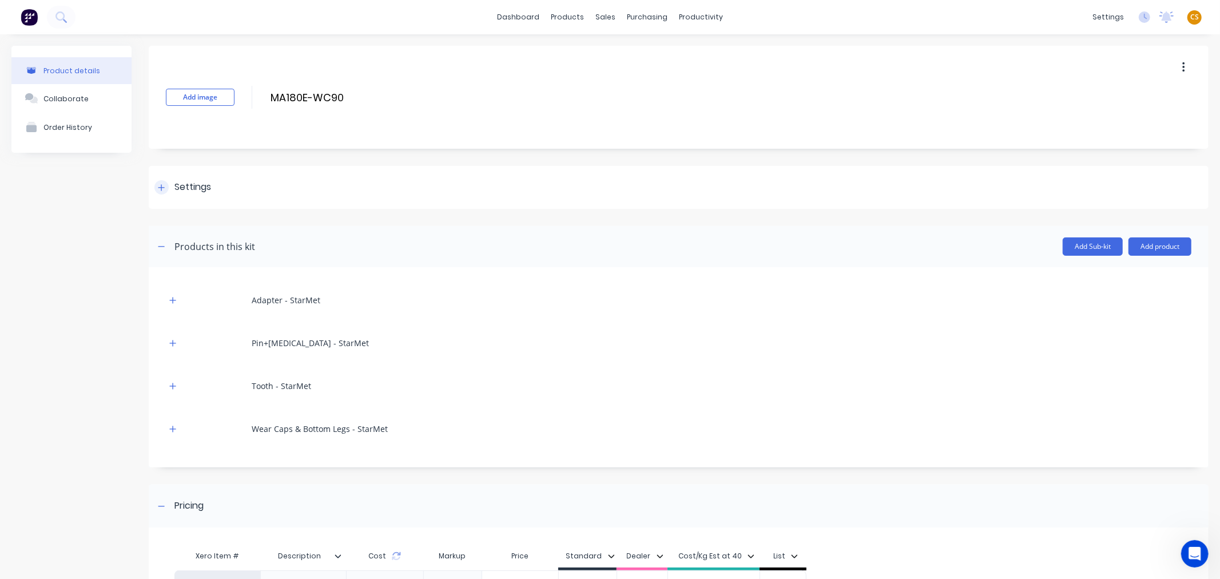
click at [158, 187] on icon at bounding box center [161, 187] width 6 height 6
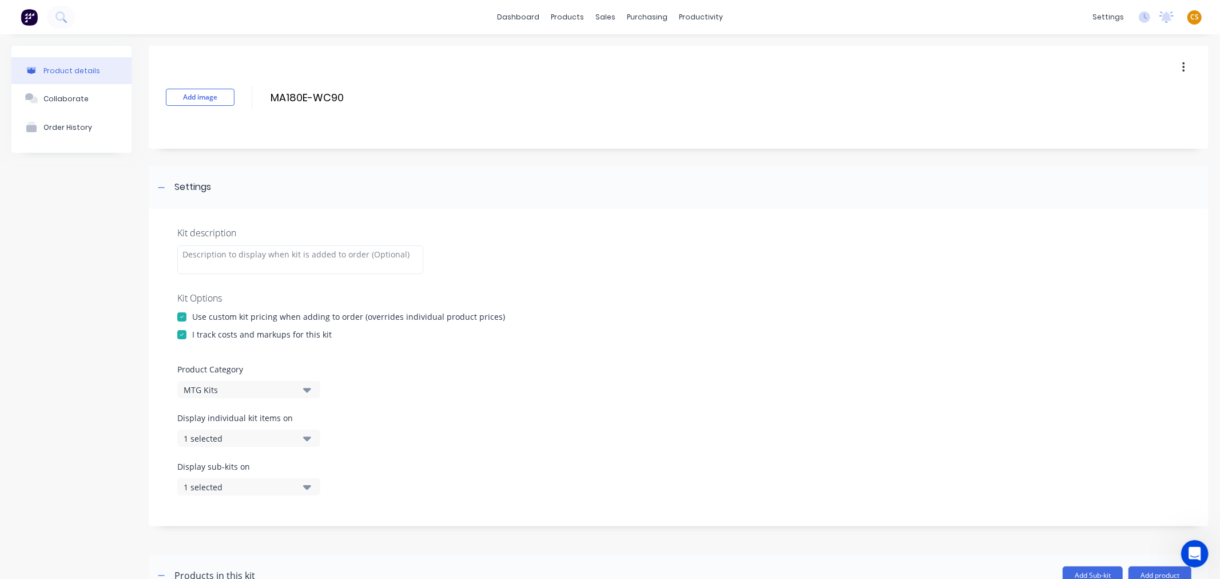
click at [232, 441] on div "1 selected" at bounding box center [239, 438] width 111 height 12
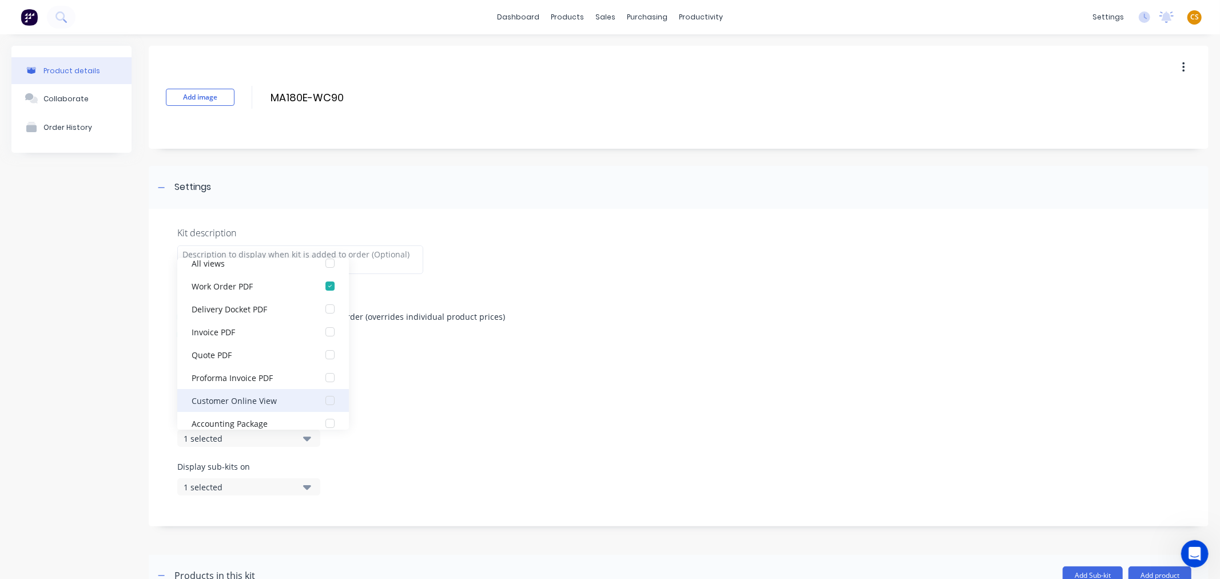
scroll to position [23, 0]
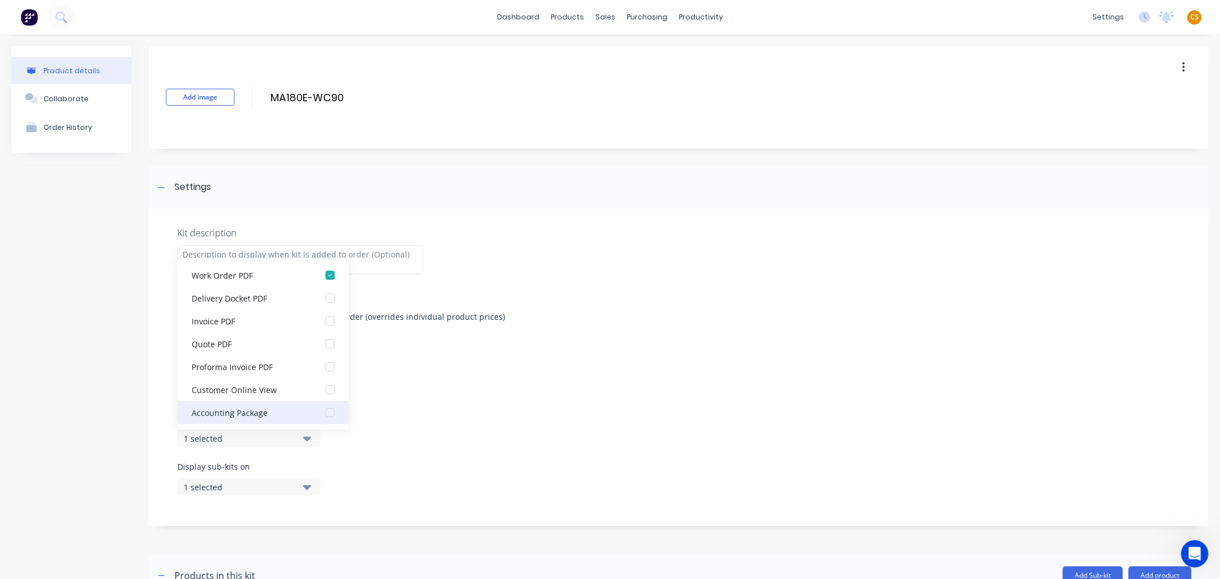
click at [249, 414] on div "Accounting Package" at bounding box center [249, 412] width 114 height 12
click at [216, 486] on div "1 selected" at bounding box center [239, 487] width 111 height 12
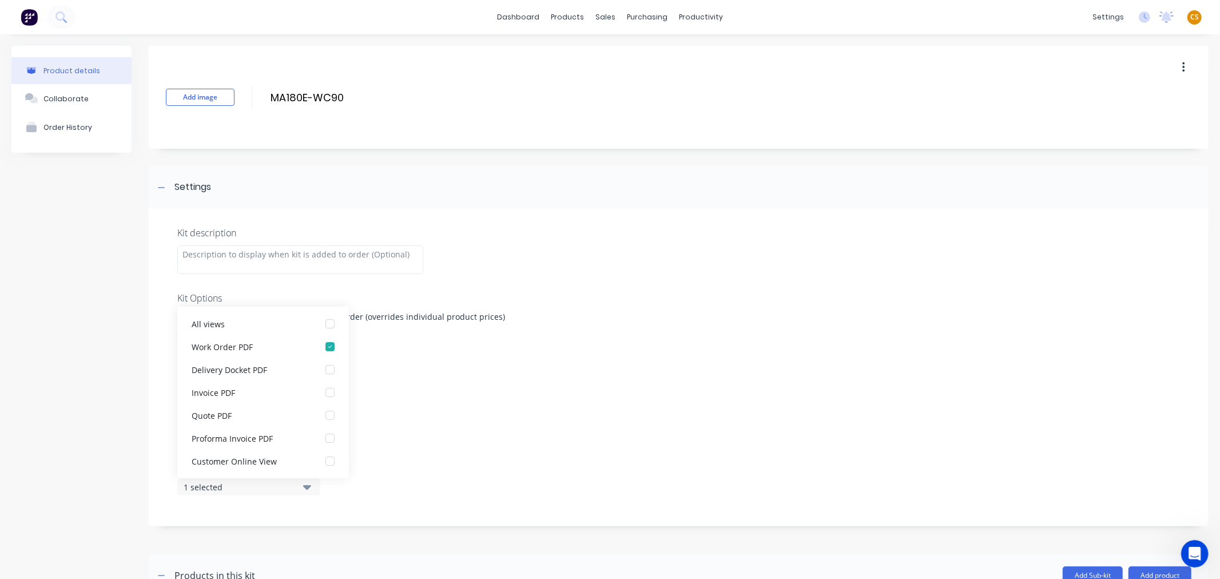
click at [239, 486] on div "1 selected" at bounding box center [239, 487] width 111 height 12
click at [230, 487] on div "1 selected" at bounding box center [239, 487] width 111 height 12
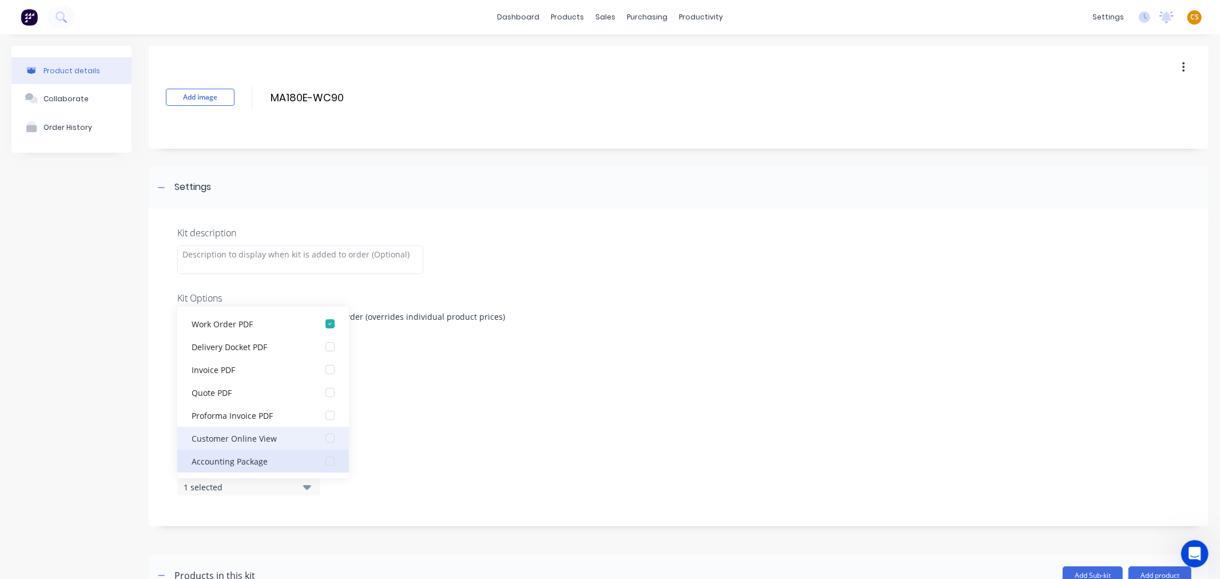
click at [260, 459] on div "Accounting Package" at bounding box center [249, 461] width 114 height 12
click at [132, 480] on div "Product details Collaborate Order History Add image MA180E-WC90 MA180E-WC90 Ent…" at bounding box center [609, 537] width 1197 height 982
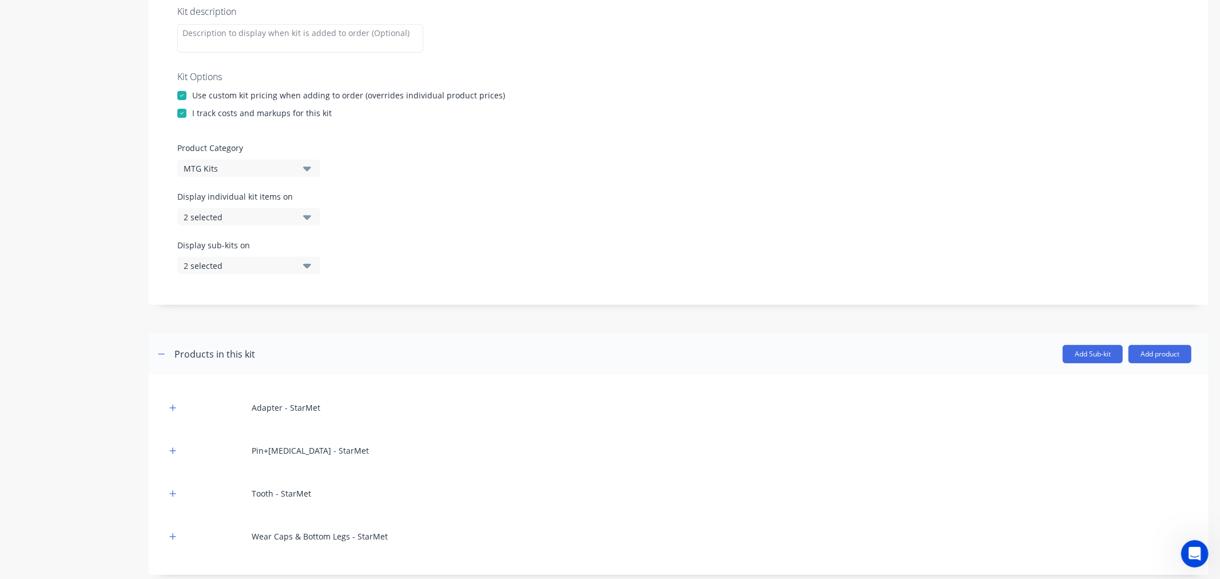
scroll to position [460, 0]
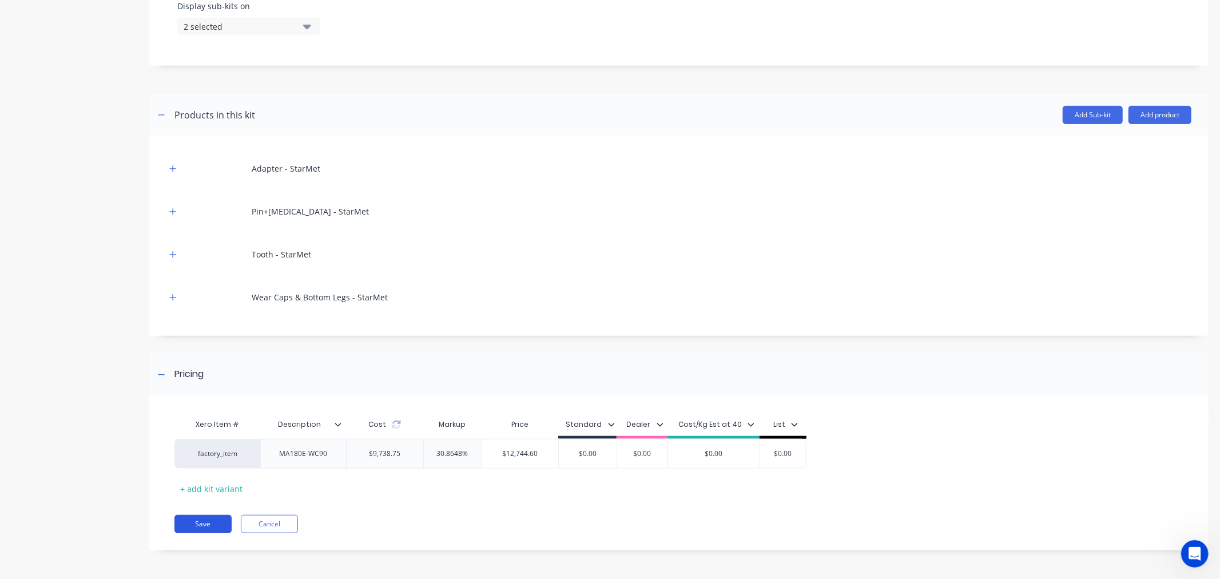
click at [201, 525] on button "Save" at bounding box center [202, 524] width 57 height 18
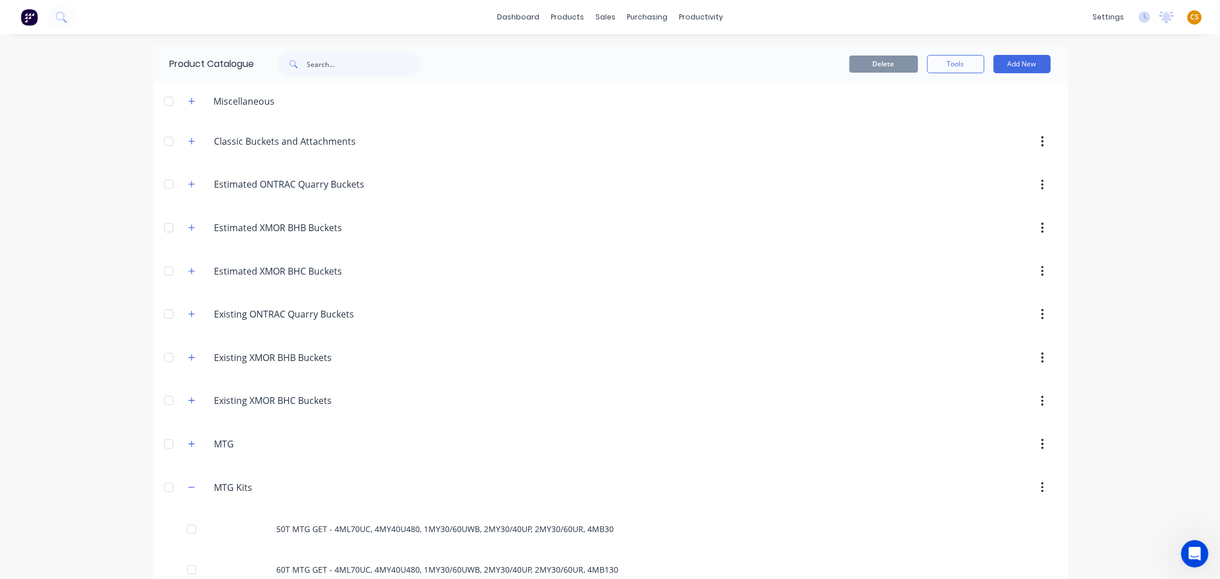
scroll to position [381, 0]
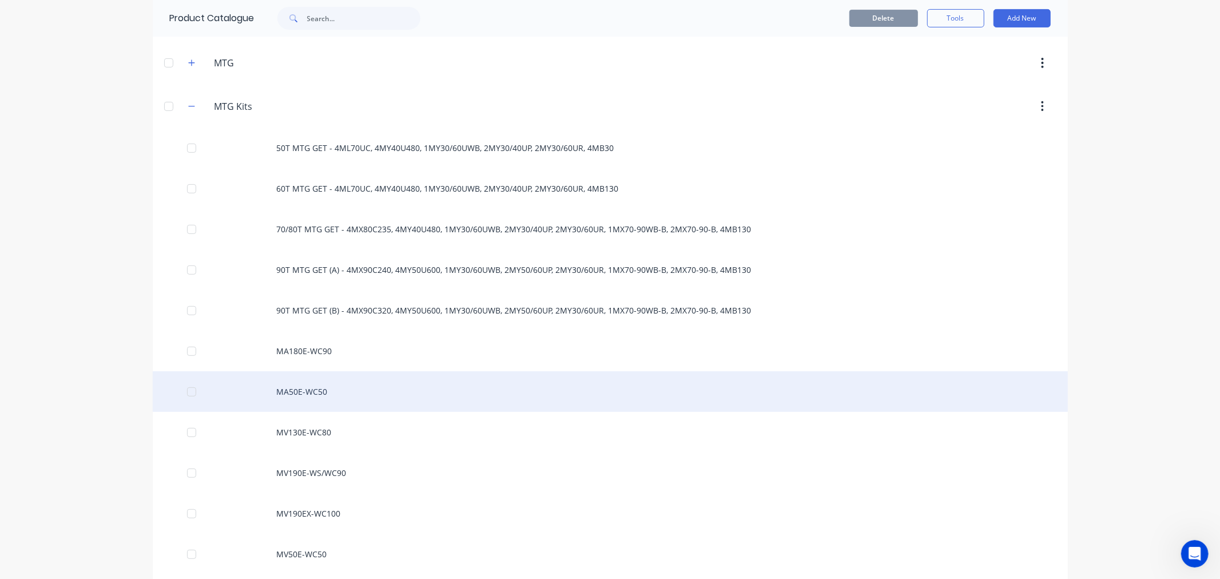
click at [292, 390] on div "MA50E-WC50" at bounding box center [610, 391] width 915 height 41
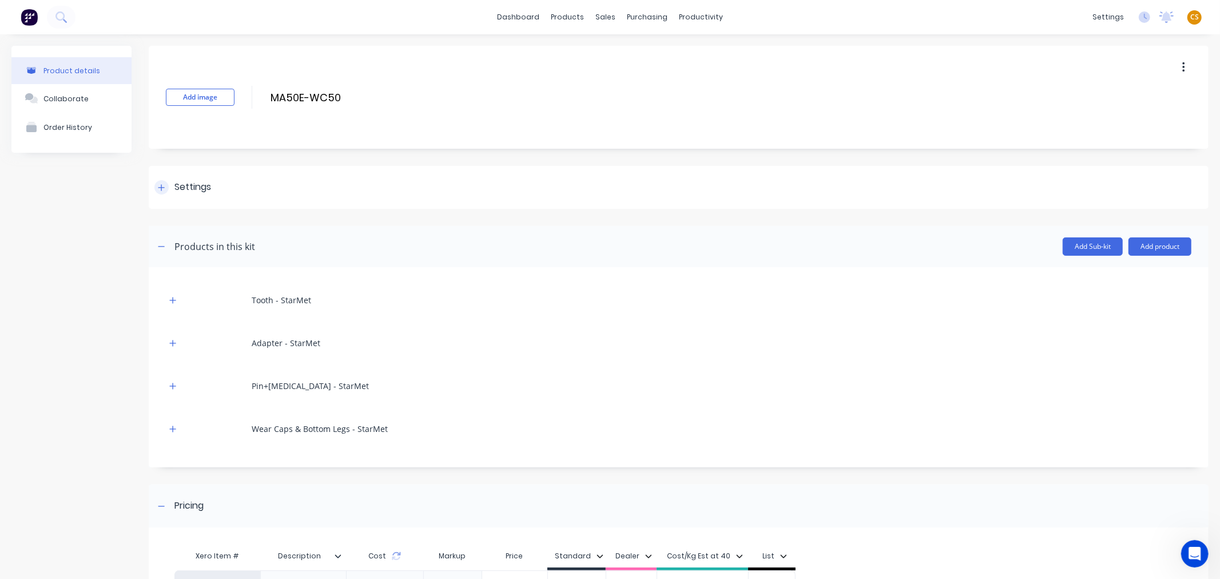
click at [166, 189] on div at bounding box center [161, 187] width 14 height 14
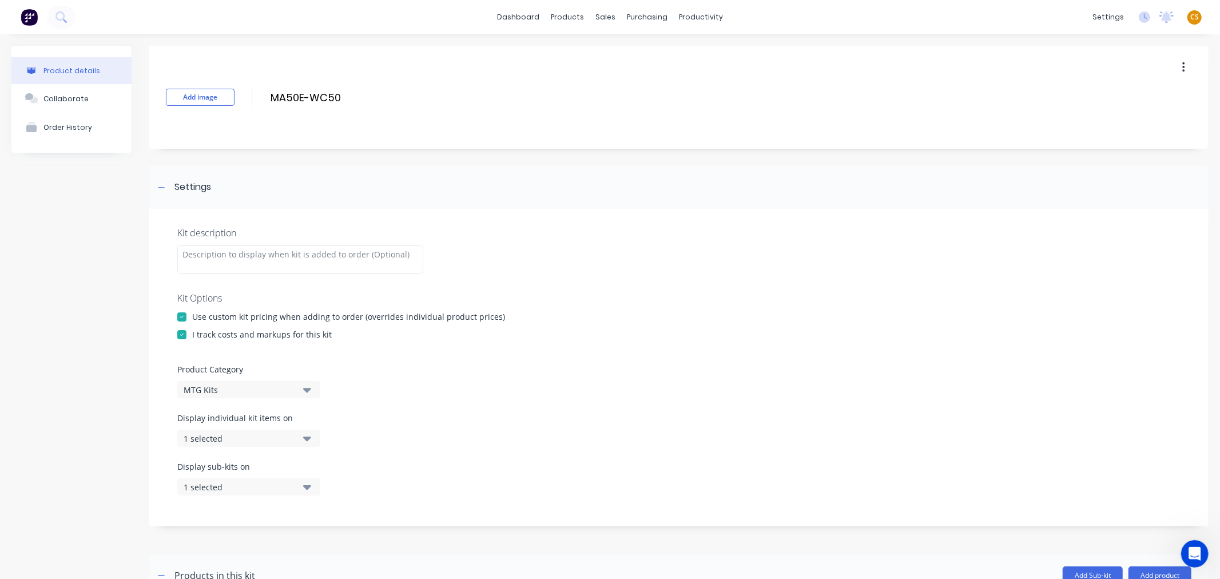
click at [243, 433] on div "1 selected" at bounding box center [239, 438] width 111 height 12
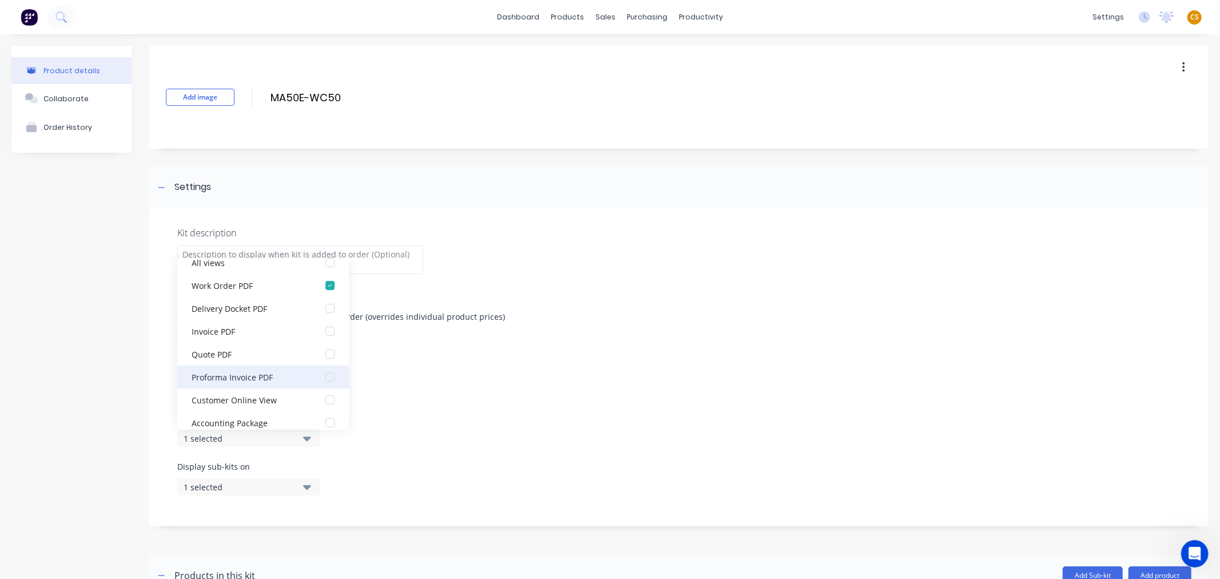
scroll to position [23, 0]
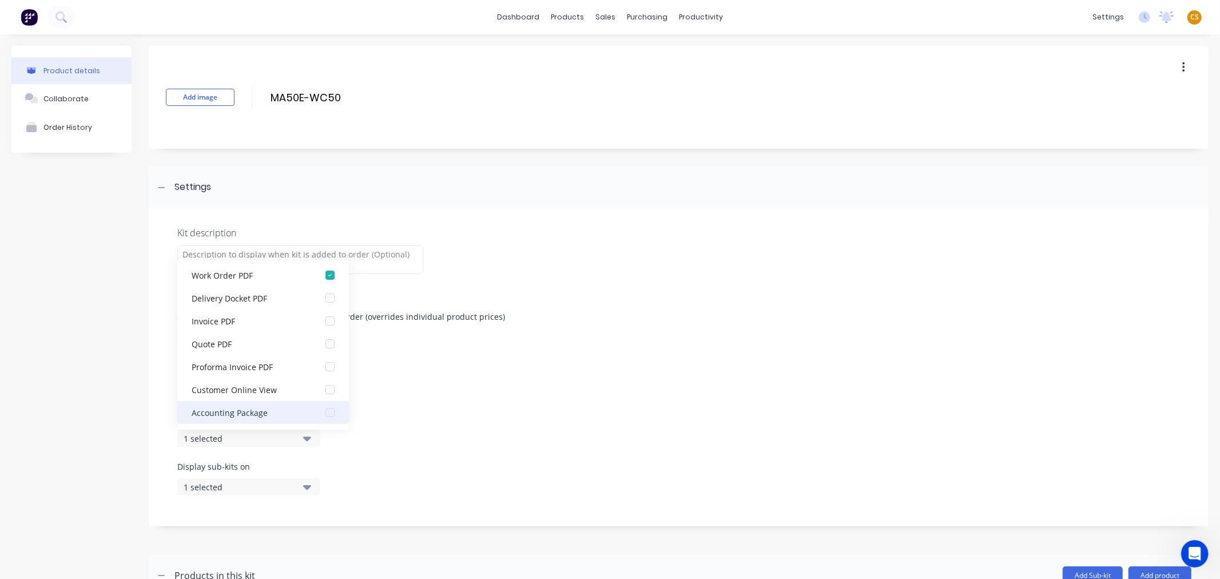
click at [252, 412] on div "Accounting Package" at bounding box center [249, 412] width 114 height 12
click at [222, 487] on div "1 selected" at bounding box center [239, 487] width 111 height 12
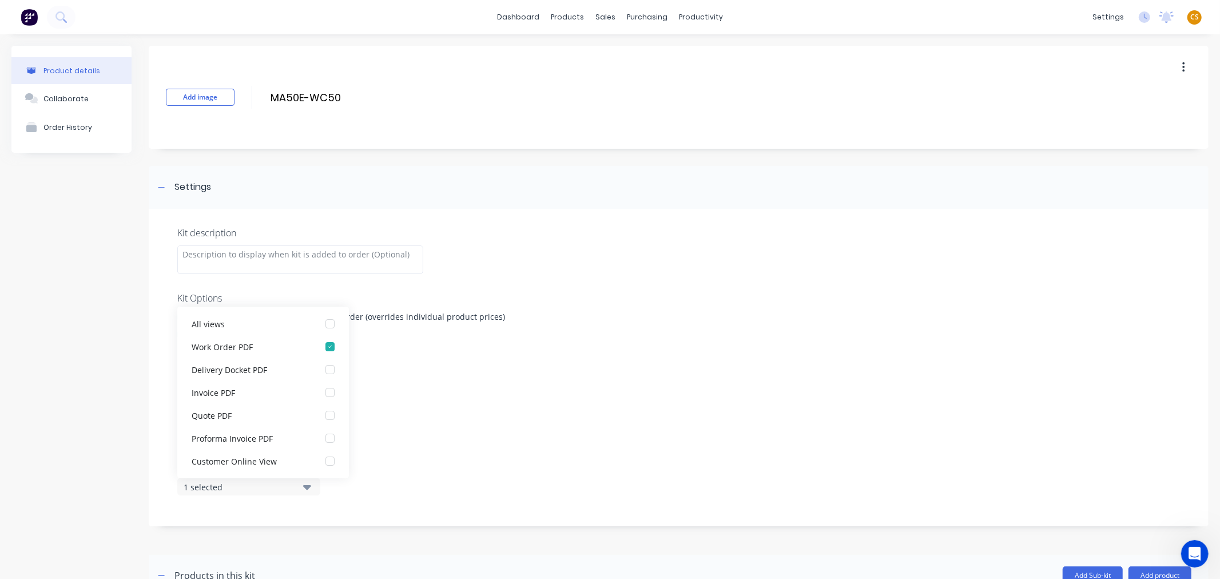
click at [224, 487] on div "1 selected" at bounding box center [239, 487] width 111 height 12
click at [229, 482] on div "1 selected" at bounding box center [239, 487] width 111 height 12
click at [233, 459] on div "Accounting Package" at bounding box center [249, 461] width 114 height 12
click at [121, 463] on div "Product details Collaborate Order History" at bounding box center [71, 537] width 120 height 982
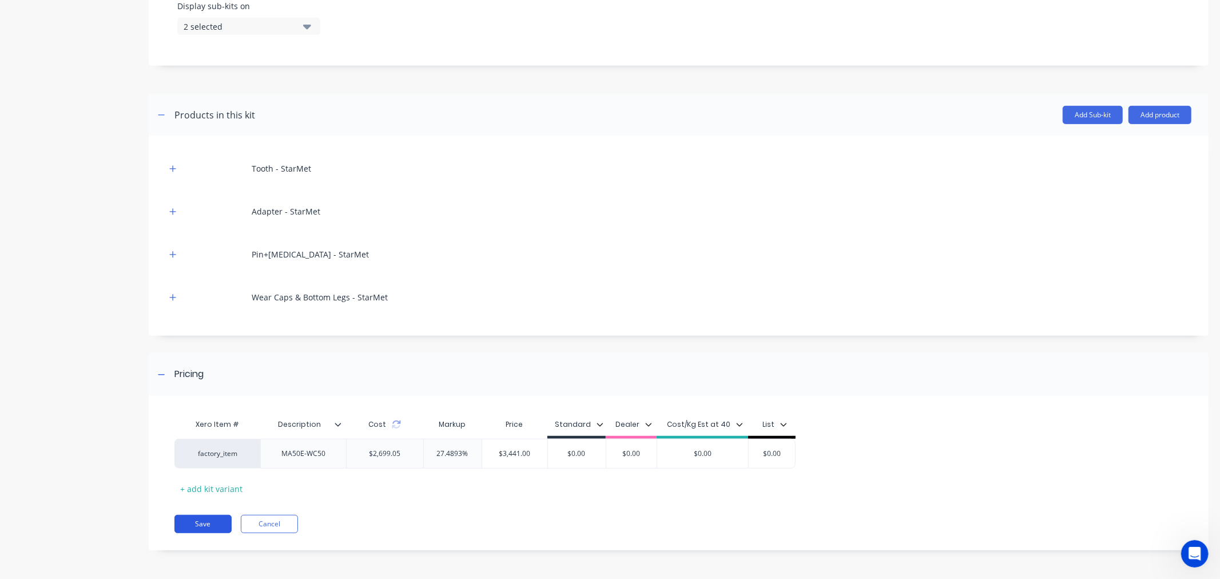
click at [196, 524] on button "Save" at bounding box center [202, 524] width 57 height 18
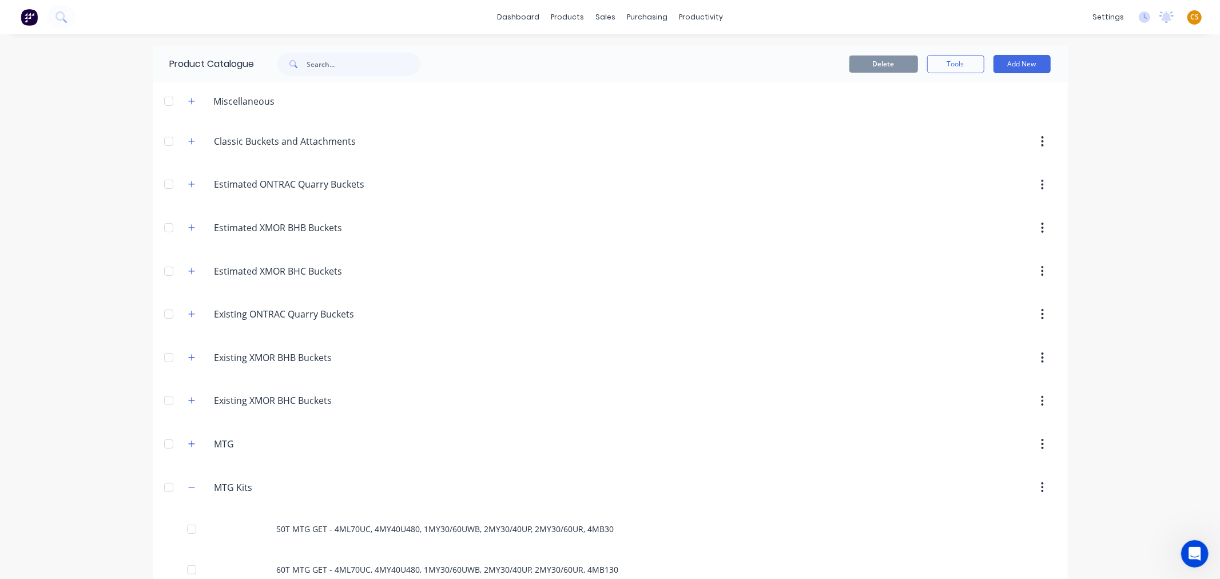
scroll to position [381, 0]
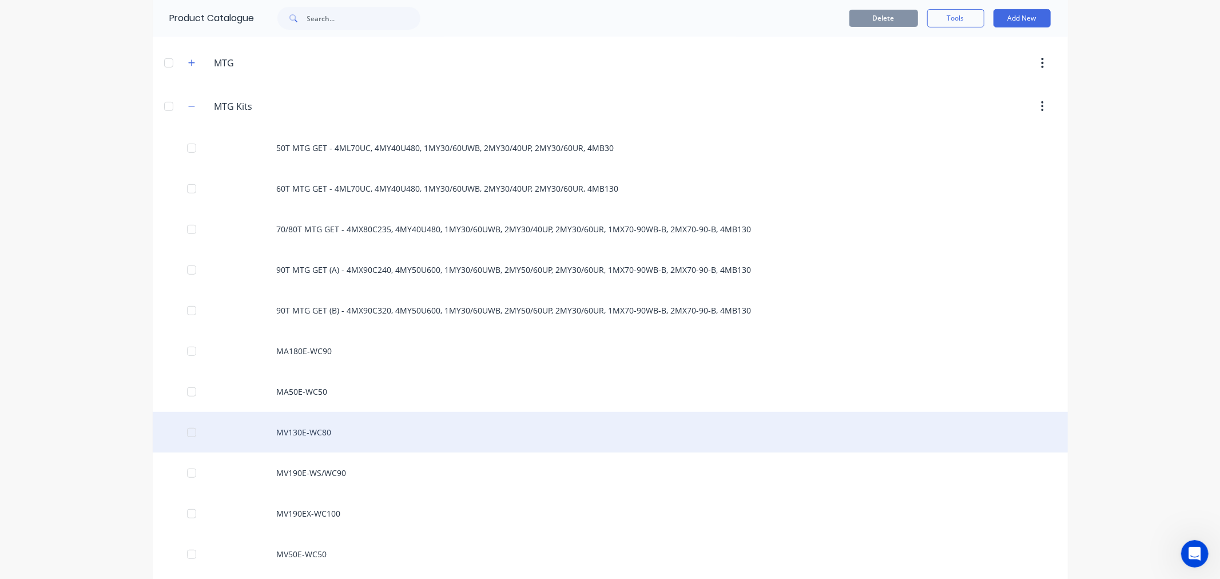
click at [301, 437] on div "MV130E-WC80" at bounding box center [610, 432] width 915 height 41
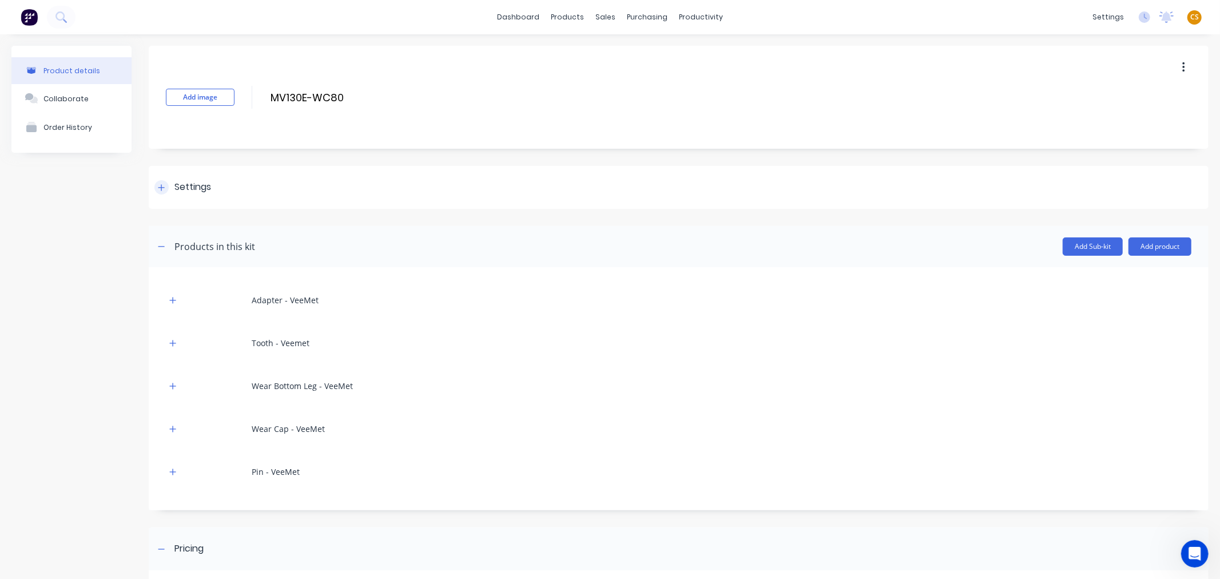
click at [161, 190] on icon at bounding box center [161, 188] width 7 height 8
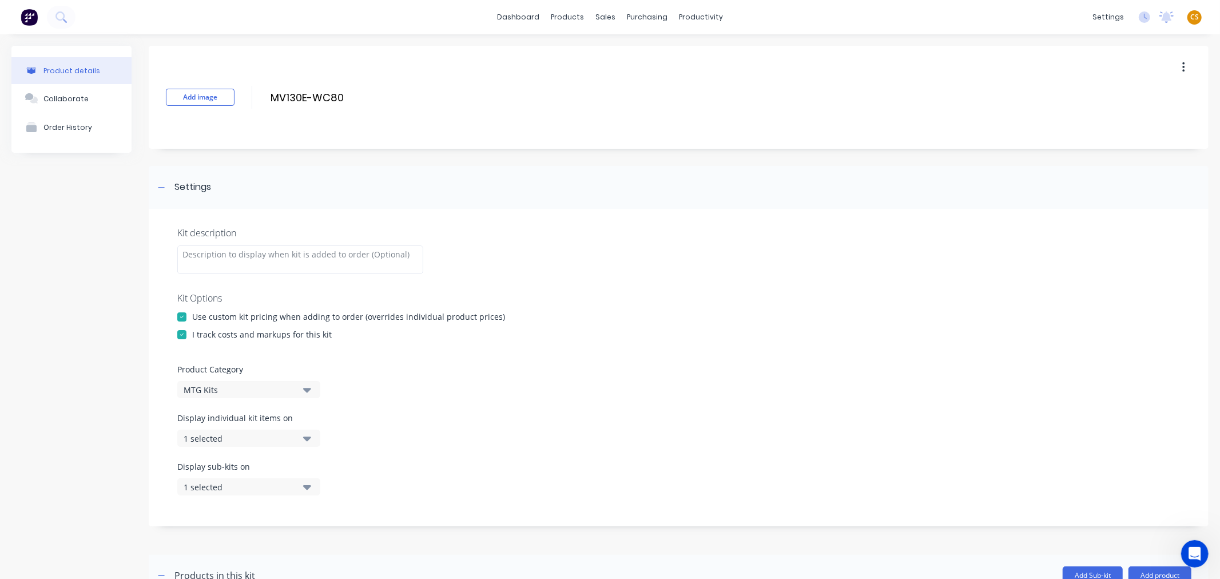
click at [238, 439] on div "1 selected" at bounding box center [239, 438] width 111 height 12
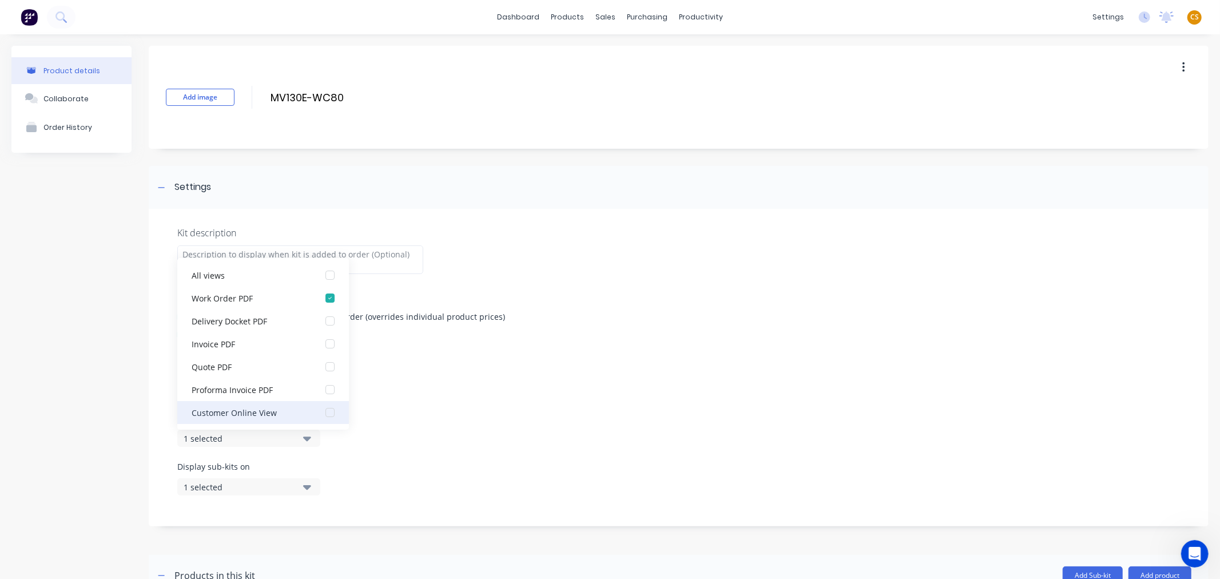
scroll to position [23, 0]
click at [218, 409] on div "Accounting Package" at bounding box center [249, 412] width 114 height 12
click at [157, 462] on div "Kit description Kit Options Use custom kit pricing when adding to order (overri…" at bounding box center [679, 367] width 1060 height 317
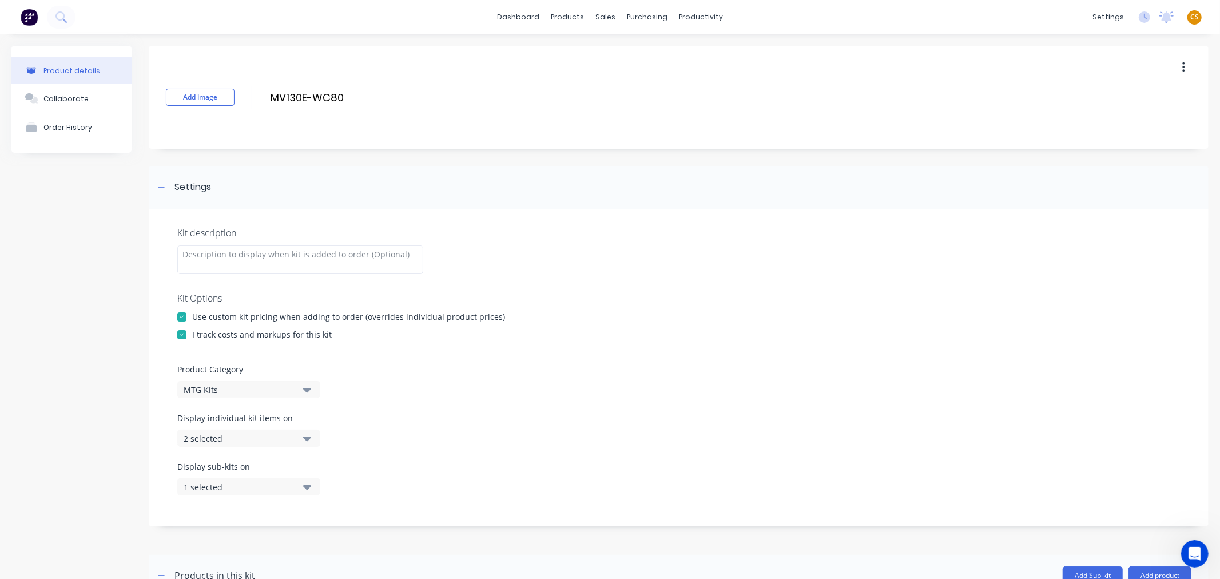
click at [197, 486] on div "1 selected" at bounding box center [239, 487] width 111 height 12
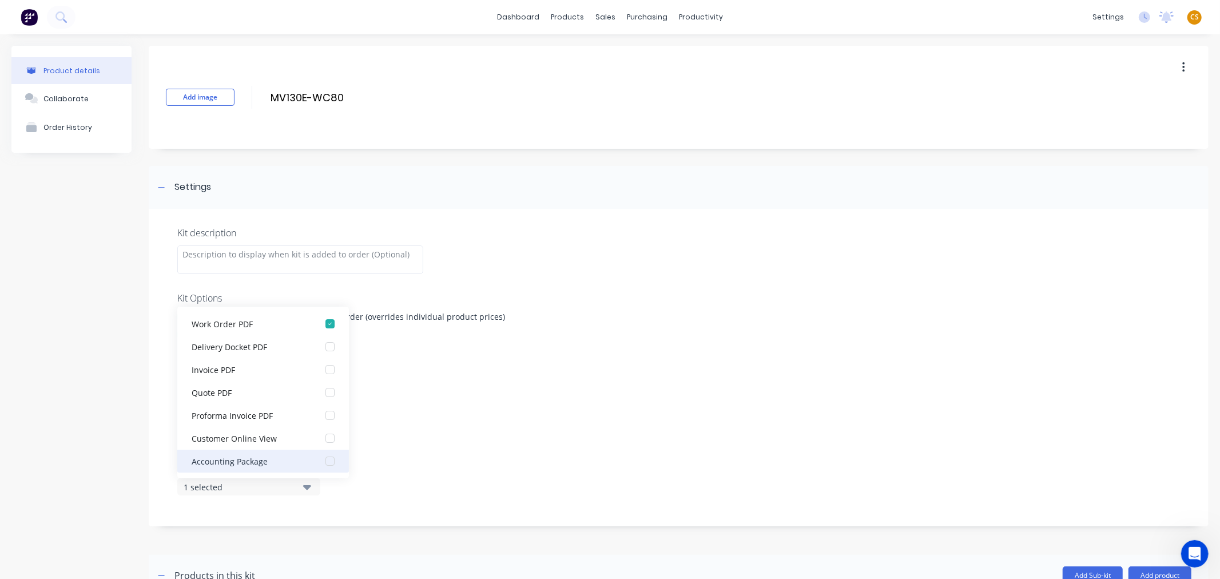
click at [208, 459] on div "Accounting Package" at bounding box center [249, 461] width 114 height 12
click at [115, 465] on div "Product details Collaborate Order History" at bounding box center [71, 558] width 120 height 1025
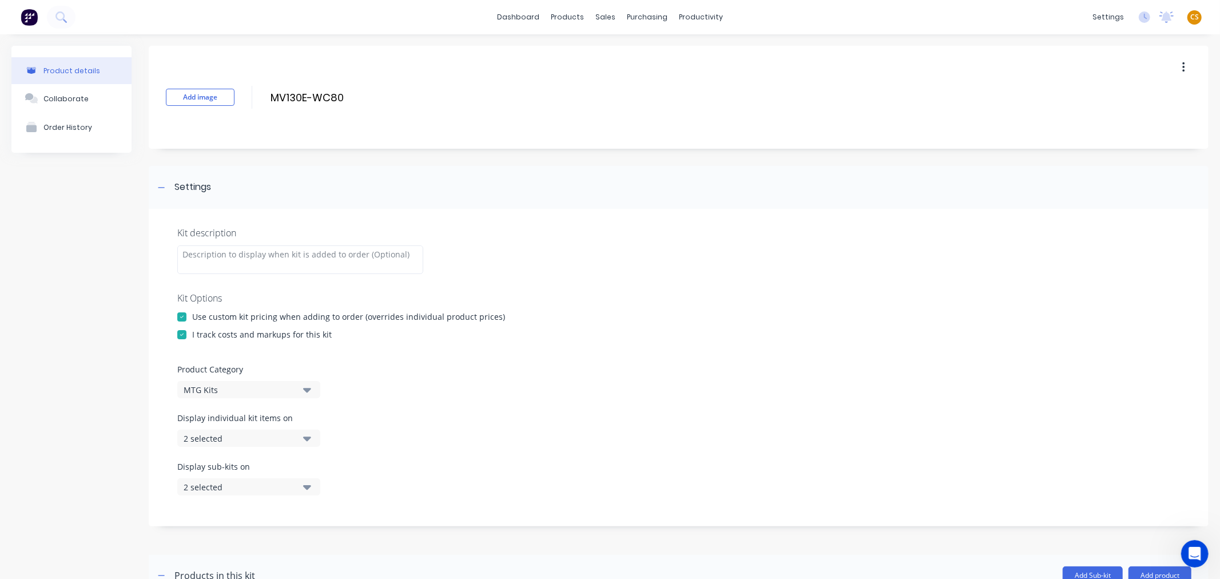
scroll to position [503, 0]
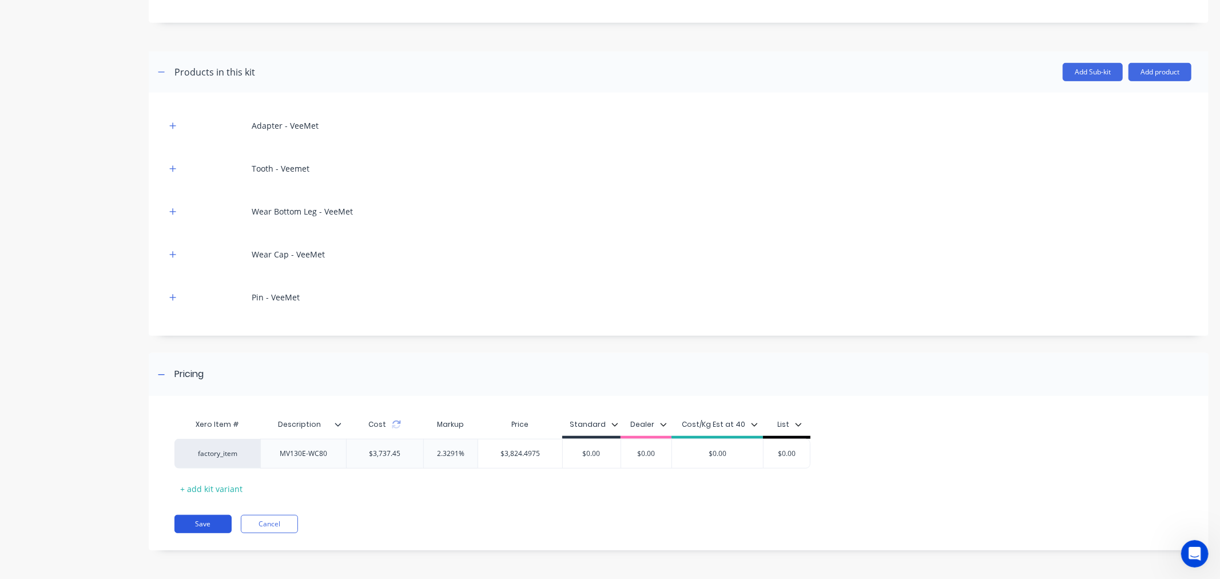
click at [196, 524] on button "Save" at bounding box center [202, 524] width 57 height 18
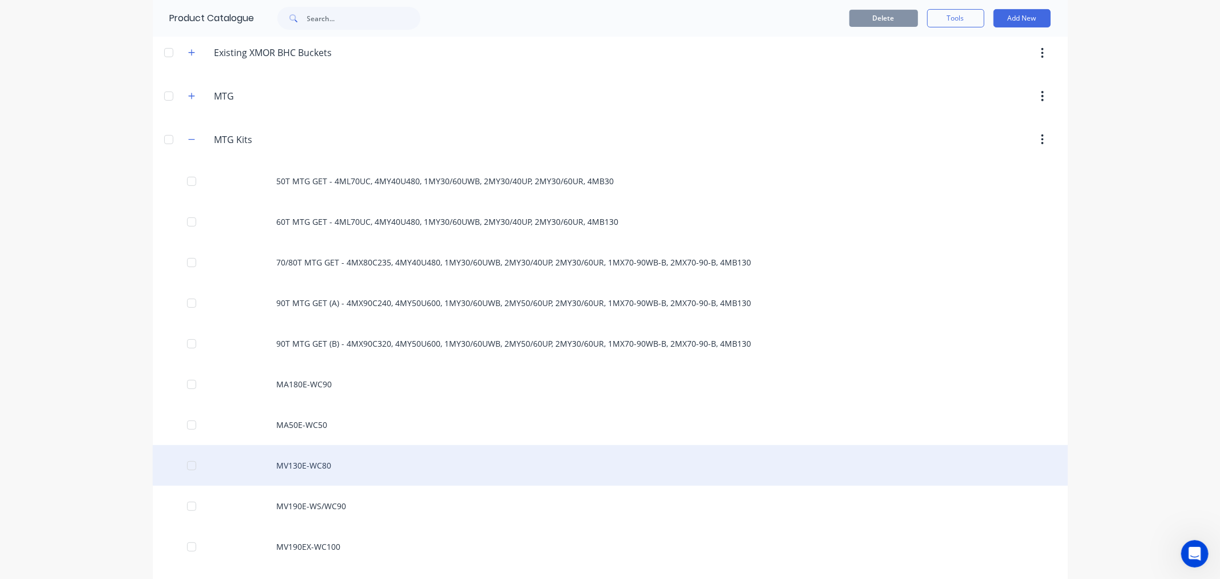
scroll to position [381, 0]
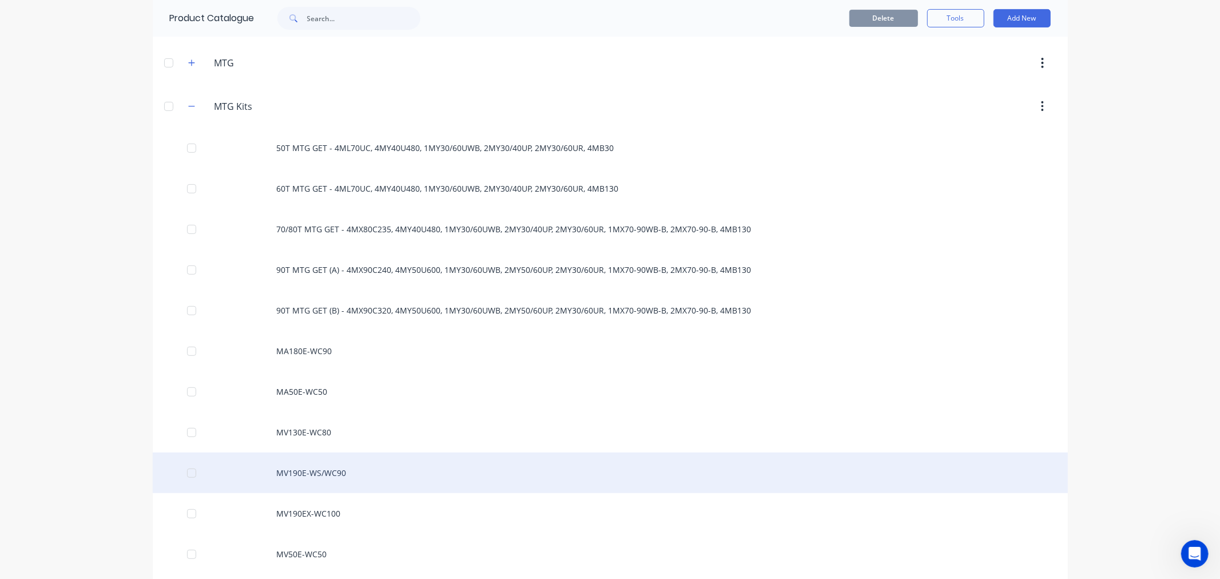
click at [289, 470] on div "MV190E-WS/WC90" at bounding box center [610, 472] width 915 height 41
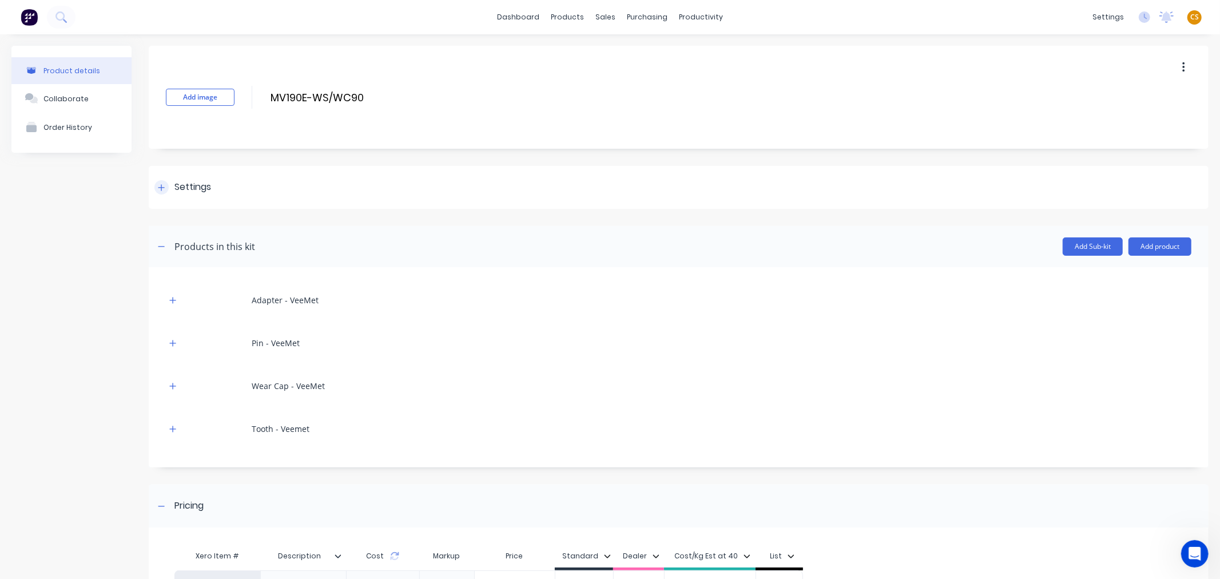
click at [165, 186] on div at bounding box center [161, 187] width 14 height 14
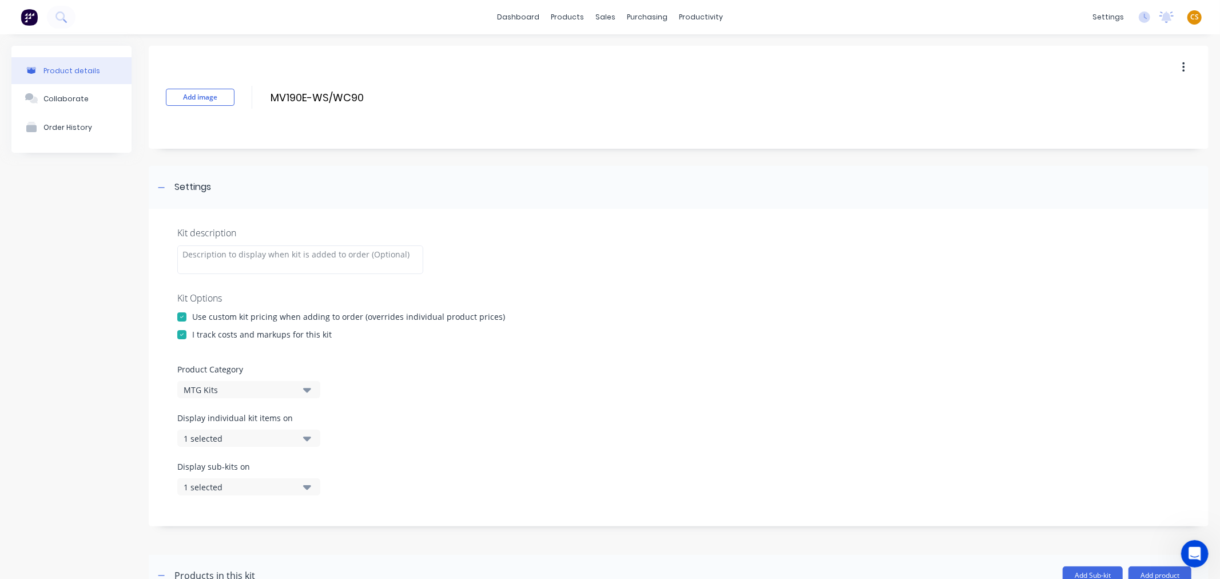
click at [231, 441] on div "1 selected" at bounding box center [239, 438] width 111 height 12
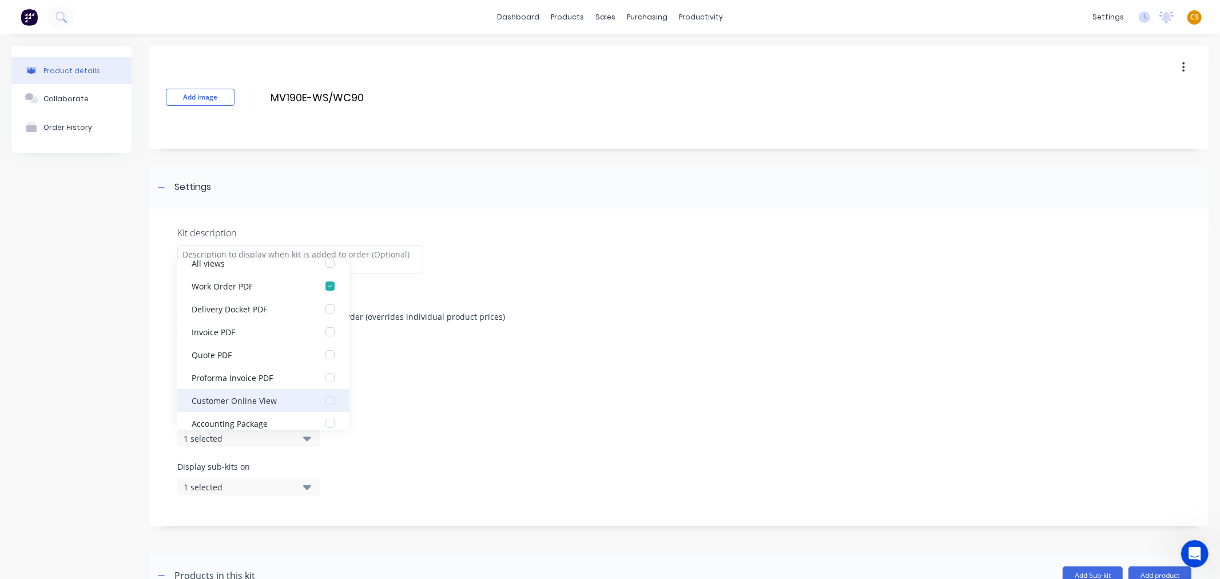
scroll to position [23, 0]
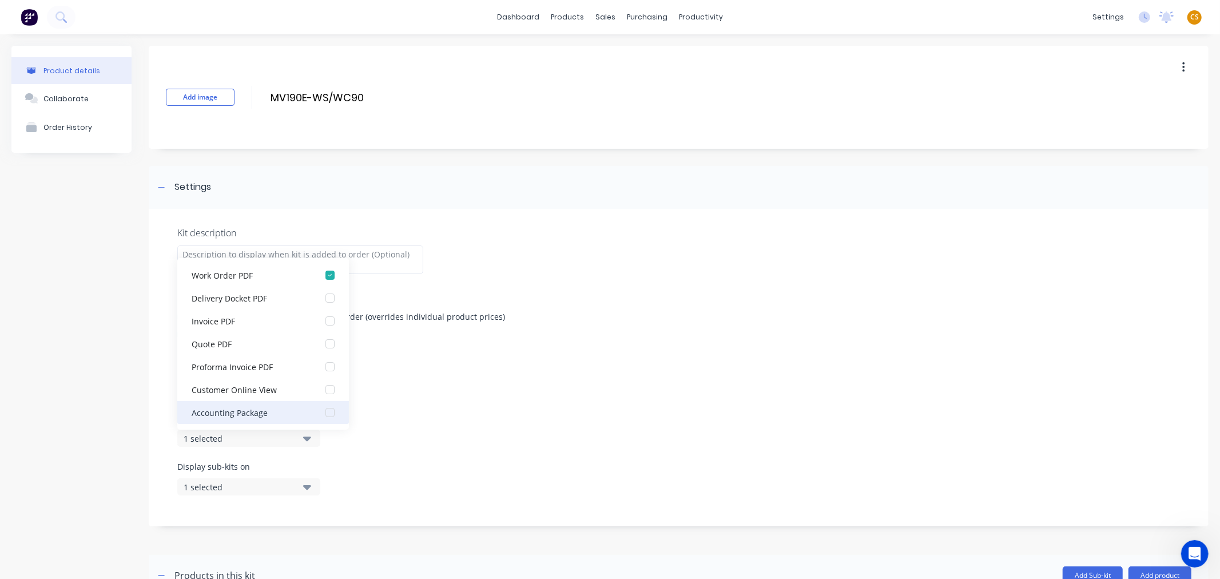
click at [236, 414] on div "Accounting Package" at bounding box center [249, 412] width 114 height 12
click at [204, 485] on div "1 selected" at bounding box center [239, 487] width 111 height 12
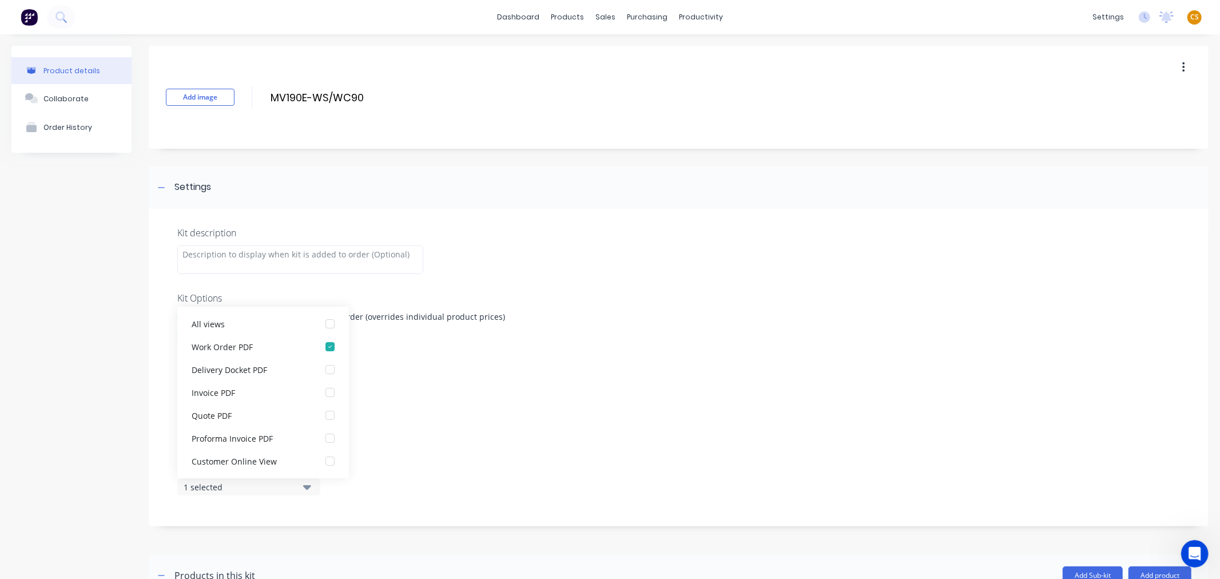
click at [206, 485] on div "1 selected" at bounding box center [239, 487] width 111 height 12
click at [209, 483] on div "1 selected" at bounding box center [239, 487] width 111 height 12
click at [226, 461] on div "Accounting Package" at bounding box center [249, 461] width 114 height 12
click at [153, 476] on div "Kit description Kit Options Use custom kit pricing when adding to order (overri…" at bounding box center [679, 367] width 1060 height 317
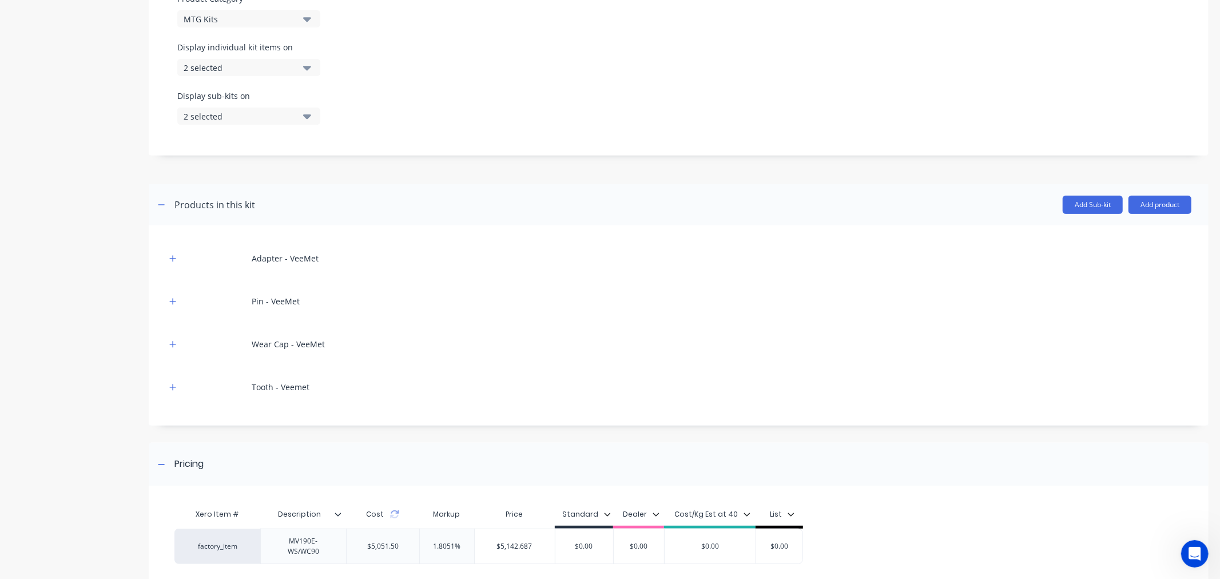
scroll to position [466, 0]
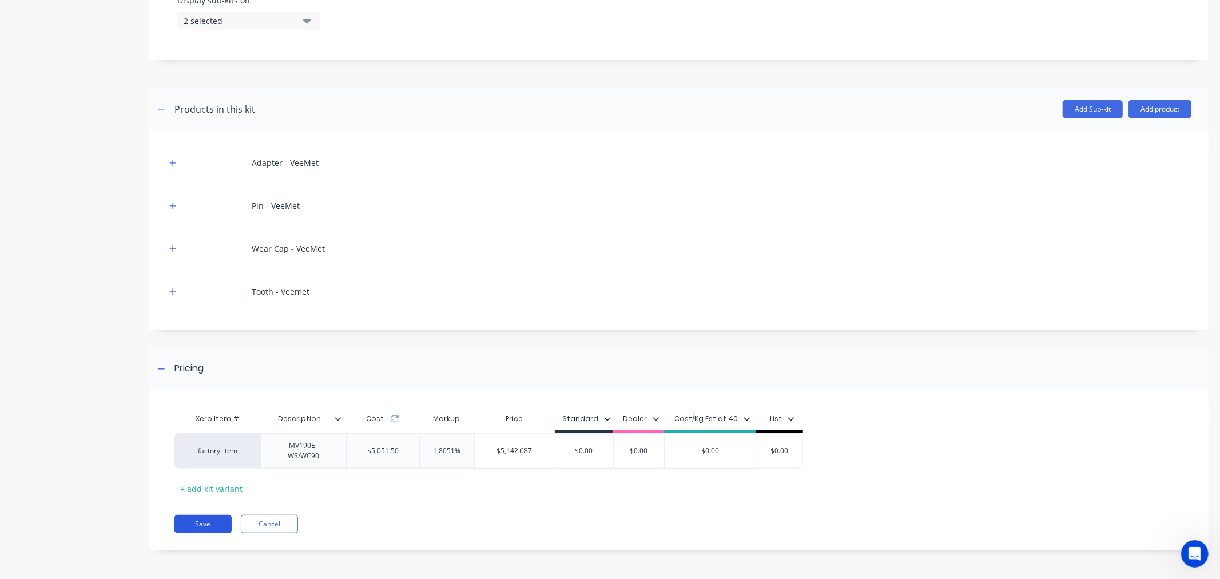
click at [193, 526] on button "Save" at bounding box center [202, 524] width 57 height 18
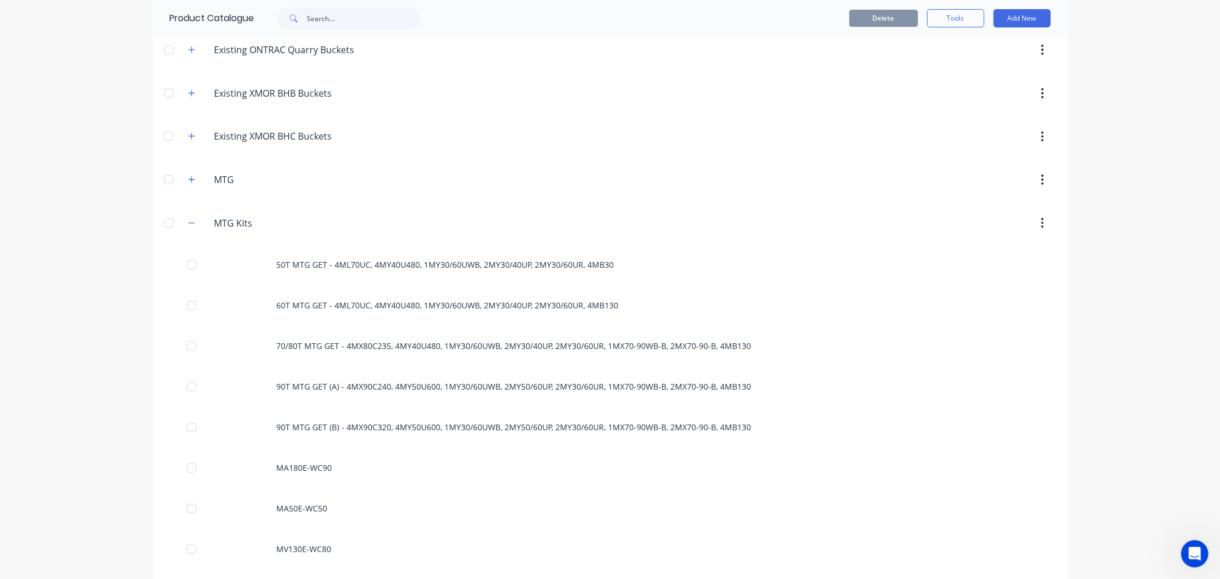
scroll to position [381, 0]
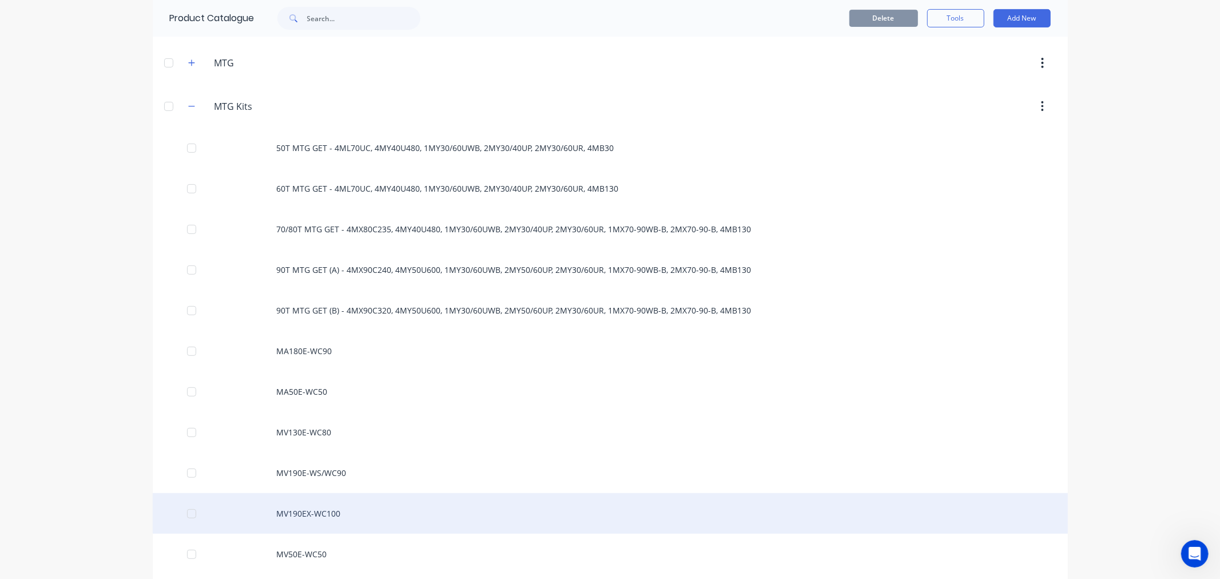
click at [299, 512] on div "MV190EX-WC100" at bounding box center [610, 513] width 915 height 41
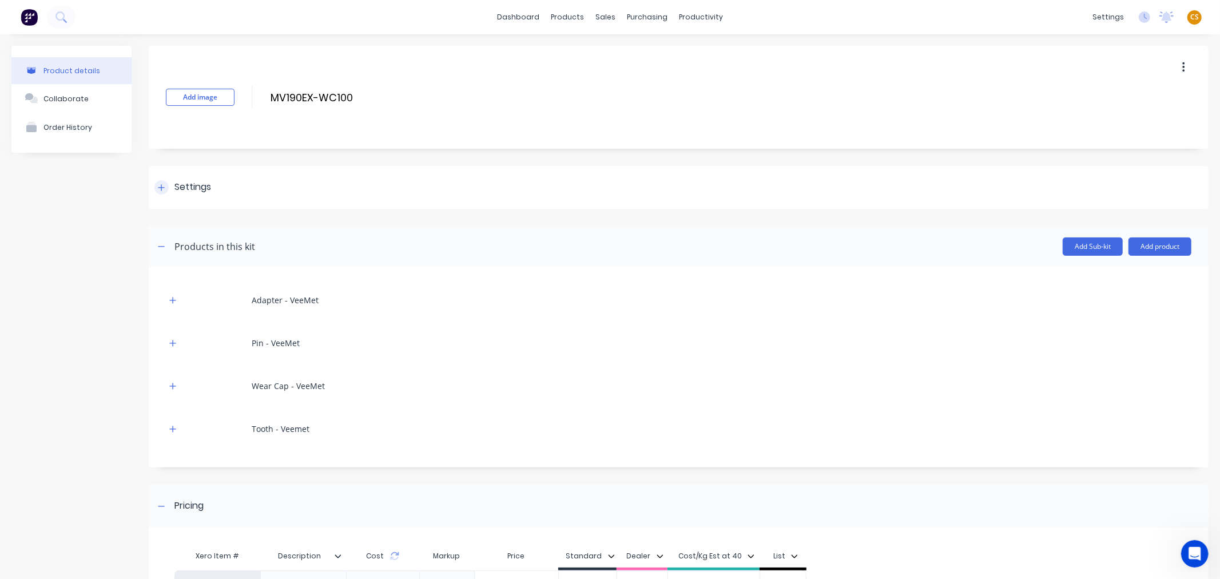
click at [166, 189] on div at bounding box center [161, 187] width 14 height 14
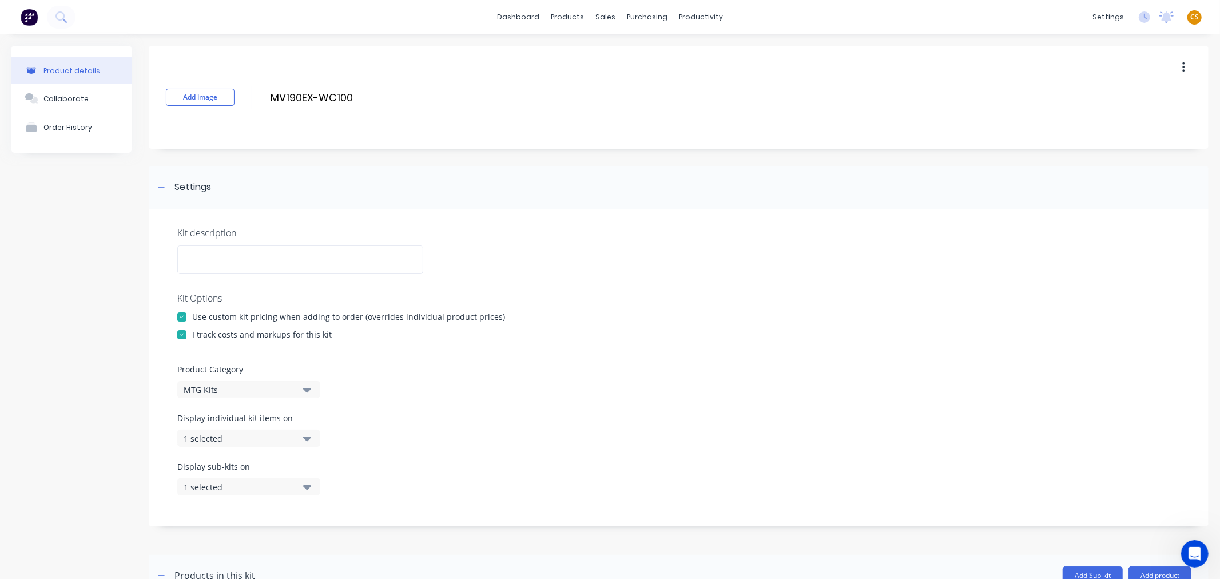
click at [226, 437] on div "1 selected" at bounding box center [239, 438] width 111 height 12
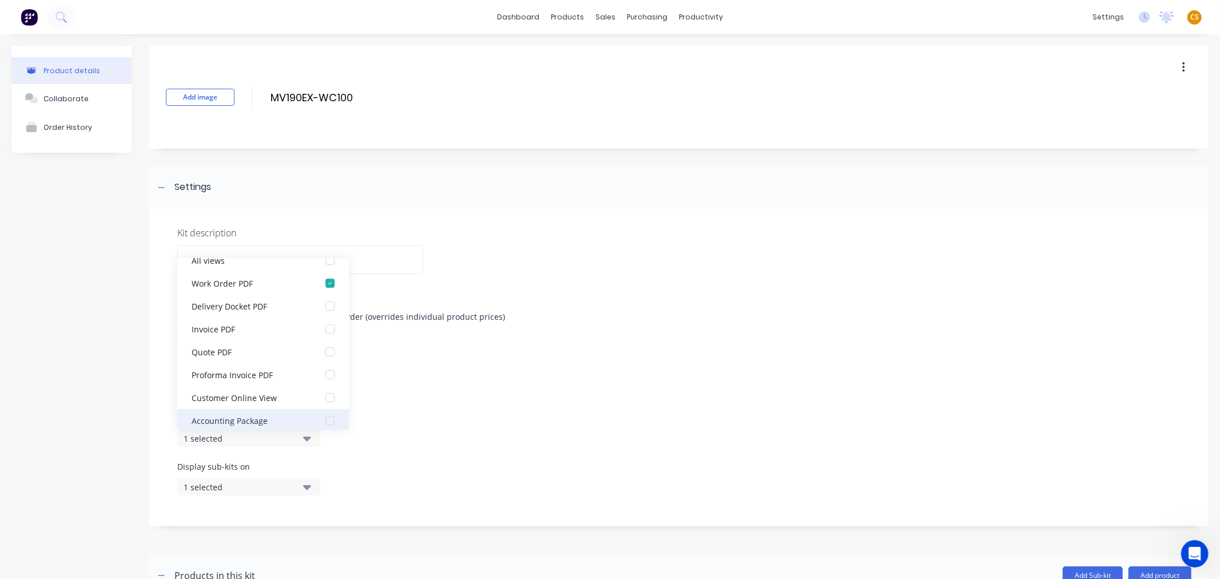
scroll to position [23, 0]
click at [236, 413] on div "Accounting Package" at bounding box center [249, 412] width 114 height 12
click at [220, 486] on div "1 selected" at bounding box center [239, 487] width 111 height 12
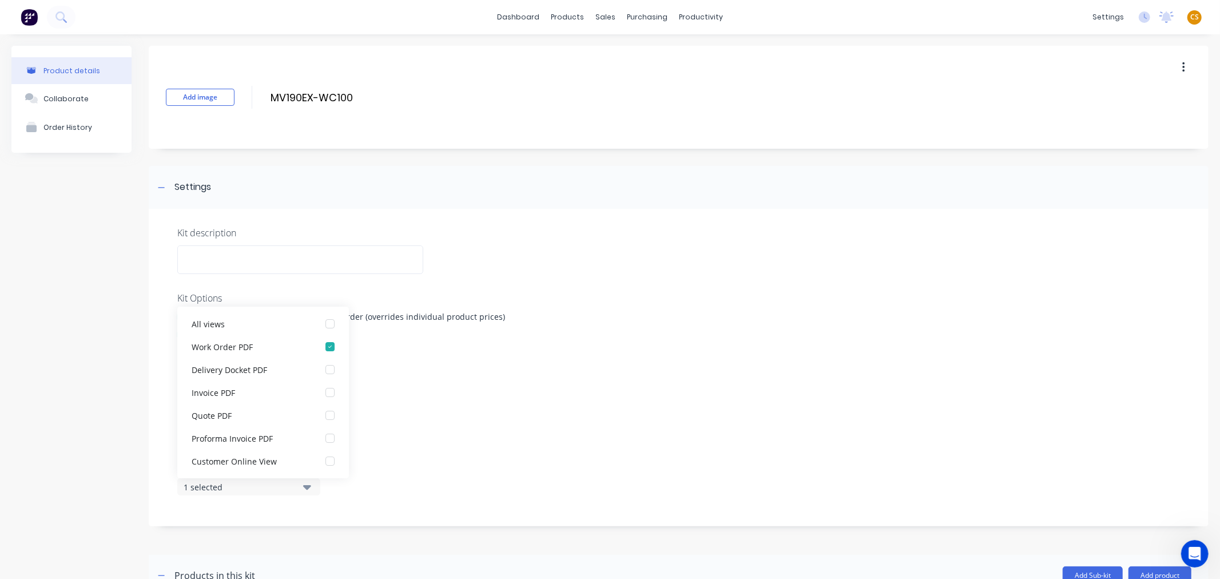
click at [220, 487] on div "1 selected" at bounding box center [239, 487] width 111 height 12
click at [228, 482] on div "1 selected" at bounding box center [239, 487] width 111 height 12
click at [236, 460] on div "Accounting Package" at bounding box center [249, 461] width 114 height 12
click at [126, 482] on div "Product details Collaborate Order History" at bounding box center [71, 537] width 120 height 982
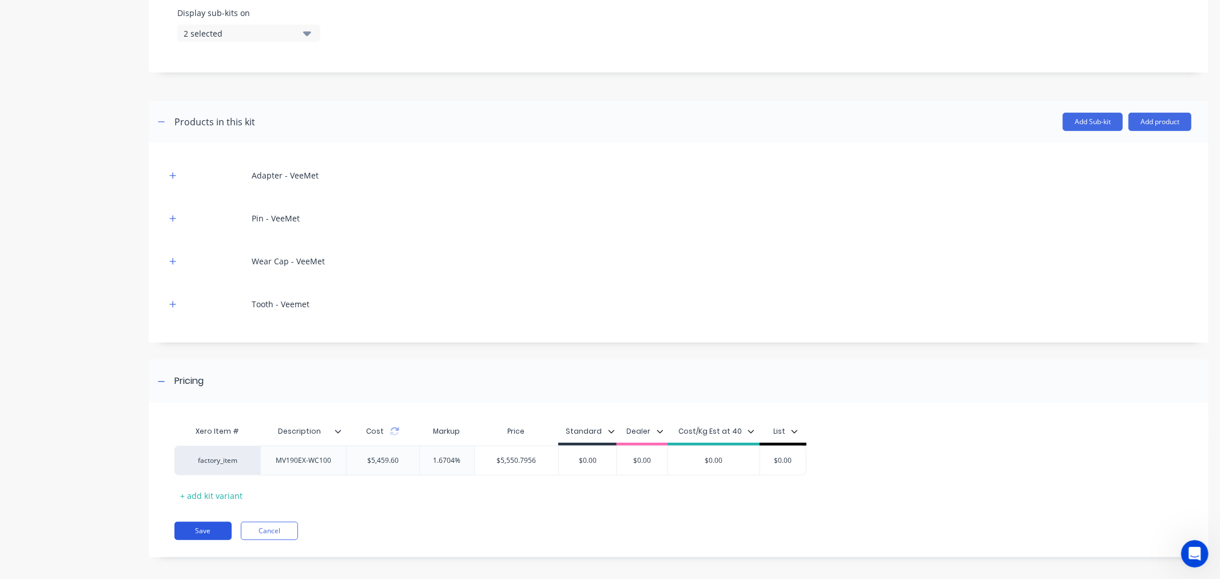
scroll to position [460, 0]
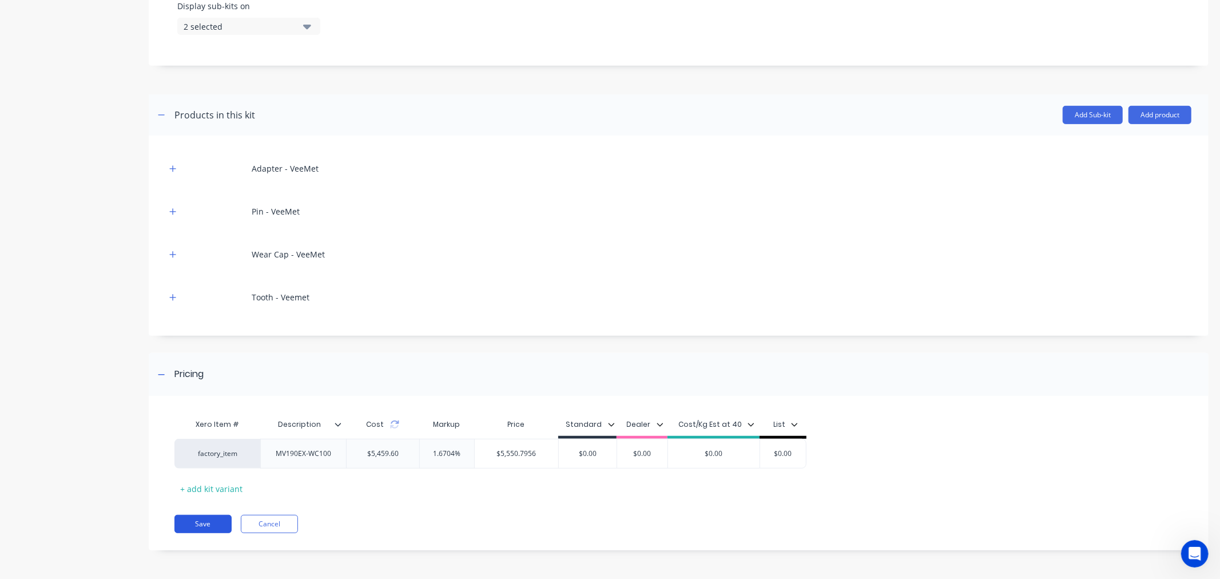
click at [203, 526] on button "Save" at bounding box center [202, 524] width 57 height 18
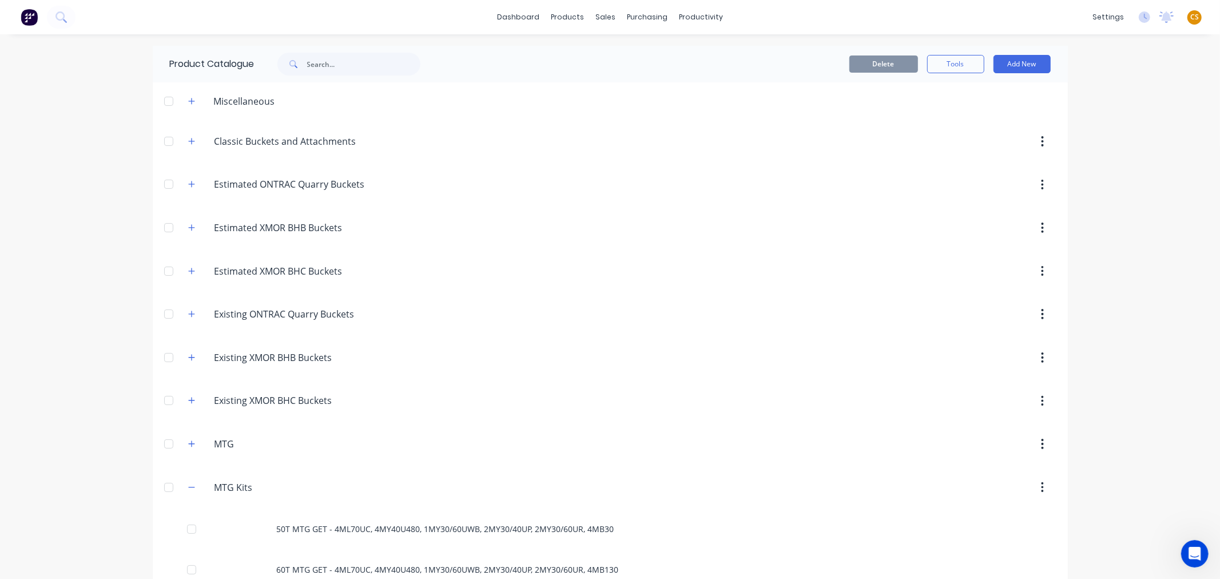
scroll to position [381, 0]
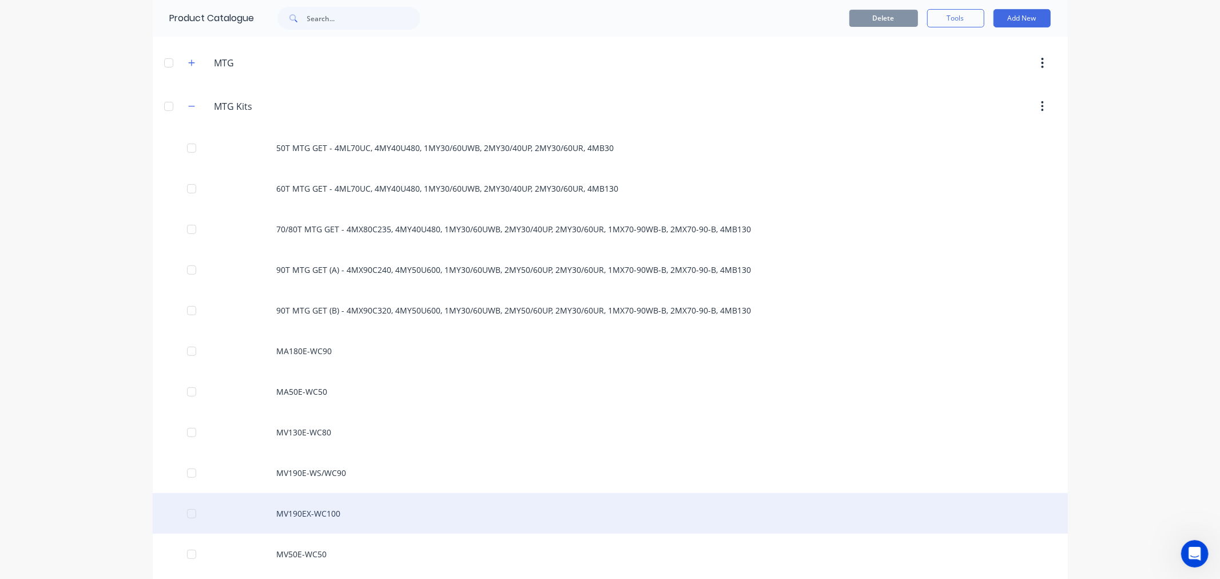
click at [289, 510] on div "MV190EX-WC100" at bounding box center [610, 513] width 915 height 41
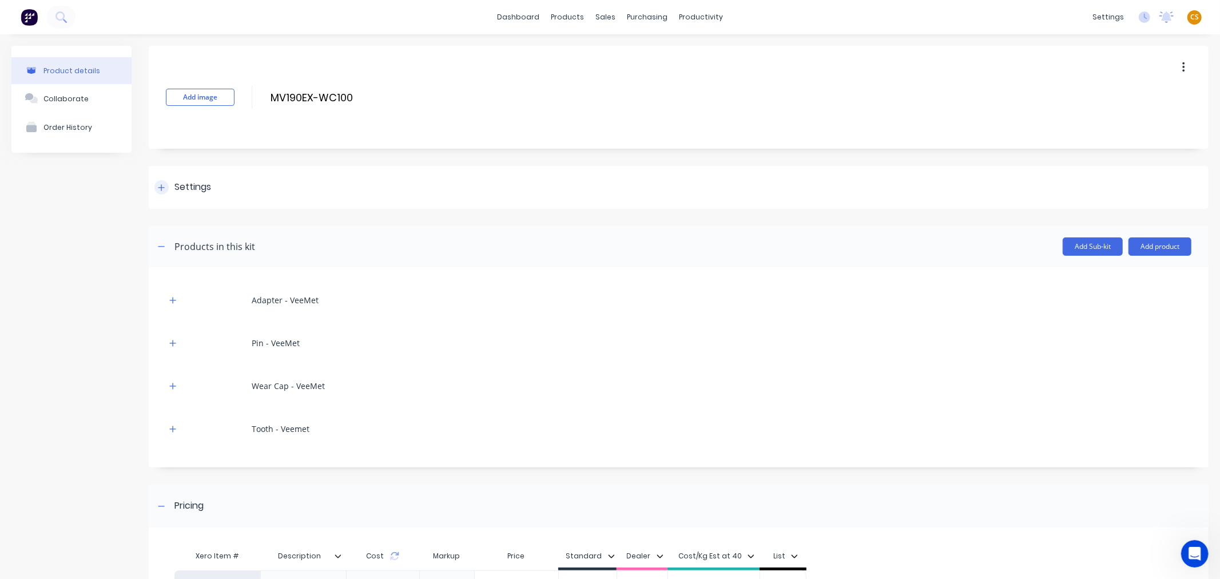
click at [164, 187] on icon at bounding box center [161, 187] width 6 height 6
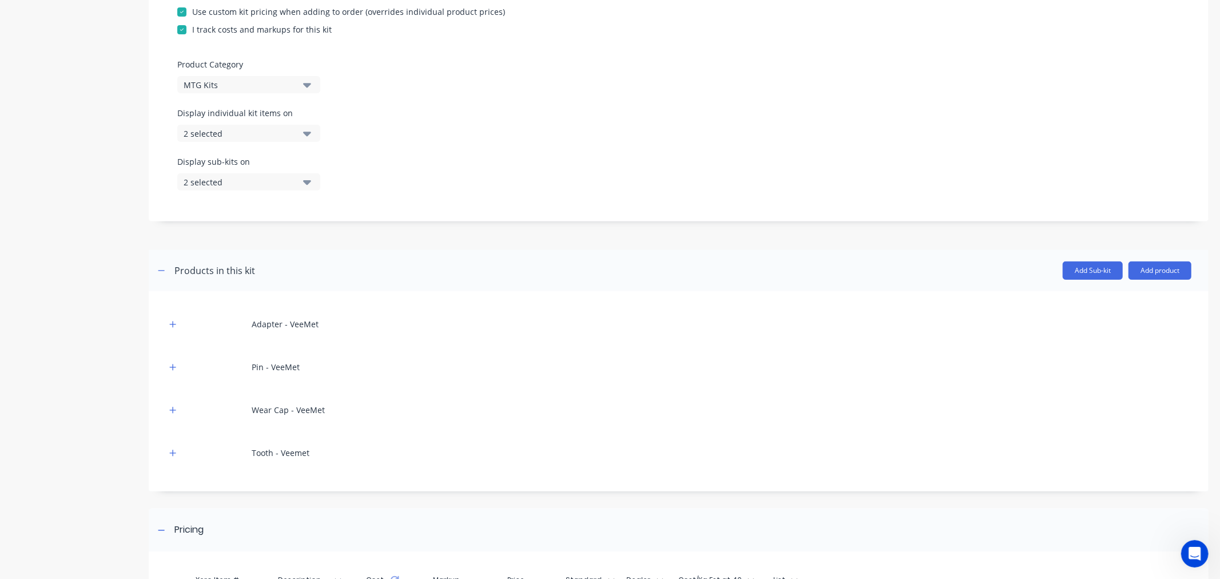
scroll to position [460, 0]
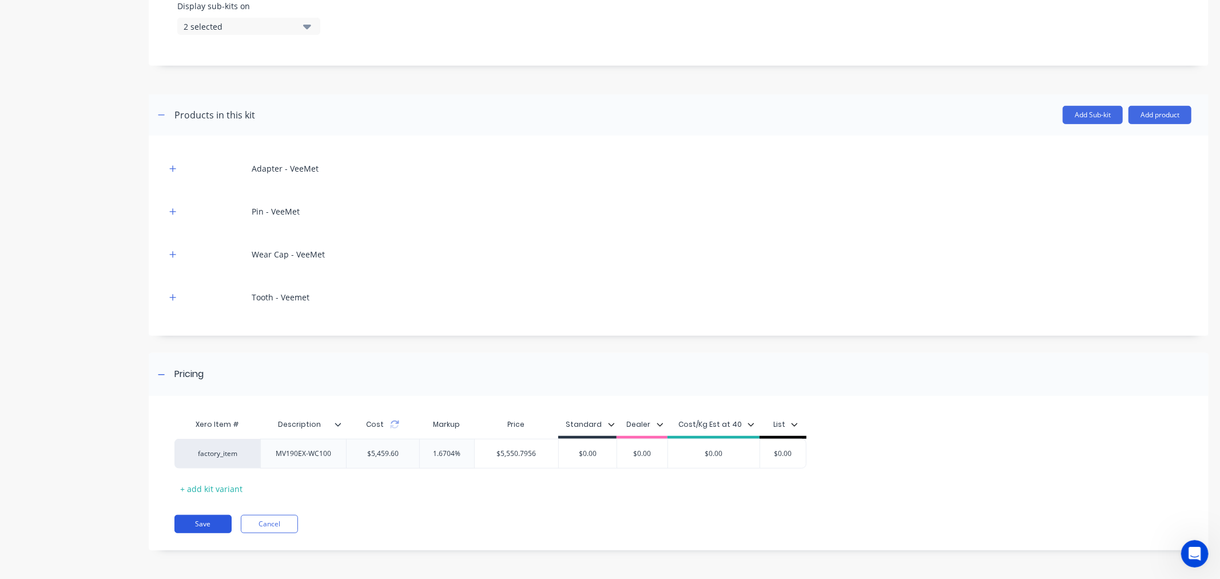
click at [215, 532] on button "Save" at bounding box center [202, 524] width 57 height 18
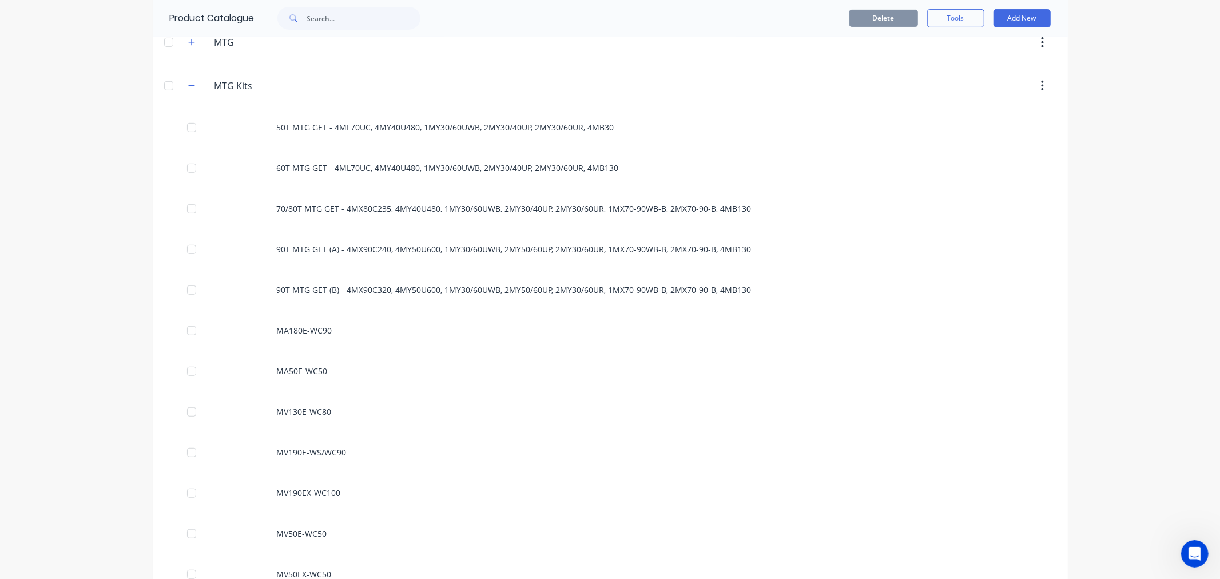
scroll to position [762, 0]
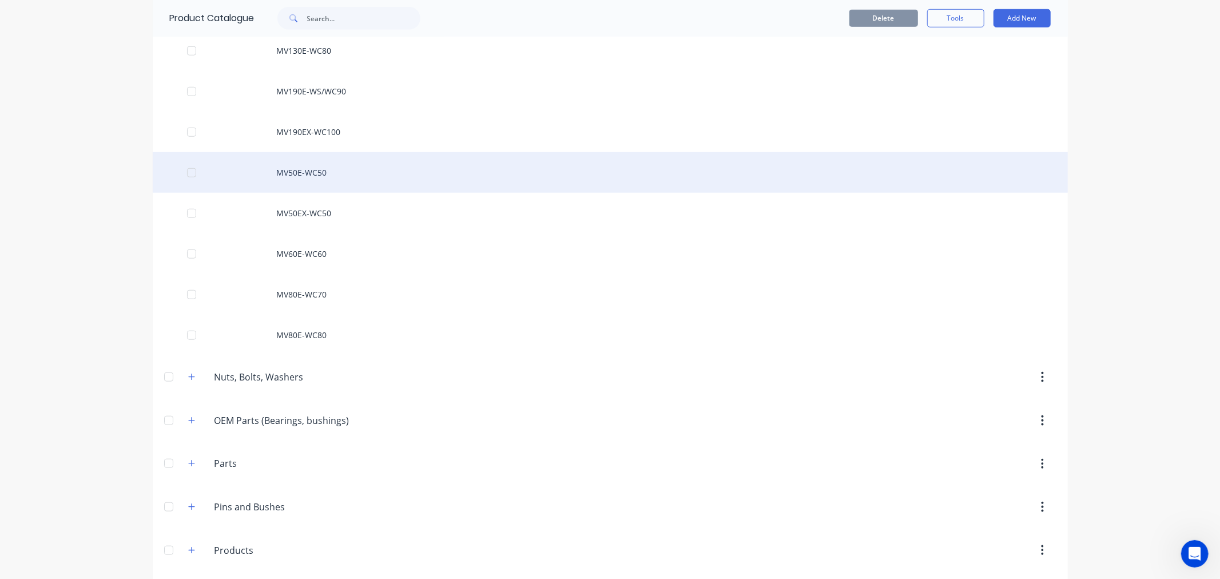
click at [300, 169] on div "MV50E-WC50" at bounding box center [610, 172] width 915 height 41
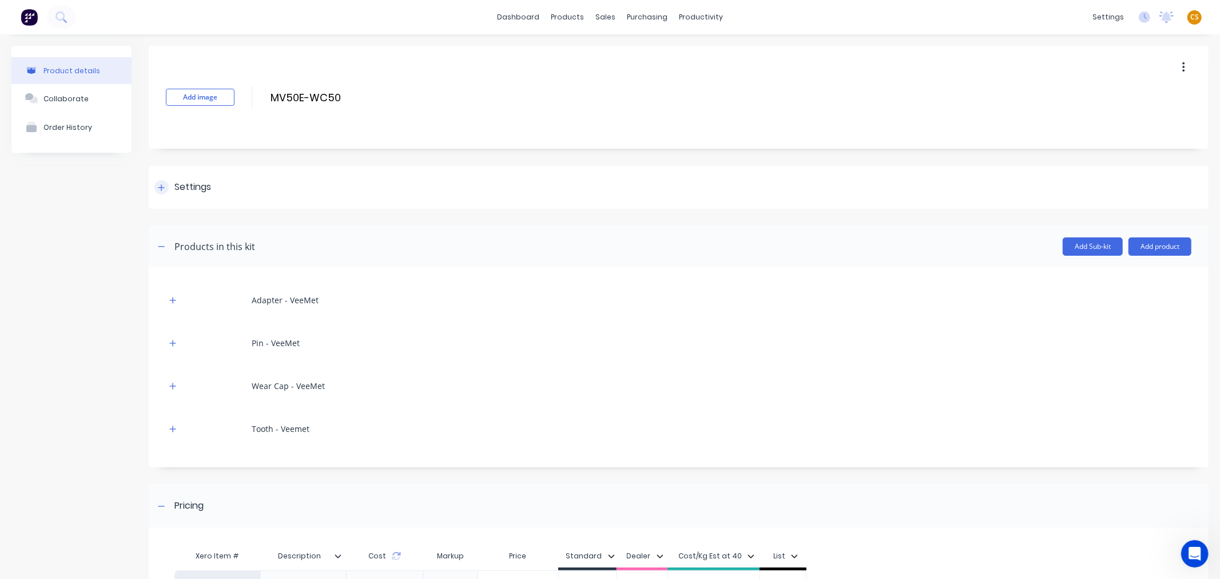
click at [161, 190] on icon at bounding box center [161, 188] width 7 height 8
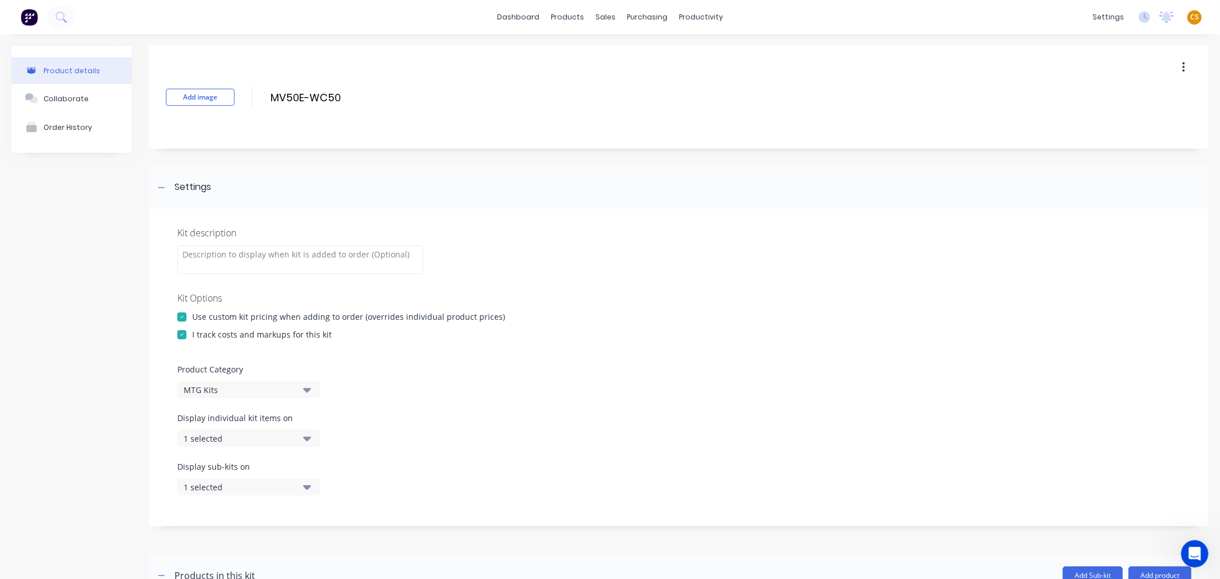
click at [220, 443] on div "1 selected" at bounding box center [239, 438] width 111 height 12
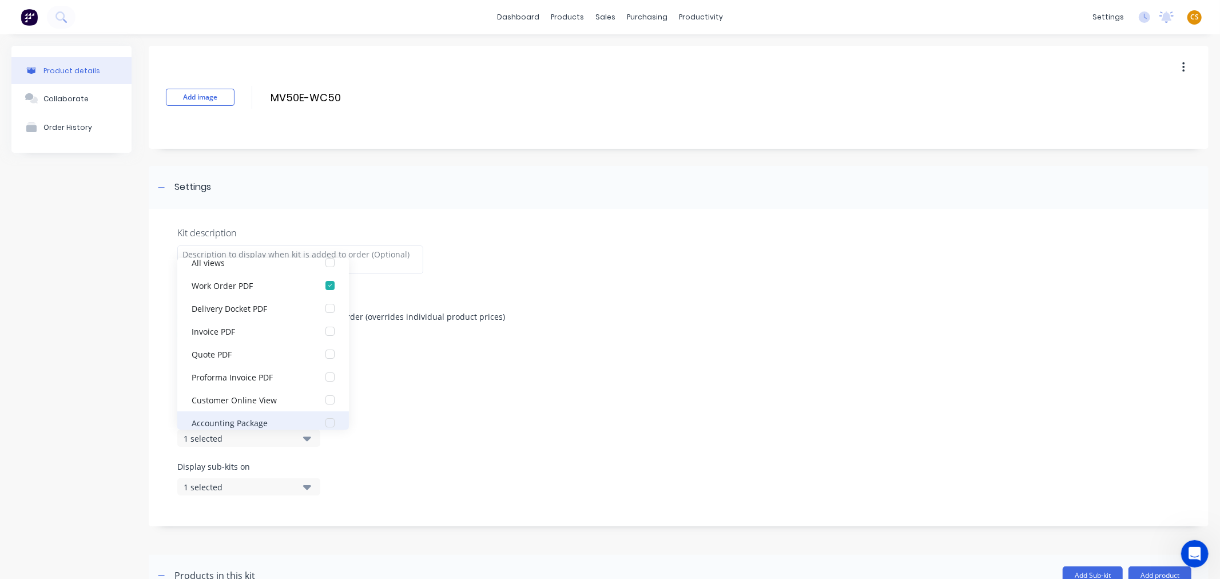
scroll to position [23, 0]
click at [270, 407] on div "Accounting Package" at bounding box center [249, 412] width 114 height 12
click at [224, 486] on div "1 selected" at bounding box center [239, 487] width 111 height 12
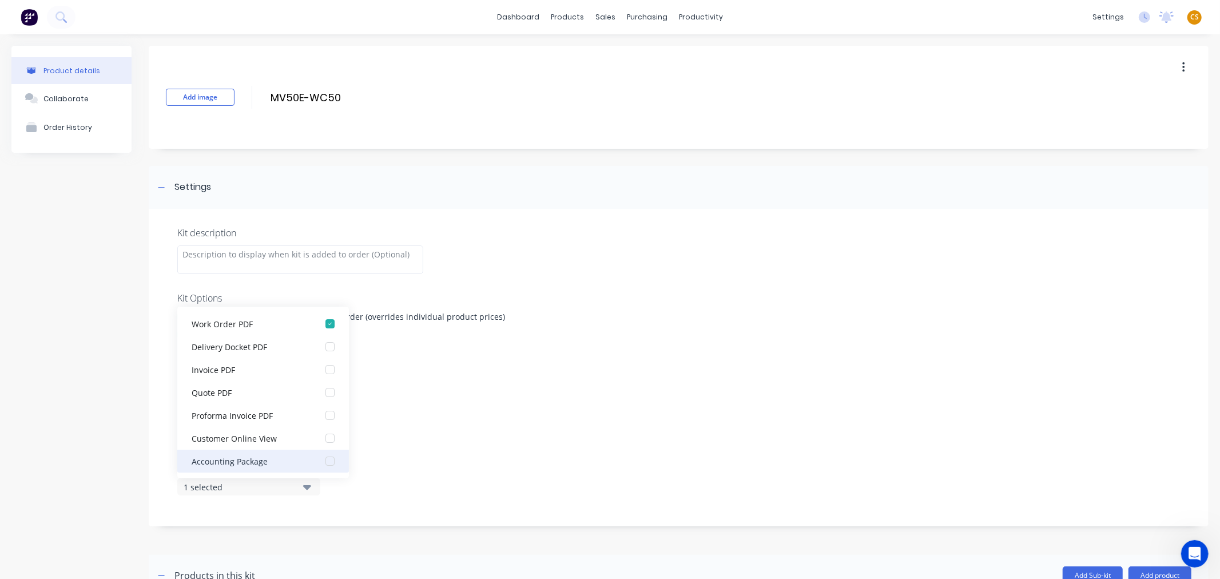
click at [247, 460] on div "Accounting Package" at bounding box center [249, 461] width 114 height 12
click at [90, 492] on div "Product details Collaborate Order History" at bounding box center [71, 537] width 120 height 982
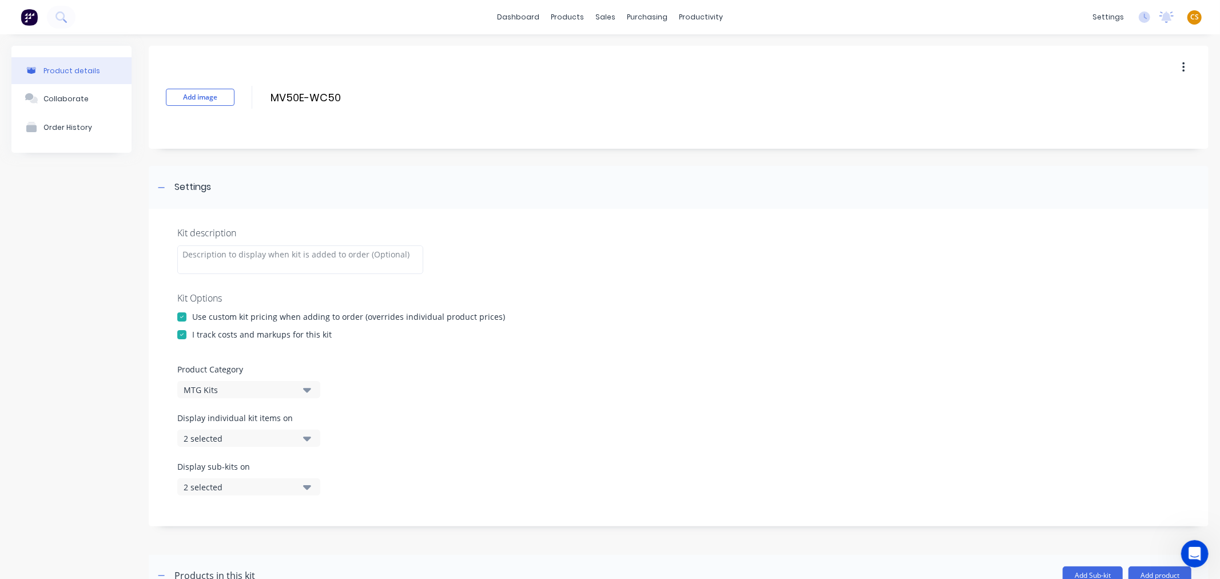
scroll to position [460, 0]
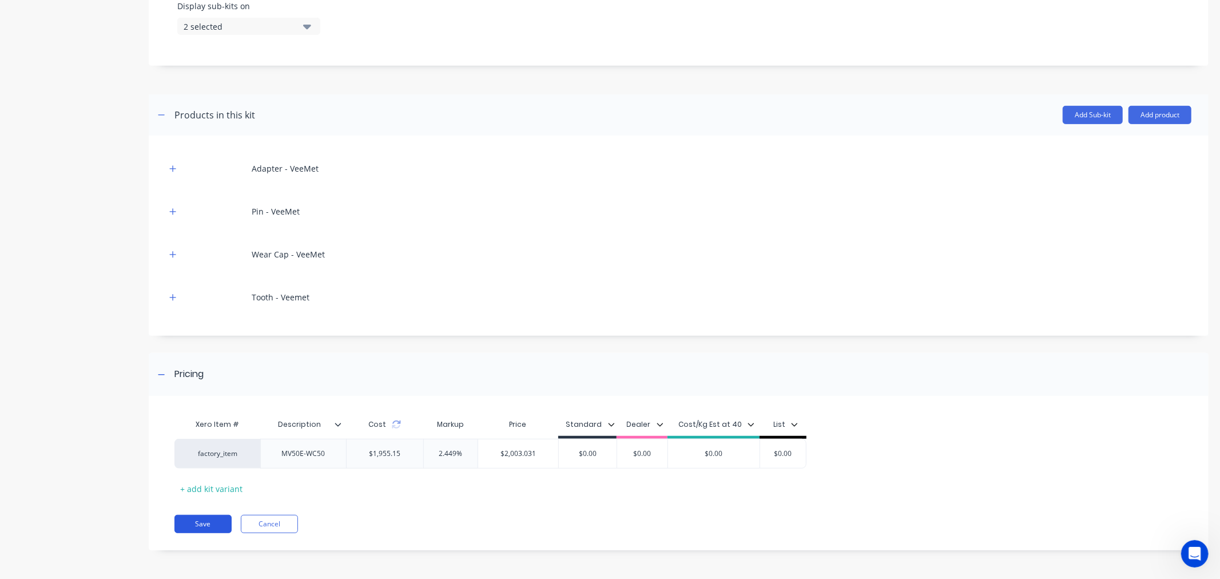
click at [204, 527] on button "Save" at bounding box center [202, 524] width 57 height 18
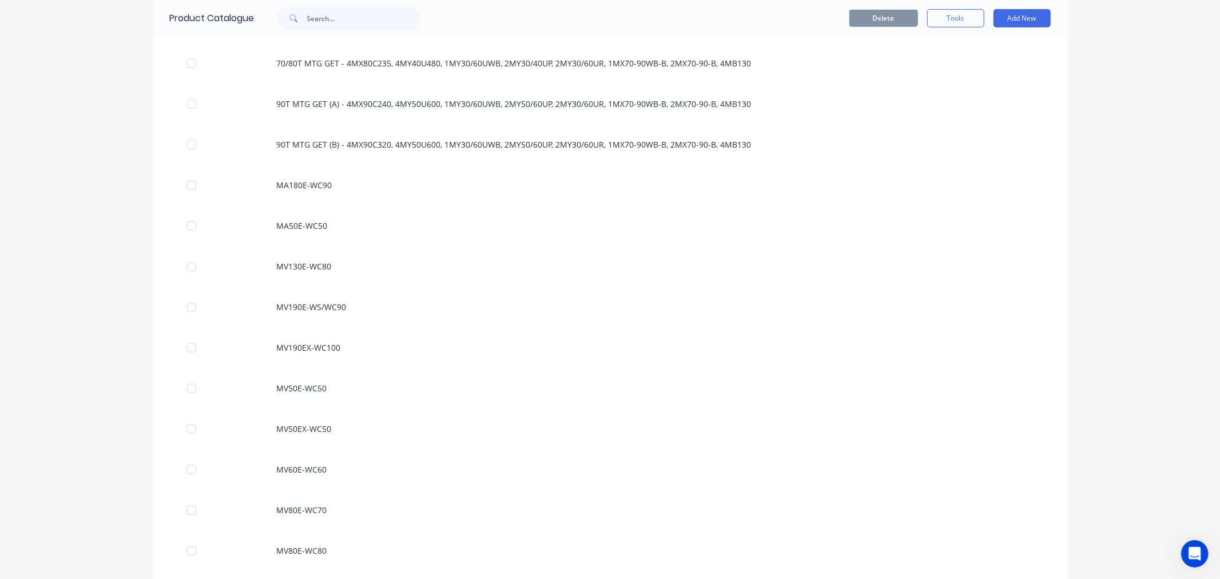
scroll to position [762, 0]
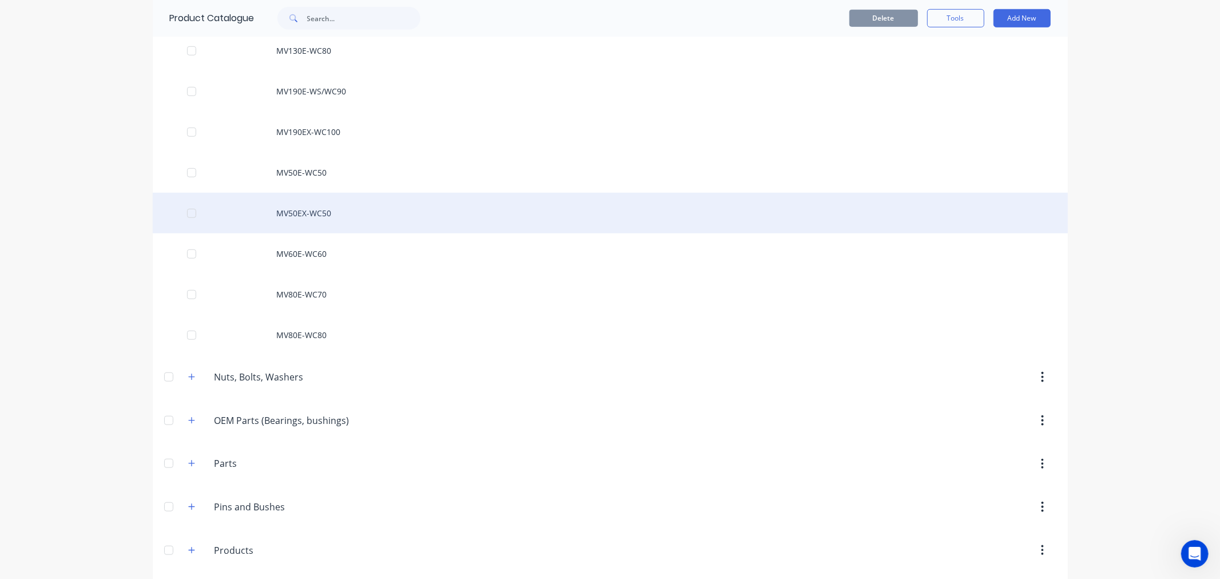
click at [294, 212] on div "MV50EX-WC50" at bounding box center [610, 213] width 915 height 41
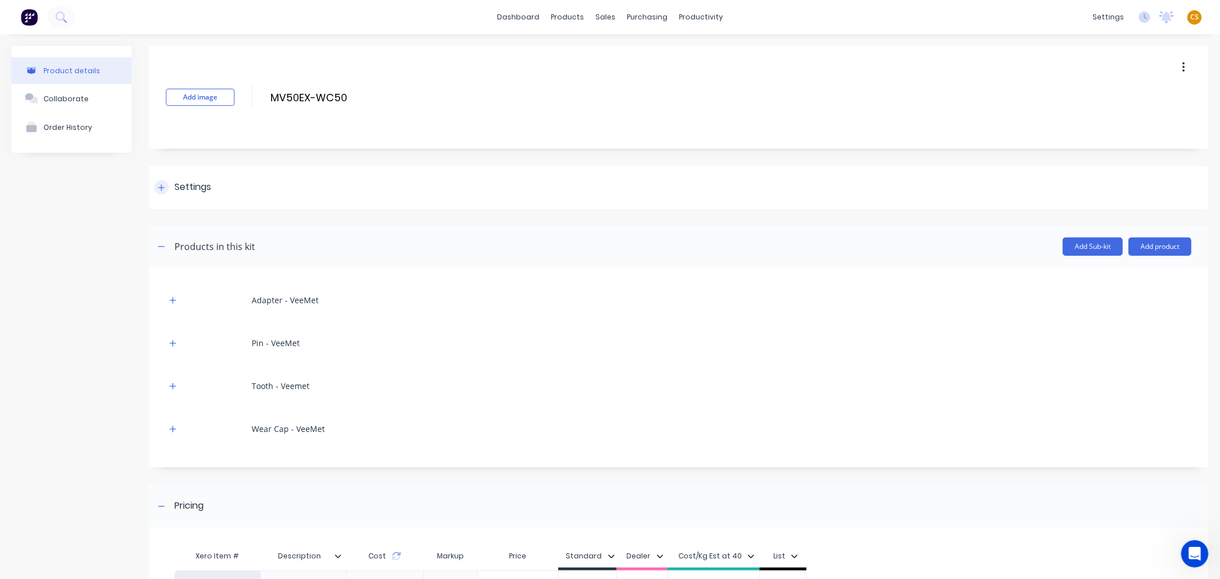
click at [158, 186] on icon at bounding box center [161, 188] width 7 height 8
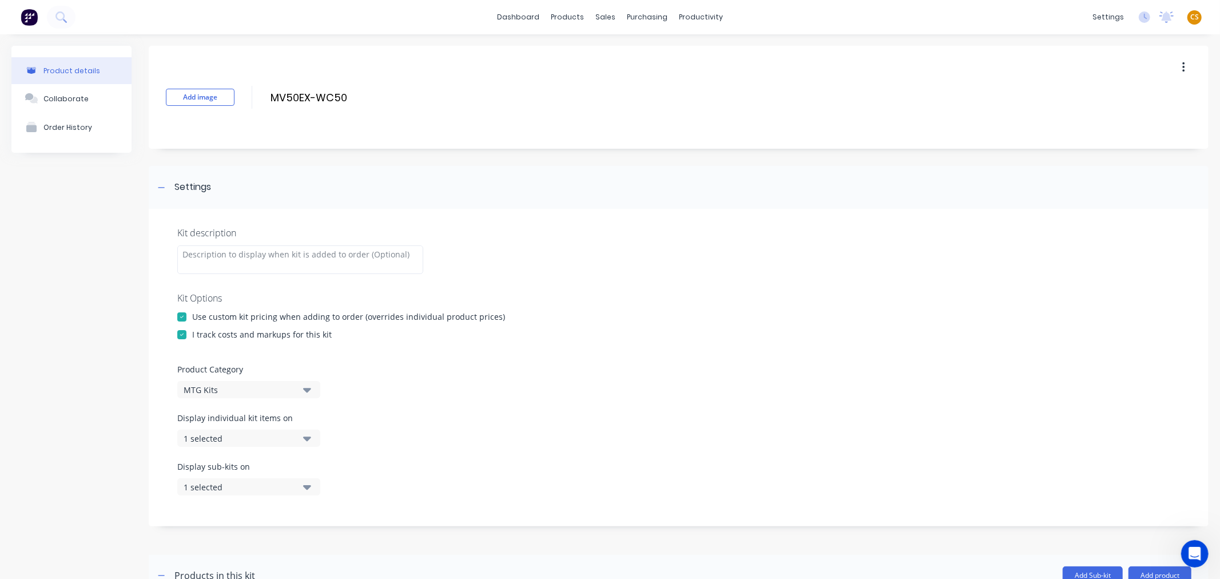
click at [242, 432] on div "1 selected" at bounding box center [239, 438] width 111 height 12
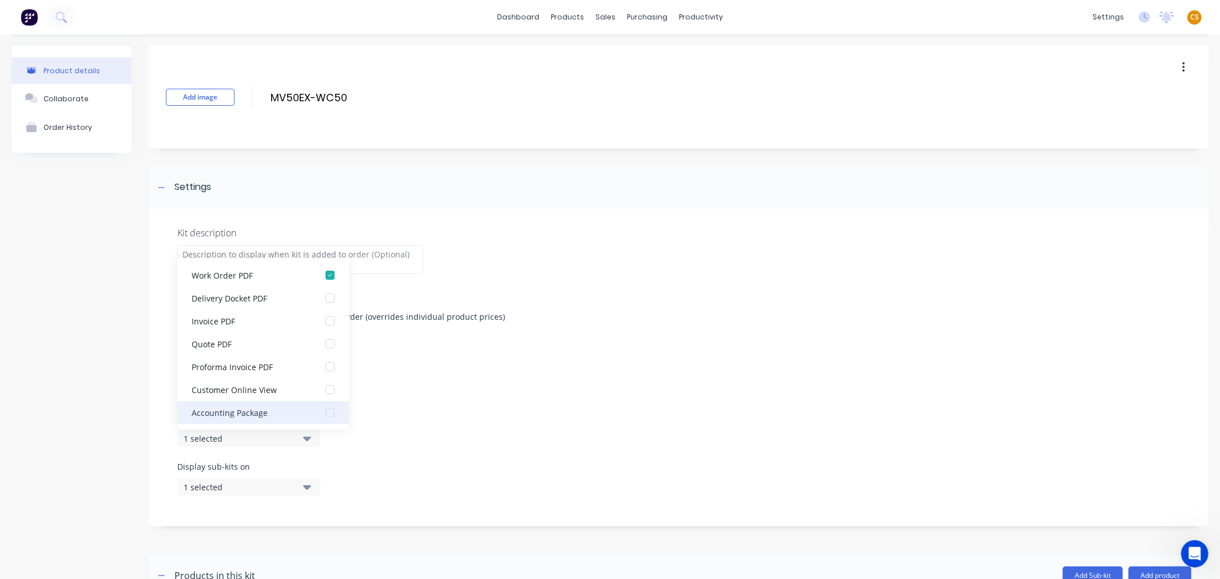
click at [264, 412] on div "Accounting Package" at bounding box center [249, 412] width 114 height 12
click at [206, 486] on div "1 selected" at bounding box center [239, 487] width 111 height 12
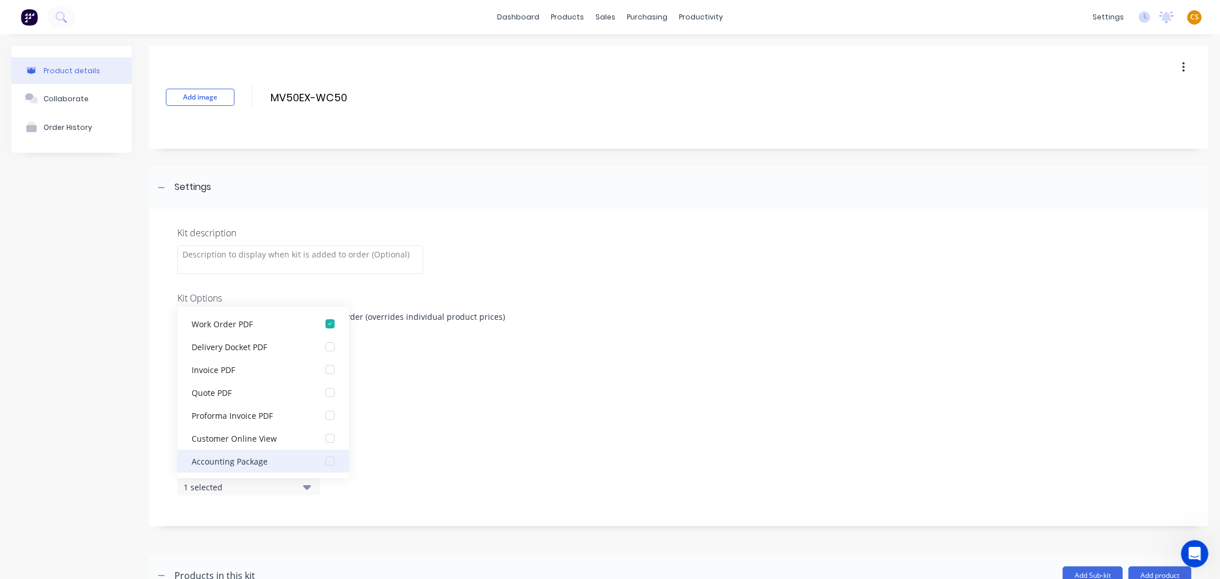
click at [232, 462] on div "Accounting Package" at bounding box center [249, 461] width 114 height 12
click at [161, 503] on div "Kit description Kit Options Use custom kit pricing when adding to order (overri…" at bounding box center [679, 367] width 1060 height 317
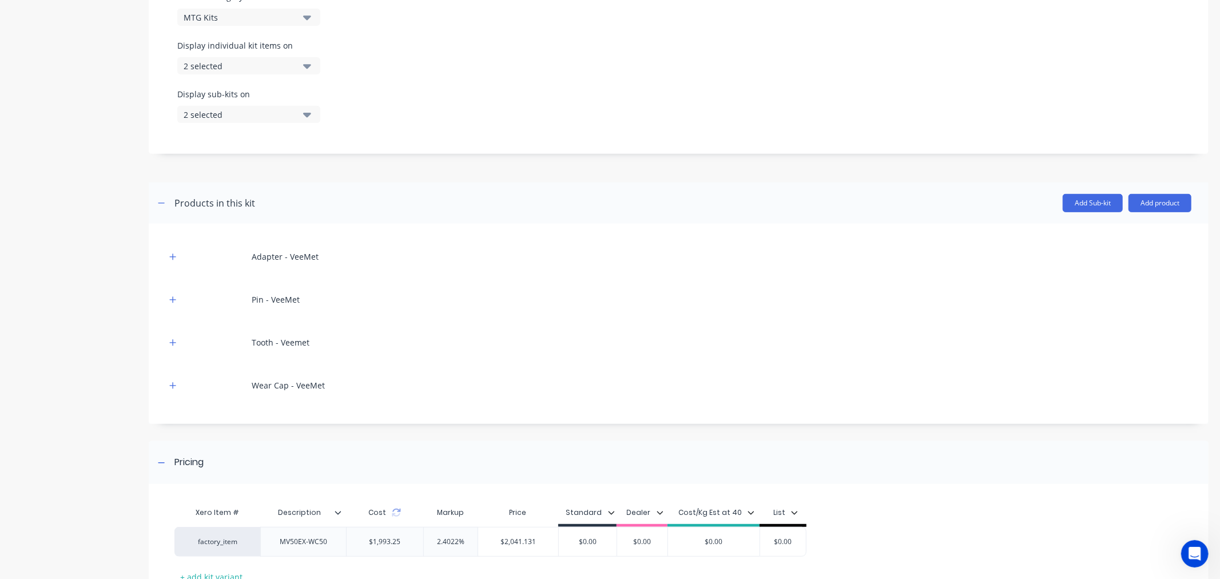
scroll to position [460, 0]
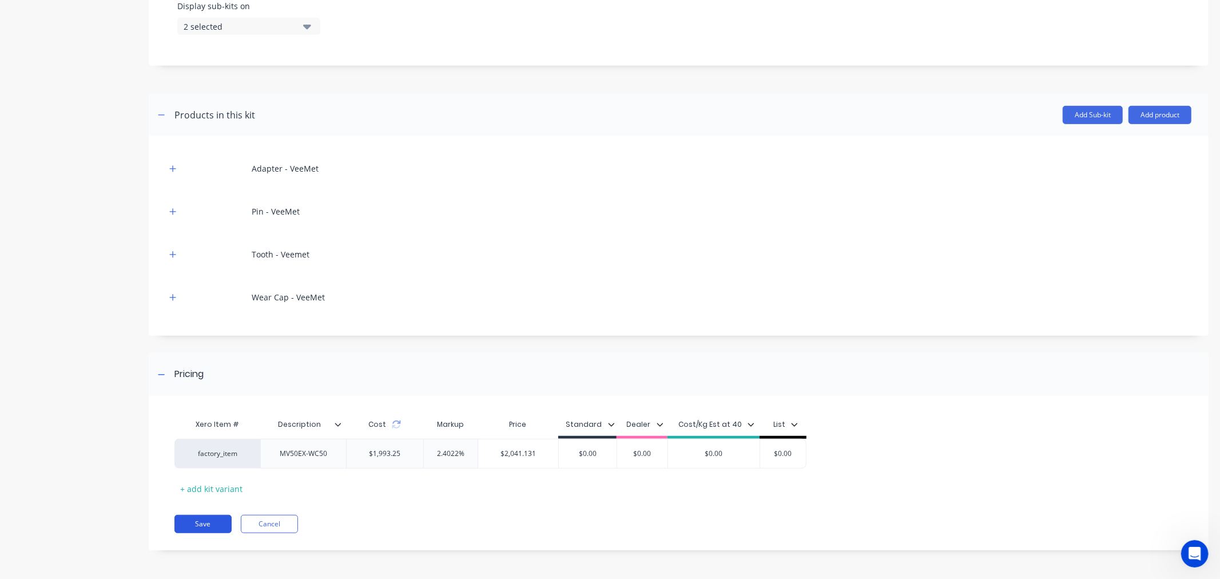
click at [209, 526] on button "Save" at bounding box center [202, 524] width 57 height 18
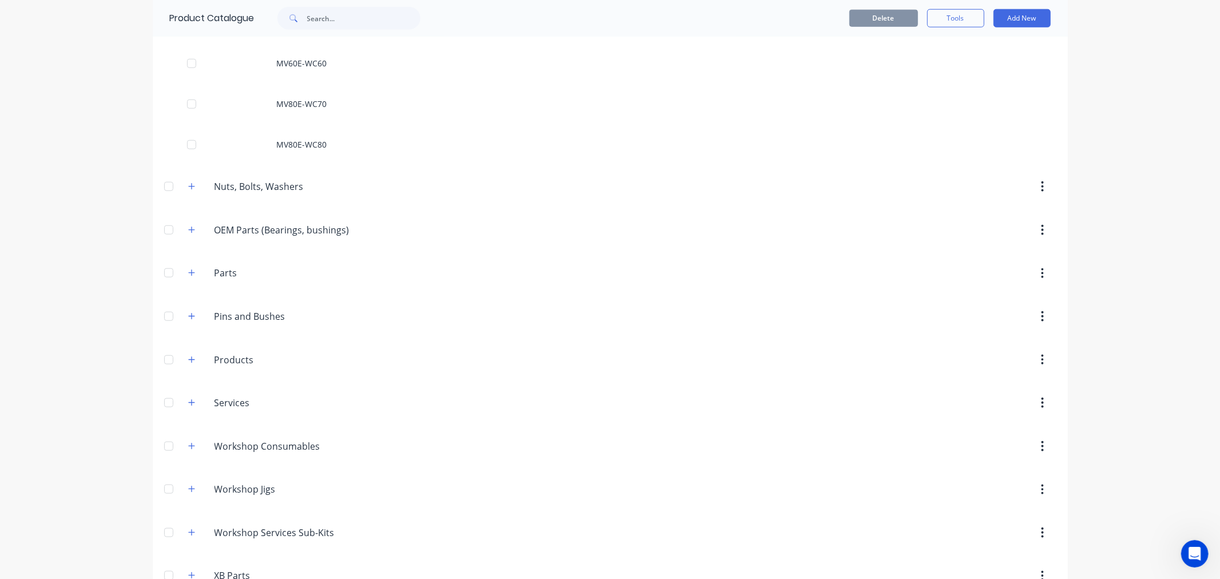
scroll to position [572, 0]
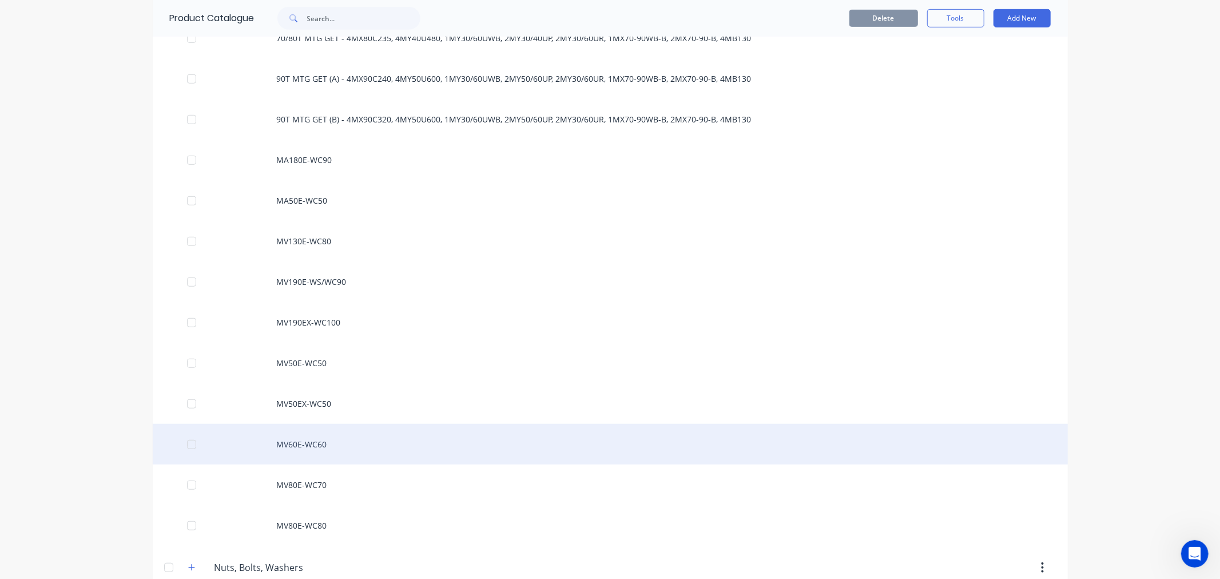
click at [303, 443] on div "MV60E-WC60" at bounding box center [610, 444] width 915 height 41
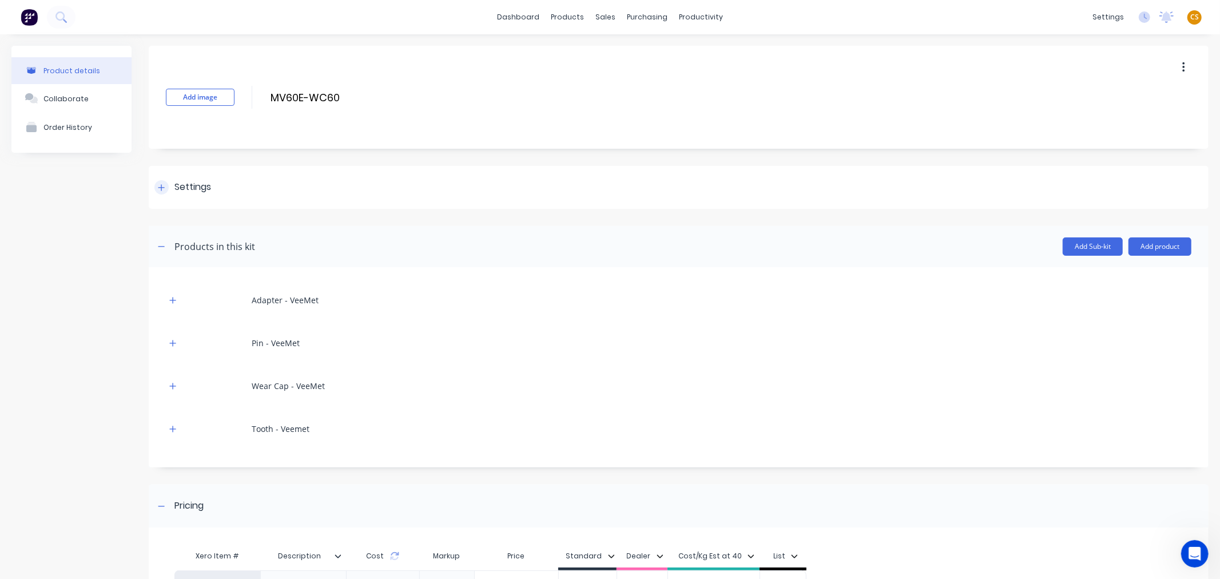
click at [159, 185] on icon at bounding box center [161, 188] width 7 height 8
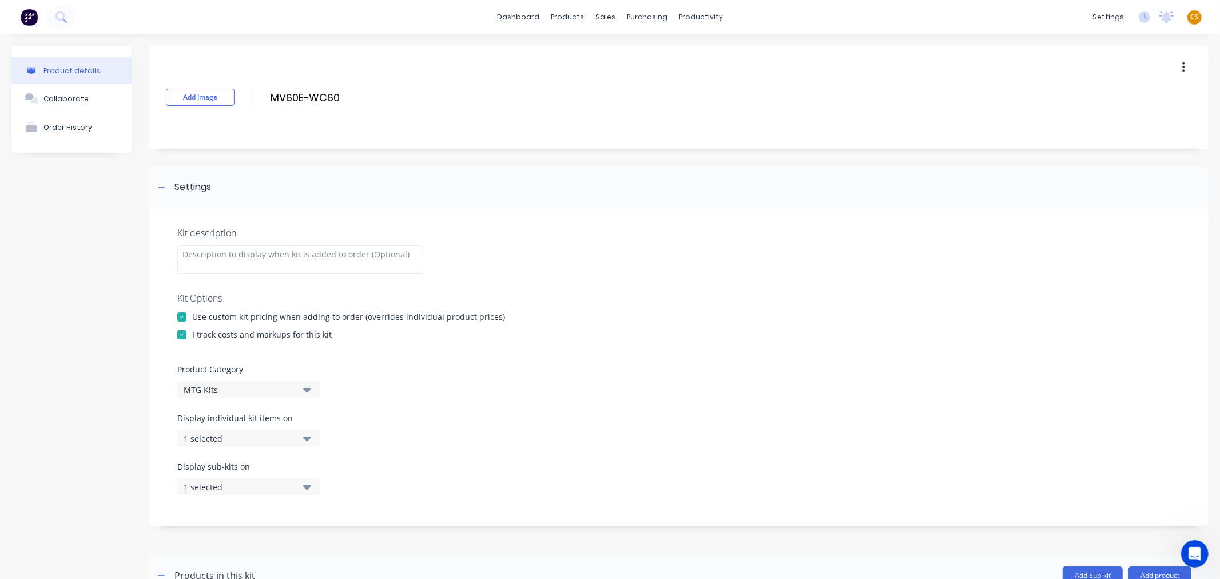
scroll to position [381, 0]
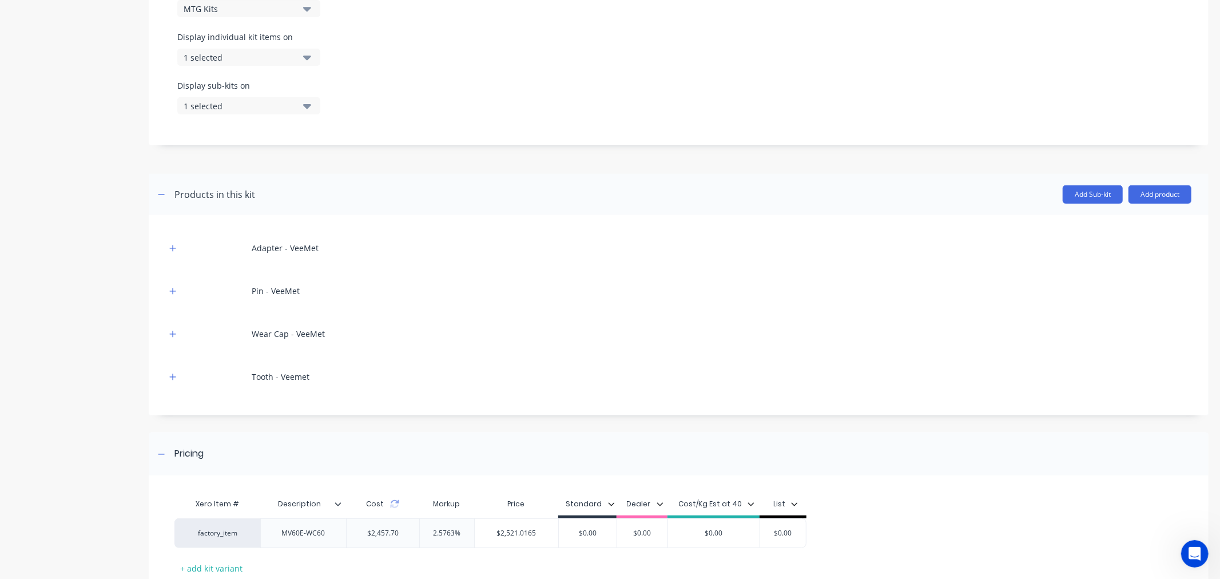
click at [250, 52] on div "1 selected" at bounding box center [239, 57] width 111 height 12
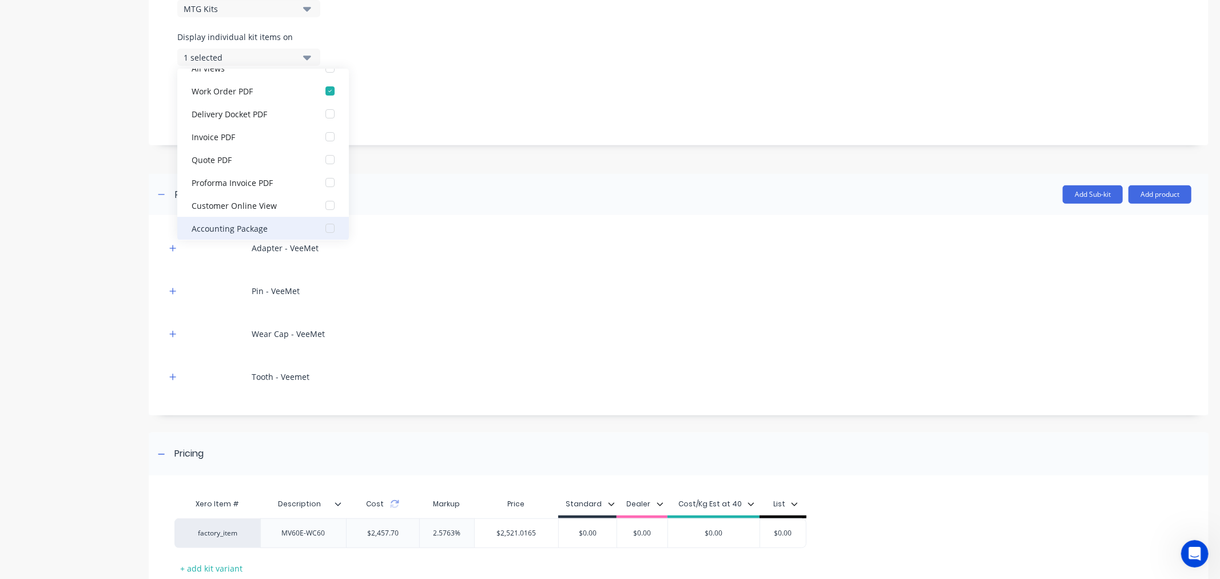
scroll to position [23, 0]
click at [281, 223] on div "Accounting Package" at bounding box center [249, 223] width 114 height 12
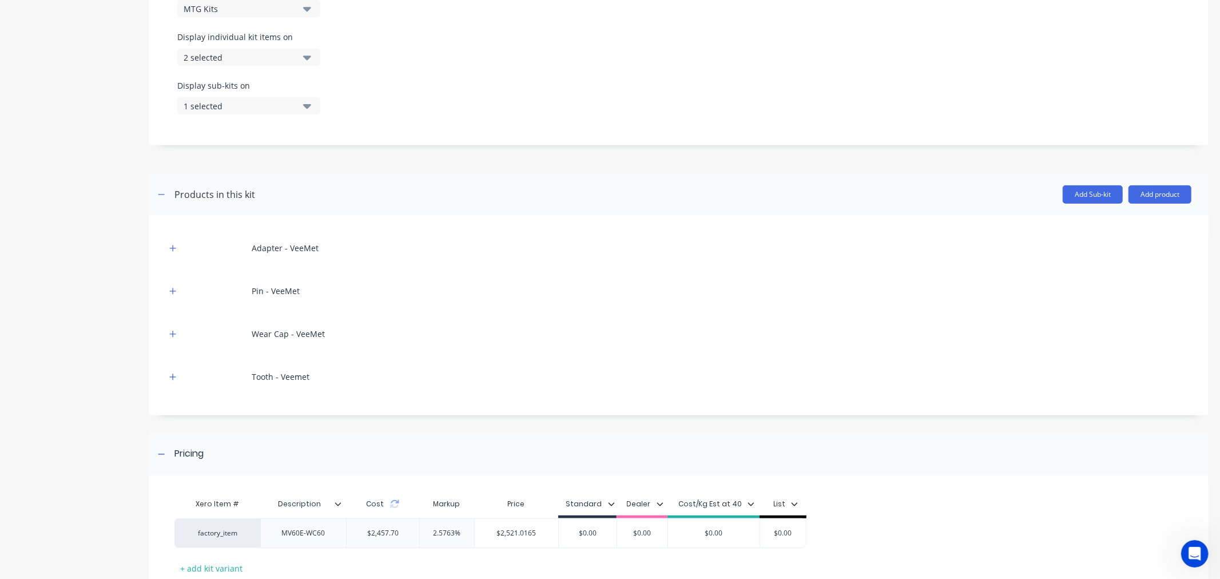
click at [208, 100] on div "1 selected" at bounding box center [239, 106] width 111 height 12
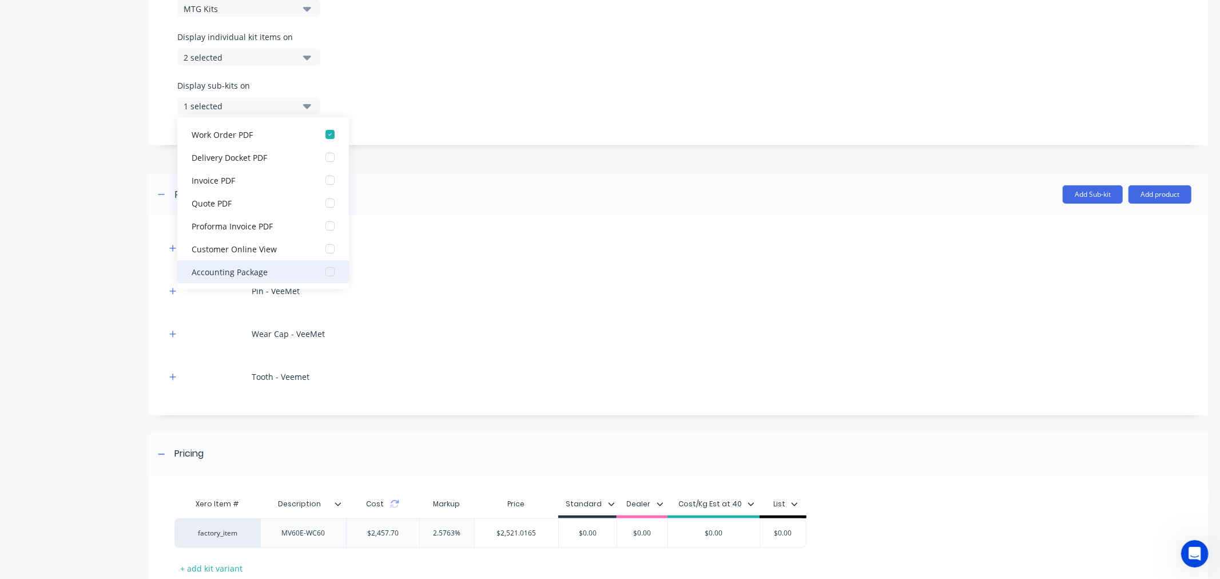
click at [241, 270] on div "Accounting Package" at bounding box center [249, 271] width 114 height 12
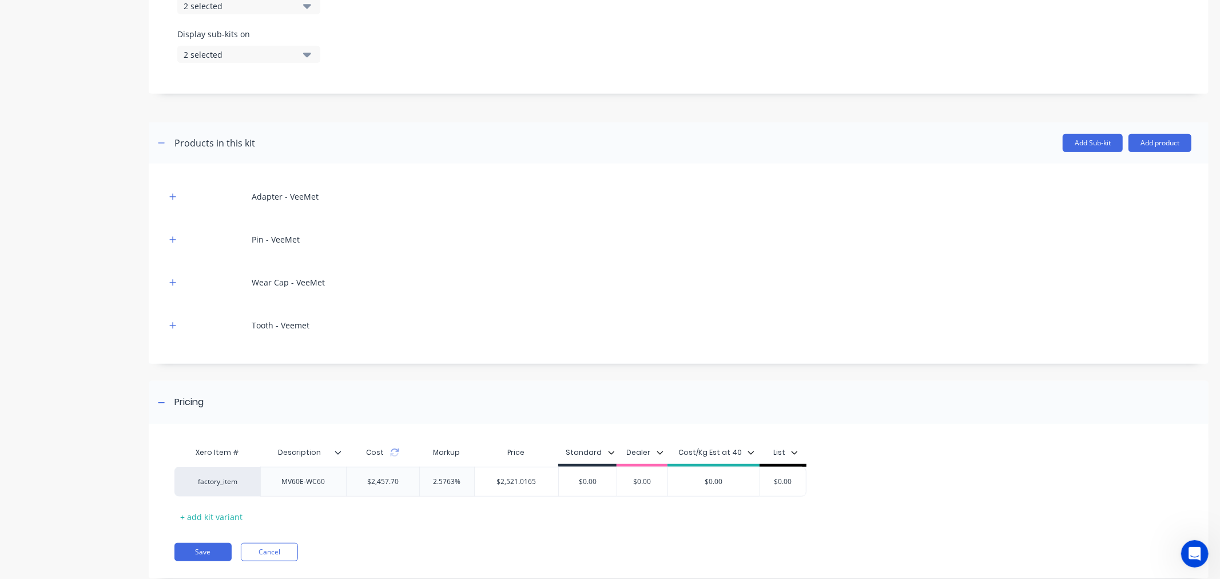
scroll to position [460, 0]
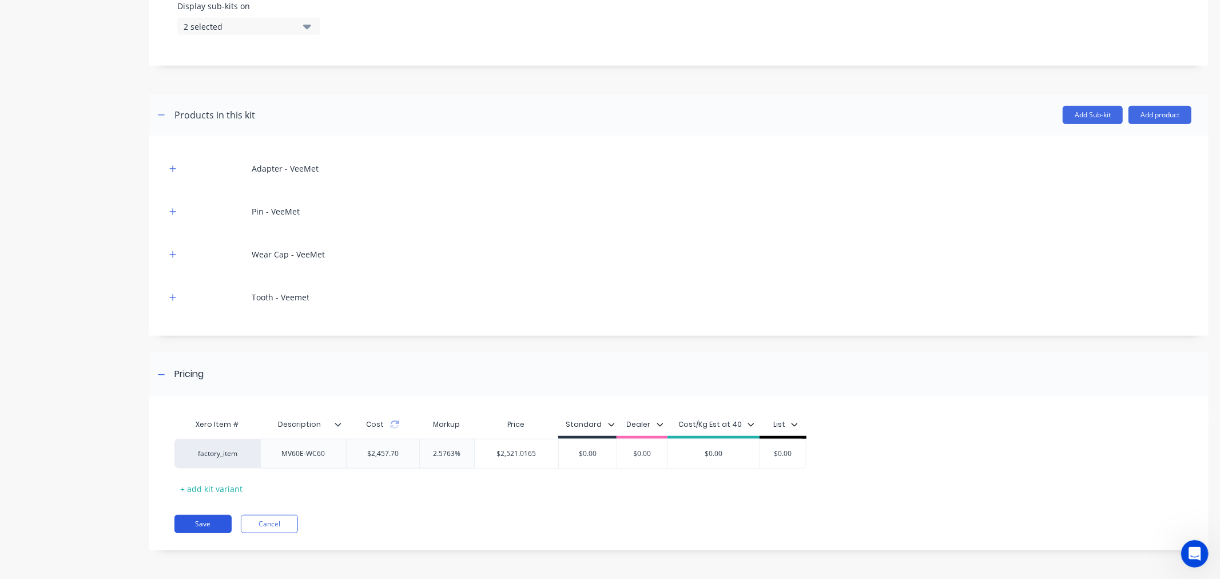
click at [216, 519] on button "Save" at bounding box center [202, 524] width 57 height 18
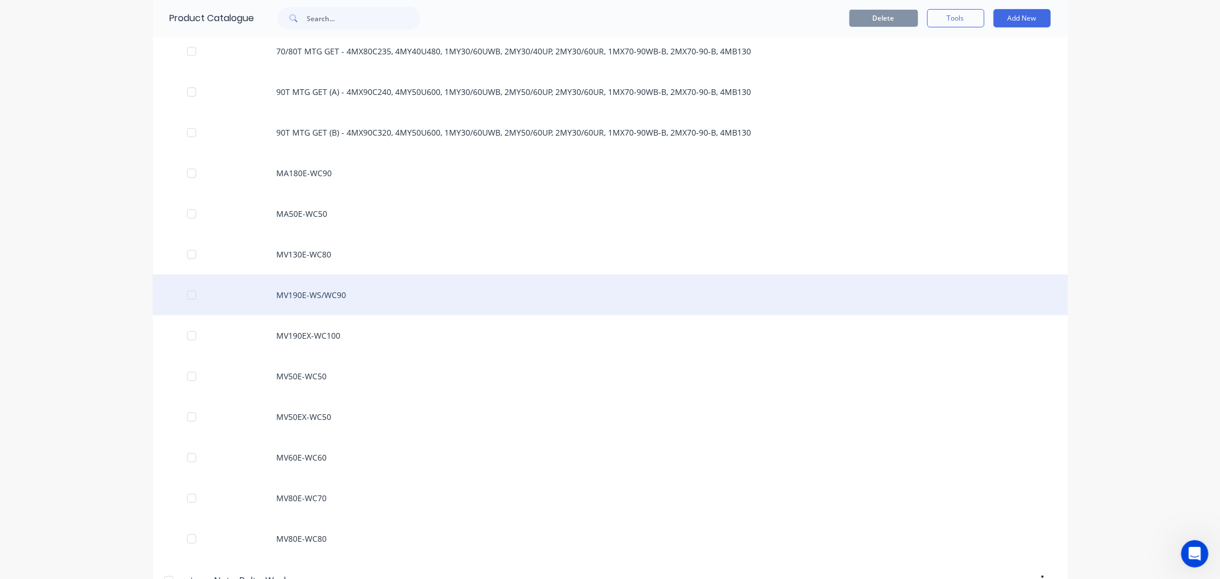
scroll to position [572, 0]
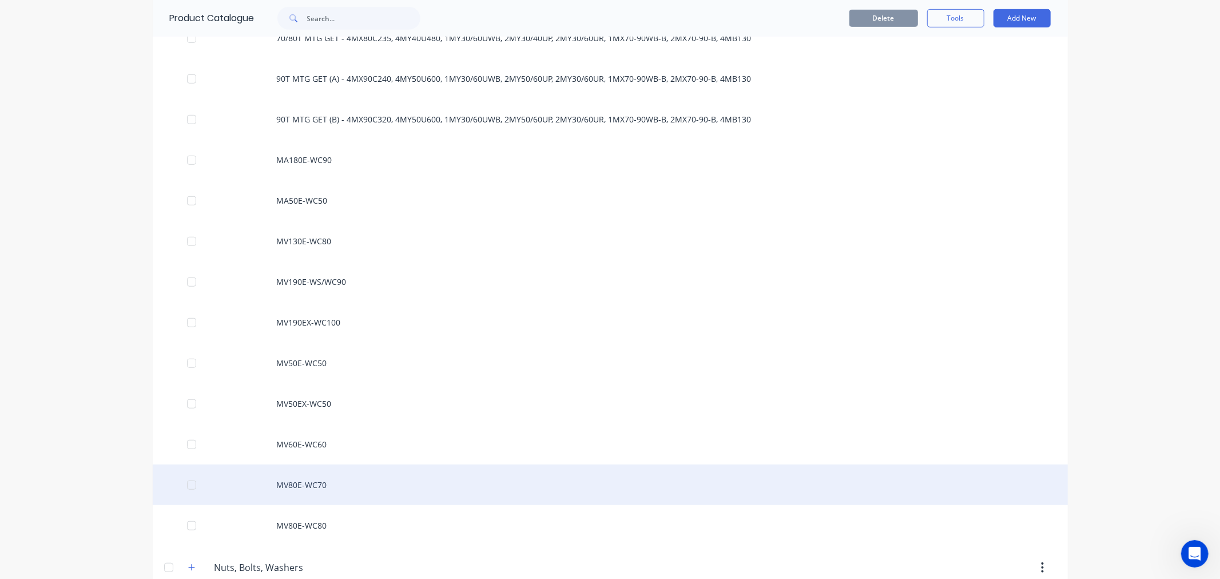
click at [292, 492] on div "MV80E-WC70" at bounding box center [610, 484] width 915 height 41
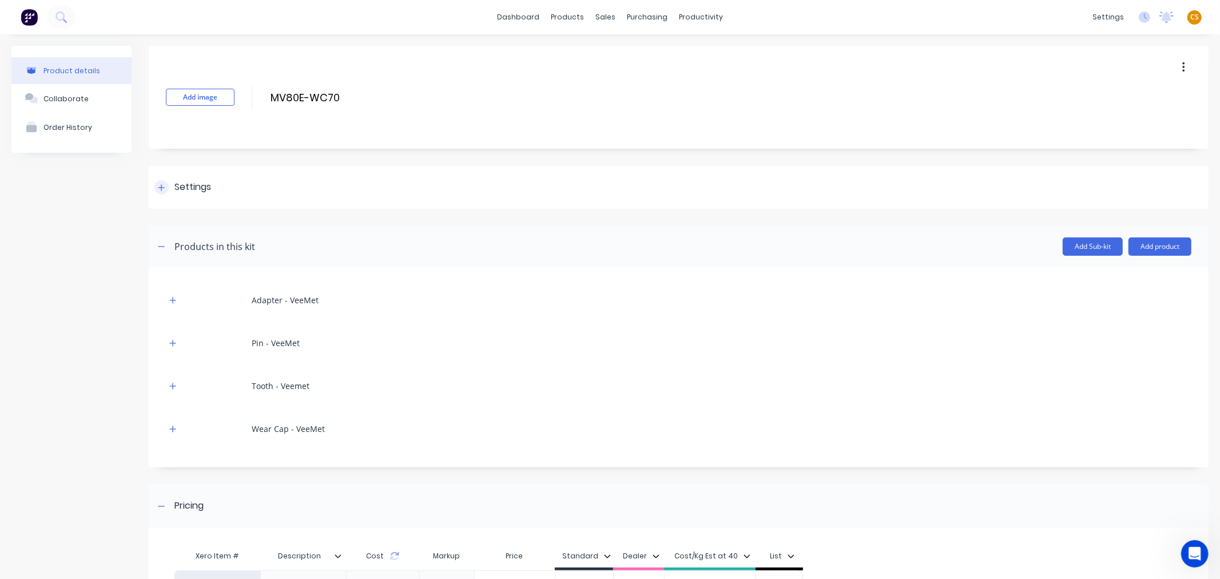
click at [159, 186] on icon at bounding box center [161, 188] width 7 height 8
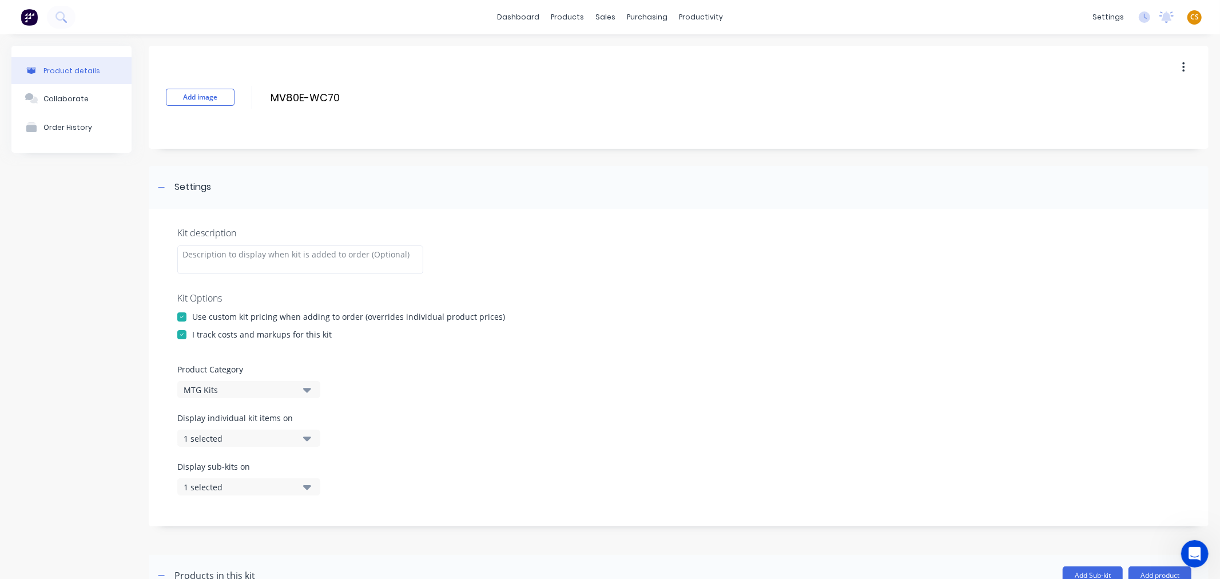
click at [228, 441] on div "1 selected" at bounding box center [239, 438] width 111 height 12
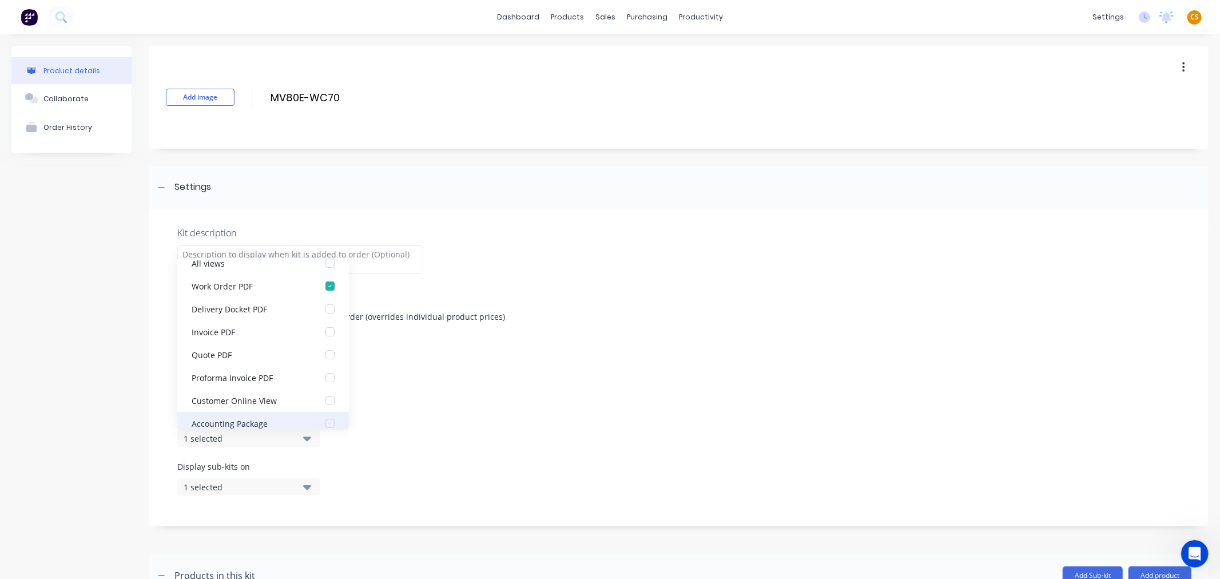
scroll to position [23, 0]
click at [229, 413] on div "Accounting Package" at bounding box center [249, 412] width 114 height 12
click at [164, 483] on div "Kit description Kit Options Use custom kit pricing when adding to order (overri…" at bounding box center [679, 367] width 1060 height 317
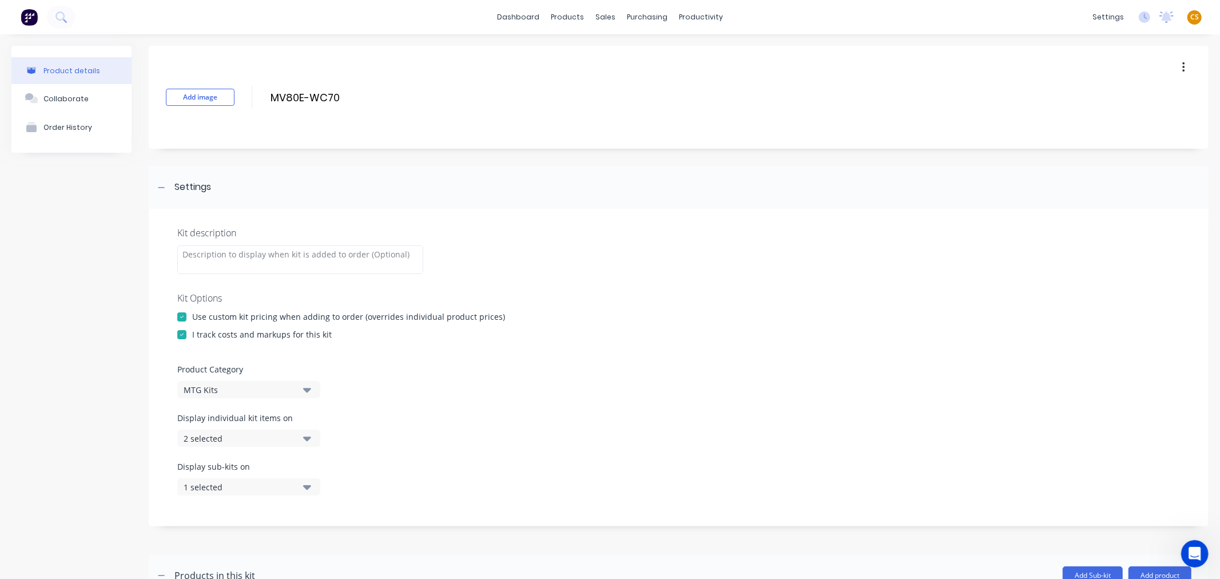
click at [207, 486] on div "1 selected" at bounding box center [239, 487] width 111 height 12
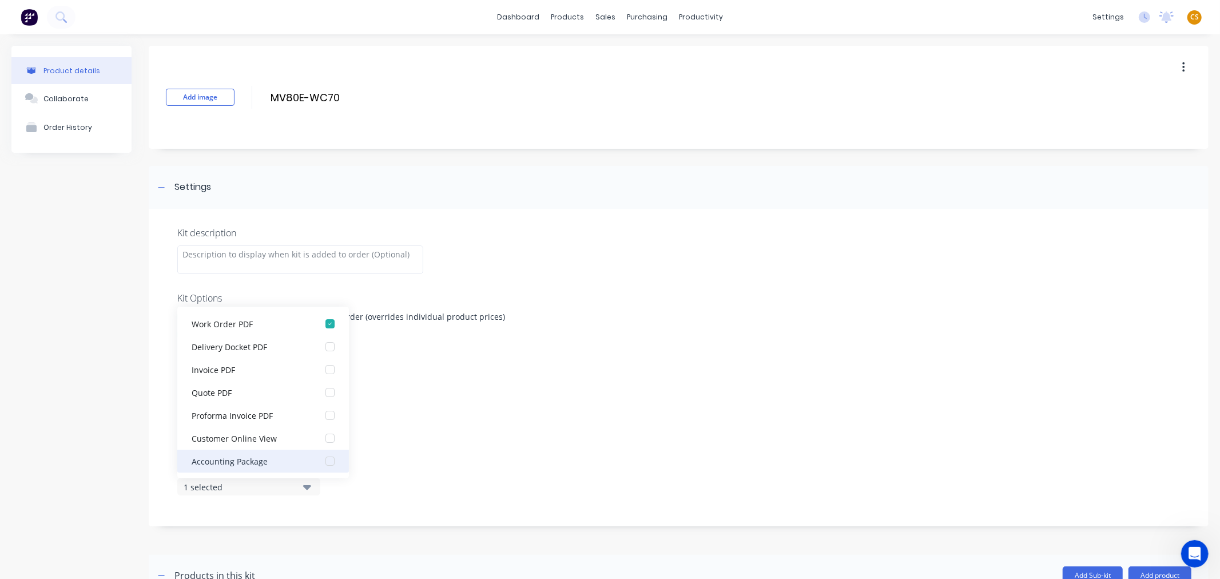
click at [236, 457] on div "Accounting Package" at bounding box center [249, 461] width 114 height 12
click at [166, 488] on div "Kit description Kit Options Use custom kit pricing when adding to order (overri…" at bounding box center [679, 367] width 1060 height 317
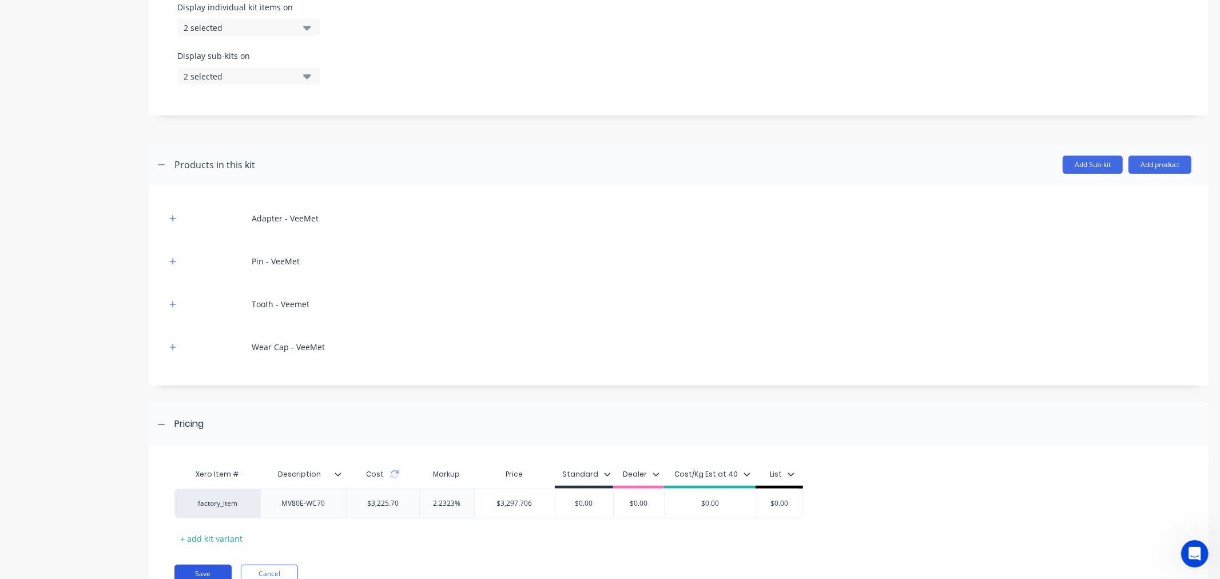
scroll to position [460, 0]
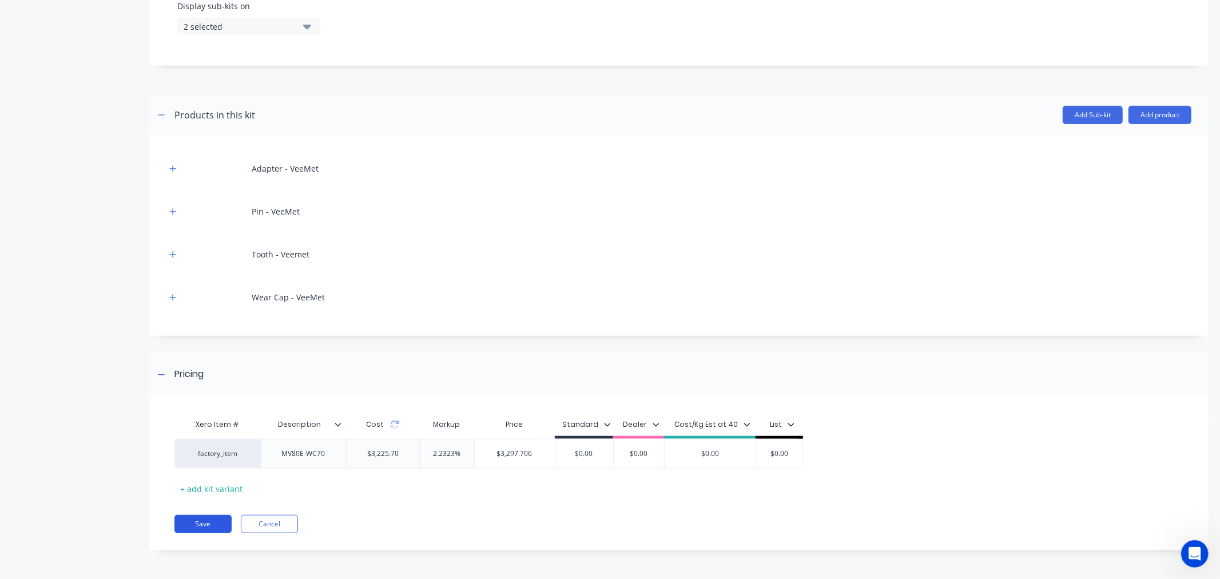
click at [197, 521] on button "Save" at bounding box center [202, 524] width 57 height 18
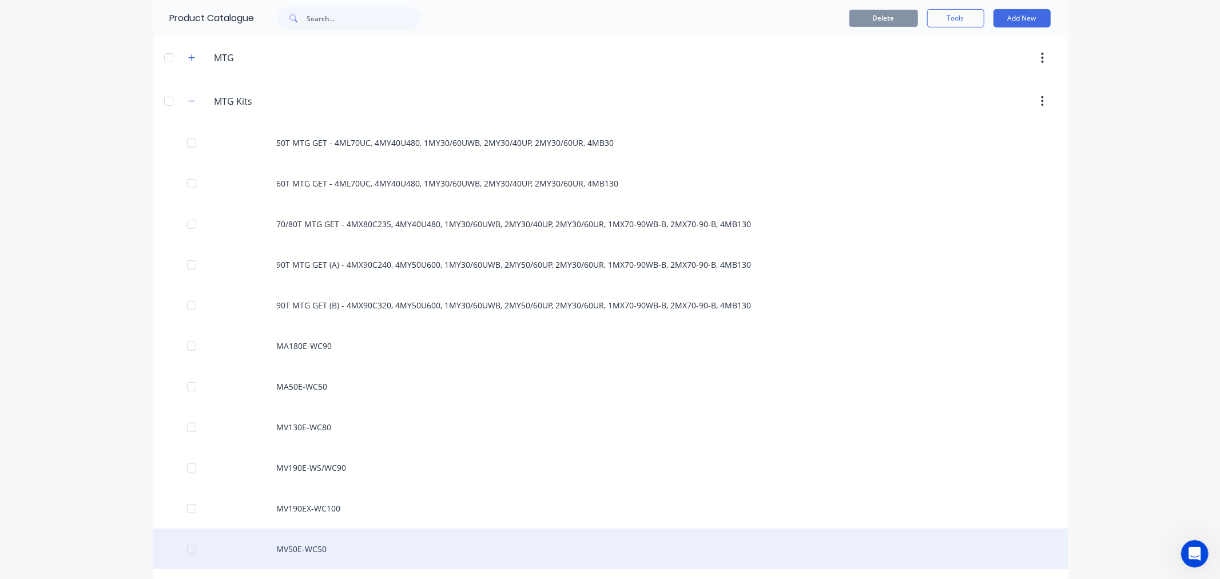
scroll to position [572, 0]
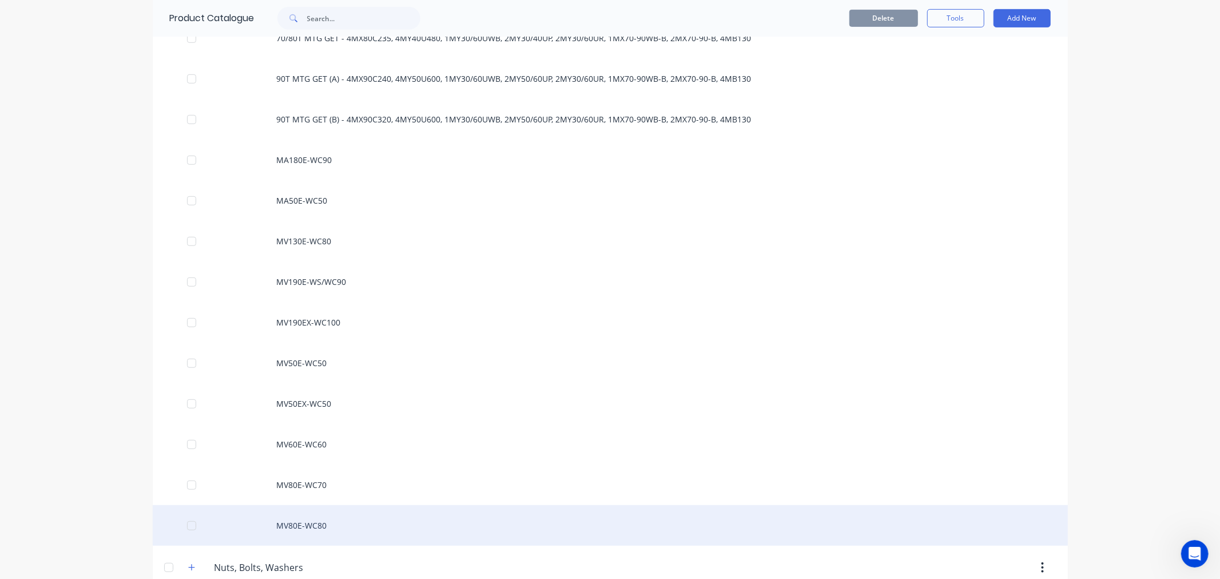
click at [293, 526] on div "MV80E-WC80" at bounding box center [610, 525] width 915 height 41
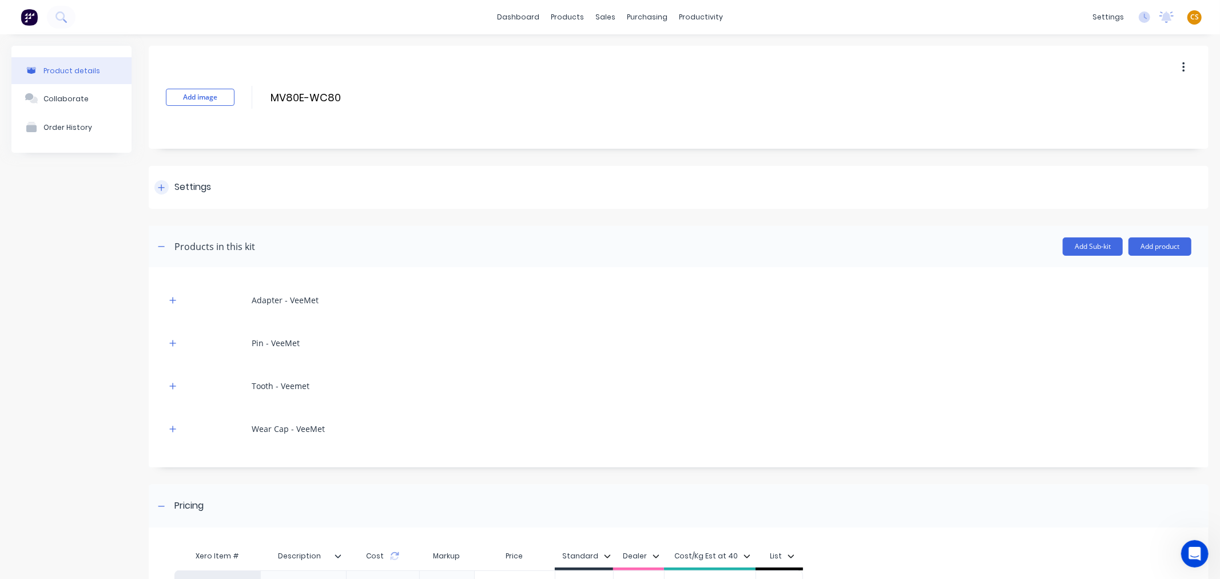
click at [161, 188] on icon at bounding box center [161, 187] width 6 height 6
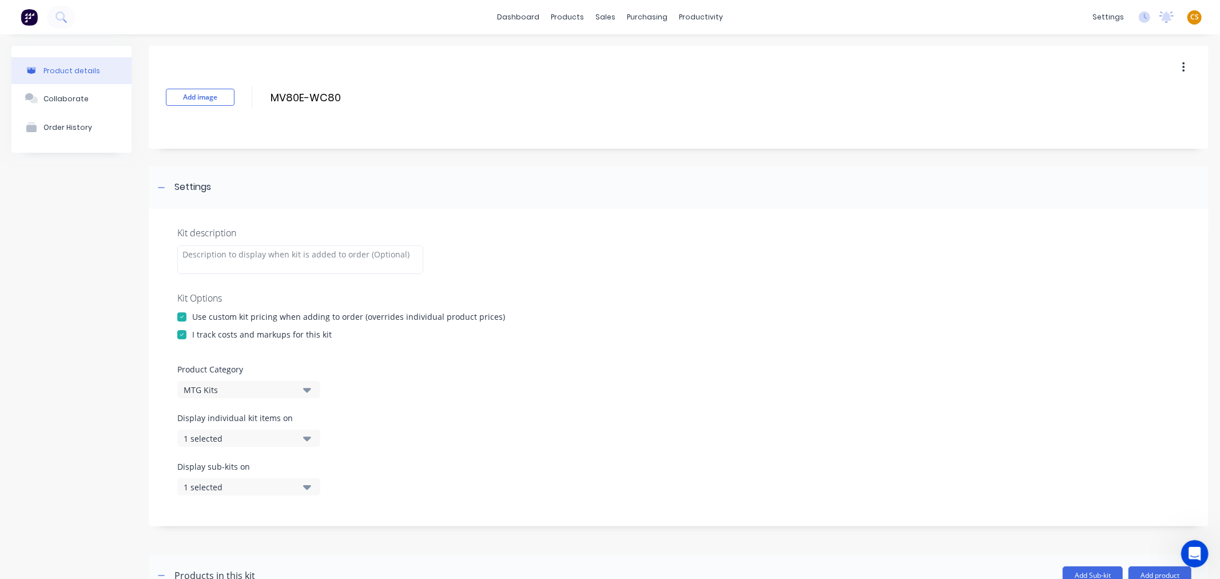
click at [243, 438] on div "1 selected" at bounding box center [239, 438] width 111 height 12
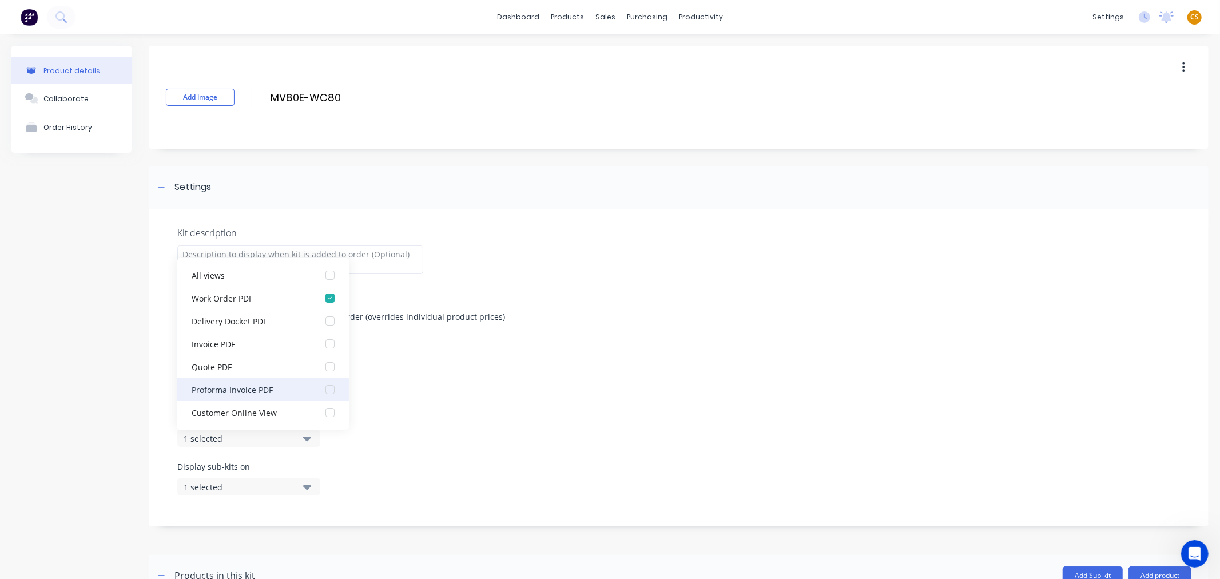
scroll to position [23, 0]
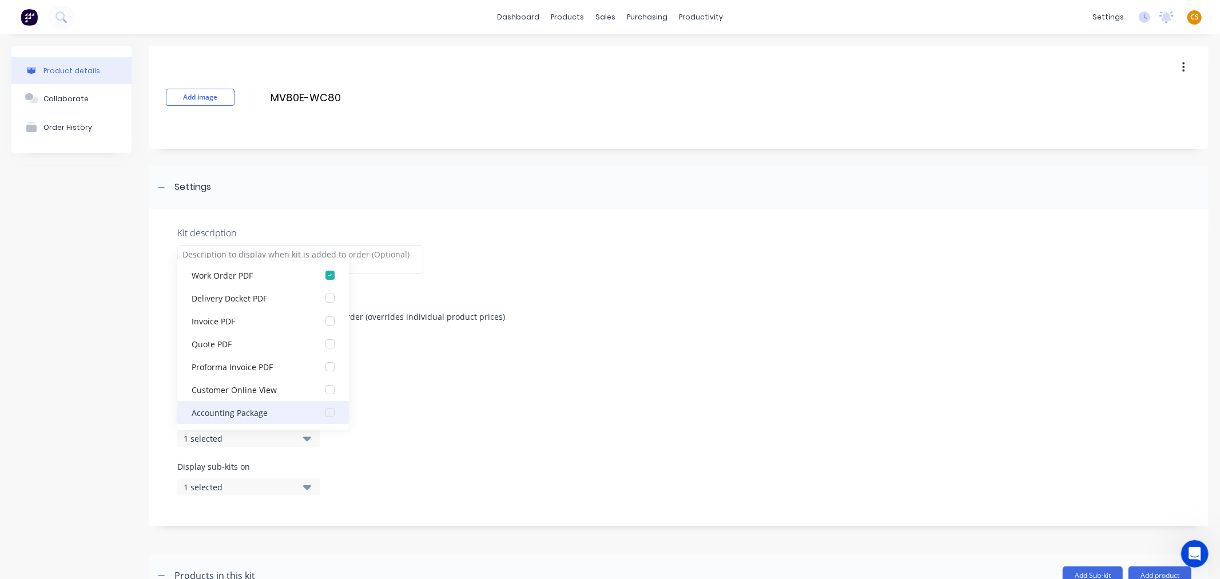
click at [230, 413] on div "Accounting Package" at bounding box center [249, 412] width 114 height 12
click at [190, 487] on div "1 selected" at bounding box center [239, 487] width 111 height 12
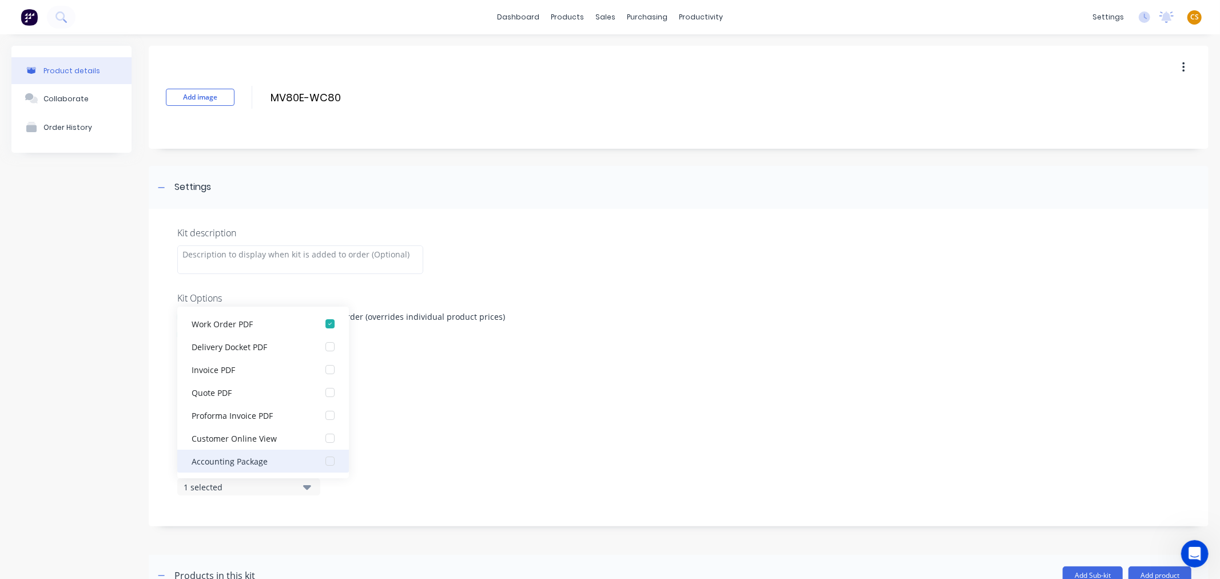
click at [226, 459] on div "Accounting Package" at bounding box center [249, 461] width 114 height 12
click at [158, 495] on div "Kit description Kit Options Use custom kit pricing when adding to order (overri…" at bounding box center [679, 367] width 1060 height 317
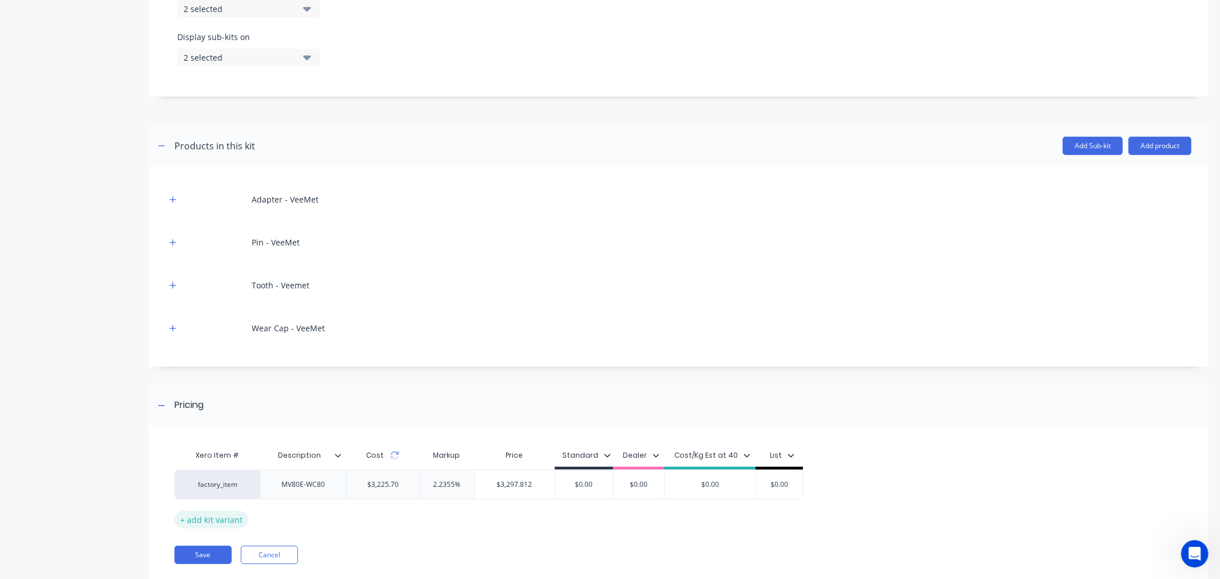
scroll to position [460, 0]
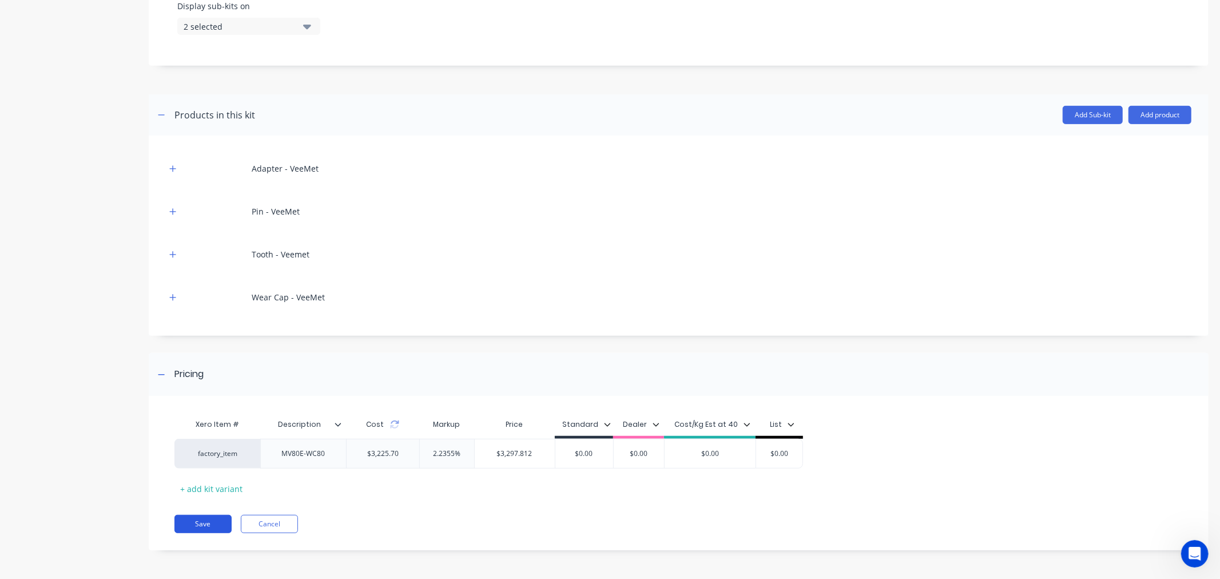
click at [218, 526] on button "Save" at bounding box center [202, 524] width 57 height 18
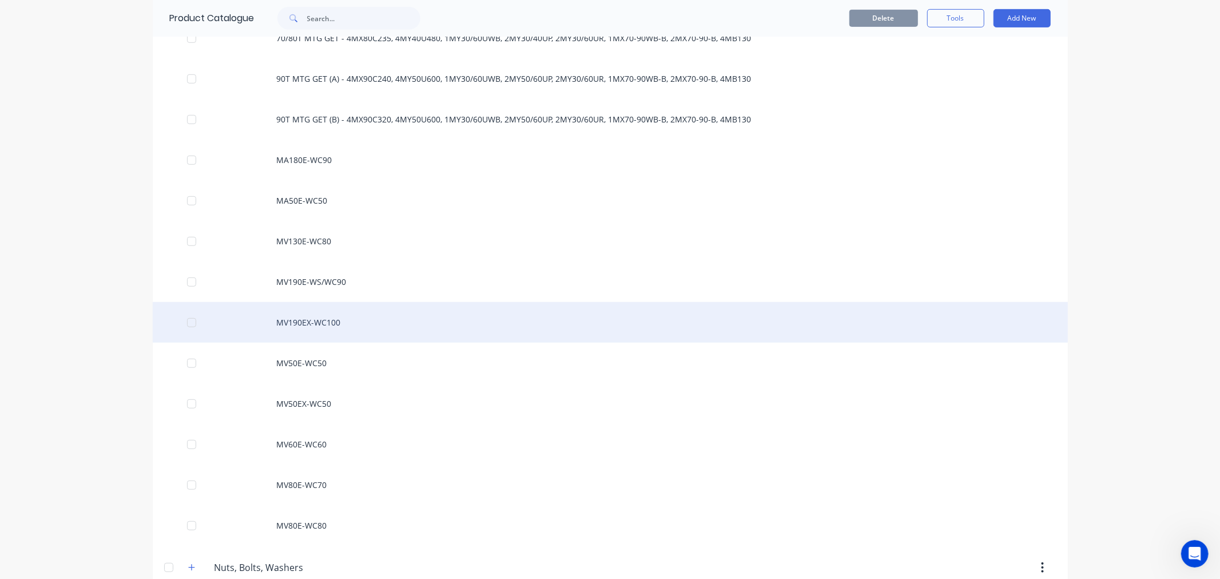
scroll to position [190, 0]
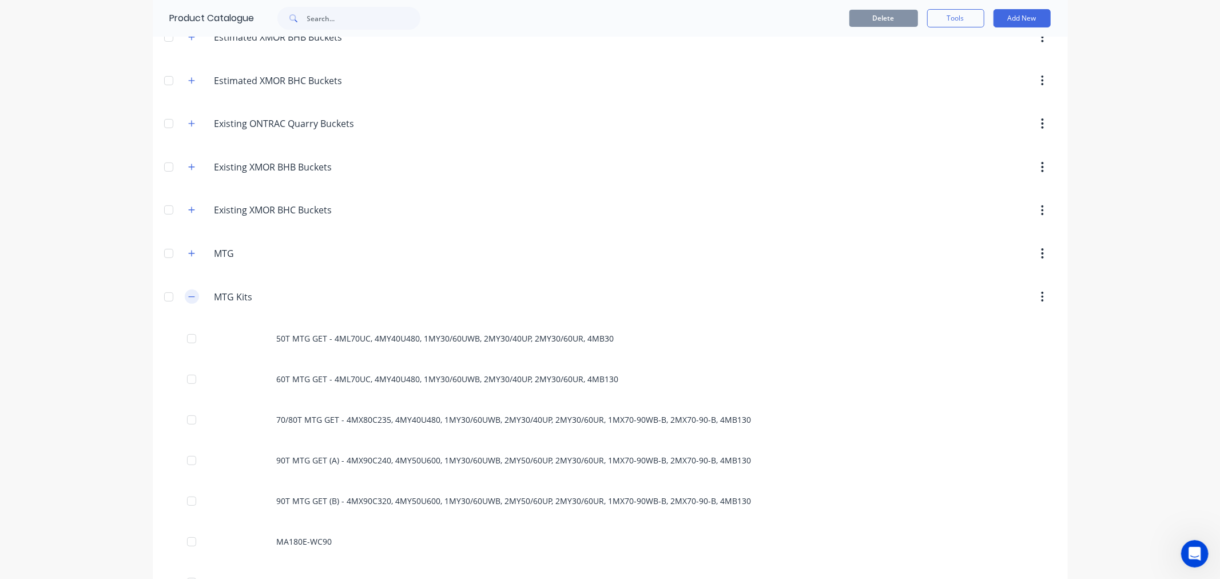
click at [189, 301] on button "button" at bounding box center [192, 296] width 14 height 14
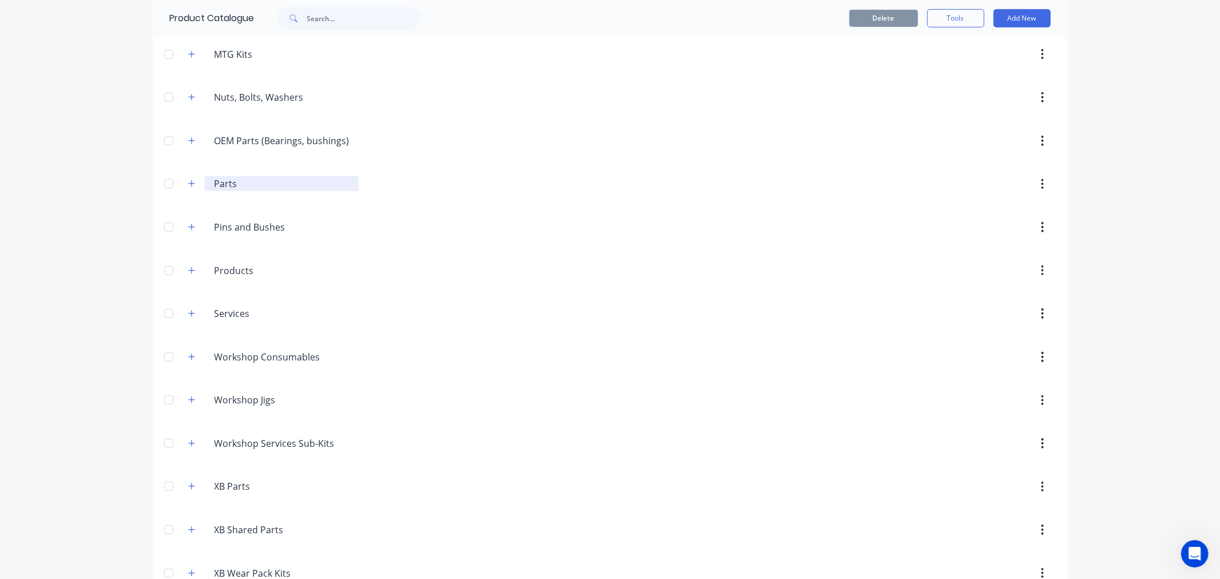
scroll to position [572, 0]
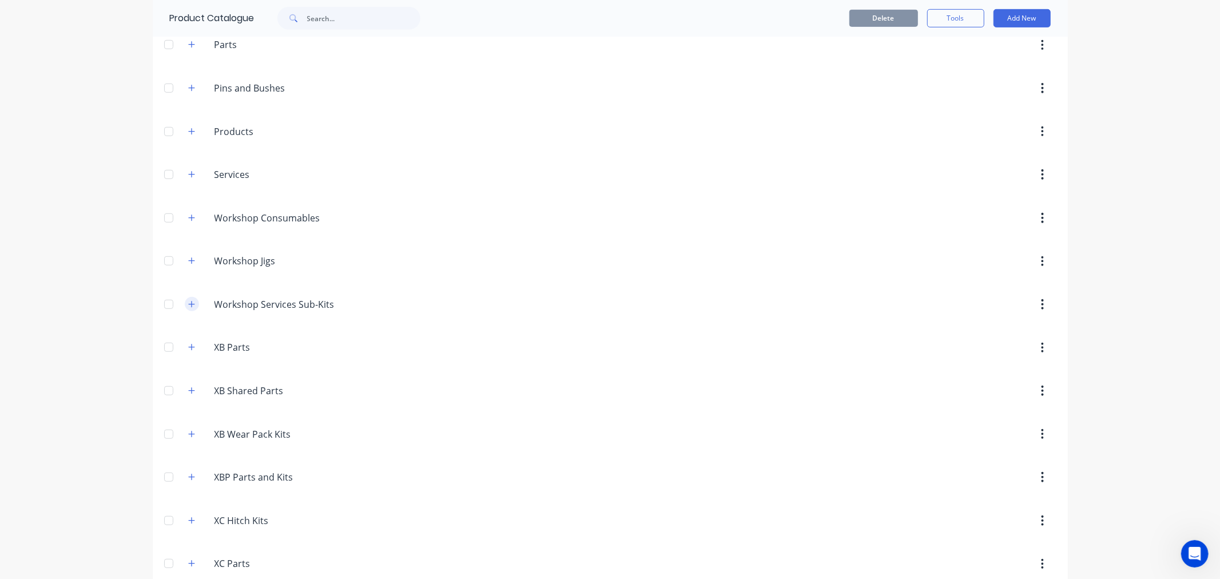
click at [188, 306] on icon "button" at bounding box center [191, 304] width 6 height 6
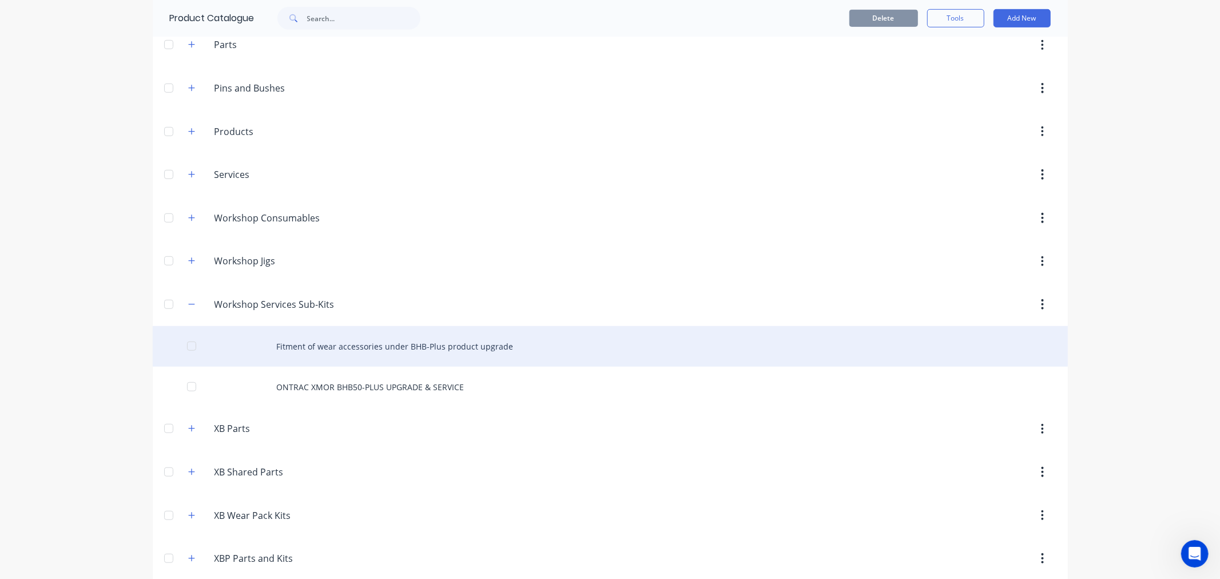
click at [299, 342] on div "Fitment of wear accessories under BHB-Plus product upgrade" at bounding box center [610, 346] width 915 height 41
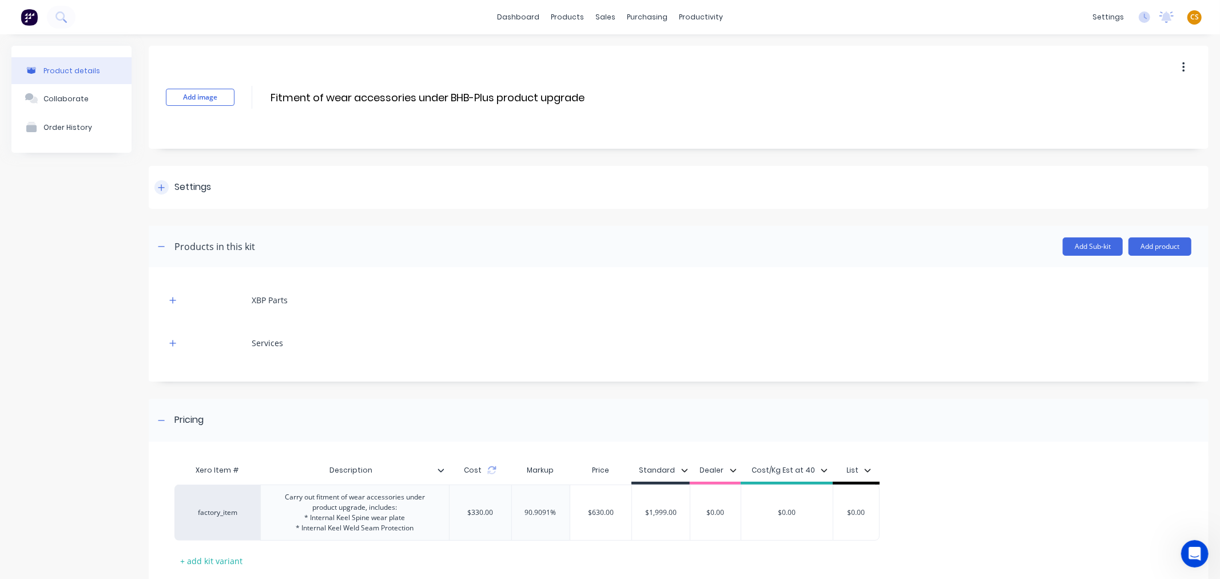
click at [157, 190] on div at bounding box center [161, 187] width 14 height 14
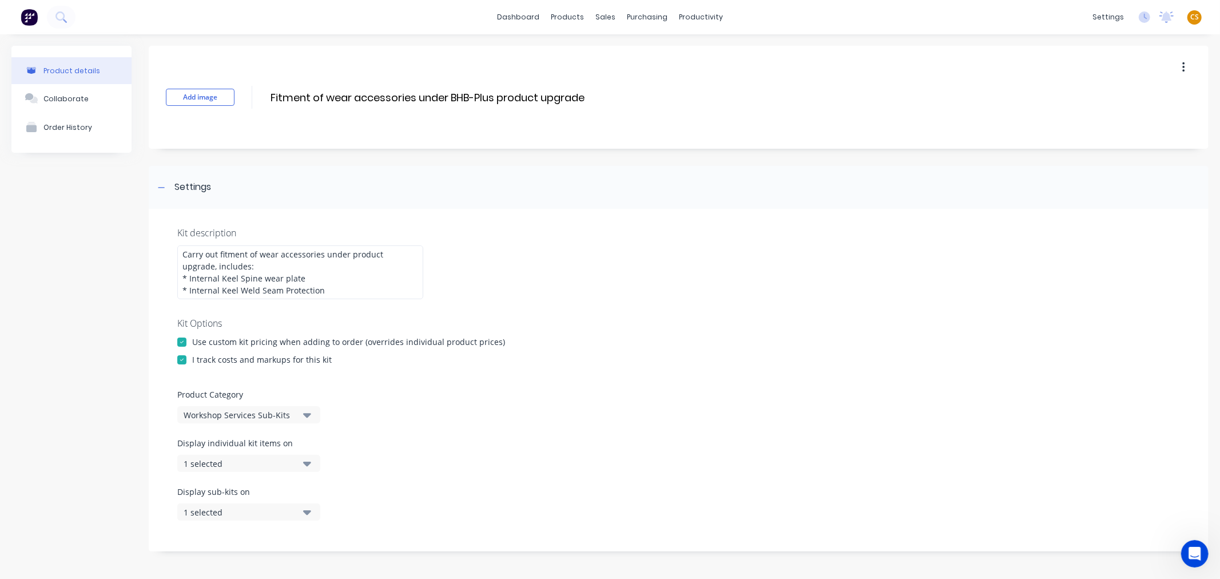
click at [234, 463] on div "1 selected" at bounding box center [239, 463] width 111 height 12
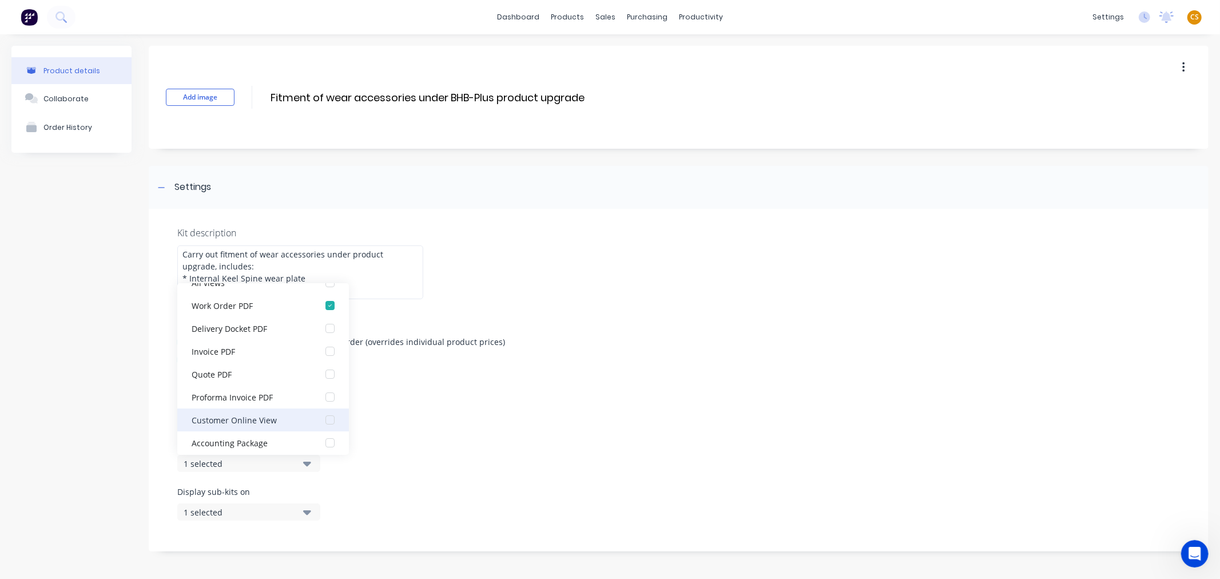
scroll to position [23, 0]
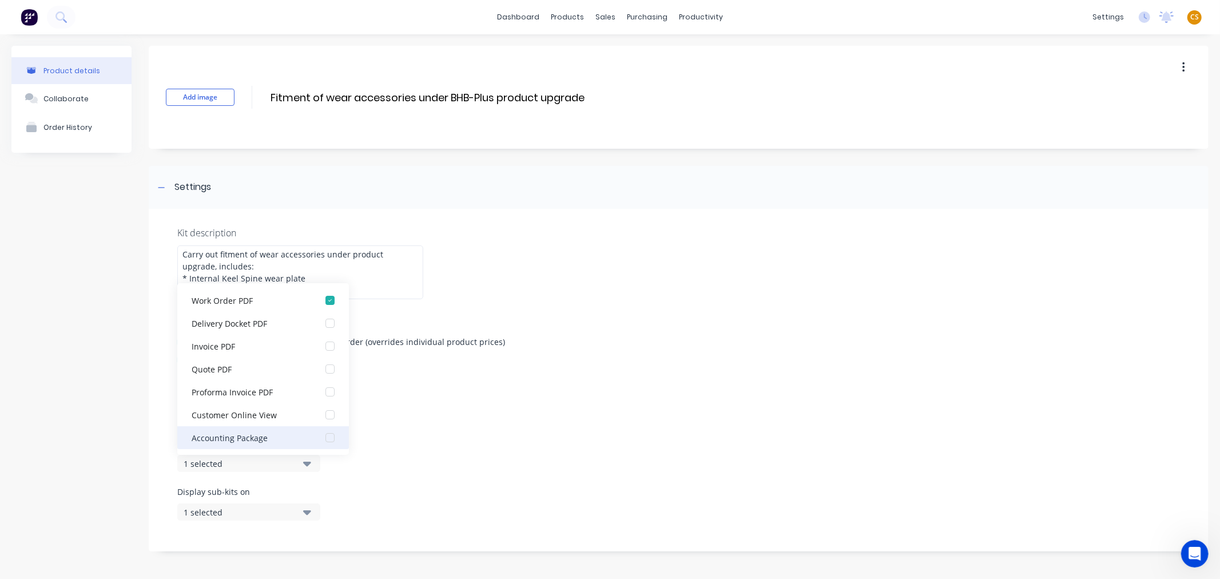
click at [270, 438] on div "Accounting Package" at bounding box center [249, 437] width 114 height 12
click at [198, 511] on div "1 selected" at bounding box center [239, 512] width 111 height 12
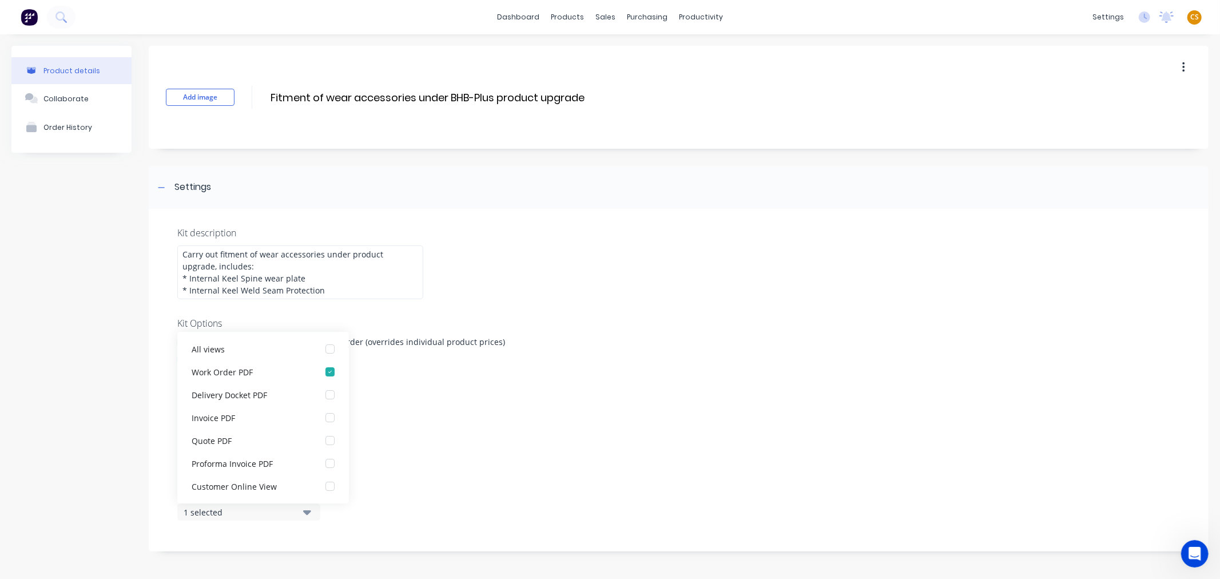
click at [205, 511] on div "1 selected" at bounding box center [239, 512] width 111 height 12
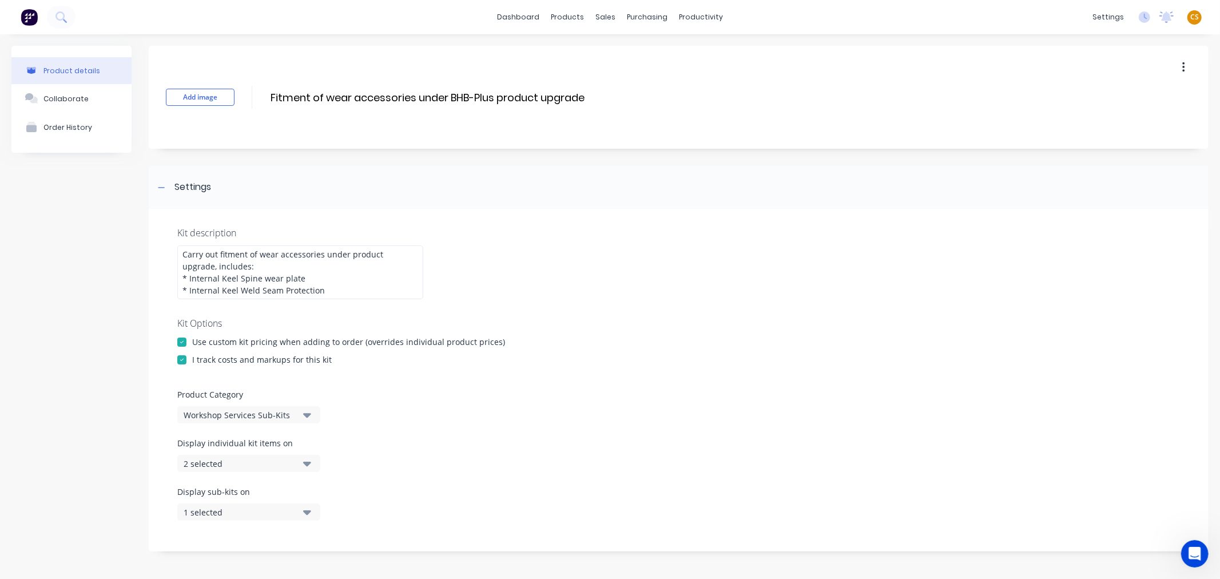
click at [218, 510] on div "1 selected" at bounding box center [239, 512] width 111 height 12
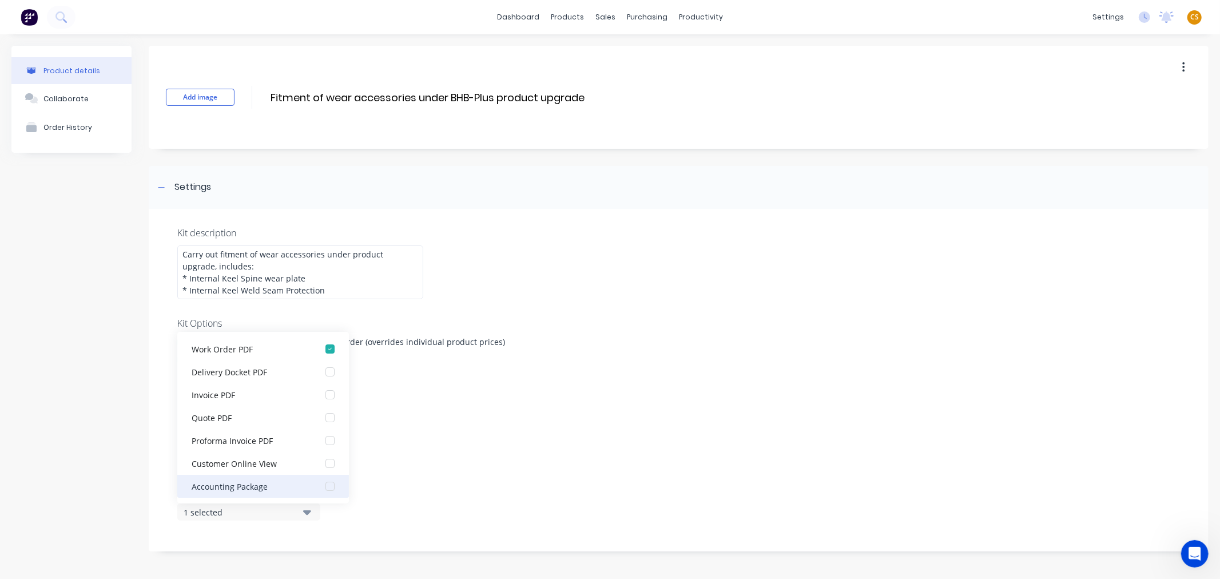
click at [239, 485] on div "Accounting Package" at bounding box center [249, 486] width 114 height 12
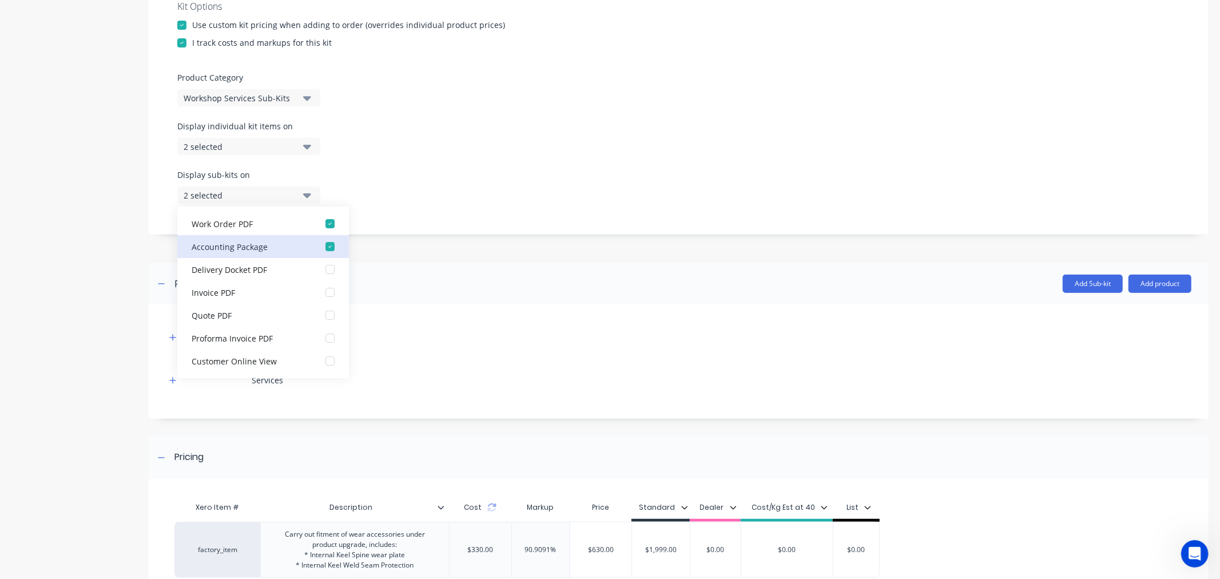
scroll to position [426, 0]
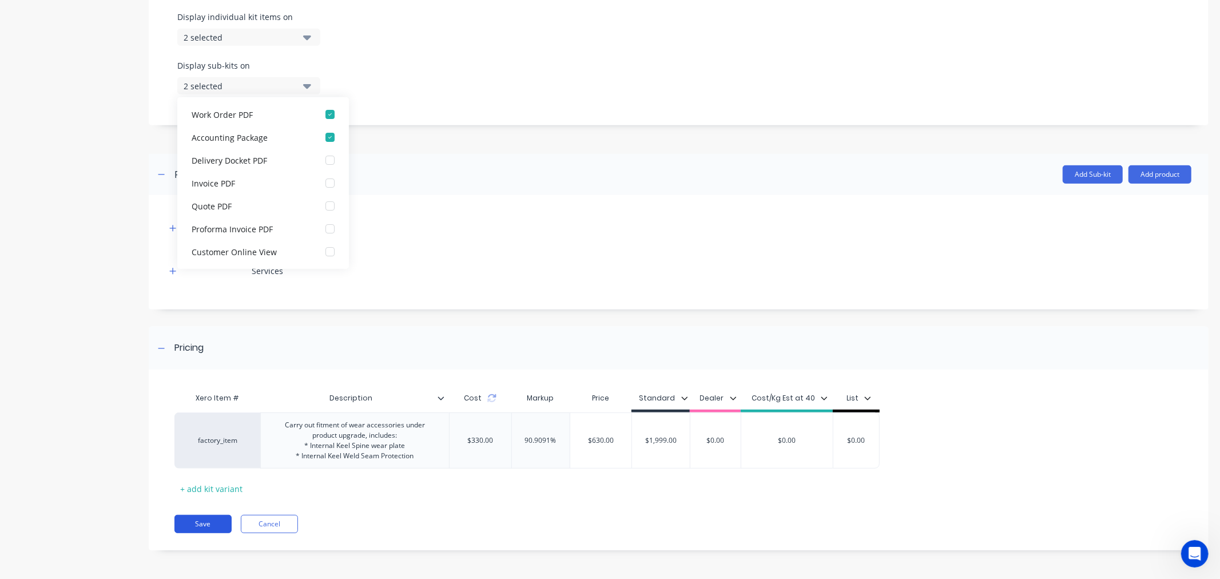
click at [220, 527] on button "Save" at bounding box center [202, 524] width 57 height 18
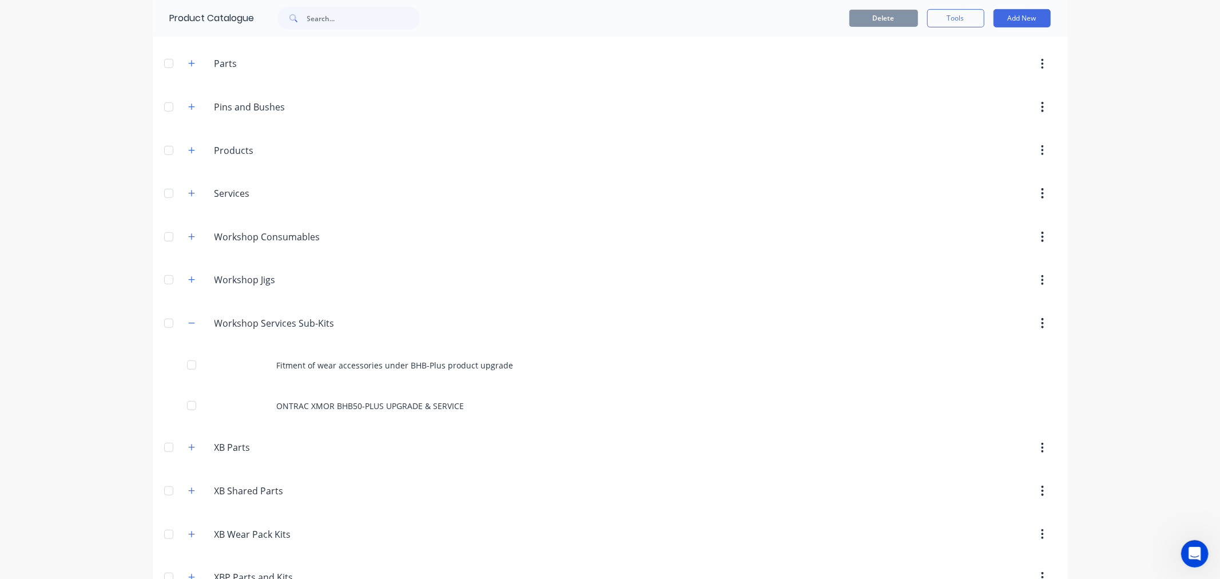
scroll to position [572, 0]
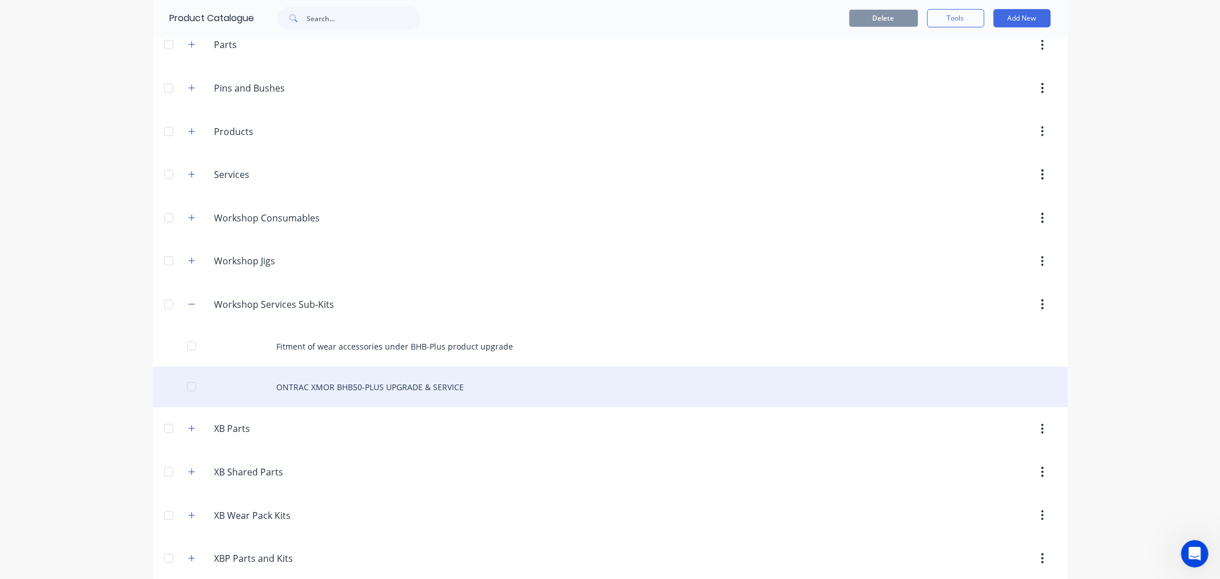
click at [307, 392] on div "ONTRAC XMOR BHB50-PLUS UPGRADE & SERVICE" at bounding box center [610, 387] width 915 height 41
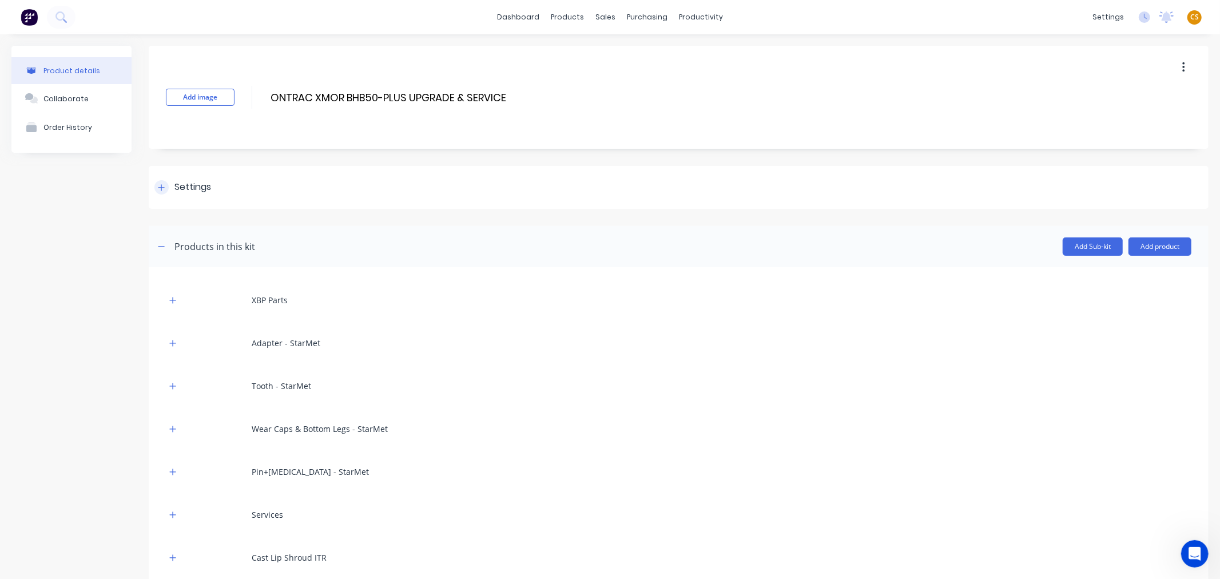
click at [159, 190] on icon at bounding box center [161, 188] width 7 height 8
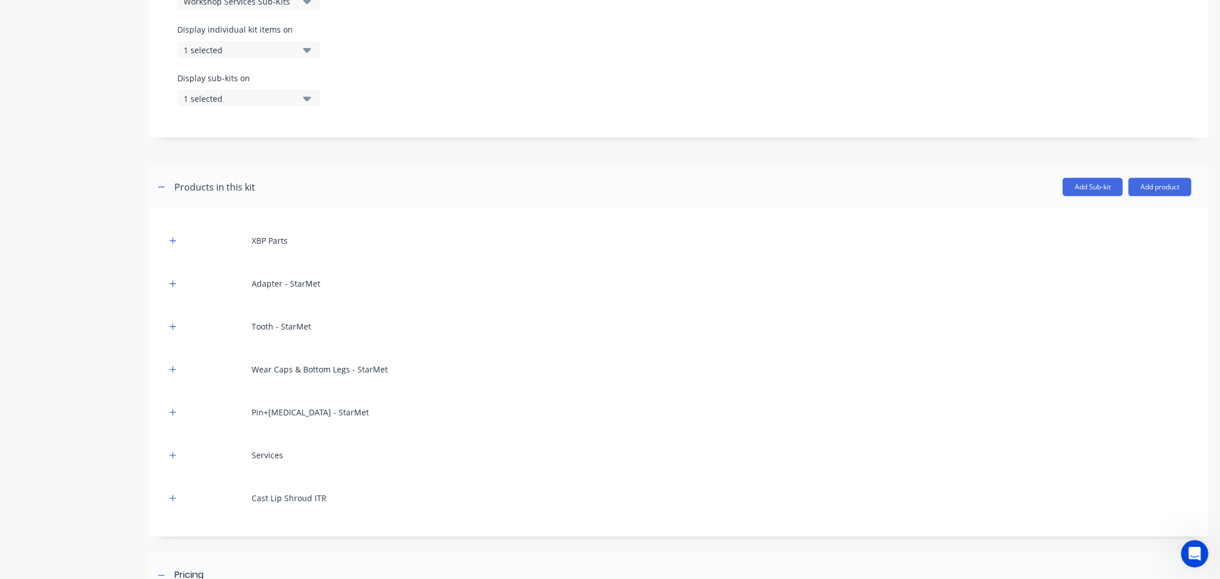
scroll to position [527, 0]
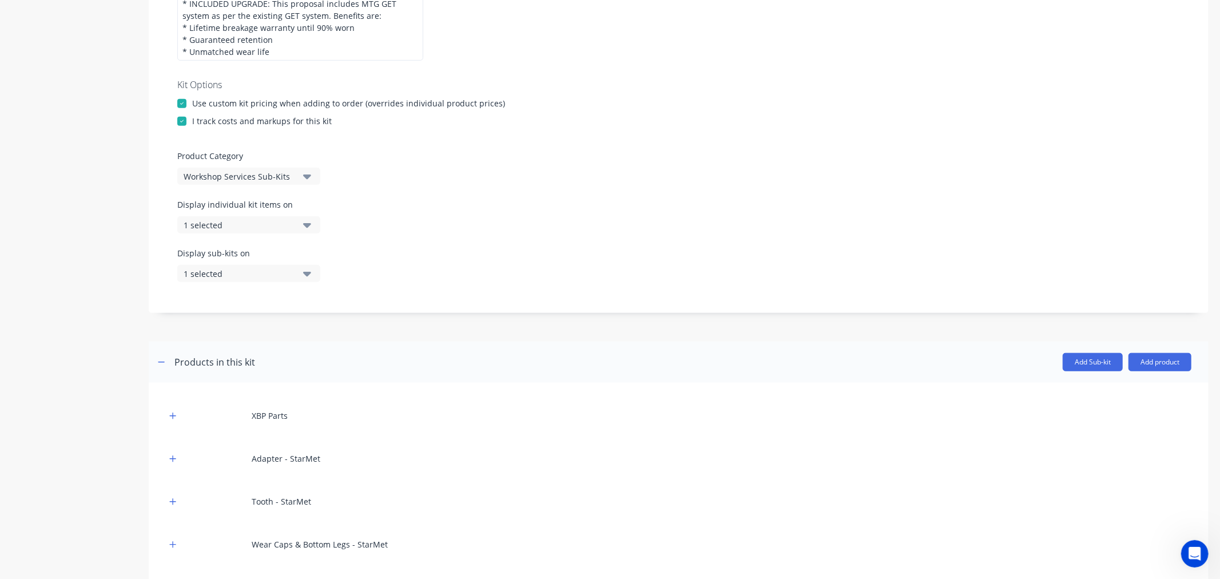
click at [249, 226] on div "1 selected" at bounding box center [239, 225] width 111 height 12
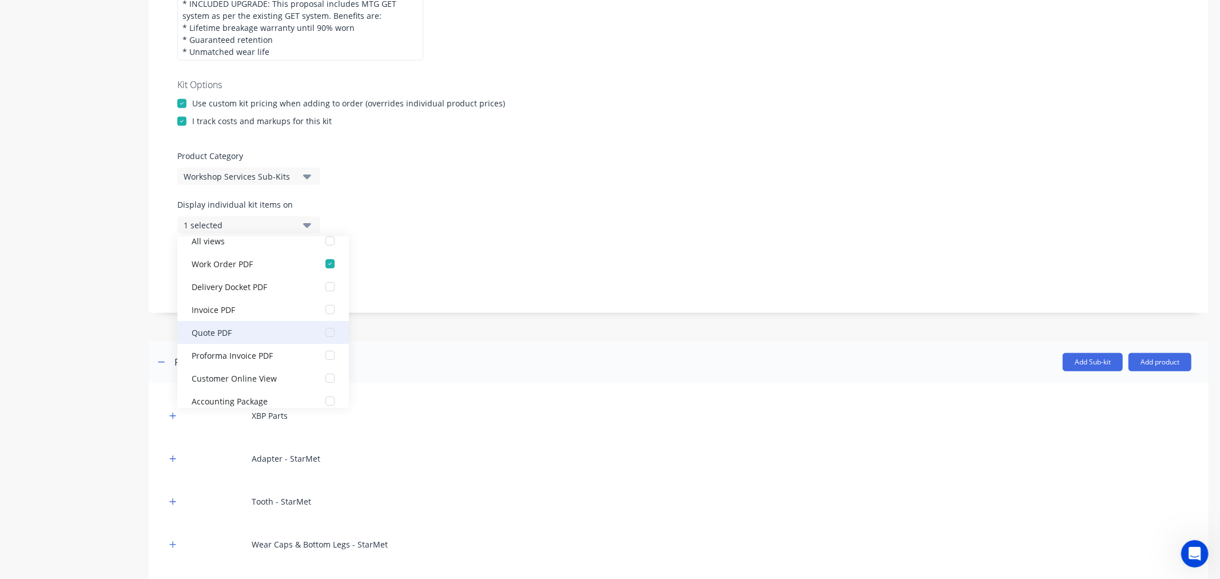
scroll to position [23, 0]
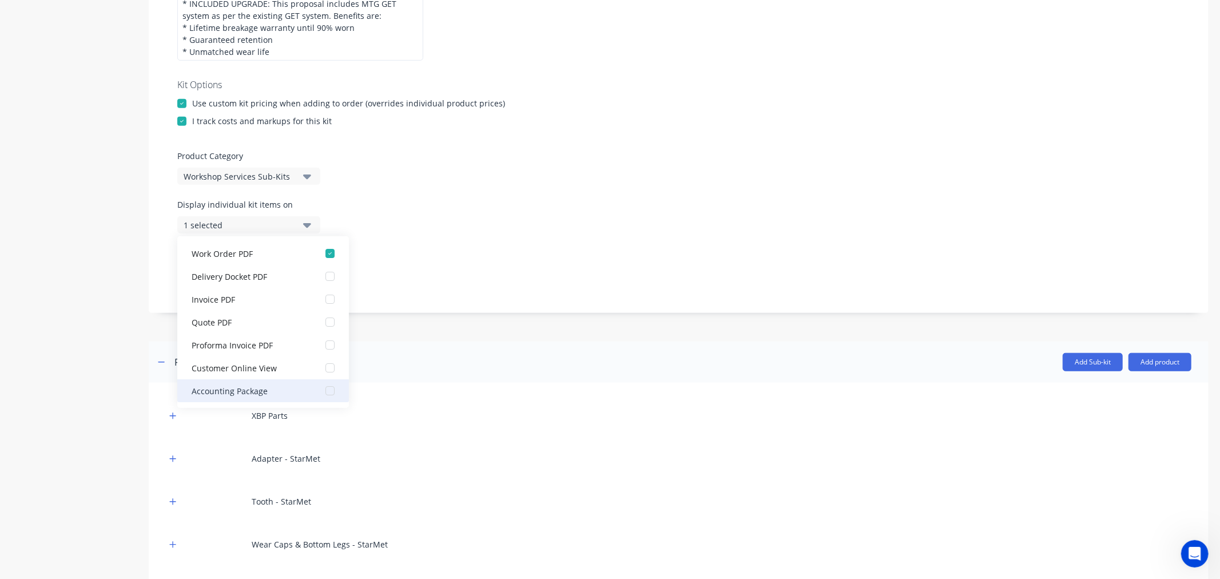
click at [265, 395] on div "Accounting Package" at bounding box center [249, 390] width 114 height 12
click at [212, 273] on div "1 selected" at bounding box center [239, 274] width 111 height 12
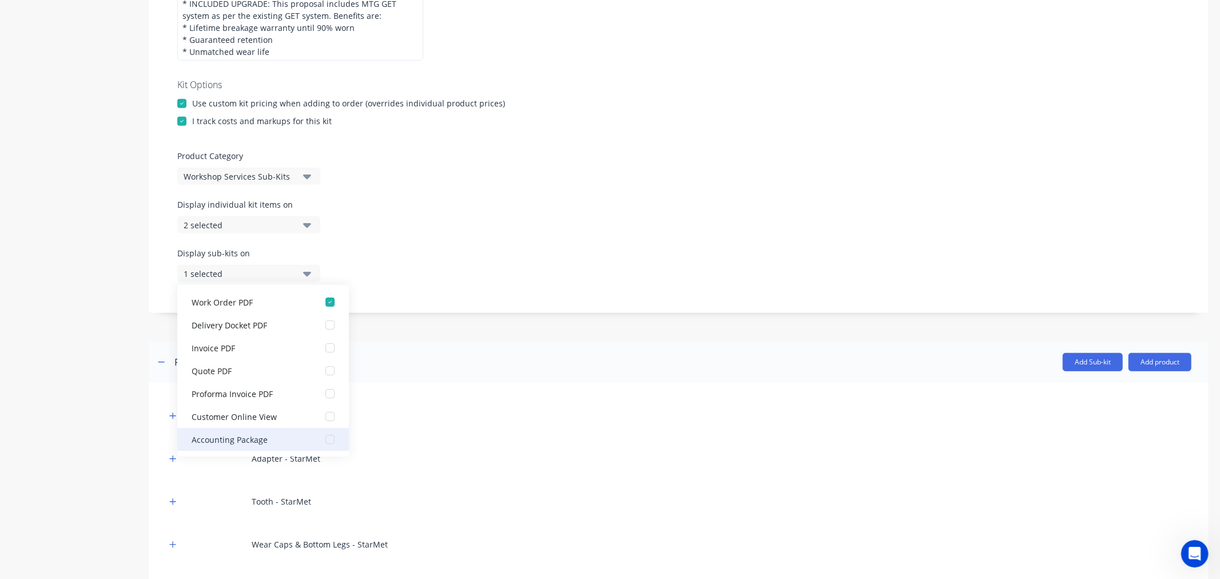
click at [244, 442] on div "Accounting Package" at bounding box center [249, 439] width 114 height 12
click at [70, 415] on div "Product details Collaborate Order History" at bounding box center [71, 234] width 120 height 1430
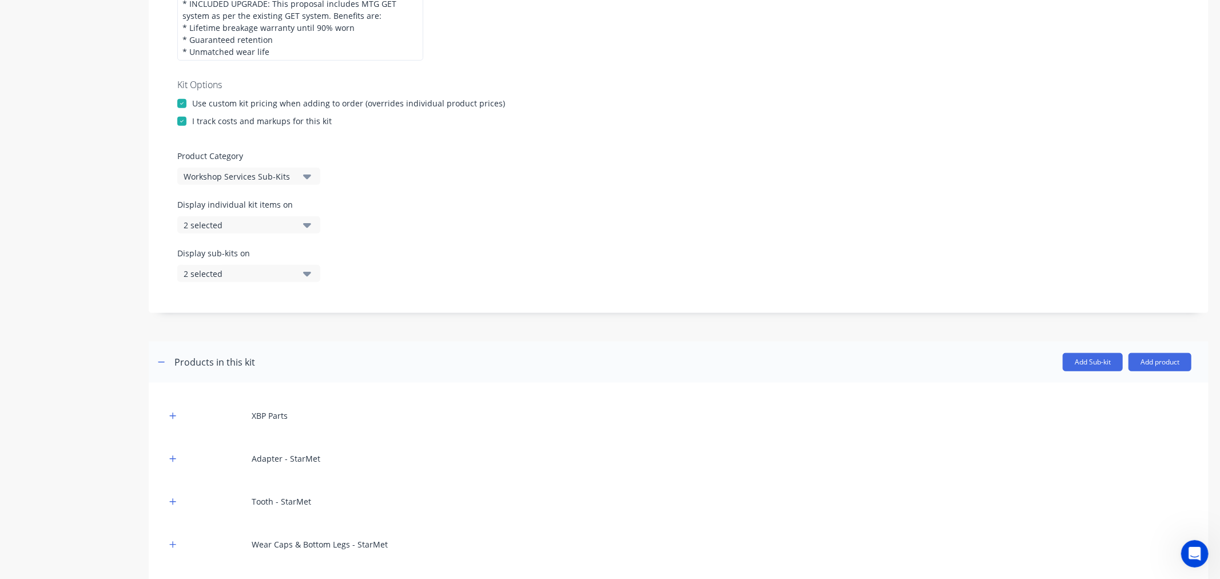
scroll to position [908, 0]
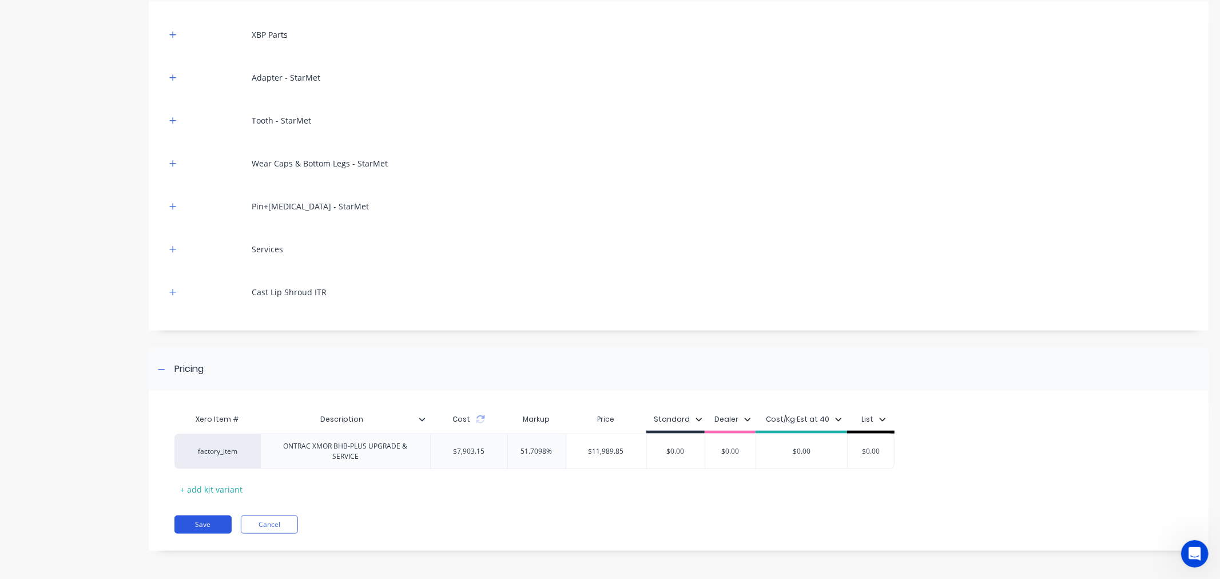
click at [197, 529] on button "Save" at bounding box center [202, 524] width 57 height 18
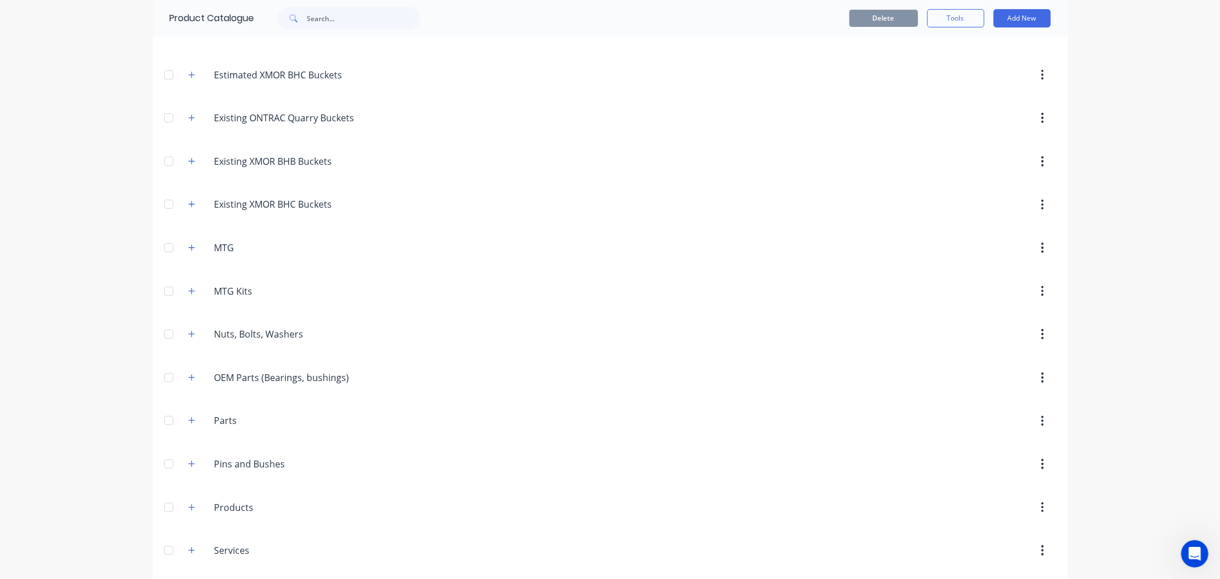
scroll to position [381, 0]
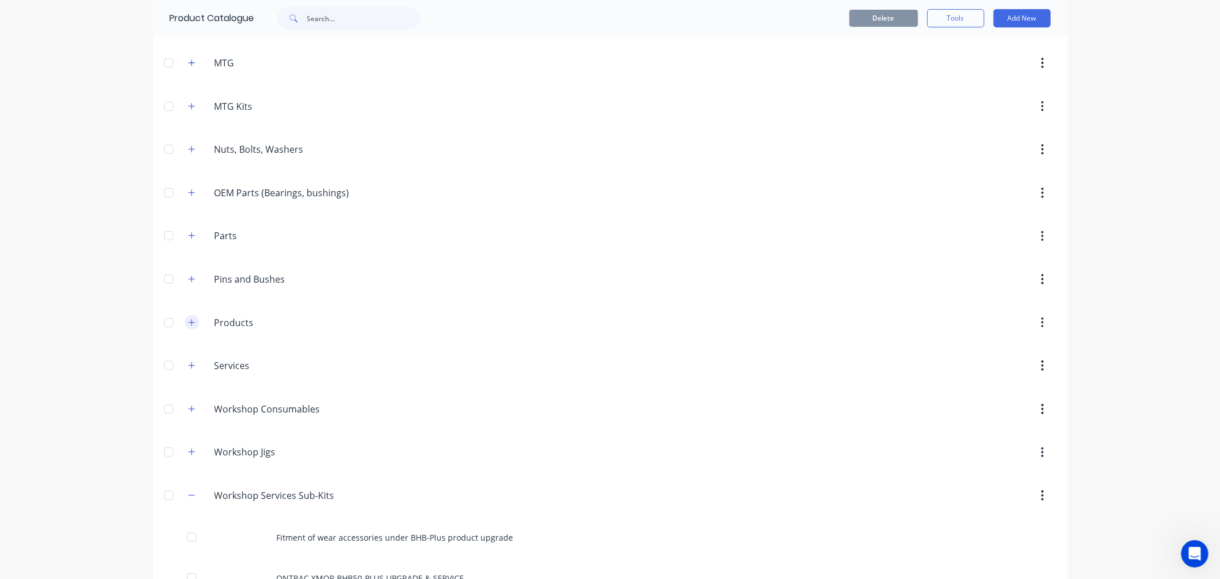
click at [189, 322] on icon "button" at bounding box center [191, 323] width 7 height 8
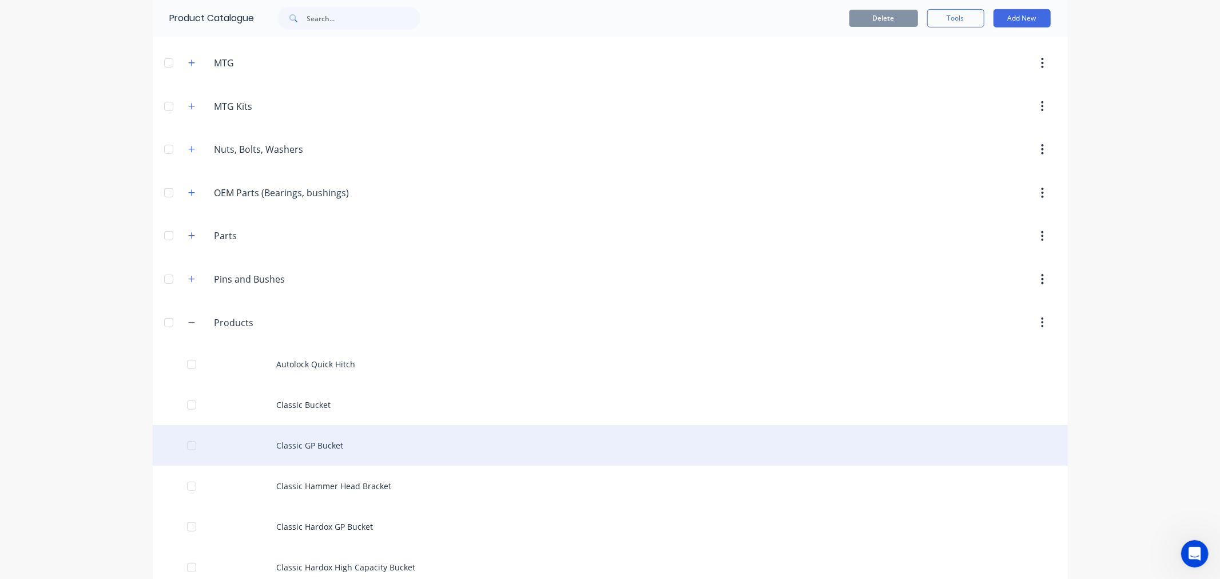
click at [317, 447] on div "Classic GP Bucket" at bounding box center [610, 445] width 915 height 41
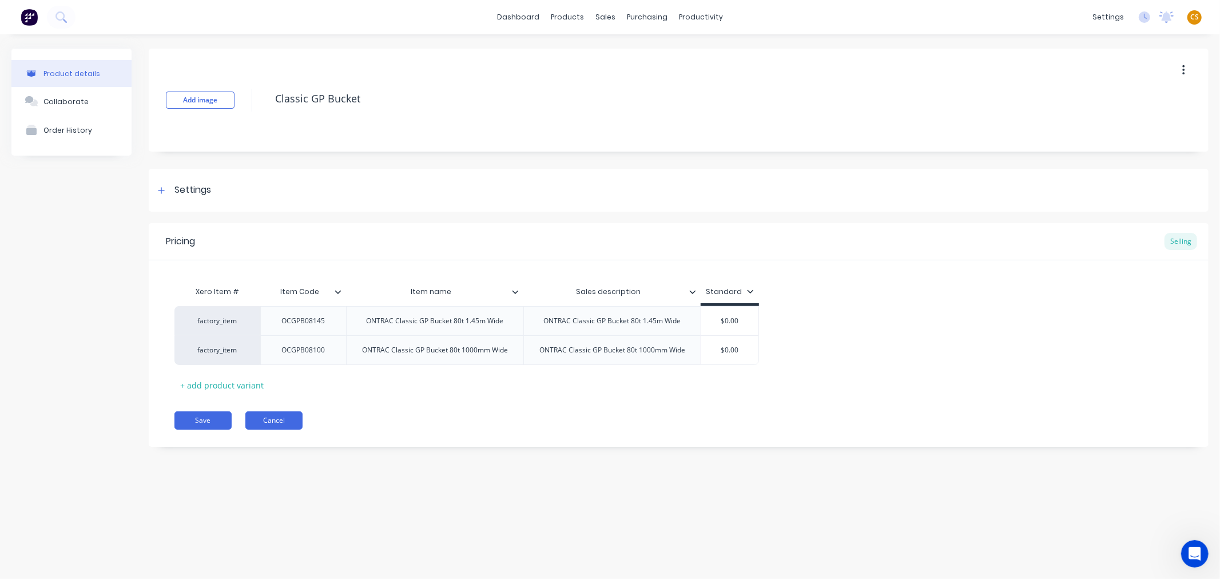
click at [264, 422] on button "Cancel" at bounding box center [273, 420] width 57 height 18
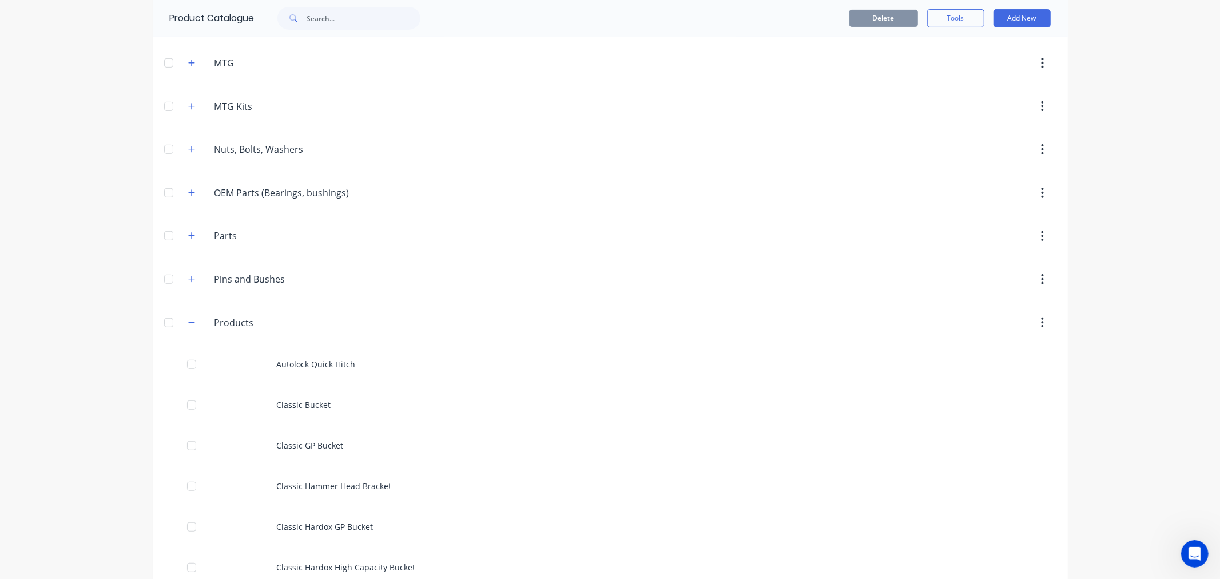
scroll to position [572, 0]
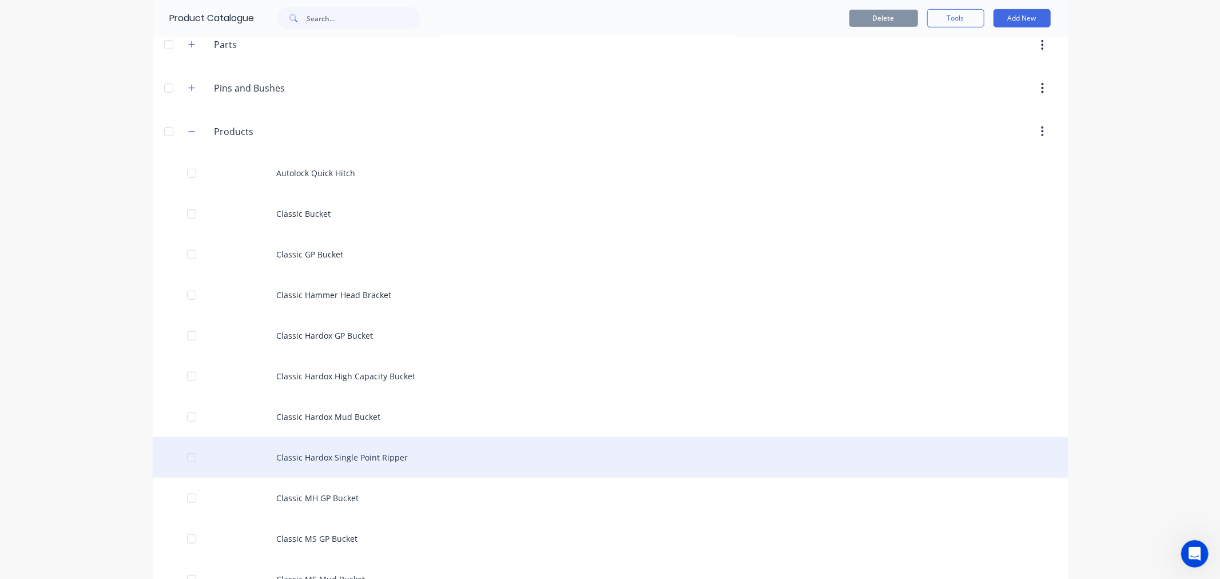
click at [368, 463] on div "Classic Hardox Single Point Ripper" at bounding box center [610, 457] width 915 height 41
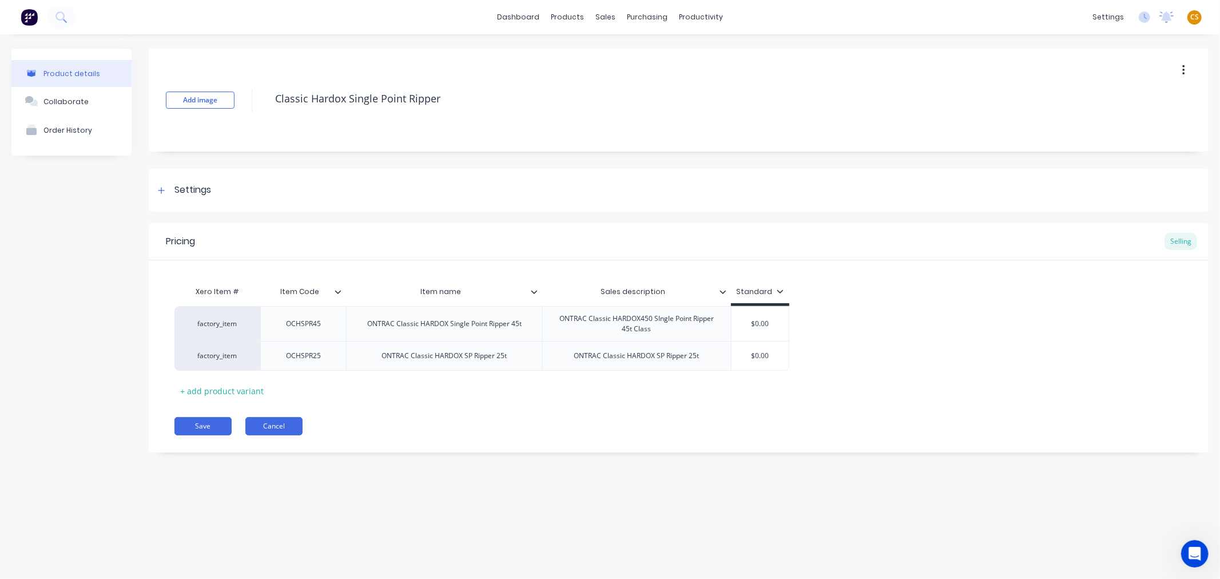
click at [286, 430] on button "Cancel" at bounding box center [273, 426] width 57 height 18
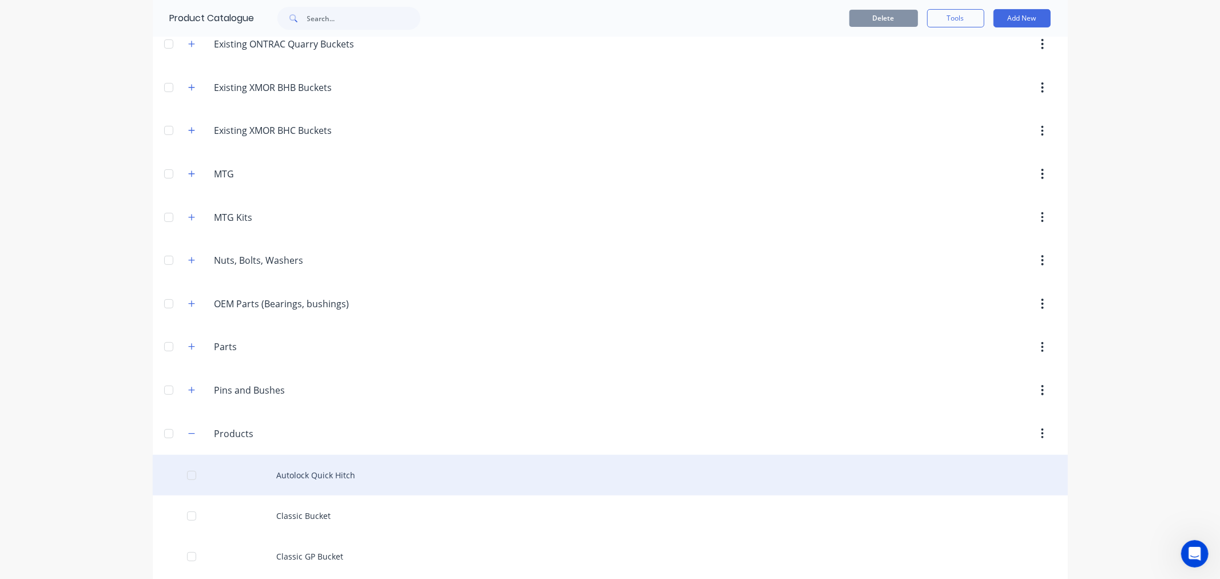
scroll to position [381, 0]
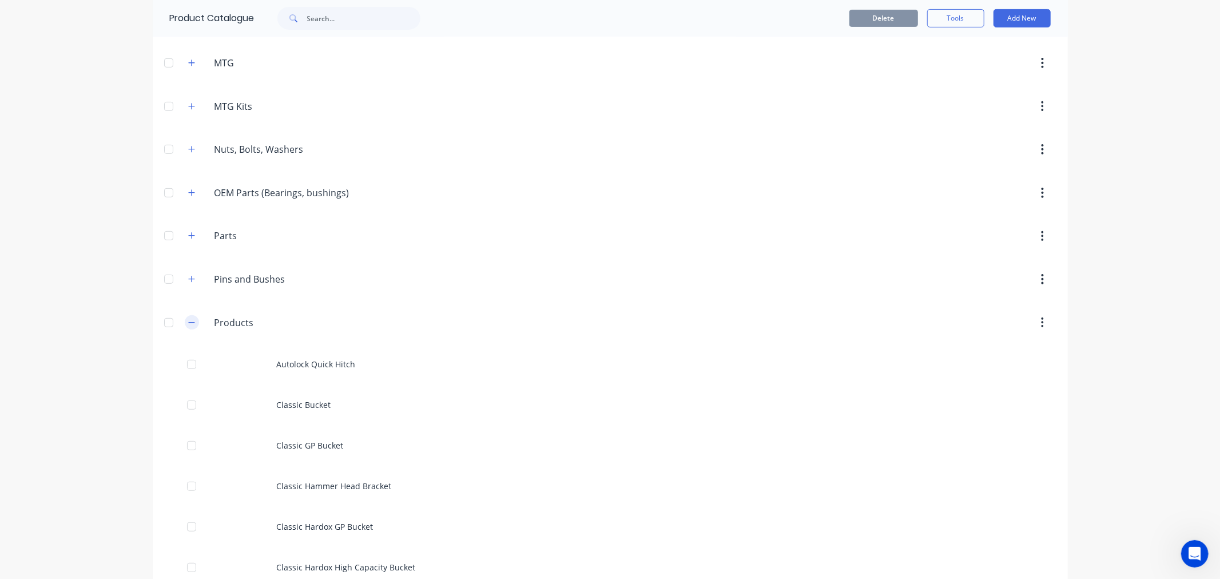
click at [188, 323] on icon "button" at bounding box center [191, 323] width 7 height 8
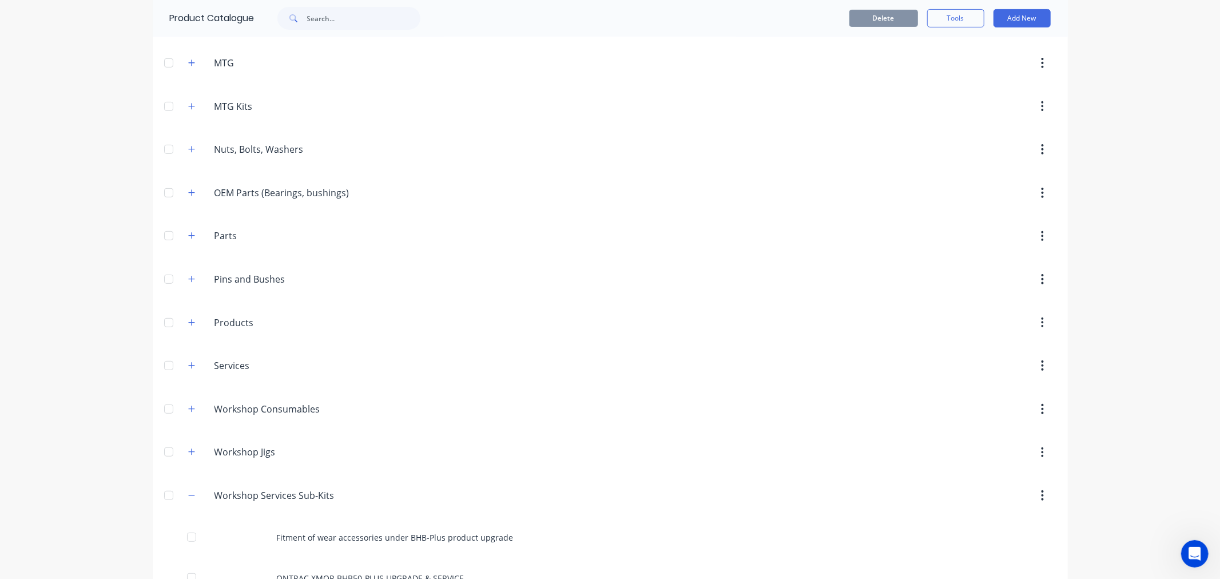
scroll to position [572, 0]
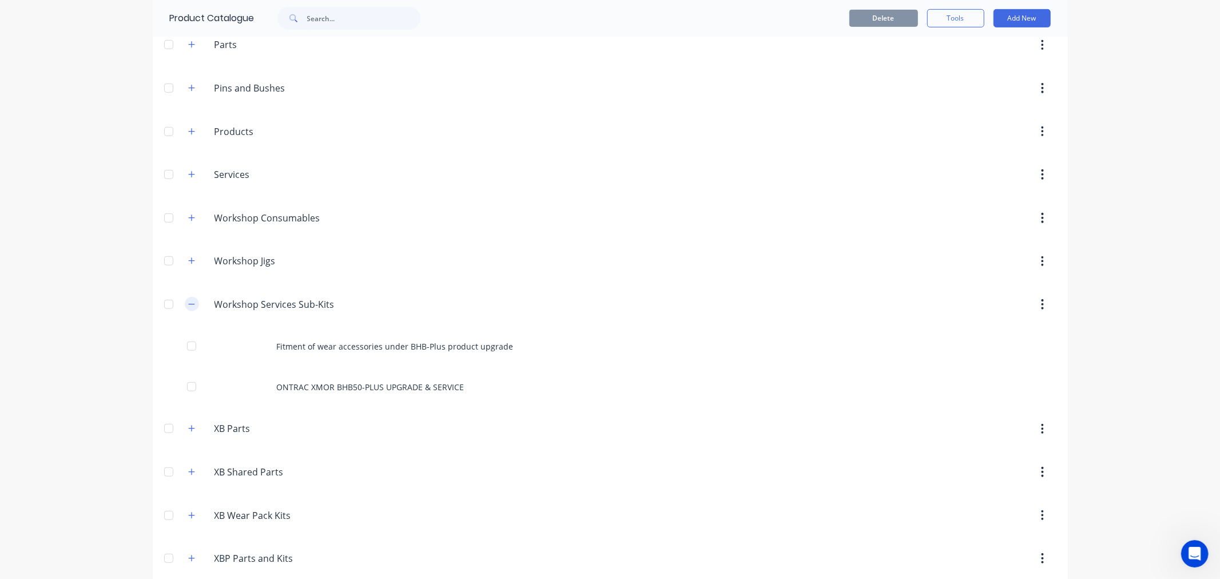
click at [188, 308] on icon "button" at bounding box center [191, 304] width 7 height 8
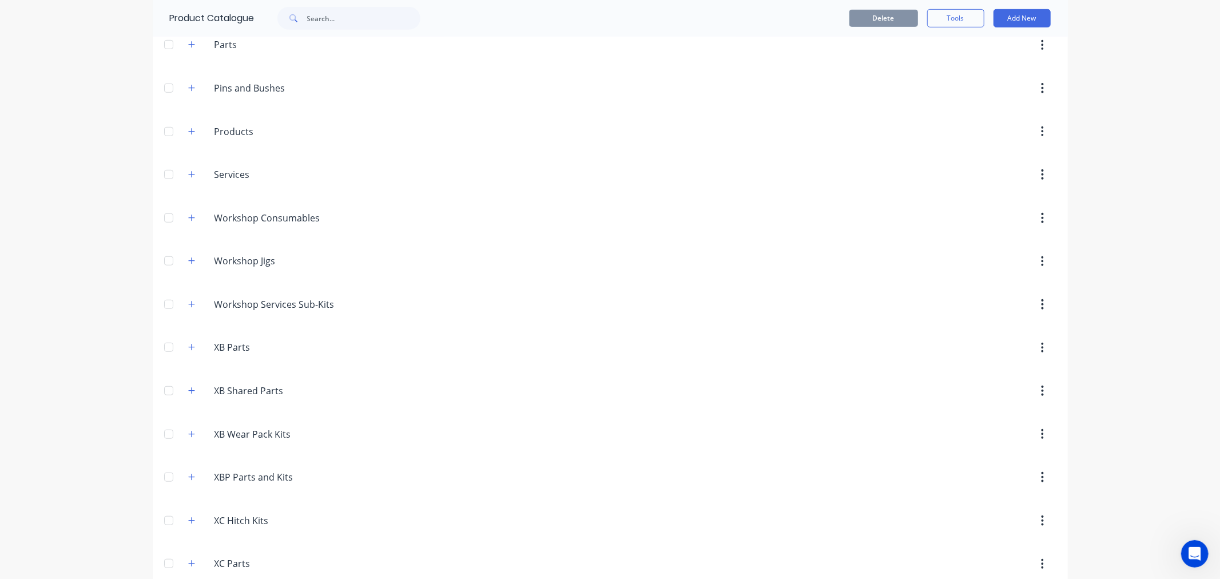
drag, startPoint x: 184, startPoint y: 351, endPoint x: 195, endPoint y: 360, distance: 14.2
click at [188, 351] on icon "button" at bounding box center [191, 347] width 7 height 8
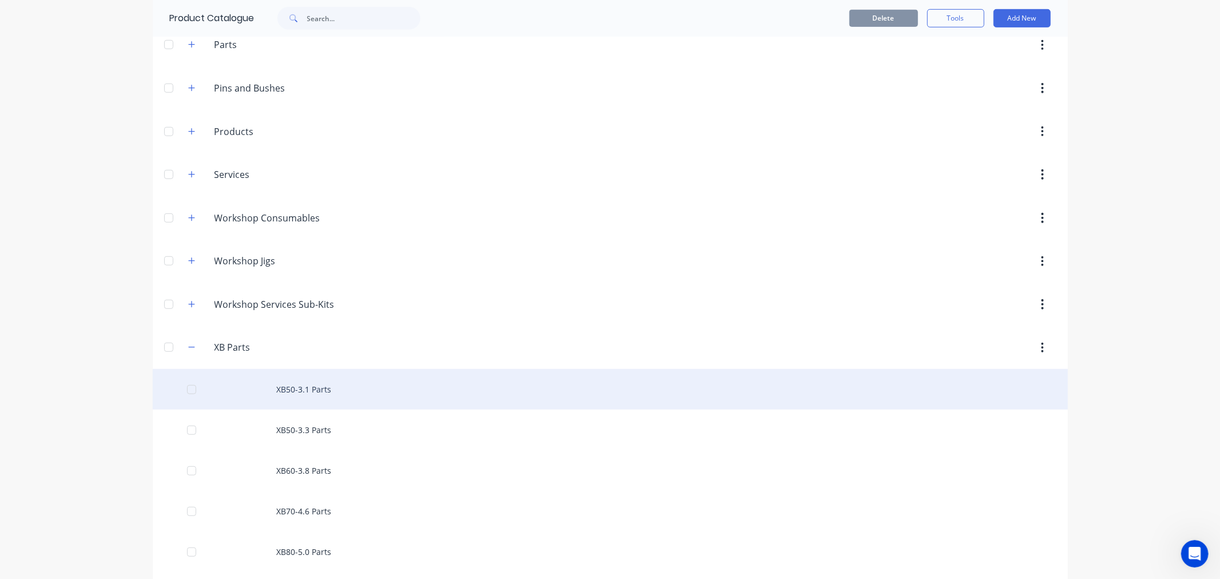
click at [288, 393] on div "XB50-3.1 Parts" at bounding box center [610, 389] width 915 height 41
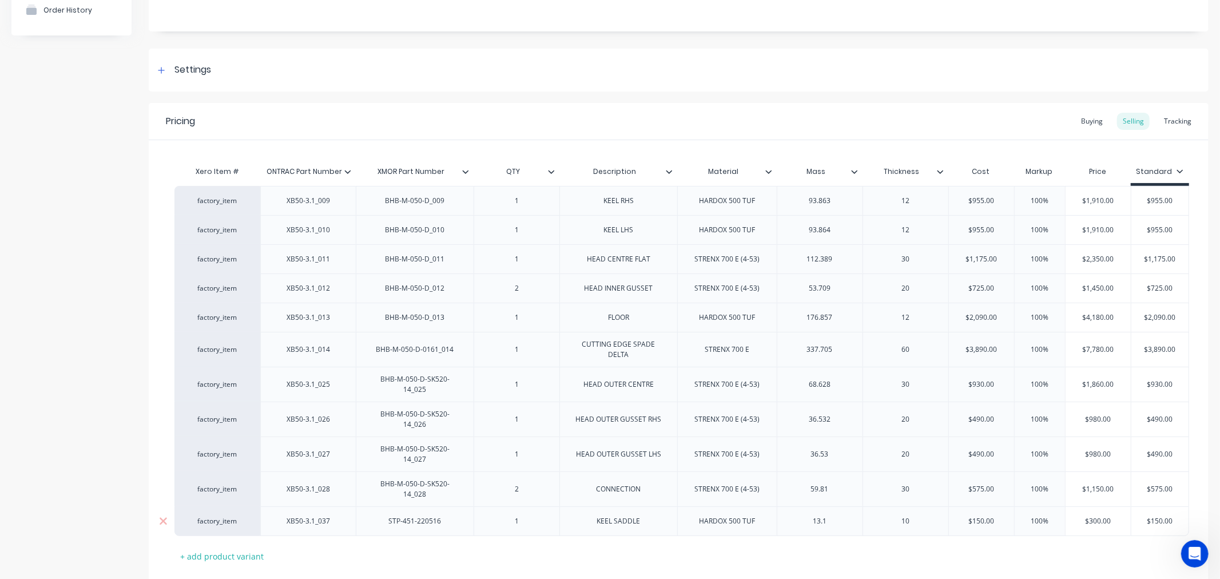
scroll to position [191, 0]
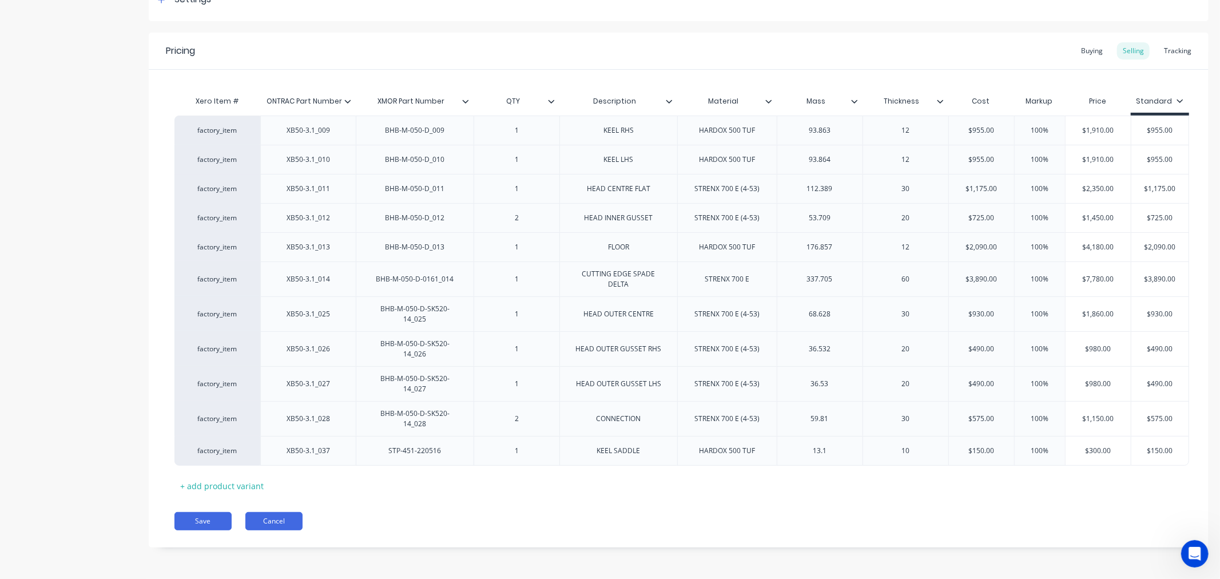
click at [278, 524] on button "Cancel" at bounding box center [273, 521] width 57 height 18
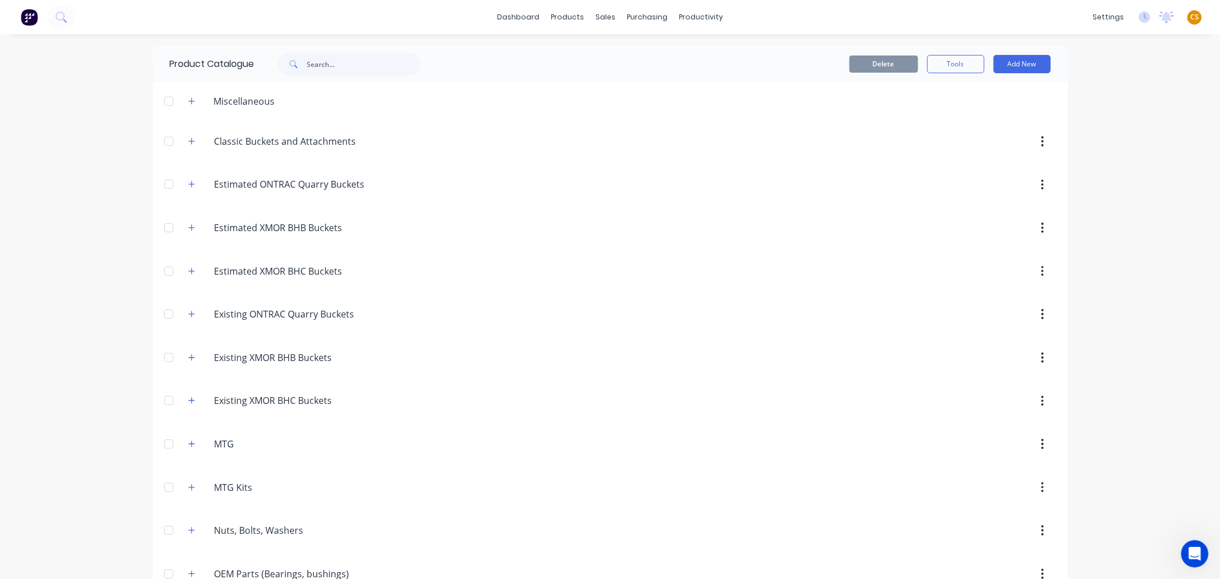
scroll to position [762, 0]
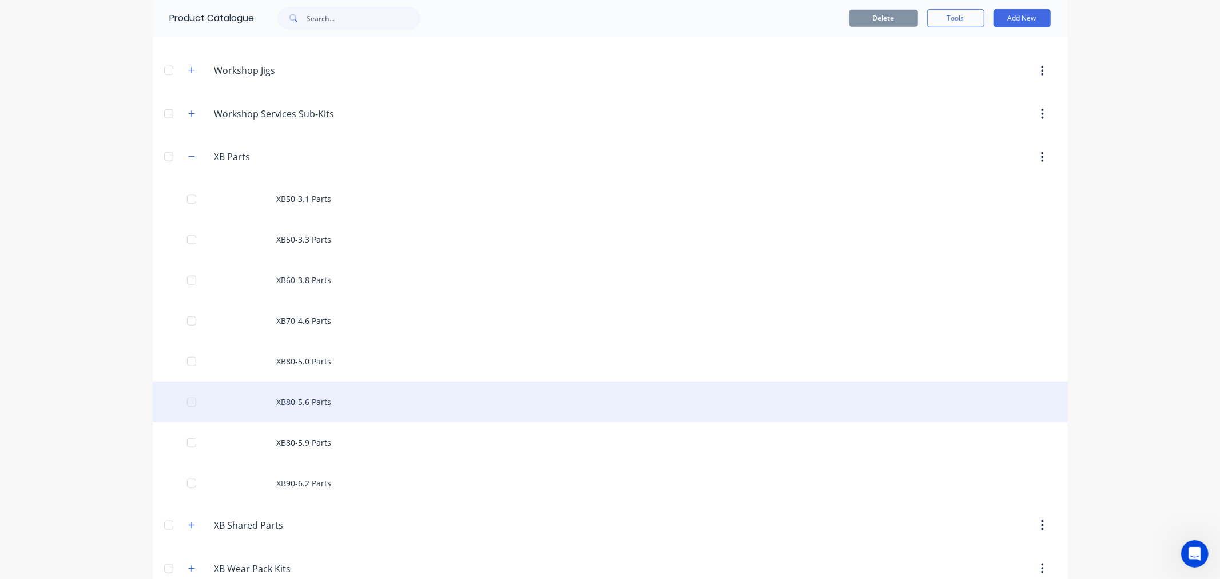
click at [328, 419] on div "XB80-5.6 Parts" at bounding box center [610, 401] width 915 height 41
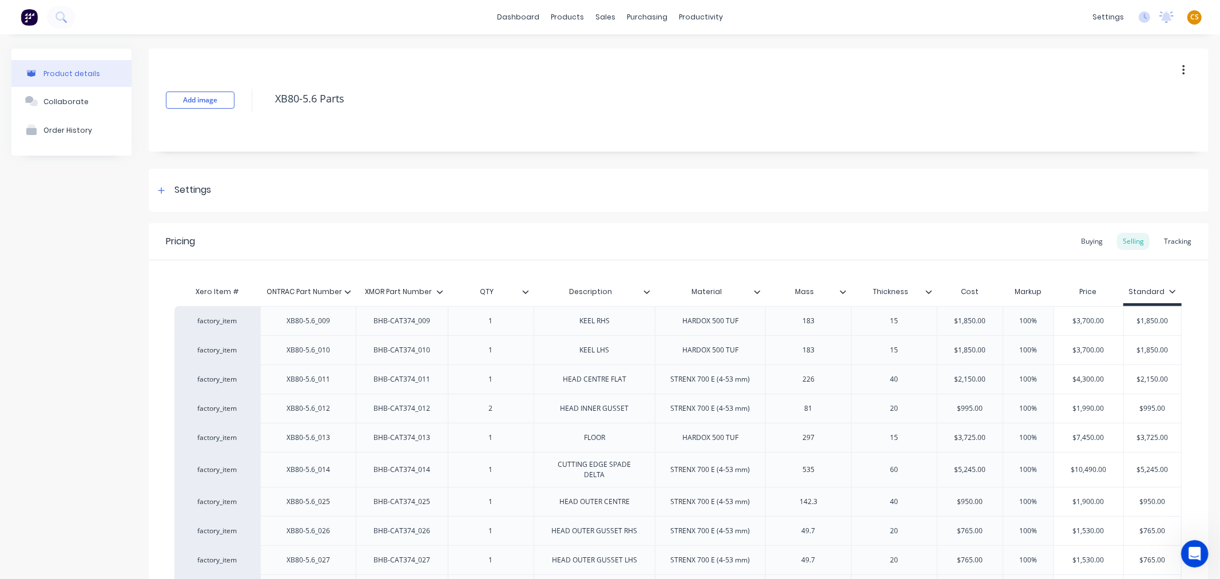
scroll to position [285, 0]
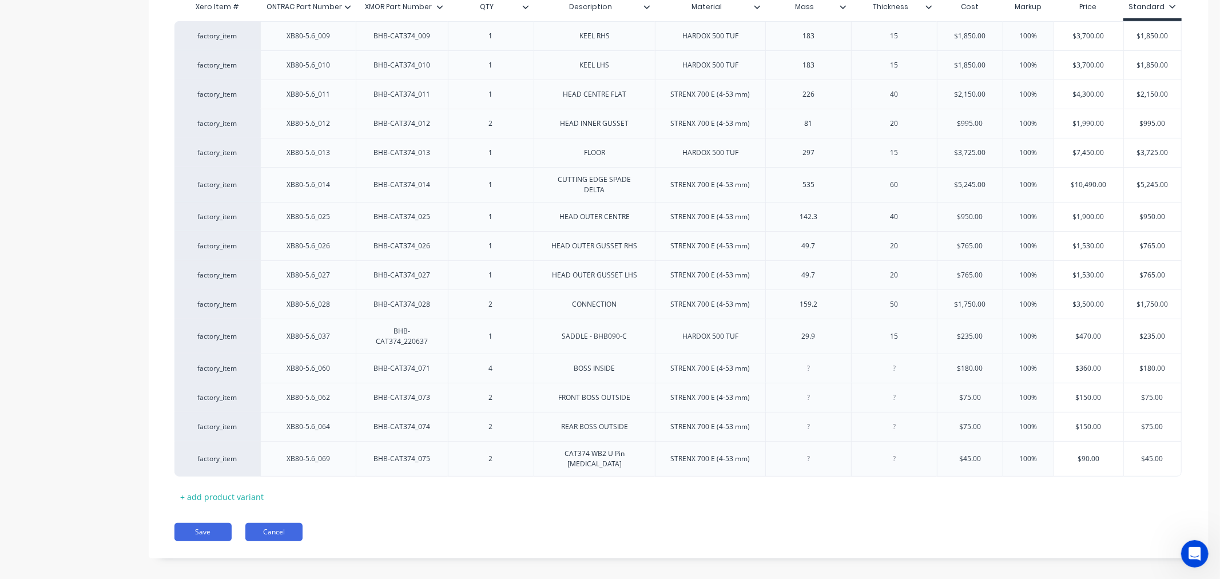
click at [284, 523] on button "Cancel" at bounding box center [273, 532] width 57 height 18
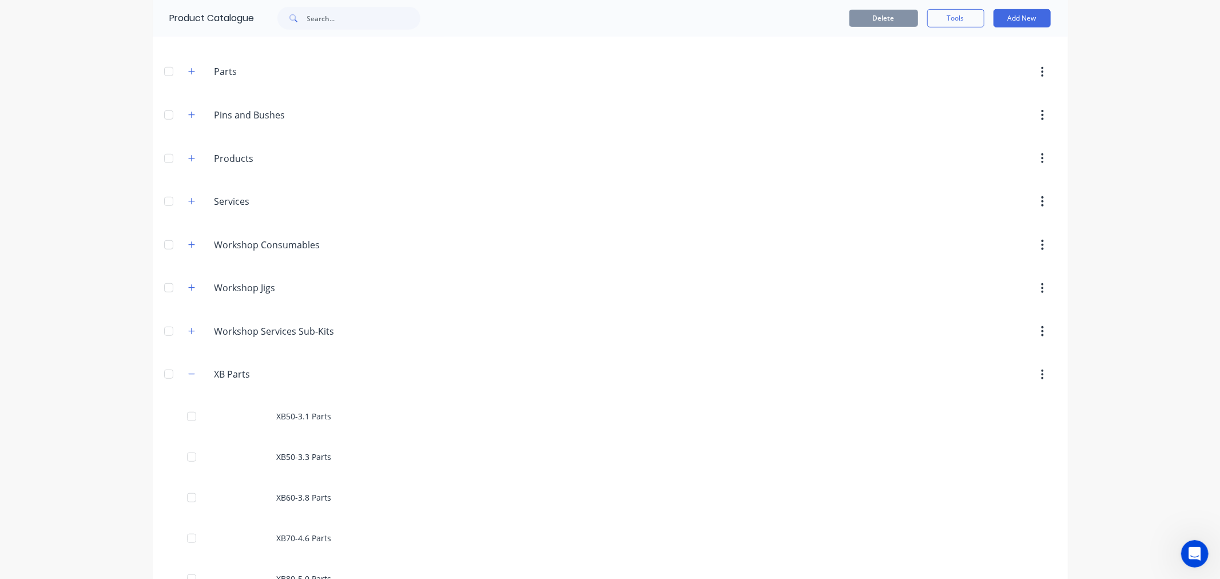
scroll to position [762, 0]
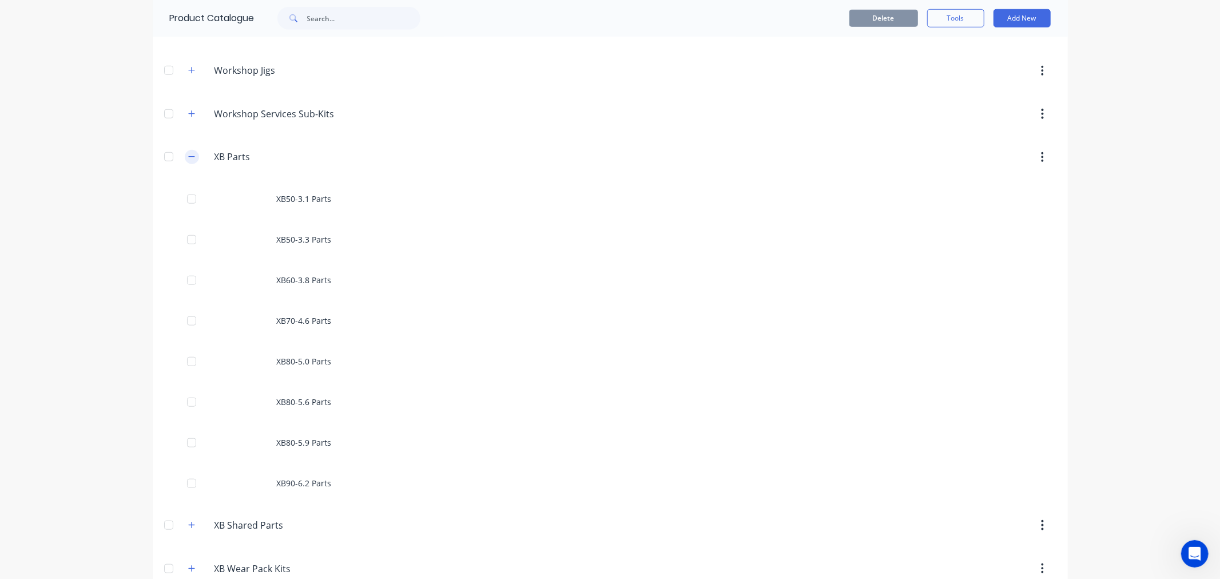
click at [188, 157] on icon "button" at bounding box center [191, 157] width 7 height 8
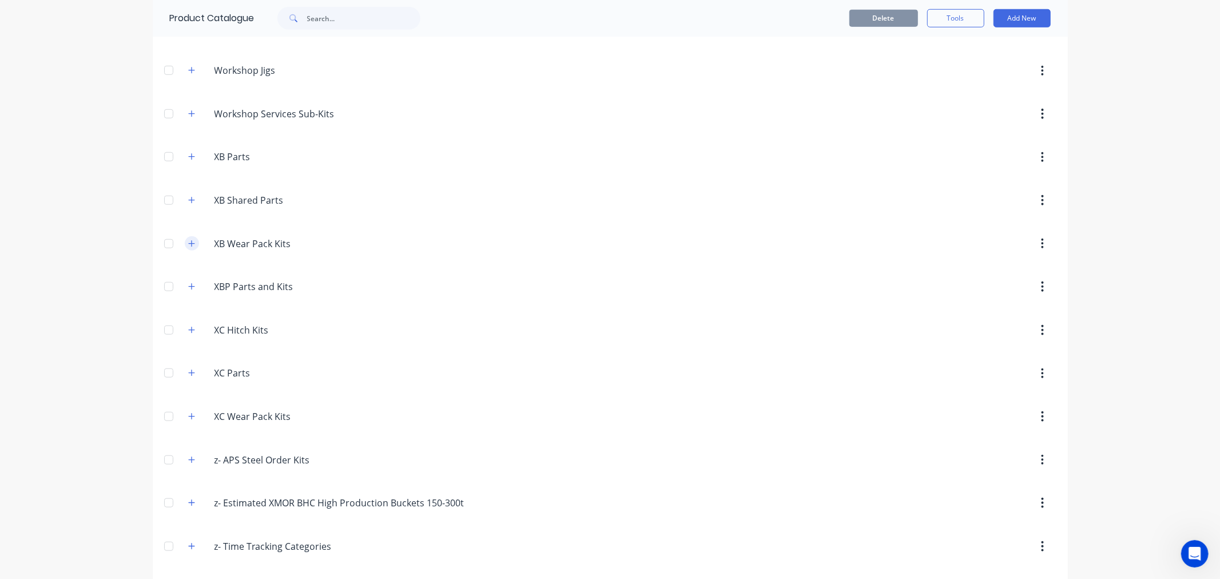
click at [188, 248] on icon "button" at bounding box center [191, 244] width 7 height 8
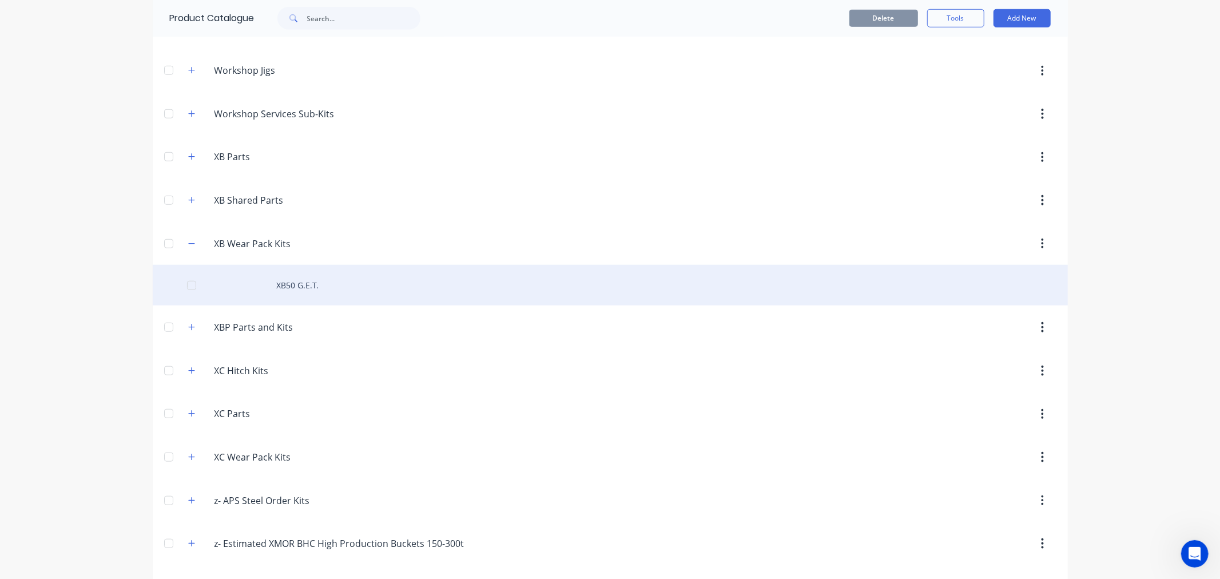
click at [281, 286] on div "XB50 G.E.T." at bounding box center [610, 285] width 915 height 41
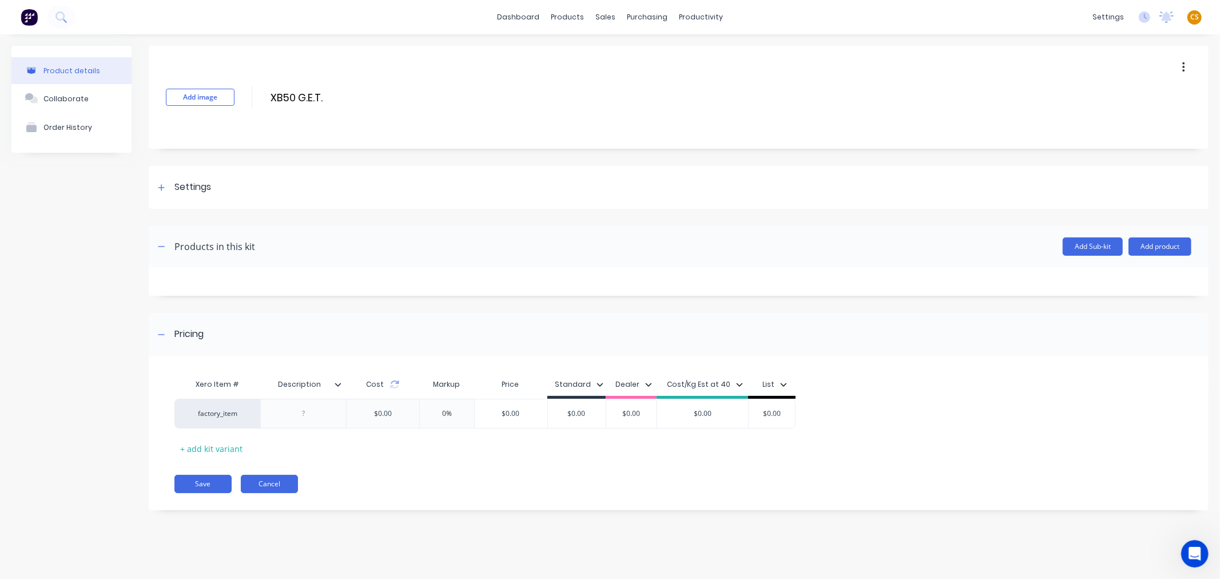
click at [271, 486] on button "Cancel" at bounding box center [269, 484] width 57 height 18
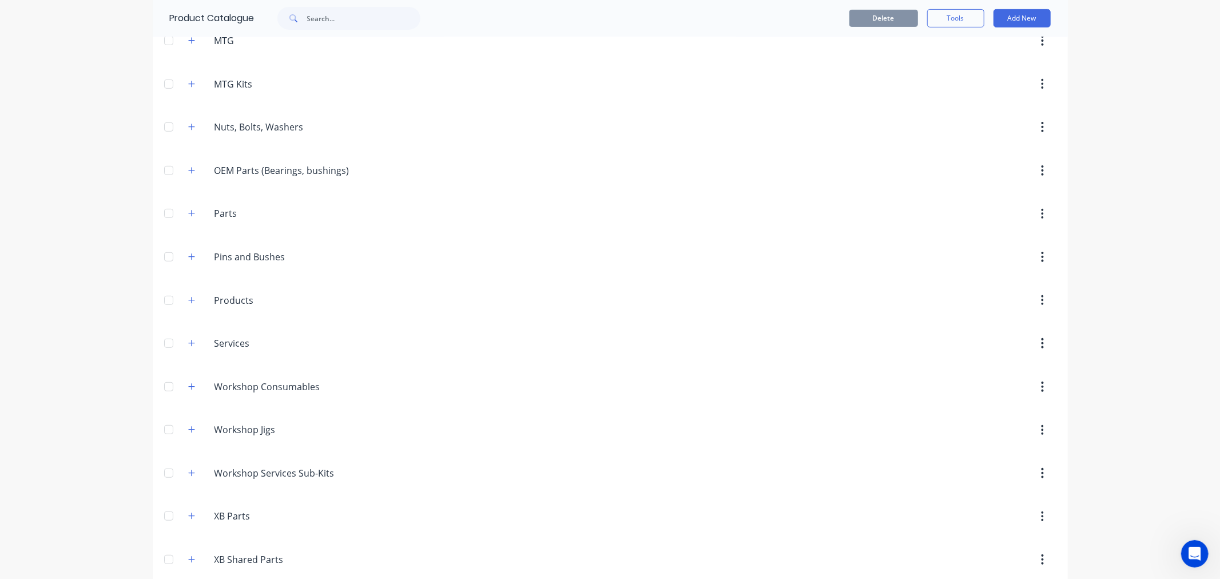
scroll to position [849, 0]
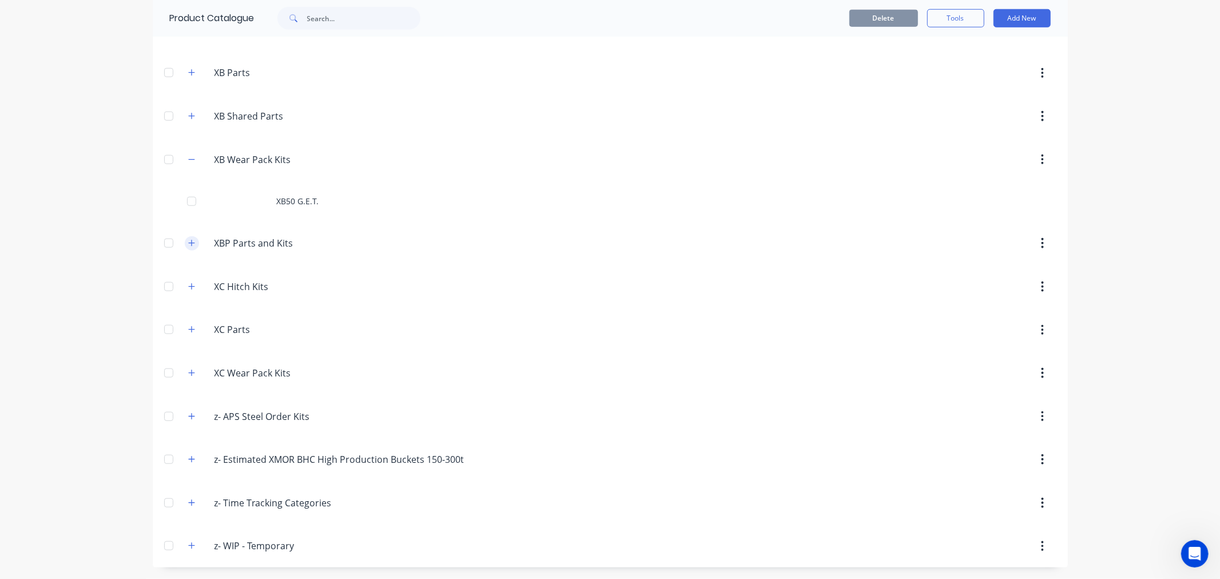
click at [189, 244] on icon "button" at bounding box center [191, 243] width 7 height 8
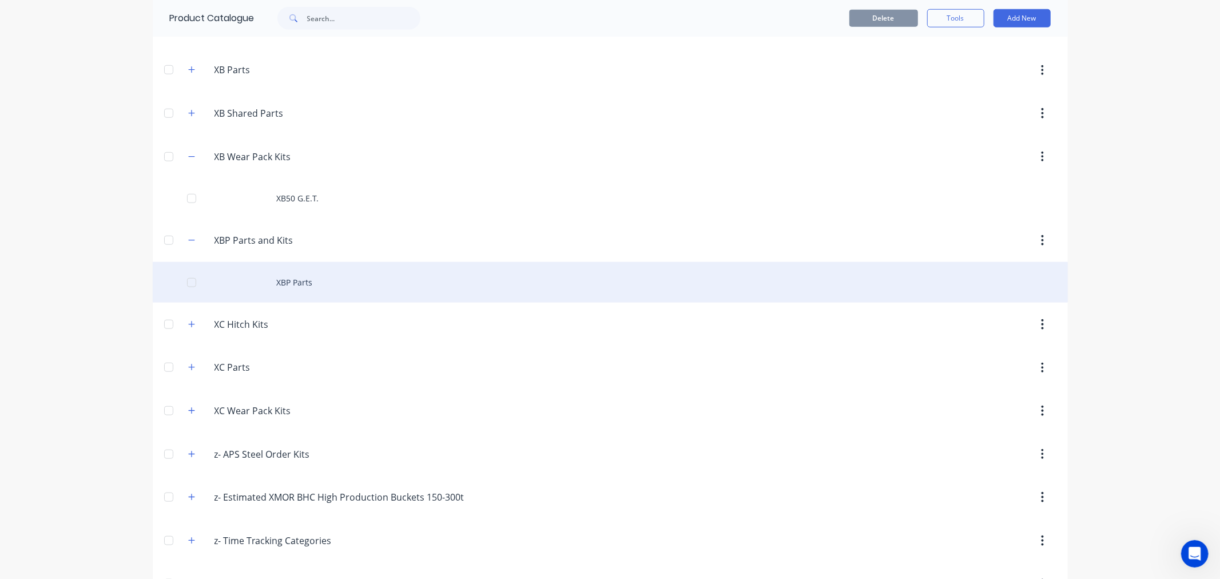
click at [284, 284] on div "XBP Parts" at bounding box center [610, 282] width 915 height 41
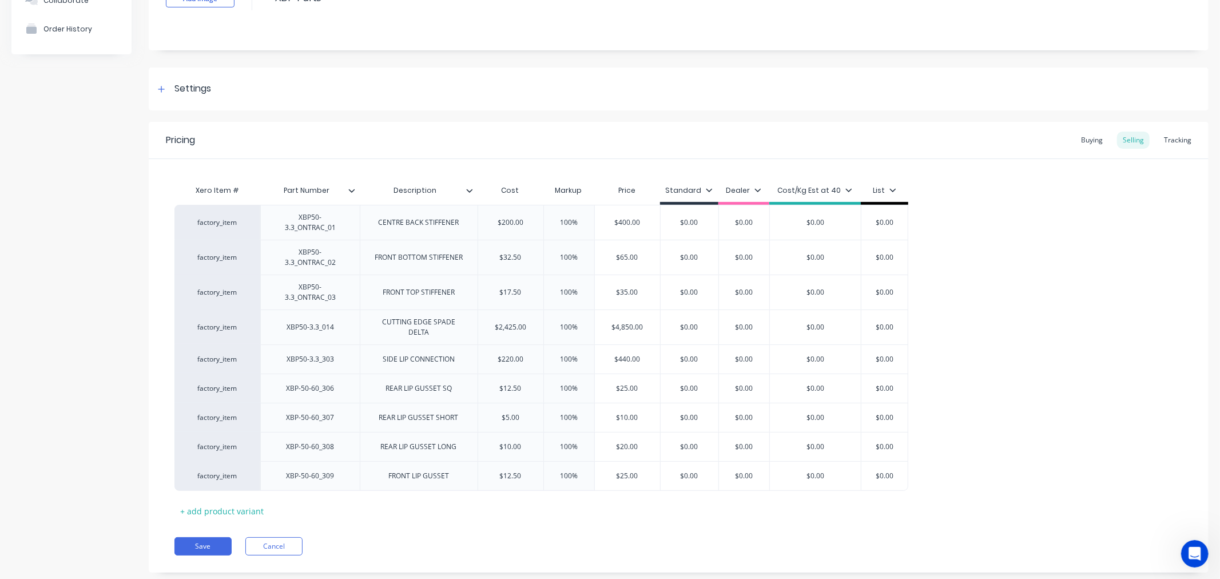
scroll to position [127, 0]
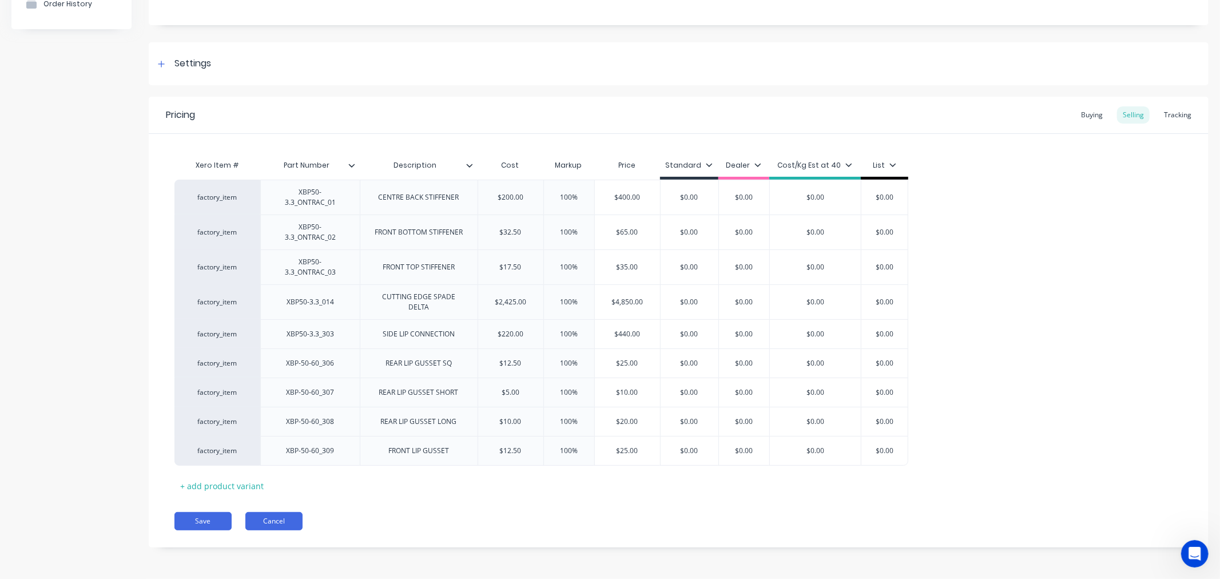
click at [278, 521] on button "Cancel" at bounding box center [273, 521] width 57 height 18
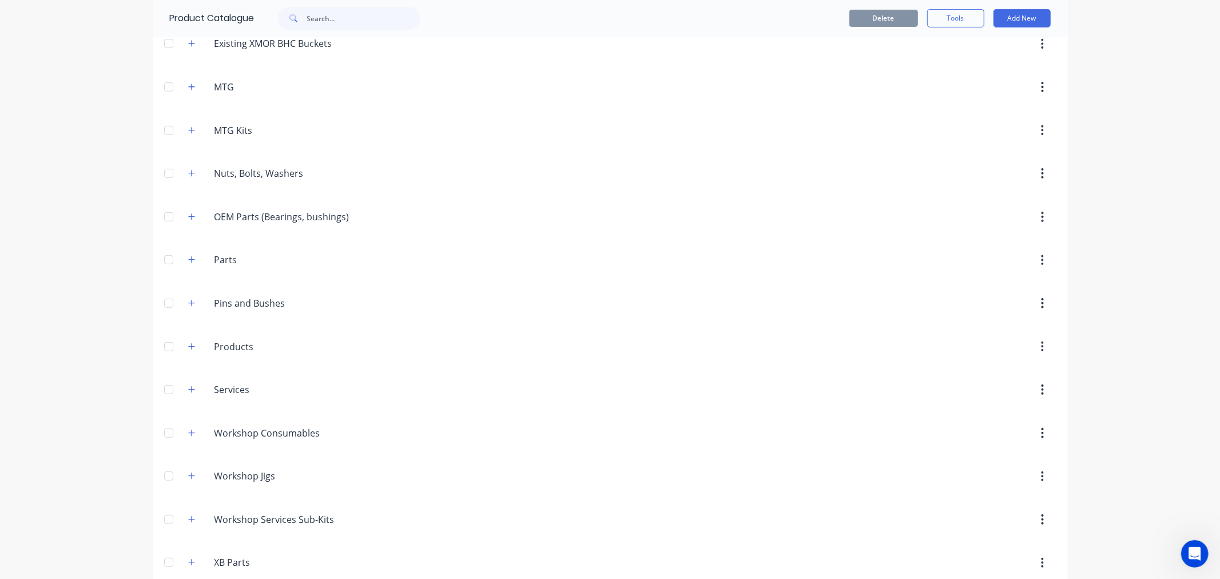
scroll to position [572, 0]
click at [188, 438] on icon "button" at bounding box center [191, 434] width 7 height 8
click at [188, 480] on icon "button" at bounding box center [191, 477] width 7 height 8
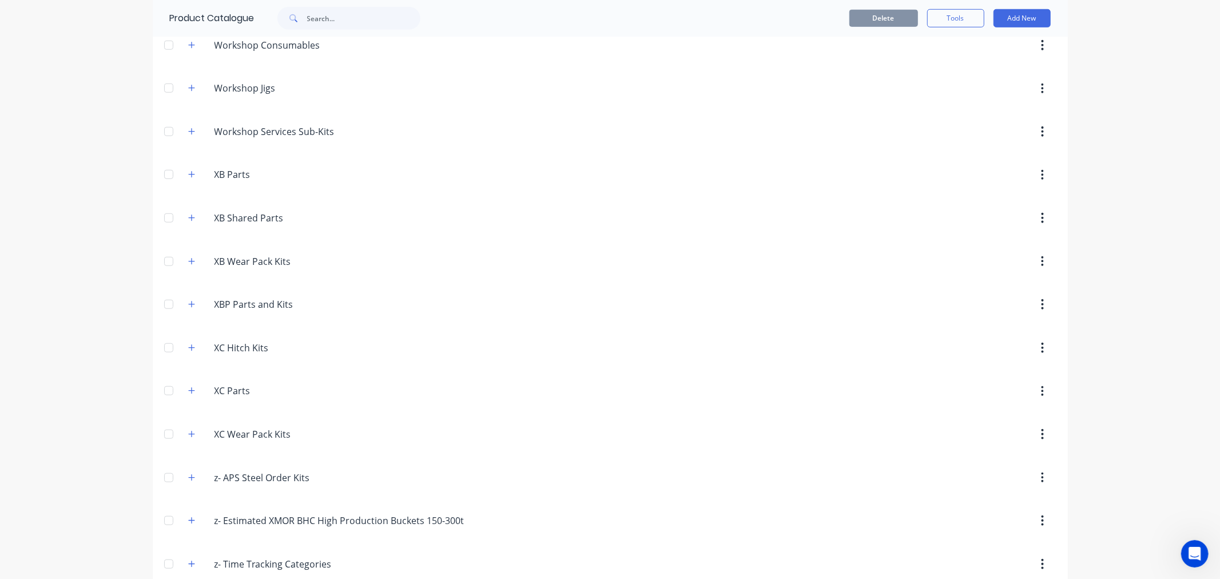
scroll to position [762, 0]
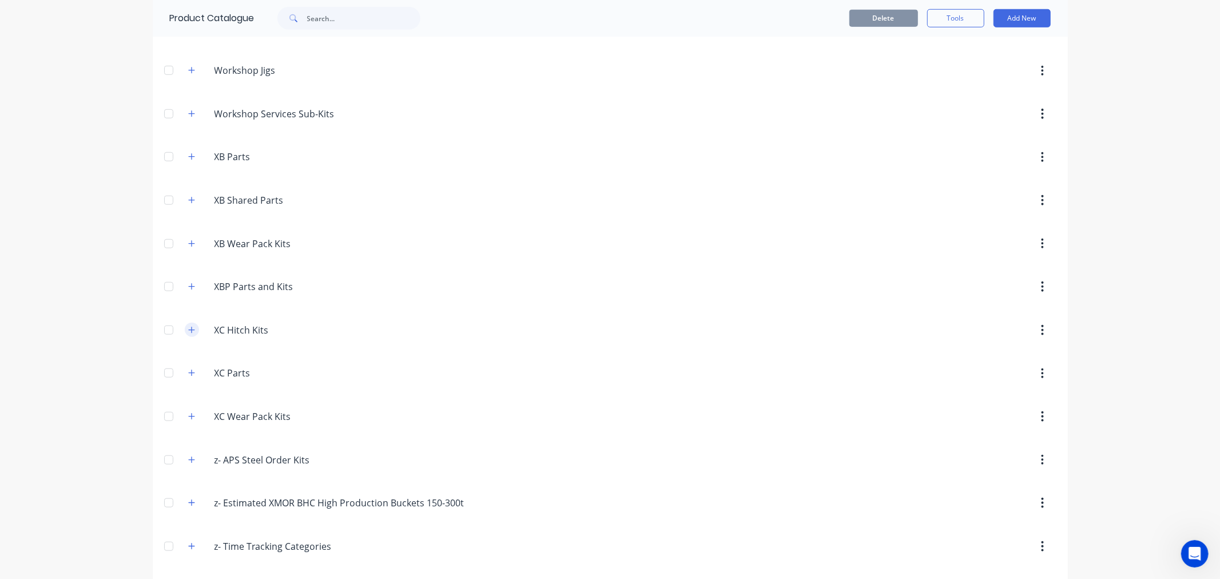
click at [188, 331] on icon "button" at bounding box center [191, 330] width 7 height 8
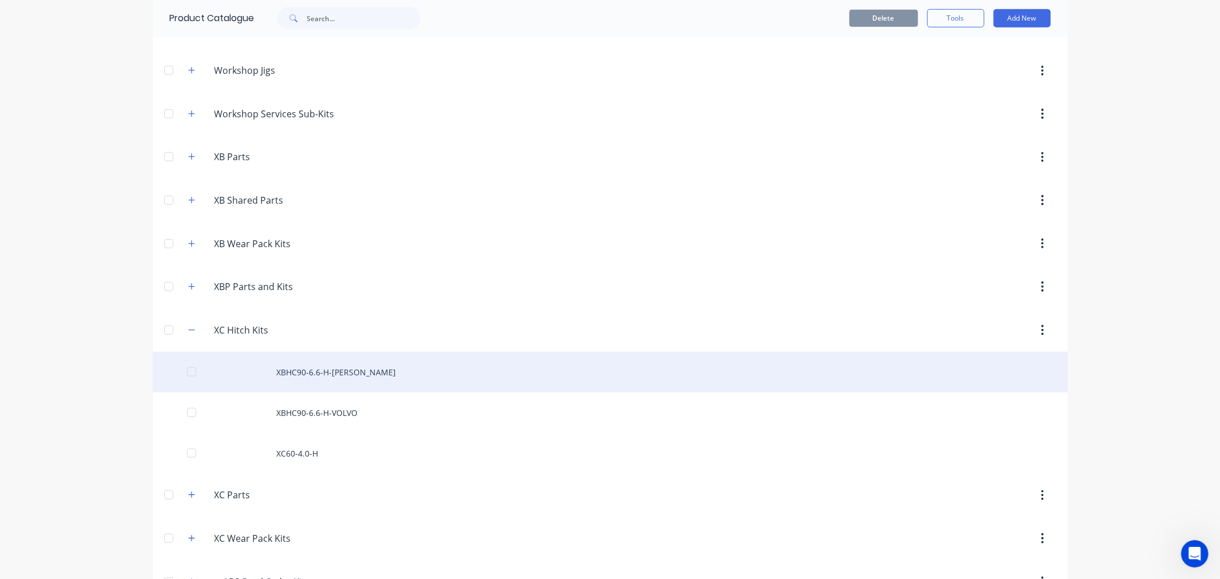
click at [311, 381] on div "XBHC90-6.6-H-[PERSON_NAME]" at bounding box center [610, 372] width 915 height 41
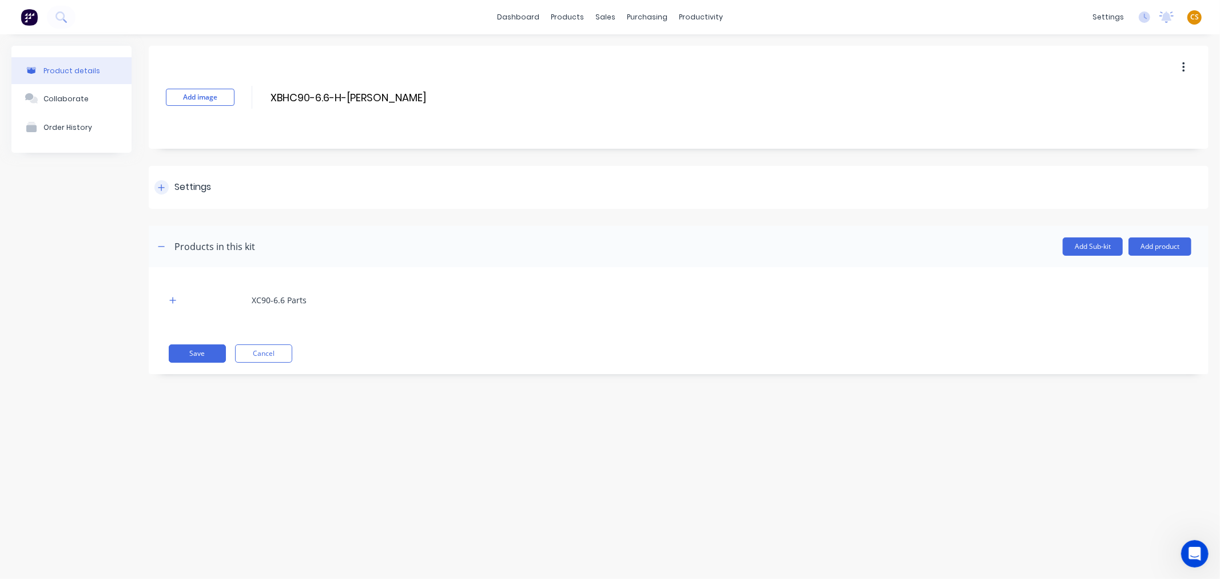
click at [160, 186] on icon at bounding box center [161, 188] width 7 height 8
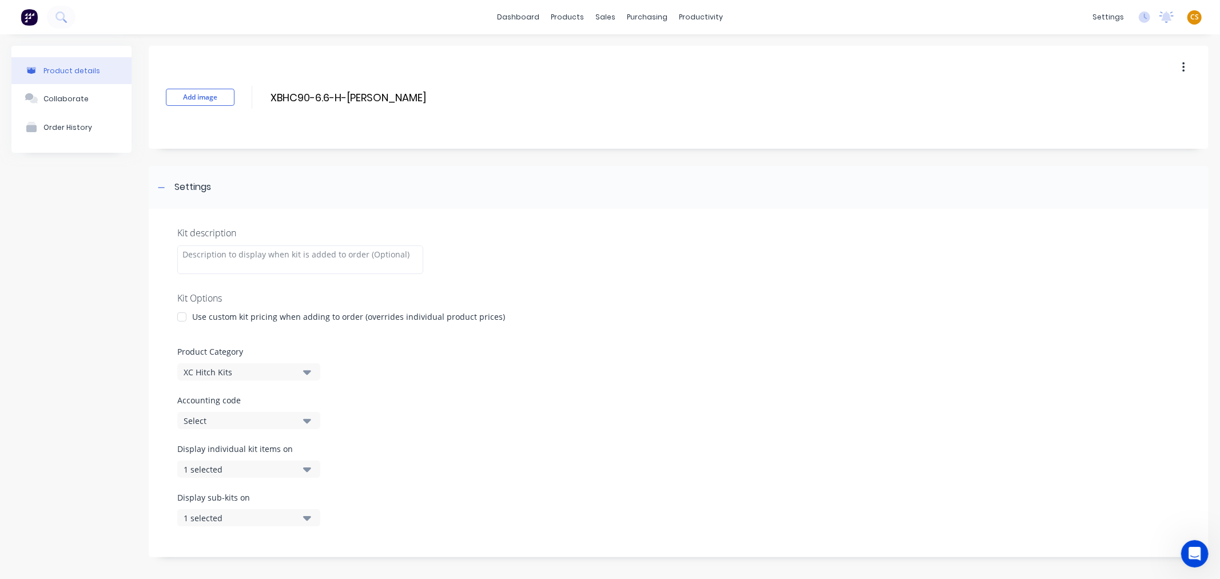
click at [241, 467] on div "1 selected" at bounding box center [239, 469] width 111 height 12
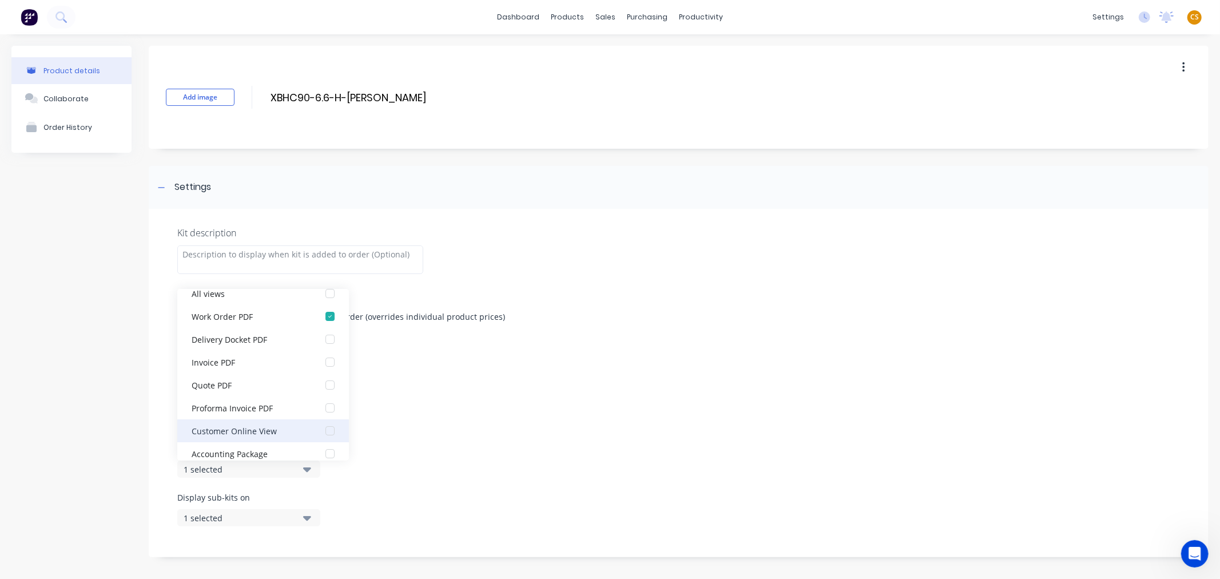
scroll to position [23, 0]
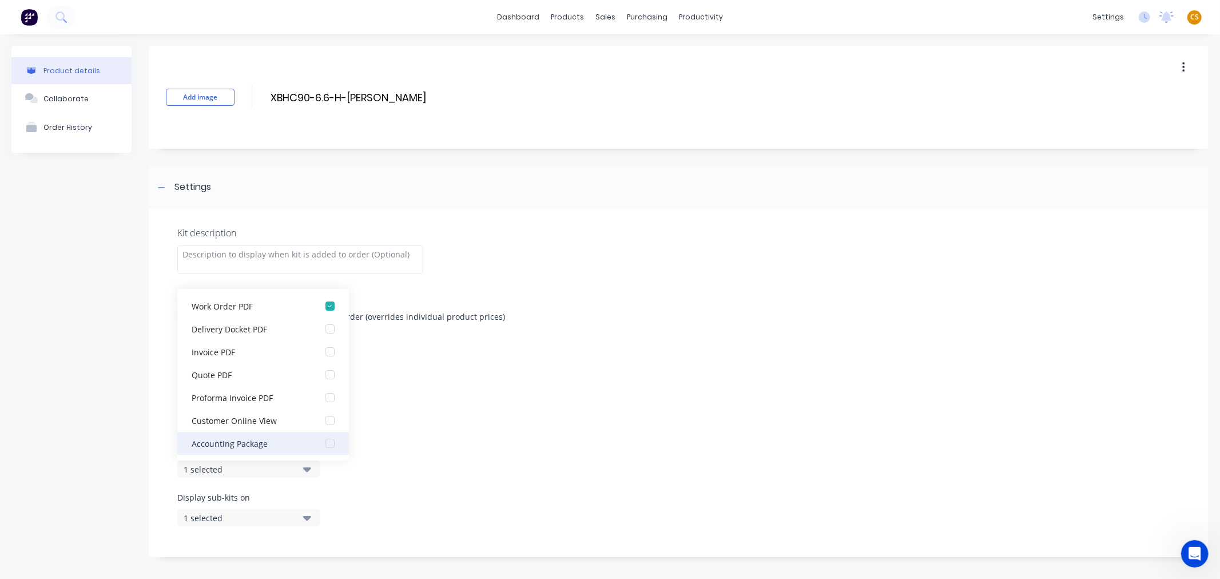
click at [249, 443] on div "Accounting Package" at bounding box center [249, 443] width 114 height 12
click at [232, 516] on div "1 selected" at bounding box center [239, 518] width 111 height 12
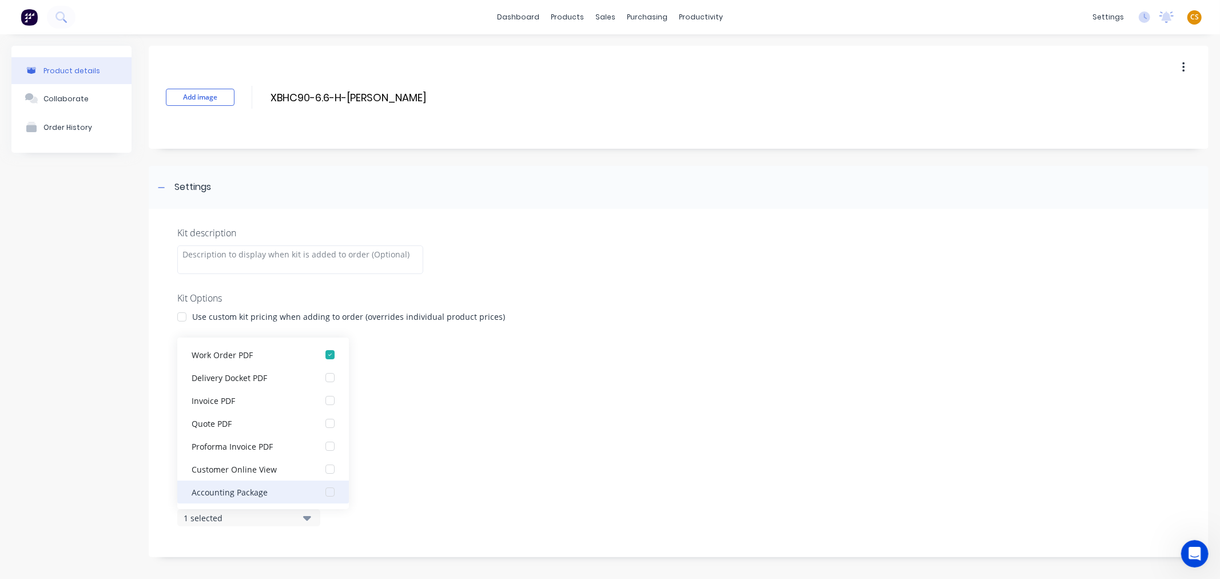
click at [235, 492] on div "Accounting Package" at bounding box center [249, 492] width 114 height 12
click at [157, 519] on div "Kit description Kit Options Use custom kit pricing when adding to order (overri…" at bounding box center [679, 383] width 1060 height 348
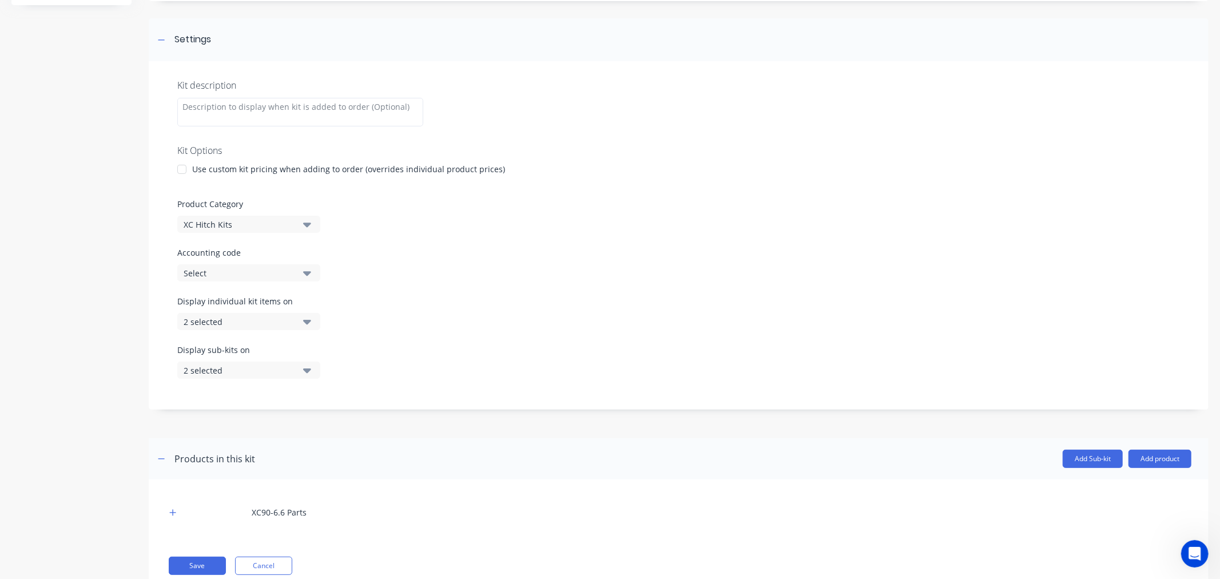
scroll to position [184, 0]
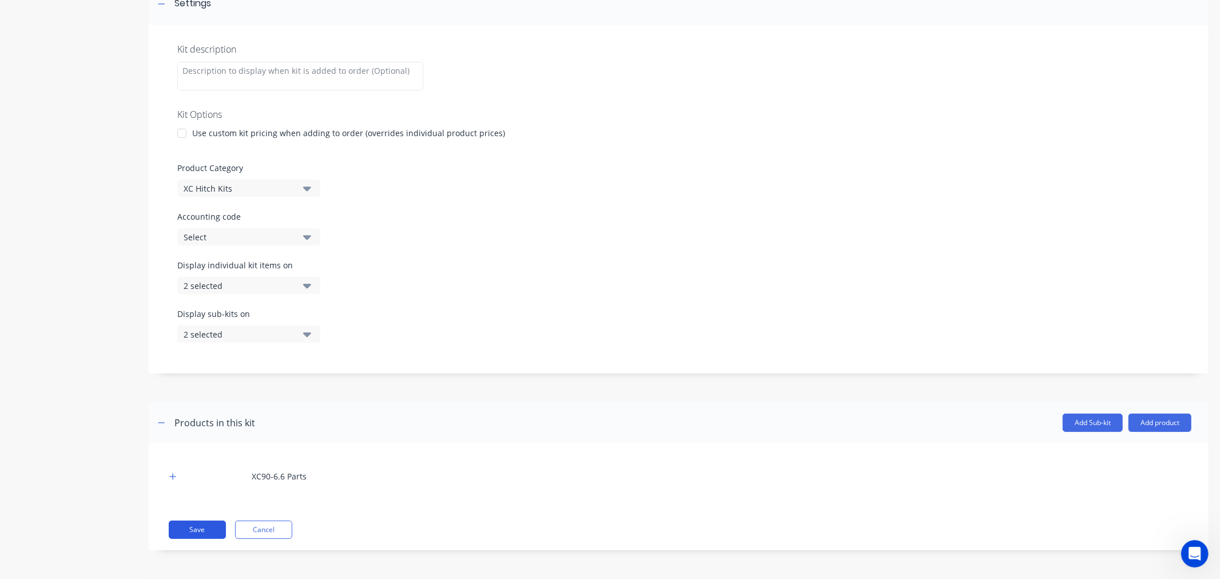
click at [197, 527] on button "Save" at bounding box center [197, 529] width 57 height 18
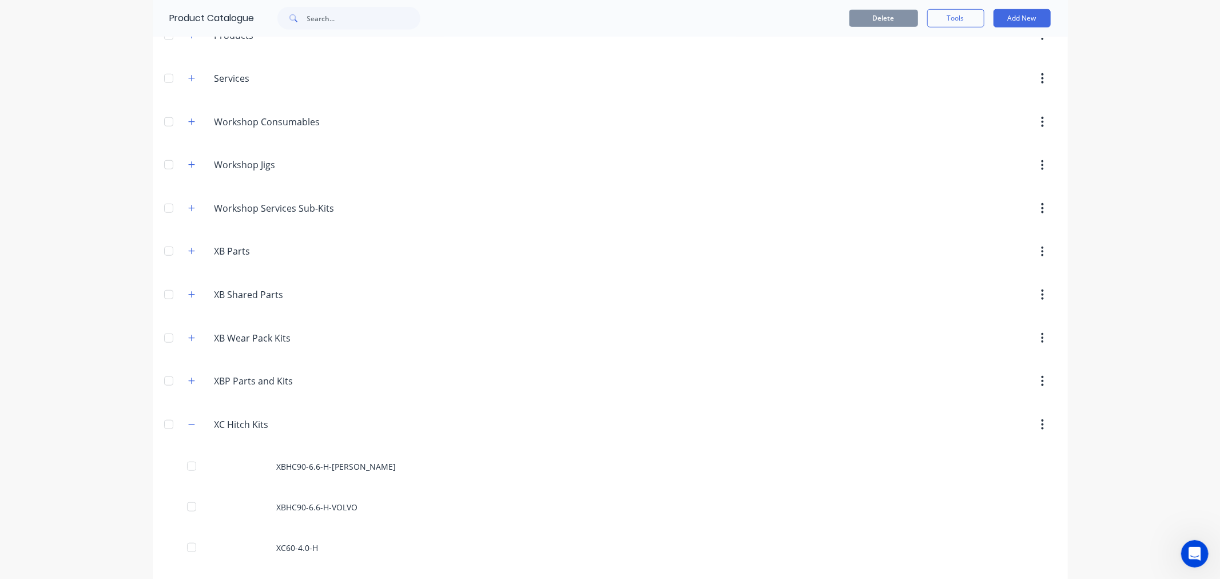
scroll to position [930, 0]
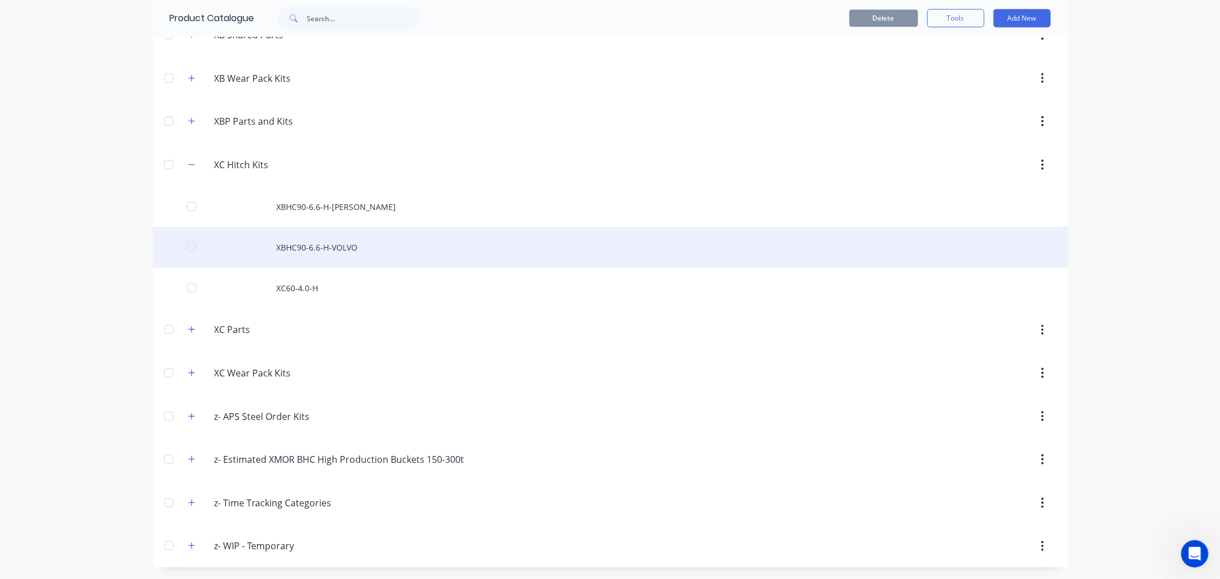
click at [309, 248] on div "XBHC90-6.6-H-VOLVO" at bounding box center [610, 247] width 915 height 41
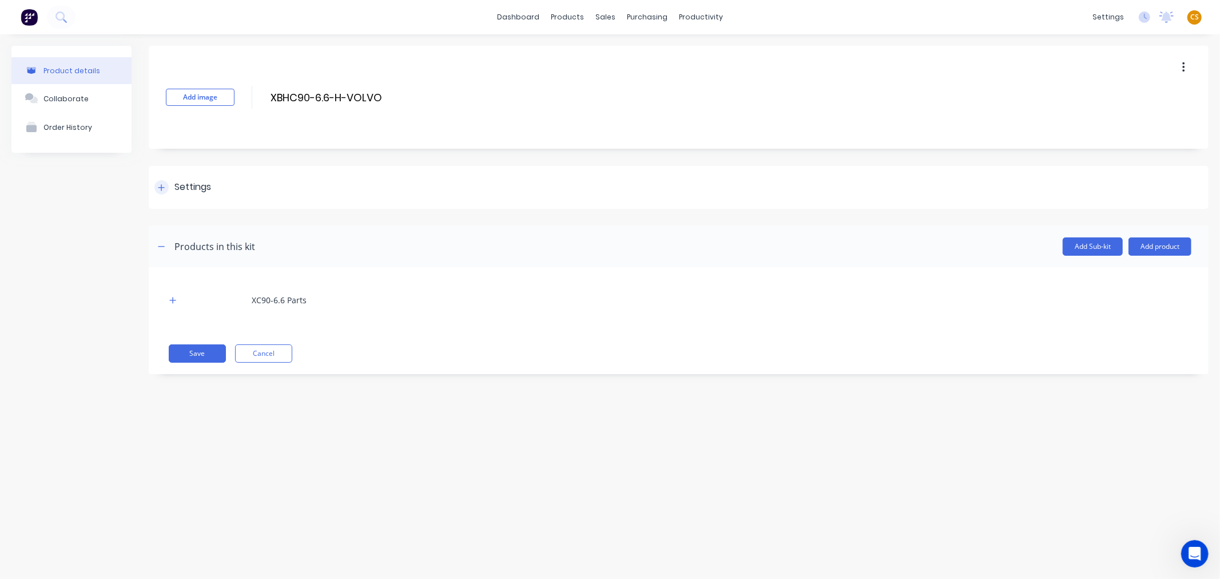
click at [161, 186] on icon at bounding box center [161, 188] width 7 height 8
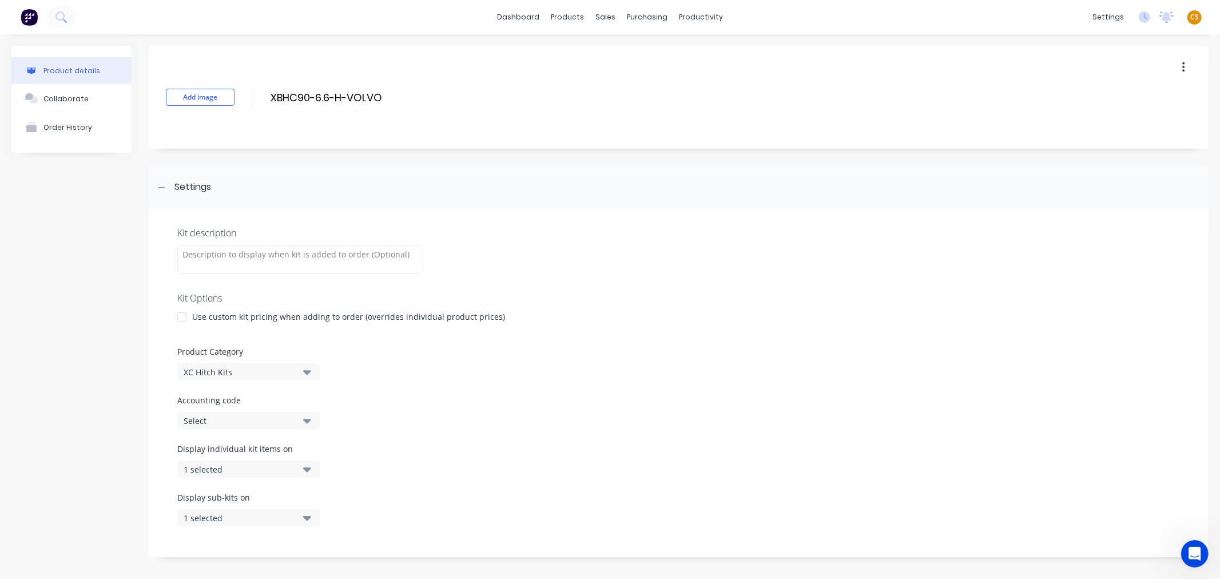
click at [230, 469] on div "1 selected" at bounding box center [239, 469] width 111 height 12
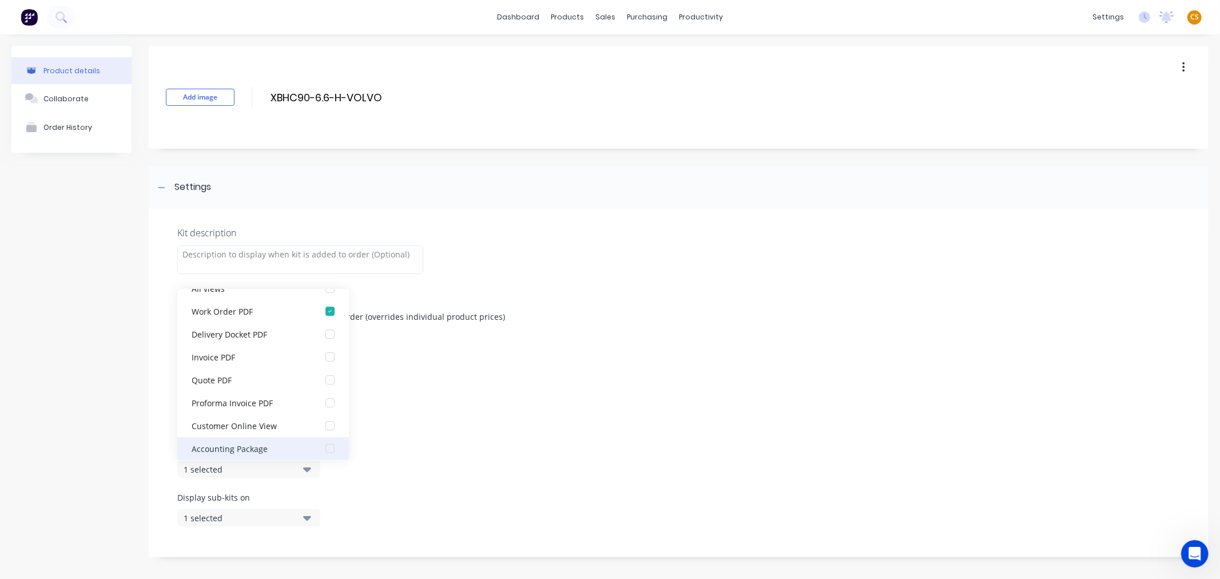
scroll to position [23, 0]
click at [235, 441] on div "Accounting Package" at bounding box center [249, 443] width 114 height 12
click at [224, 512] on div "1 selected" at bounding box center [239, 518] width 111 height 12
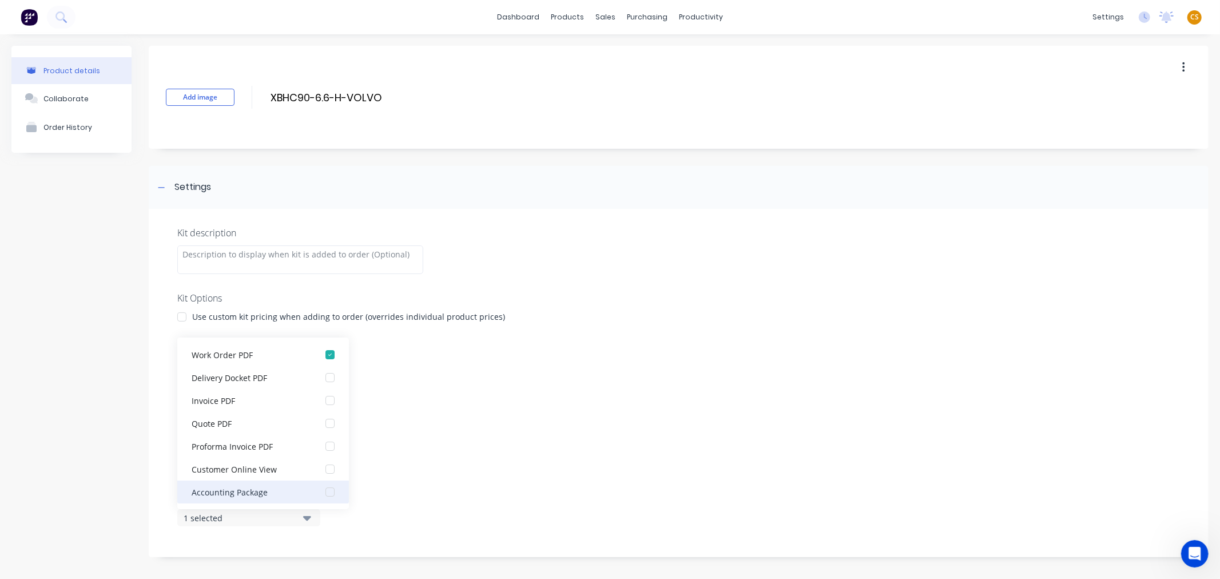
click at [232, 492] on div "Accounting Package" at bounding box center [249, 492] width 114 height 12
click at [160, 522] on div "Kit description Kit Options Use custom kit pricing when adding to order (overri…" at bounding box center [679, 383] width 1060 height 348
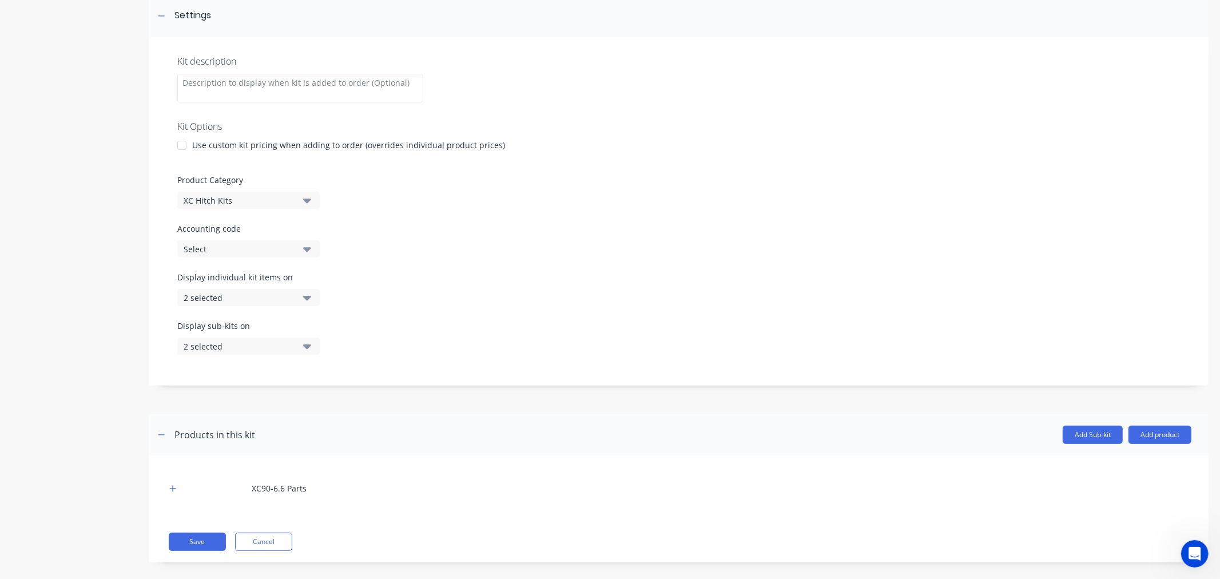
scroll to position [184, 0]
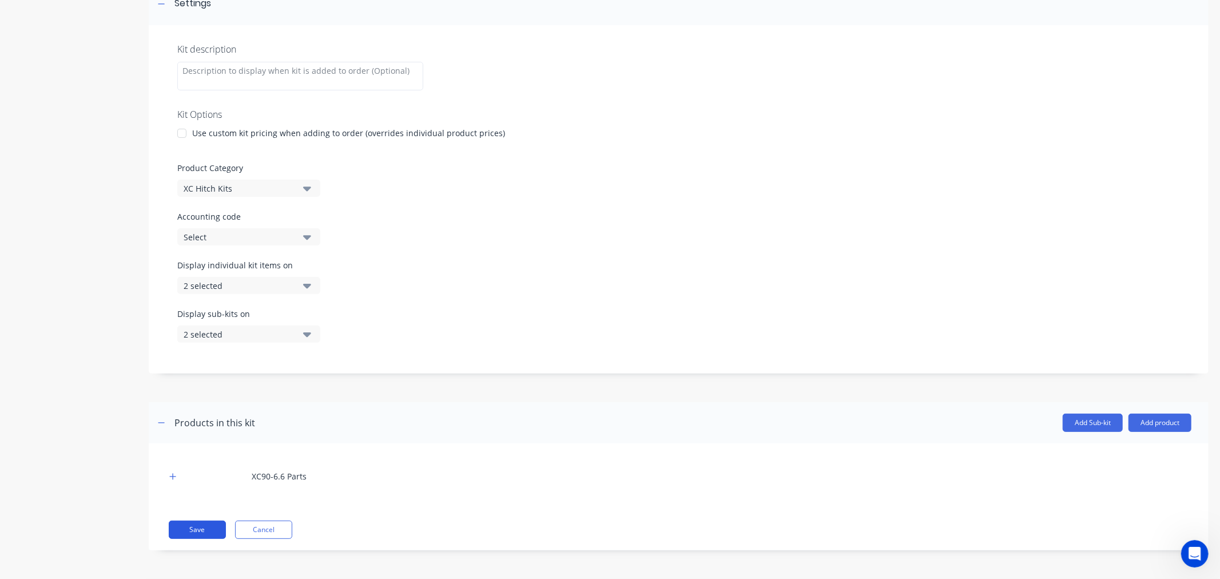
click at [203, 531] on button "Save" at bounding box center [197, 529] width 57 height 18
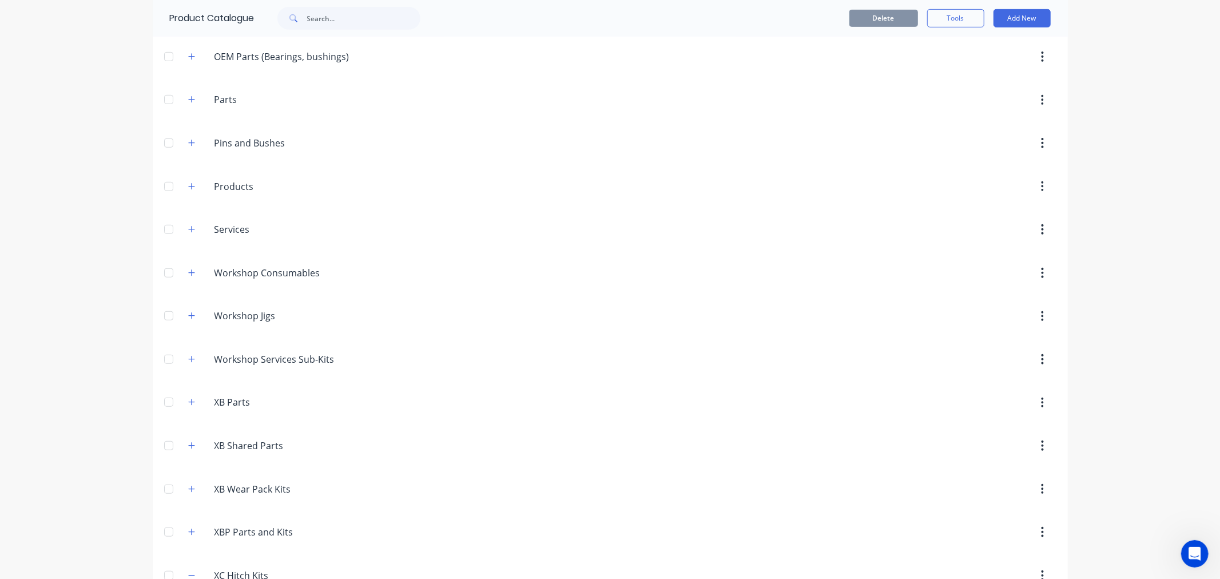
scroll to position [930, 0]
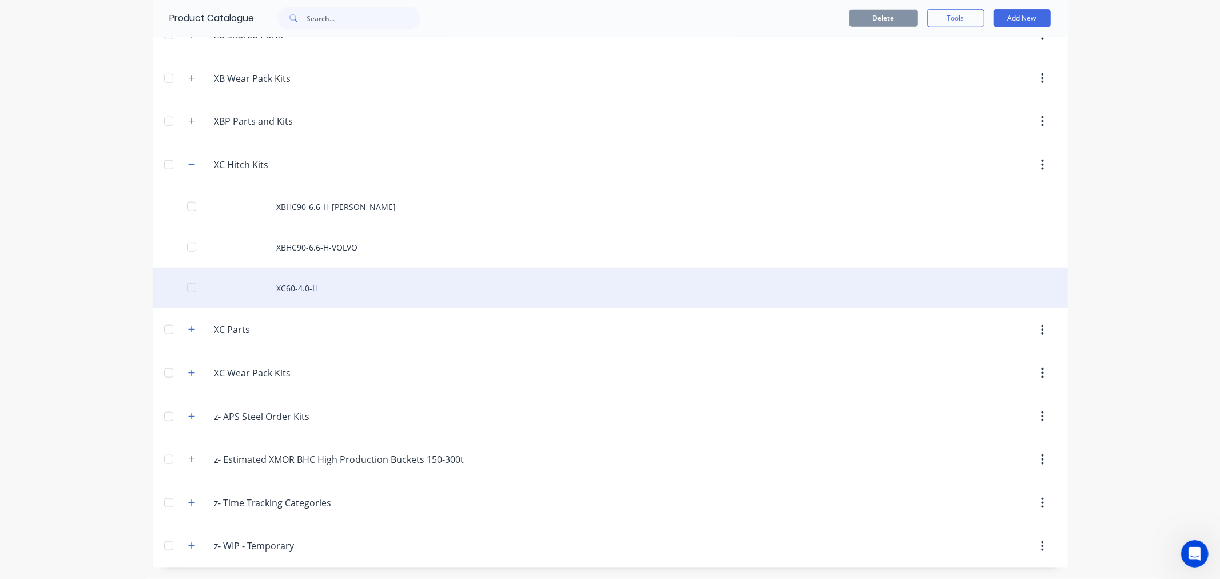
click at [291, 278] on div "XC60-4.0-H" at bounding box center [610, 288] width 915 height 41
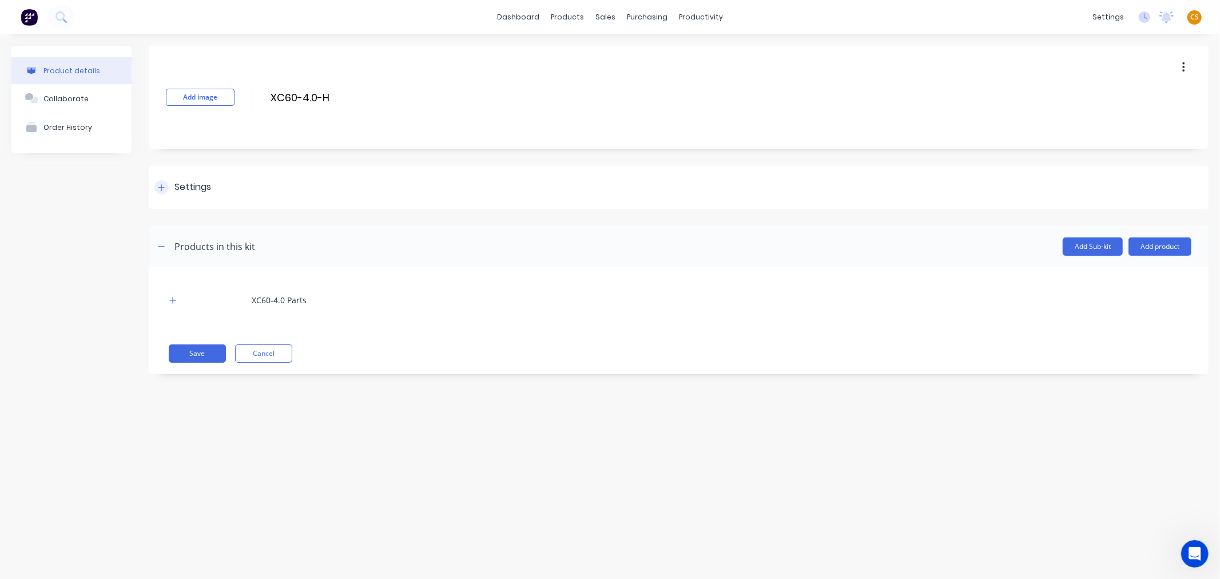
click at [158, 185] on icon at bounding box center [161, 188] width 7 height 8
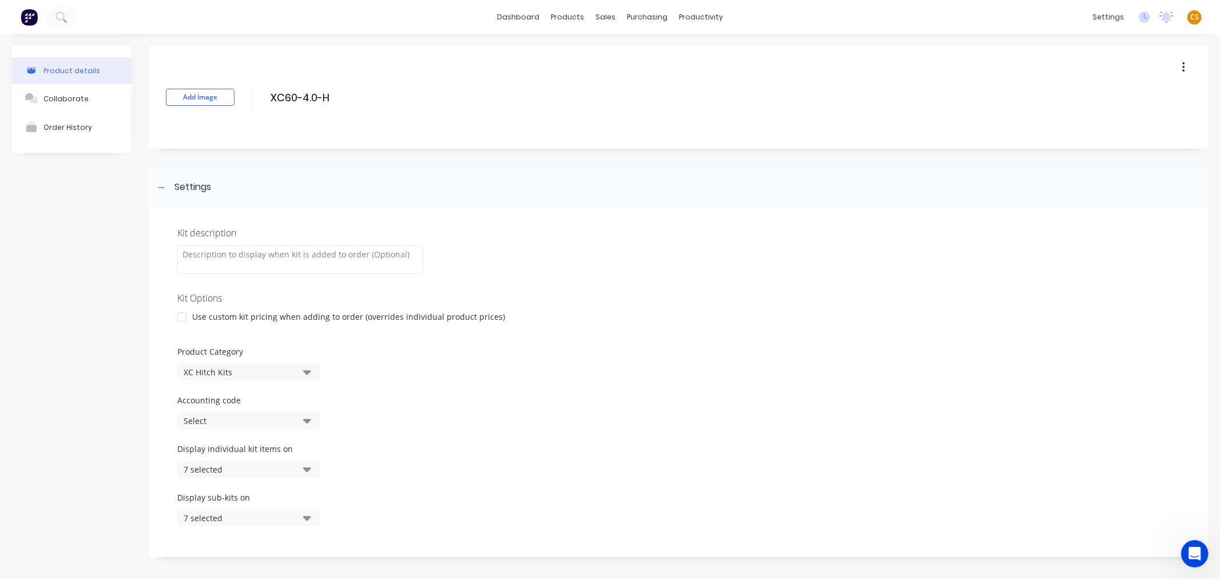
click at [213, 468] on div "7 selected" at bounding box center [239, 469] width 111 height 12
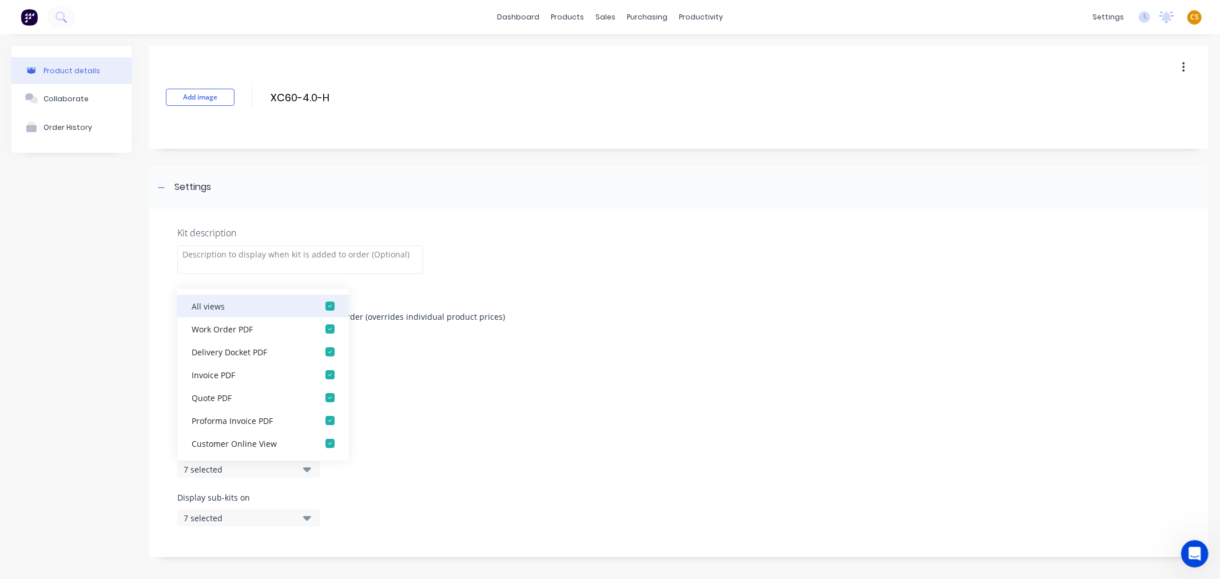
click at [323, 302] on div "button" at bounding box center [330, 306] width 23 height 23
click at [321, 329] on div "button" at bounding box center [330, 328] width 23 height 23
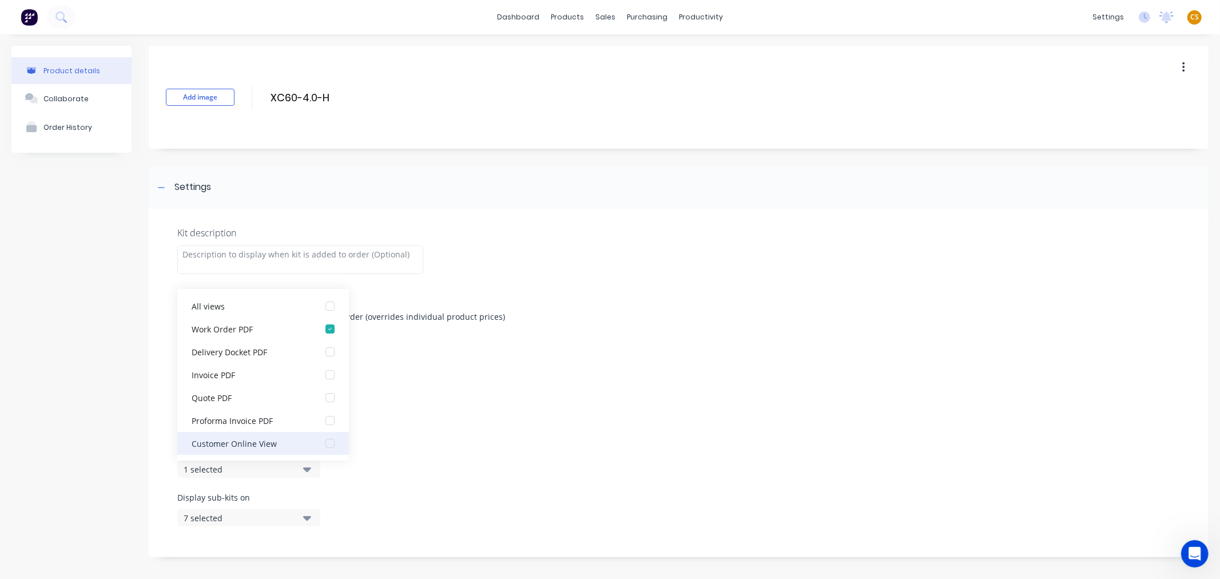
scroll to position [23, 0]
click at [321, 442] on div "button" at bounding box center [330, 443] width 23 height 23
click at [145, 519] on div "Product details Collaborate Order History Add image XC60-4.0-H XC60-4.0-H Enter…" at bounding box center [609, 398] width 1197 height 705
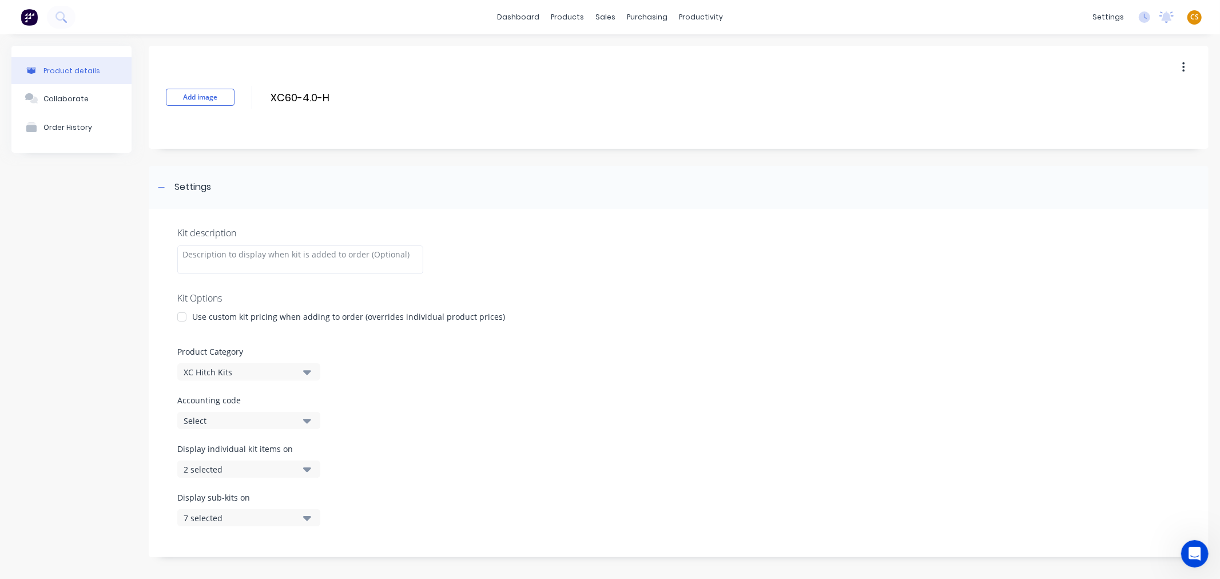
click at [206, 518] on div "7 selected" at bounding box center [239, 518] width 111 height 12
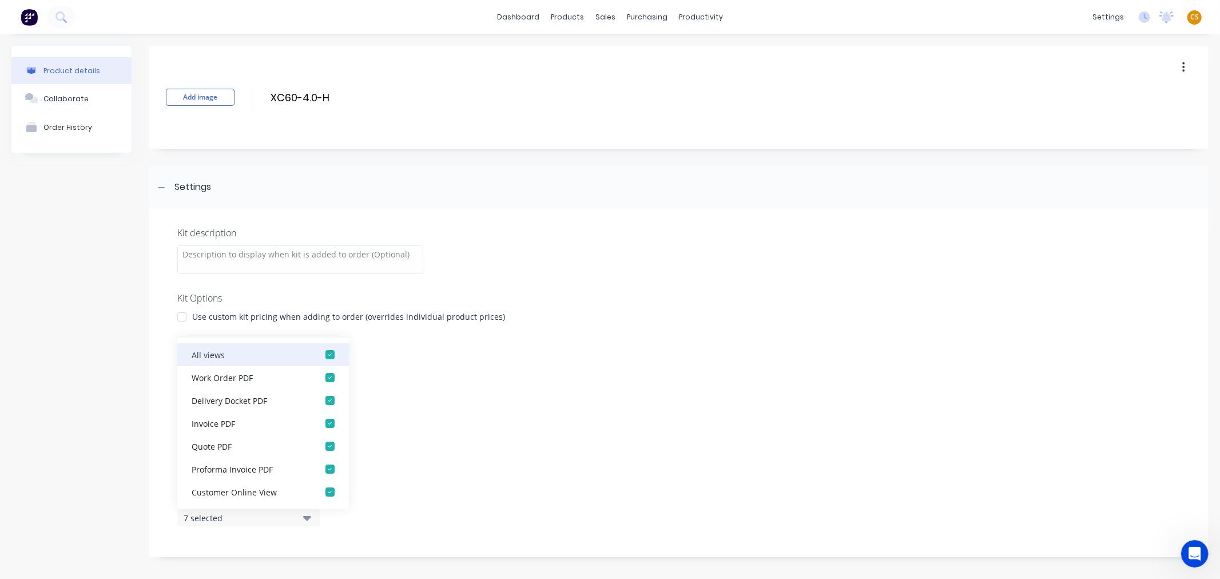
click at [319, 353] on div "button" at bounding box center [330, 354] width 23 height 23
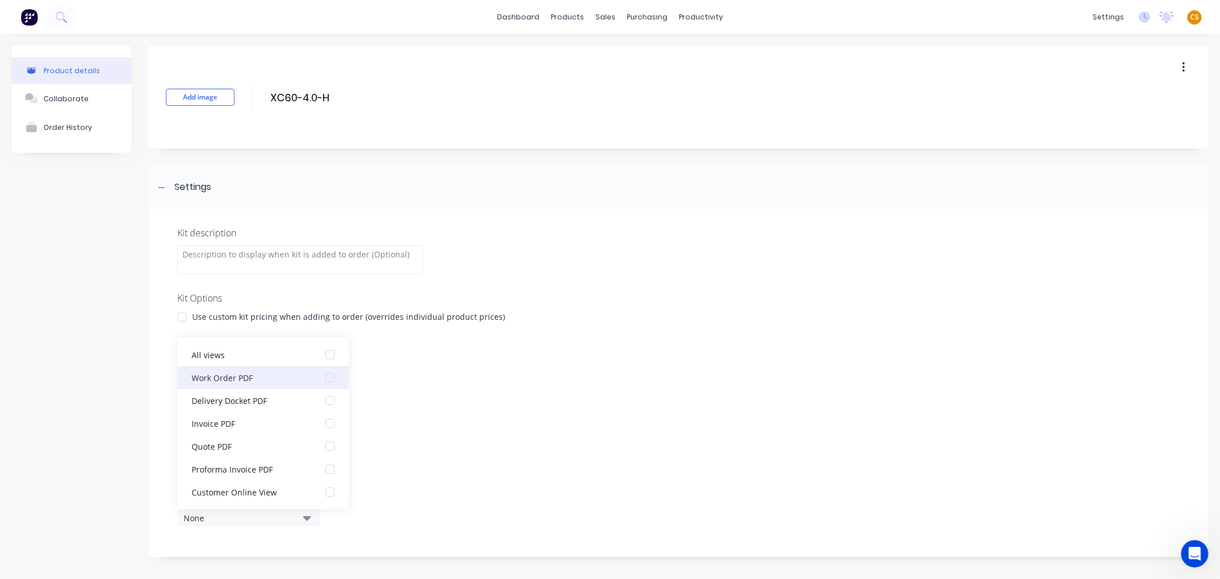
click at [319, 379] on div "button" at bounding box center [330, 377] width 23 height 23
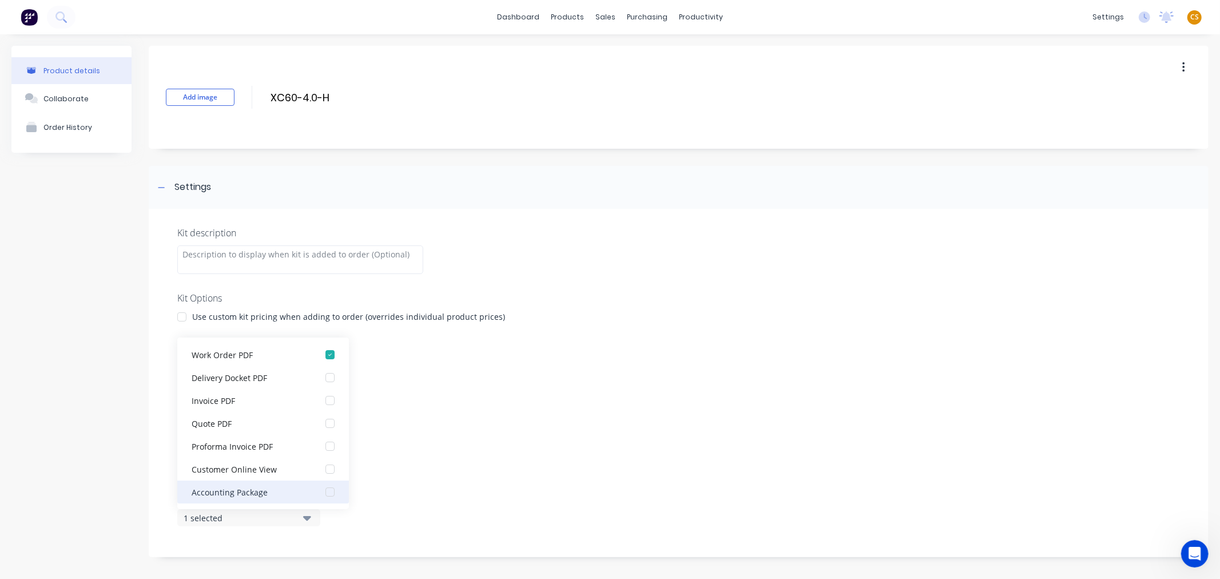
click at [320, 490] on div "button" at bounding box center [330, 491] width 23 height 23
click at [161, 517] on div "Kit description Kit Options Use custom kit pricing when adding to order (overri…" at bounding box center [679, 383] width 1060 height 348
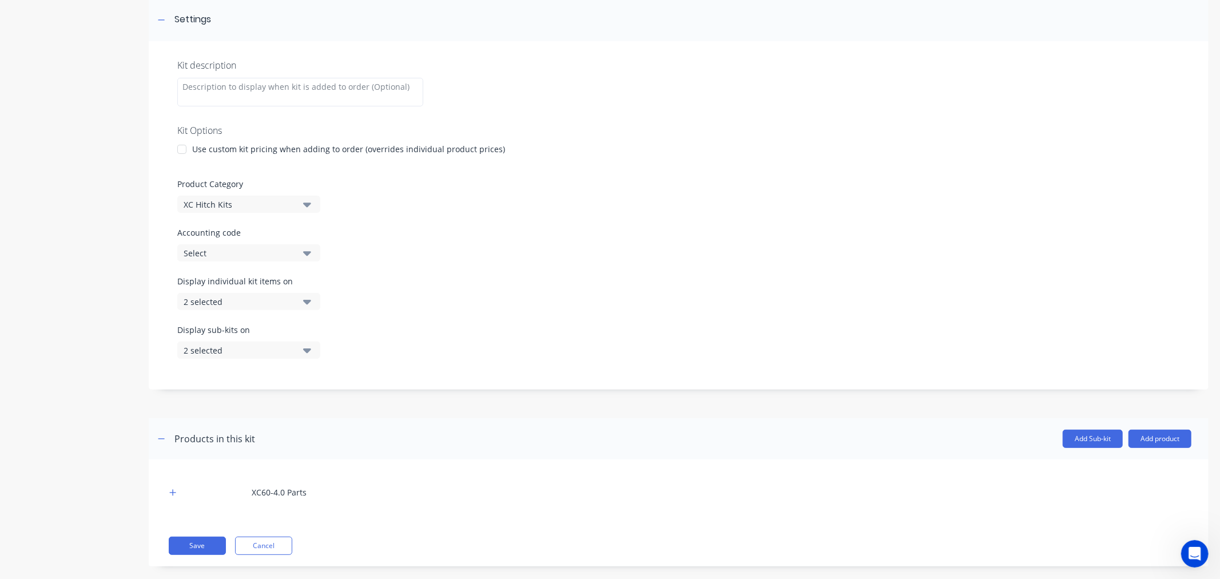
scroll to position [184, 0]
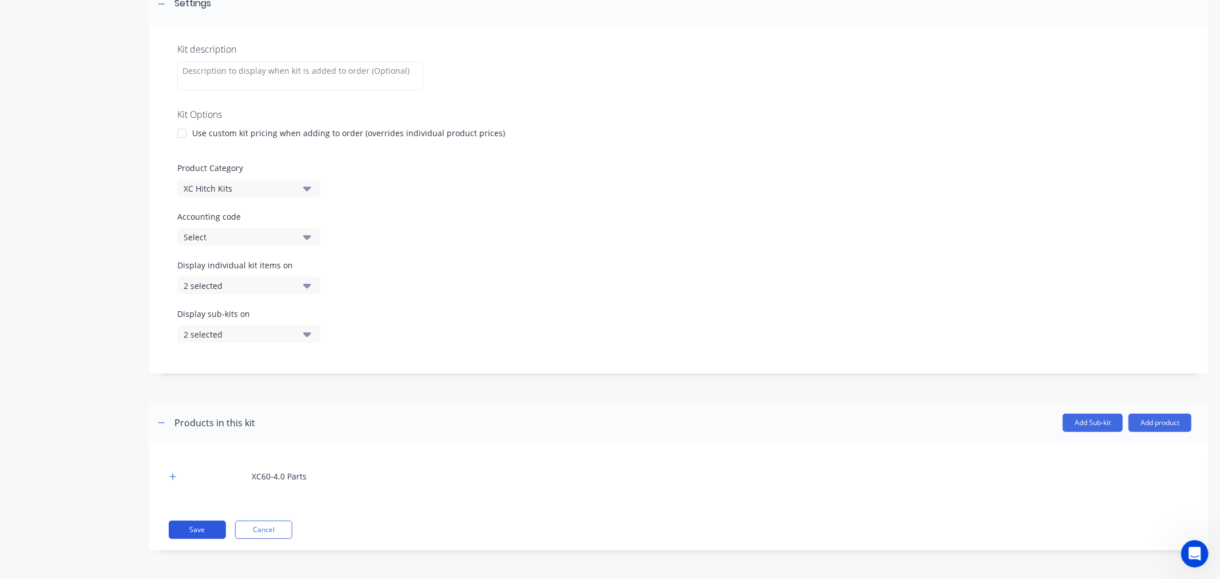
click at [198, 532] on button "Save" at bounding box center [197, 529] width 57 height 18
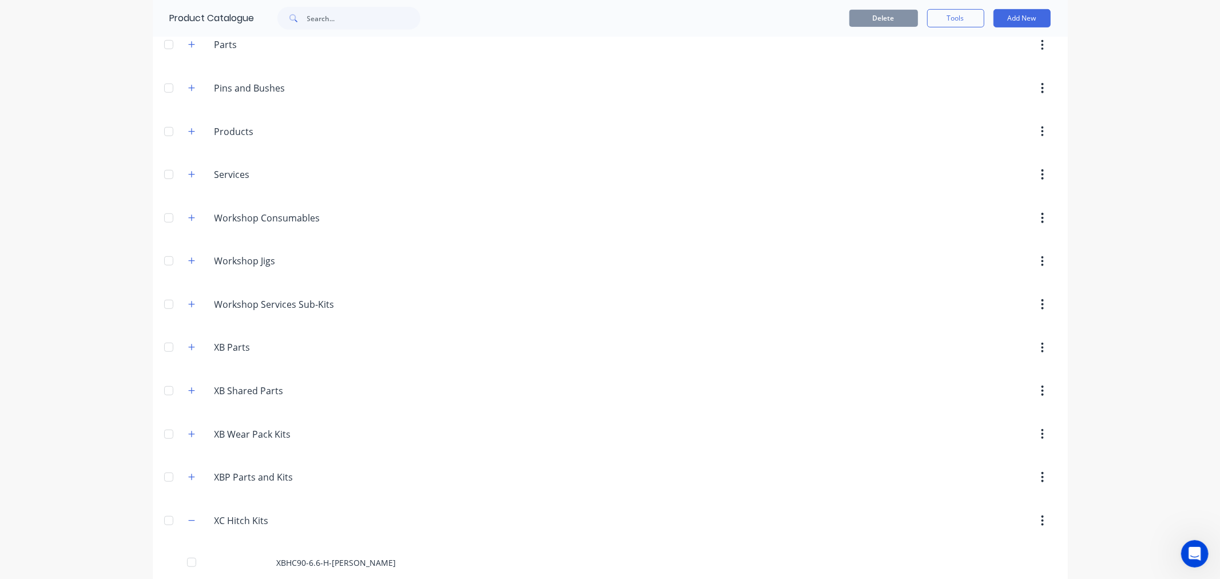
scroll to position [762, 0]
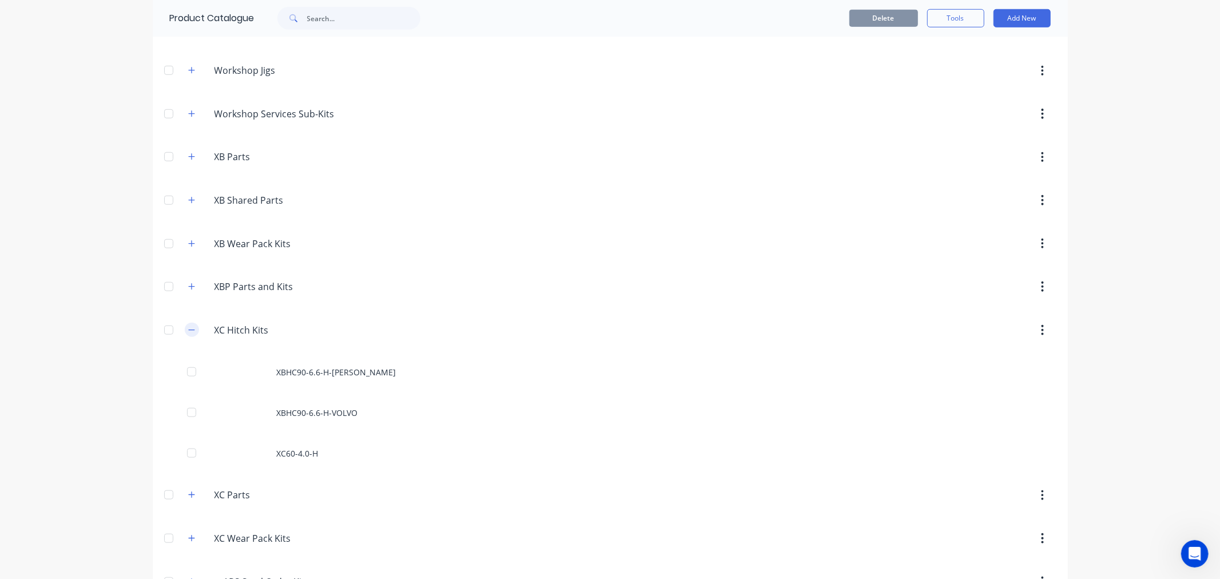
click at [189, 333] on icon "button" at bounding box center [191, 330] width 7 height 8
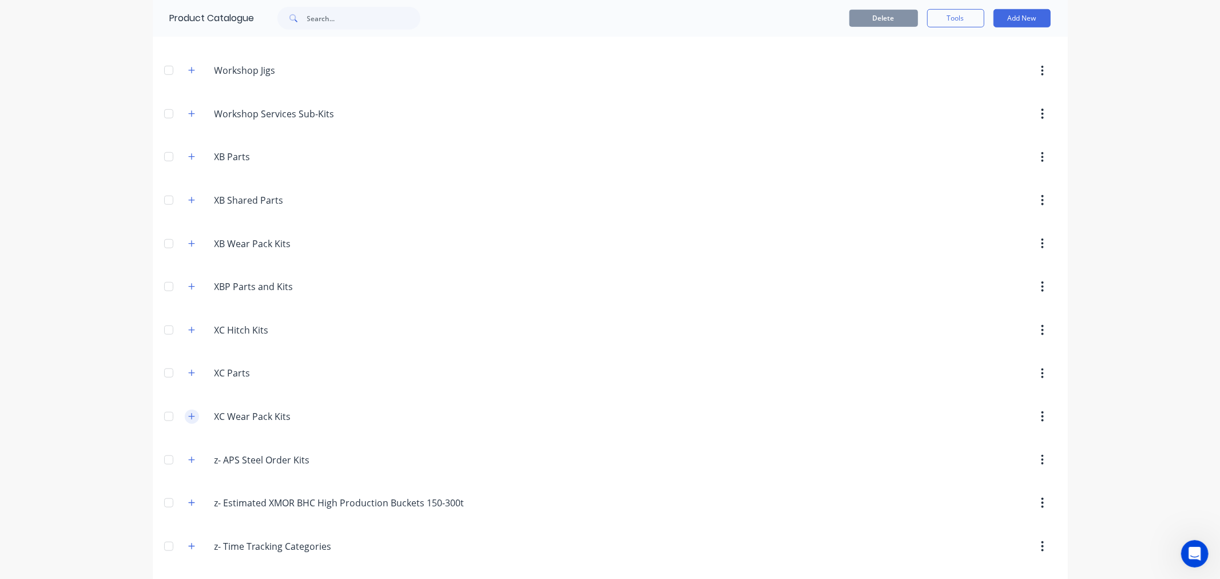
click at [188, 419] on icon "button" at bounding box center [191, 416] width 6 height 6
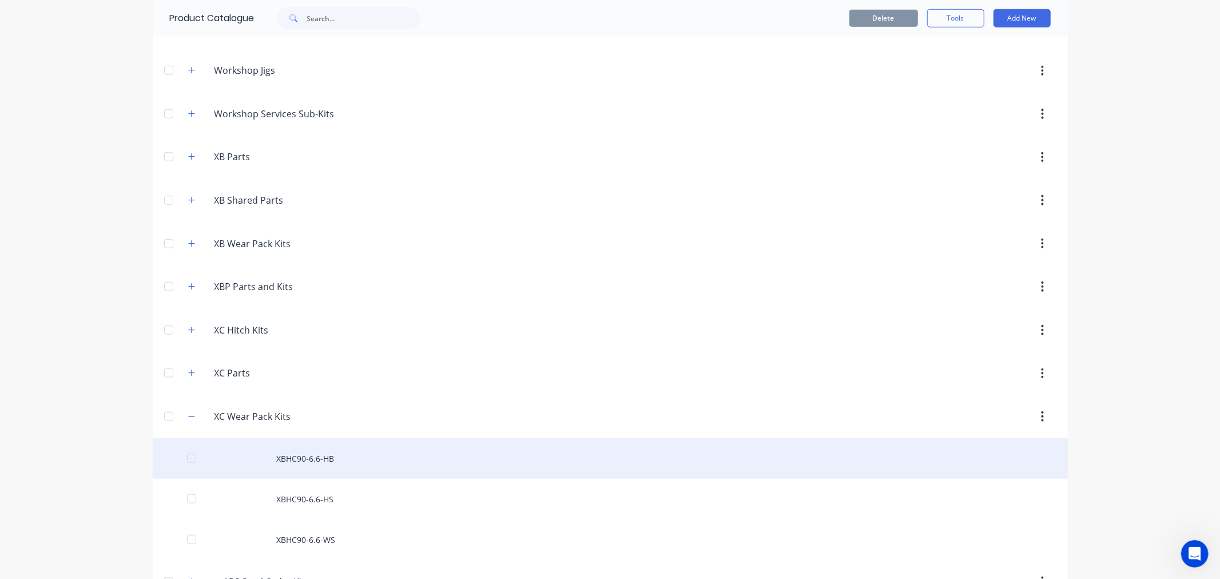
click at [294, 457] on div "XBHC90-6.6-HB" at bounding box center [610, 458] width 915 height 41
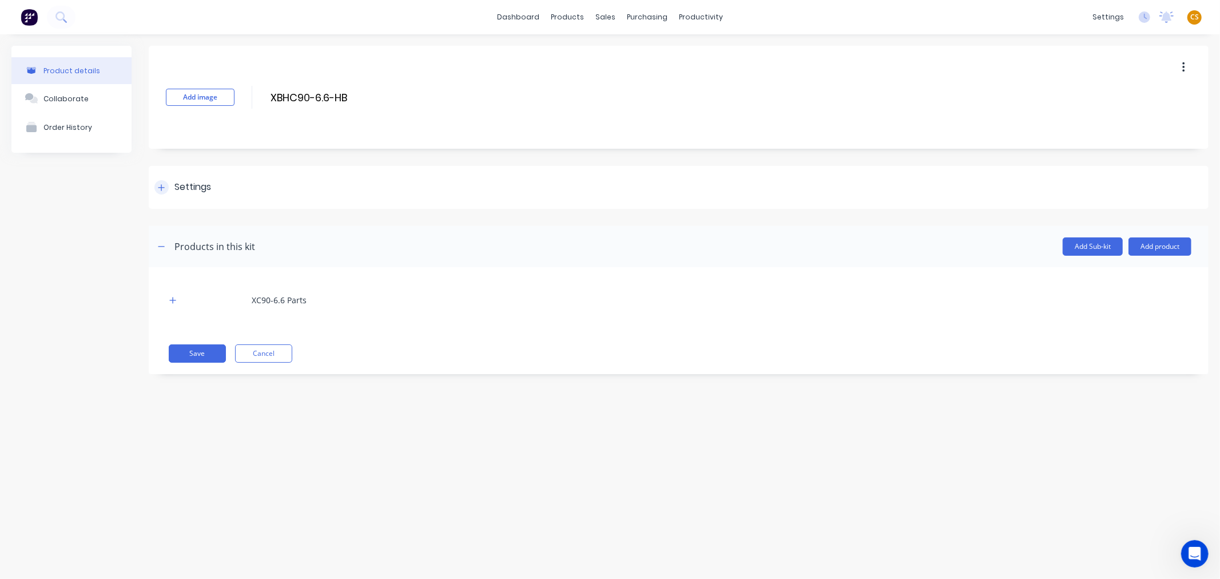
click at [161, 185] on icon at bounding box center [161, 187] width 6 height 6
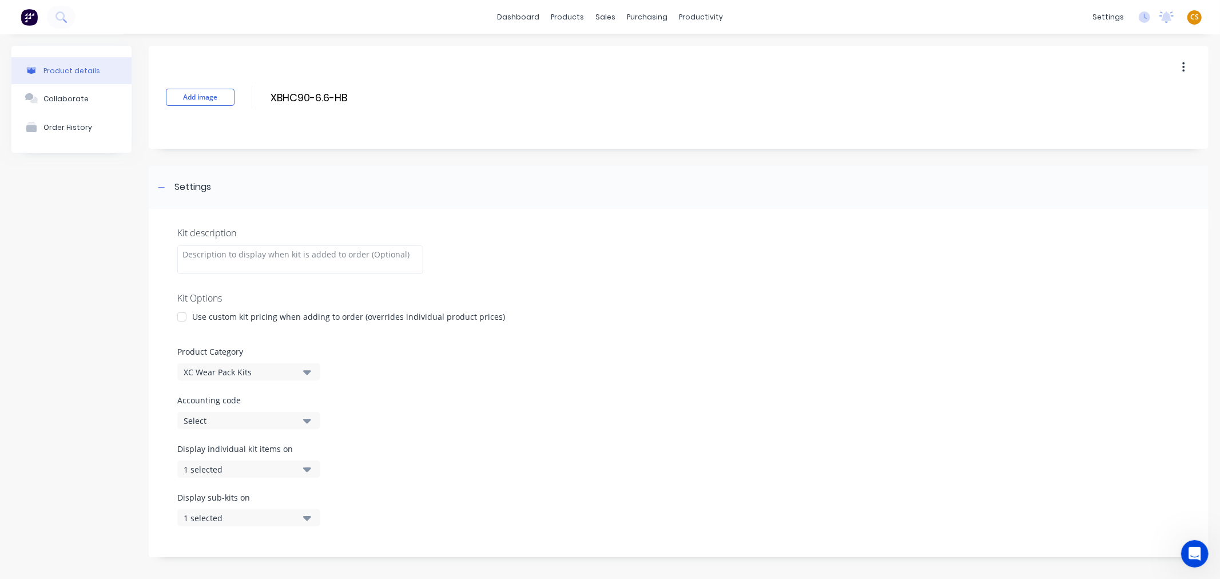
click at [256, 473] on div "1 selected" at bounding box center [239, 469] width 111 height 12
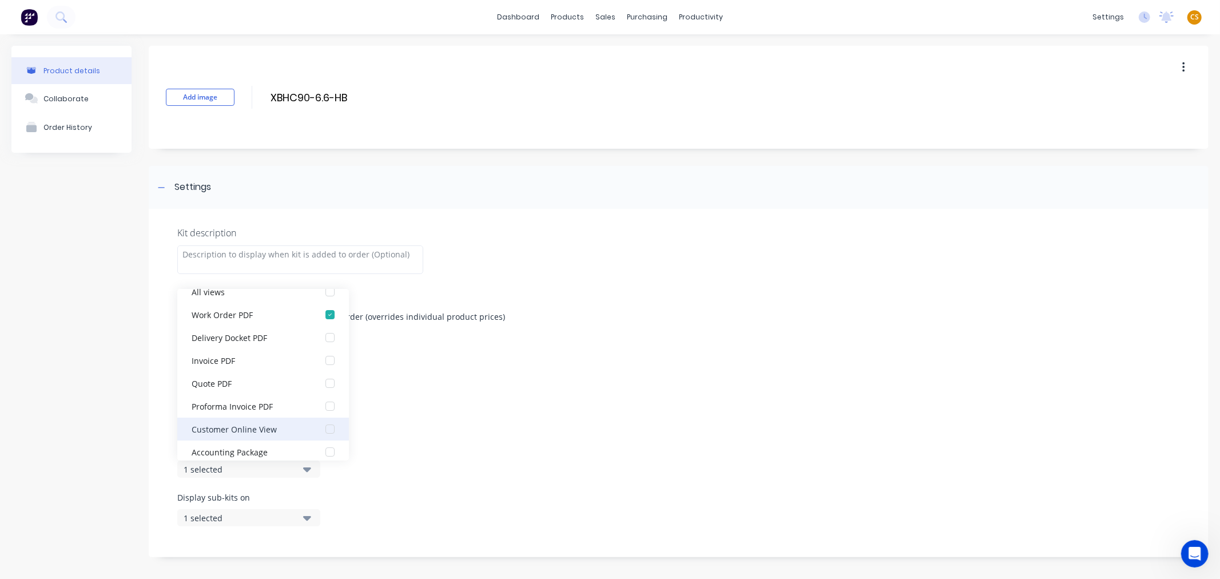
scroll to position [23, 0]
click at [282, 445] on div "Accounting Package" at bounding box center [249, 443] width 114 height 12
click at [161, 488] on div "Kit description Kit Options Use custom kit pricing when adding to order (overri…" at bounding box center [679, 383] width 1060 height 348
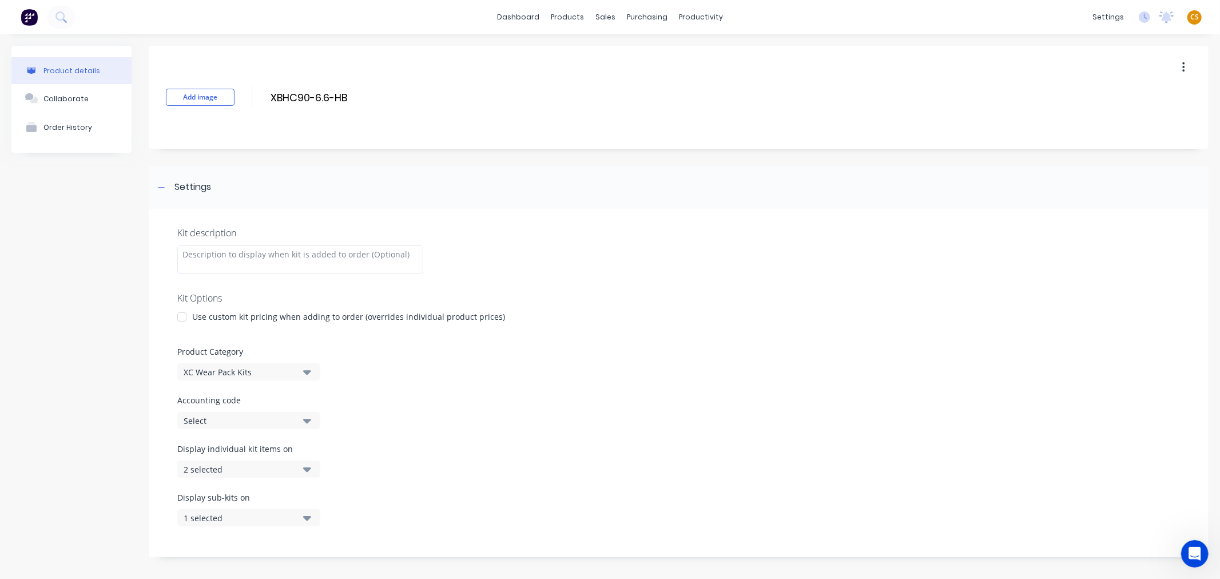
click at [212, 517] on div "1 selected" at bounding box center [239, 518] width 111 height 12
click at [273, 492] on div "Accounting Package" at bounding box center [249, 492] width 114 height 12
click at [156, 487] on div "Kit description Kit Options Use custom kit pricing when adding to order (overri…" at bounding box center [679, 383] width 1060 height 348
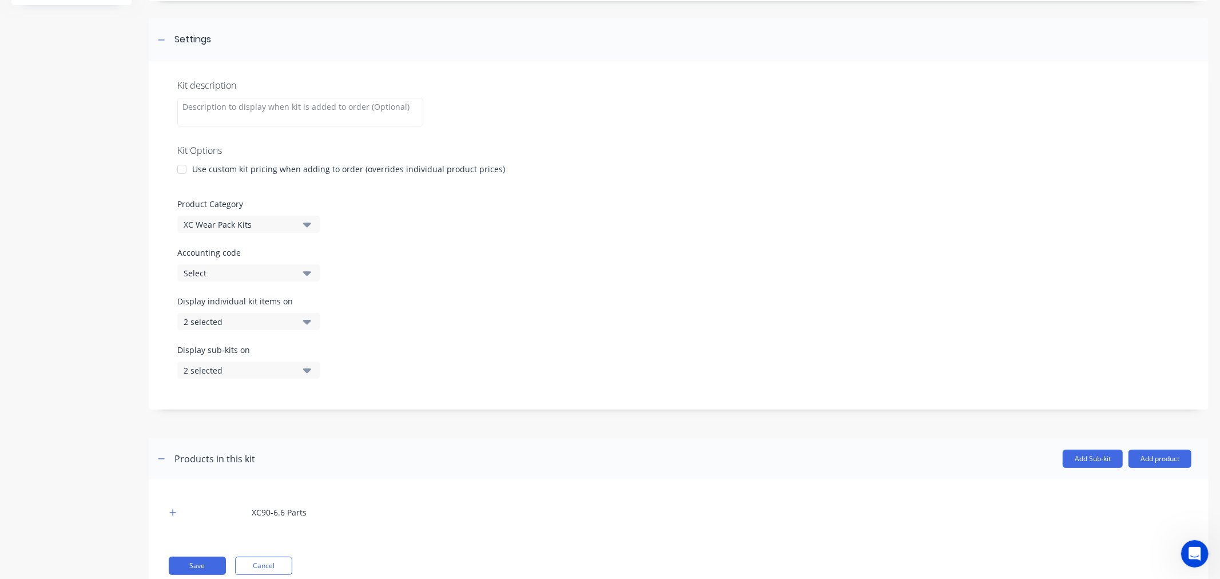
scroll to position [184, 0]
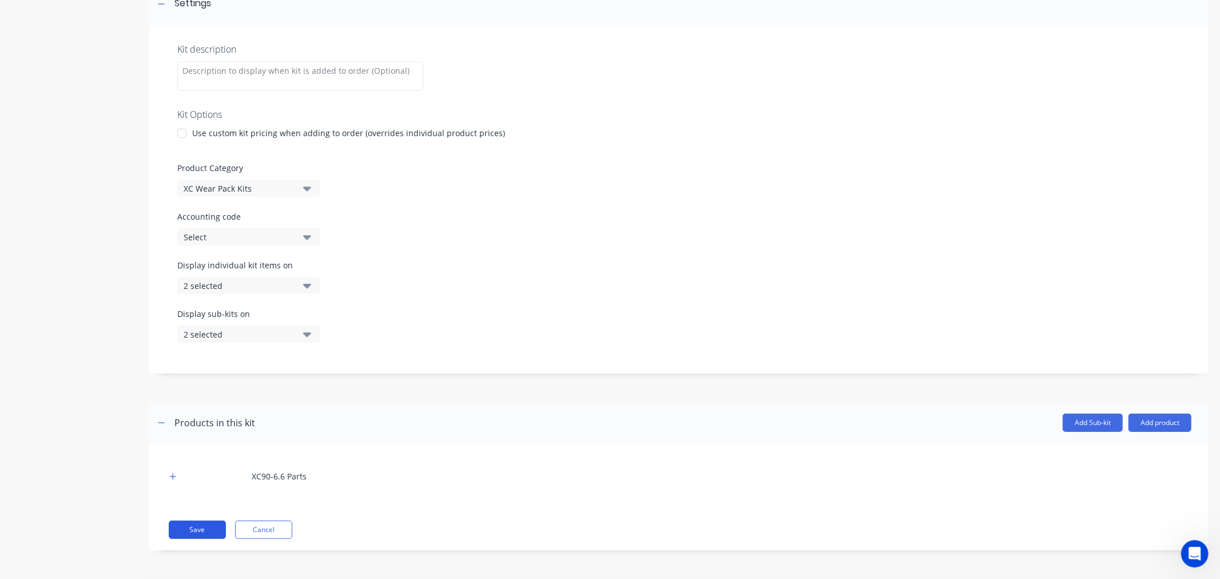
click at [214, 528] on button "Save" at bounding box center [197, 529] width 57 height 18
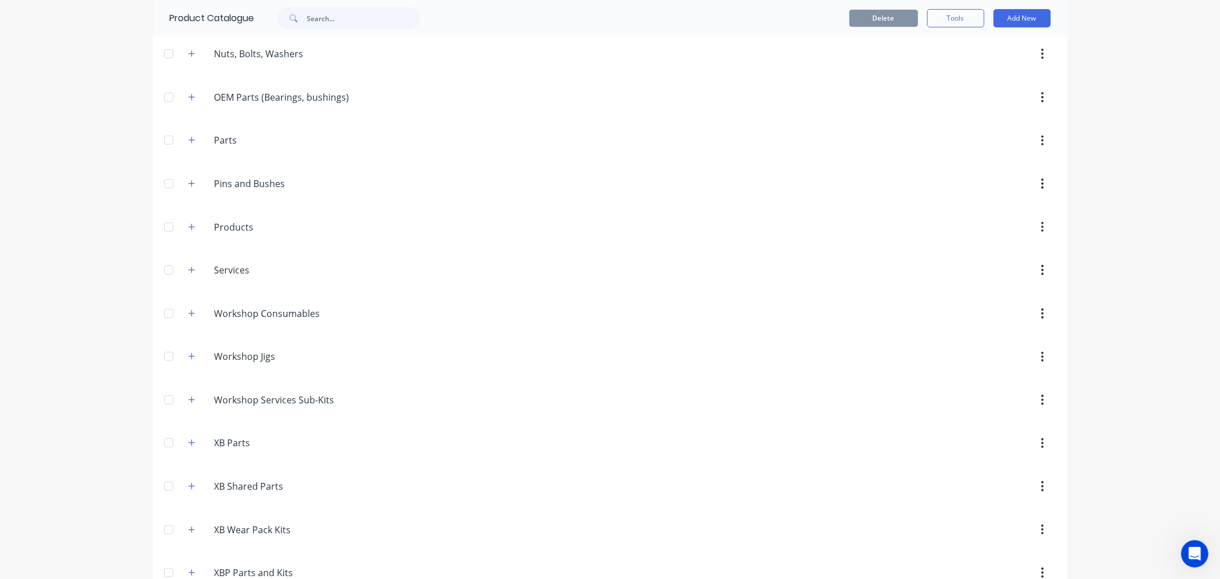
scroll to position [930, 0]
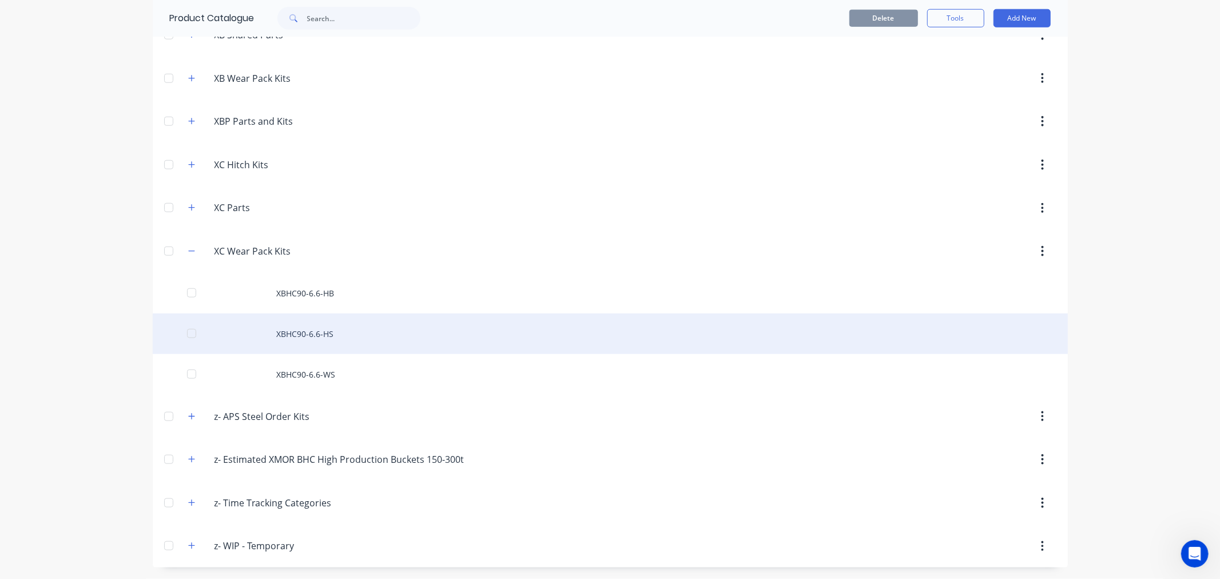
click at [352, 329] on div "XBHC90-6.6-HS" at bounding box center [610, 333] width 915 height 41
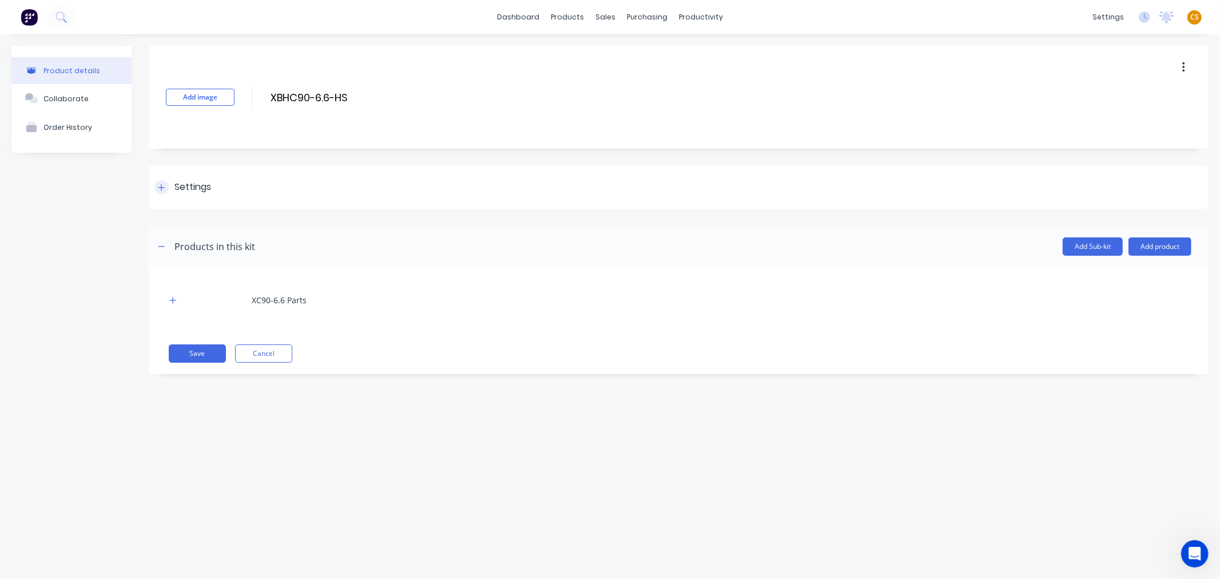
click at [159, 186] on icon at bounding box center [161, 188] width 7 height 8
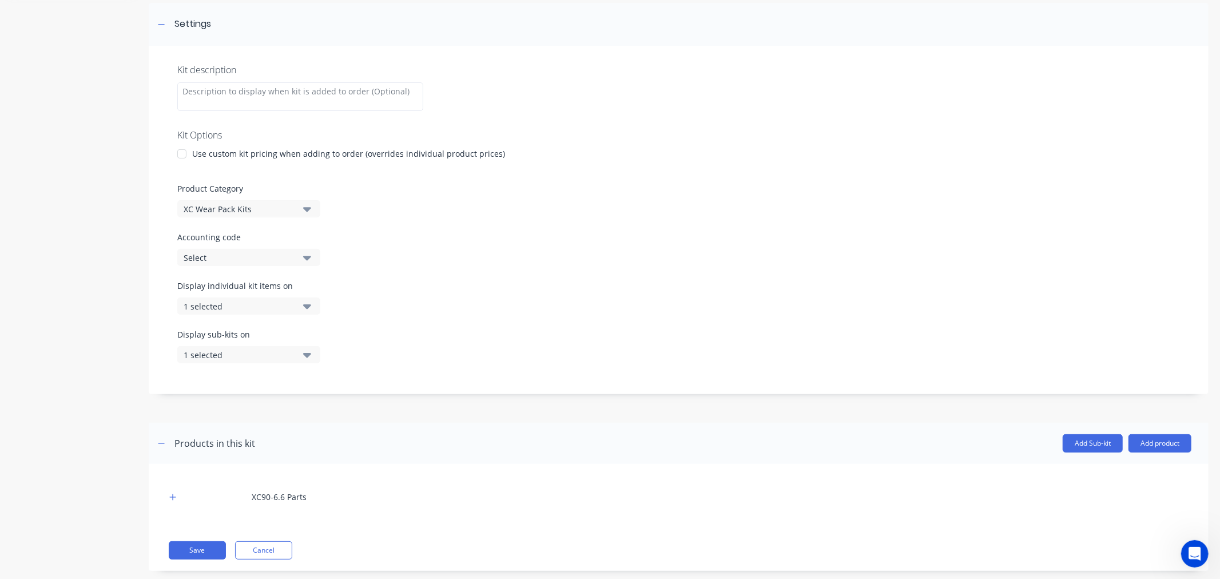
scroll to position [184, 0]
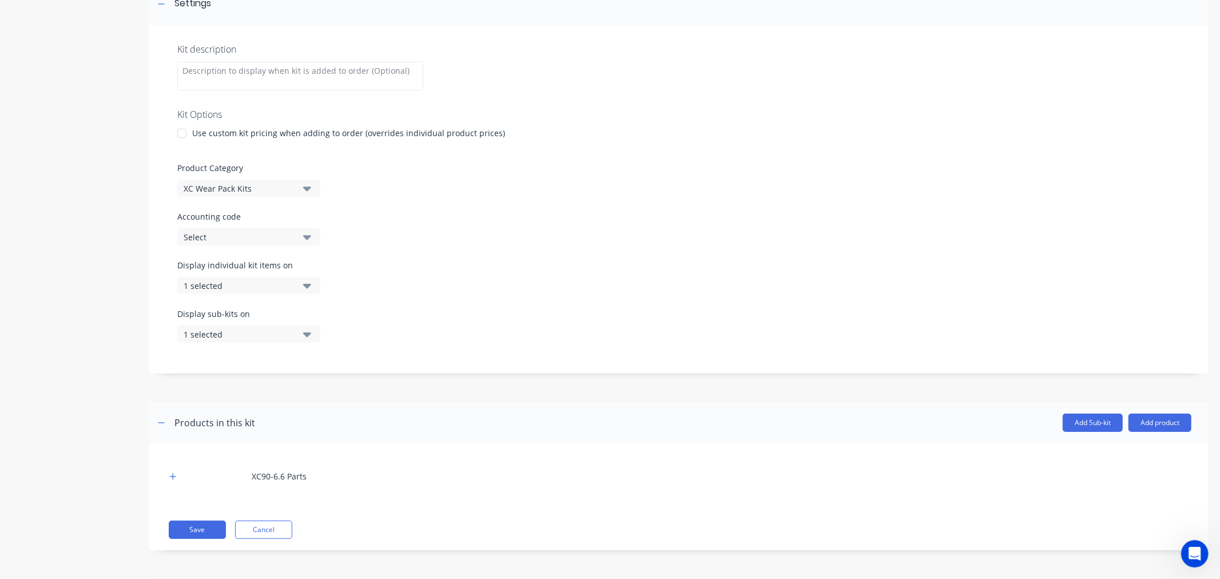
click at [226, 288] on div "1 selected" at bounding box center [239, 286] width 111 height 12
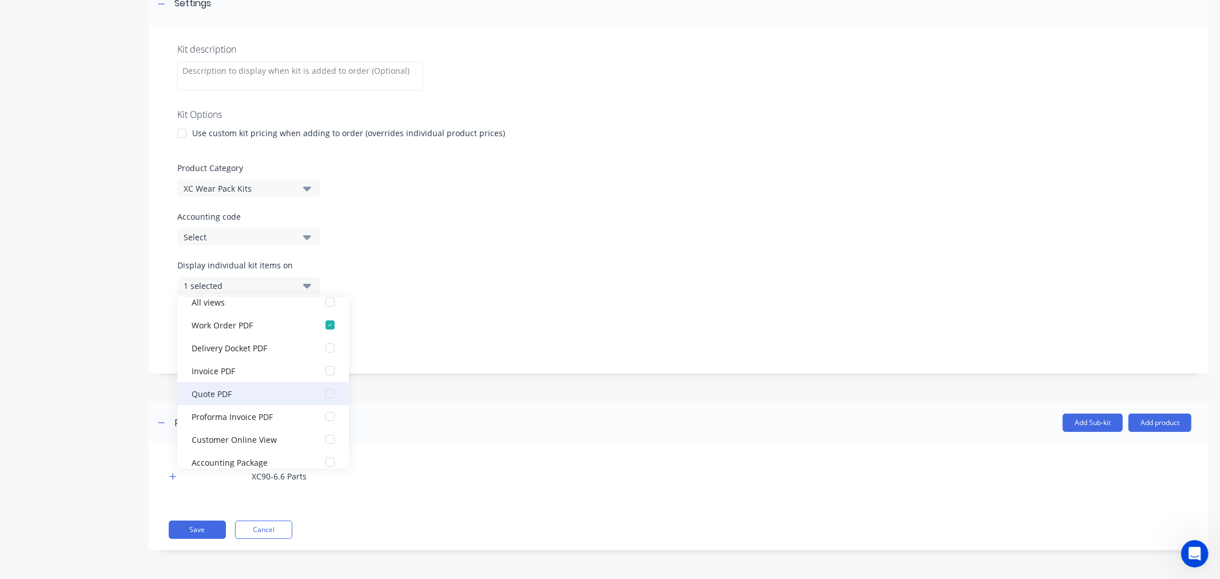
scroll to position [23, 0]
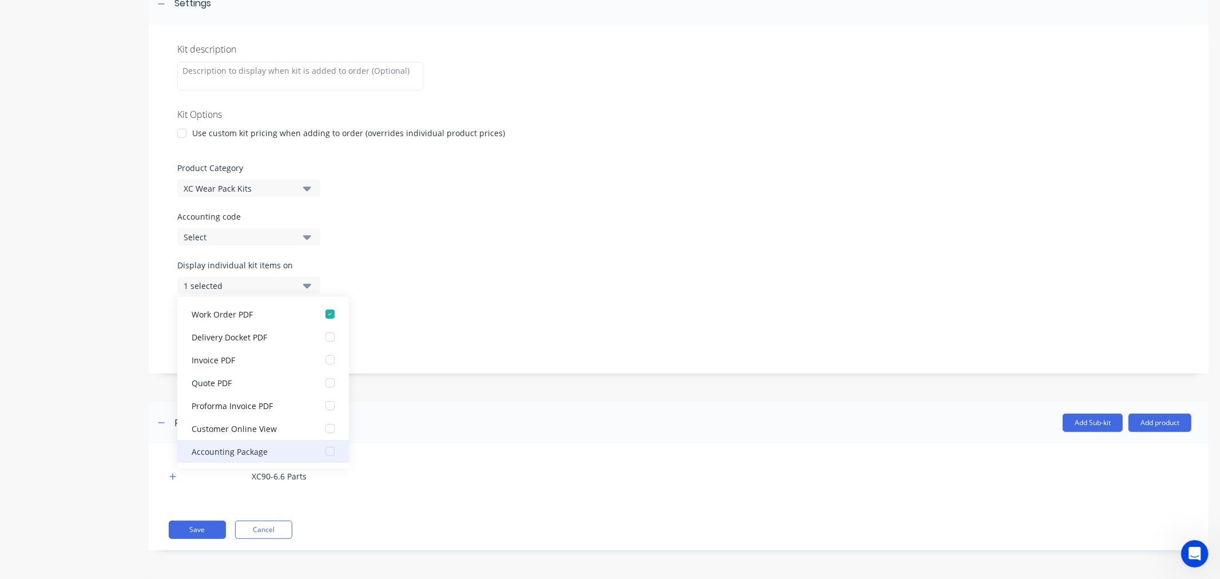
click at [234, 453] on div "Accounting Package" at bounding box center [249, 451] width 114 height 12
click at [157, 336] on div "Kit description Kit Options Use custom kit pricing when adding to order (overri…" at bounding box center [679, 199] width 1060 height 348
click at [210, 334] on div "1 selected" at bounding box center [239, 334] width 111 height 12
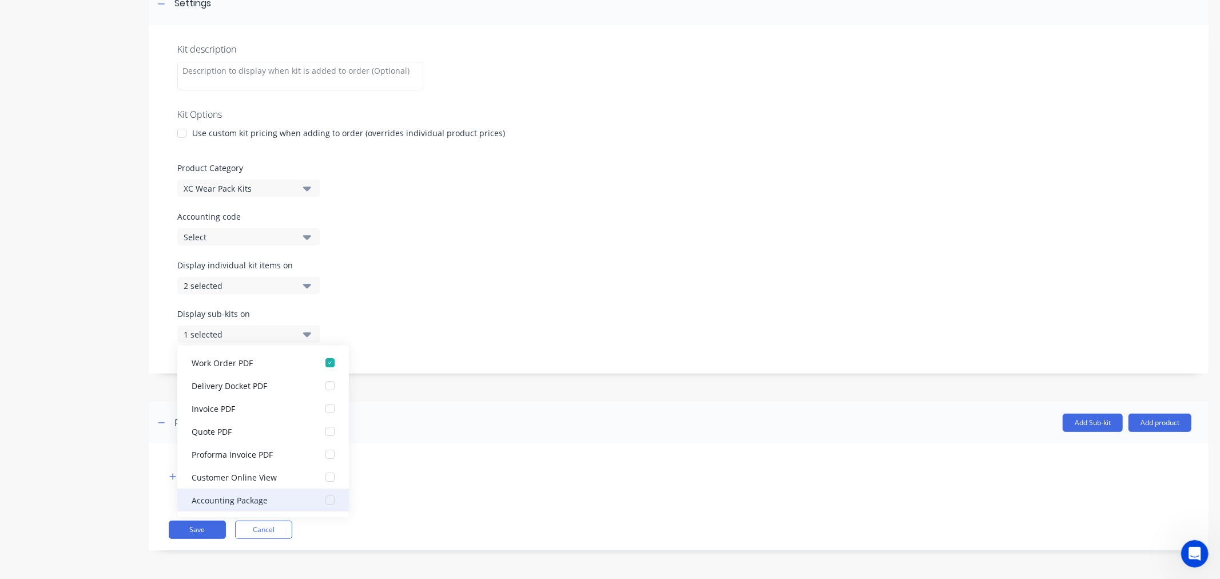
click at [239, 499] on div "Accounting Package" at bounding box center [249, 500] width 114 height 12
click at [164, 353] on div "Kit description Kit Options Use custom kit pricing when adding to order (overri…" at bounding box center [679, 199] width 1060 height 348
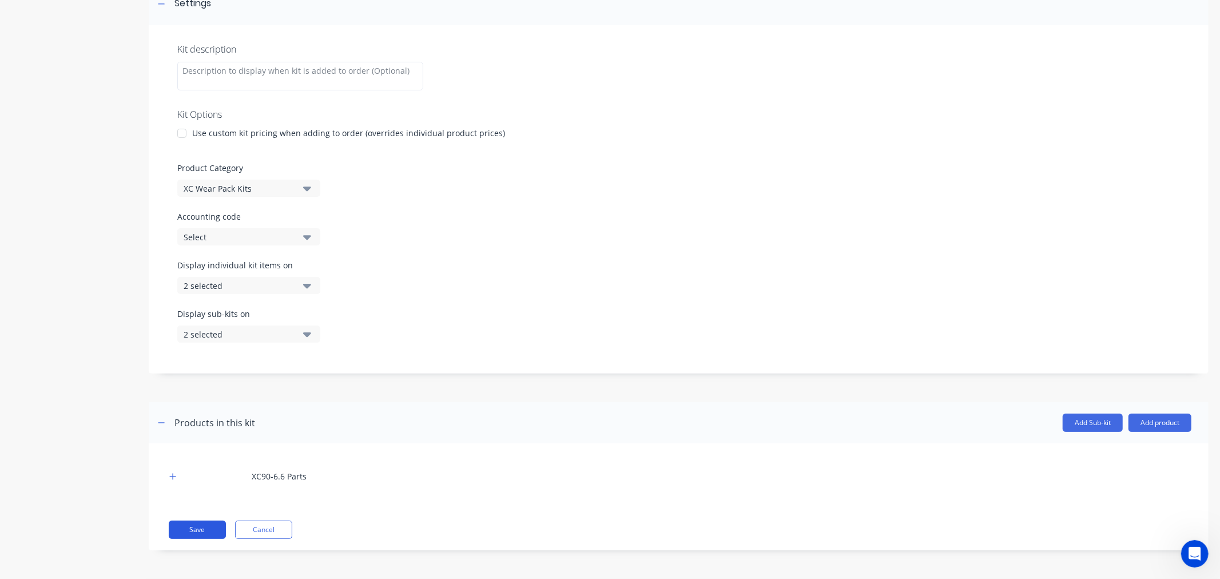
click at [210, 530] on button "Save" at bounding box center [197, 529] width 57 height 18
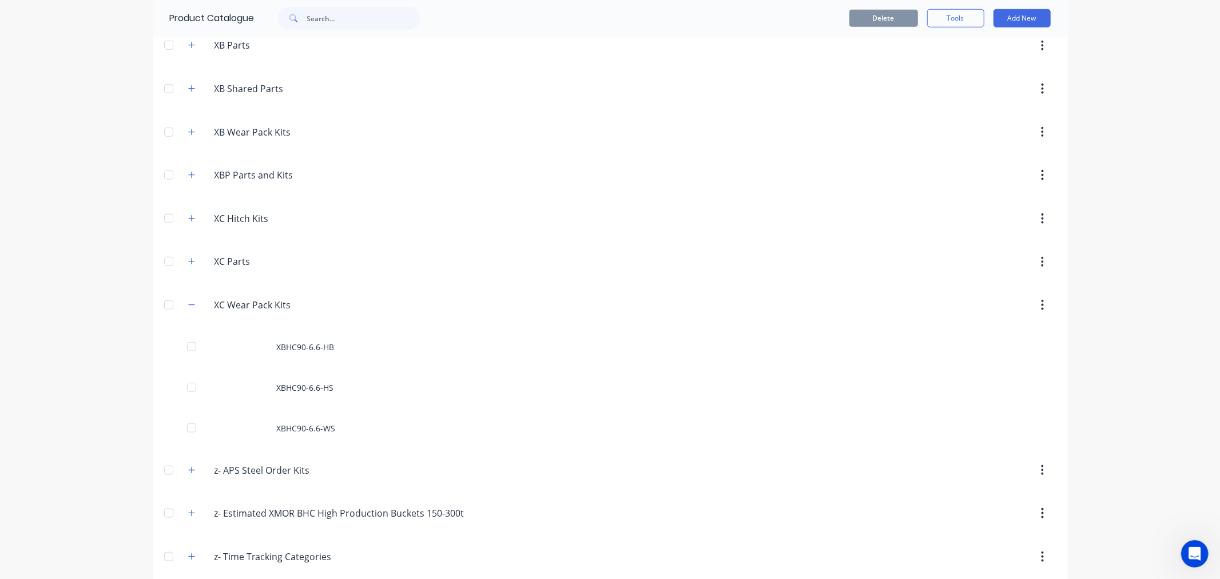
scroll to position [930, 0]
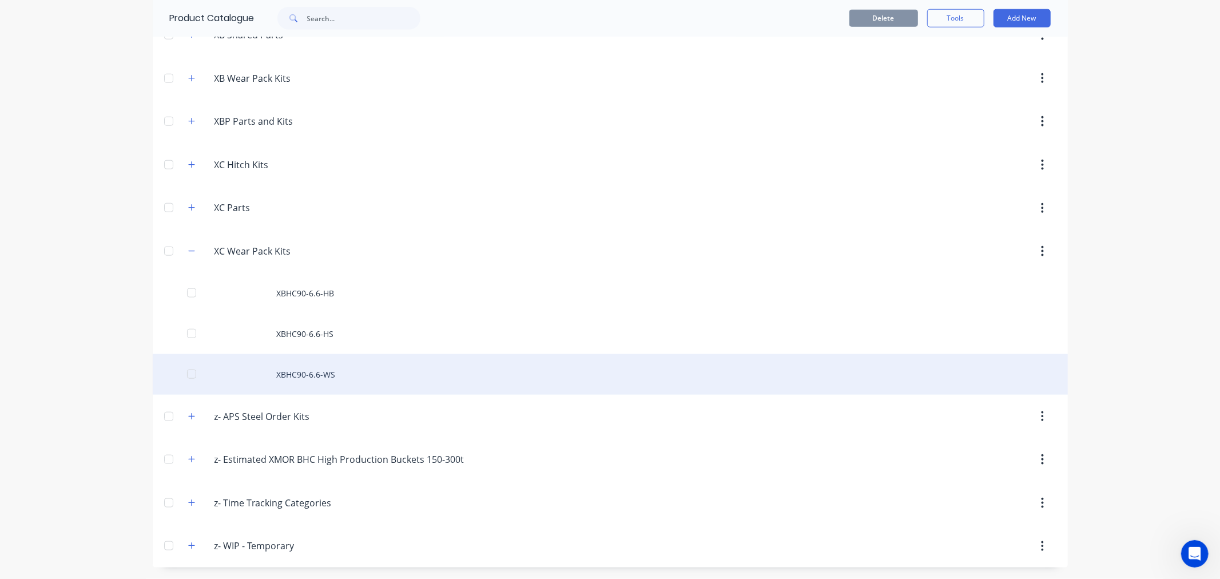
click at [324, 373] on div "XBHC90-6.6-WS" at bounding box center [610, 374] width 915 height 41
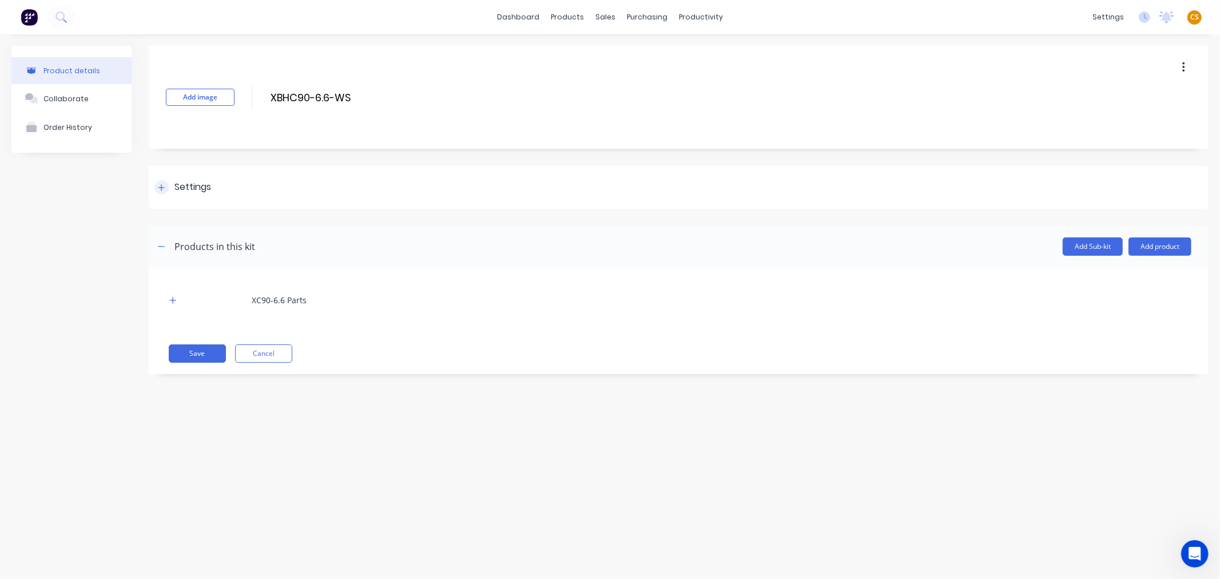
click at [159, 189] on icon at bounding box center [161, 188] width 7 height 8
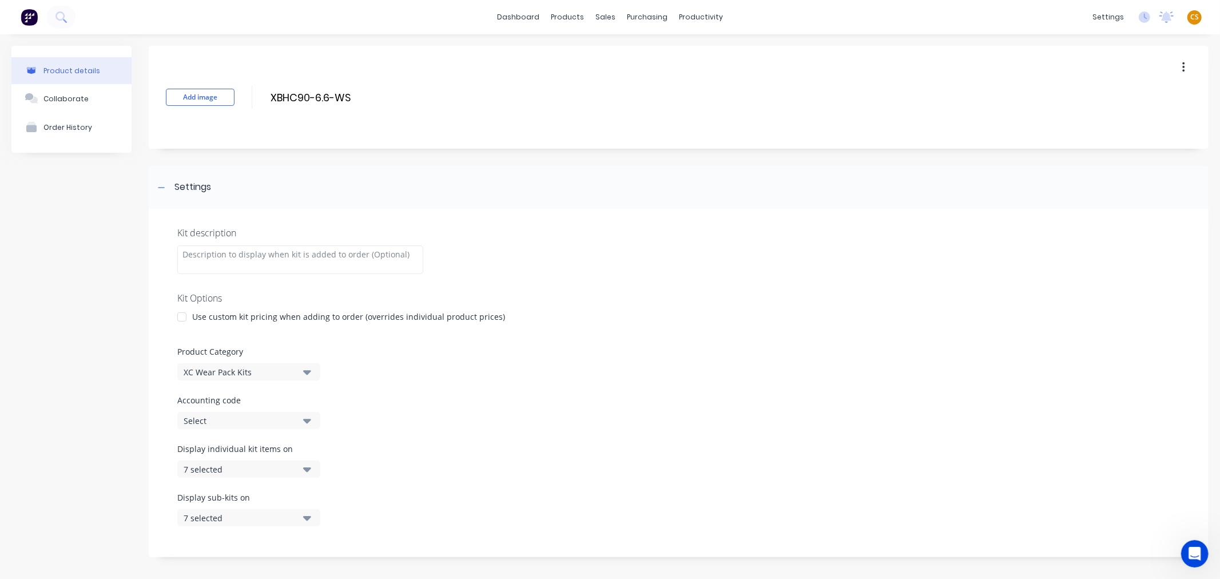
click at [227, 468] on div "7 selected" at bounding box center [239, 469] width 111 height 12
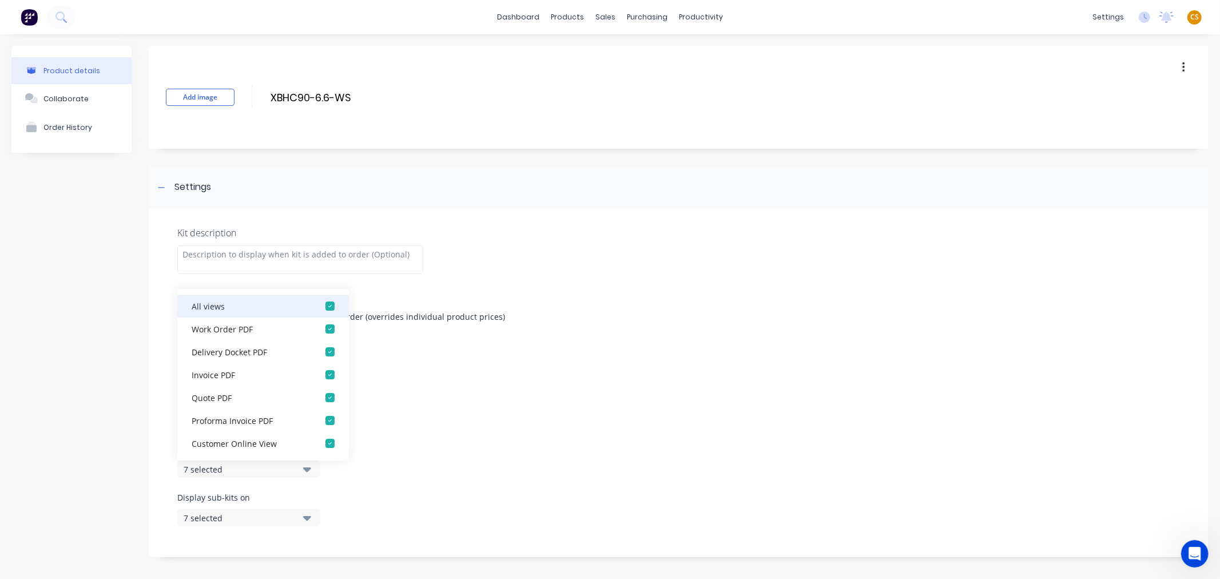
click at [319, 307] on div "button" at bounding box center [330, 306] width 23 height 23
click at [320, 333] on div "button" at bounding box center [330, 328] width 23 height 23
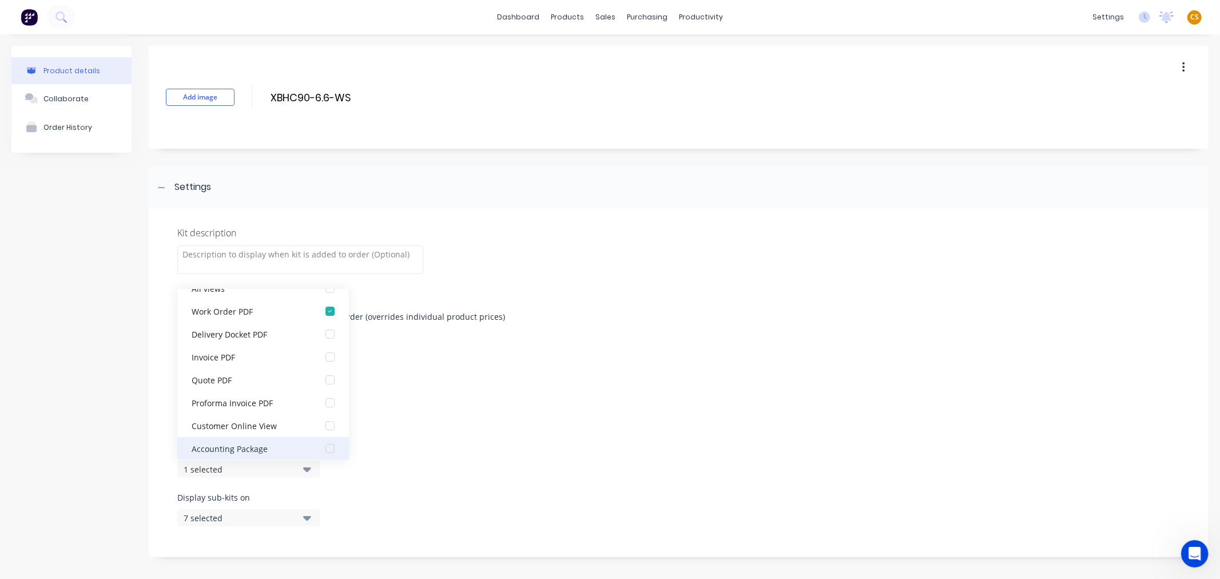
scroll to position [23, 0]
click at [273, 442] on div "Accounting Package" at bounding box center [249, 443] width 114 height 12
drag, startPoint x: 161, startPoint y: 476, endPoint x: 185, endPoint y: 506, distance: 38.2
click at [161, 476] on div "Kit description Kit Options Use custom kit pricing when adding to order (overri…" at bounding box center [679, 383] width 1060 height 348
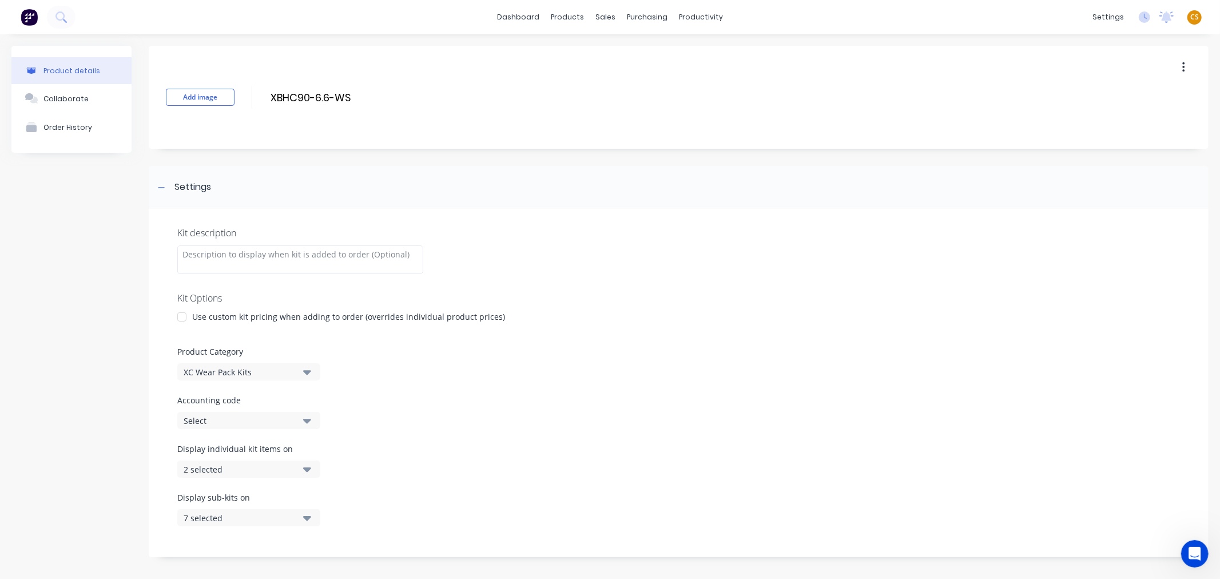
click at [202, 516] on div "7 selected" at bounding box center [239, 518] width 111 height 12
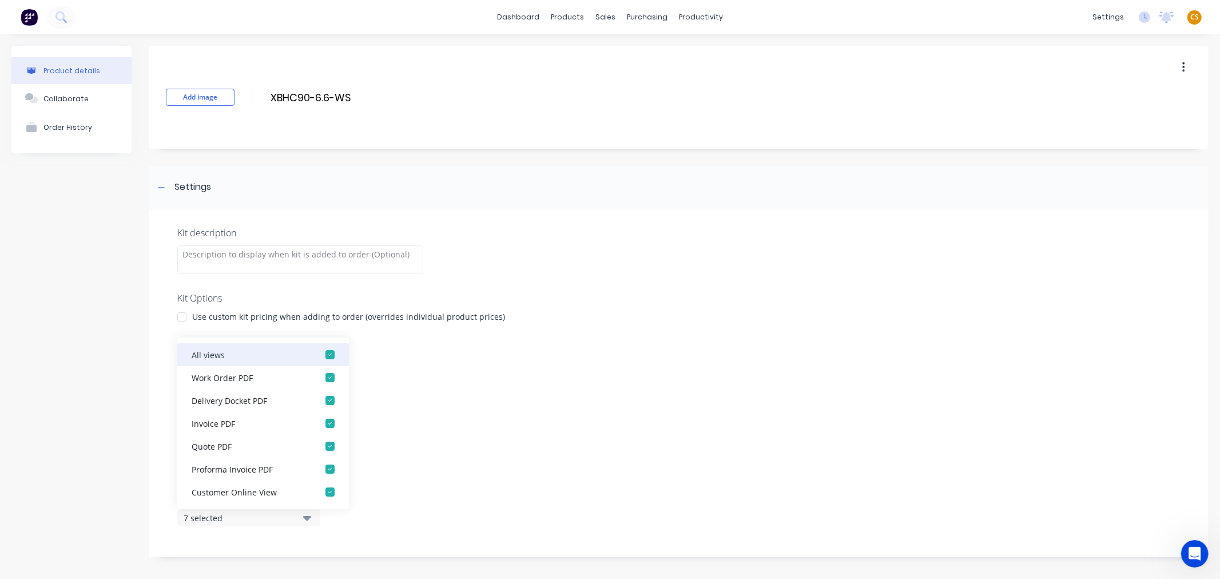
click at [325, 353] on div "button" at bounding box center [330, 354] width 23 height 23
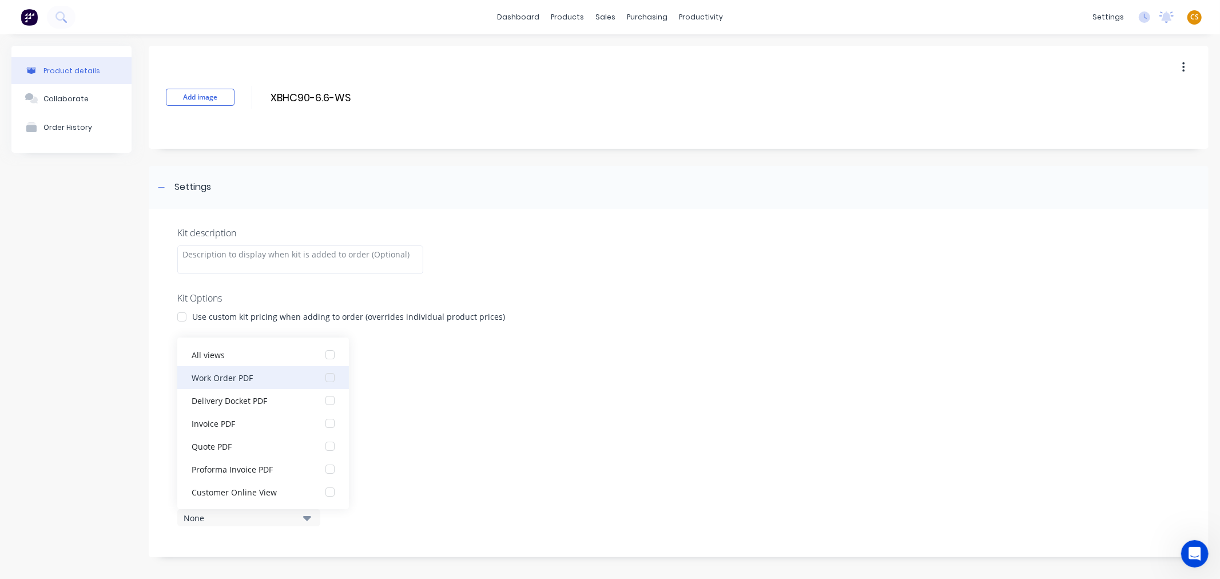
click at [322, 377] on div "button" at bounding box center [330, 377] width 23 height 23
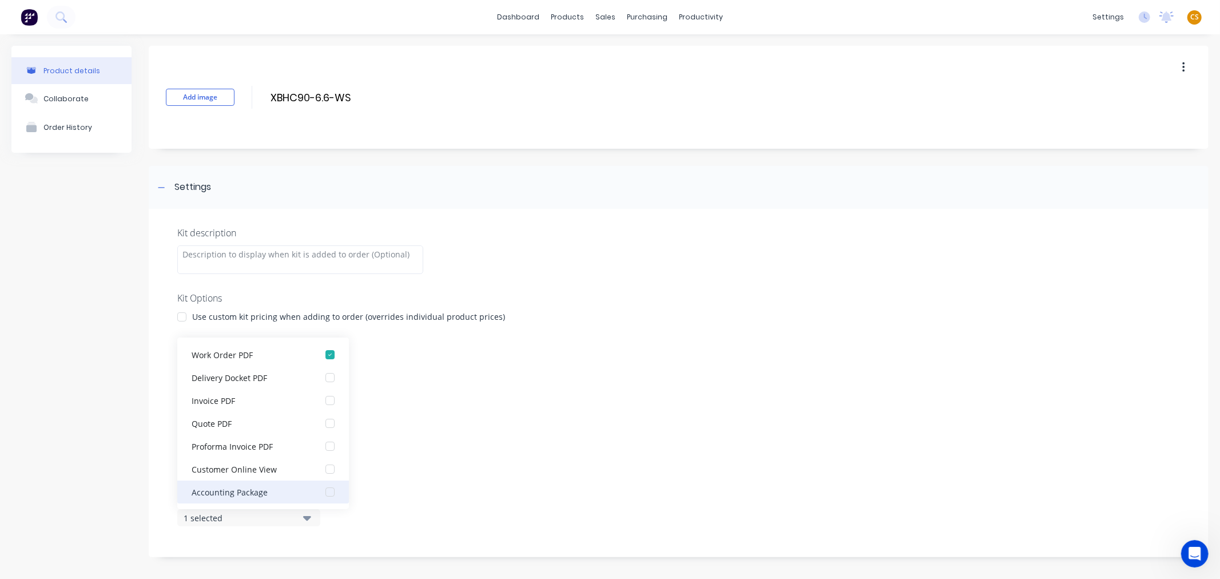
click at [267, 492] on div "Accounting Package" at bounding box center [249, 492] width 114 height 12
click at [167, 520] on div "Kit description Kit Options Use custom kit pricing when adding to order (overri…" at bounding box center [679, 383] width 1060 height 348
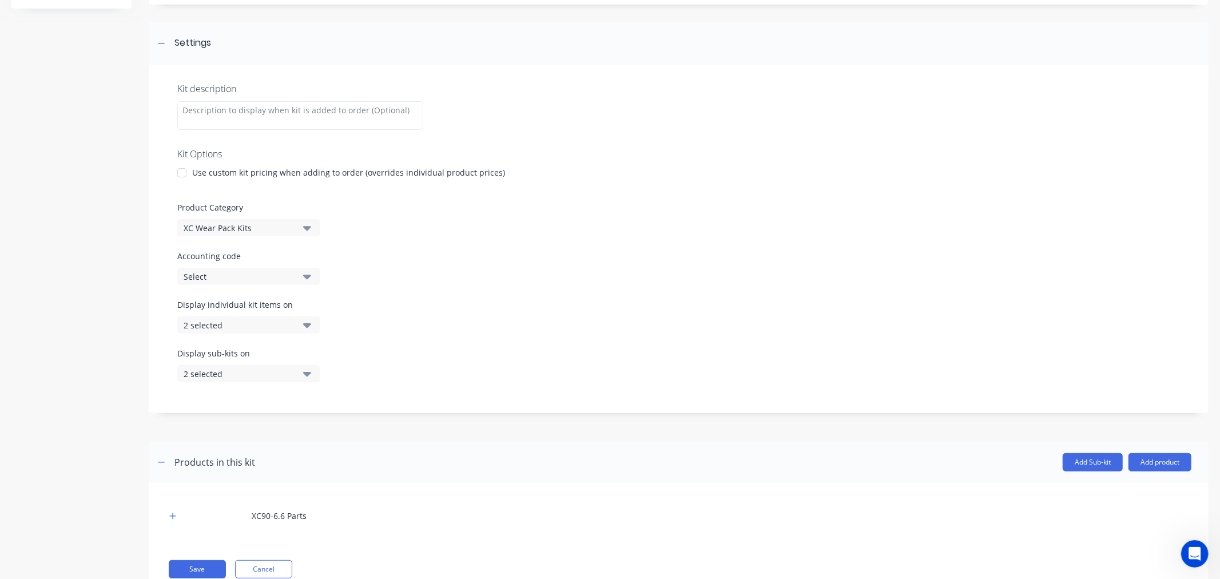
scroll to position [184, 0]
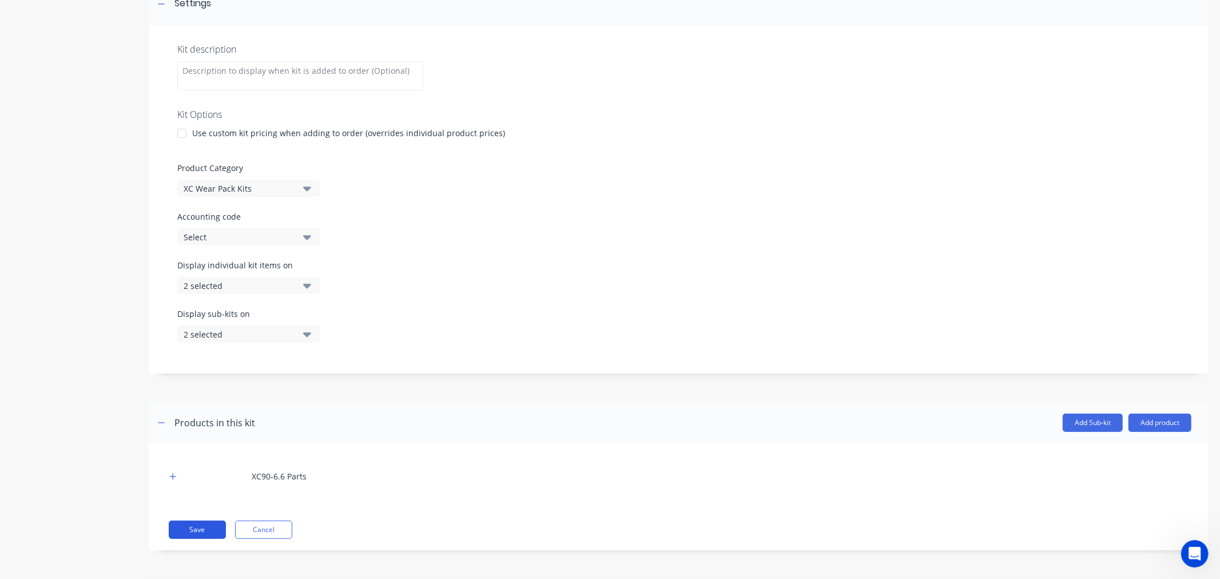
click at [198, 530] on button "Save" at bounding box center [197, 529] width 57 height 18
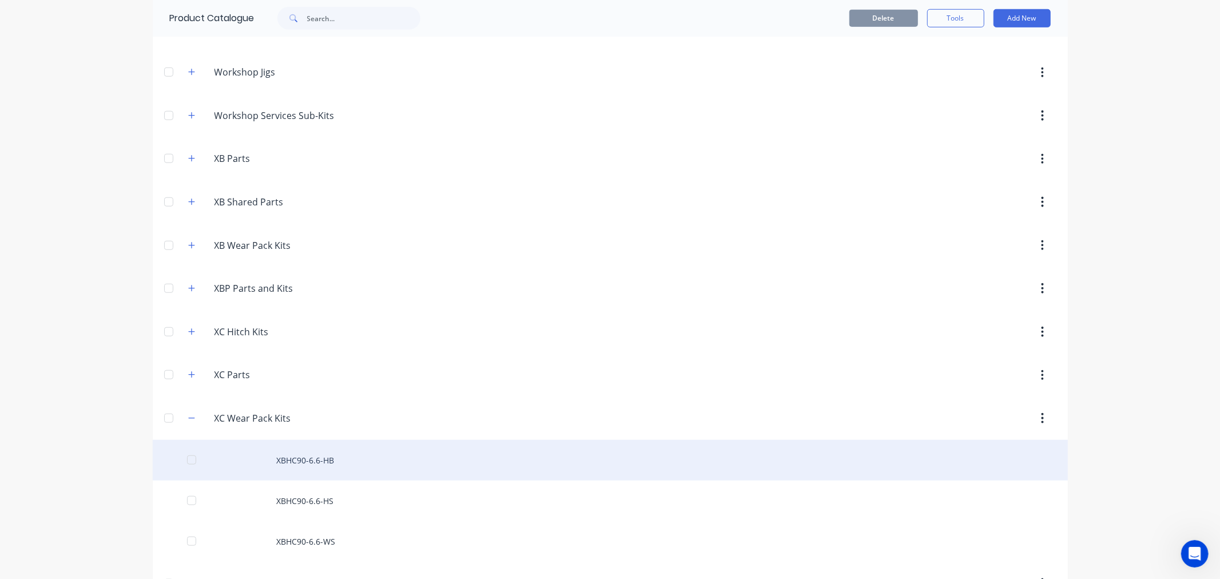
scroll to position [762, 0]
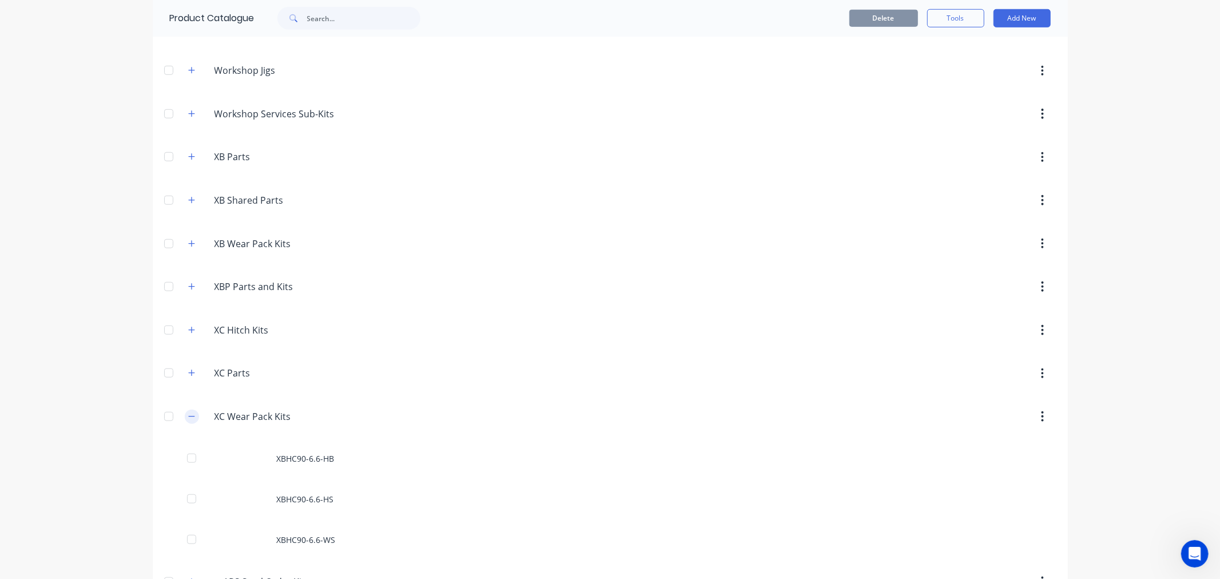
click at [188, 416] on icon "button" at bounding box center [191, 416] width 6 height 1
click at [189, 461] on icon "button" at bounding box center [191, 460] width 7 height 8
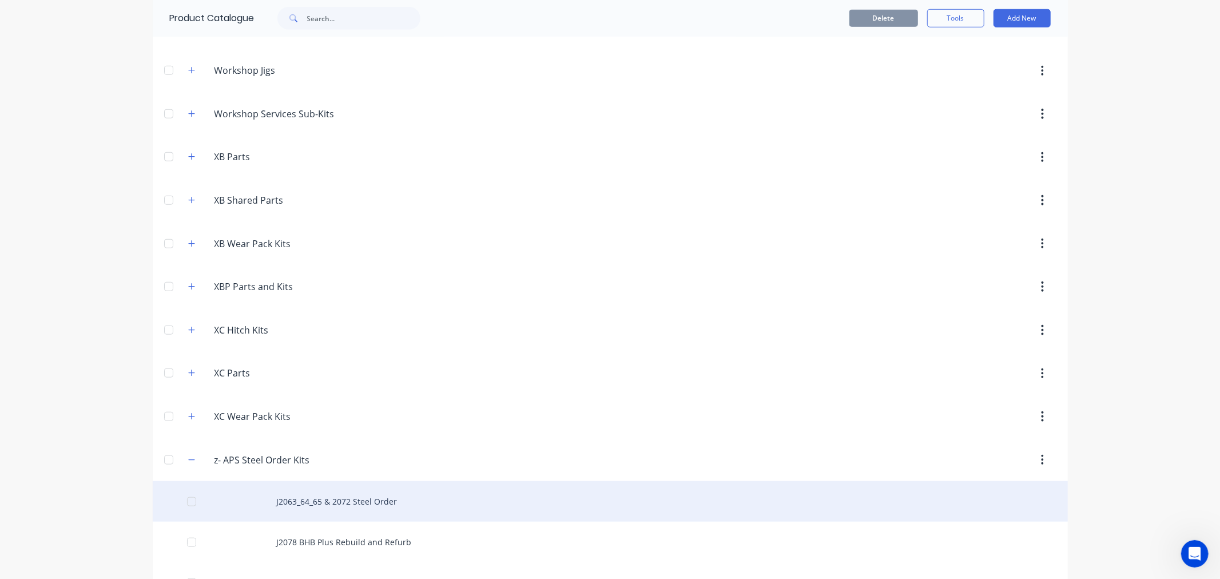
click at [300, 500] on div "J2063_64_65 & 2072 Steel Order" at bounding box center [610, 501] width 915 height 41
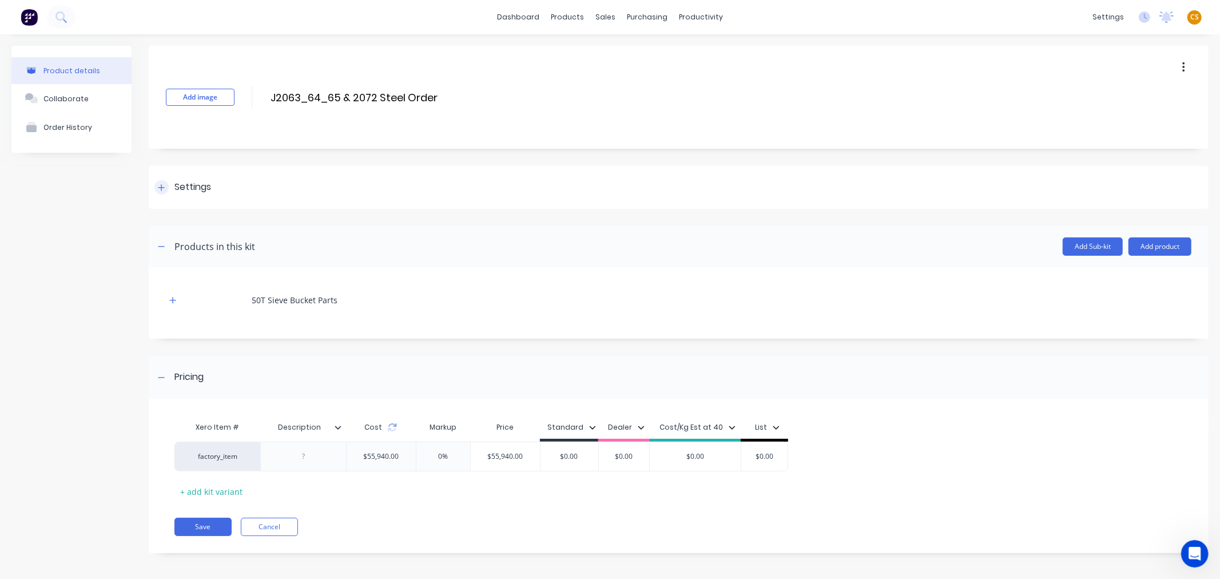
click at [165, 186] on div at bounding box center [161, 187] width 14 height 14
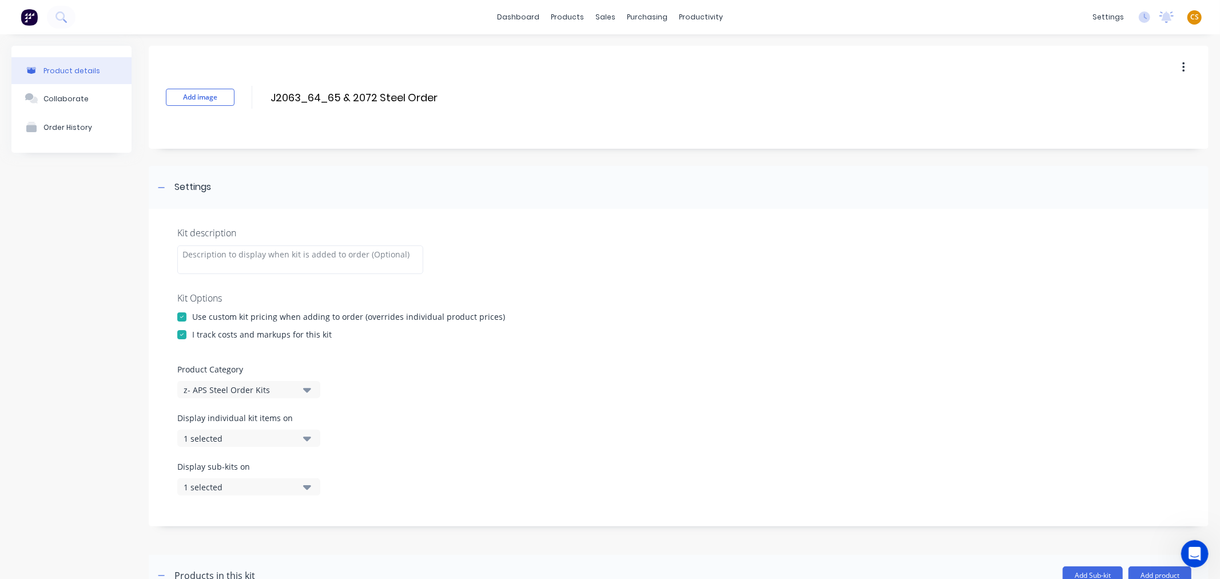
click at [248, 439] on div "1 selected" at bounding box center [239, 438] width 111 height 12
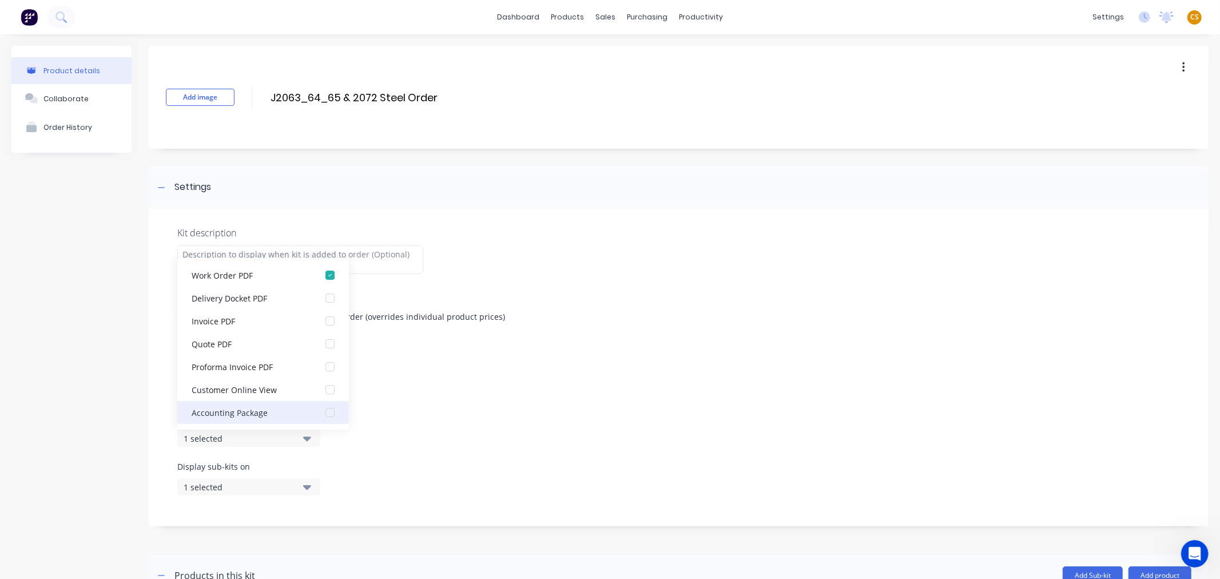
click at [319, 410] on div "button" at bounding box center [330, 412] width 23 height 23
click at [152, 457] on div "Kit description Kit Options Use custom kit pricing when adding to order (overri…" at bounding box center [679, 367] width 1060 height 317
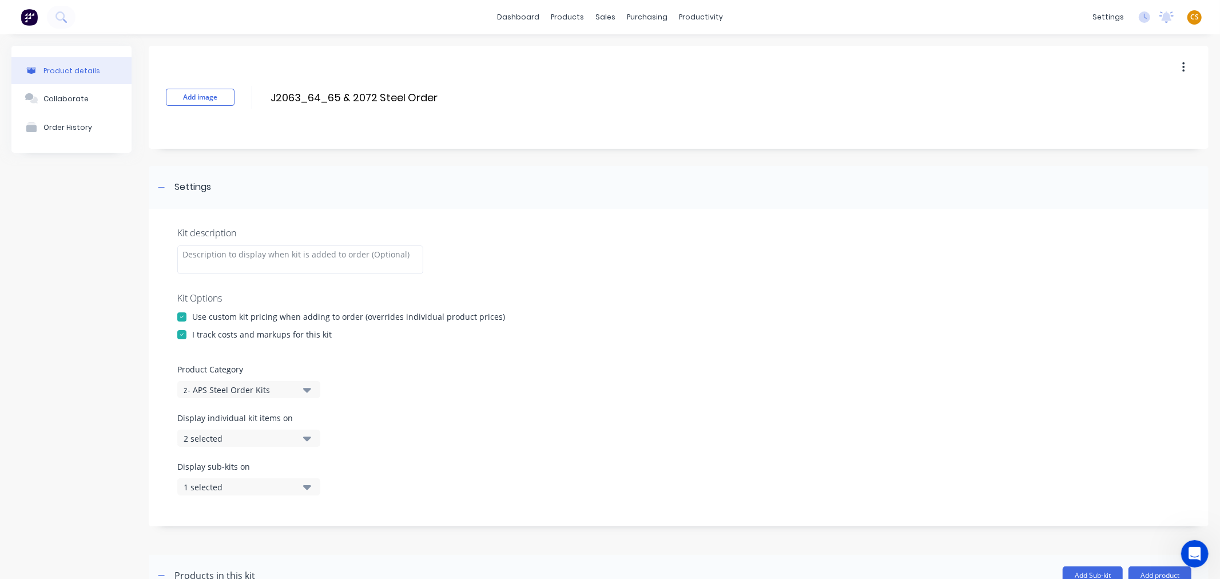
click at [227, 489] on div "1 selected" at bounding box center [239, 487] width 111 height 12
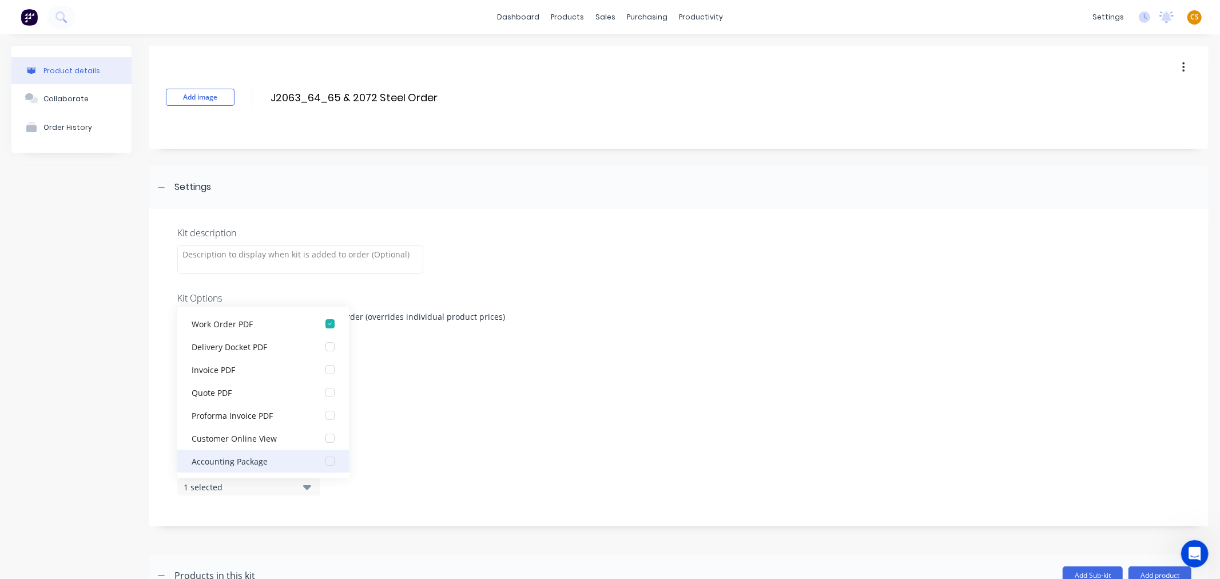
click at [295, 461] on div "Accounting Package" at bounding box center [249, 461] width 114 height 12
click at [166, 506] on div "Kit description Kit Options Use custom kit pricing when adding to order (overri…" at bounding box center [679, 367] width 1060 height 317
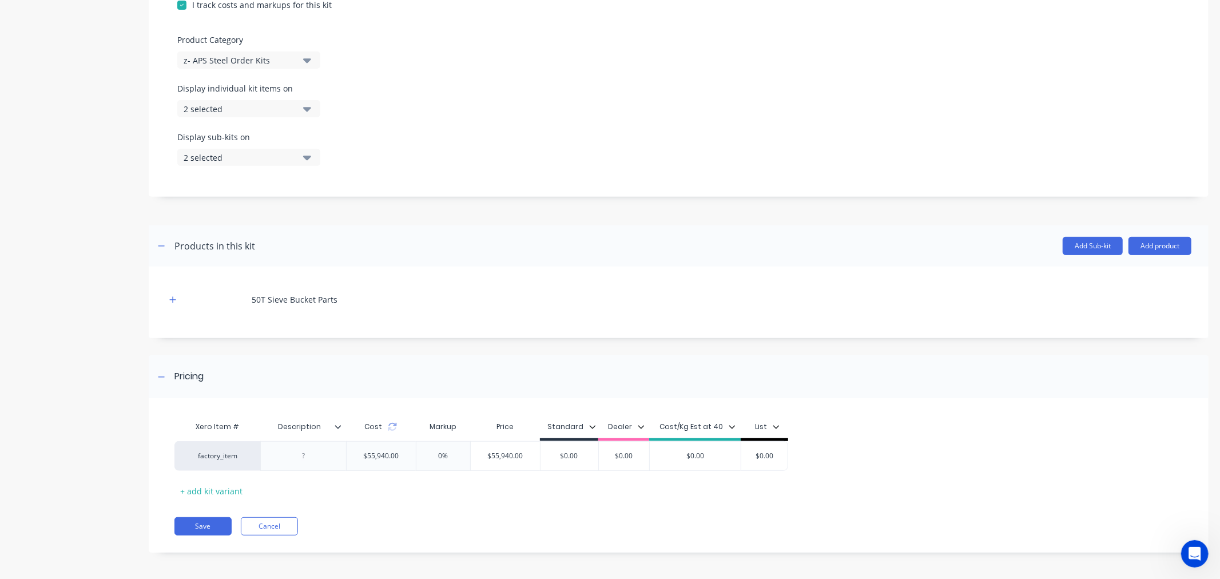
scroll to position [332, 0]
click at [196, 528] on button "Save" at bounding box center [202, 524] width 57 height 18
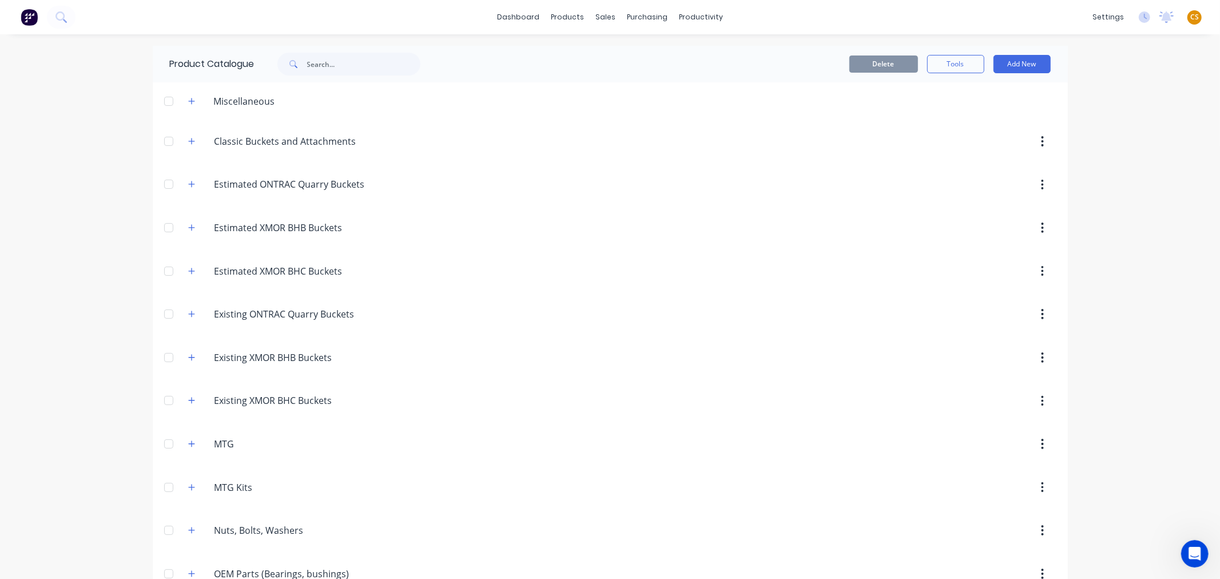
scroll to position [971, 0]
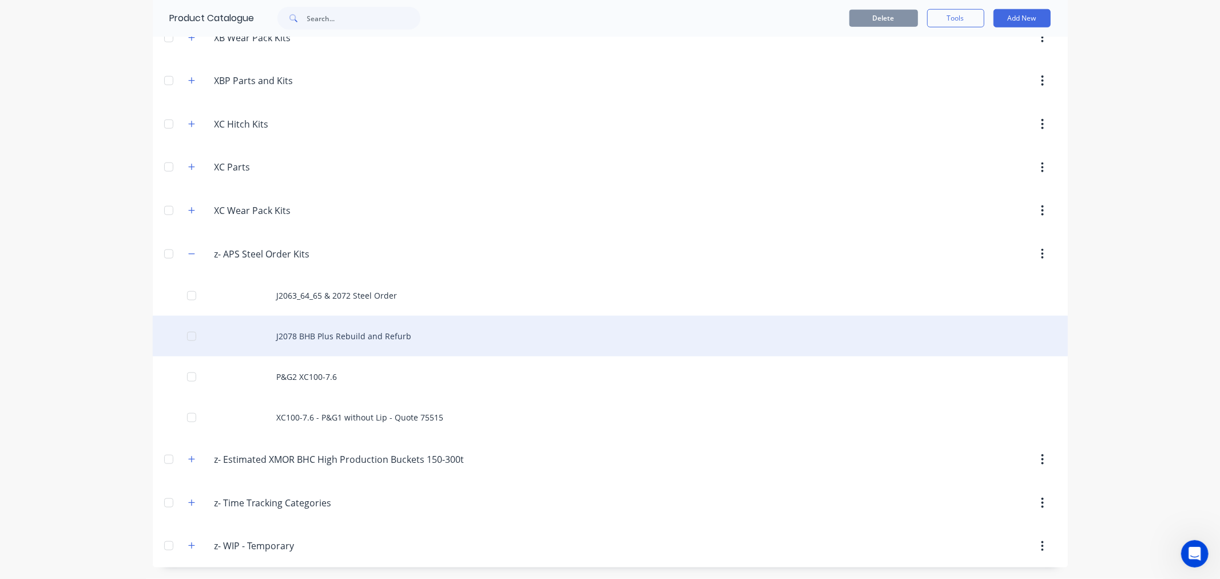
click at [361, 333] on div "J2078 BHB Plus Rebuild and Refurb" at bounding box center [610, 336] width 915 height 41
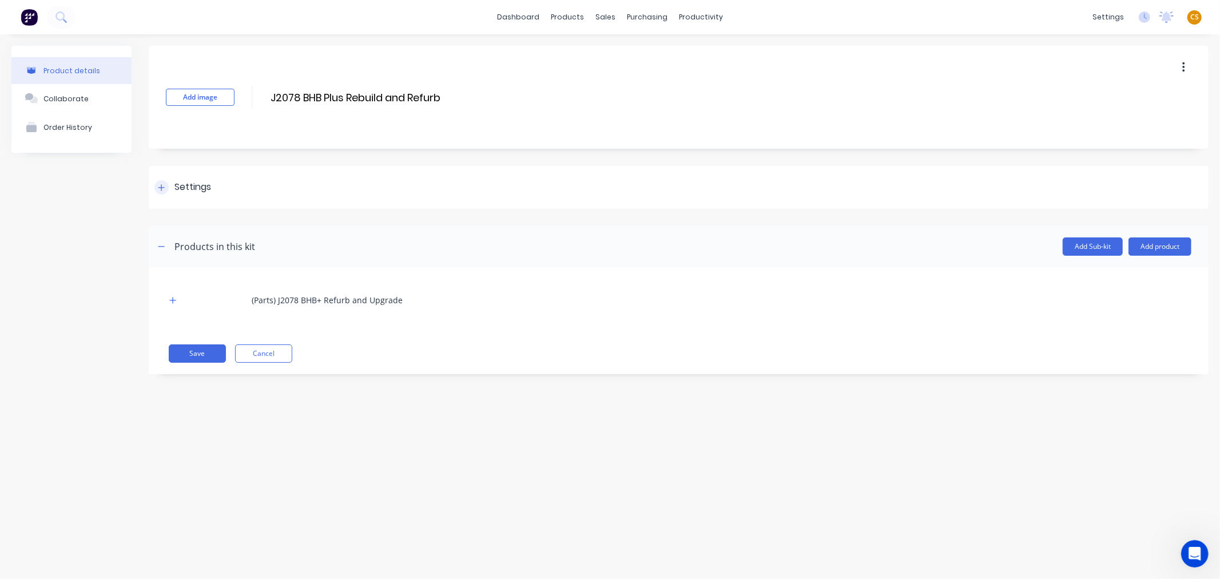
drag, startPoint x: 164, startPoint y: 186, endPoint x: 169, endPoint y: 190, distance: 6.9
click at [165, 187] on div at bounding box center [161, 187] width 14 height 14
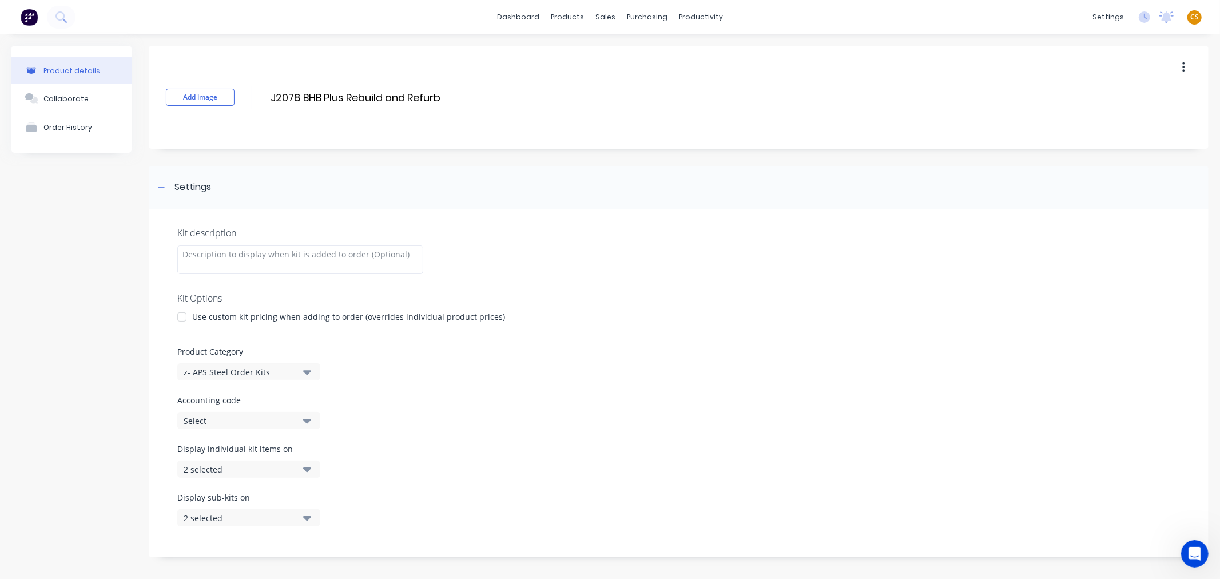
click at [232, 469] on div "2 selected" at bounding box center [239, 469] width 111 height 12
click at [161, 486] on div "Kit description Kit Options Use custom kit pricing when adding to order (overri…" at bounding box center [679, 383] width 1060 height 348
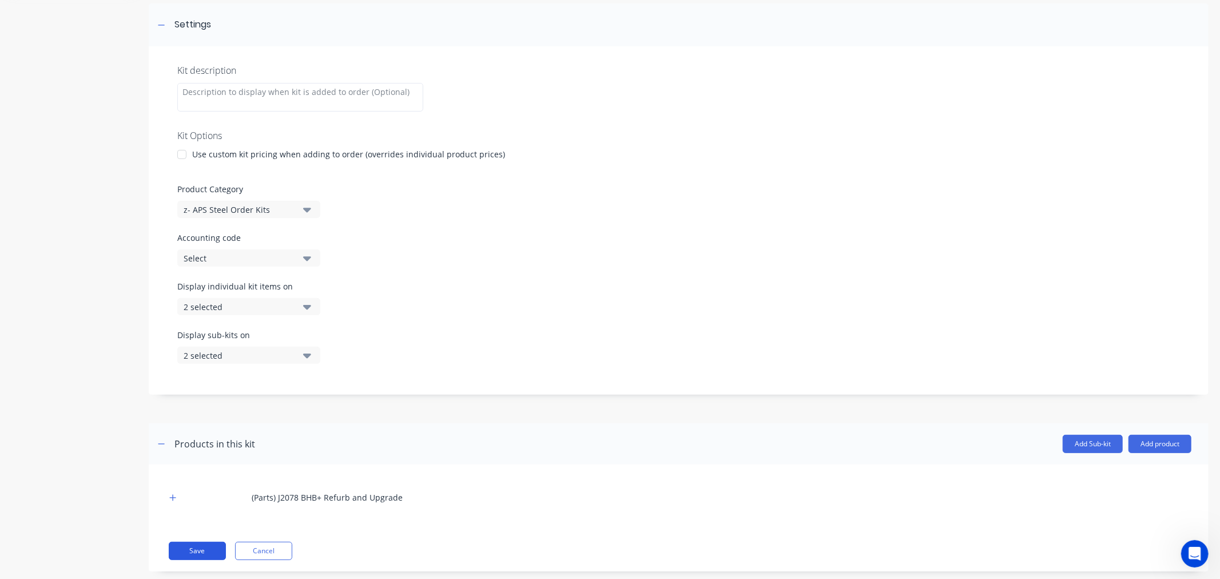
scroll to position [184, 0]
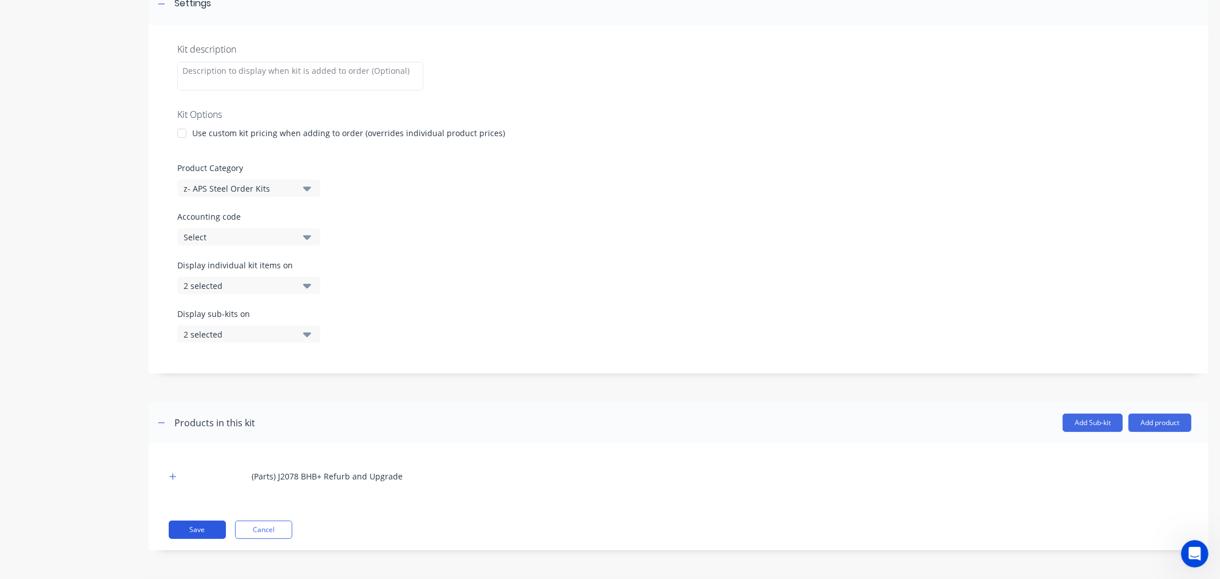
click at [193, 530] on button "Save" at bounding box center [197, 529] width 57 height 18
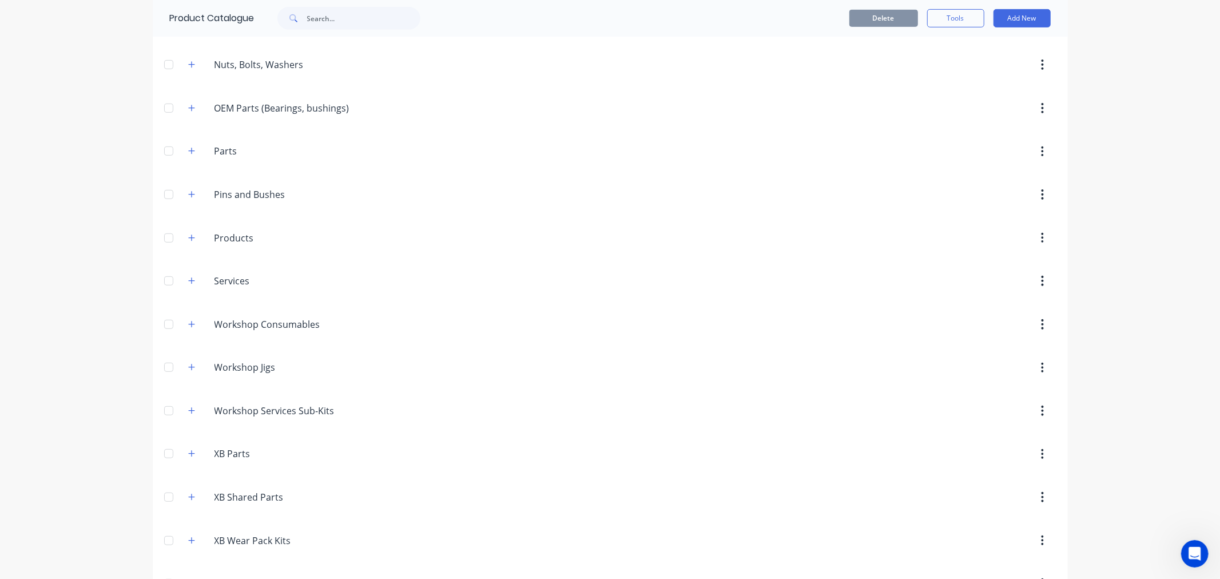
scroll to position [953, 0]
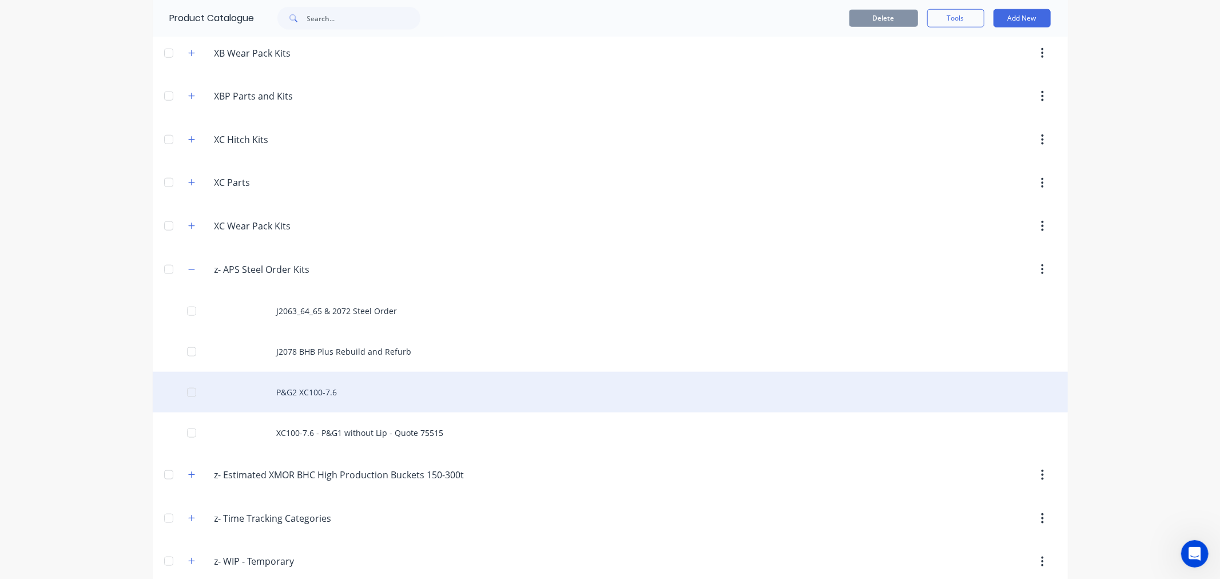
click at [358, 388] on div "P&G2 XC100-7.6" at bounding box center [610, 392] width 915 height 41
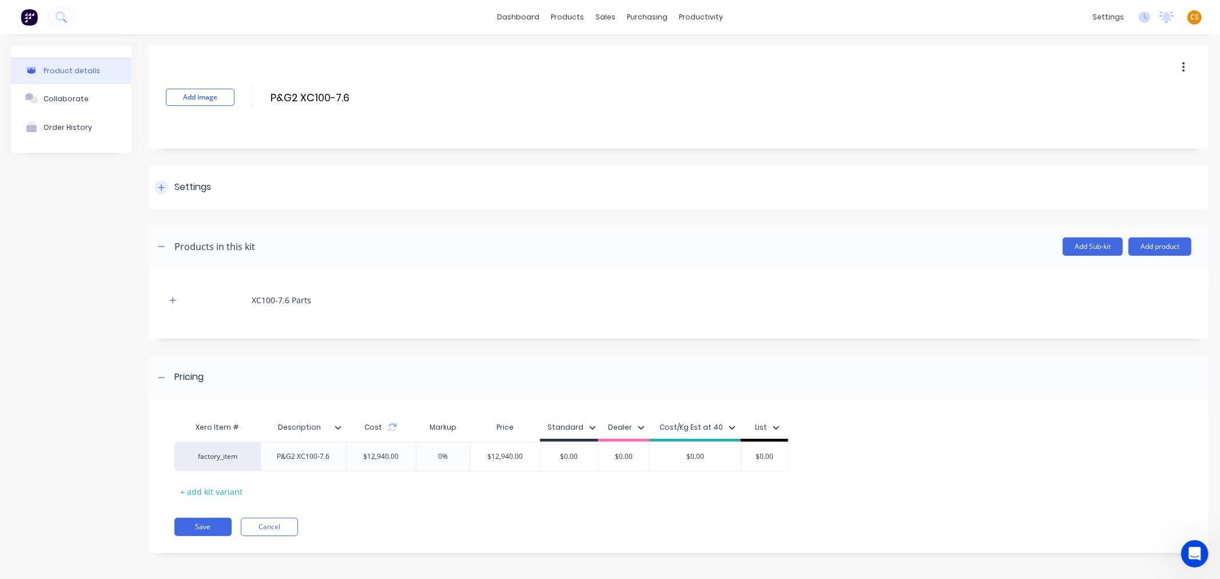
click at [163, 187] on icon at bounding box center [161, 187] width 6 height 6
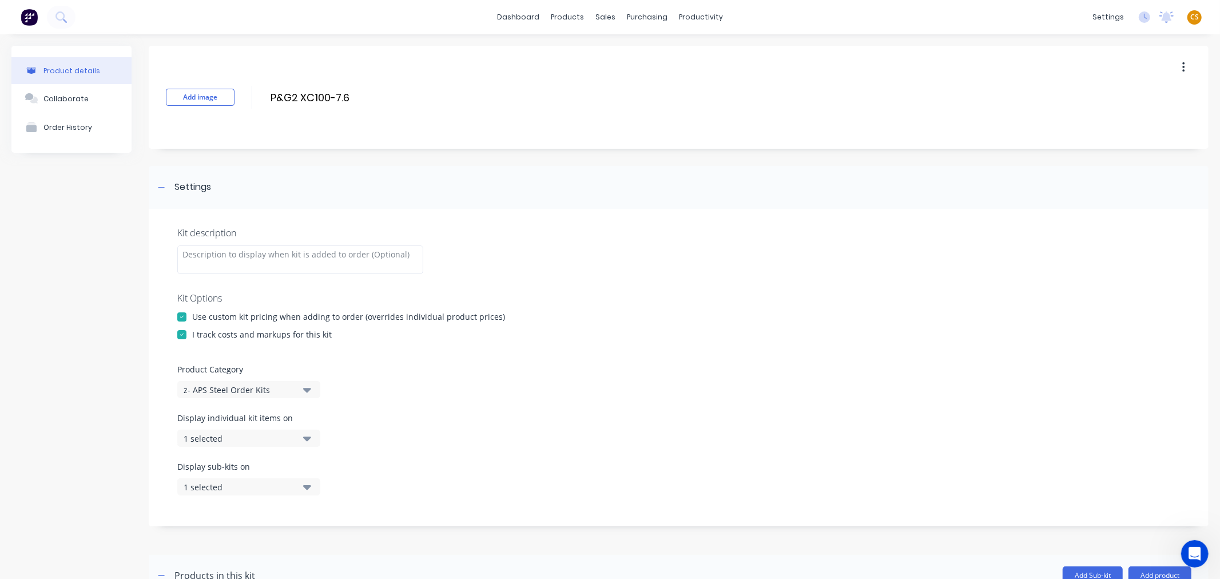
click at [258, 441] on div "1 selected" at bounding box center [239, 438] width 111 height 12
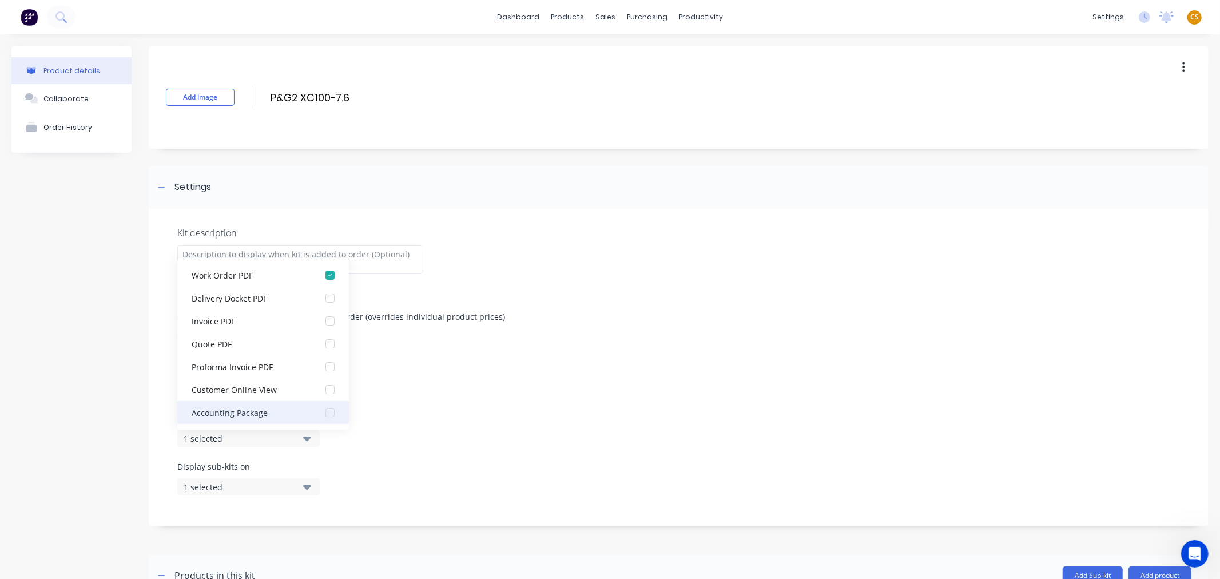
click at [265, 411] on div "Accounting Package" at bounding box center [249, 412] width 114 height 12
click at [204, 483] on div "1 selected" at bounding box center [239, 487] width 111 height 12
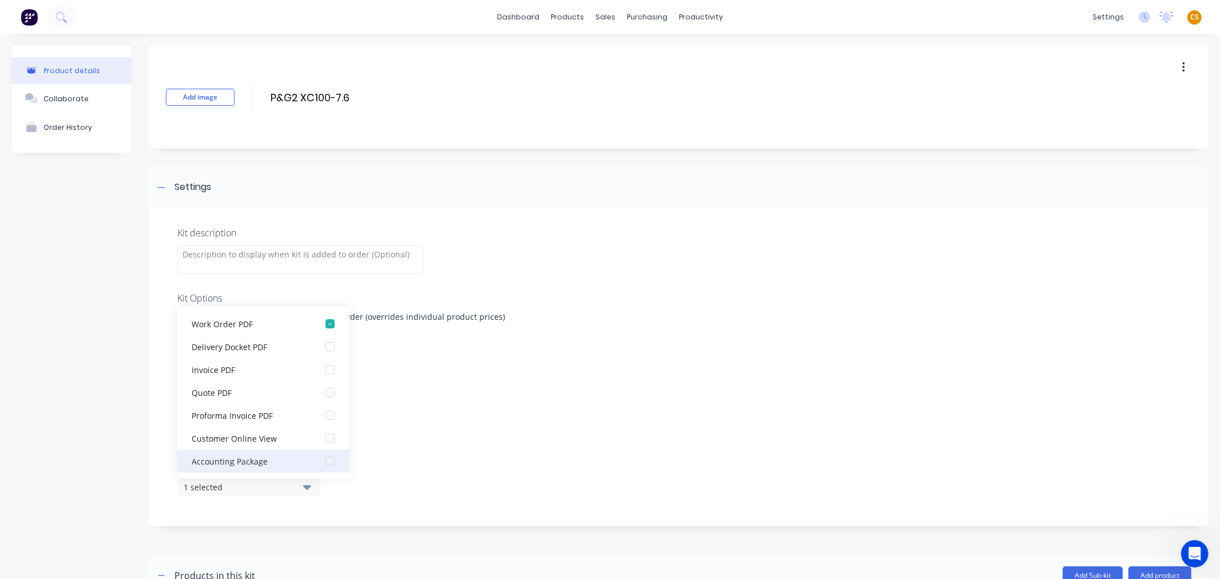
click at [239, 460] on div "Accounting Package" at bounding box center [249, 461] width 114 height 12
click at [161, 484] on div "Kit description Kit Options Use custom kit pricing when adding to order (overri…" at bounding box center [679, 367] width 1060 height 317
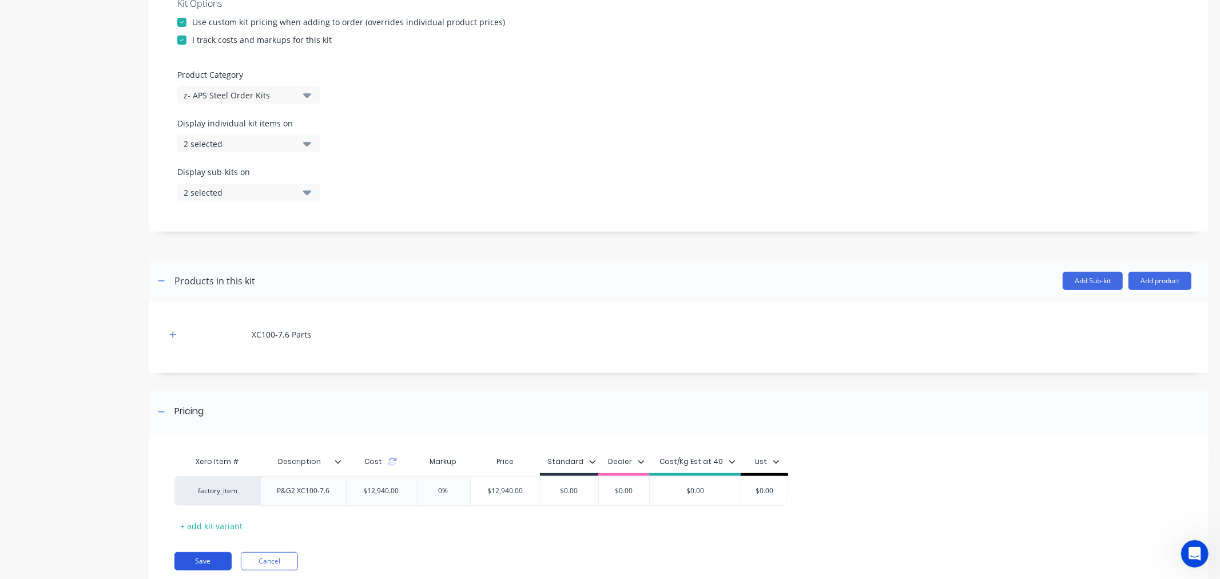
scroll to position [332, 0]
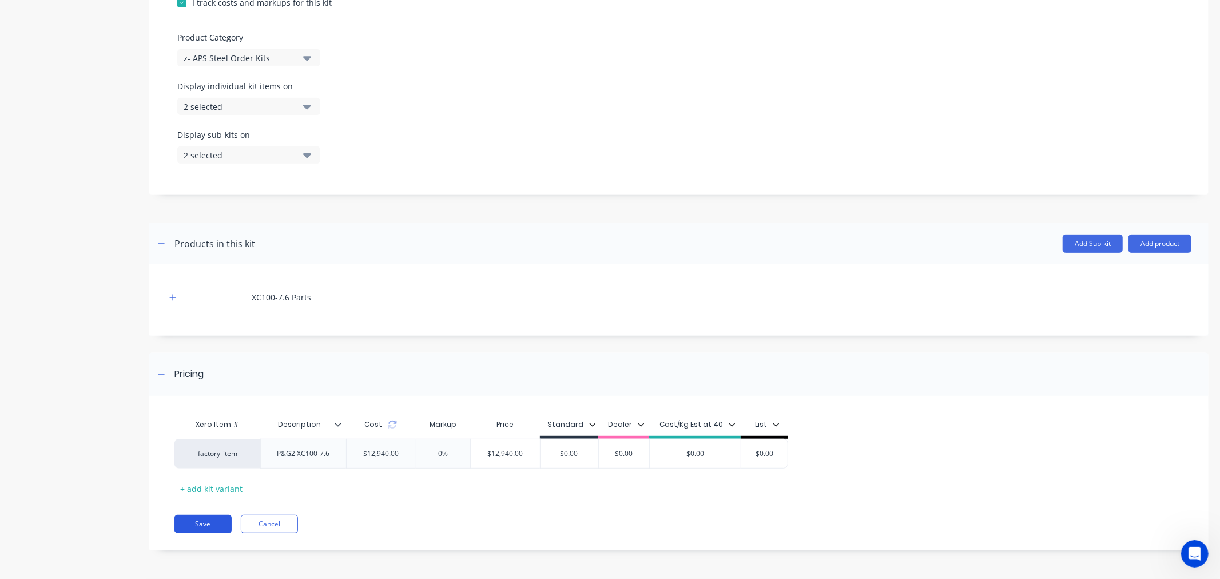
click at [180, 524] on button "Save" at bounding box center [202, 524] width 57 height 18
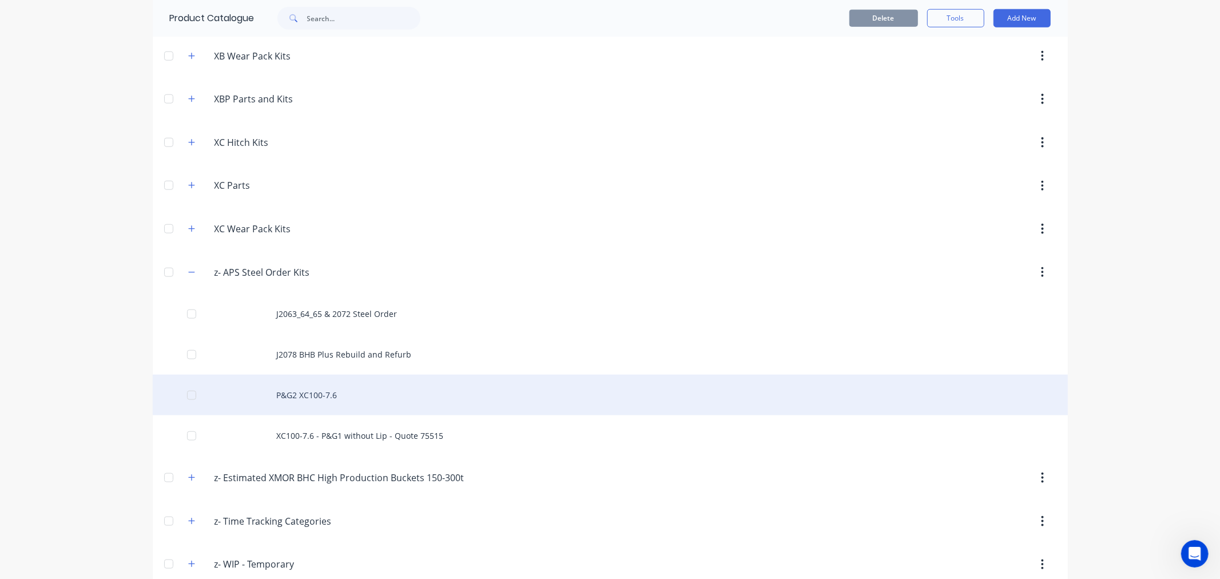
scroll to position [953, 0]
click at [329, 396] on div "P&G2 XC100-7.6" at bounding box center [610, 392] width 915 height 41
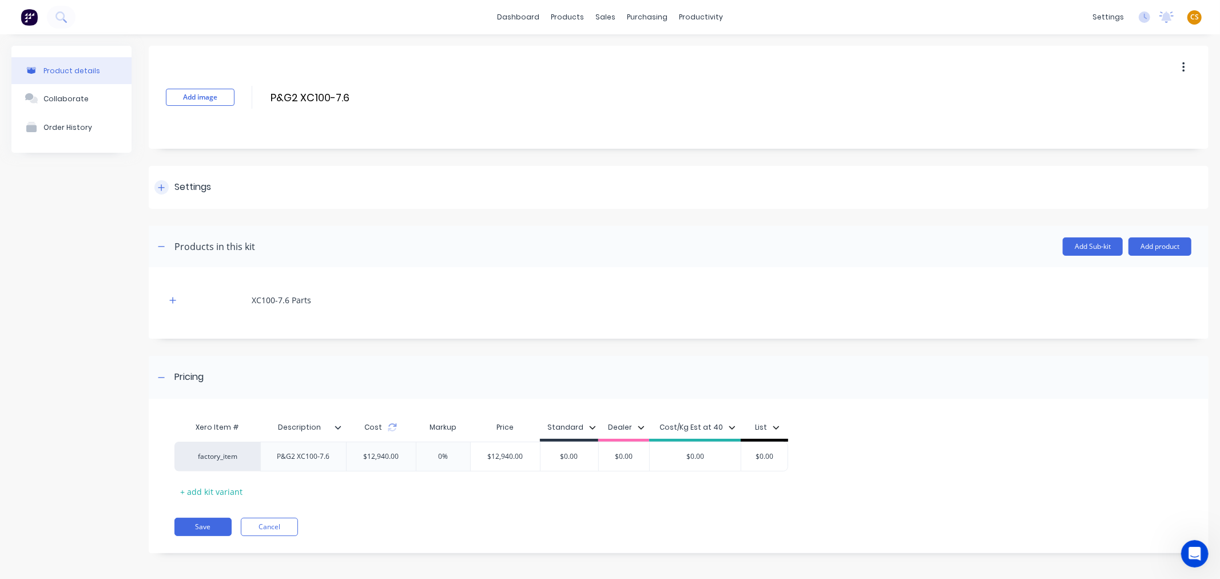
click at [164, 187] on icon at bounding box center [161, 187] width 6 height 6
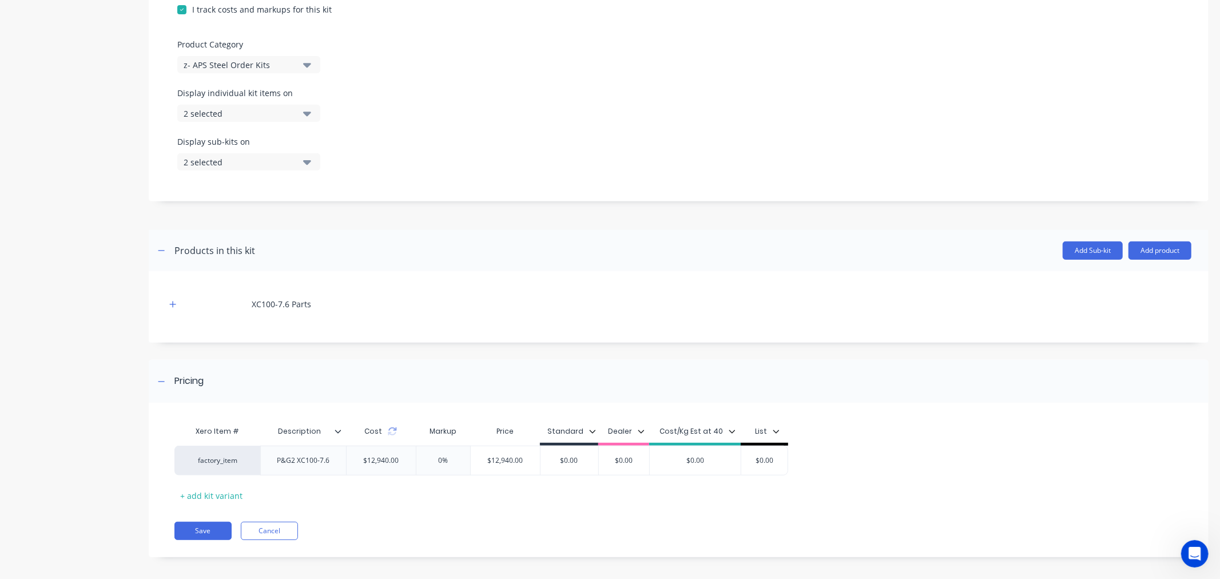
scroll to position [332, 0]
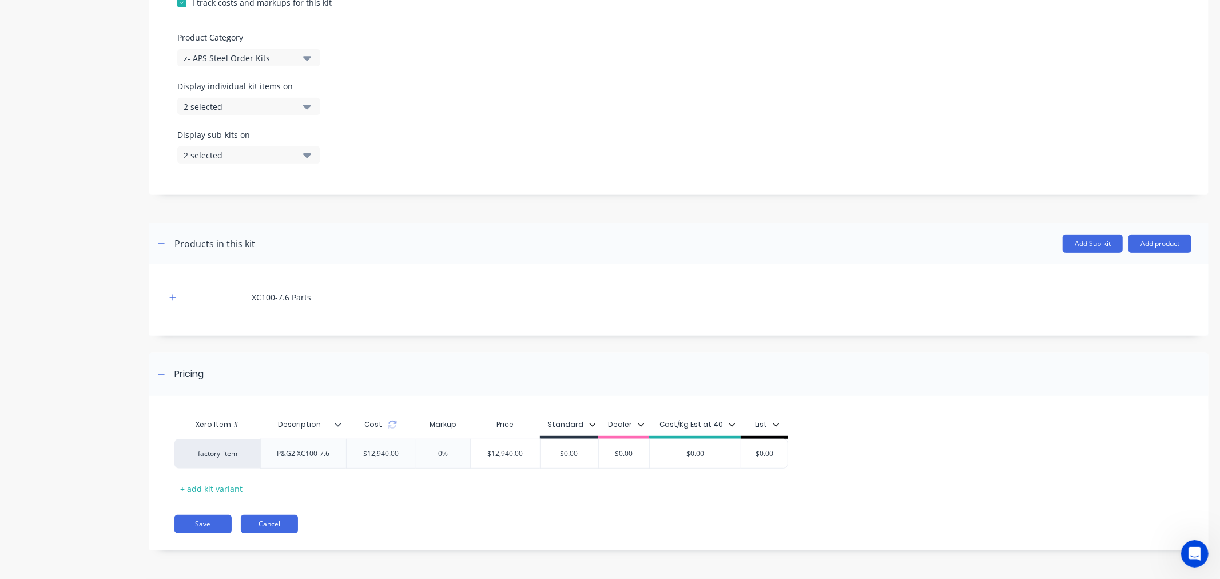
click at [265, 525] on button "Cancel" at bounding box center [269, 524] width 57 height 18
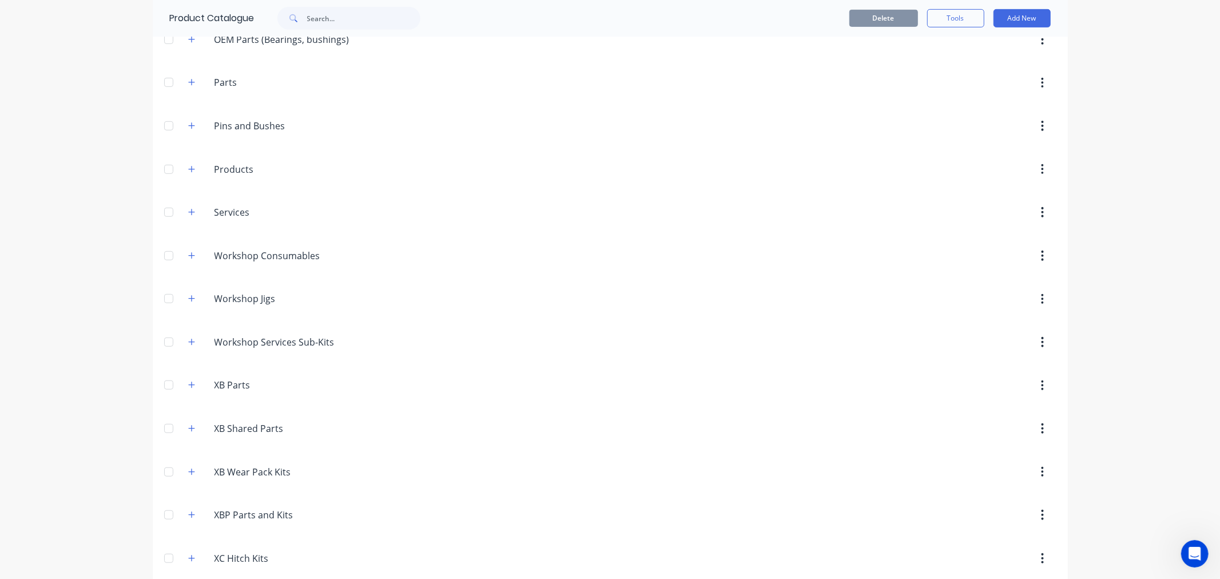
scroll to position [971, 0]
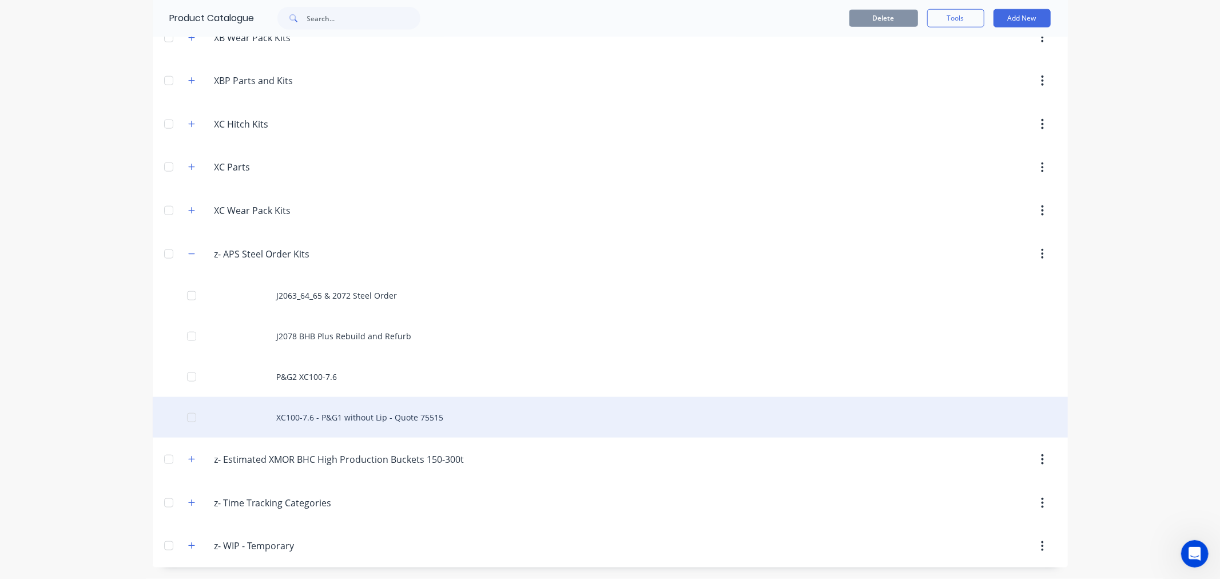
click at [351, 418] on div "XC100-7.6 - P&G1 without Lip - Quote 75515" at bounding box center [610, 417] width 915 height 41
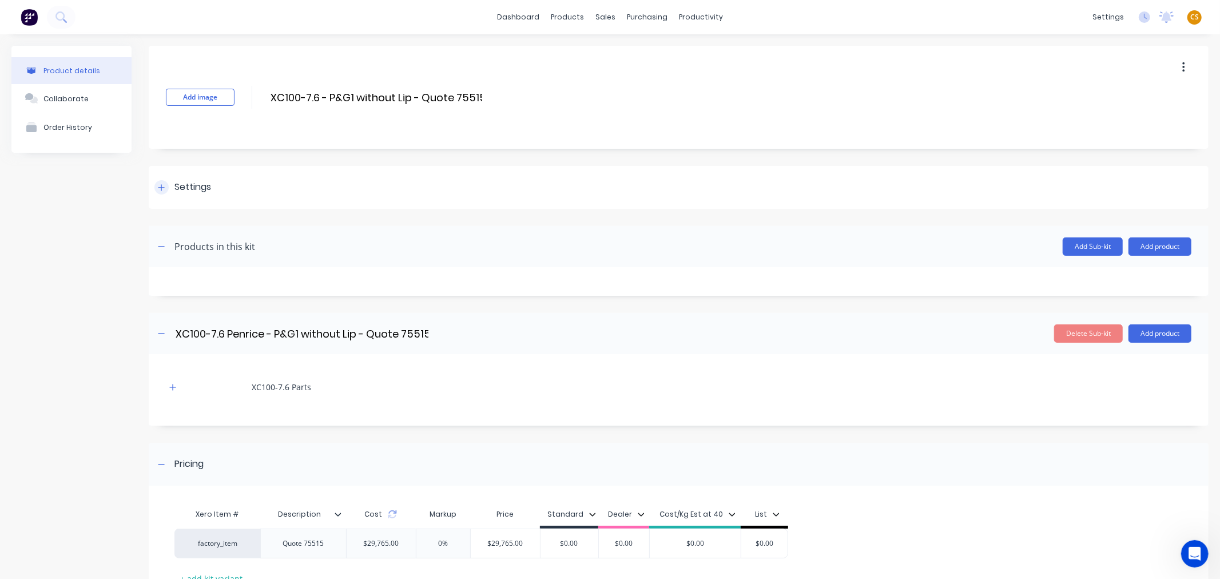
click at [161, 189] on icon at bounding box center [161, 187] width 6 height 6
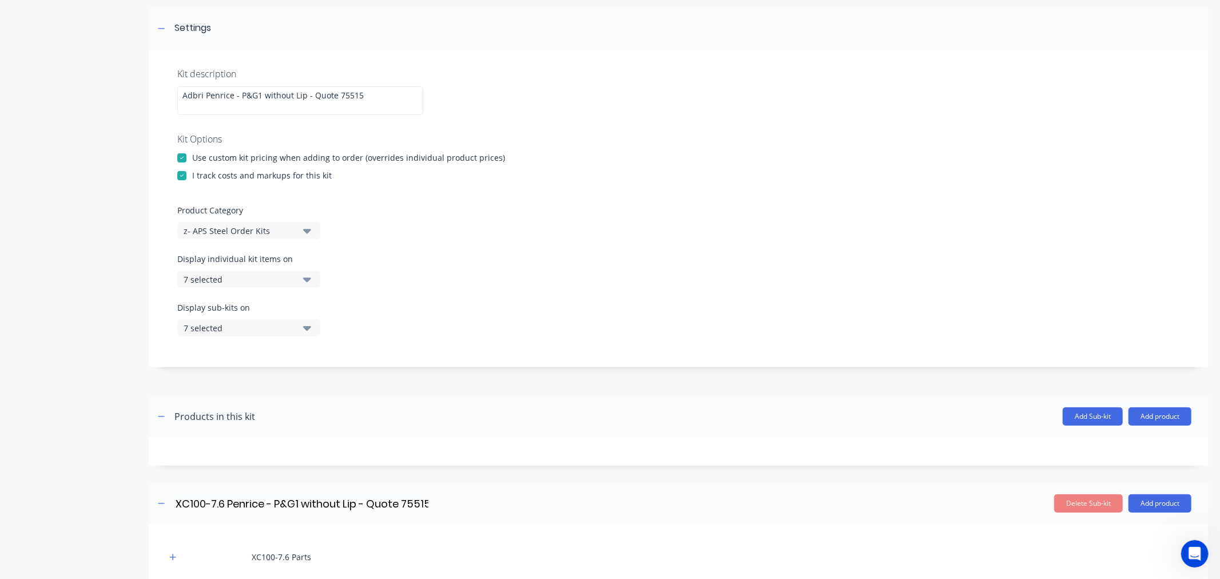
scroll to position [381, 0]
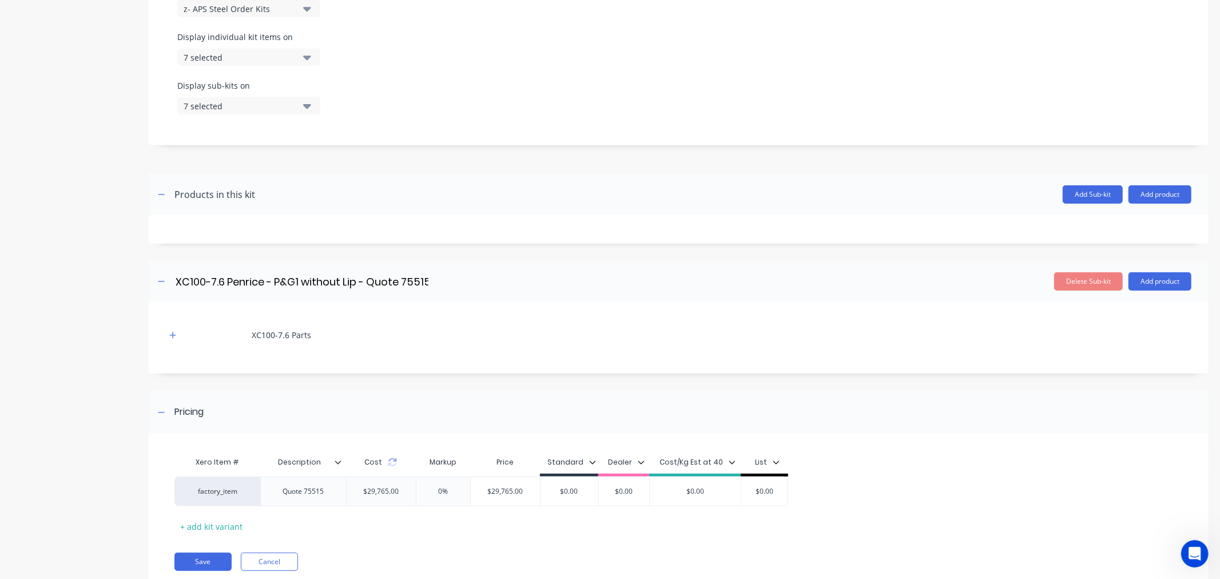
click at [221, 55] on div "7 selected" at bounding box center [239, 57] width 111 height 12
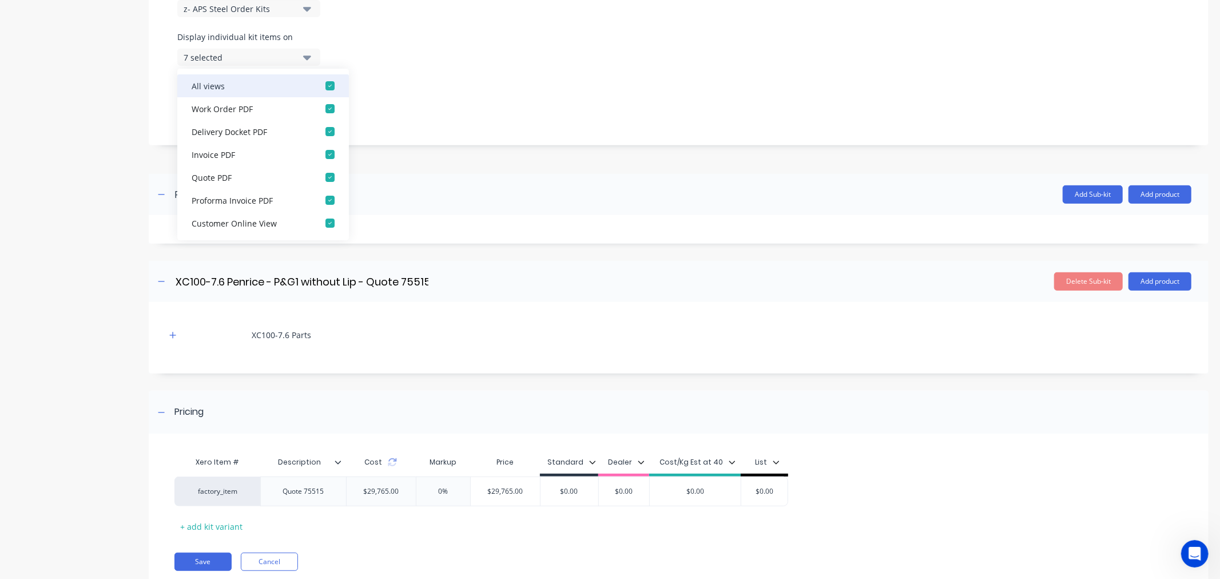
click at [319, 86] on div "button" at bounding box center [330, 85] width 23 height 23
click at [320, 109] on div "button" at bounding box center [330, 108] width 23 height 23
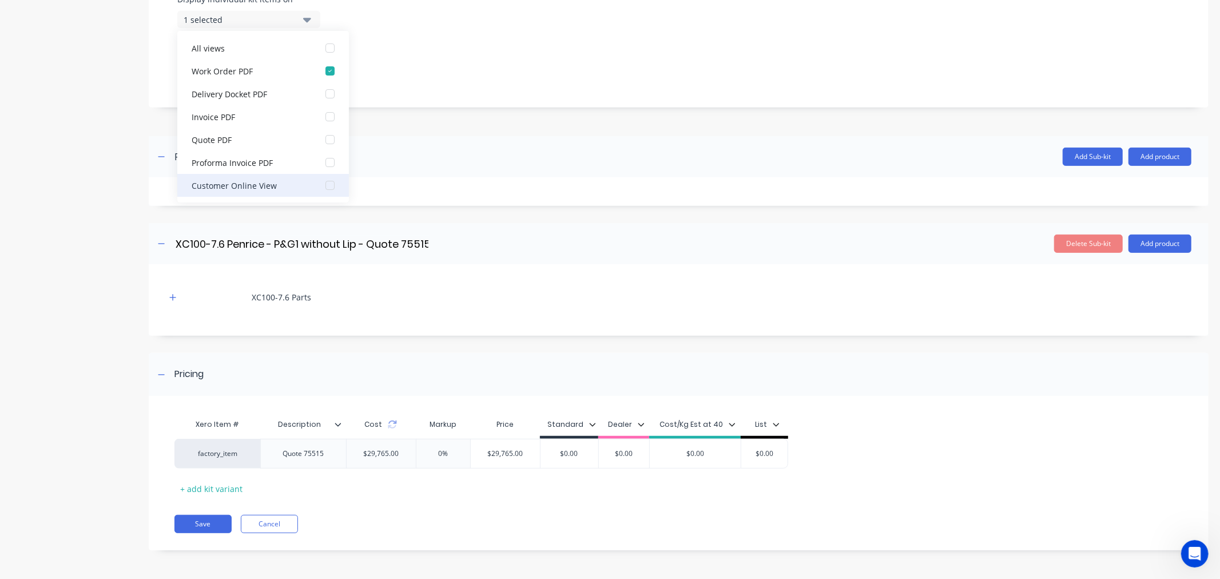
scroll to position [23, 0]
click at [319, 185] on div "button" at bounding box center [330, 185] width 23 height 23
click at [197, 69] on div "7 selected" at bounding box center [239, 68] width 111 height 12
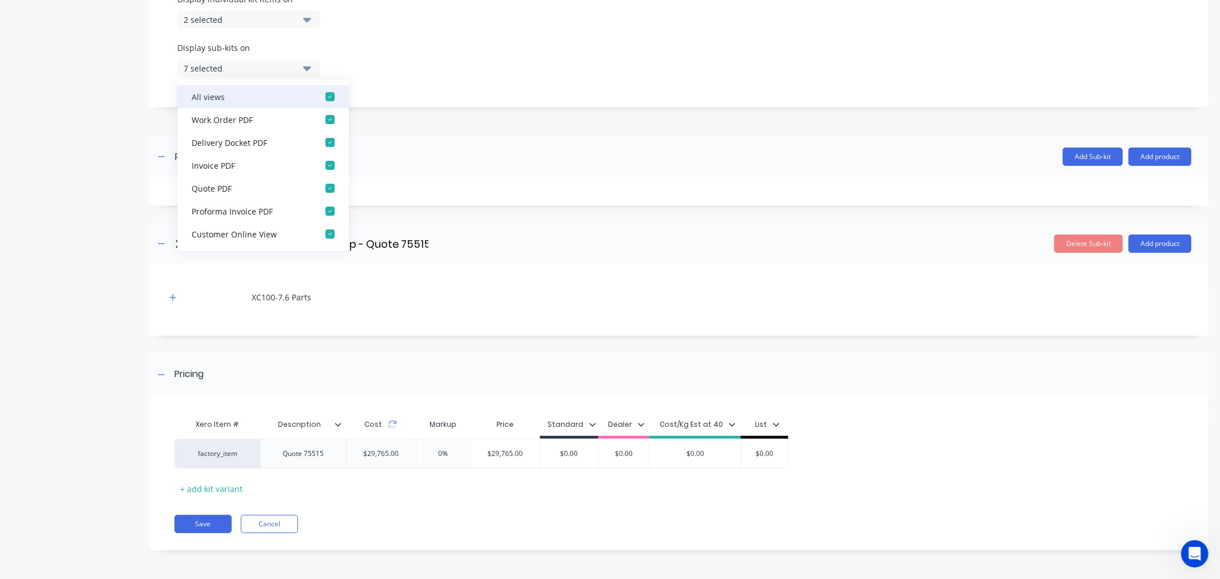
click at [319, 94] on div "button" at bounding box center [330, 96] width 23 height 23
click at [323, 119] on div "button" at bounding box center [330, 119] width 23 height 23
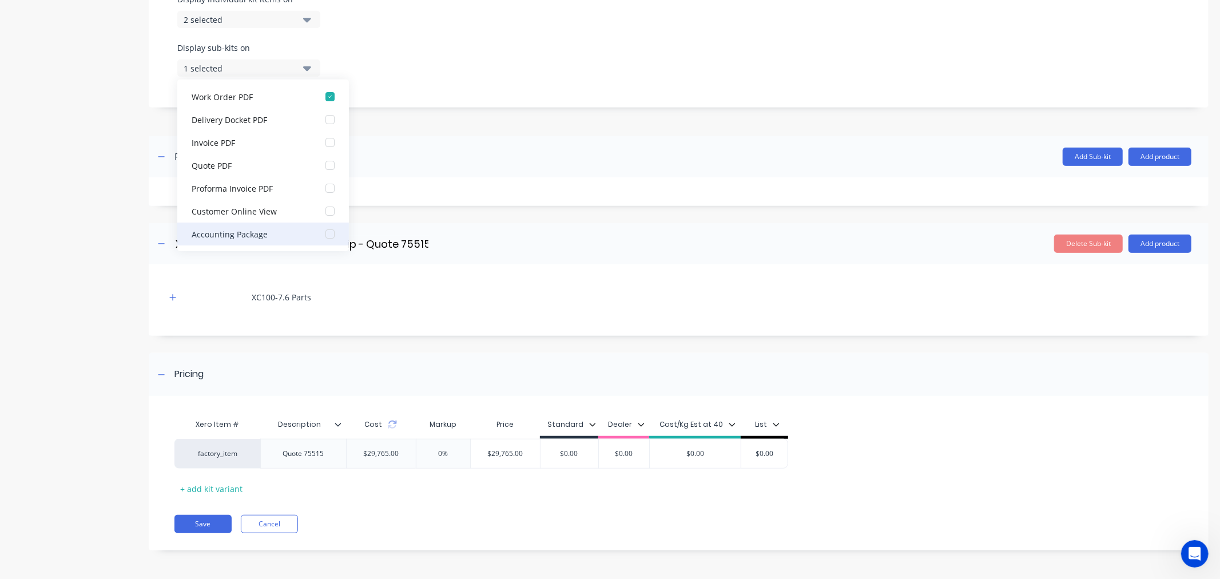
click at [319, 233] on div "button" at bounding box center [330, 233] width 23 height 23
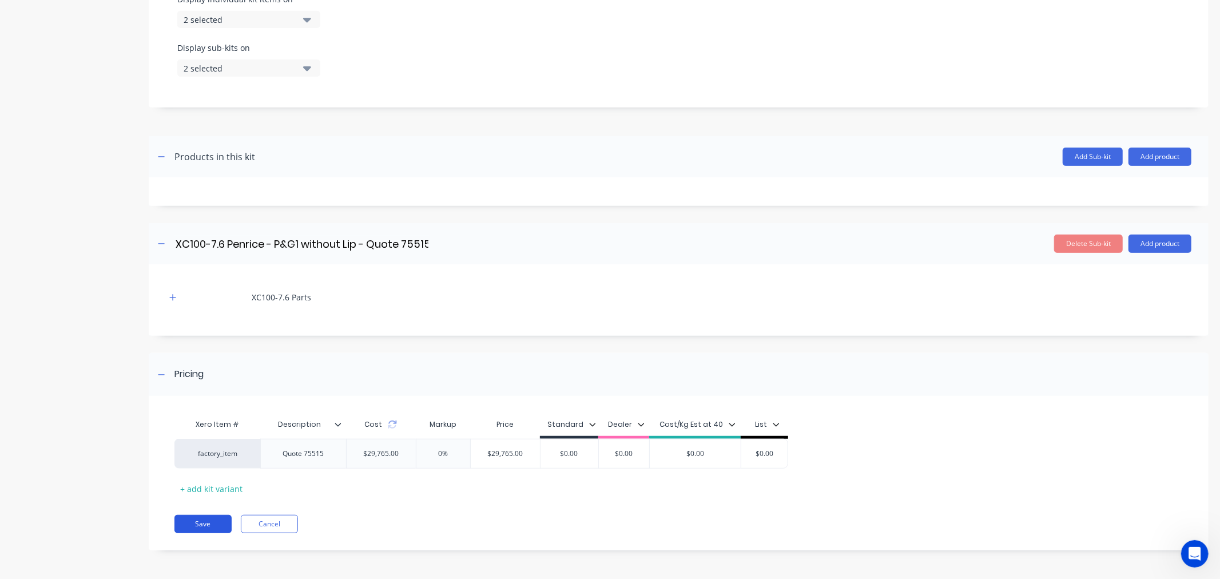
click at [192, 524] on button "Save" at bounding box center [202, 524] width 57 height 18
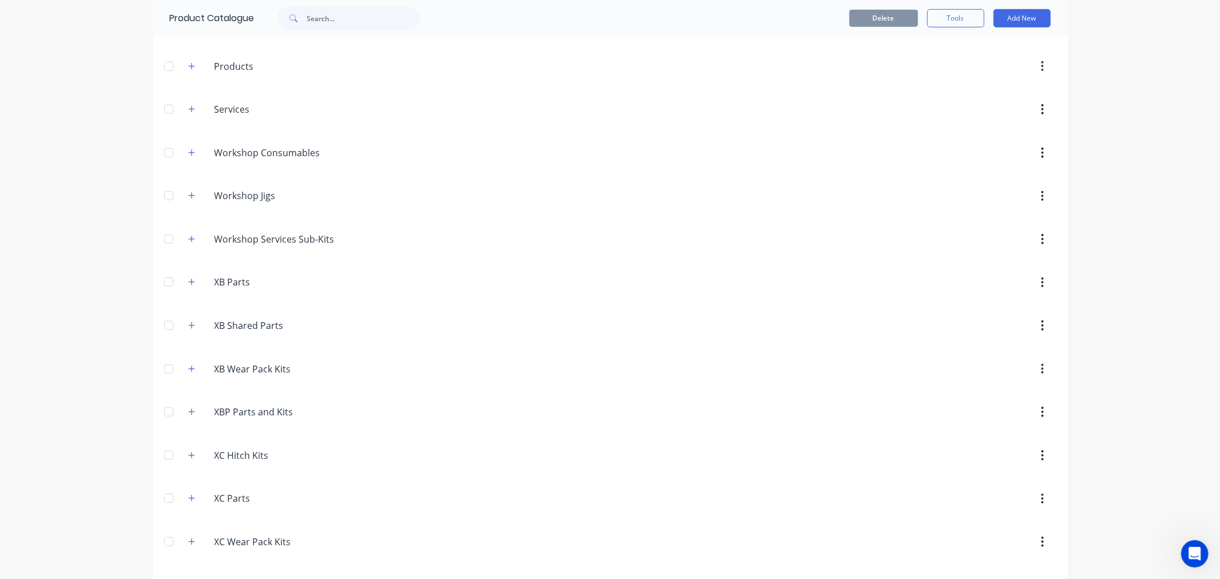
scroll to position [971, 0]
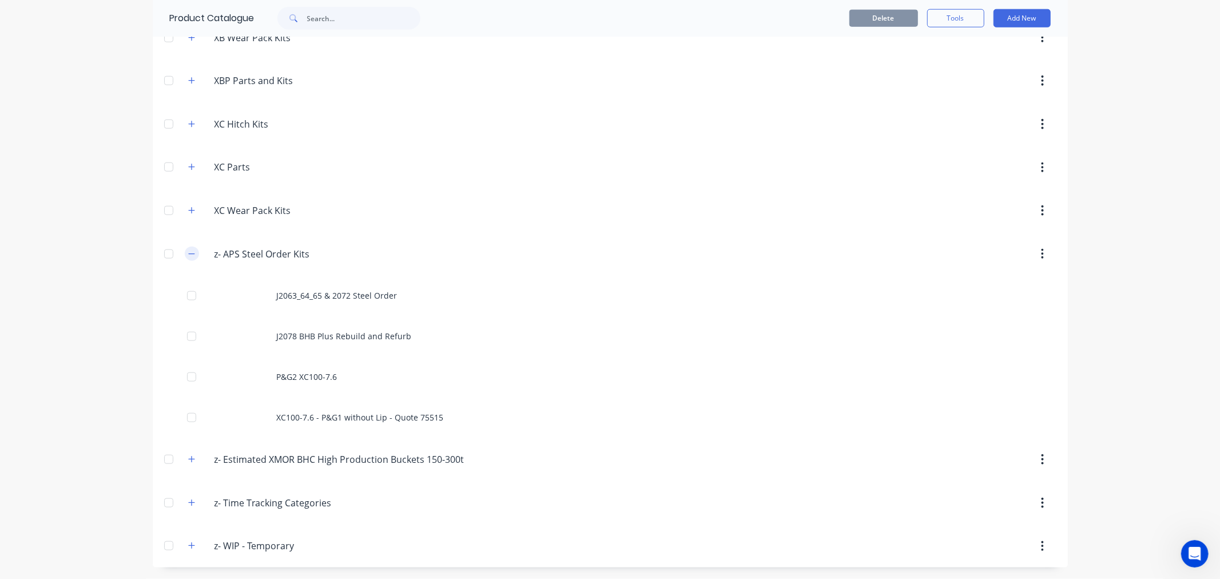
click at [190, 253] on button "button" at bounding box center [192, 253] width 14 height 14
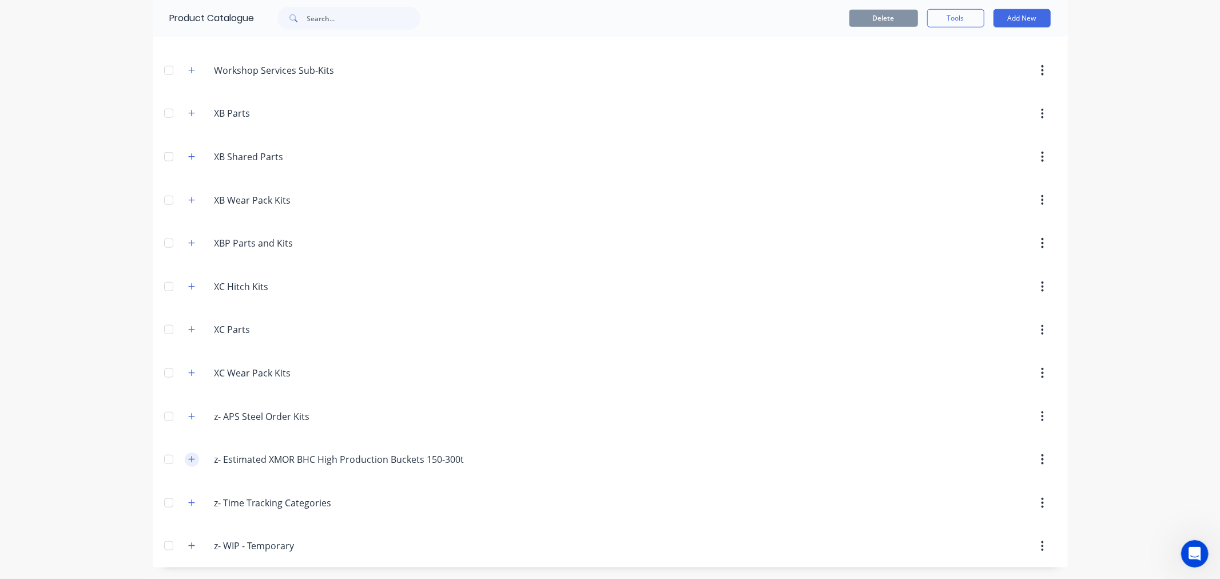
click at [188, 460] on icon "button" at bounding box center [191, 459] width 7 height 8
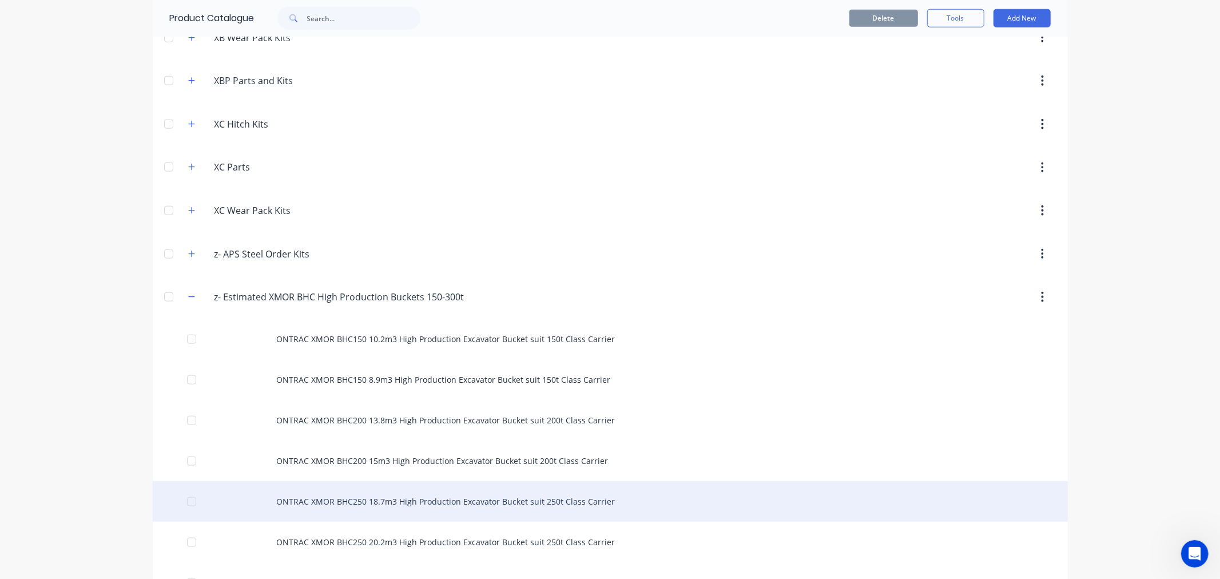
scroll to position [1133, 0]
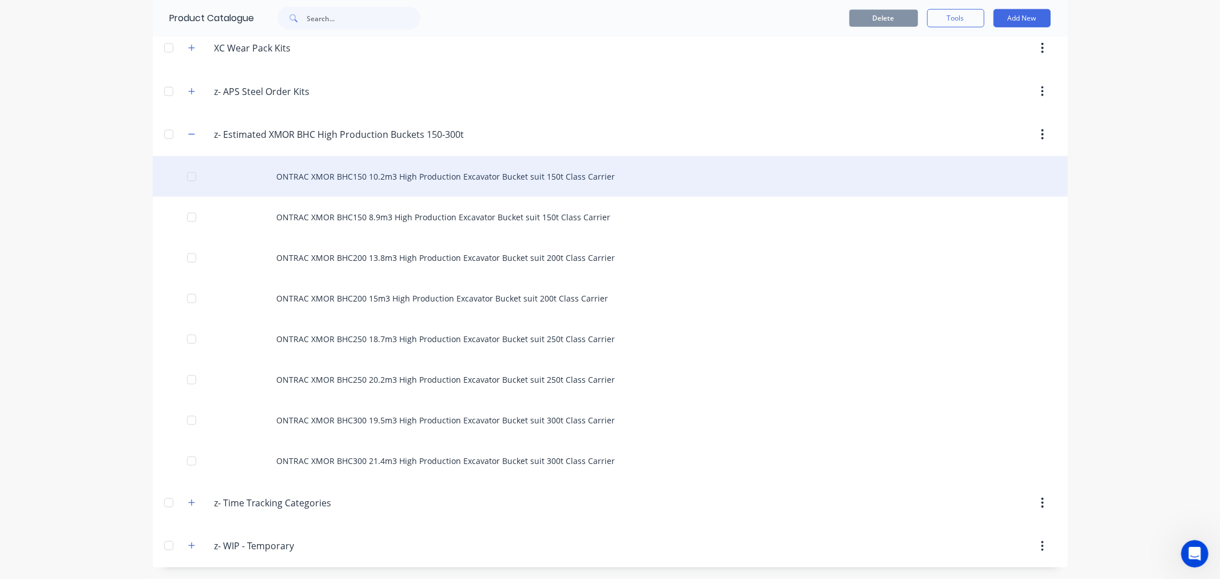
click at [377, 177] on div "ONTRAC XMOR BHC150 10.2m3 High Production Excavator Bucket suit 150t Class Carr…" at bounding box center [610, 176] width 915 height 41
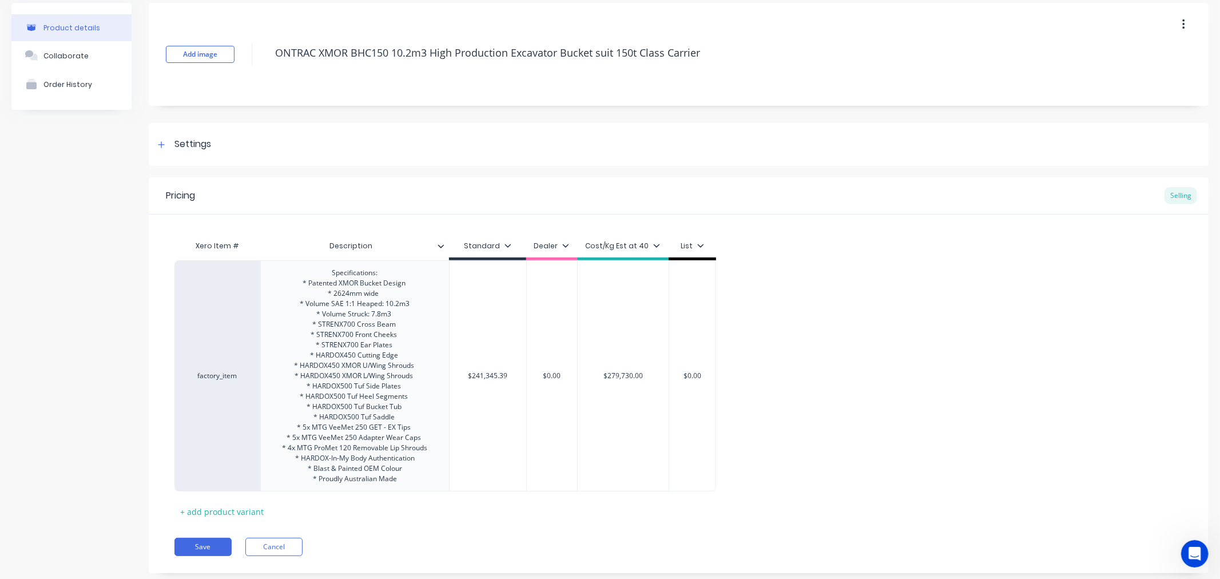
scroll to position [71, 0]
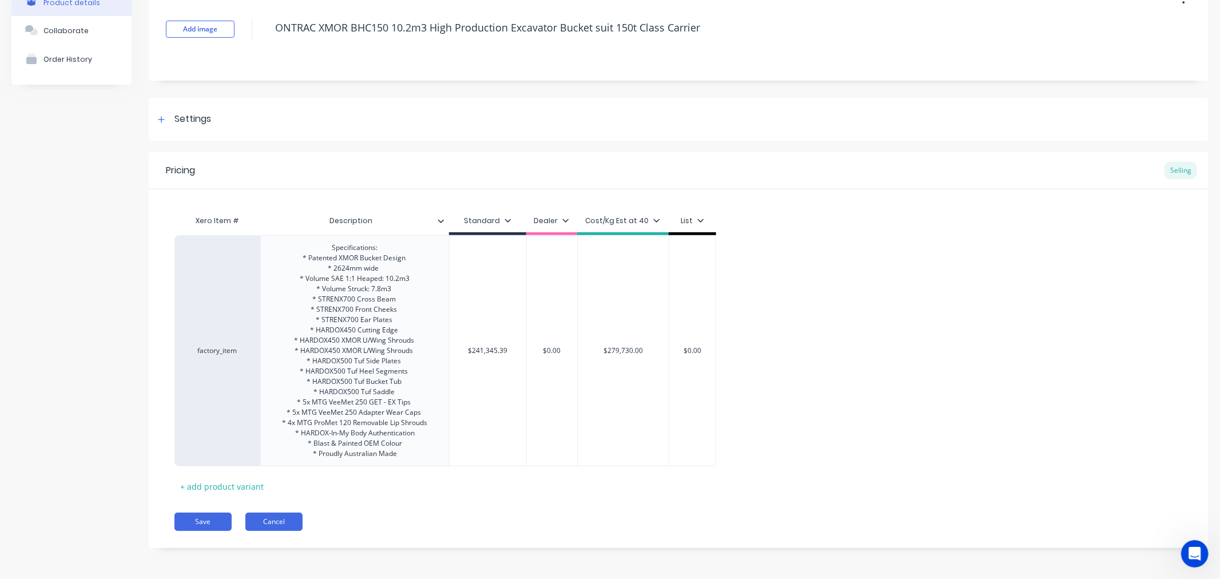
click at [276, 524] on button "Cancel" at bounding box center [273, 521] width 57 height 18
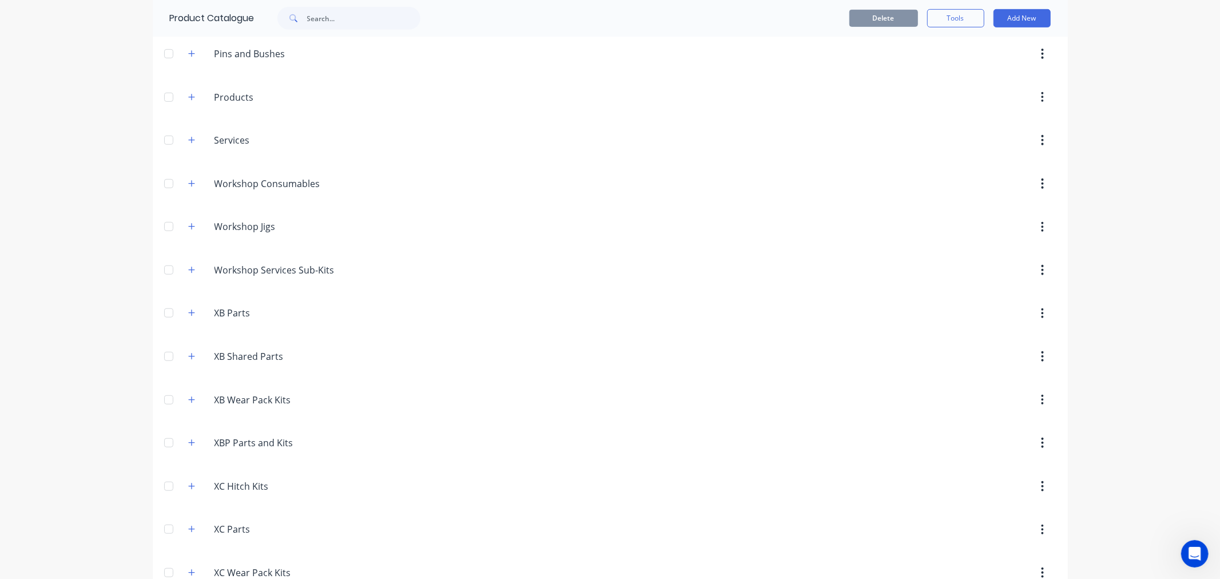
scroll to position [1133, 0]
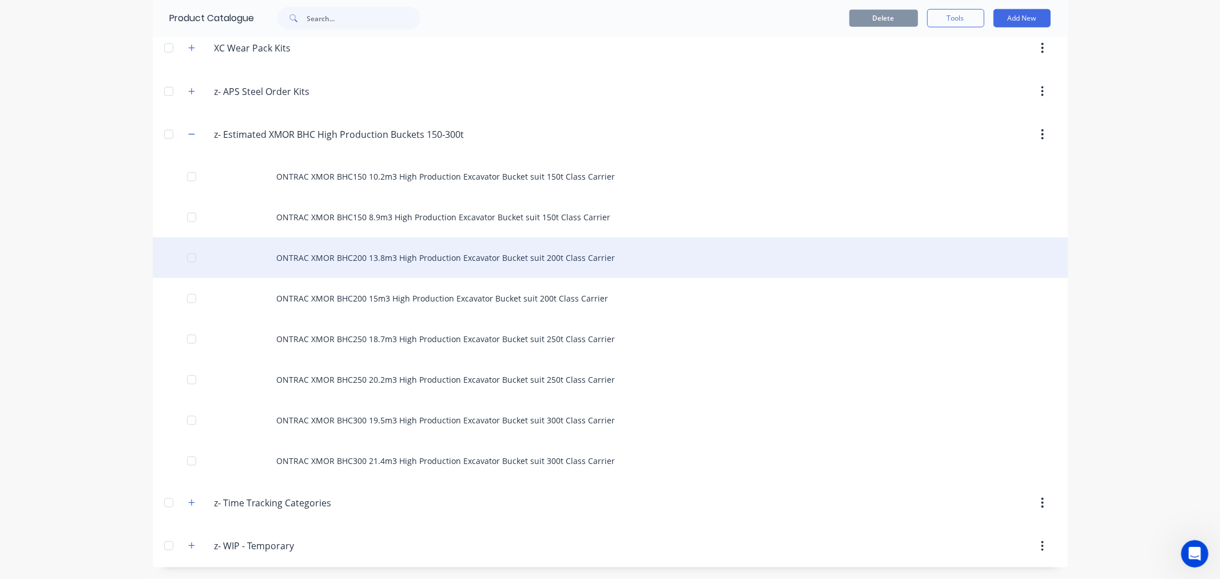
click at [396, 260] on div "ONTRAC XMOR BHC200 13.8m3 High Production Excavator Bucket suit 200t Class Carr…" at bounding box center [610, 257] width 915 height 41
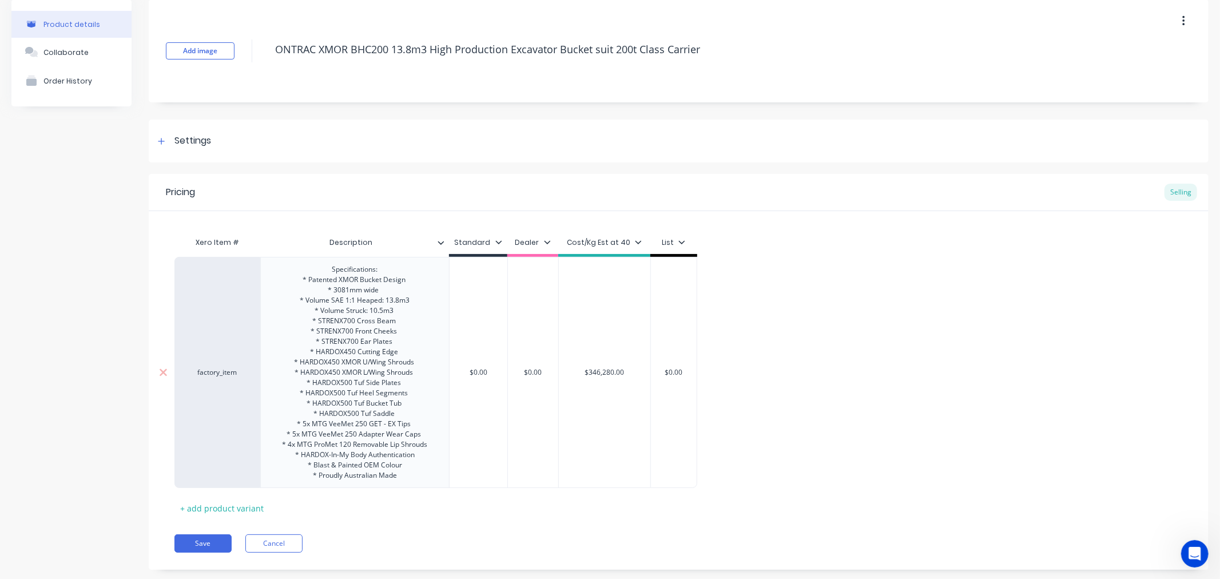
scroll to position [71, 0]
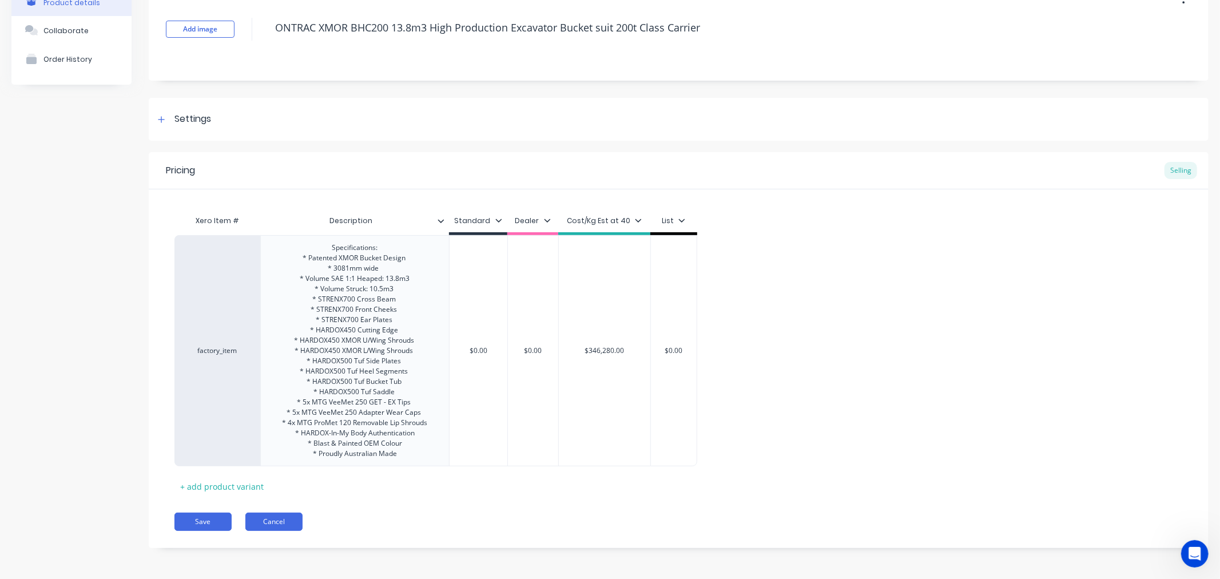
click at [287, 525] on button "Cancel" at bounding box center [273, 521] width 57 height 18
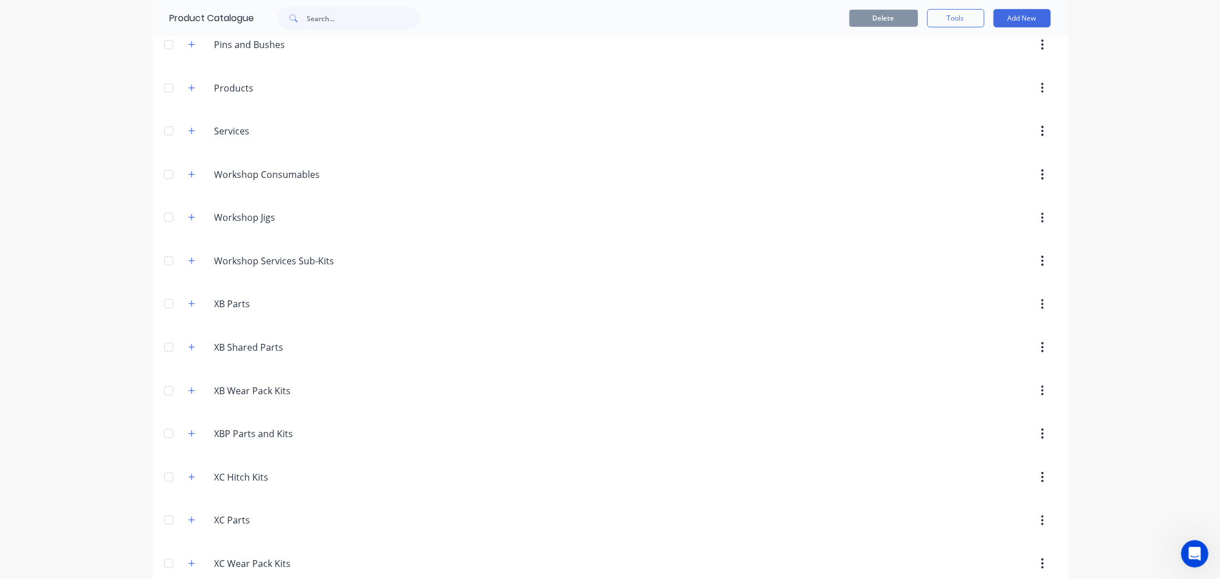
scroll to position [1133, 0]
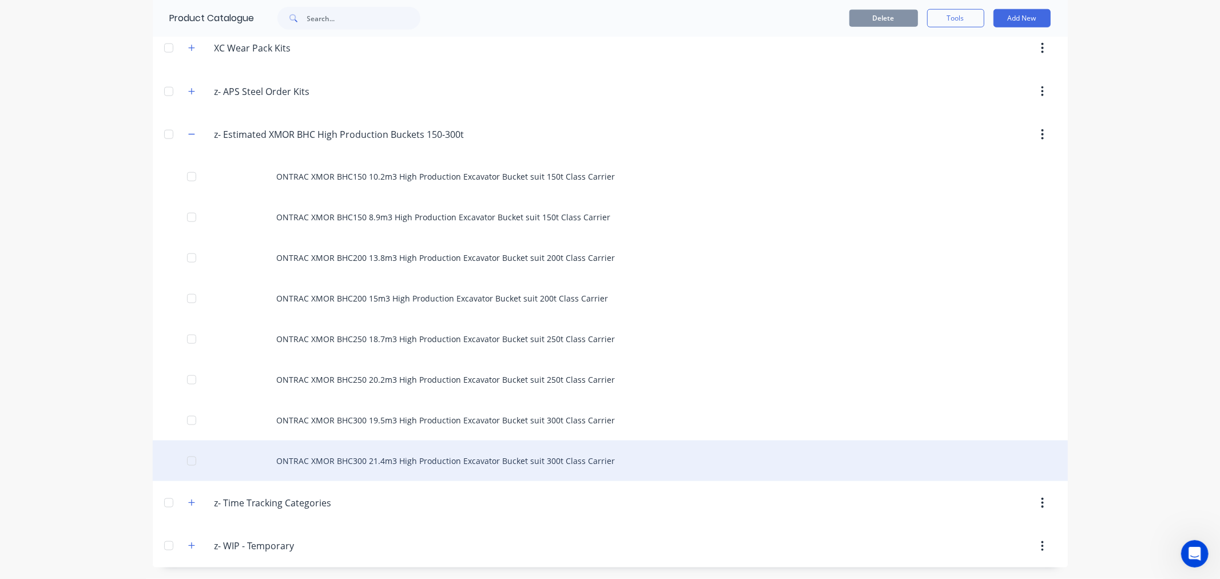
click at [351, 465] on div "ONTRAC XMOR BHC300 21.4m3 High Production Excavator Bucket suit 300t Class Carr…" at bounding box center [610, 460] width 915 height 41
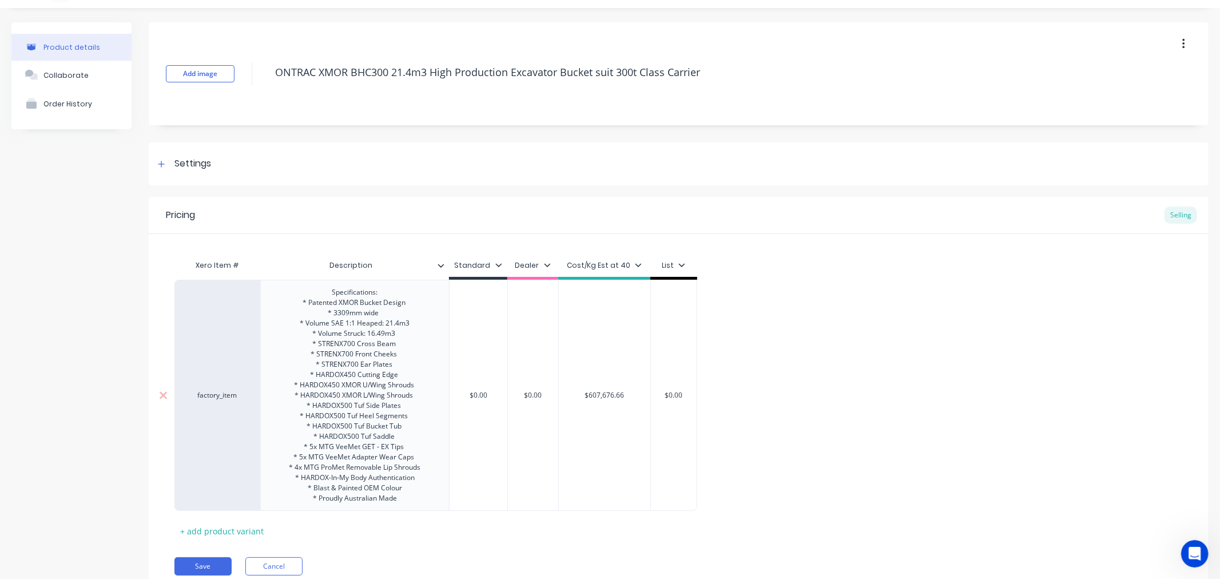
scroll to position [71, 0]
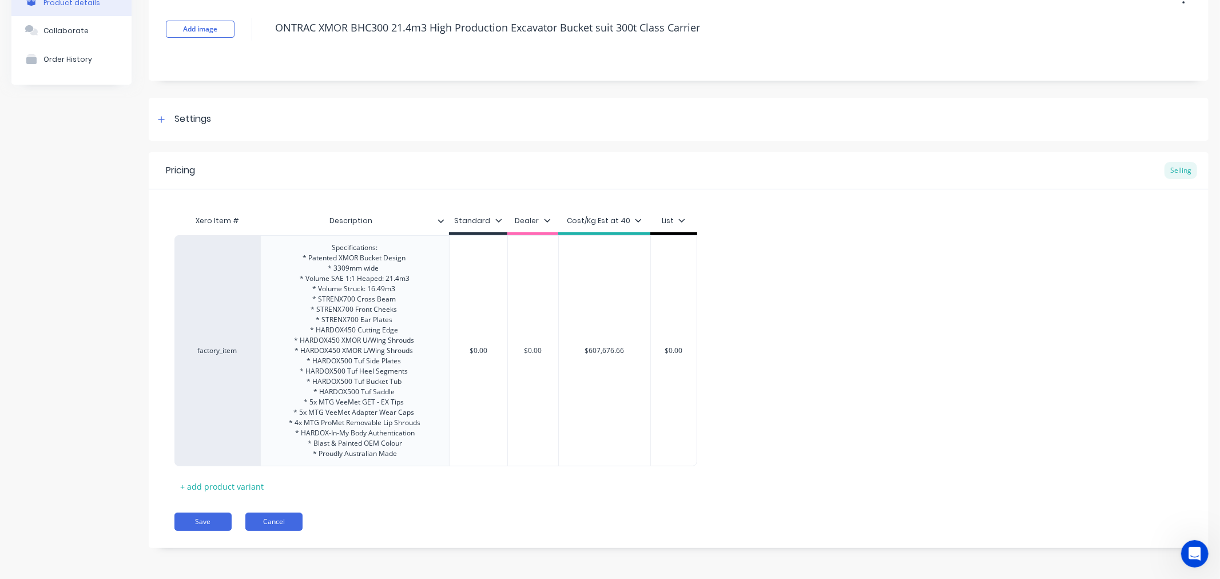
click at [270, 523] on button "Cancel" at bounding box center [273, 521] width 57 height 18
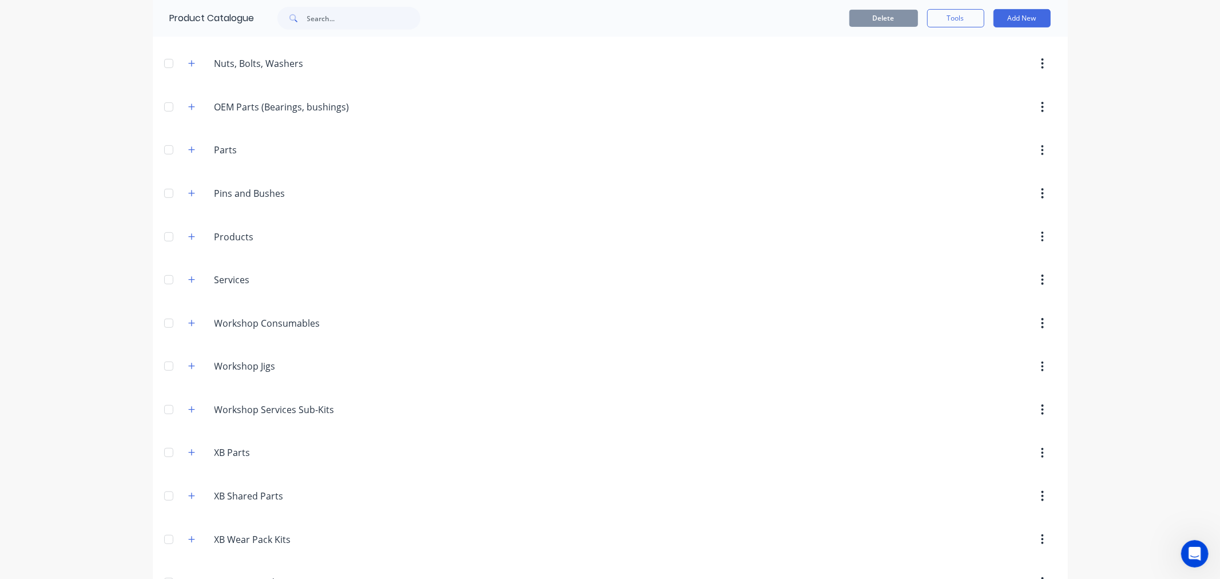
scroll to position [762, 0]
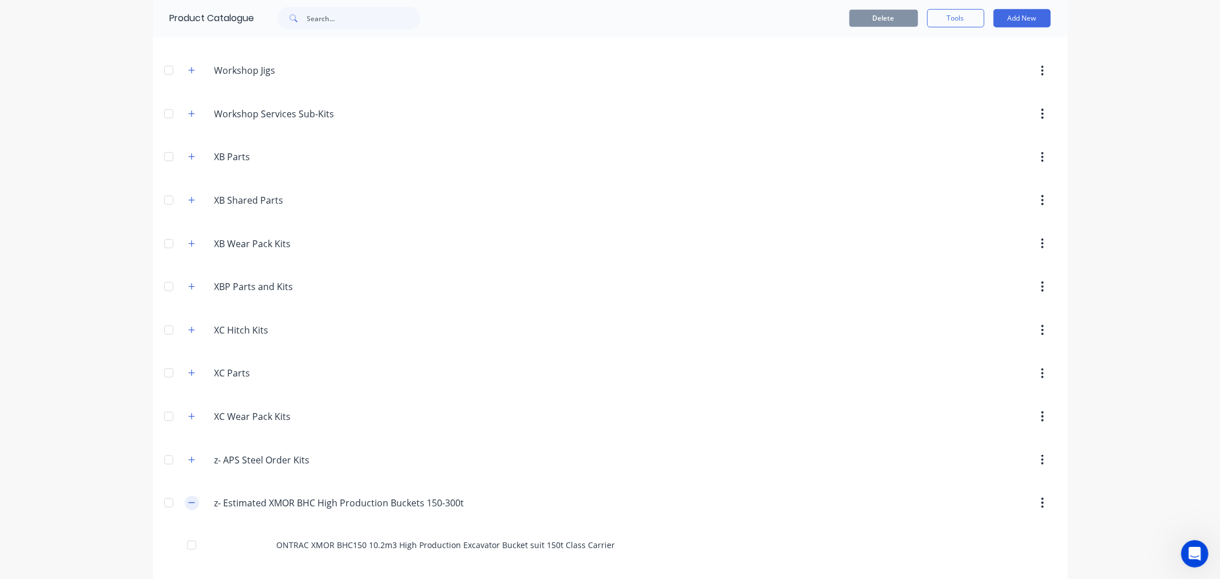
click at [188, 507] on icon "button" at bounding box center [191, 503] width 7 height 8
click at [188, 548] on icon "button" at bounding box center [191, 546] width 7 height 8
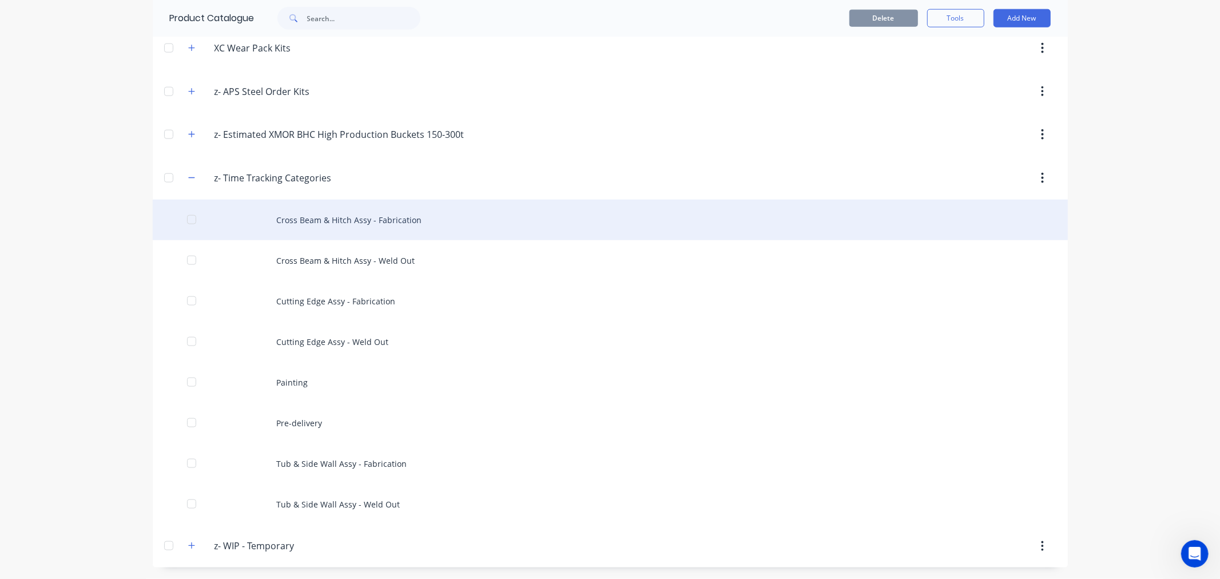
click at [337, 216] on div "Cross Beam & Hitch Assy - Fabrication" at bounding box center [610, 220] width 915 height 41
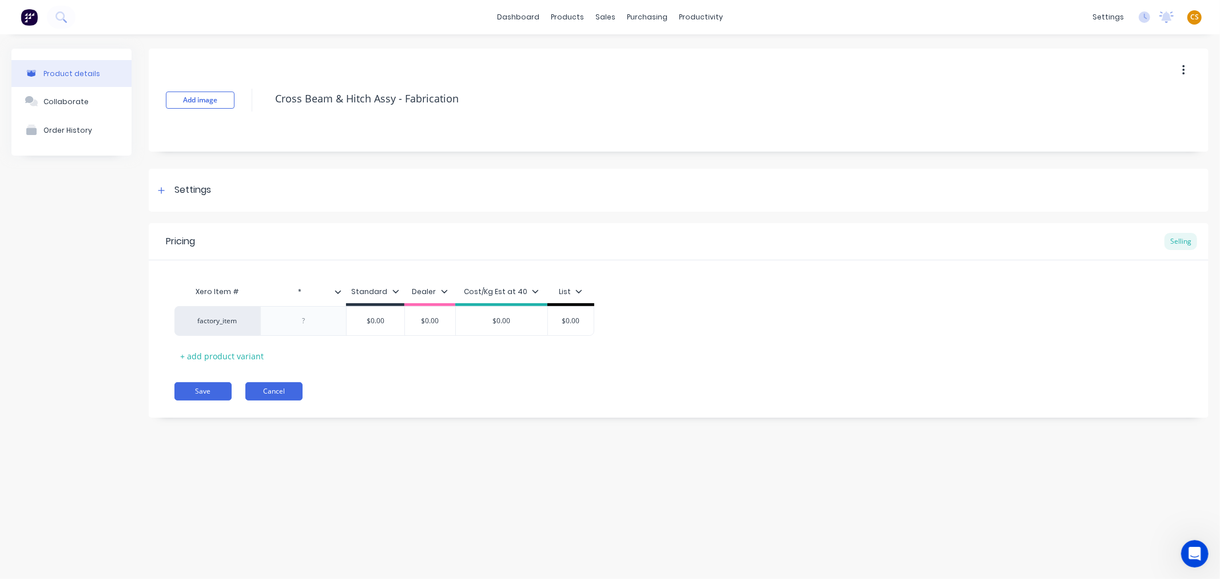
click at [279, 395] on button "Cancel" at bounding box center [273, 391] width 57 height 18
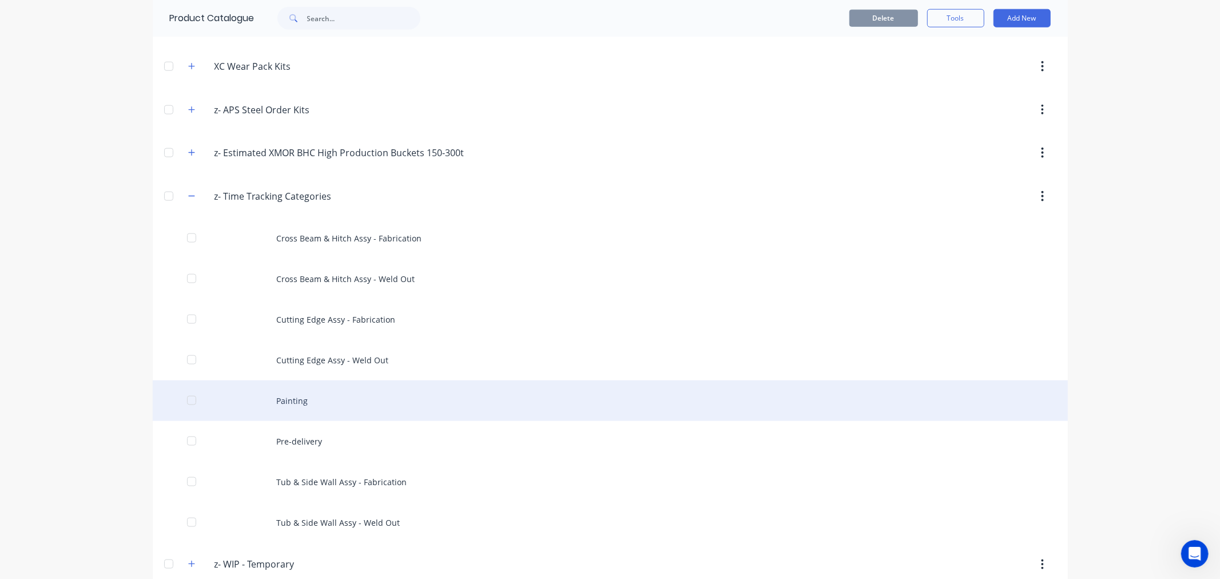
scroll to position [1133, 0]
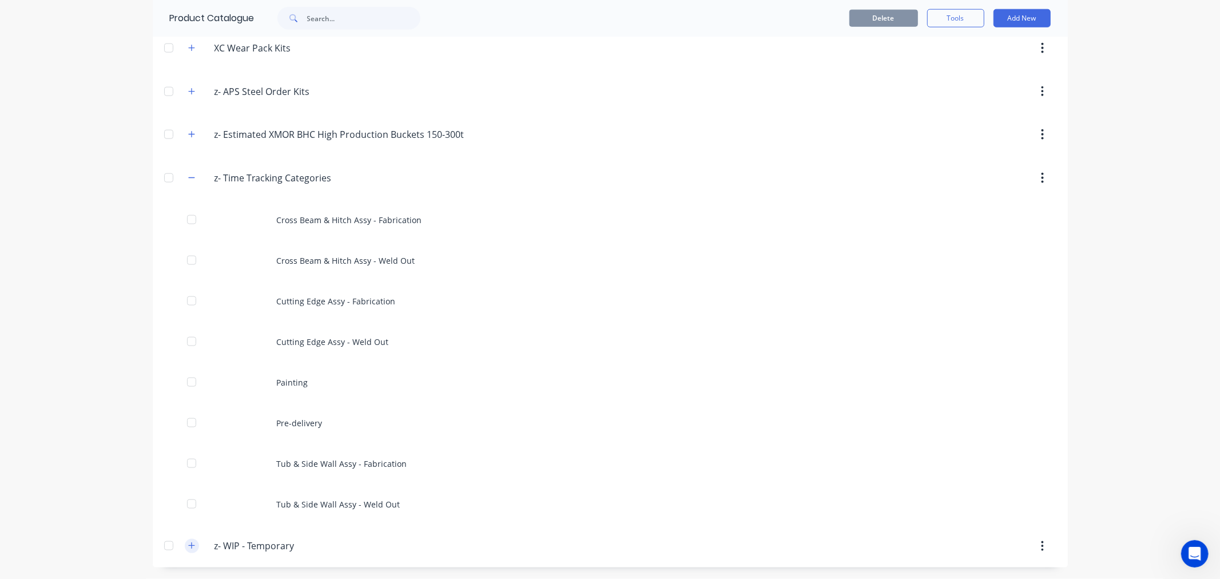
click at [188, 546] on icon "button" at bounding box center [191, 546] width 7 height 8
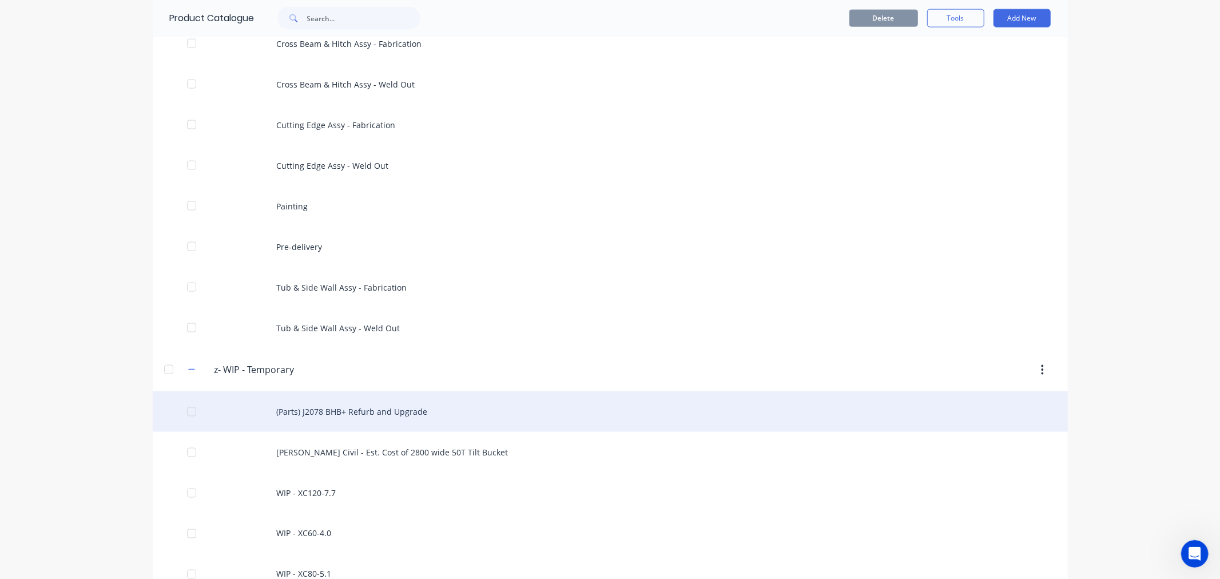
scroll to position [1377, 0]
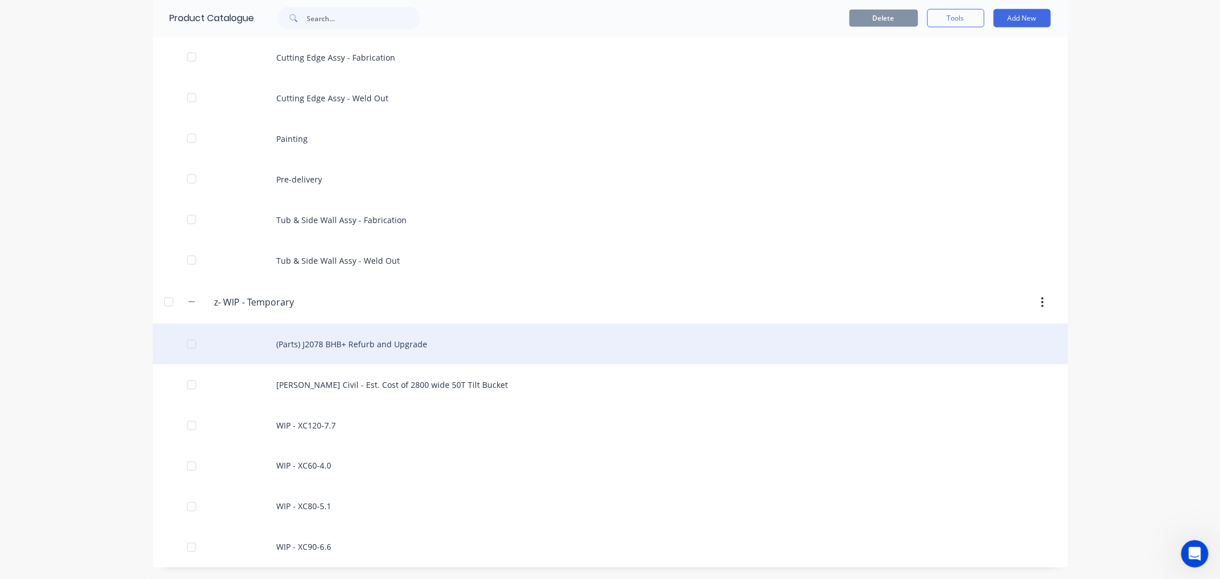
click at [333, 337] on div "(Parts) J2078 BHB+ Refurb and Upgrade" at bounding box center [610, 344] width 915 height 41
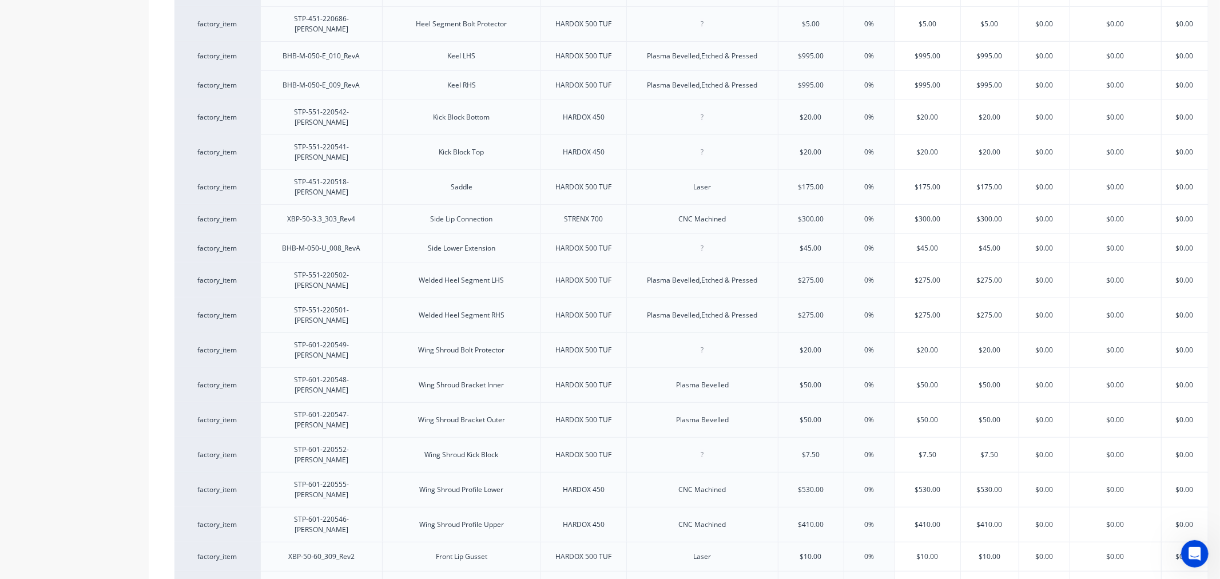
scroll to position [681, 0]
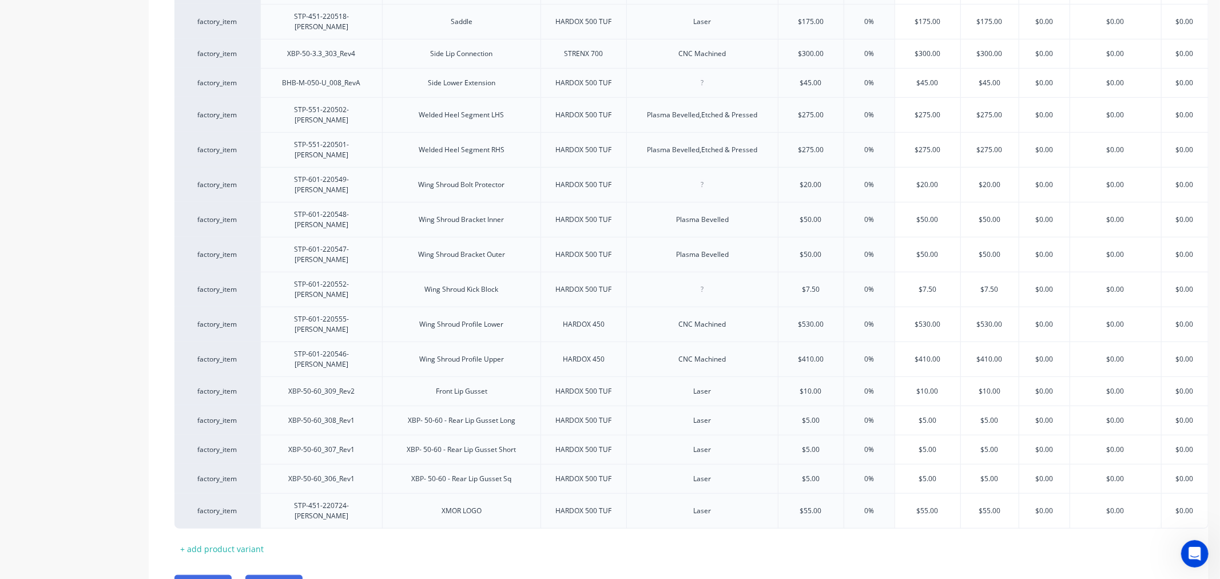
click at [278, 575] on button "Cancel" at bounding box center [273, 584] width 57 height 18
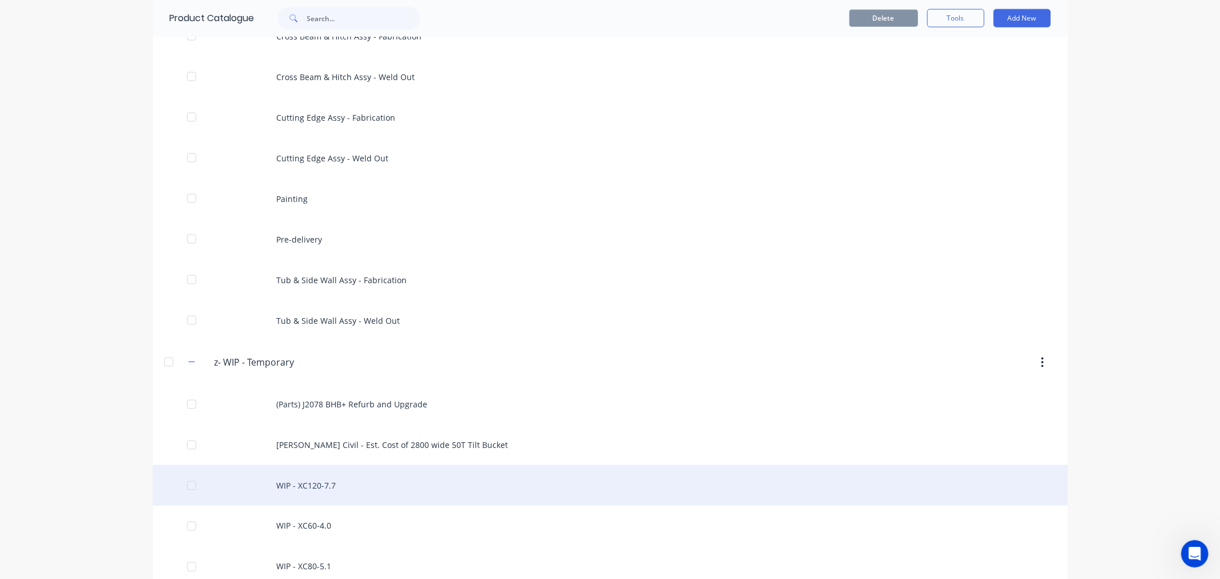
scroll to position [1334, 0]
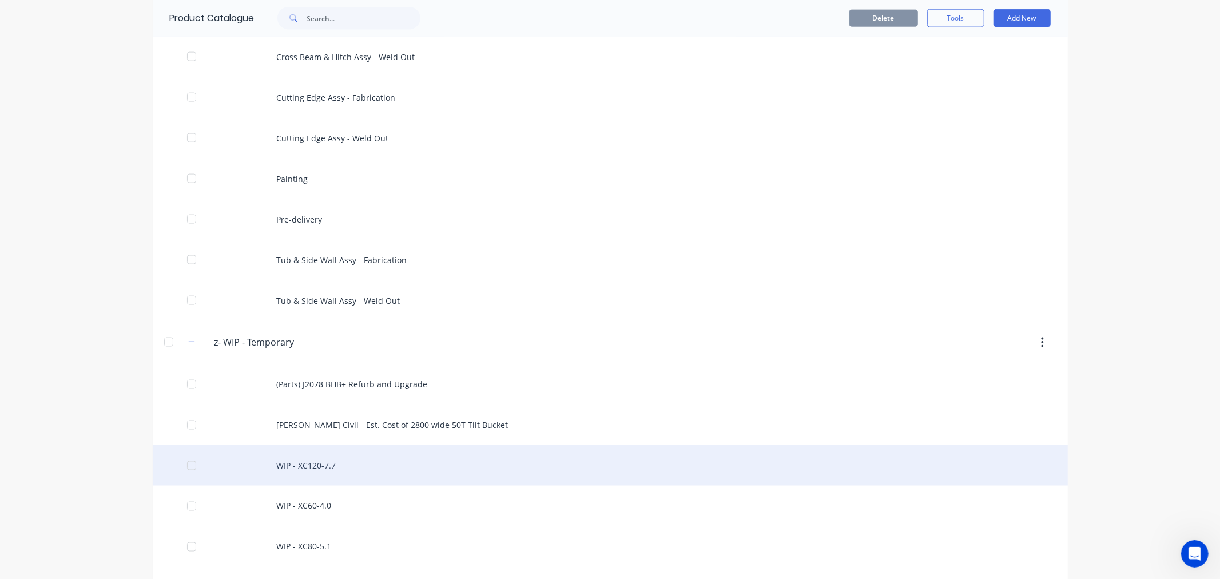
click at [307, 468] on div "WIP - XC120-7.7" at bounding box center [610, 465] width 915 height 41
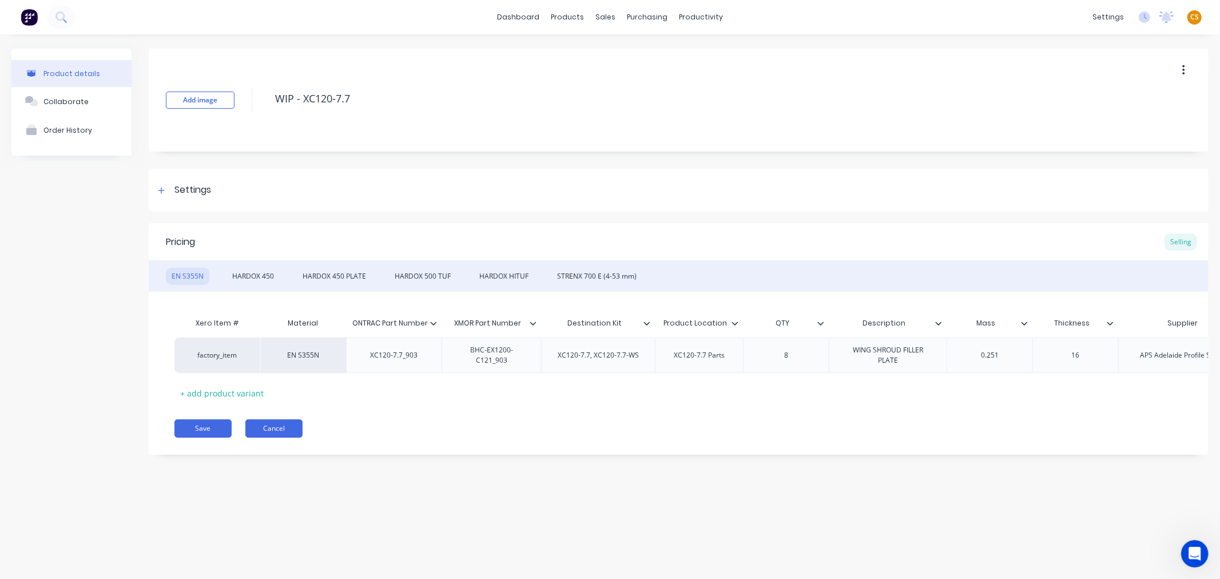
click at [281, 437] on button "Cancel" at bounding box center [273, 428] width 57 height 18
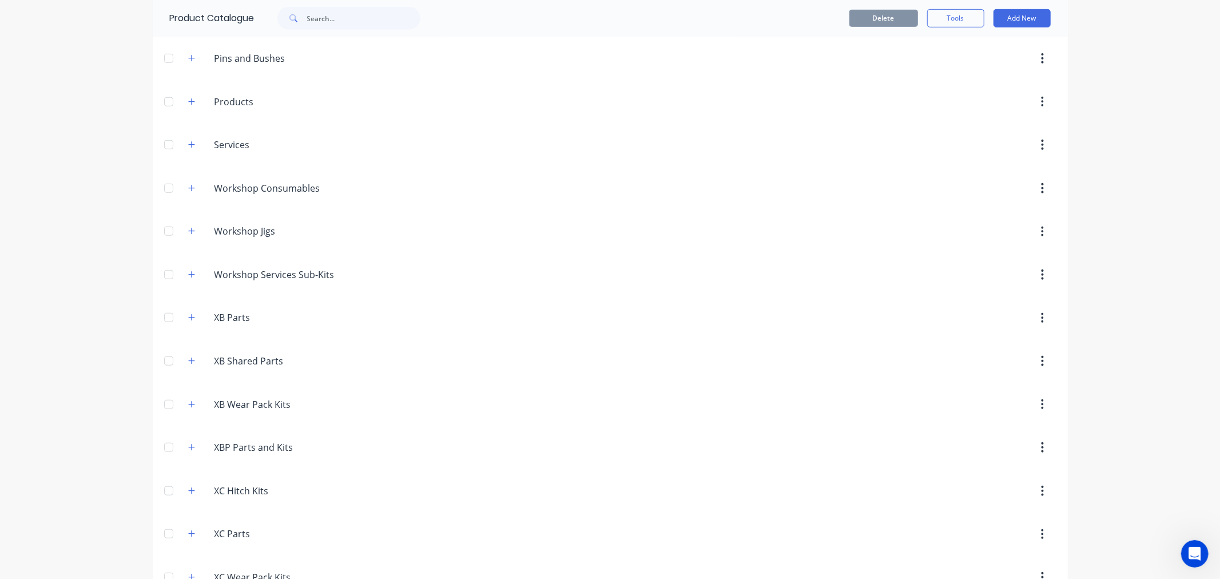
scroll to position [1334, 0]
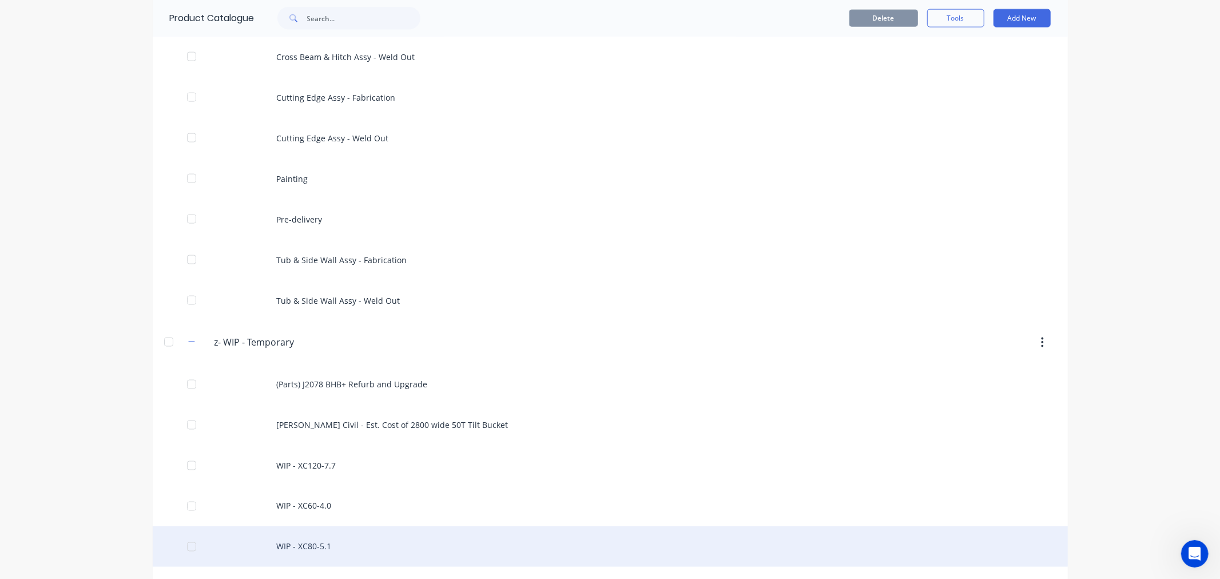
click at [307, 547] on div "WIP - XC80-5.1" at bounding box center [610, 546] width 915 height 41
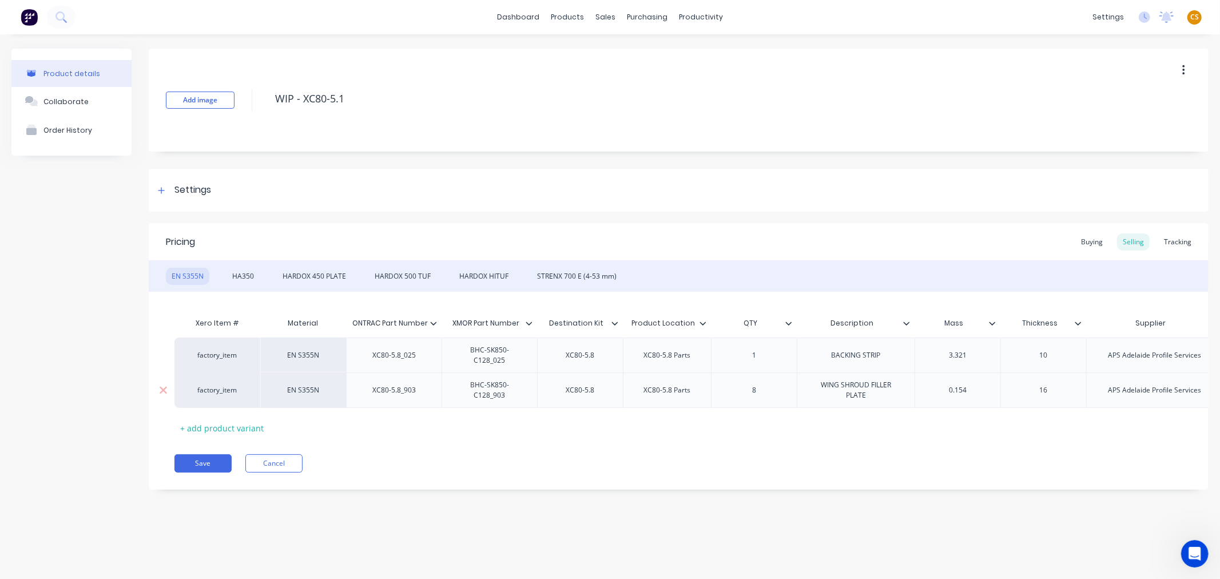
type textarea "x"
click at [282, 472] on button "Cancel" at bounding box center [273, 463] width 57 height 18
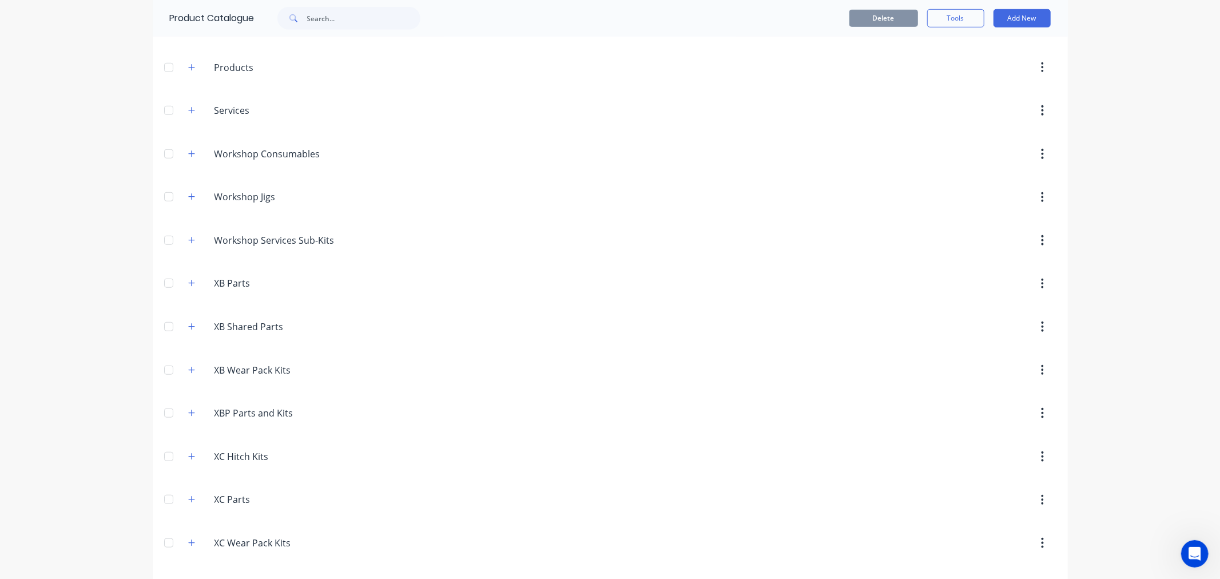
scroll to position [953, 0]
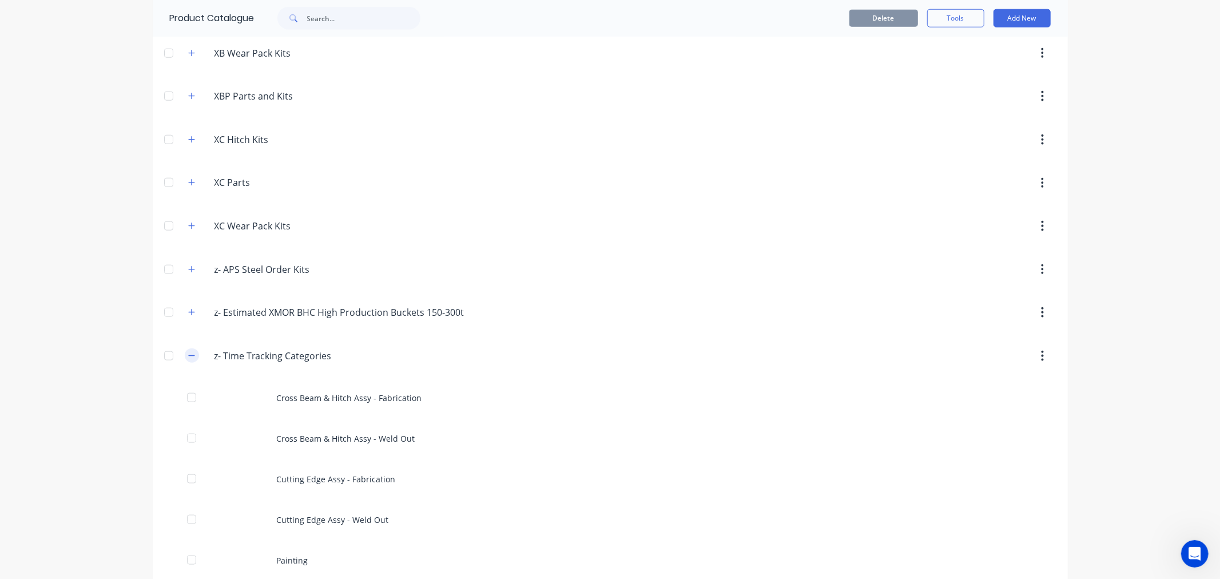
click at [189, 355] on icon "button" at bounding box center [191, 356] width 7 height 8
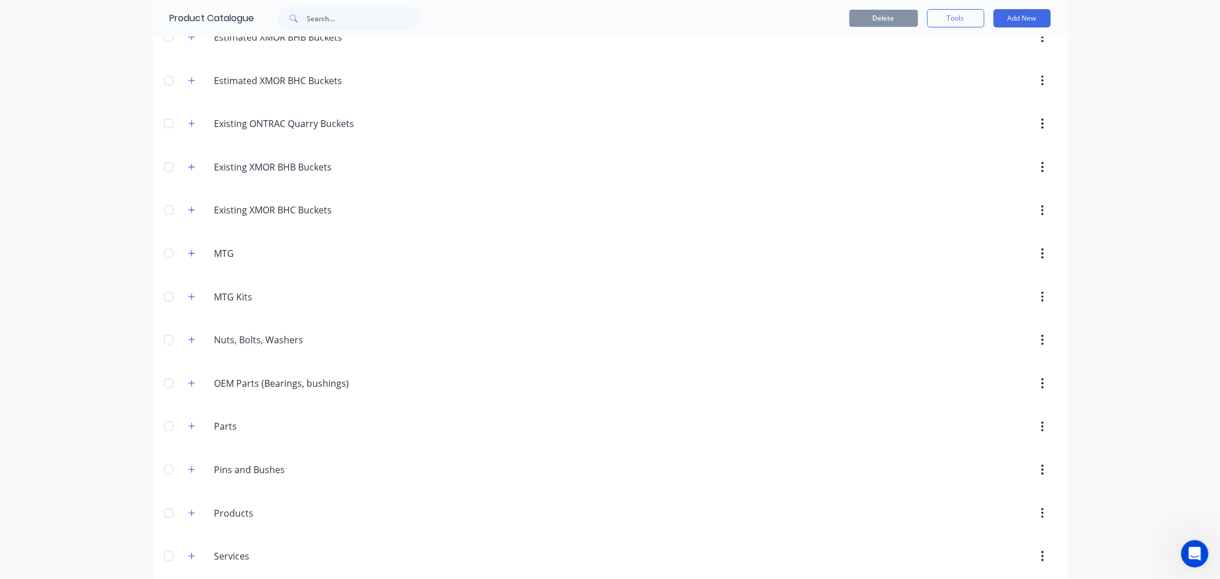
scroll to position [0, 0]
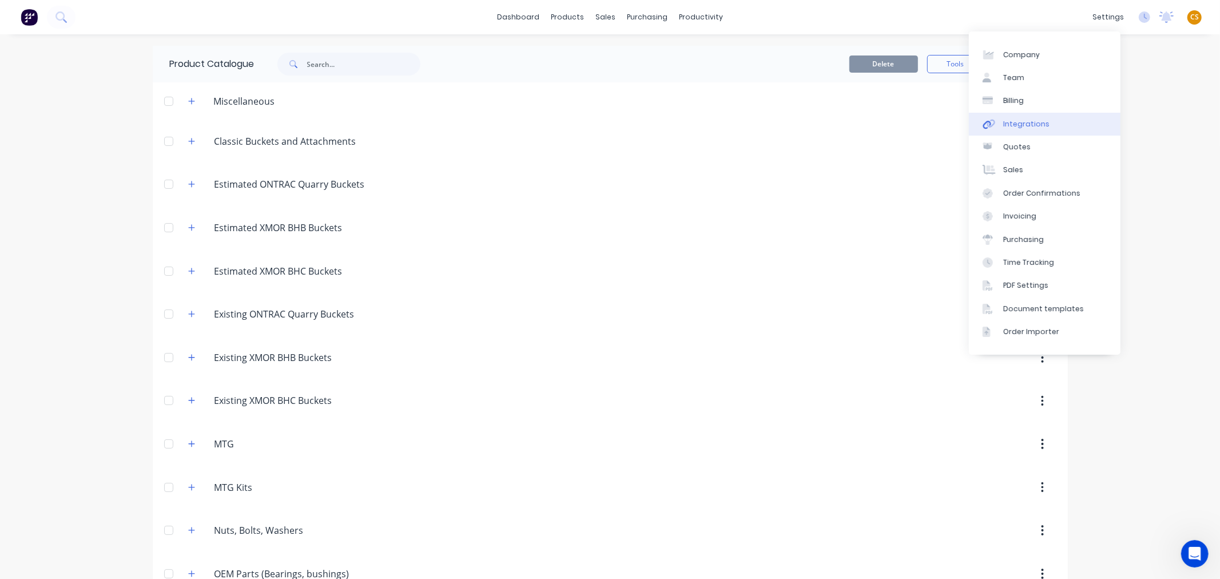
click at [1020, 120] on div "Integrations" at bounding box center [1026, 124] width 46 height 10
